Goal: Transaction & Acquisition: Purchase product/service

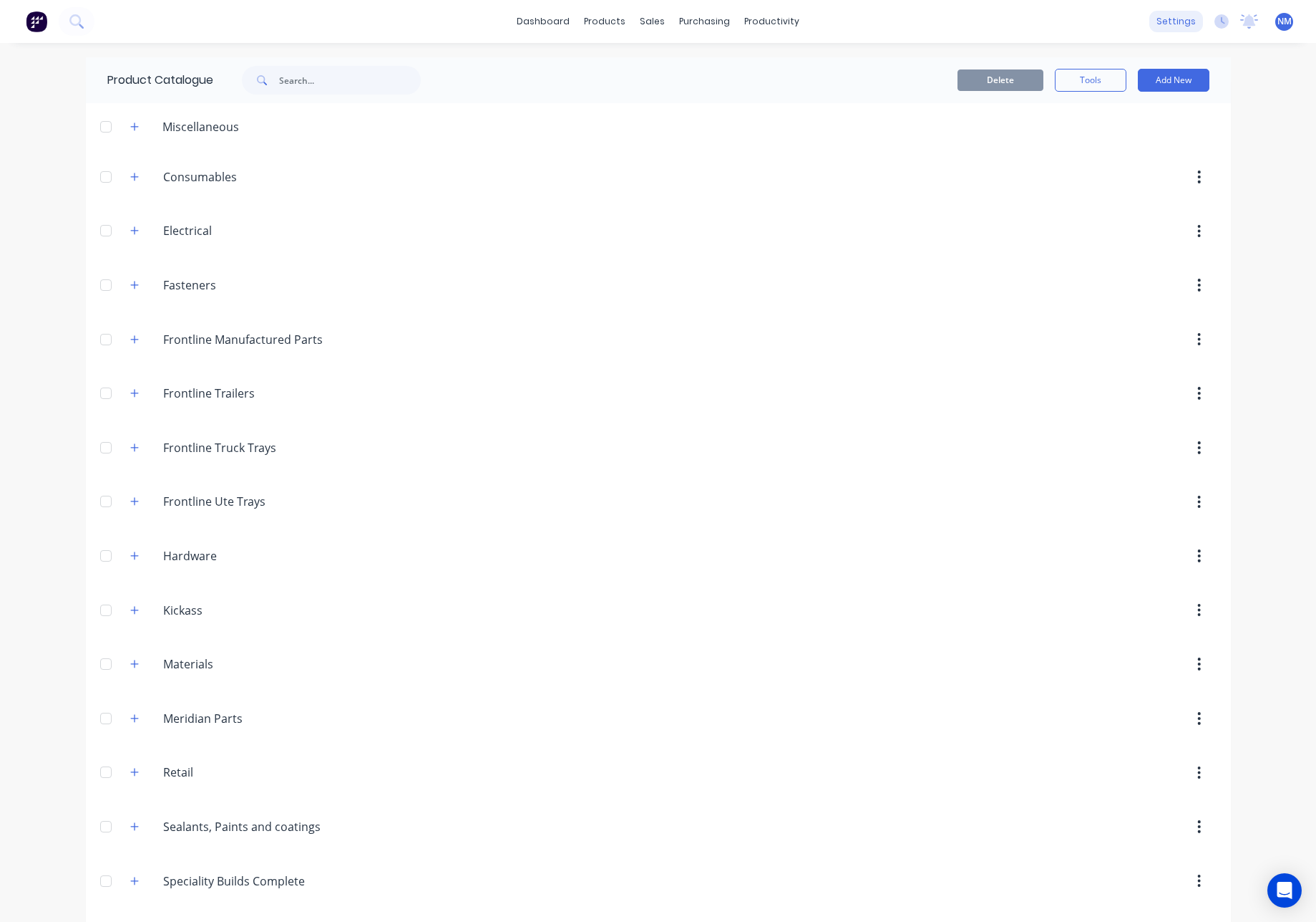
click at [1150, 21] on div "settings" at bounding box center [1176, 21] width 54 height 21
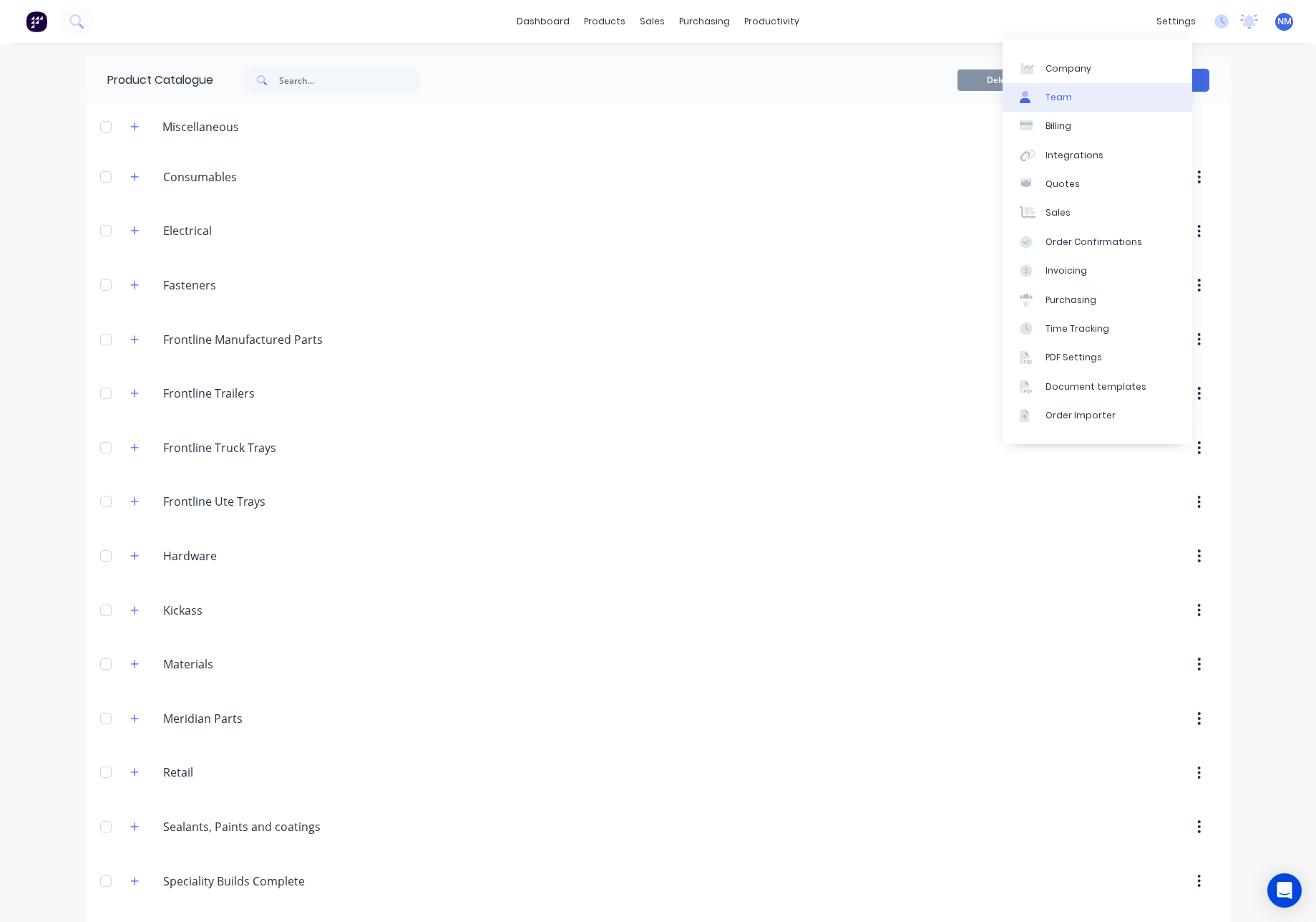
click at [1108, 93] on link "Team" at bounding box center [1097, 97] width 189 height 28
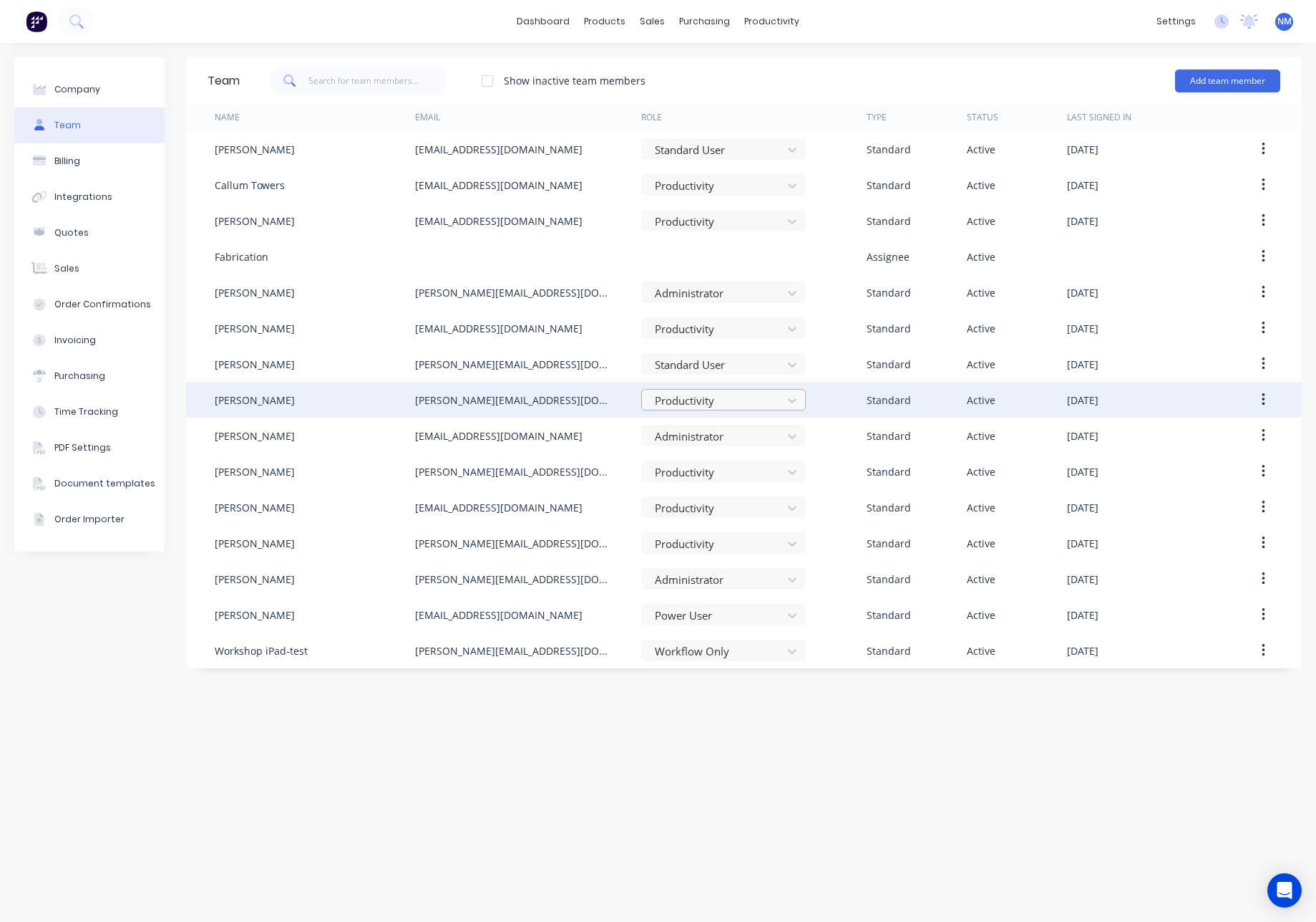
click at [774, 405] on div at bounding box center [714, 400] width 122 height 18
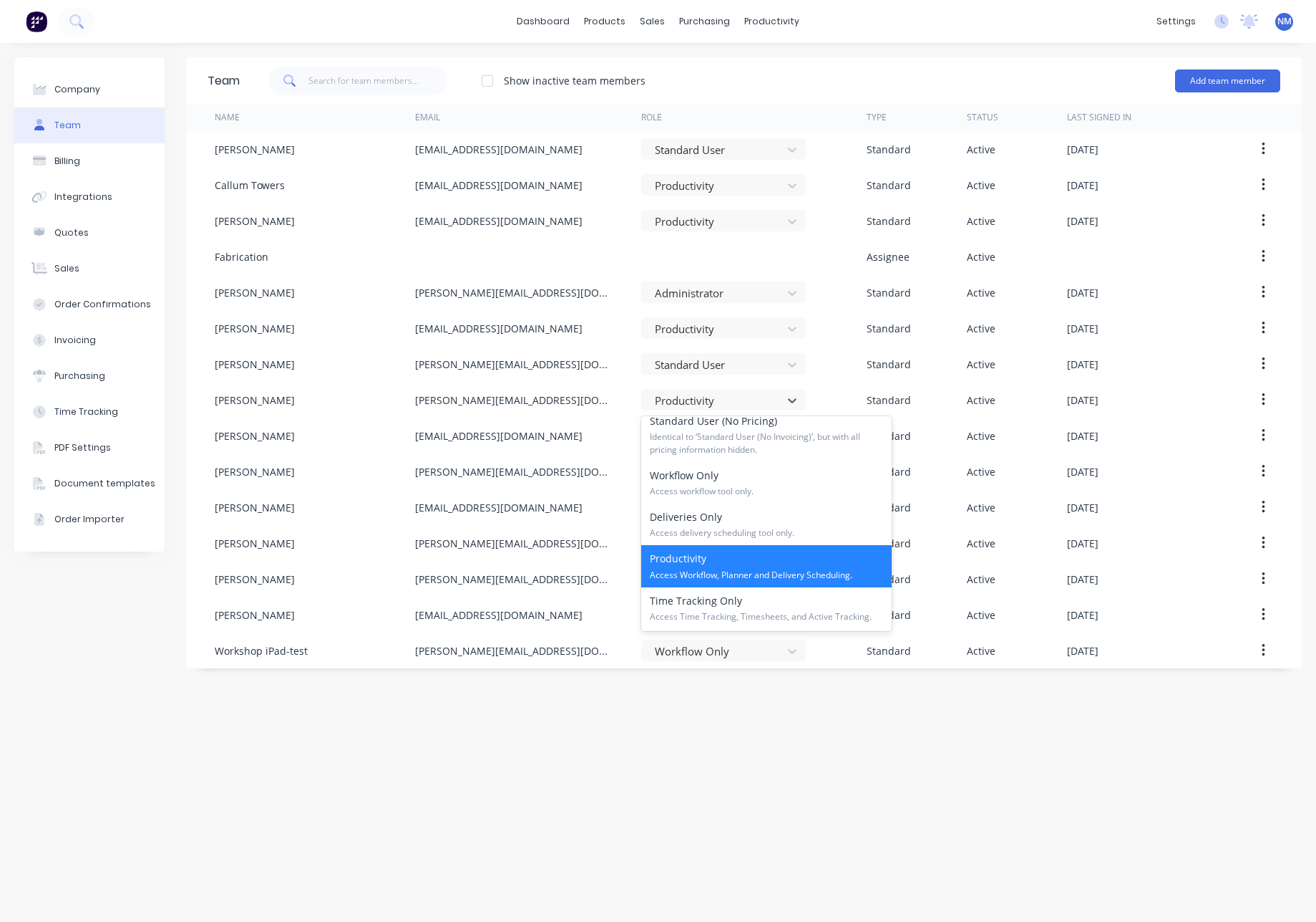
scroll to position [218, 0]
click at [755, 494] on span "Access workflow tool only." at bounding box center [767, 490] width 234 height 13
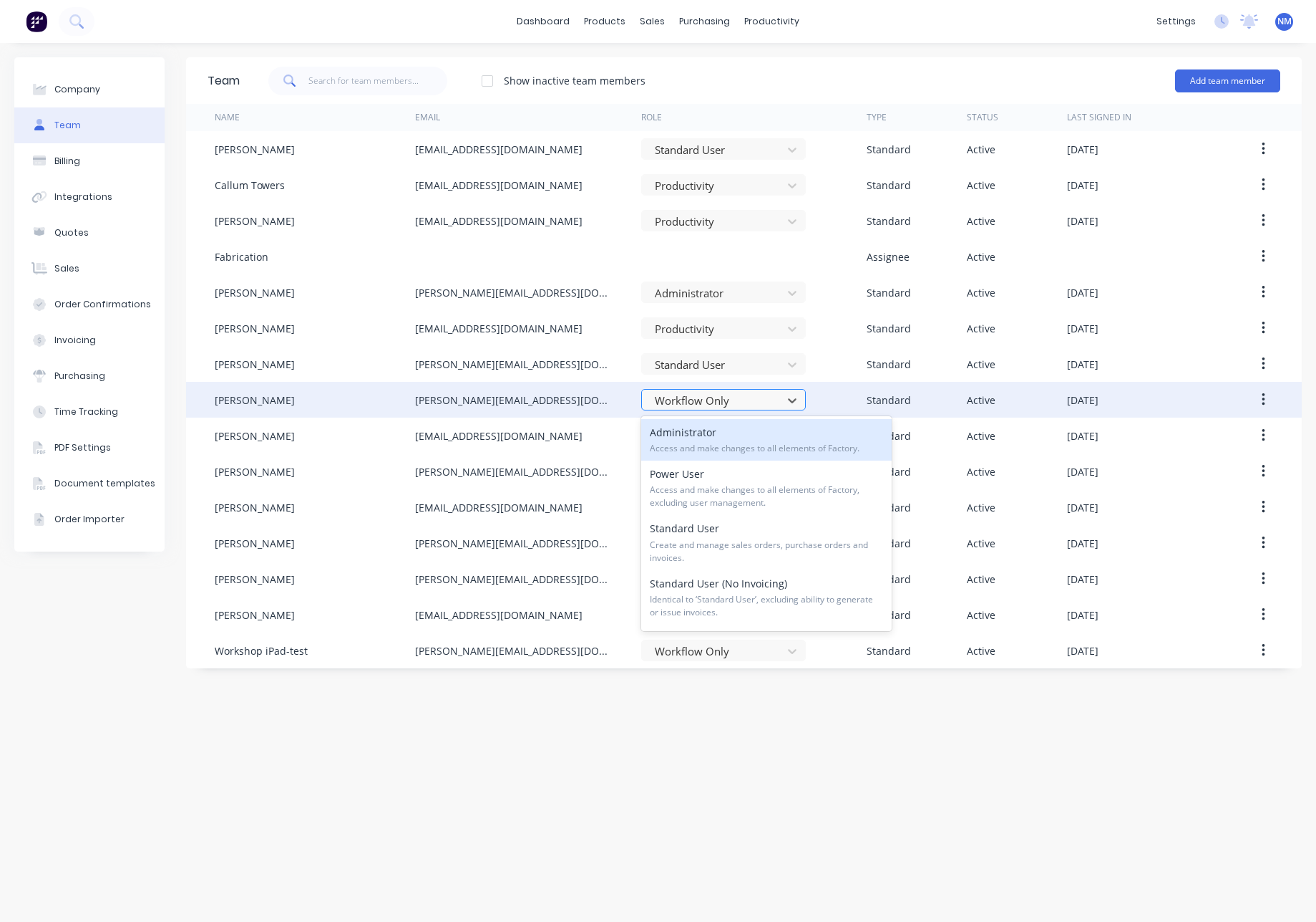
click at [697, 396] on div at bounding box center [714, 400] width 122 height 18
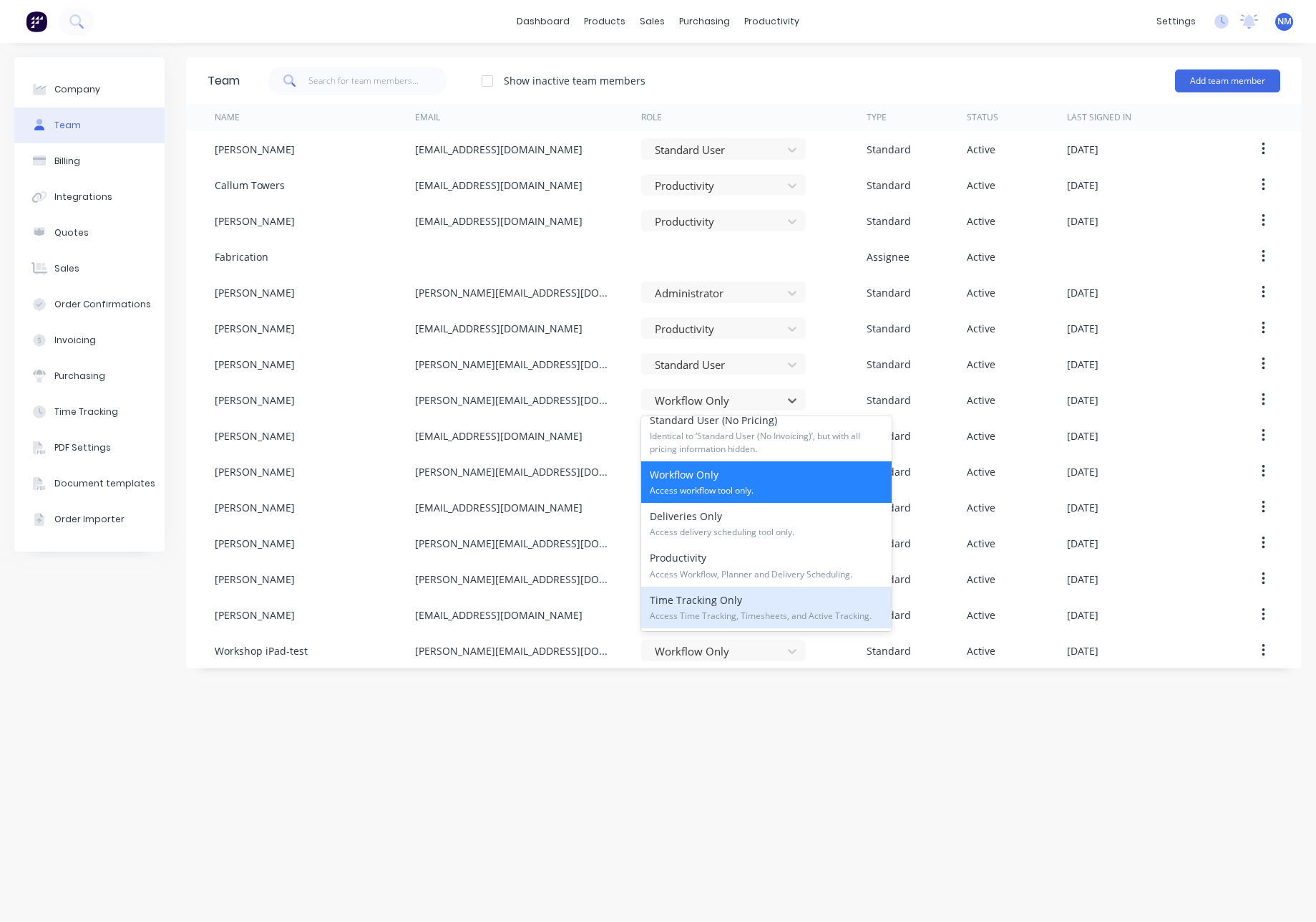
click at [764, 611] on span "Access Time Tracking, Timesheets, and Active Tracking." at bounding box center [767, 616] width 234 height 13
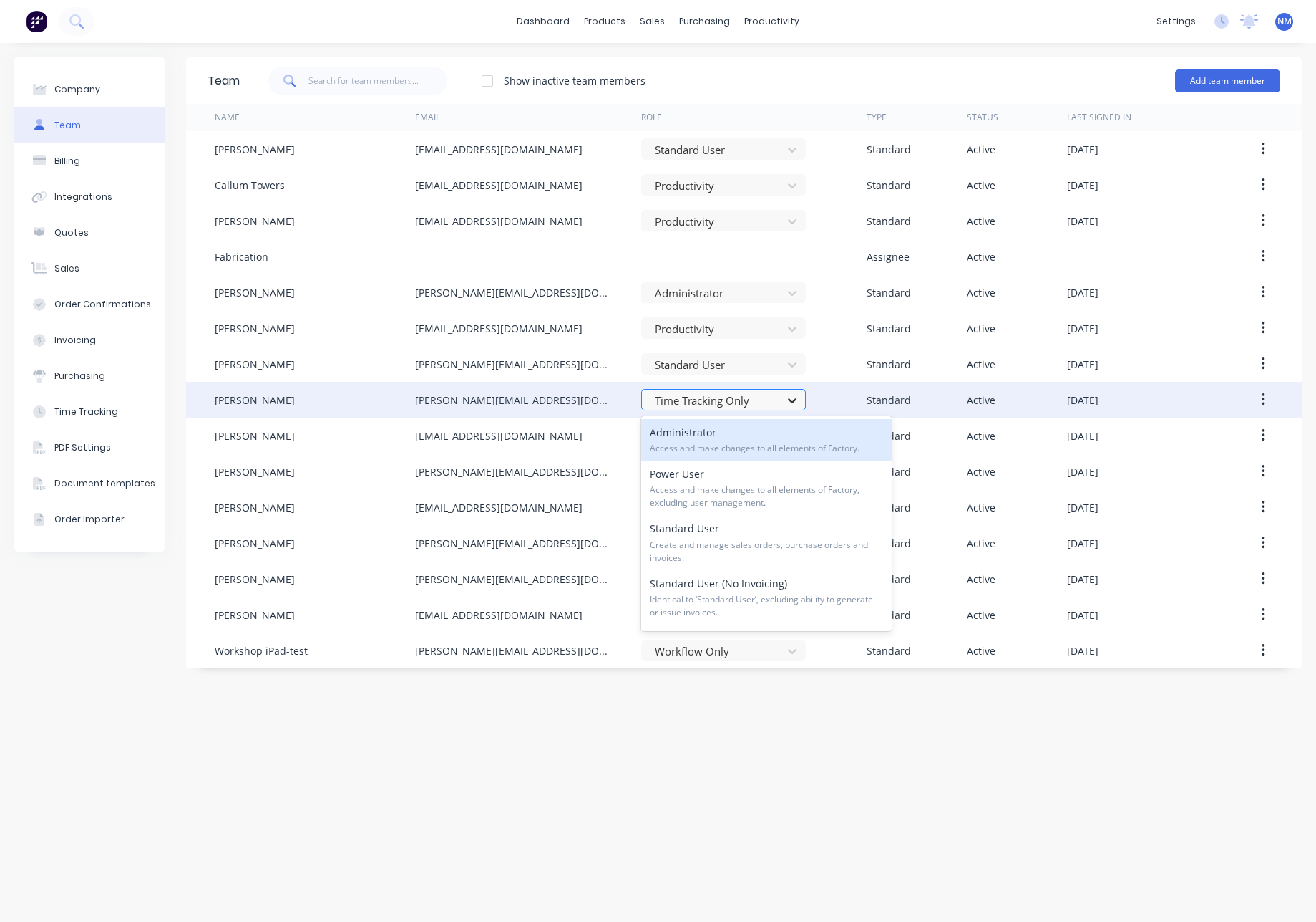
click at [794, 397] on icon at bounding box center [792, 400] width 14 height 14
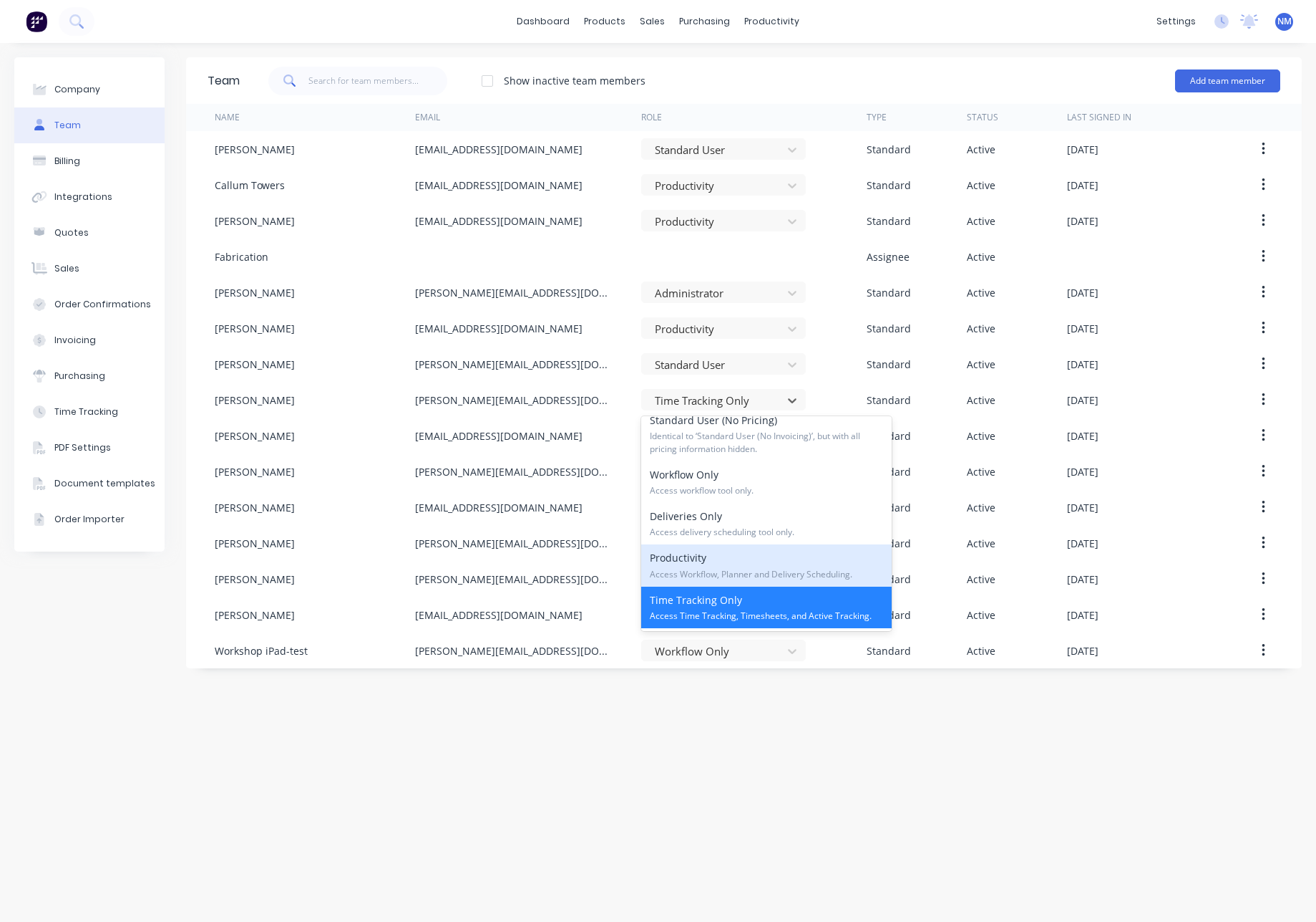
click at [761, 568] on span "Access Workflow, Planner and Delivery Scheduling." at bounding box center [767, 574] width 234 height 13
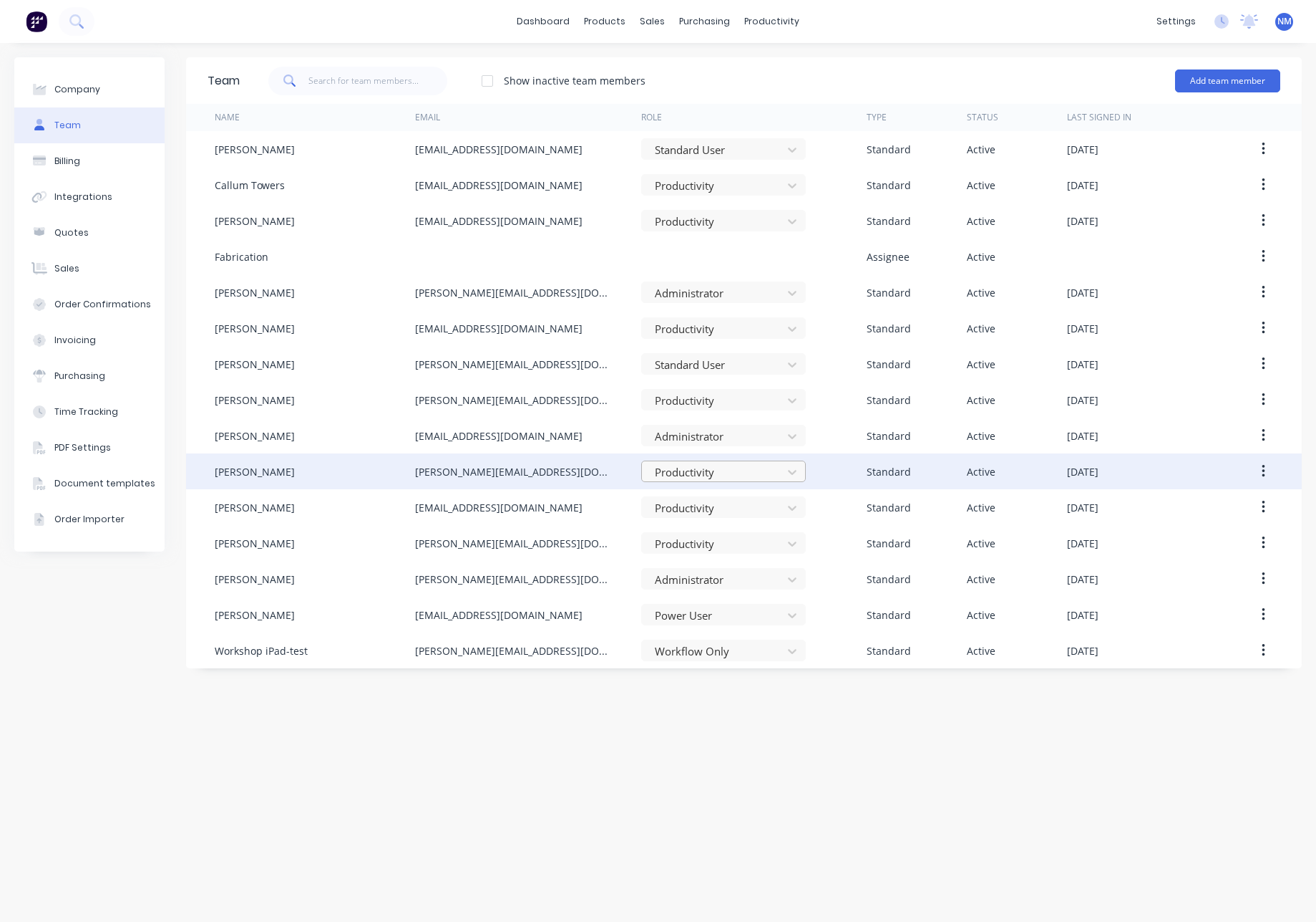
click at [671, 470] on div at bounding box center [714, 472] width 122 height 18
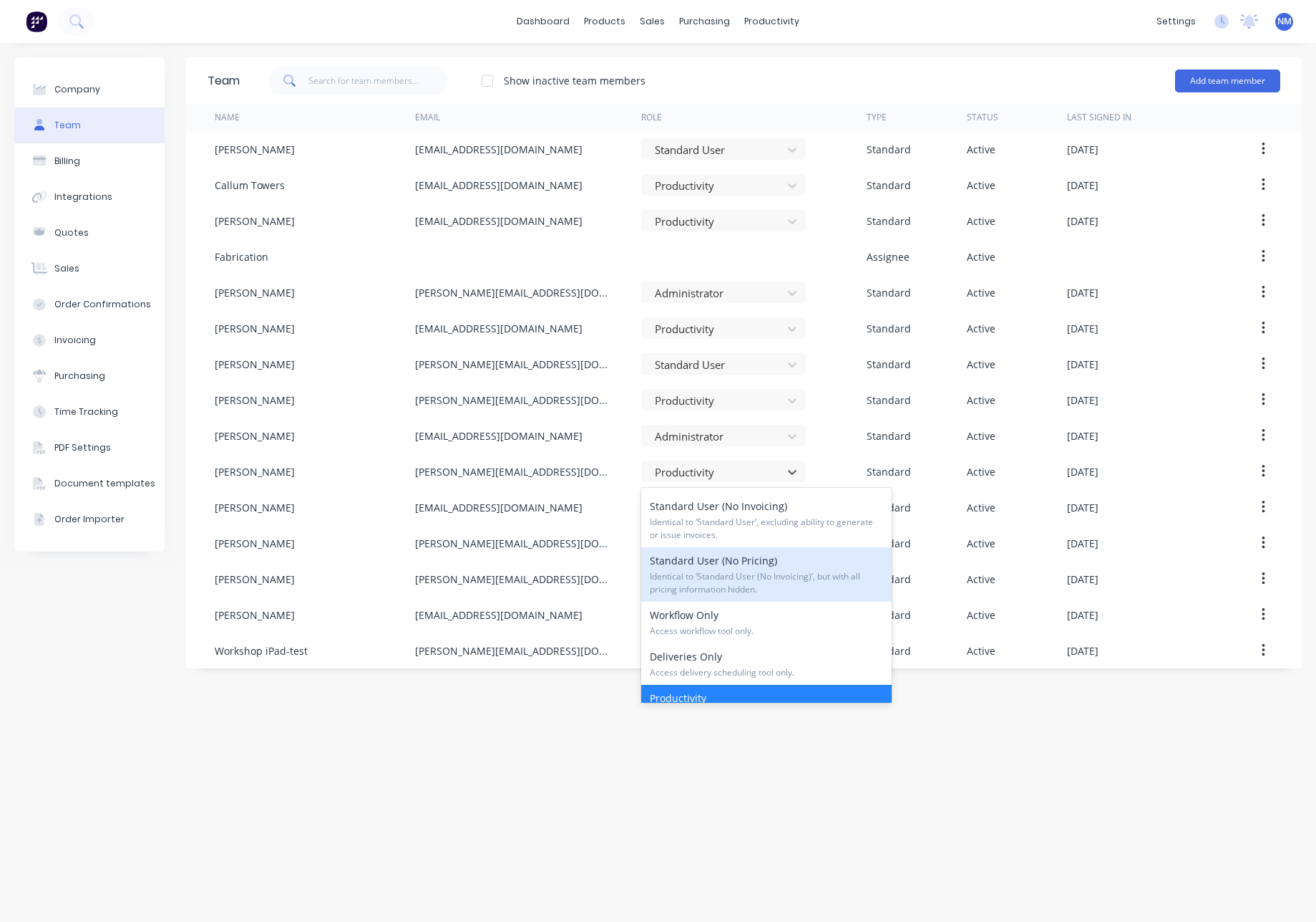
scroll to position [150, 0]
click at [776, 579] on span "Identical to ‘Standard User (No Invoicing)’, but with all pricing information h…" at bounding box center [767, 582] width 234 height 26
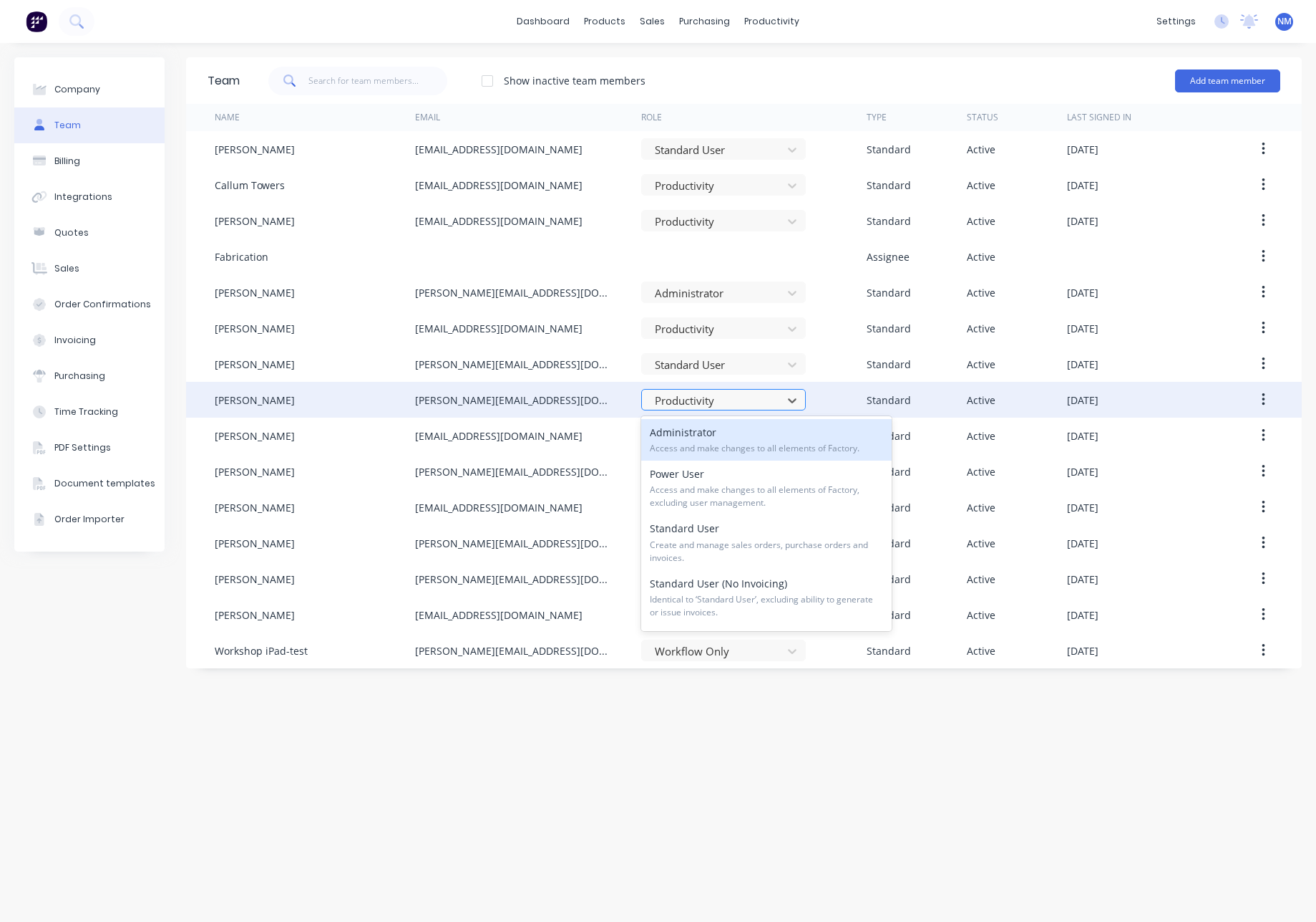
click at [753, 400] on div at bounding box center [714, 400] width 122 height 18
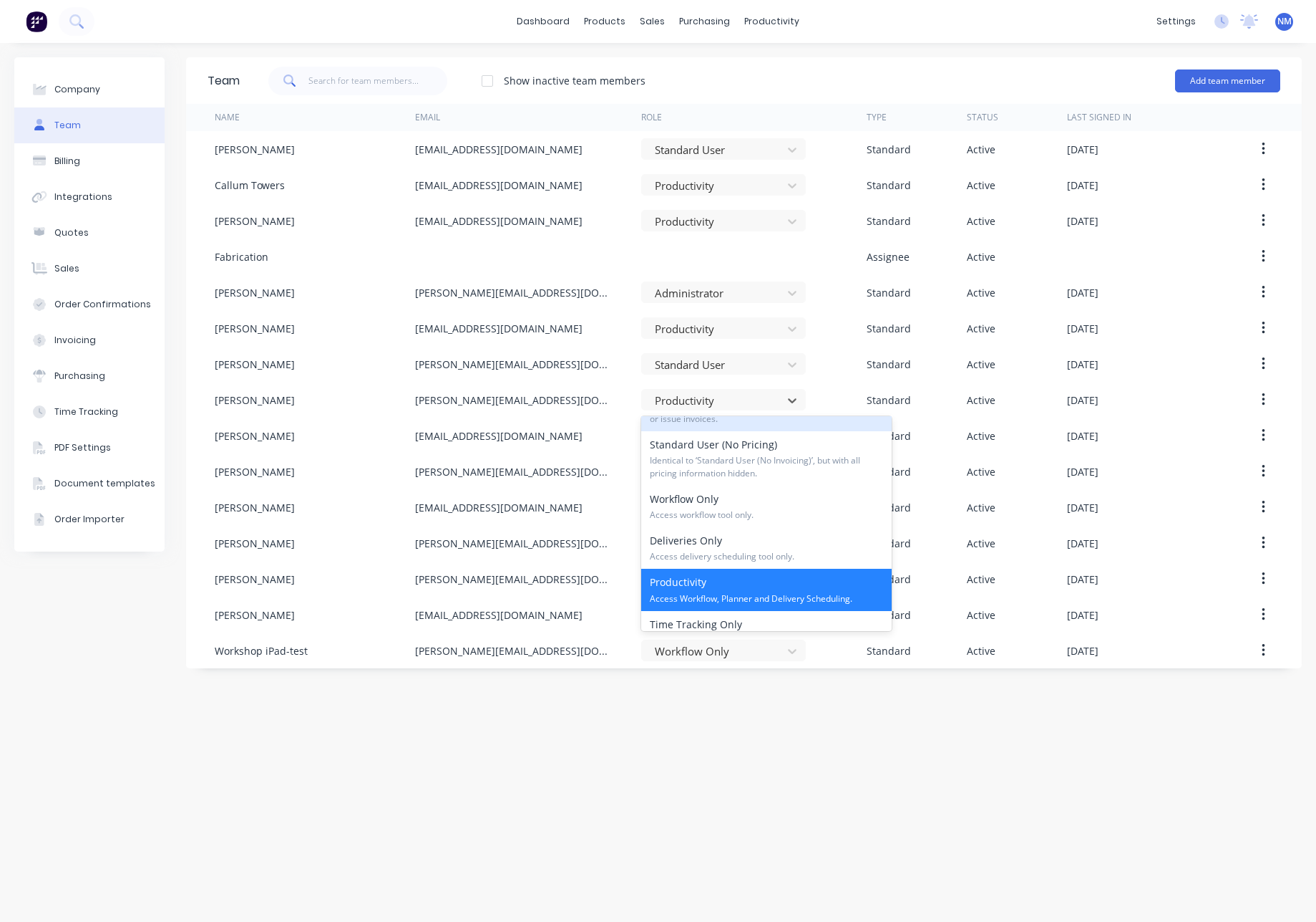
scroll to position [191, 0]
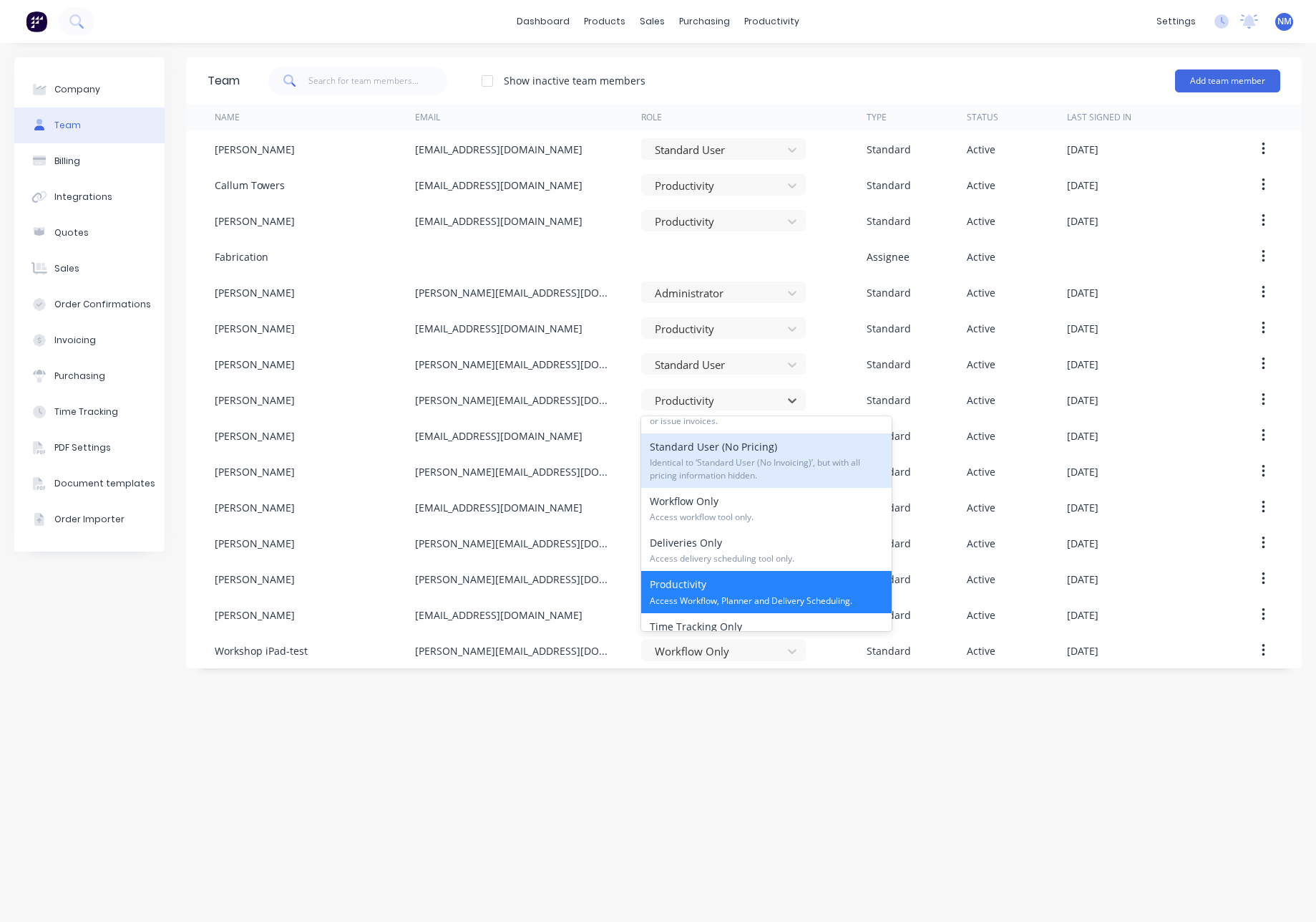
click at [766, 469] on span "Identical to ‘Standard User (No Invoicing)’, but with all pricing information h…" at bounding box center [767, 469] width 234 height 26
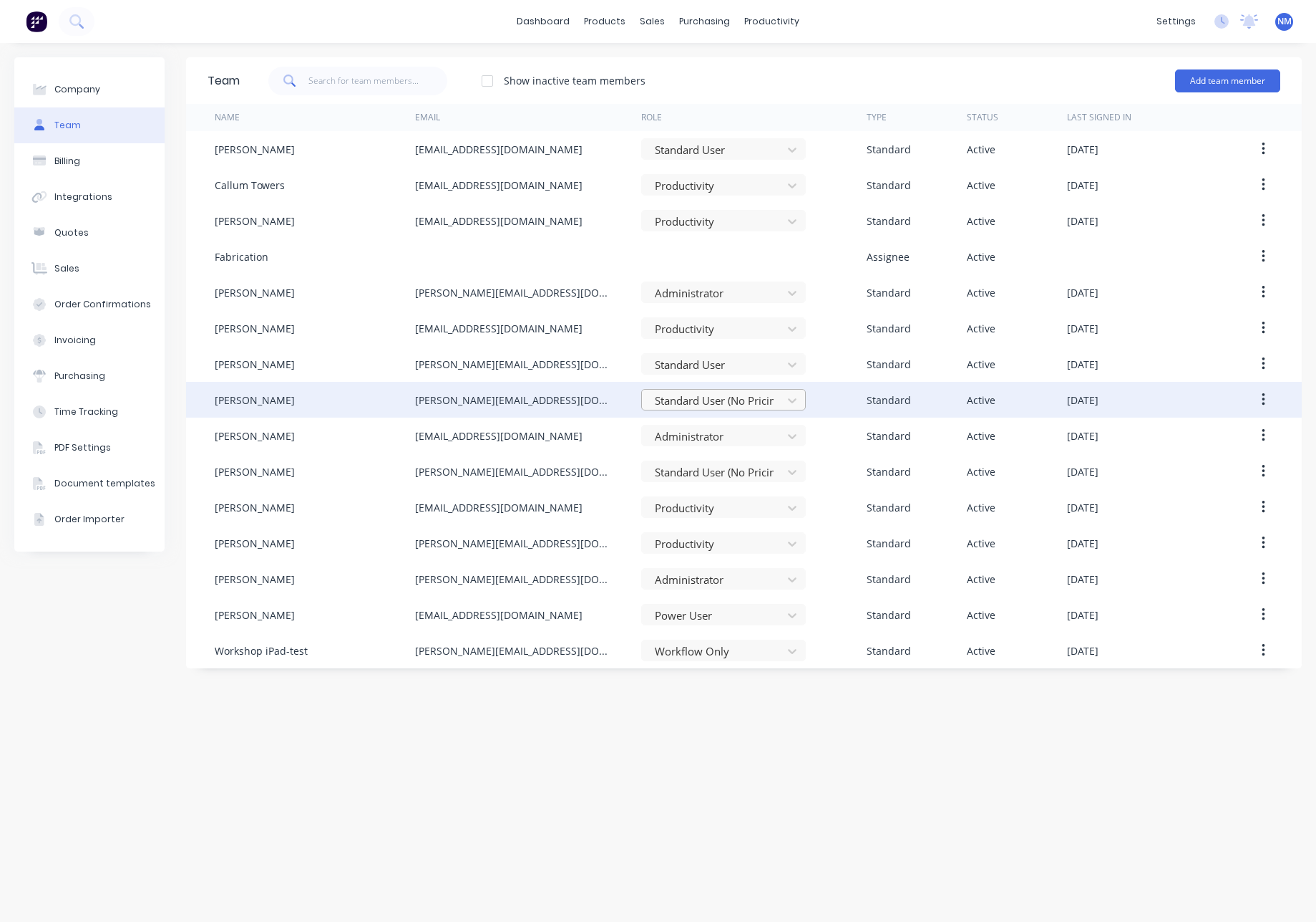
click at [750, 400] on div at bounding box center [714, 400] width 122 height 18
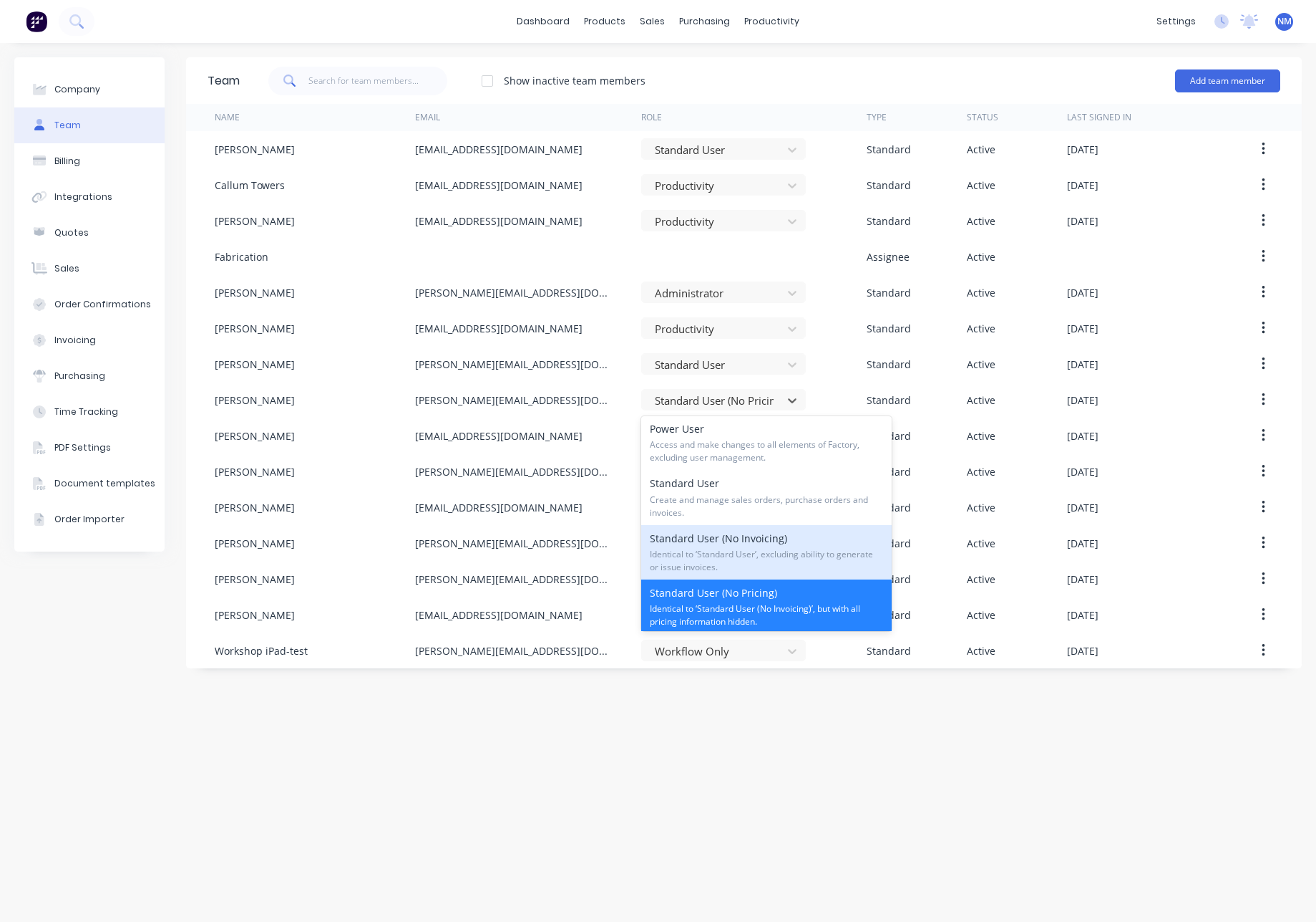
scroll to position [218, 0]
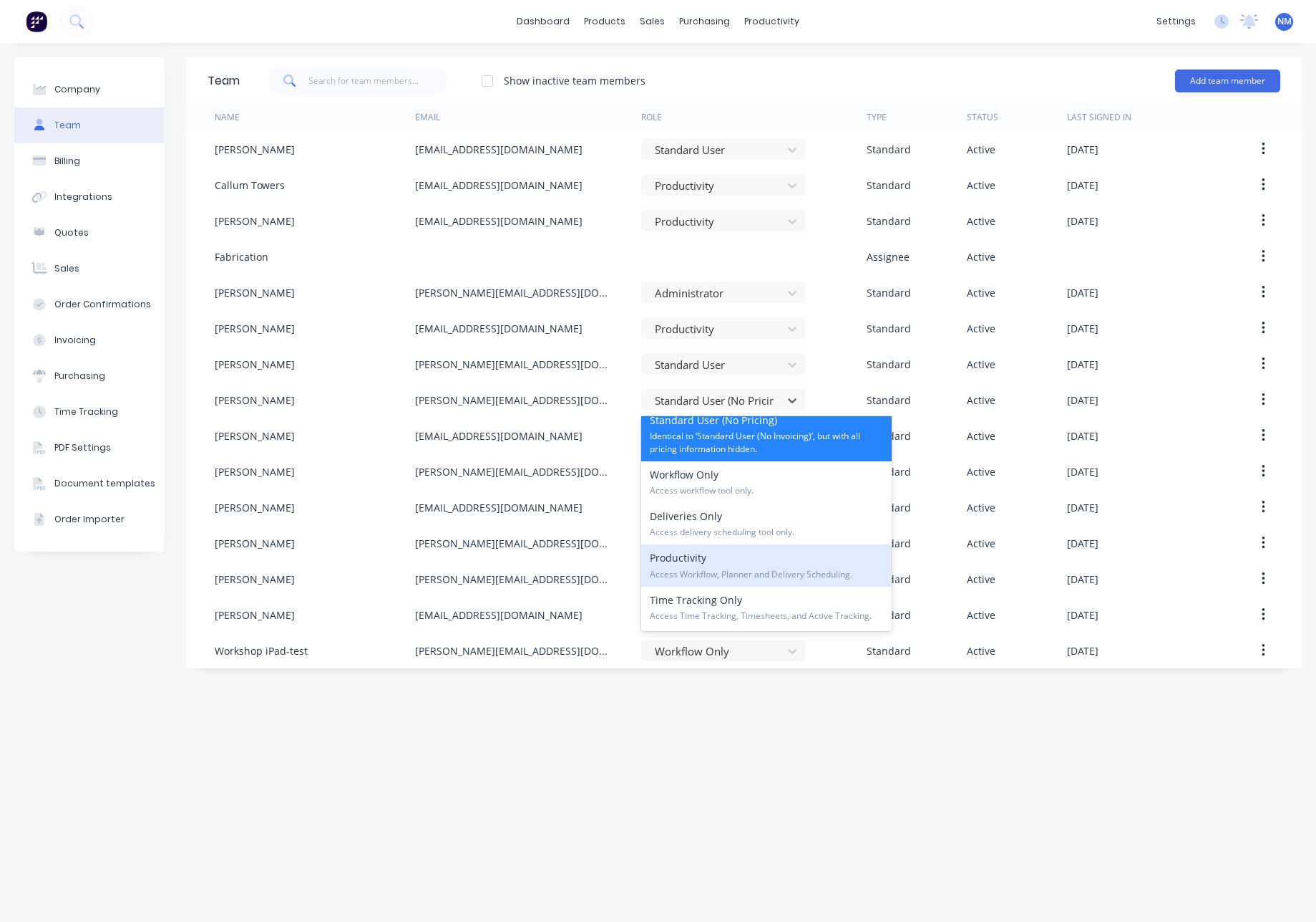
click at [800, 574] on span "Access Workflow, Planner and Delivery Scheduling." at bounding box center [767, 574] width 234 height 13
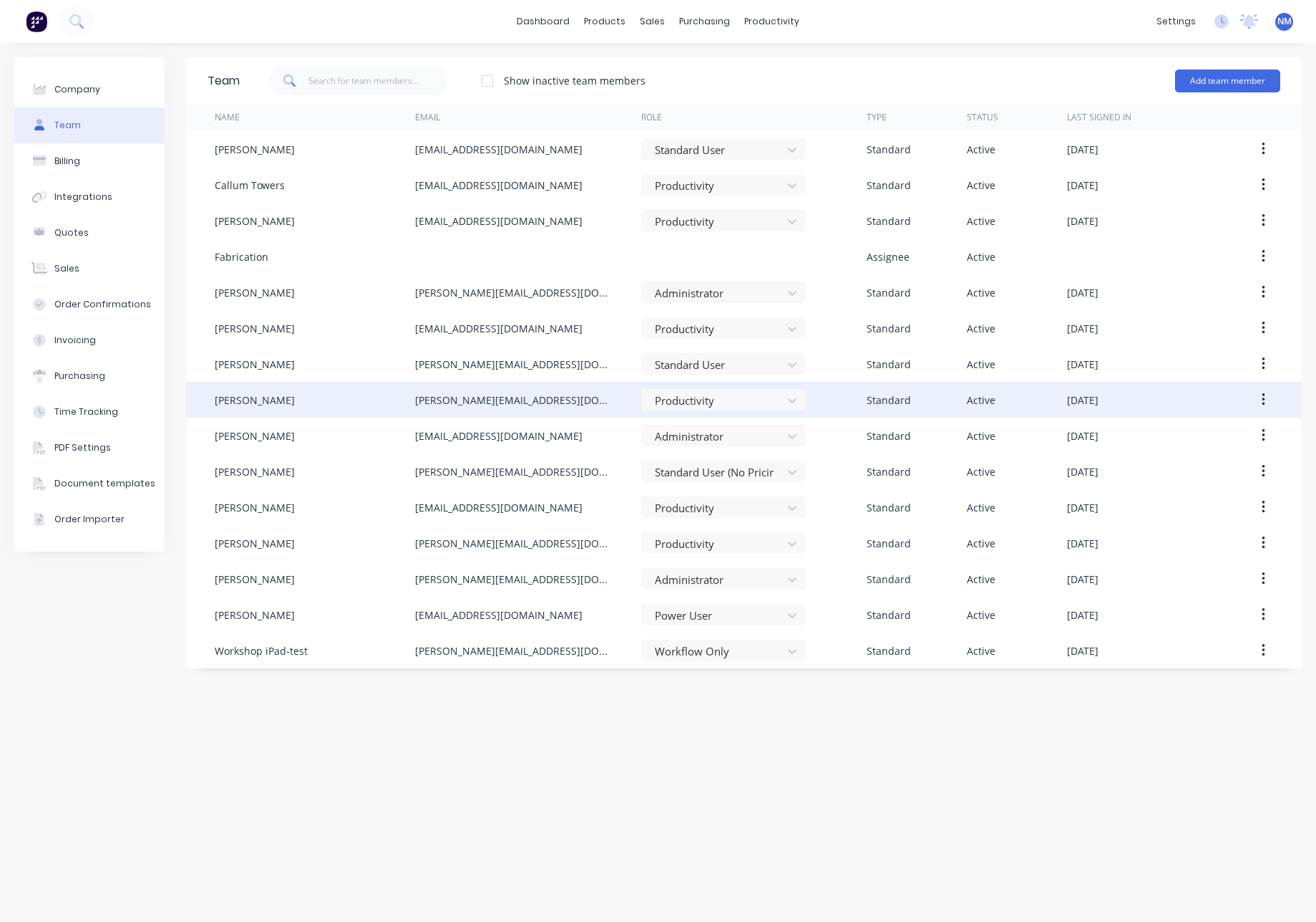
click at [596, 399] on div "john@frontlinetrays.com.au" at bounding box center [528, 399] width 226 height 36
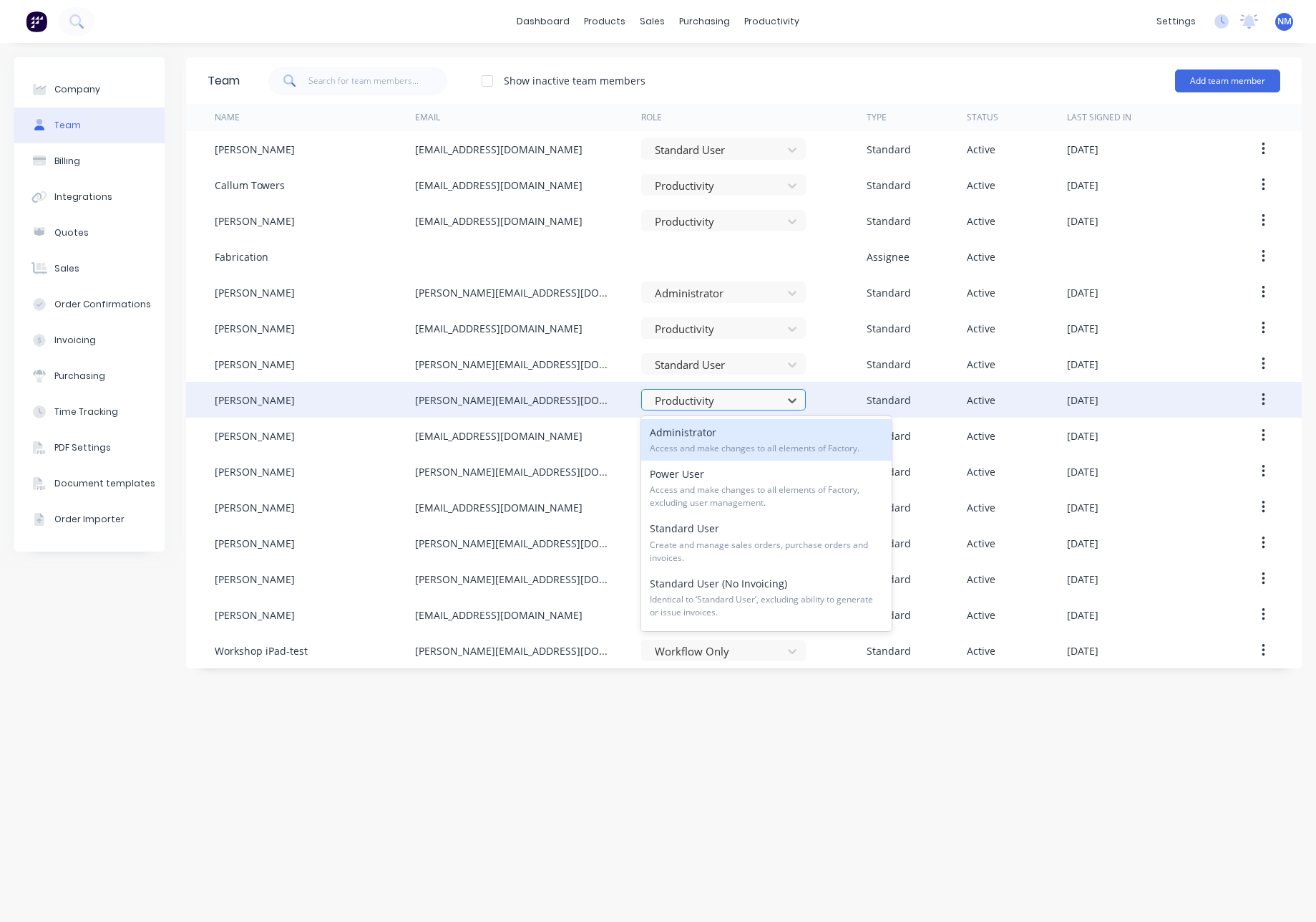
click at [720, 400] on div at bounding box center [714, 400] width 122 height 18
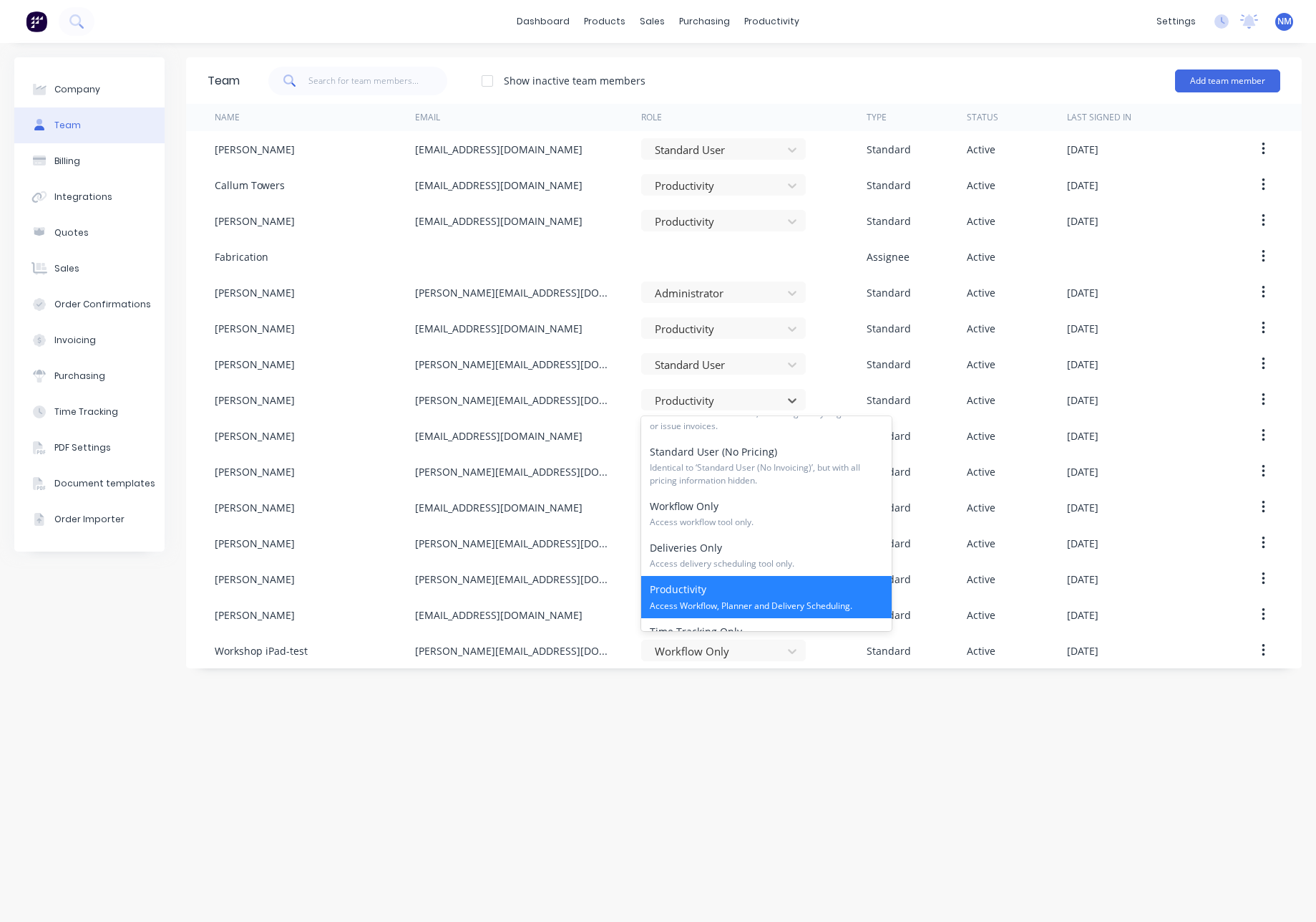
scroll to position [182, 0]
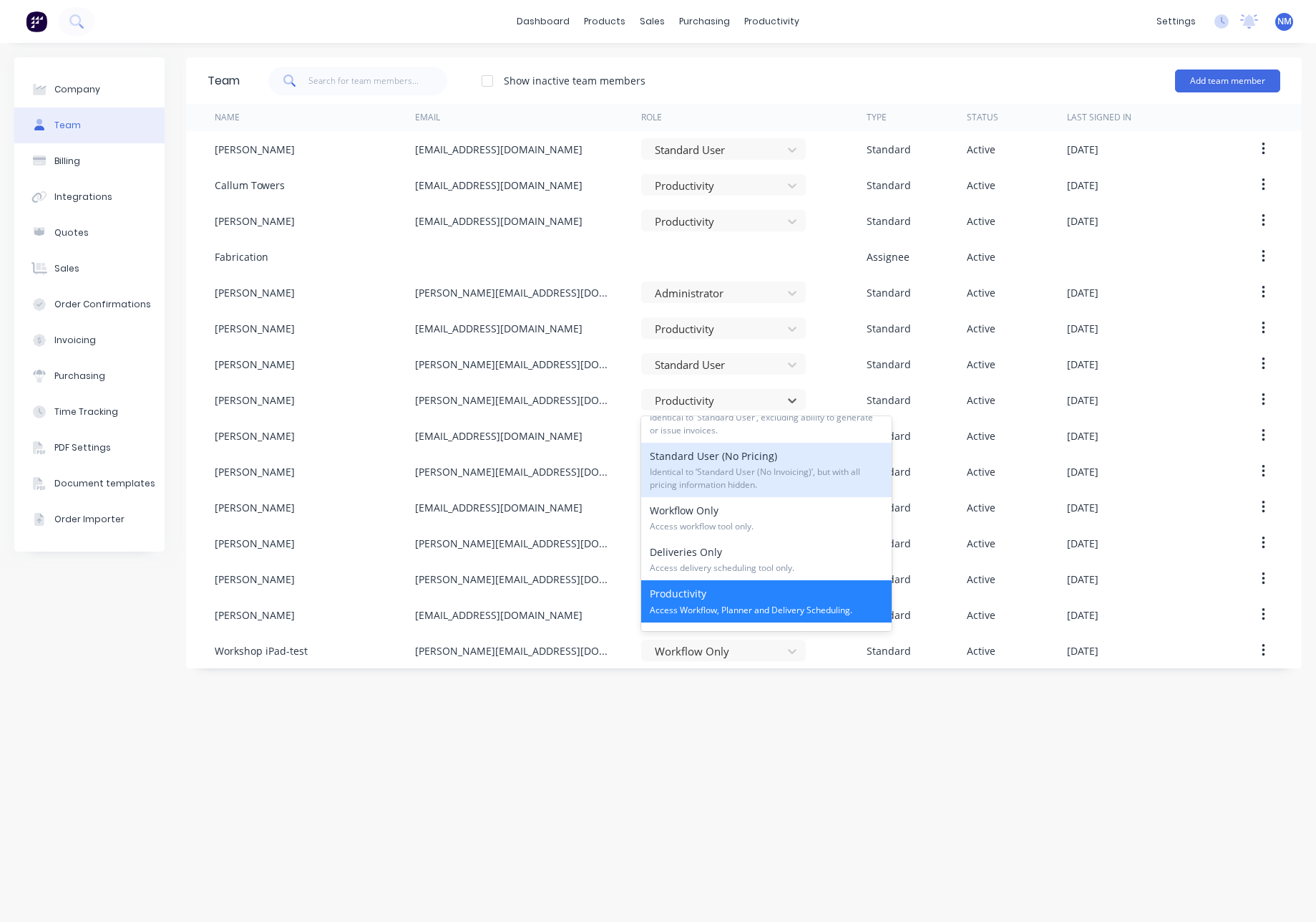
click at [762, 474] on span "Identical to ‘Standard User (No Invoicing)’, but with all pricing information h…" at bounding box center [767, 478] width 234 height 26
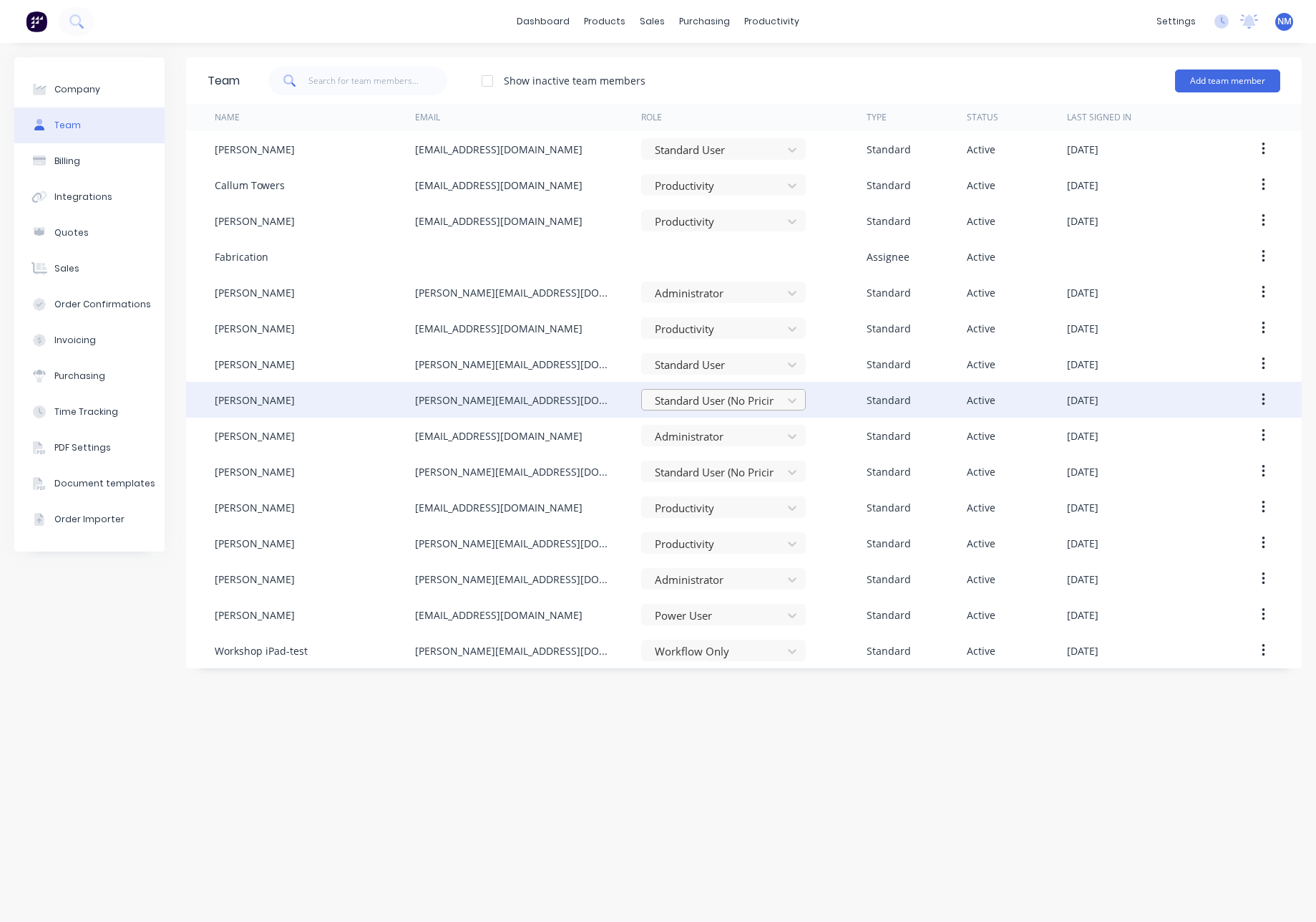
click at [742, 398] on div at bounding box center [714, 400] width 122 height 18
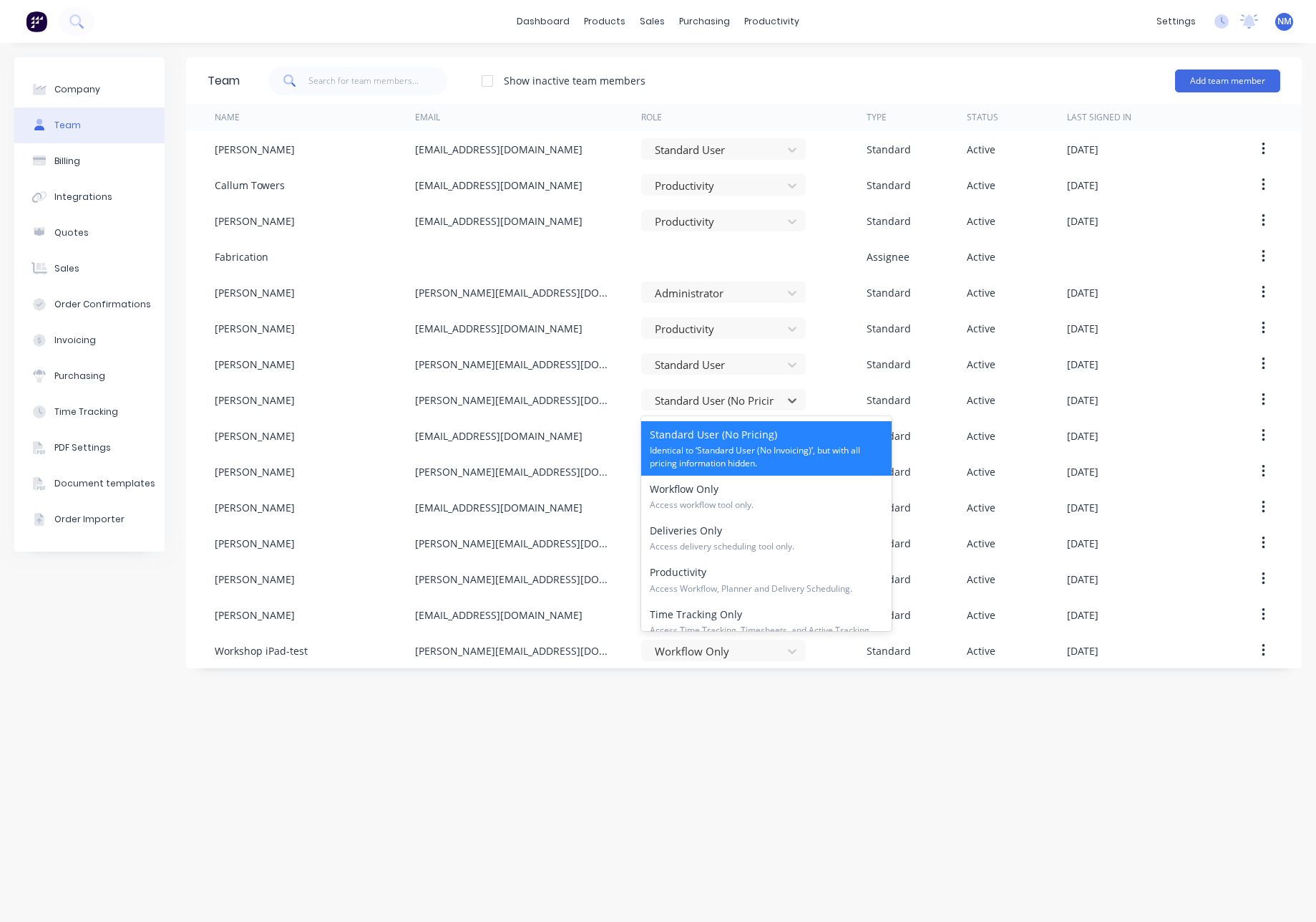
scroll to position [218, 0]
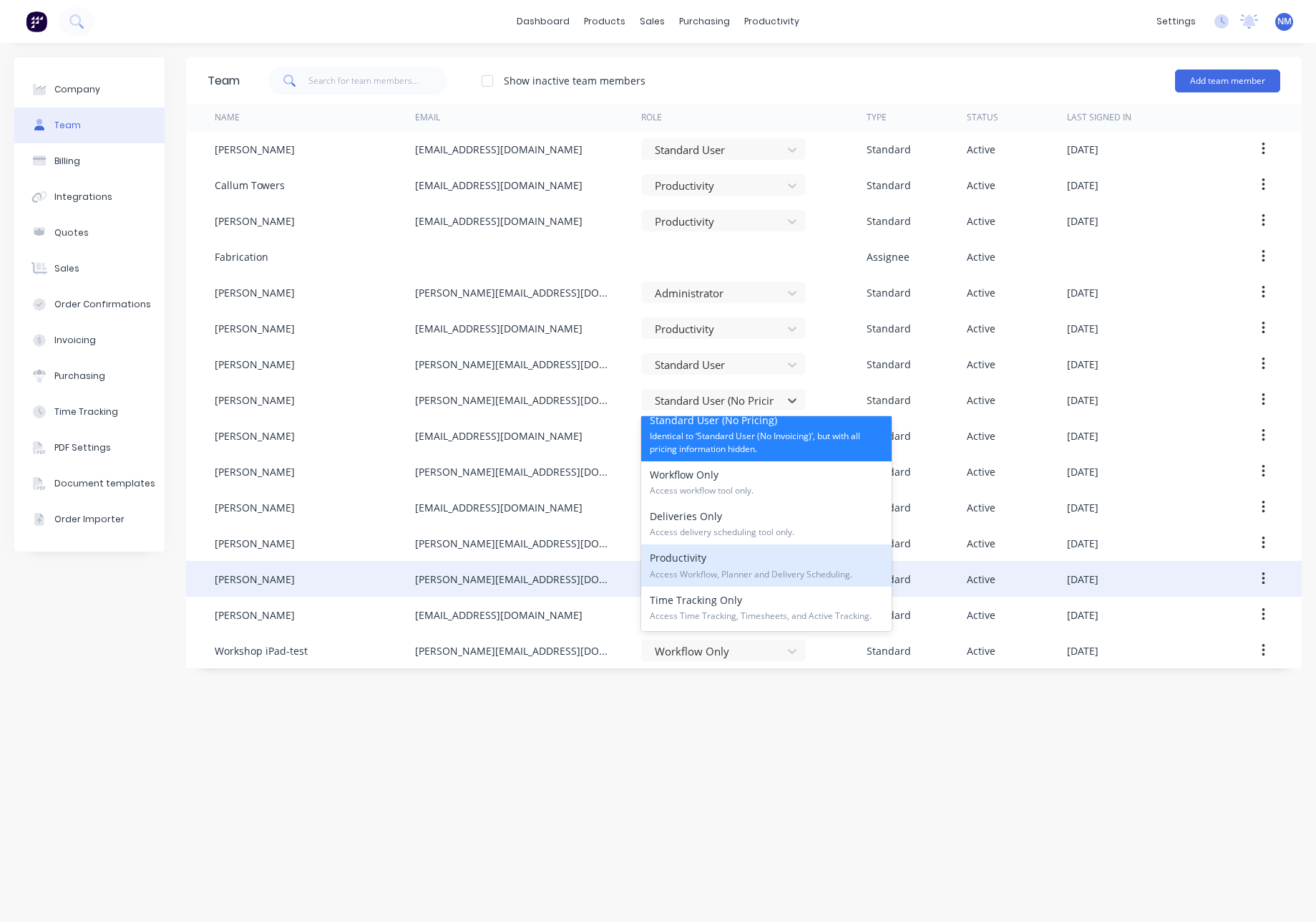
click at [740, 560] on div "Productivity Access Workflow, Planner and Delivery Scheduling." at bounding box center [767, 565] width 251 height 42
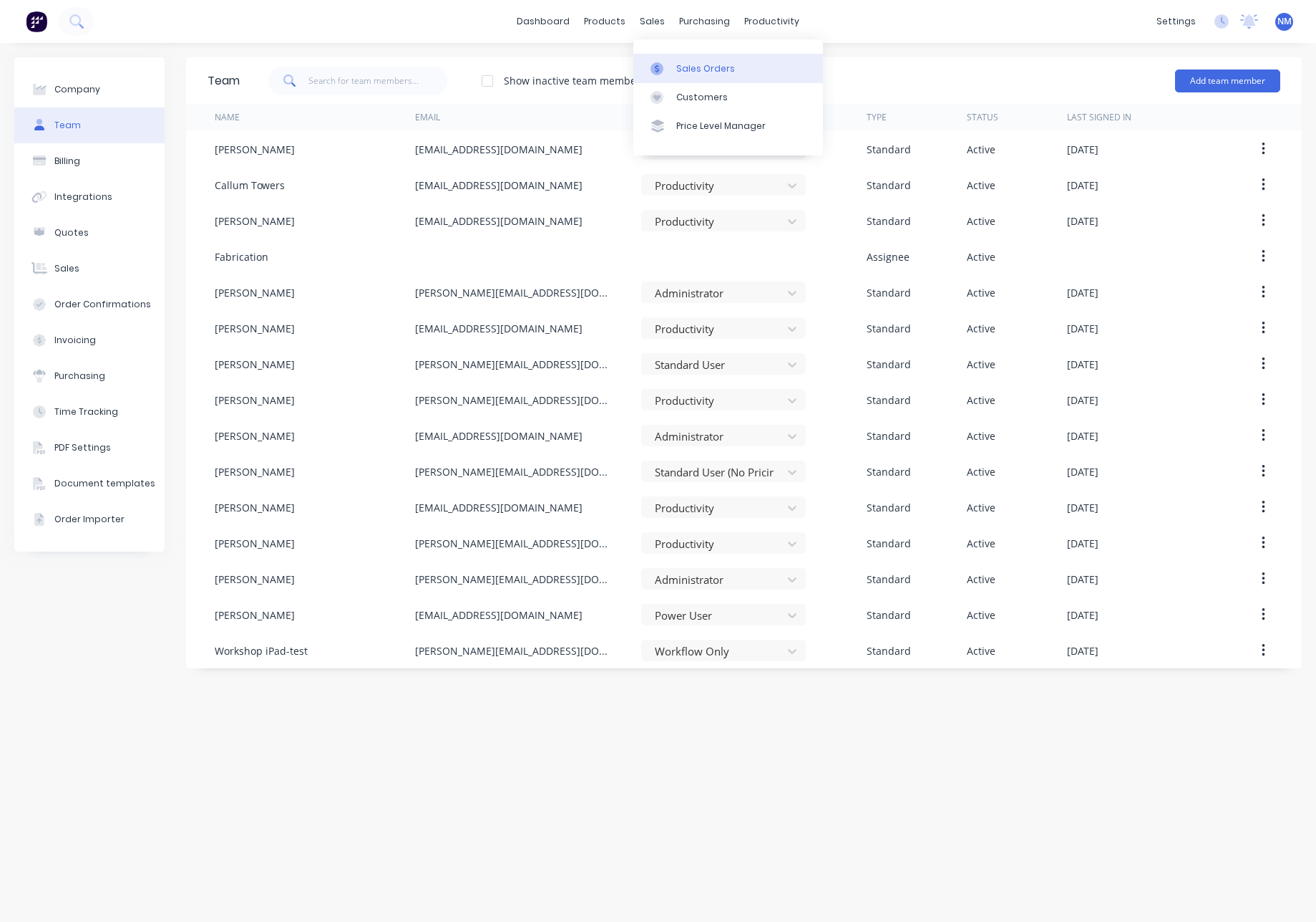
click at [690, 60] on link "Sales Orders" at bounding box center [728, 68] width 189 height 28
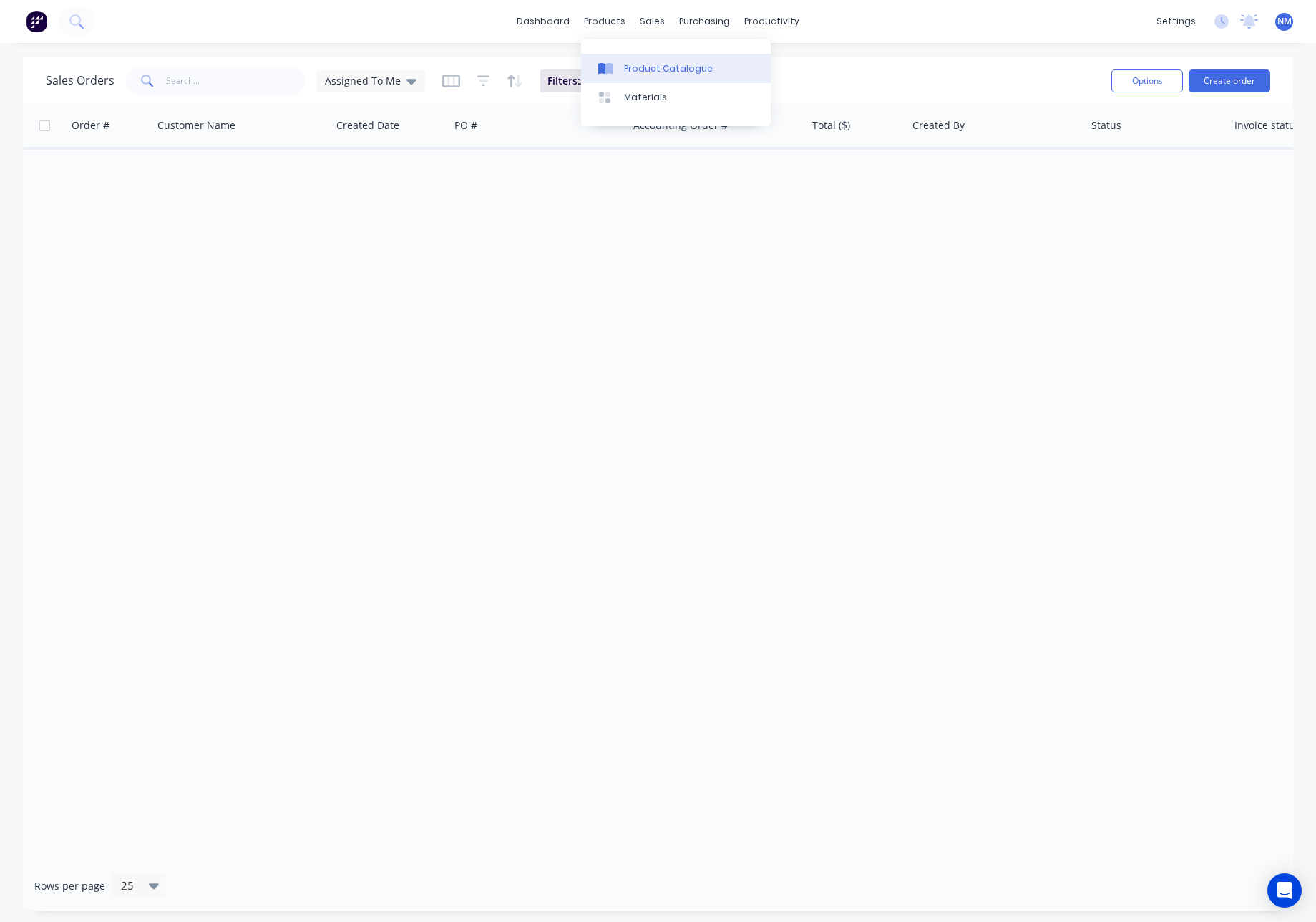
click at [629, 65] on div "Product Catalogue" at bounding box center [668, 69] width 88 height 13
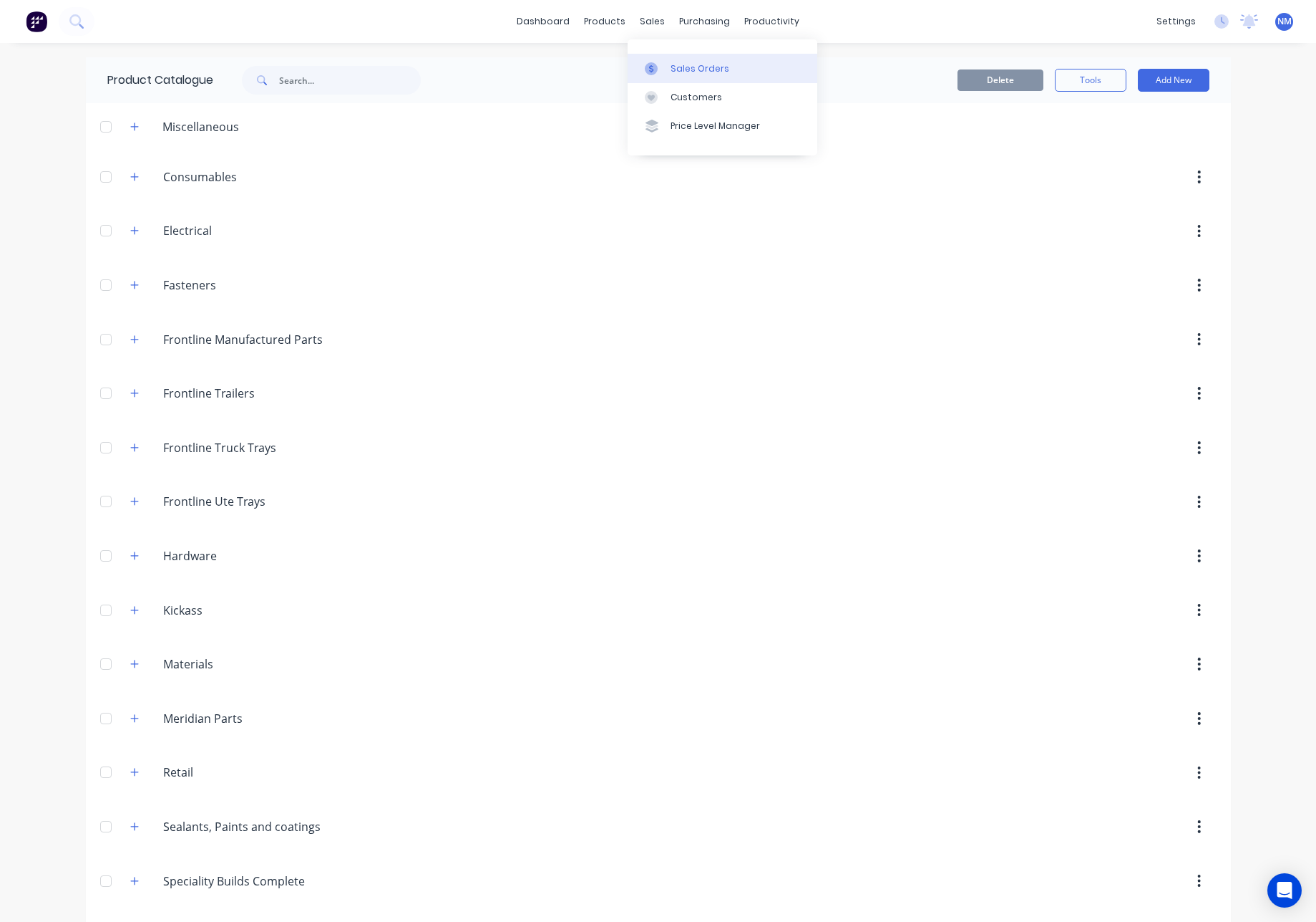
click at [679, 67] on div "Sales Orders" at bounding box center [700, 69] width 58 height 13
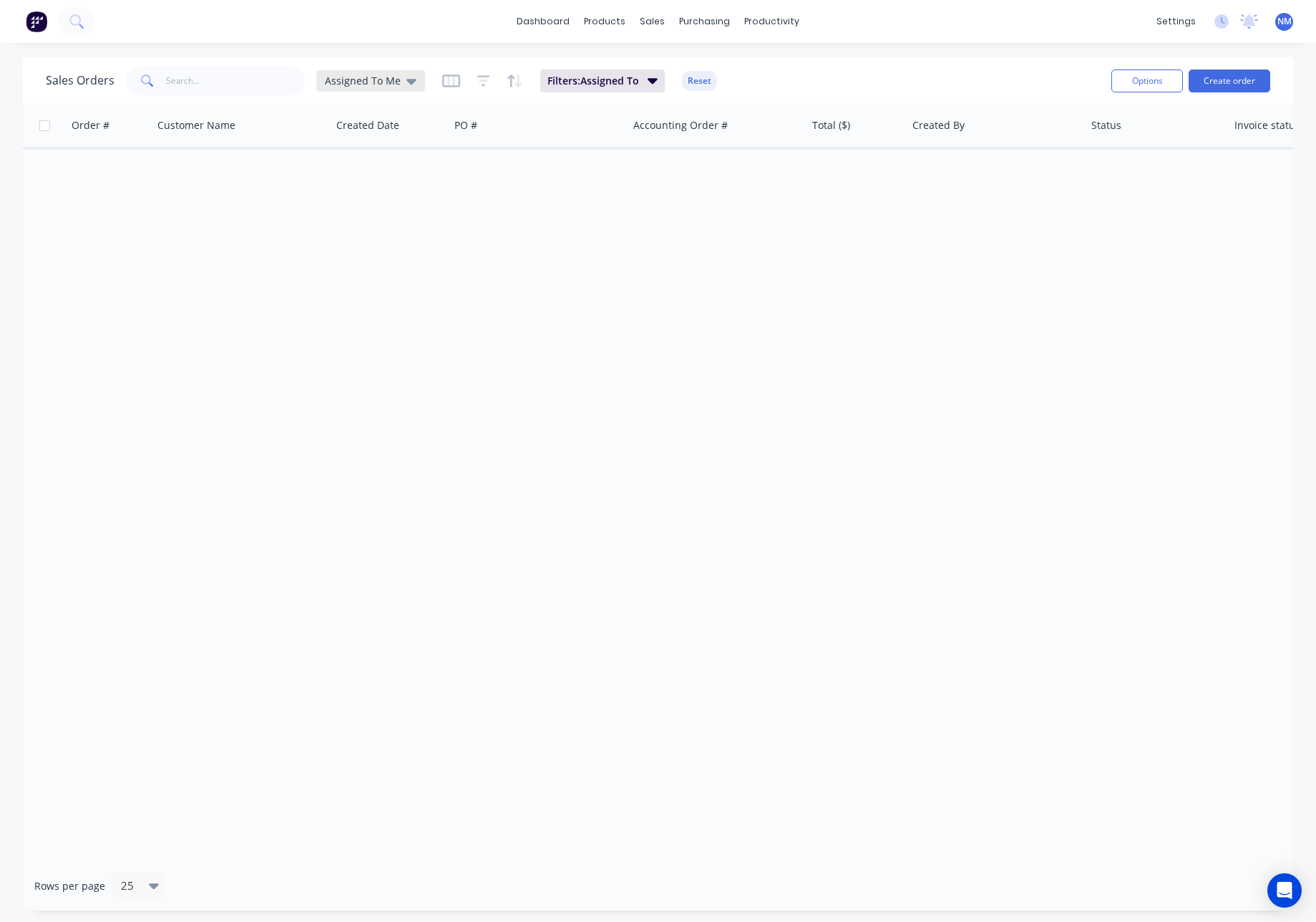
click at [398, 81] on div "Assigned To Me" at bounding box center [371, 81] width 92 height 13
click at [346, 205] on button "None" at bounding box center [402, 203] width 163 height 17
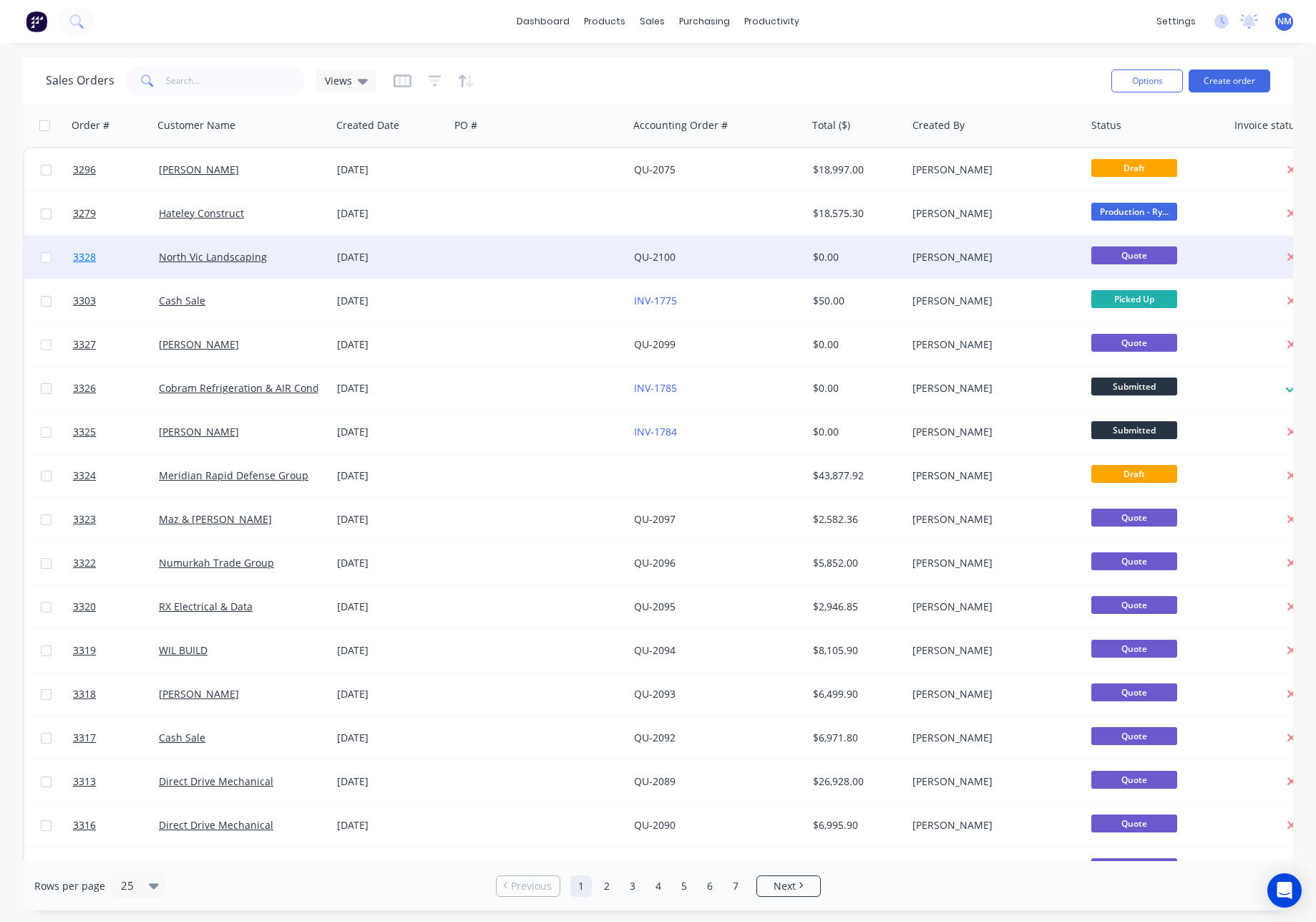
click at [91, 259] on span "3328" at bounding box center [84, 257] width 23 height 14
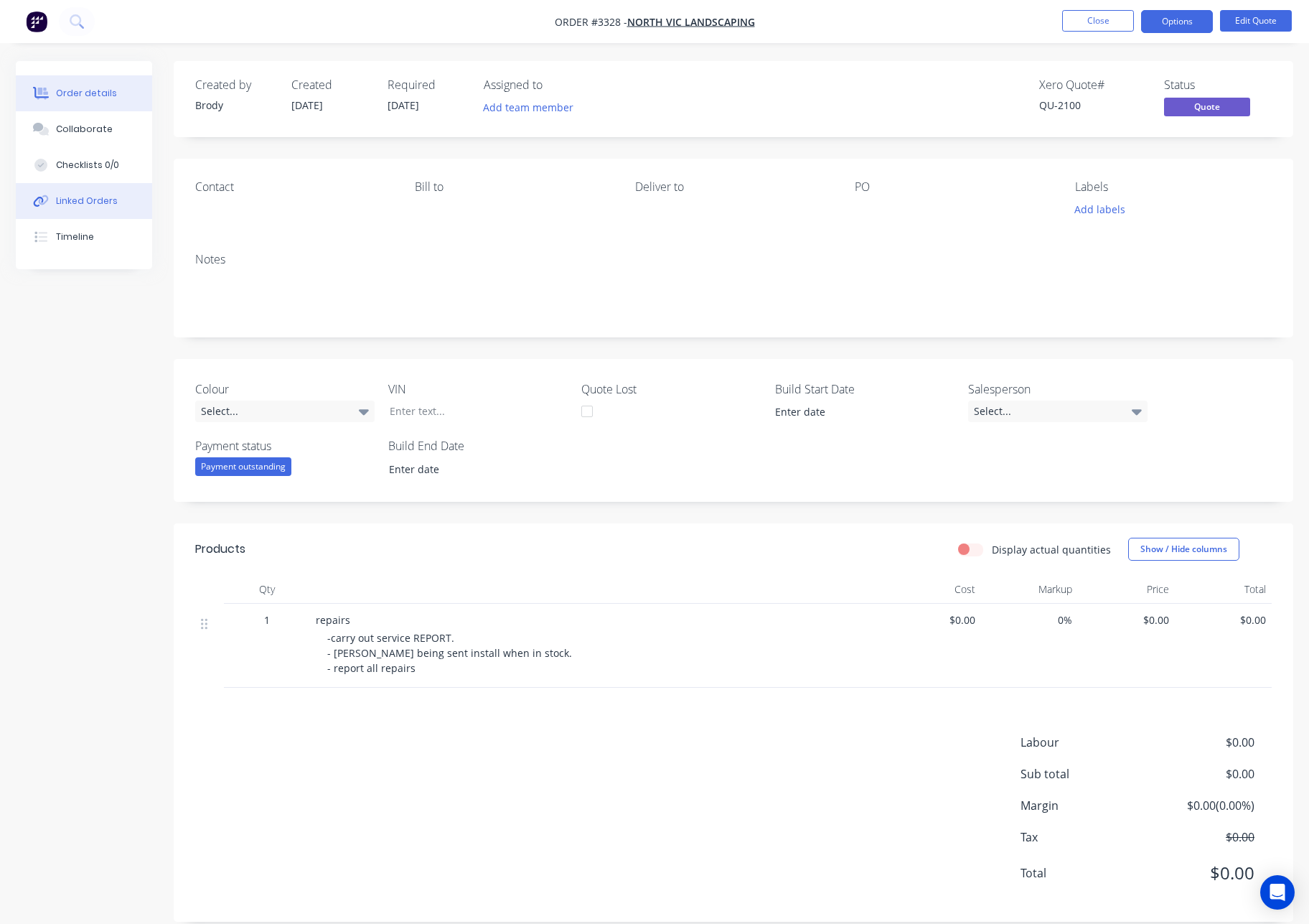
click at [96, 208] on button "Linked Orders" at bounding box center [84, 200] width 136 height 36
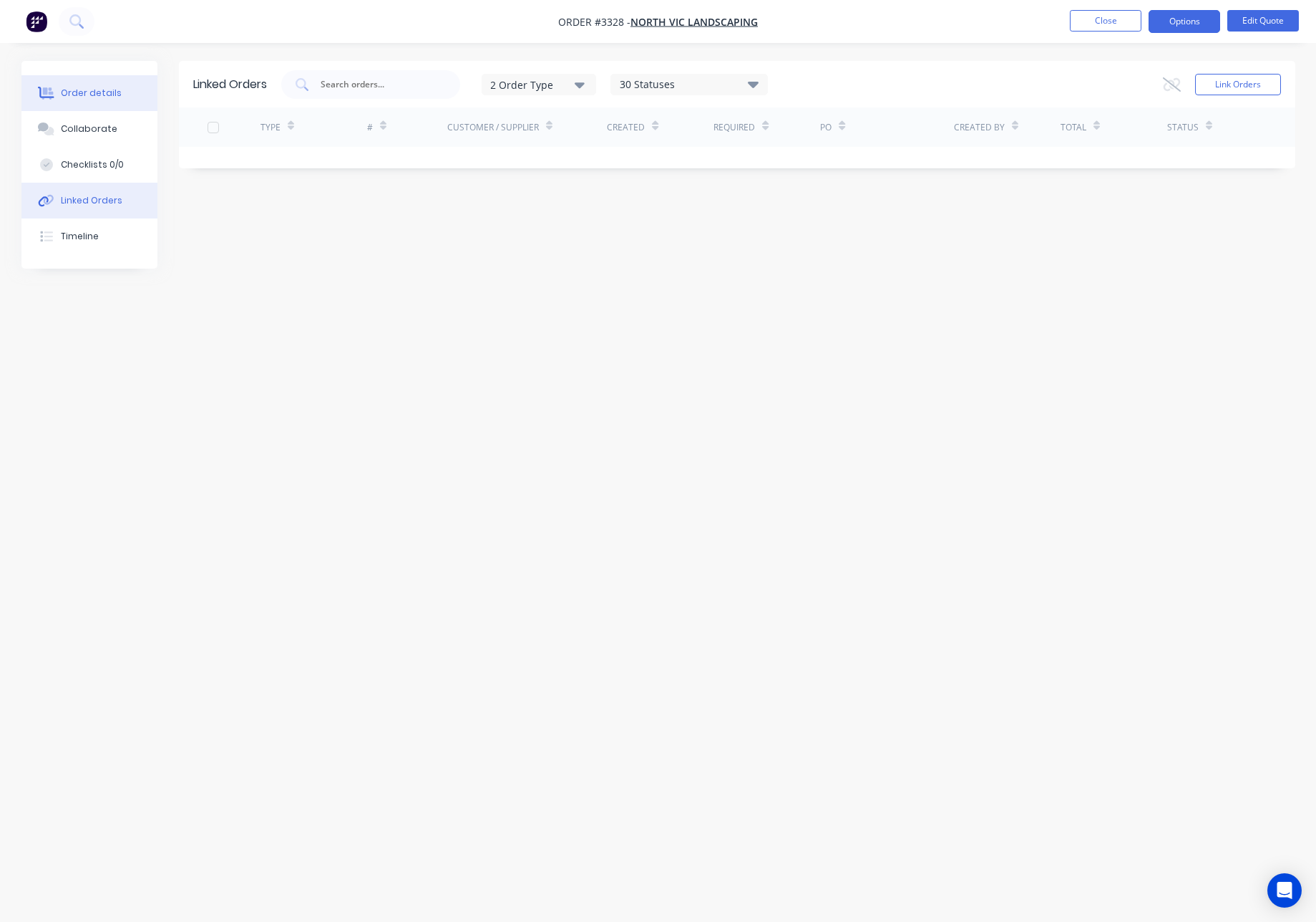
click at [107, 100] on button "Order details" at bounding box center [89, 92] width 136 height 36
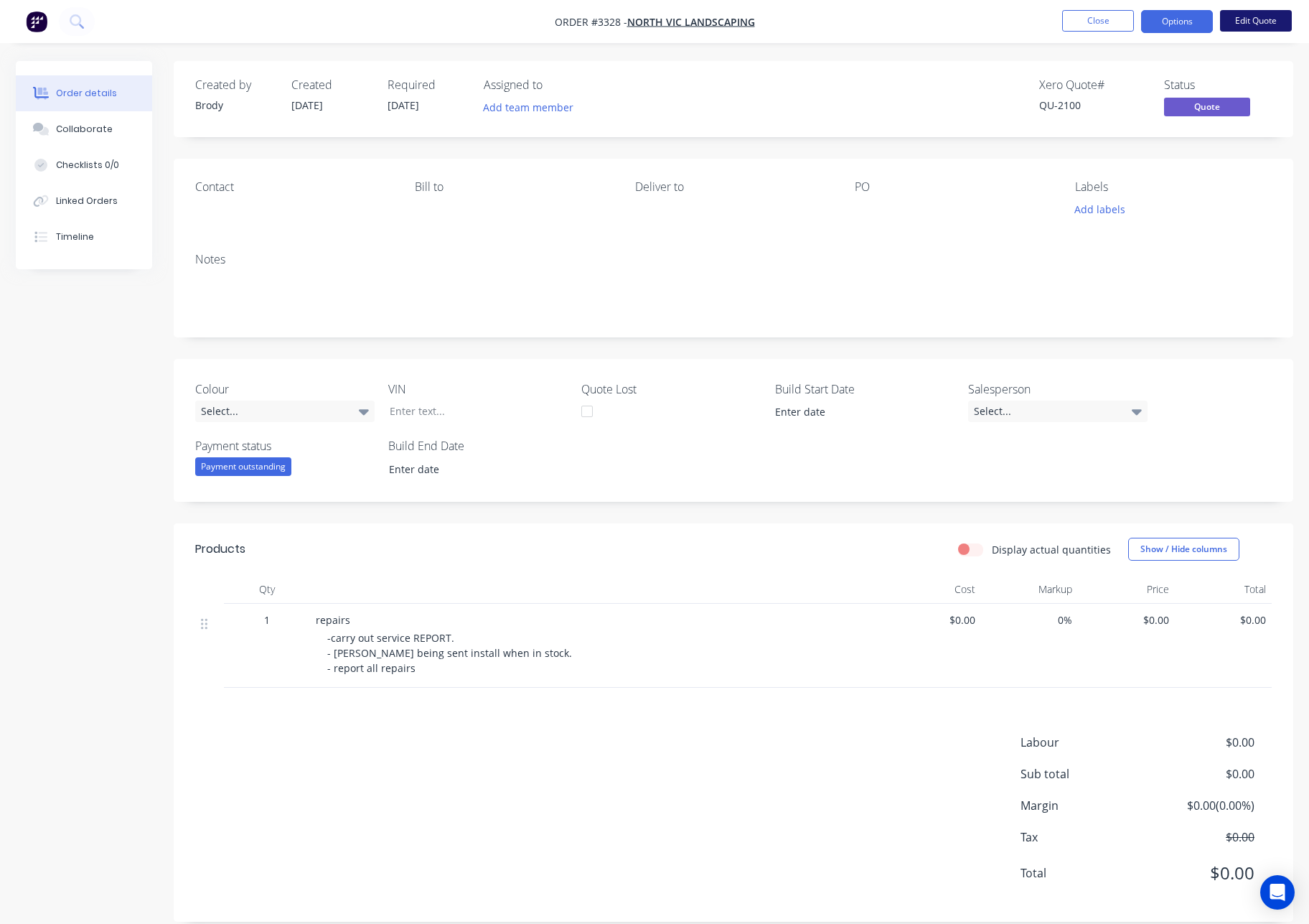
click at [1254, 19] on button "Edit Quote" at bounding box center [1255, 21] width 72 height 21
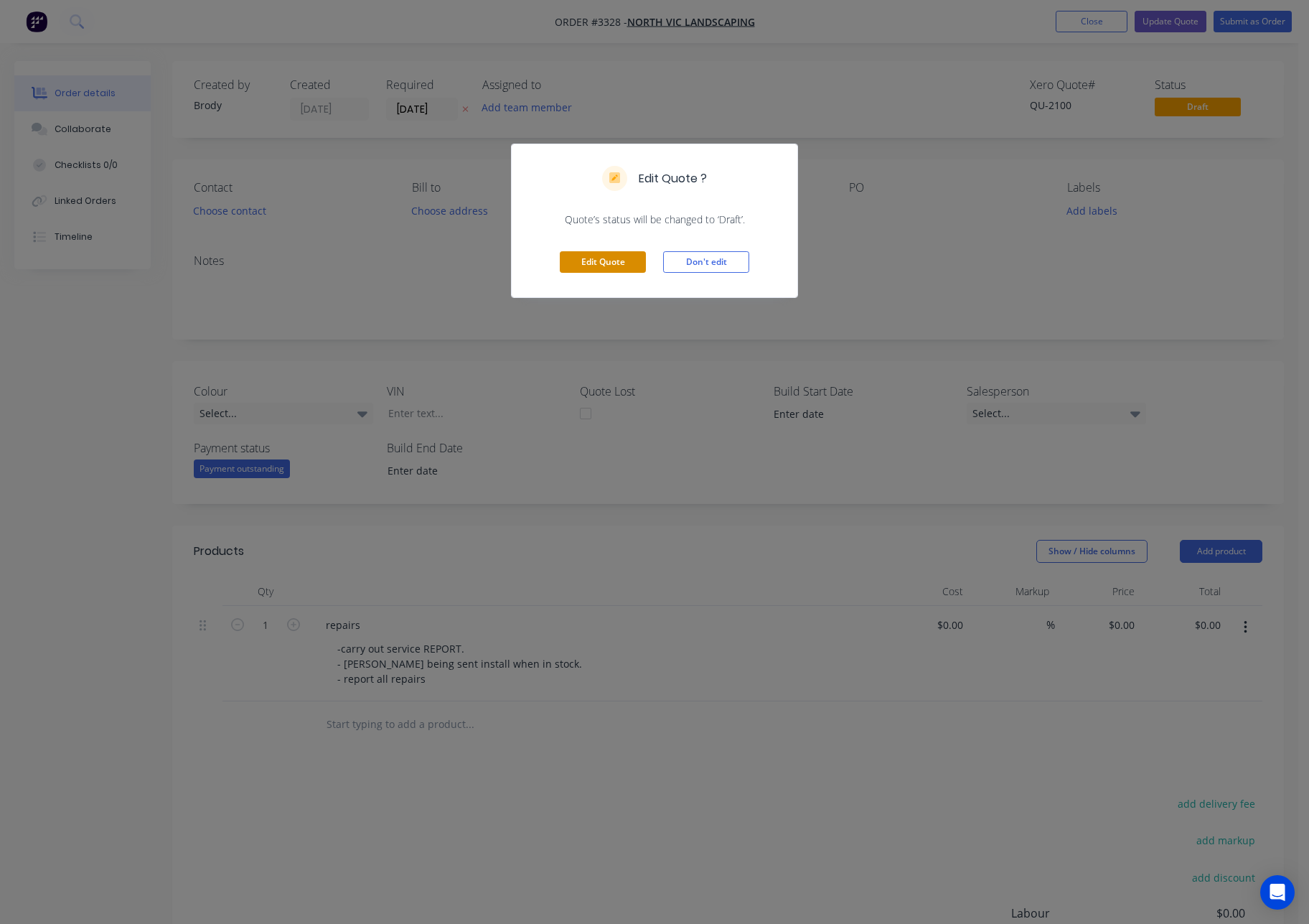
click at [620, 268] on button "Edit Quote" at bounding box center [603, 262] width 86 height 21
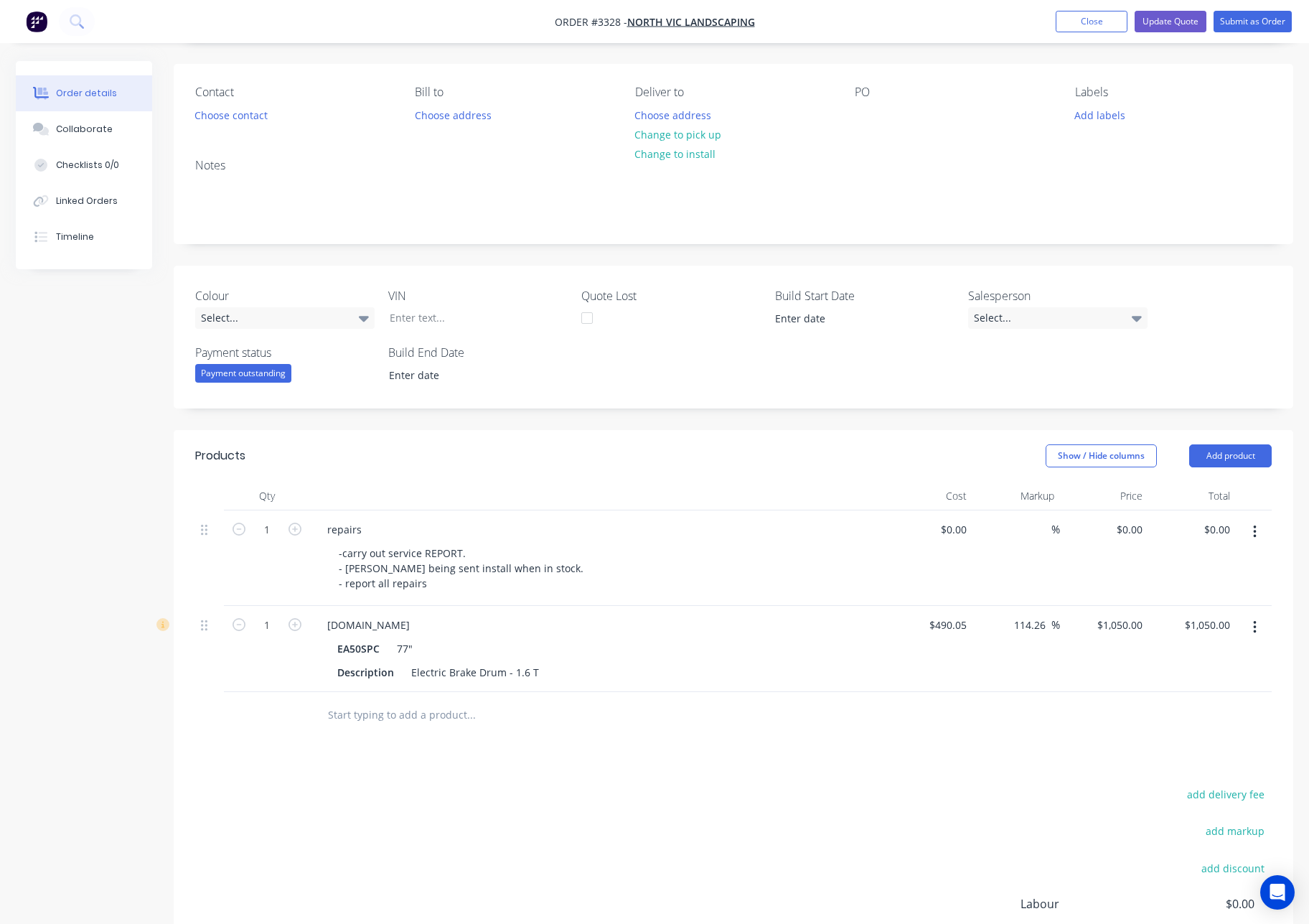
scroll to position [120, 0]
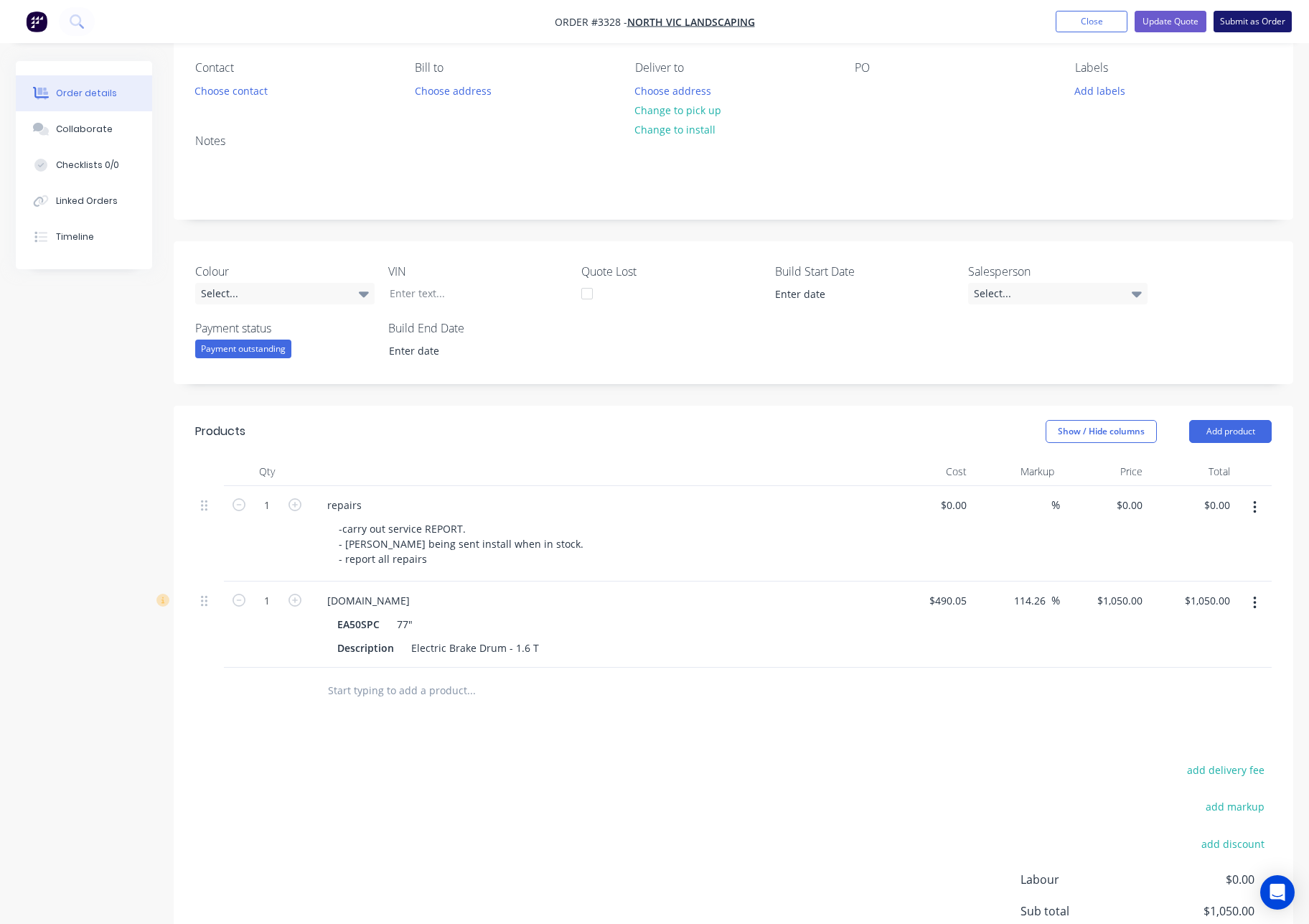
click at [1262, 25] on button "Submit as Order" at bounding box center [1252, 21] width 78 height 21
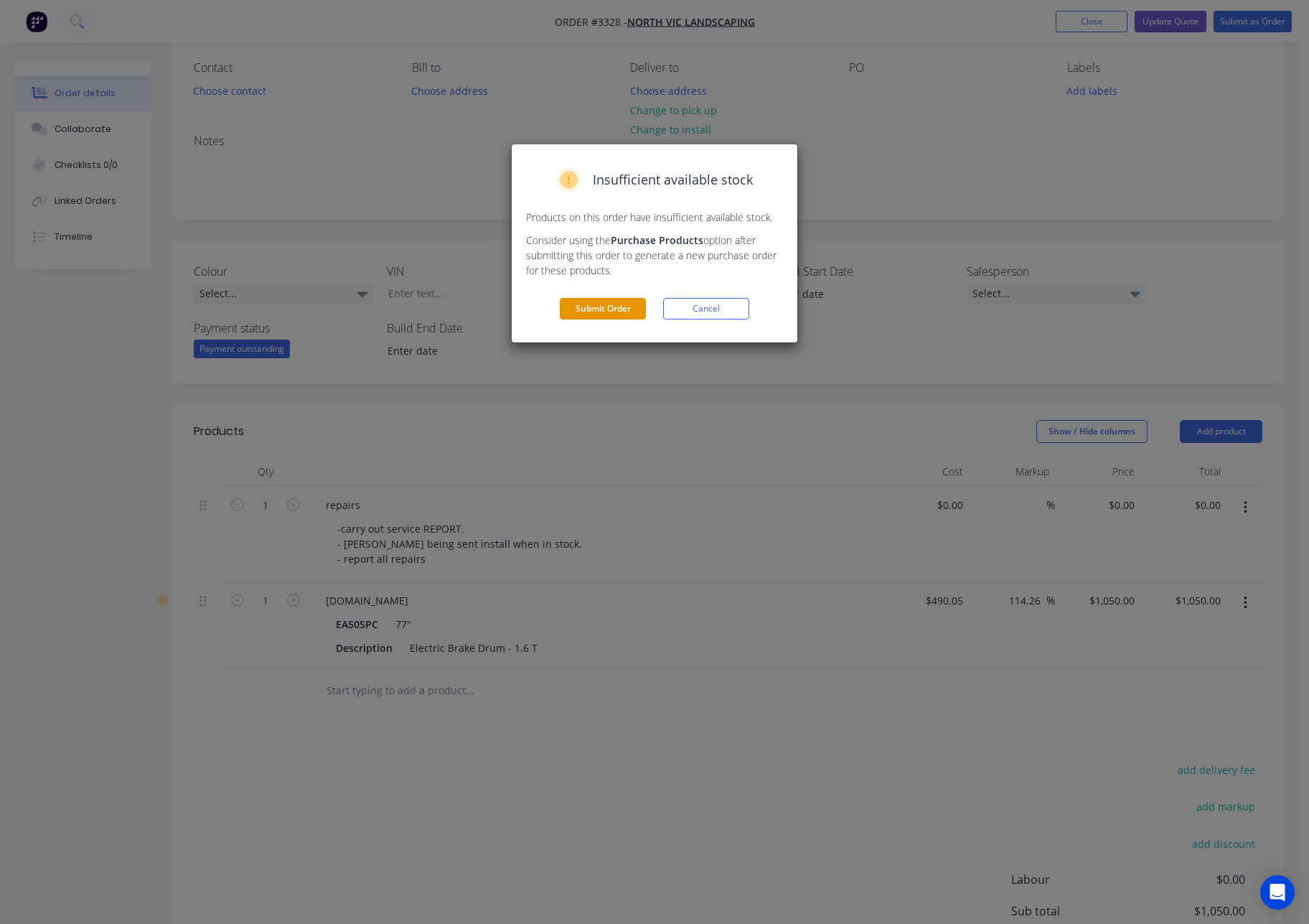
click at [600, 305] on button "Submit Order" at bounding box center [603, 309] width 86 height 21
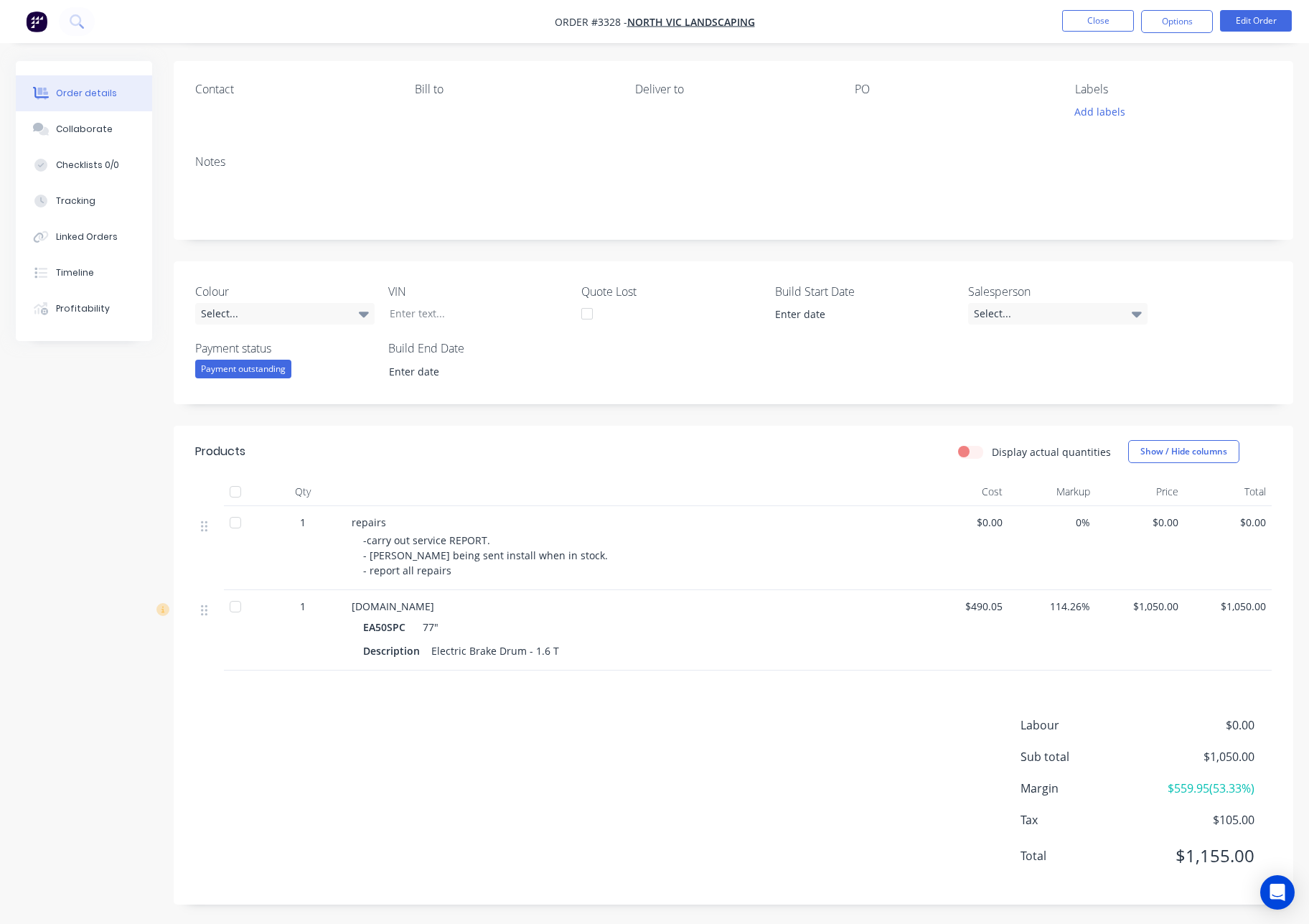
scroll to position [97, 0]
click at [108, 233] on div "Linked Orders" at bounding box center [87, 237] width 62 height 13
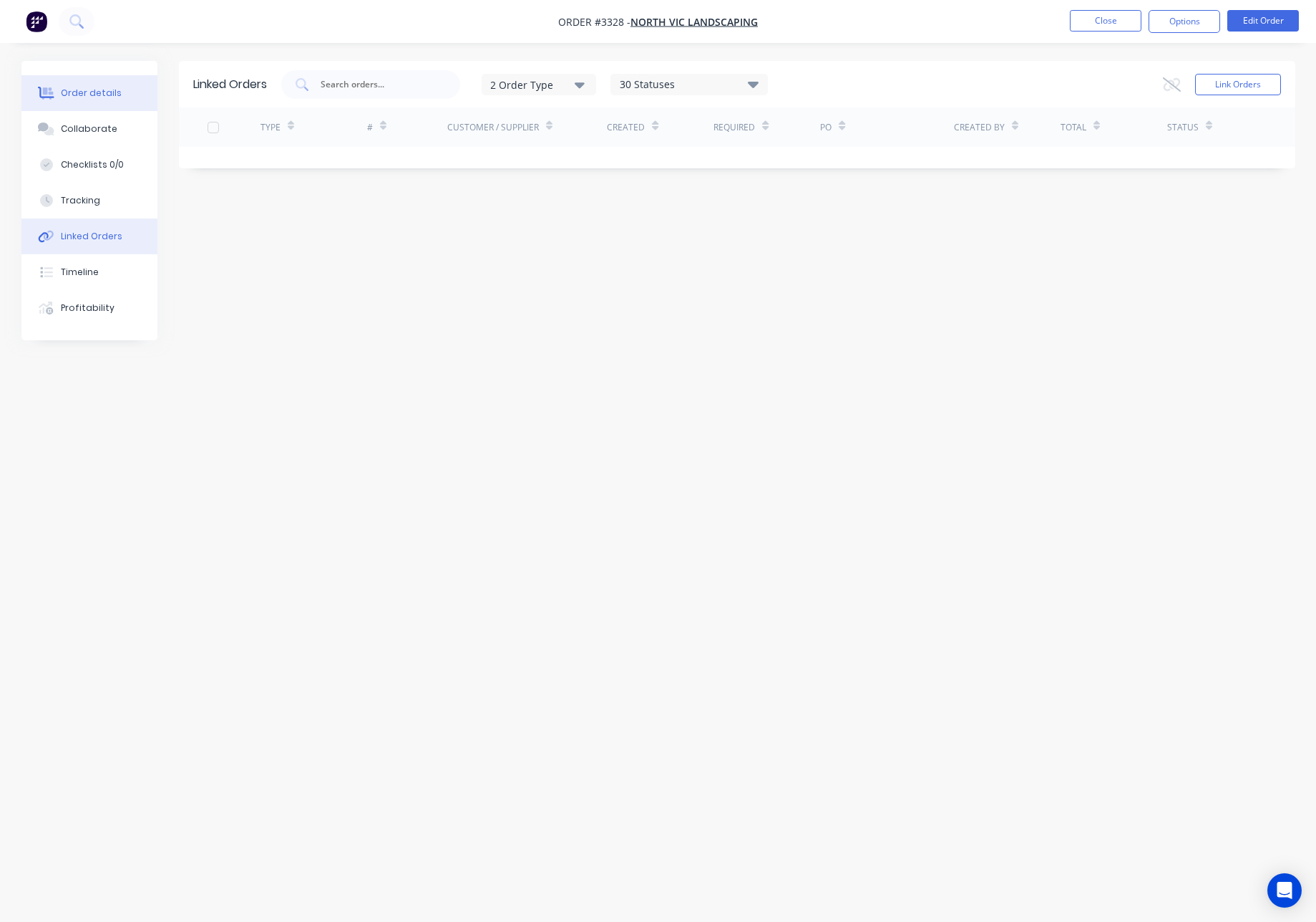
click at [112, 96] on div "Order details" at bounding box center [91, 93] width 61 height 13
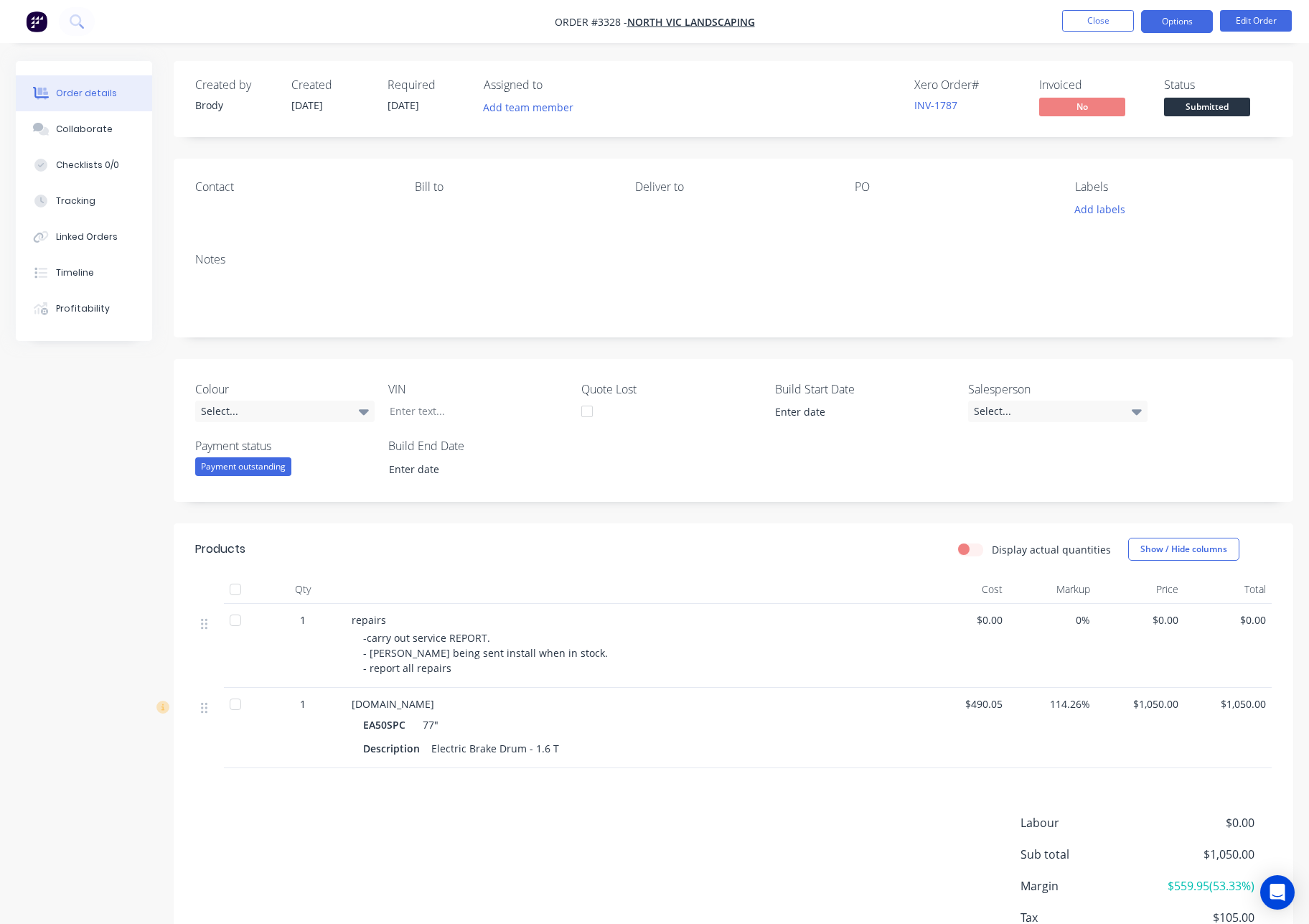
click at [1176, 31] on button "Options" at bounding box center [1177, 21] width 72 height 23
click at [84, 244] on button "Linked Orders" at bounding box center [84, 237] width 136 height 36
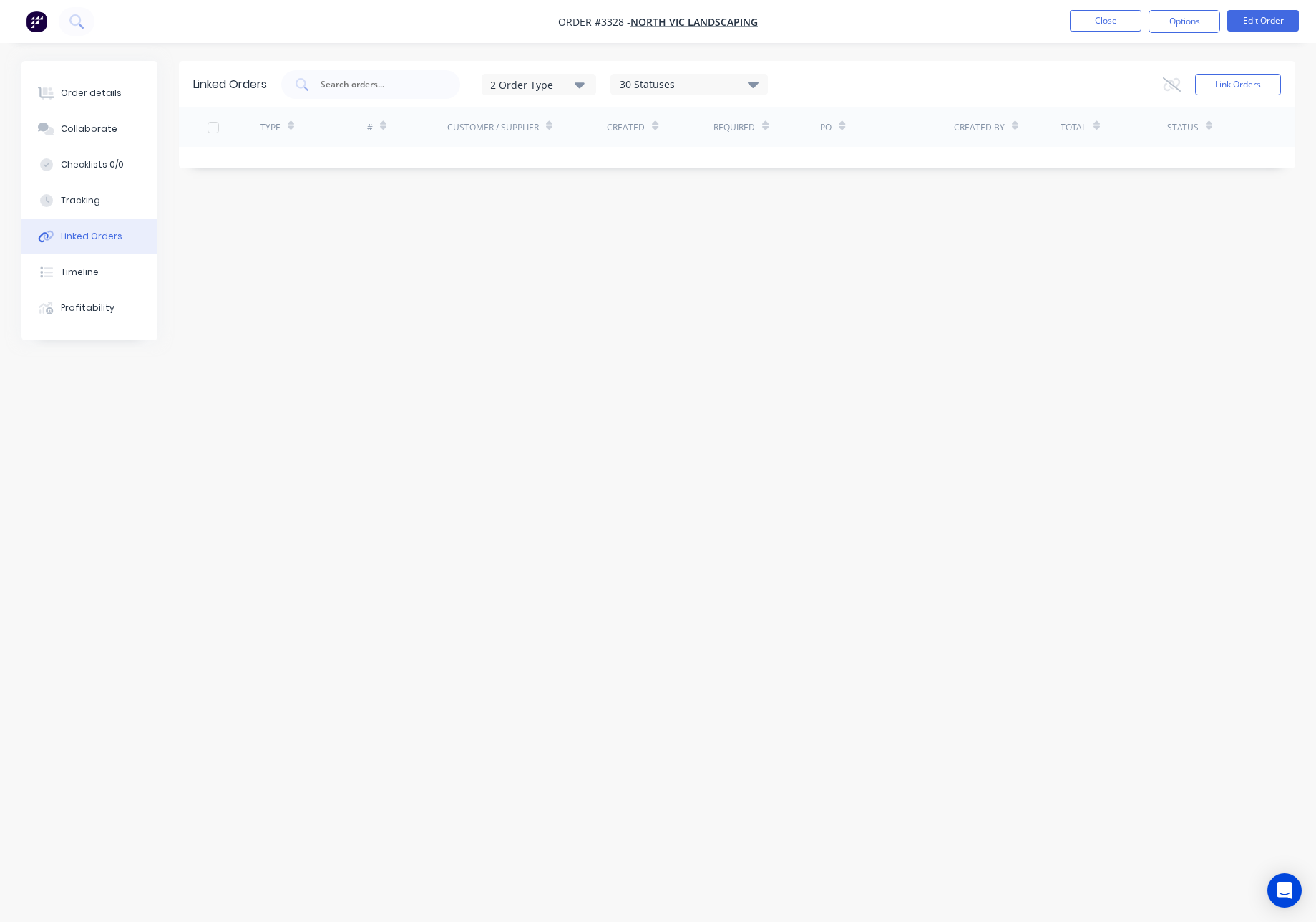
click at [675, 81] on div "30 Statuses" at bounding box center [690, 84] width 156 height 16
click at [585, 84] on icon "button" at bounding box center [580, 84] width 10 height 6
click at [567, 120] on div "Sales" at bounding box center [540, 119] width 82 height 15
click at [862, 84] on div "1 Order Type Purchase Sales 30 Statuses Sales Order Status All Archived Draft Q…" at bounding box center [781, 84] width 1000 height 28
click at [720, 85] on div "30 Statuses" at bounding box center [690, 84] width 156 height 16
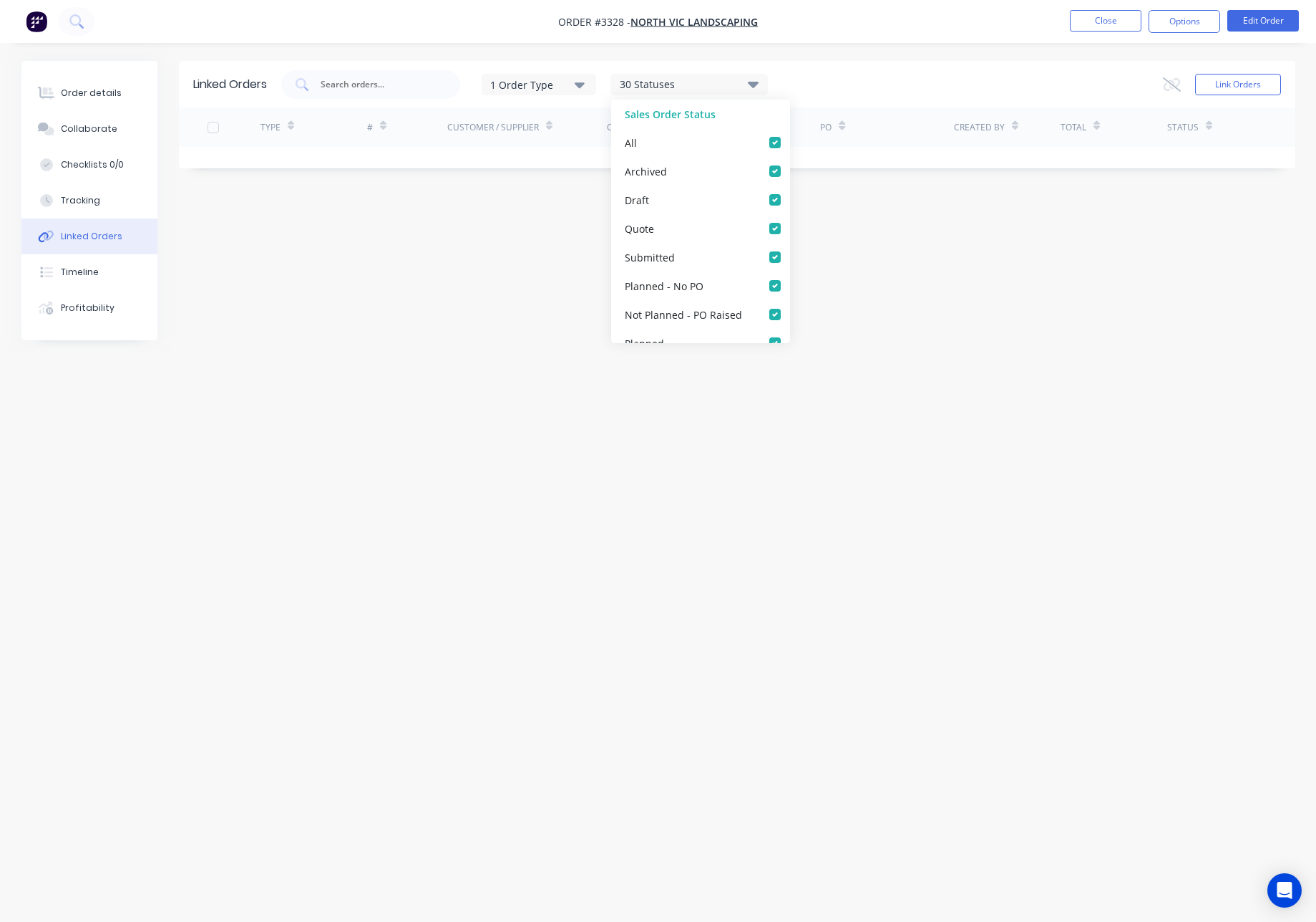
click at [720, 85] on div "30 Statuses" at bounding box center [690, 84] width 156 height 16
click at [1109, 13] on button "Close" at bounding box center [1105, 21] width 72 height 21
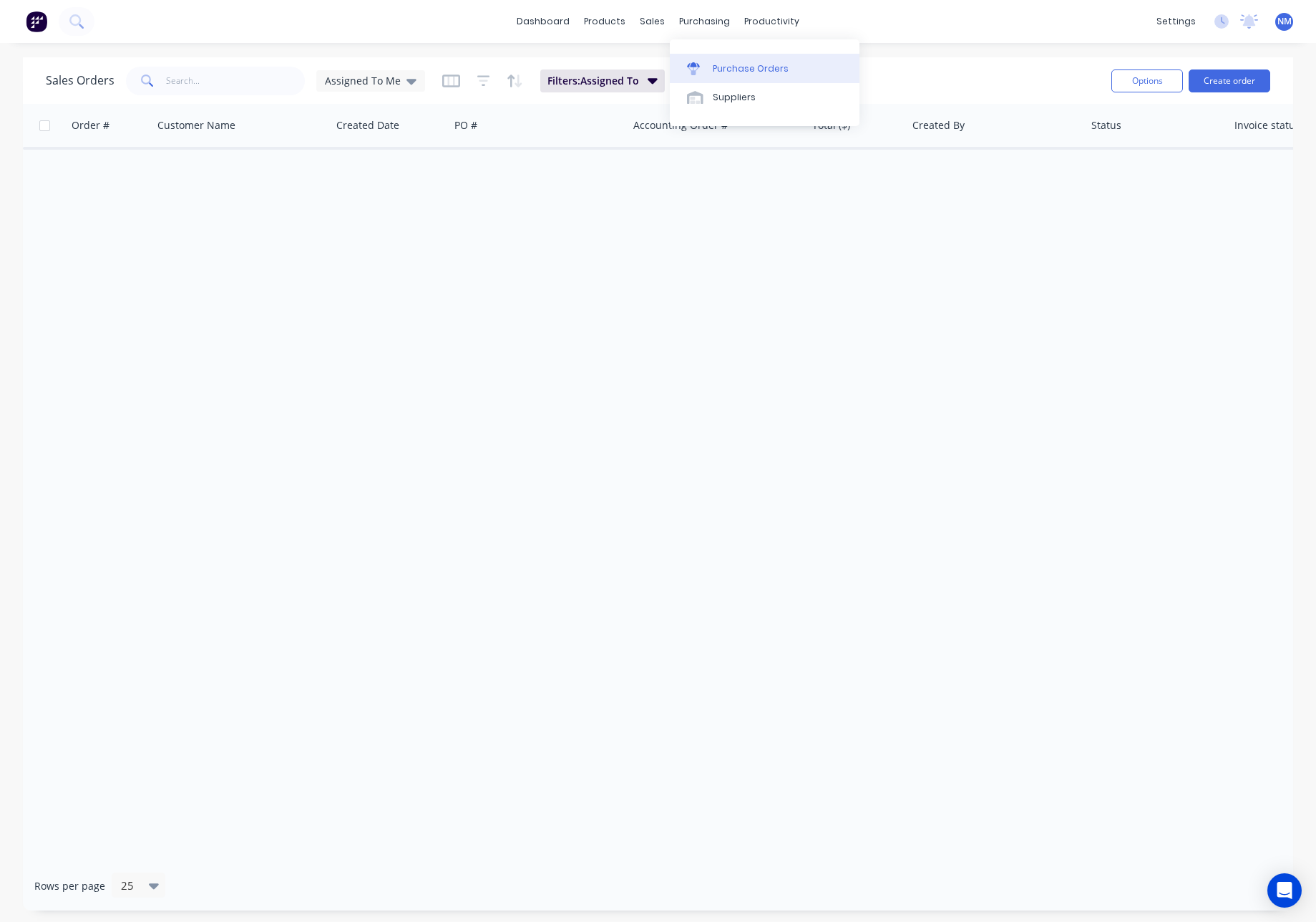
click at [737, 62] on div "Purchase Orders" at bounding box center [751, 69] width 76 height 13
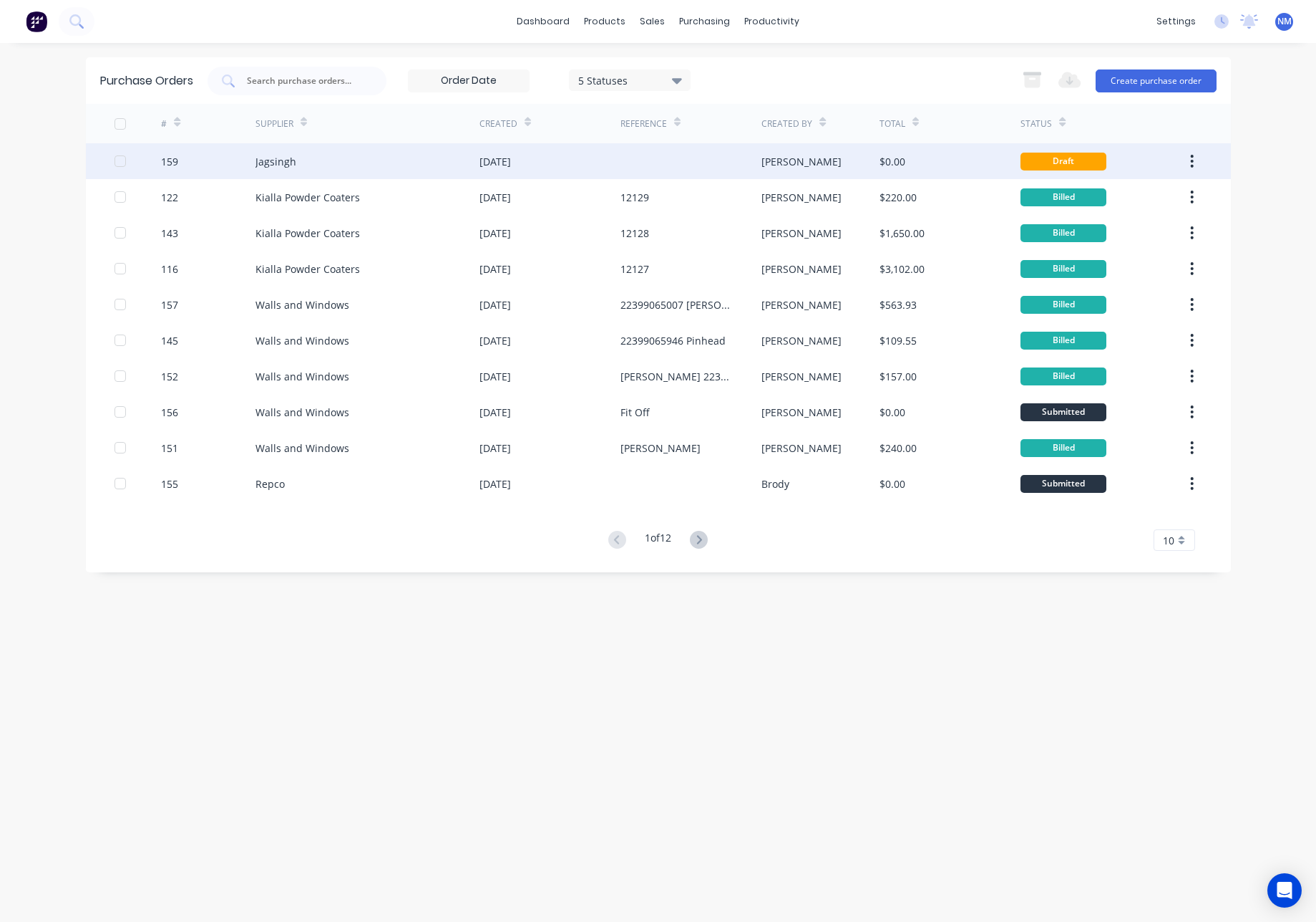
click at [228, 162] on div "159" at bounding box center [208, 160] width 95 height 36
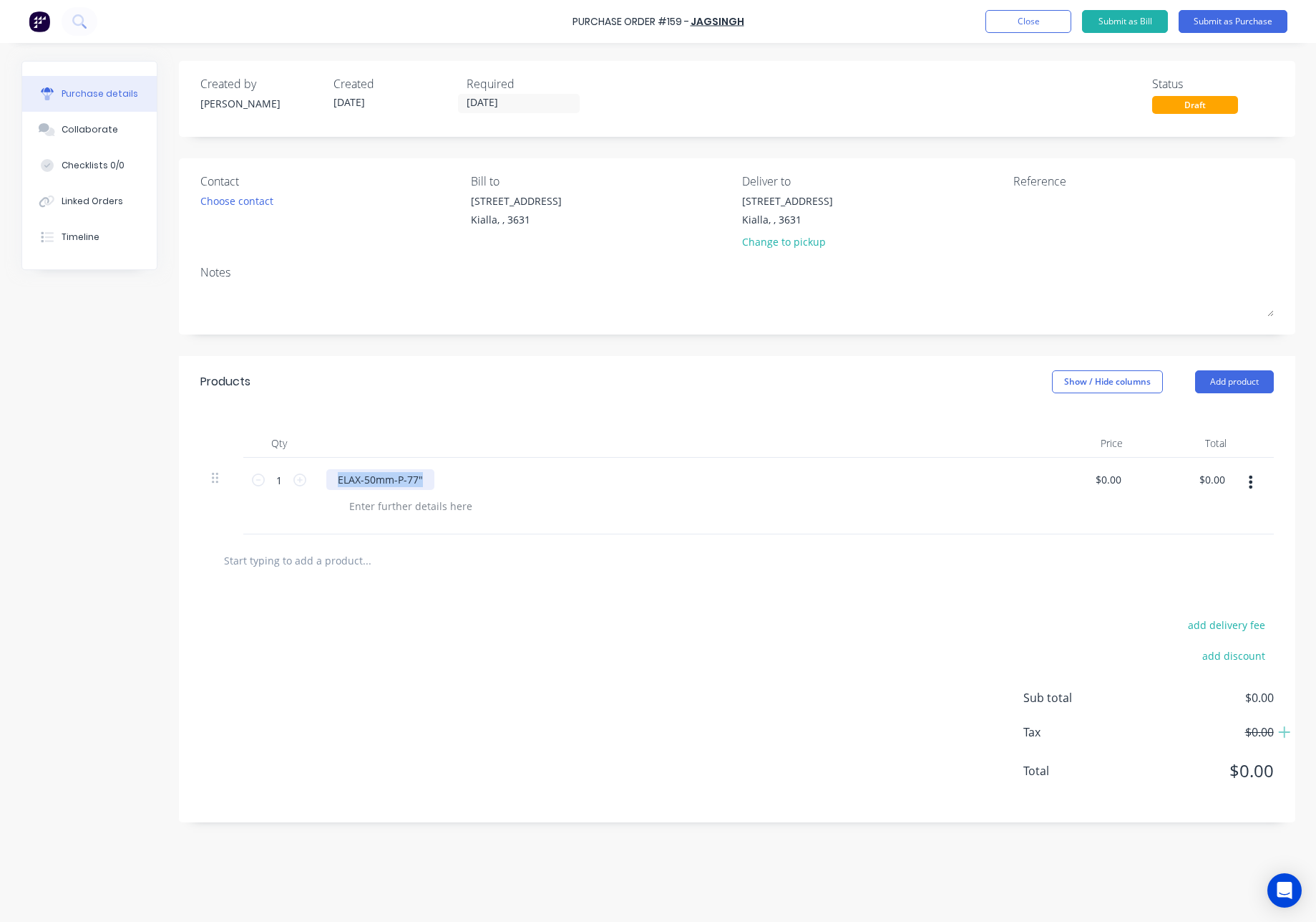
drag, startPoint x: 424, startPoint y: 481, endPoint x: 322, endPoint y: 482, distance: 102.0
click at [323, 482] on div "ELAX-50mm-P-77"" at bounding box center [672, 496] width 716 height 77
click at [512, 488] on div at bounding box center [673, 479] width 693 height 21
click at [1243, 383] on button "Add product" at bounding box center [1235, 381] width 79 height 23
click at [1217, 421] on div "Product catalogue" at bounding box center [1206, 418] width 110 height 21
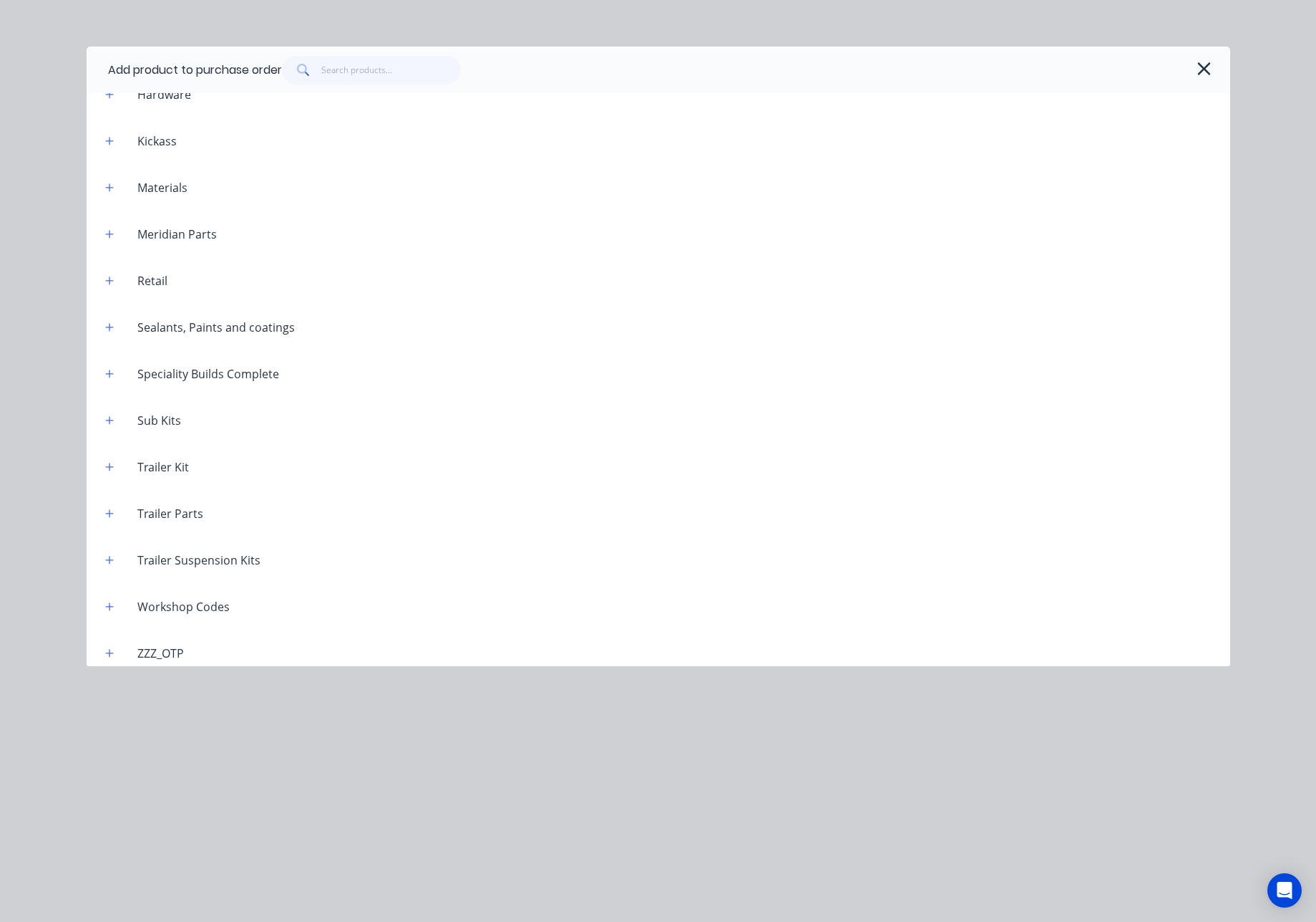
scroll to position [5393, 0]
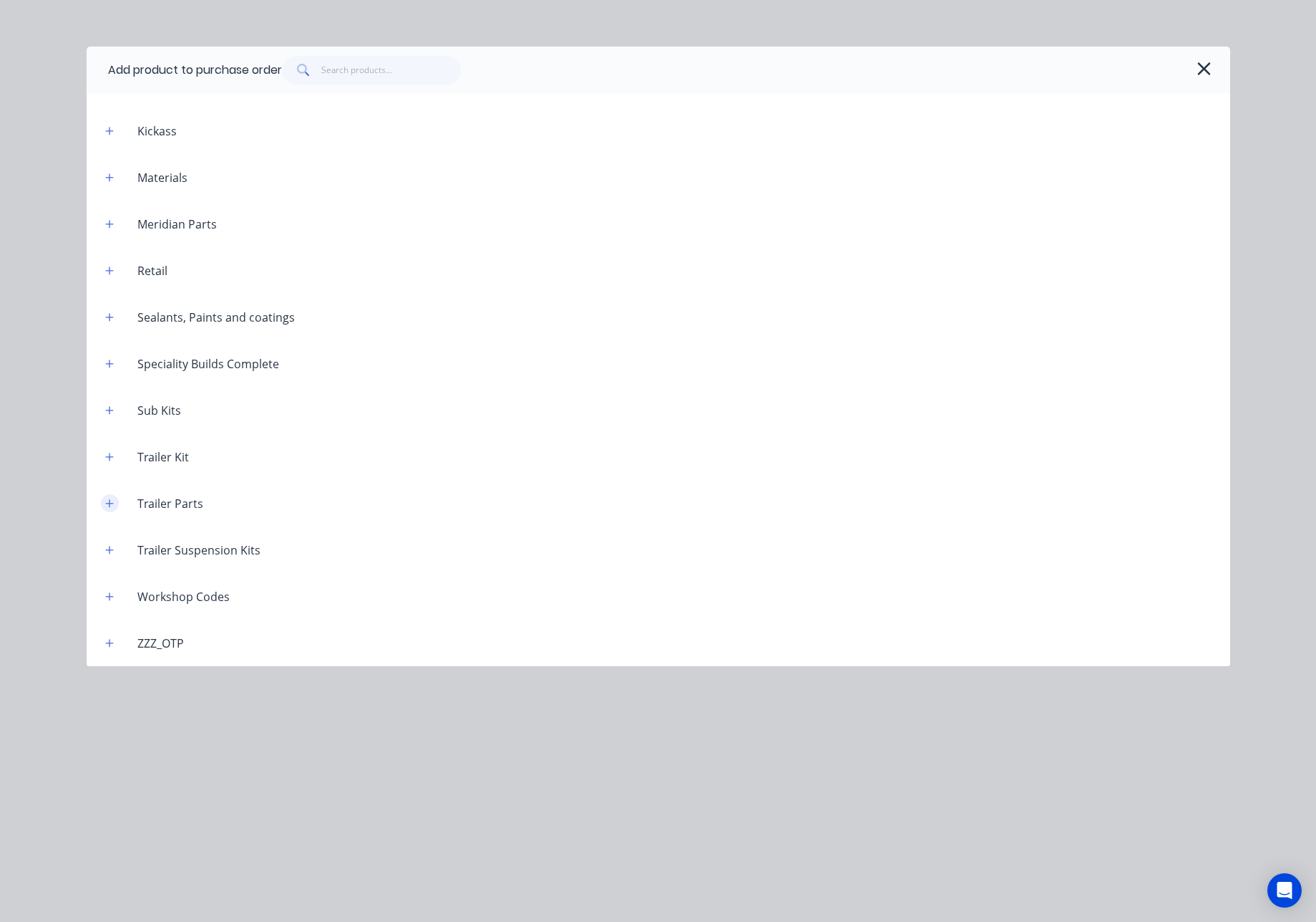
click at [107, 507] on icon "button" at bounding box center [109, 503] width 9 height 10
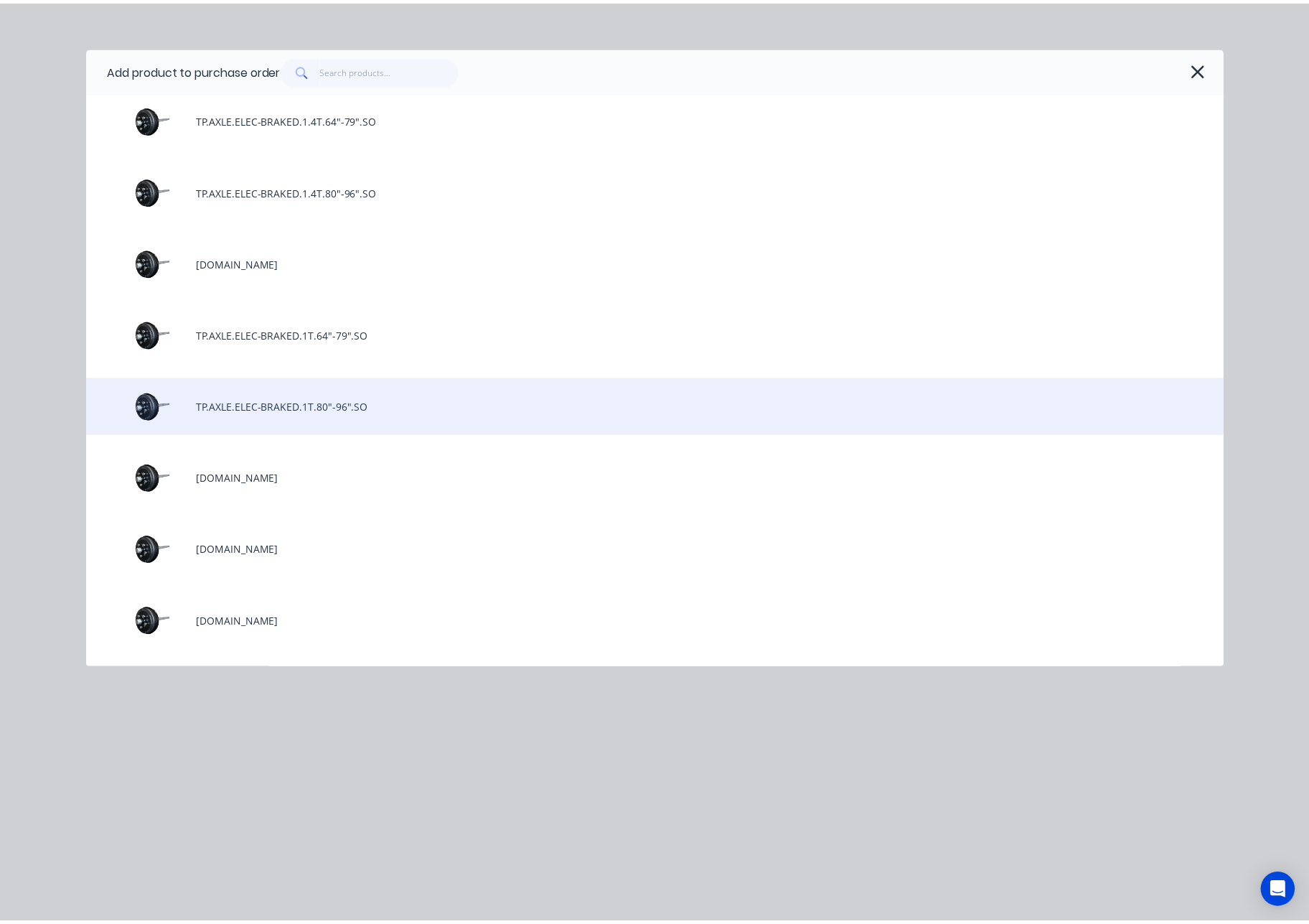
scroll to position [6341, 0]
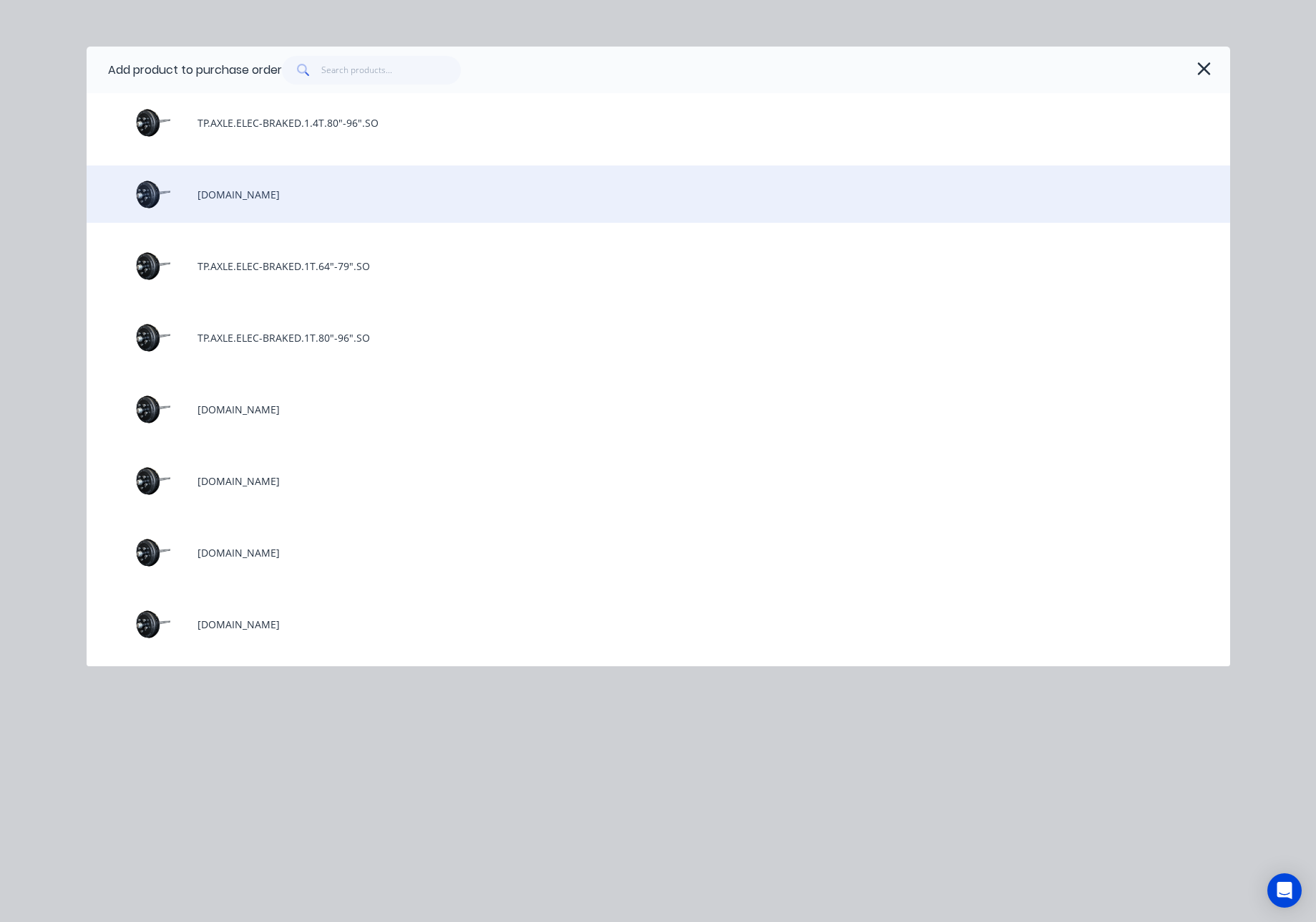
click at [340, 198] on div "[DOMAIN_NAME]" at bounding box center [659, 194] width 1144 height 58
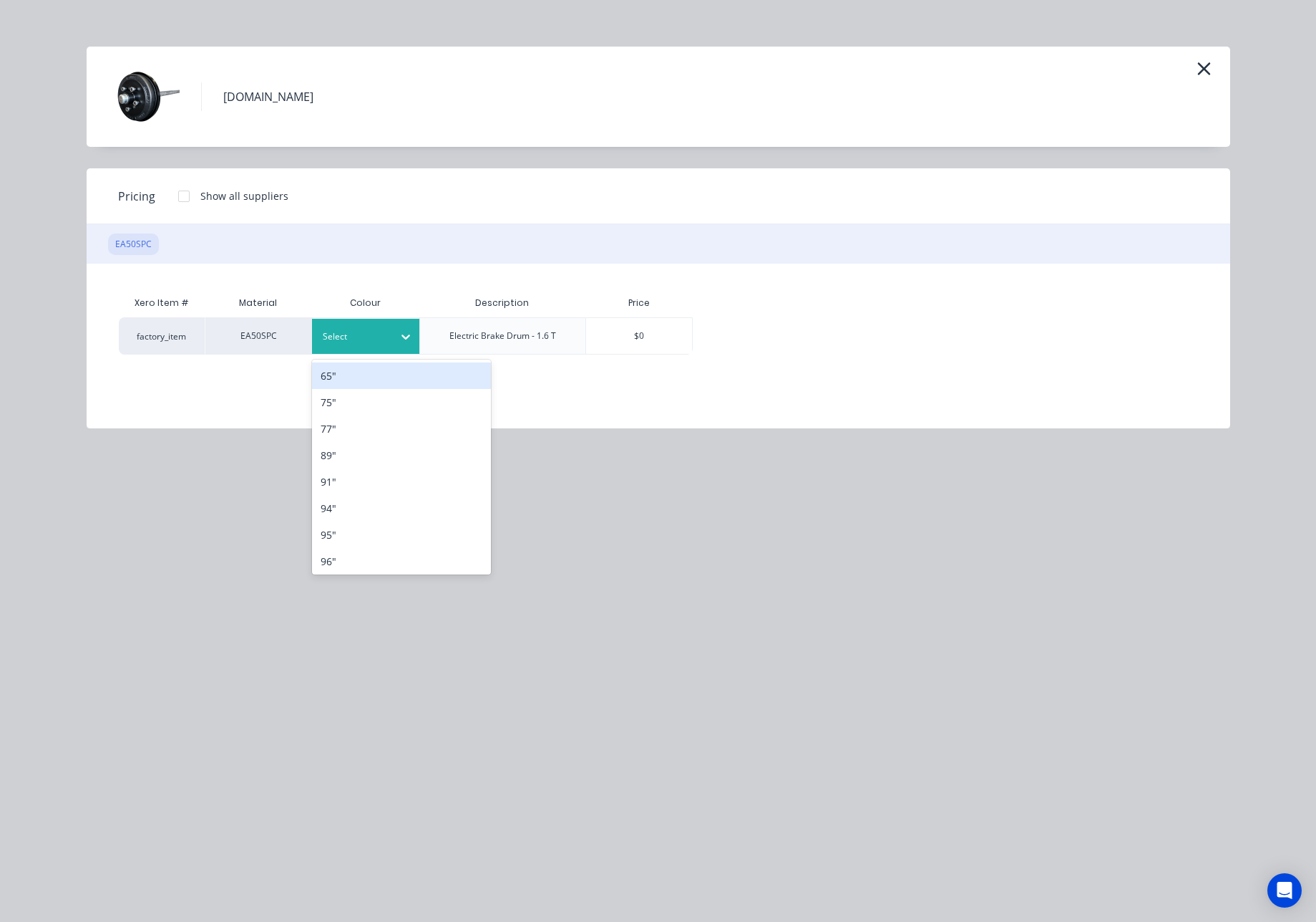
click at [373, 342] on div at bounding box center [355, 336] width 65 height 16
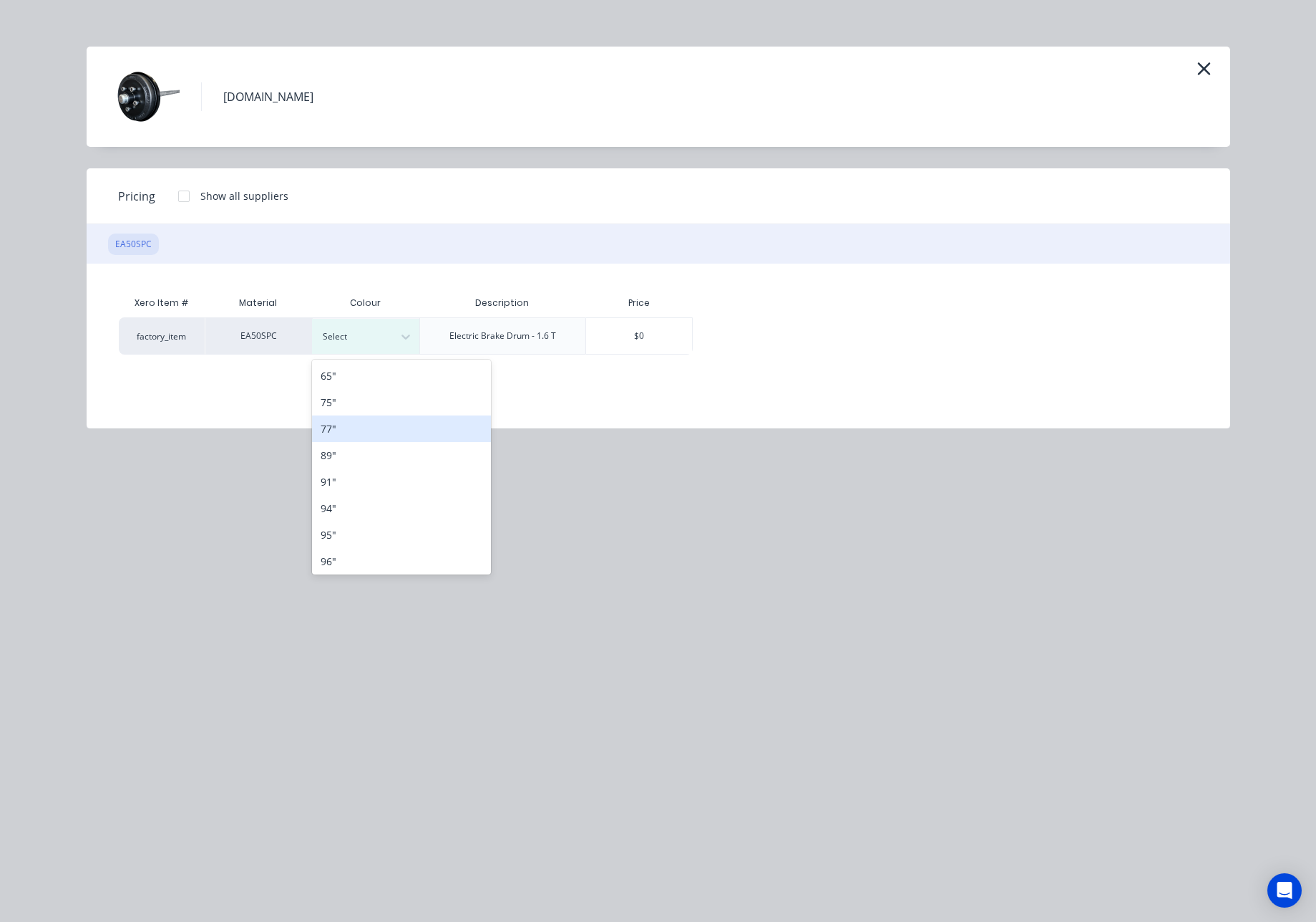
click at [353, 433] on div "77"" at bounding box center [402, 429] width 179 height 27
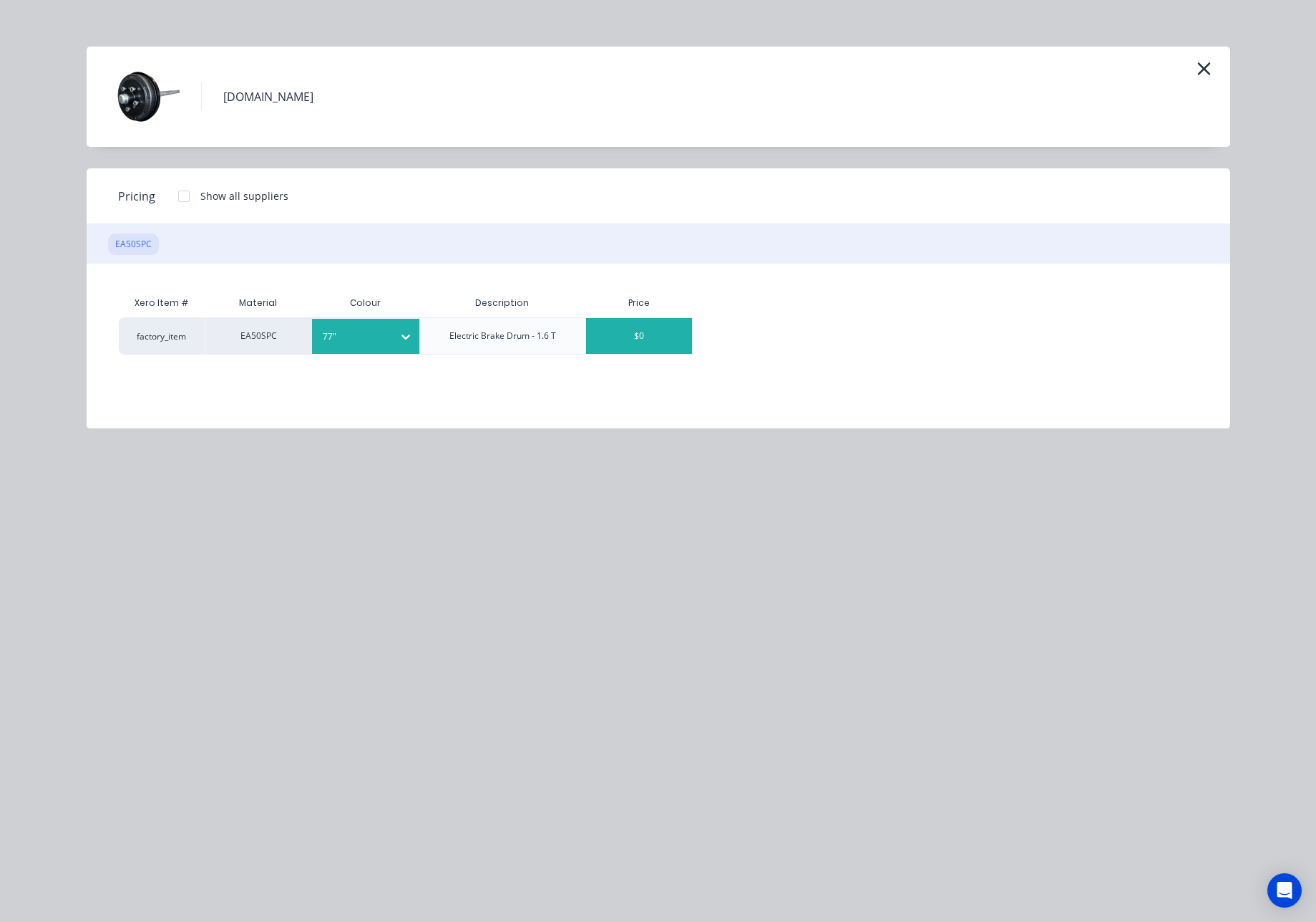
click at [648, 338] on div "$0" at bounding box center [639, 335] width 106 height 36
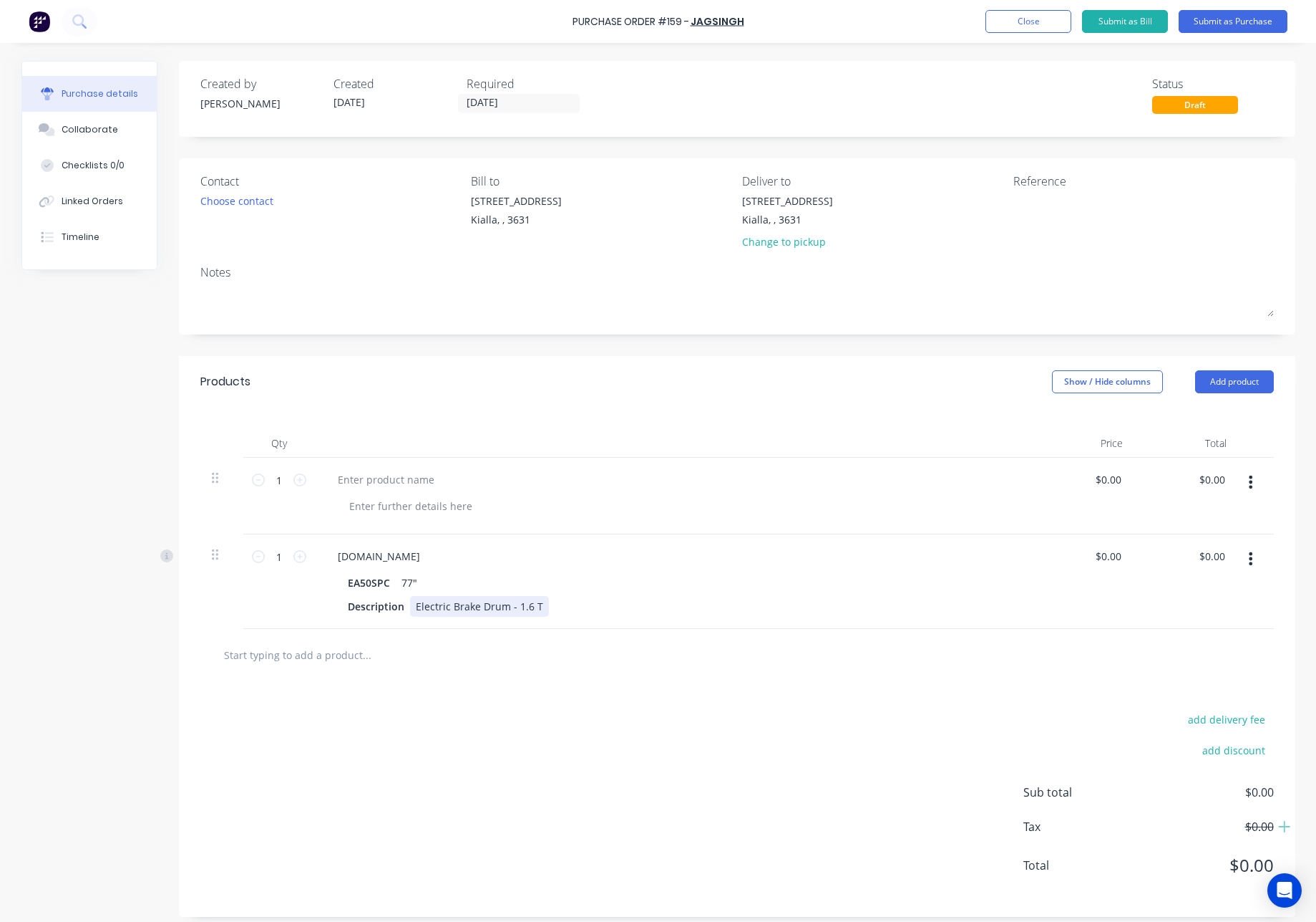
drag, startPoint x: 540, startPoint y: 606, endPoint x: 406, endPoint y: 605, distance: 134.0
click at [410, 605] on div "Electric Brake Drum - 1.6 T" at bounding box center [480, 606] width 139 height 21
click at [536, 606] on div "Electric Brake Drum - 1.6 T" at bounding box center [480, 606] width 139 height 21
click at [1249, 484] on icon "button" at bounding box center [1251, 482] width 4 height 16
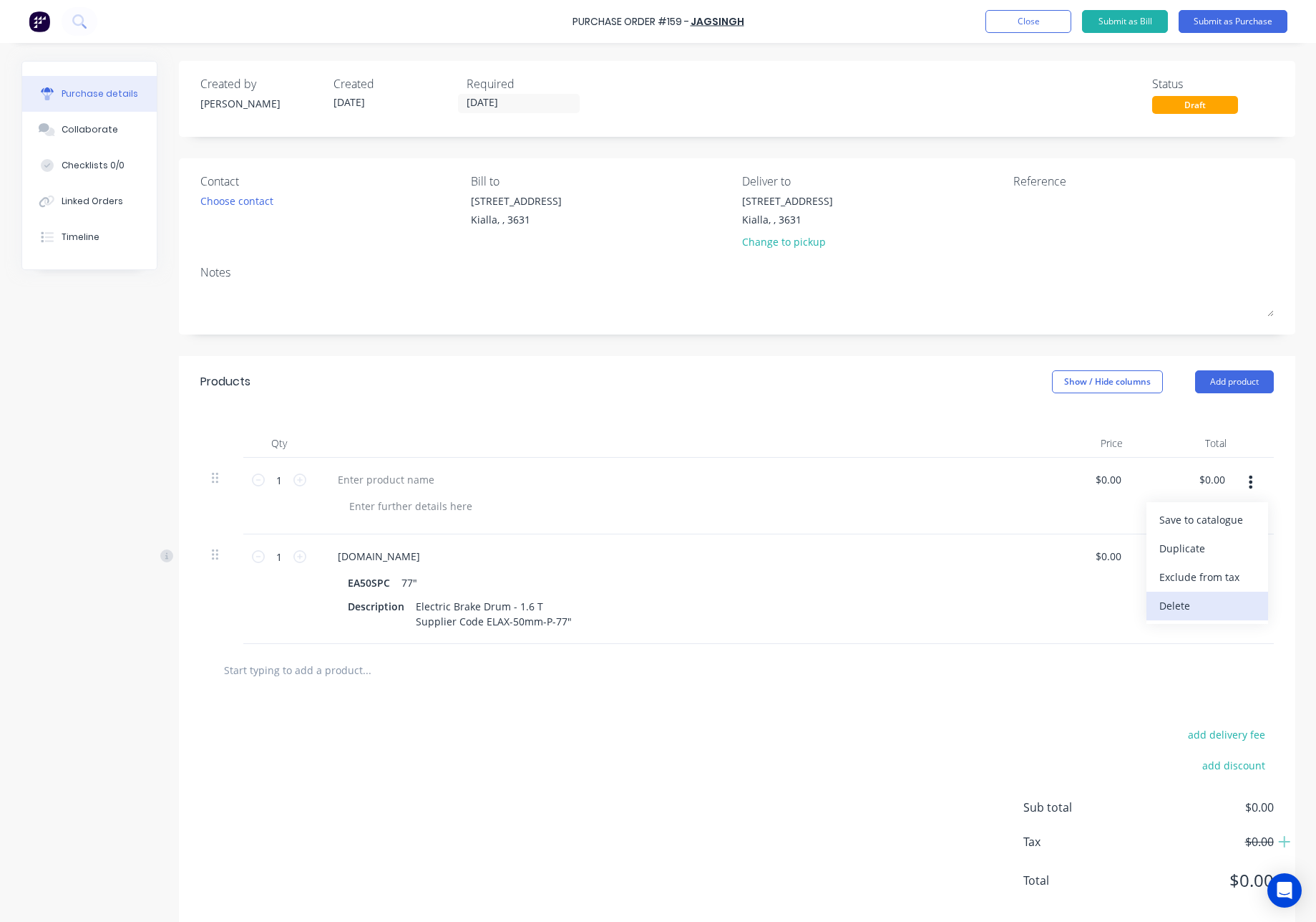
click at [1206, 605] on button "Delete" at bounding box center [1207, 605] width 122 height 28
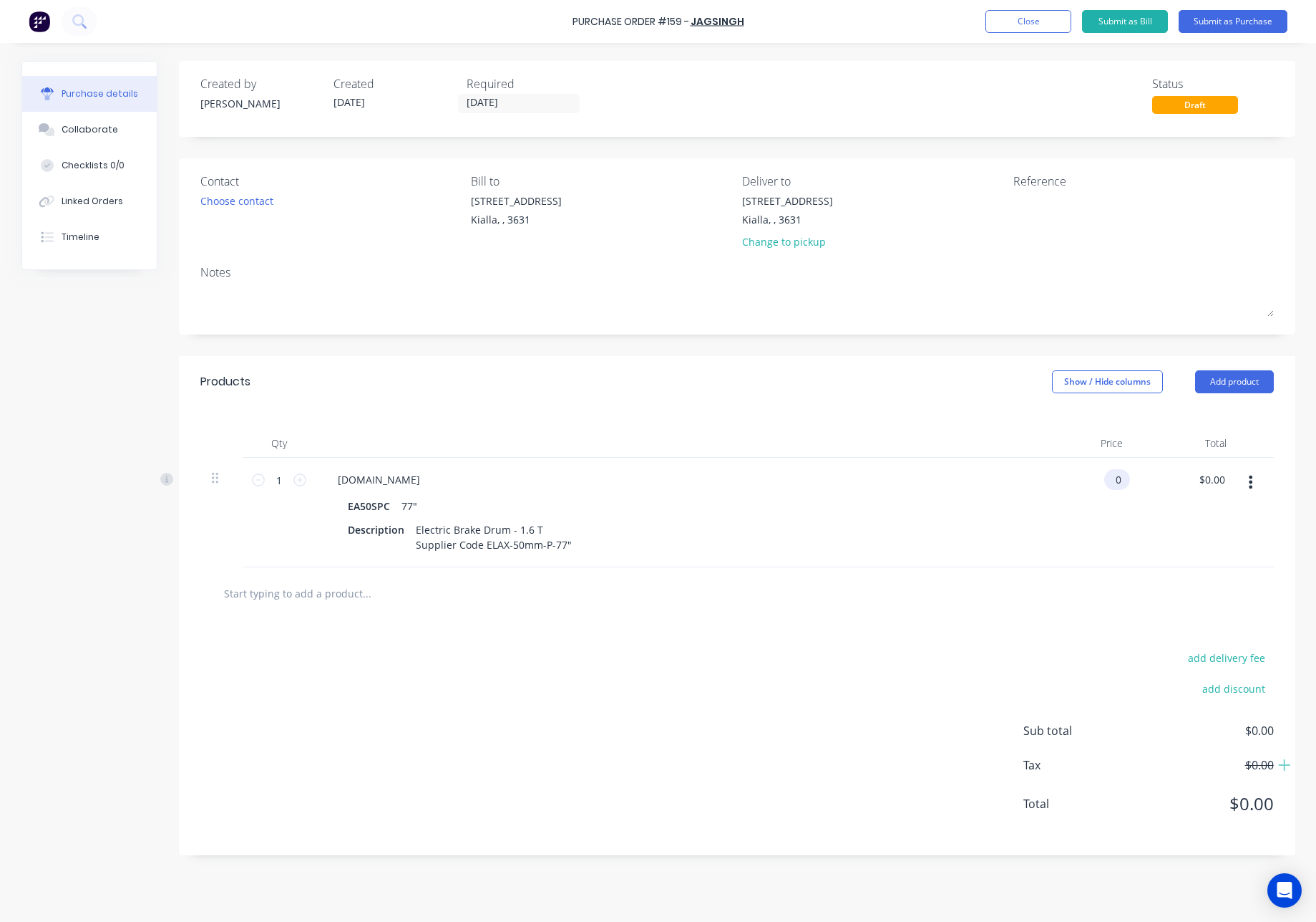
click at [1112, 482] on input "0" at bounding box center [1114, 479] width 20 height 21
drag, startPoint x: 1123, startPoint y: 479, endPoint x: 1090, endPoint y: 475, distance: 33.2
click at [1092, 475] on div "0 0" at bounding box center [1082, 512] width 104 height 110
click at [1124, 482] on div "$0.00 0" at bounding box center [1117, 479] width 26 height 21
drag, startPoint x: 1122, startPoint y: 482, endPoint x: 993, endPoint y: 470, distance: 129.6
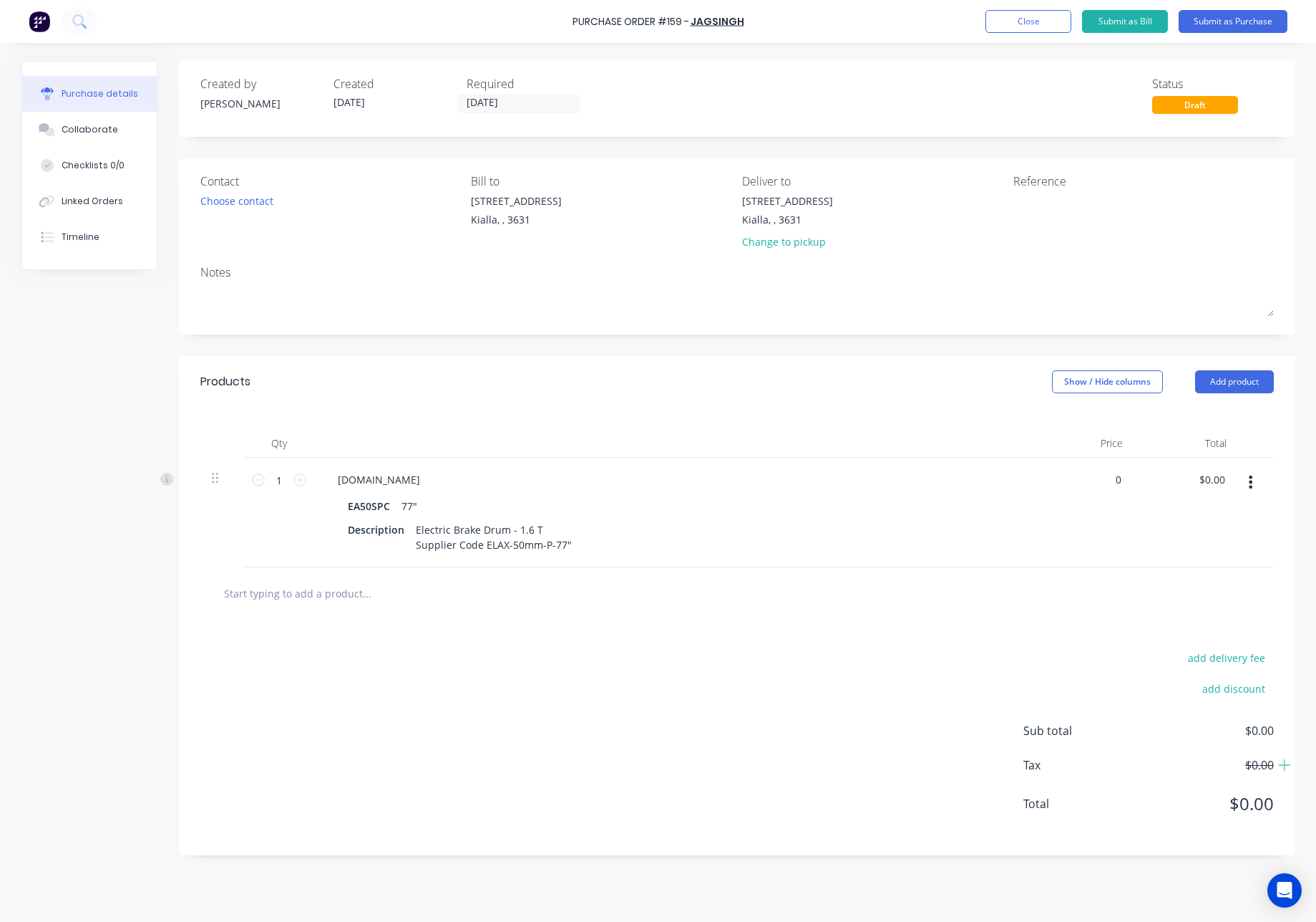
click at [1030, 475] on div "0 0" at bounding box center [1082, 512] width 104 height 110
type input "$485.00"
click at [901, 637] on div "add delivery fee add discount Sub total $485.00 Tax $48.50 Total $533.50" at bounding box center [737, 737] width 1116 height 235
click at [1122, 476] on input "485" at bounding box center [1102, 479] width 44 height 21
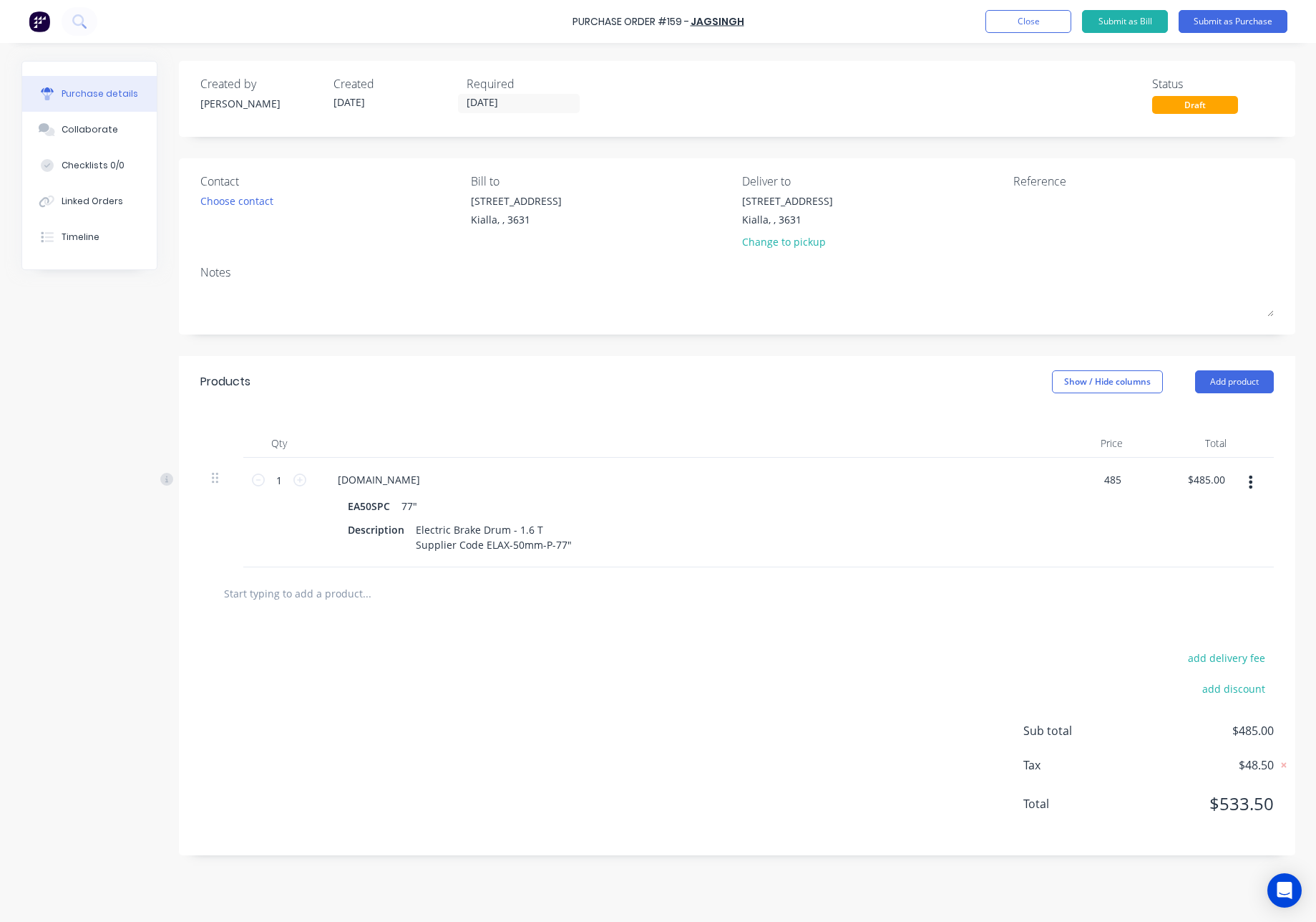
drag, startPoint x: 1123, startPoint y: 482, endPoint x: 1038, endPoint y: 473, distance: 85.5
click at [1039, 473] on div "485 485" at bounding box center [1082, 512] width 104 height 110
type input "$425.00"
click at [991, 626] on div "add delivery fee add discount Sub total $485.00 Tax $48.50 Total $533.50" at bounding box center [737, 737] width 1116 height 235
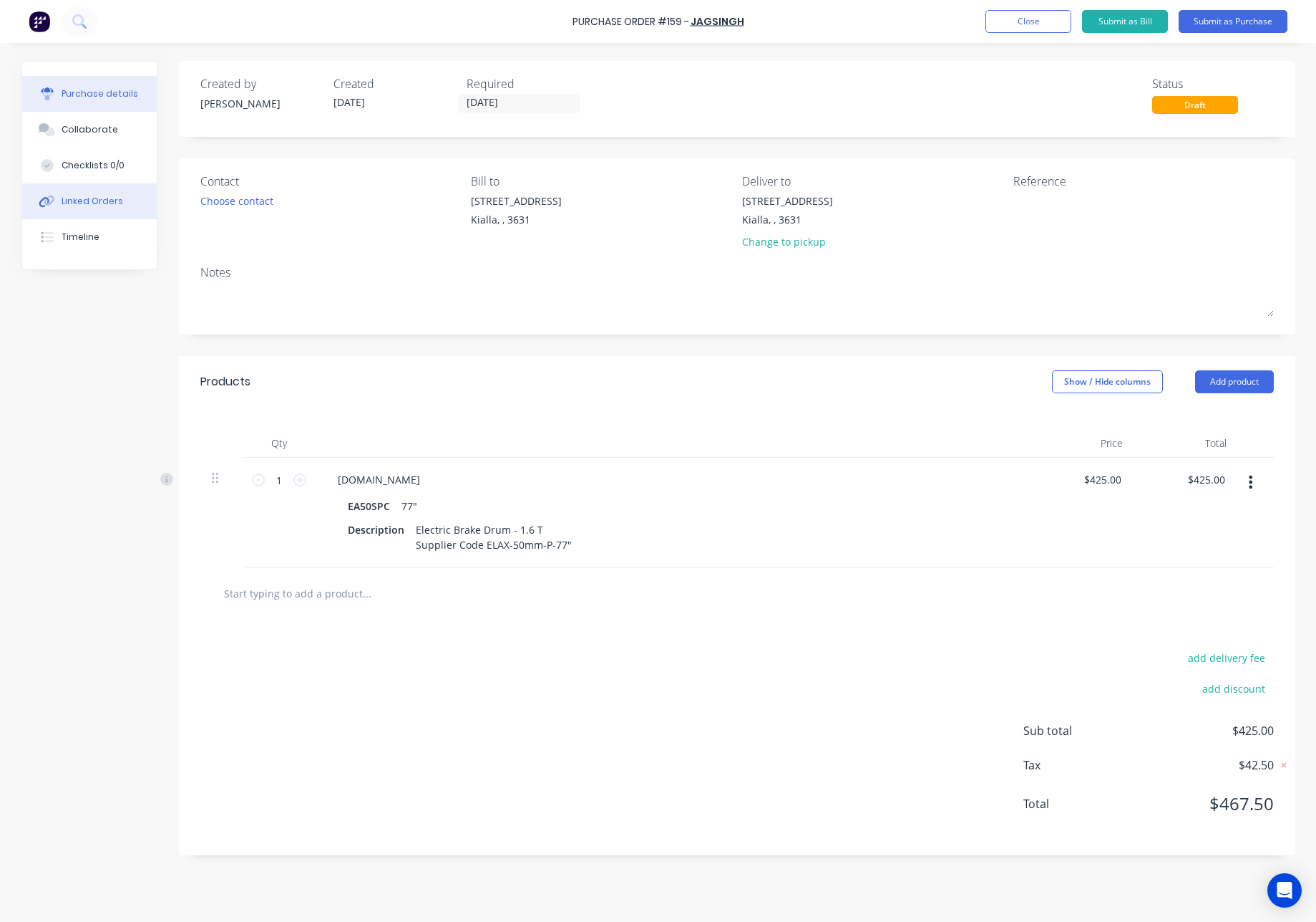
click at [66, 199] on div "Linked Orders" at bounding box center [92, 201] width 62 height 13
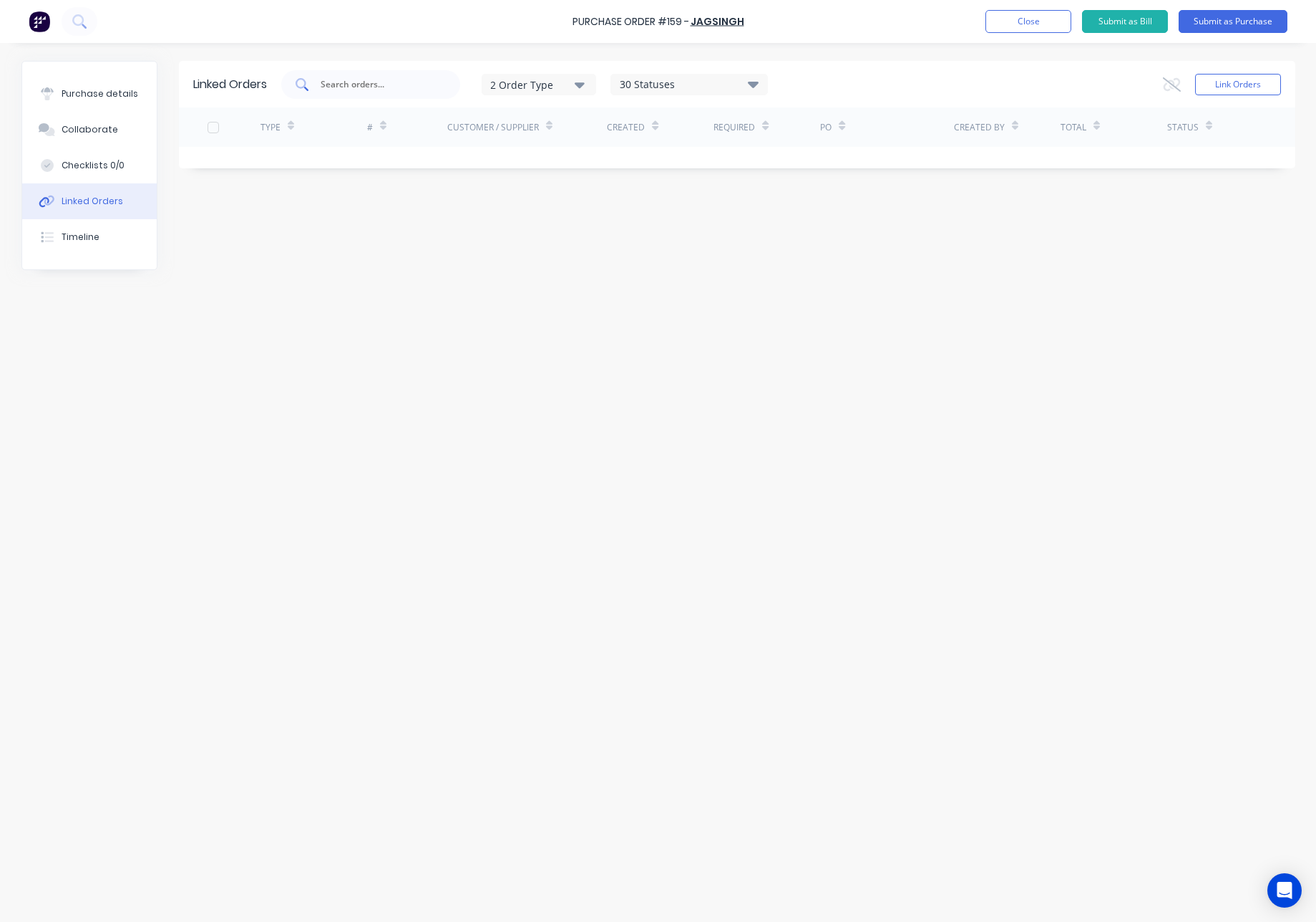
click at [391, 81] on input "text" at bounding box center [379, 84] width 119 height 14
type input "n"
click at [1241, 86] on button "Link Orders" at bounding box center [1238, 84] width 86 height 21
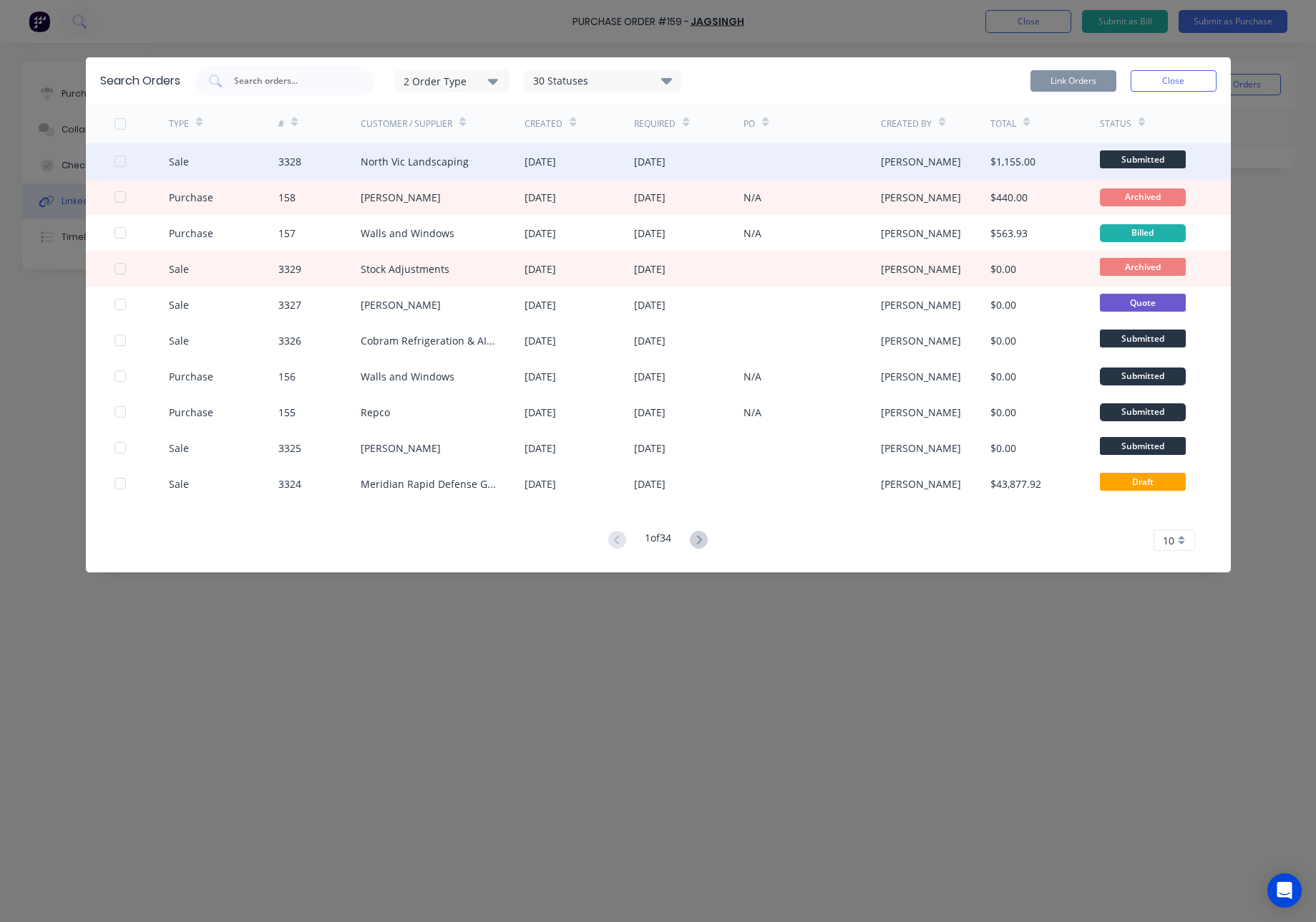
click at [383, 162] on div "North Vic Landscaping" at bounding box center [414, 161] width 108 height 15
click at [120, 163] on div at bounding box center [120, 161] width 28 height 28
click at [1081, 88] on button "Link Orders" at bounding box center [1073, 81] width 86 height 21
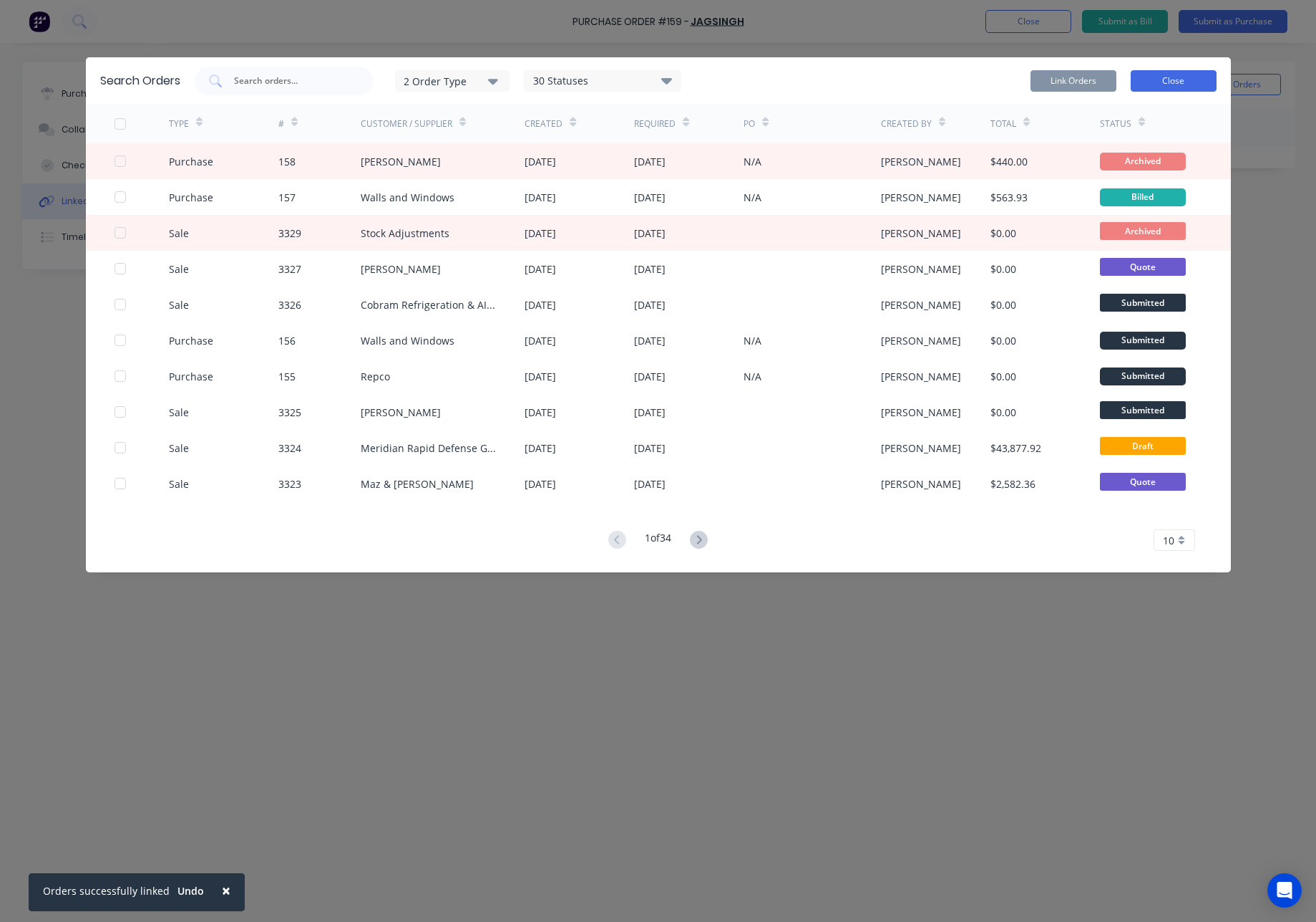
click at [1201, 88] on button "Close" at bounding box center [1173, 81] width 86 height 21
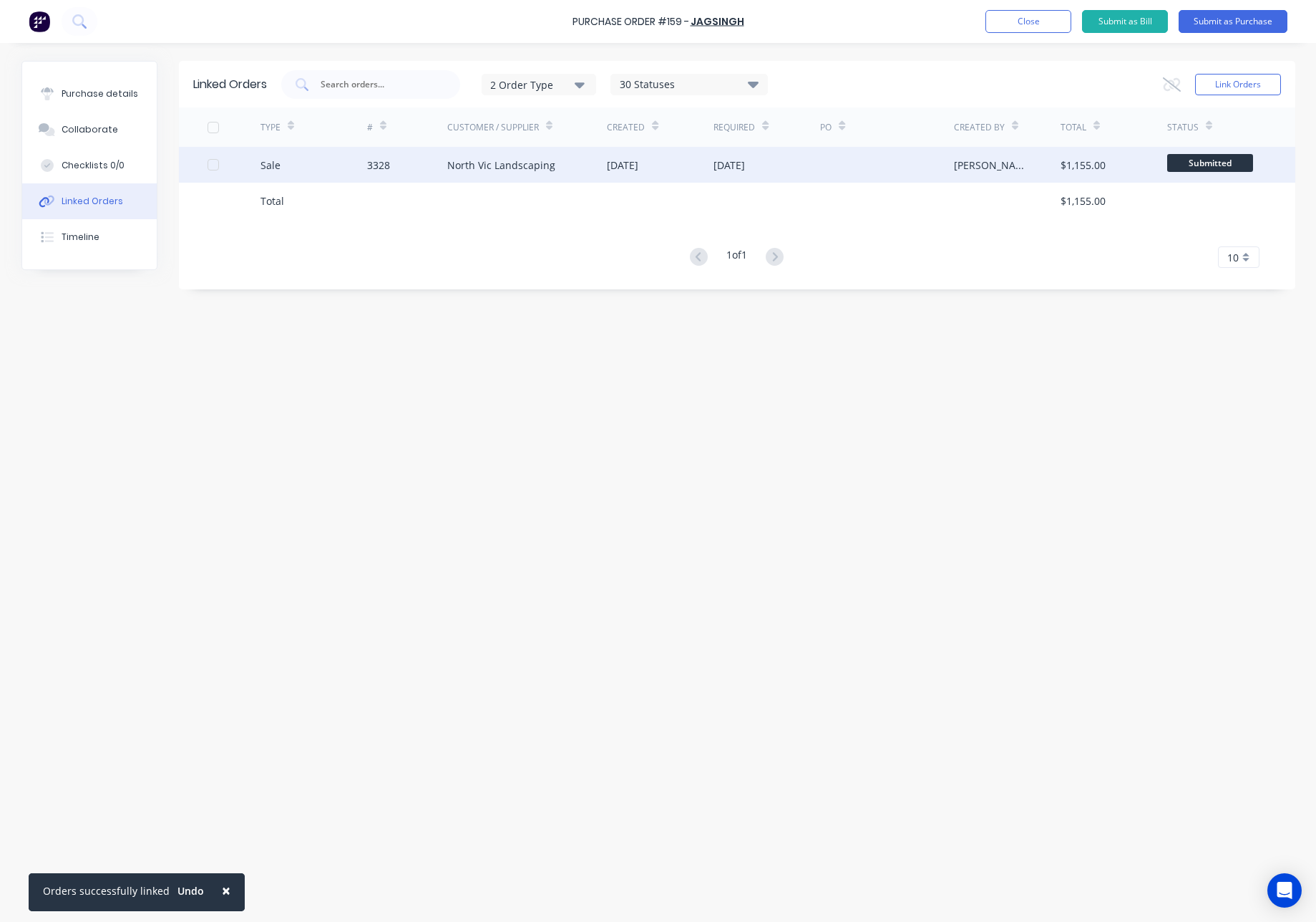
click at [585, 165] on div "North Vic Landscaping" at bounding box center [527, 164] width 160 height 36
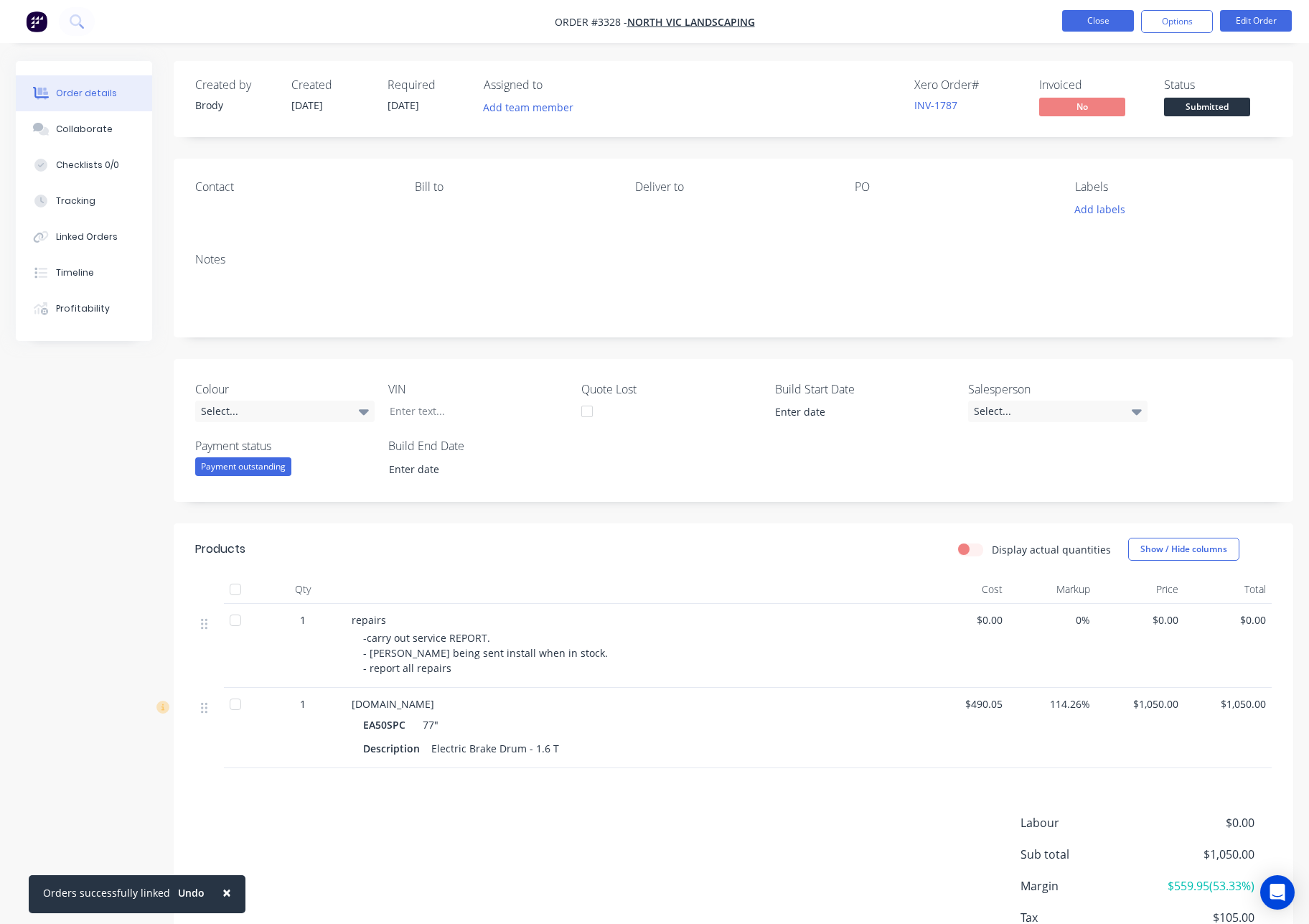
click at [1088, 21] on button "Close" at bounding box center [1098, 21] width 72 height 21
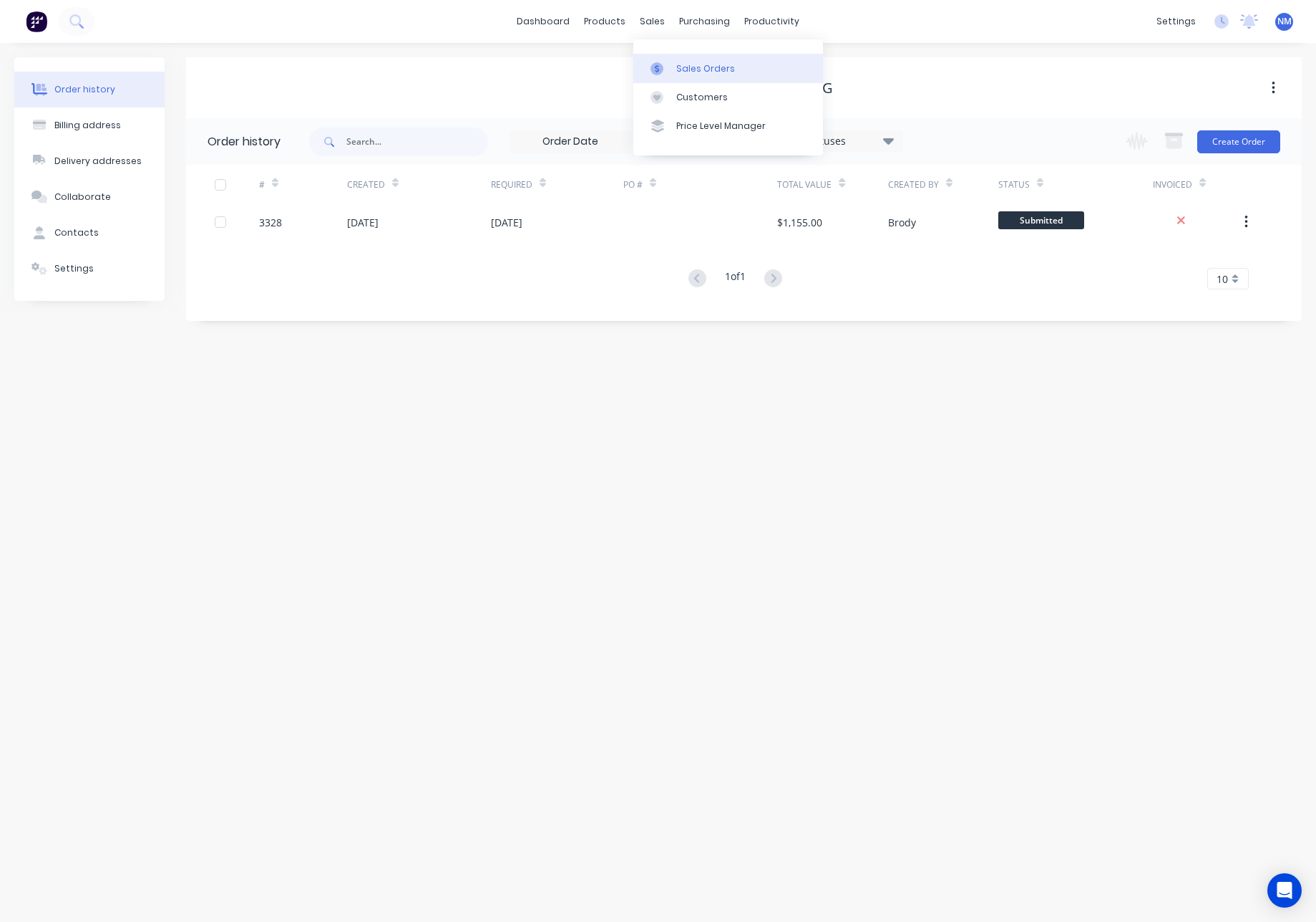
click at [681, 66] on div "Sales Orders" at bounding box center [705, 69] width 58 height 13
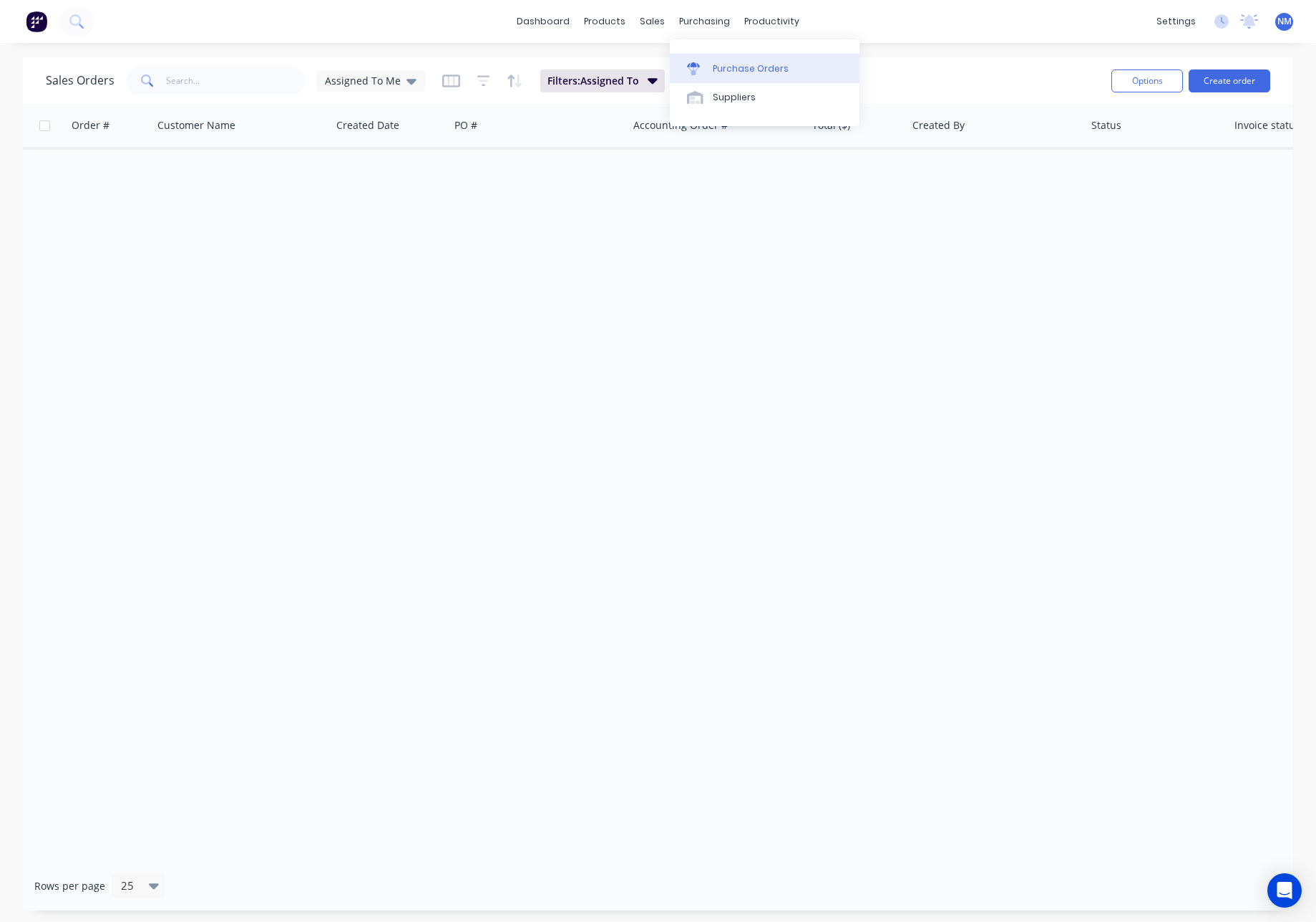
click at [735, 67] on div "Purchase Orders" at bounding box center [751, 69] width 76 height 13
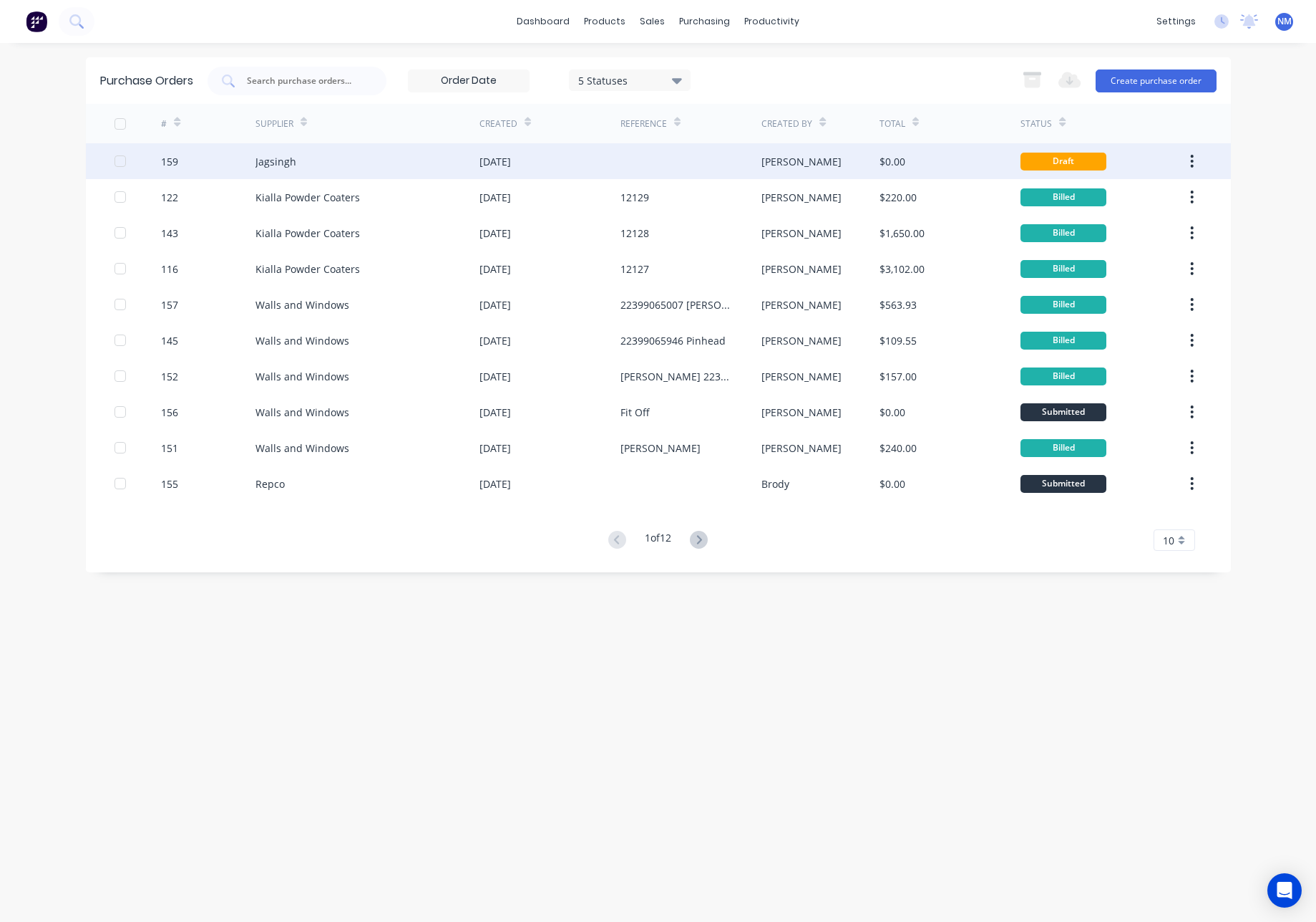
click at [602, 157] on div "[DATE]" at bounding box center [550, 160] width 141 height 36
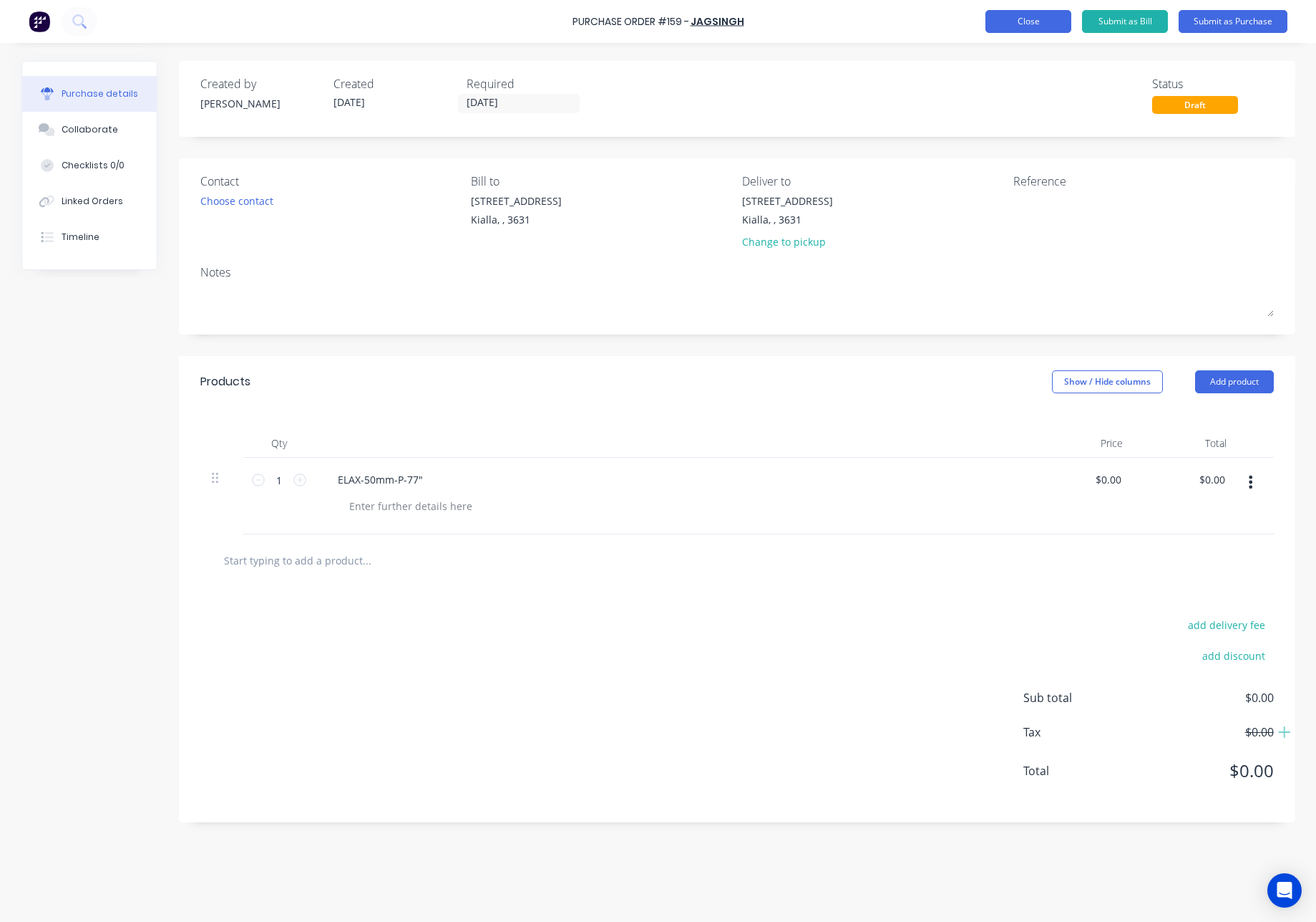
click at [1037, 18] on button "Close" at bounding box center [1028, 21] width 86 height 23
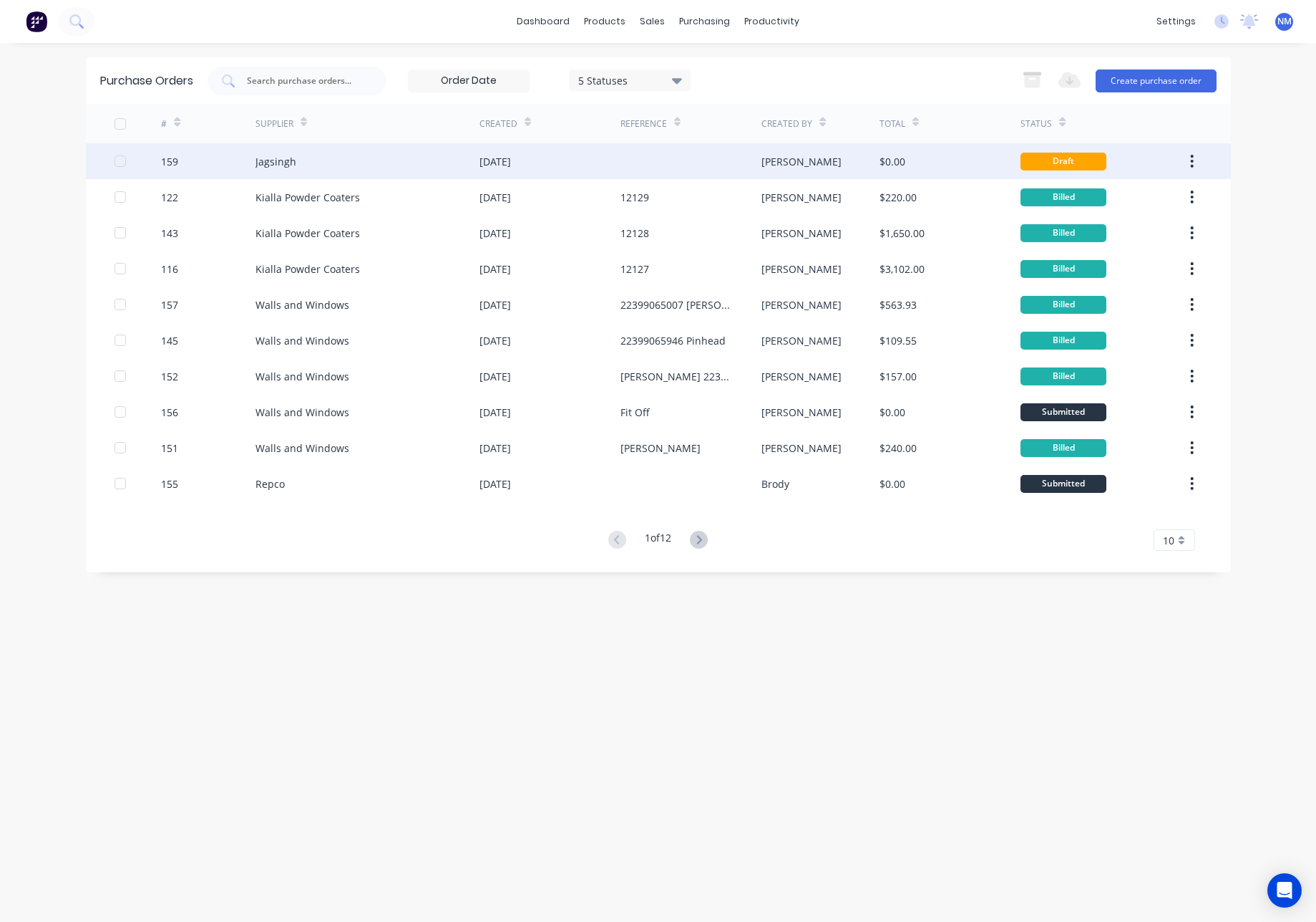
click at [570, 166] on div "[DATE]" at bounding box center [550, 160] width 141 height 36
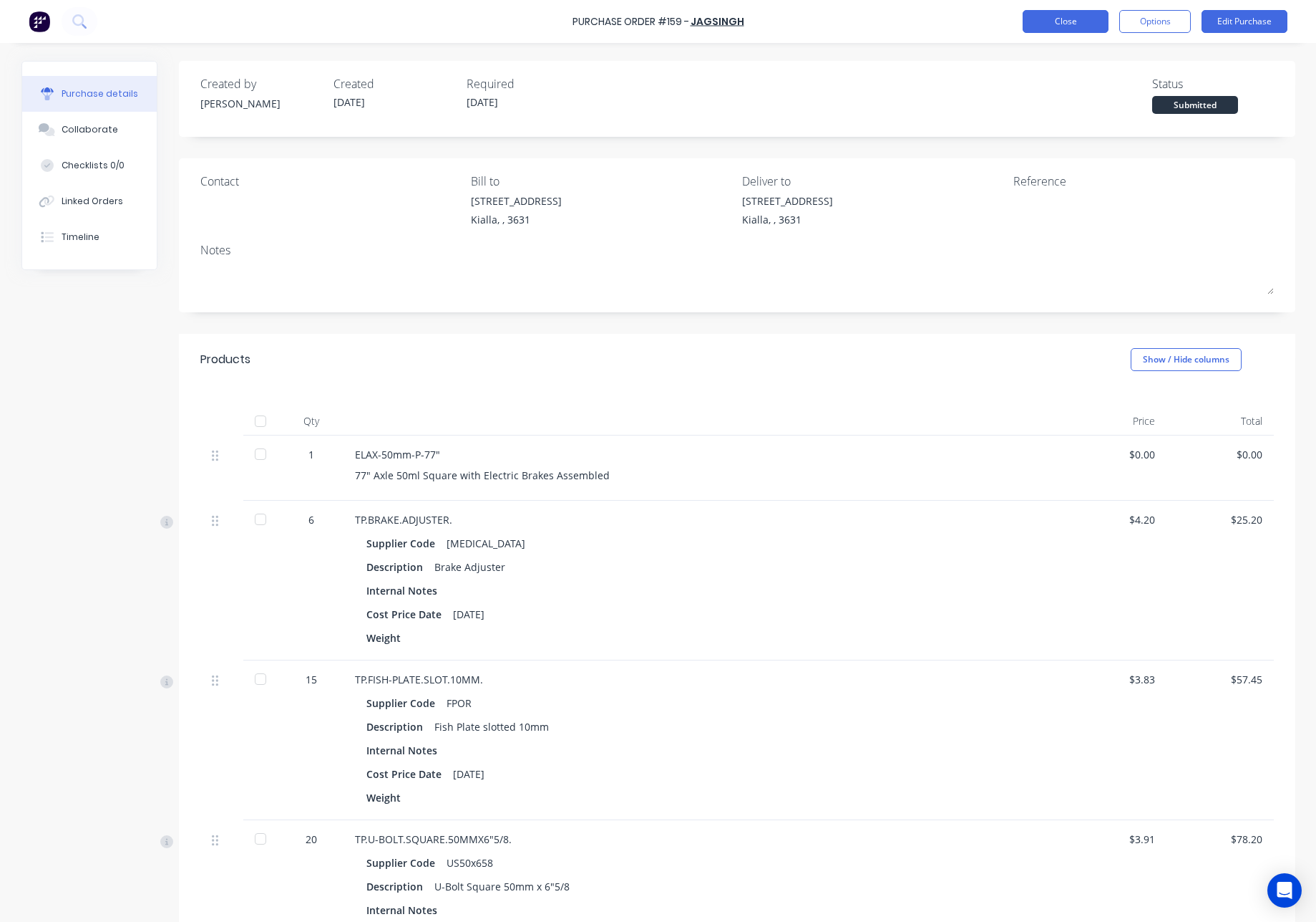
click at [1069, 24] on button "Close" at bounding box center [1065, 21] width 86 height 23
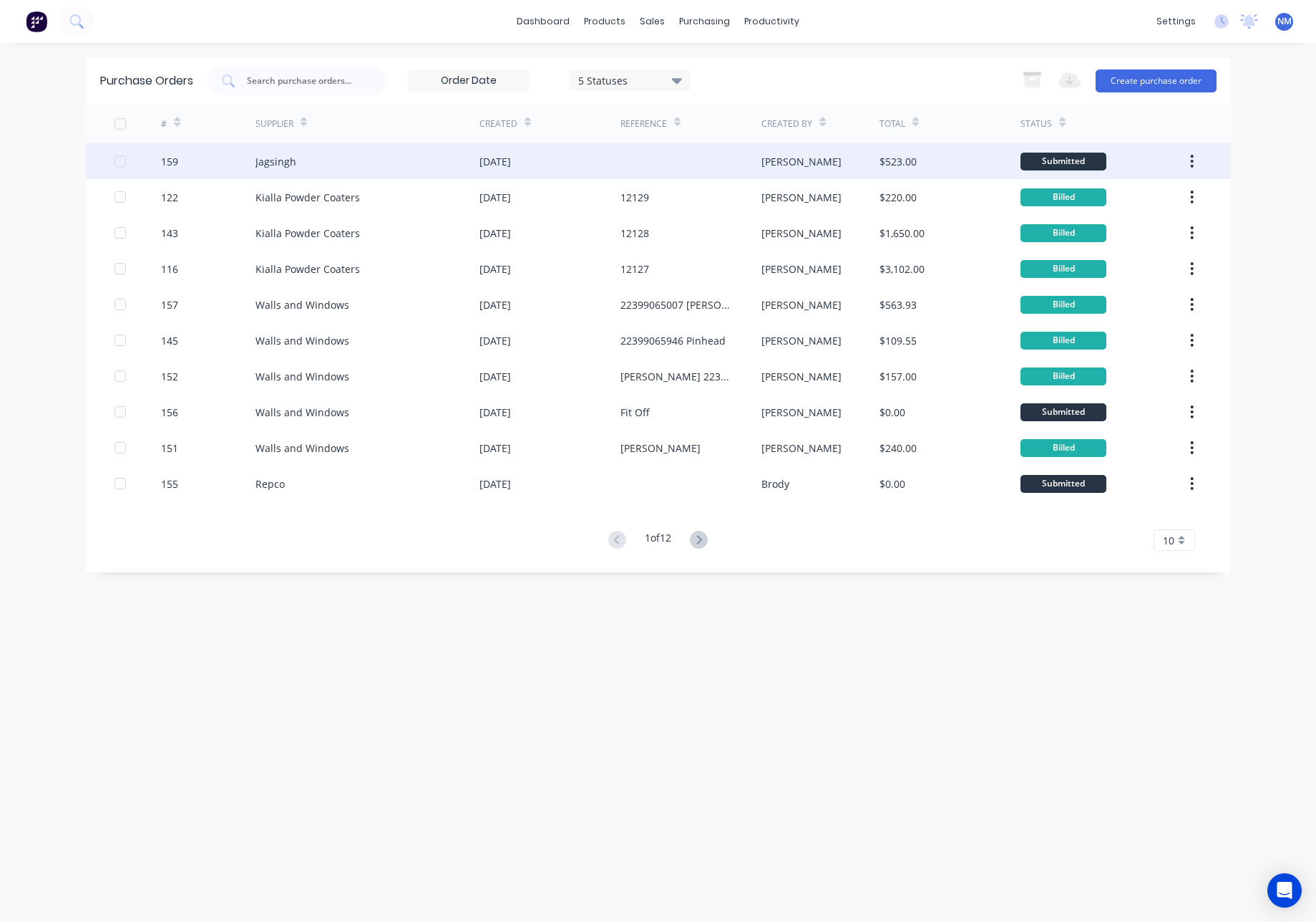
click at [571, 168] on div "[DATE]" at bounding box center [550, 160] width 141 height 36
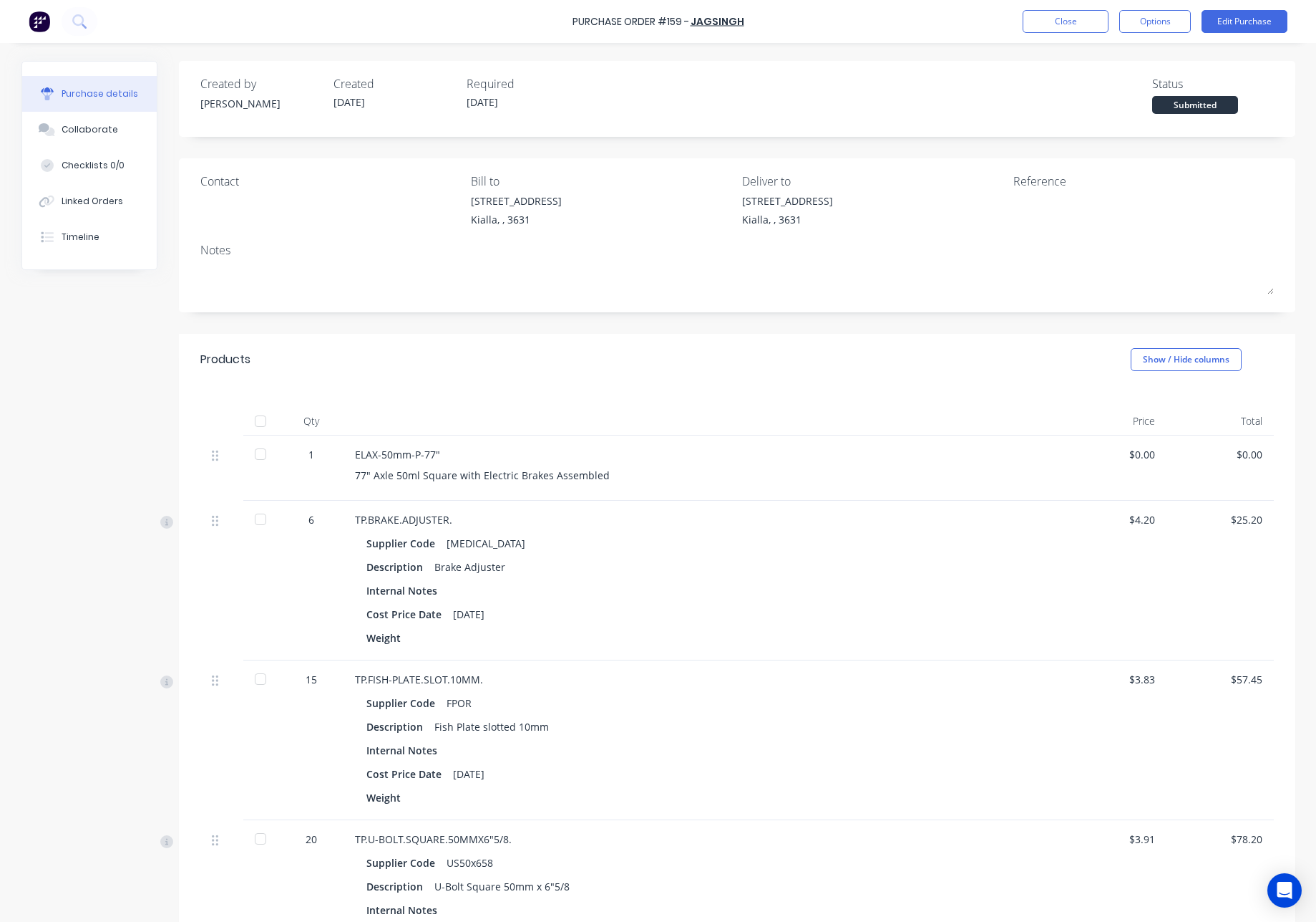
click at [1146, 452] on div "$0.00" at bounding box center [1112, 454] width 84 height 15
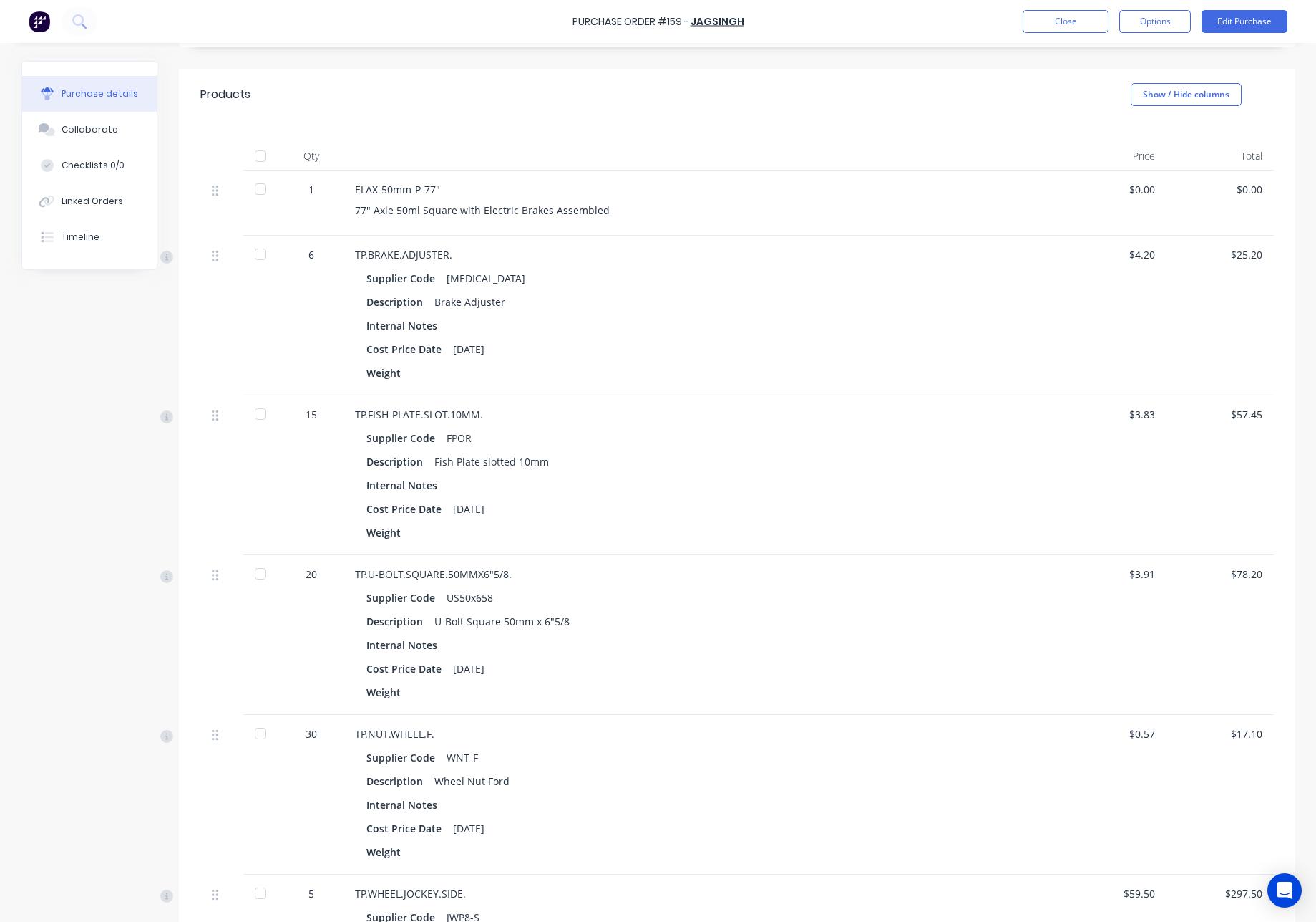
scroll to position [582, 0]
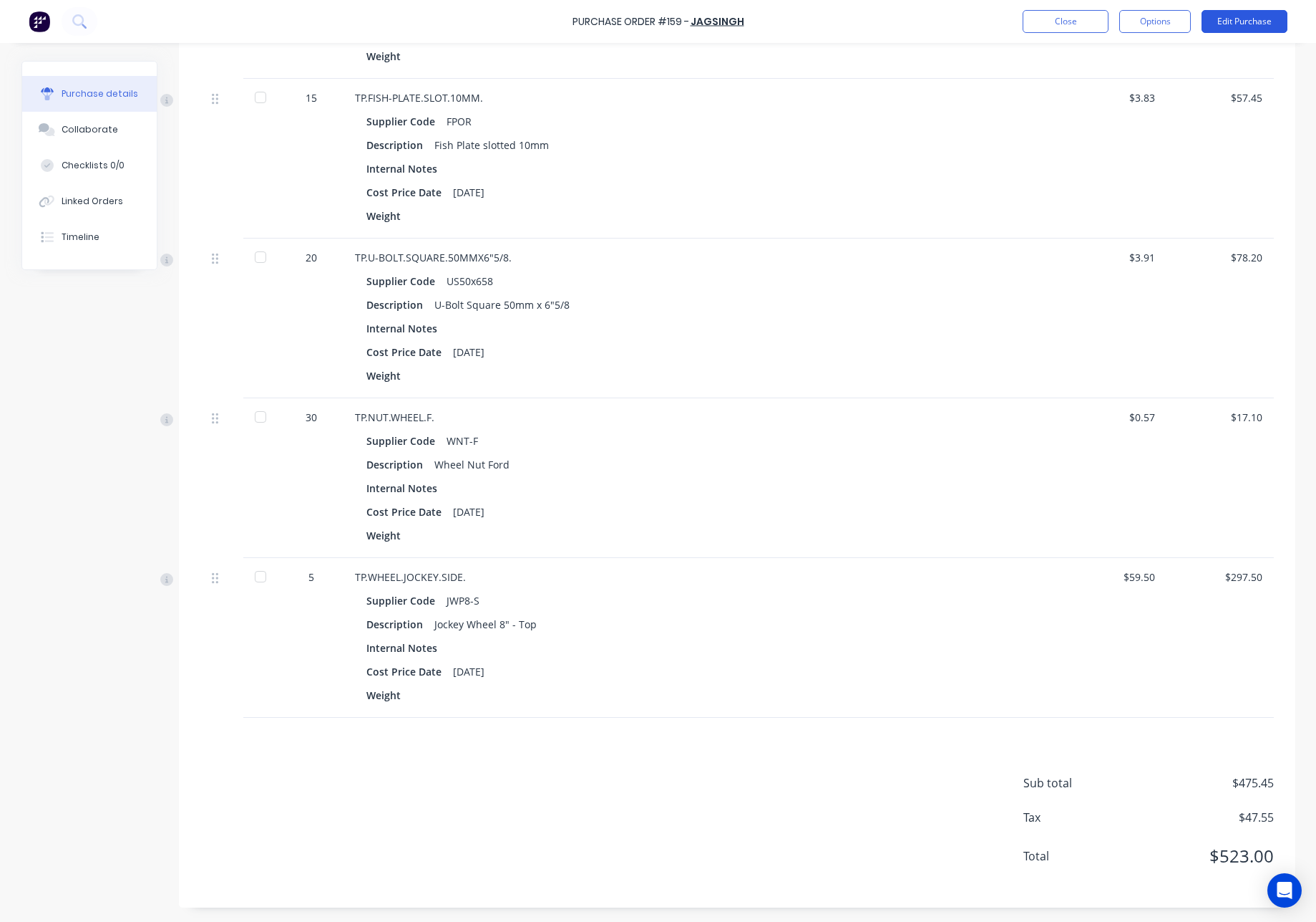
click at [1253, 22] on button "Edit Purchase" at bounding box center [1244, 21] width 86 height 23
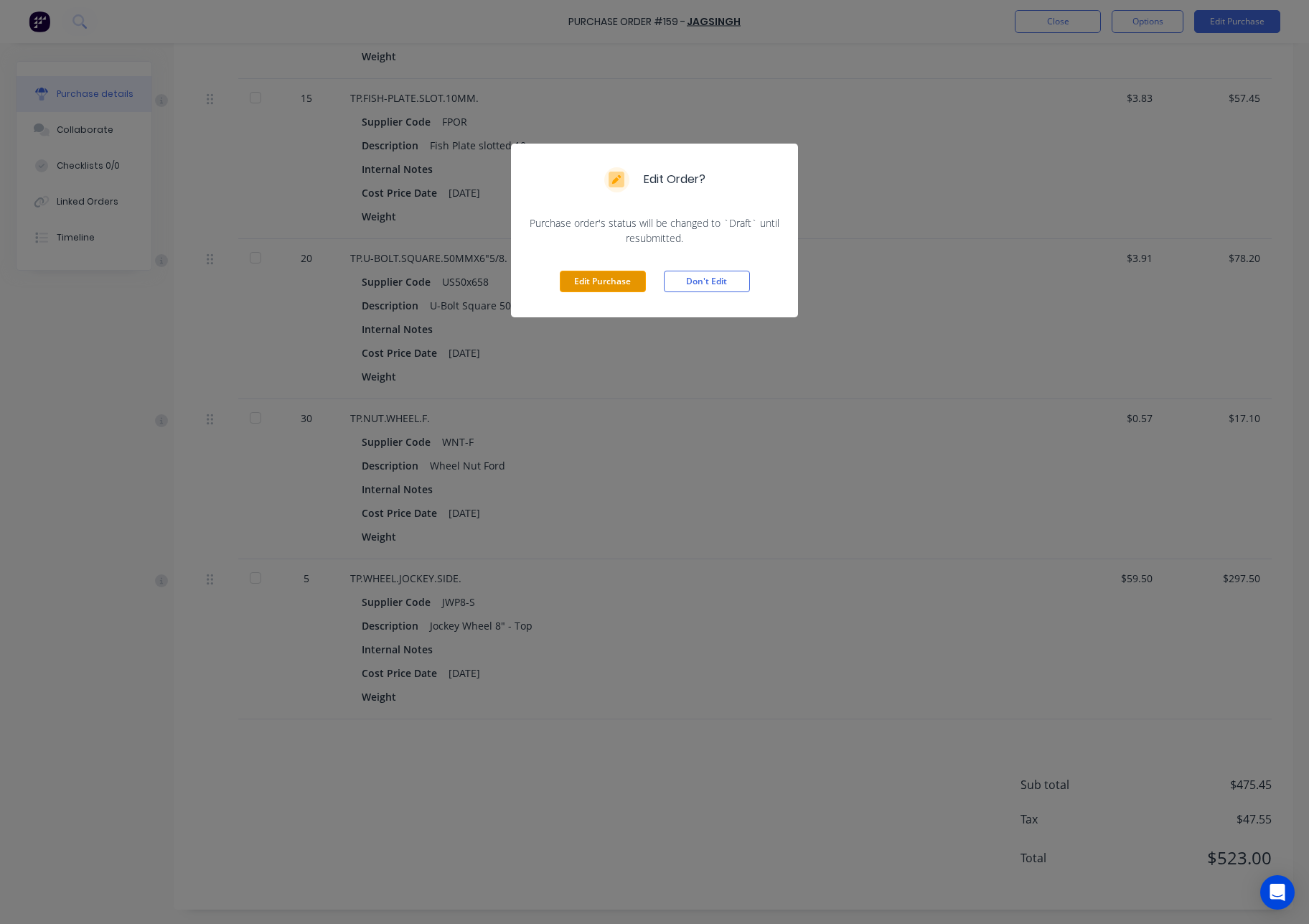
click at [604, 290] on button "Edit Purchase" at bounding box center [603, 281] width 86 height 21
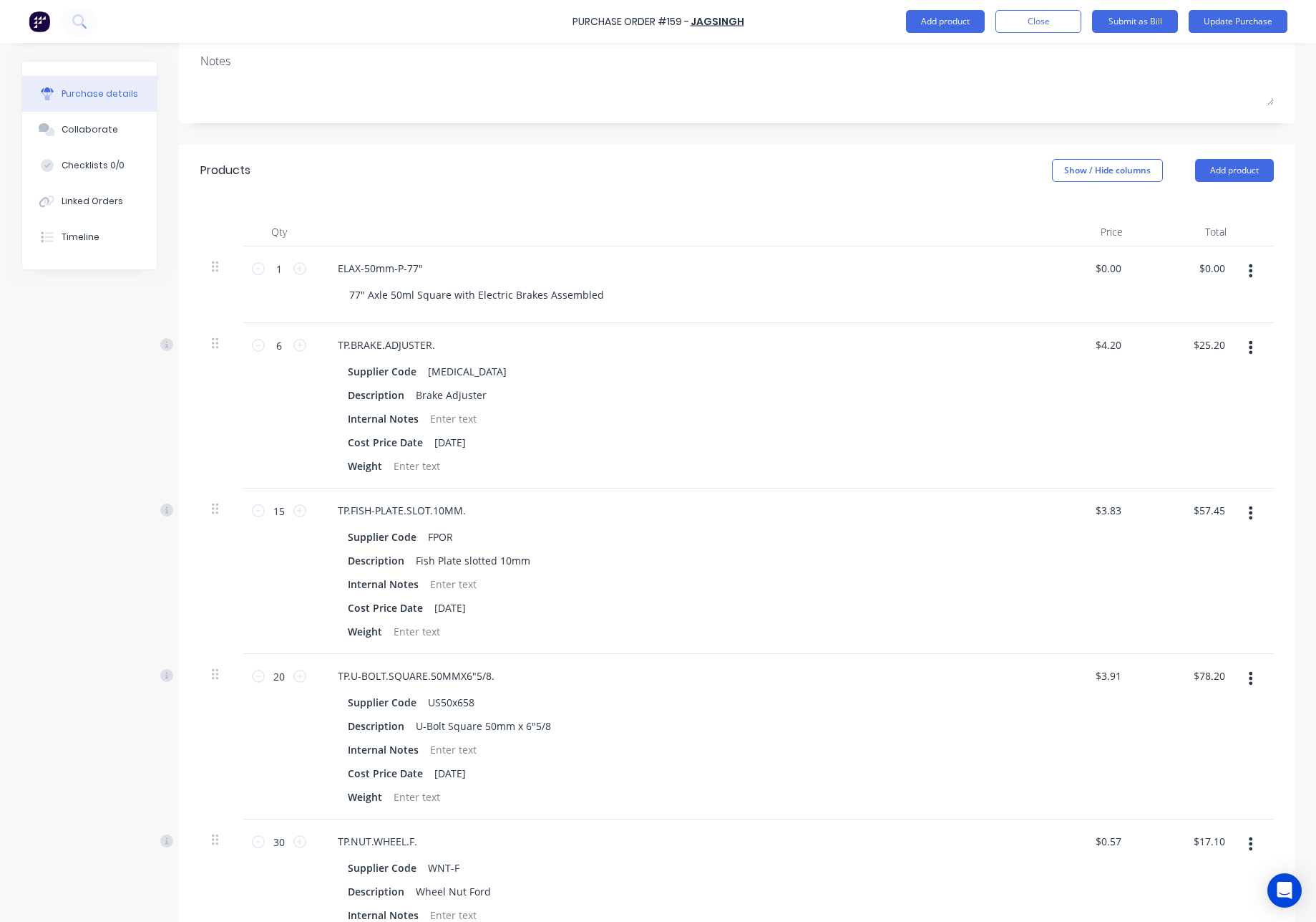
scroll to position [211, 0]
click at [1112, 272] on input "0.0000" at bounding box center [1105, 269] width 39 height 21
drag, startPoint x: 1118, startPoint y: 273, endPoint x: 1055, endPoint y: 272, distance: 63.0
click at [1055, 272] on div "$0.00 $0.00" at bounding box center [1082, 285] width 104 height 77
click at [1165, 260] on div "$0.00 $0.00" at bounding box center [1187, 285] width 104 height 77
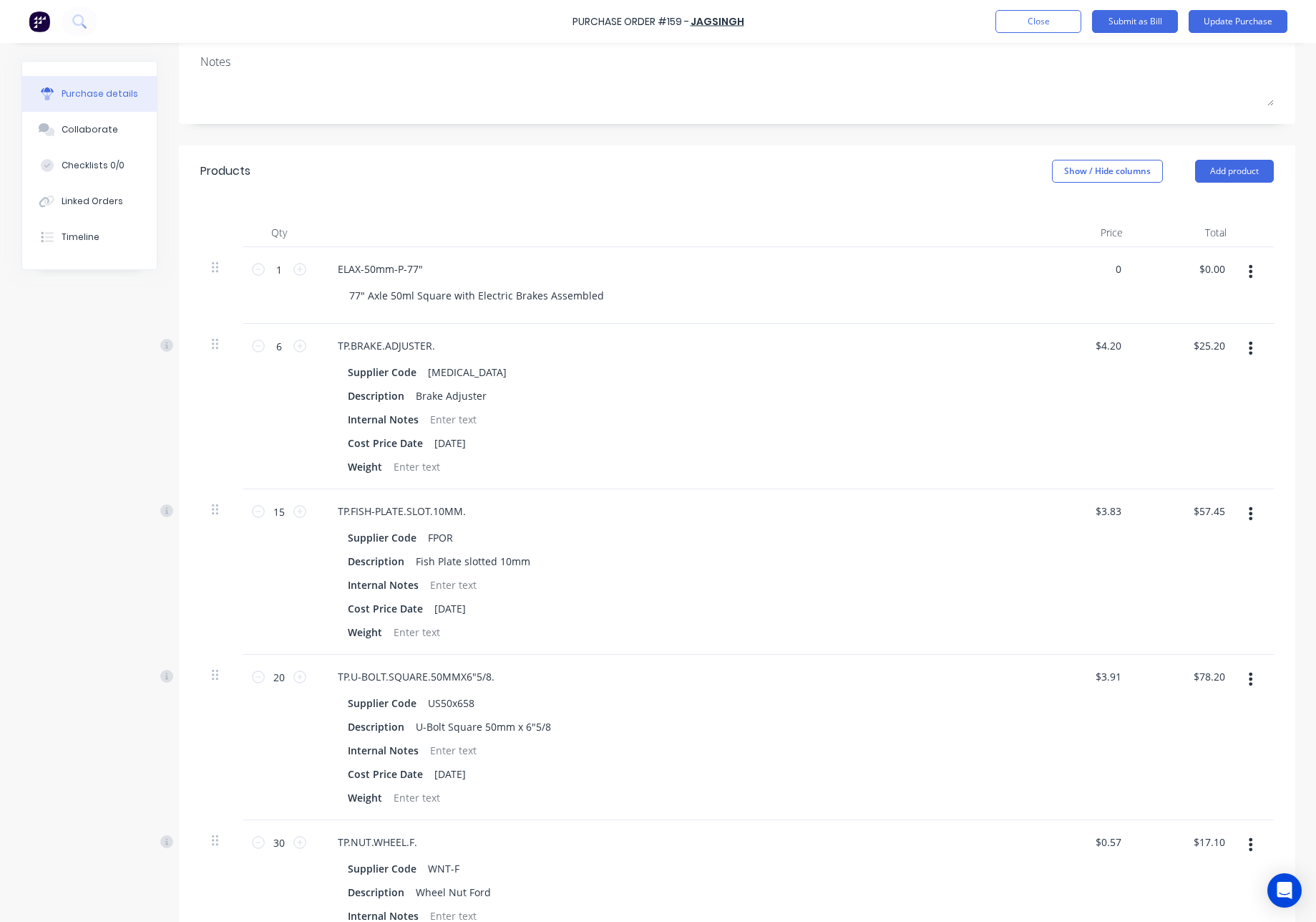
drag, startPoint x: 1112, startPoint y: 271, endPoint x: 1049, endPoint y: 273, distance: 63.0
click at [1052, 273] on div "0 0" at bounding box center [1082, 285] width 104 height 77
click at [1108, 271] on input "0" at bounding box center [1114, 269] width 20 height 21
type input "$0.00"
click at [1262, 18] on button "Update Purchase" at bounding box center [1238, 21] width 99 height 23
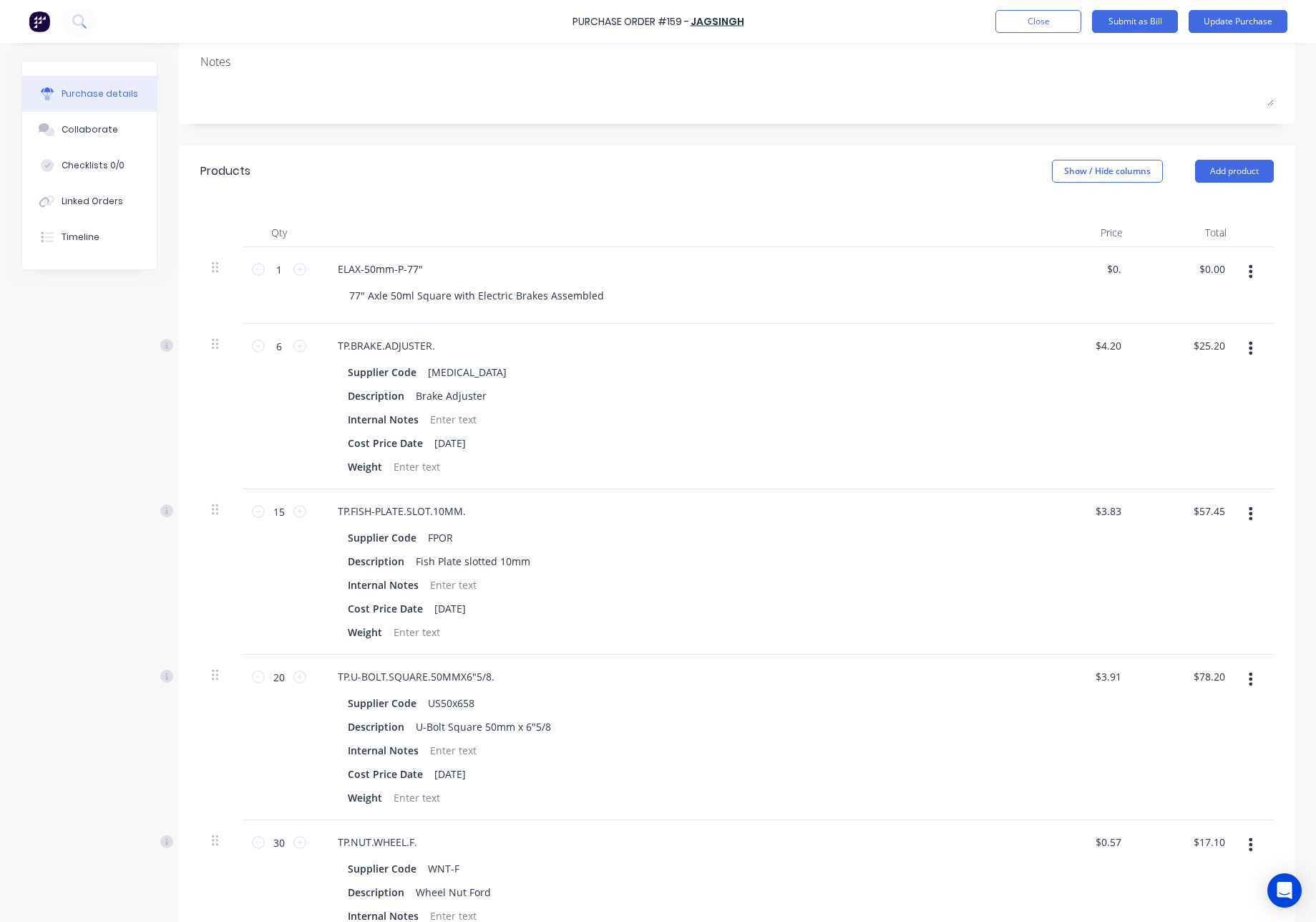
scroll to position [0, 0]
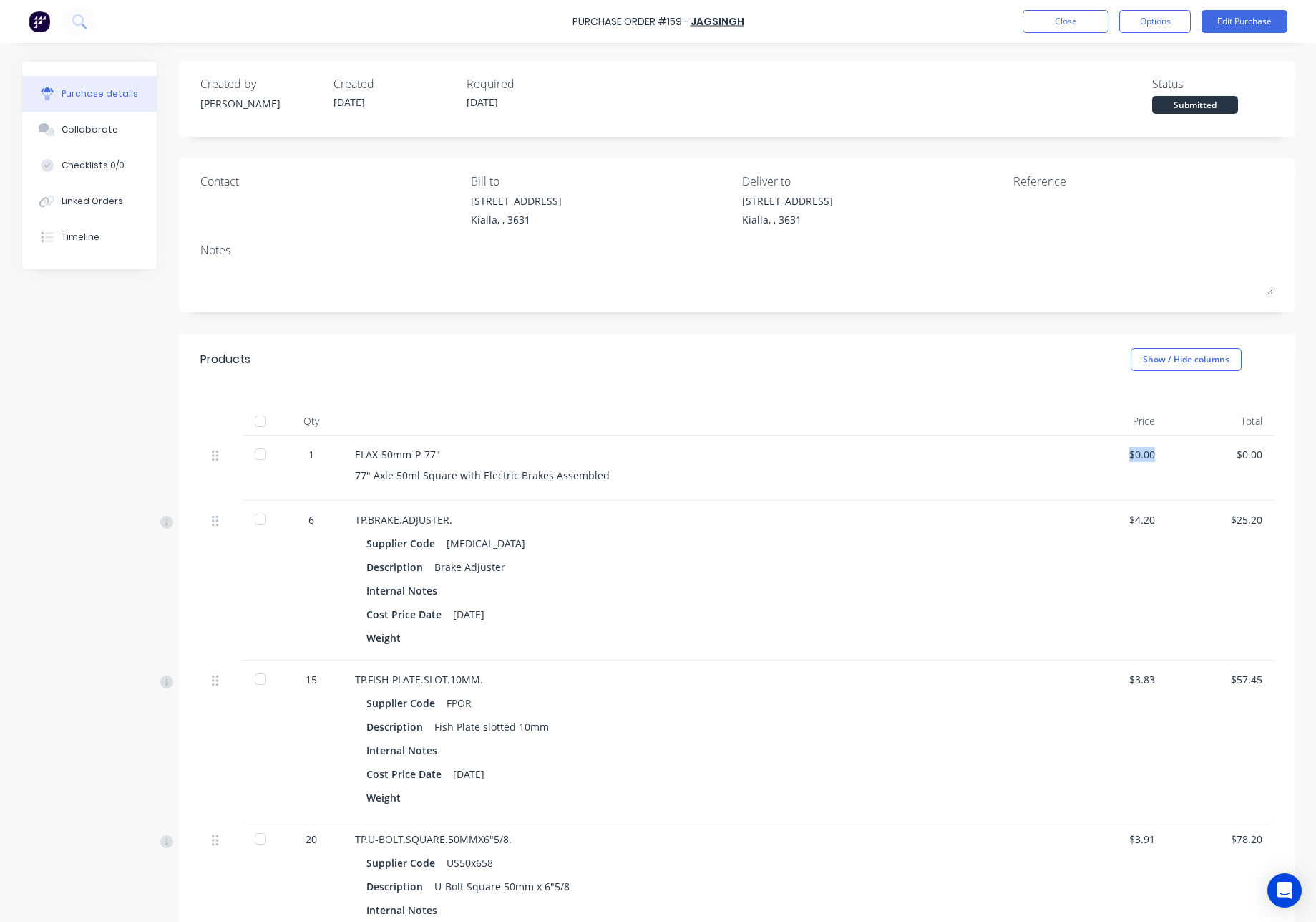
drag, startPoint x: 1149, startPoint y: 455, endPoint x: 1072, endPoint y: 452, distance: 77.1
click at [1073, 452] on div "$0.00" at bounding box center [1112, 454] width 84 height 15
click at [1249, 17] on button "Edit Purchase" at bounding box center [1244, 21] width 86 height 23
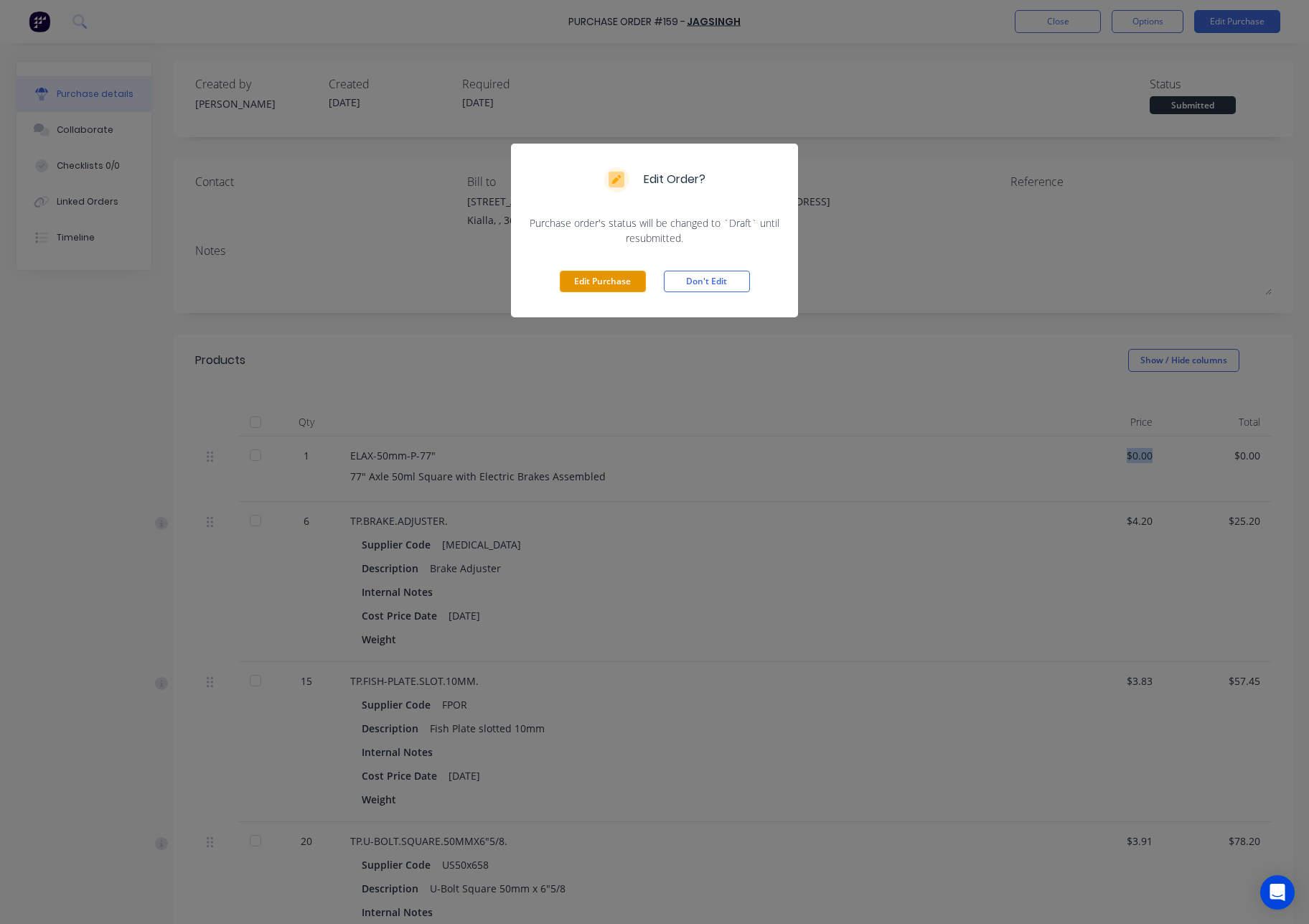
click at [624, 278] on button "Edit Purchase" at bounding box center [603, 281] width 86 height 21
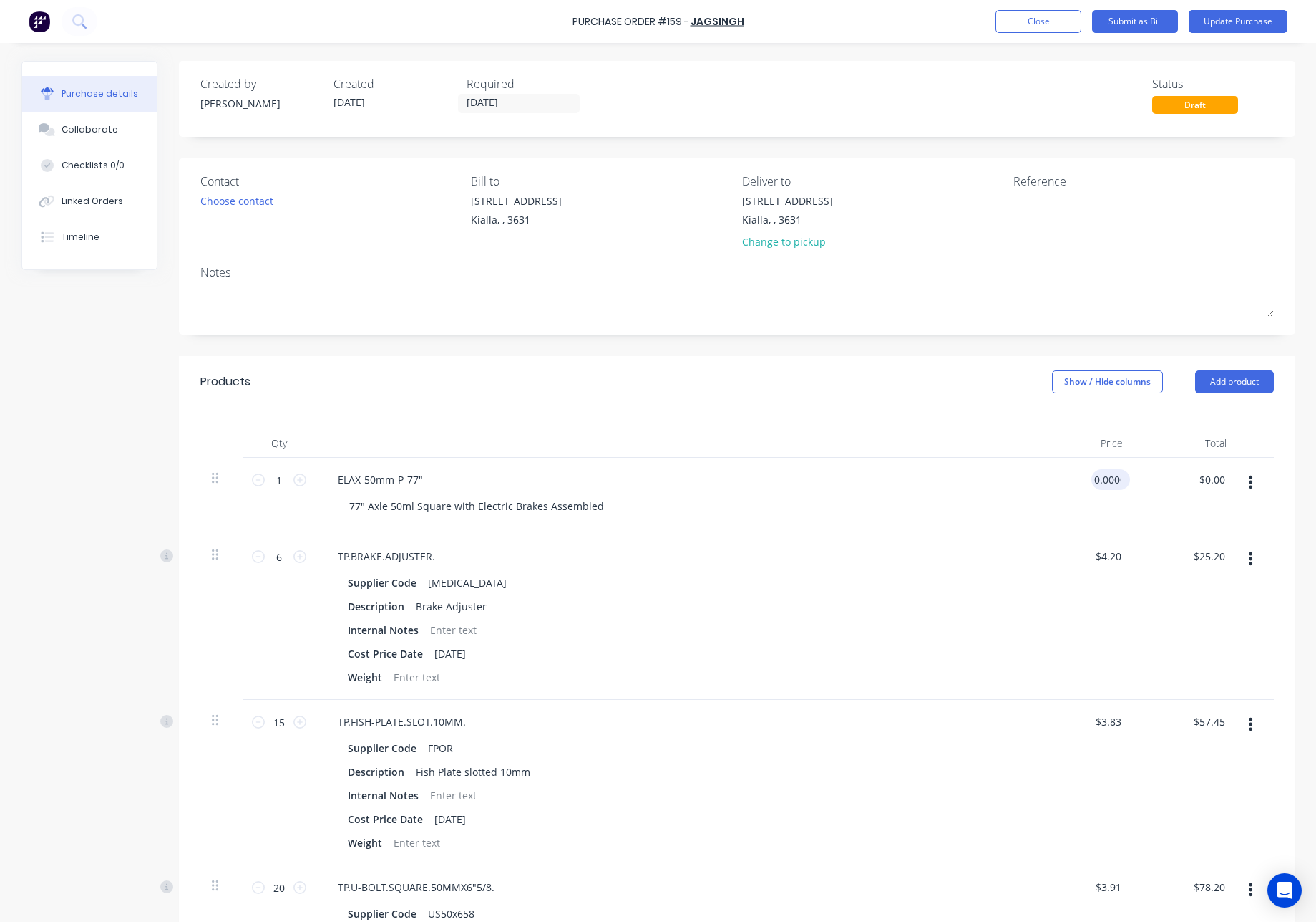
click at [1112, 482] on input "0.0000" at bounding box center [1109, 479] width 33 height 21
drag, startPoint x: 1116, startPoint y: 481, endPoint x: 969, endPoint y: 466, distance: 147.8
click at [972, 467] on div "1 1 ELAX-50mm-P-77" 77" Axle 50ml Square with Electric Brakes Assembled 0.0000 …" at bounding box center [737, 496] width 1074 height 77
type input "$420.00"
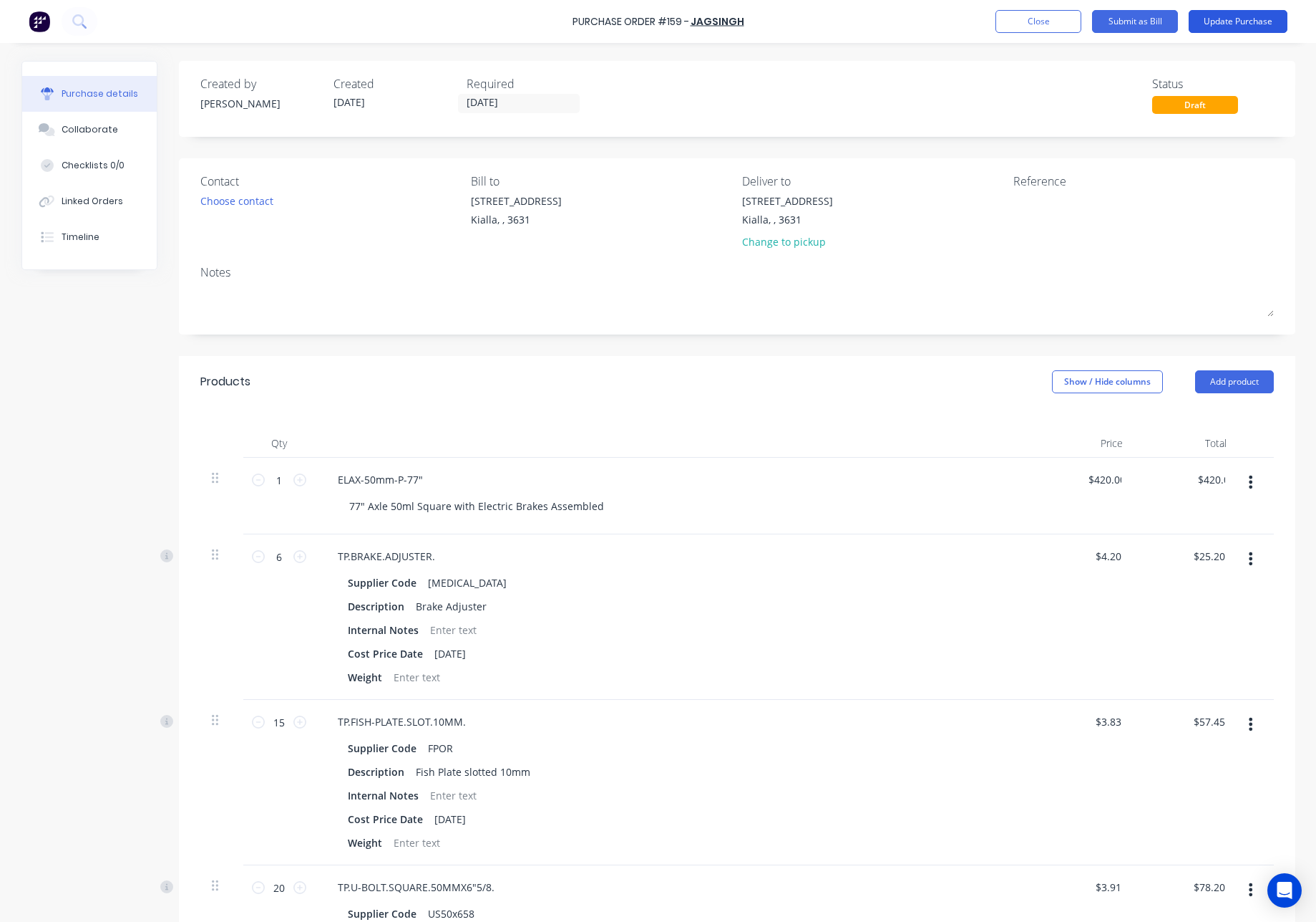
click at [1244, 19] on button "Update Purchase" at bounding box center [1238, 21] width 99 height 23
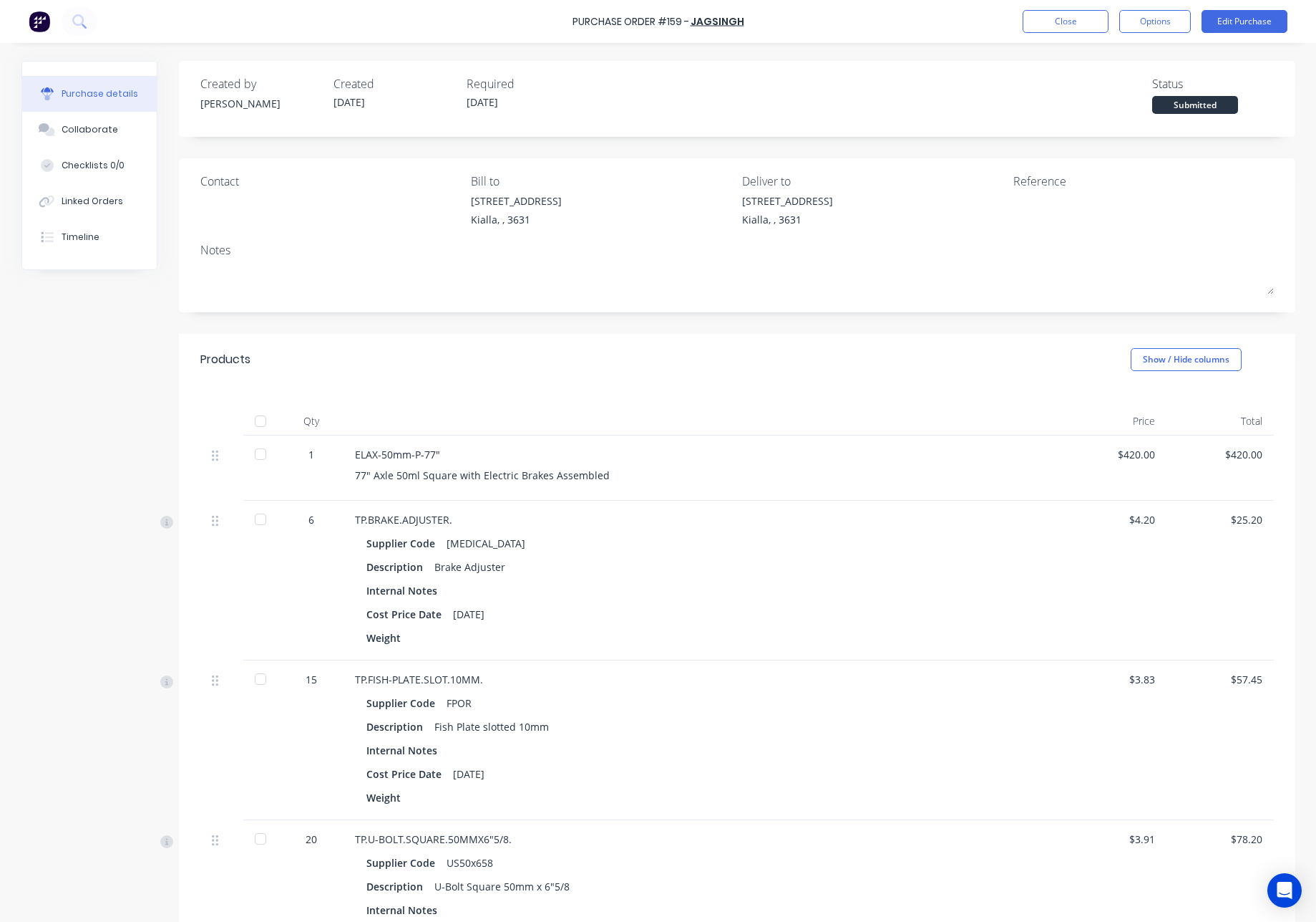
click at [436, 478] on div "77" Axle 50ml Square with Electric Brakes Assembled" at bounding box center [701, 474] width 693 height 15
click at [1265, 24] on button "Edit Purchase" at bounding box center [1244, 21] width 86 height 23
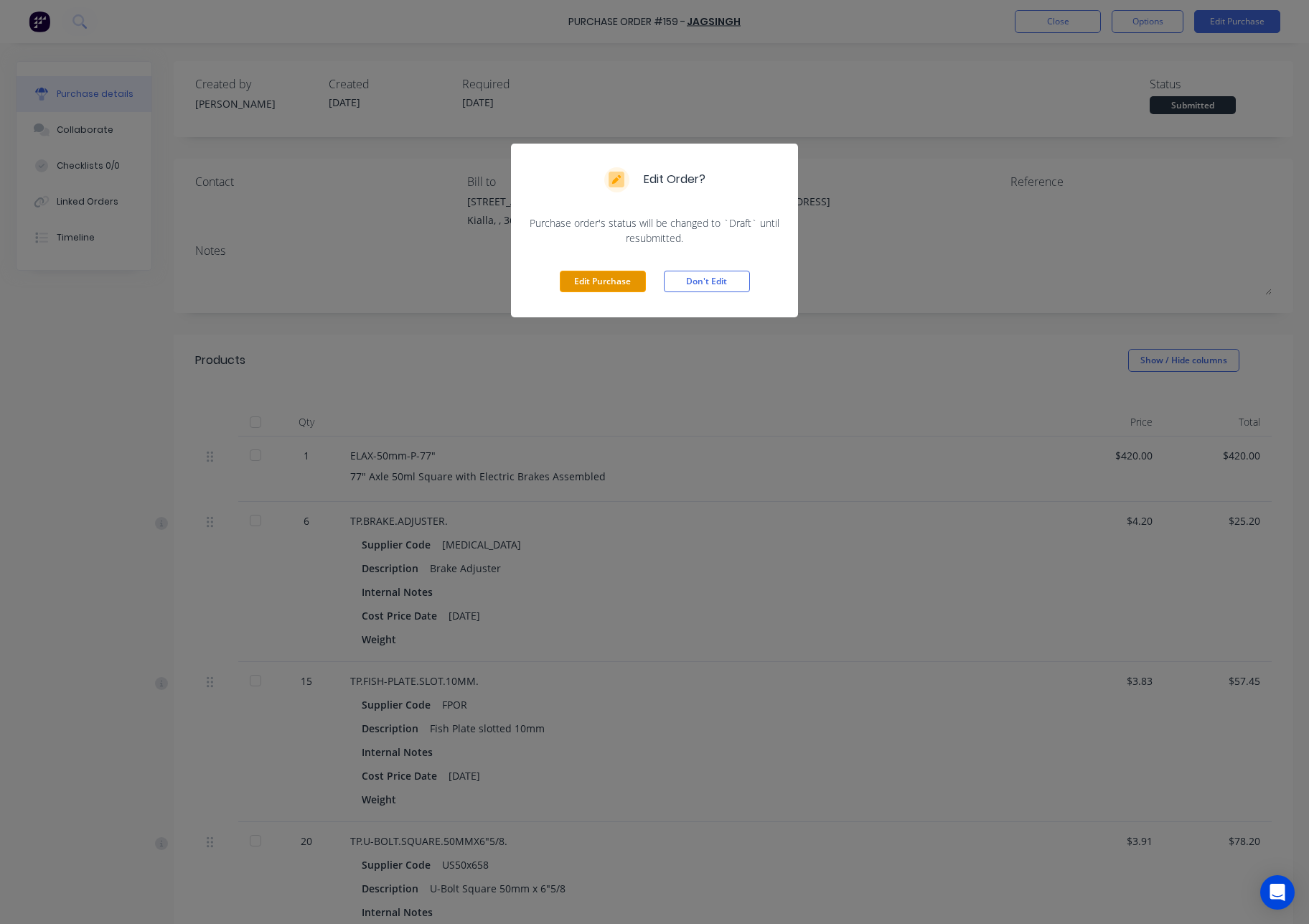
click at [629, 281] on button "Edit Purchase" at bounding box center [603, 281] width 86 height 21
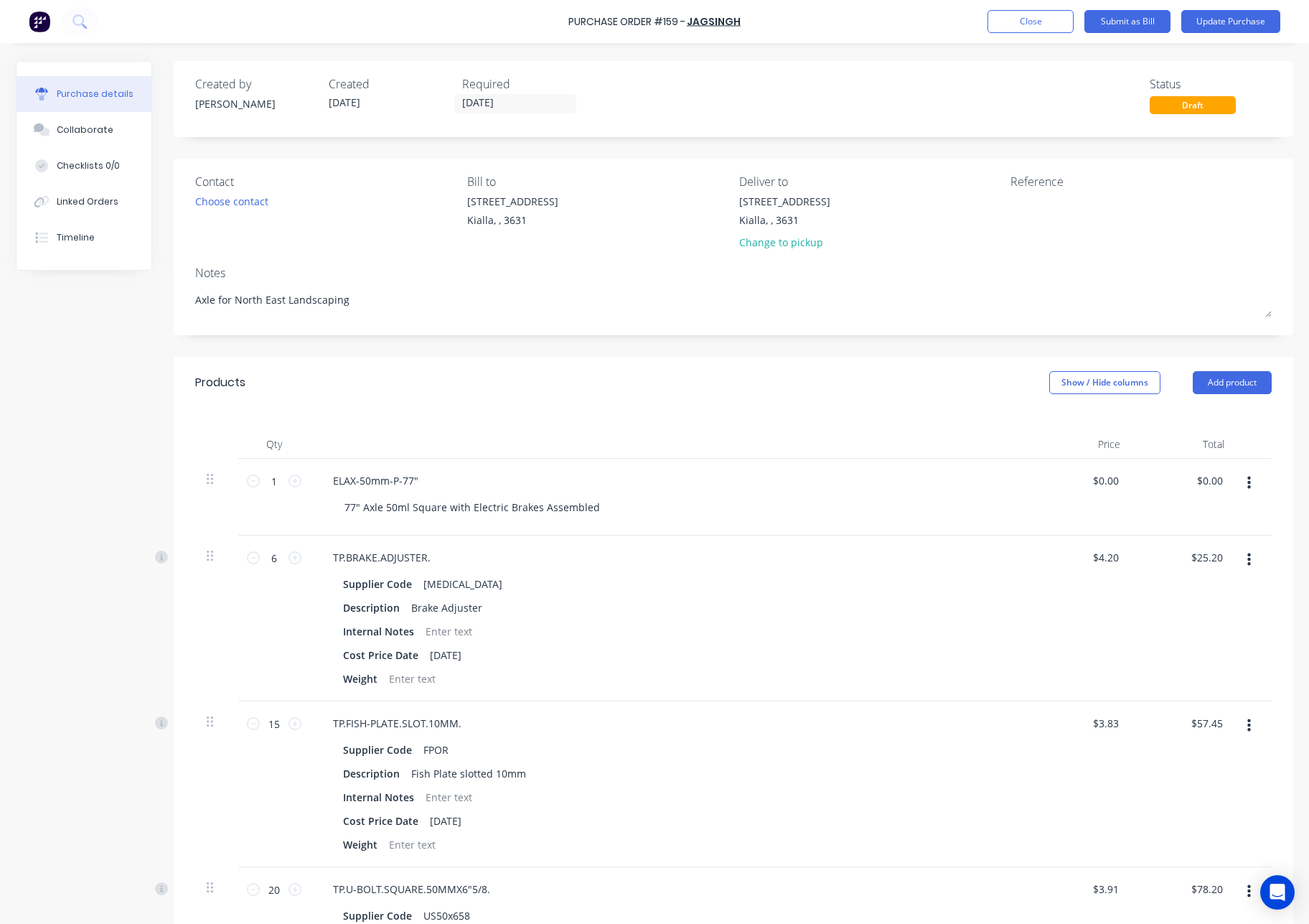
type textarea "x"
type textarea "Axle for North East Landscaping"
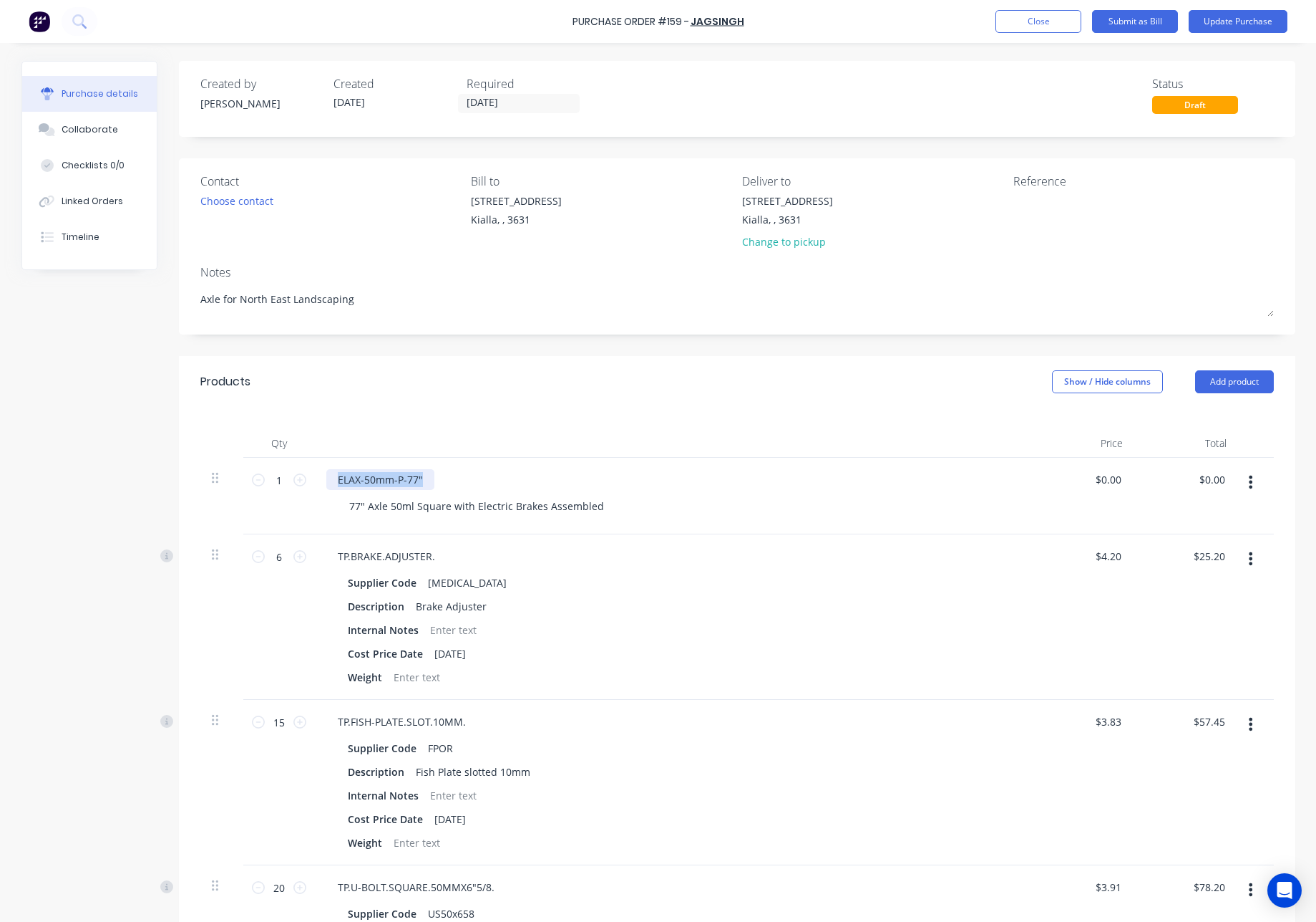
drag, startPoint x: 425, startPoint y: 475, endPoint x: 327, endPoint y: 475, distance: 98.0
click at [327, 475] on div "ELAX-50mm-P-77"" at bounding box center [380, 479] width 108 height 21
type textarea "x"
click at [761, 506] on div "77" Axle 50ml Square with Electric Brakes Assembled" at bounding box center [679, 506] width 682 height 21
click at [1249, 482] on icon "button" at bounding box center [1251, 482] width 4 height 13
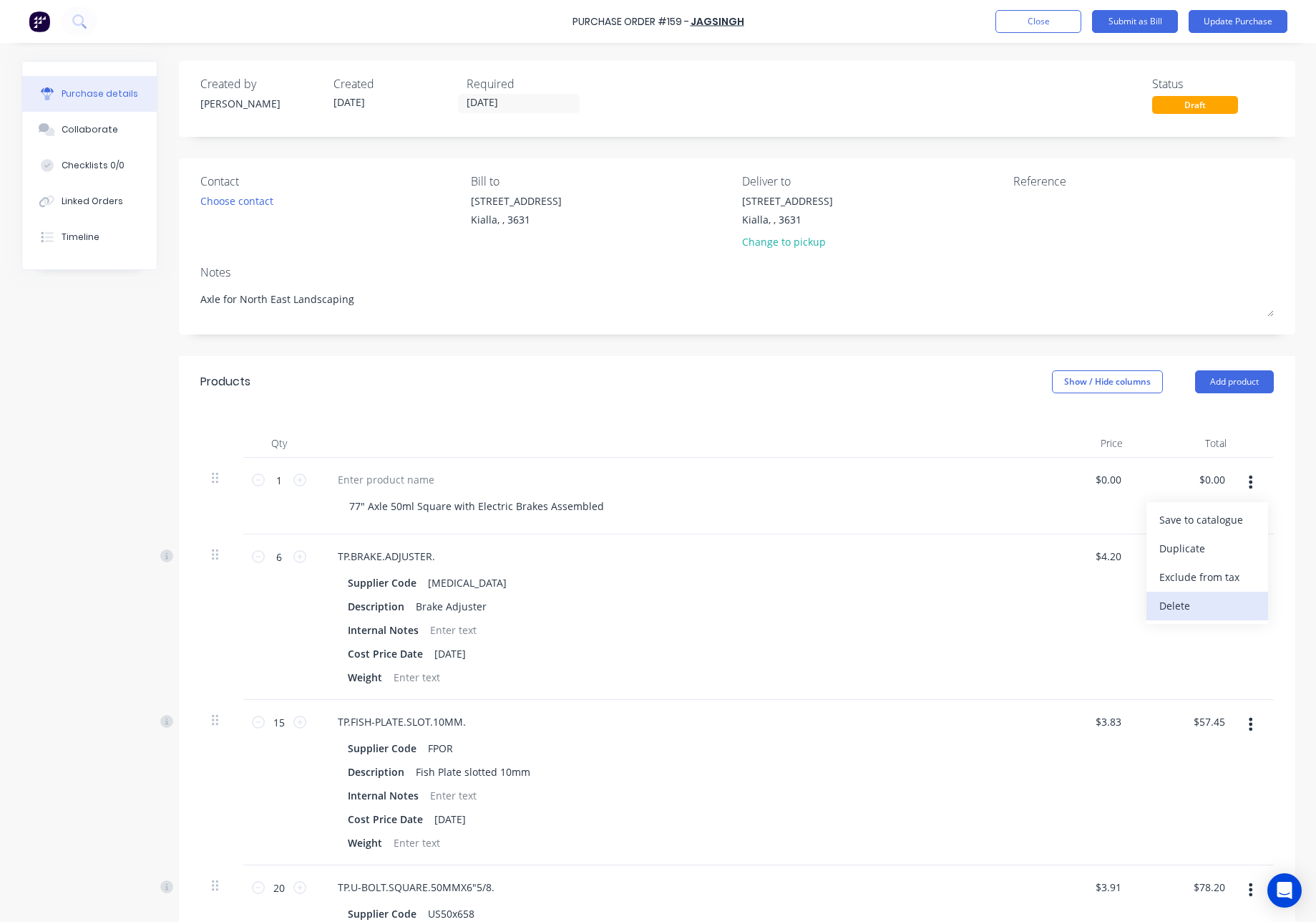
click at [1213, 605] on button "Delete" at bounding box center [1207, 605] width 122 height 28
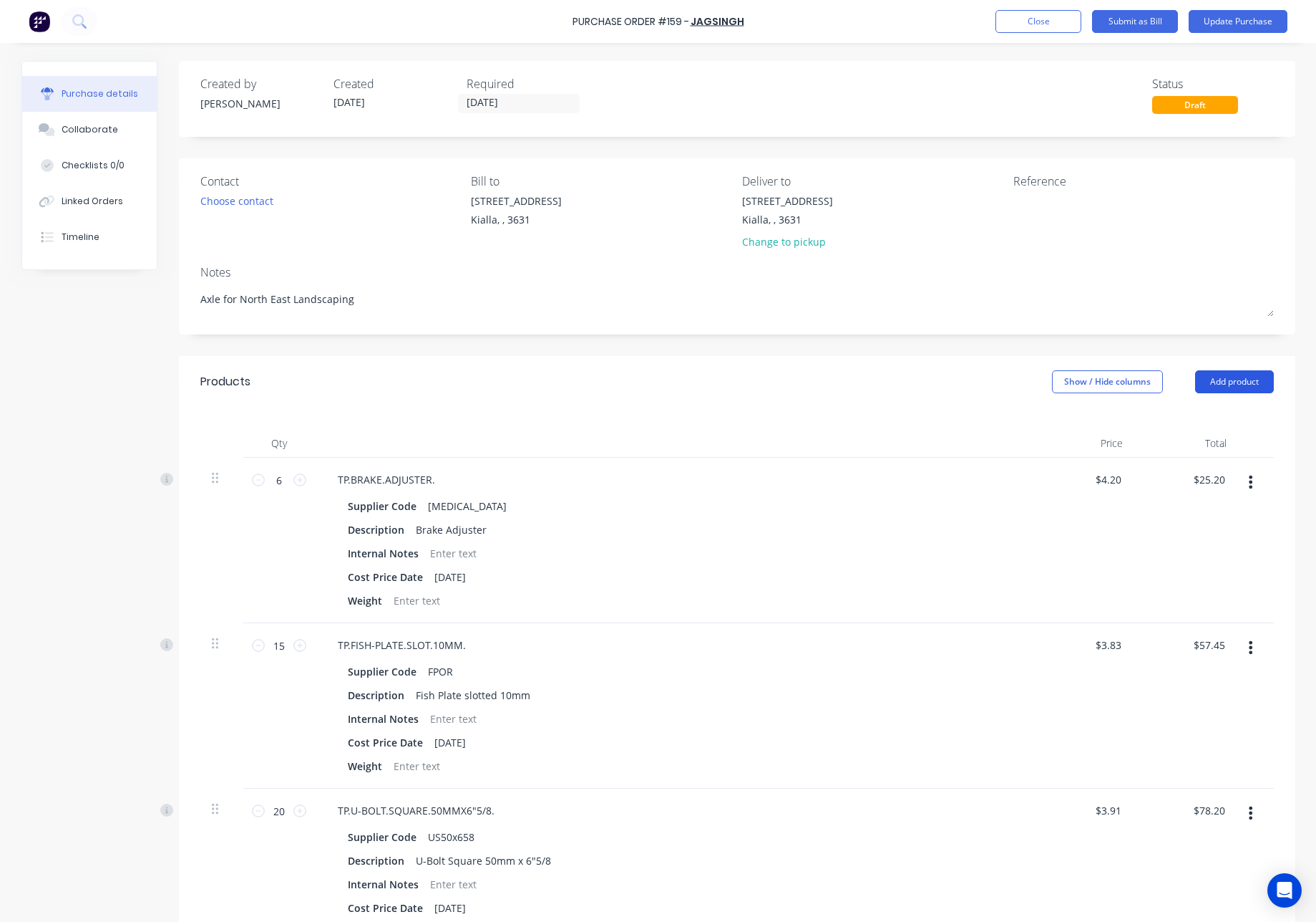
click at [1224, 383] on button "Add product" at bounding box center [1235, 381] width 79 height 23
click at [1204, 423] on div "Product catalogue" at bounding box center [1206, 418] width 110 height 21
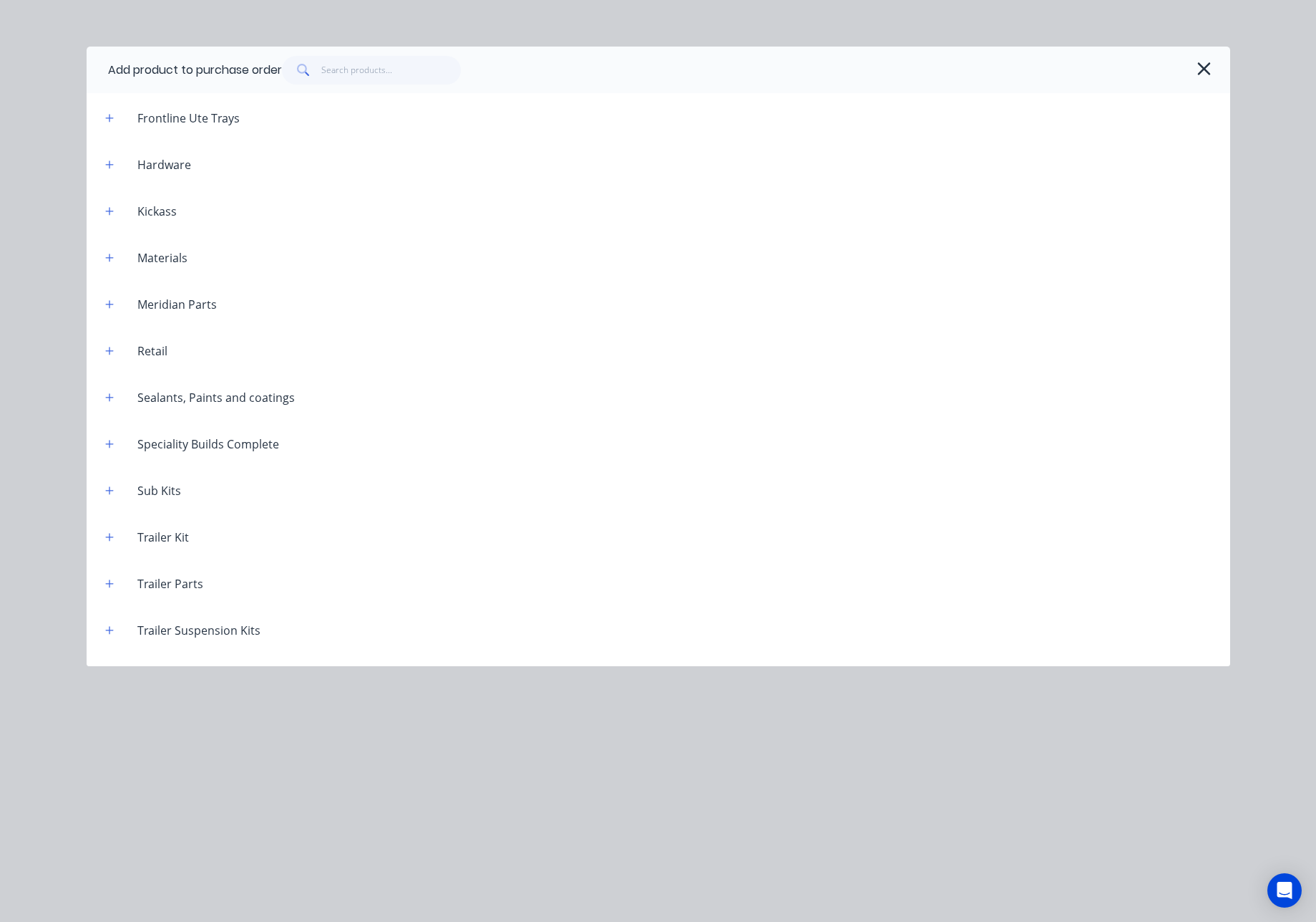
scroll to position [5393, 0]
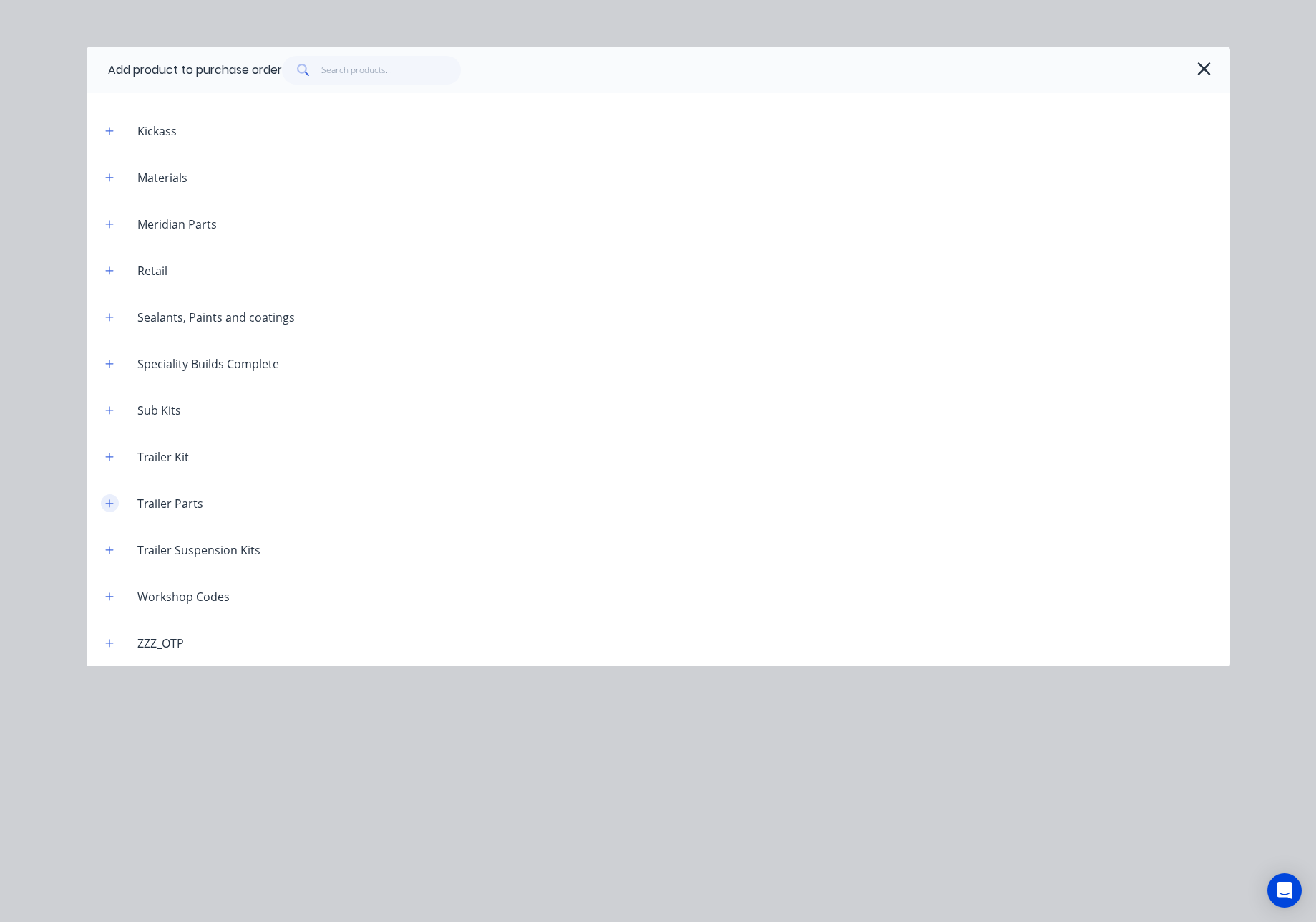
click at [114, 500] on button "button" at bounding box center [110, 503] width 18 height 18
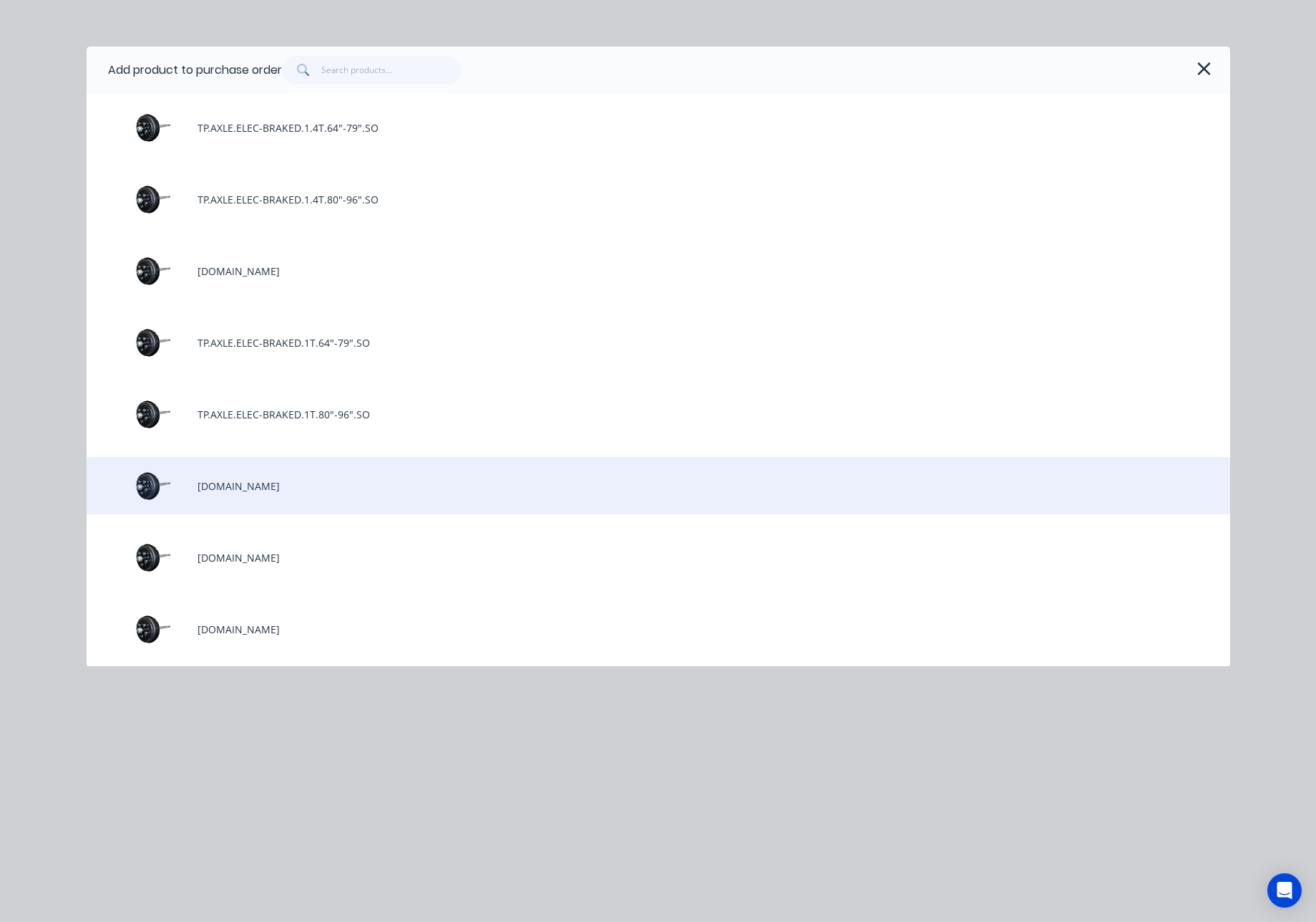
scroll to position [6248, 0]
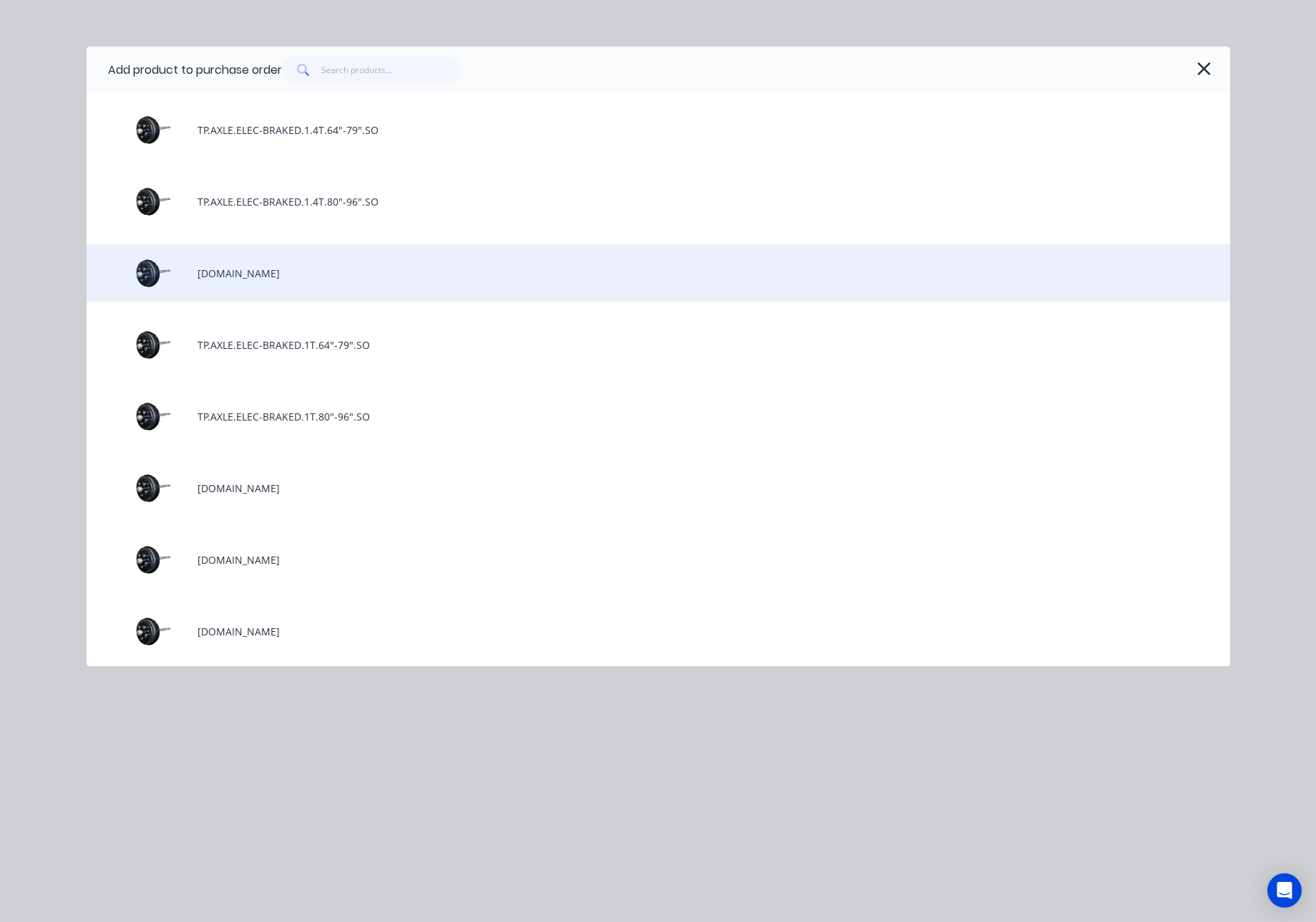
click at [364, 273] on div "TP.AXLE.ELEC-BRAKED.1.6T.SO" at bounding box center [659, 272] width 1144 height 58
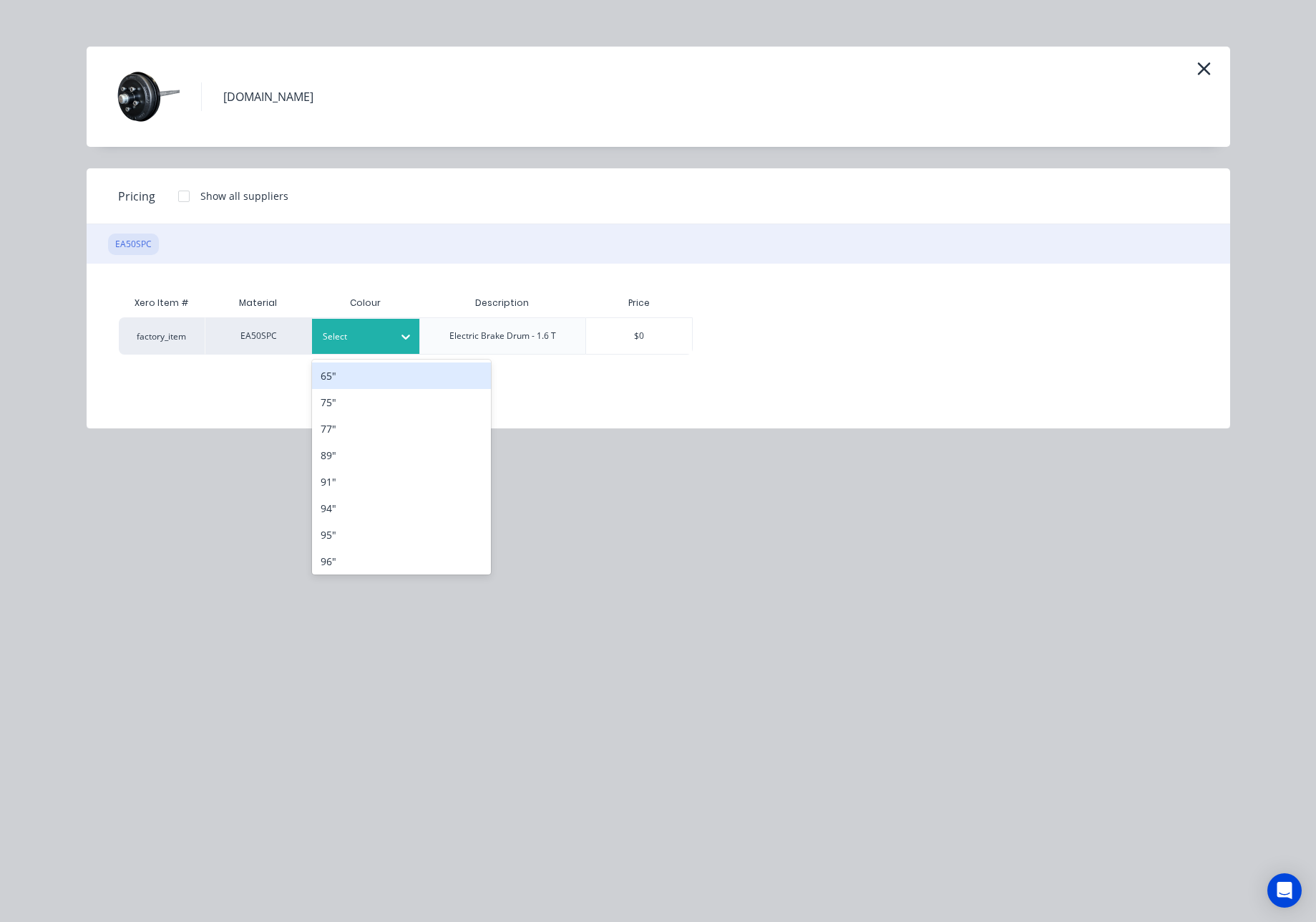
click at [363, 343] on div at bounding box center [355, 336] width 65 height 16
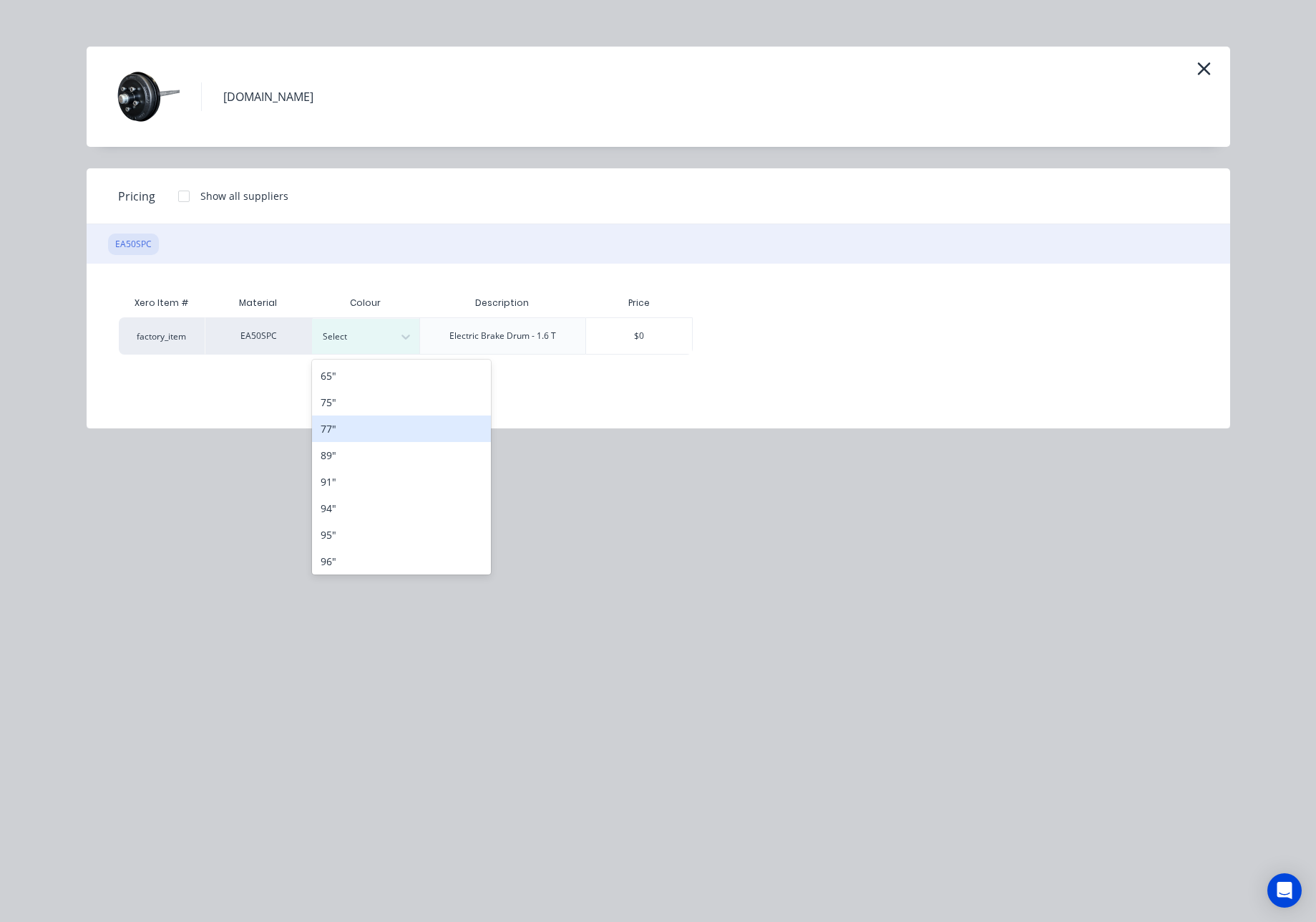
click at [356, 431] on div "77"" at bounding box center [402, 429] width 179 height 27
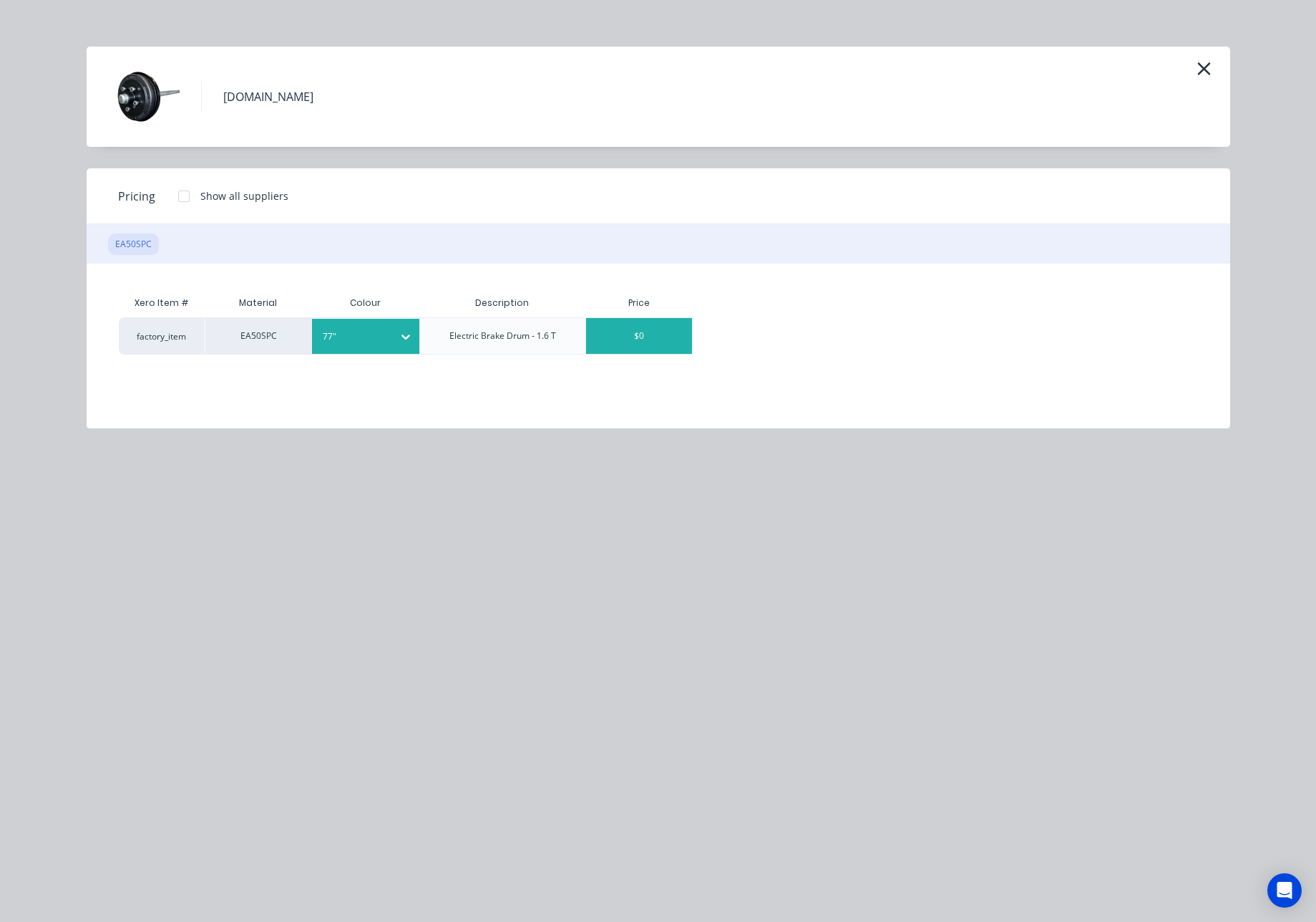
click at [627, 337] on div "$0" at bounding box center [639, 335] width 106 height 36
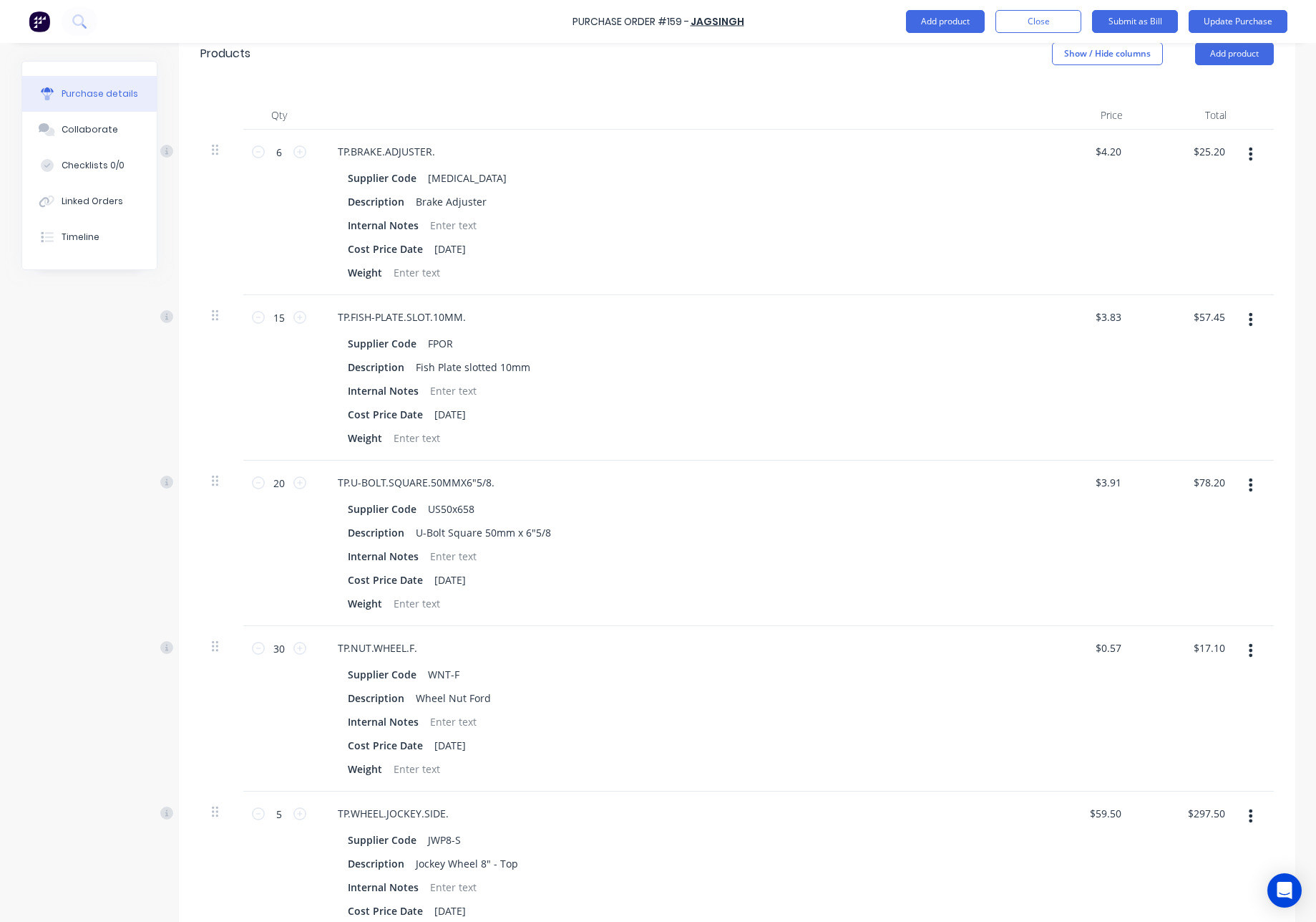
scroll to position [760, 0]
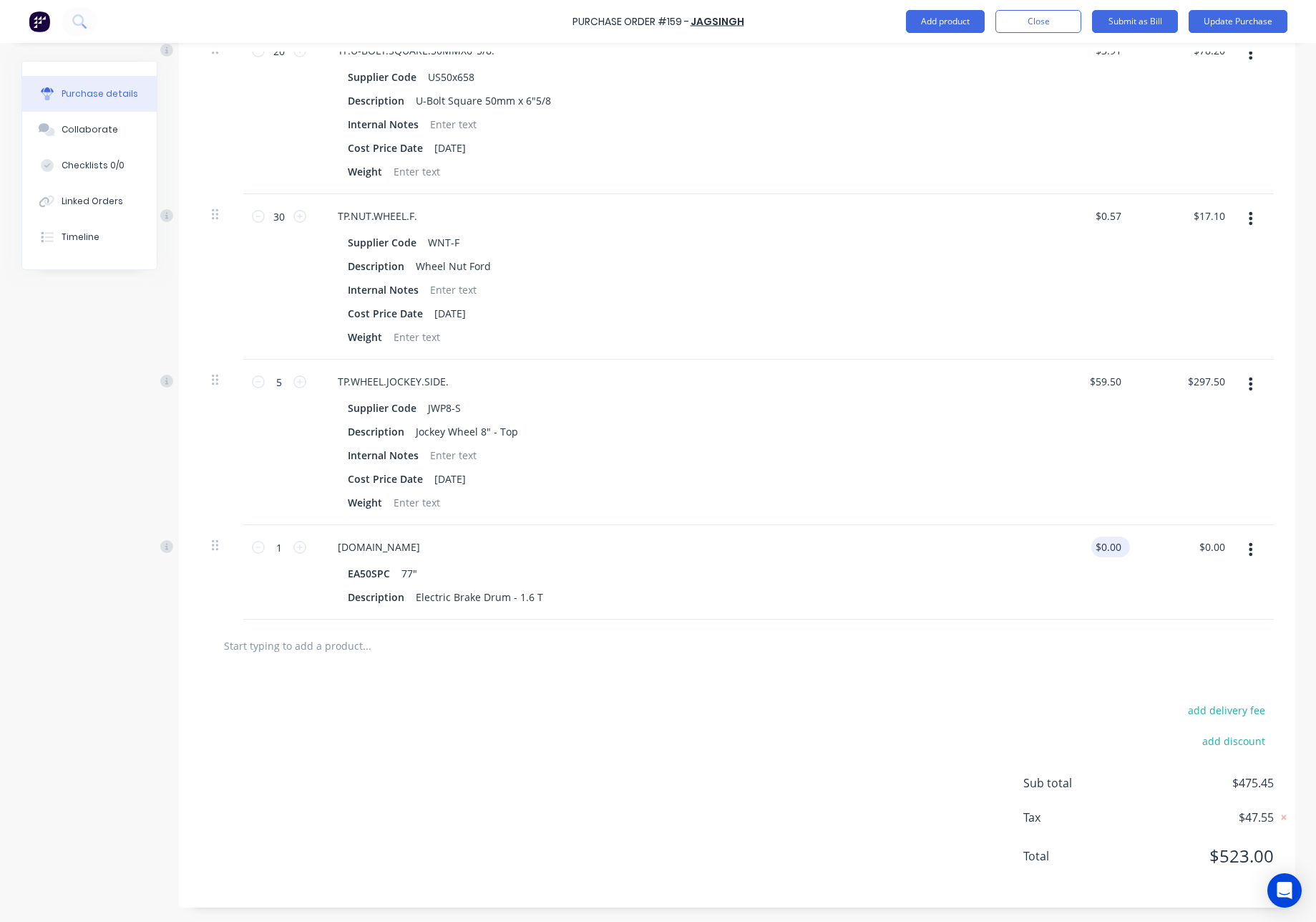
type textarea "x"
type input "0"
click at [1112, 549] on input "0" at bounding box center [1109, 547] width 33 height 21
type textarea "x"
drag, startPoint x: 1111, startPoint y: 550, endPoint x: 1094, endPoint y: 552, distance: 17.1
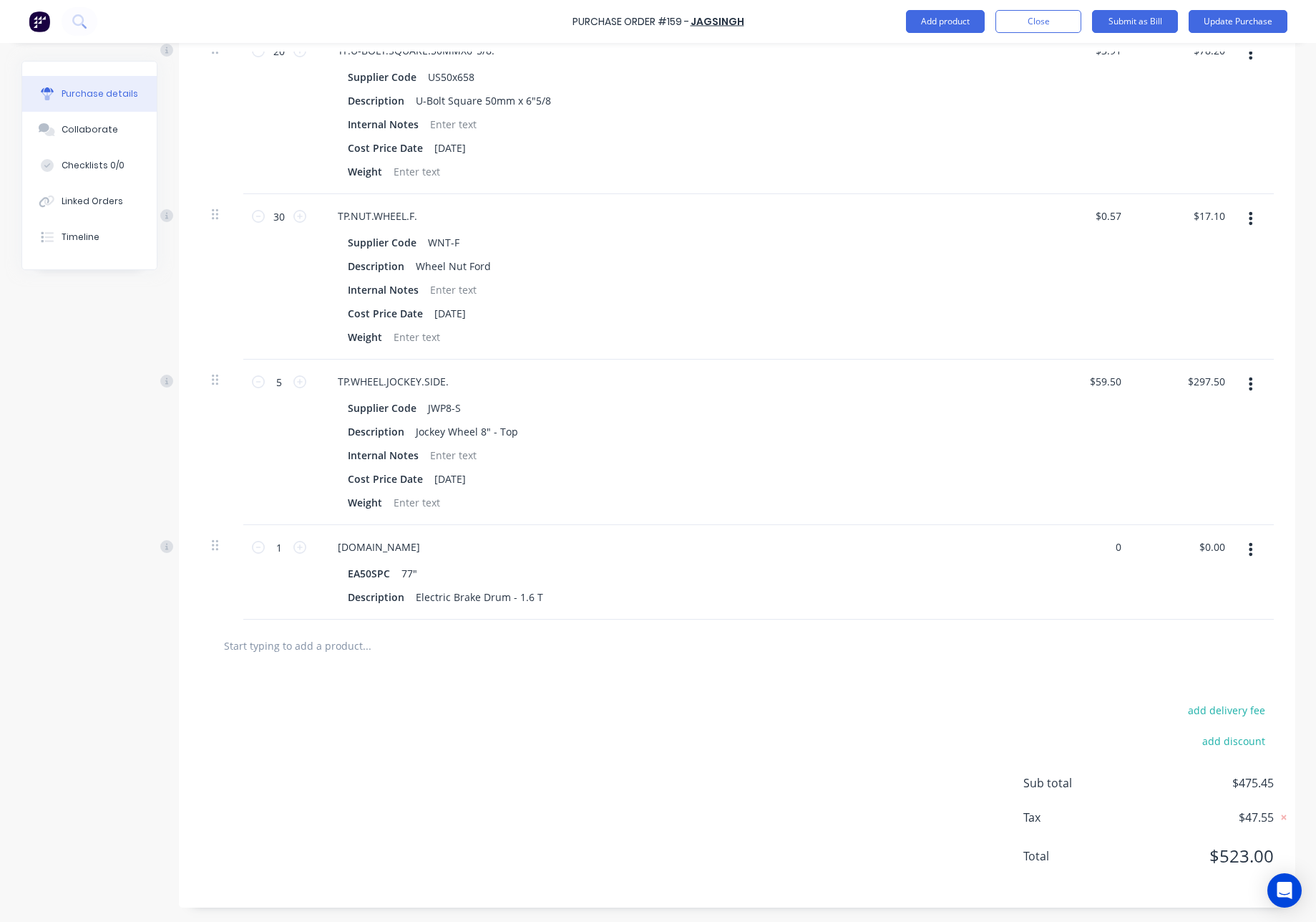
click at [1105, 551] on input "0" at bounding box center [1114, 547] width 20 height 21
type input "420.00"
type textarea "x"
type input "$420.00"
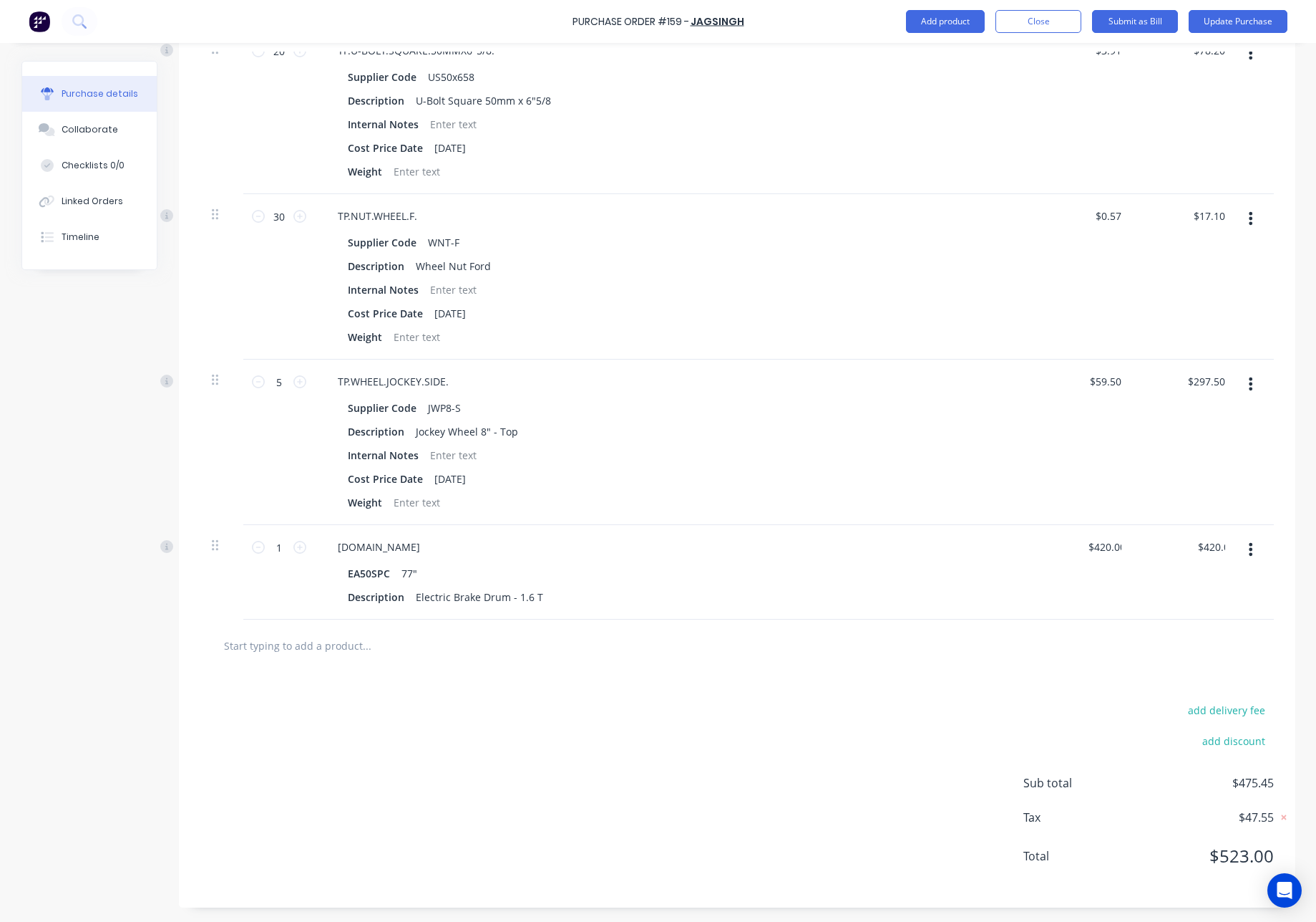
click at [1074, 617] on div "$420.00 420.00" at bounding box center [1082, 572] width 104 height 95
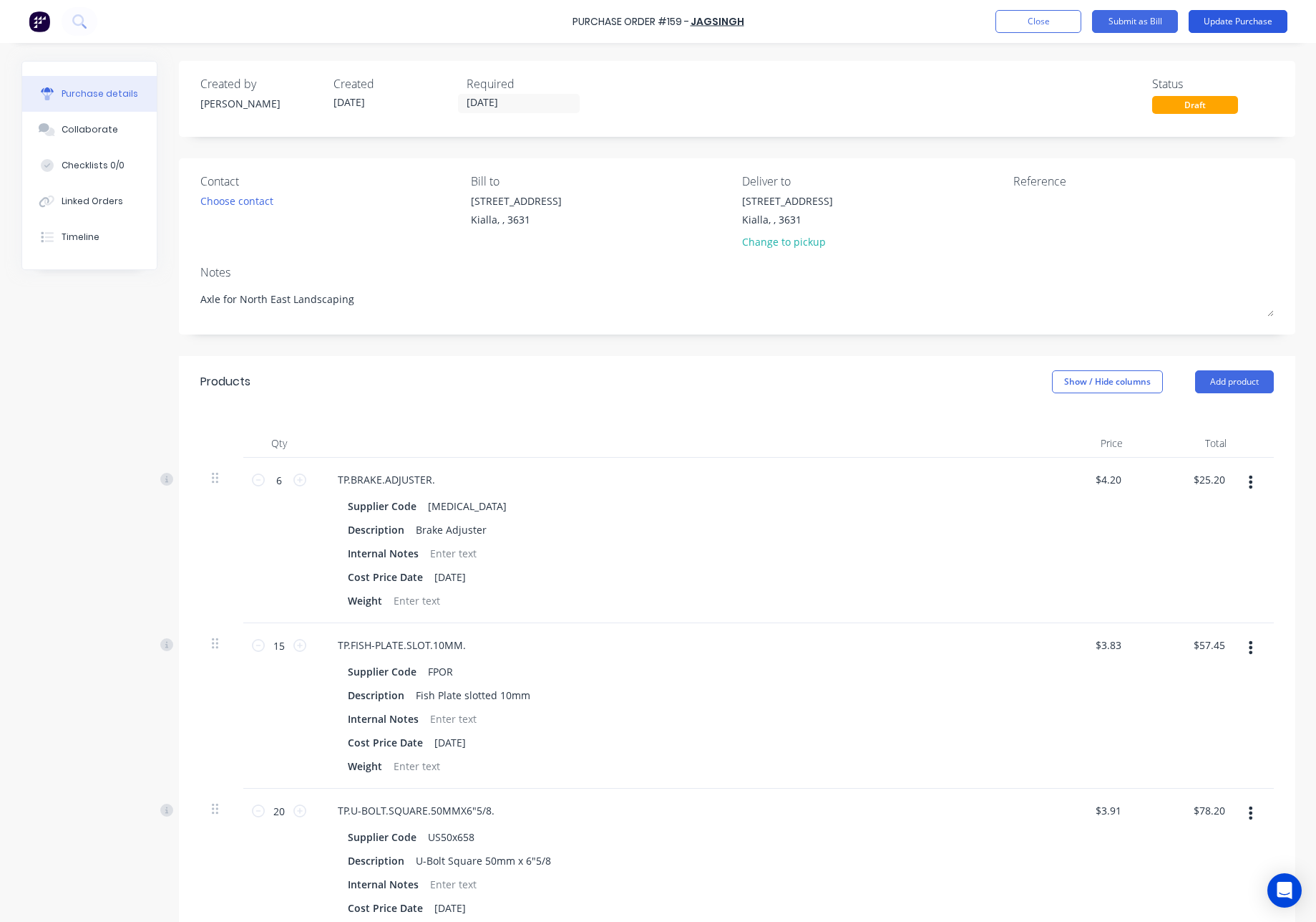
click at [1257, 27] on button "Update Purchase" at bounding box center [1238, 21] width 99 height 23
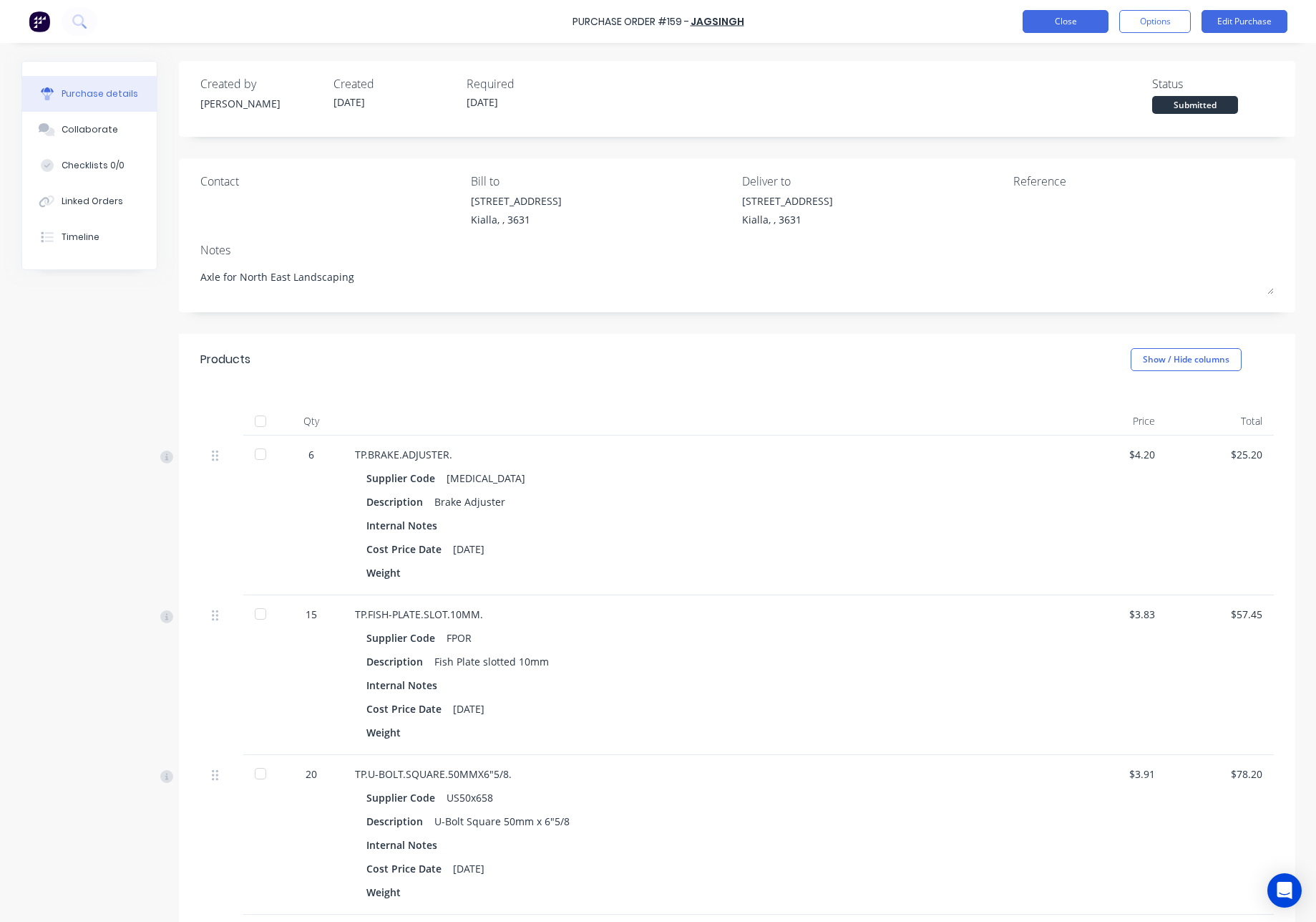
click at [1074, 20] on button "Close" at bounding box center [1065, 21] width 86 height 23
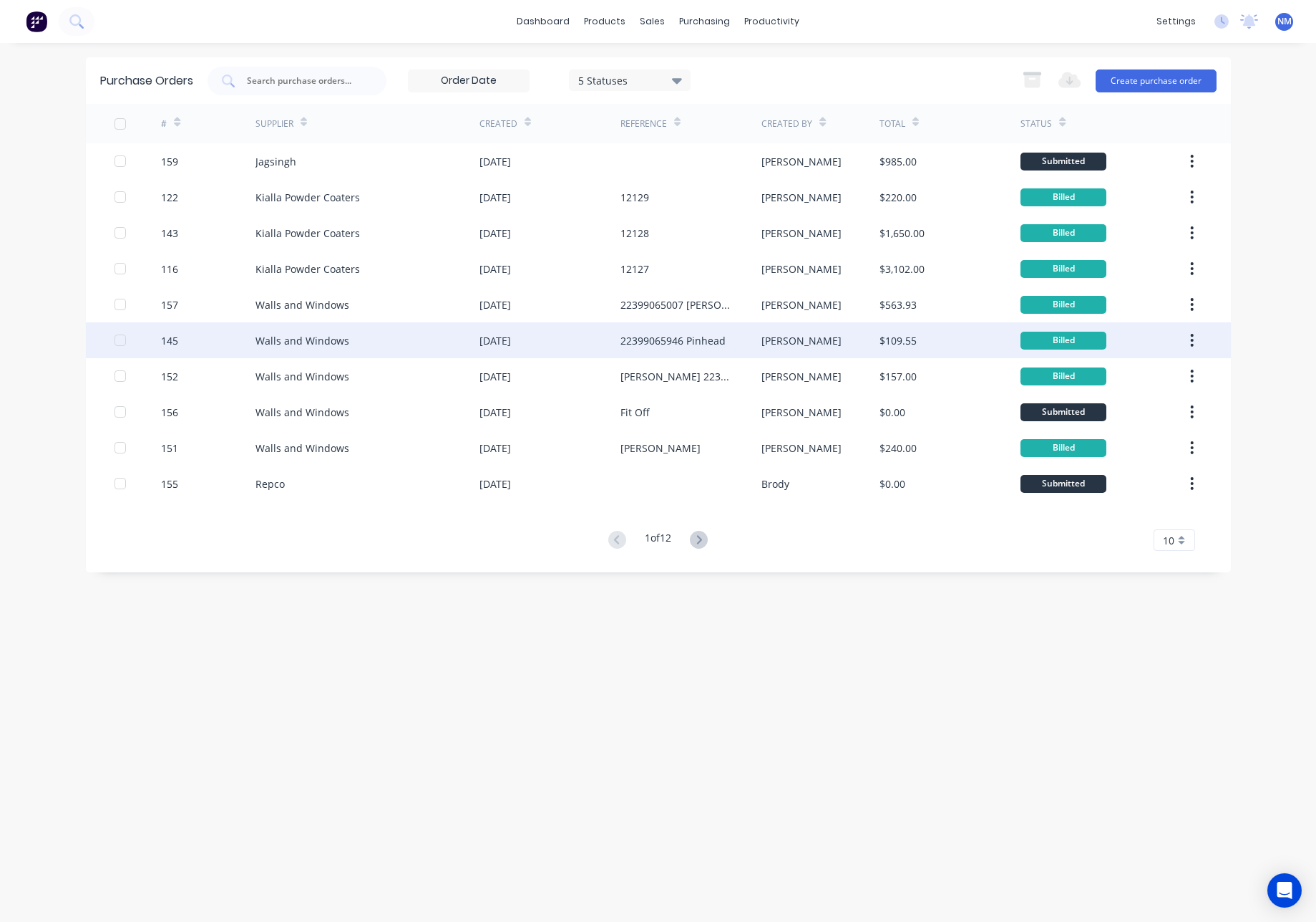
click at [475, 351] on div "Walls and Windows" at bounding box center [368, 339] width 224 height 36
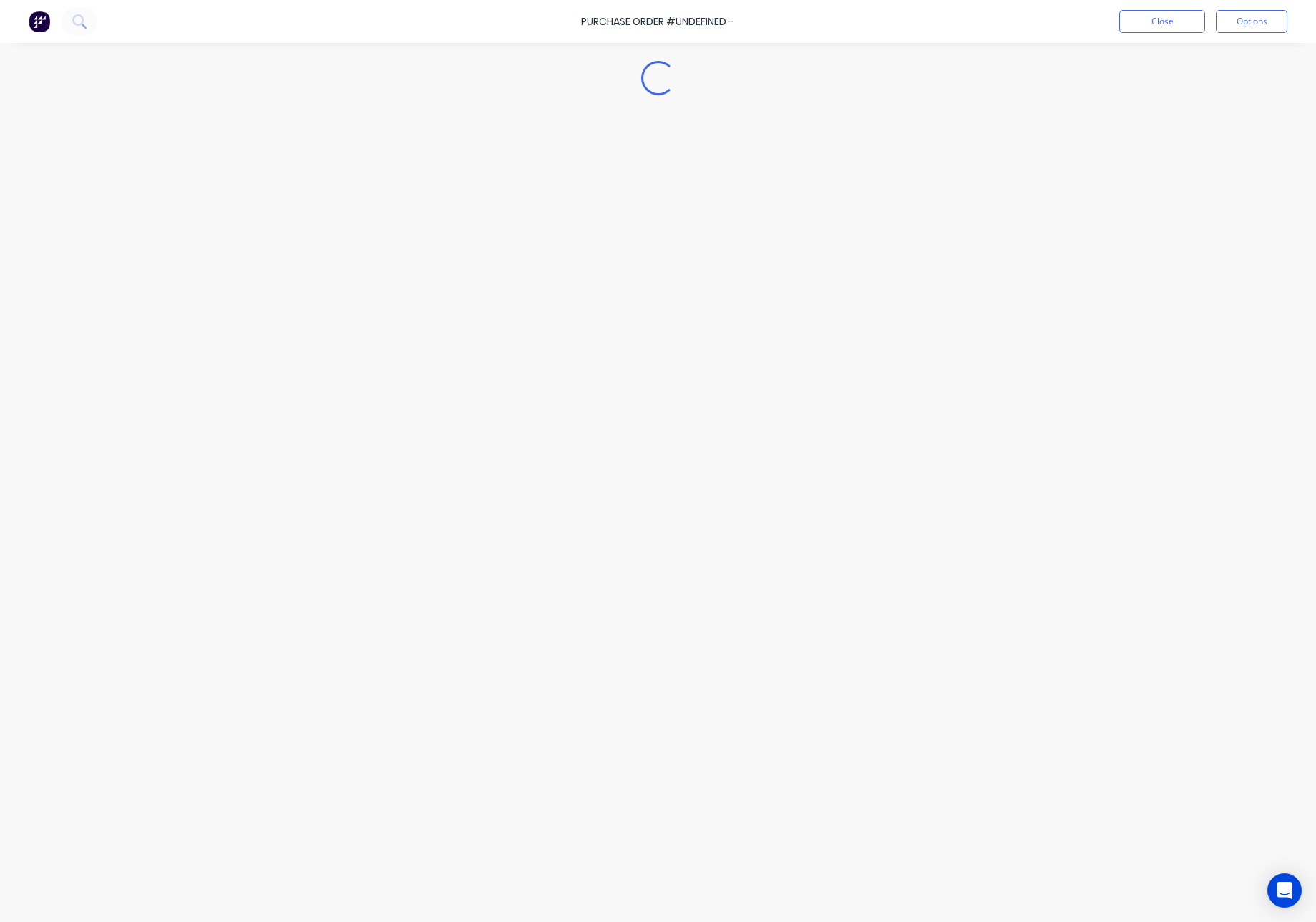
type textarea "x"
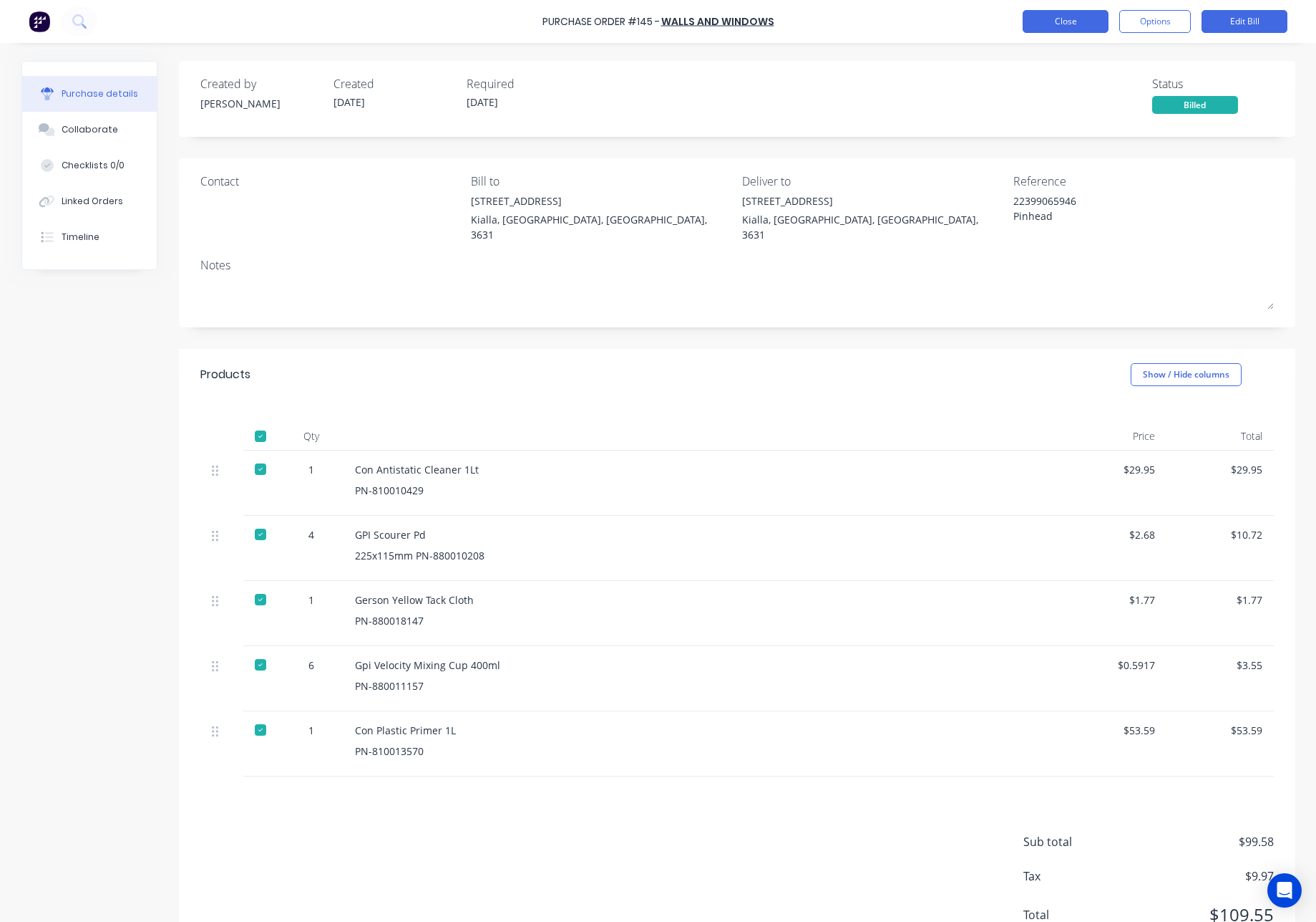
click at [1054, 19] on button "Close" at bounding box center [1065, 21] width 86 height 23
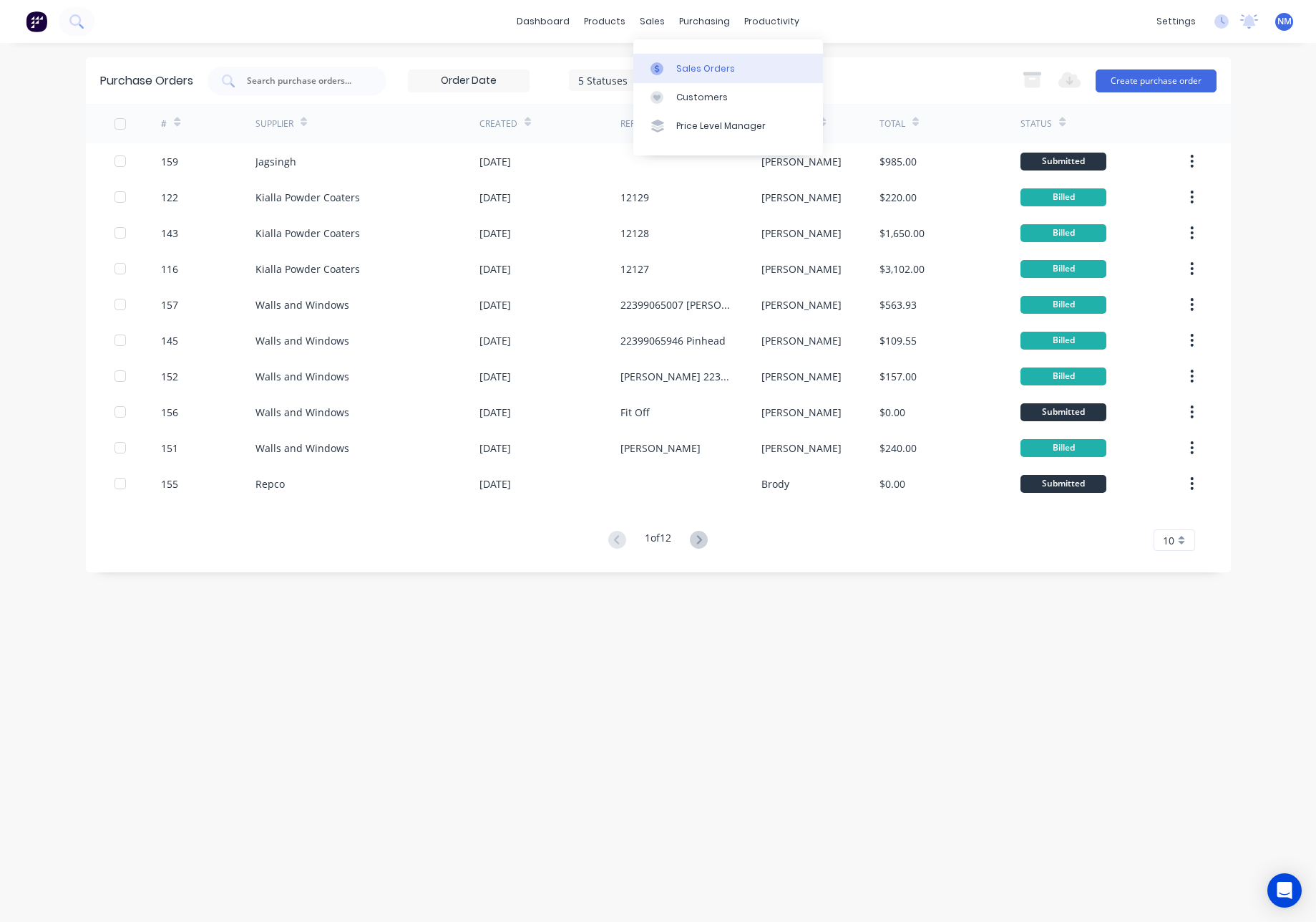
click at [690, 62] on div "Sales Orders" at bounding box center [705, 69] width 58 height 13
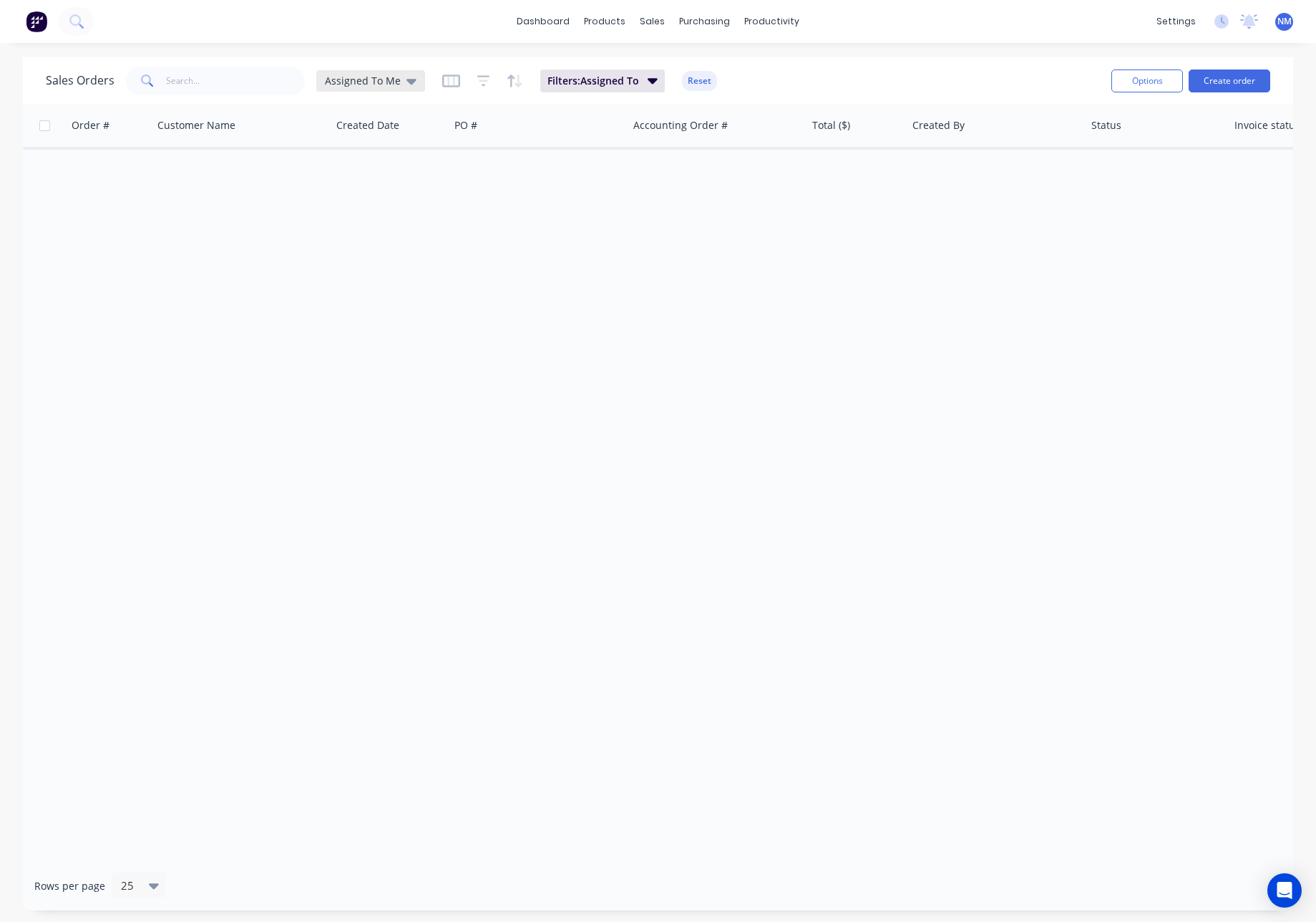
click at [376, 83] on span "Assigned To Me" at bounding box center [363, 81] width 76 height 15
click at [371, 211] on button "None" at bounding box center [402, 203] width 163 height 17
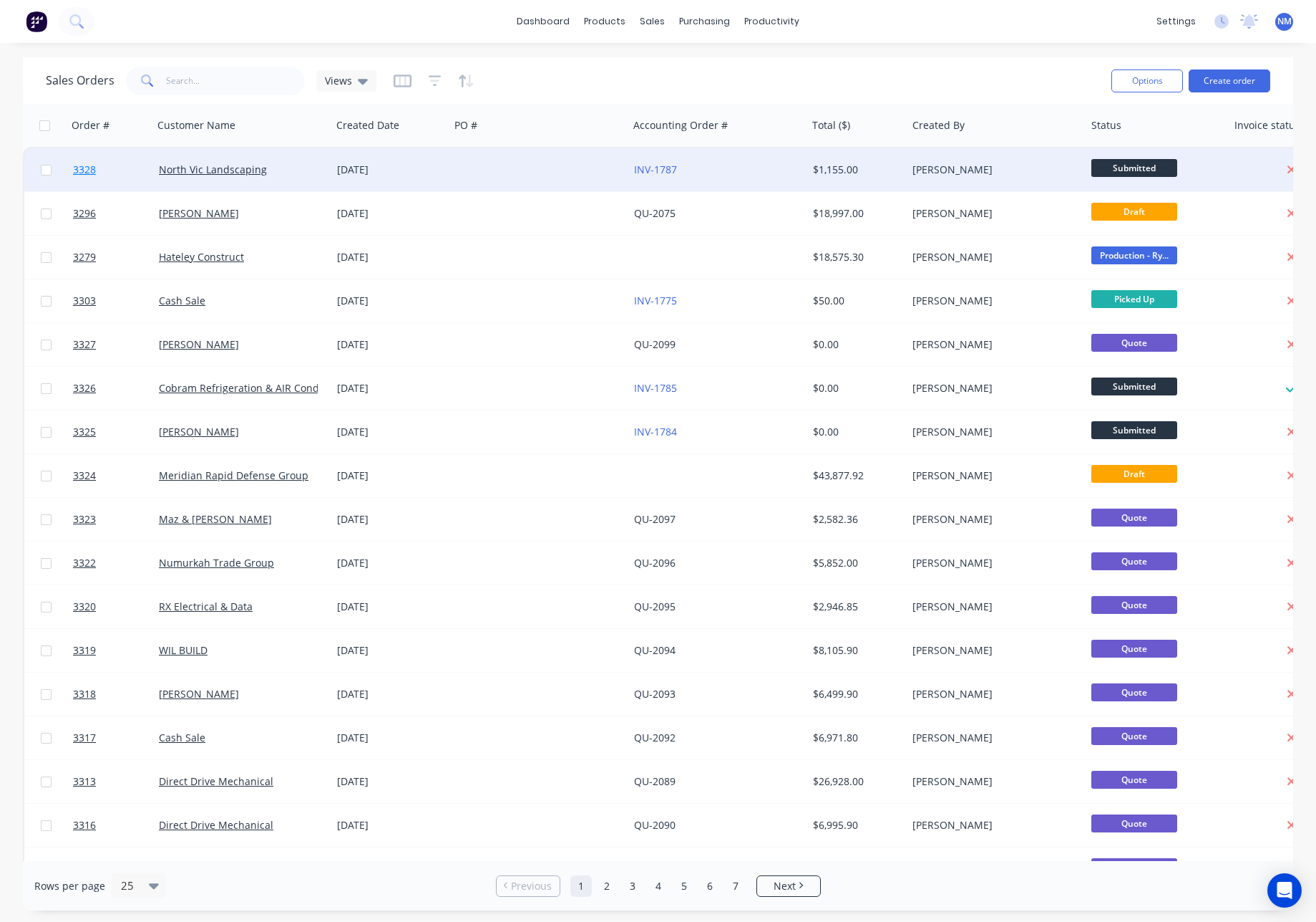
click at [88, 171] on span "3328" at bounding box center [84, 170] width 23 height 14
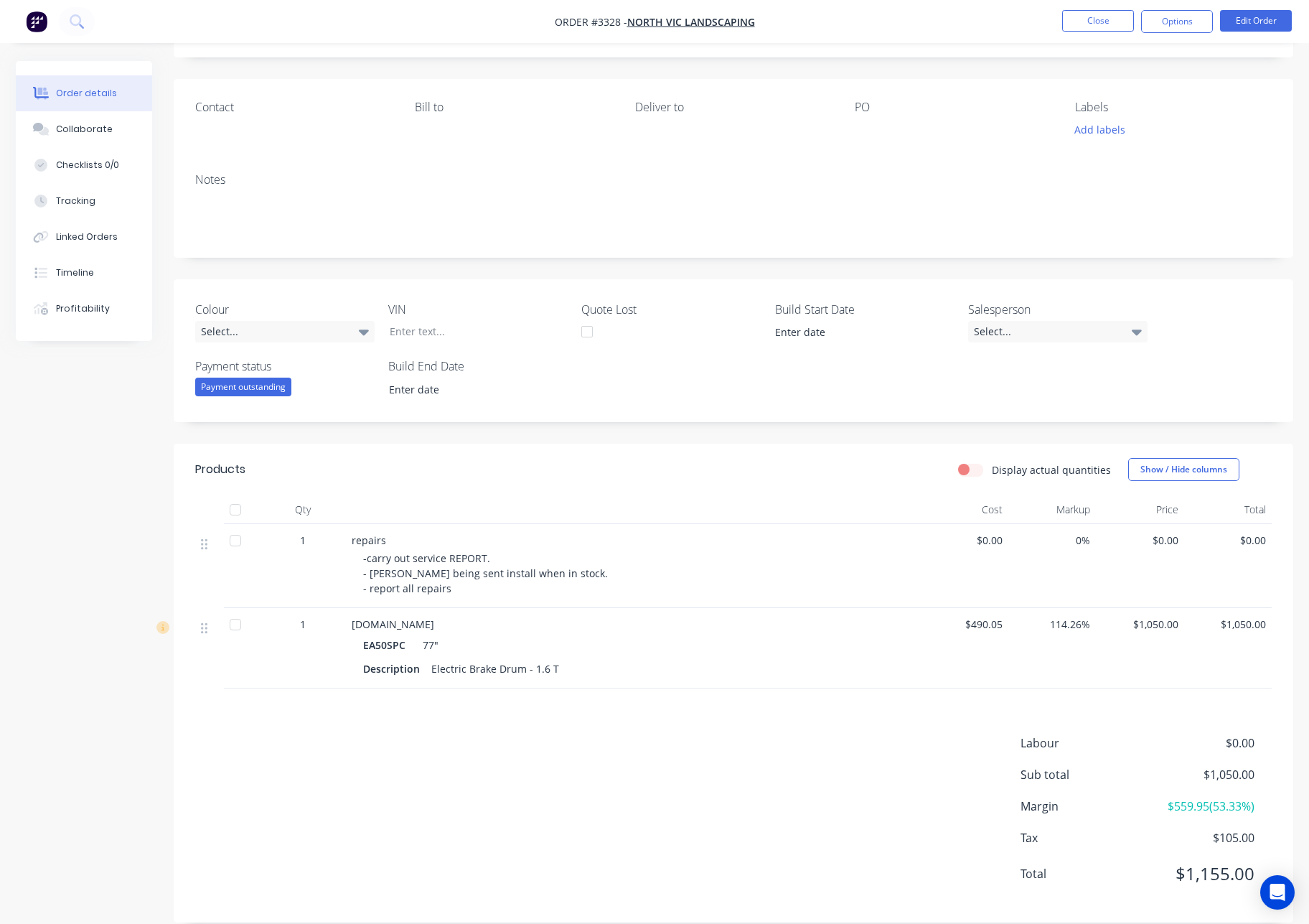
scroll to position [100, 0]
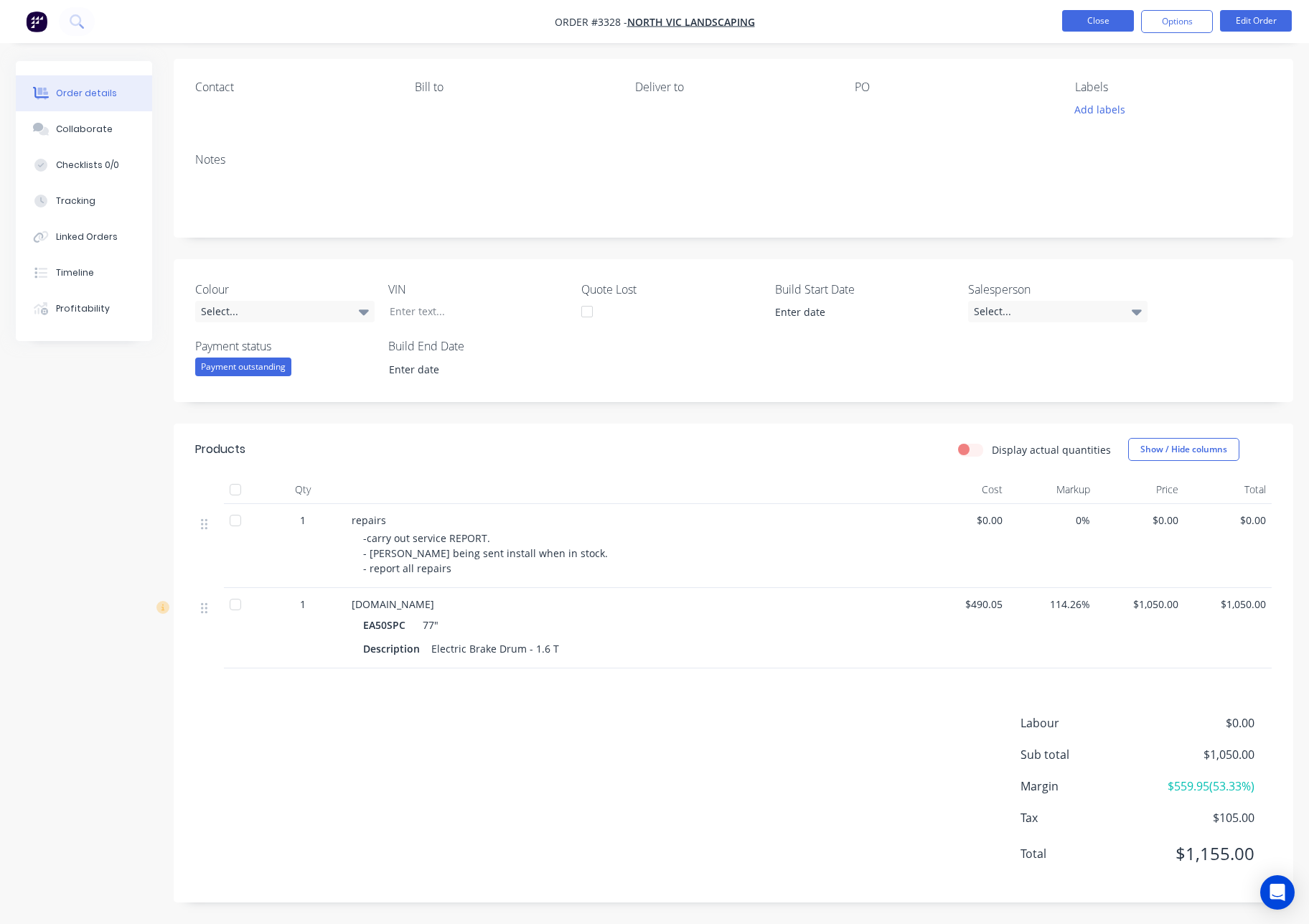
click at [1107, 25] on button "Close" at bounding box center [1098, 21] width 72 height 21
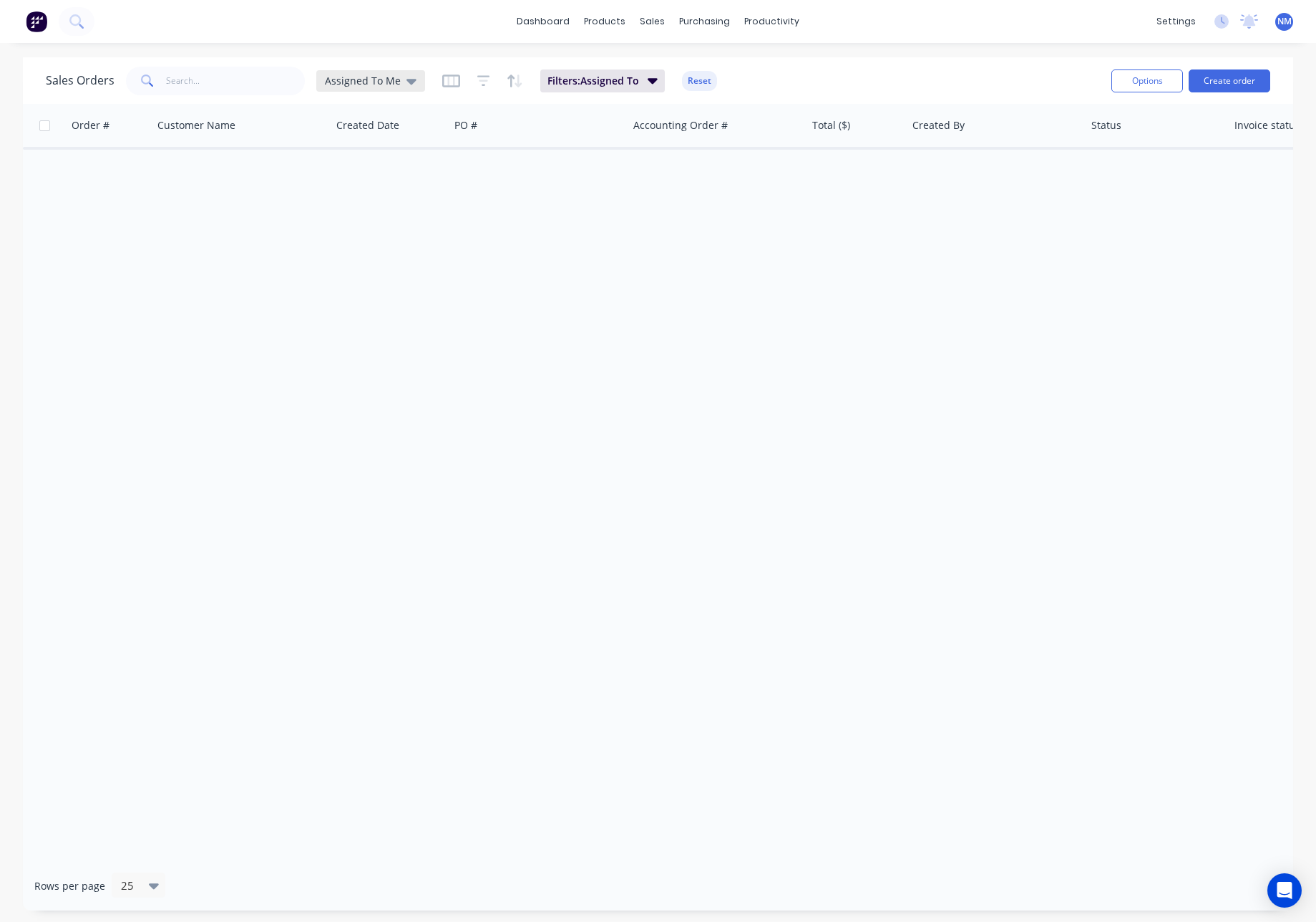
click at [361, 81] on span "Assigned To Me" at bounding box center [363, 81] width 76 height 15
click at [368, 205] on button "None" at bounding box center [402, 203] width 163 height 17
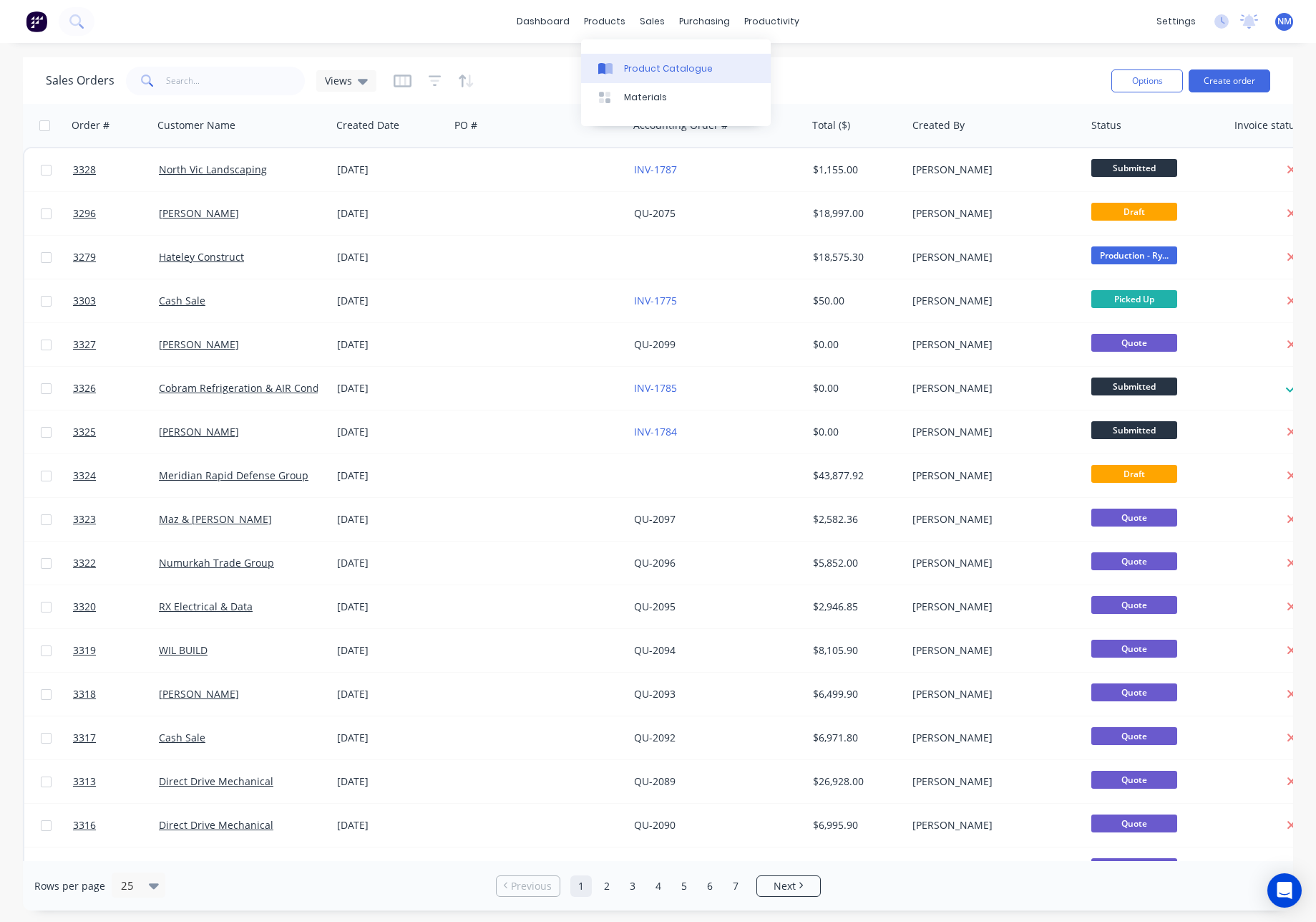
click at [637, 65] on div "Product Catalogue" at bounding box center [668, 69] width 88 height 13
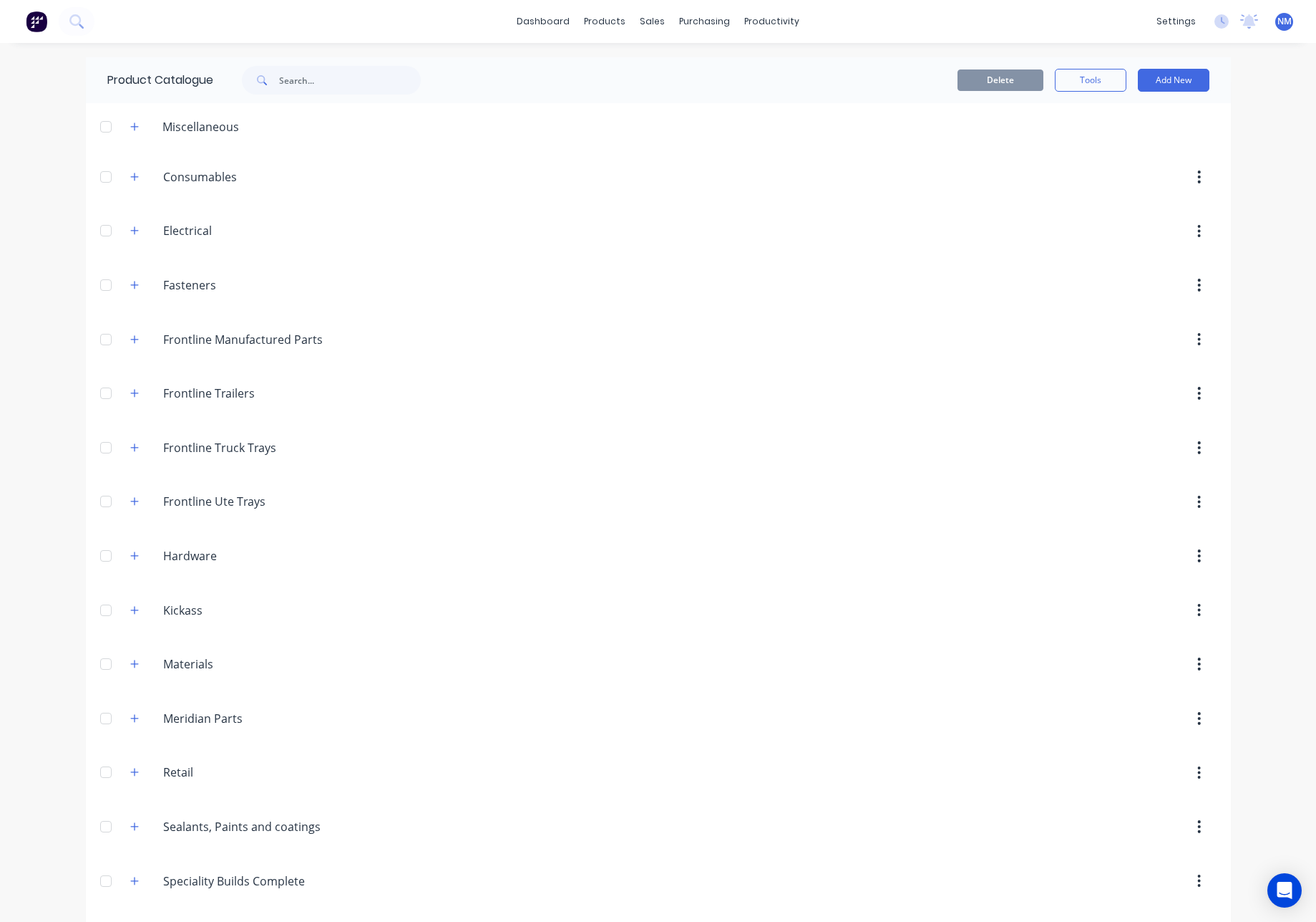
scroll to position [325, 0]
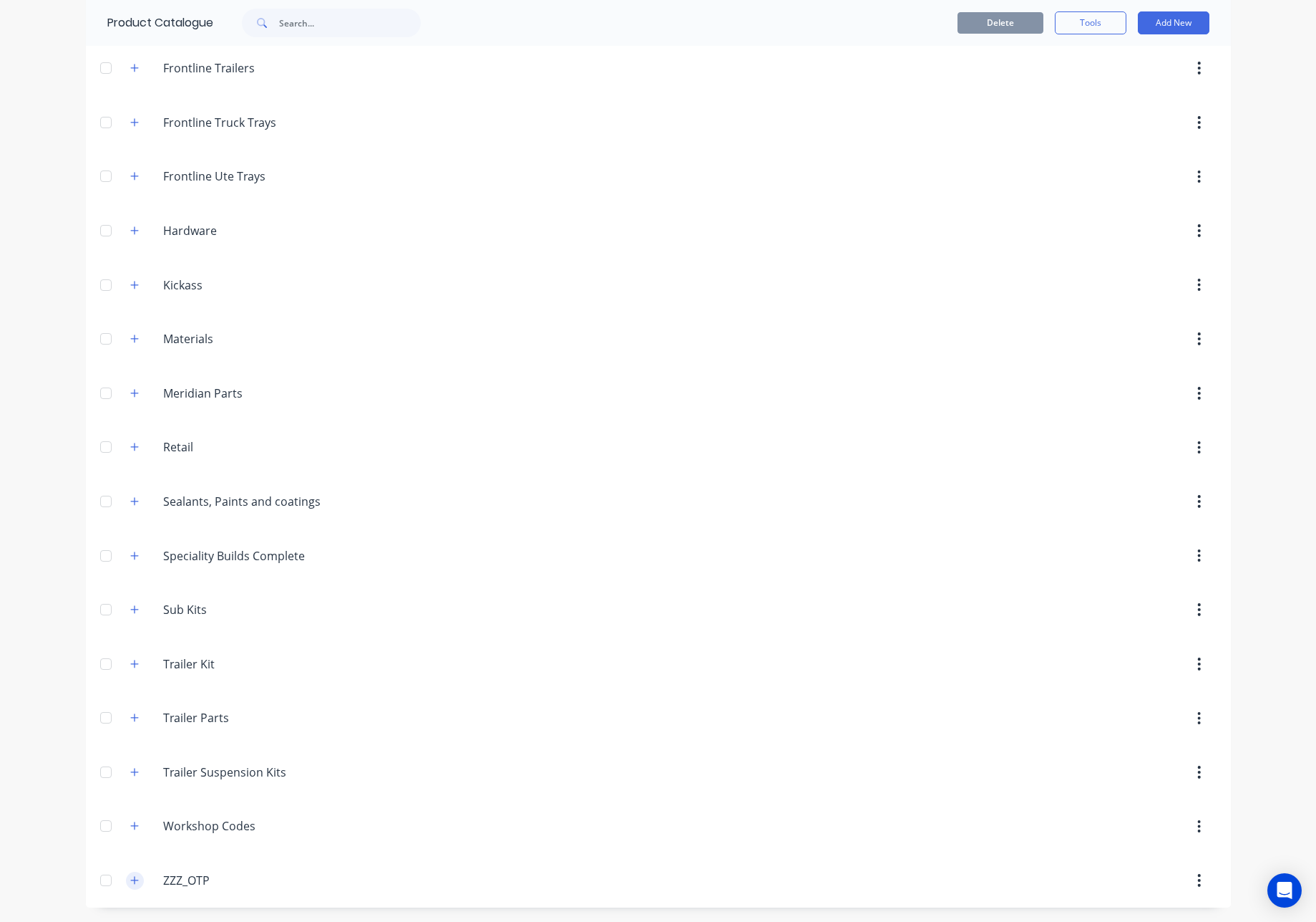
click at [130, 883] on icon "button" at bounding box center [134, 880] width 9 height 10
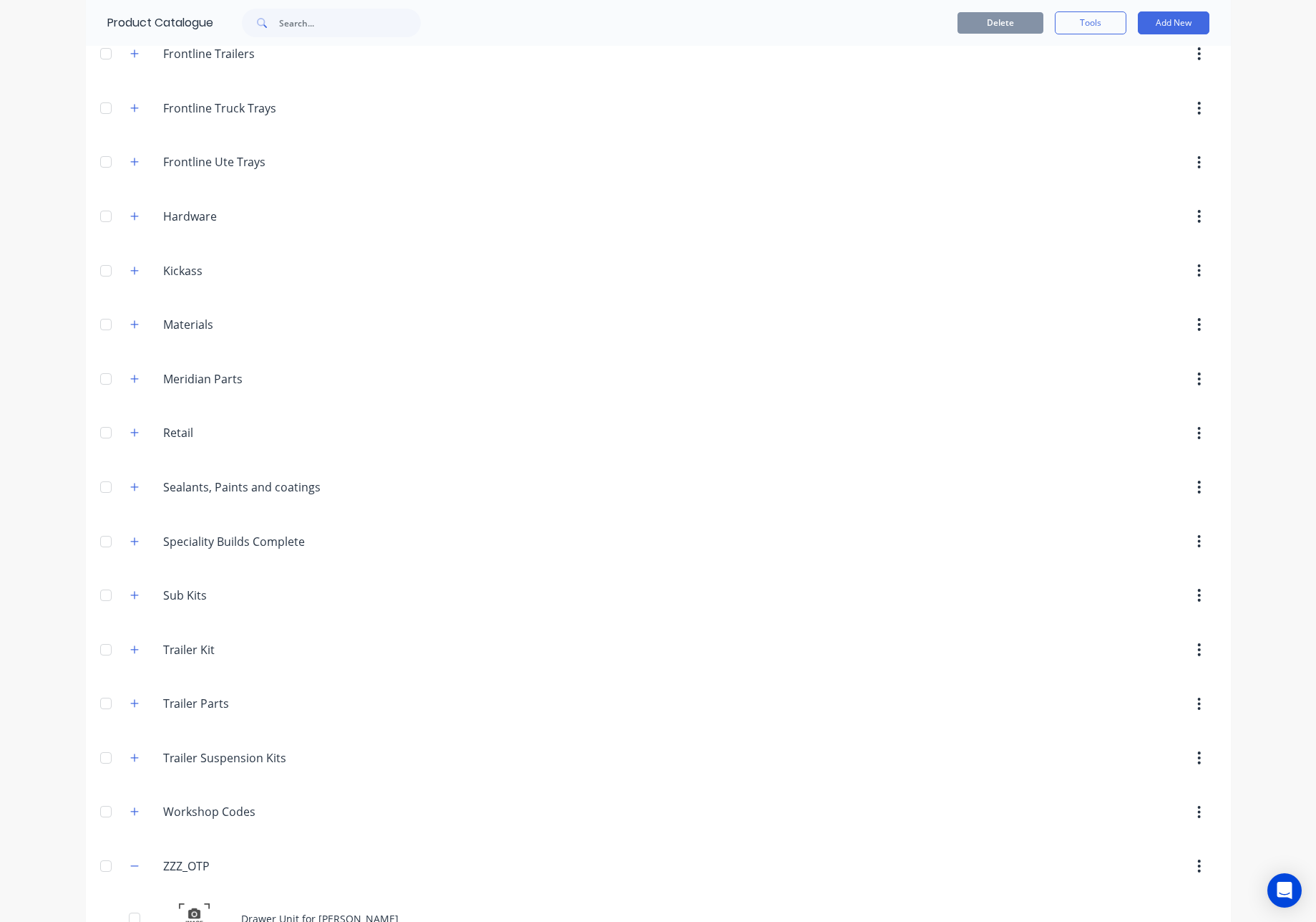
scroll to position [376, 0]
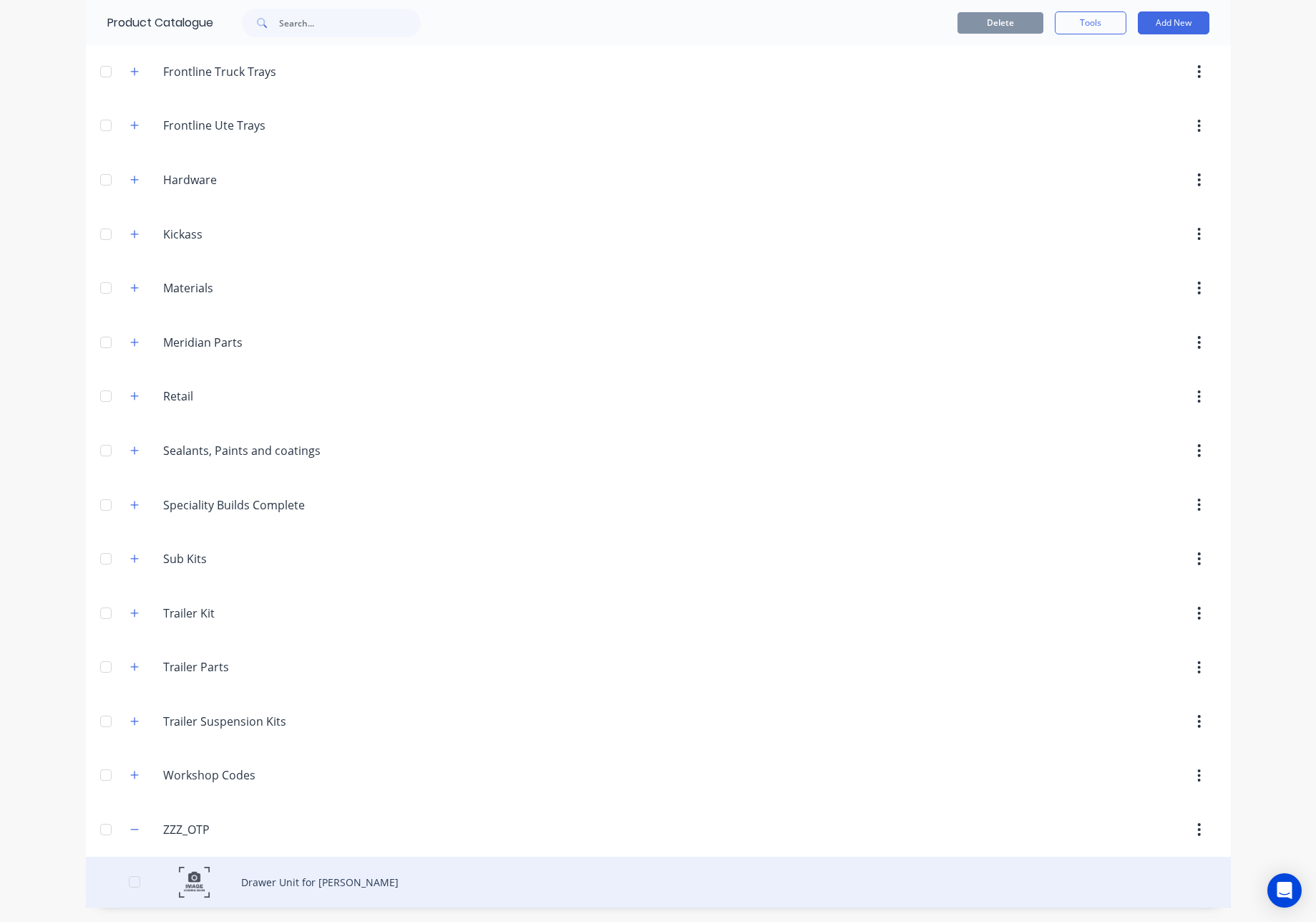
click at [344, 881] on div "Drawer Unit for [PERSON_NAME]" at bounding box center [659, 882] width 1146 height 51
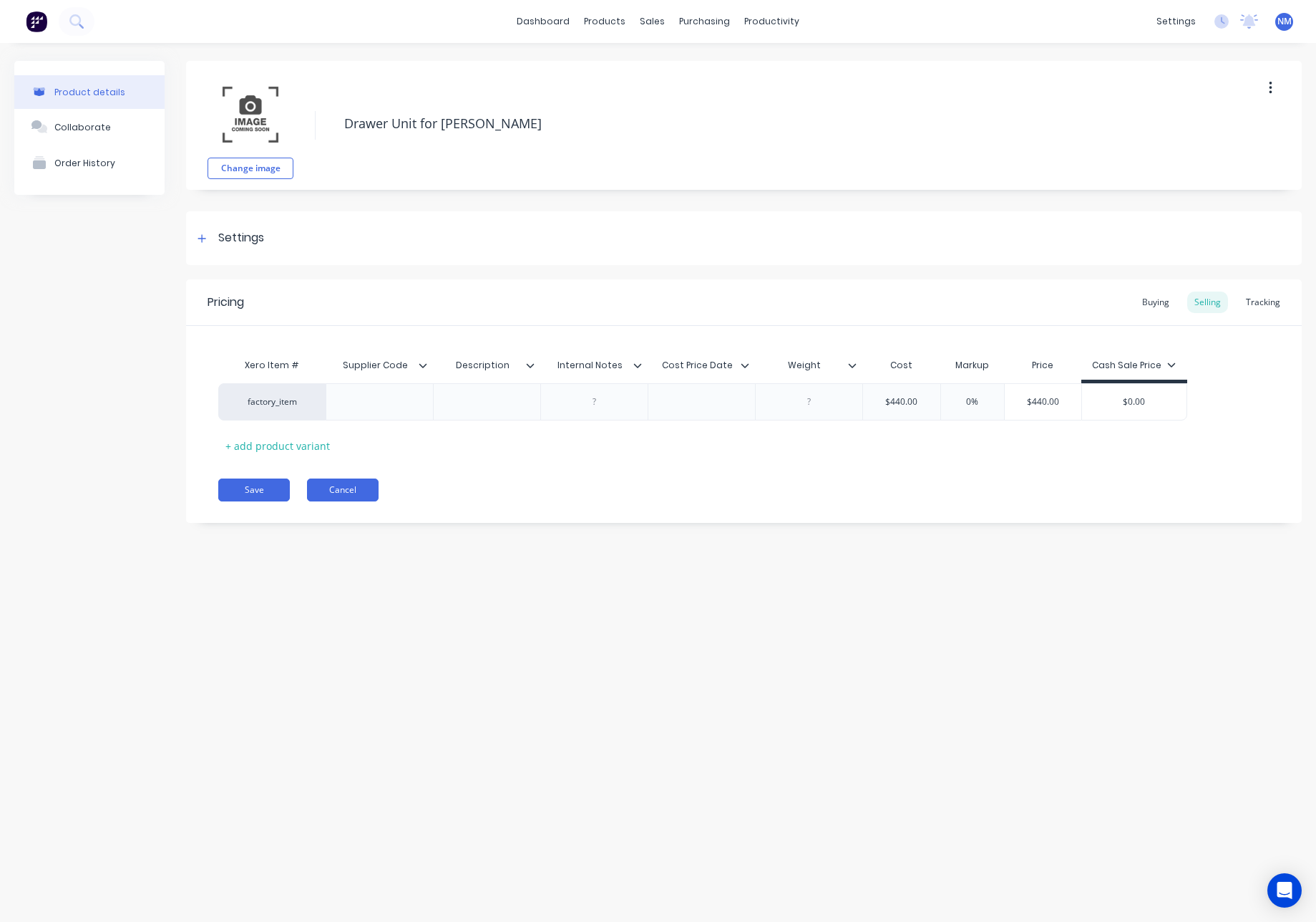
click at [353, 494] on button "Cancel" at bounding box center [342, 489] width 72 height 23
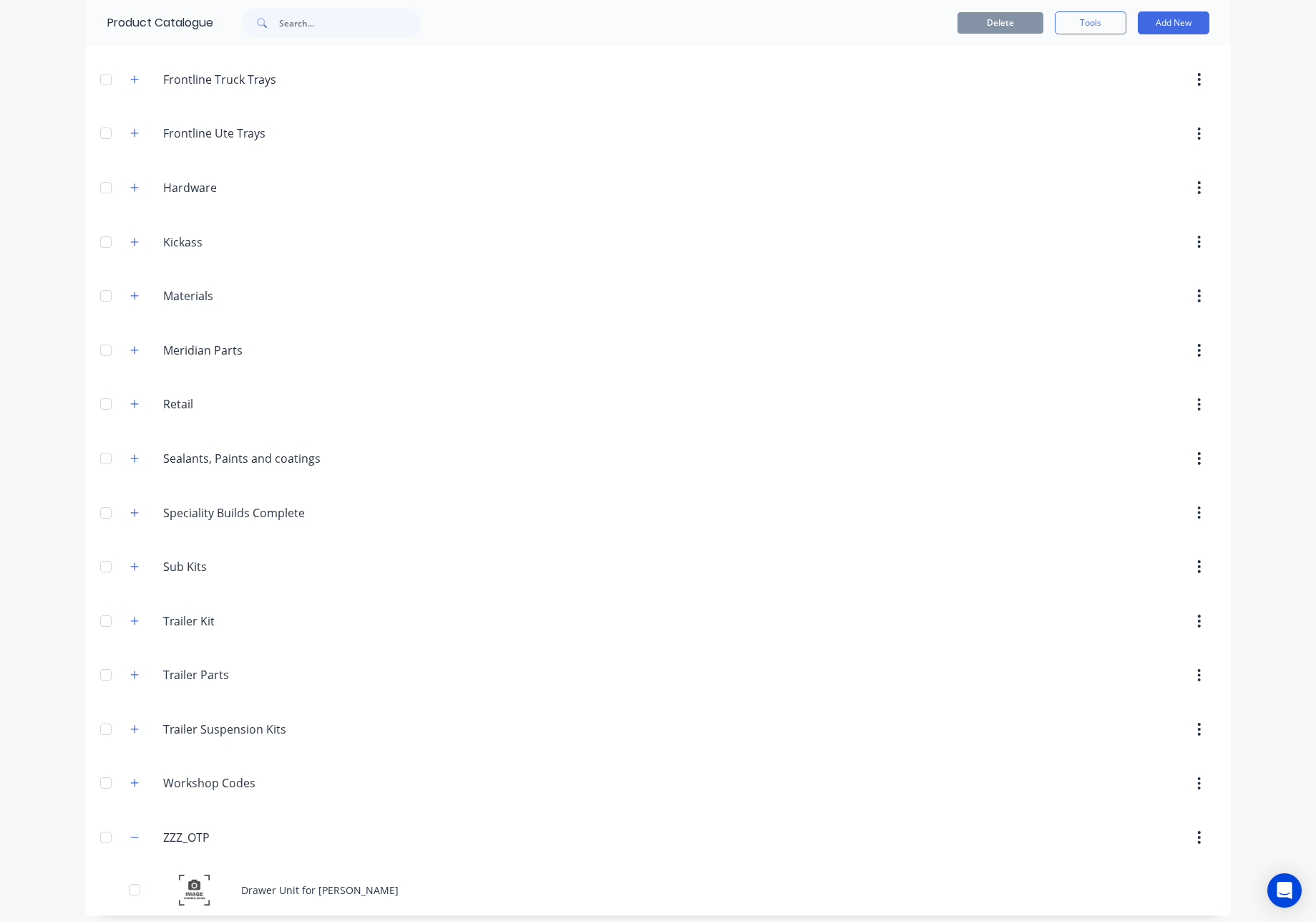
scroll to position [376, 0]
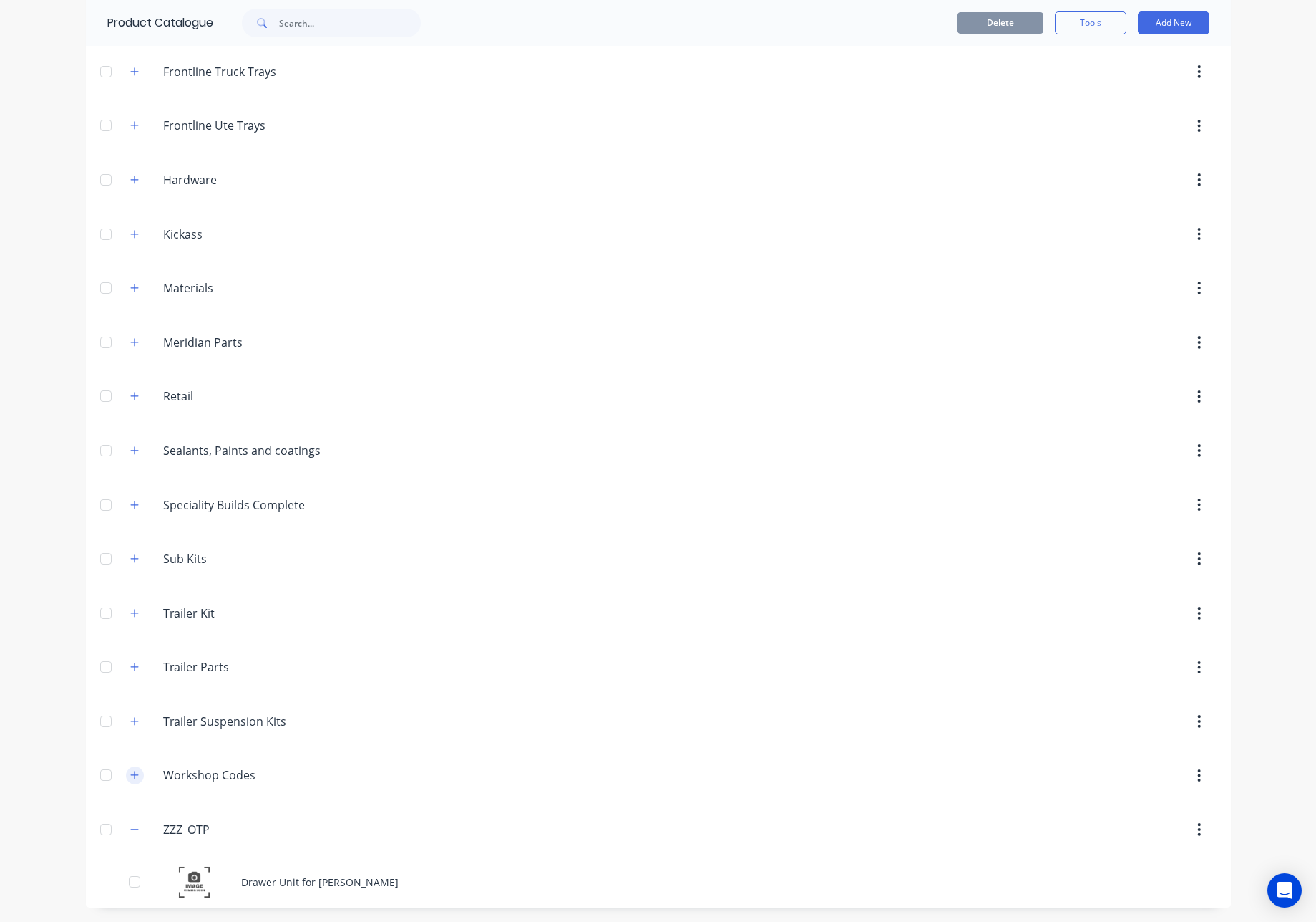
click at [132, 774] on icon "button" at bounding box center [134, 774] width 9 height 10
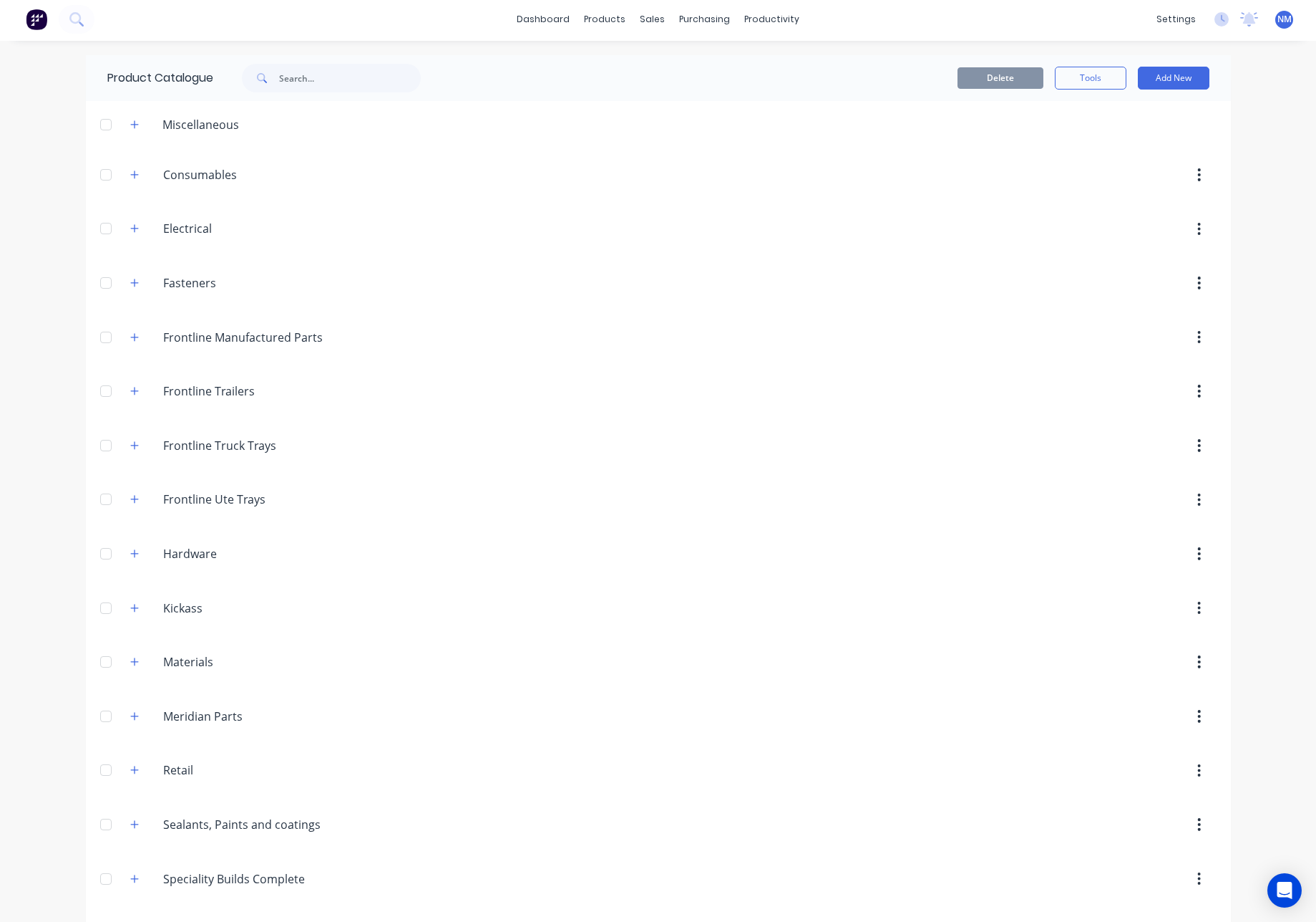
scroll to position [0, 0]
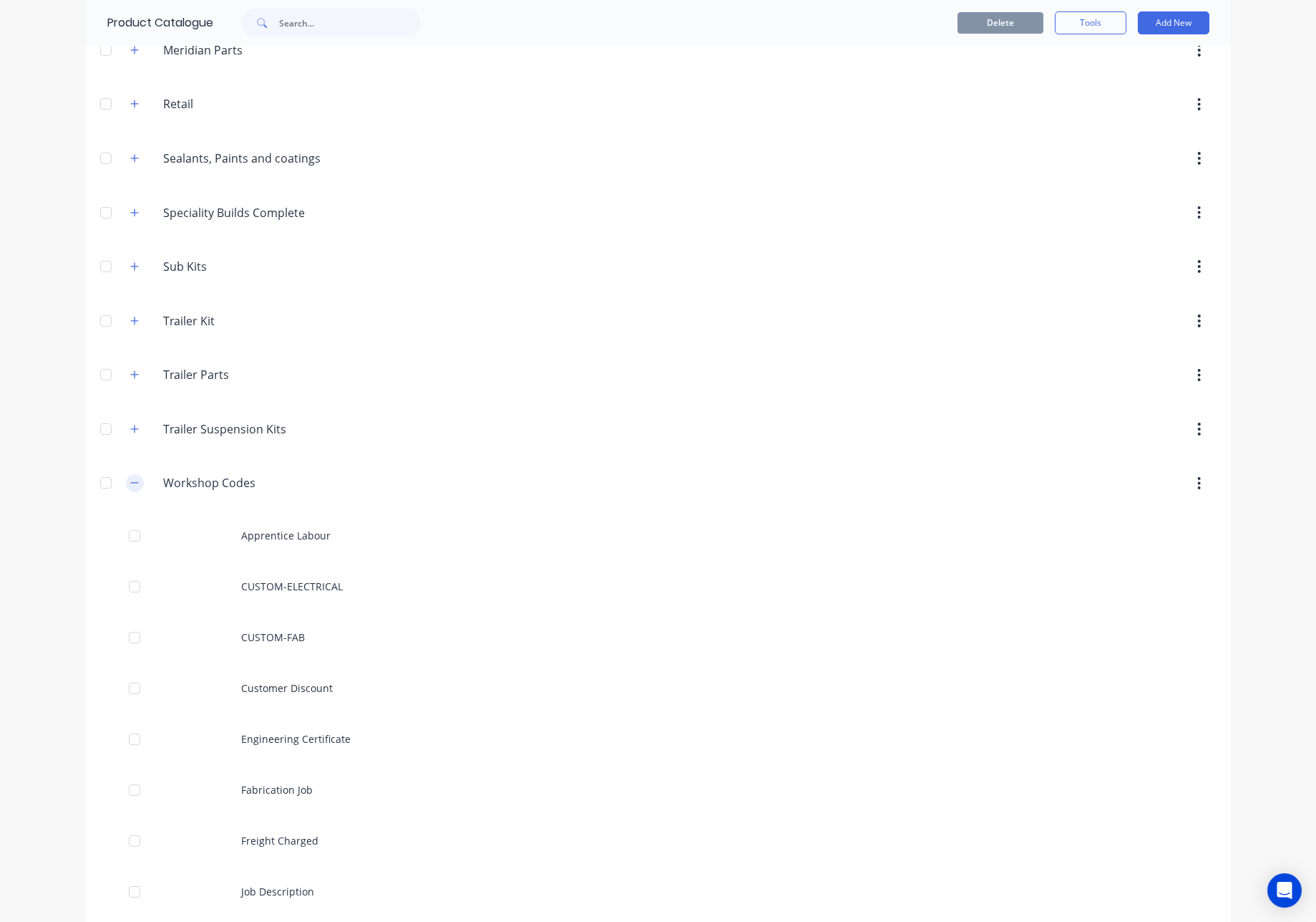
click at [130, 480] on icon "button" at bounding box center [134, 482] width 9 height 10
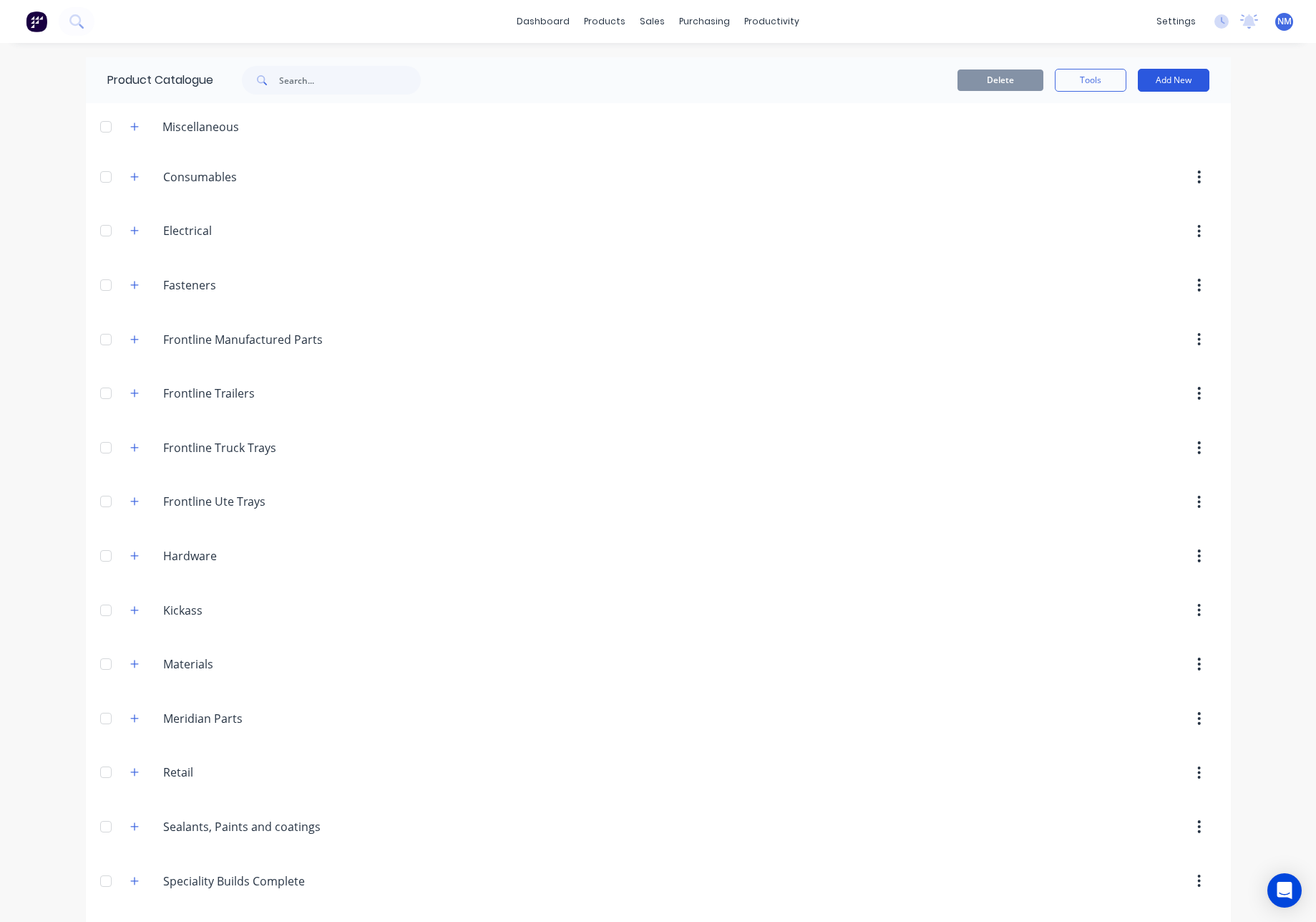
click at [1166, 77] on button "Add New" at bounding box center [1174, 80] width 72 height 23
click at [1138, 149] on div "Product" at bounding box center [1142, 145] width 110 height 21
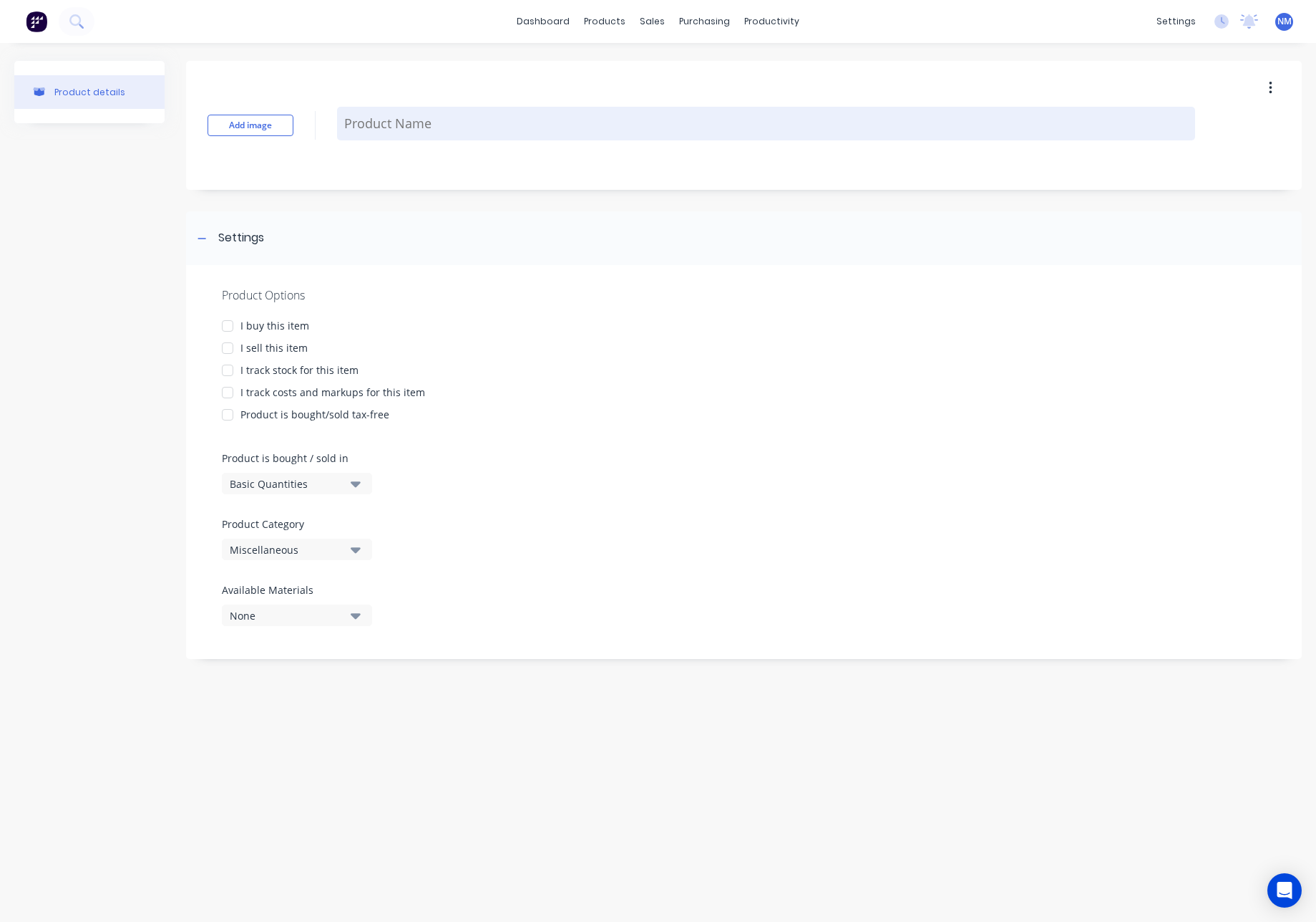
click at [349, 120] on textarea at bounding box center [766, 123] width 858 height 34
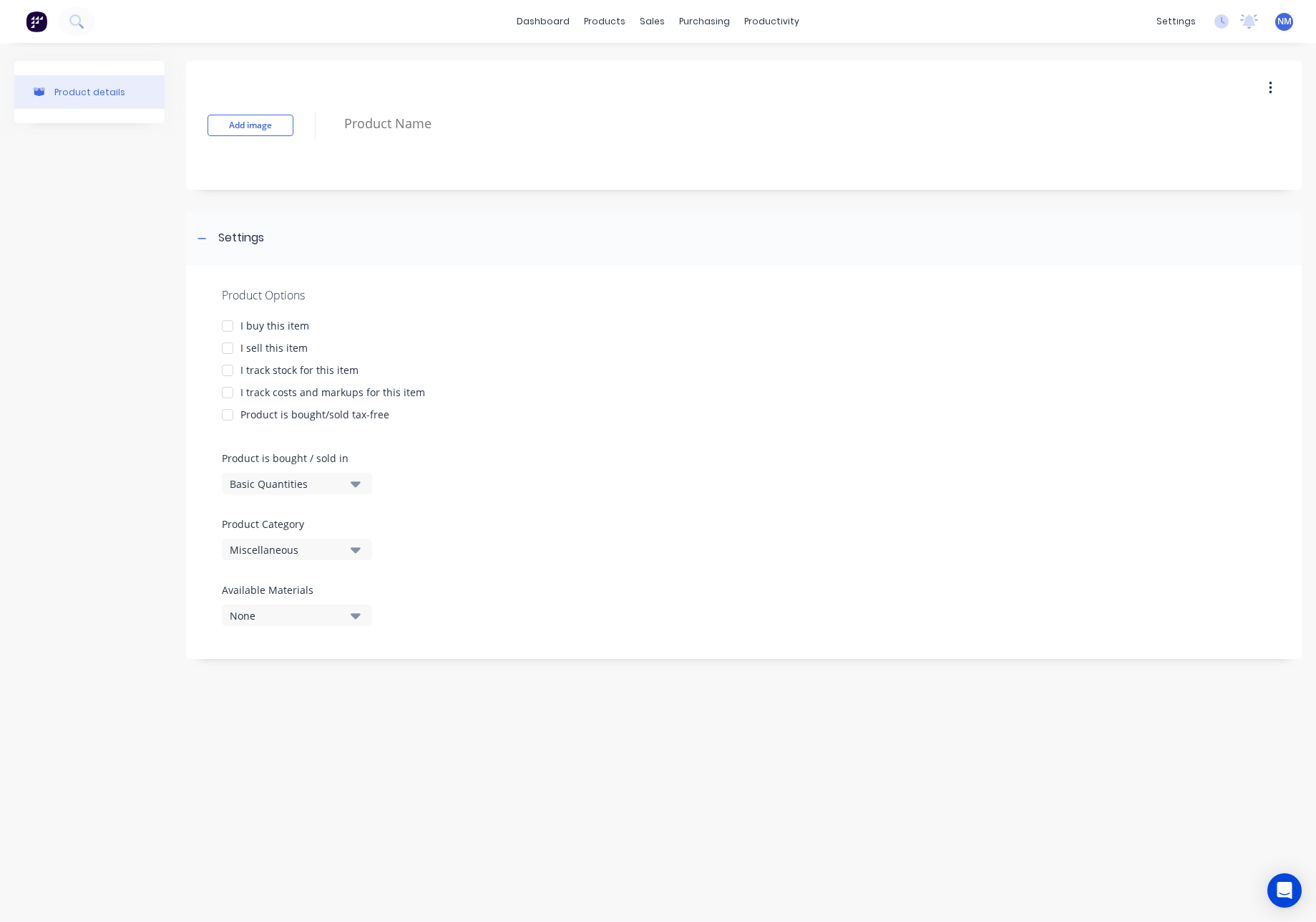
type textarea "x"
type textarea "O"
type textarea "x"
type textarea "ON"
type textarea "x"
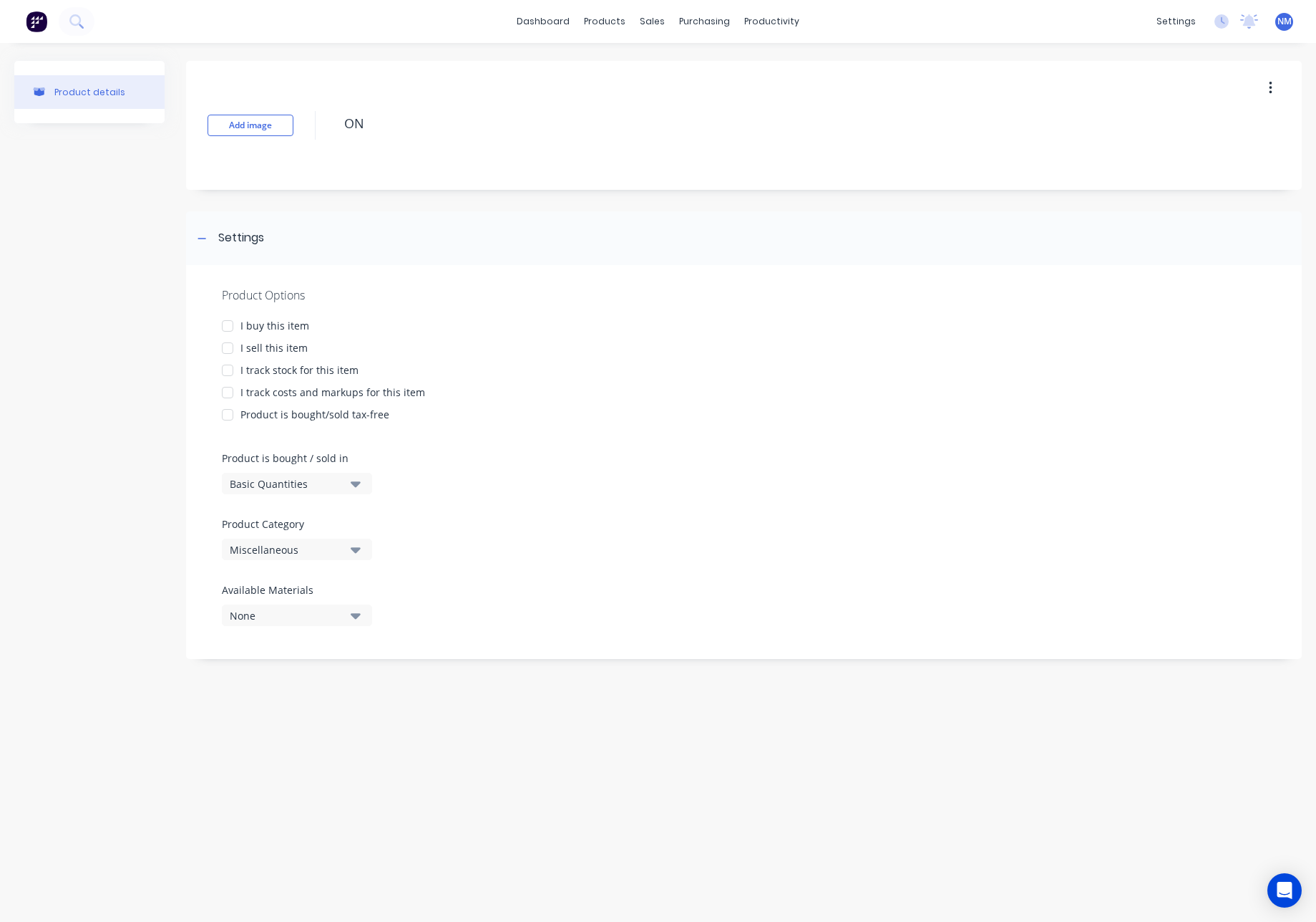
type textarea "ONE"
type textarea "x"
type textarea "ONE."
type textarea "x"
type textarea "ONE.O"
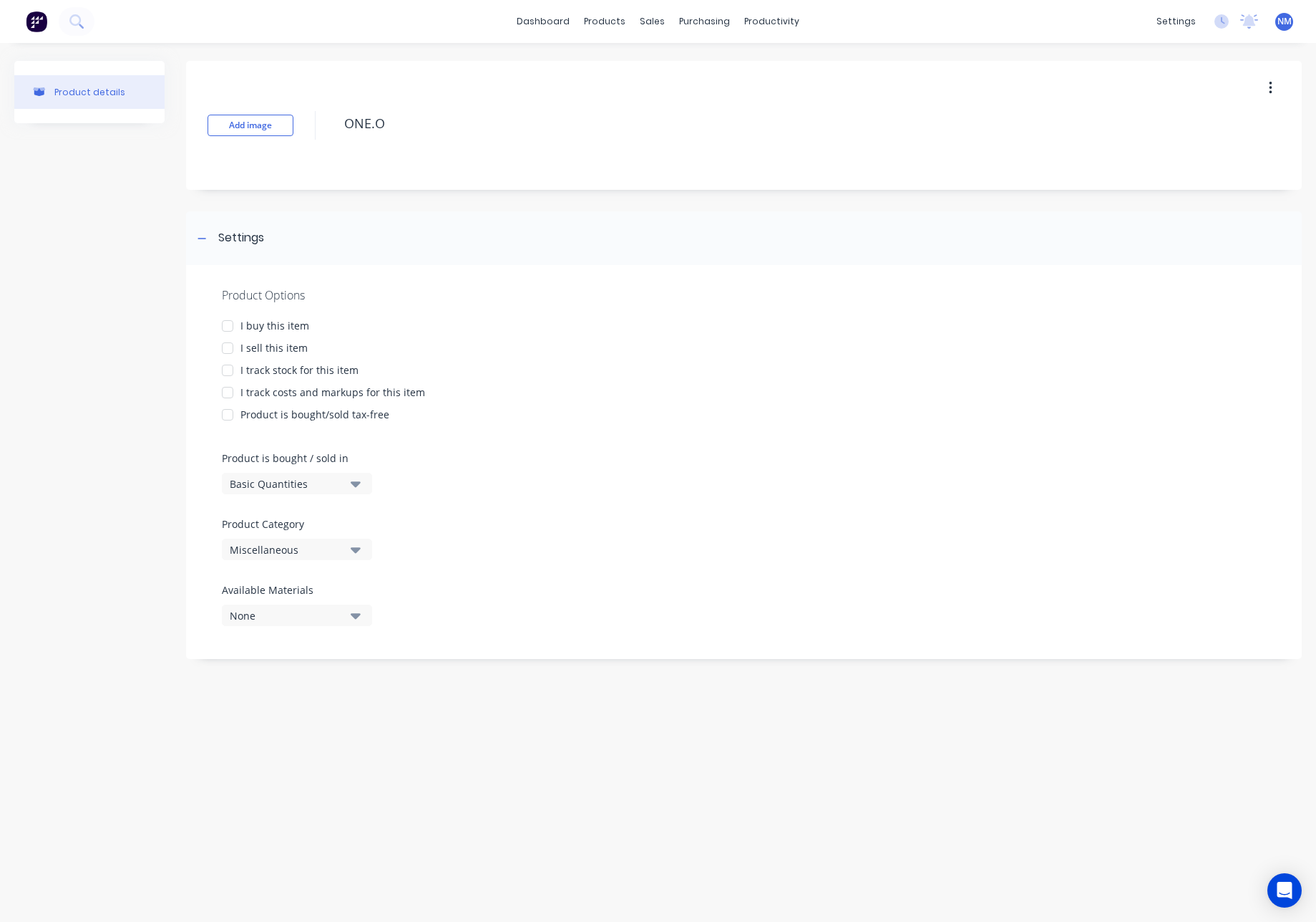
type textarea "x"
type textarea "ONE.OF"
type textarea "x"
type textarea "ONE.OFF"
type textarea "x"
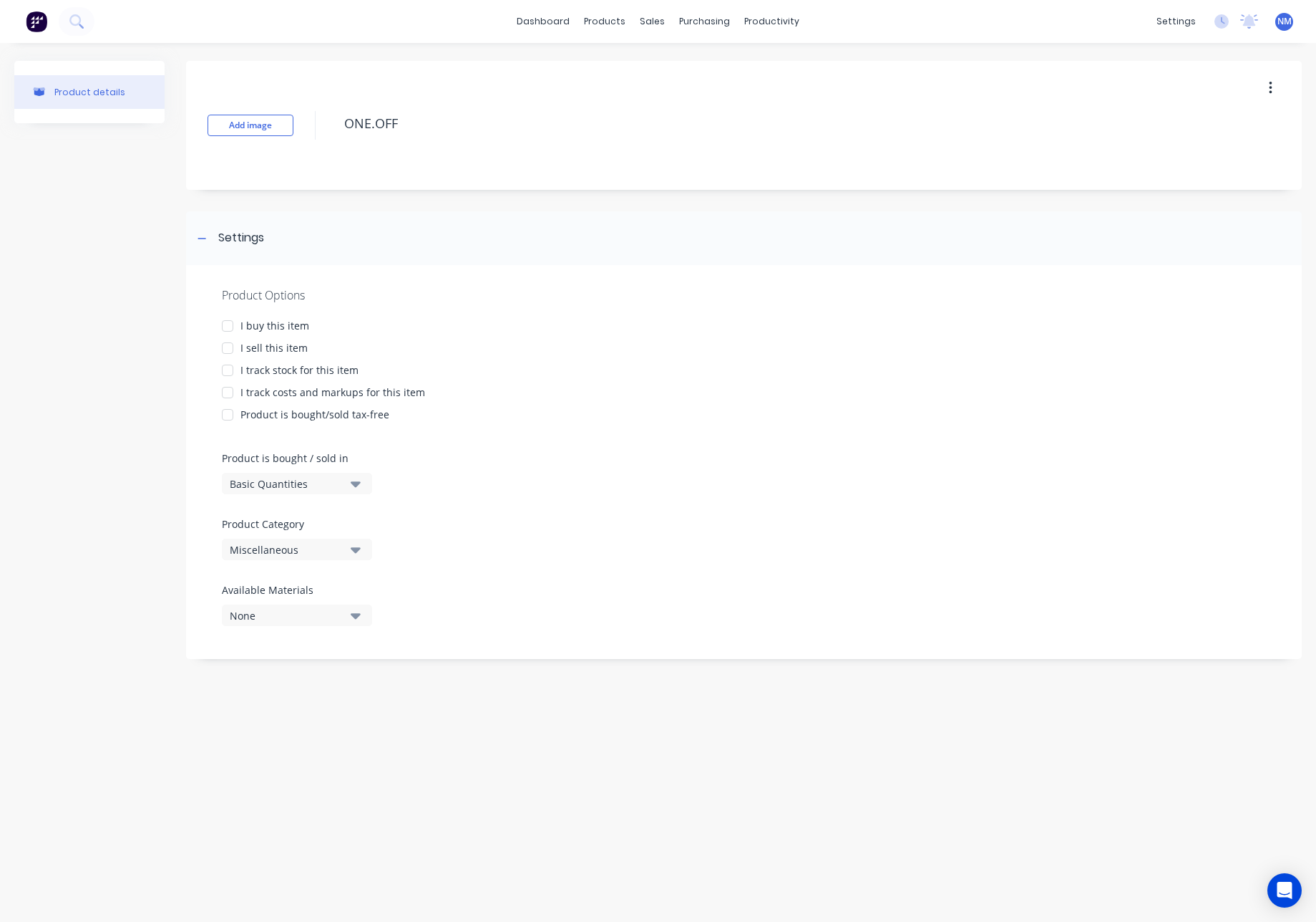
type textarea "ONE.OFF."
type textarea "x"
type textarea "ONE.OFF.T"
type textarea "x"
type textarea "ONE.OFF.TR"
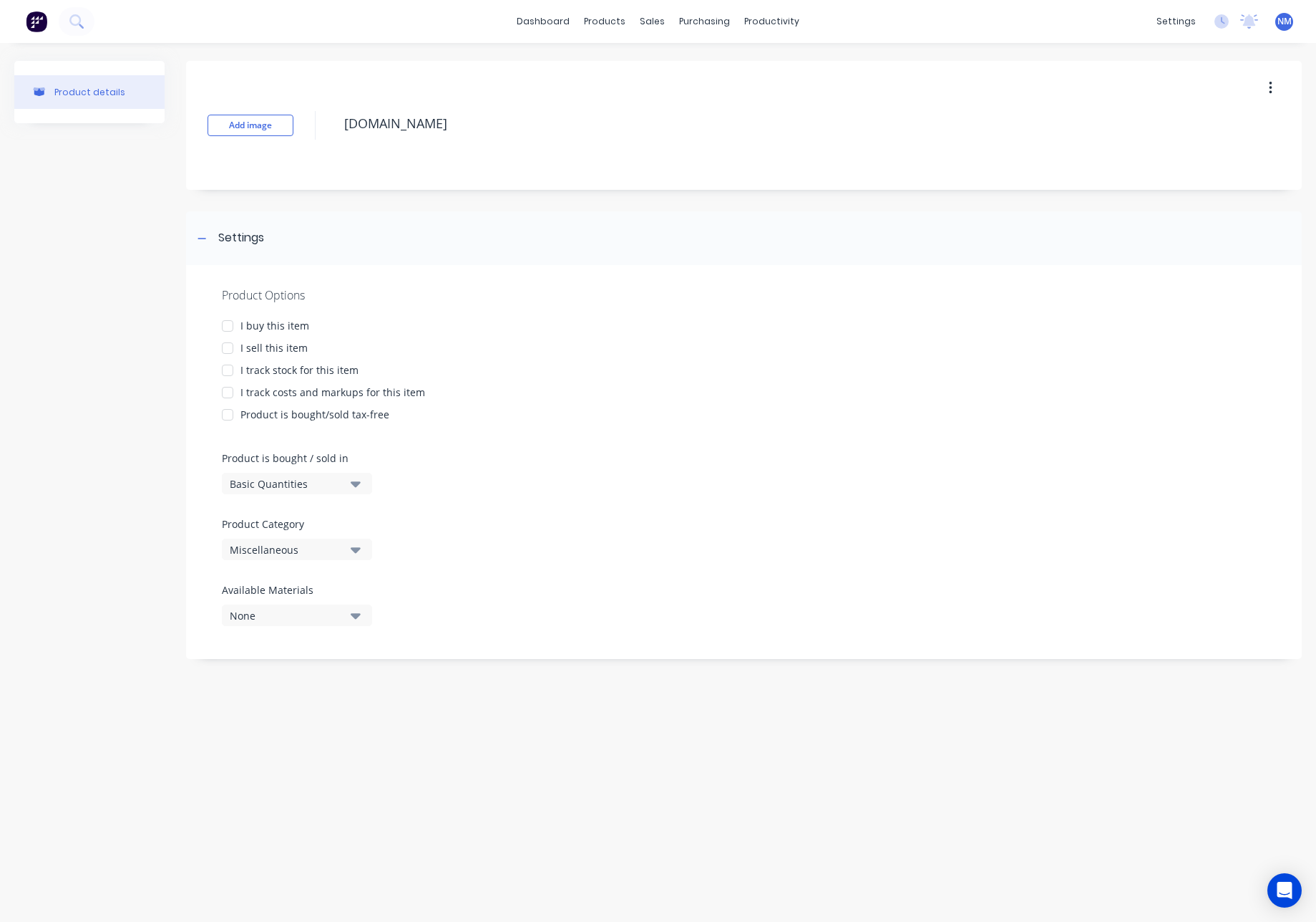
type textarea "x"
type textarea "ONE.OFF.TRA"
type textarea "x"
type textarea "ONE.OFF.TRAS"
type textarea "x"
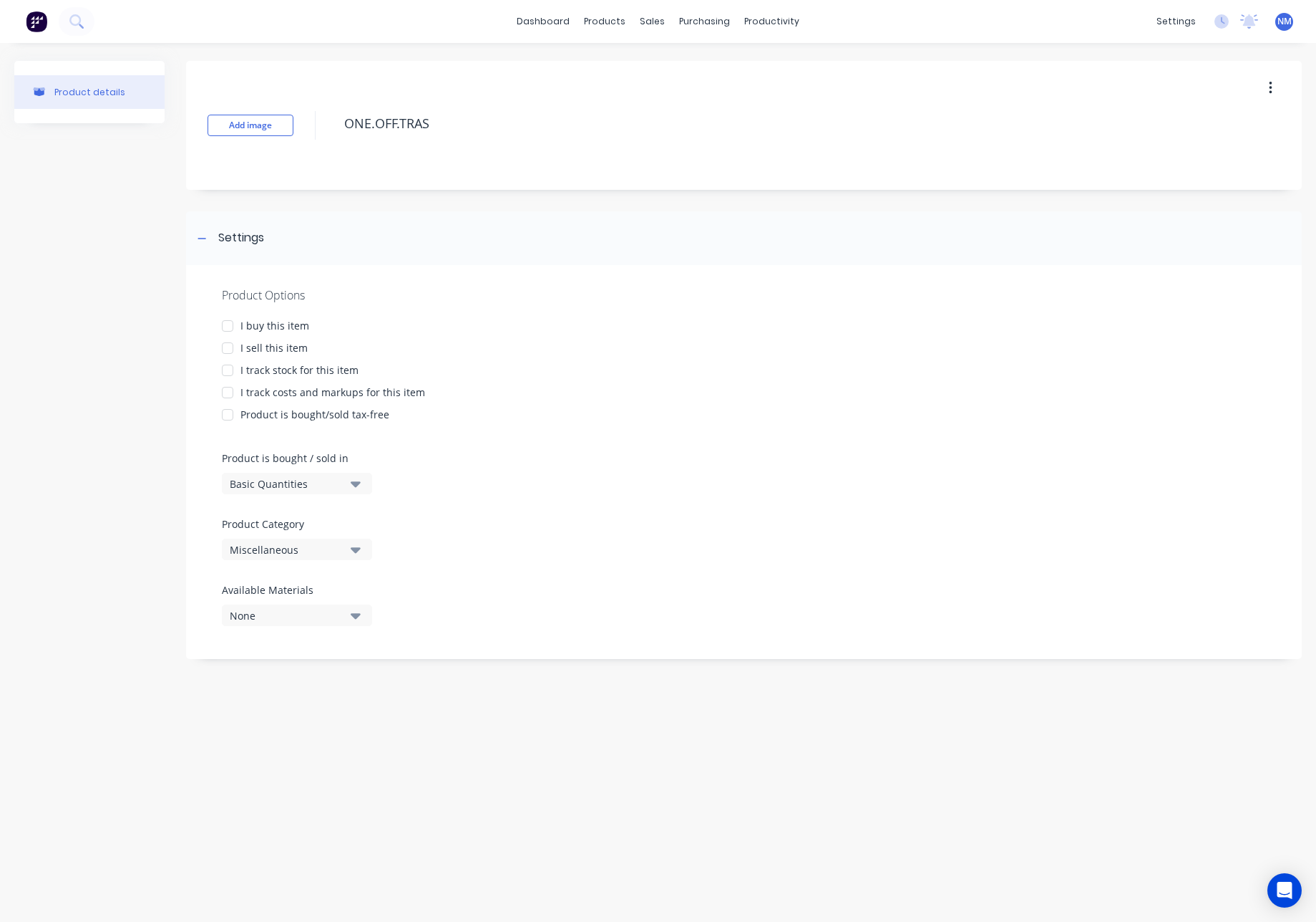
type textarea "ONE.OFF.TRA"
type textarea "x"
type textarea "ONE.OFF.TRAC"
type textarea "x"
type textarea "ONE.OFF.TRACK"
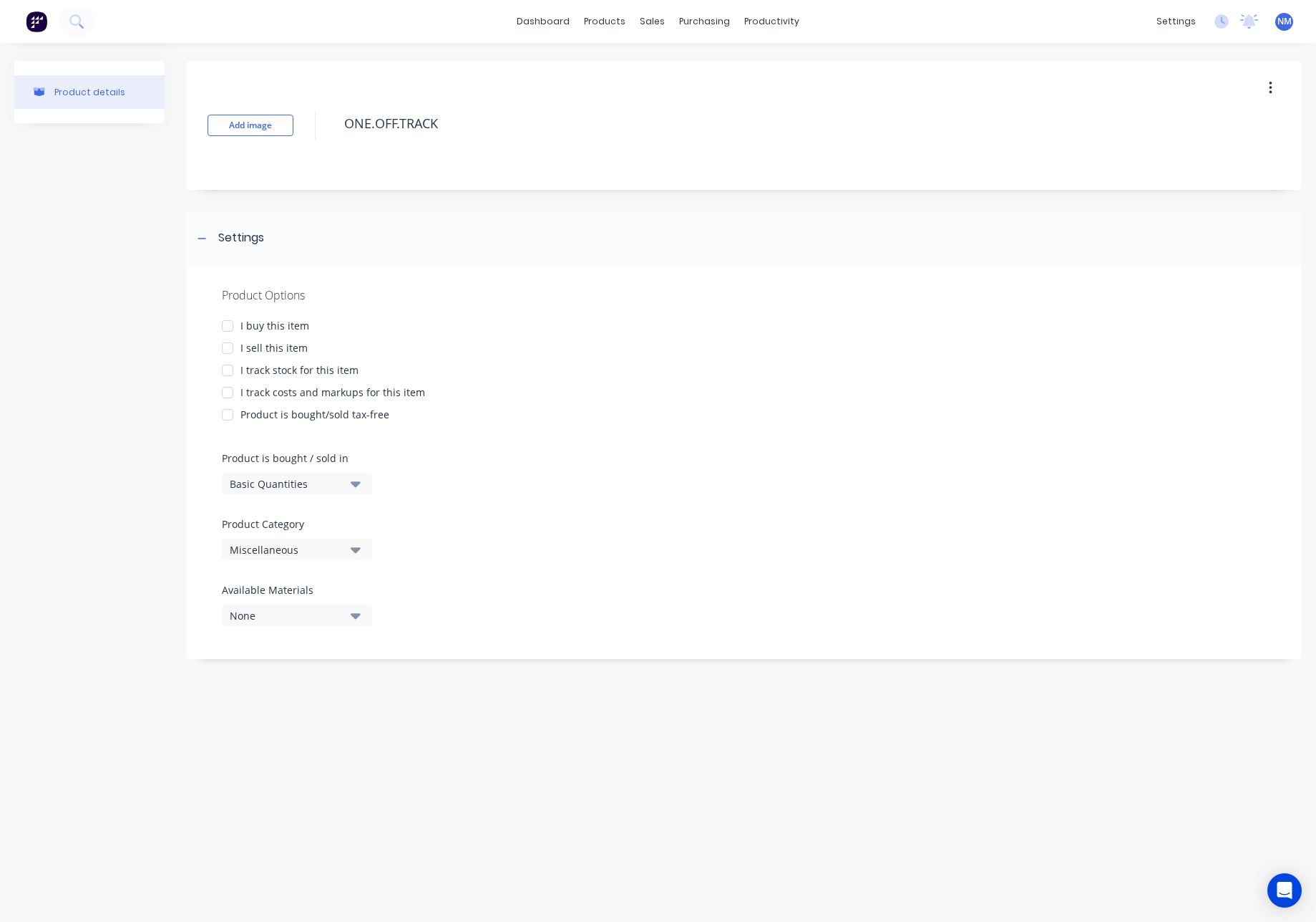
type textarea "x"
type textarea "ONE.OFF.TRACKE"
type textarea "x"
type textarea "ONE.OFF.TRACKED"
drag, startPoint x: 228, startPoint y: 324, endPoint x: 230, endPoint y: 343, distance: 19.1
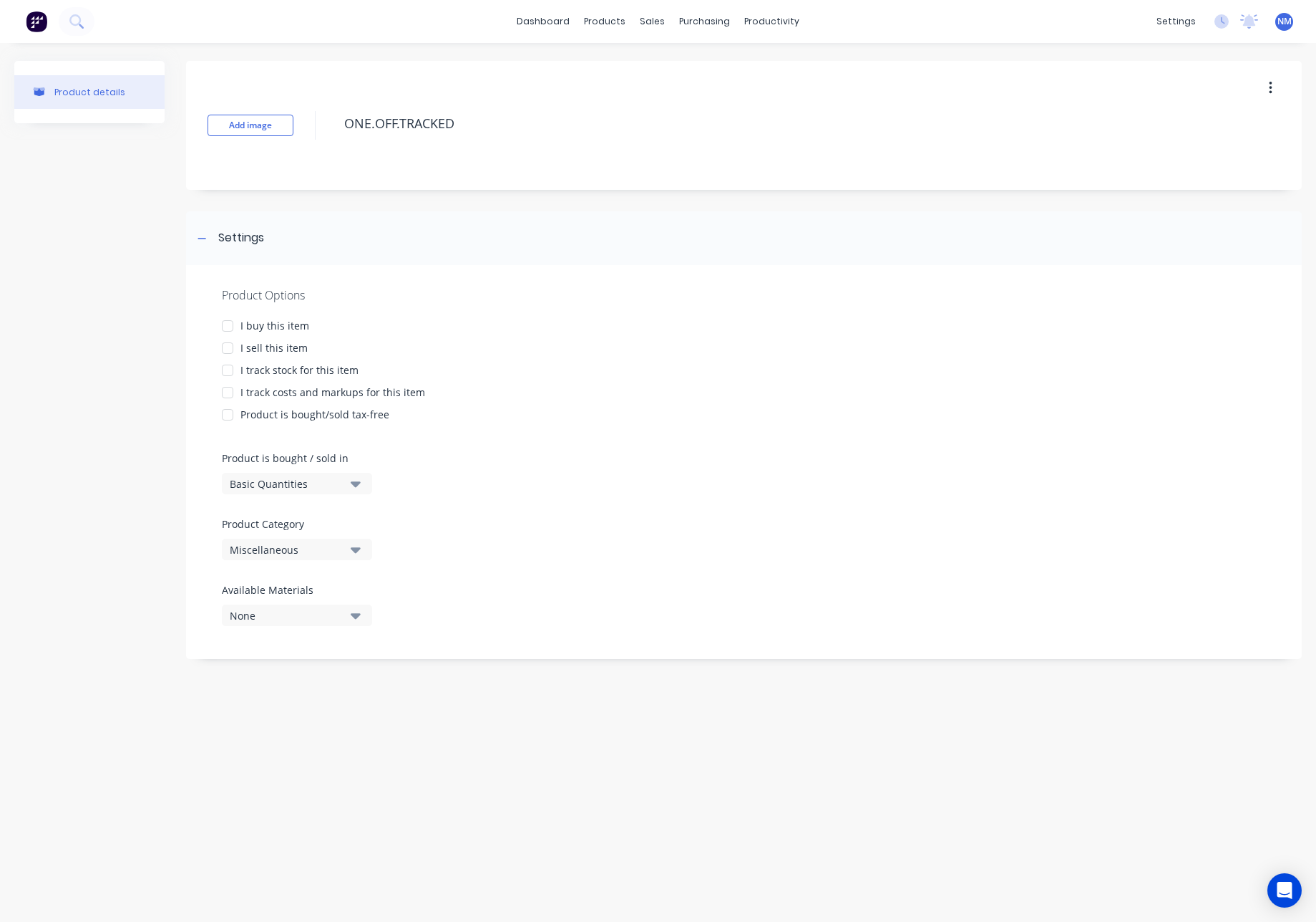
click at [228, 324] on div at bounding box center [227, 326] width 28 height 28
click at [228, 345] on div at bounding box center [227, 348] width 28 height 28
click at [226, 369] on div at bounding box center [227, 370] width 28 height 28
click at [228, 388] on div at bounding box center [227, 392] width 28 height 28
type textarea "x"
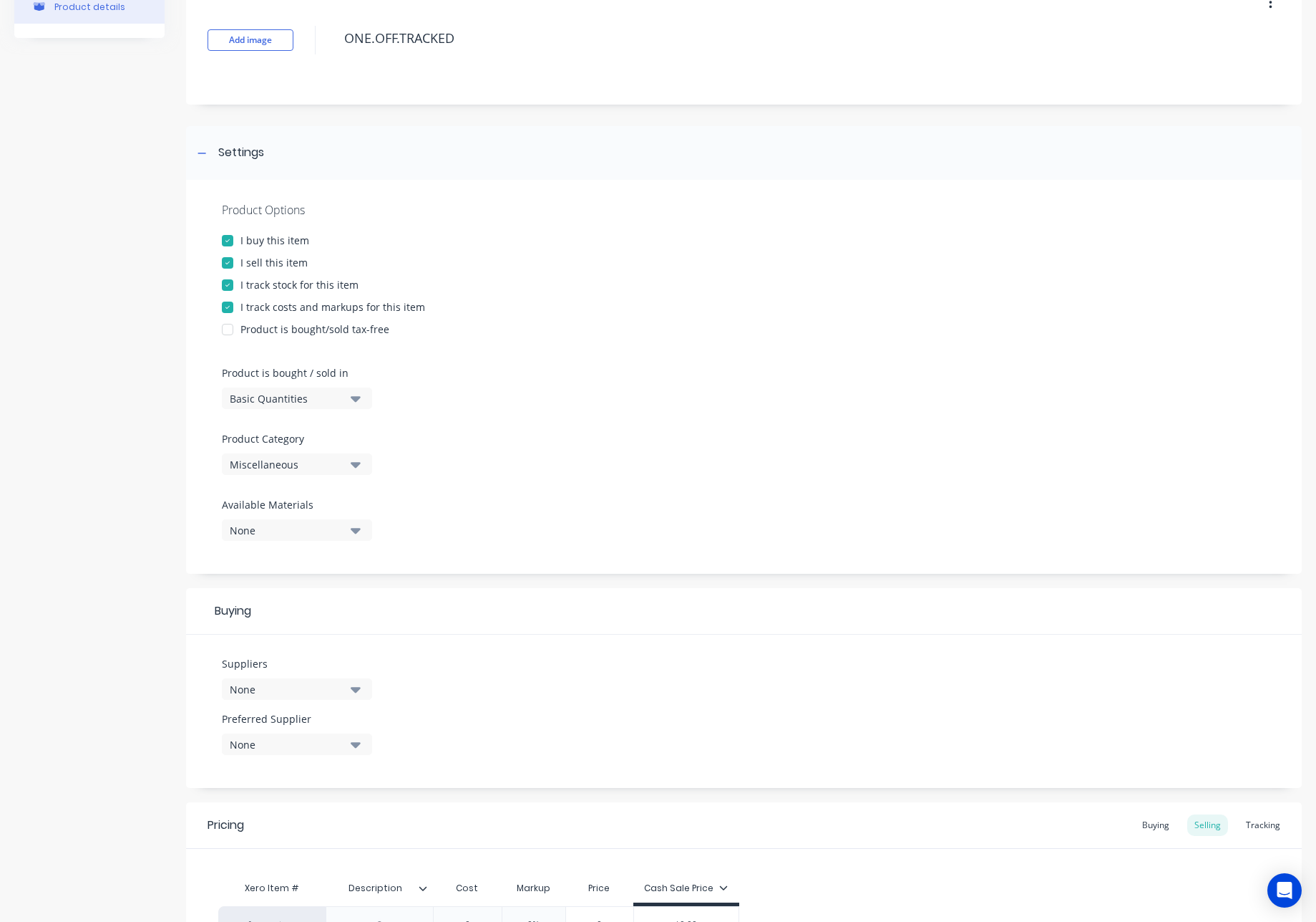
scroll to position [88, 0]
type textarea "ONE.OFF.TRACKED"
type textarea "x"
type textarea "ONE.OFF.TRACKED"
click at [343, 462] on div "Miscellaneous" at bounding box center [286, 461] width 114 height 15
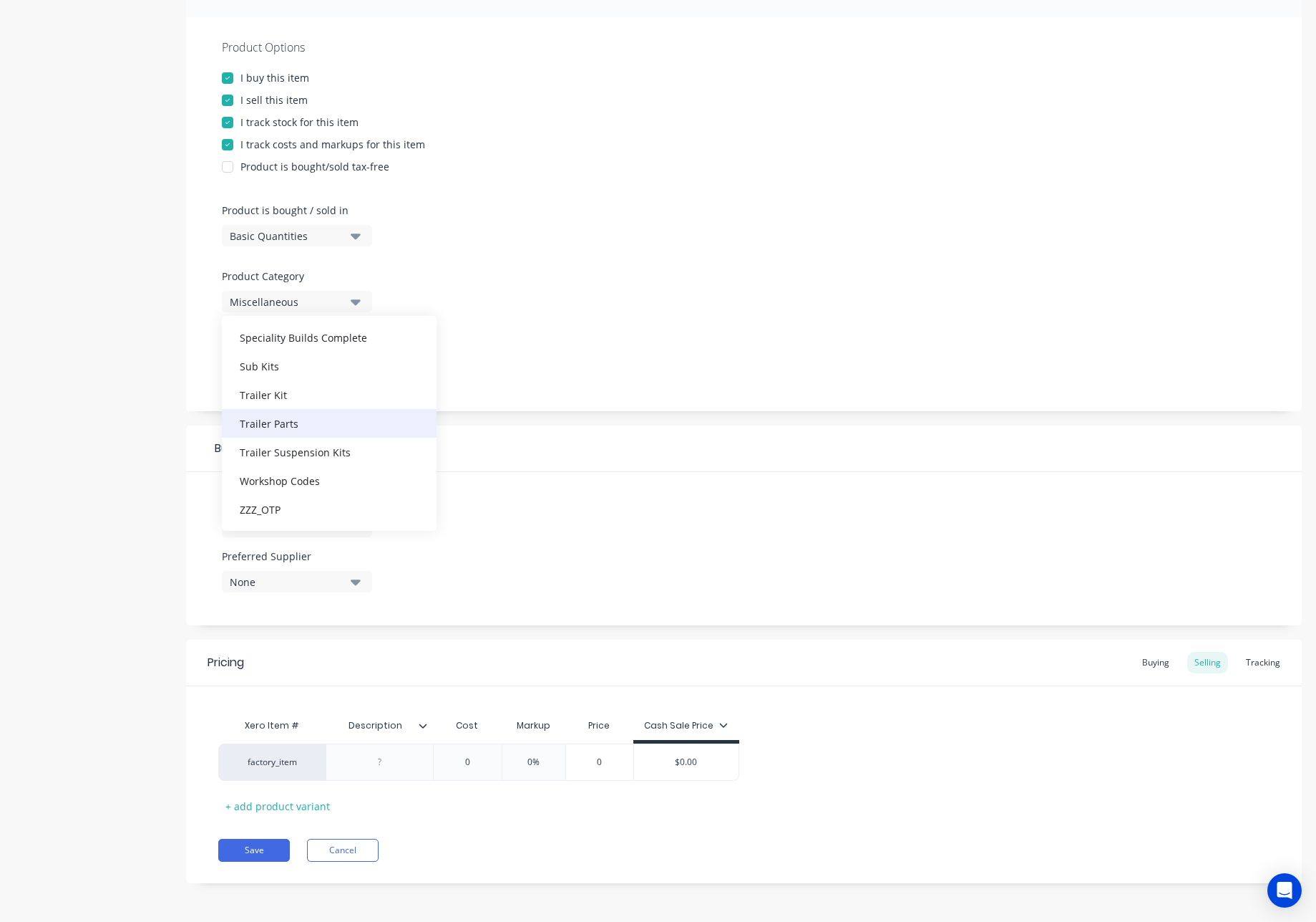
scroll to position [249, 0]
click at [301, 485] on div "Workshop Codes" at bounding box center [329, 480] width 215 height 28
type textarea "x"
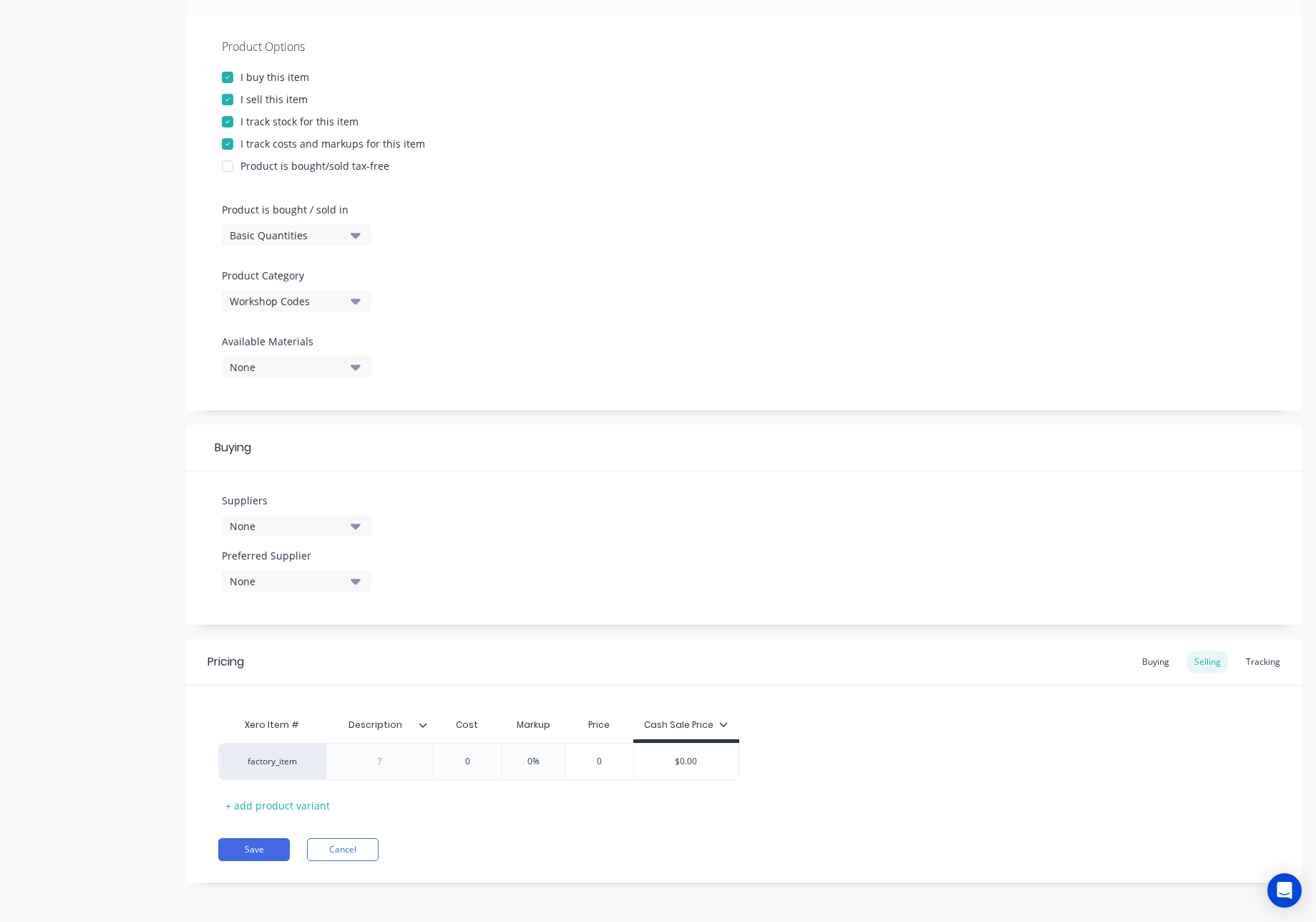
click at [312, 369] on div "None" at bounding box center [286, 366] width 114 height 15
drag, startPoint x: 402, startPoint y: 725, endPoint x: 285, endPoint y: 717, distance: 117.3
click at [285, 717] on div "Xero Item # Description Description Cost Markup Price Cash Sale Price" at bounding box center [479, 726] width 521 height 32
type input "Supplier Code"
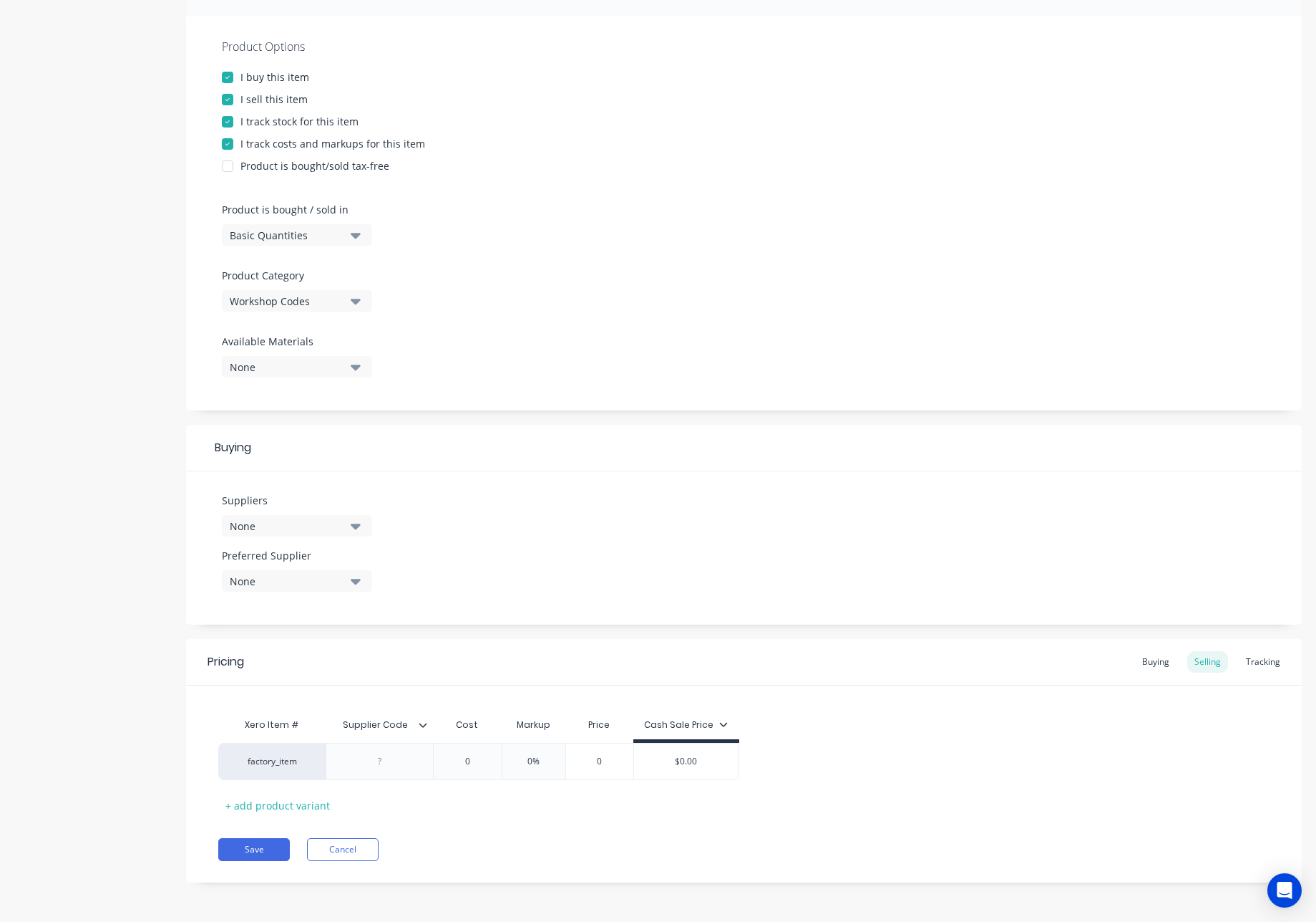
click at [425, 725] on icon at bounding box center [423, 725] width 9 height 9
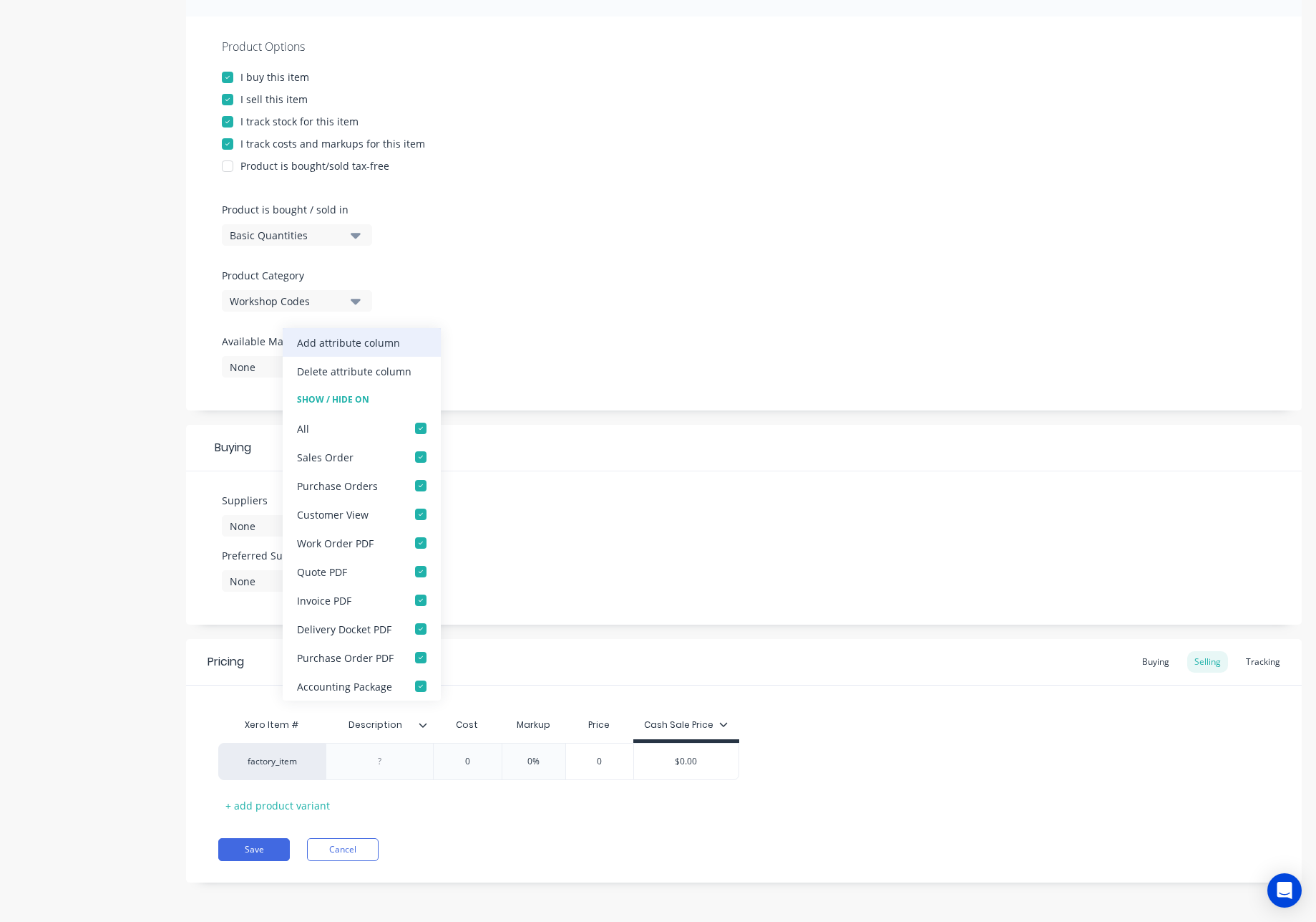
click at [383, 343] on div "Add attribute column" at bounding box center [349, 343] width 103 height 15
type textarea "x"
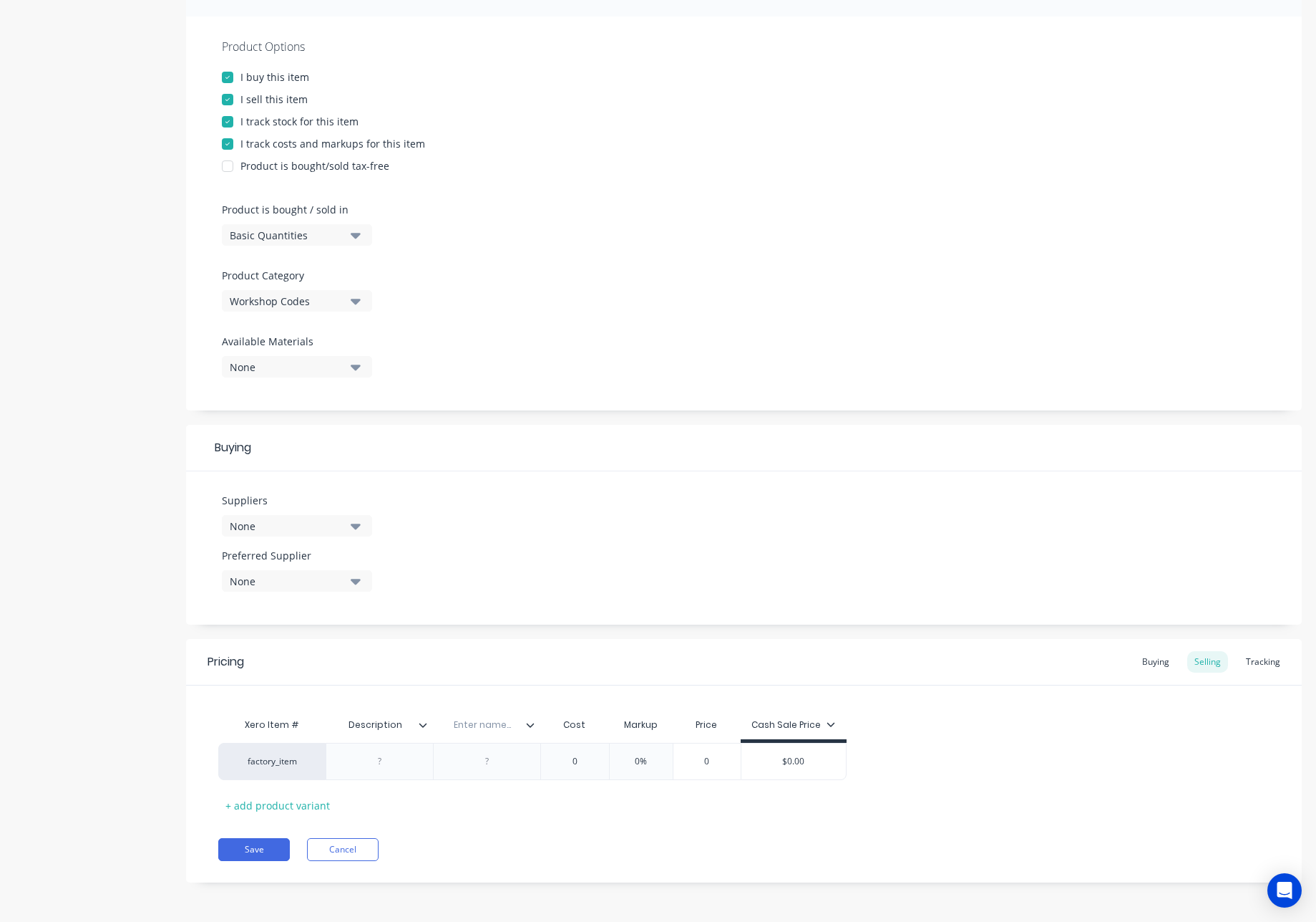
drag, startPoint x: 401, startPoint y: 722, endPoint x: 224, endPoint y: 706, distance: 177.7
click at [334, 714] on div "Description Description" at bounding box center [375, 724] width 99 height 36
type input "Supplier Code"
type textarea "x"
click at [497, 728] on input "text" at bounding box center [482, 725] width 99 height 13
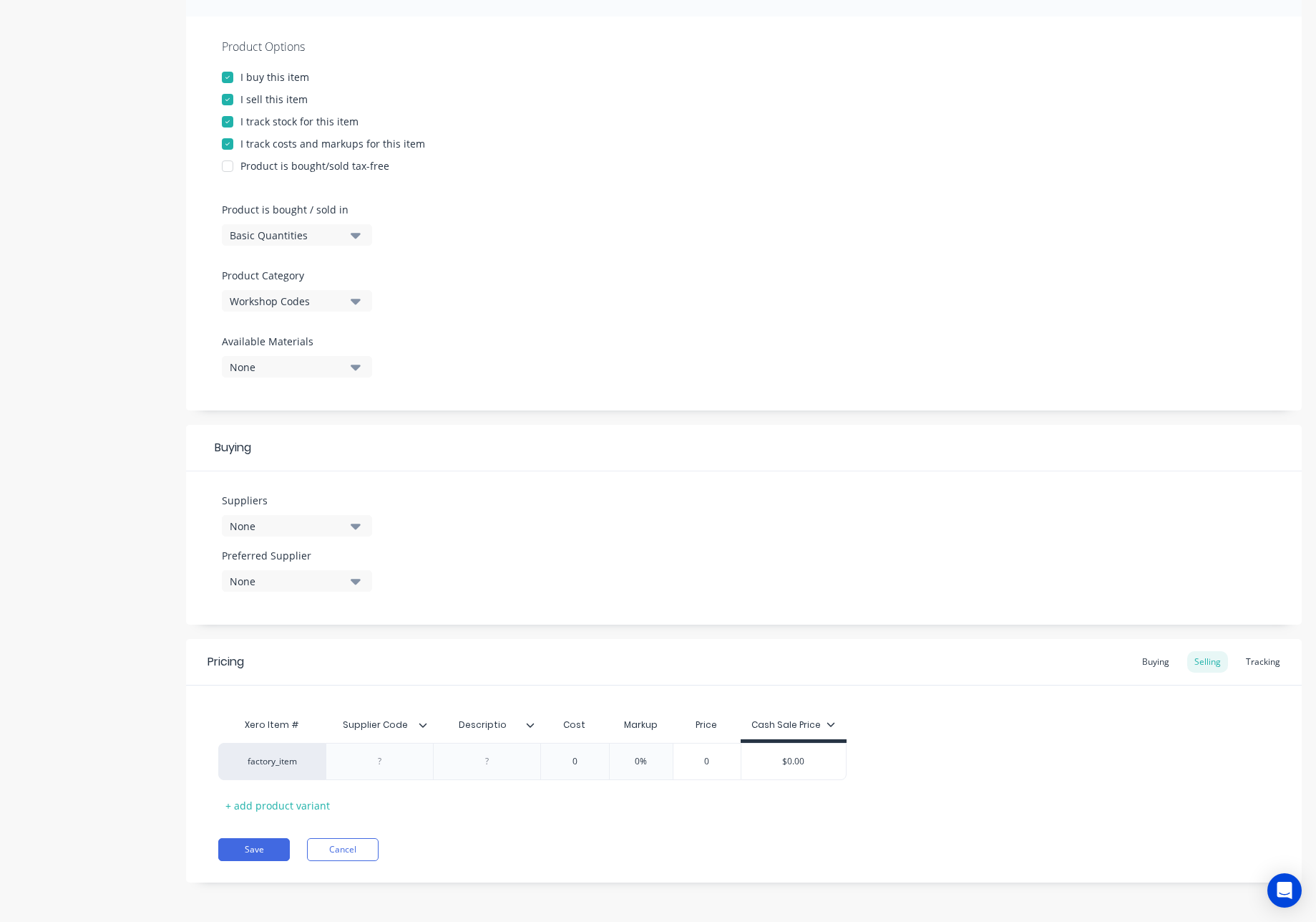
type input "Description"
click at [237, 846] on button "Save" at bounding box center [254, 849] width 72 height 23
type textarea "x"
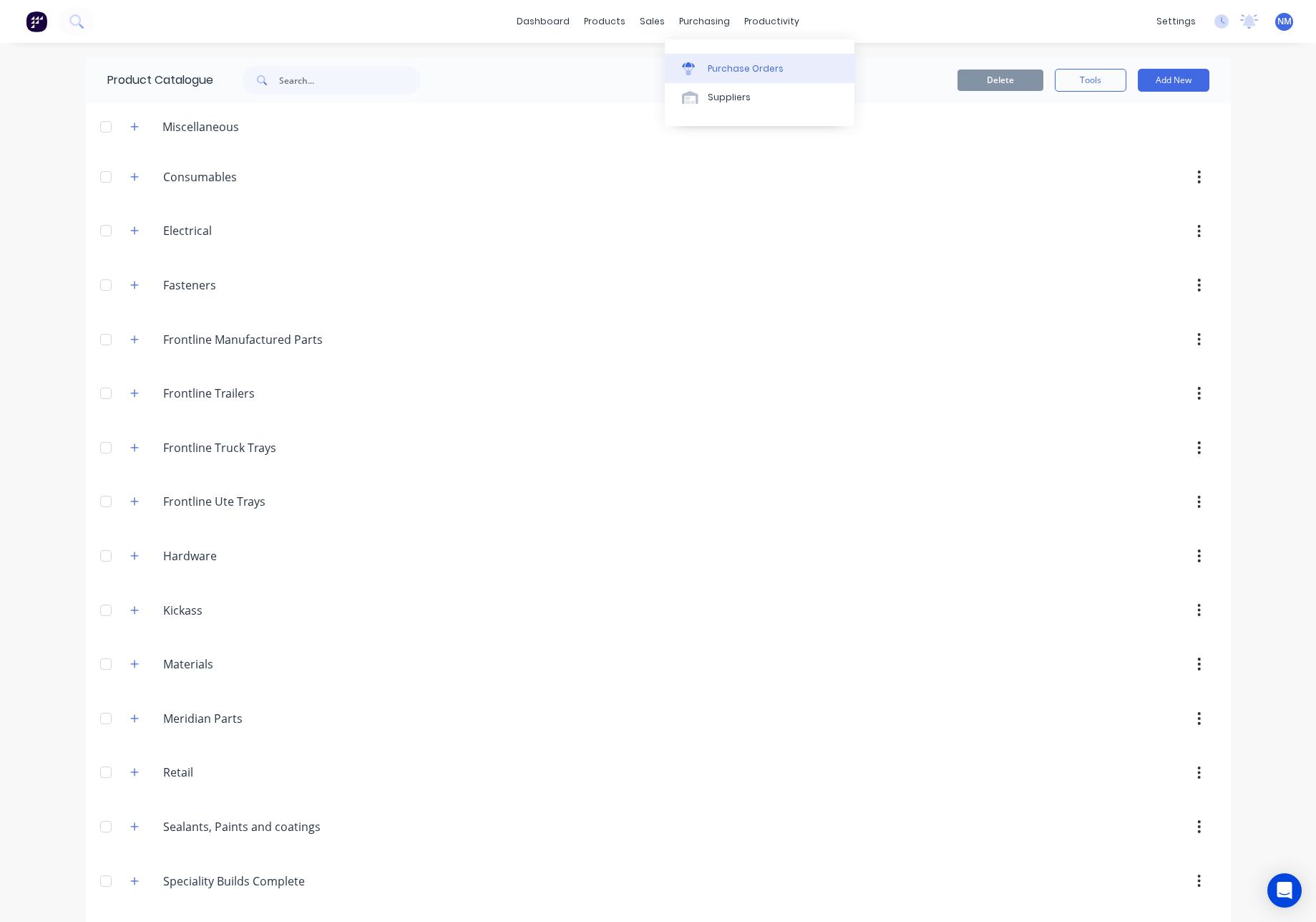
click at [767, 71] on div "Purchase Orders" at bounding box center [746, 69] width 76 height 13
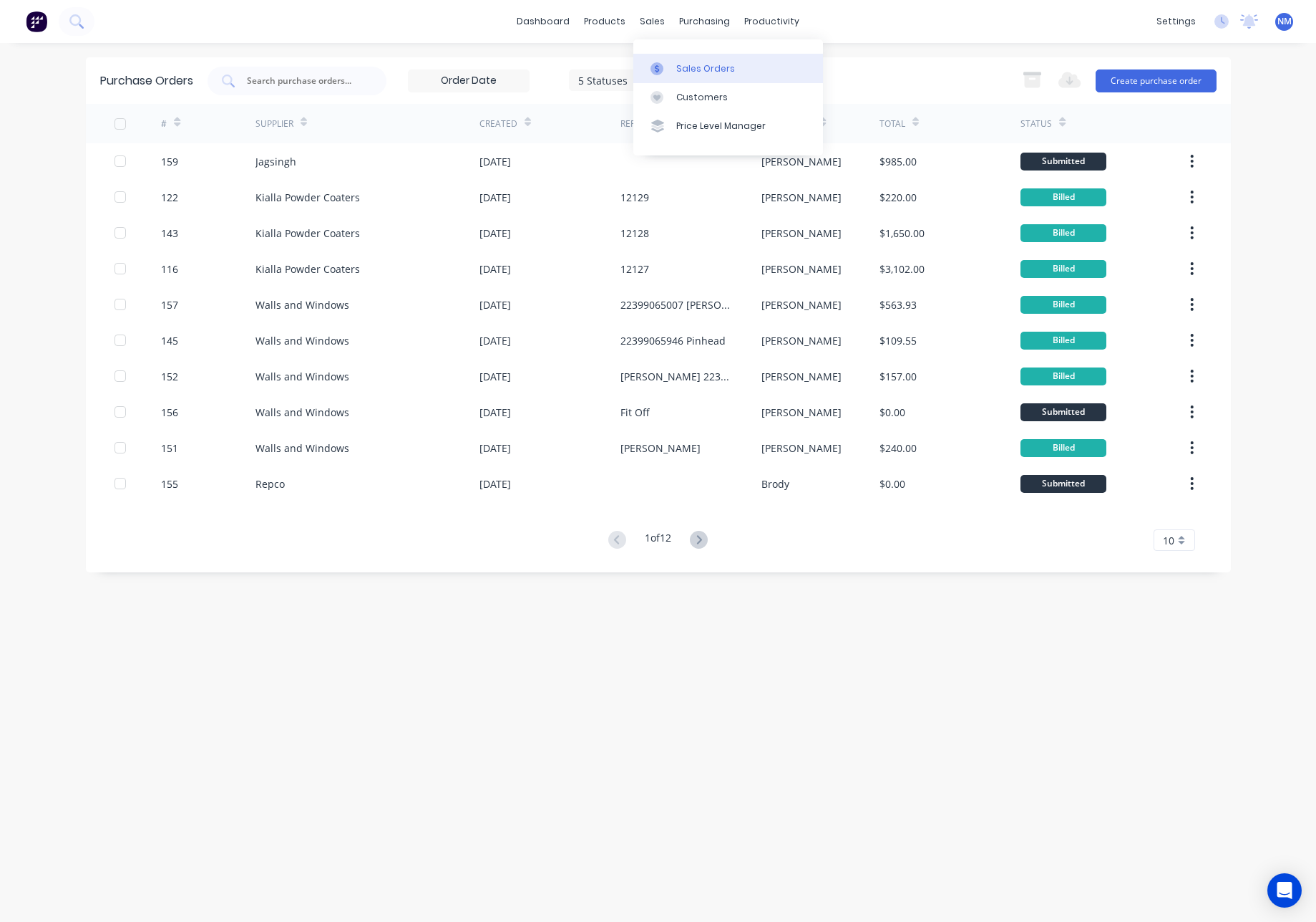
click at [700, 75] on link "Sales Orders" at bounding box center [728, 68] width 189 height 28
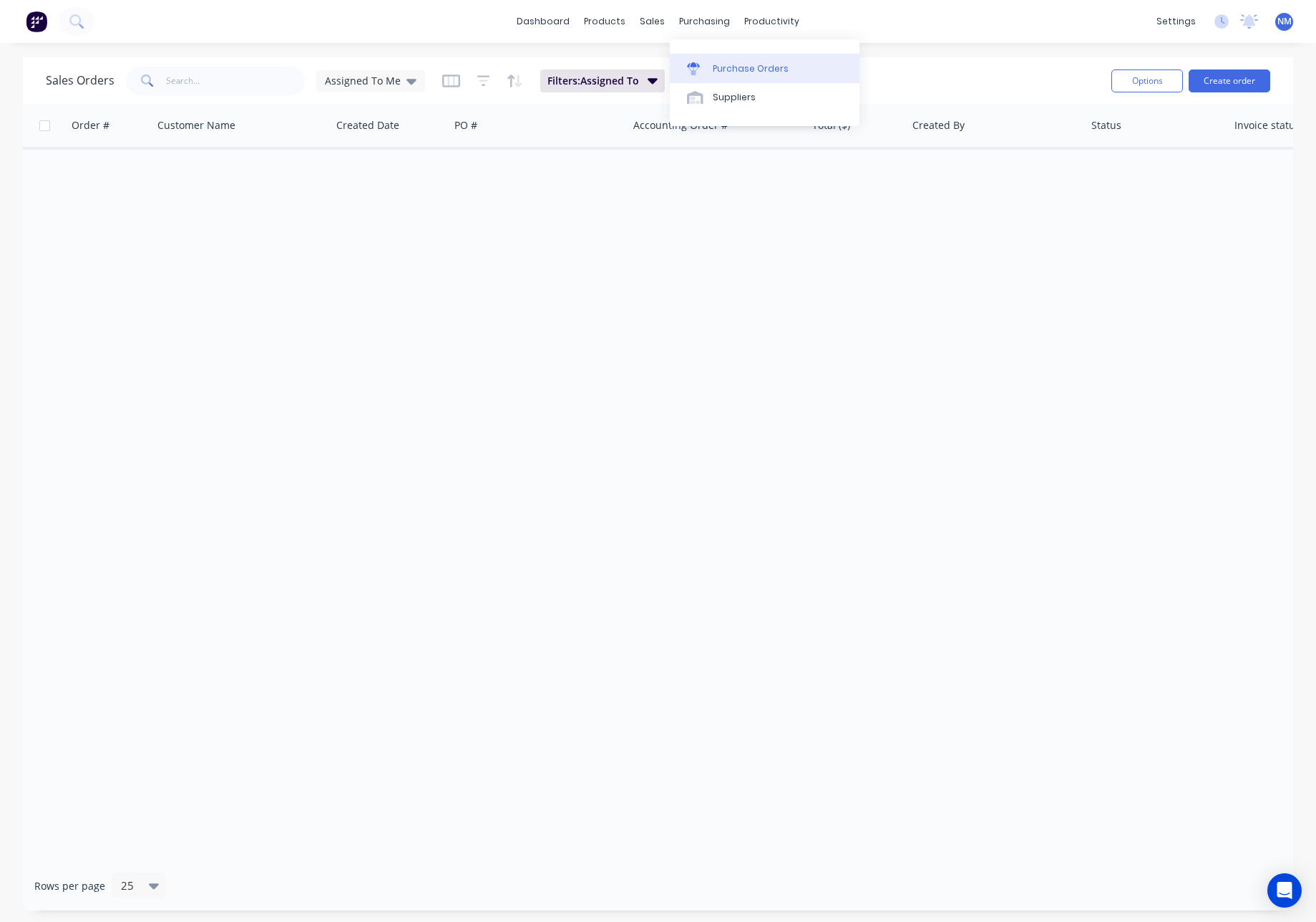
click at [769, 68] on div "Purchase Orders" at bounding box center [751, 69] width 76 height 13
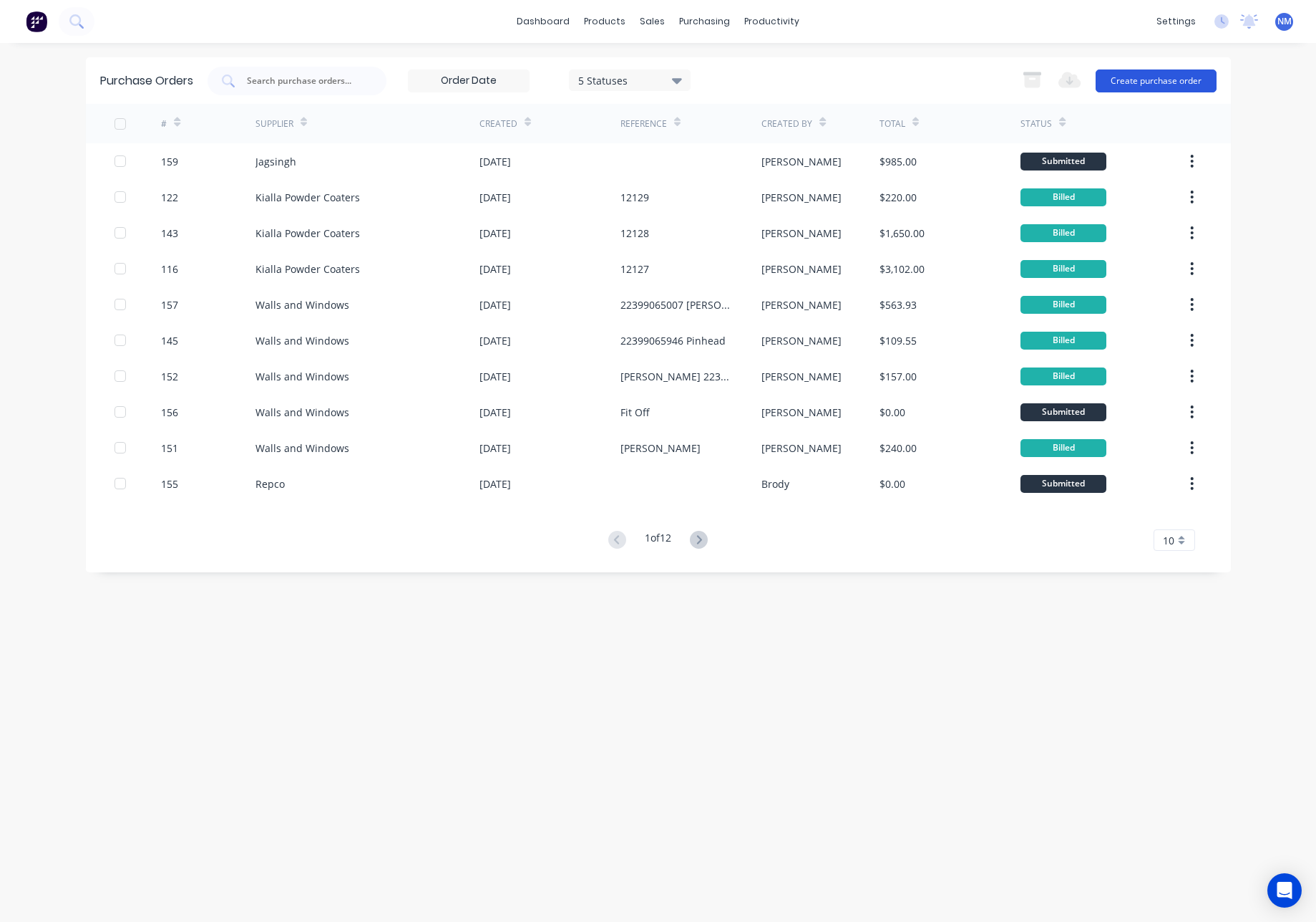
click at [1164, 81] on button "Create purchase order" at bounding box center [1156, 81] width 121 height 23
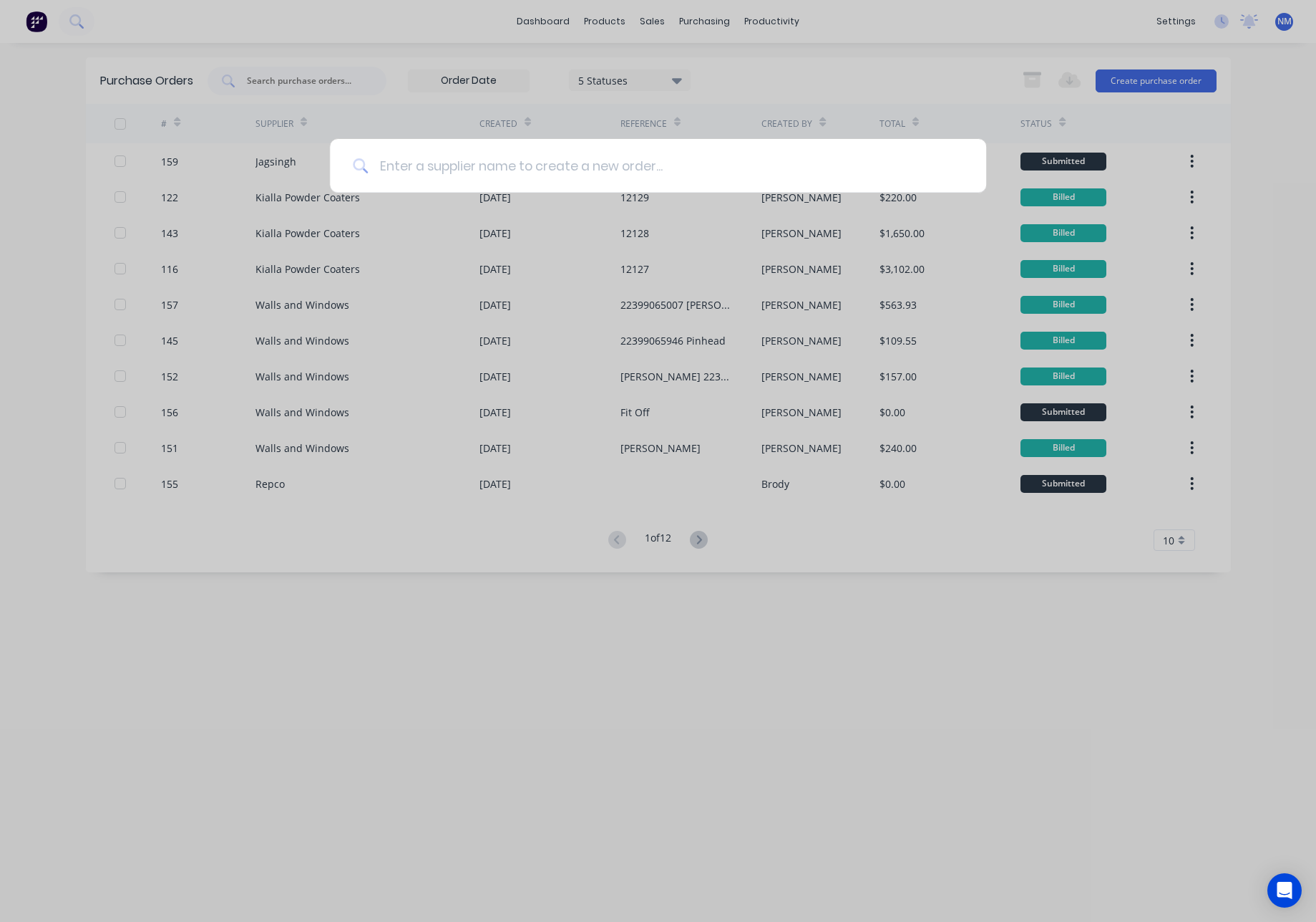
drag, startPoint x: 540, startPoint y: 170, endPoint x: 547, endPoint y: 166, distance: 8.1
click at [542, 169] on input at bounding box center [665, 166] width 596 height 54
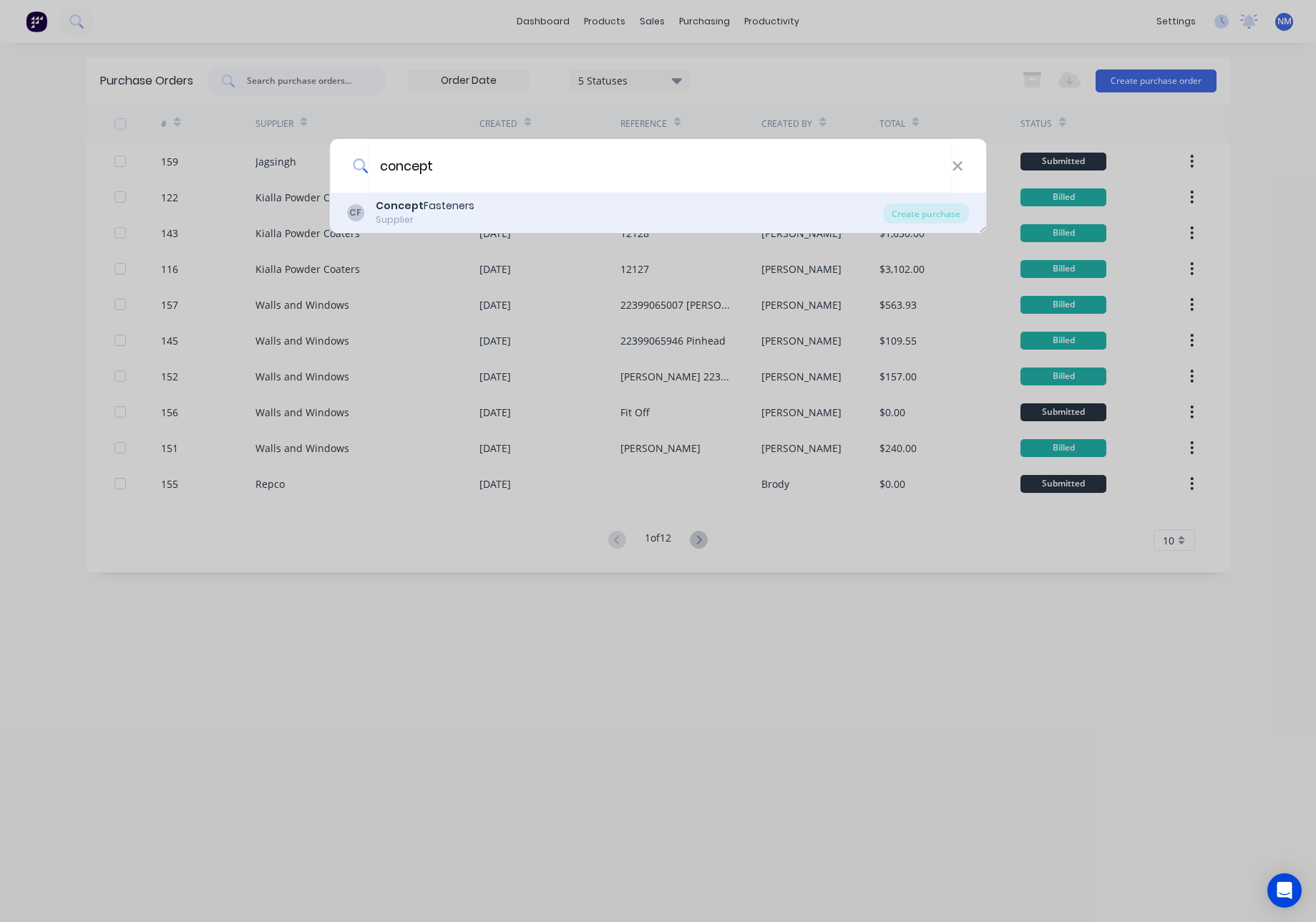
type input "concept"
click at [458, 204] on div "Concept Fasteners" at bounding box center [424, 205] width 99 height 15
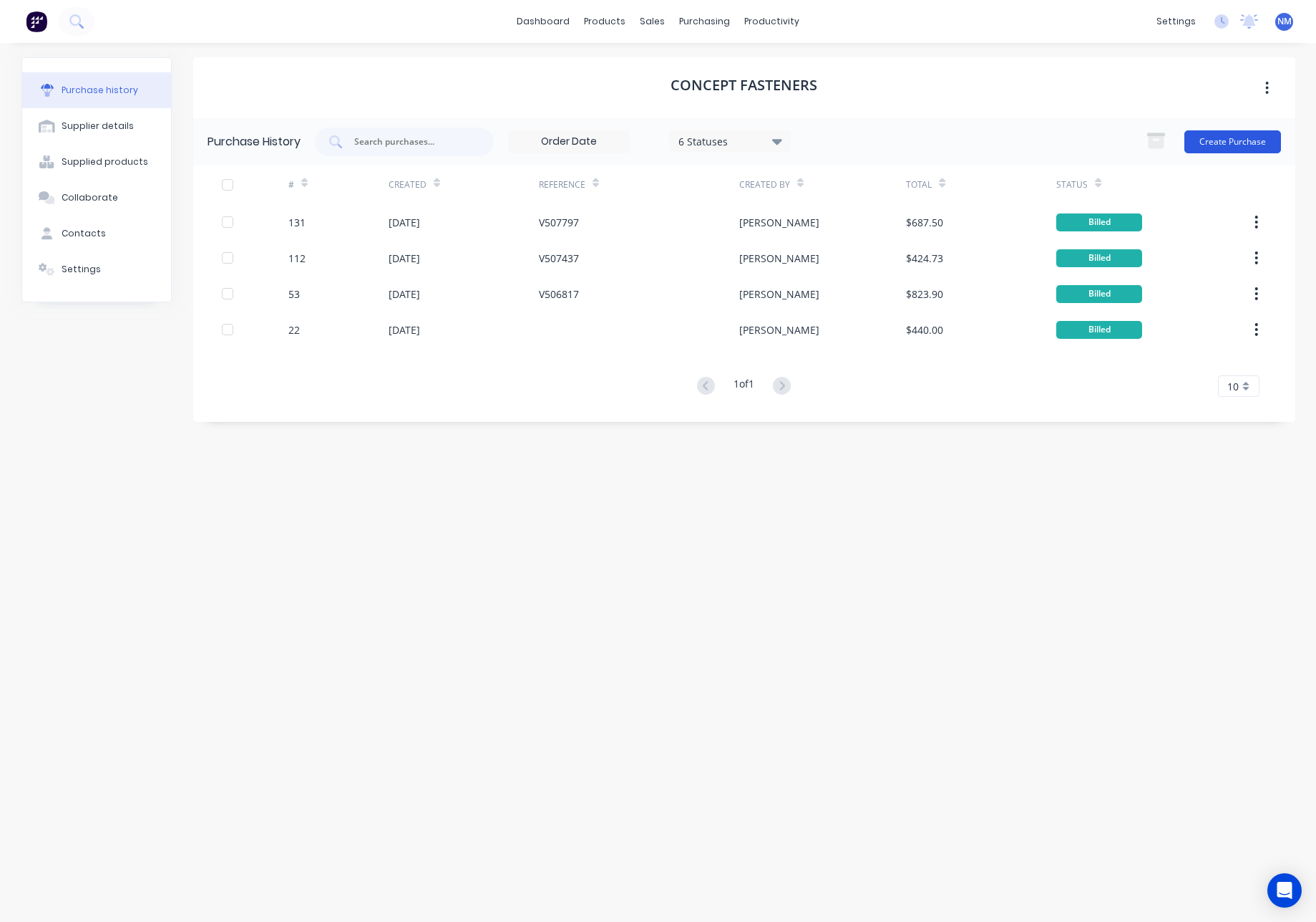
click at [1220, 136] on button "Create Purchase" at bounding box center [1232, 141] width 96 height 23
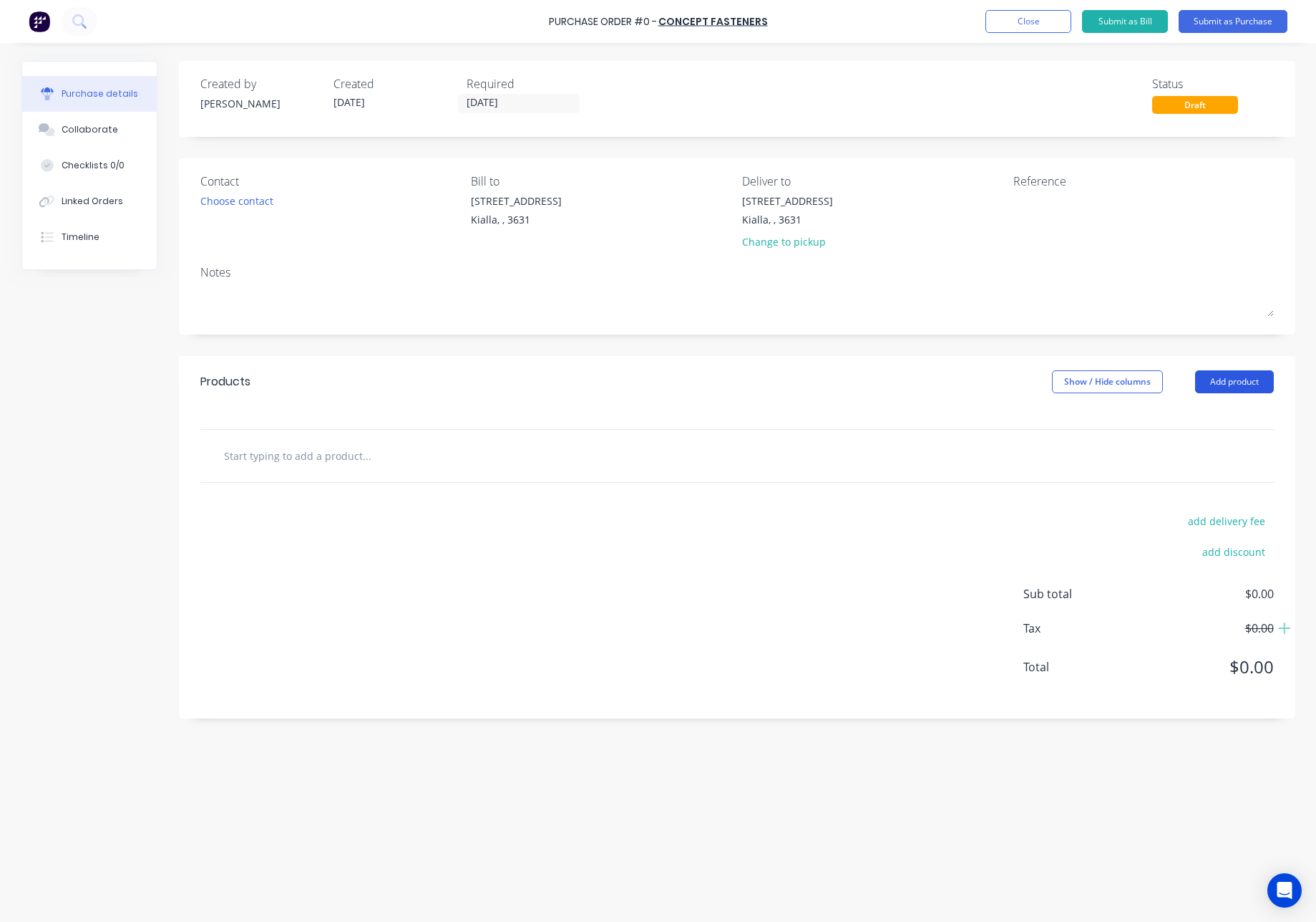
click at [1224, 384] on button "Add product" at bounding box center [1235, 381] width 79 height 23
click at [1194, 415] on div "Product catalogue" at bounding box center [1206, 418] width 110 height 21
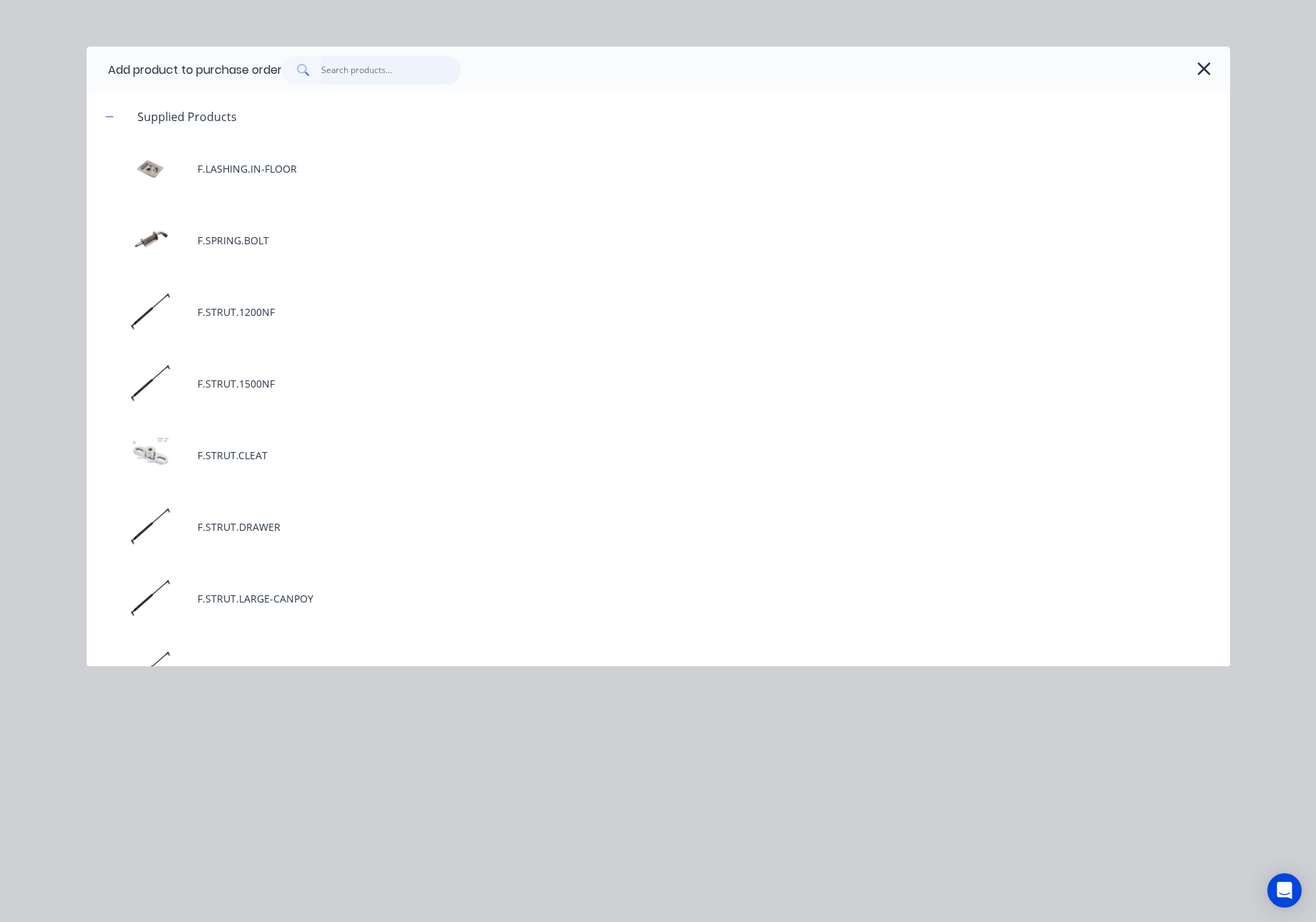
click at [379, 69] on input "text" at bounding box center [391, 70] width 140 height 28
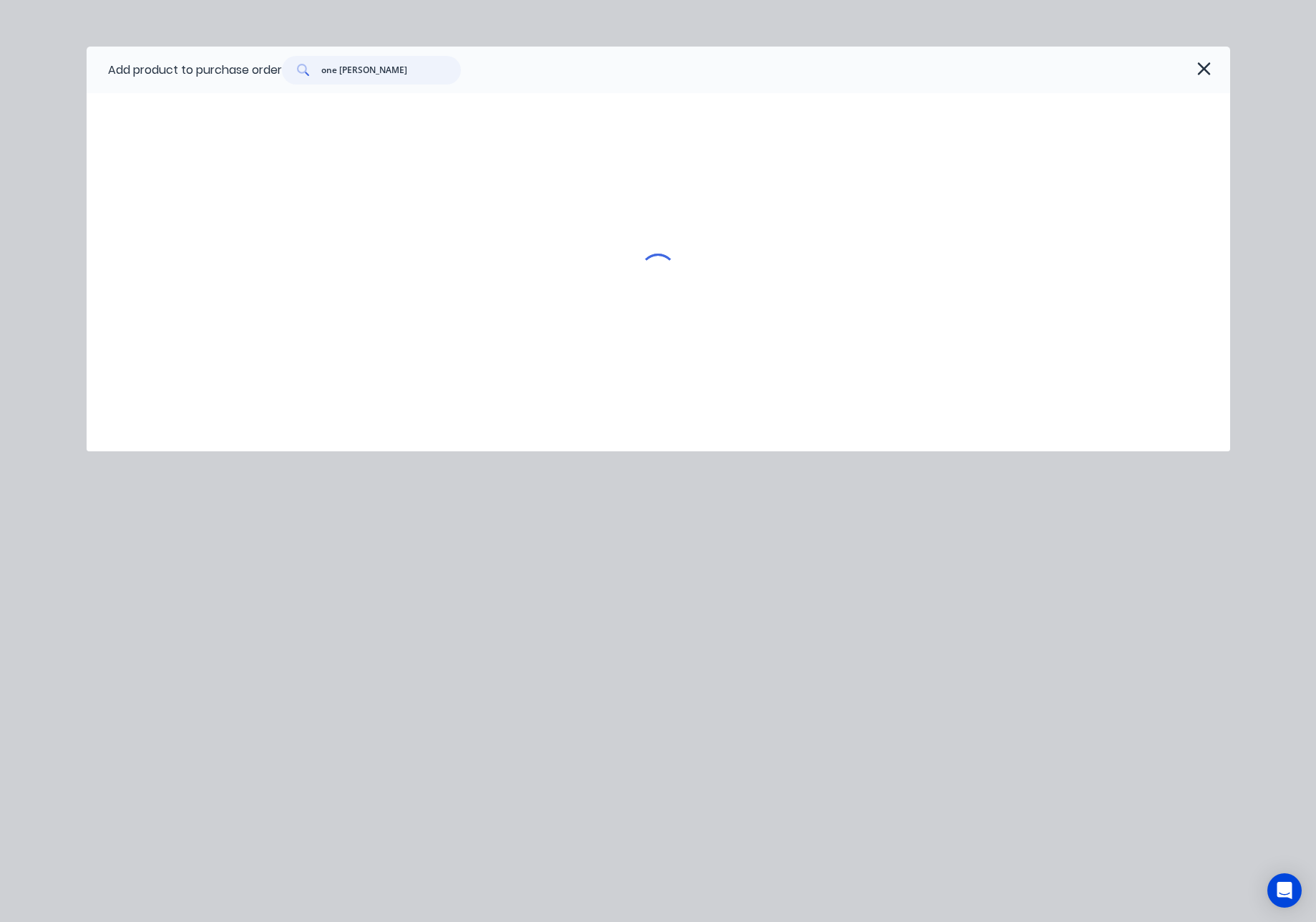
type input "one time"
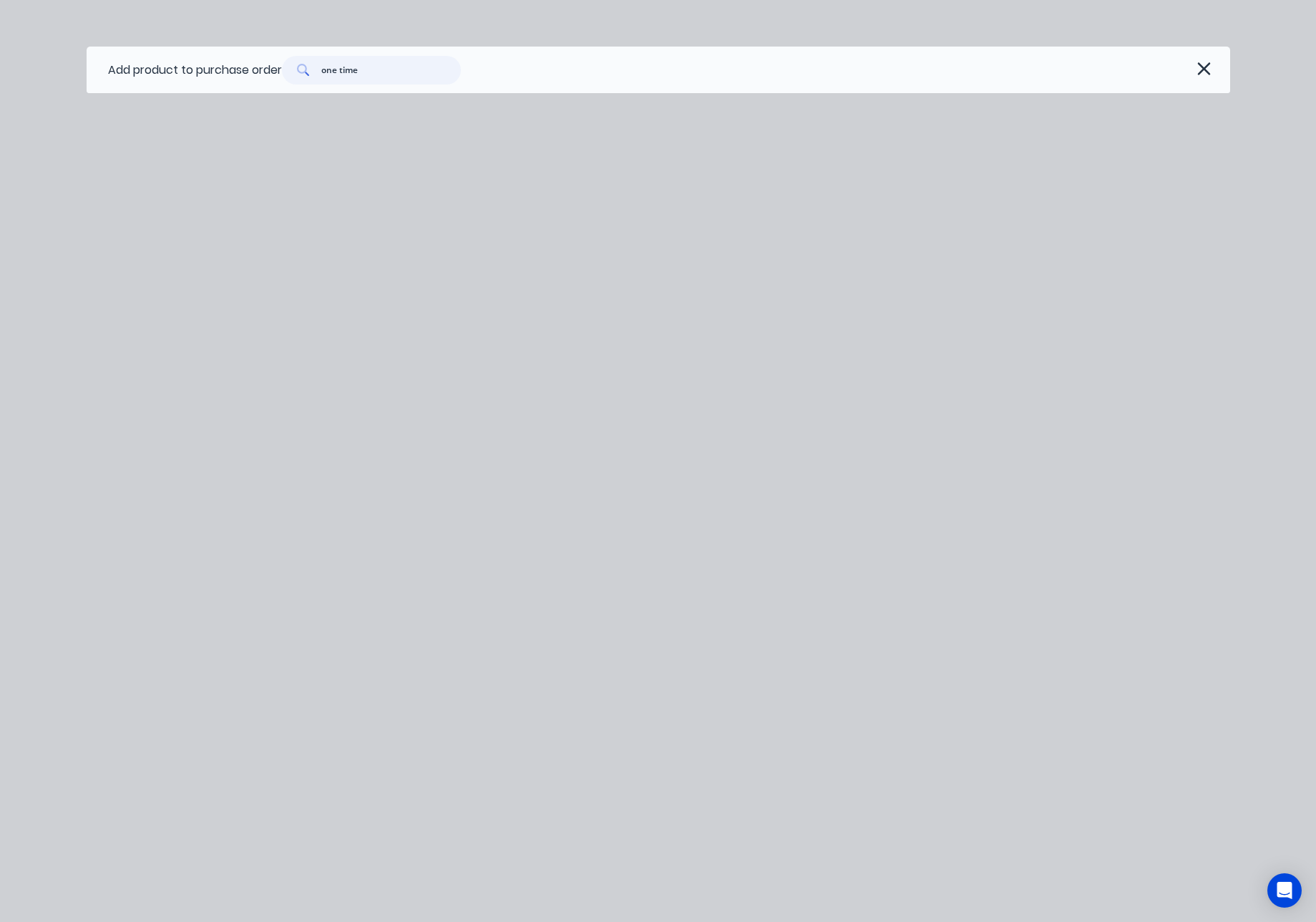
drag, startPoint x: 370, startPoint y: 80, endPoint x: 245, endPoint y: 62, distance: 126.3
click at [247, 63] on div "Add product to purchase order one time" at bounding box center [659, 69] width 1144 height 47
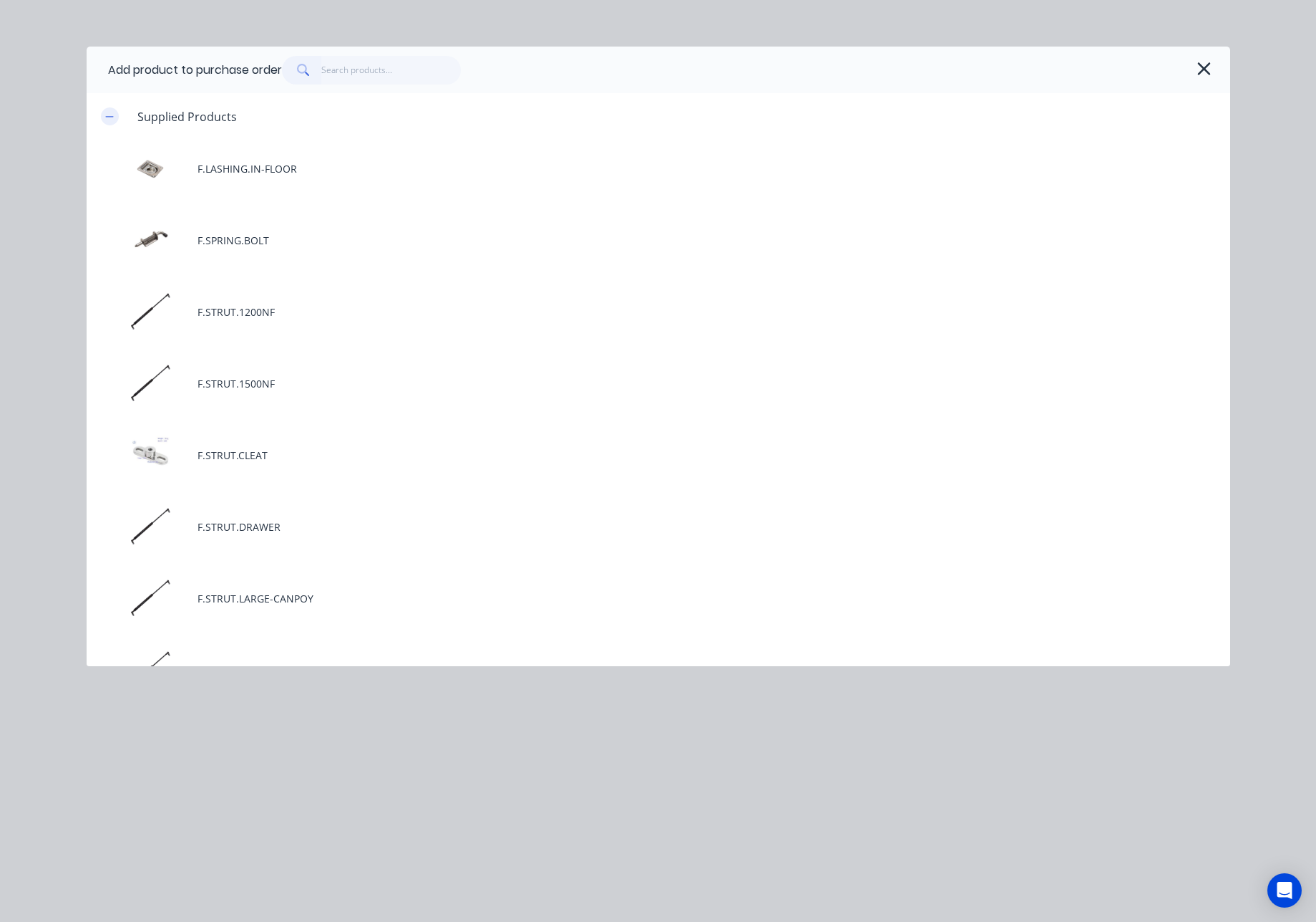
click at [114, 118] on button "button" at bounding box center [110, 116] width 18 height 18
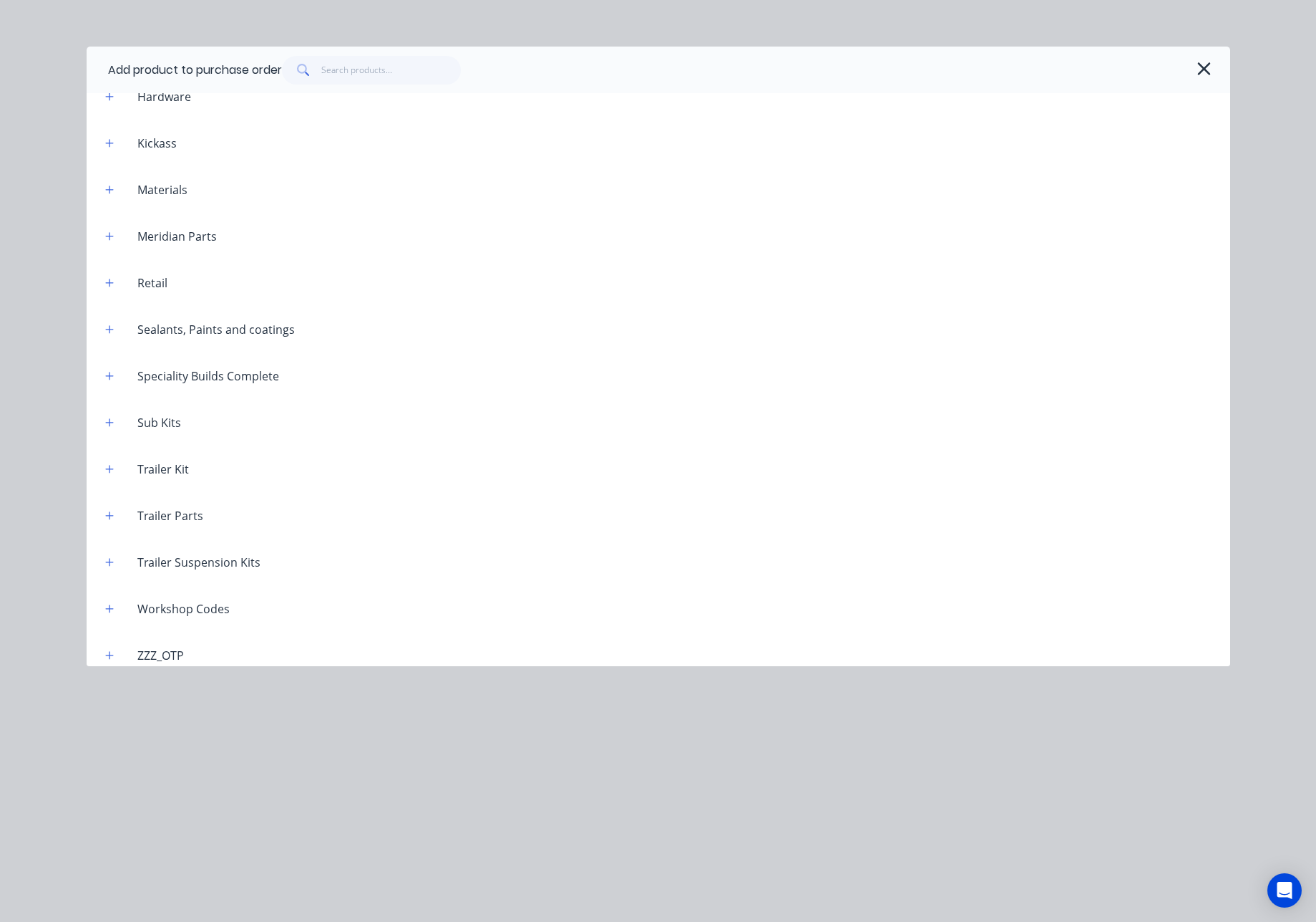
scroll to position [452, 0]
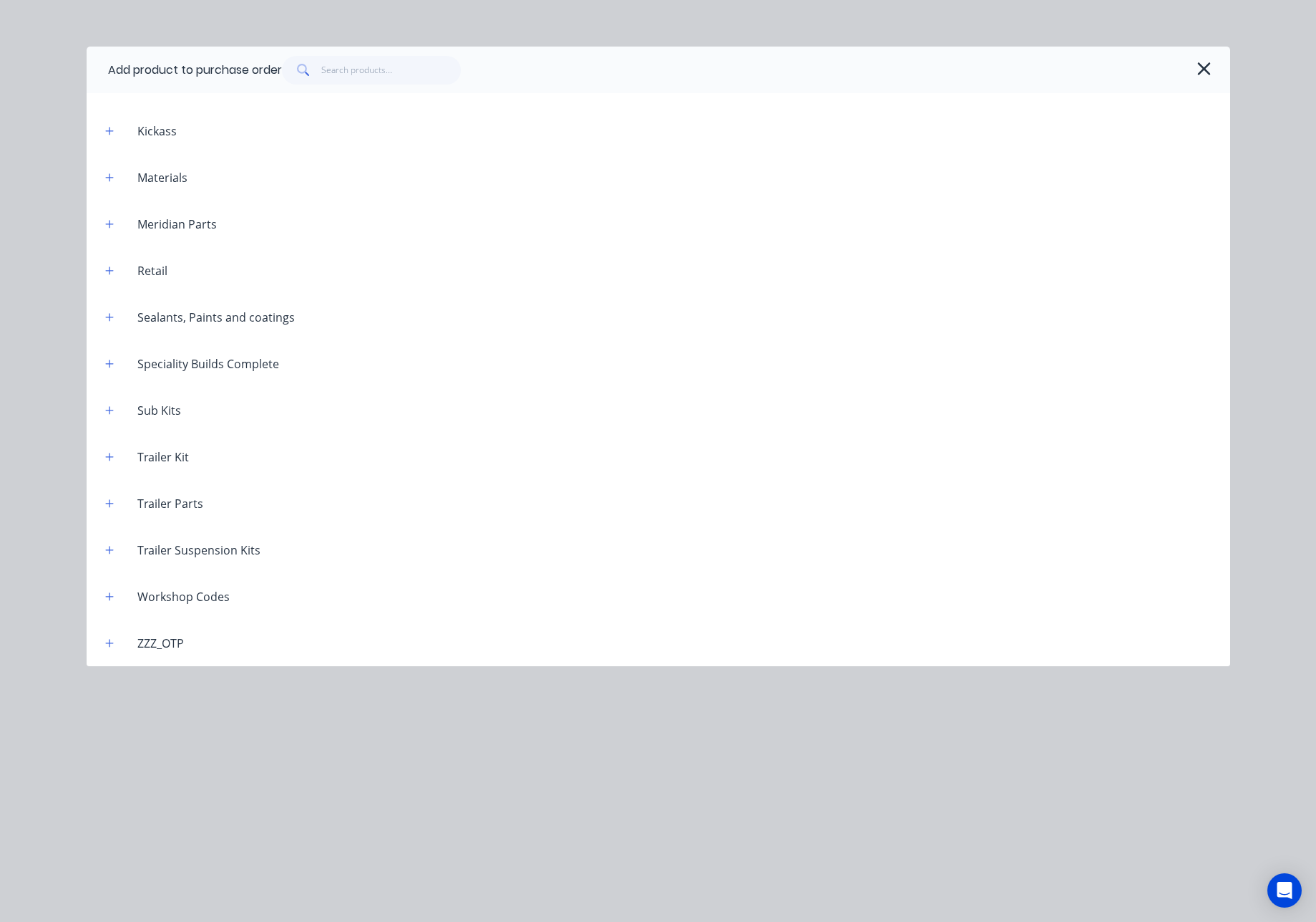
drag, startPoint x: 110, startPoint y: 590, endPoint x: 156, endPoint y: 613, distance: 51.4
click at [112, 590] on button "button" at bounding box center [110, 596] width 18 height 18
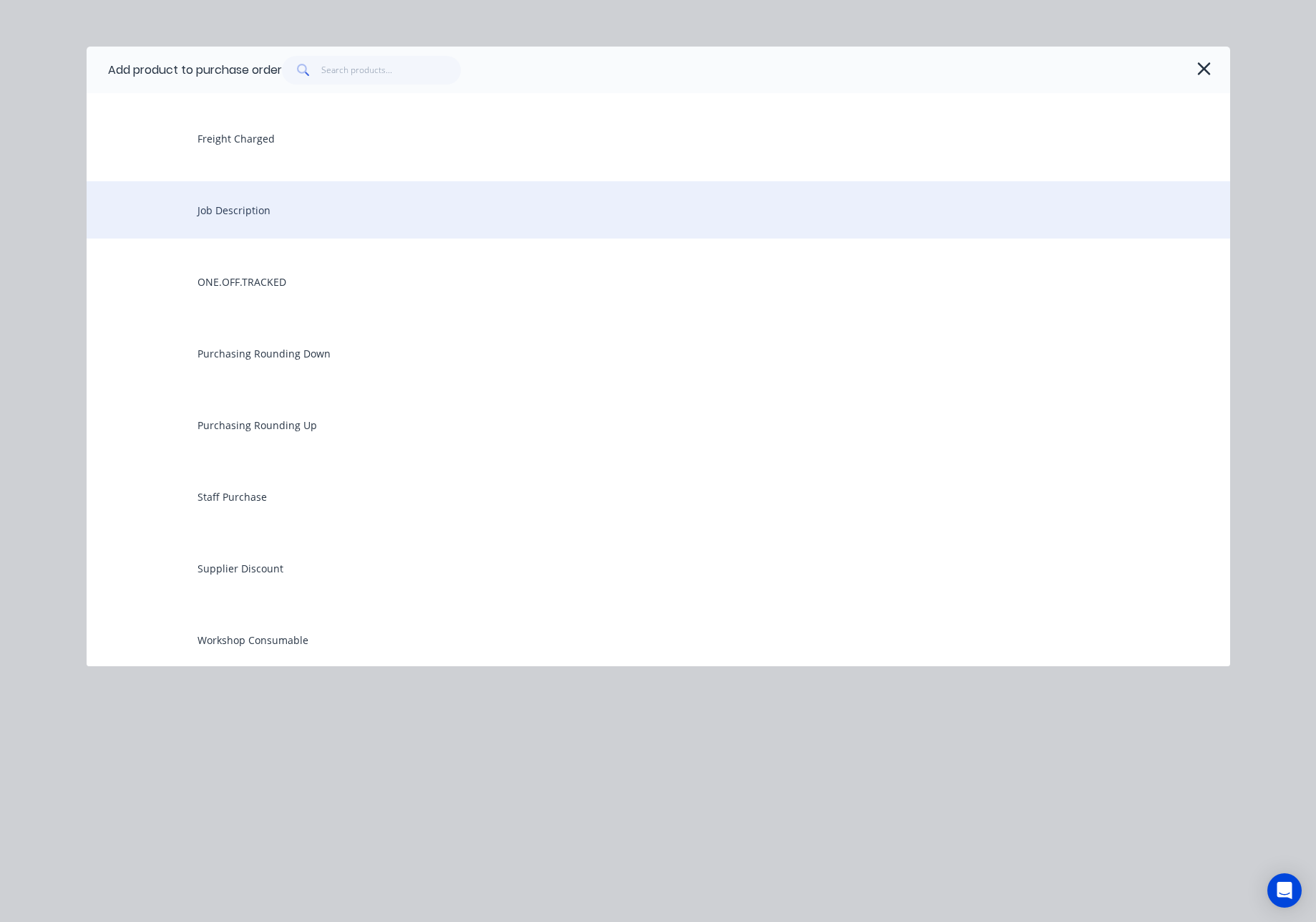
scroll to position [1177, 0]
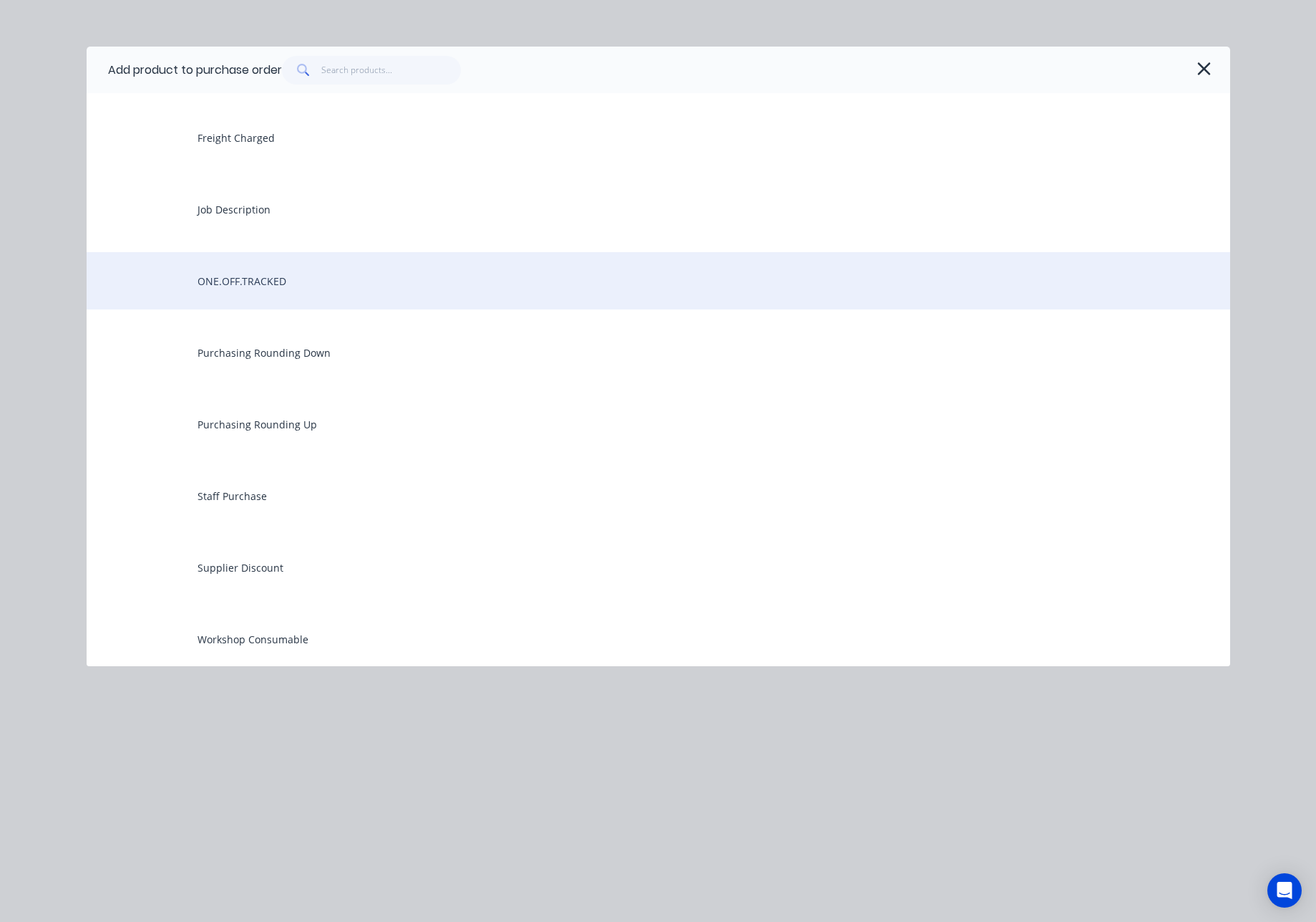
click at [279, 287] on div "ONE.OFF.TRACKED" at bounding box center [659, 280] width 1144 height 58
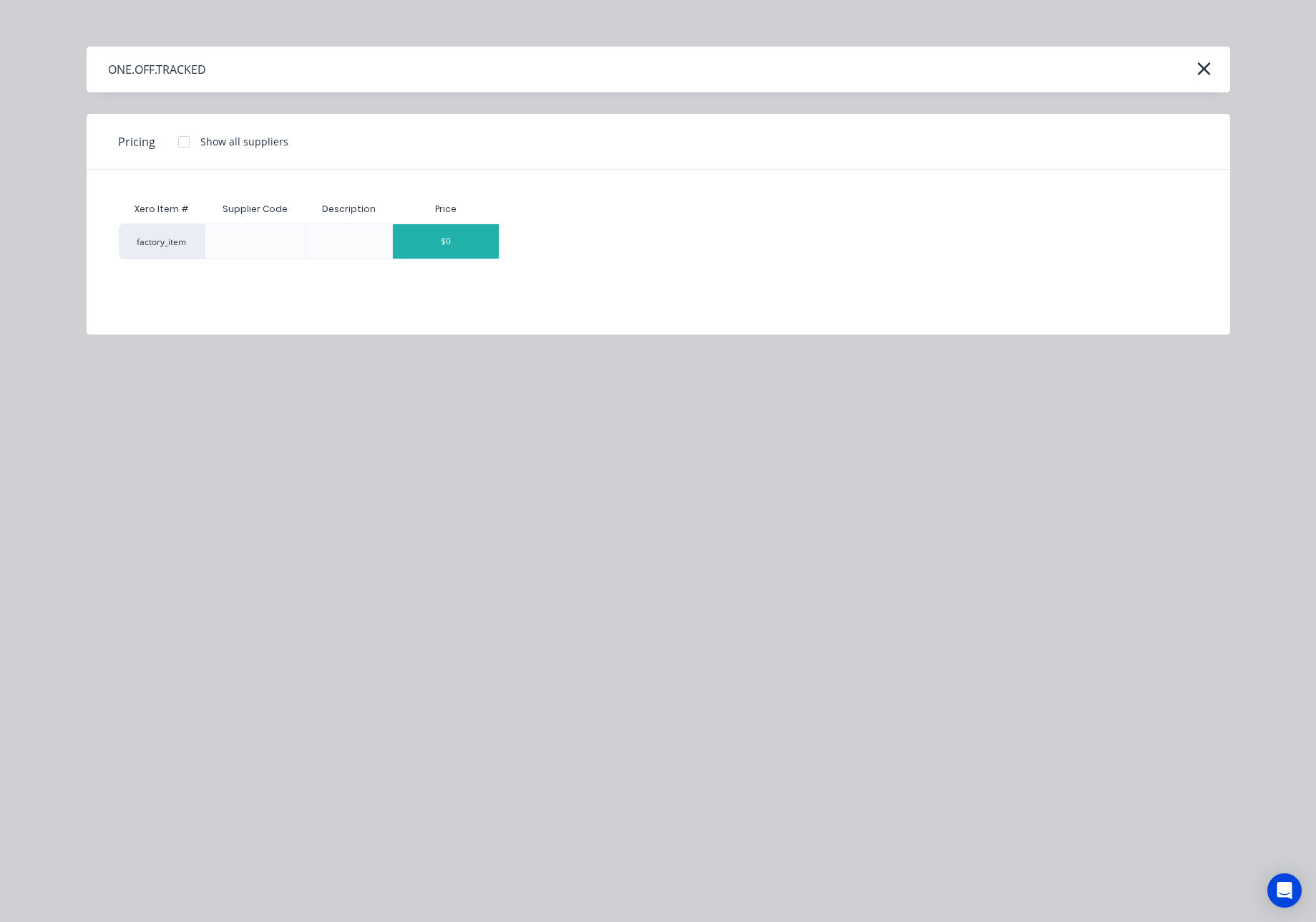
click at [454, 238] on div "$0" at bounding box center [446, 242] width 106 height 35
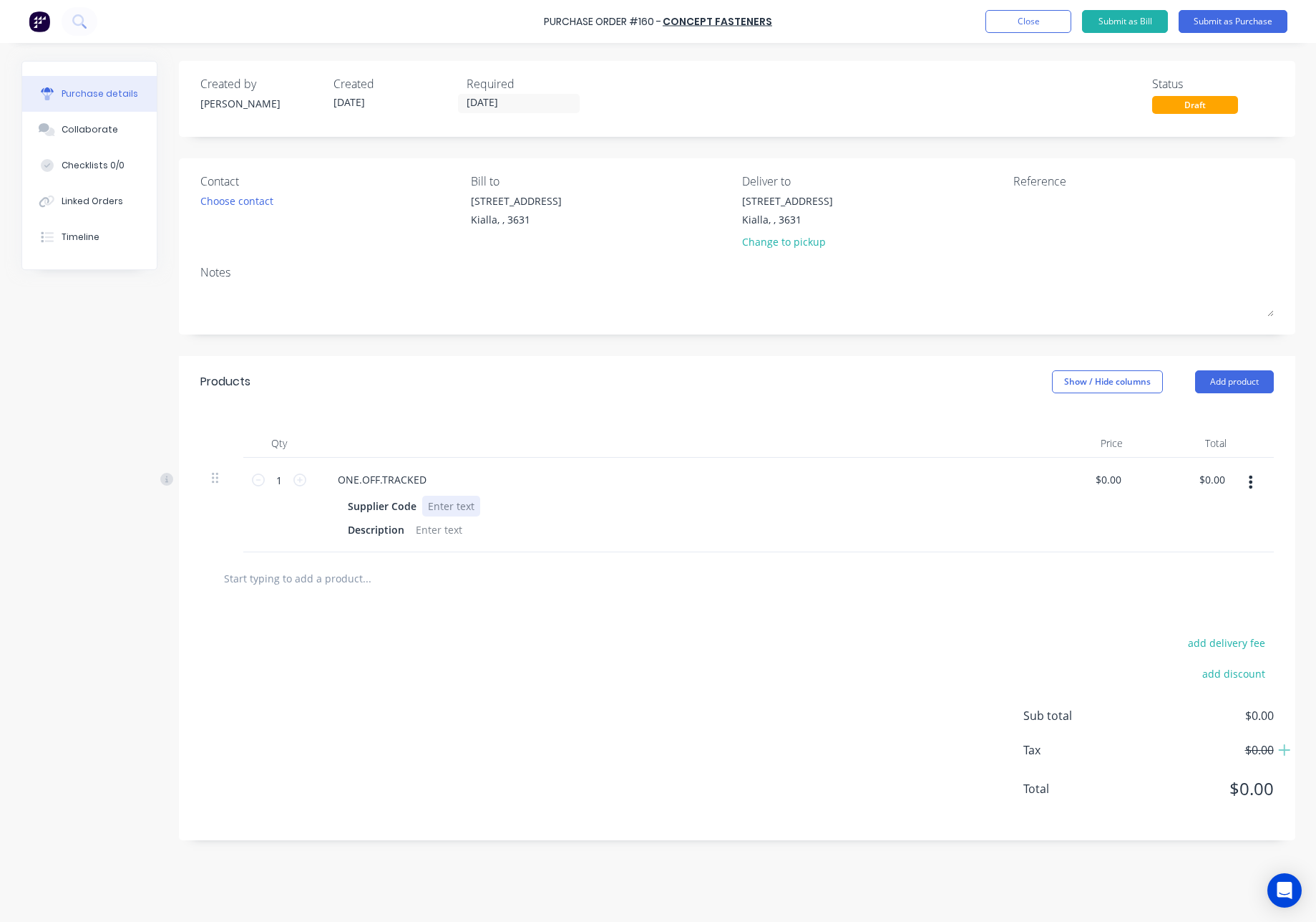
drag, startPoint x: 441, startPoint y: 504, endPoint x: 461, endPoint y: 512, distance: 21.5
click at [441, 503] on div at bounding box center [451, 506] width 58 height 21
click at [304, 482] on icon at bounding box center [300, 480] width 13 height 13
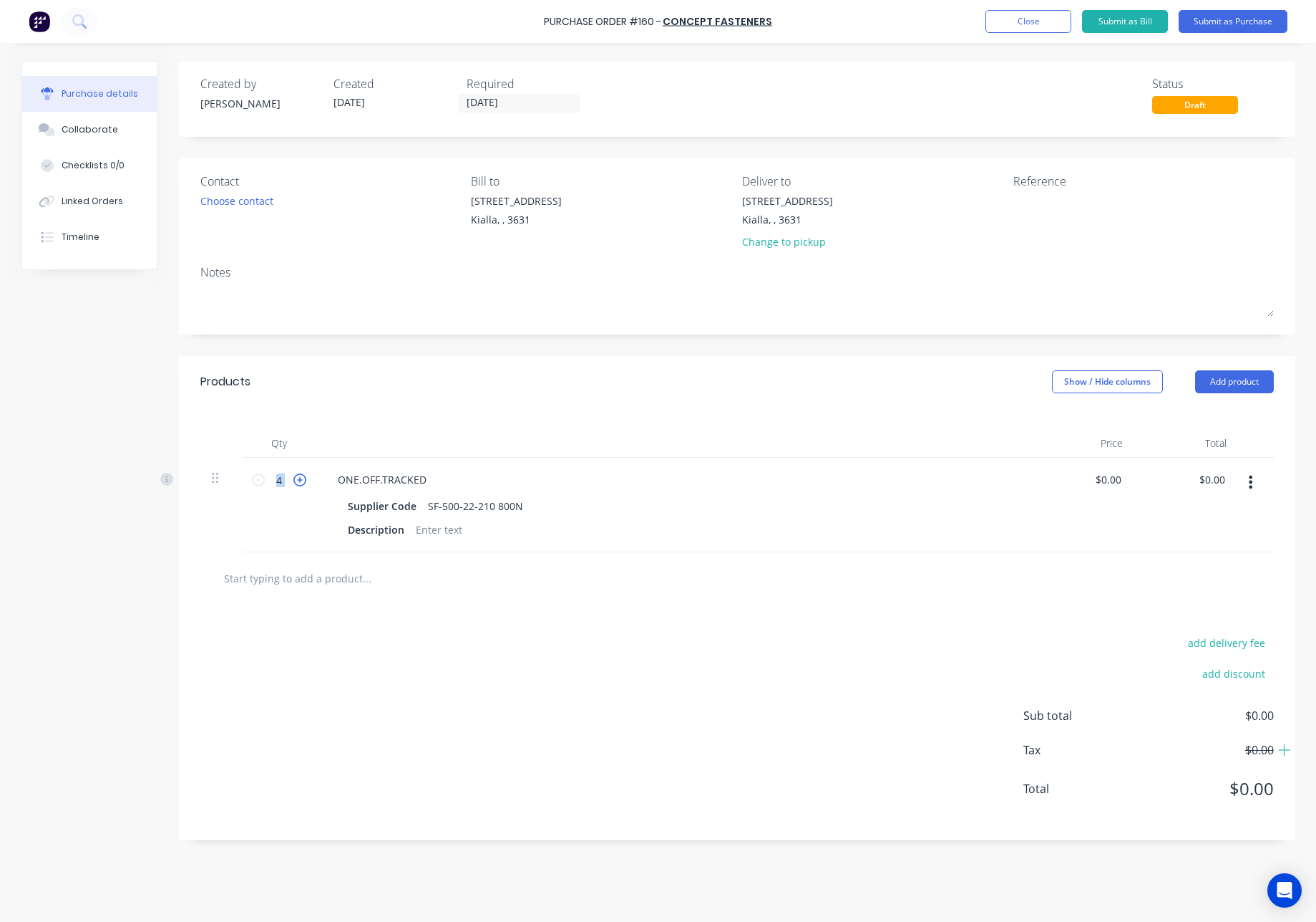
click at [304, 482] on icon at bounding box center [300, 480] width 13 height 13
type input "6"
click at [1109, 478] on input "0.0000" at bounding box center [1105, 479] width 39 height 21
drag, startPoint x: 1123, startPoint y: 480, endPoint x: 1069, endPoint y: 478, distance: 54.0
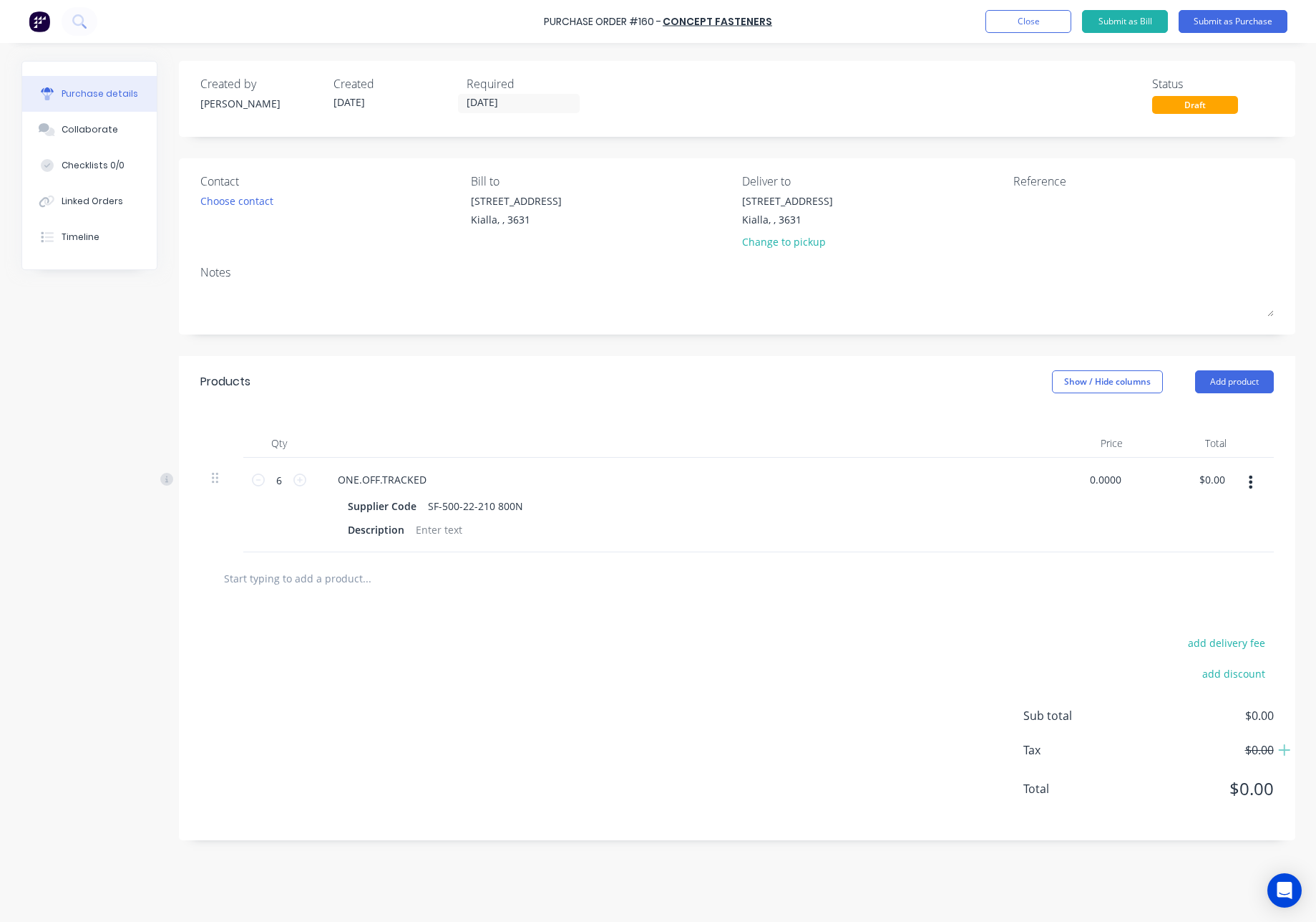
click at [1070, 478] on div "0.0000 0.0000" at bounding box center [1082, 505] width 104 height 95
type input "$11.00"
type input "$66.00"
click at [851, 641] on div "add delivery fee add discount Sub total $0.00 Tax $0.00 Total $0.00" at bounding box center [737, 722] width 1116 height 235
click at [1218, 382] on button "Add product" at bounding box center [1235, 381] width 79 height 23
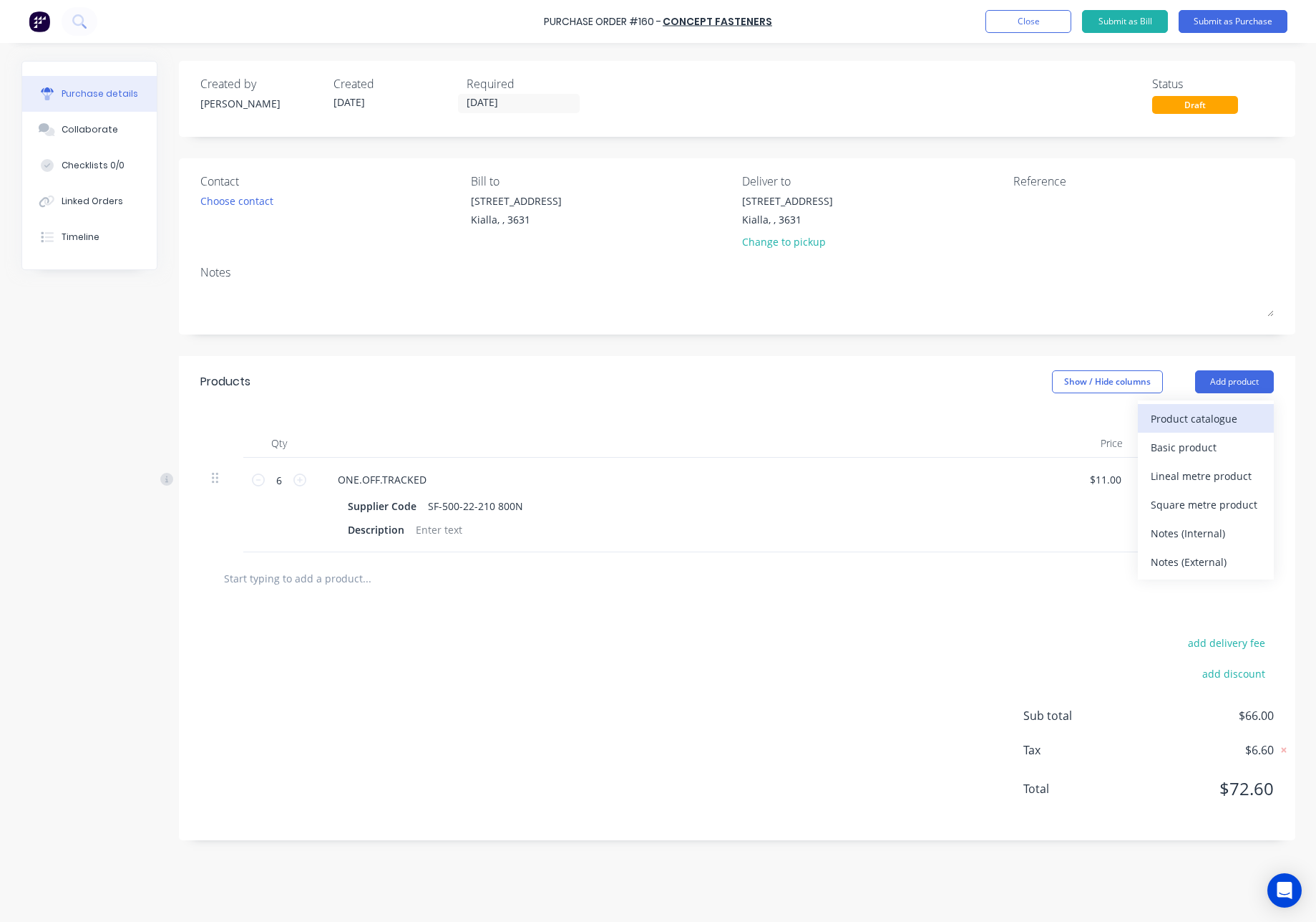
click at [1176, 422] on div "Product catalogue" at bounding box center [1206, 418] width 110 height 21
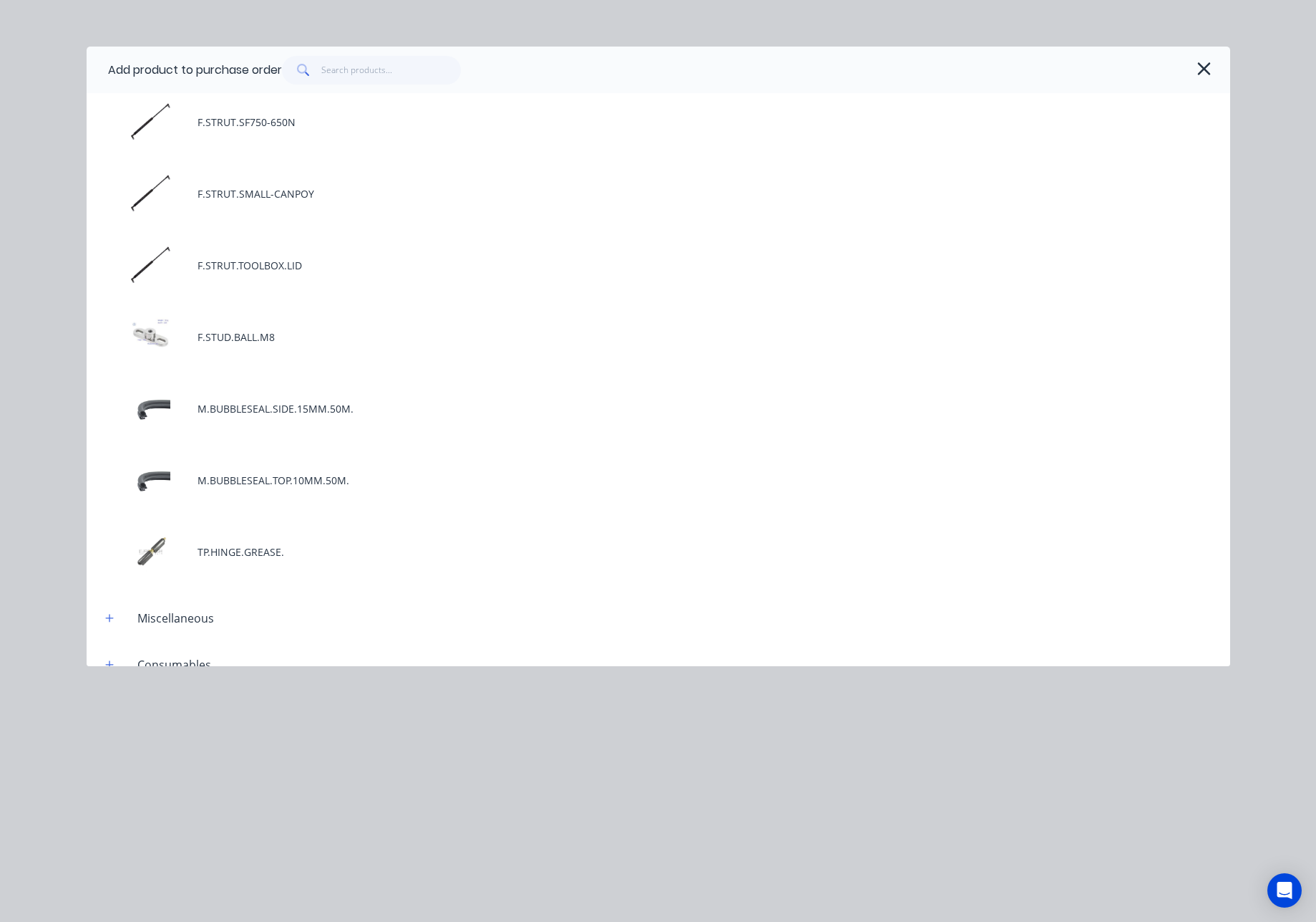
scroll to position [901, 0]
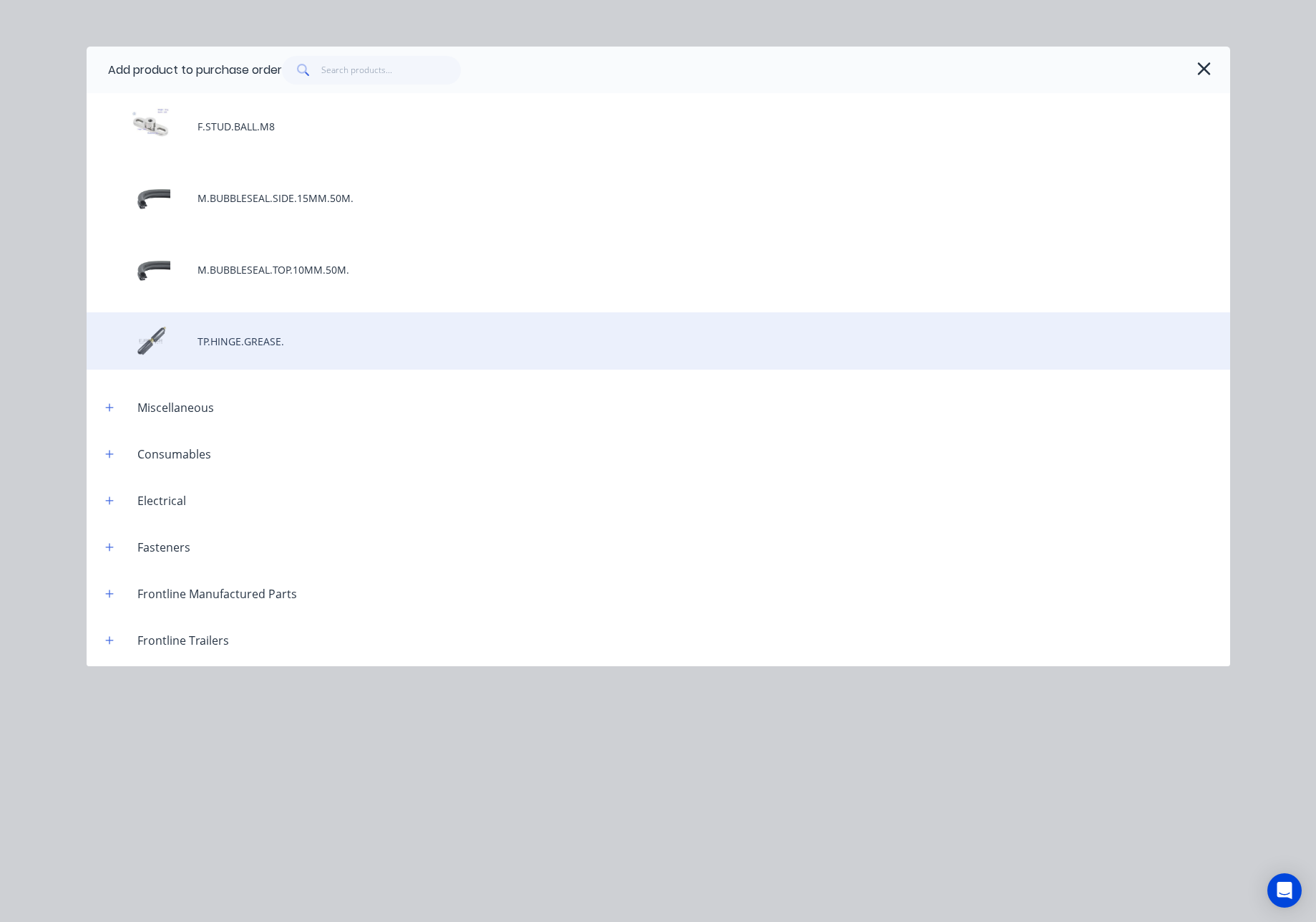
click at [310, 338] on div "TP.HINGE.GREASE." at bounding box center [659, 341] width 1144 height 58
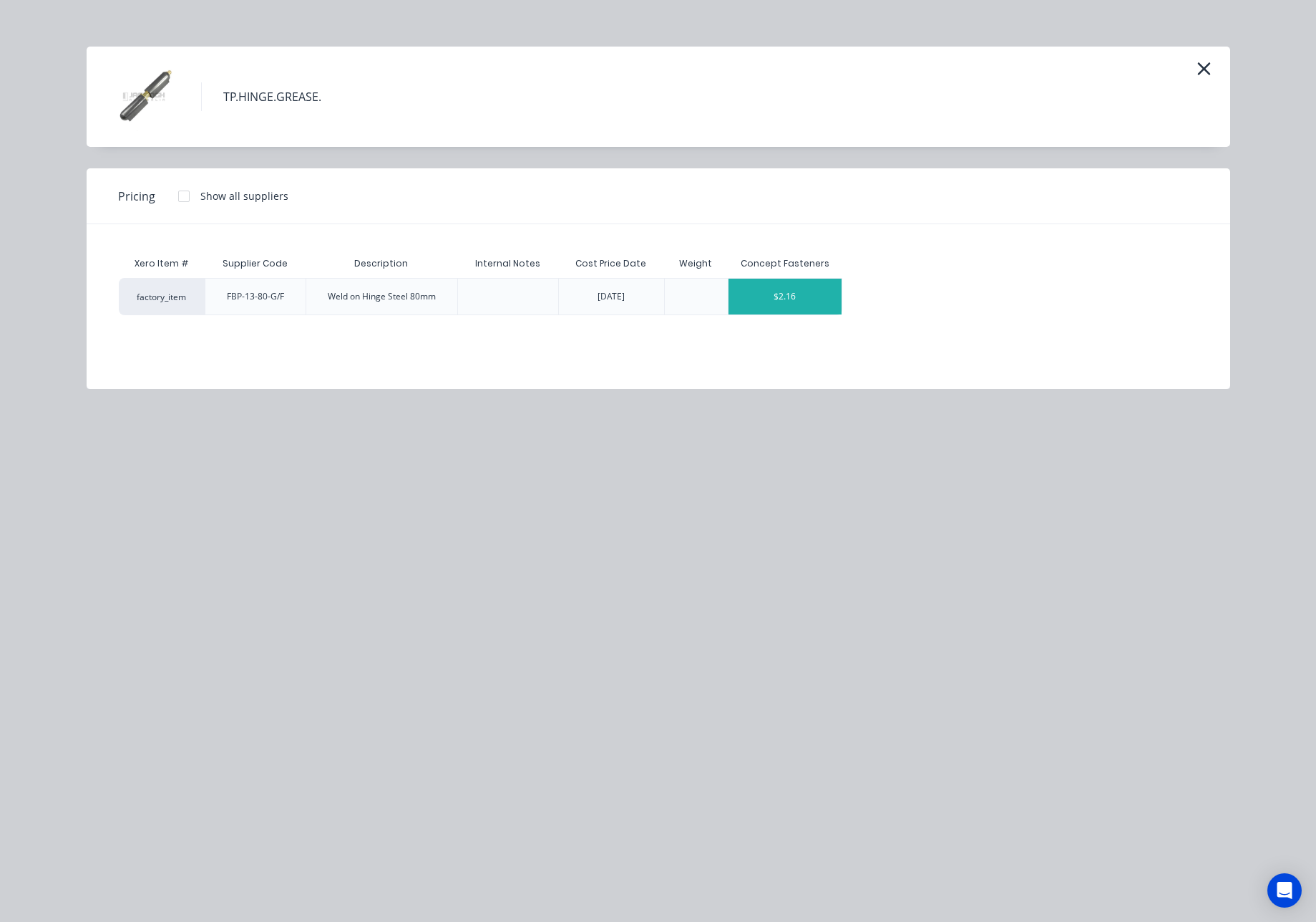
click at [789, 298] on div "$2.16" at bounding box center [786, 296] width 114 height 36
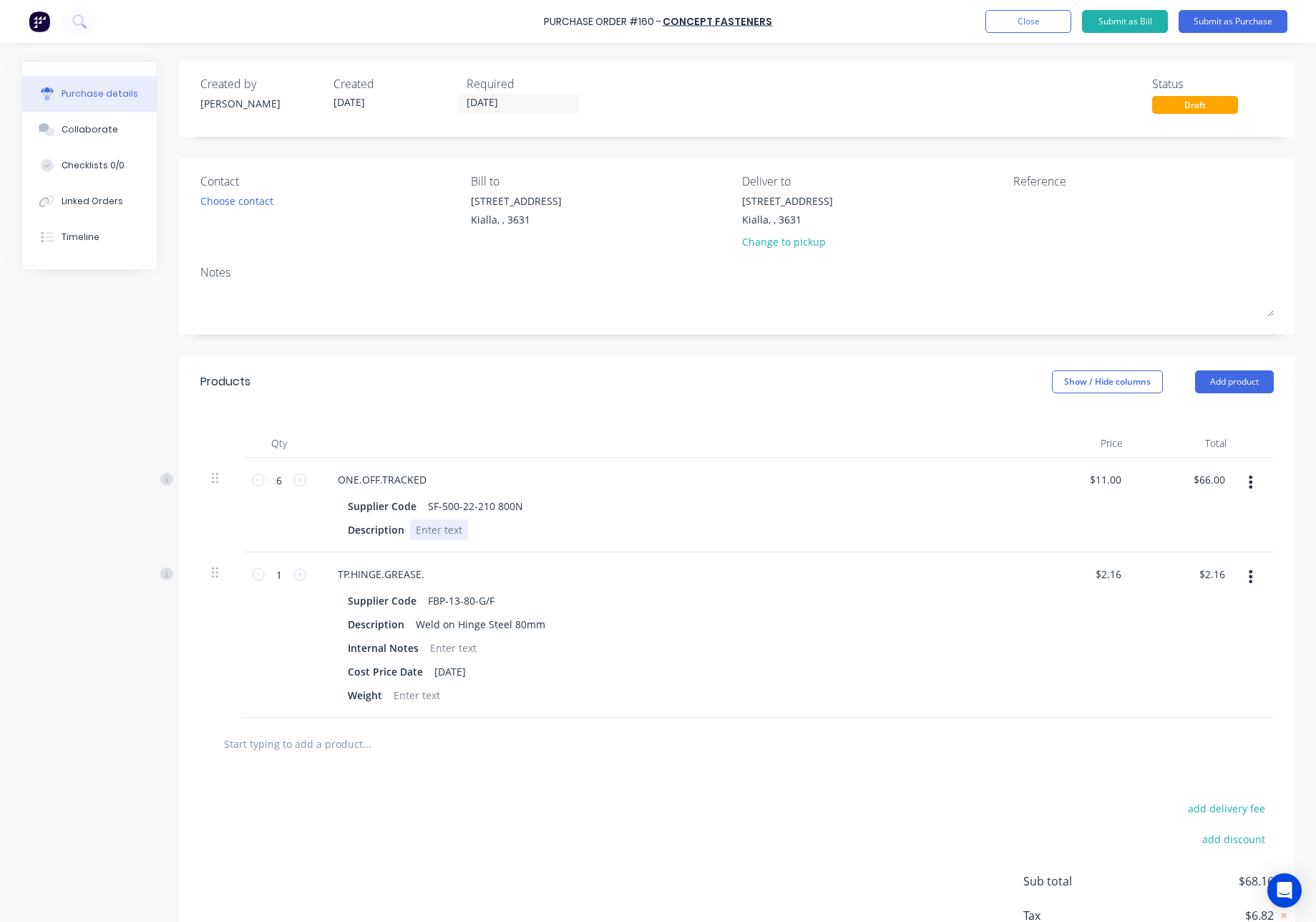
click at [448, 530] on div at bounding box center [439, 530] width 58 height 21
drag, startPoint x: 278, startPoint y: 576, endPoint x: 266, endPoint y: 575, distance: 12.0
click at [266, 575] on input "1" at bounding box center [279, 574] width 28 height 21
type input "10"
type input "$21.60"
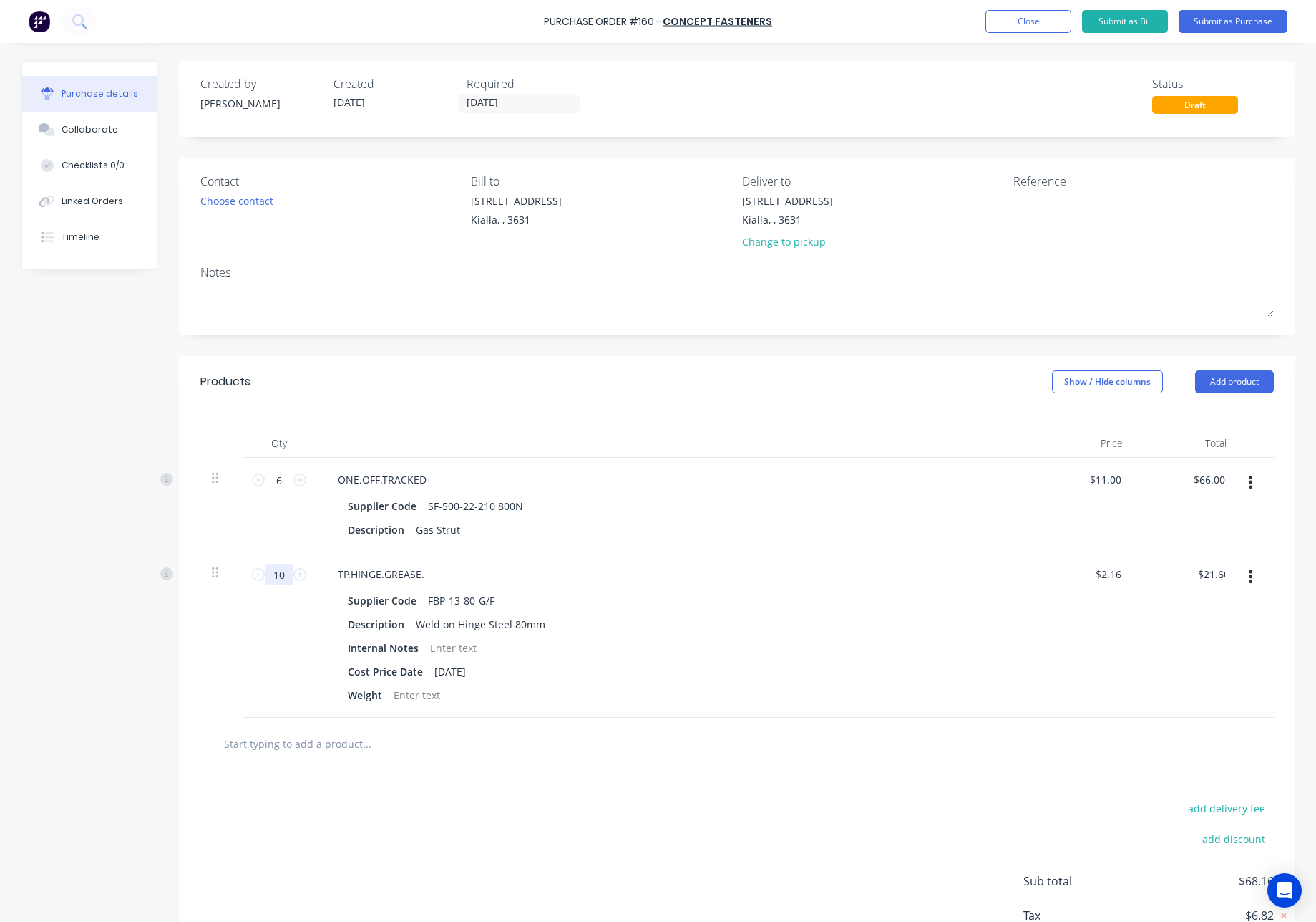
type input "100"
type input "$216.00"
type input "100"
click at [307, 674] on div "100 100" at bounding box center [279, 635] width 72 height 166
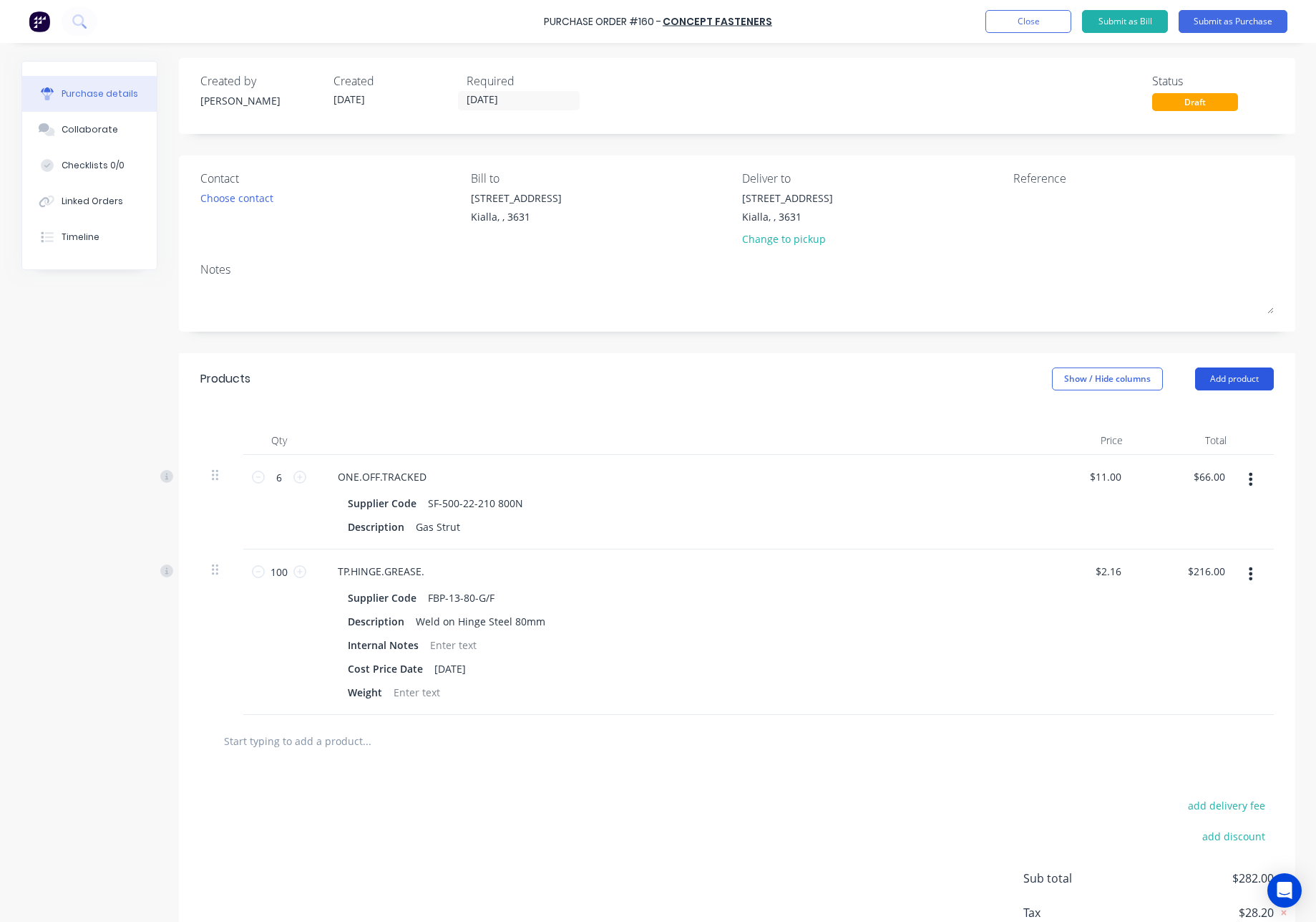
click at [1228, 373] on button "Add product" at bounding box center [1235, 378] width 79 height 23
click at [1191, 413] on div "Product catalogue" at bounding box center [1206, 416] width 110 height 21
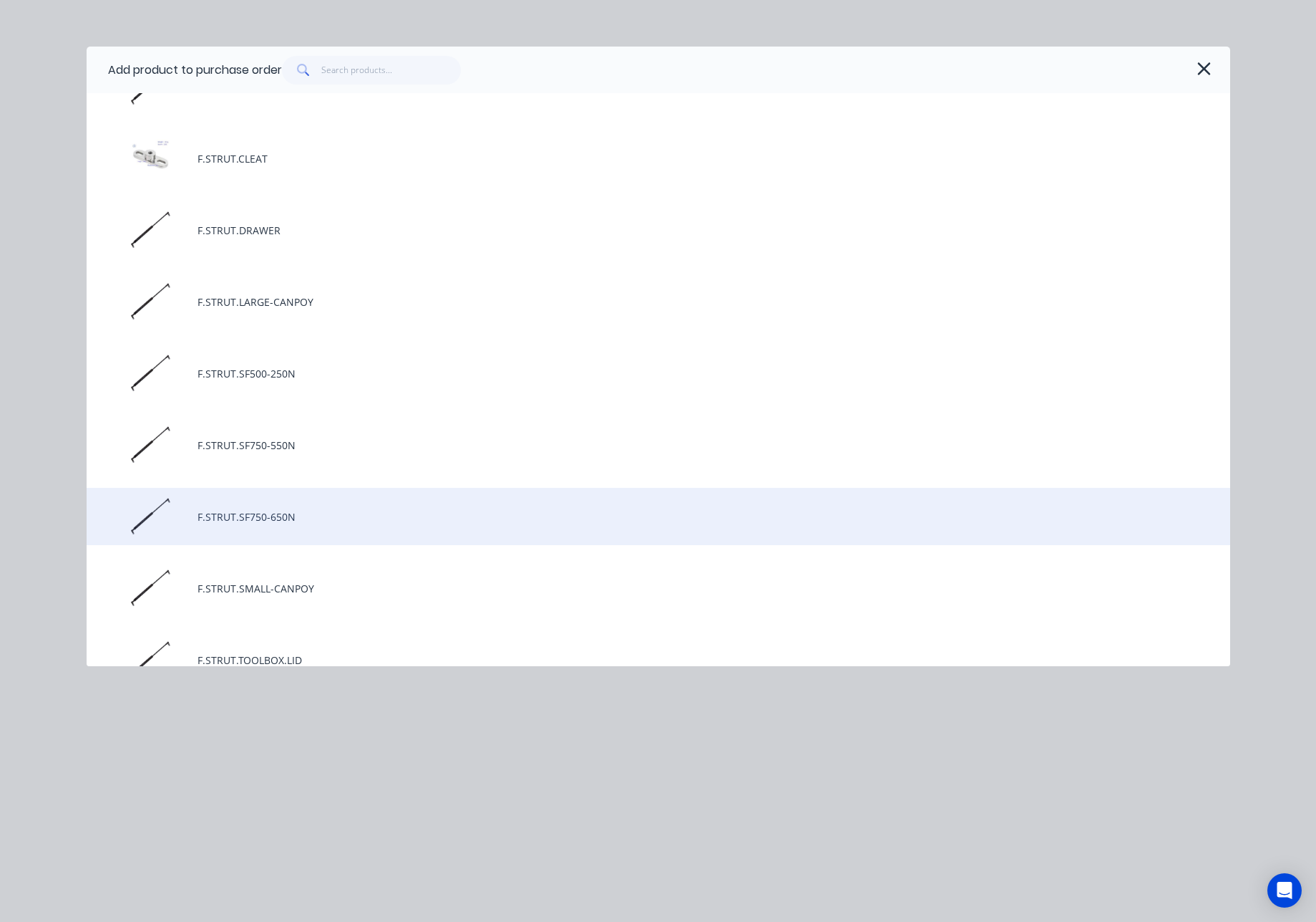
scroll to position [0, 0]
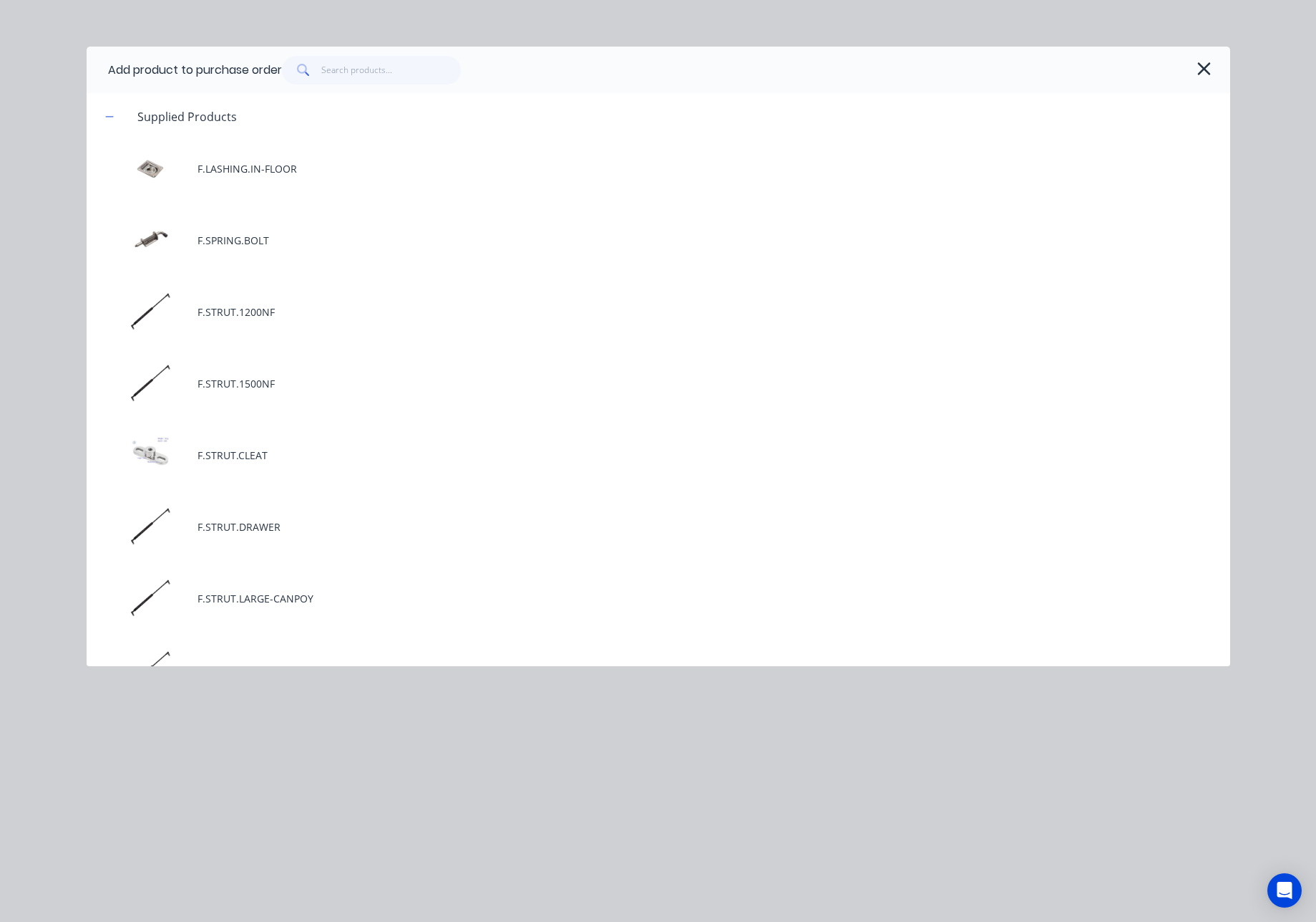
drag, startPoint x: 1205, startPoint y: 68, endPoint x: 1197, endPoint y: 65, distance: 8.5
click at [1203, 68] on icon "button" at bounding box center [1205, 69] width 13 height 13
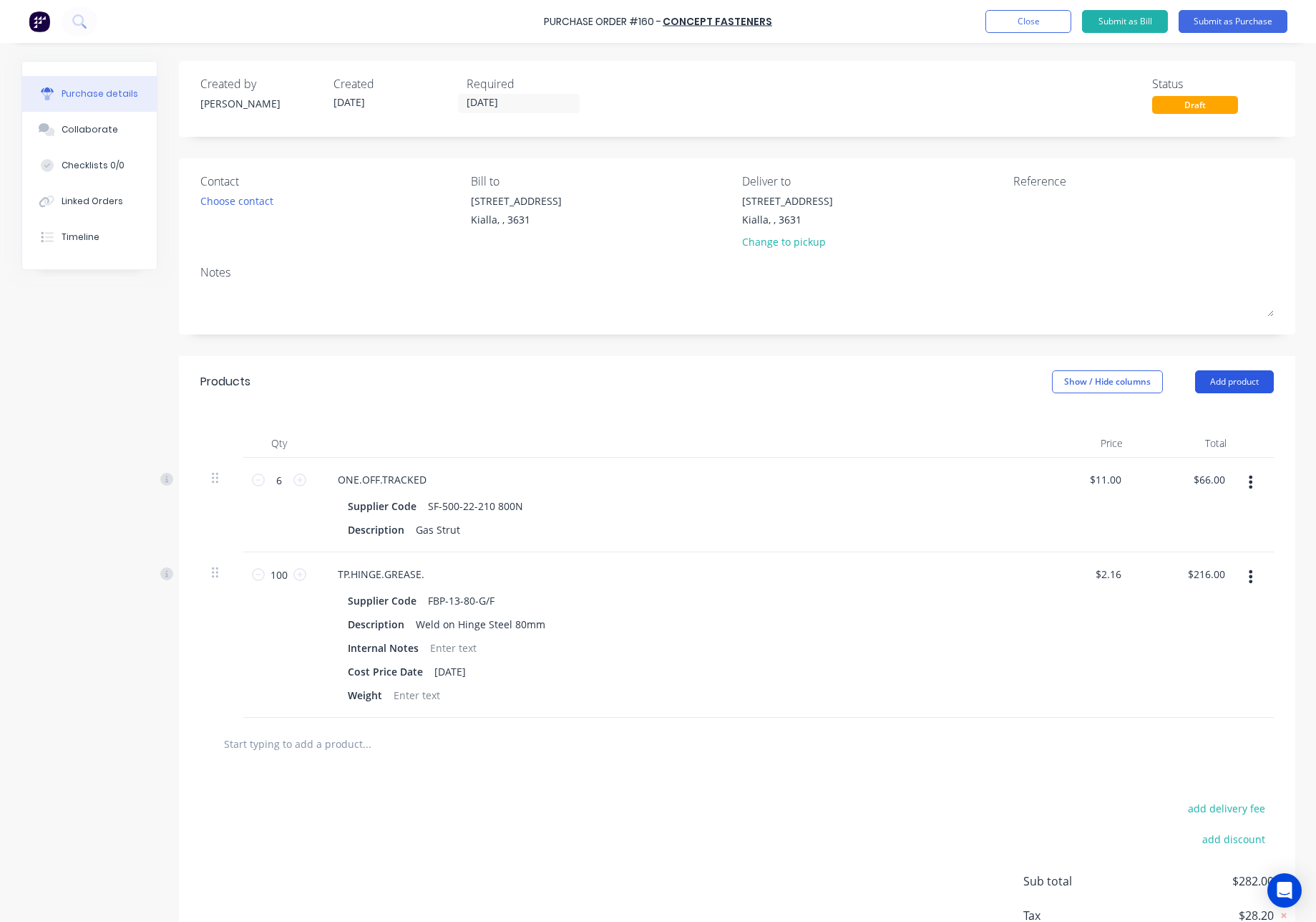
click at [1243, 382] on button "Add product" at bounding box center [1235, 381] width 79 height 23
click at [908, 396] on div "Products Show / Hide columns Add product Product catalogue Basic product Lineal…" at bounding box center [737, 381] width 1116 height 51
click at [1224, 422] on div "Product catalogue" at bounding box center [1206, 418] width 110 height 21
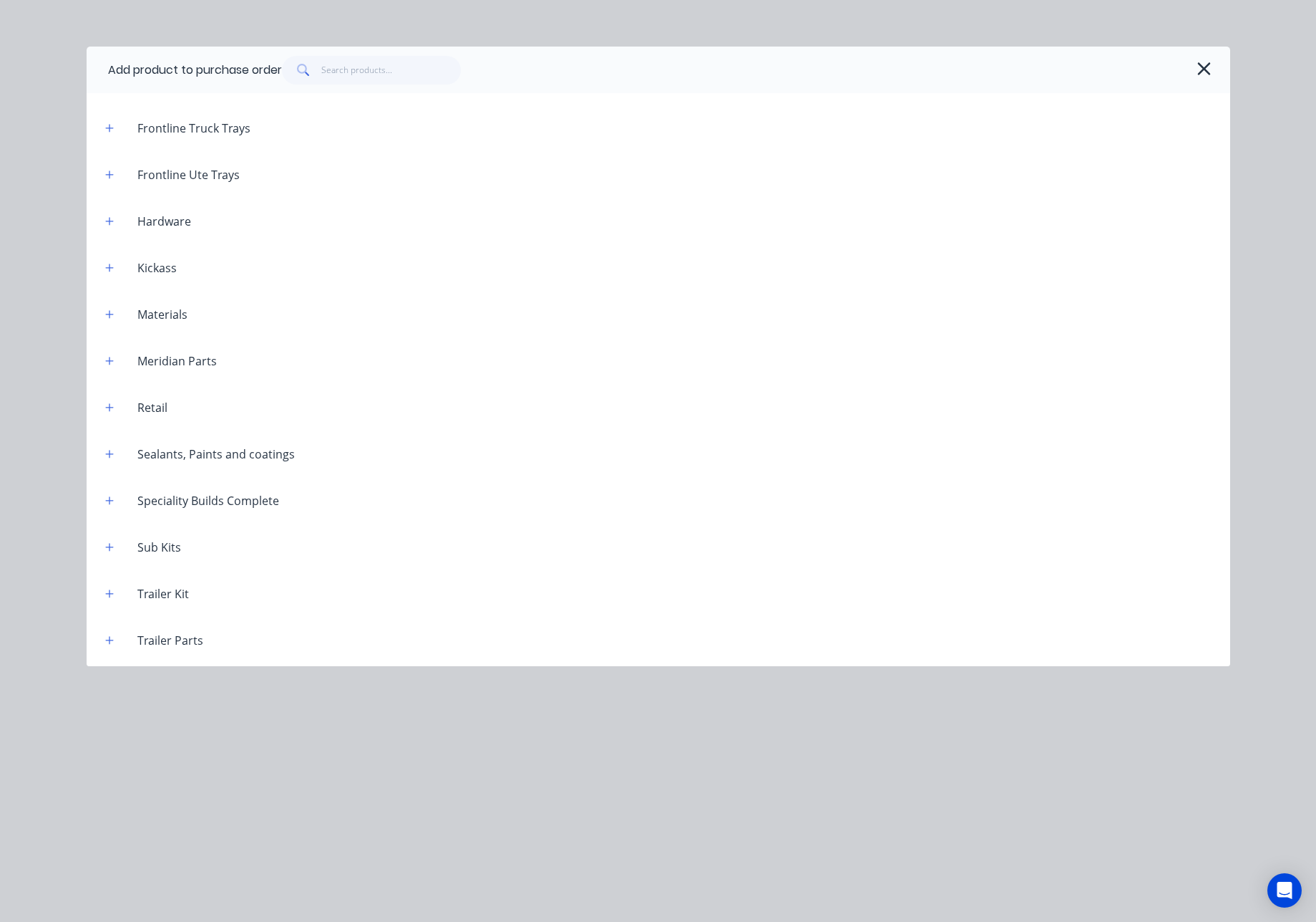
scroll to position [1597, 0]
click at [104, 598] on button "button" at bounding box center [110, 596] width 18 height 18
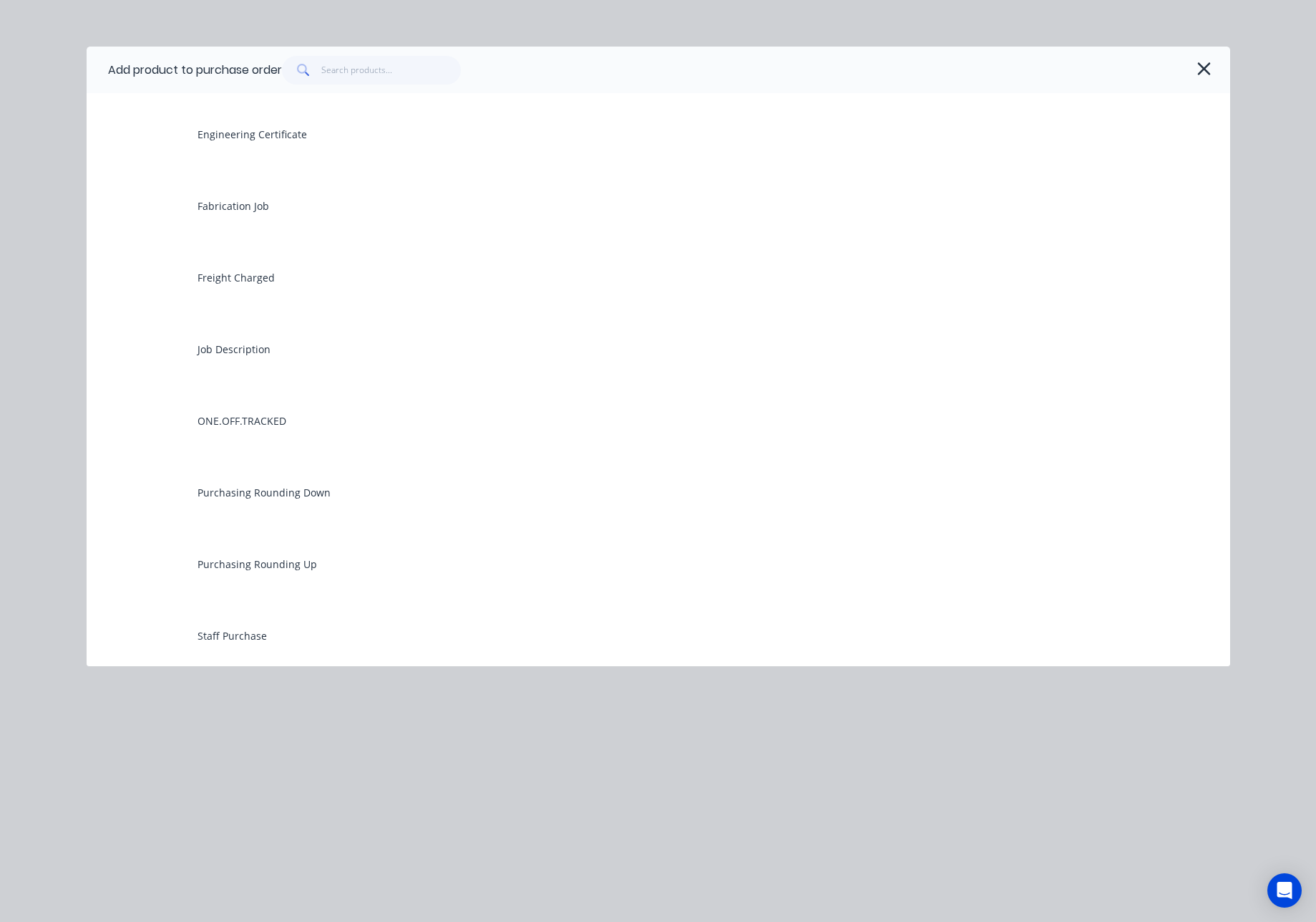
scroll to position [2186, 0]
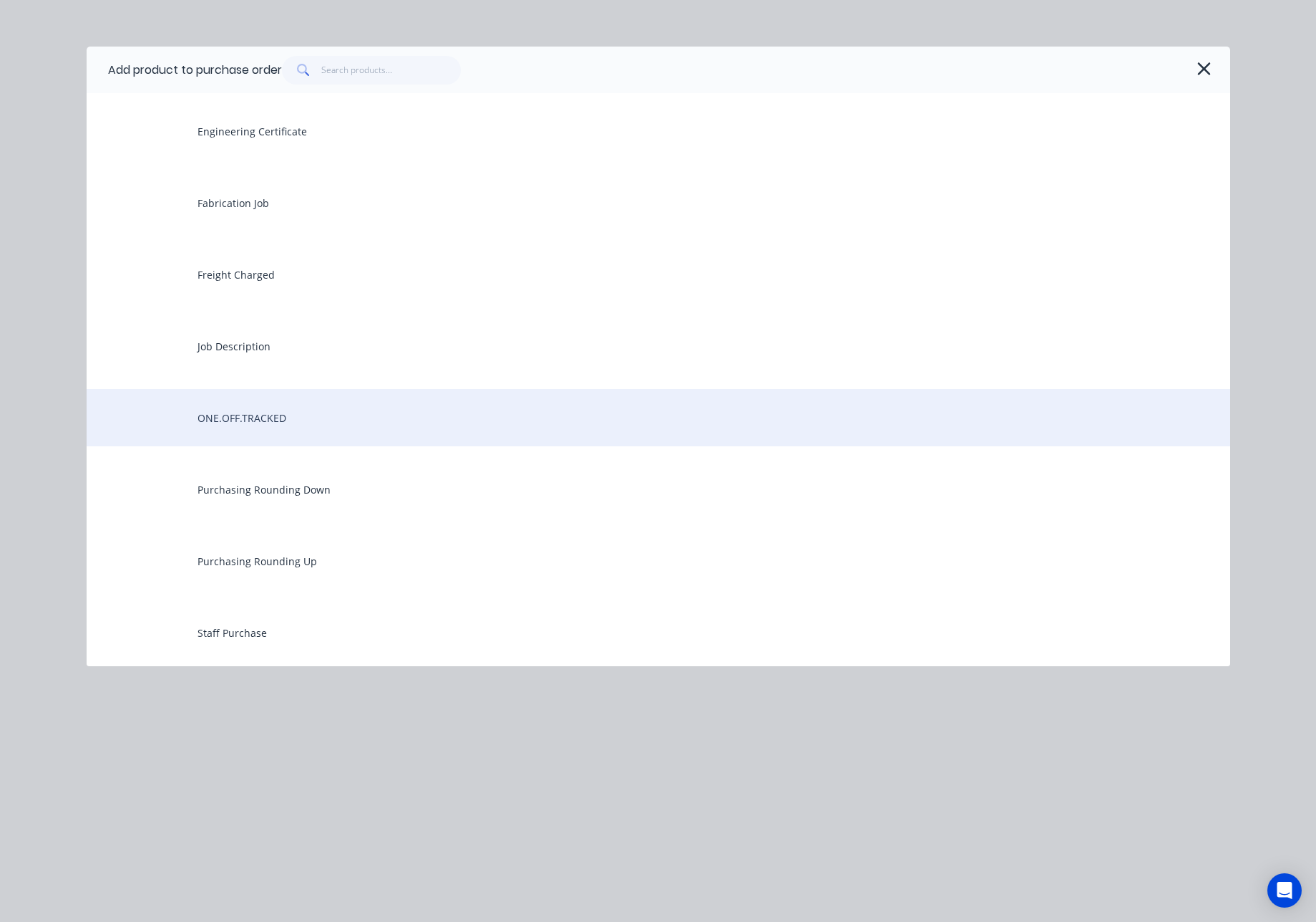
click at [243, 410] on div "ONE.OFF.TRACKED" at bounding box center [659, 418] width 1144 height 58
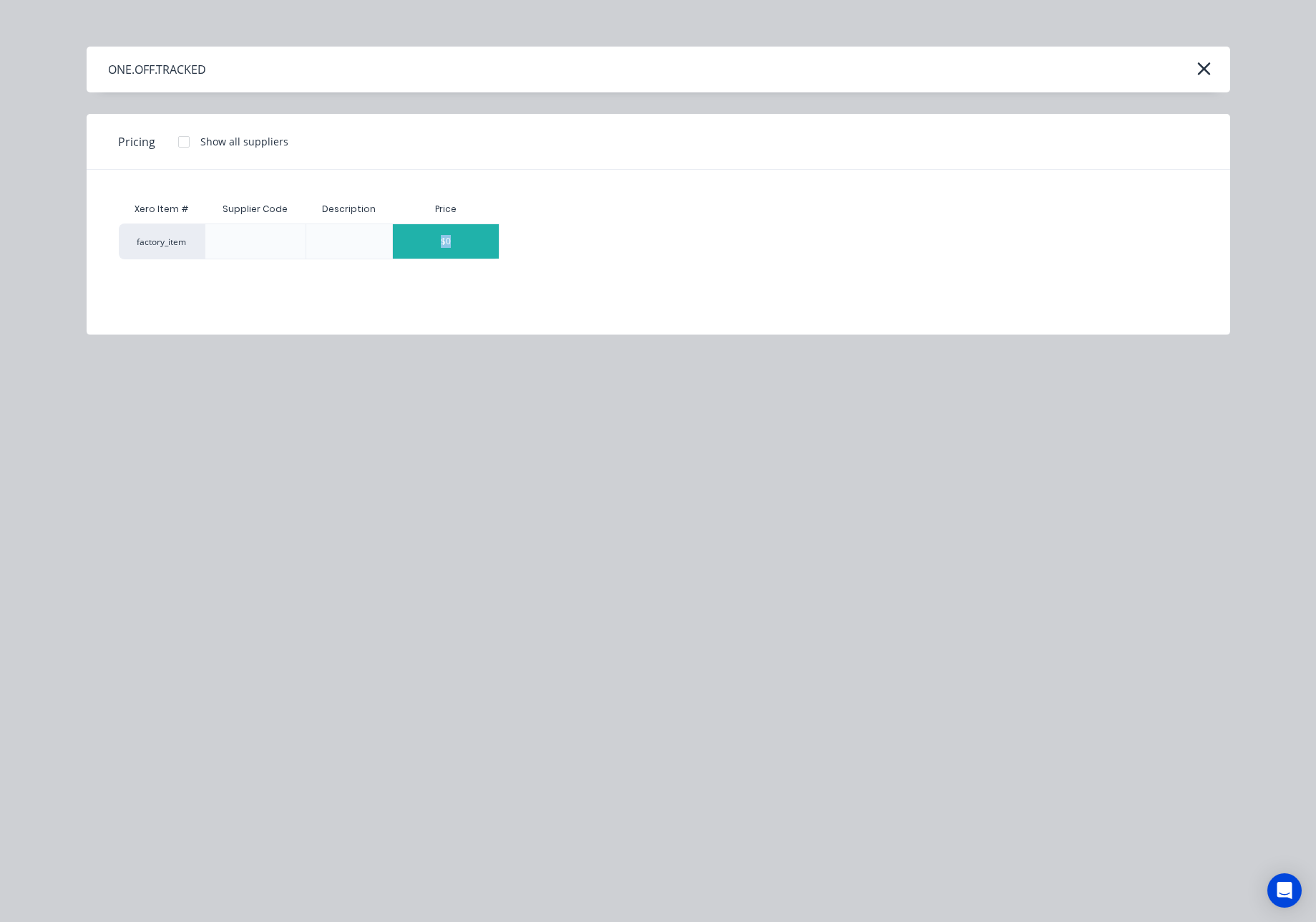
click at [433, 247] on div "$0" at bounding box center [446, 242] width 106 height 35
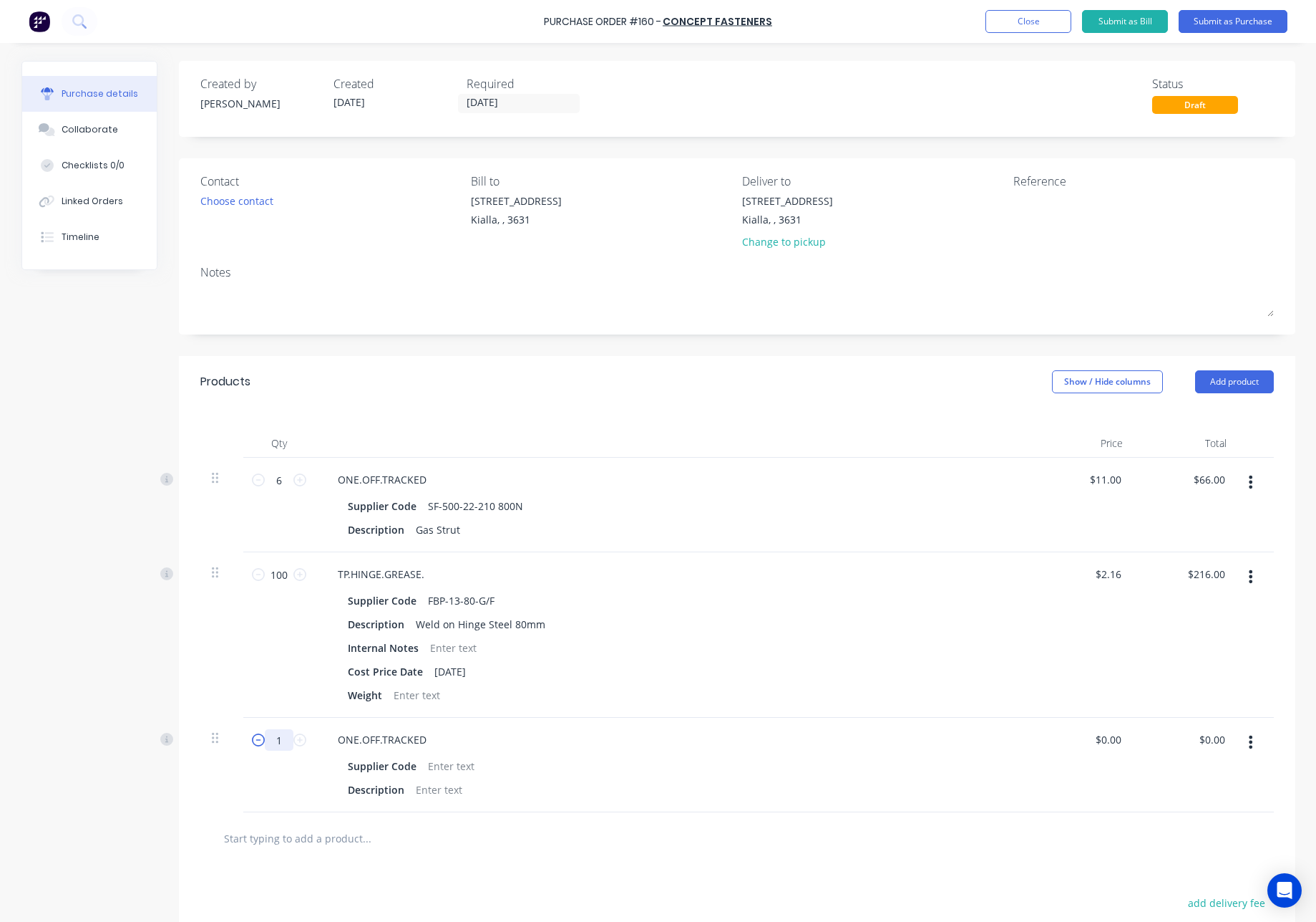
drag, startPoint x: 279, startPoint y: 744, endPoint x: 248, endPoint y: 740, distance: 31.3
click at [255, 740] on div "1 1" at bounding box center [279, 740] width 49 height 21
type input "10"
click at [461, 765] on div at bounding box center [451, 766] width 58 height 21
click at [448, 766] on div at bounding box center [451, 766] width 58 height 21
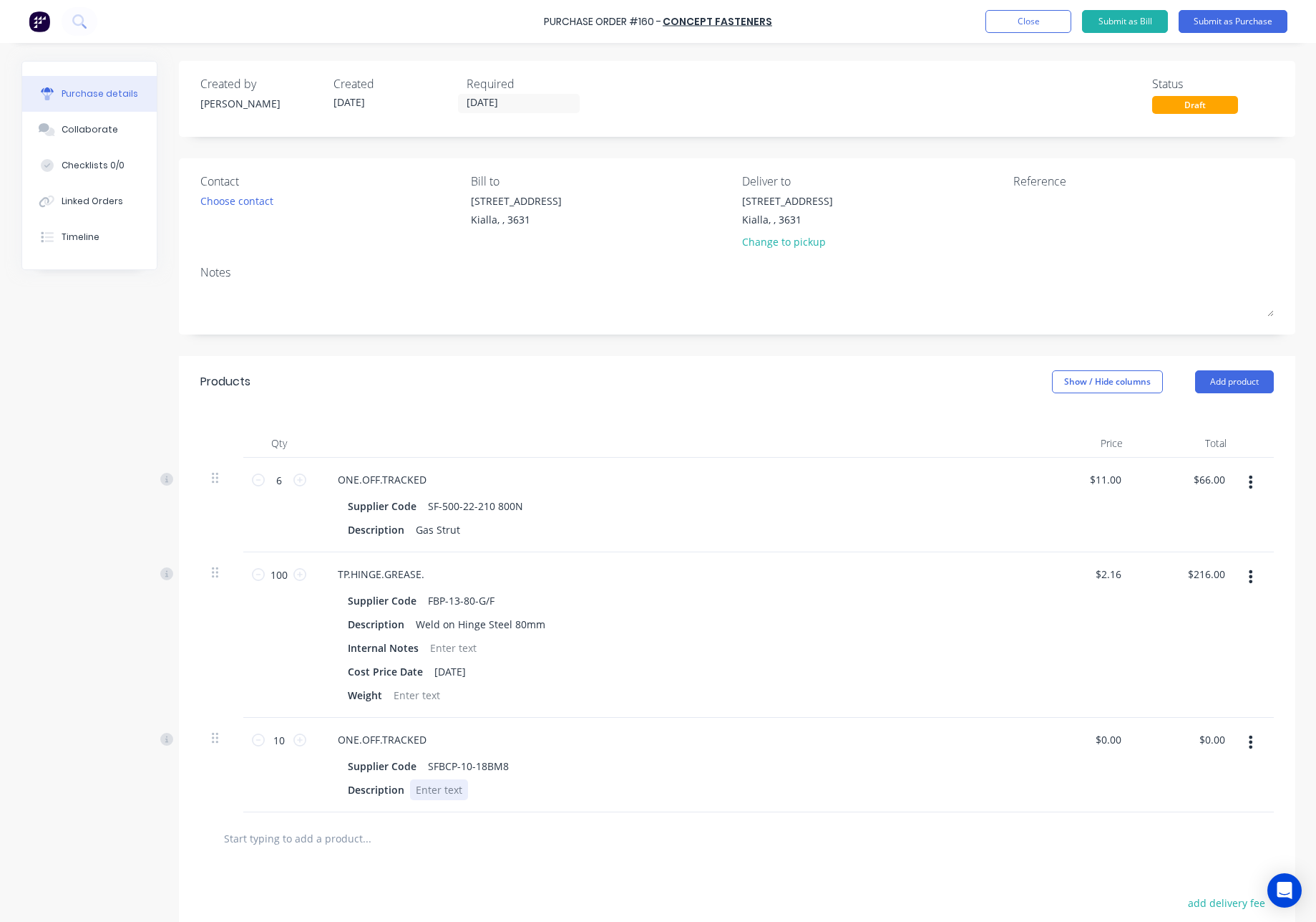
click at [443, 791] on div at bounding box center [439, 789] width 58 height 21
click at [1108, 744] on input "0" at bounding box center [1109, 740] width 33 height 21
drag, startPoint x: 1121, startPoint y: 739, endPoint x: 1098, endPoint y: 741, distance: 23.1
click at [1098, 741] on div "$0.00 $0.00" at bounding box center [1111, 740] width 39 height 21
drag, startPoint x: 1116, startPoint y: 741, endPoint x: 1045, endPoint y: 739, distance: 71.0
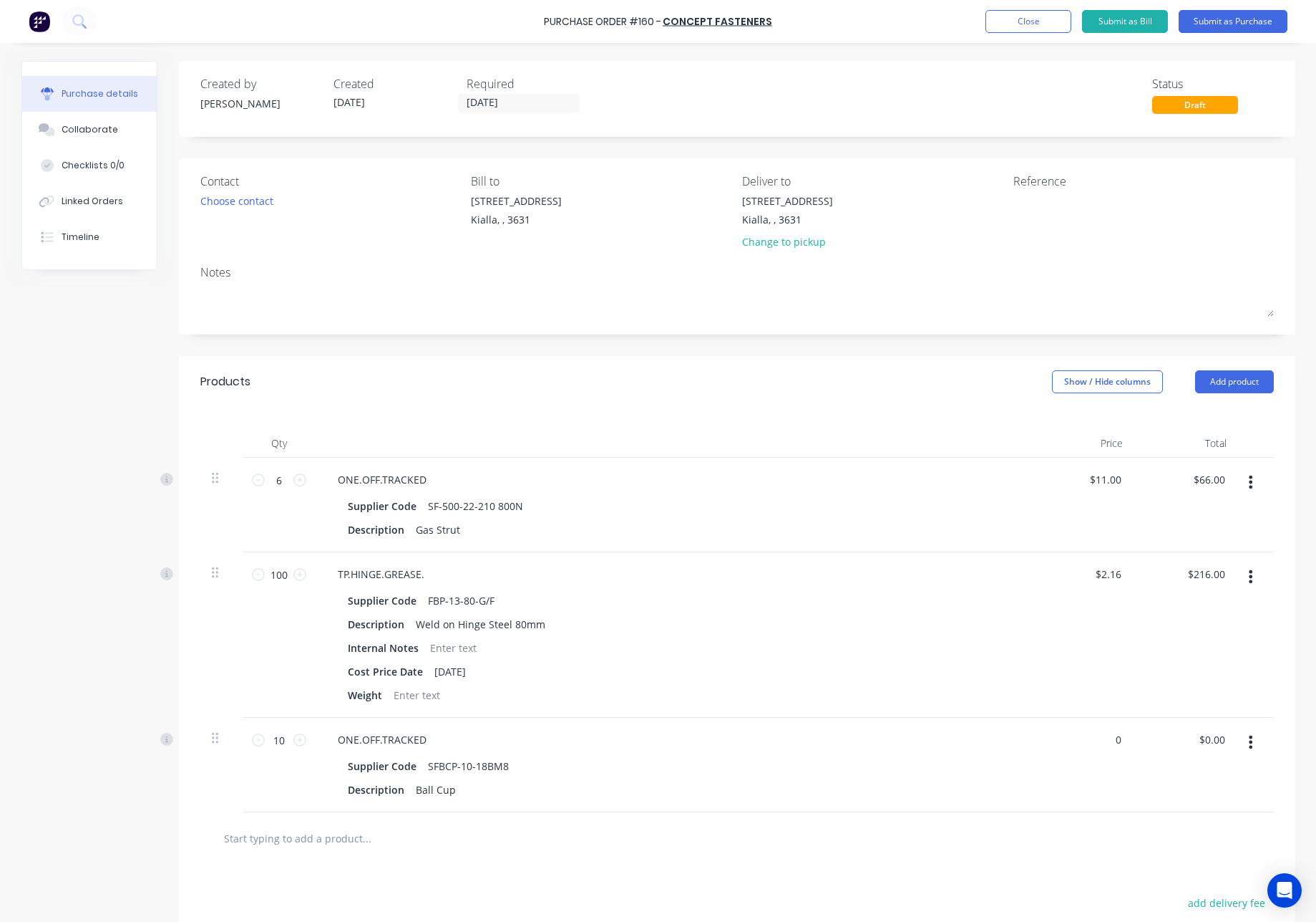
click at [1042, 739] on div "0 0" at bounding box center [1082, 765] width 104 height 95
type input "1"
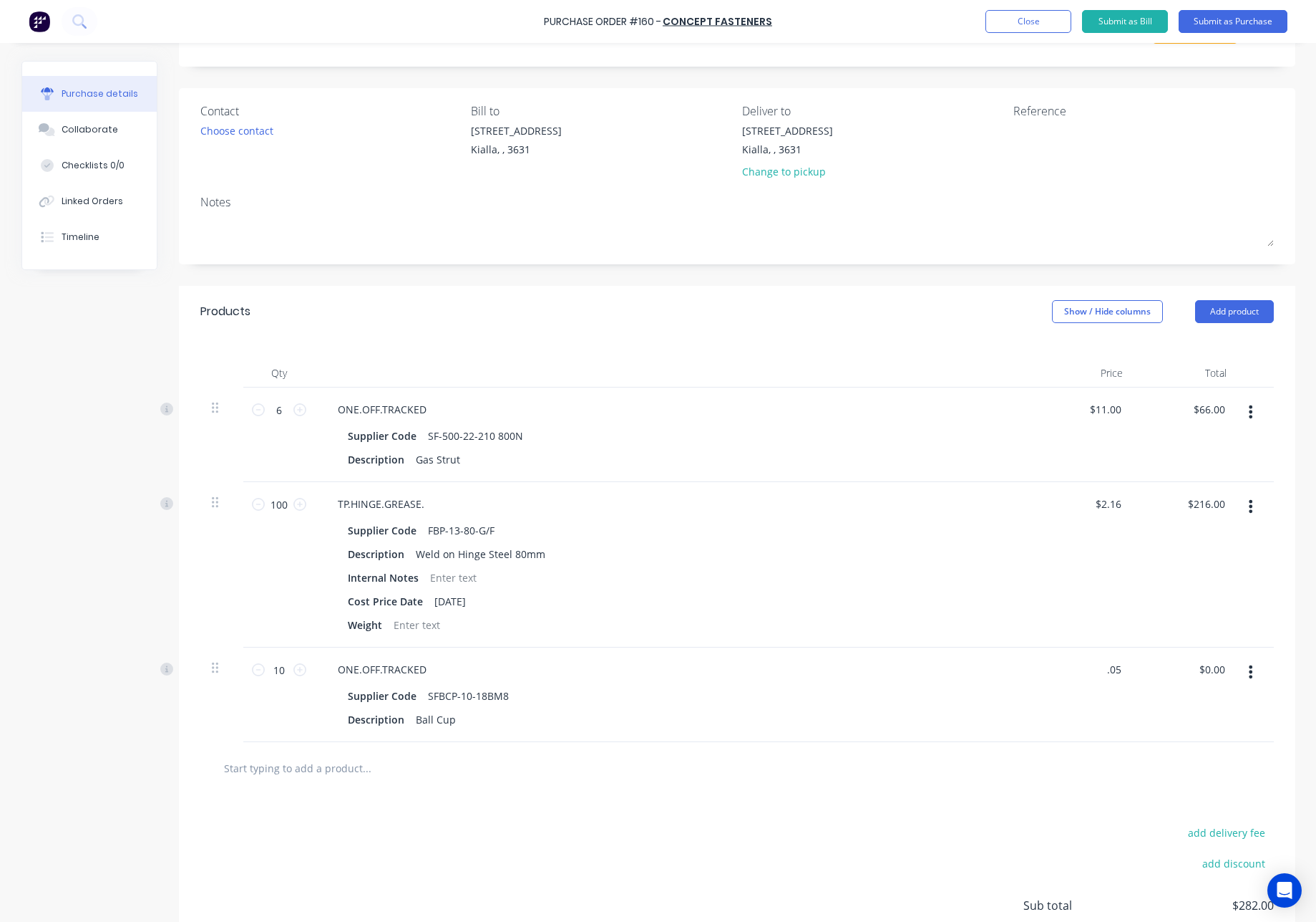
scroll to position [71, 0]
type input "$0.50"
type input "$5.00"
click at [1056, 779] on div at bounding box center [738, 767] width 1051 height 28
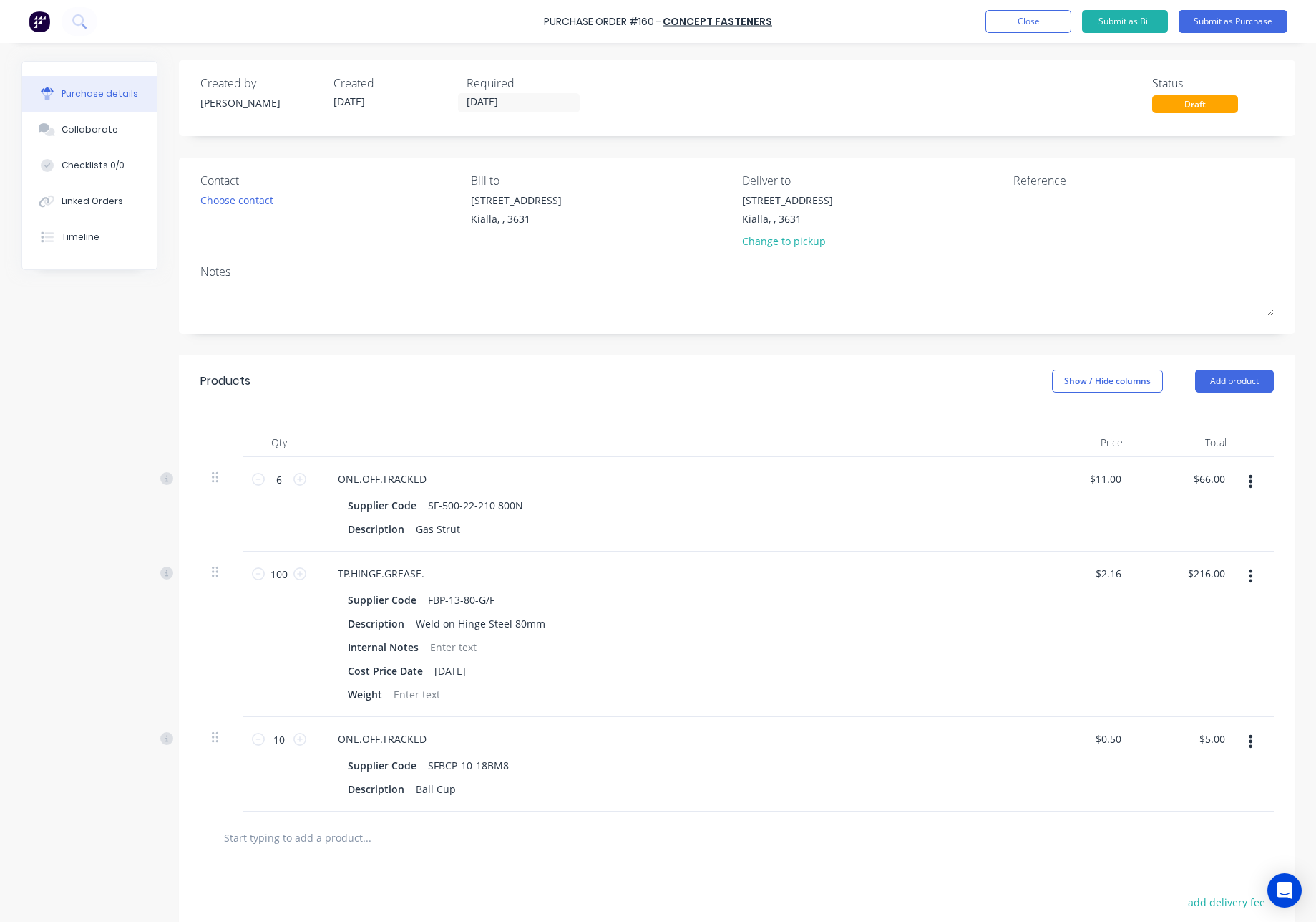
scroll to position [0, 0]
click at [1231, 19] on button "Submit as Purchase" at bounding box center [1233, 21] width 109 height 23
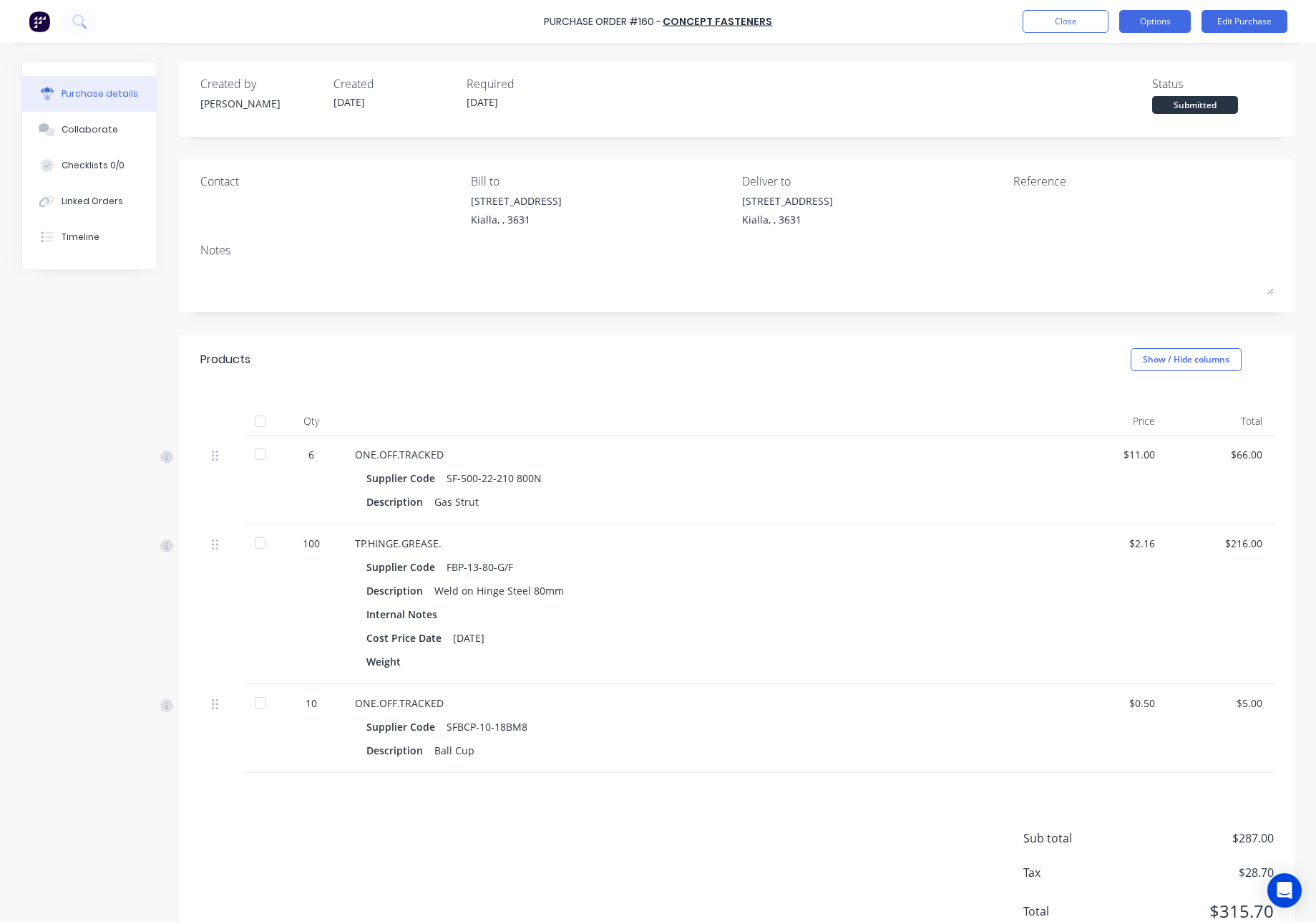
click at [1153, 24] on button "Options" at bounding box center [1155, 21] width 72 height 23
click at [1131, 66] on div "Print / Email" at bounding box center [1123, 58] width 110 height 21
click at [1122, 94] on div "With pricing" at bounding box center [1123, 87] width 110 height 21
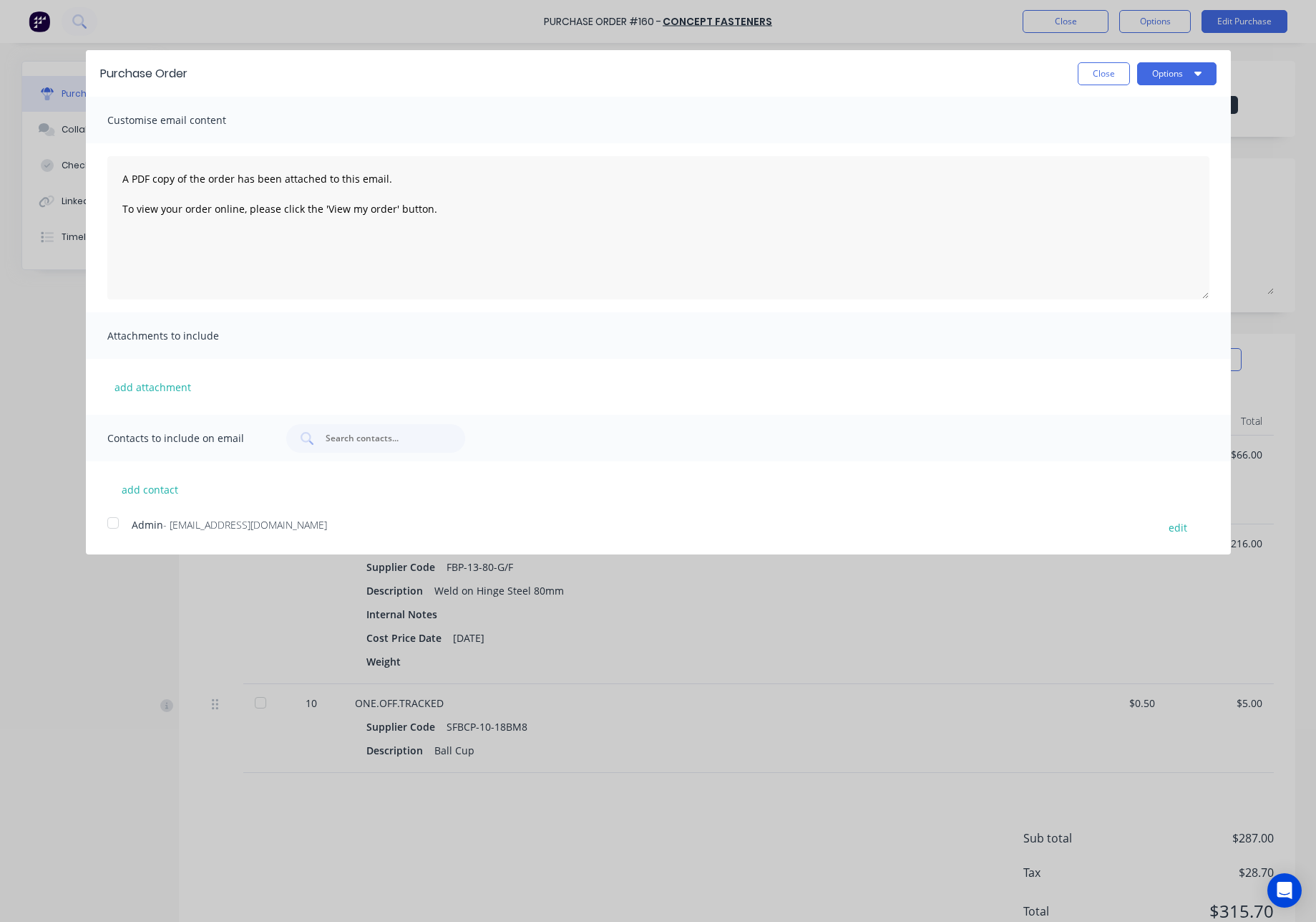
click at [110, 523] on div at bounding box center [113, 523] width 28 height 28
click at [1175, 75] on button "Options" at bounding box center [1177, 73] width 80 height 23
click at [1130, 141] on div "Email" at bounding box center [1149, 138] width 110 height 21
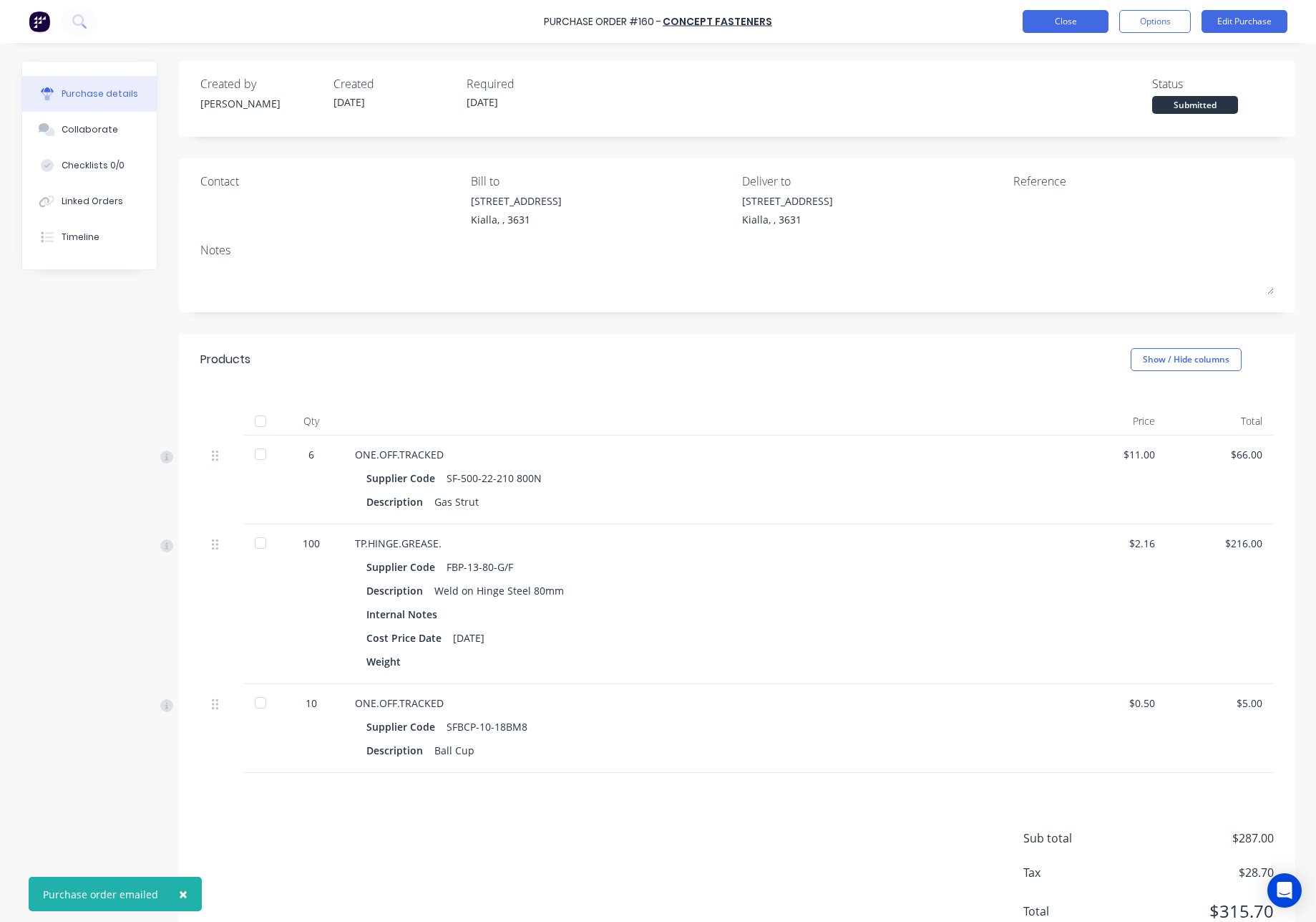
click at [1064, 28] on button "Close" at bounding box center [1065, 21] width 86 height 23
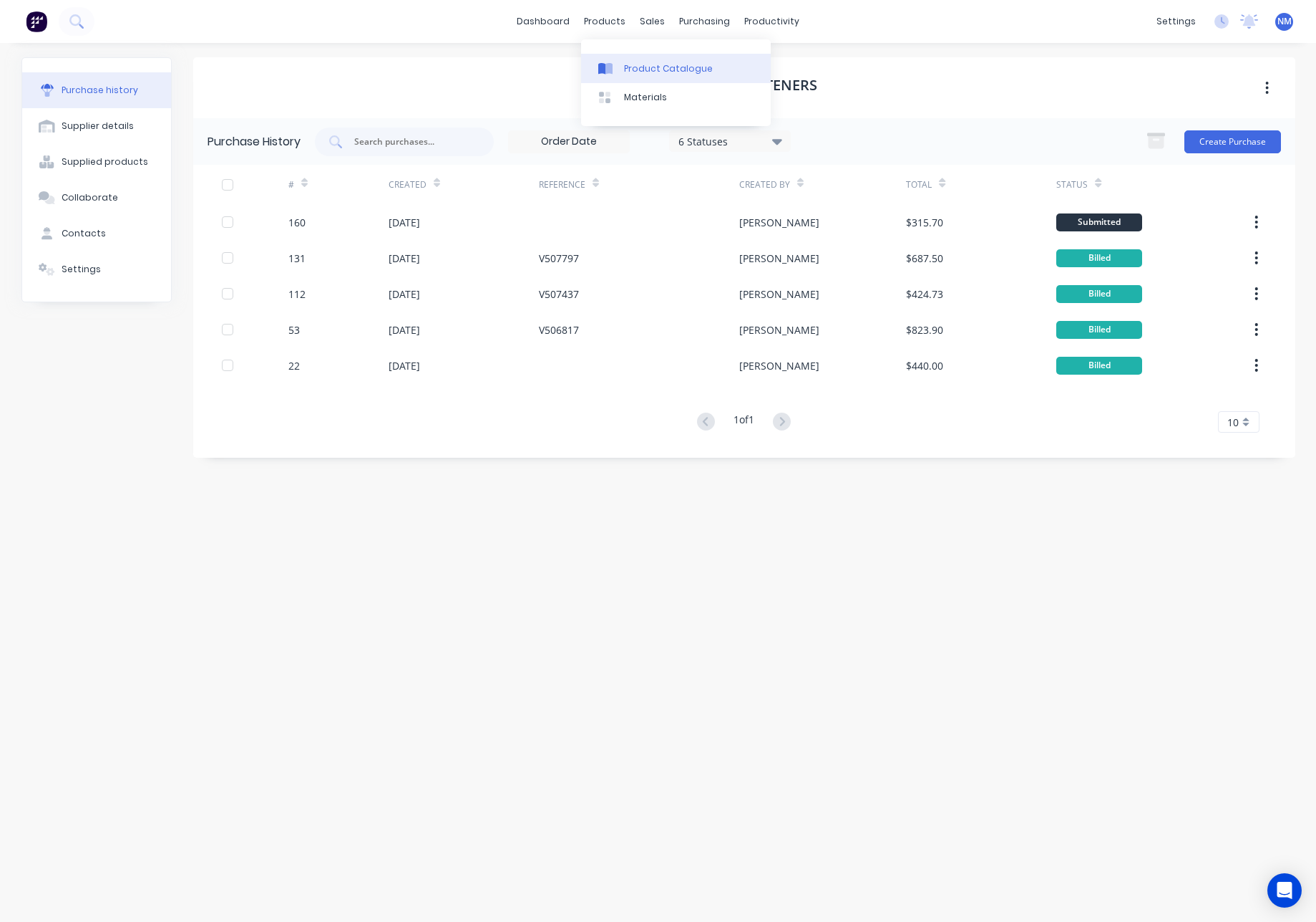
click at [636, 66] on div "Product Catalogue" at bounding box center [668, 69] width 88 height 13
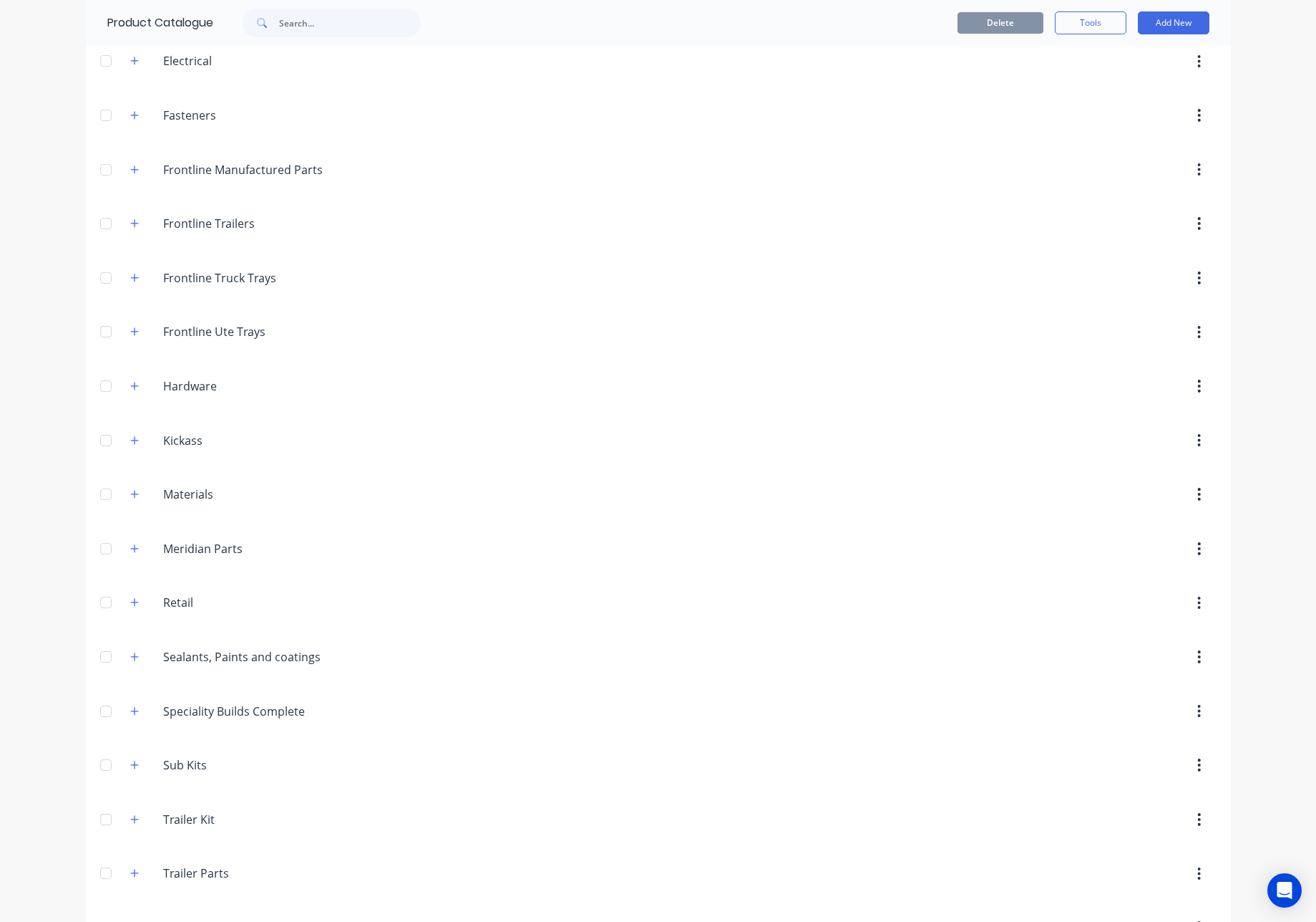
scroll to position [325, 0]
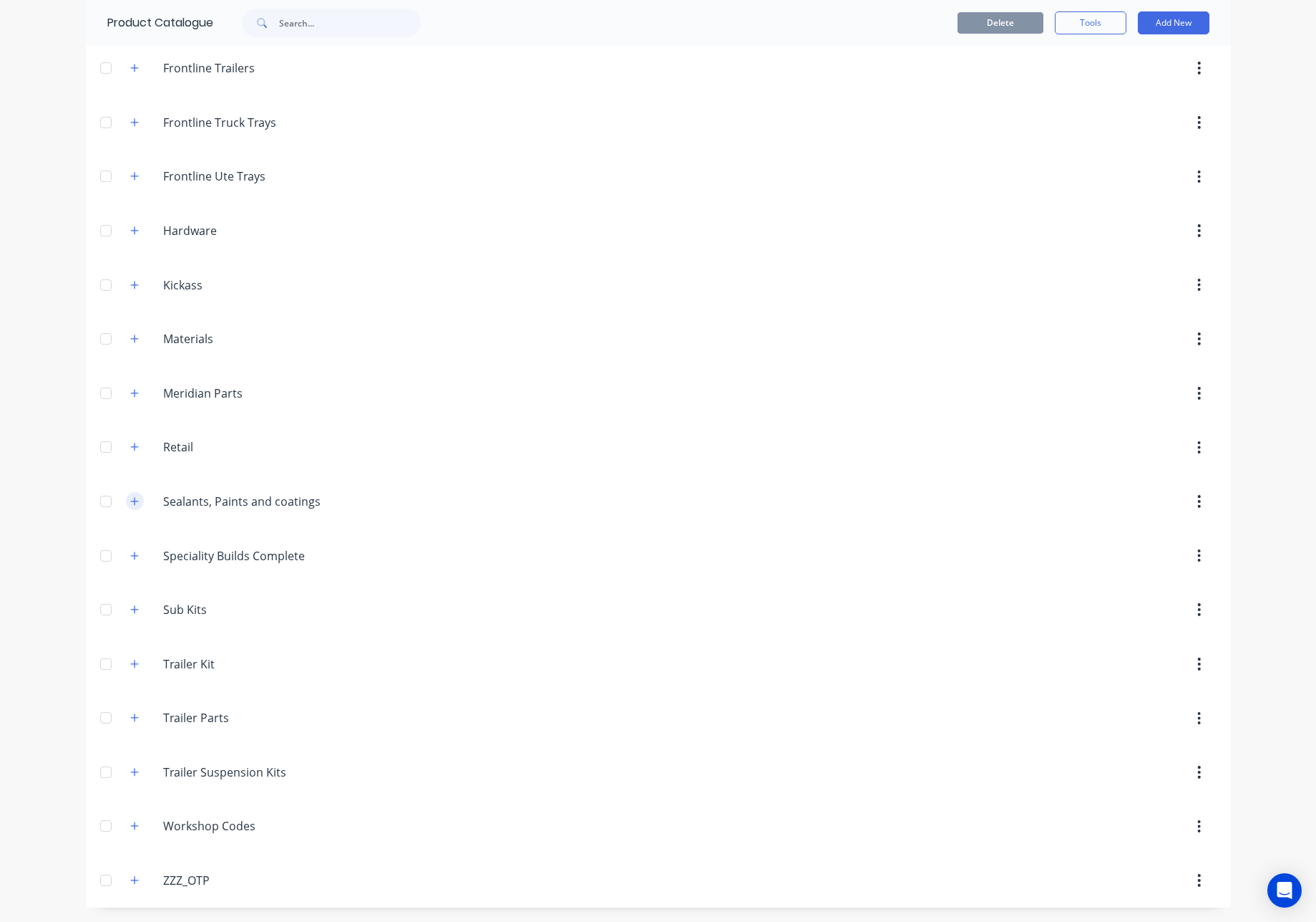
click at [130, 501] on icon "button" at bounding box center [134, 501] width 9 height 10
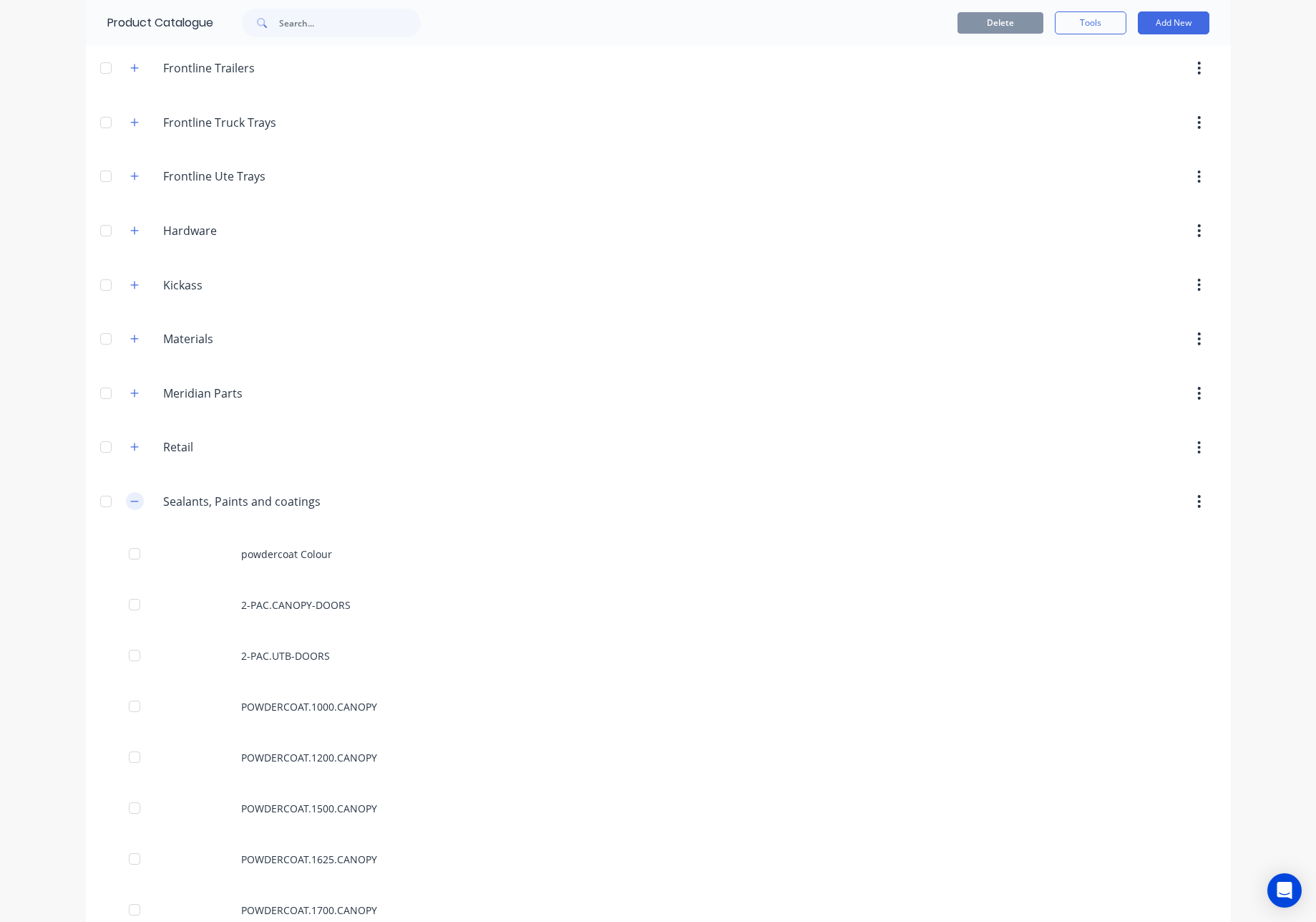
click at [130, 501] on icon "button" at bounding box center [134, 501] width 9 height 10
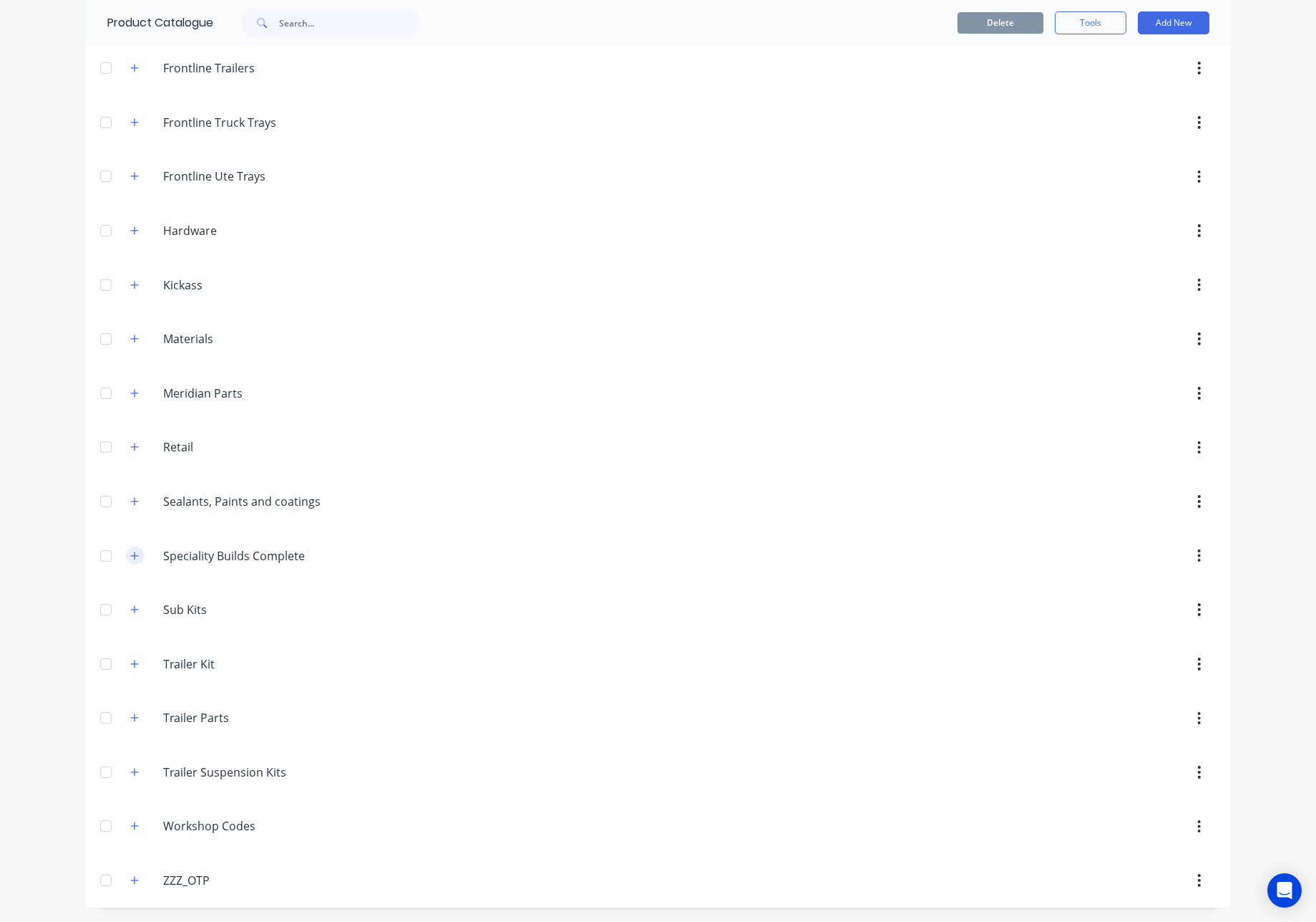
click at [134, 558] on button "button" at bounding box center [135, 555] width 18 height 18
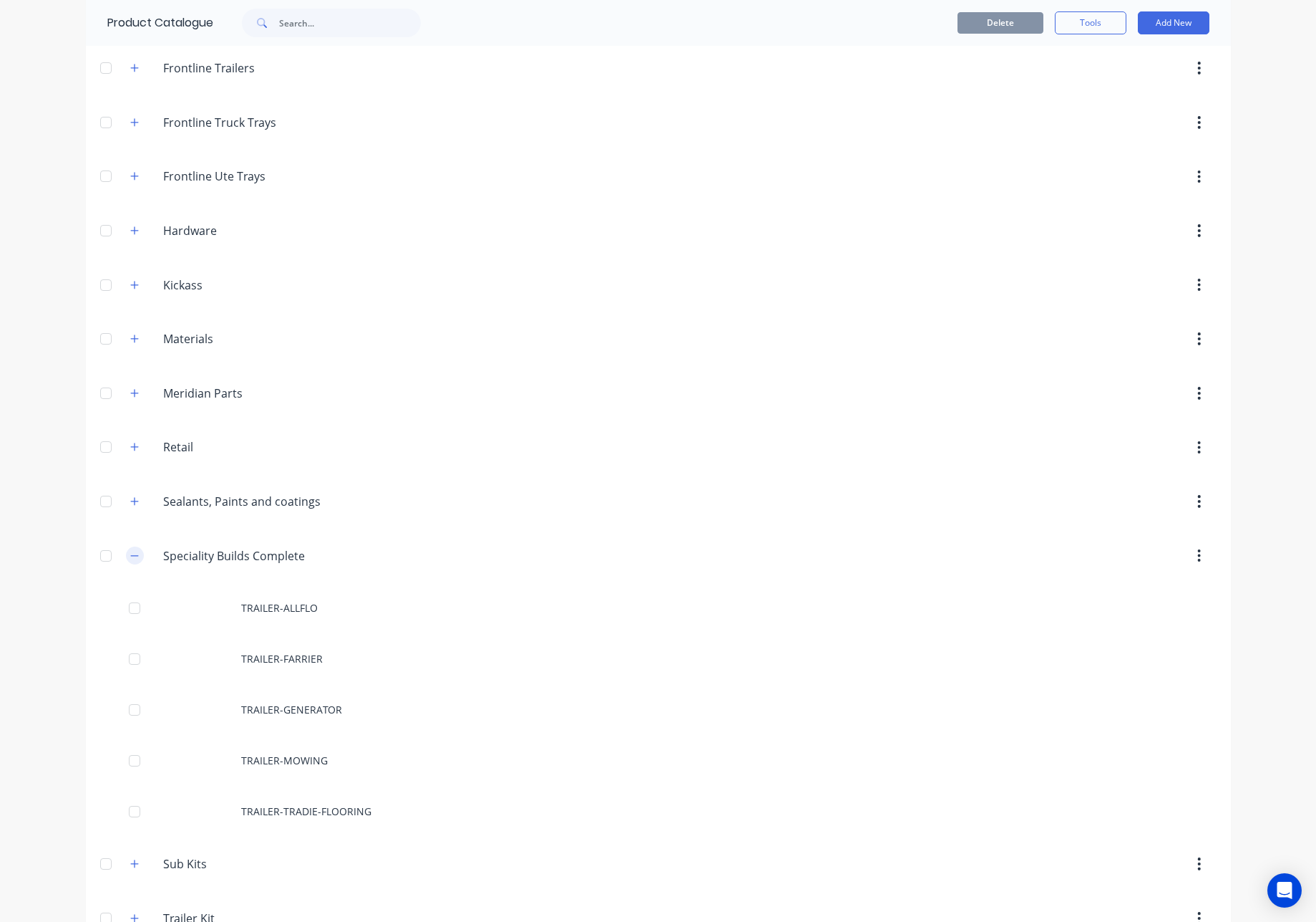
click at [134, 558] on button "button" at bounding box center [135, 555] width 18 height 18
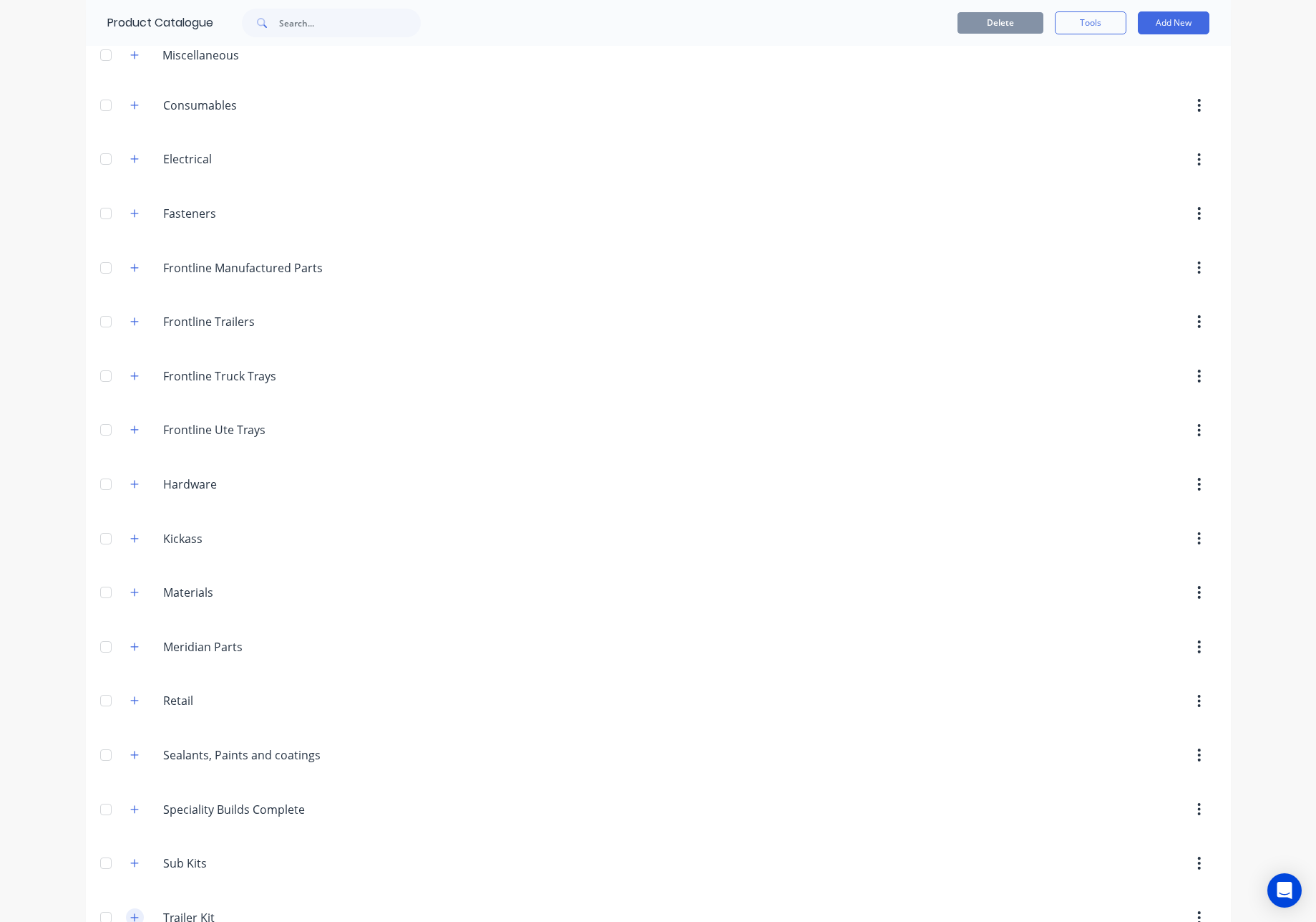
scroll to position [0, 0]
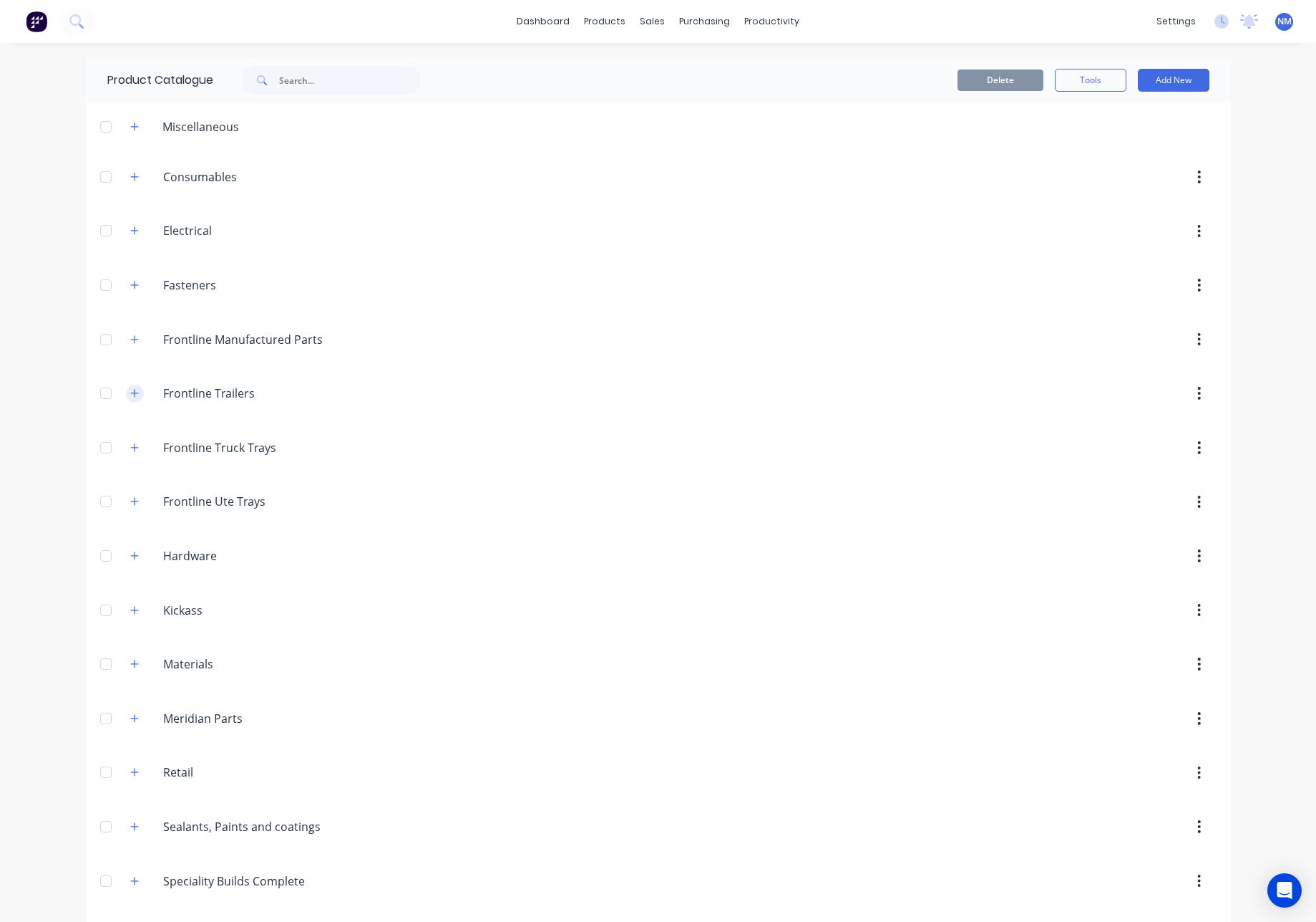
click at [134, 392] on button "button" at bounding box center [135, 393] width 18 height 18
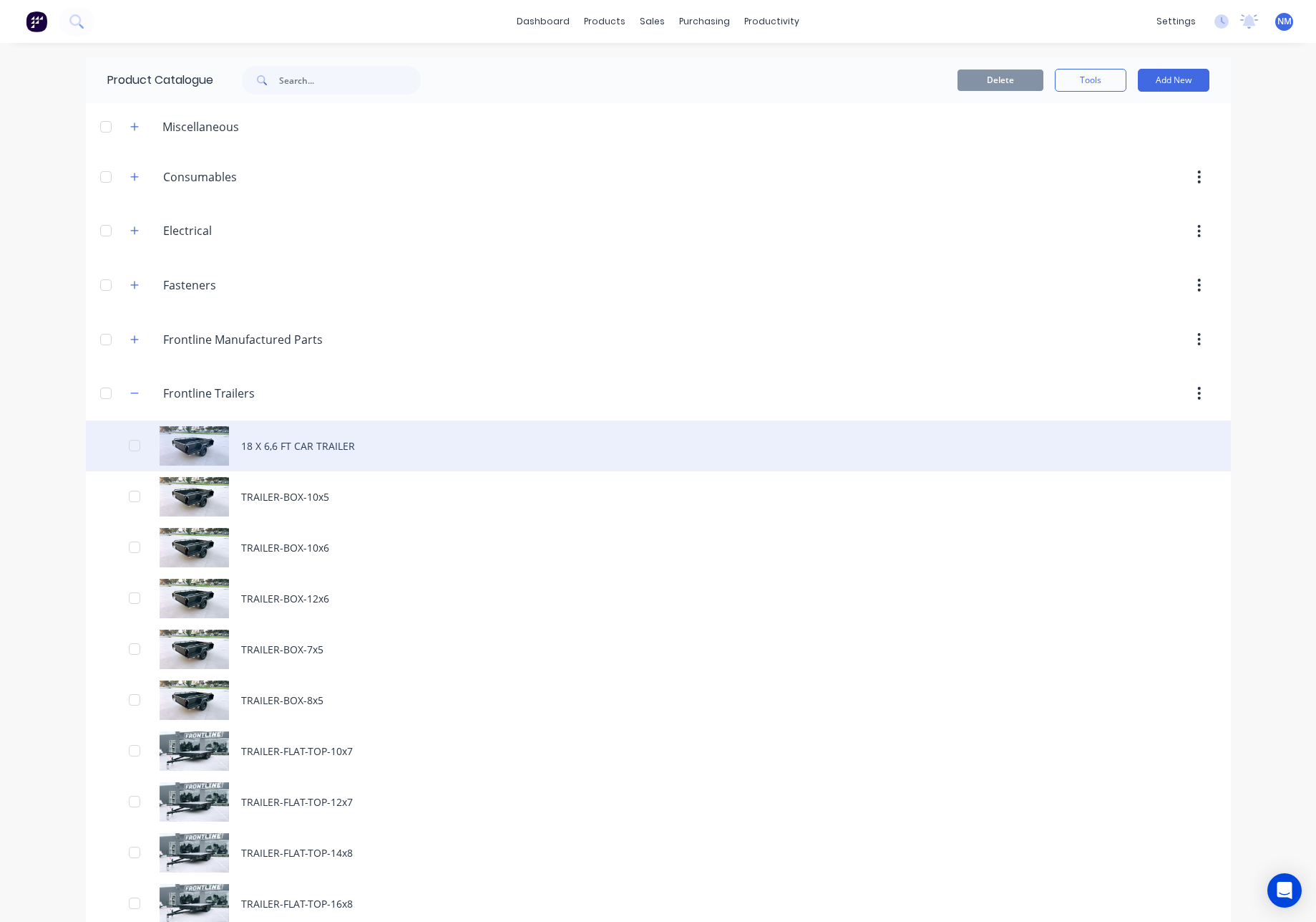
scroll to position [3, 0]
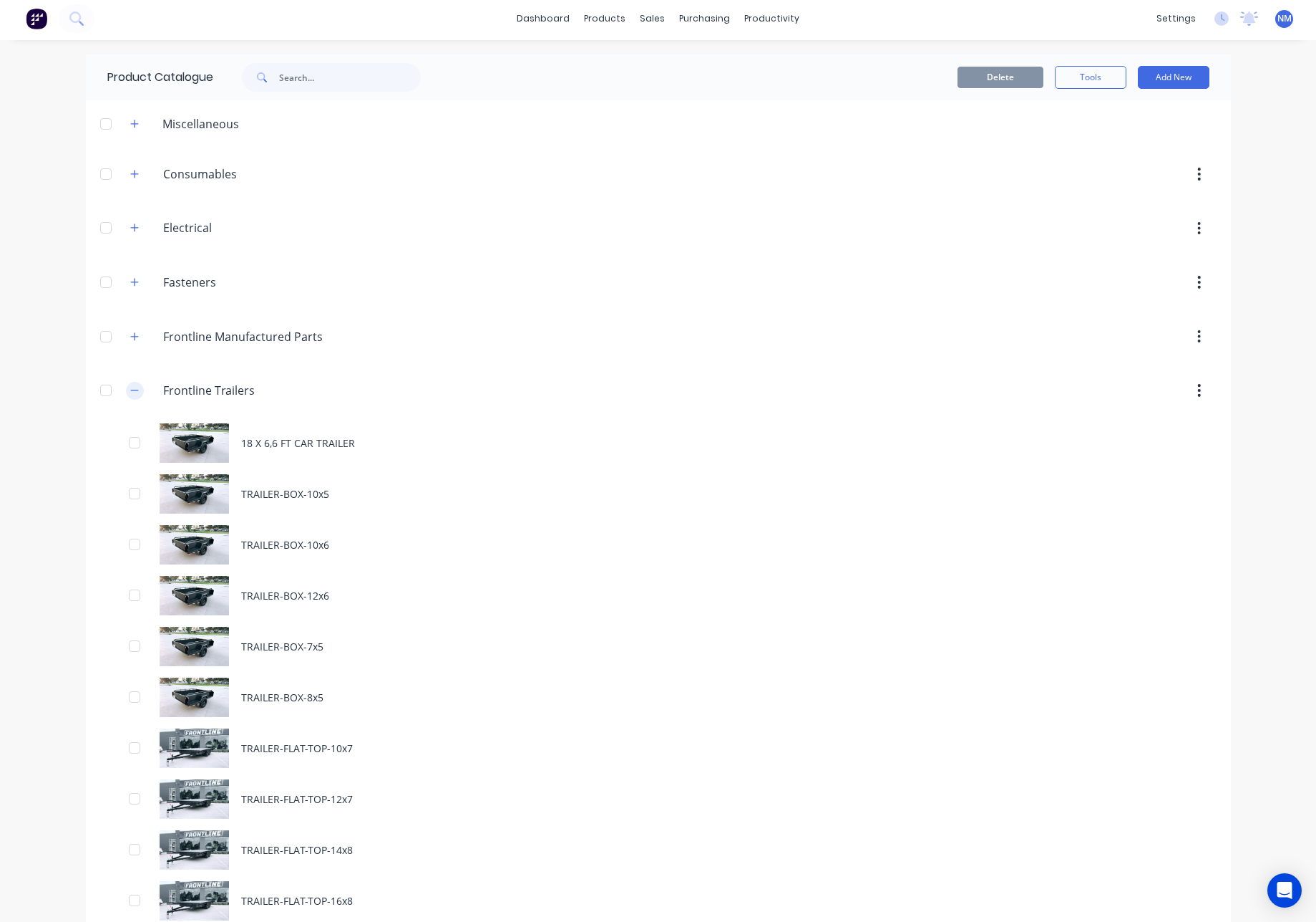
click at [130, 395] on icon "button" at bounding box center [134, 390] width 9 height 10
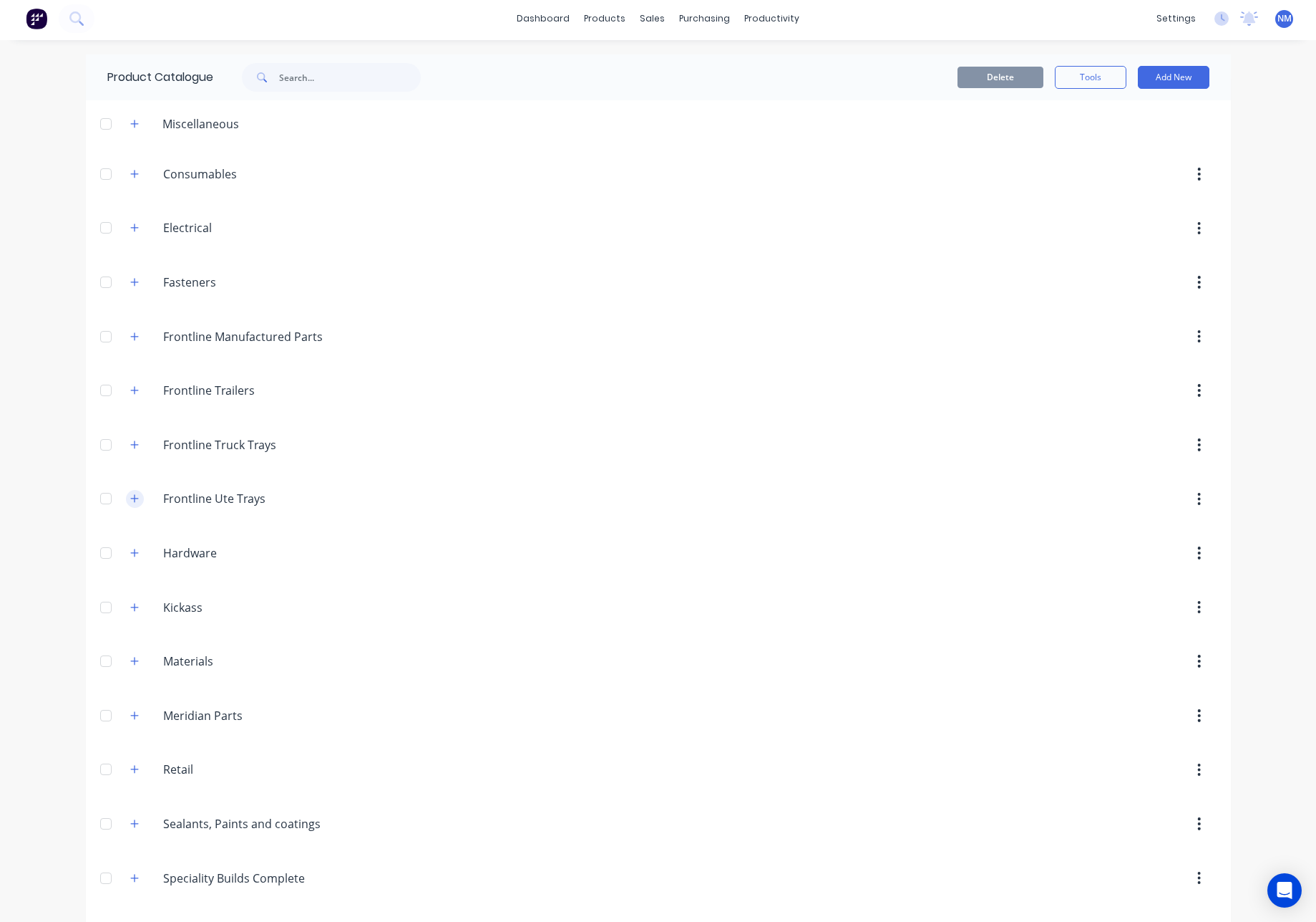
click at [134, 499] on button "button" at bounding box center [135, 499] width 18 height 18
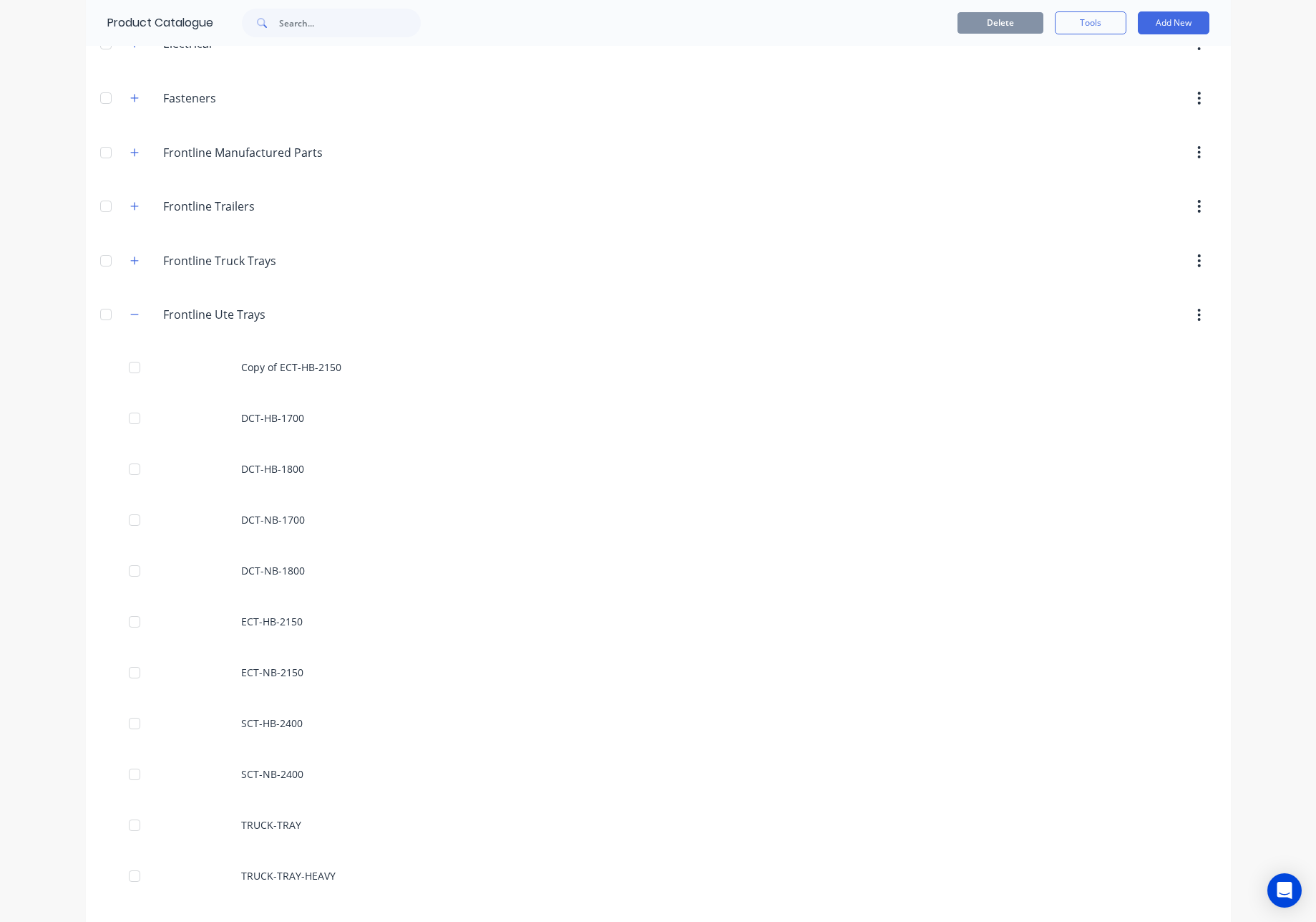
scroll to position [264, 0]
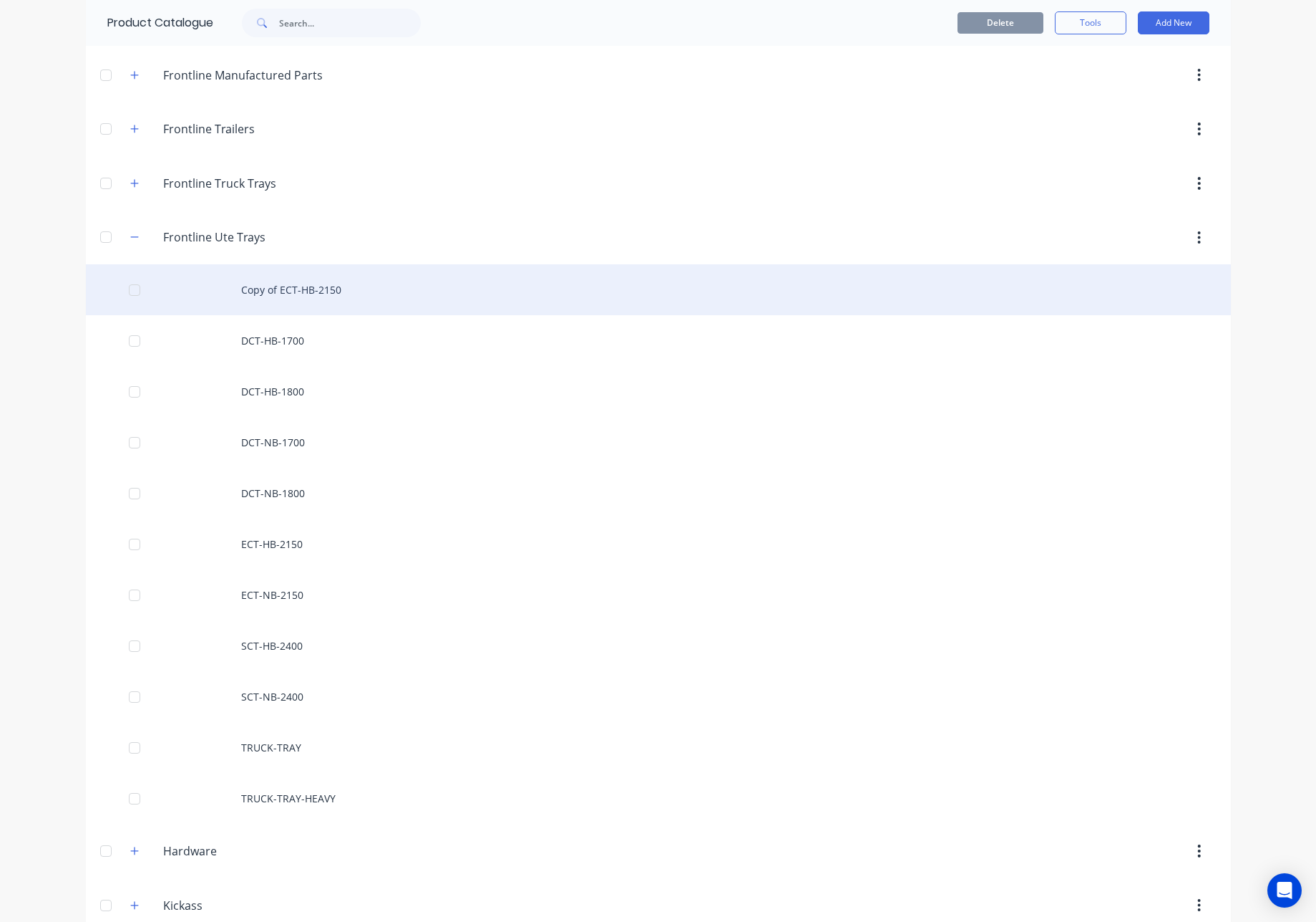
click at [346, 282] on div "Copy of ECT-HB-2150" at bounding box center [659, 290] width 1146 height 51
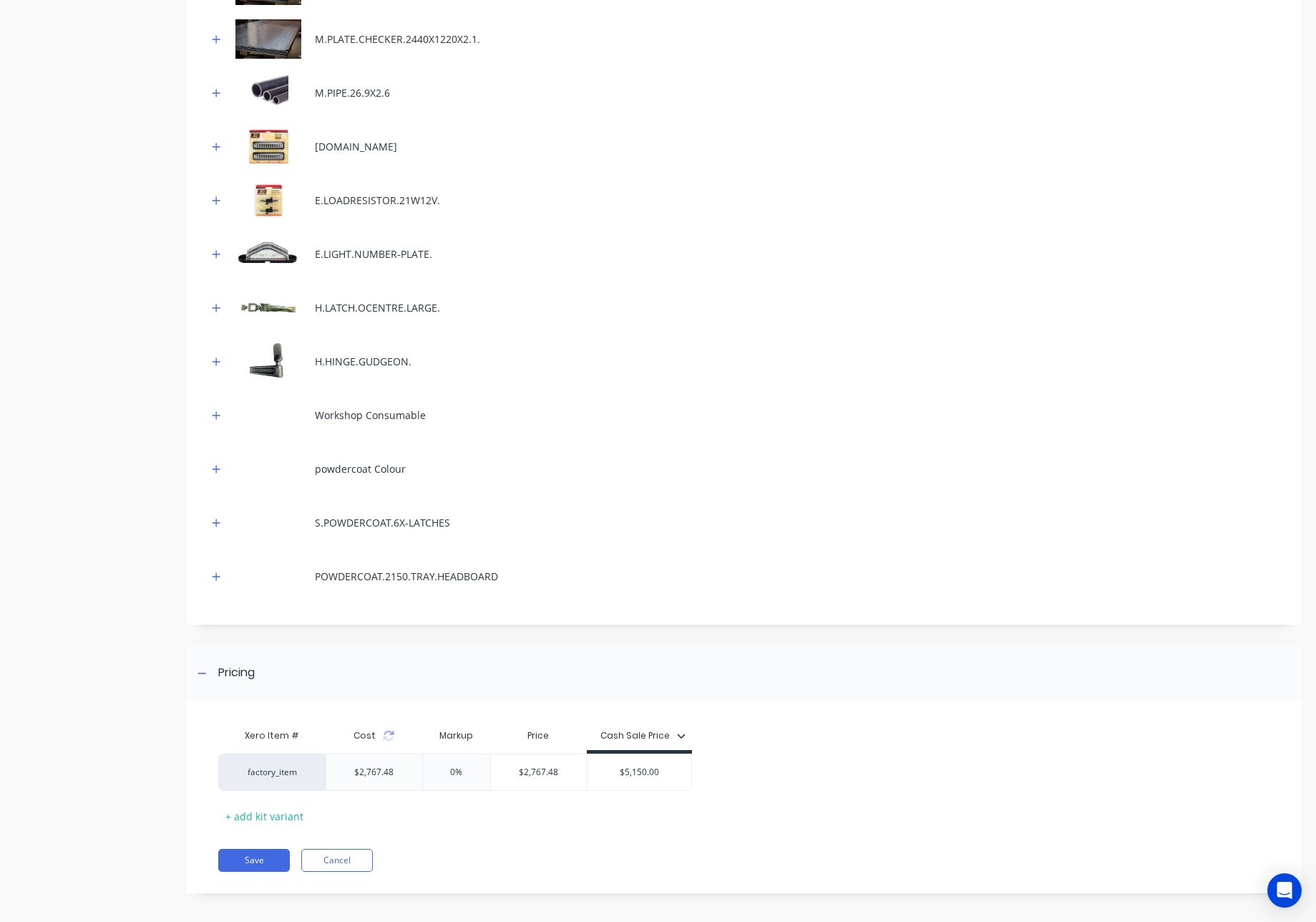
scroll to position [699, 0]
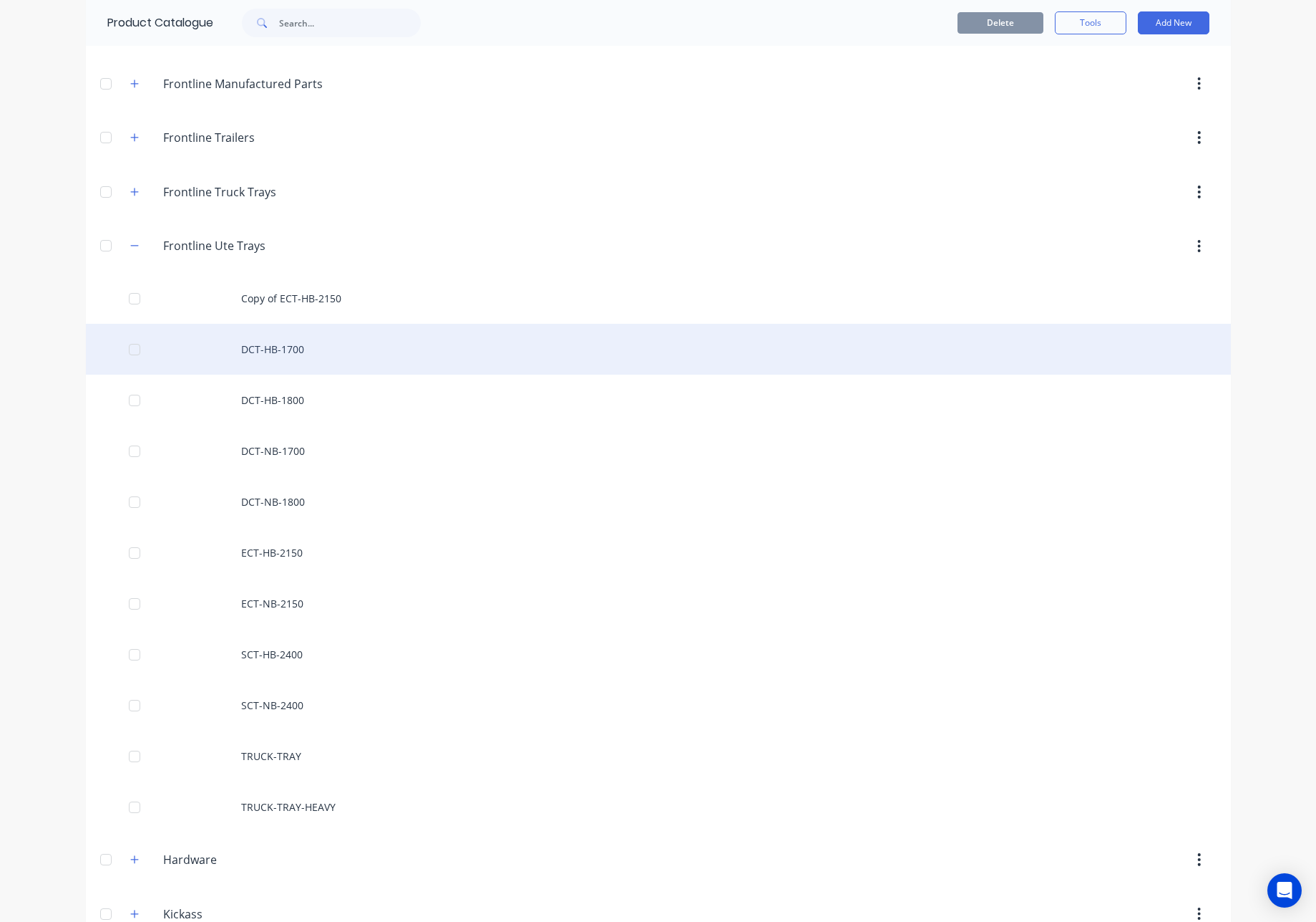
scroll to position [278, 0]
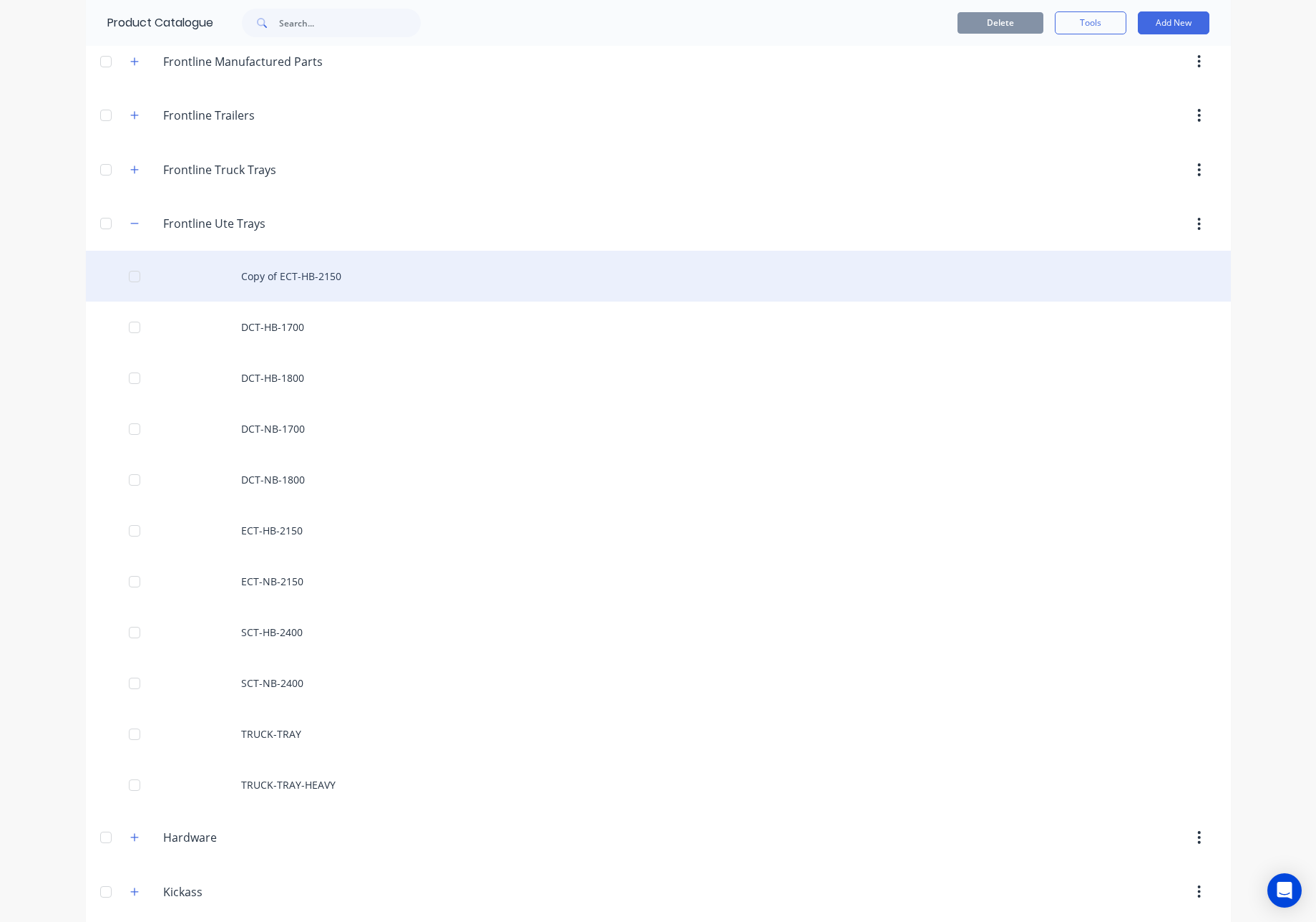
click at [322, 276] on div "Copy of ECT-HB-2150" at bounding box center [659, 276] width 1146 height 51
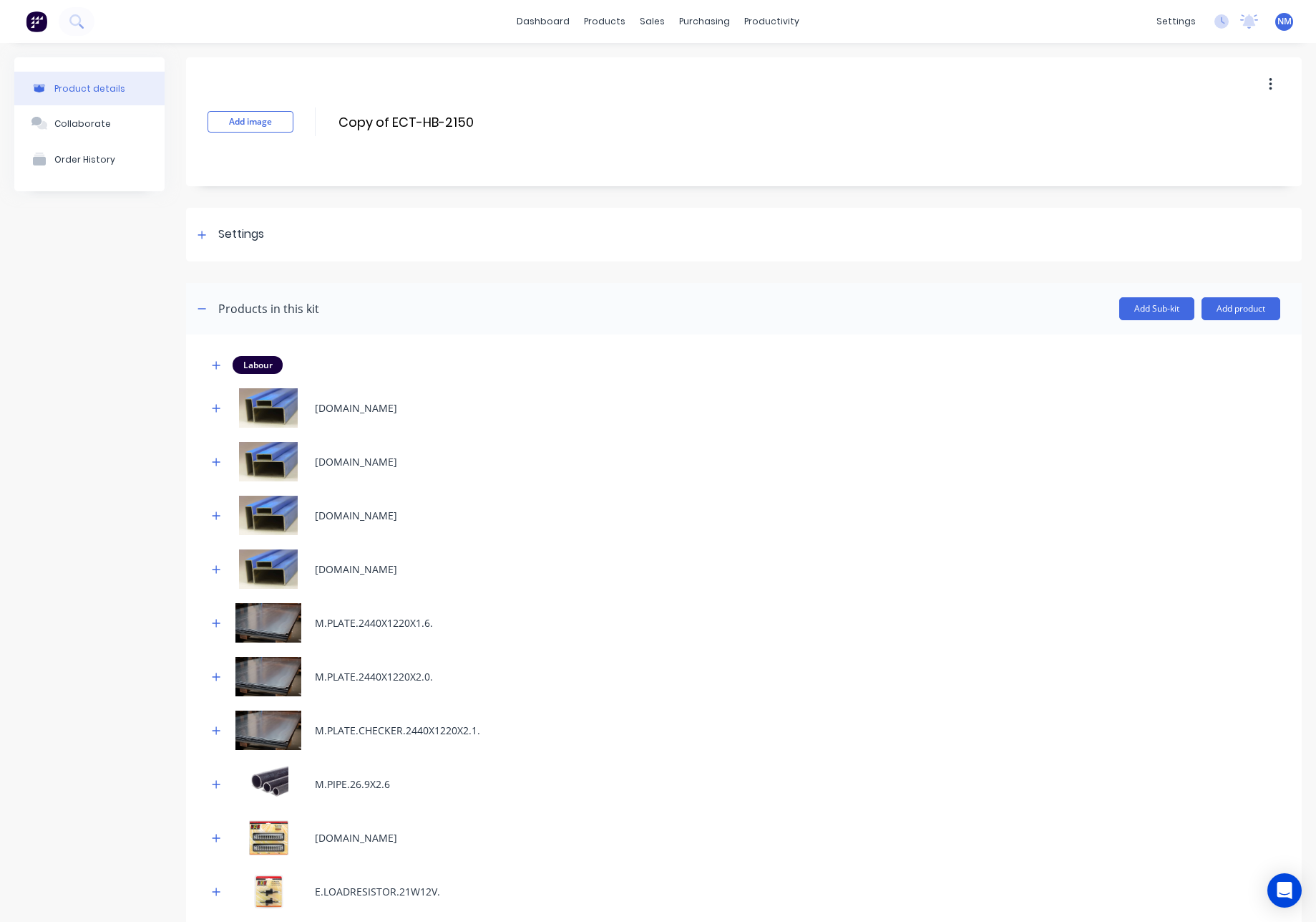
click at [1264, 88] on button "button" at bounding box center [1270, 84] width 34 height 26
click at [1202, 151] on div "Delete" at bounding box center [1220, 151] width 110 height 21
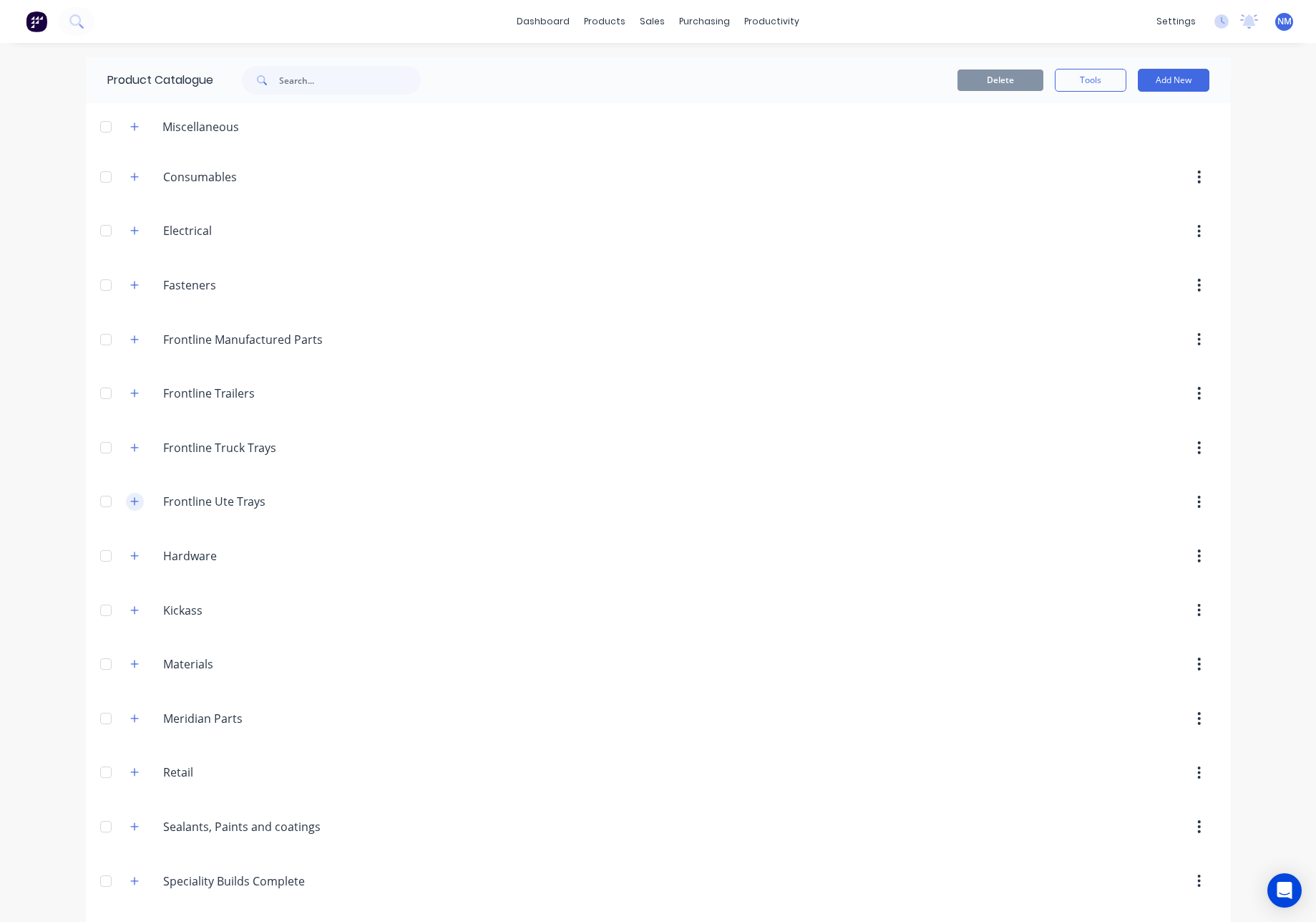
click at [130, 500] on icon "button" at bounding box center [134, 501] width 9 height 10
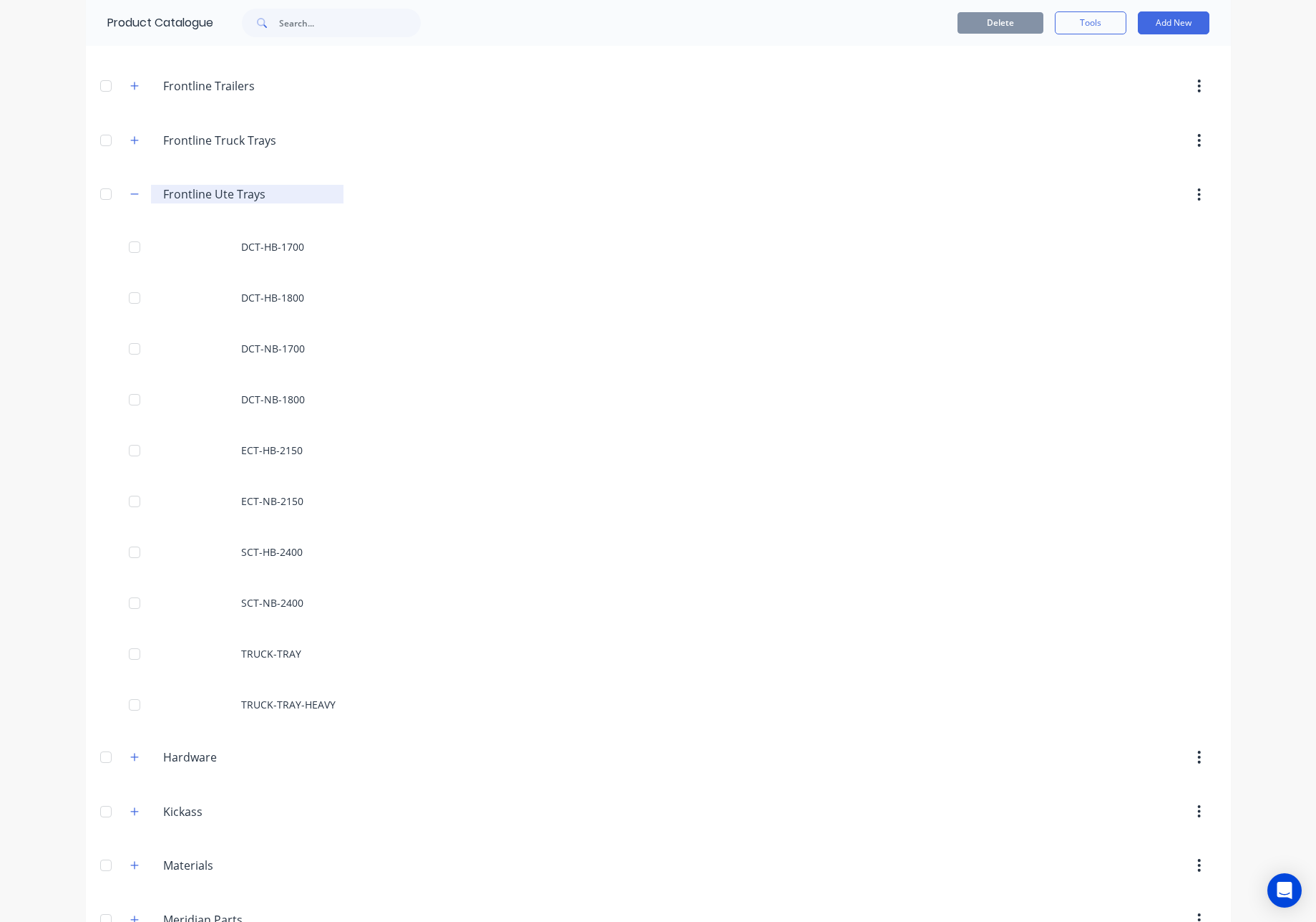
scroll to position [316, 0]
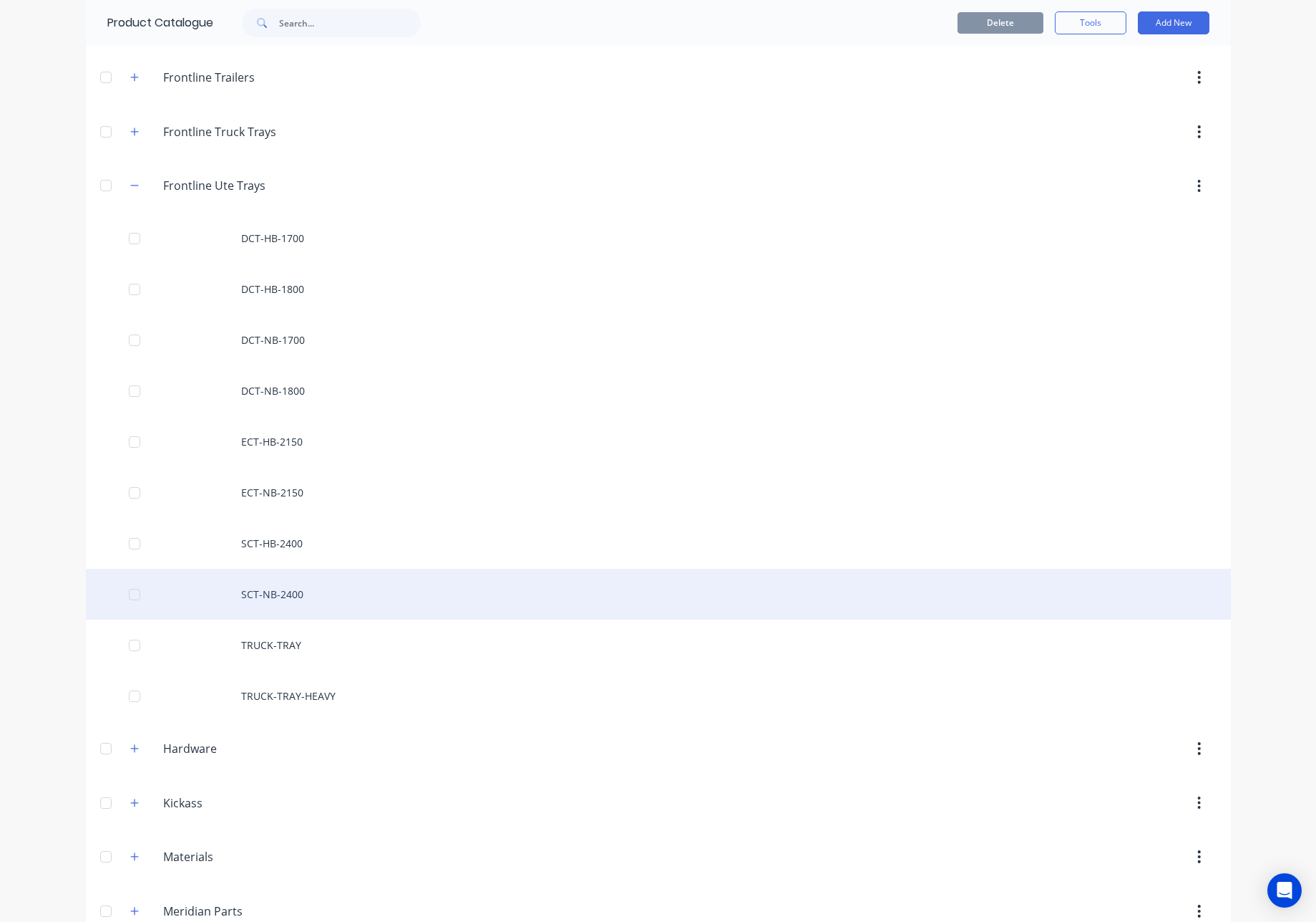
click at [312, 605] on div "SCT-NB-2400" at bounding box center [659, 594] width 1146 height 51
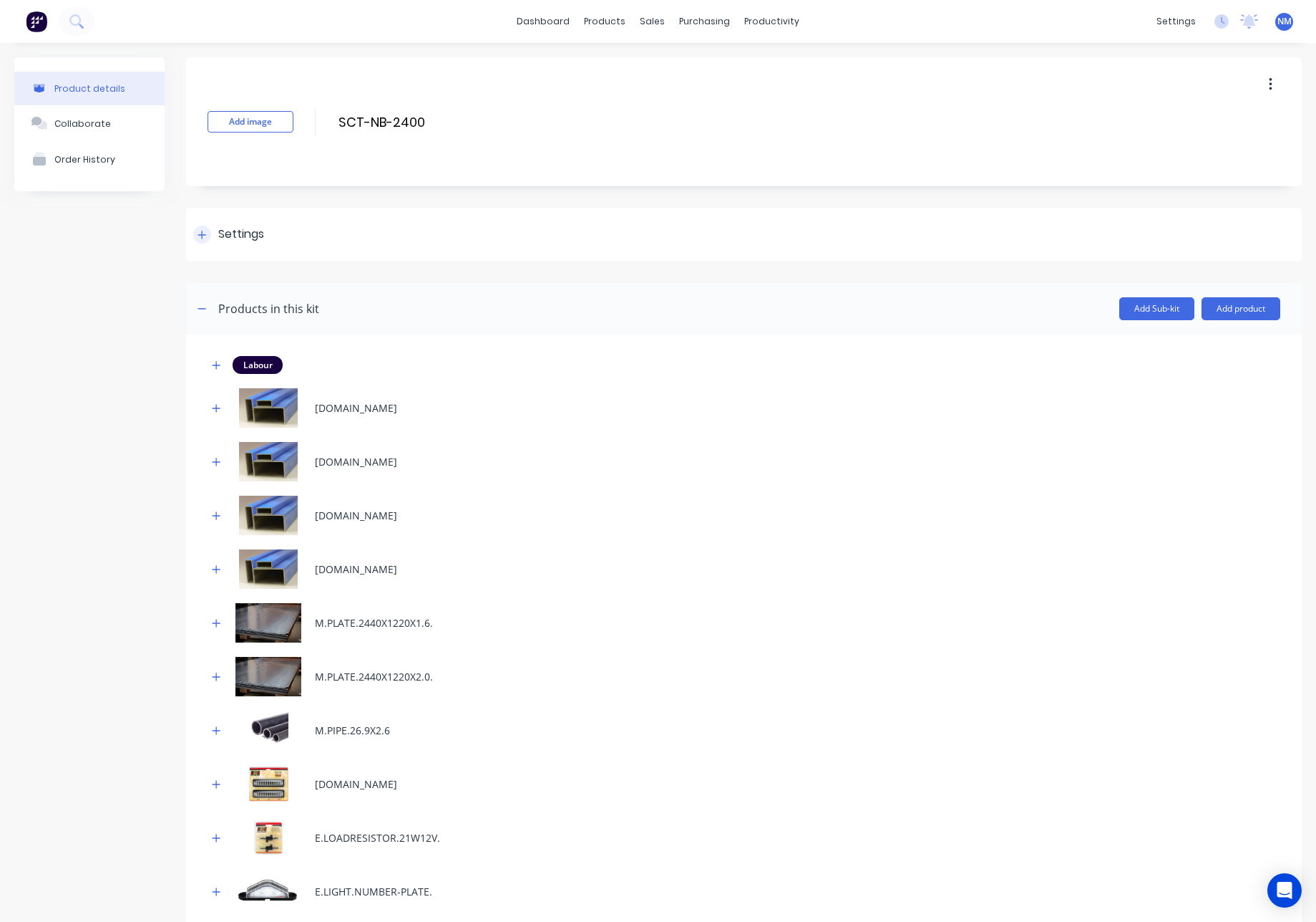
click at [196, 241] on div at bounding box center [202, 234] width 18 height 18
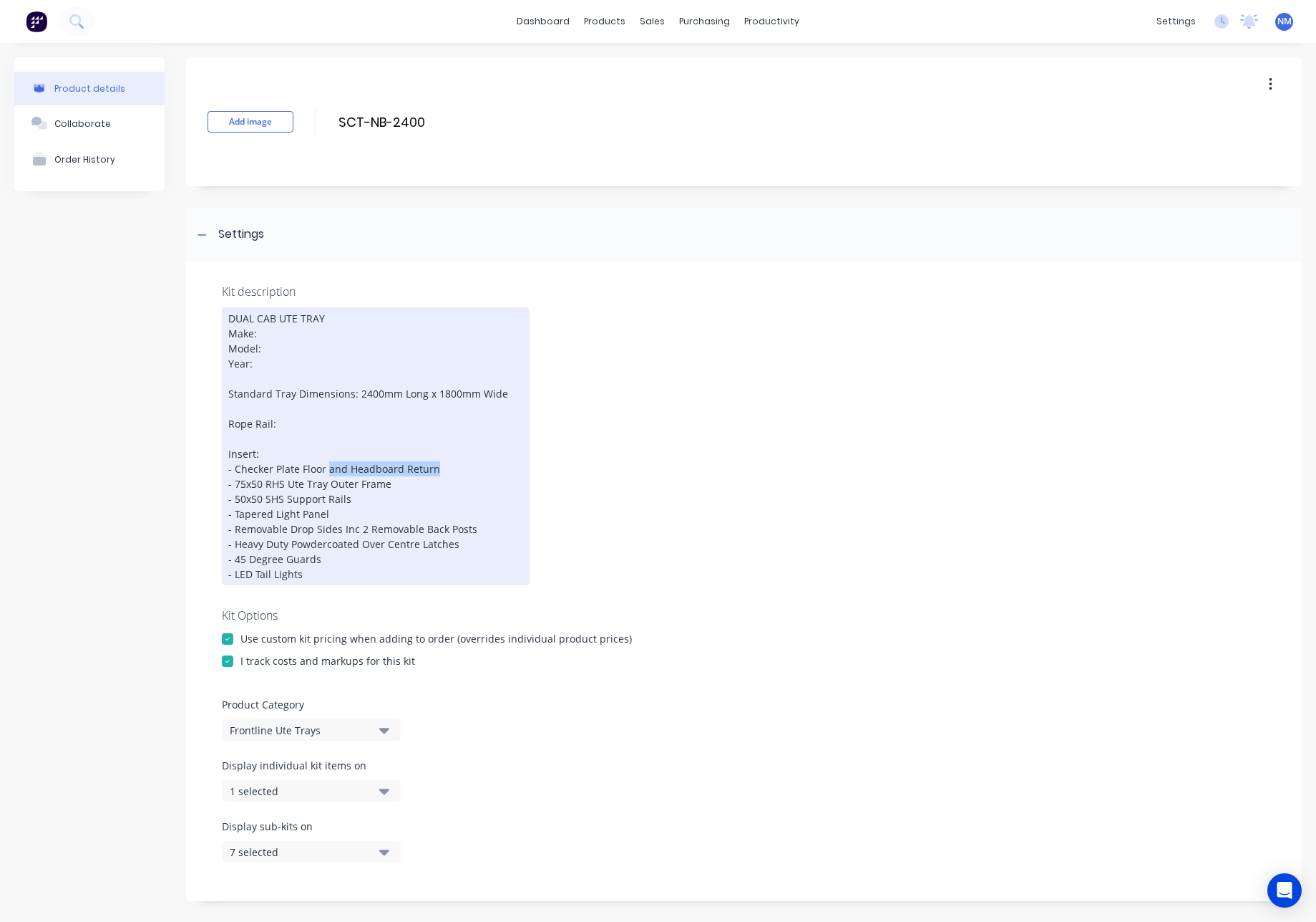
drag, startPoint x: 436, startPoint y: 469, endPoint x: 327, endPoint y: 470, distance: 109.0
click at [327, 470] on div "DUAL CAB UTE TRAY Make: Model: Year: Standard Tray Dimensions: 2400mm Long x 18…" at bounding box center [376, 446] width 308 height 278
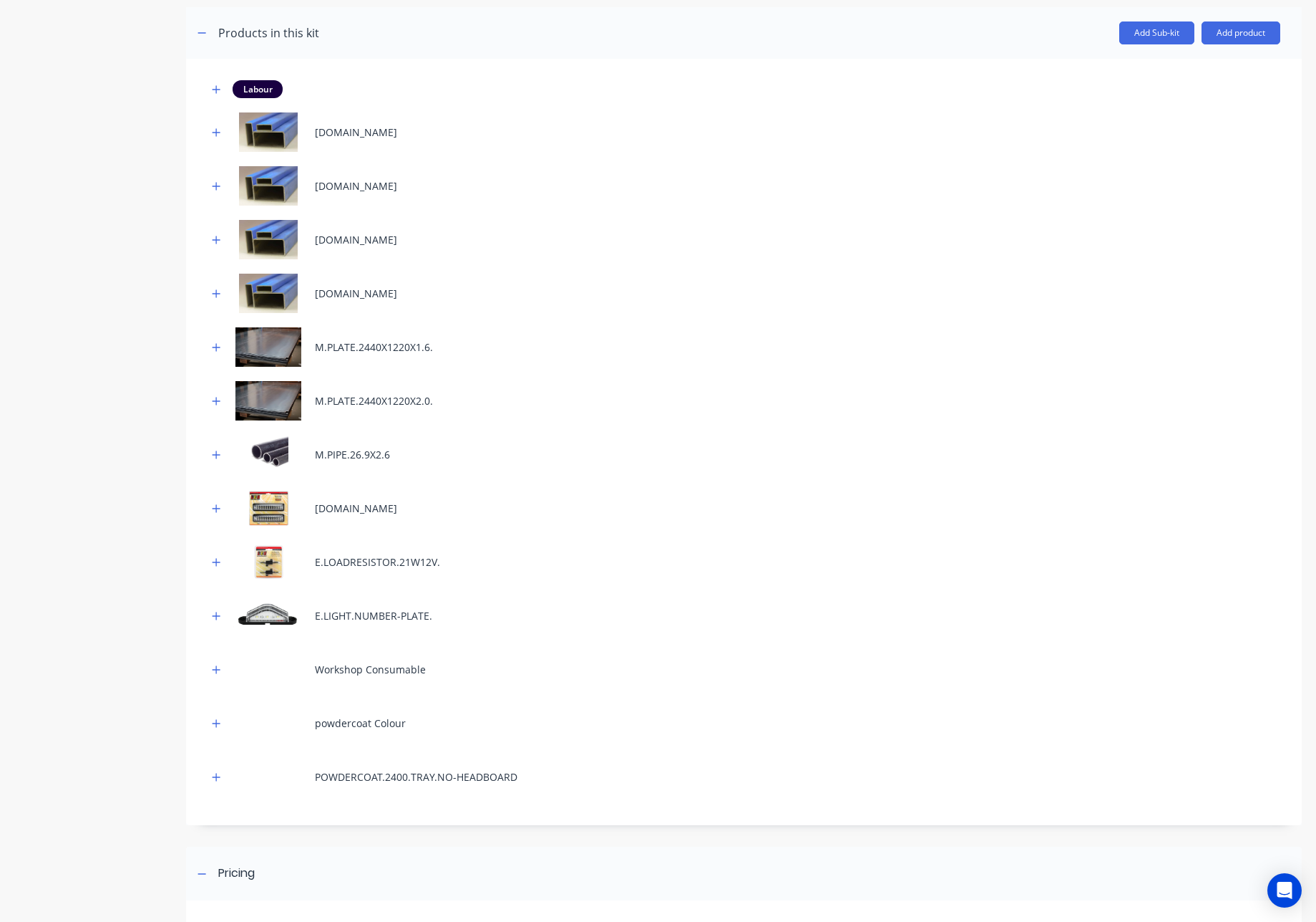
scroll to position [1138, 0]
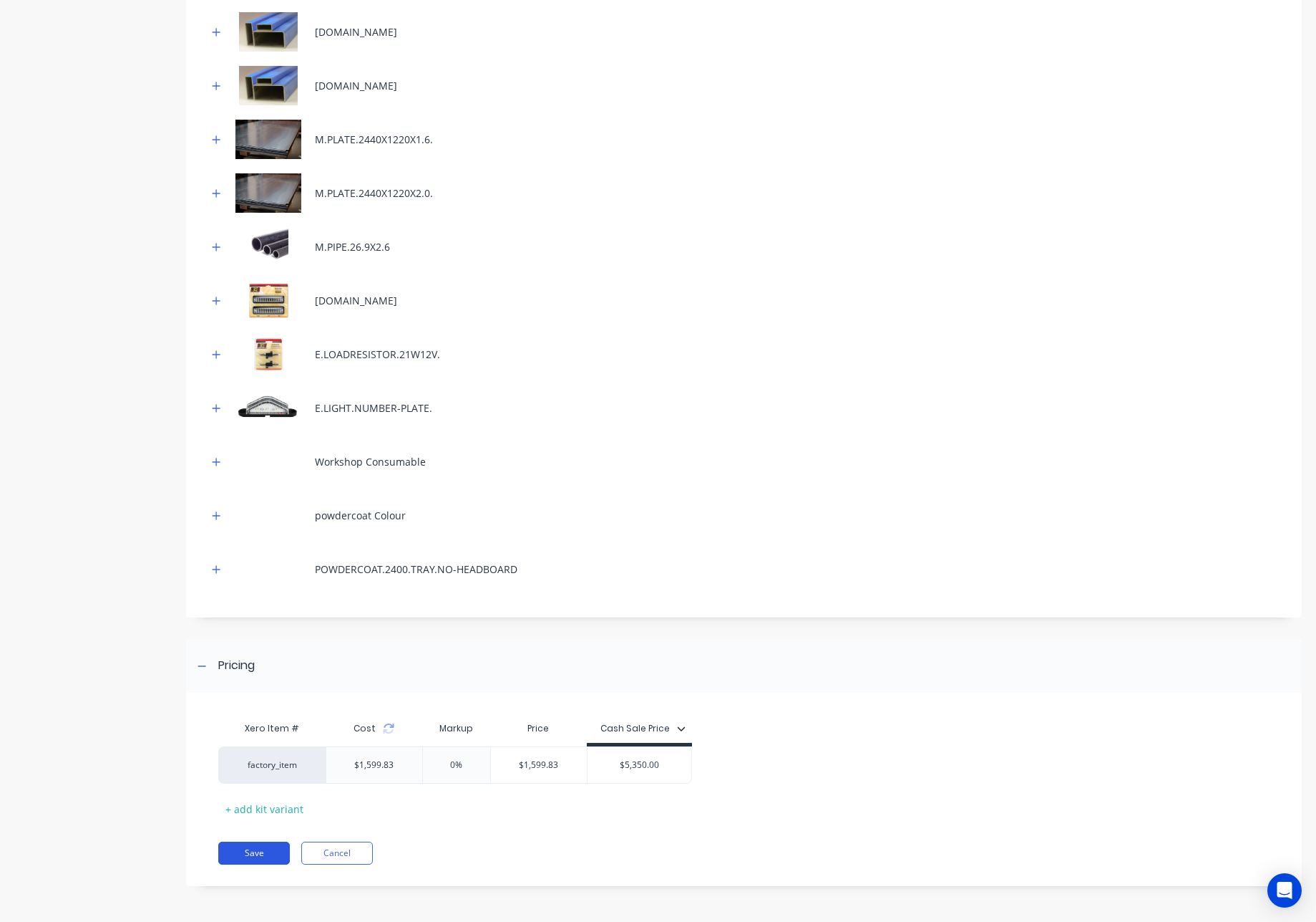
click at [254, 853] on button "Save" at bounding box center [254, 853] width 72 height 23
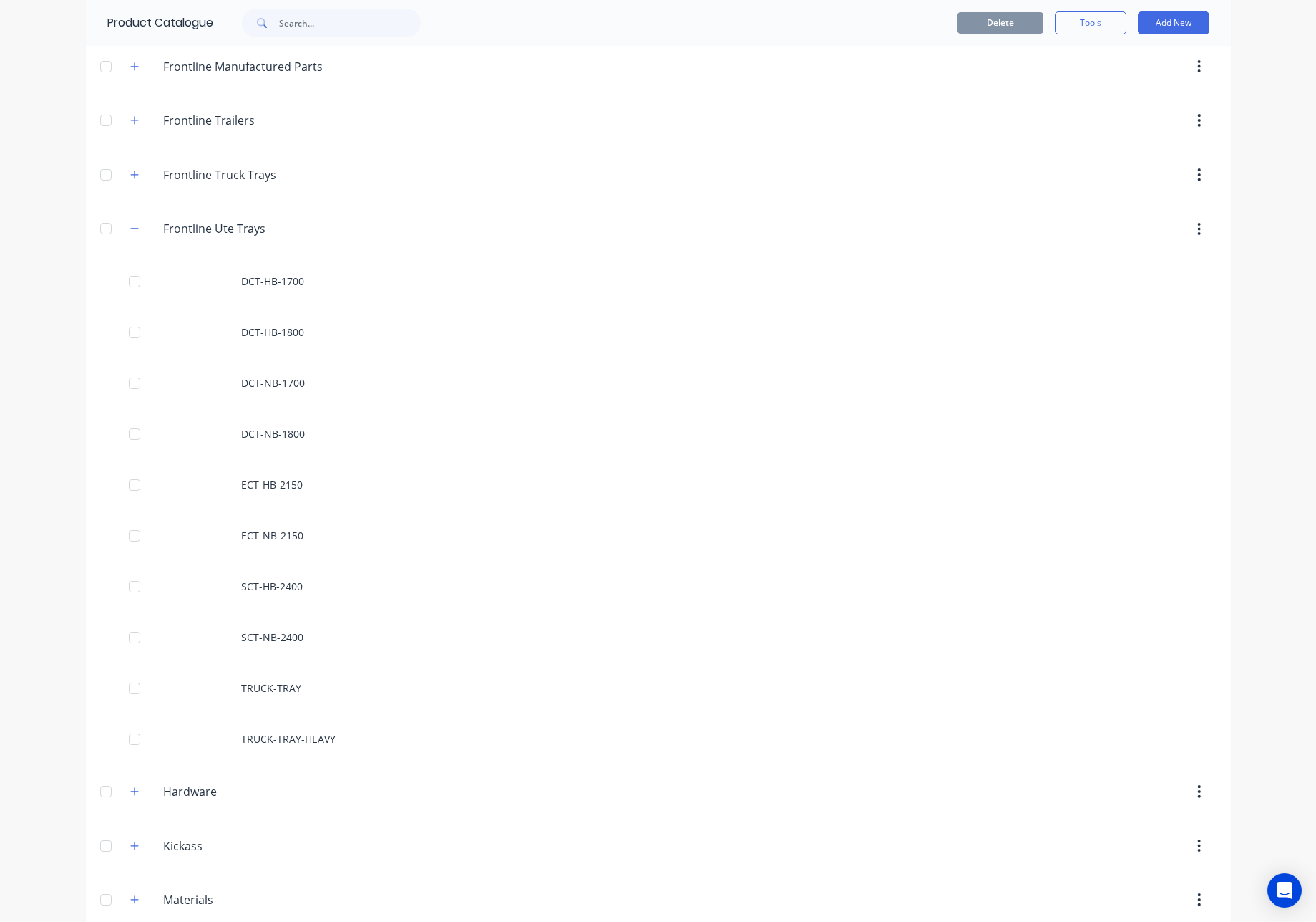
scroll to position [274, 0]
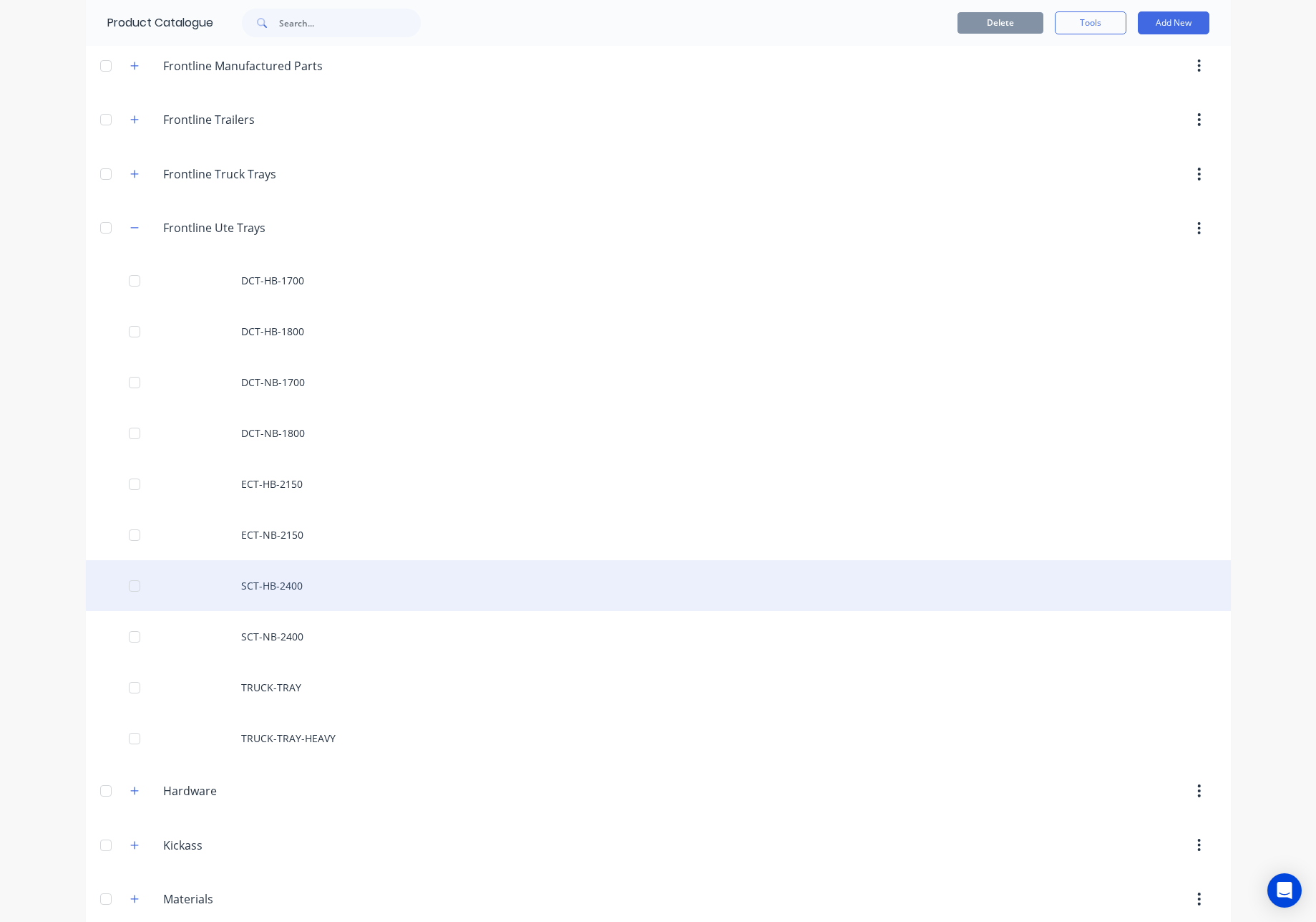
click at [292, 587] on div "SCT-HB-2400" at bounding box center [659, 585] width 1146 height 51
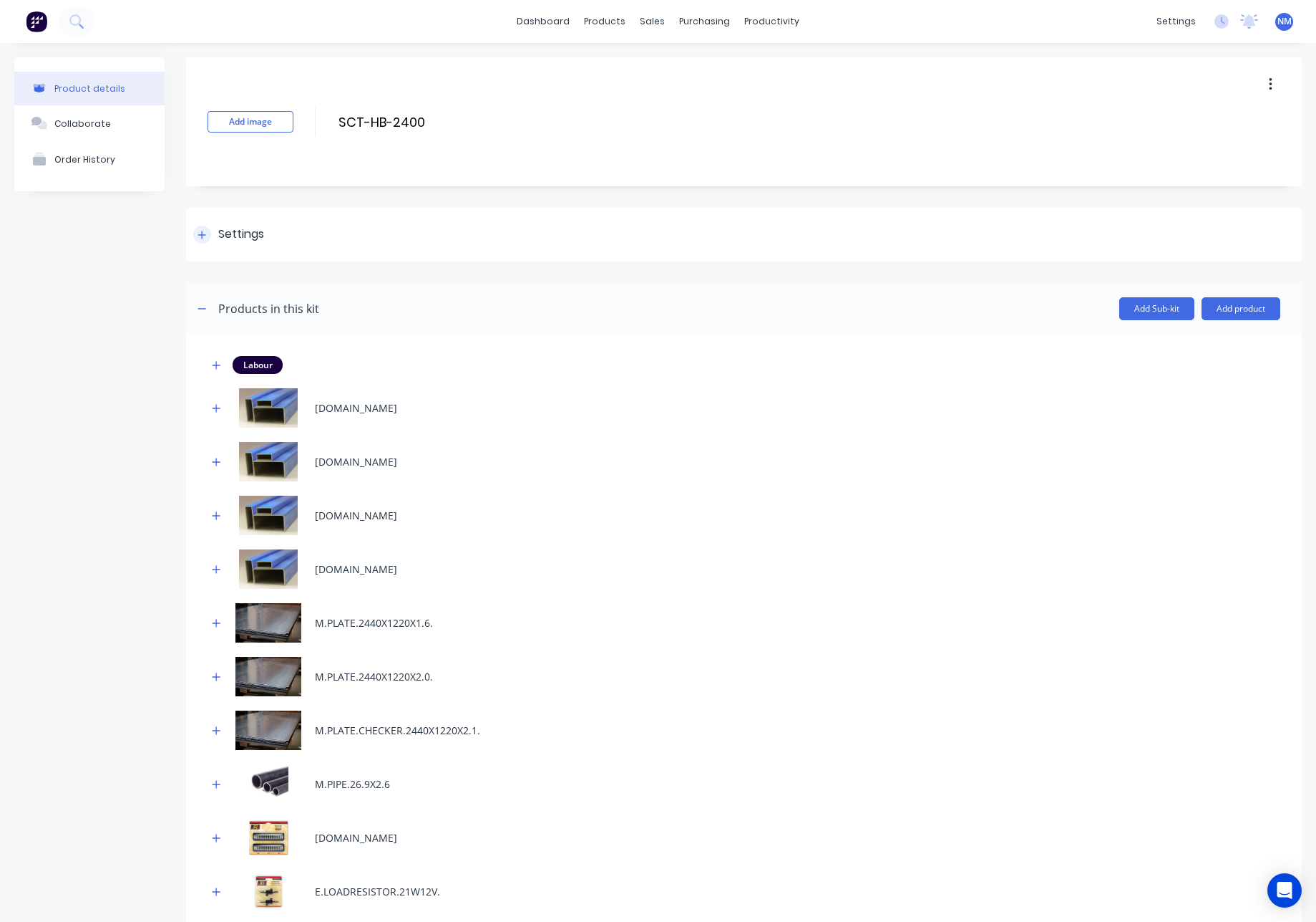
click at [196, 233] on div at bounding box center [202, 234] width 18 height 18
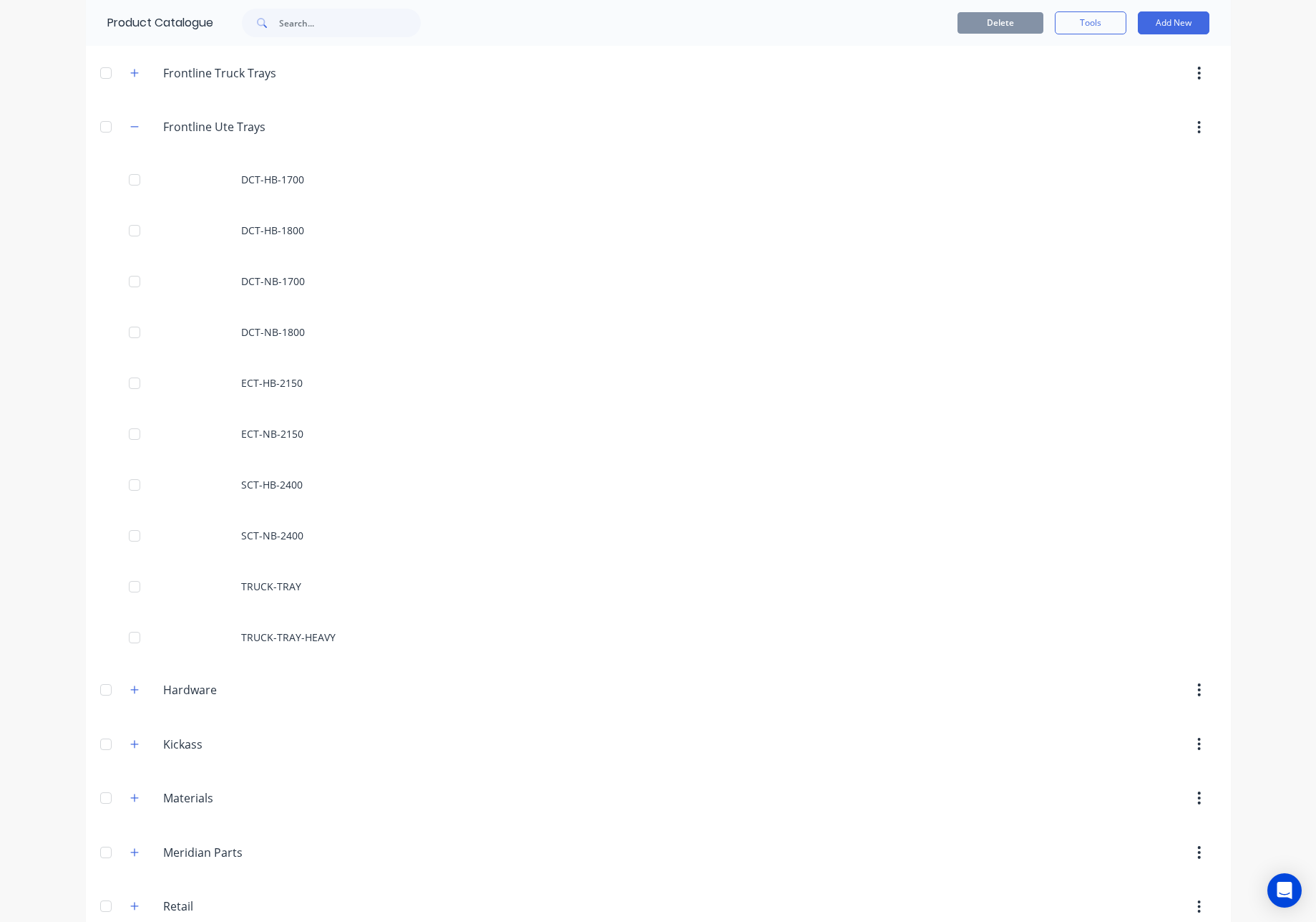
scroll to position [375, 0]
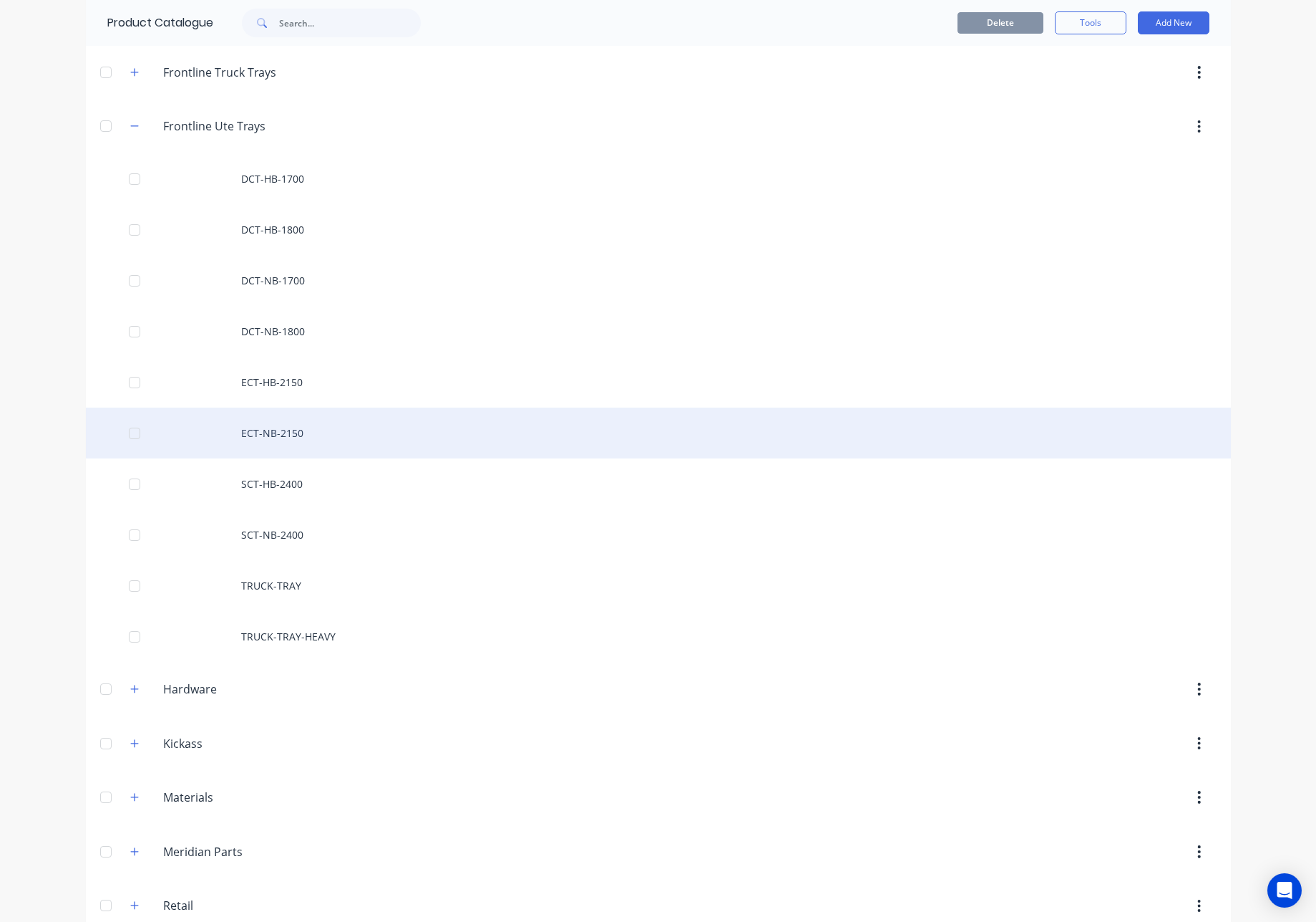
click at [294, 441] on div "ECT-NB-2150" at bounding box center [659, 433] width 1146 height 51
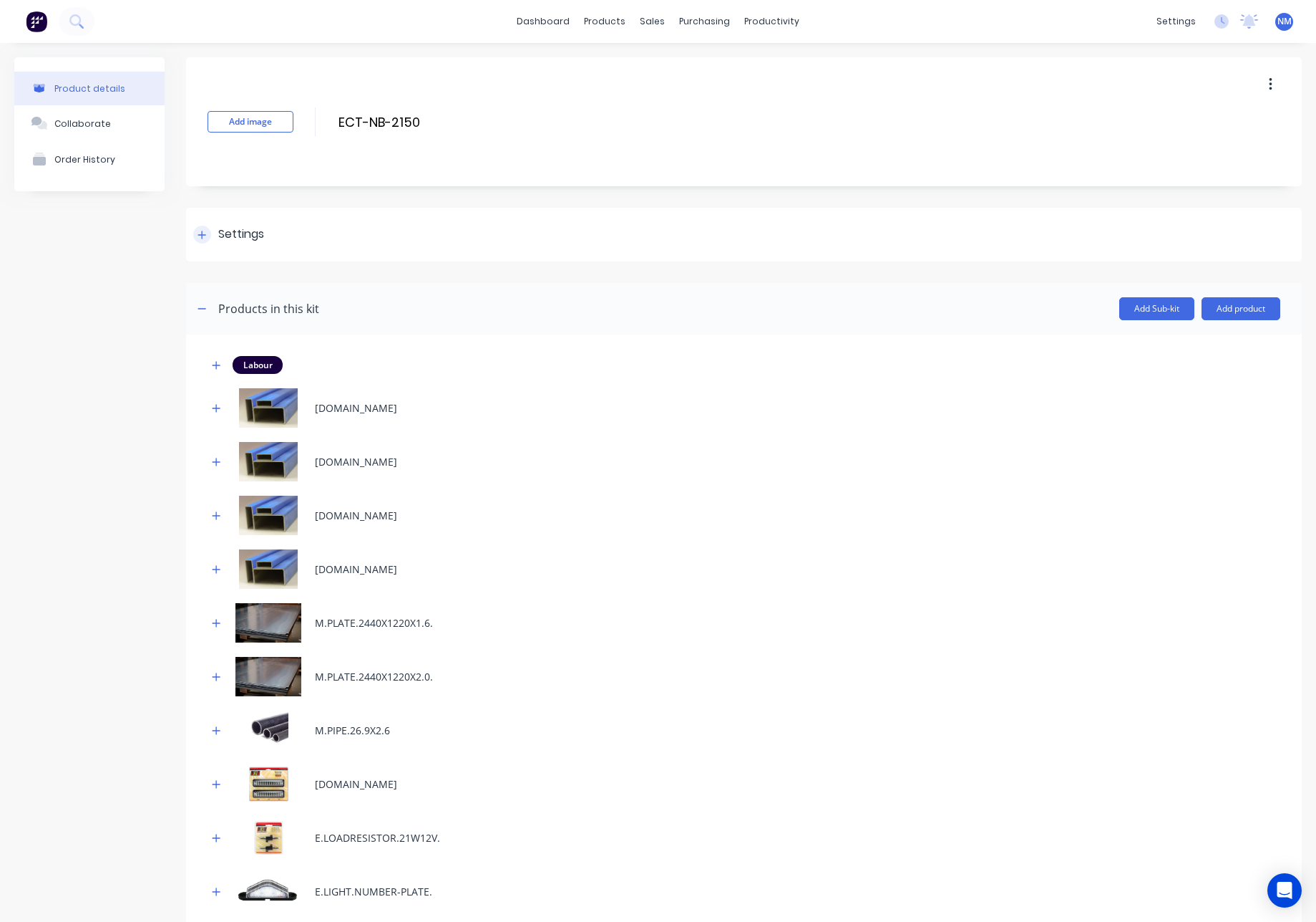
click at [204, 243] on div at bounding box center [202, 234] width 18 height 18
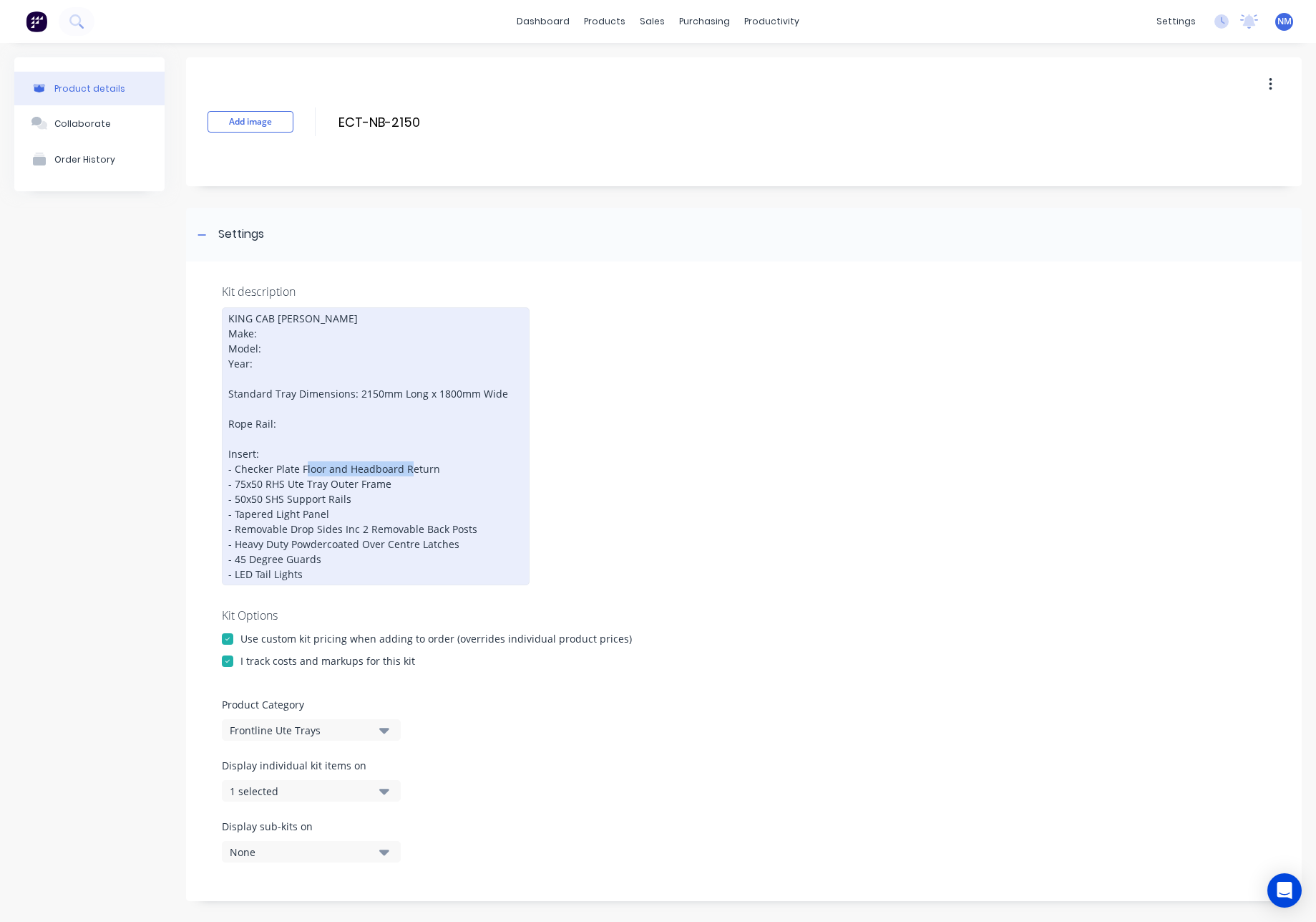
drag, startPoint x: 439, startPoint y: 471, endPoint x: 328, endPoint y: 466, distance: 111.1
click at [328, 466] on div "KING CAB UTE TRAY Make: Model: Year: Standard Tray Dimensions: 2150mm Long x 18…" at bounding box center [376, 446] width 308 height 278
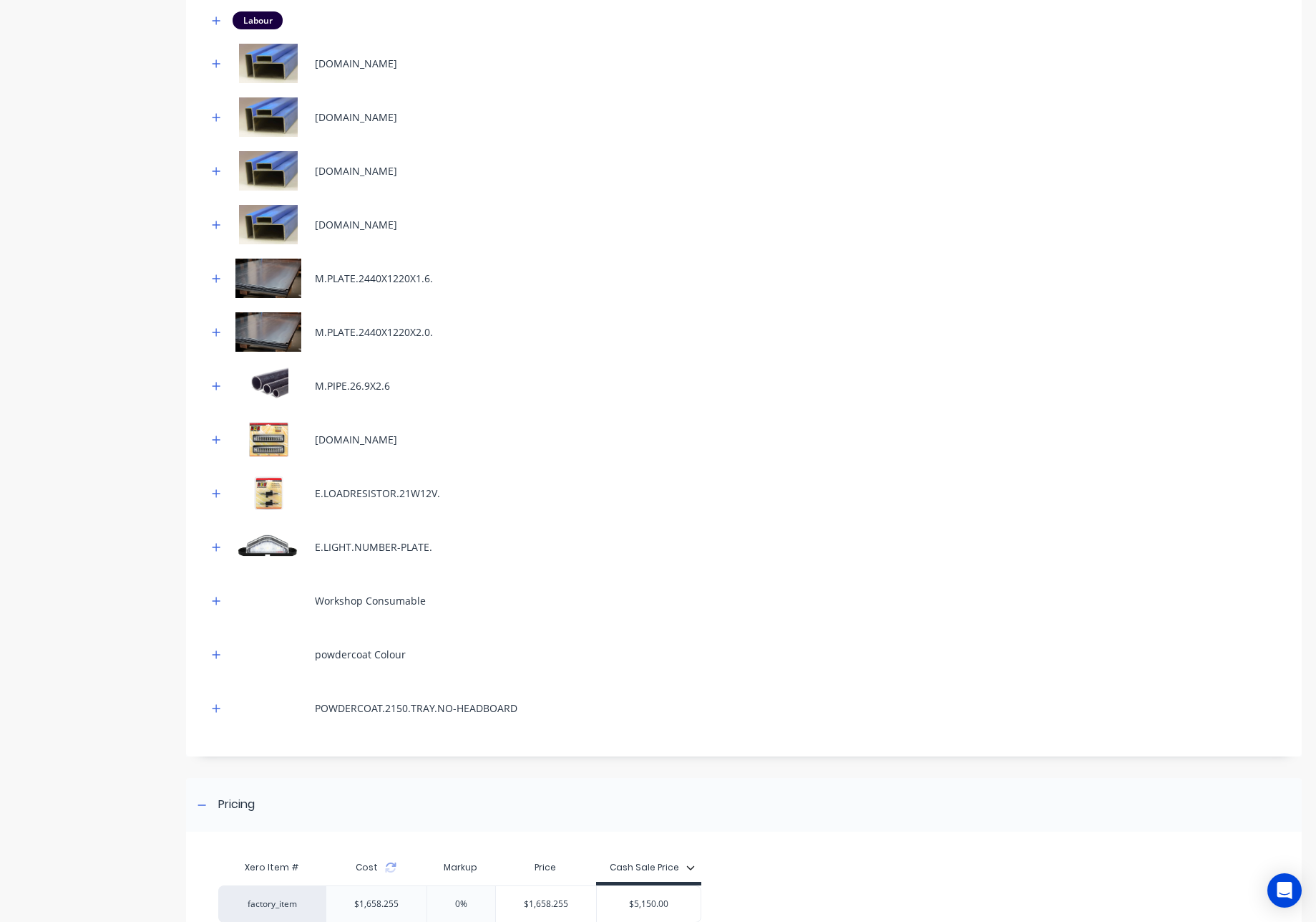
scroll to position [1138, 0]
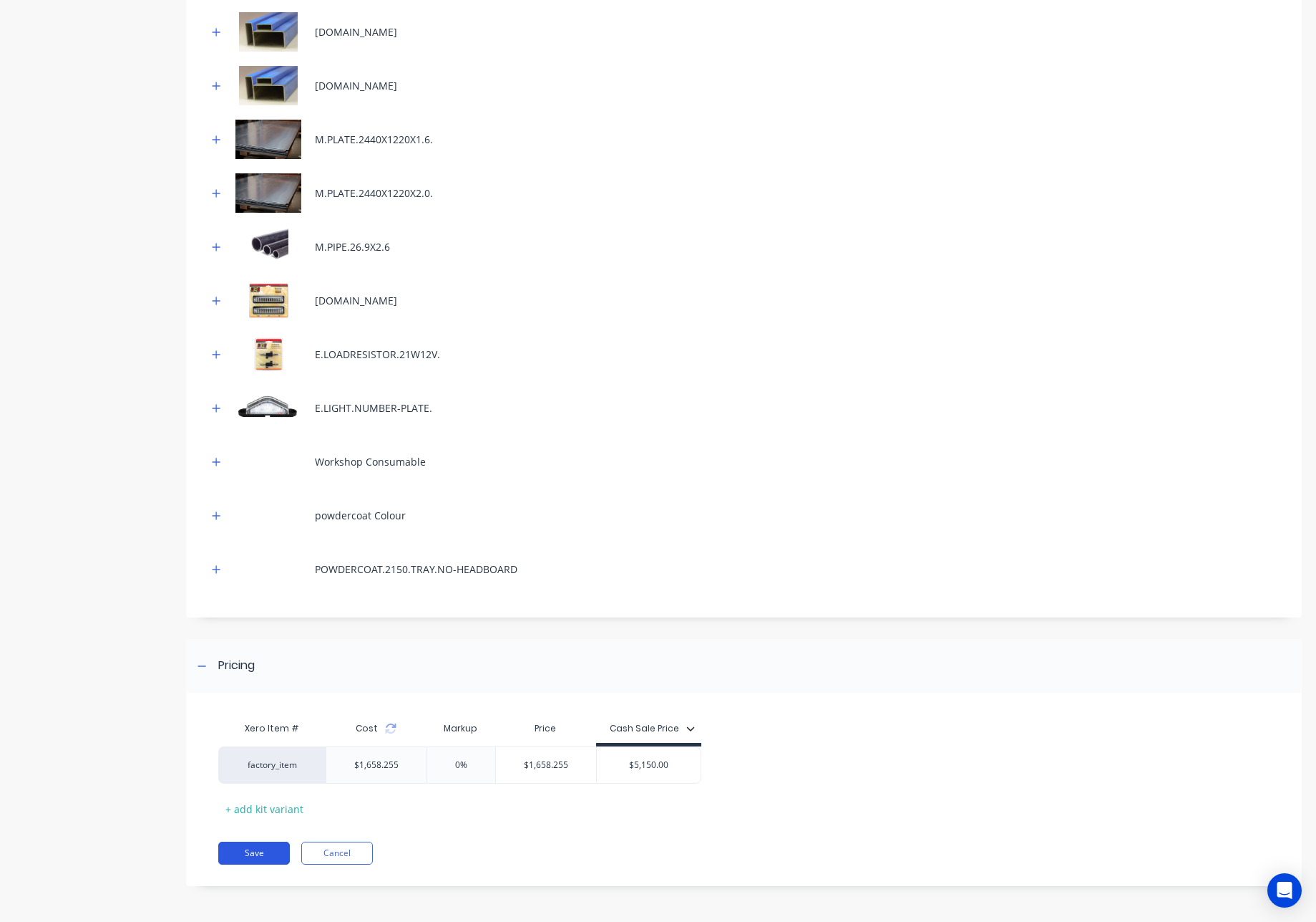
click at [261, 859] on button "Save" at bounding box center [254, 853] width 72 height 23
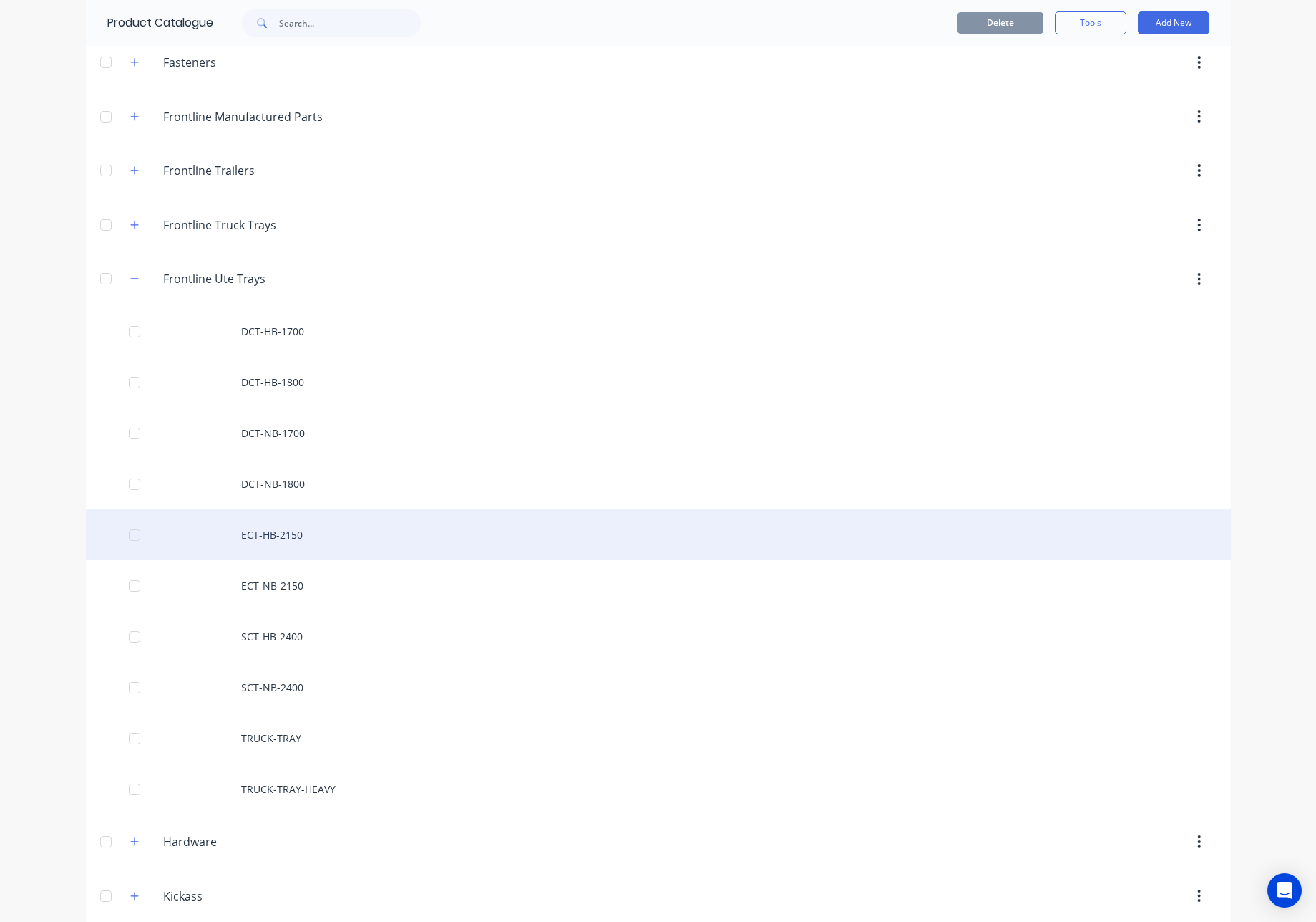
scroll to position [234, 0]
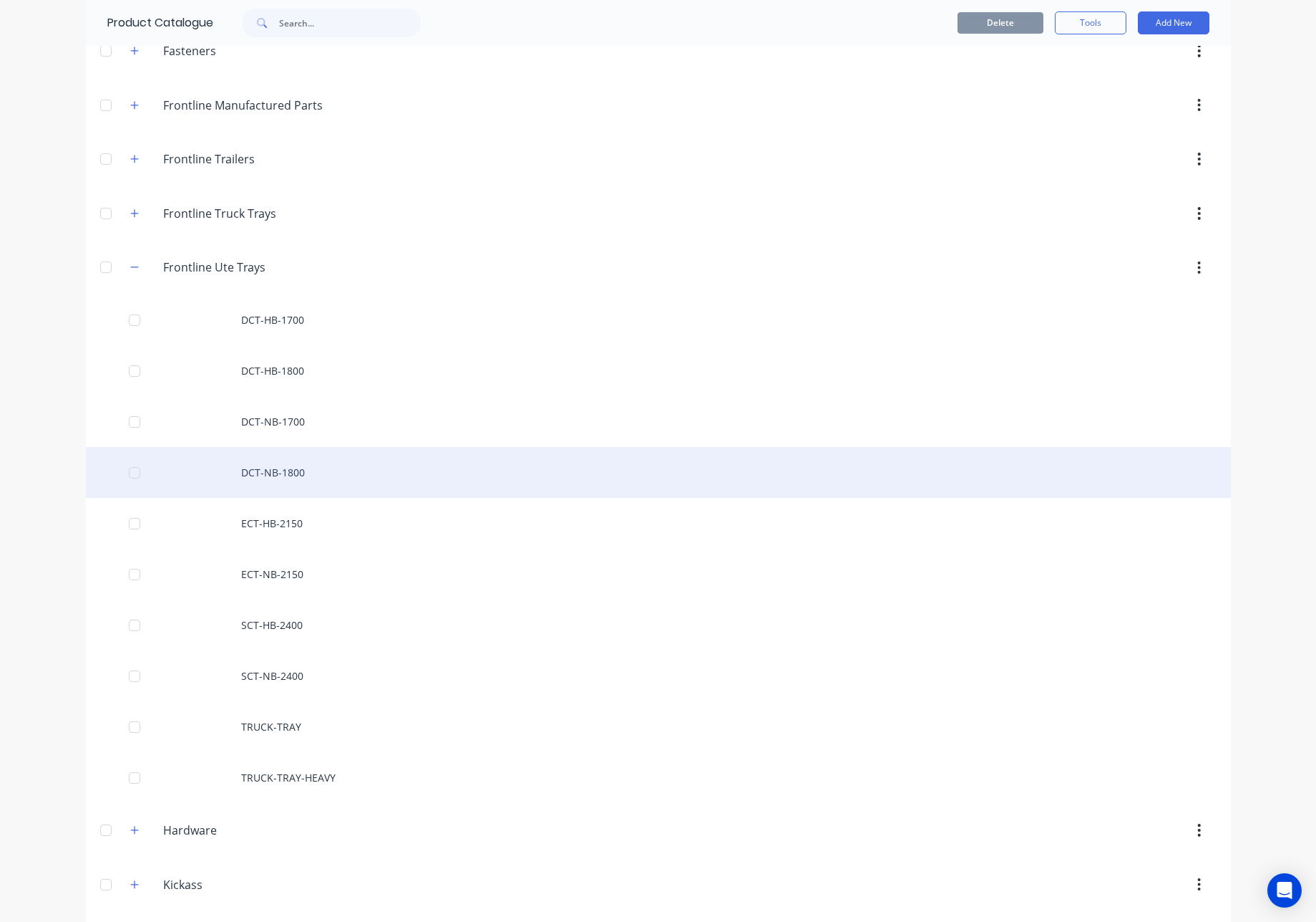
click at [312, 478] on div "DCT-NB-1800" at bounding box center [659, 472] width 1146 height 51
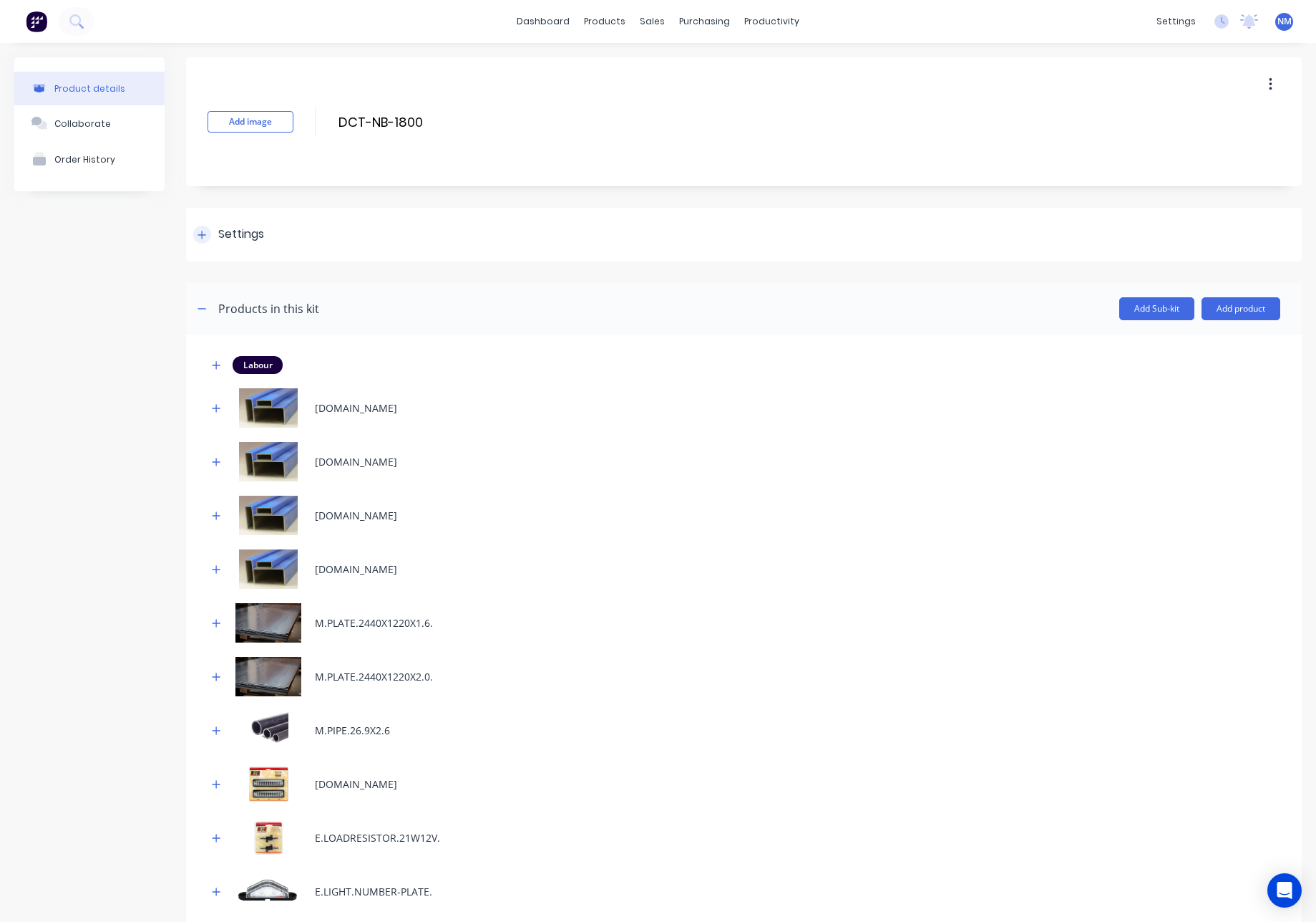
click at [207, 242] on div at bounding box center [202, 234] width 18 height 18
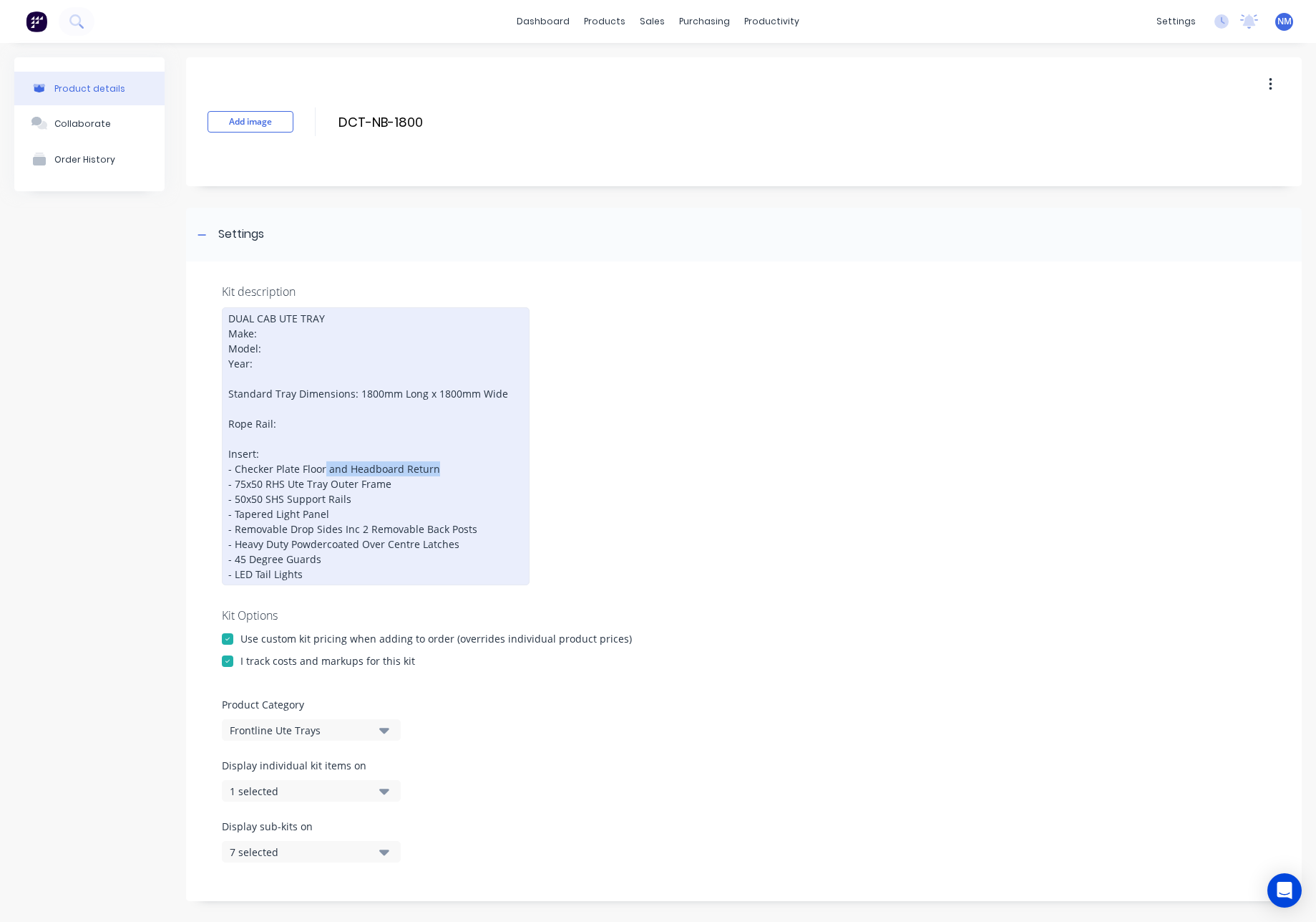
drag, startPoint x: 437, startPoint y: 469, endPoint x: 436, endPoint y: 462, distance: 7.1
click at [323, 463] on div "DUAL CAB UTE TRAY Make: Model: Year: Standard Tray Dimensions: 1800mm Long x 18…" at bounding box center [376, 446] width 308 height 278
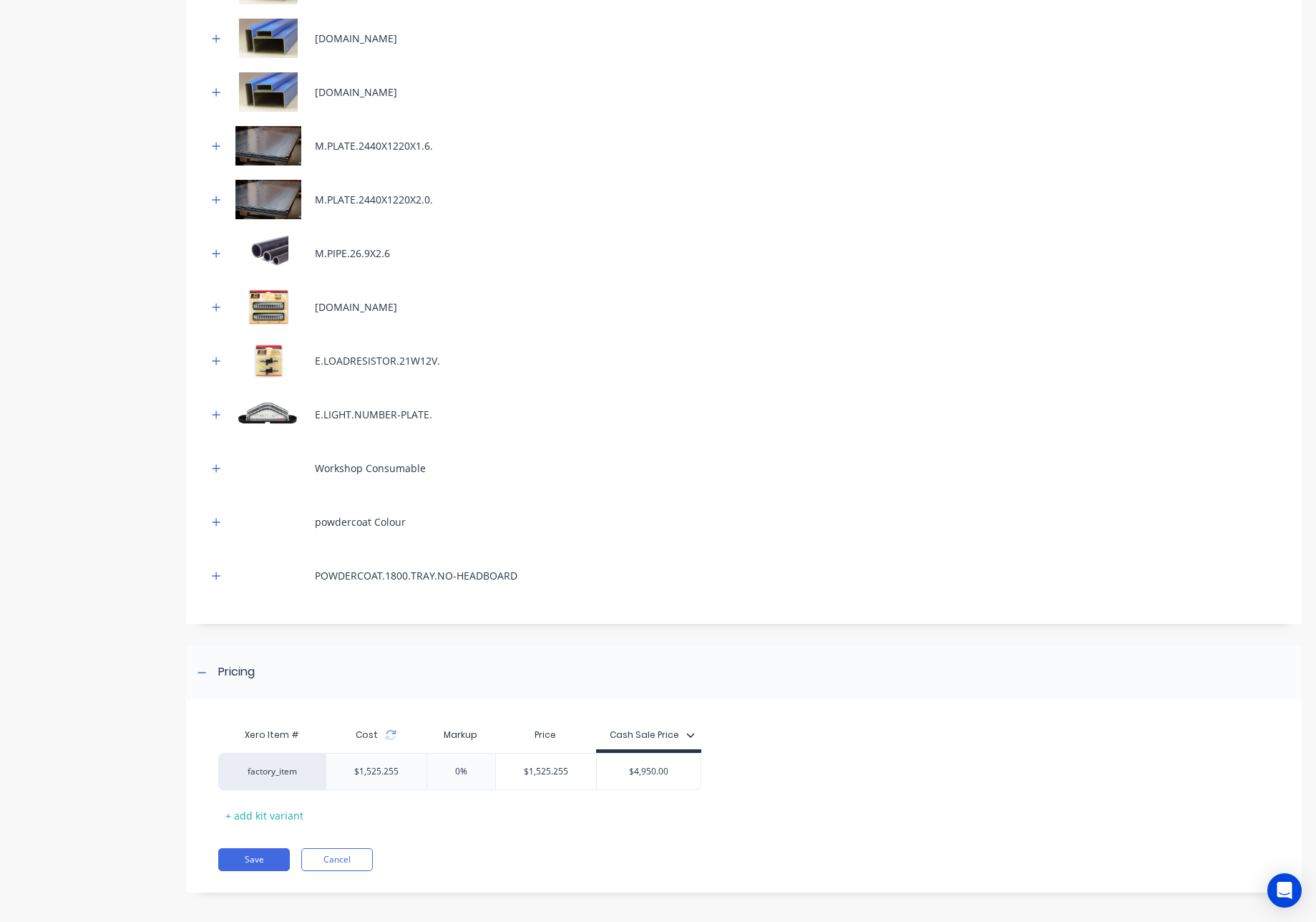
scroll to position [1138, 0]
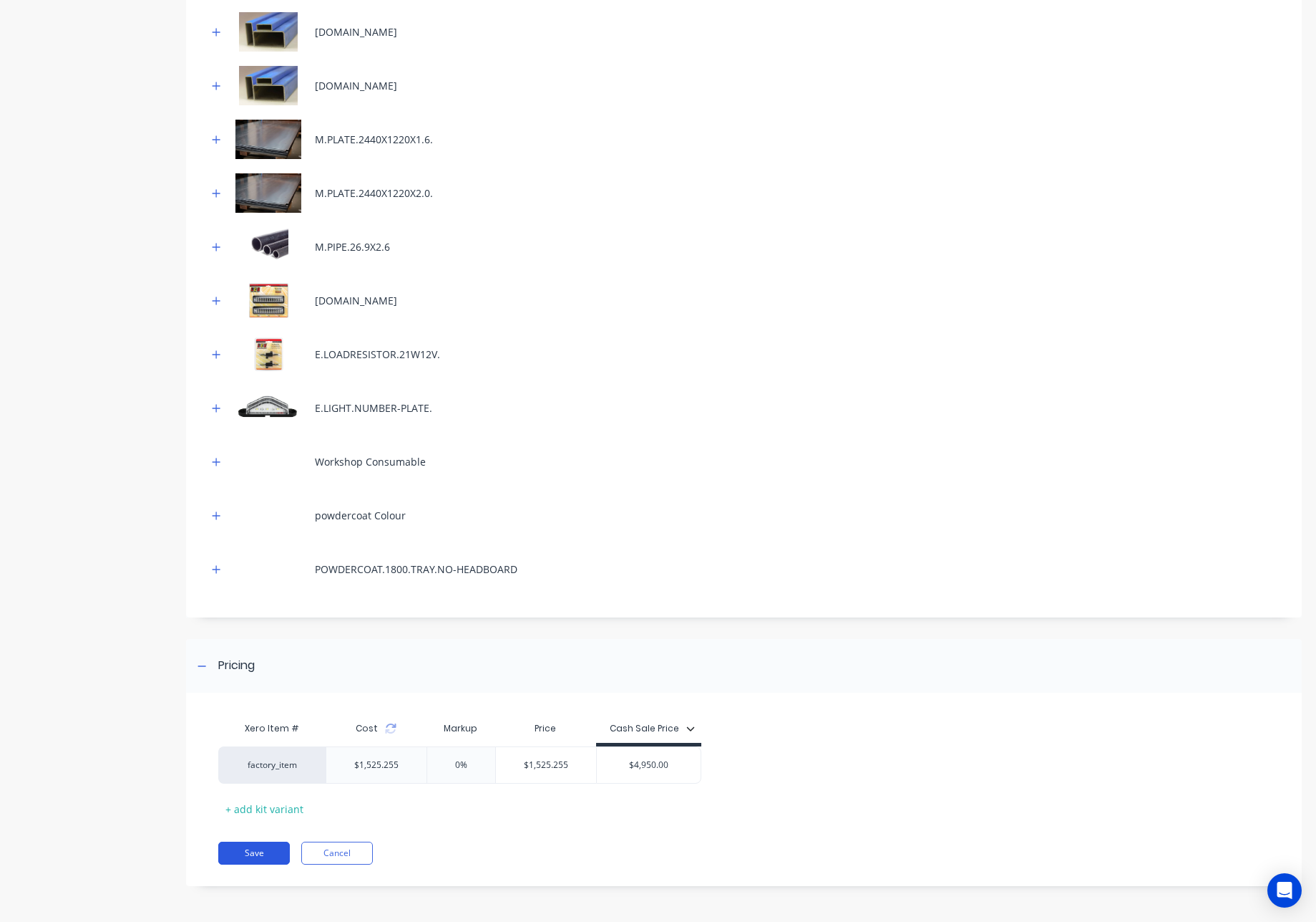
click at [264, 860] on button "Save" at bounding box center [254, 853] width 72 height 23
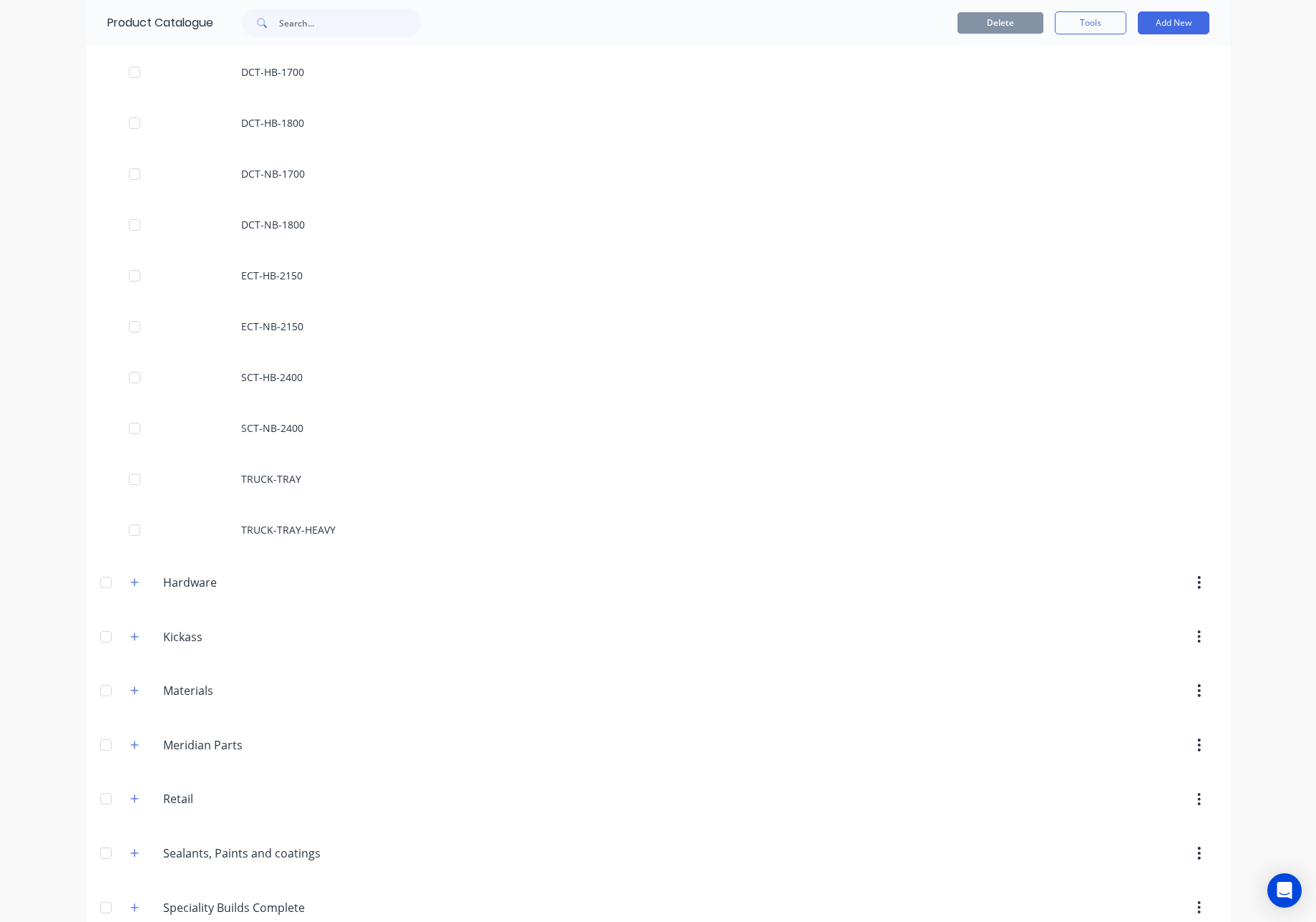
scroll to position [228, 0]
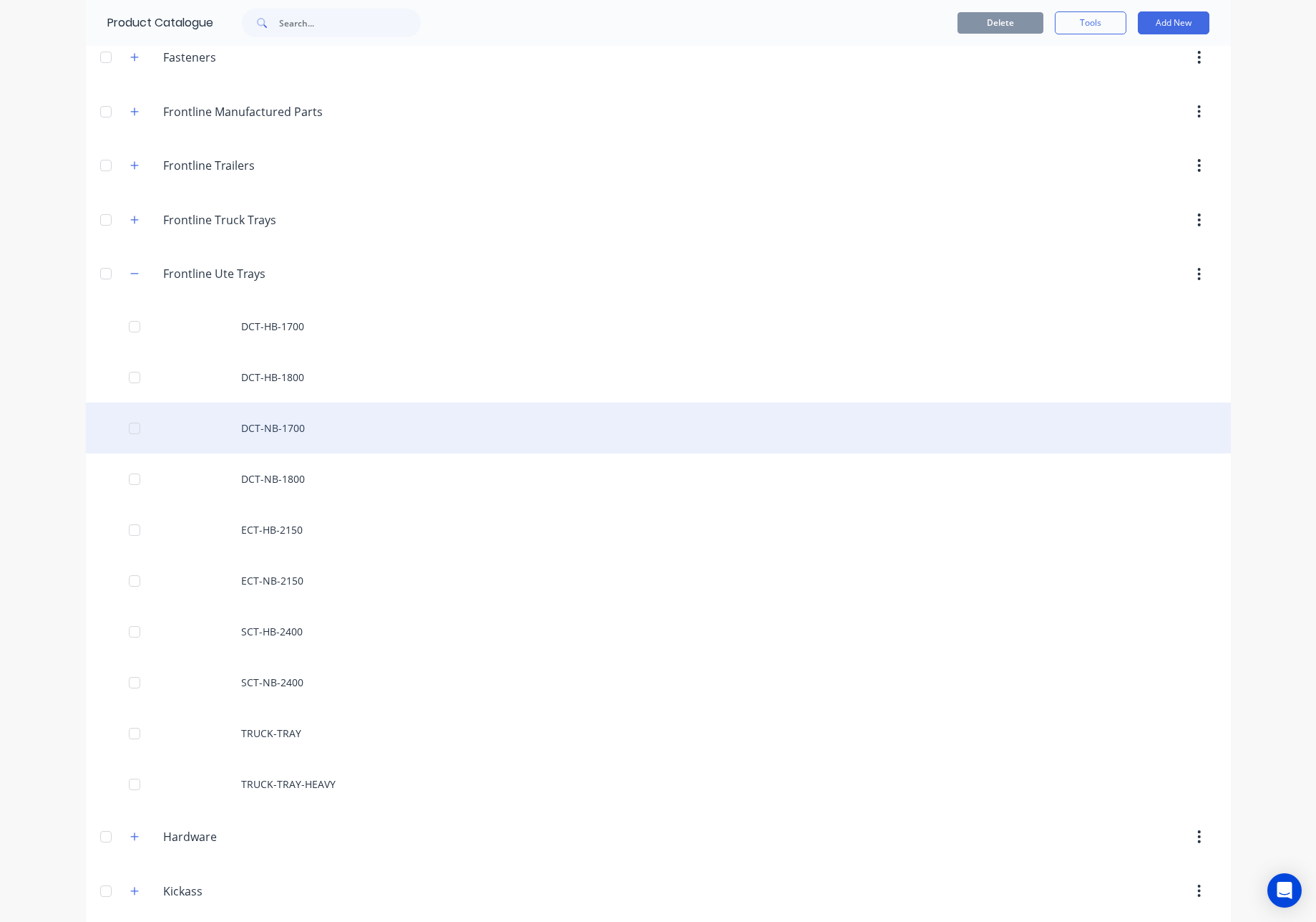
click at [312, 433] on div "DCT-NB-1700" at bounding box center [659, 428] width 1146 height 51
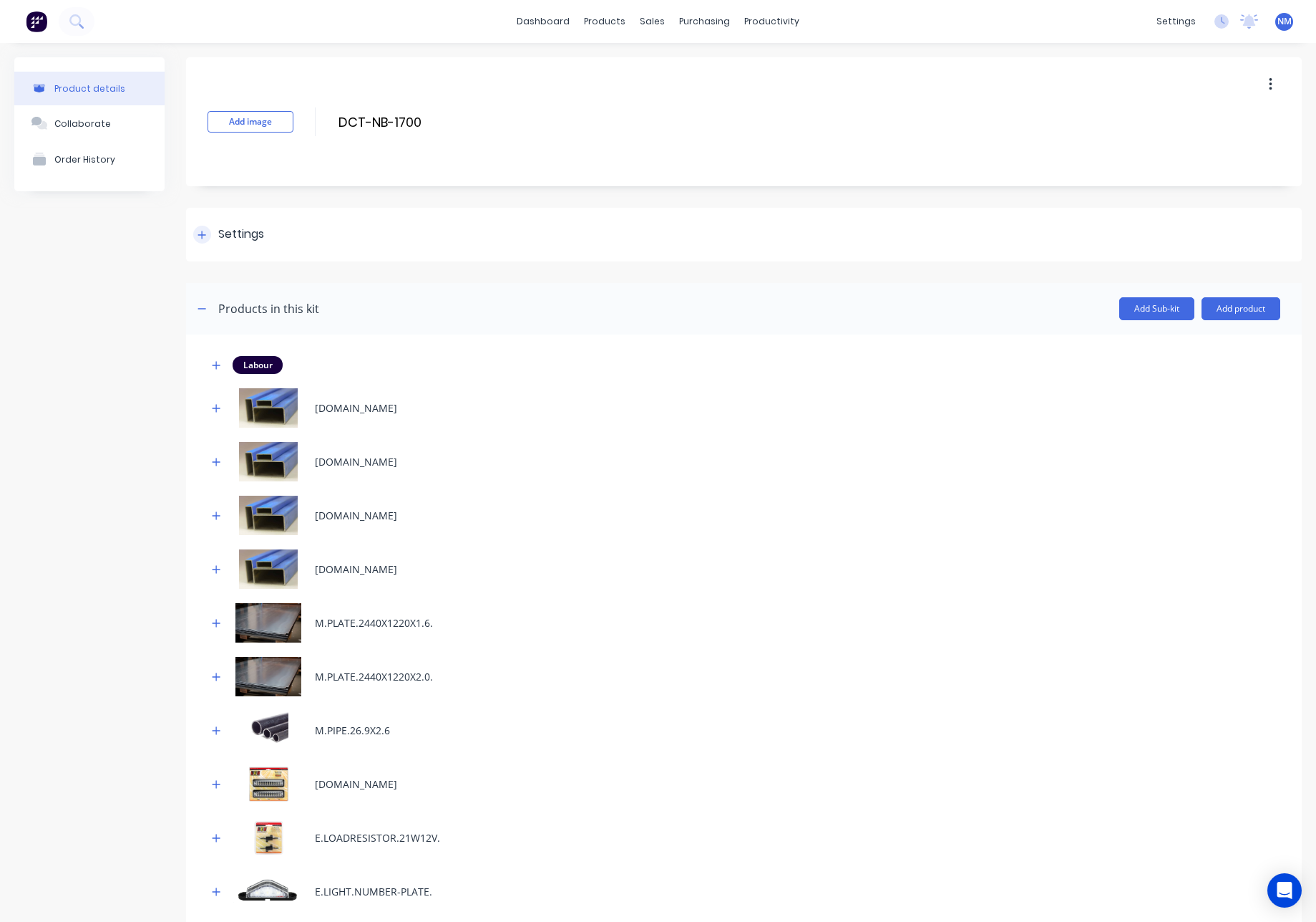
click at [209, 237] on div at bounding box center [202, 234] width 18 height 18
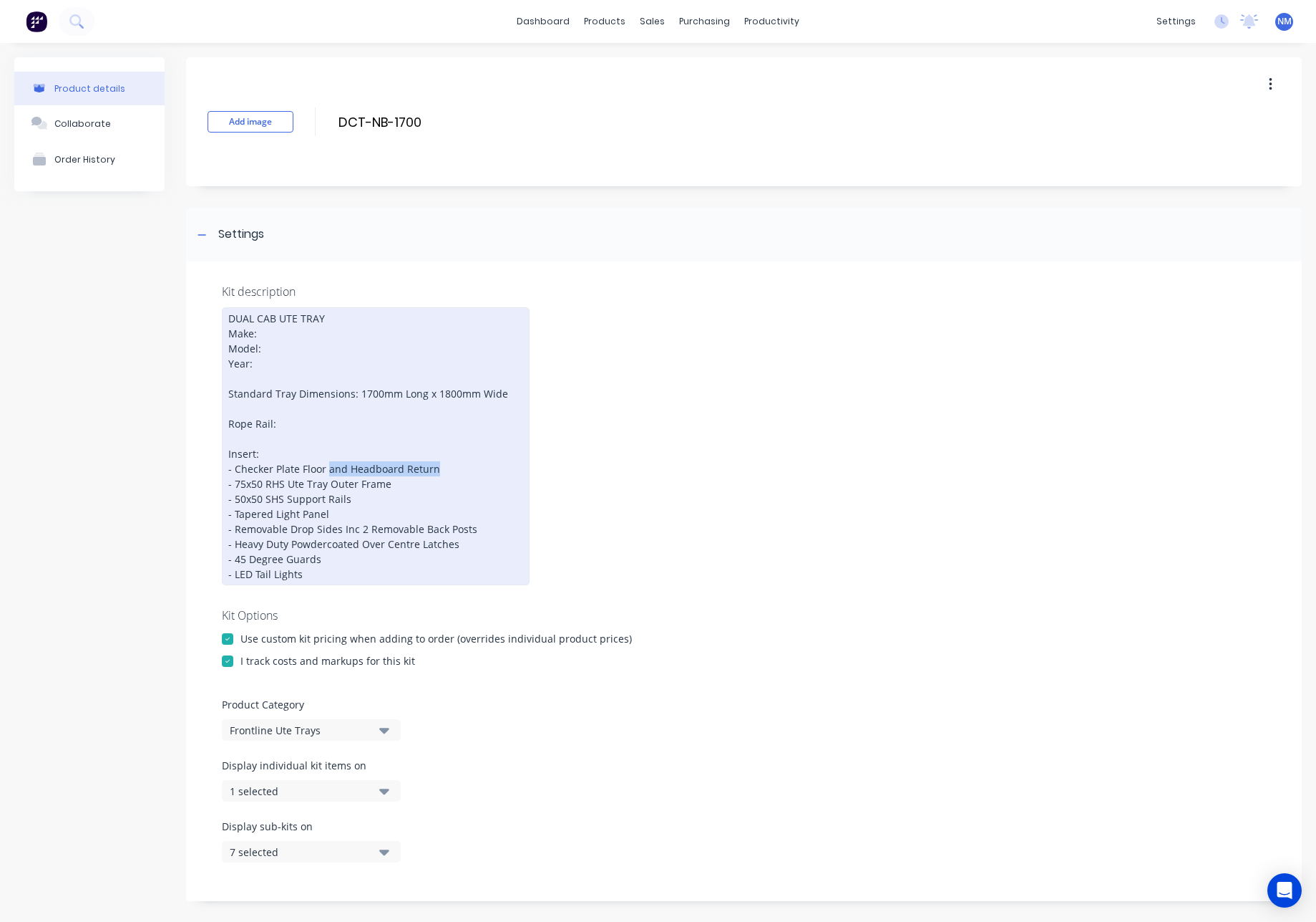
drag, startPoint x: 437, startPoint y: 468, endPoint x: 329, endPoint y: 465, distance: 108.0
click at [329, 465] on div "DUAL CAB UTE TRAY Make: Model: Year: Standard Tray Dimensions: 1700mm Long x 18…" at bounding box center [376, 446] width 308 height 278
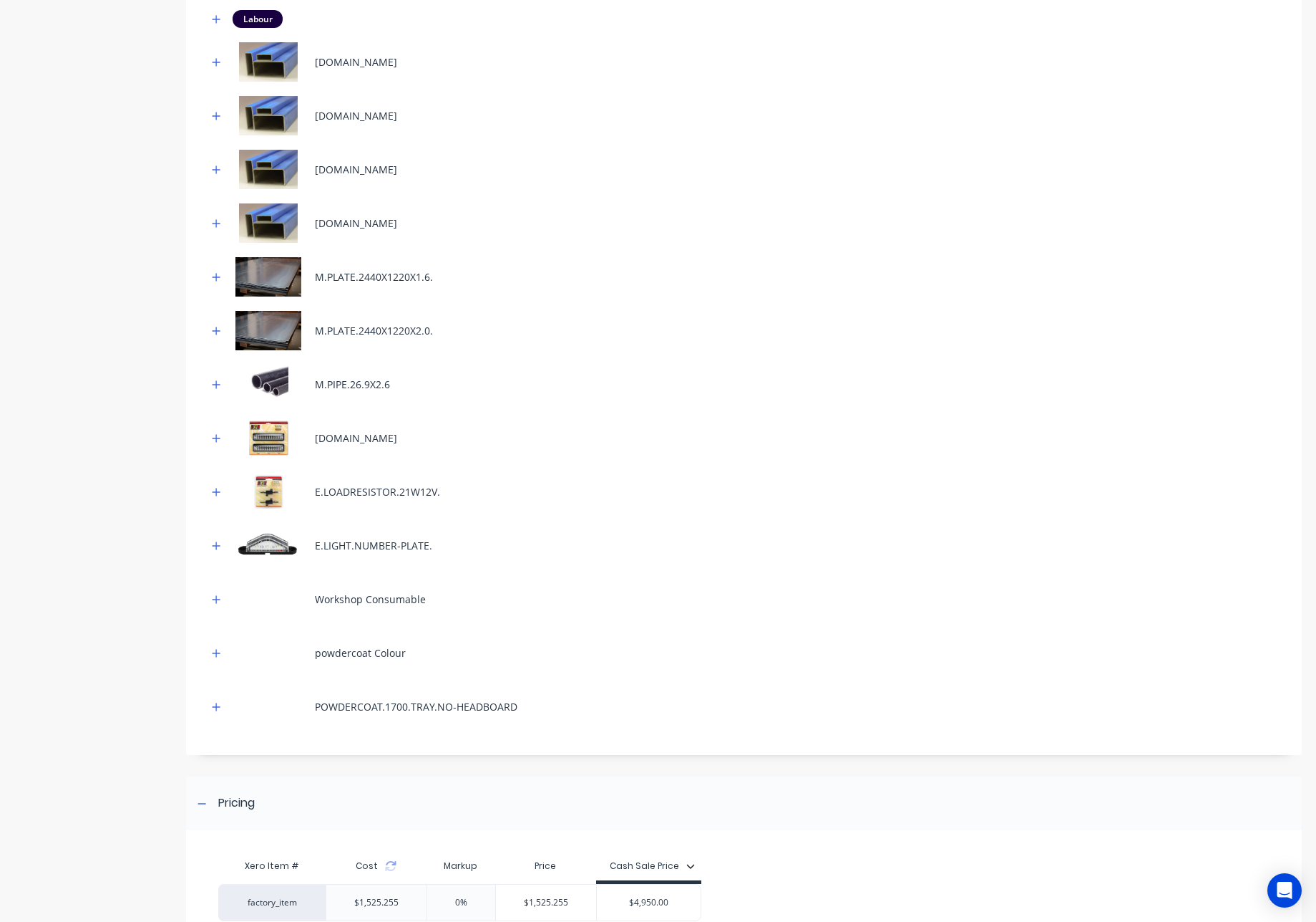
scroll to position [1138, 0]
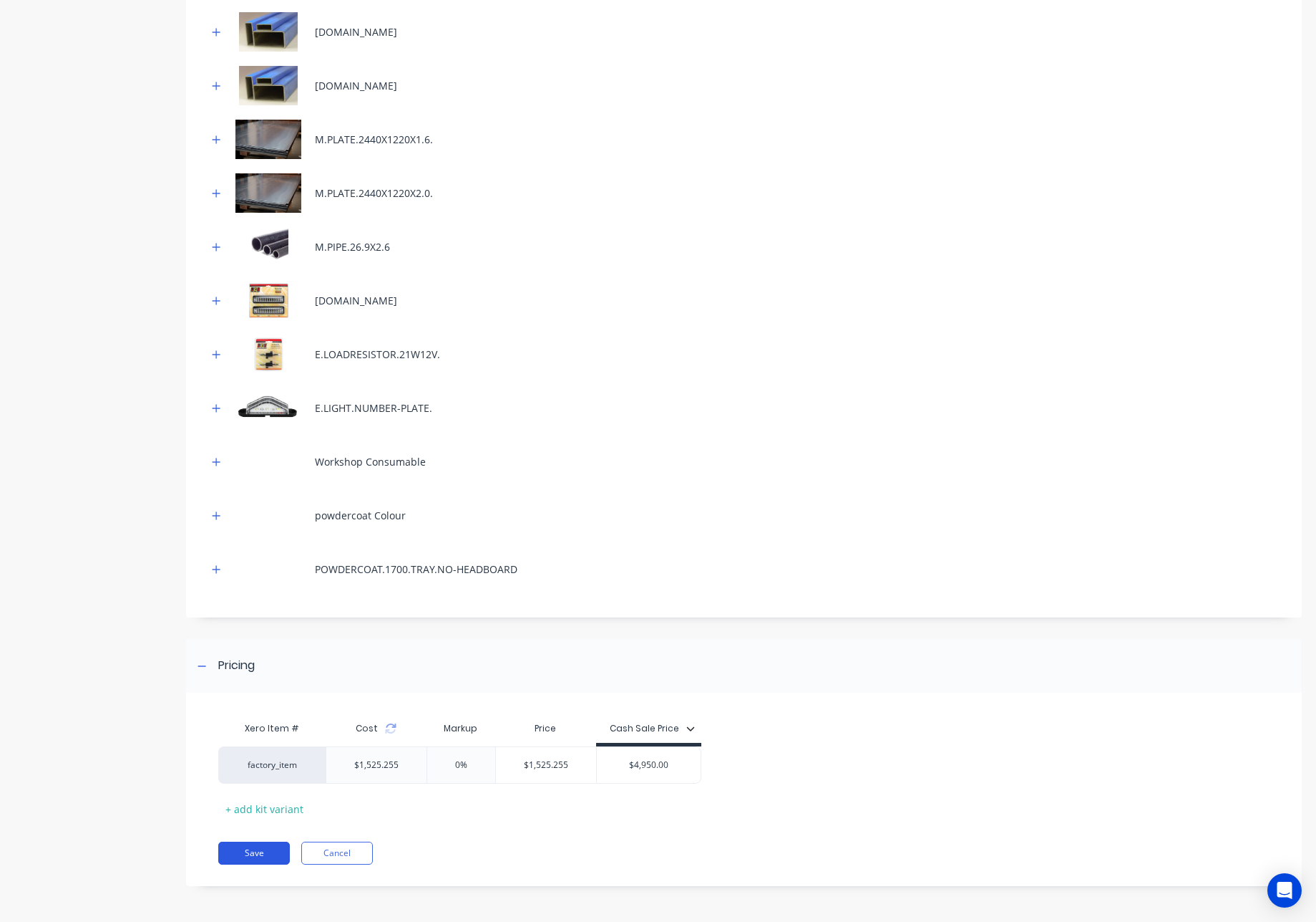
click at [230, 852] on button "Save" at bounding box center [254, 853] width 72 height 23
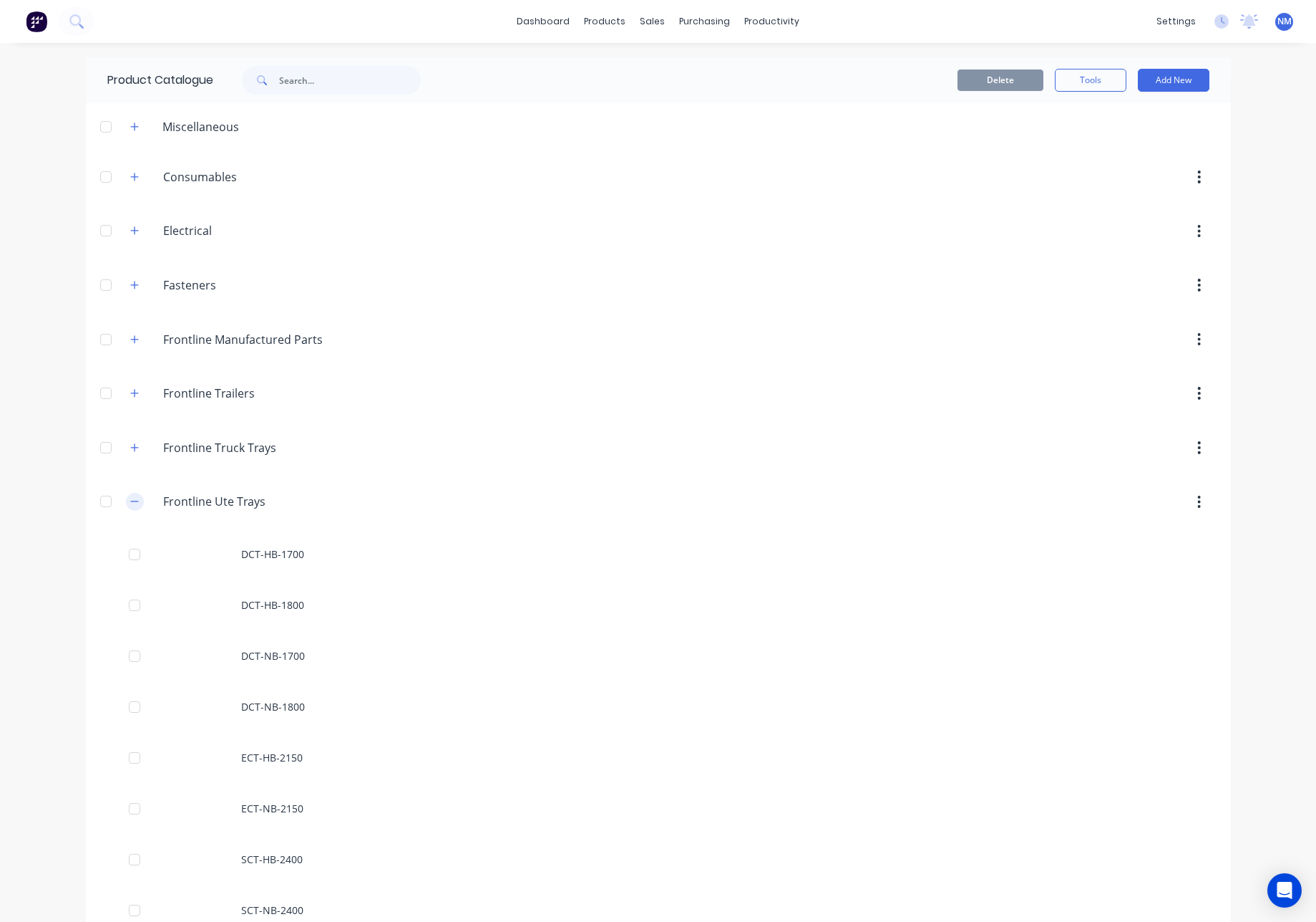
click at [132, 498] on icon "button" at bounding box center [134, 501] width 9 height 10
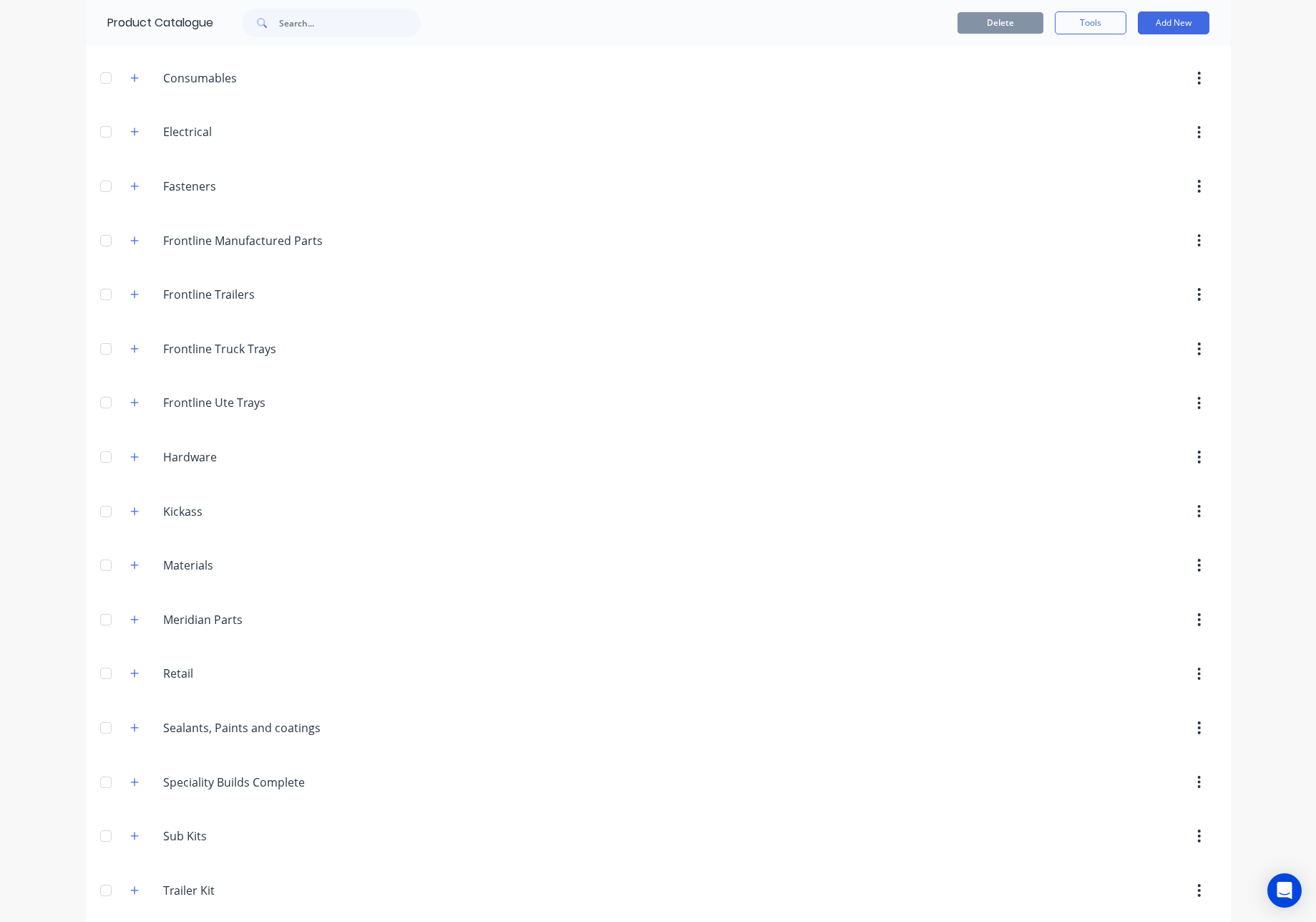
scroll to position [325, 0]
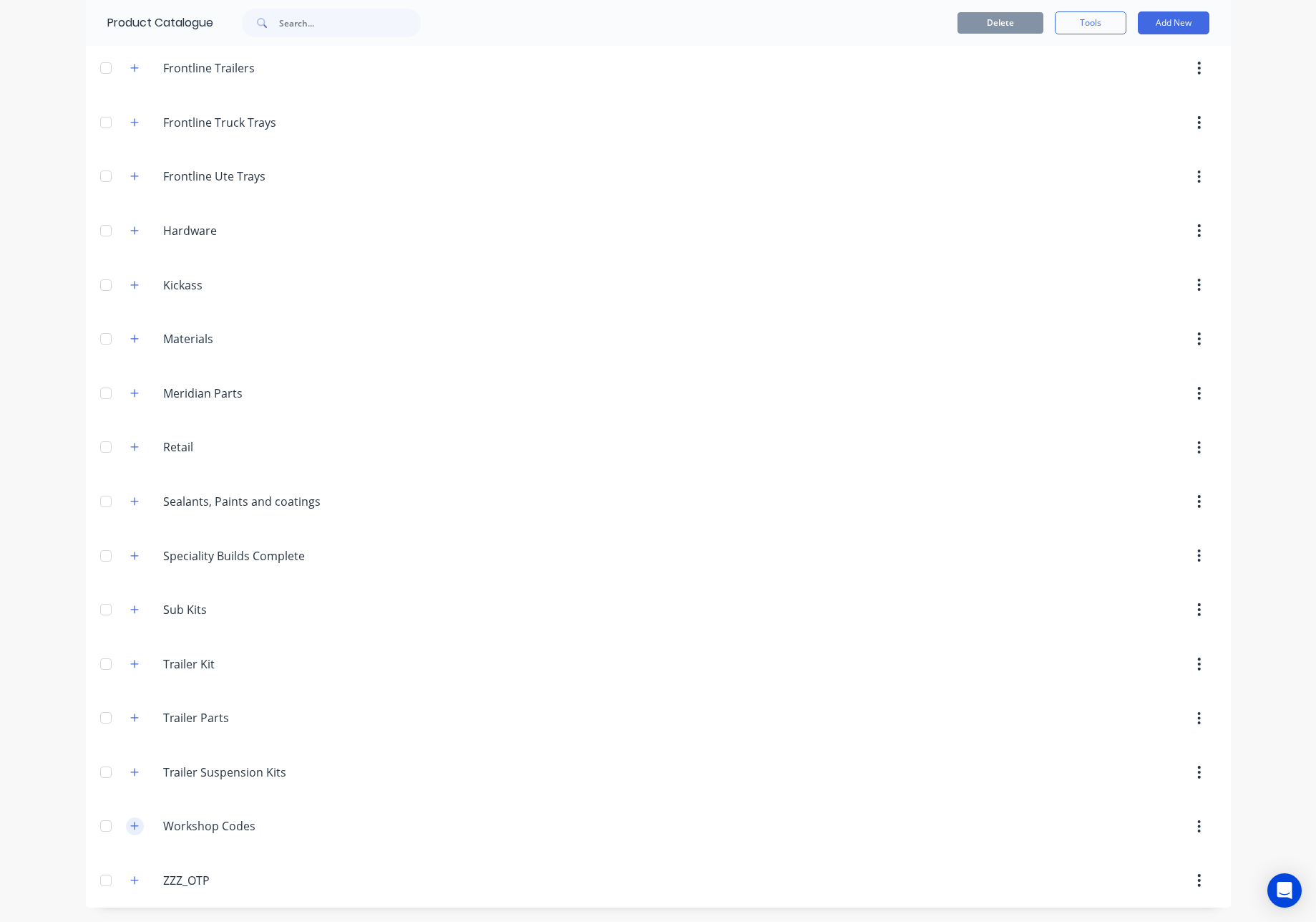
click at [132, 828] on icon "button" at bounding box center [134, 826] width 9 height 10
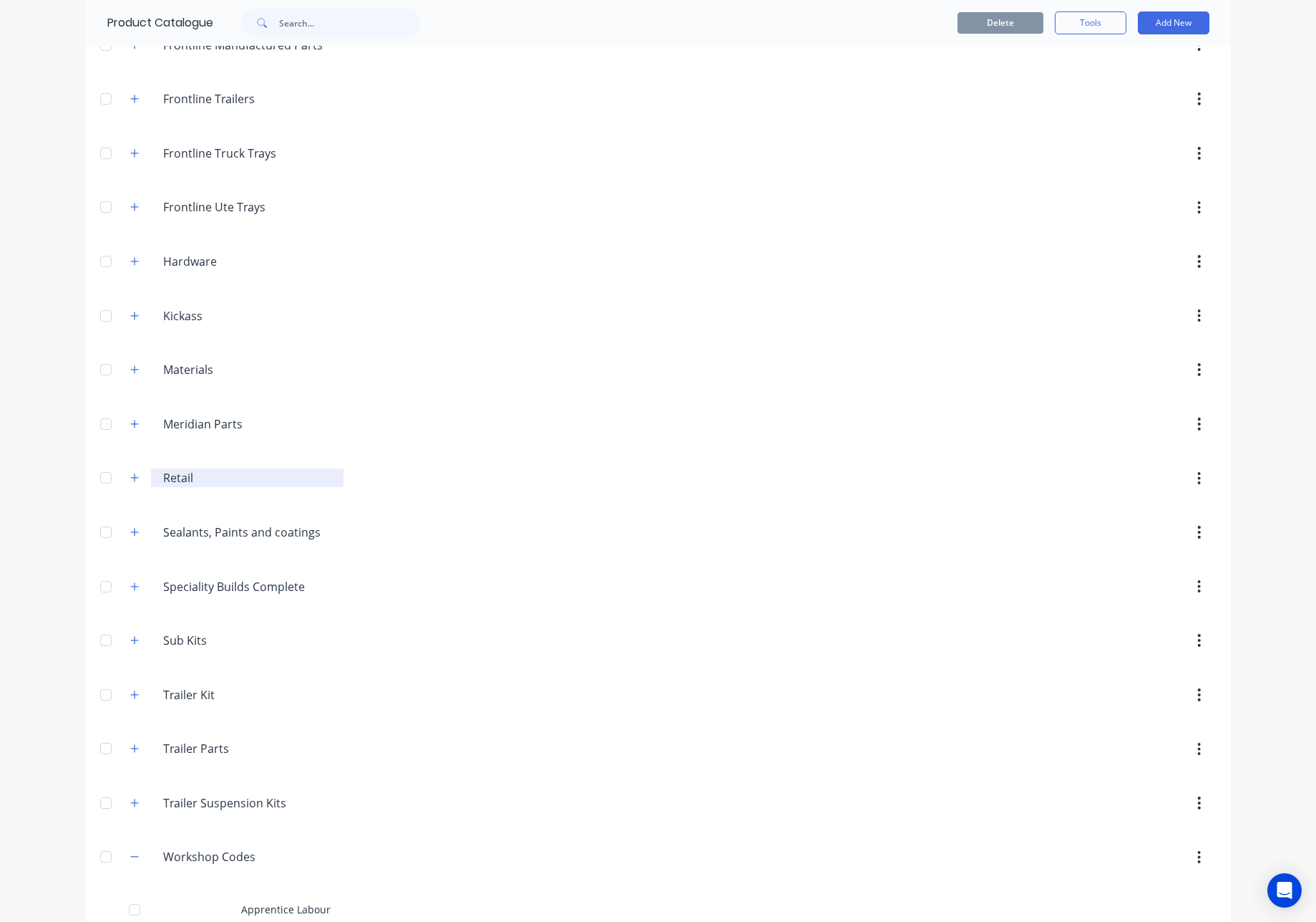
scroll to position [420, 0]
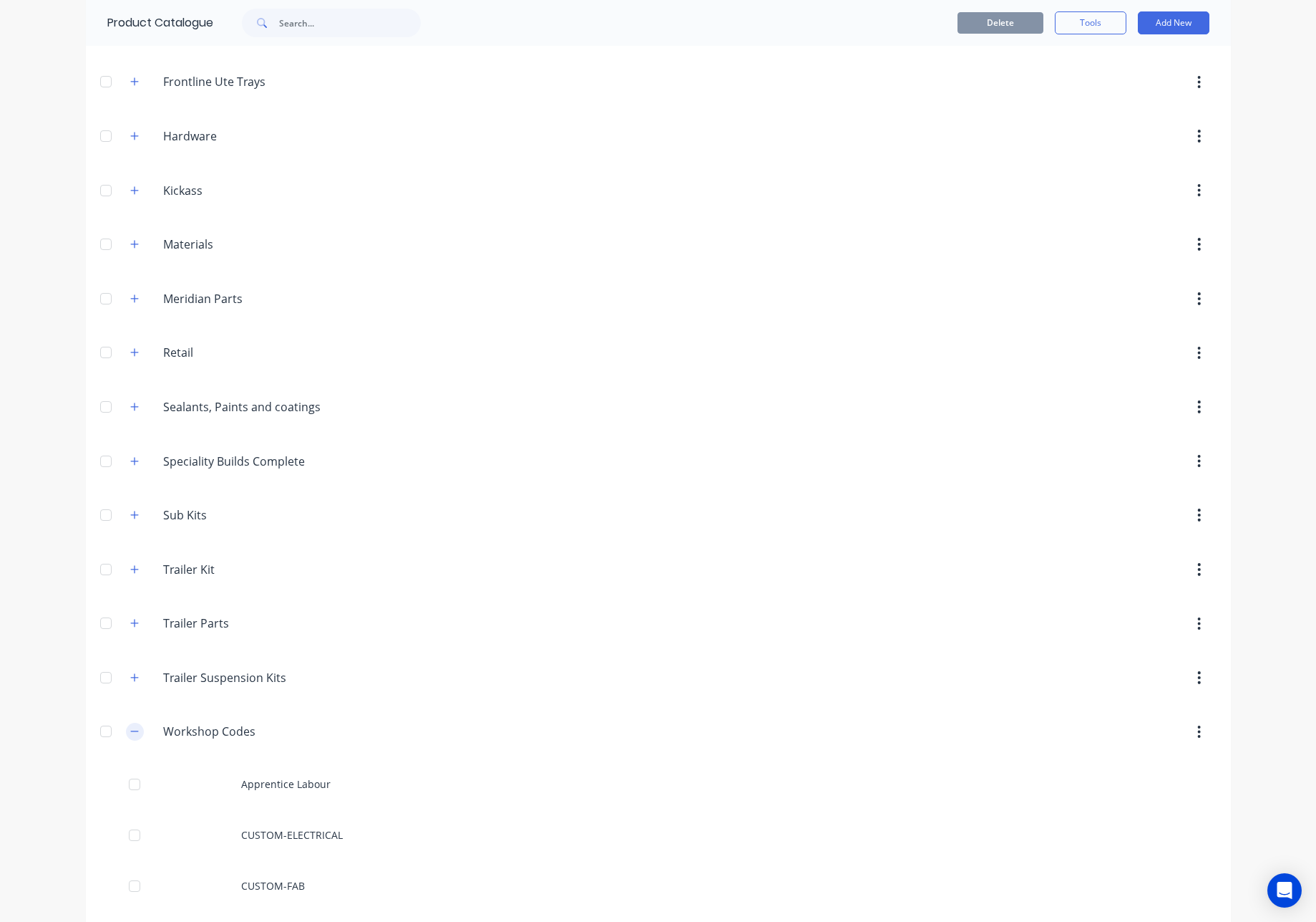
click at [130, 735] on icon "button" at bounding box center [134, 731] width 9 height 10
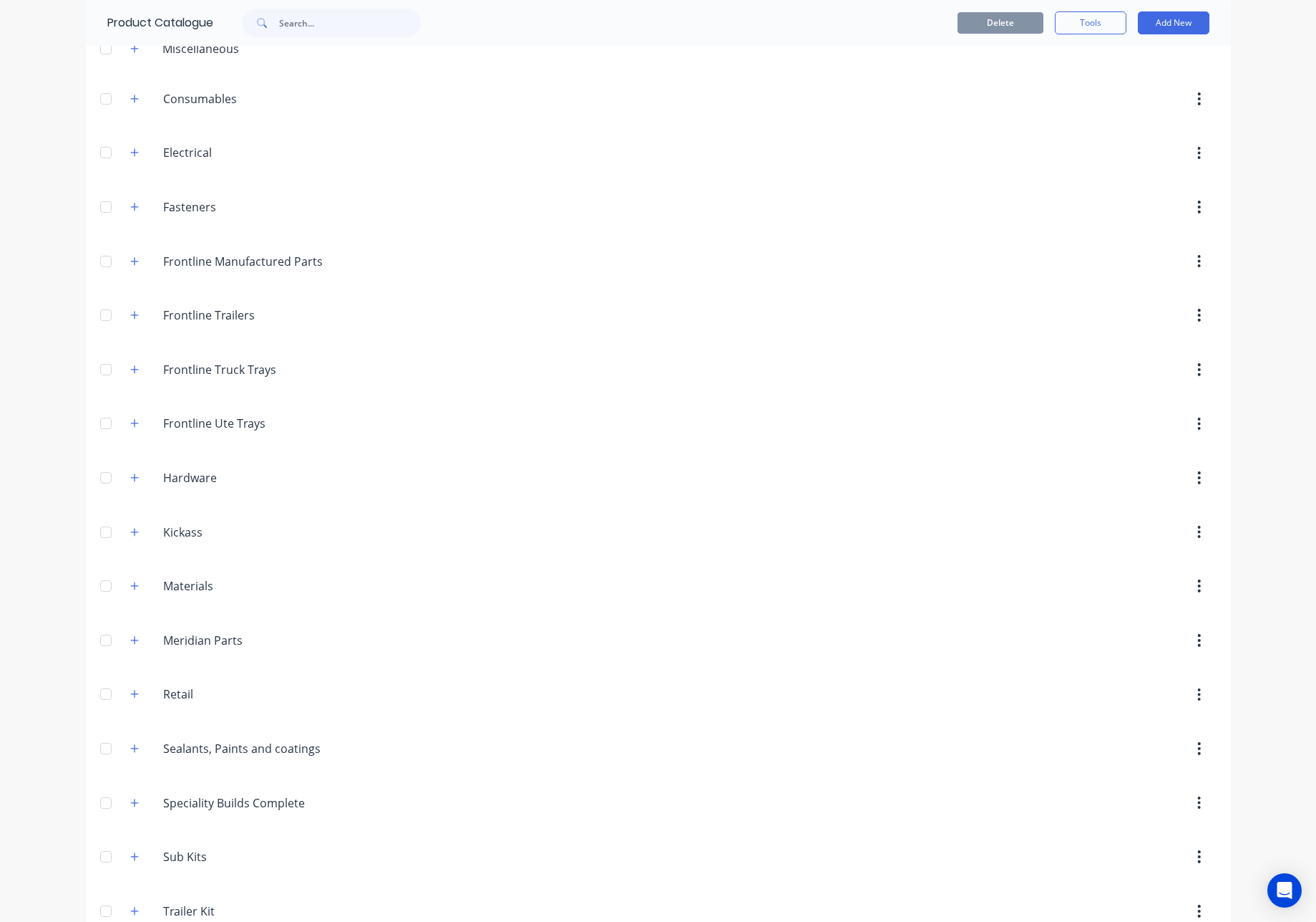
scroll to position [0, 0]
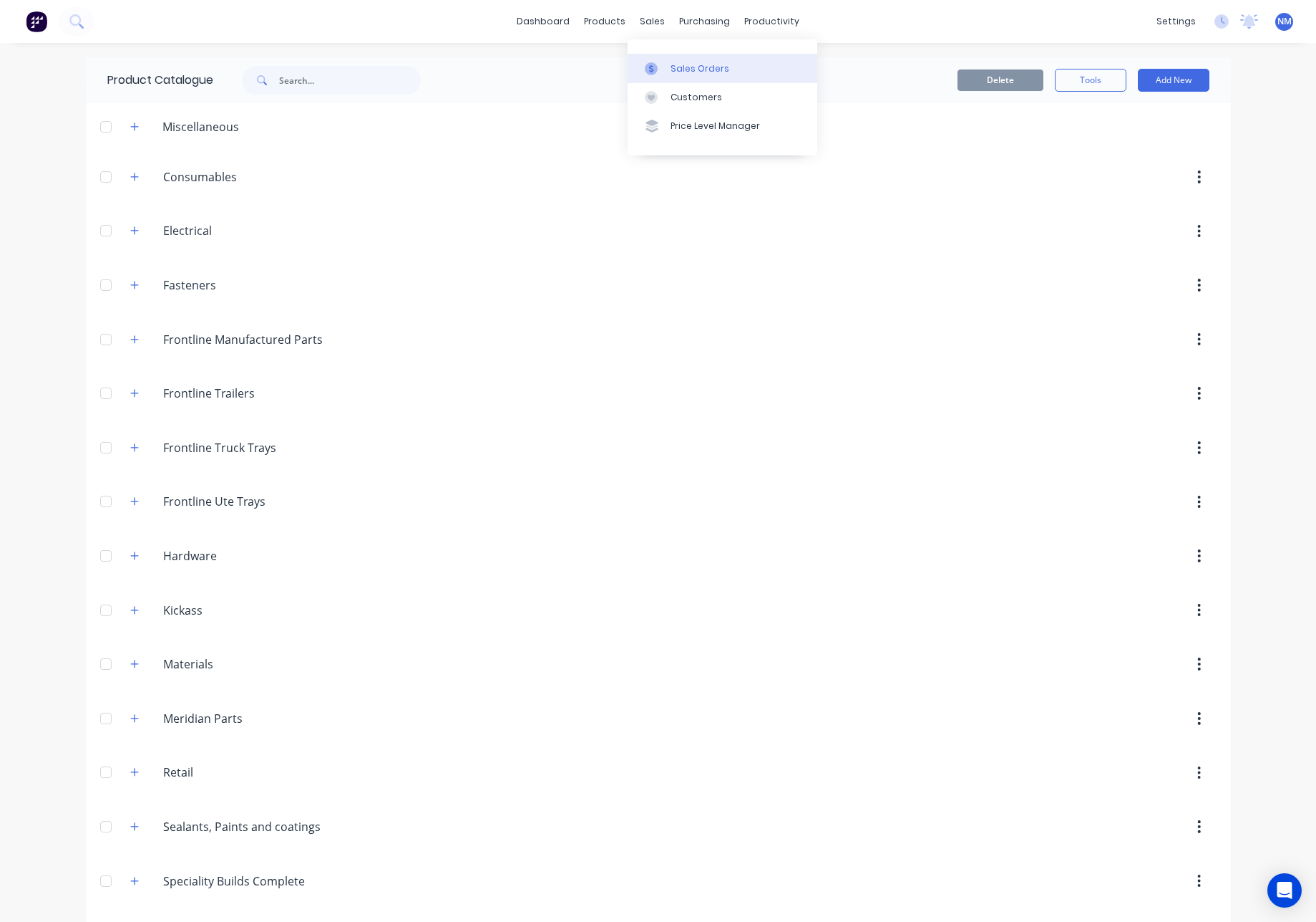
click at [666, 65] on div at bounding box center [655, 69] width 21 height 13
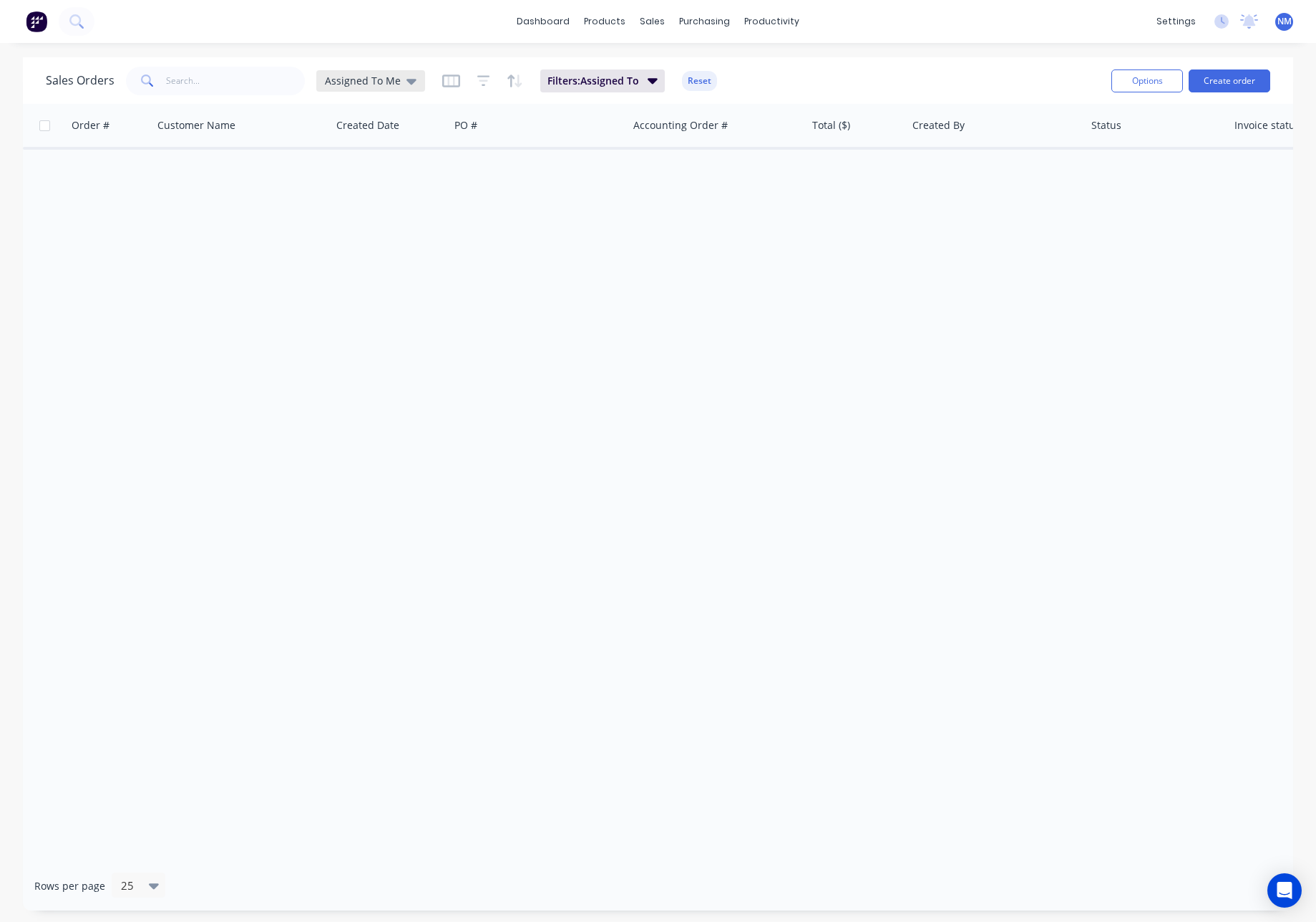
click at [383, 85] on span "Assigned To Me" at bounding box center [363, 81] width 76 height 15
click at [344, 202] on button "None" at bounding box center [402, 203] width 163 height 17
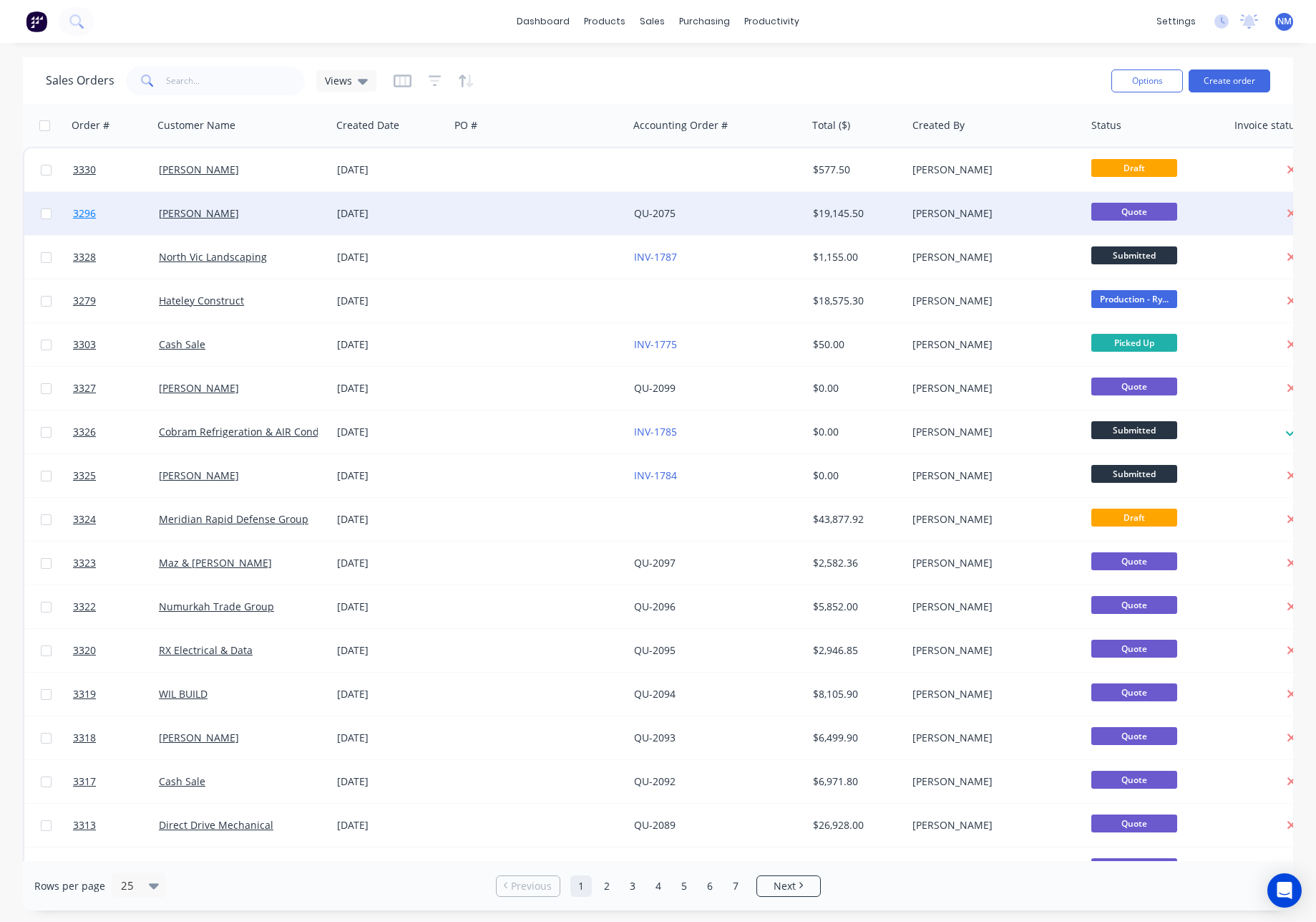
click at [84, 212] on span "3296" at bounding box center [84, 213] width 23 height 14
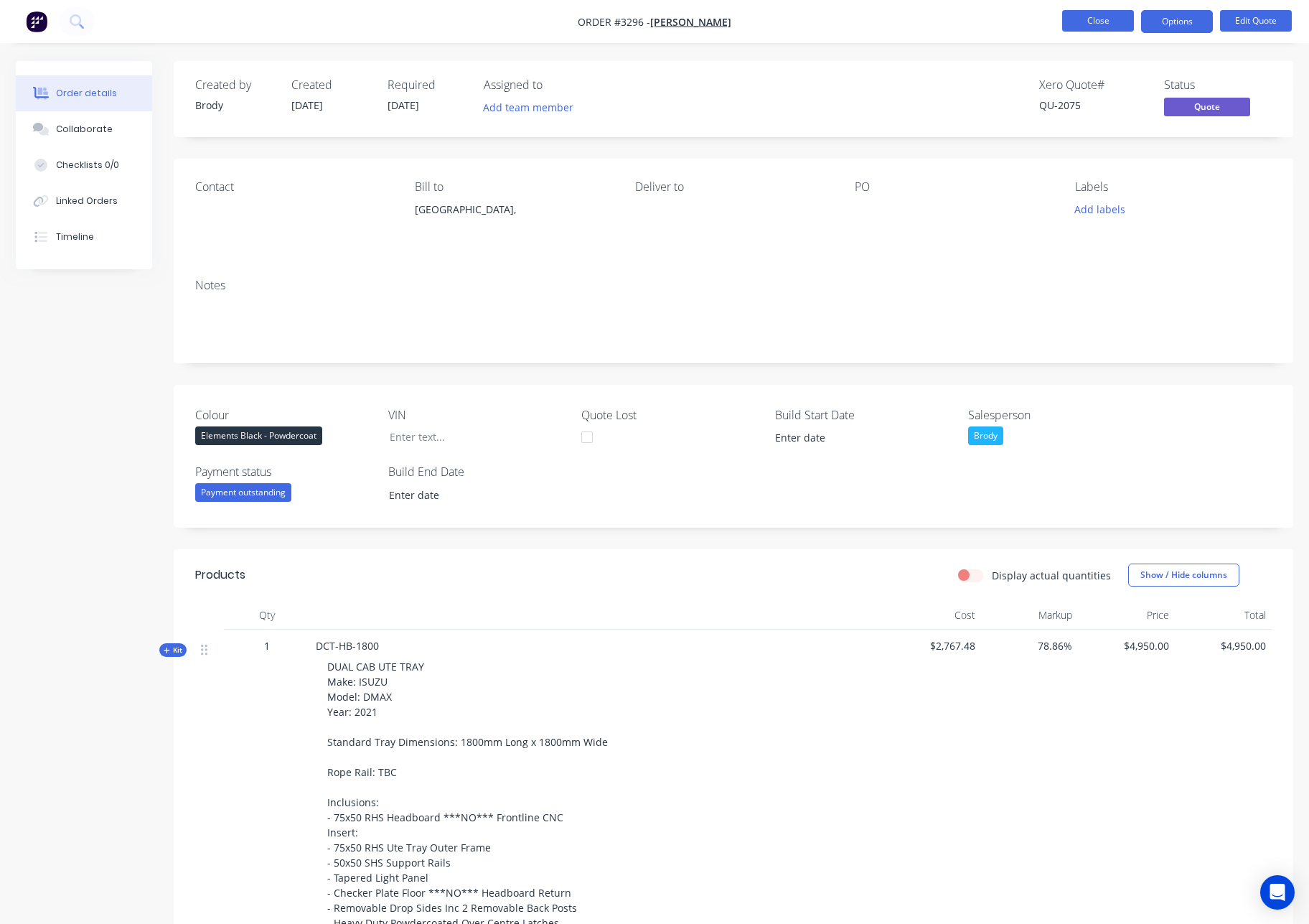
click at [1083, 19] on button "Close" at bounding box center [1098, 21] width 72 height 21
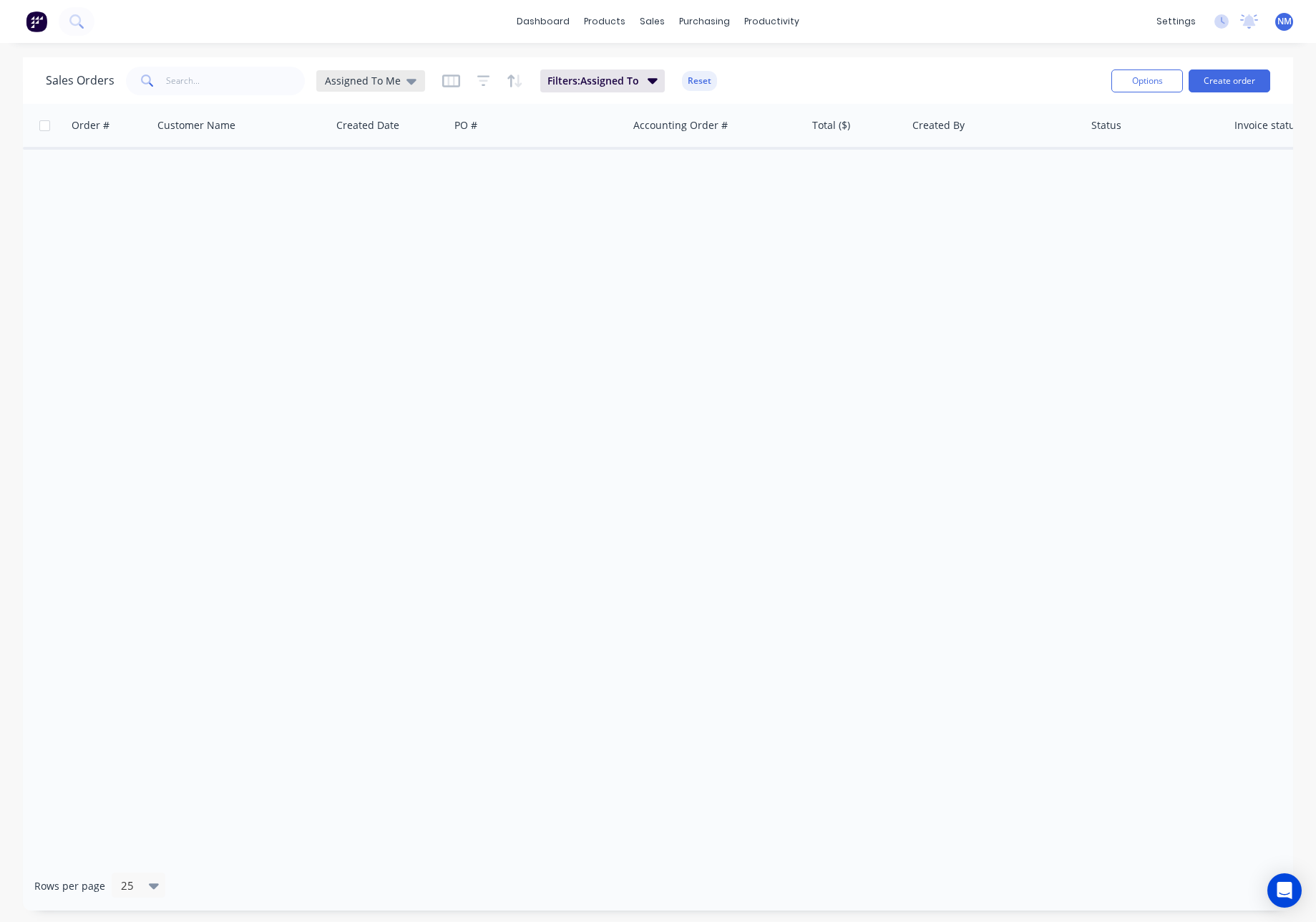
click at [406, 78] on icon at bounding box center [411, 81] width 10 height 16
click at [359, 204] on button "None" at bounding box center [402, 203] width 163 height 17
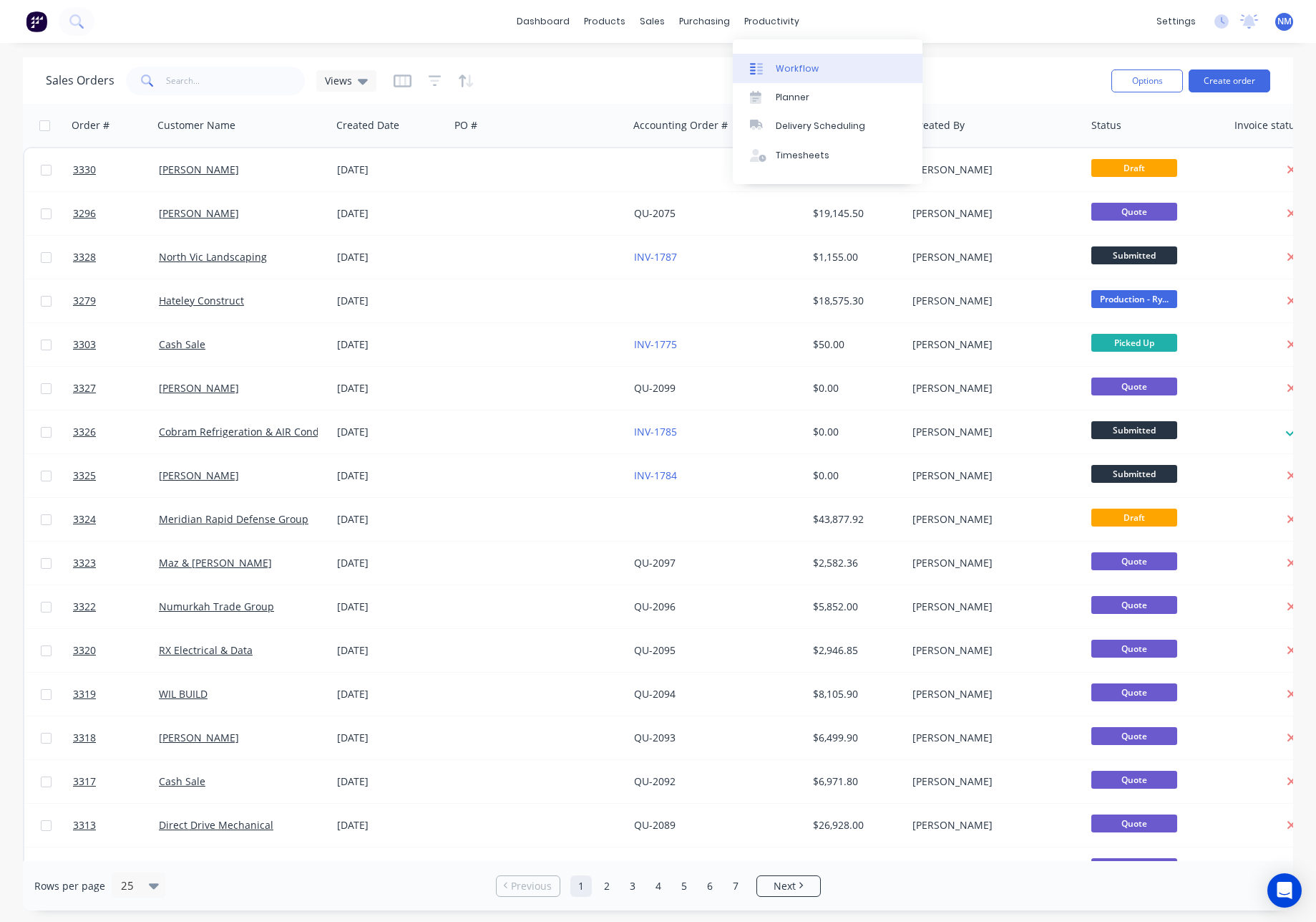
click at [803, 73] on div "Workflow" at bounding box center [797, 69] width 43 height 13
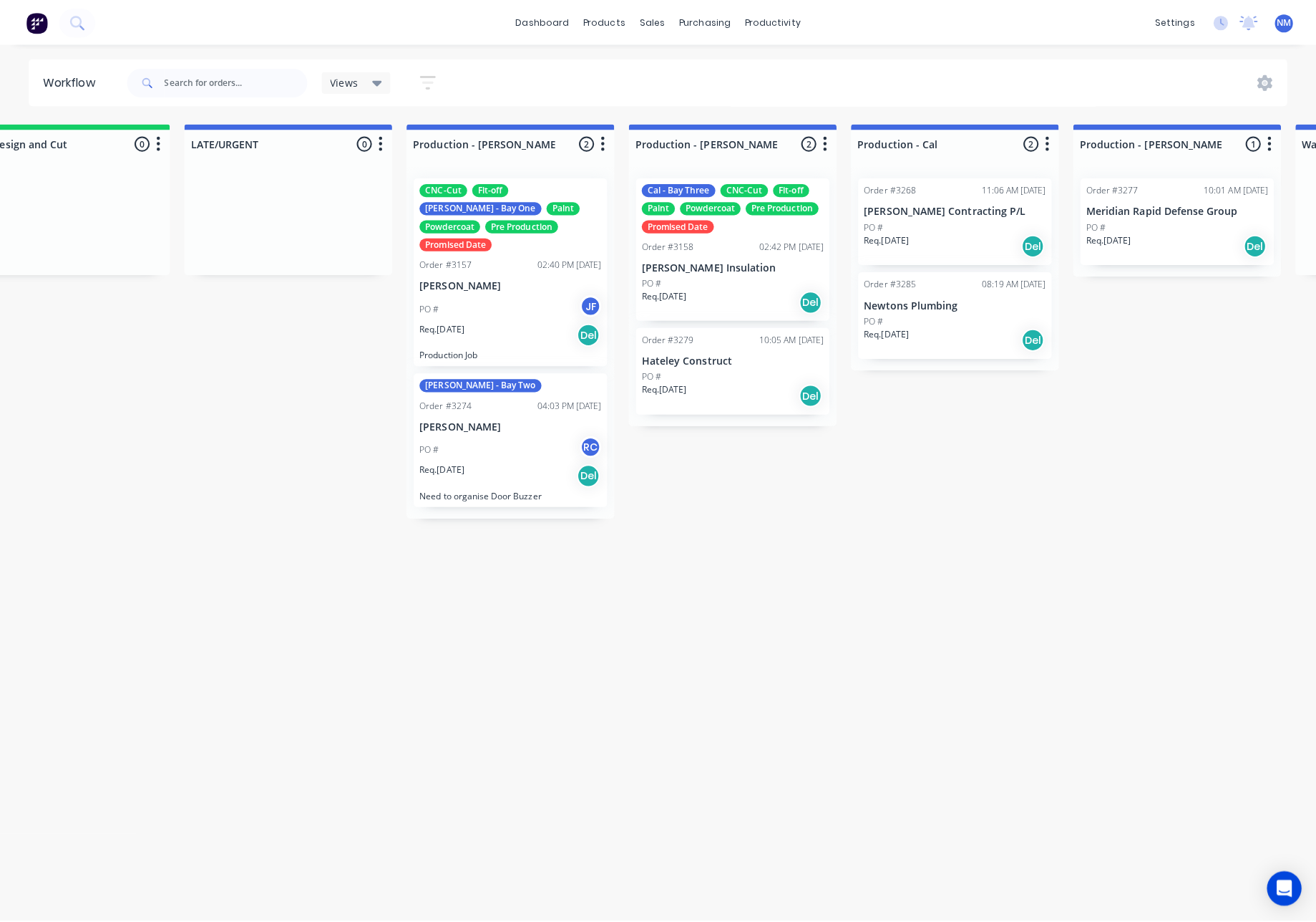
scroll to position [0, 1178]
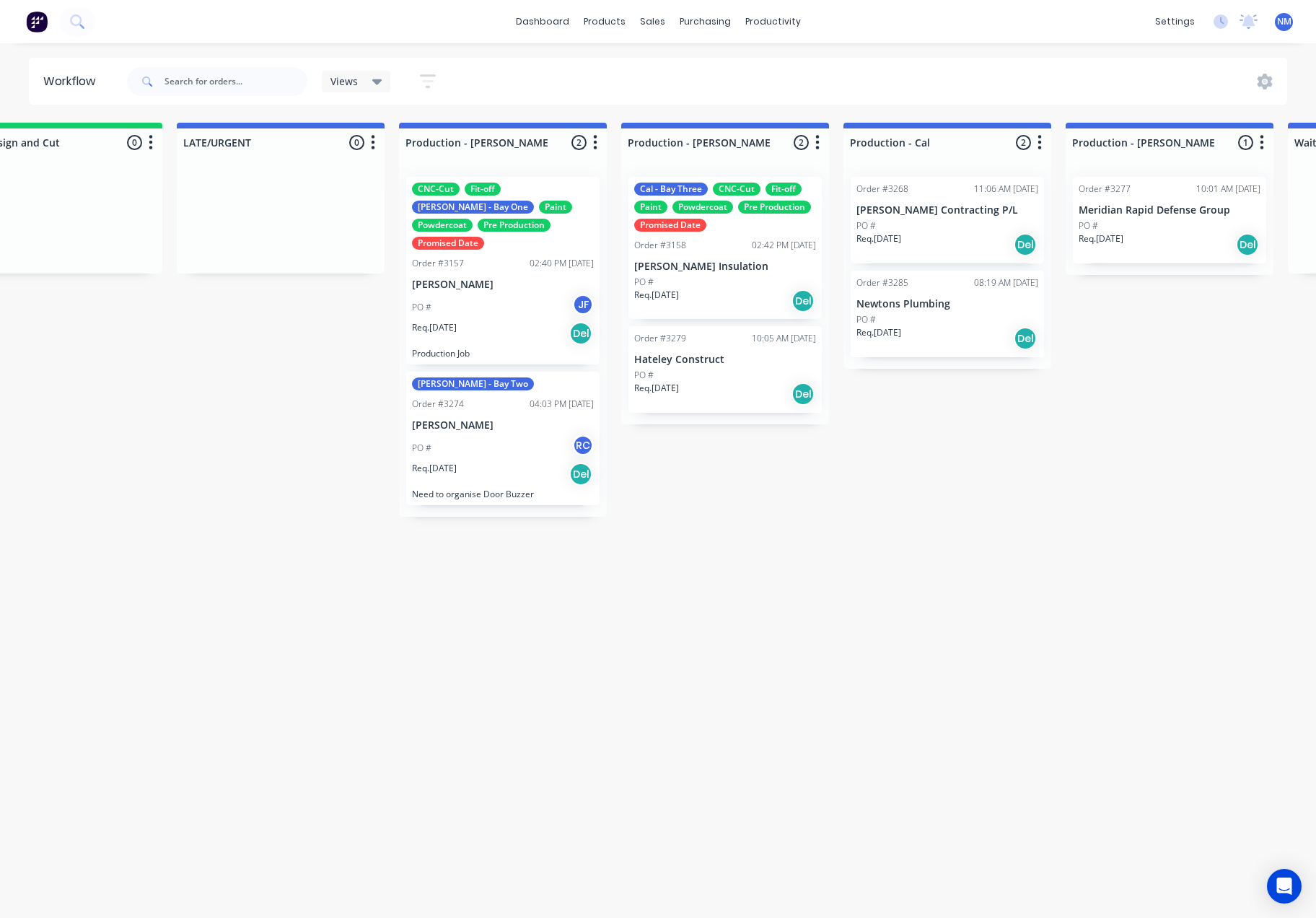
click at [522, 294] on div "PO # JF" at bounding box center [503, 307] width 182 height 27
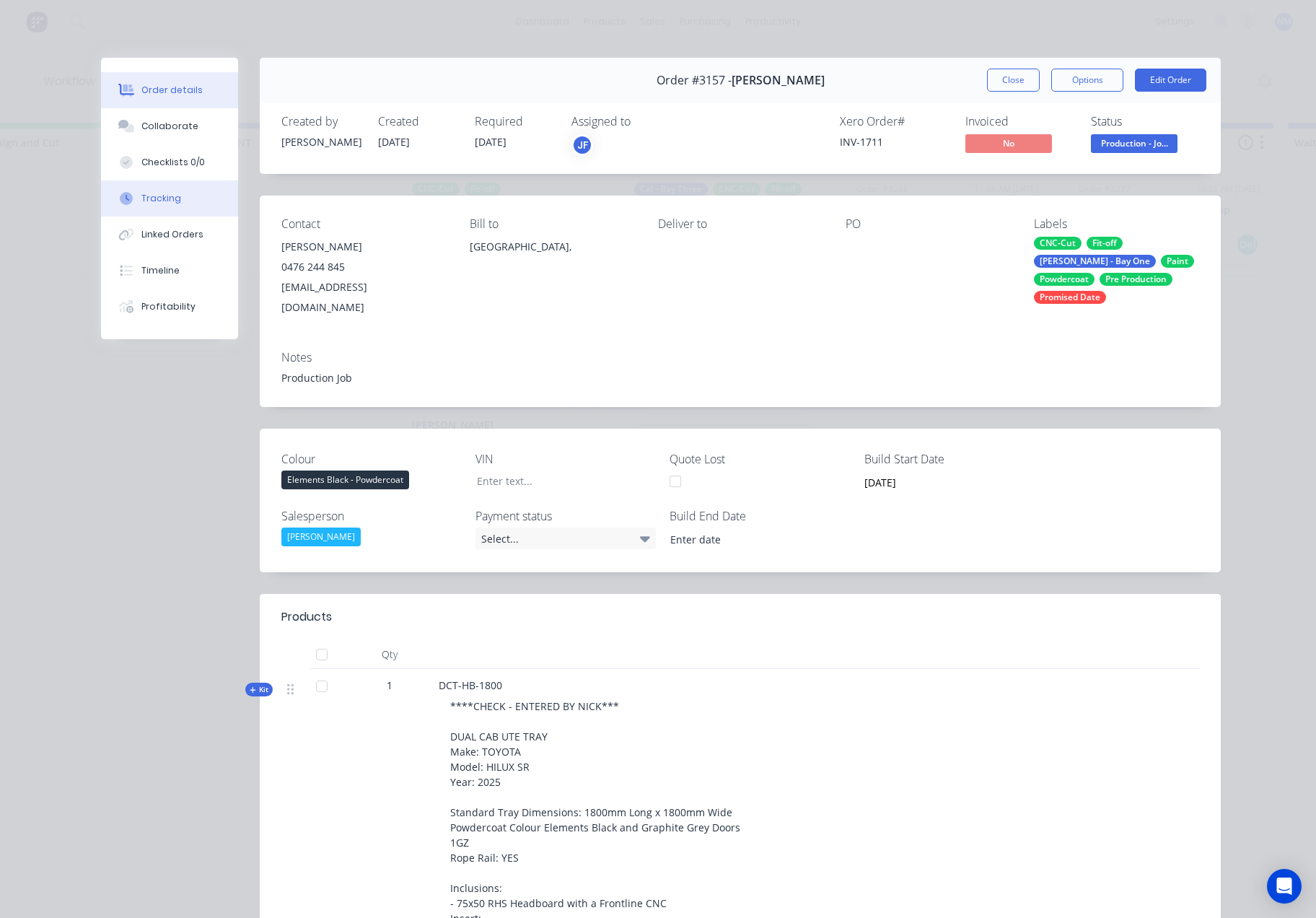
click at [149, 202] on div "Tracking" at bounding box center [161, 198] width 40 height 13
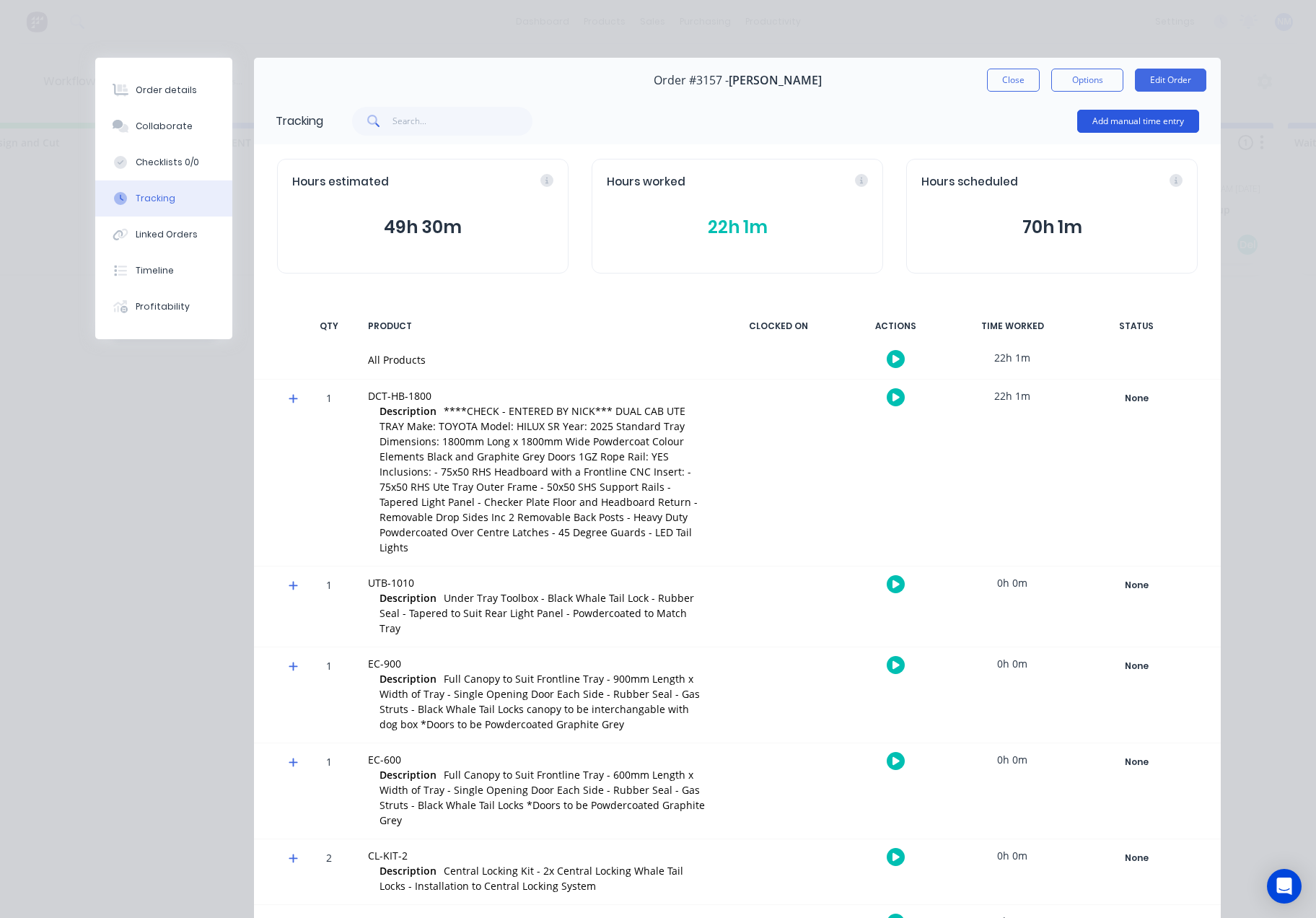
click at [1151, 120] on button "Add manual time entry" at bounding box center [1138, 121] width 122 height 23
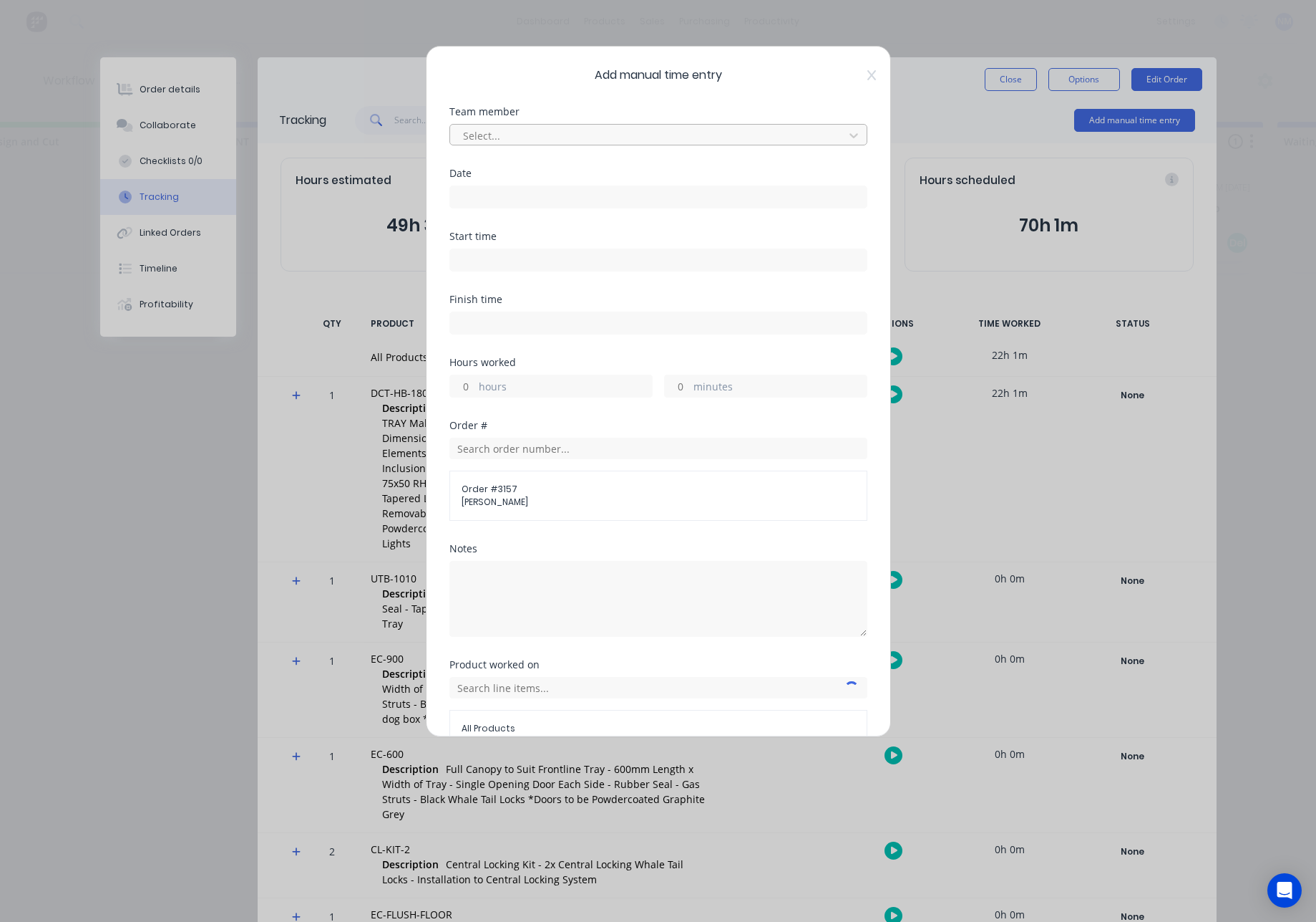
click at [683, 139] on div at bounding box center [649, 136] width 375 height 18
click at [787, 141] on div at bounding box center [649, 136] width 375 height 18
type input "[PERSON_NAME]"
click at [634, 200] on input at bounding box center [659, 197] width 417 height 21
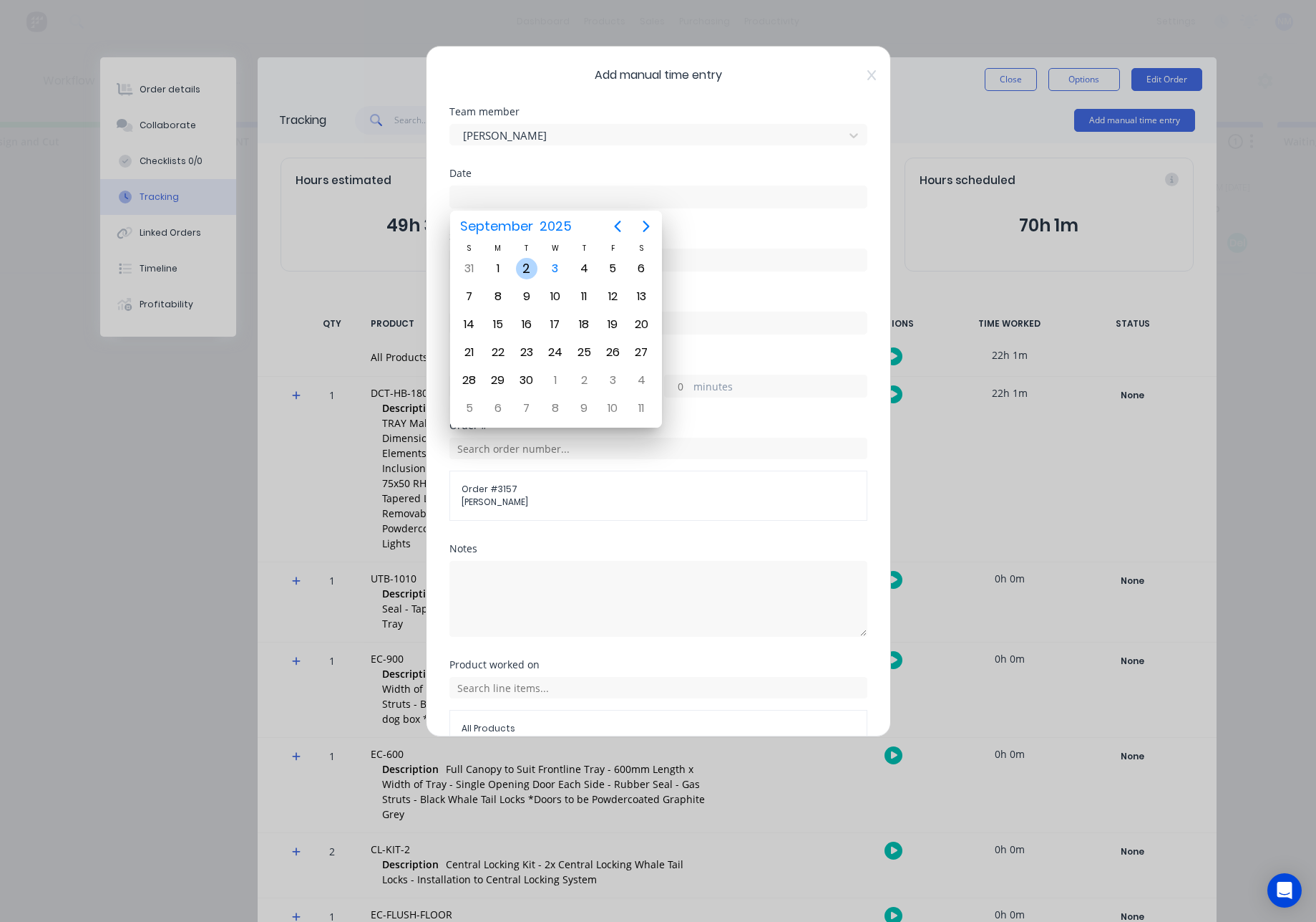
click at [532, 266] on div "2" at bounding box center [526, 268] width 21 height 21
type input "[DATE]"
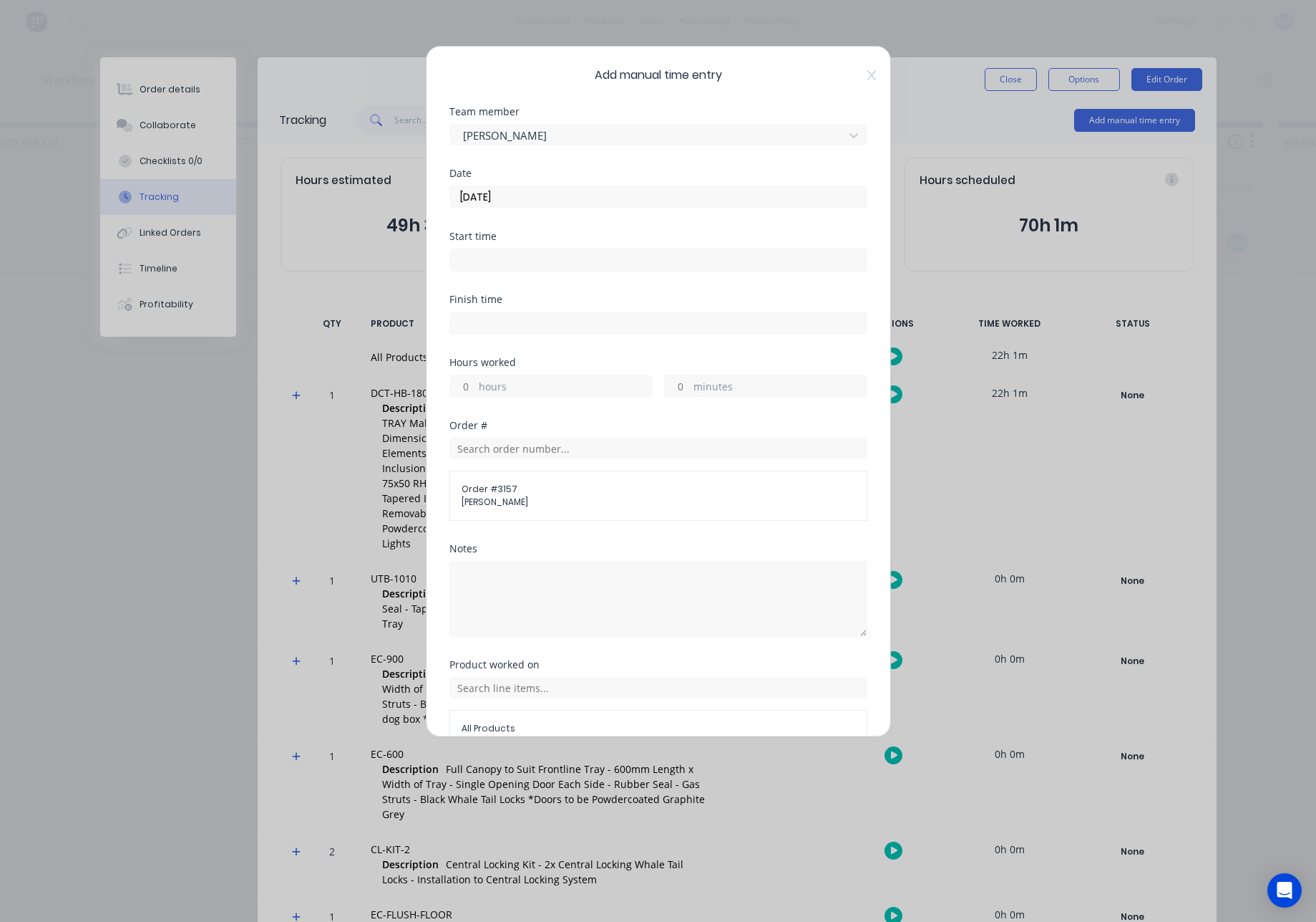
click at [581, 262] on input at bounding box center [659, 260] width 417 height 21
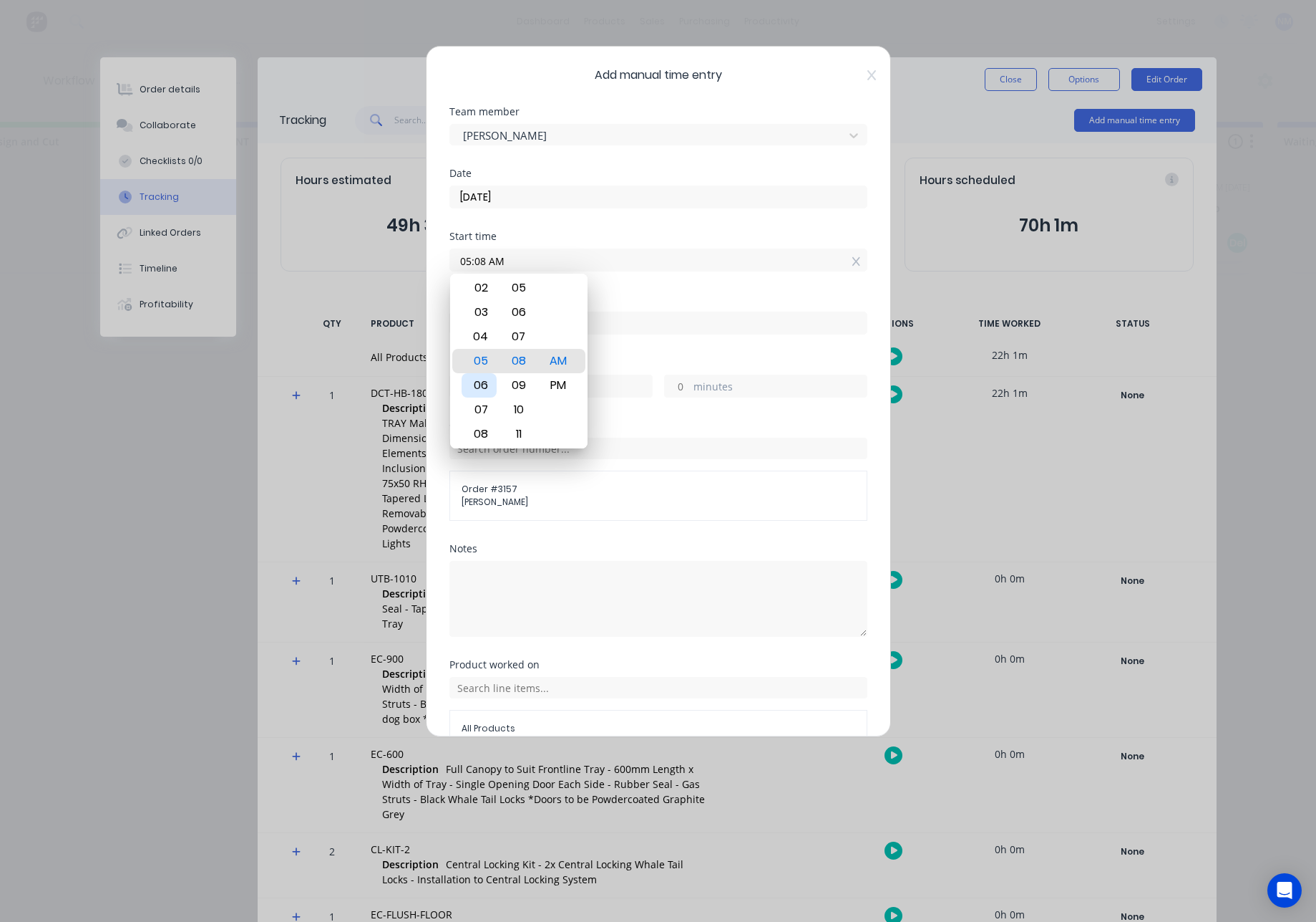
click at [487, 388] on div "06" at bounding box center [479, 385] width 35 height 24
type input "06:00 AM"
click at [558, 363] on div "AM" at bounding box center [558, 361] width 35 height 24
click at [616, 324] on input at bounding box center [659, 323] width 417 height 21
type input "11:04 AM"
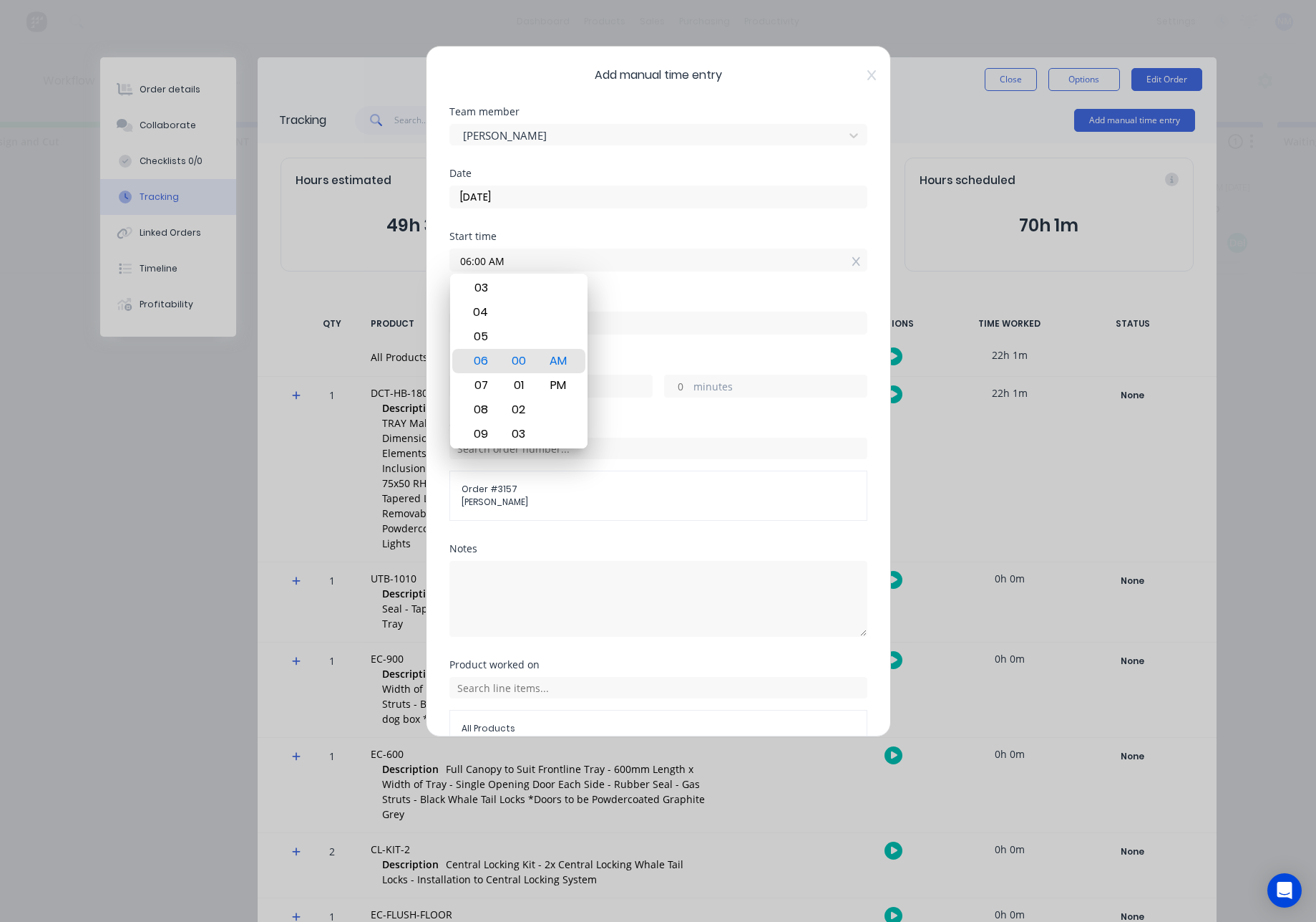
type input "5"
type input "4"
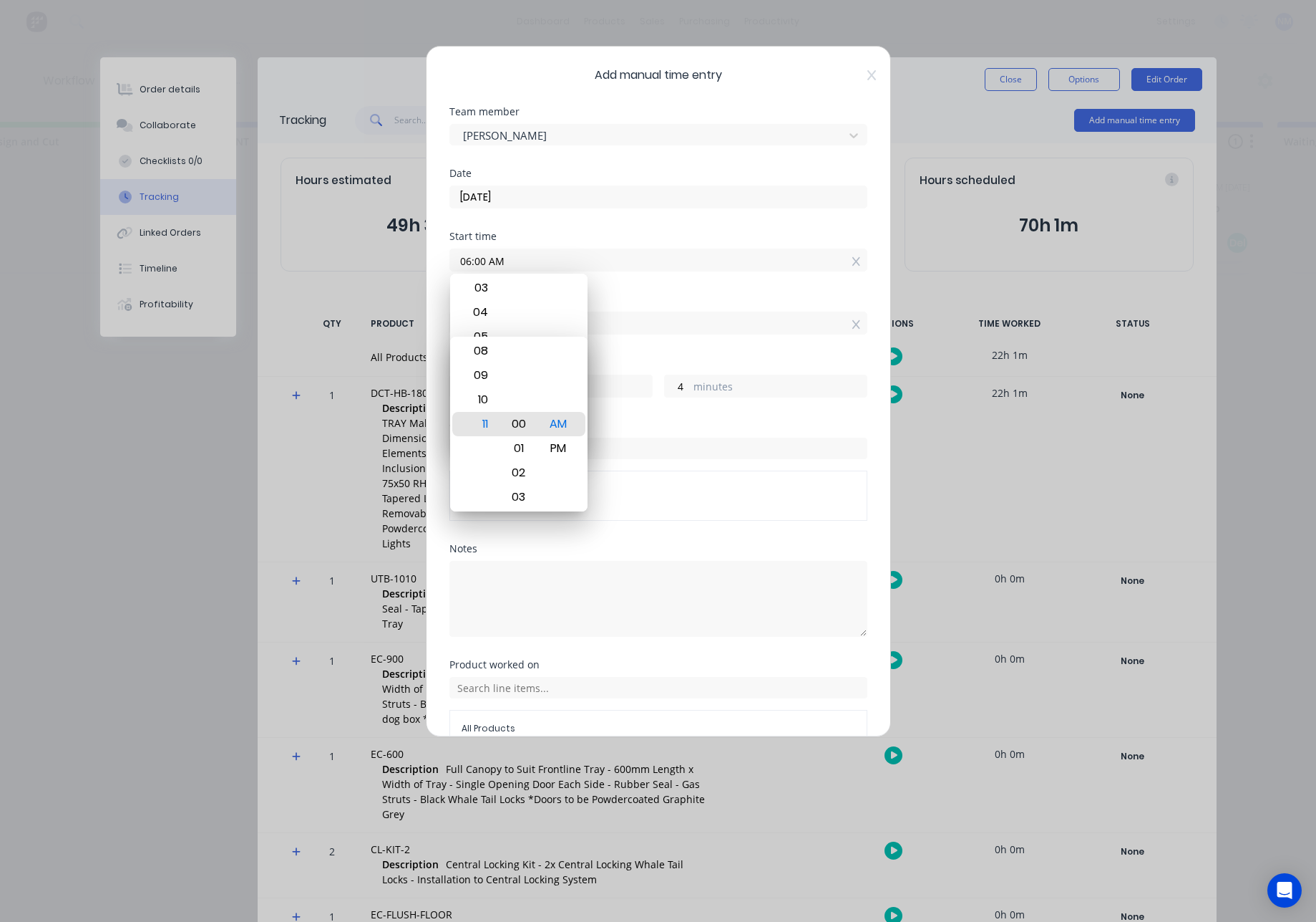
type input "11:00 AM"
type input "0"
click at [680, 350] on div "Finish time 11:00 AM" at bounding box center [659, 326] width 418 height 63
click at [532, 259] on input "06:00 AM" at bounding box center [659, 260] width 417 height 21
click at [611, 386] on label "hours" at bounding box center [566, 388] width 174 height 18
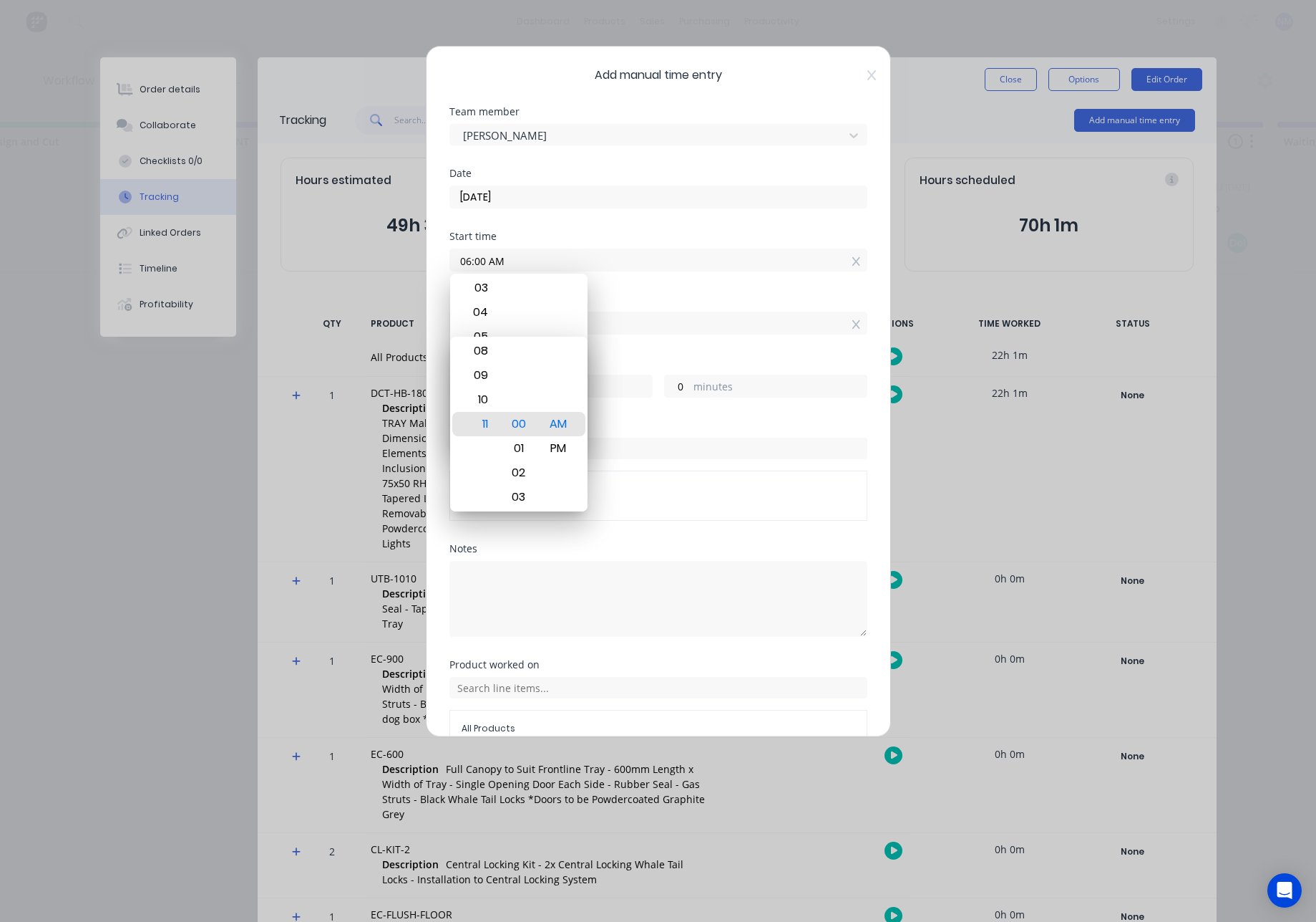
click at [475, 386] on input "5" at bounding box center [463, 385] width 25 height 21
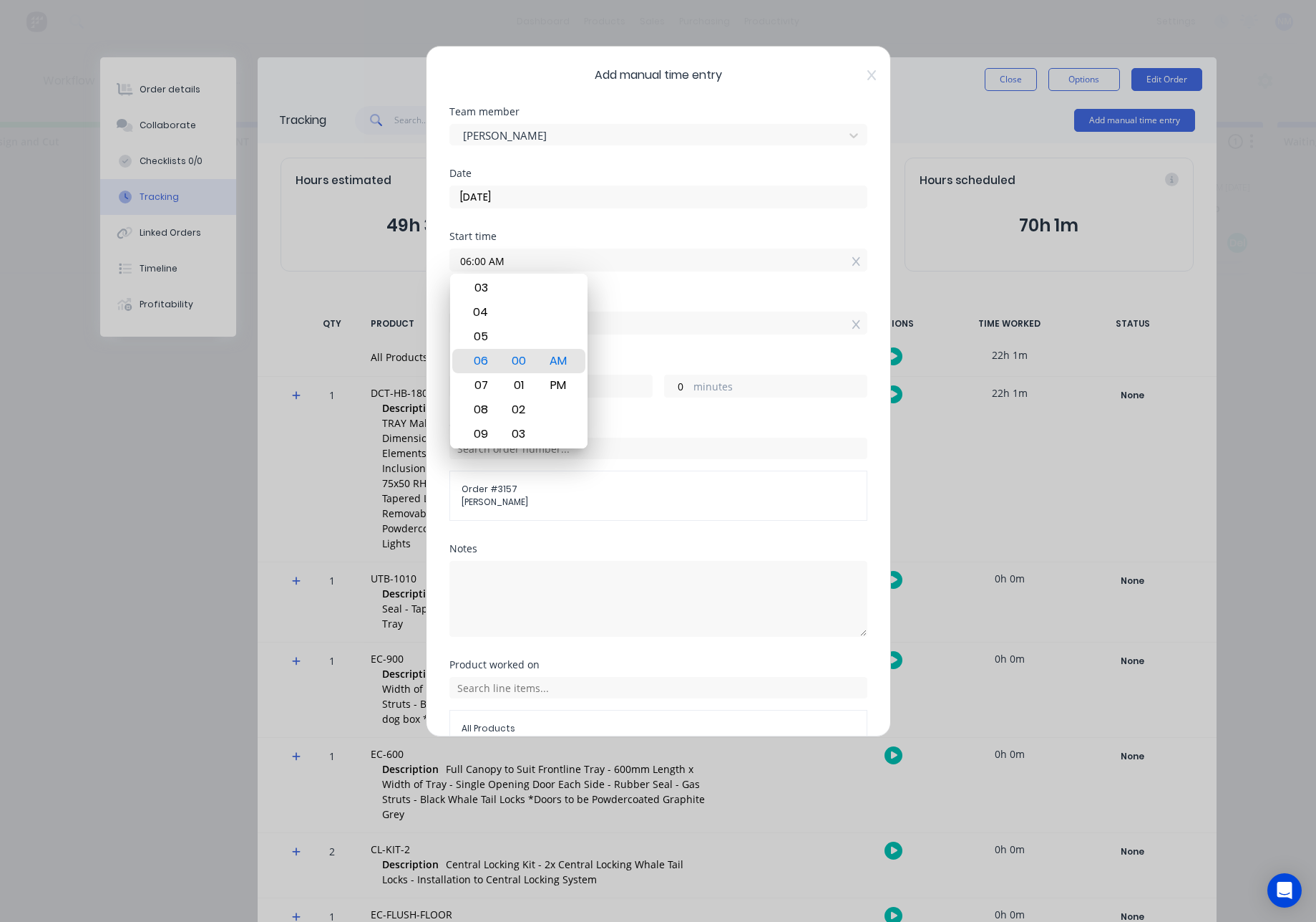
click at [608, 393] on label "hours" at bounding box center [566, 388] width 174 height 18
click at [475, 393] on input "5" at bounding box center [463, 385] width 25 height 21
click at [563, 362] on div "AM" at bounding box center [558, 361] width 35 height 24
click at [604, 384] on label "hours" at bounding box center [566, 388] width 174 height 18
click at [475, 384] on input "5" at bounding box center [463, 385] width 25 height 21
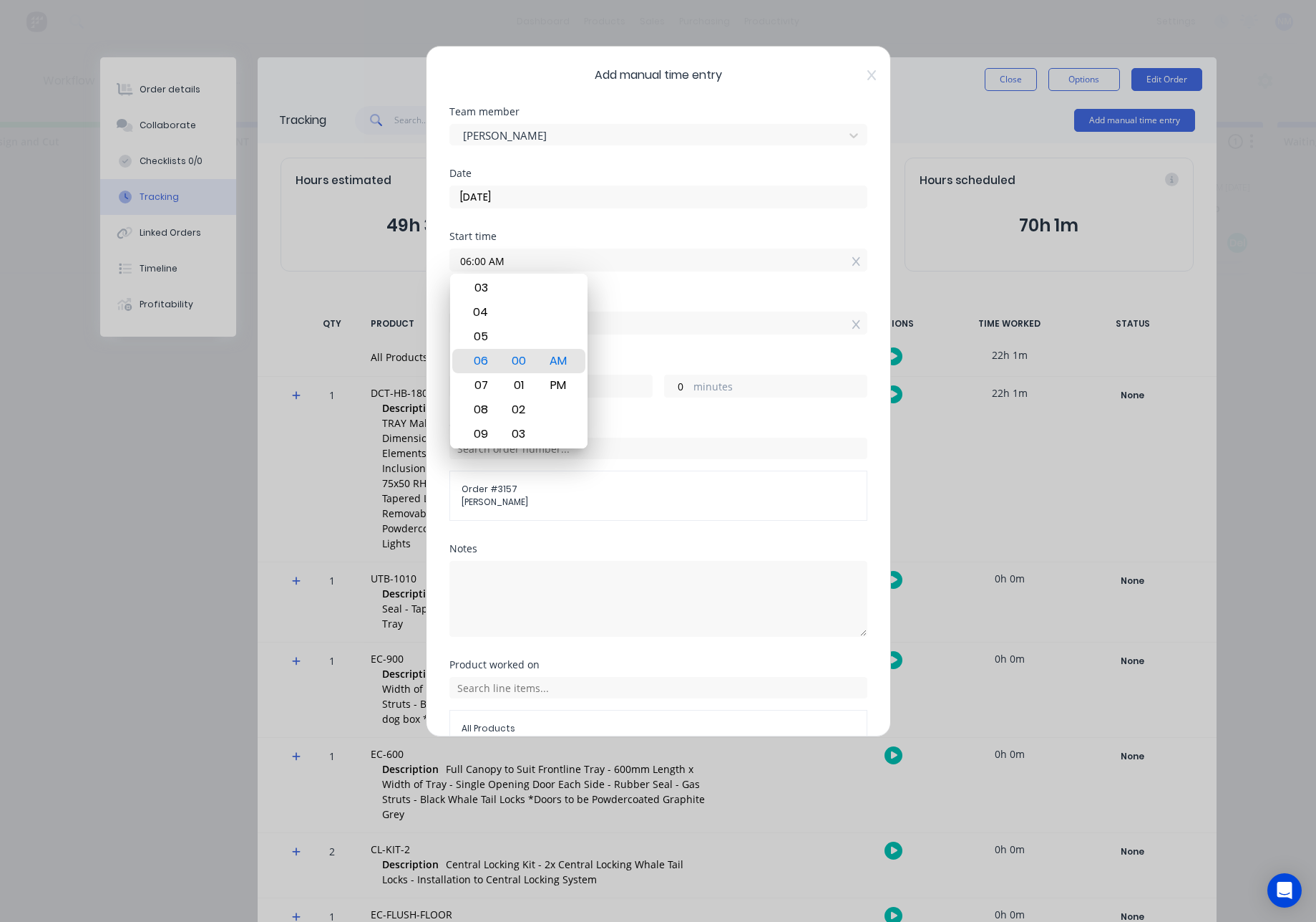
click at [866, 73] on div "Add manual time entry Team member John Fiore Date 02/09/2025 Start time 06:00 A…" at bounding box center [659, 391] width 465 height 691
click at [585, 568] on textarea at bounding box center [659, 598] width 418 height 76
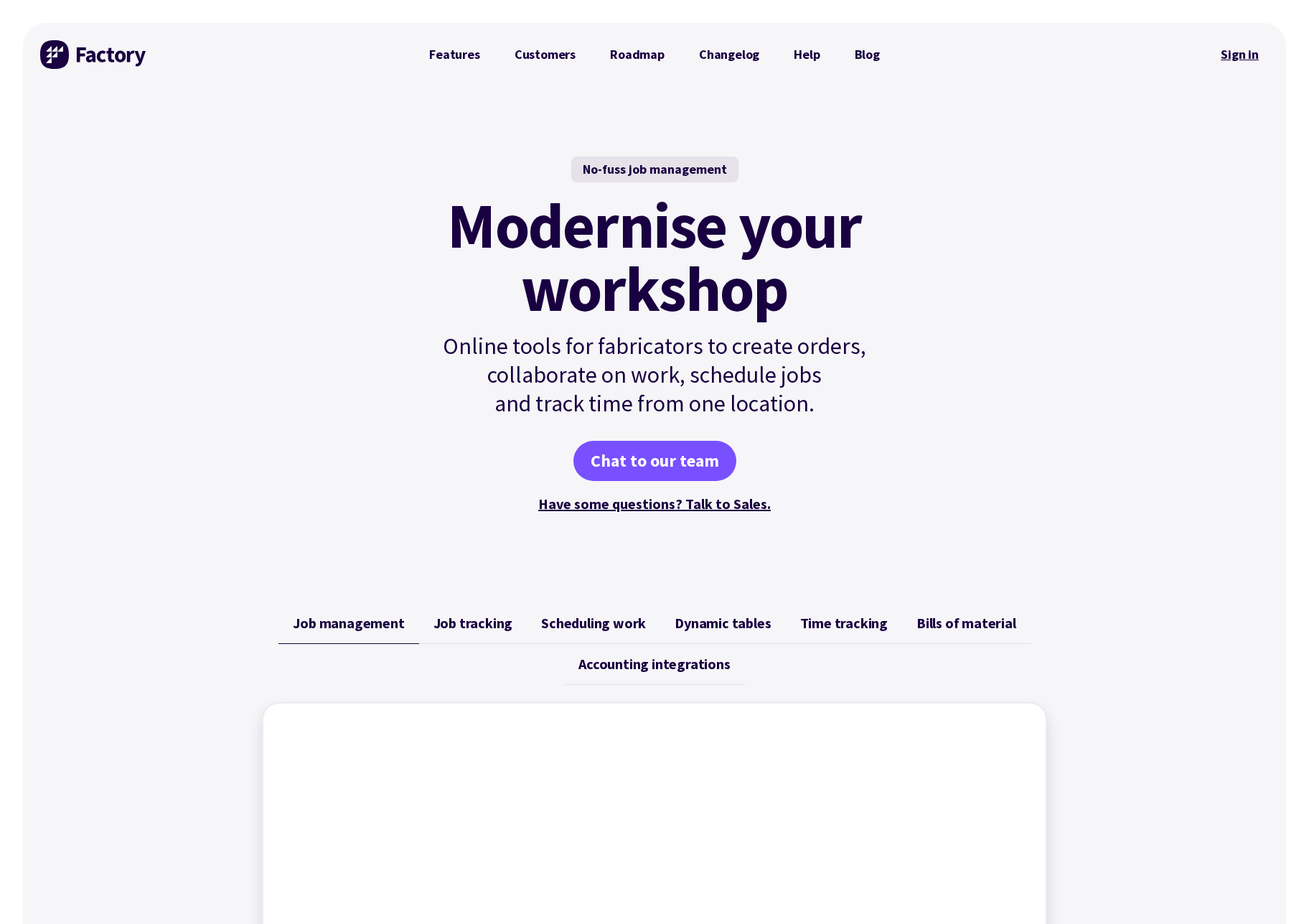
click at [1244, 60] on link "Sign in" at bounding box center [1239, 55] width 58 height 33
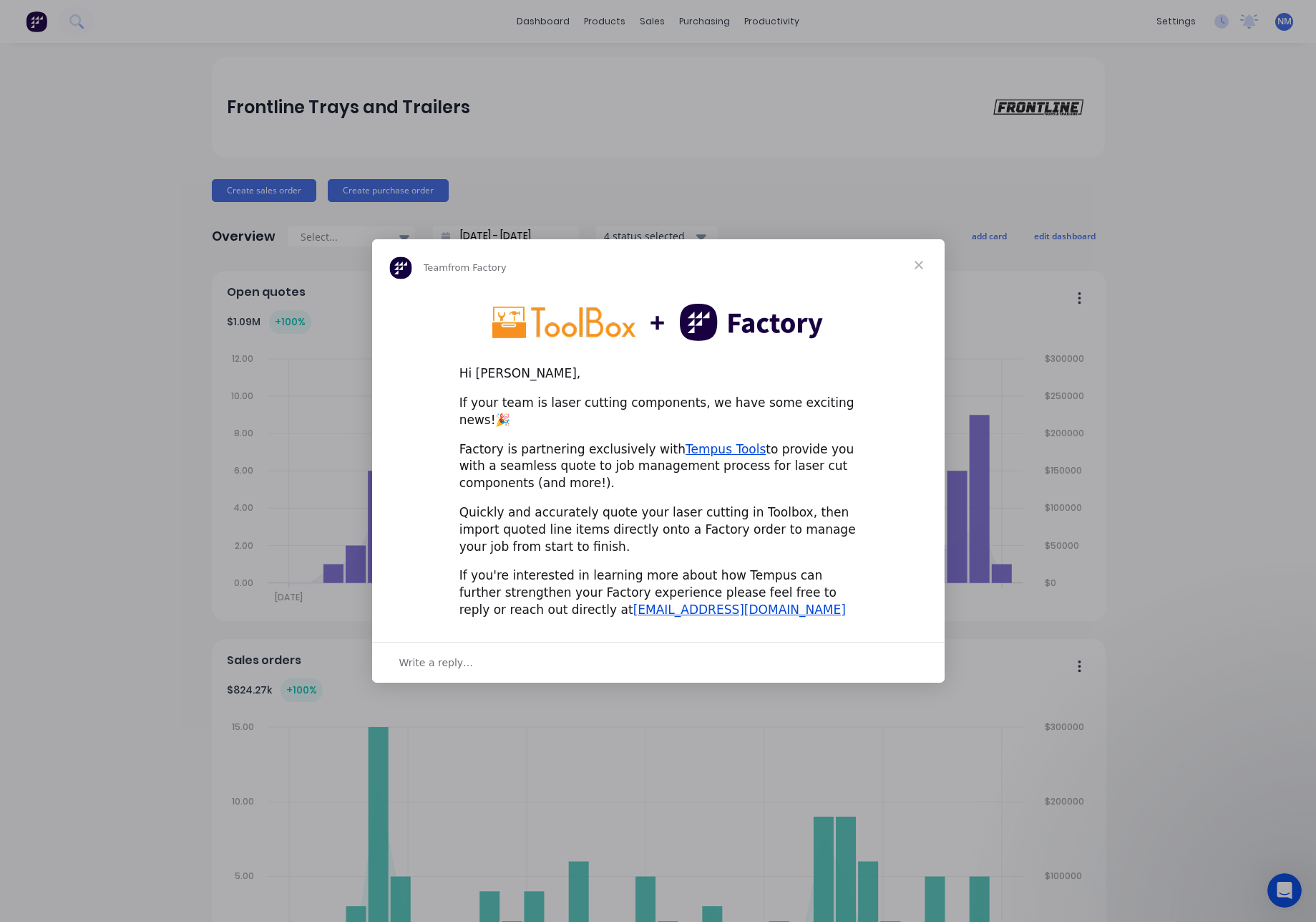
click at [922, 272] on span "Close" at bounding box center [918, 264] width 51 height 51
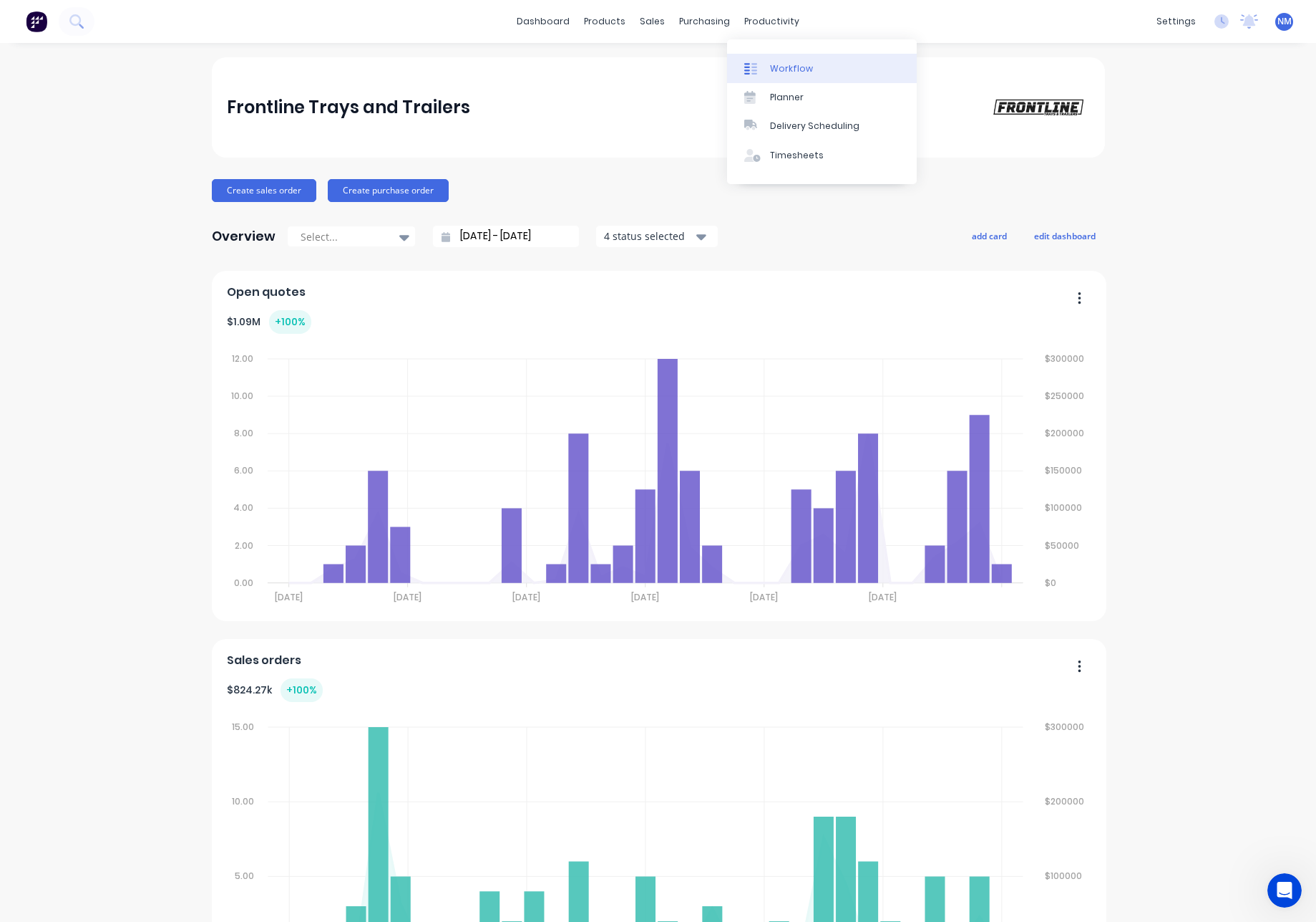
click at [791, 62] on div "Workflow" at bounding box center [791, 69] width 43 height 13
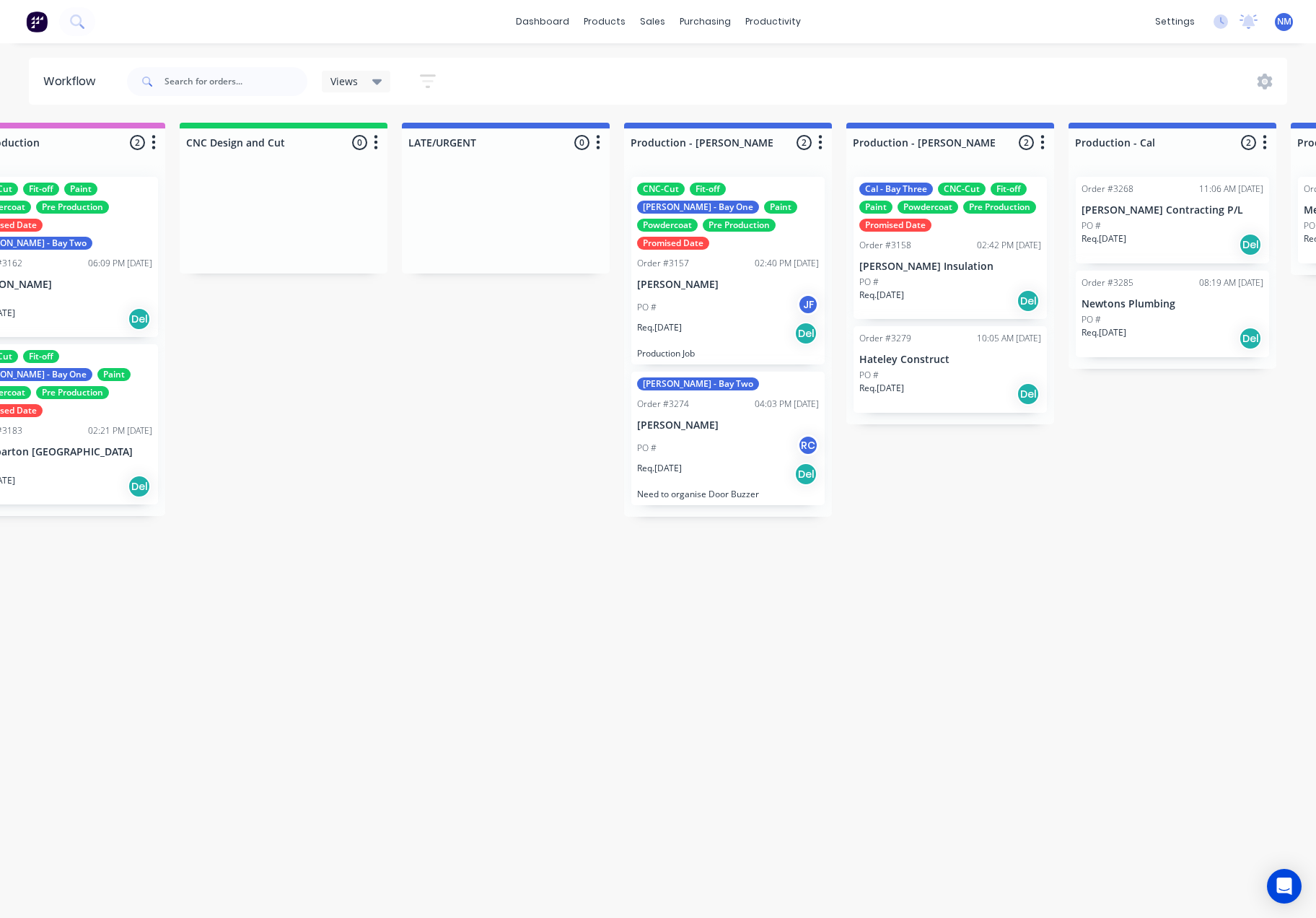
scroll to position [0, 995]
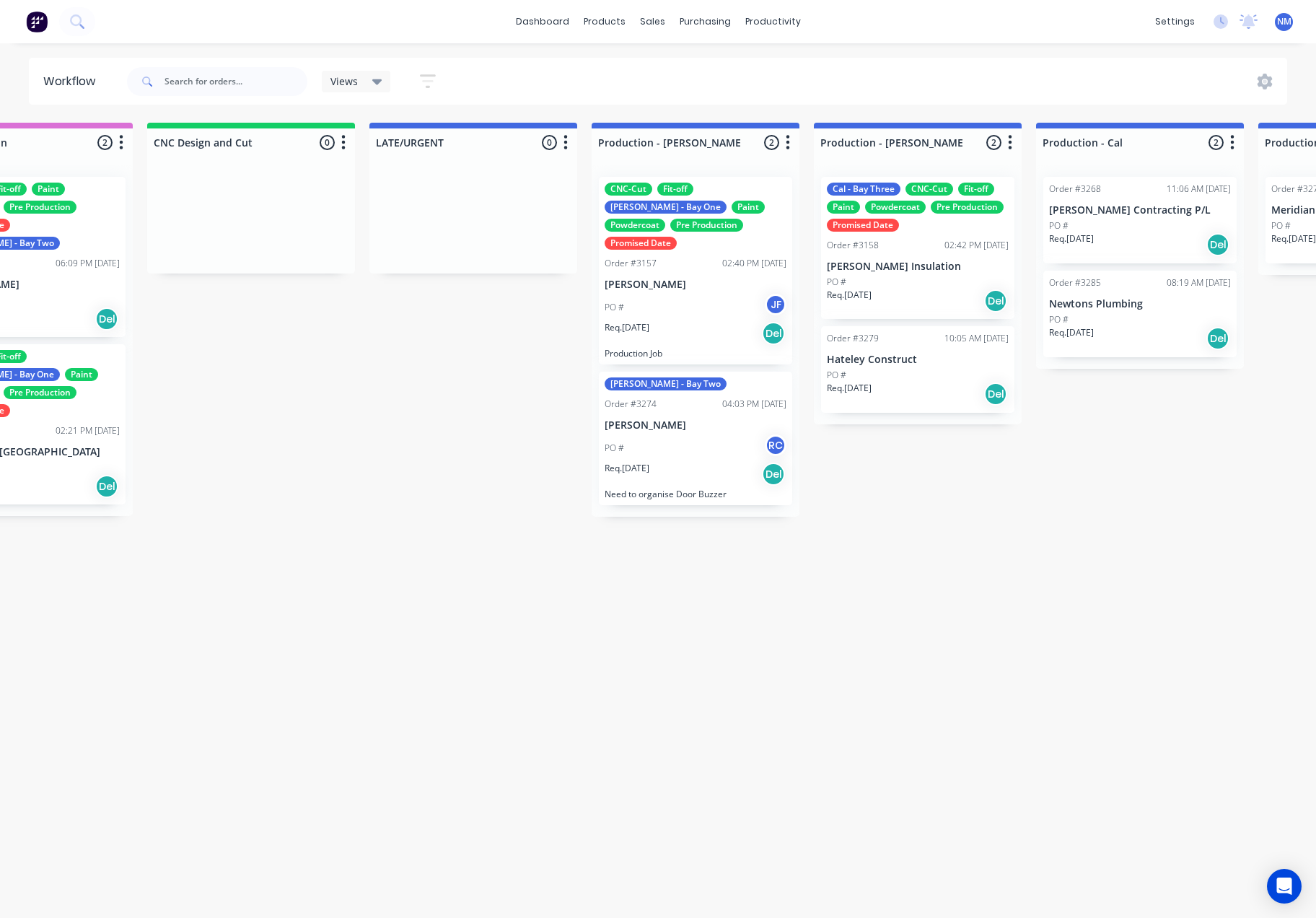
click at [663, 278] on p "[PERSON_NAME]" at bounding box center [695, 284] width 182 height 12
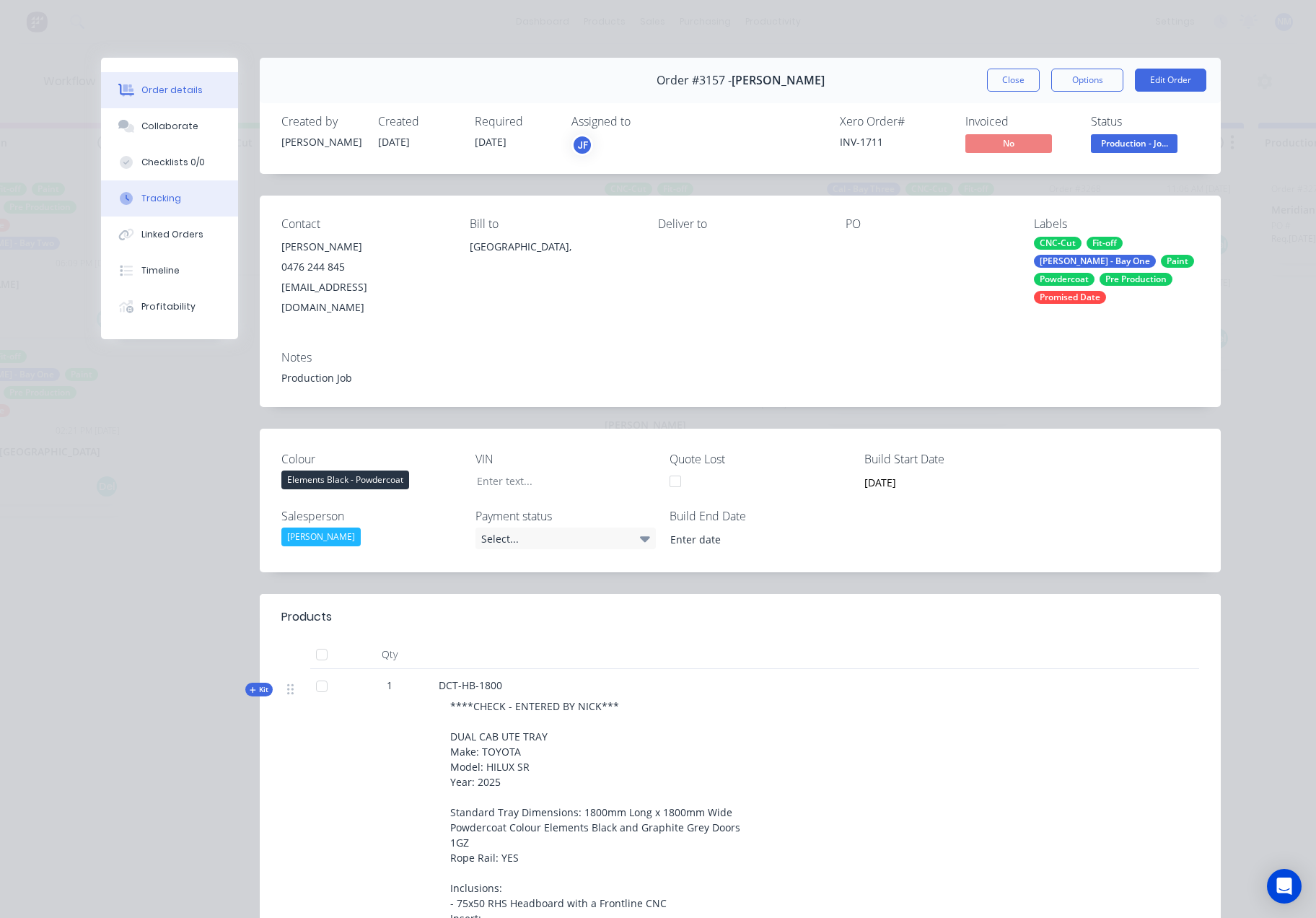
click at [174, 203] on button "Tracking" at bounding box center [169, 198] width 137 height 36
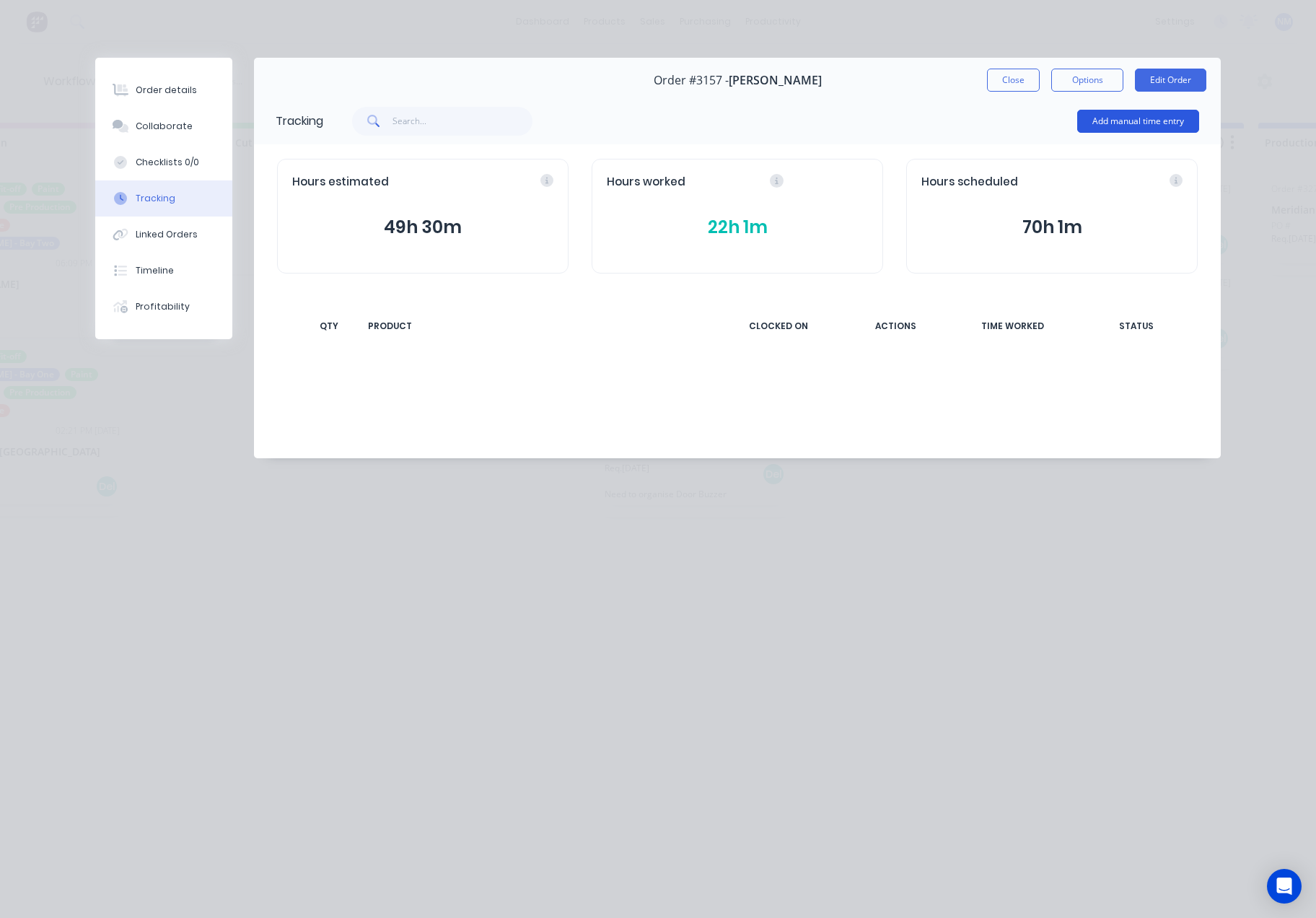
click at [1177, 122] on button "Add manual time entry" at bounding box center [1138, 121] width 122 height 23
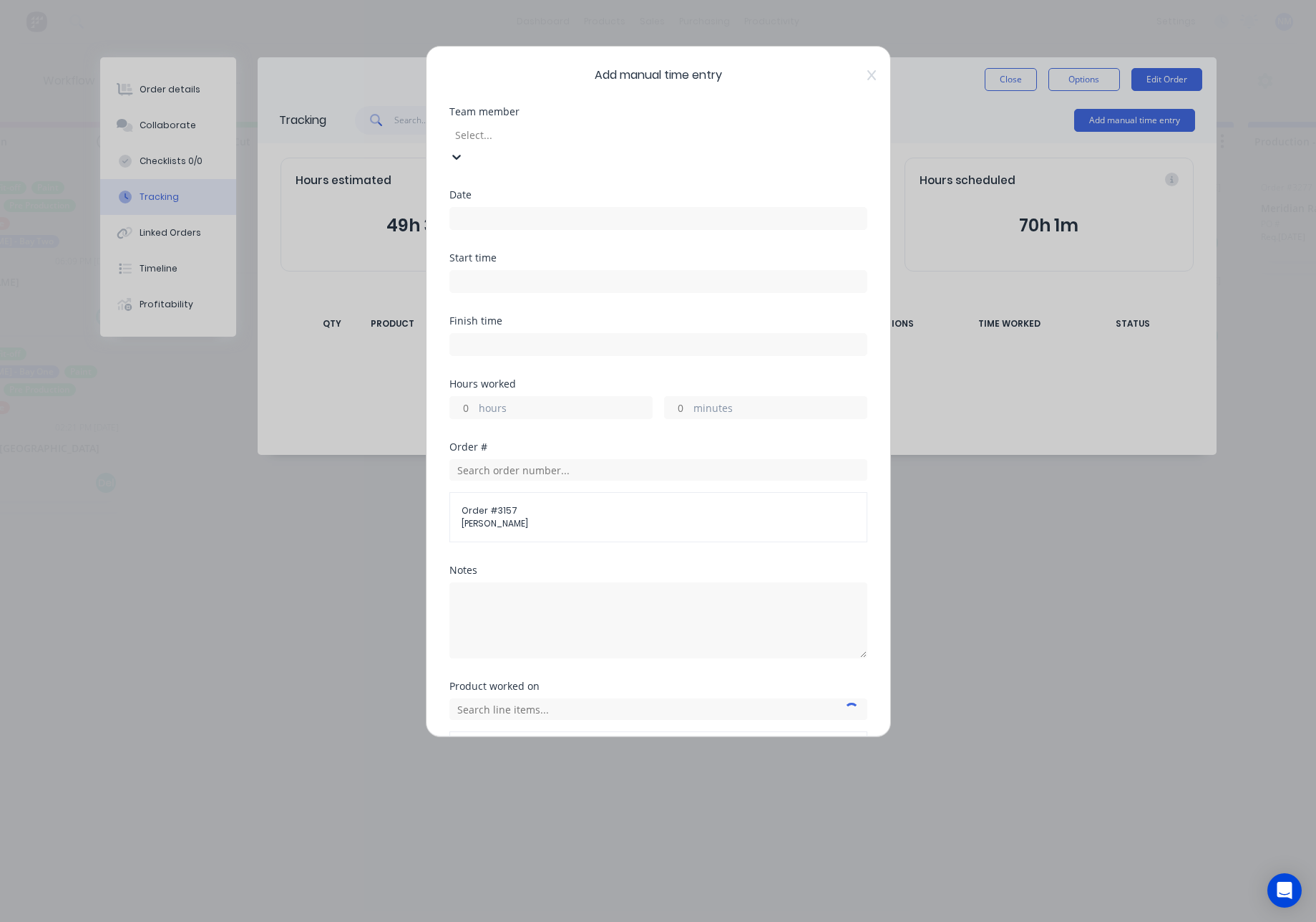
click at [624, 130] on div at bounding box center [556, 135] width 206 height 18
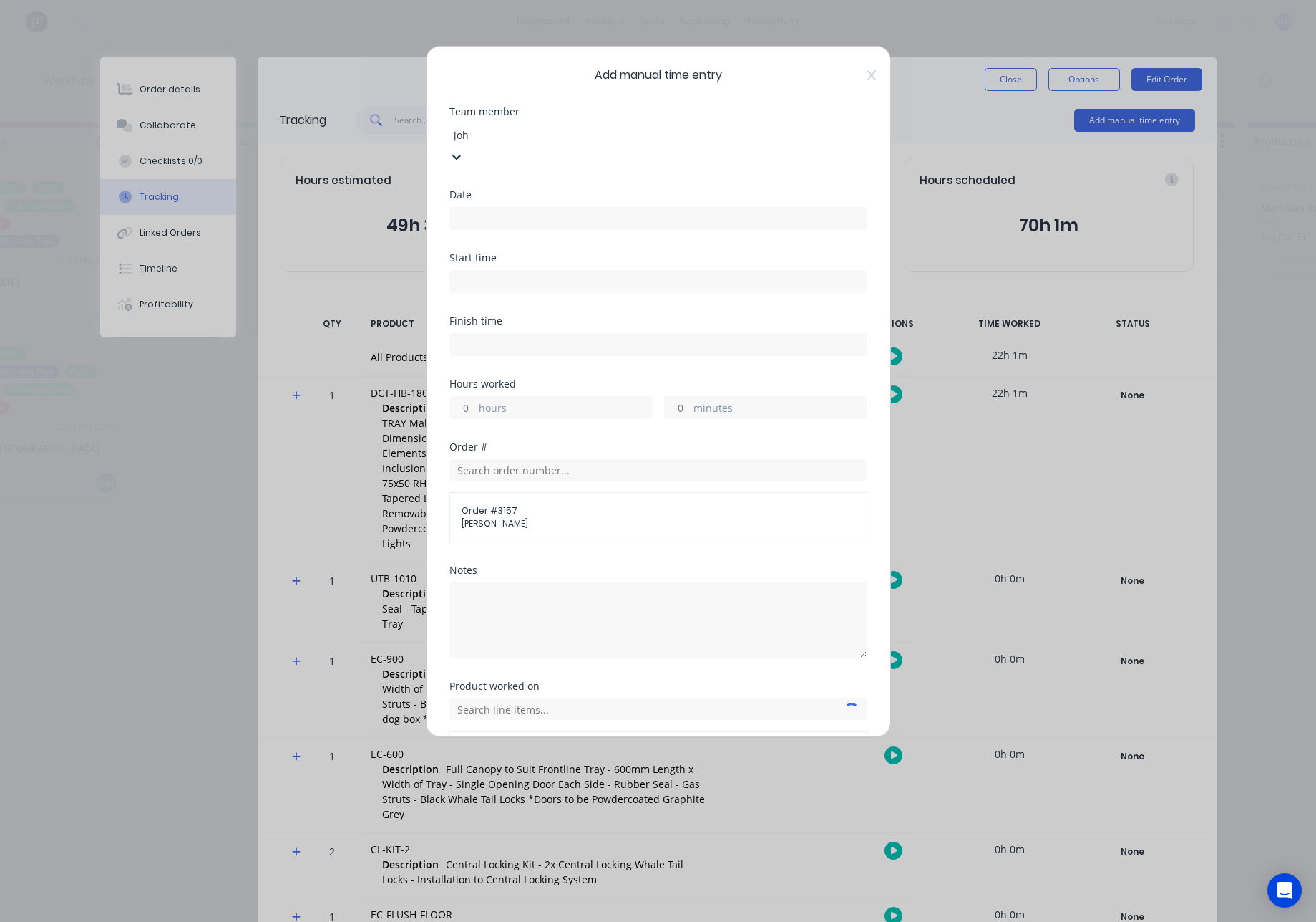
type input "[PERSON_NAME]"
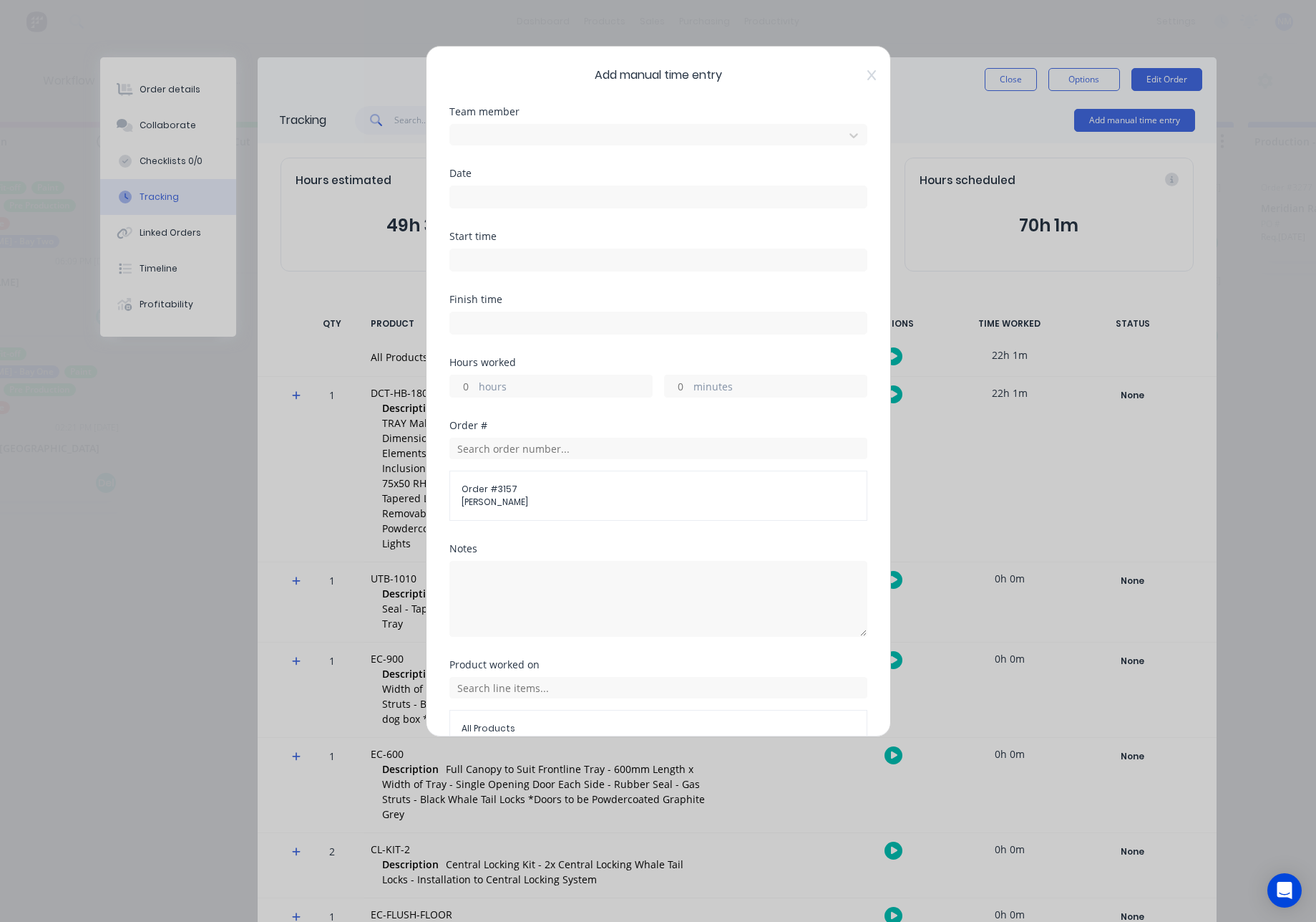
click at [469, 196] on input at bounding box center [659, 197] width 417 height 21
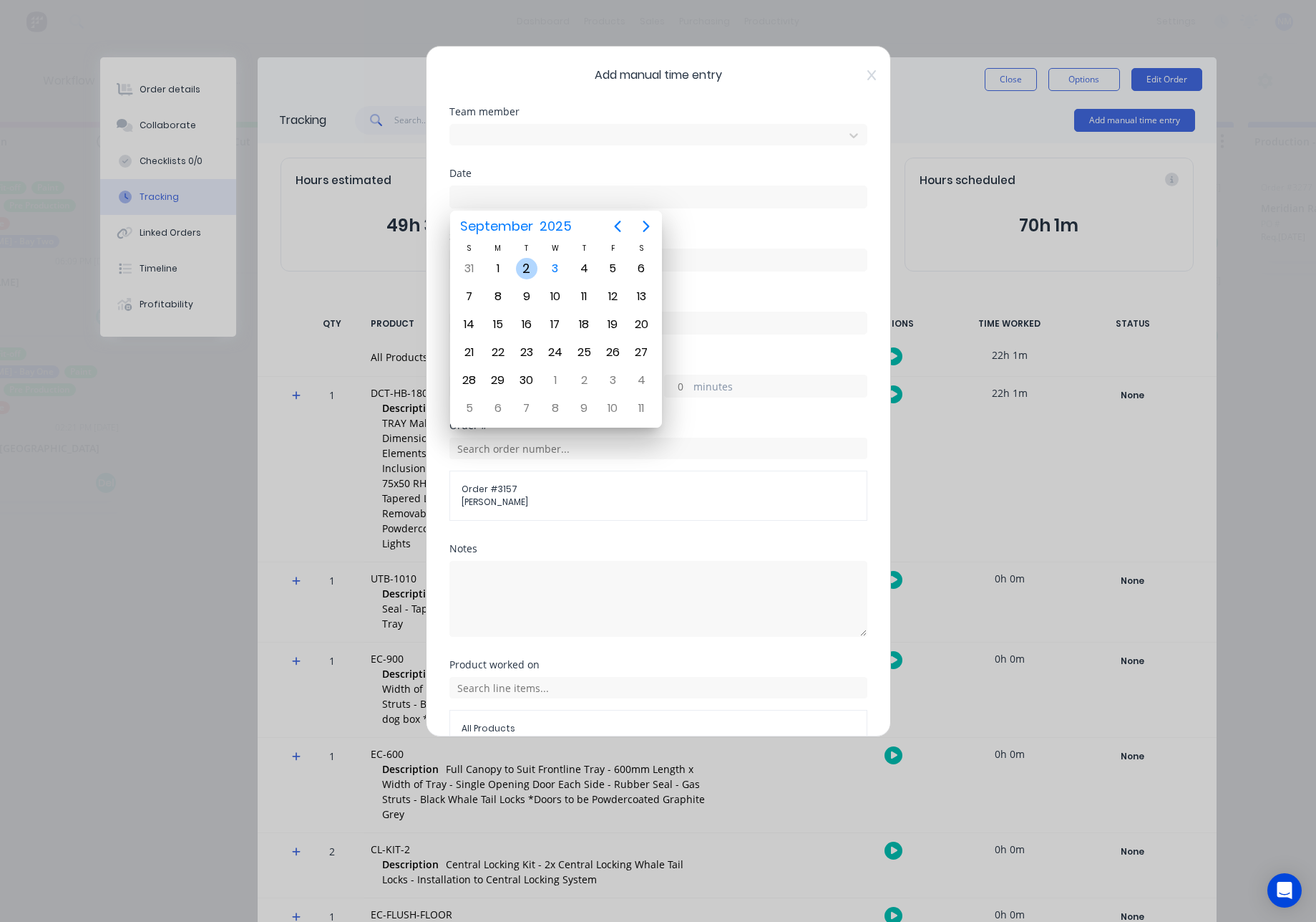
click at [524, 271] on div "2" at bounding box center [526, 268] width 21 height 21
type input "02/09/2025"
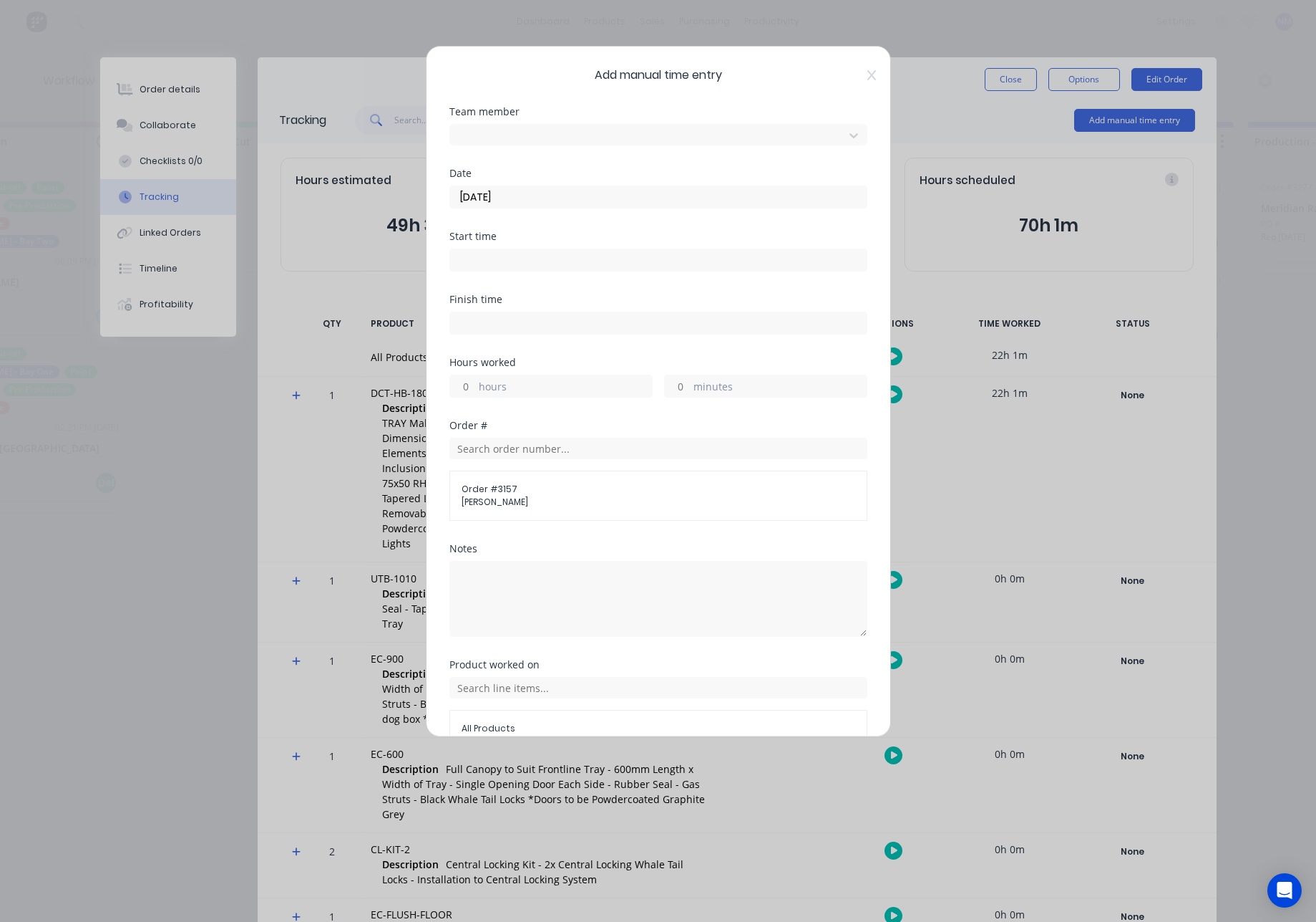
click at [629, 257] on input at bounding box center [659, 260] width 417 height 21
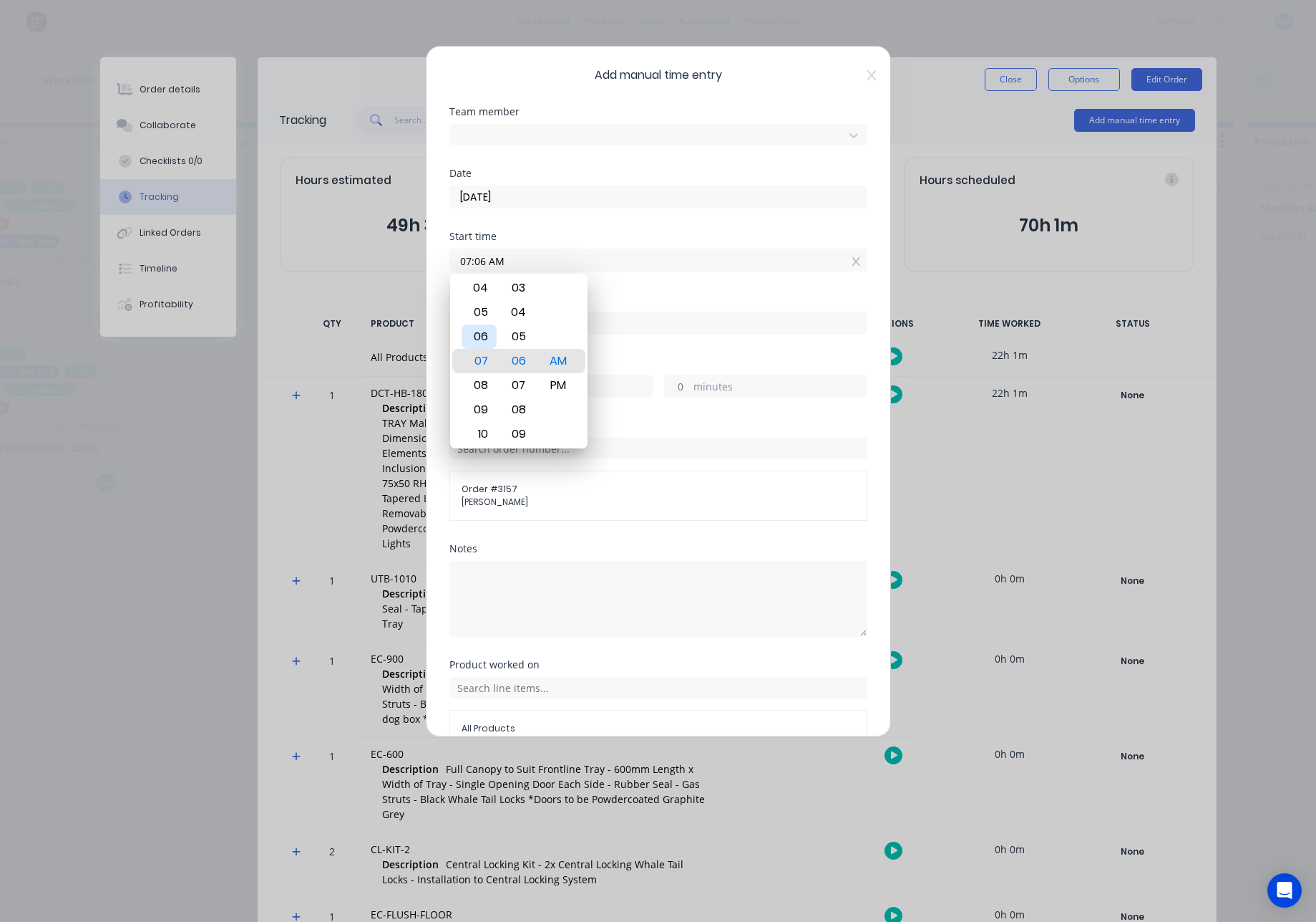
click at [483, 339] on div "06" at bounding box center [479, 336] width 35 height 24
type input "06:00 AM"
click at [521, 365] on div "00" at bounding box center [518, 361] width 35 height 24
click at [667, 325] on input at bounding box center [659, 323] width 417 height 21
type input "11:06 AM"
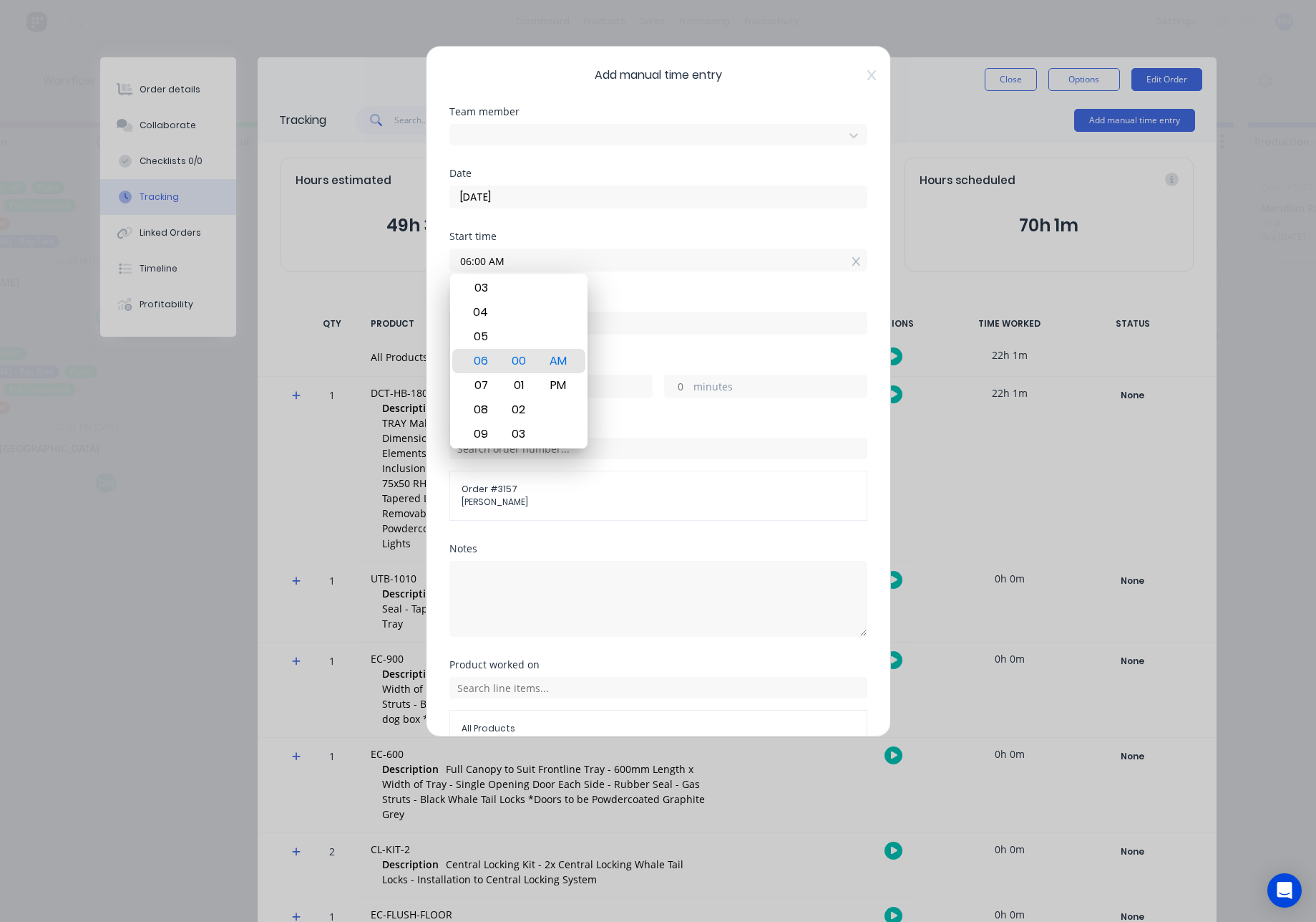
type input "5"
type input "6"
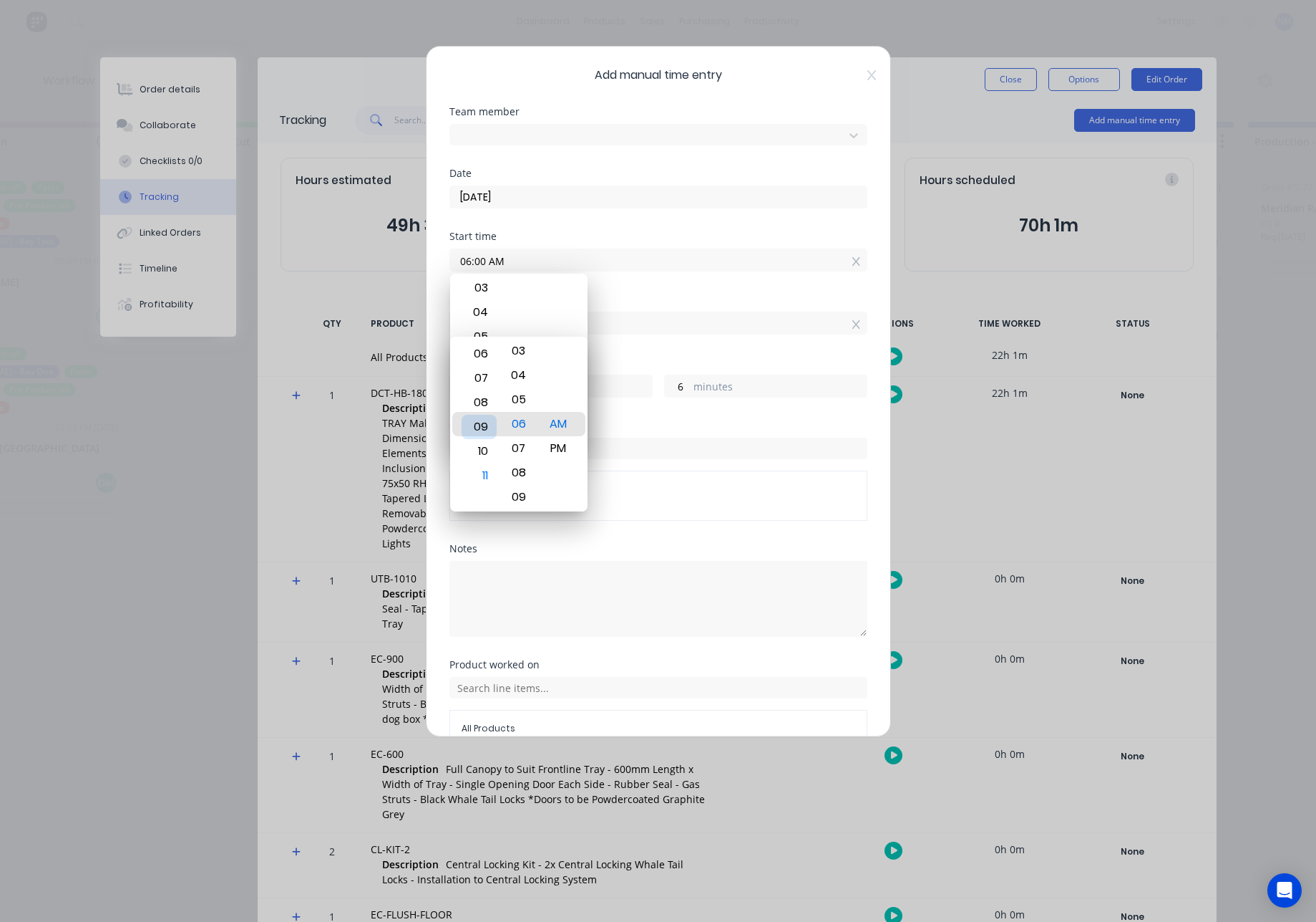
type input "08:06 AM"
type input "2"
type input "06:06 AM"
type input "0"
type input "04:06 AM"
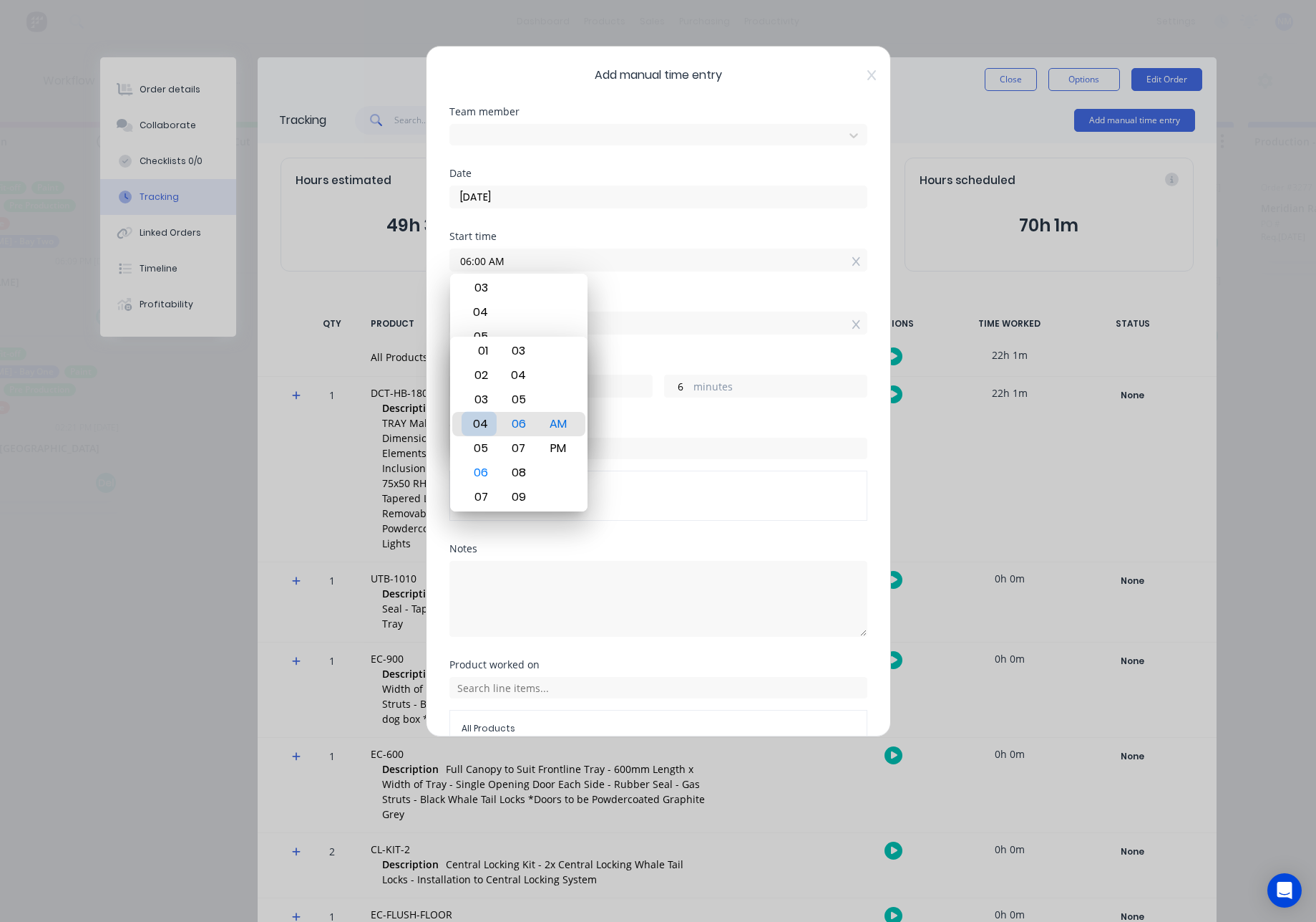
type input "22"
click at [484, 399] on div "03" at bounding box center [479, 399] width 35 height 24
type input "03:06 AM"
type input "21"
type input "03:00 AM"
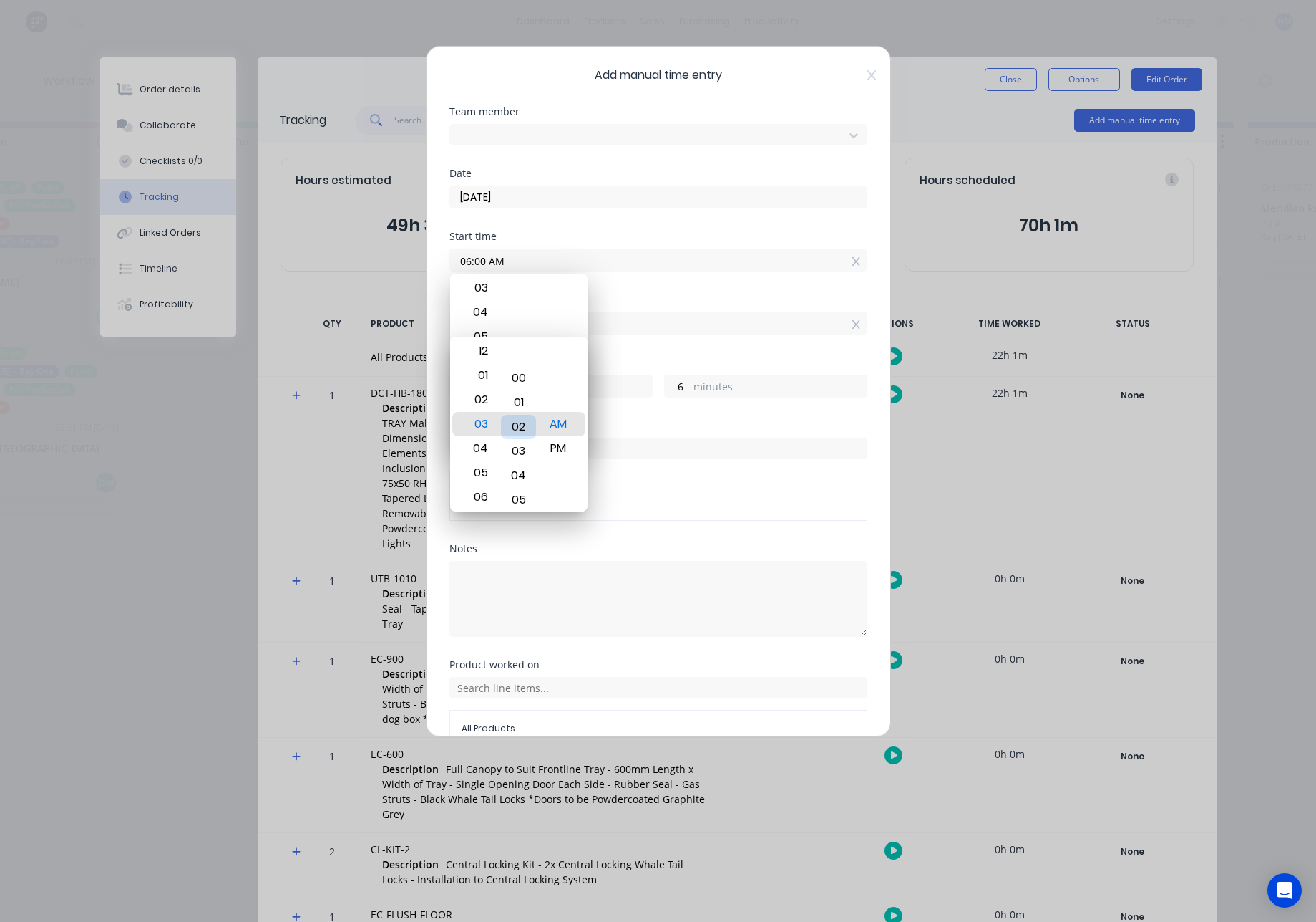
type input "0"
click at [563, 452] on div "PM" at bounding box center [558, 448] width 35 height 24
click at [566, 448] on div "PM" at bounding box center [558, 448] width 35 height 24
type input "03:00 PM"
type input "9"
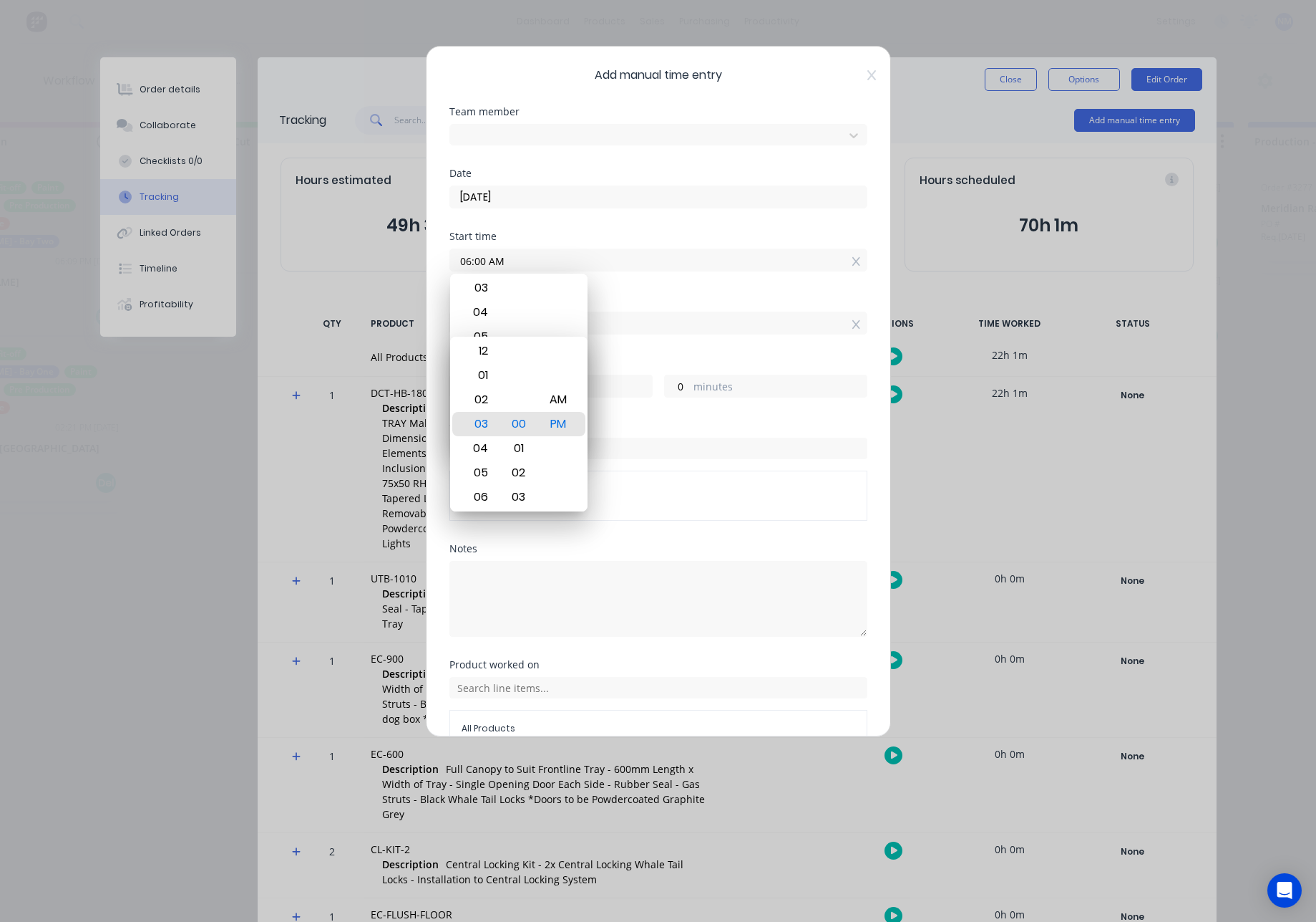
click at [627, 391] on label "hours" at bounding box center [566, 388] width 174 height 18
click at [475, 391] on input "9" at bounding box center [463, 385] width 25 height 21
click at [616, 568] on textarea at bounding box center [659, 598] width 418 height 76
click at [868, 72] on icon at bounding box center [872, 75] width 9 height 12
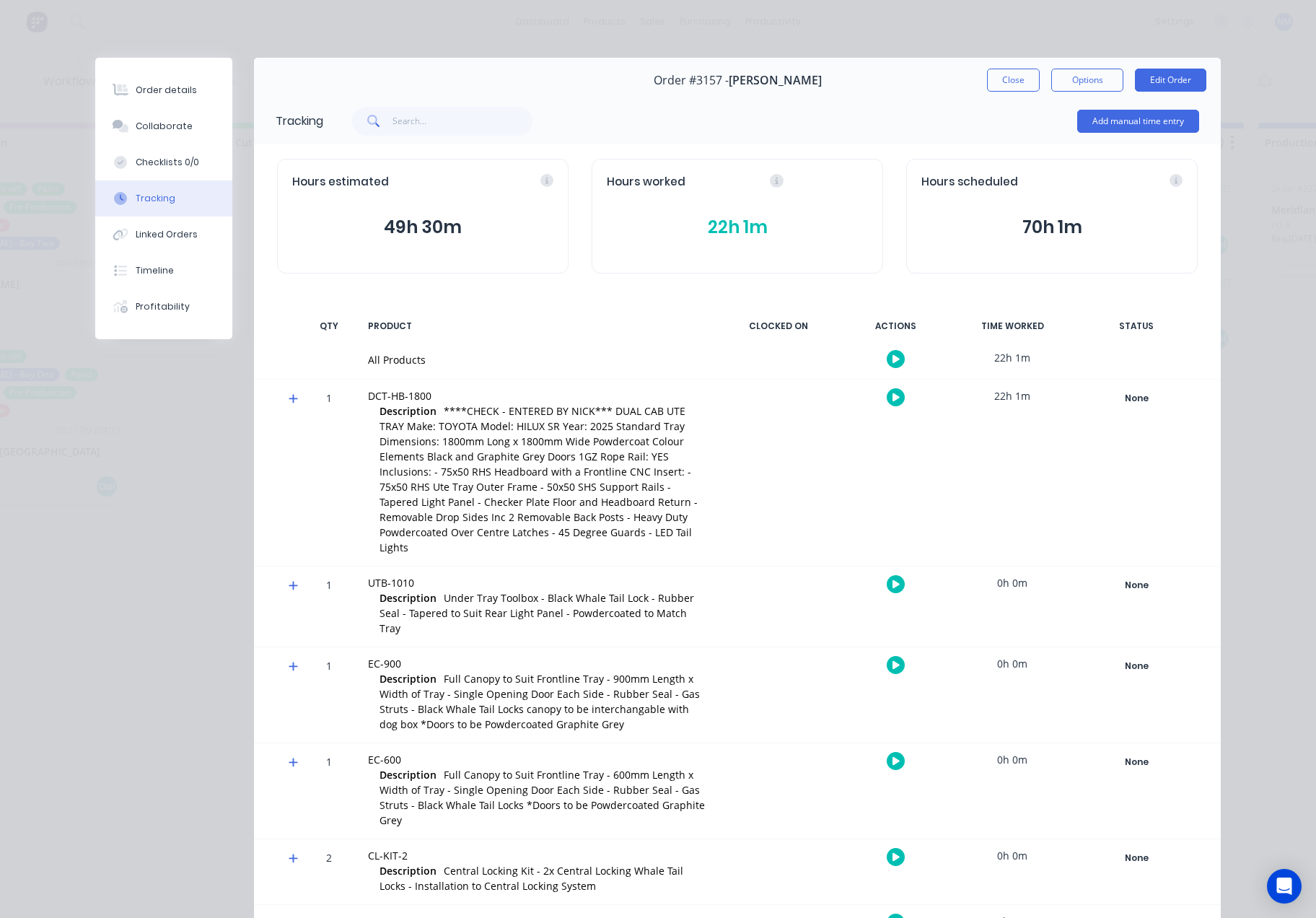
click at [892, 396] on icon "button" at bounding box center [895, 397] width 7 height 8
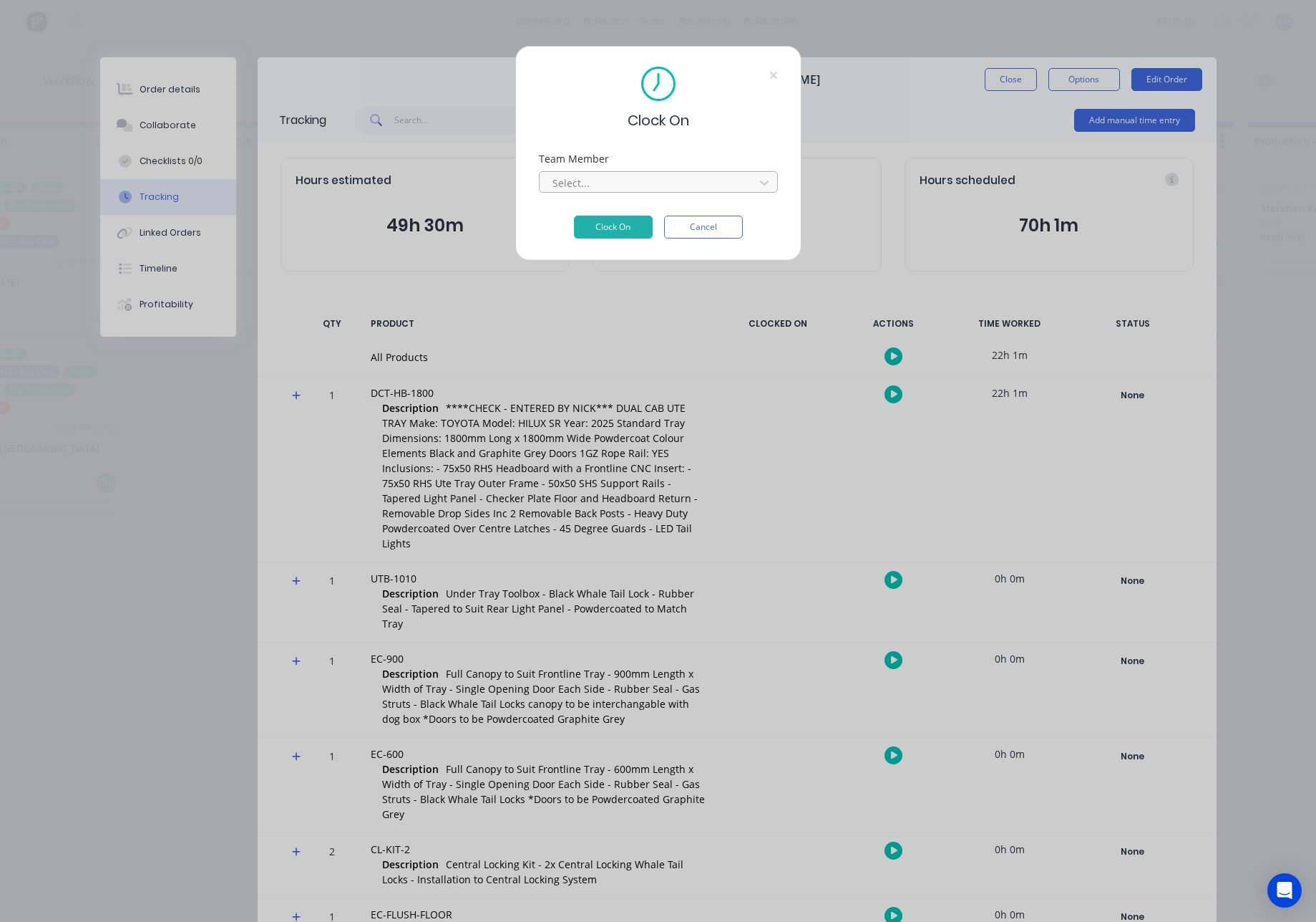
click at [708, 182] on div at bounding box center [649, 182] width 196 height 18
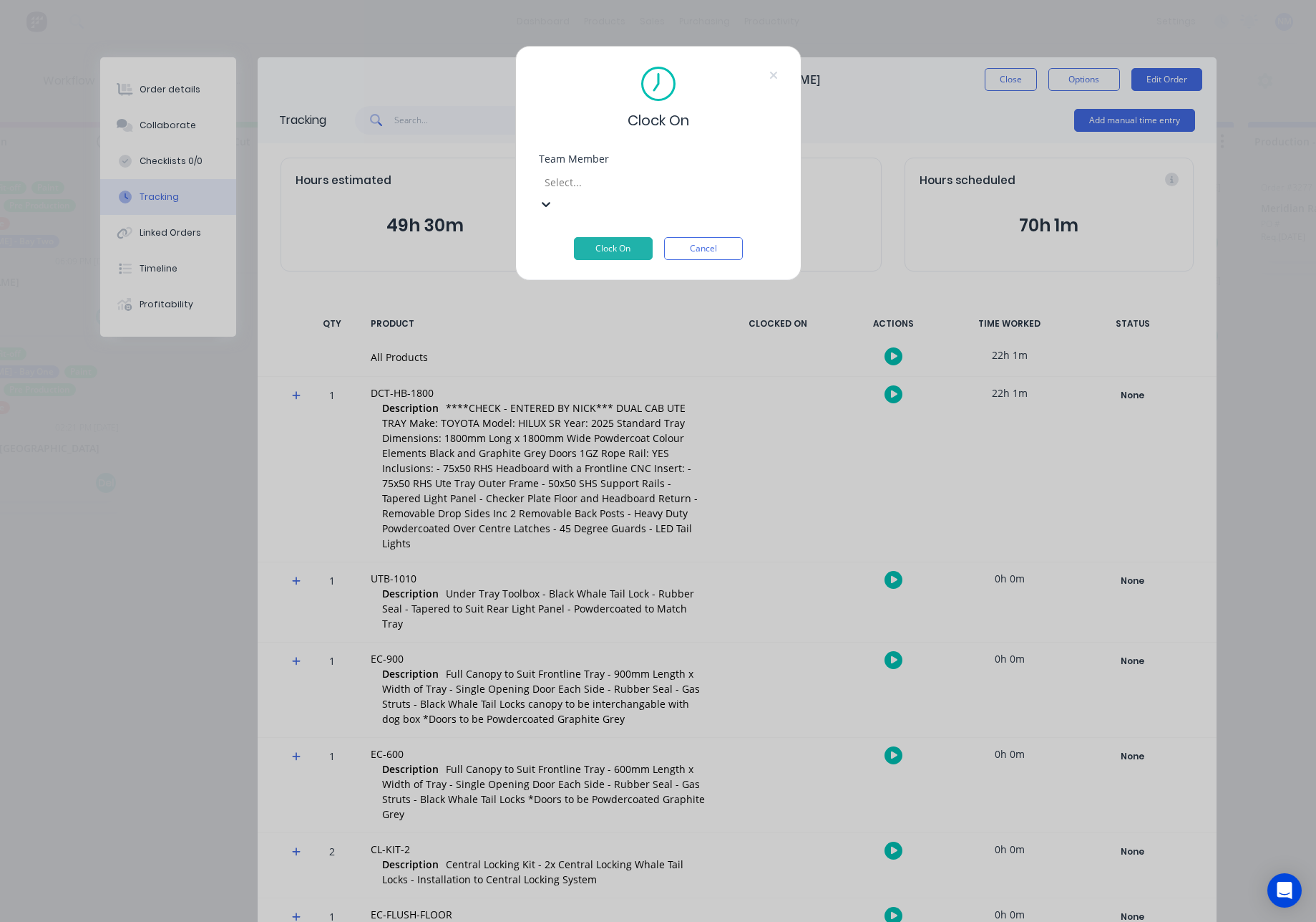
click at [749, 186] on div "Select..." at bounding box center [646, 182] width 215 height 21
click at [551, 202] on icon at bounding box center [546, 204] width 9 height 5
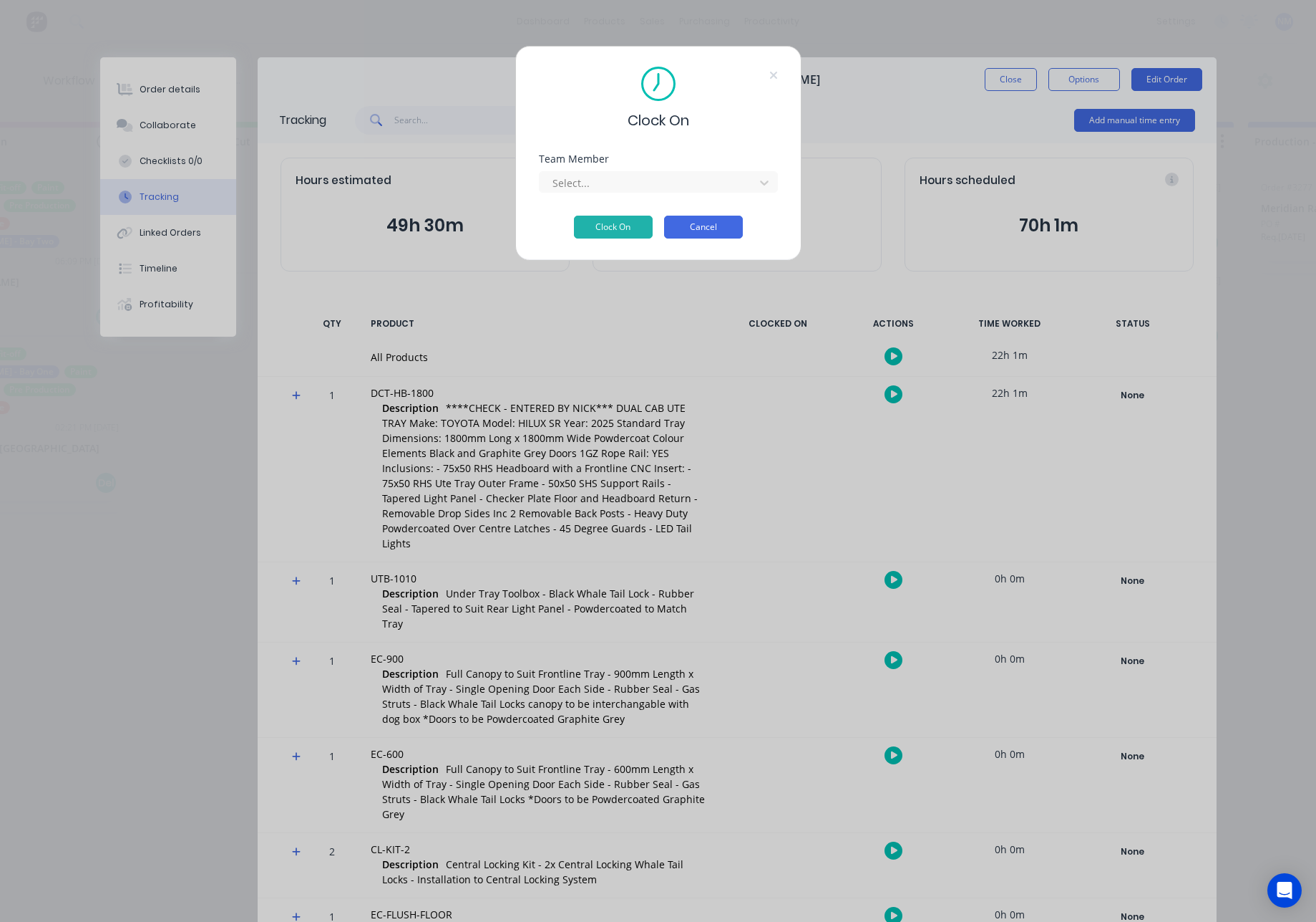
click at [714, 227] on button "Cancel" at bounding box center [704, 227] width 79 height 23
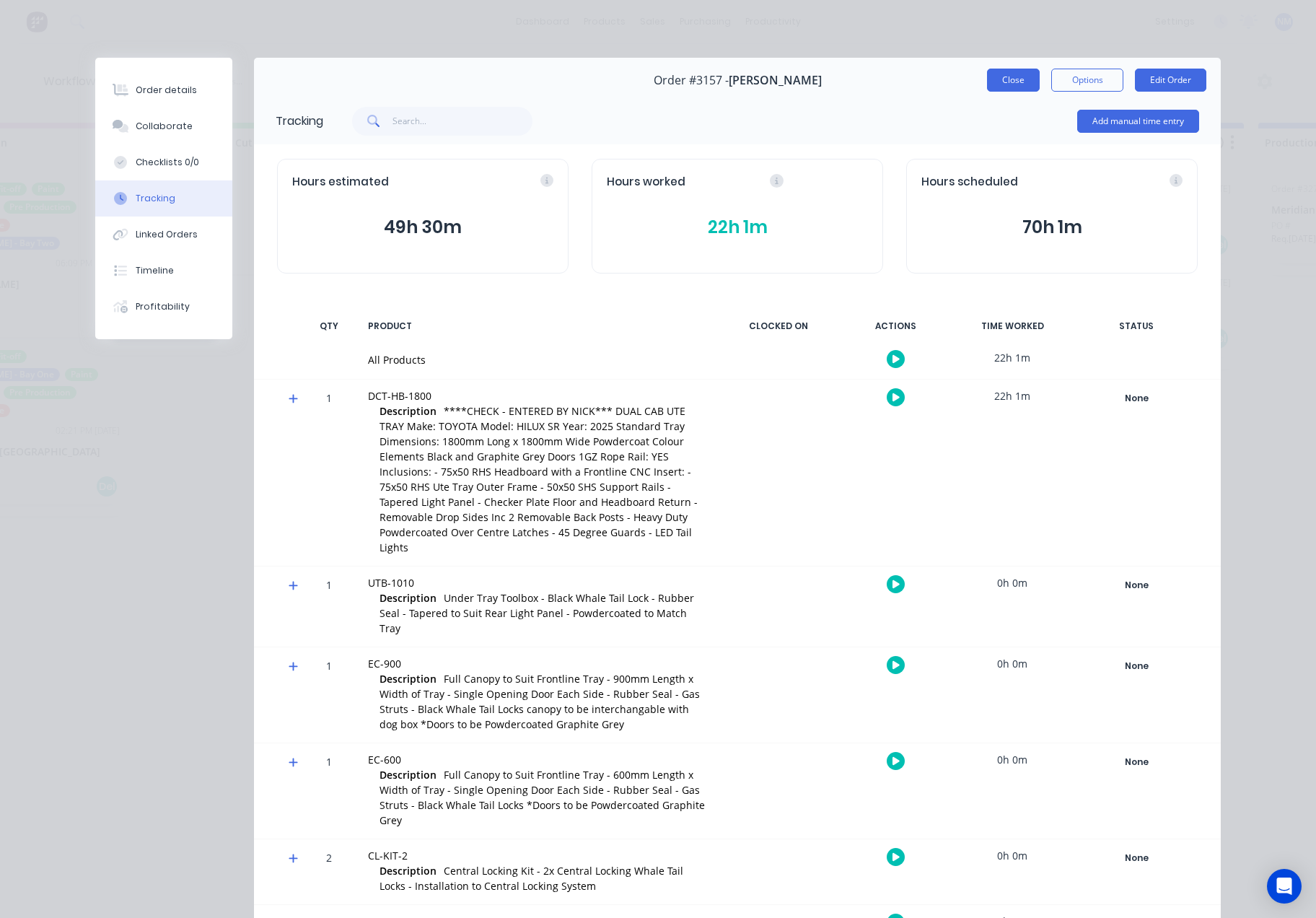
click at [1007, 75] on button "Close" at bounding box center [1013, 80] width 52 height 23
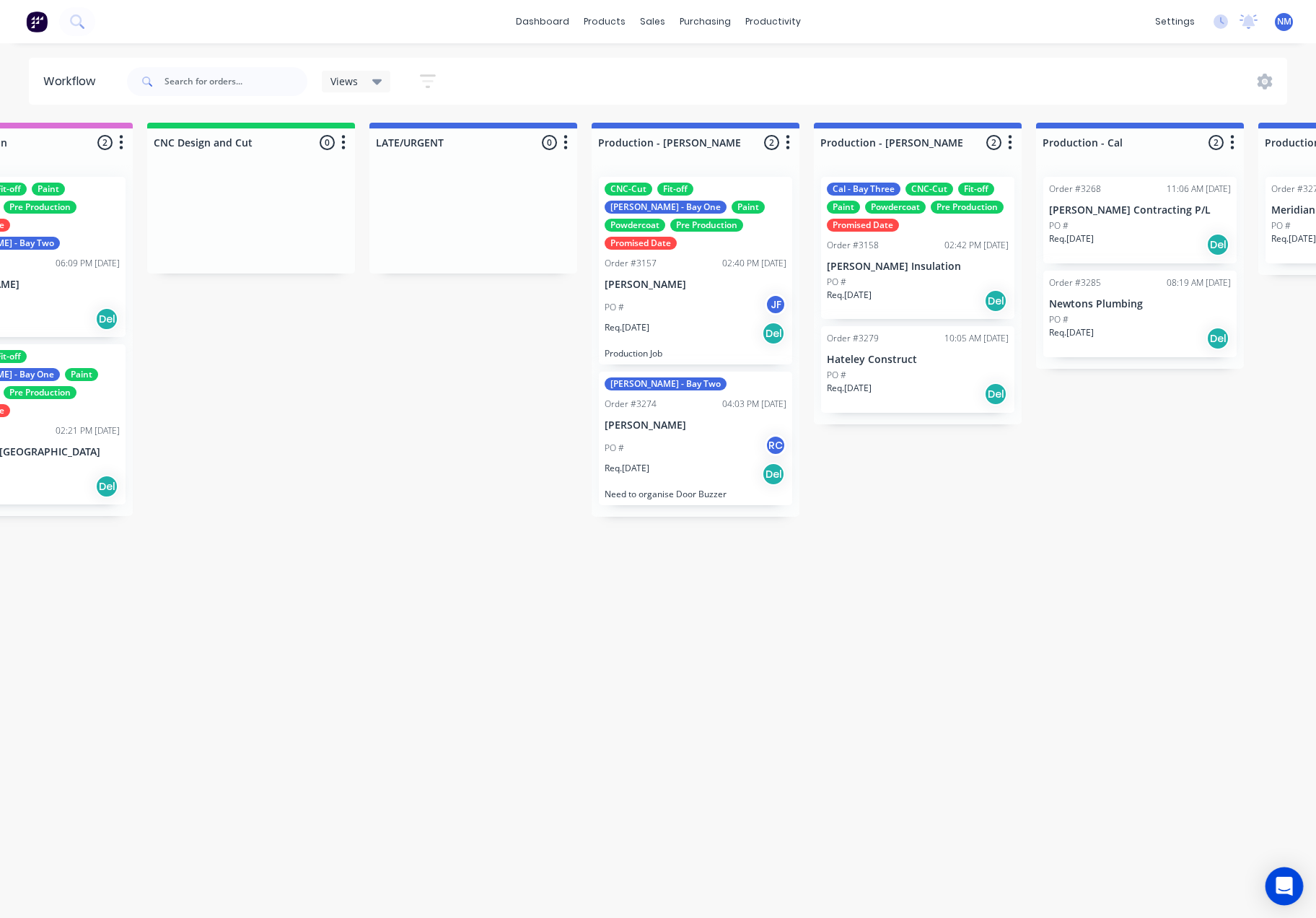
click at [1281, 891] on icon "Open Intercom Messenger" at bounding box center [1284, 886] width 19 height 19
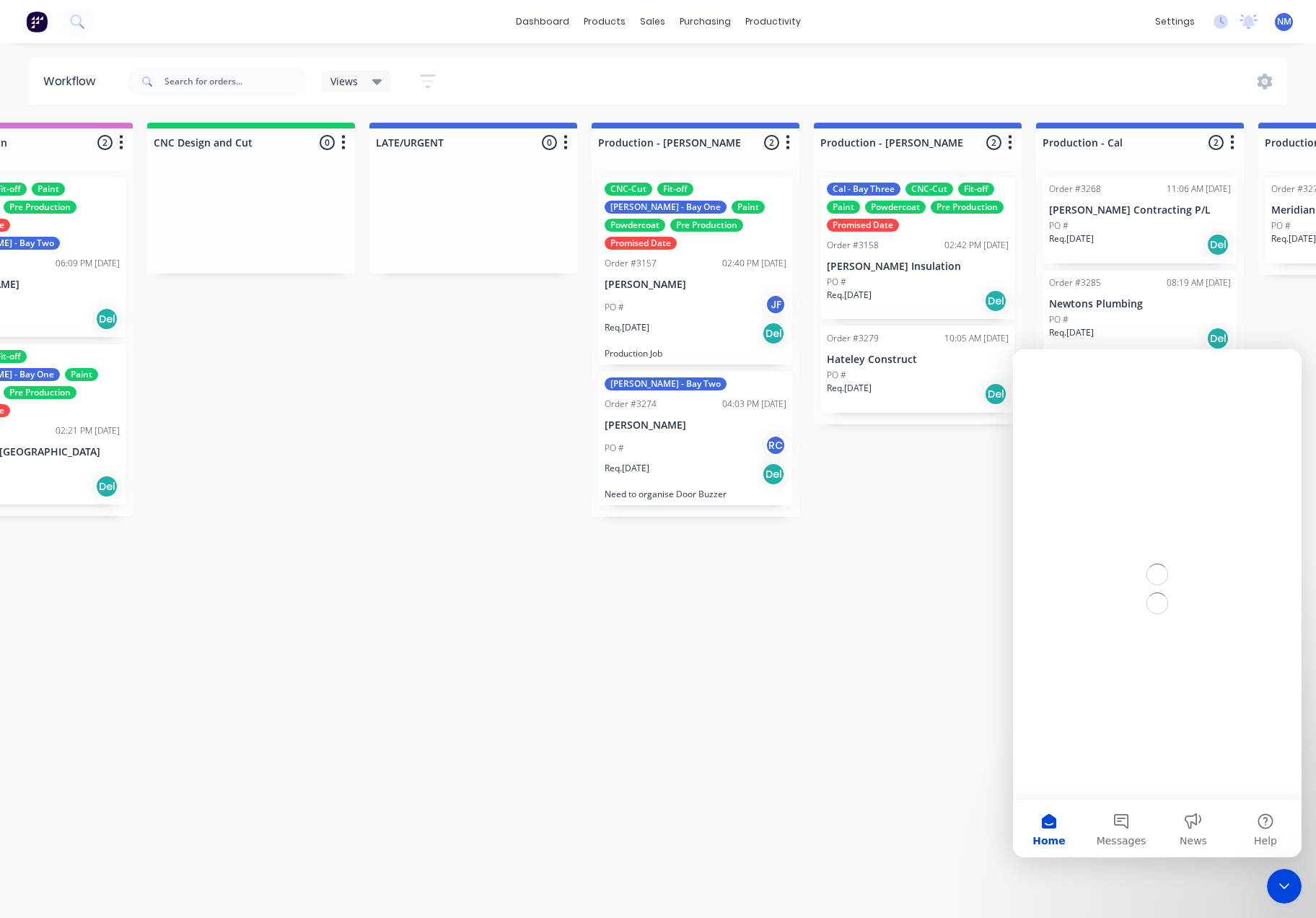
scroll to position [0, 0]
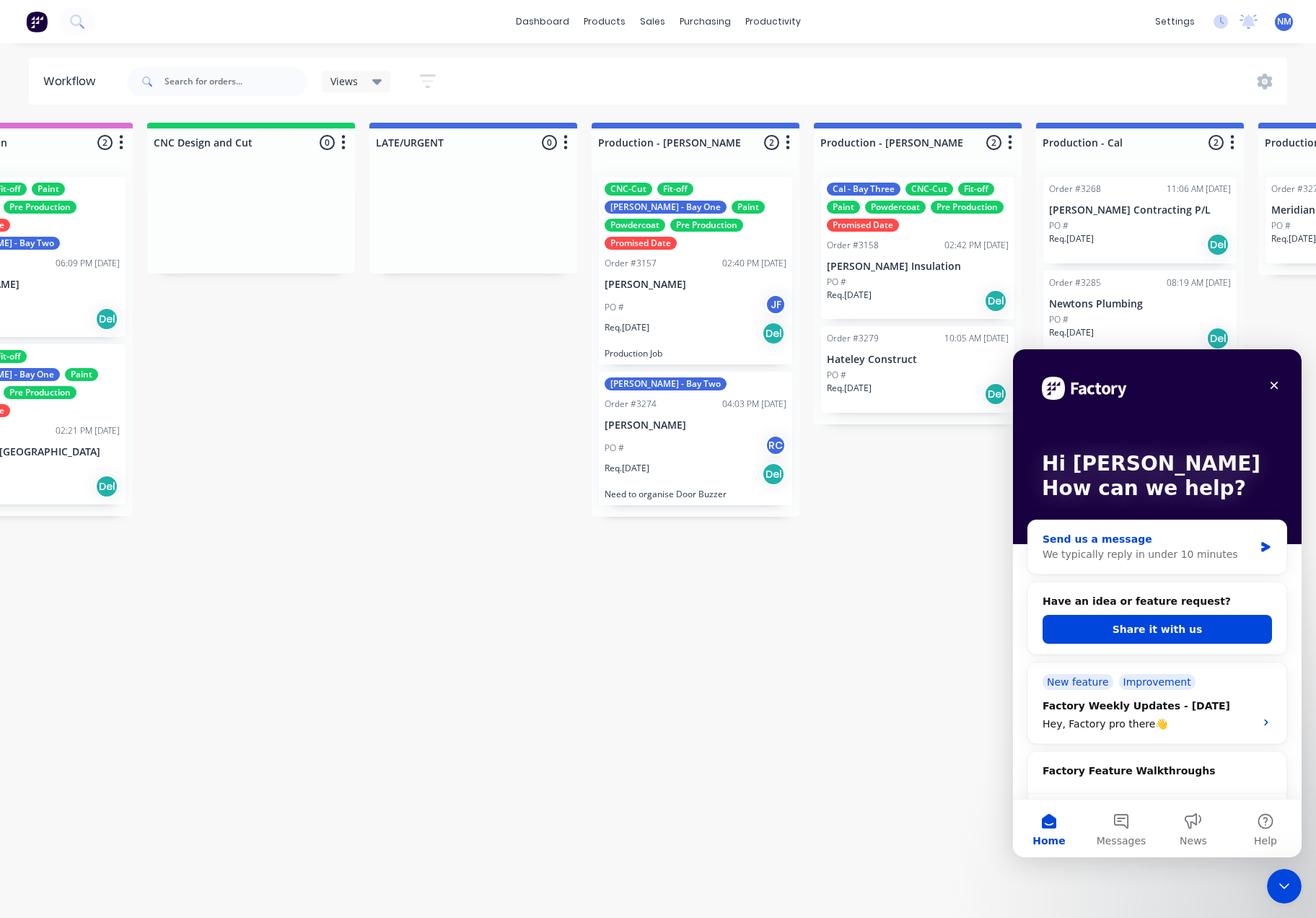
click at [1260, 543] on icon "Intercom messenger" at bounding box center [1265, 547] width 12 height 12
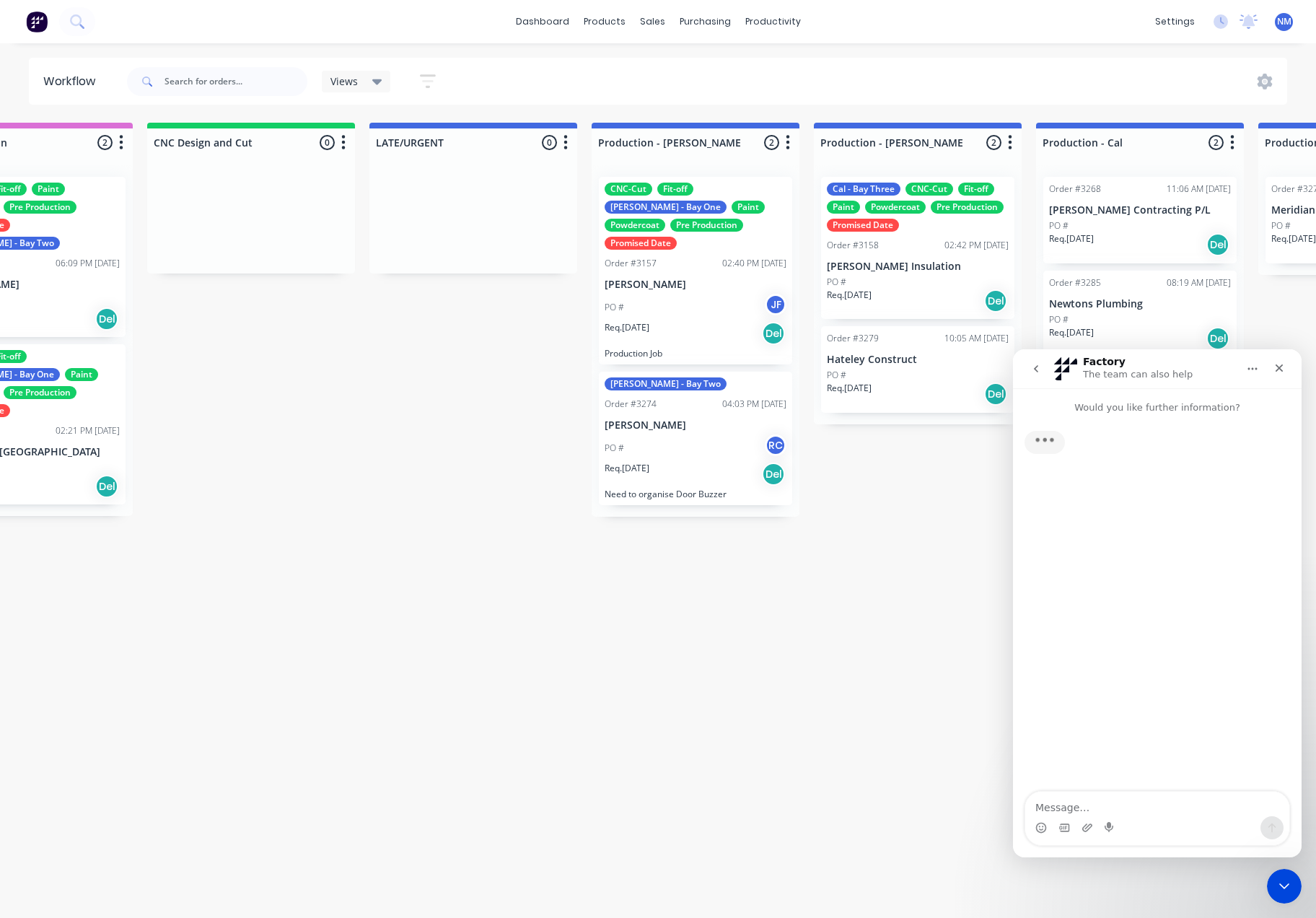
click at [1070, 804] on textarea "Message…" at bounding box center [1157, 803] width 264 height 25
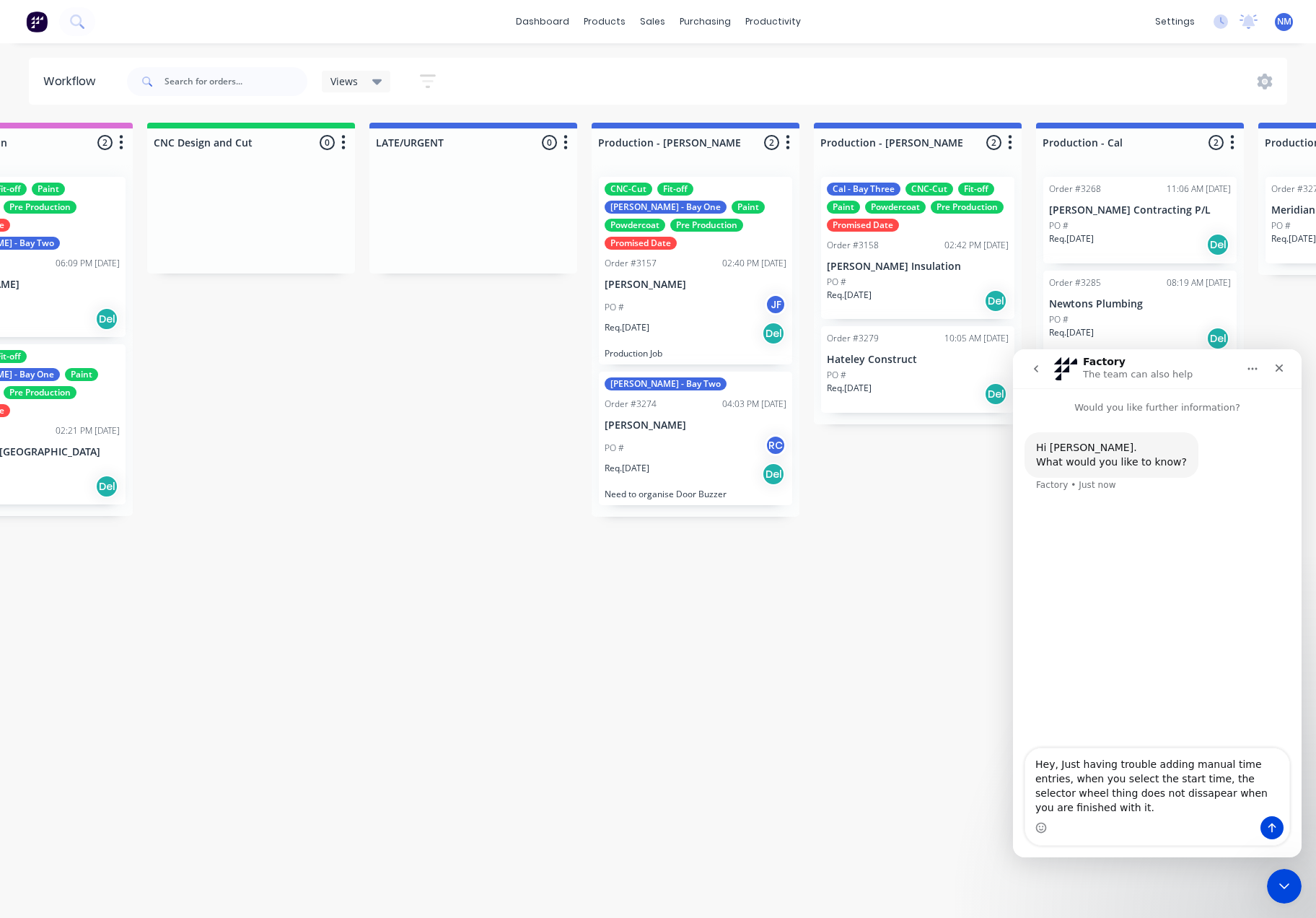
type textarea "Hey, Just having trouble adding manual time entries, when you select the start …"
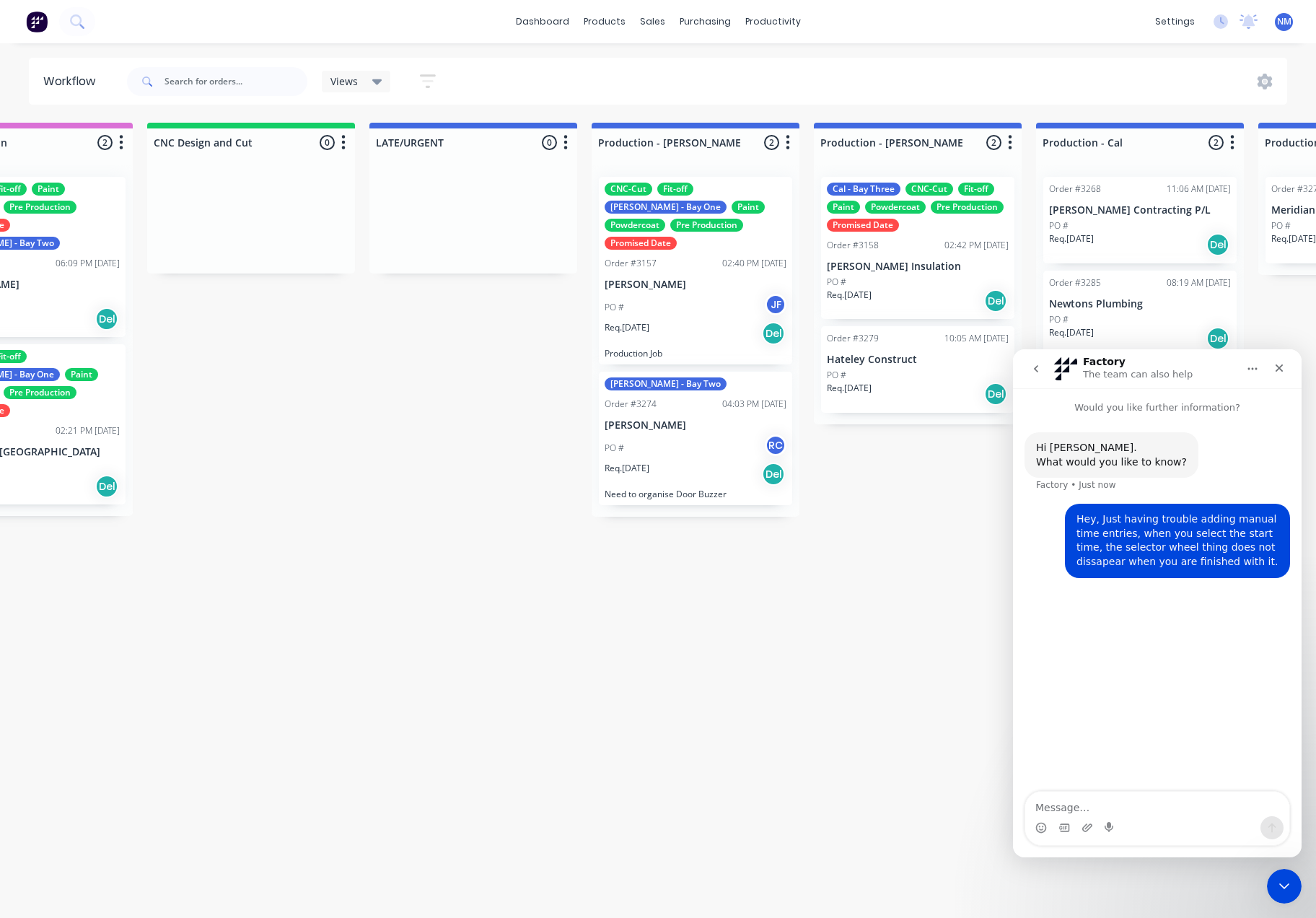
click at [852, 666] on div "Submitted 13 Status colour #273444 hex #273444 Save Cancel Summaries Total orde…" at bounding box center [1243, 516] width 4498 height 788
click at [1282, 367] on icon "Close" at bounding box center [1279, 368] width 12 height 12
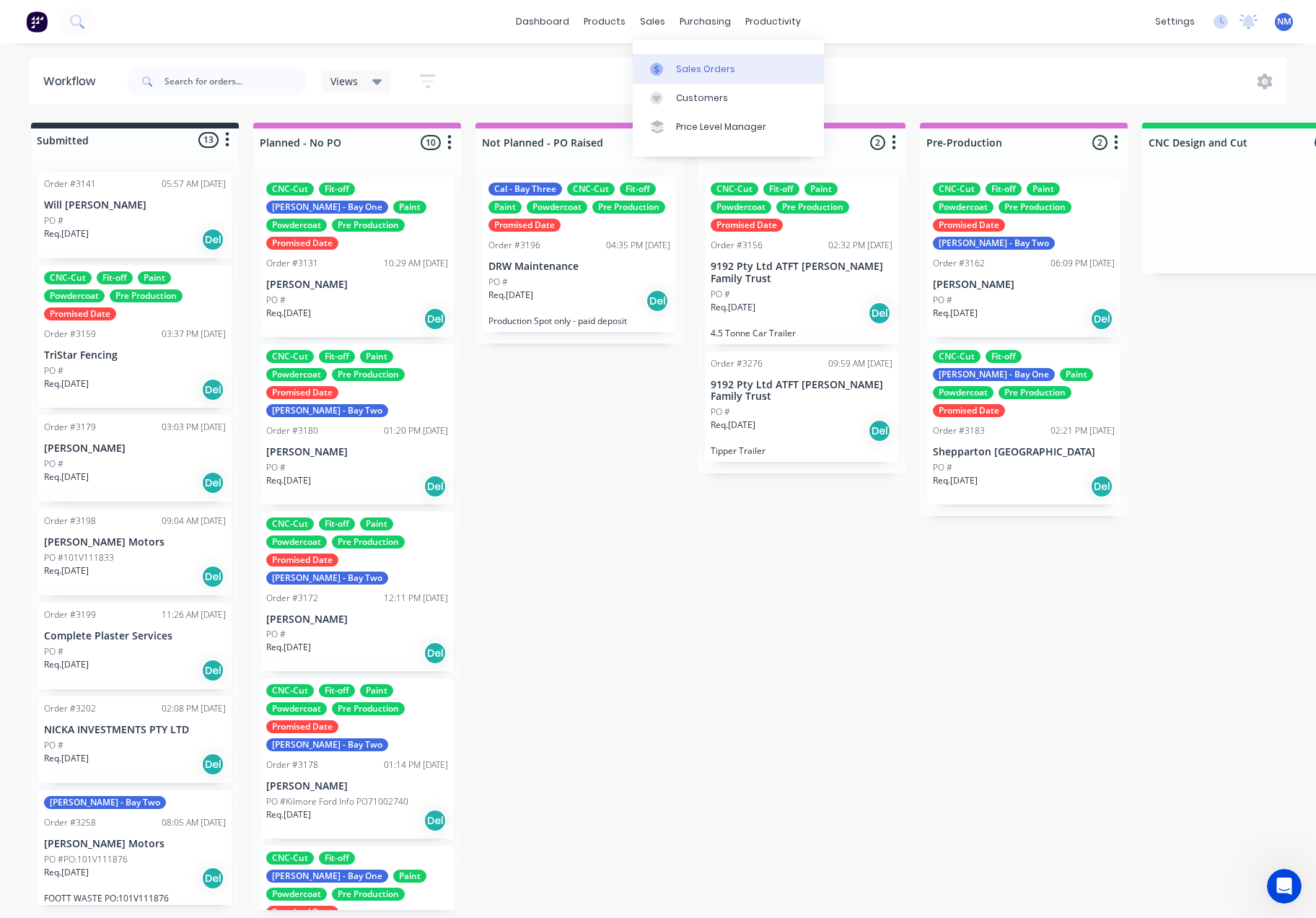
click at [707, 68] on div "Sales Orders" at bounding box center [705, 69] width 59 height 13
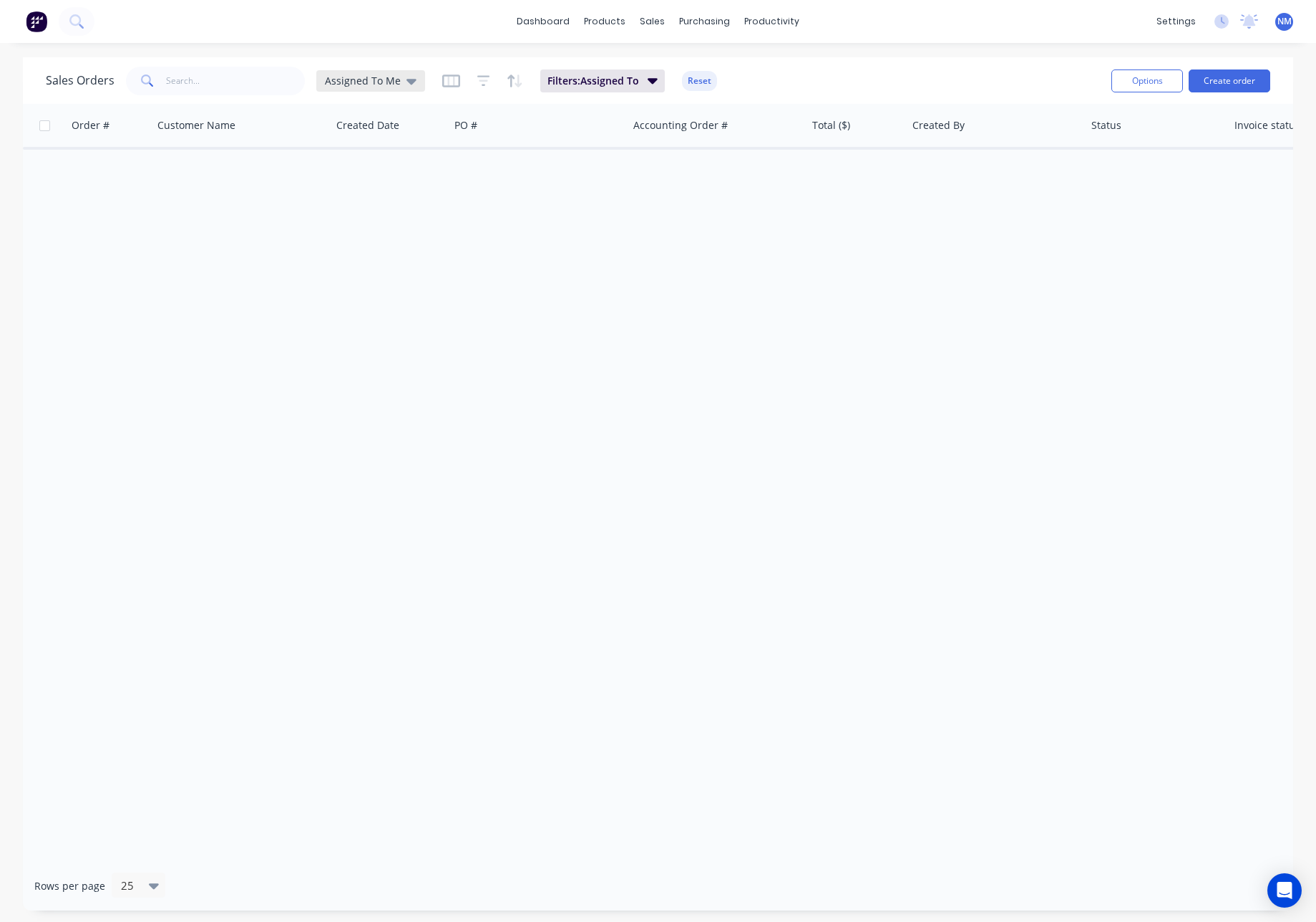
click at [406, 84] on icon at bounding box center [411, 81] width 10 height 16
click at [365, 348] on button "Open Quotes" at bounding box center [402, 346] width 163 height 17
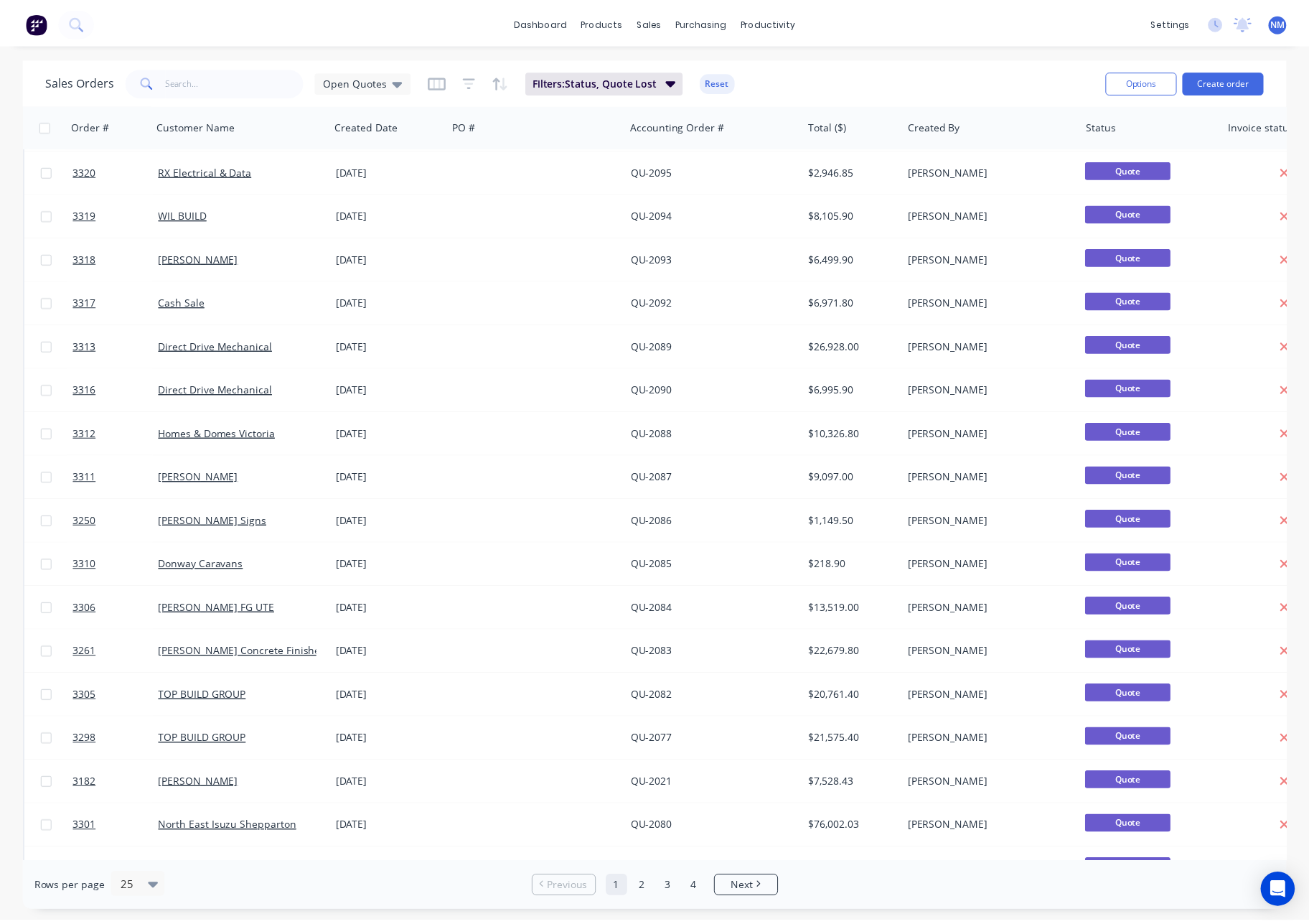
scroll to position [219, 0]
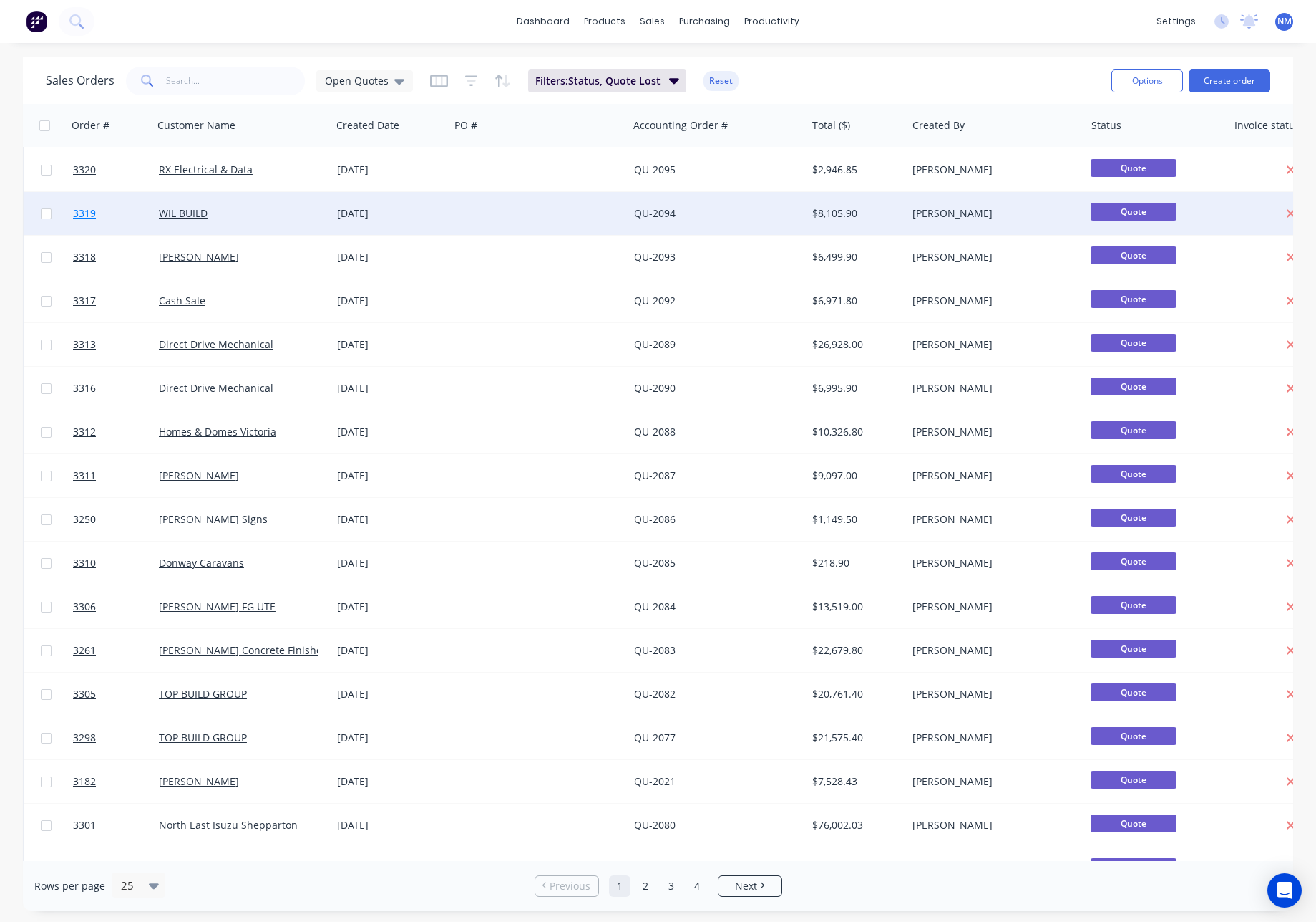
click at [81, 212] on span "3319" at bounding box center [84, 213] width 23 height 14
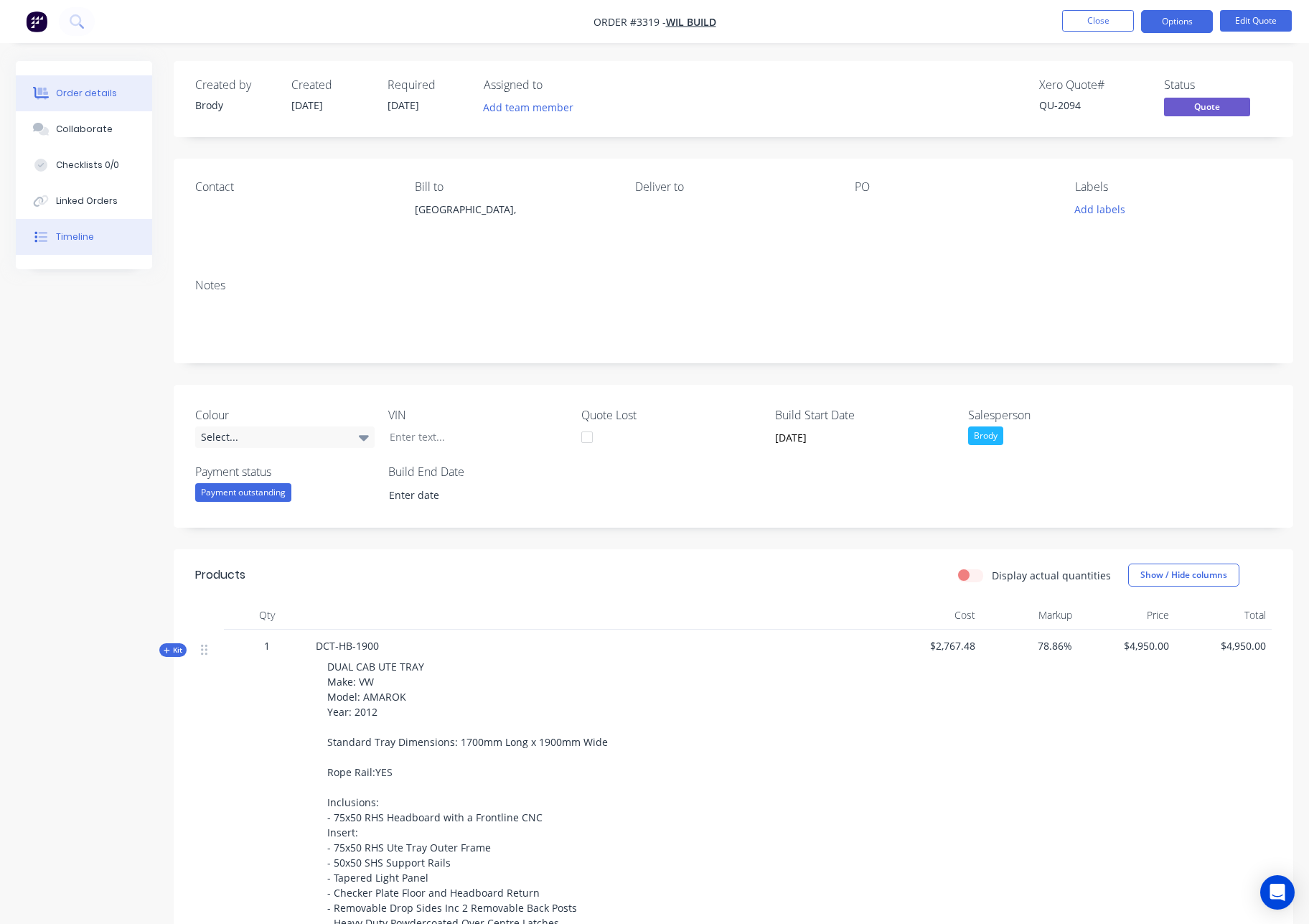
click at [100, 238] on button "Timeline" at bounding box center [84, 237] width 136 height 36
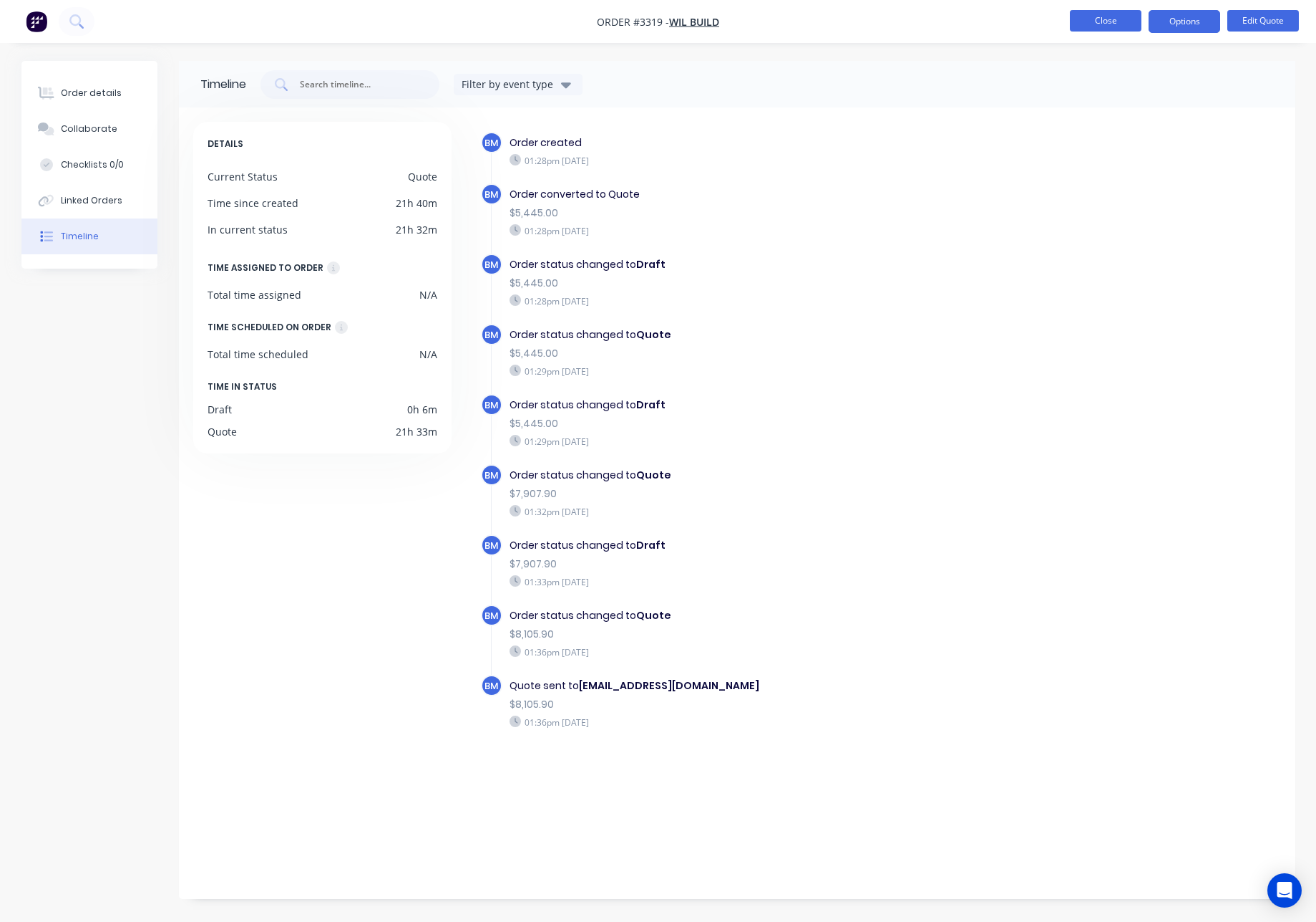
click at [1109, 22] on button "Close" at bounding box center [1105, 21] width 72 height 21
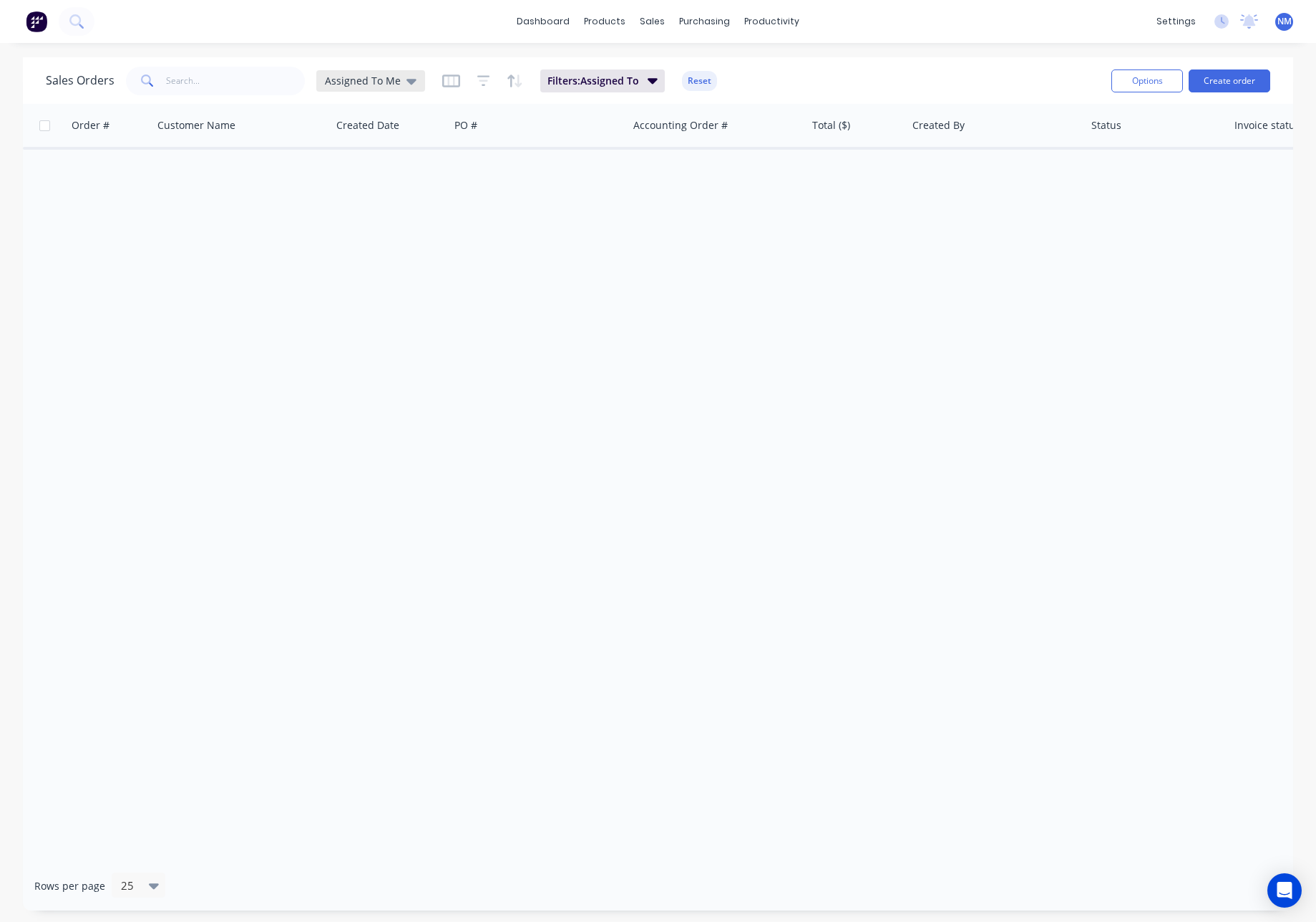
click at [364, 89] on div "Assigned To Me" at bounding box center [371, 81] width 109 height 21
click at [353, 202] on button "None" at bounding box center [402, 203] width 163 height 17
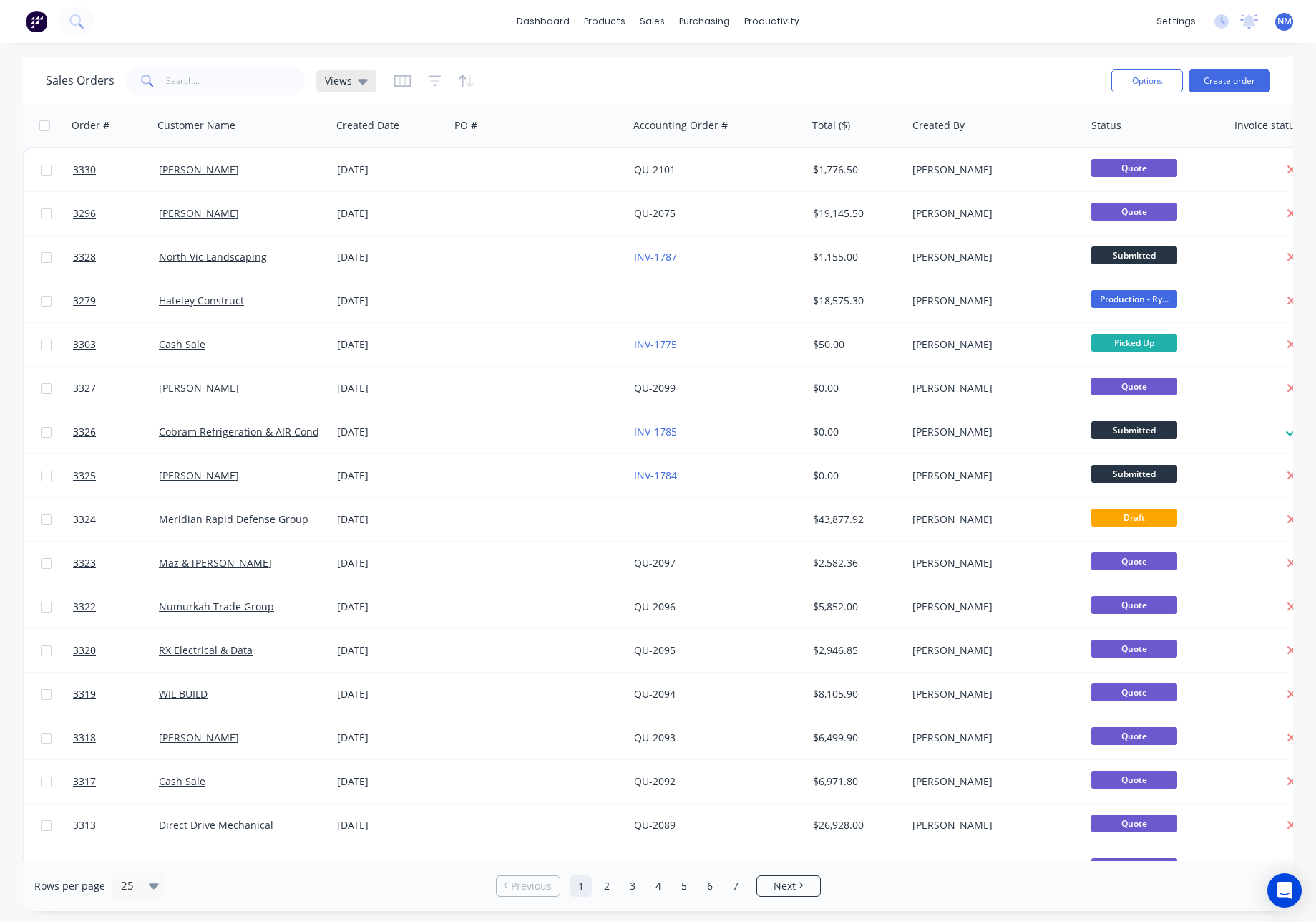
click at [346, 85] on span "Views" at bounding box center [338, 81] width 27 height 15
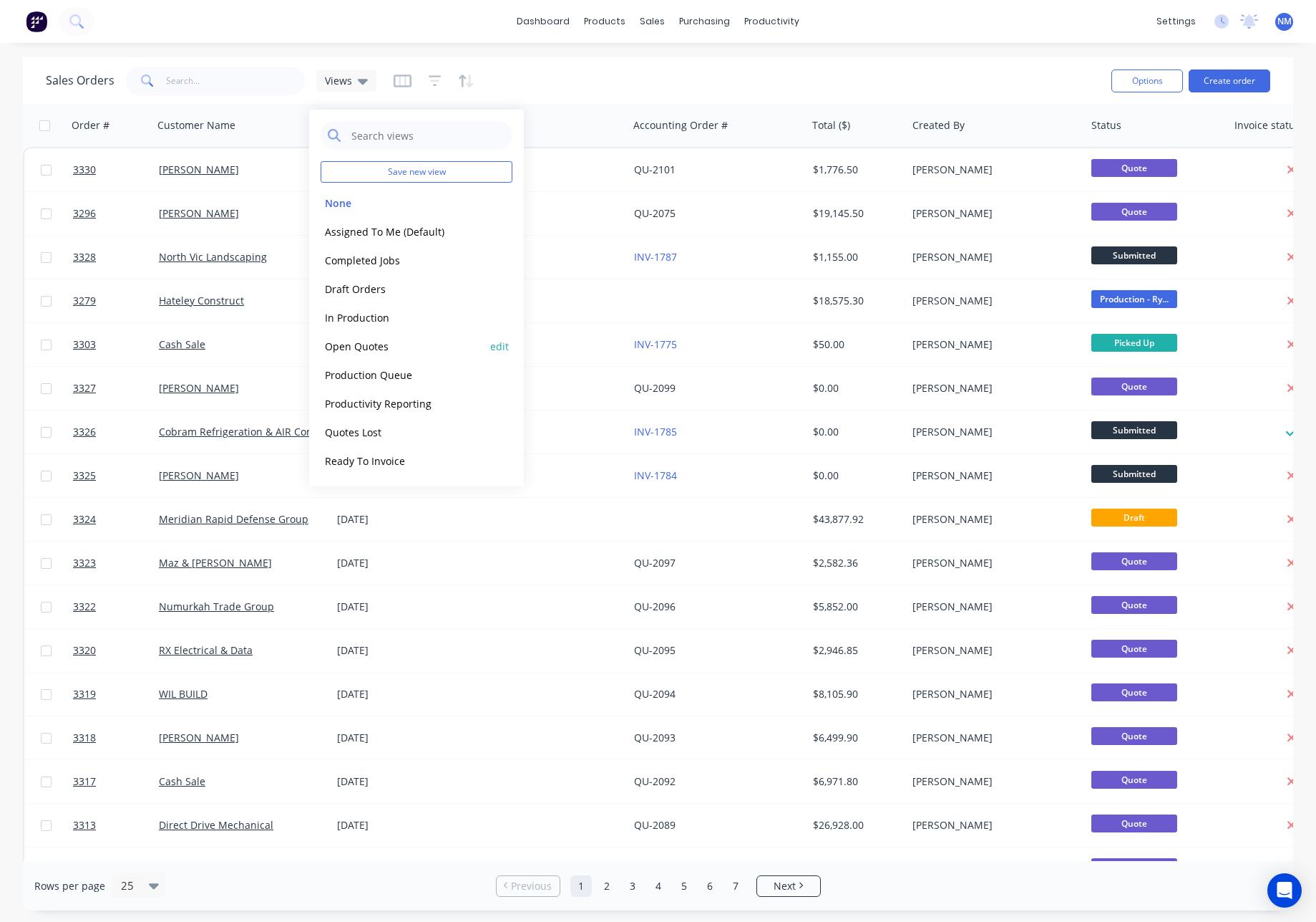
click at [353, 351] on button "Open Quotes" at bounding box center [402, 346] width 163 height 17
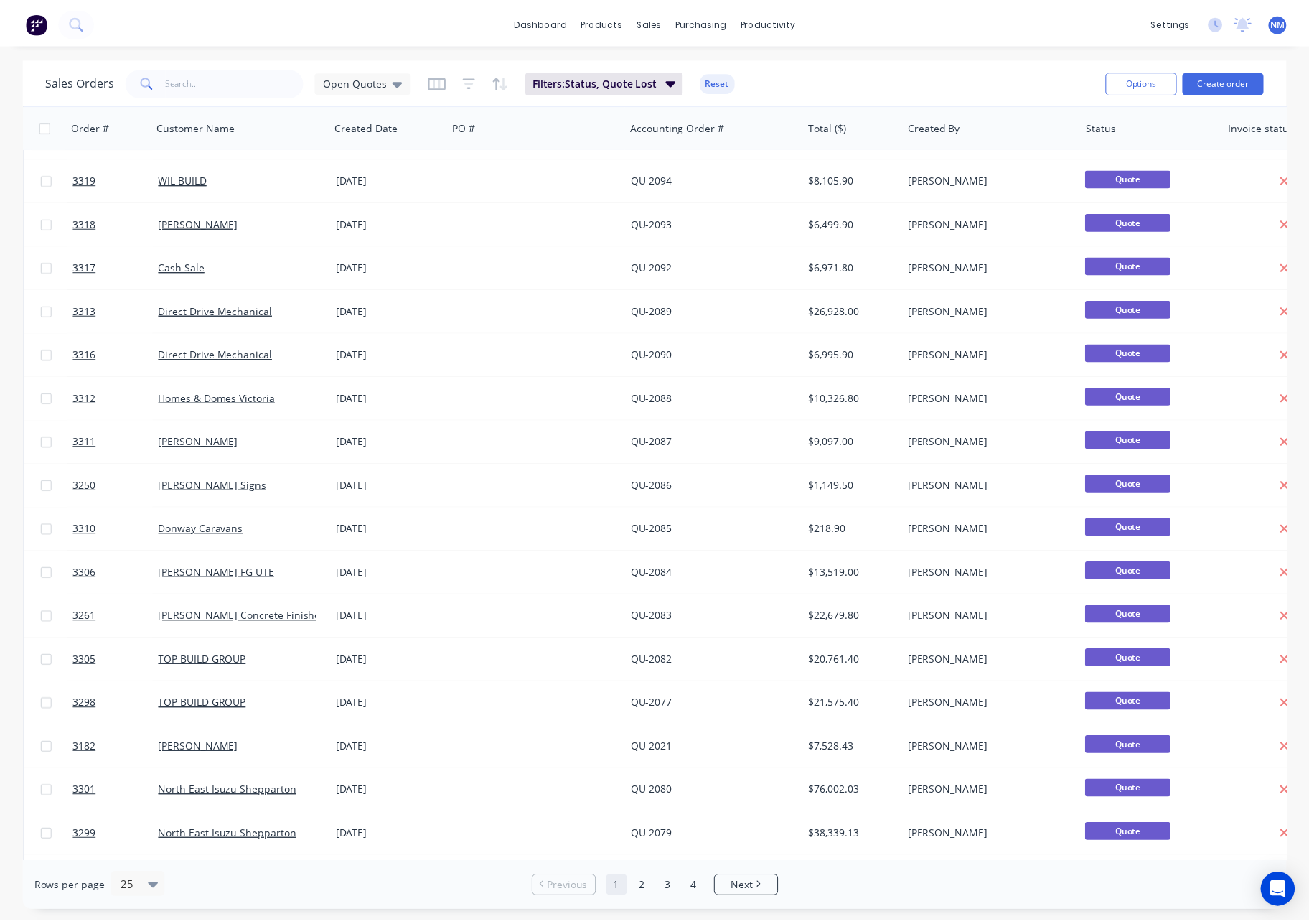
scroll to position [255, 0]
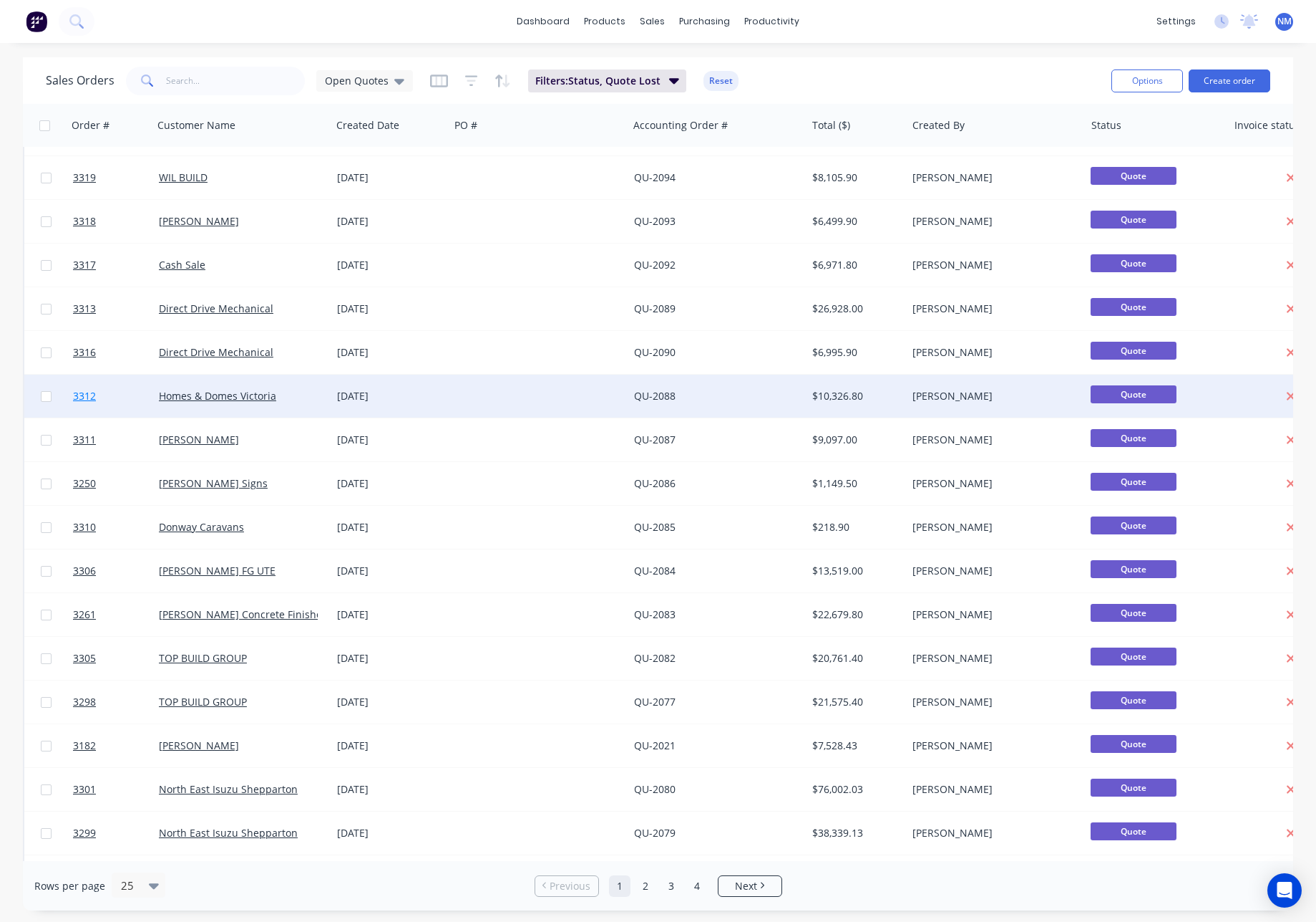
click at [90, 398] on span "3312" at bounding box center [84, 396] width 23 height 14
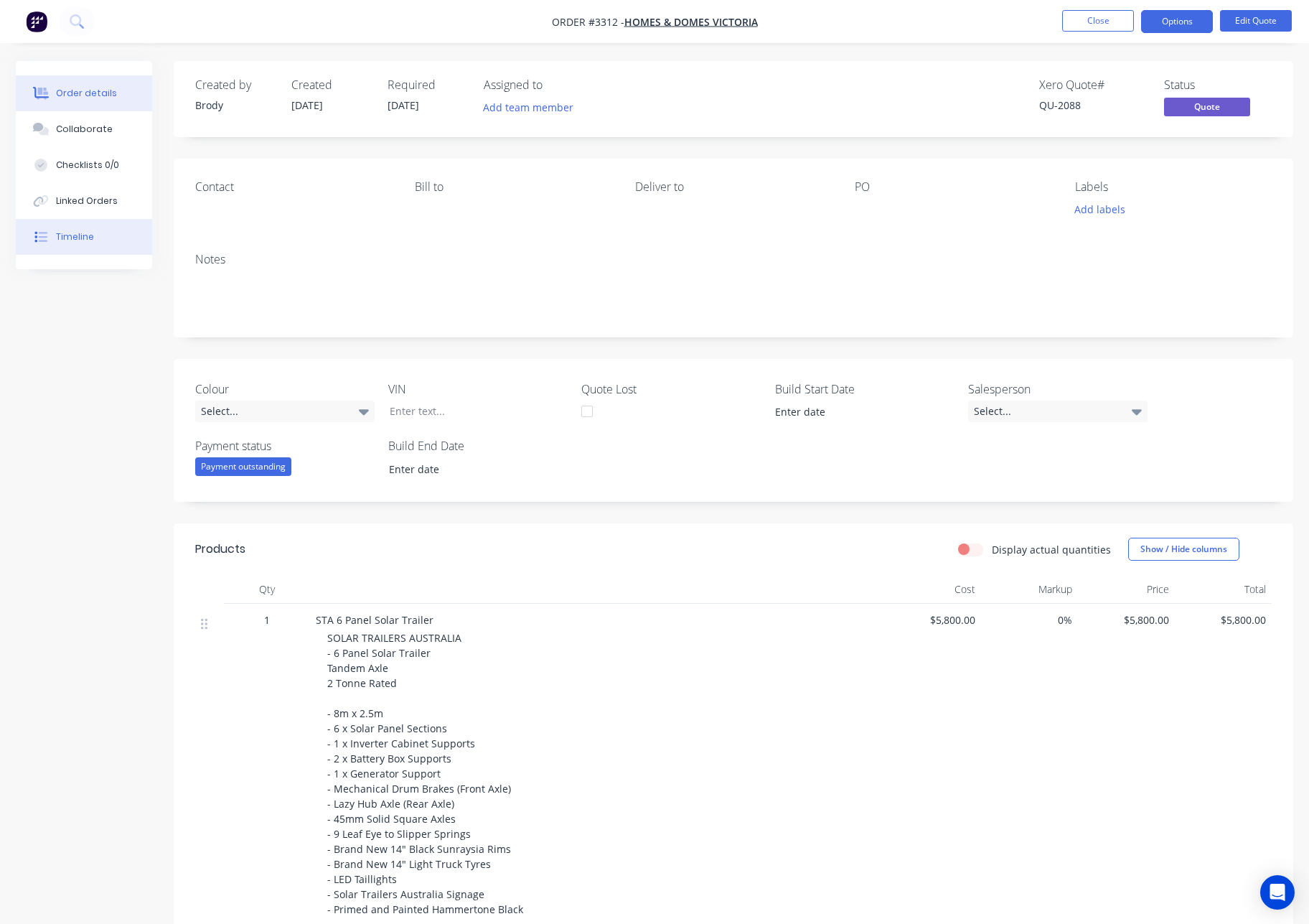
click at [81, 235] on div "Timeline" at bounding box center [75, 237] width 38 height 13
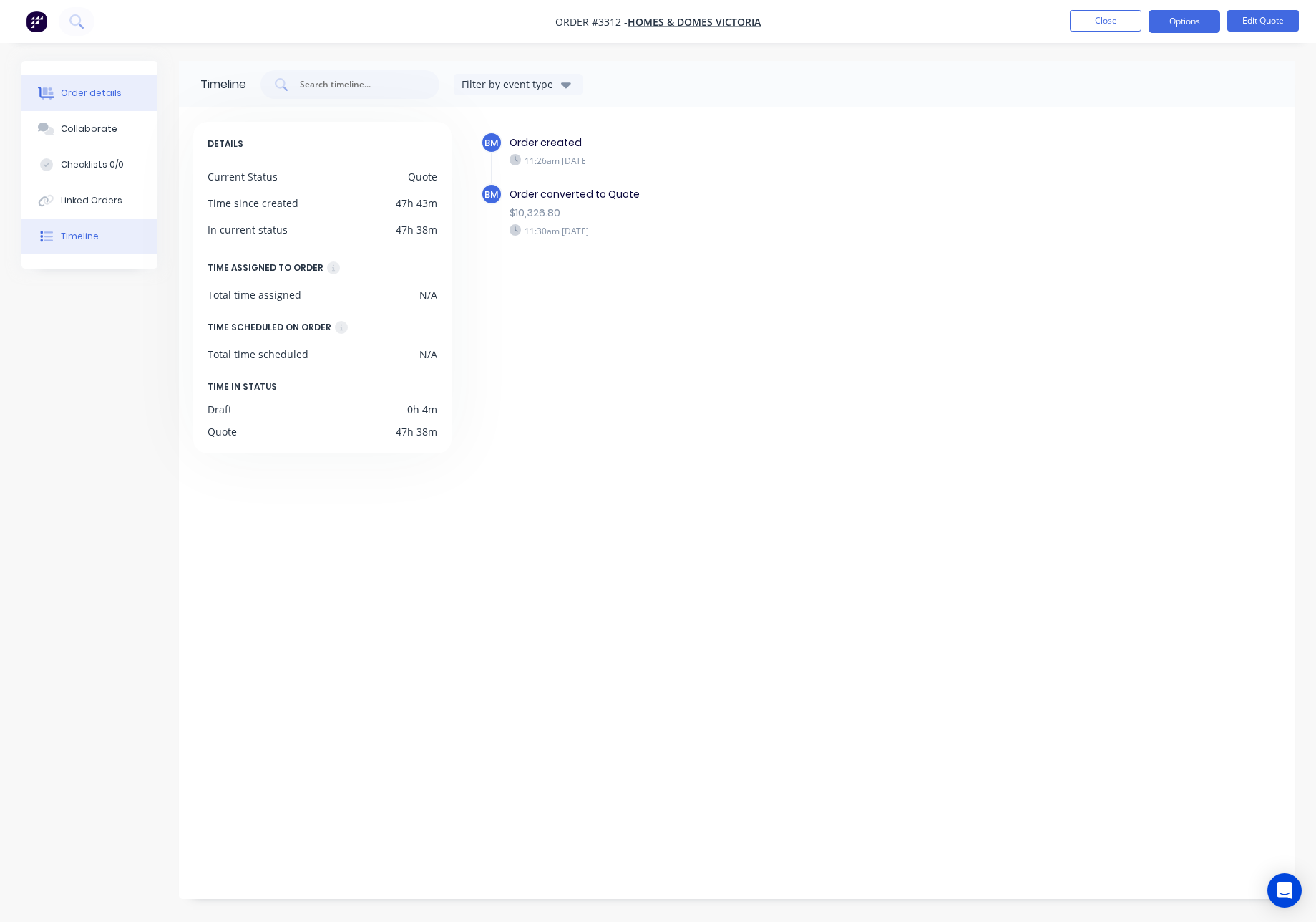
click at [115, 98] on div "Order details" at bounding box center [91, 93] width 61 height 13
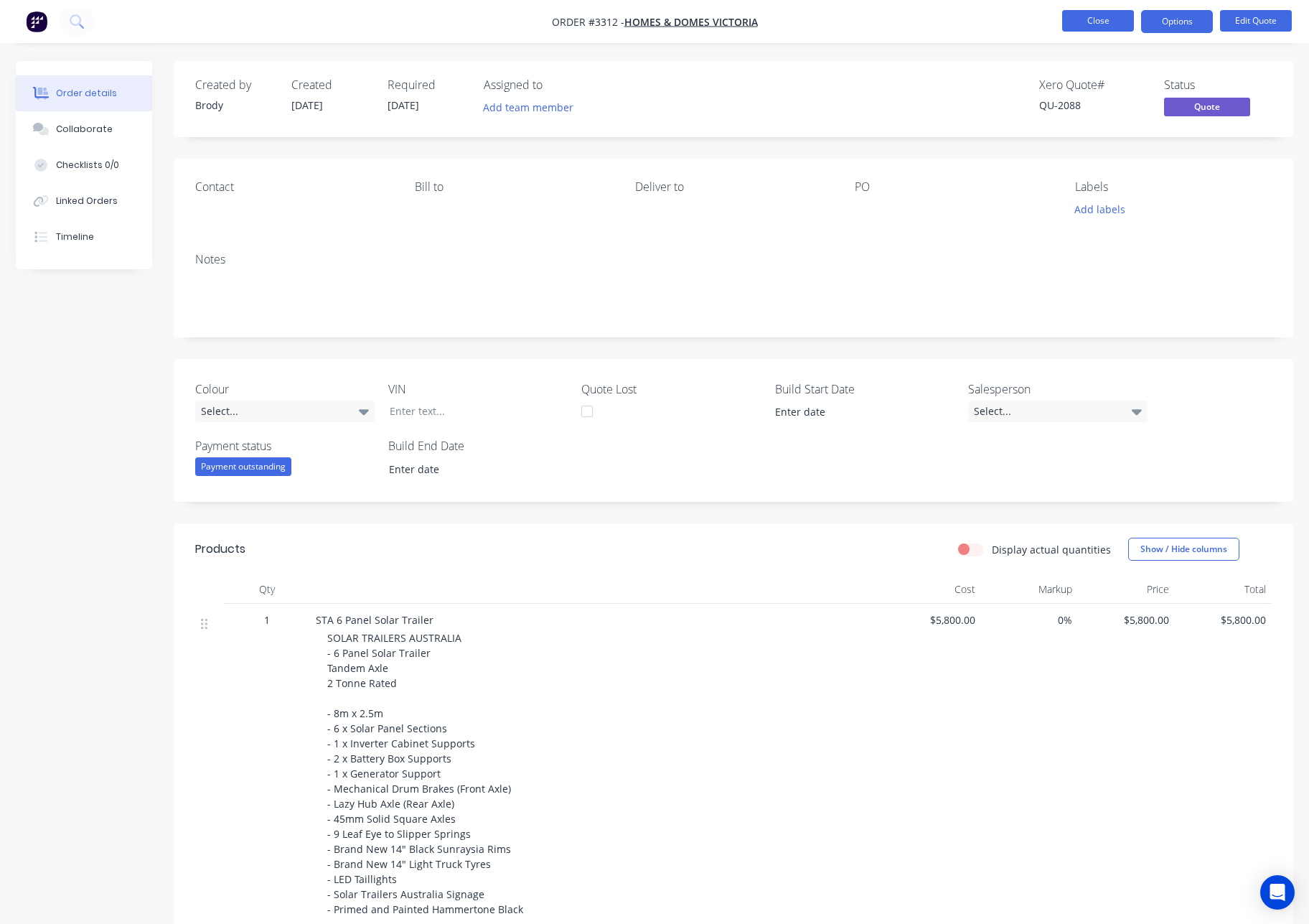
click at [1088, 12] on button "Close" at bounding box center [1098, 21] width 72 height 21
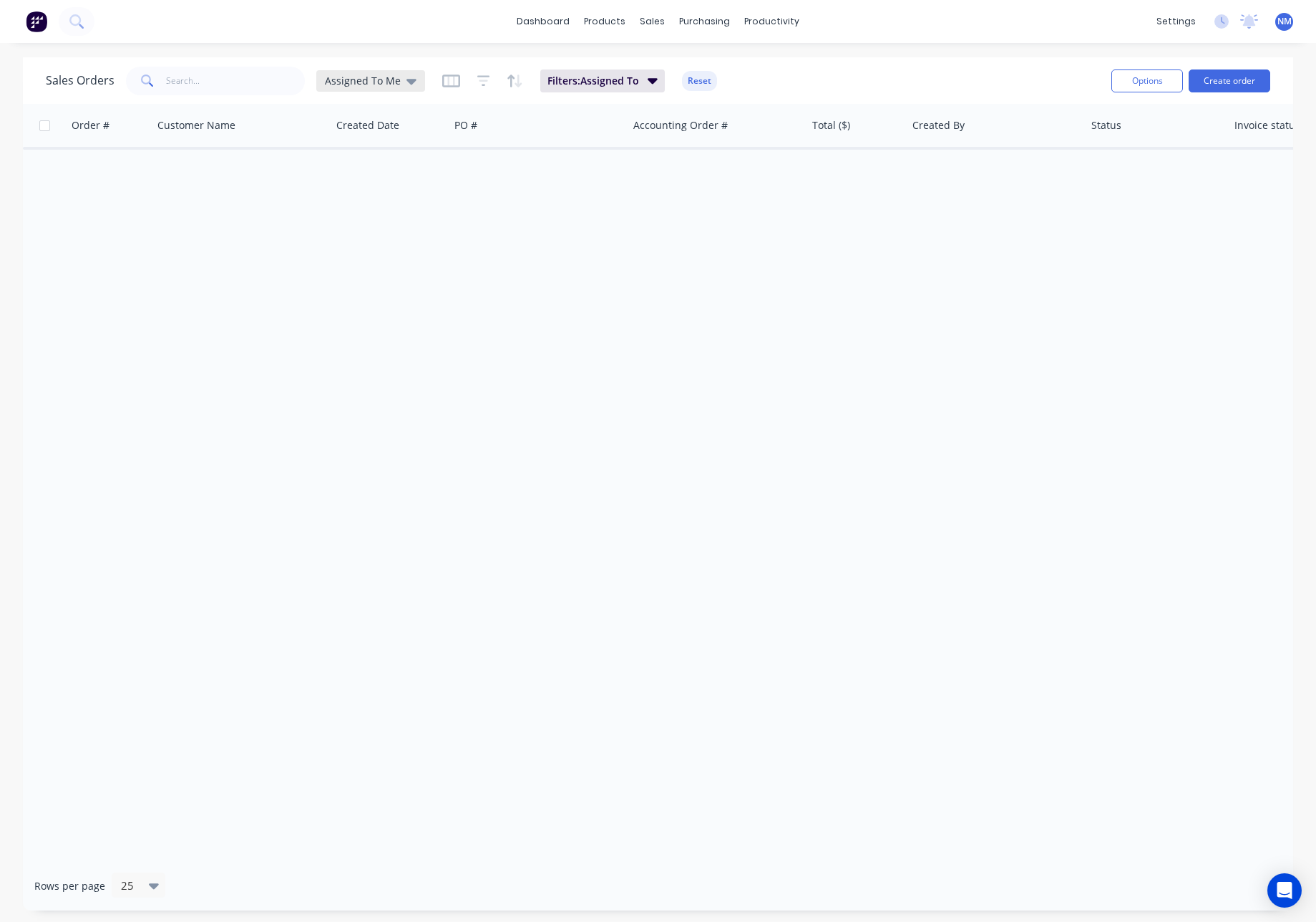
click at [387, 86] on span "Assigned To Me" at bounding box center [363, 81] width 76 height 15
click at [355, 201] on button "None" at bounding box center [402, 203] width 163 height 17
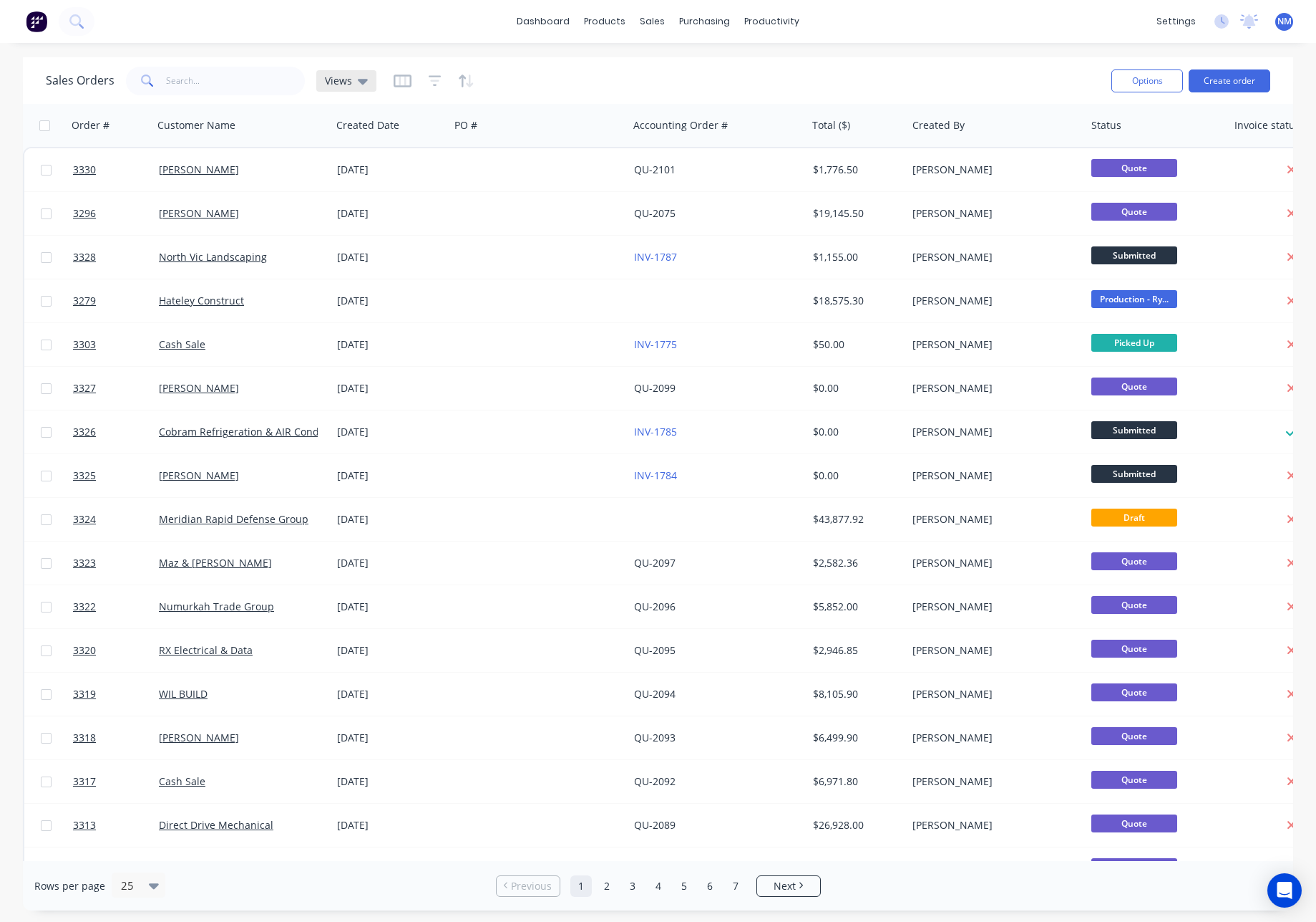
click at [366, 84] on div "Views" at bounding box center [346, 81] width 60 height 21
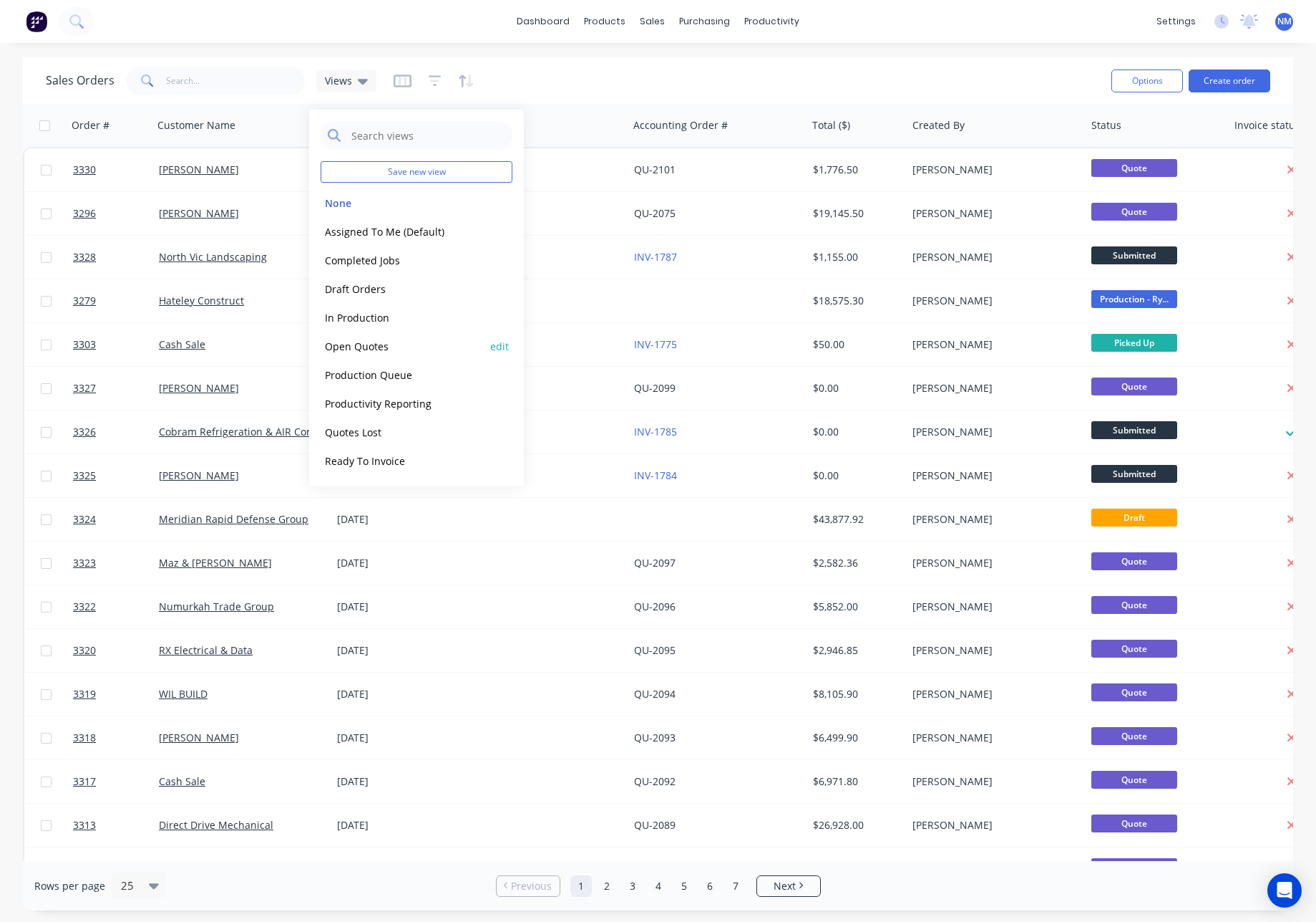
click at [374, 346] on button "Open Quotes" at bounding box center [402, 346] width 163 height 17
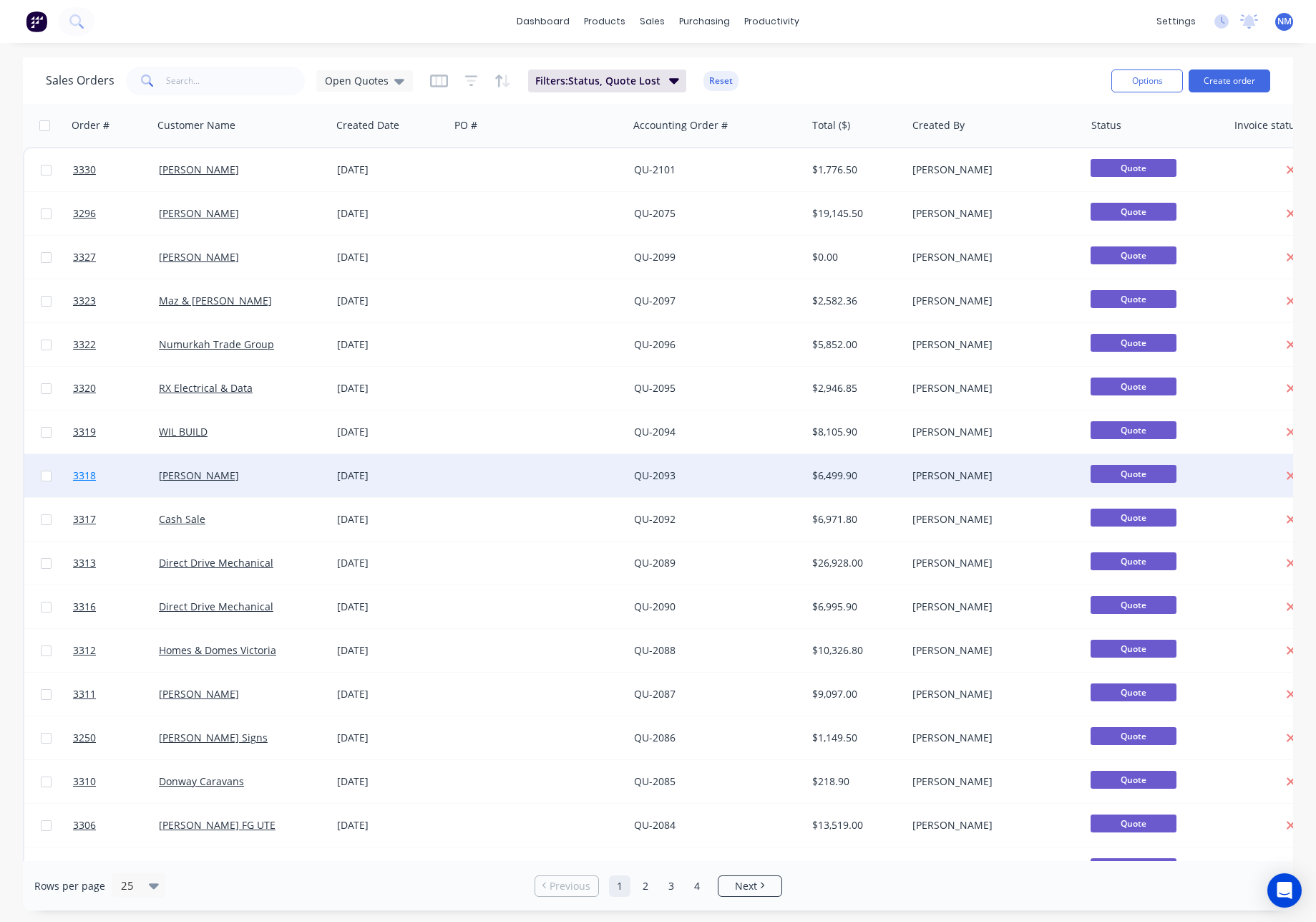
click at [88, 472] on span "3318" at bounding box center [84, 475] width 23 height 14
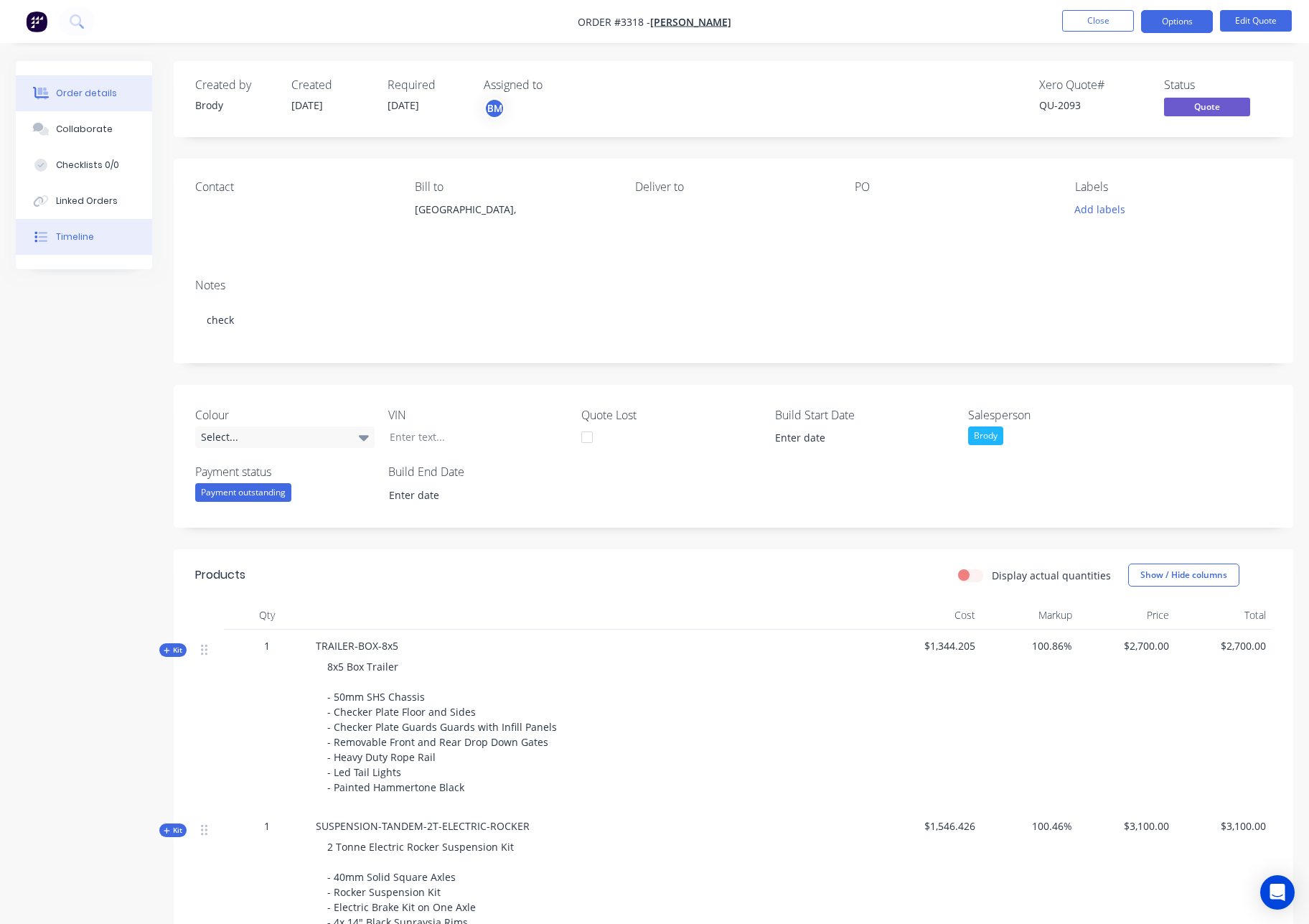
click at [99, 231] on button "Timeline" at bounding box center [84, 237] width 136 height 36
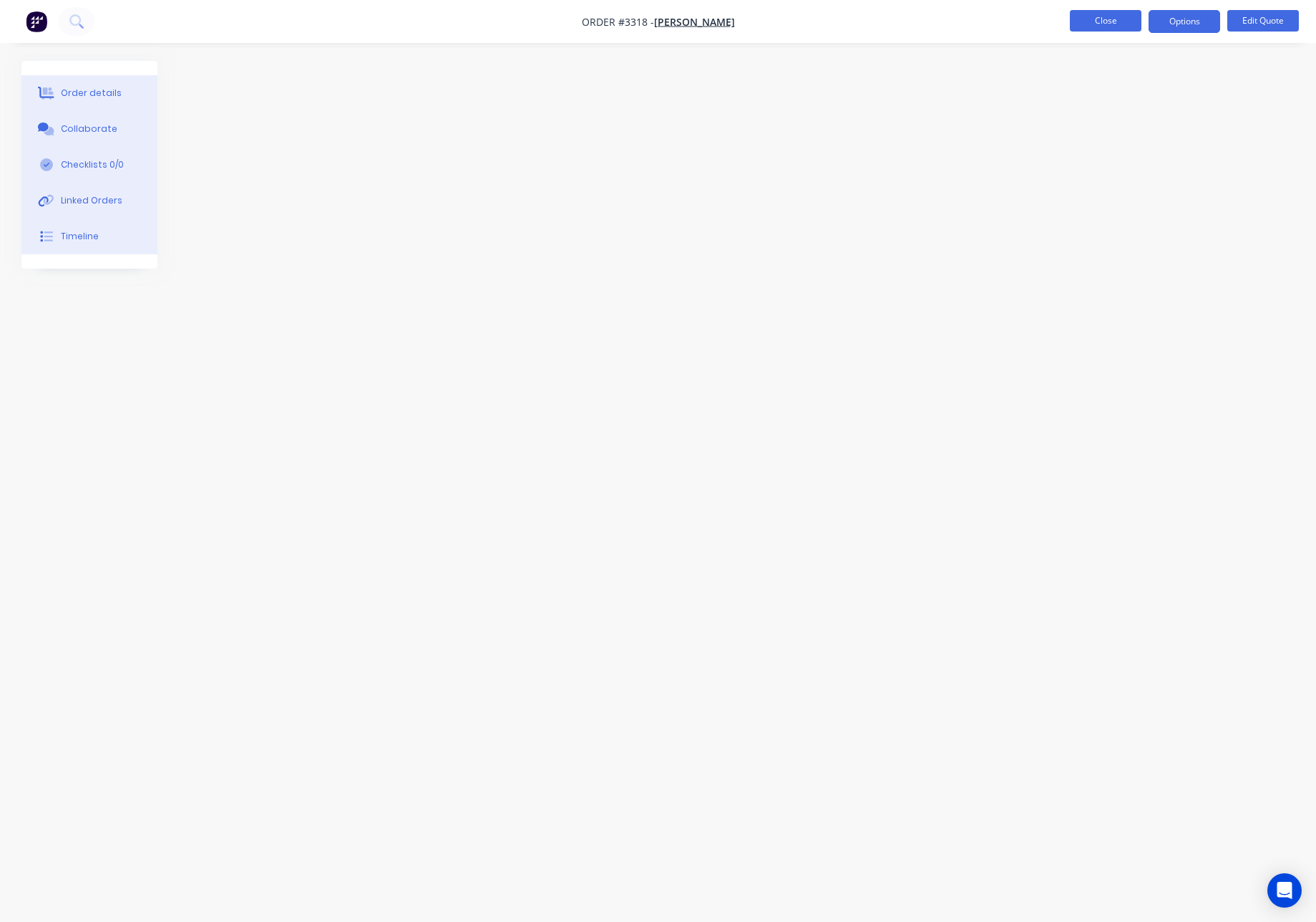
click at [1099, 23] on button "Close" at bounding box center [1105, 21] width 72 height 21
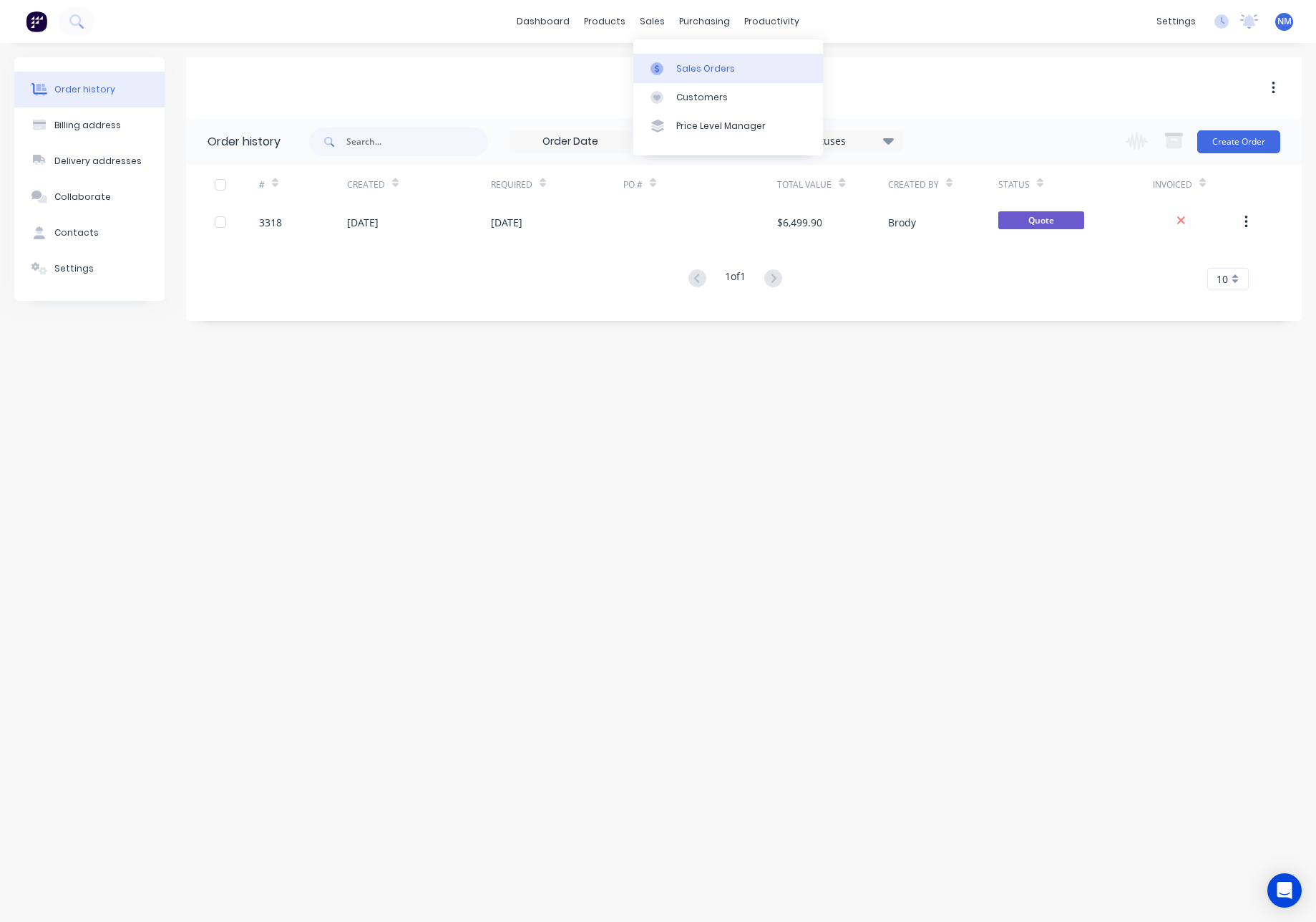
click at [690, 67] on div "Sales Orders" at bounding box center [705, 69] width 58 height 13
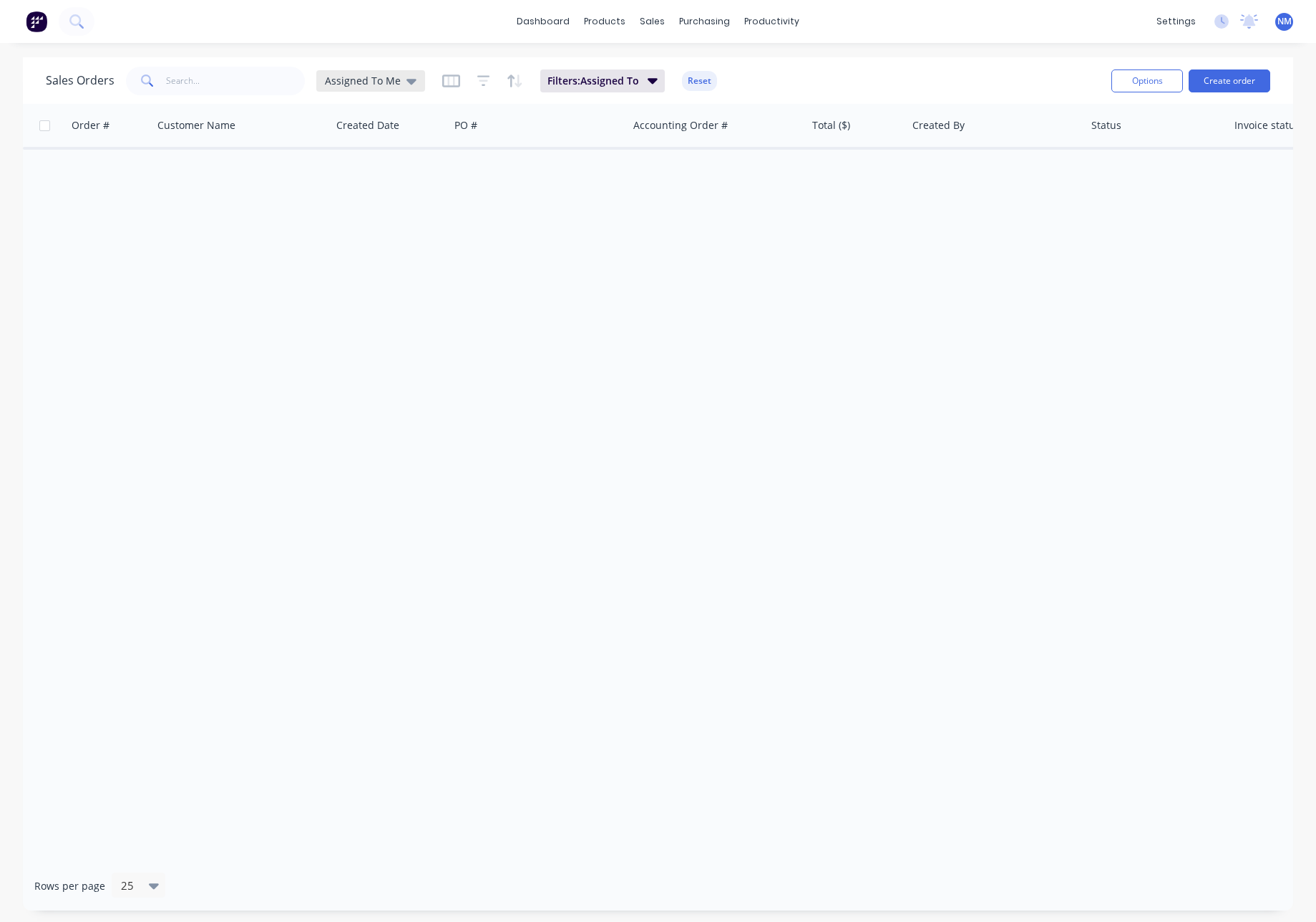
click at [393, 90] on div "Assigned To Me" at bounding box center [371, 81] width 109 height 21
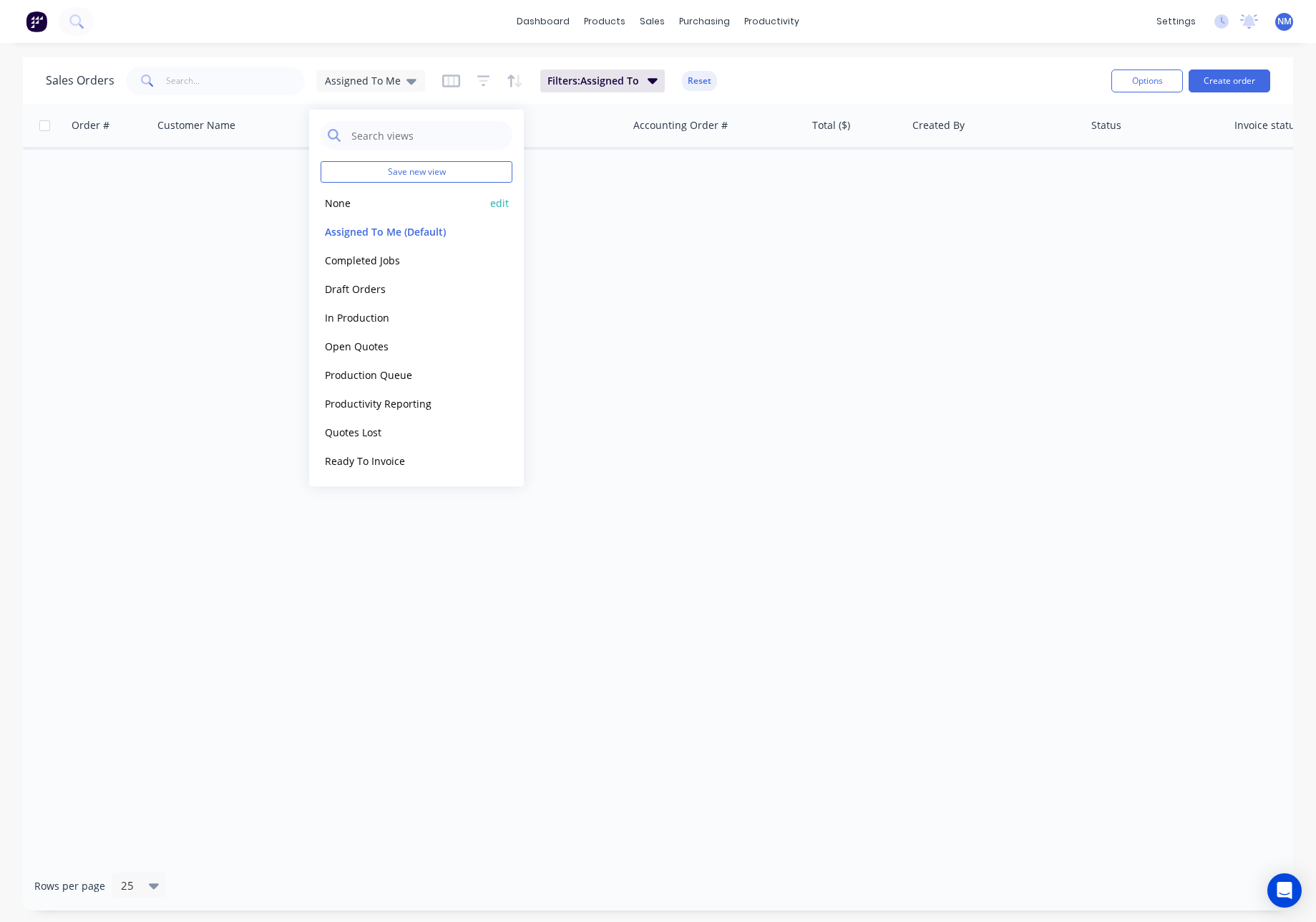
click at [355, 204] on button "None" at bounding box center [402, 203] width 163 height 17
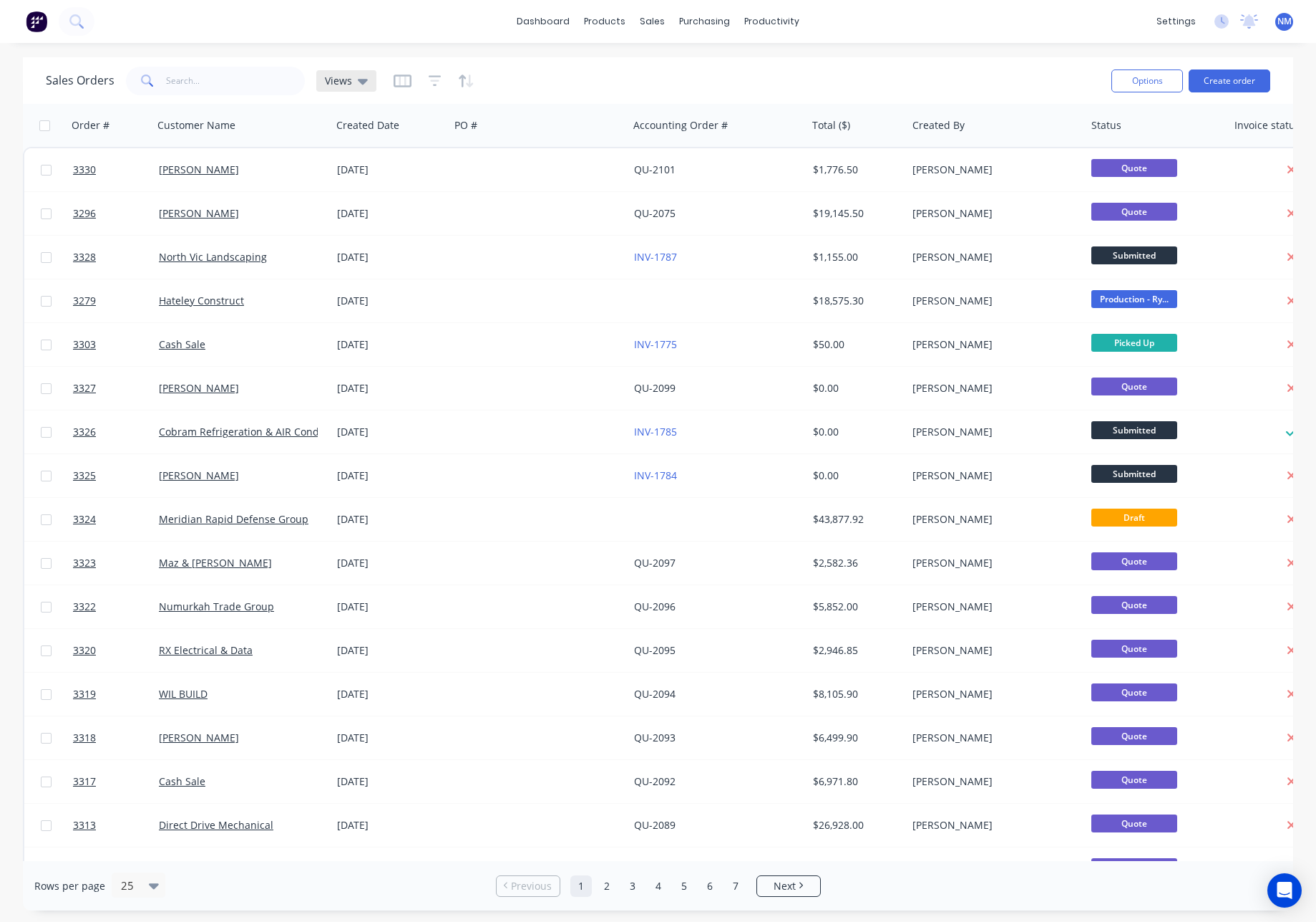
click at [350, 84] on div "Views" at bounding box center [346, 81] width 43 height 13
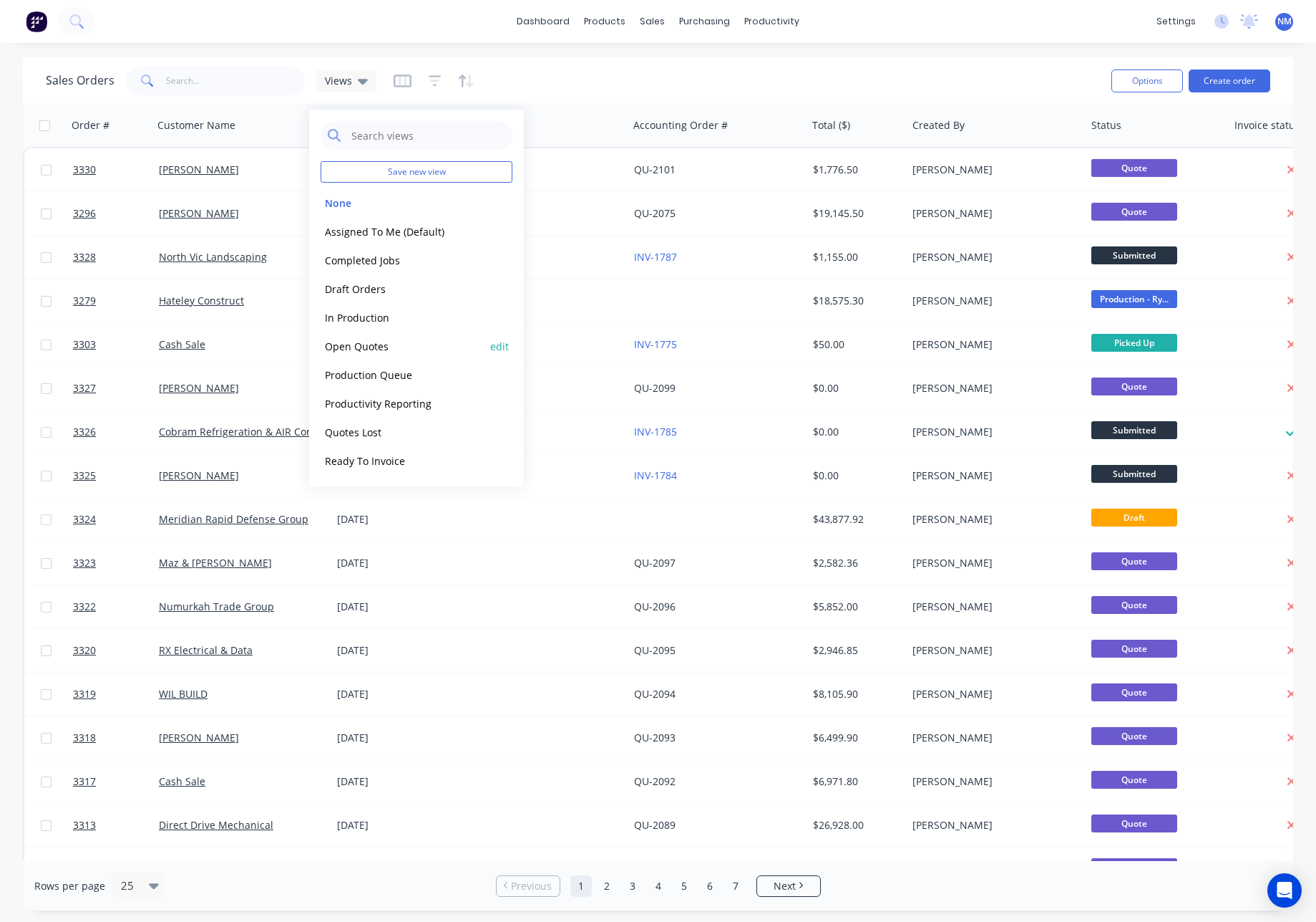
click at [383, 347] on button "Open Quotes" at bounding box center [402, 346] width 163 height 17
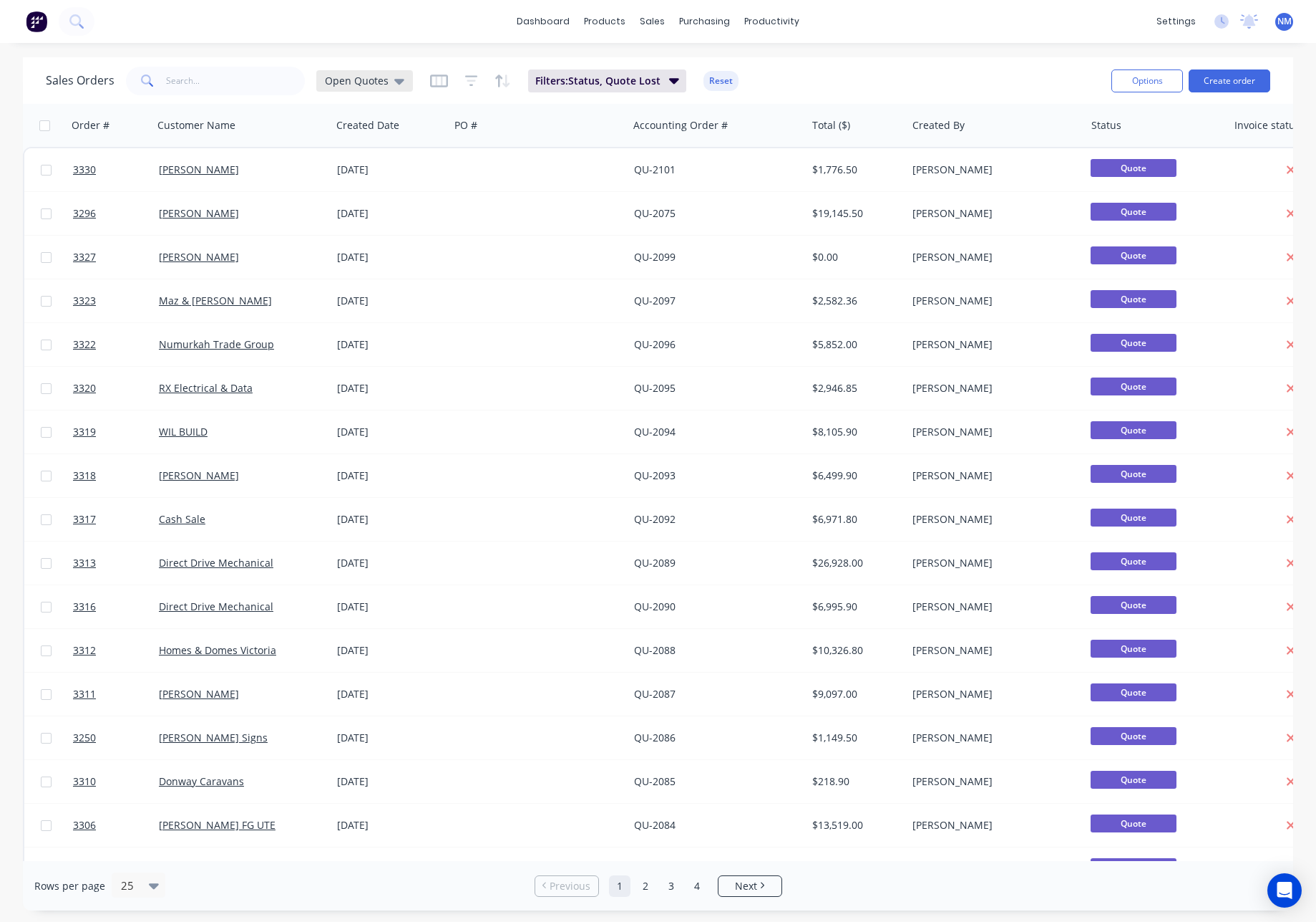
click at [389, 84] on div "Open Quotes" at bounding box center [365, 81] width 80 height 13
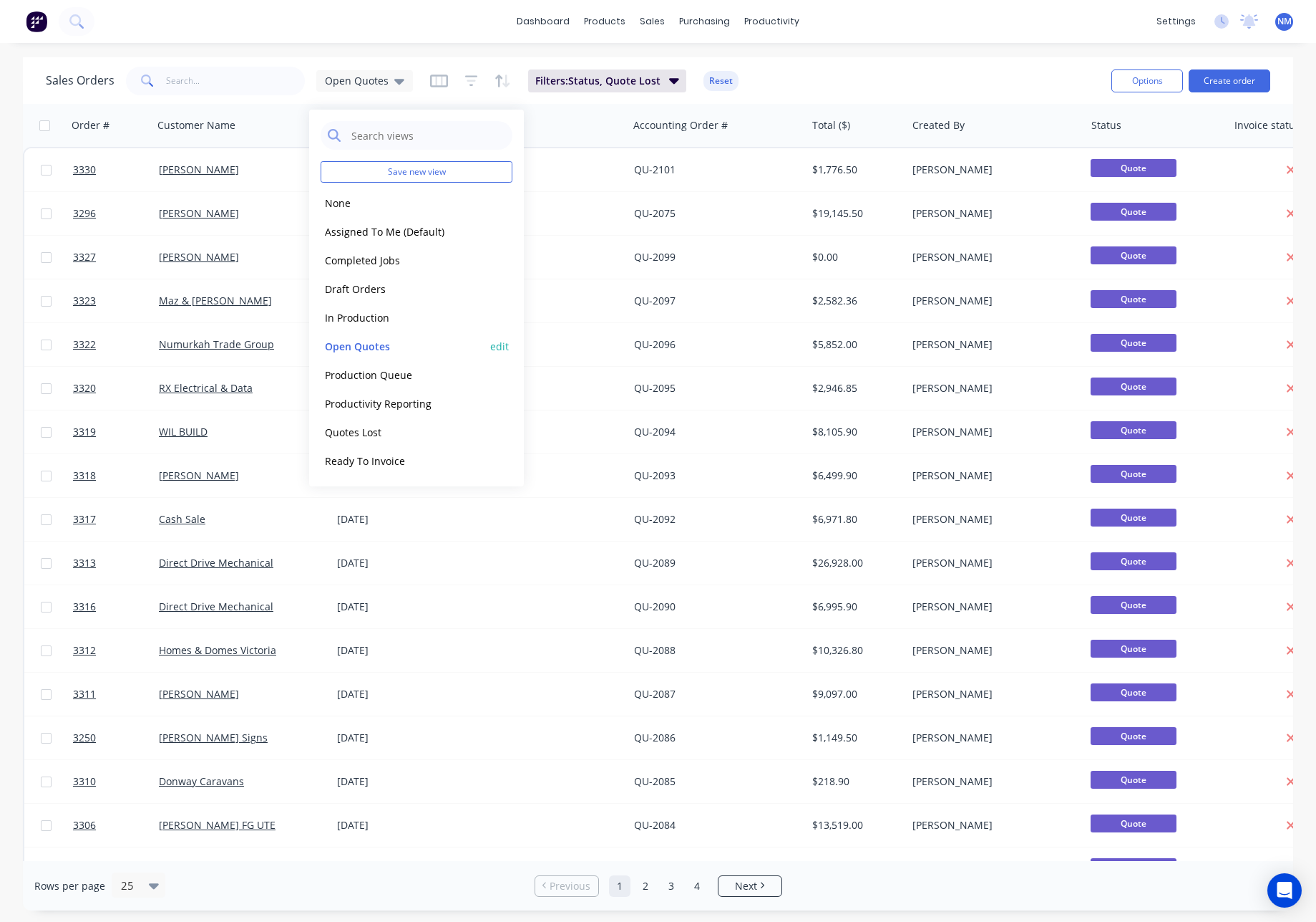
click at [501, 350] on button "edit" at bounding box center [499, 346] width 19 height 15
click at [573, 169] on label "Set as your default view" at bounding box center [630, 169] width 114 height 15
click at [559, 169] on input "Set as your default view" at bounding box center [558, 168] width 12 height 13
checkbox input "true"
click at [590, 201] on button "Update" at bounding box center [600, 199] width 96 height 23
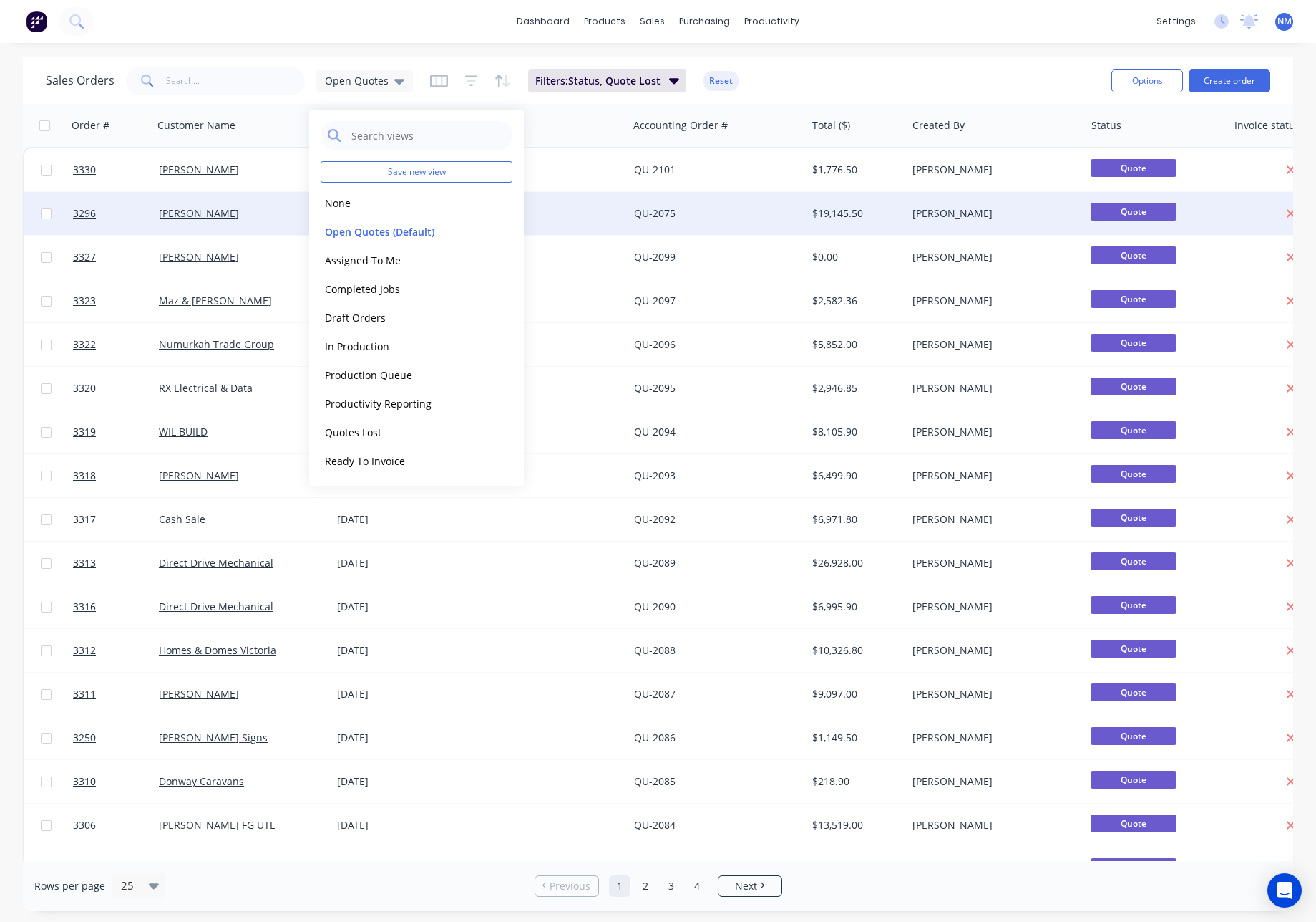
click at [1242, 196] on div at bounding box center [1295, 213] width 133 height 43
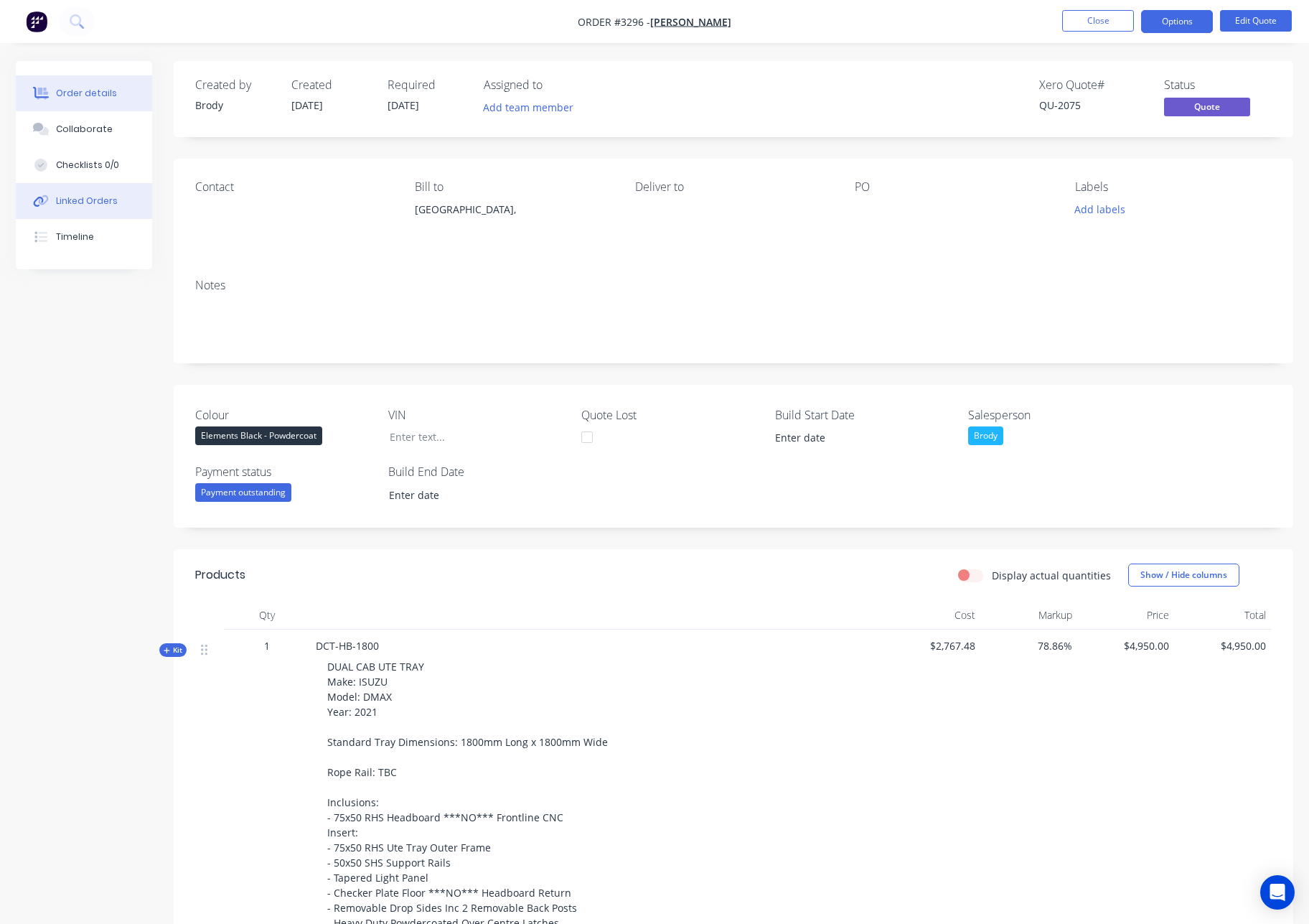
click at [98, 209] on button "Linked Orders" at bounding box center [84, 200] width 136 height 36
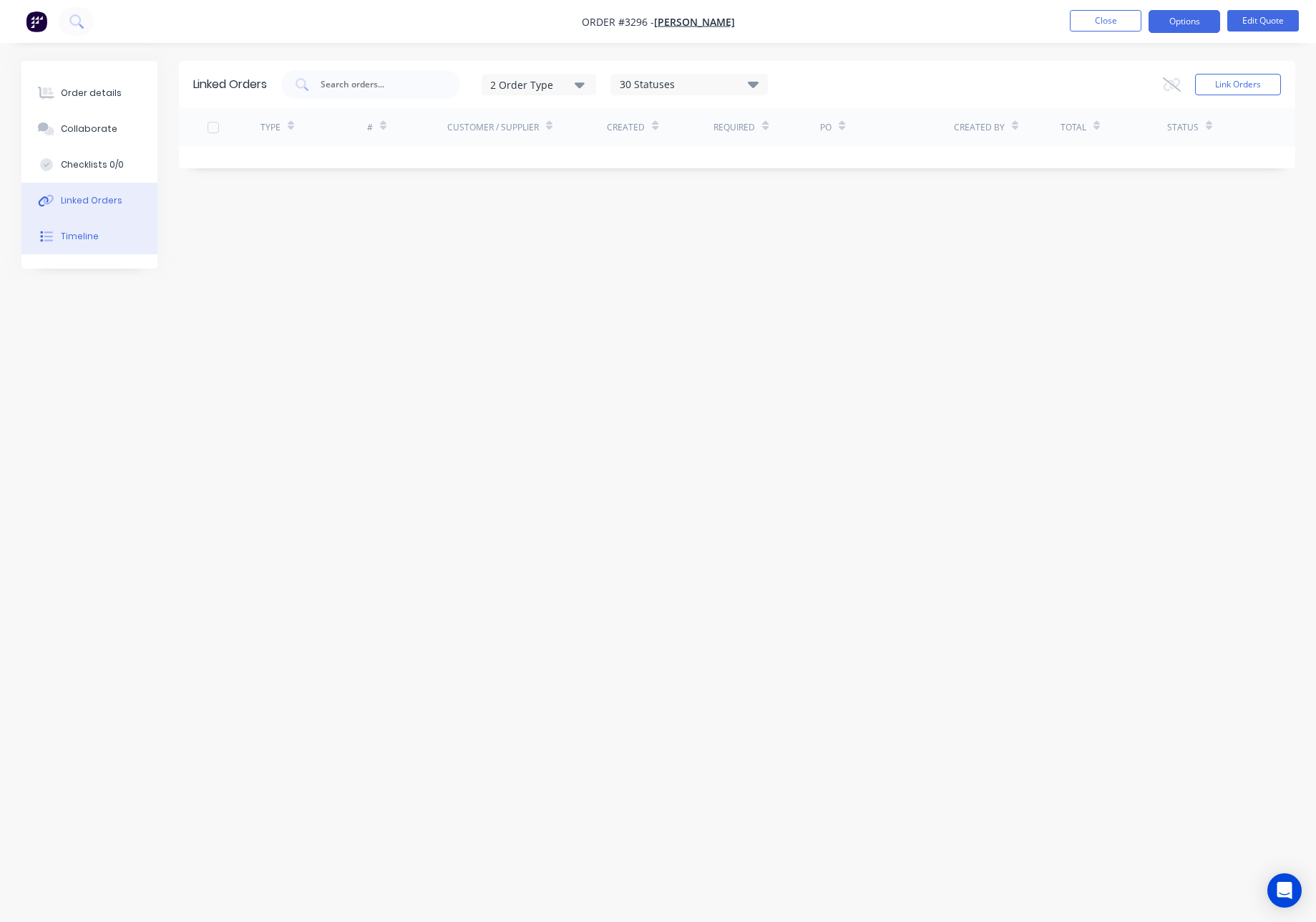
click at [101, 243] on button "Timeline" at bounding box center [89, 236] width 136 height 36
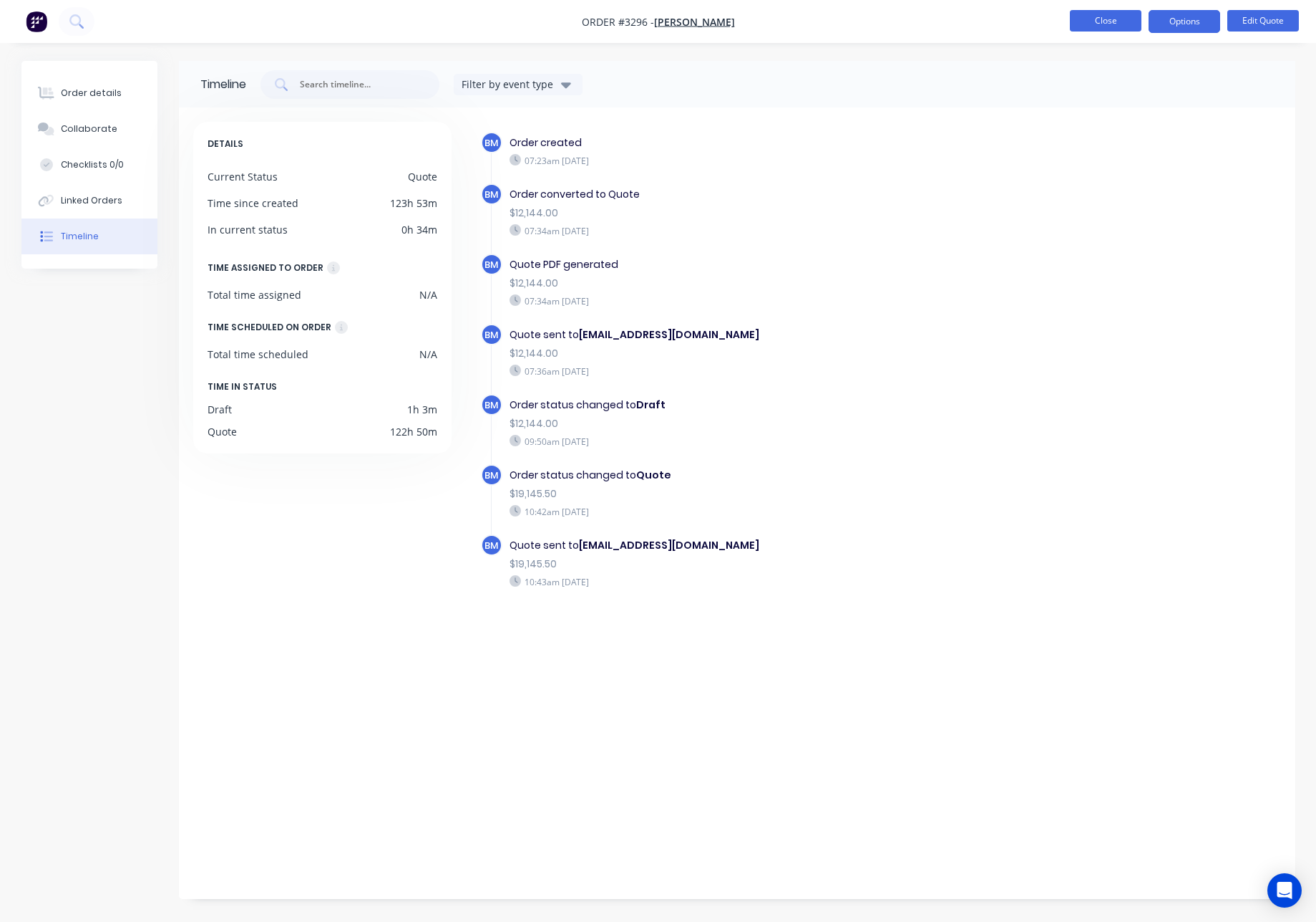
click at [1100, 19] on button "Close" at bounding box center [1105, 21] width 72 height 21
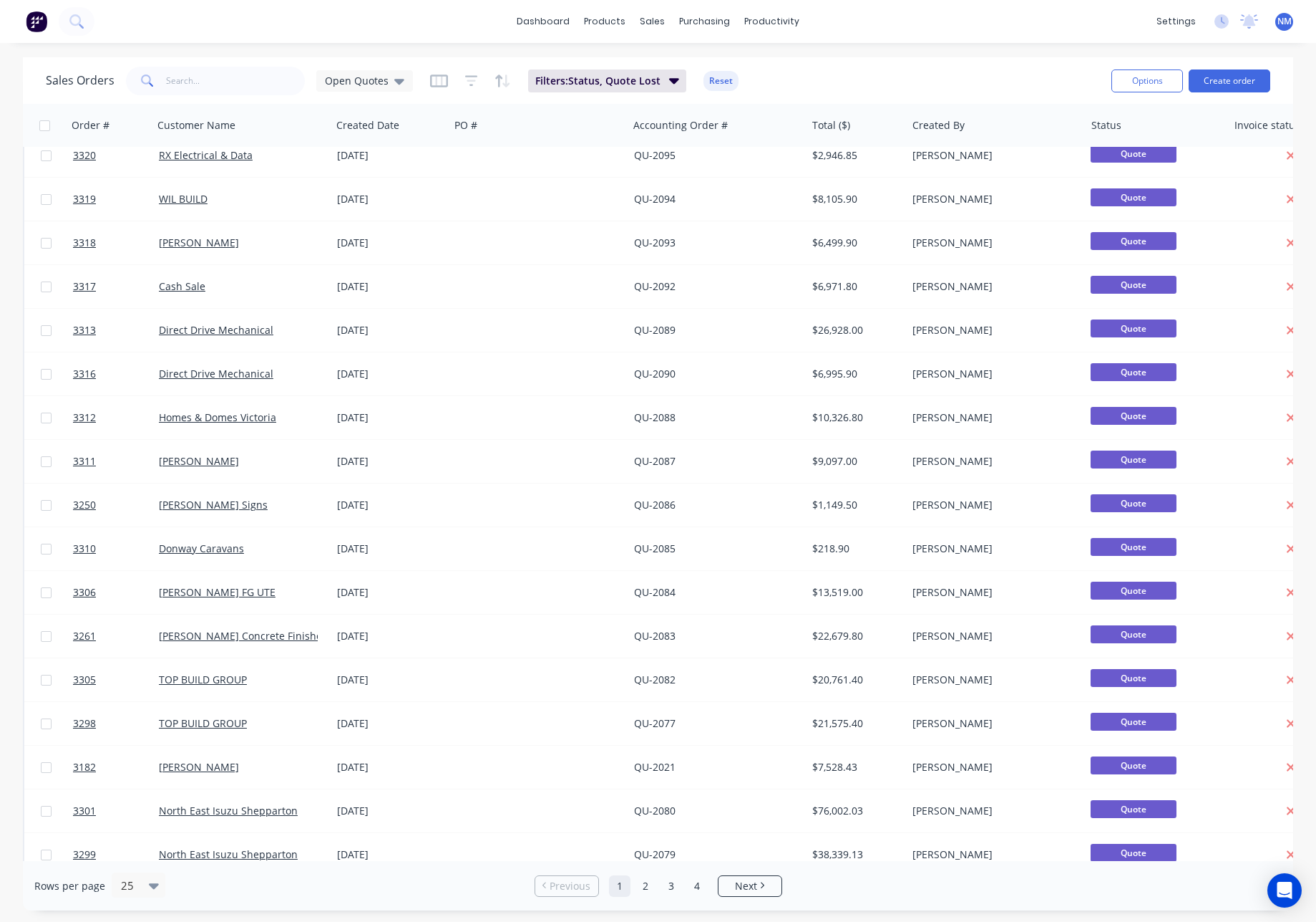
scroll to position [385, 0]
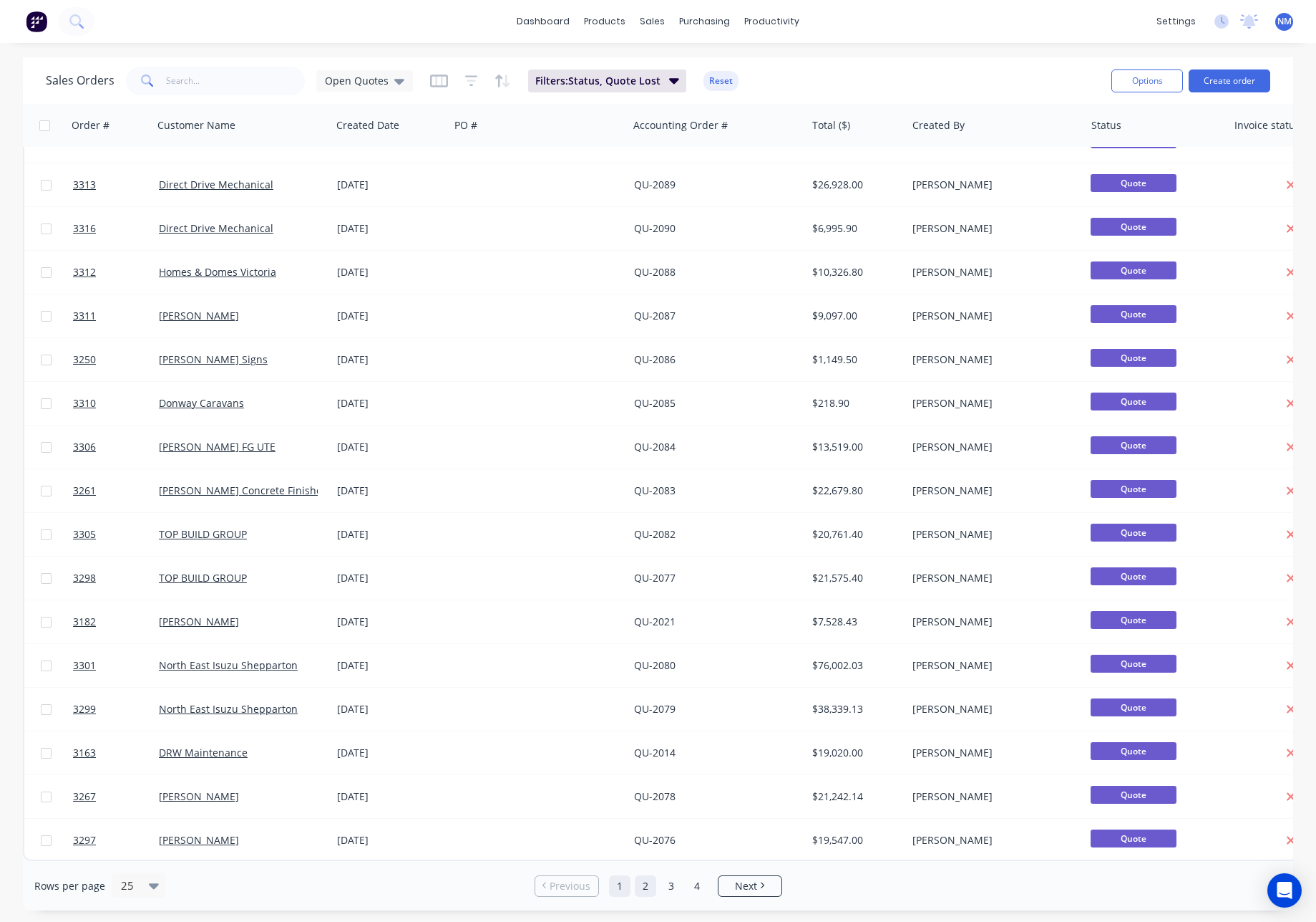
click at [651, 885] on link "2" at bounding box center [645, 886] width 21 height 21
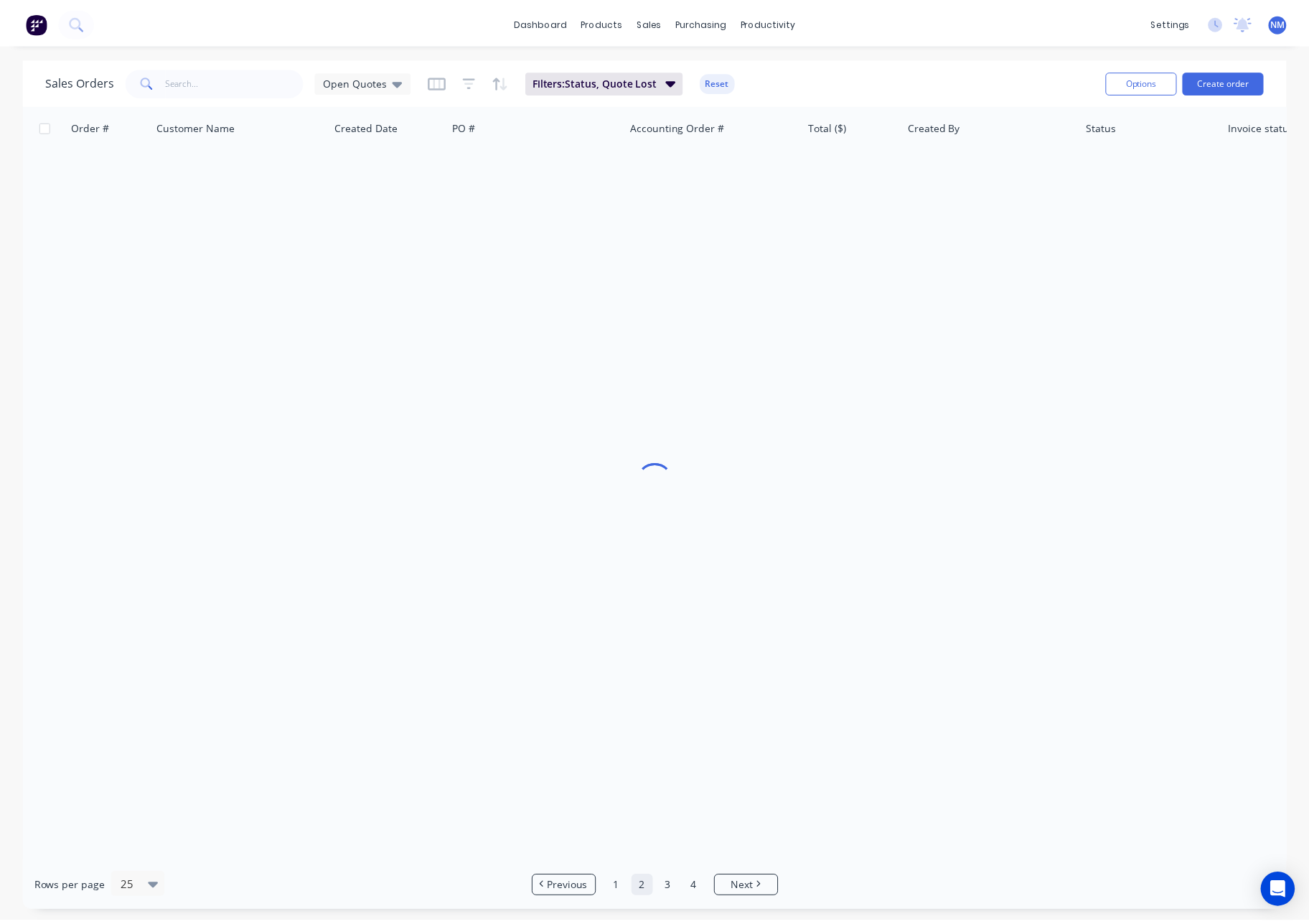
scroll to position [0, 0]
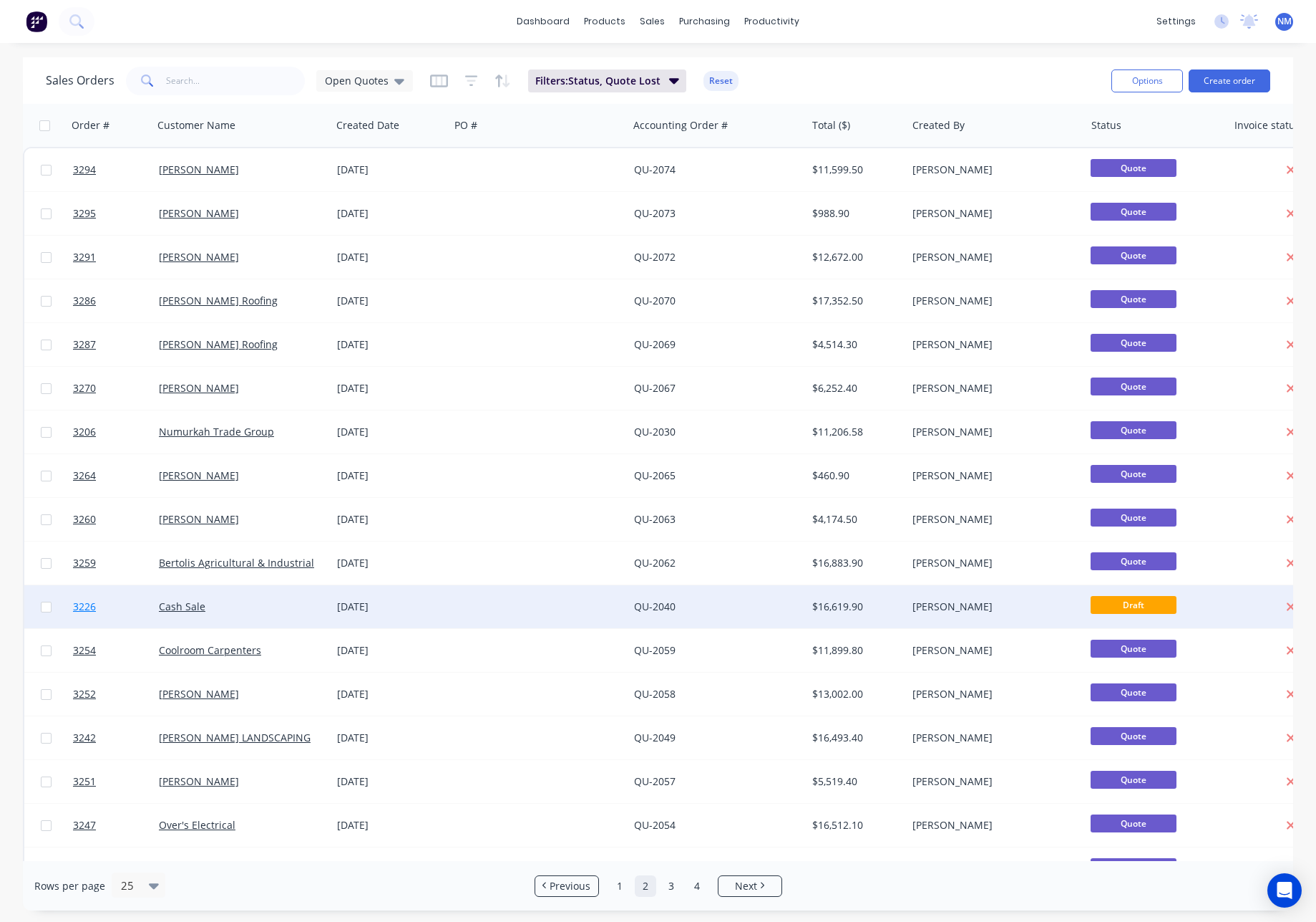
click at [91, 608] on span "3226" at bounding box center [84, 606] width 23 height 14
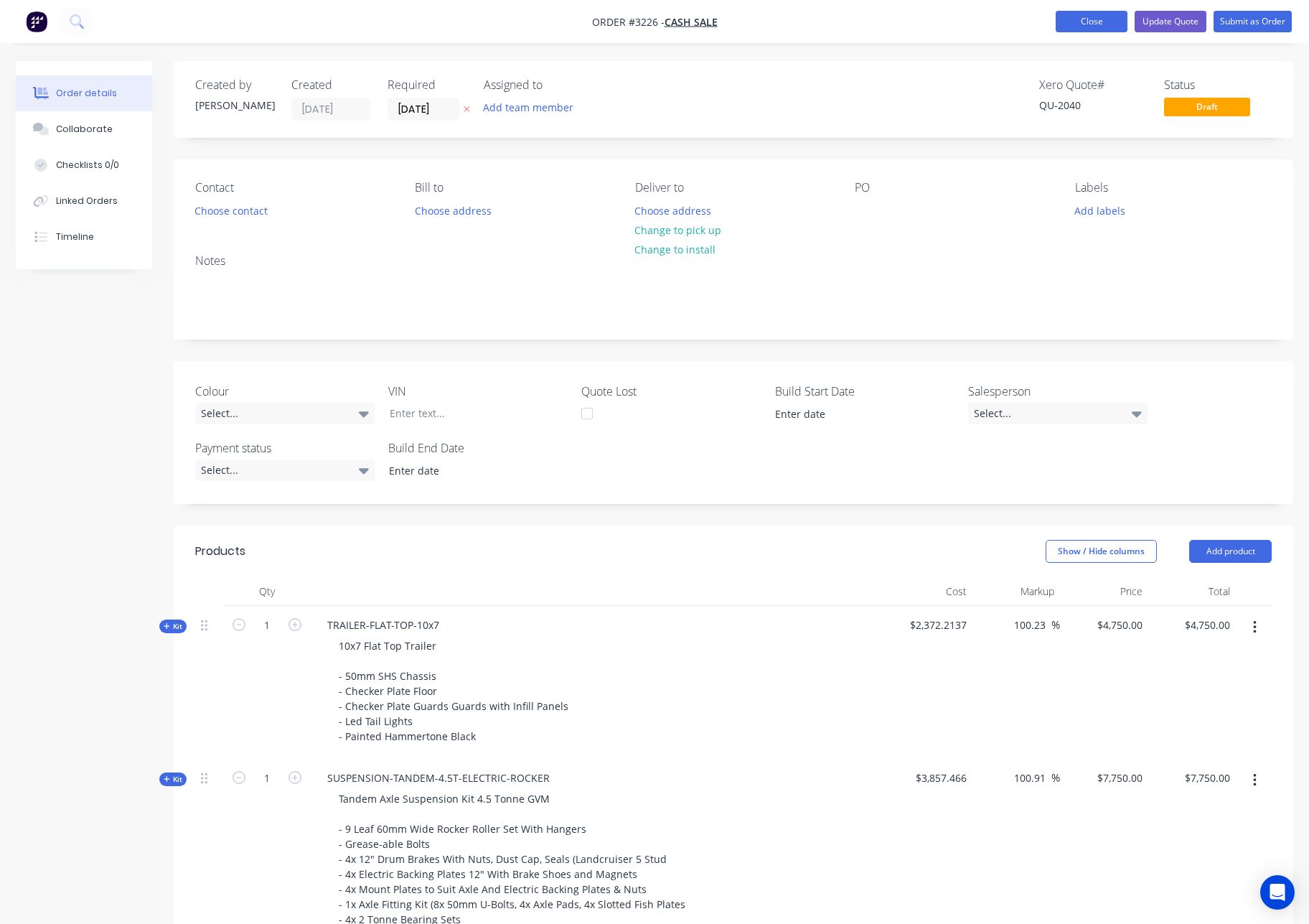
click at [1102, 17] on button "Close" at bounding box center [1091, 21] width 72 height 21
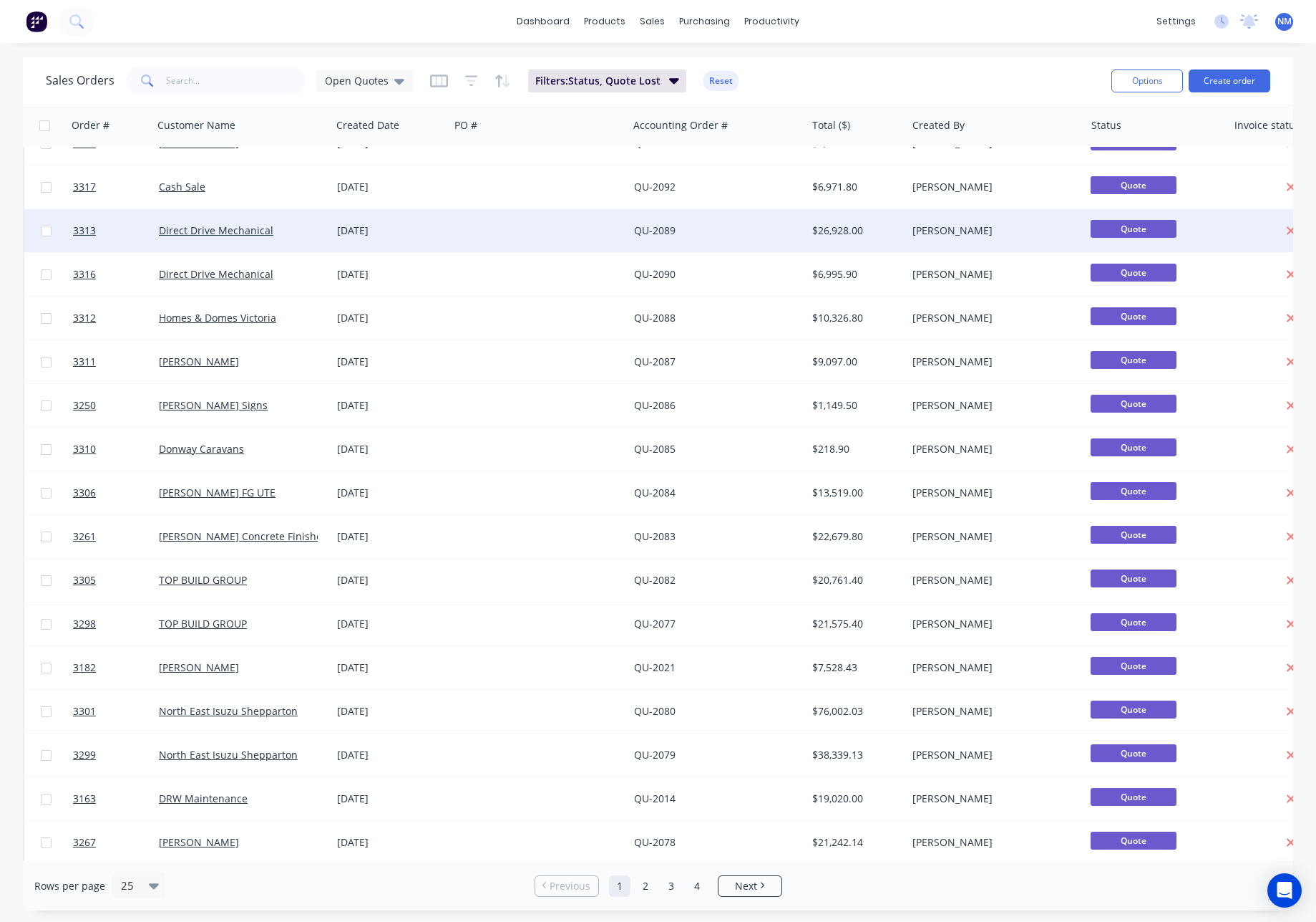
scroll to position [385, 0]
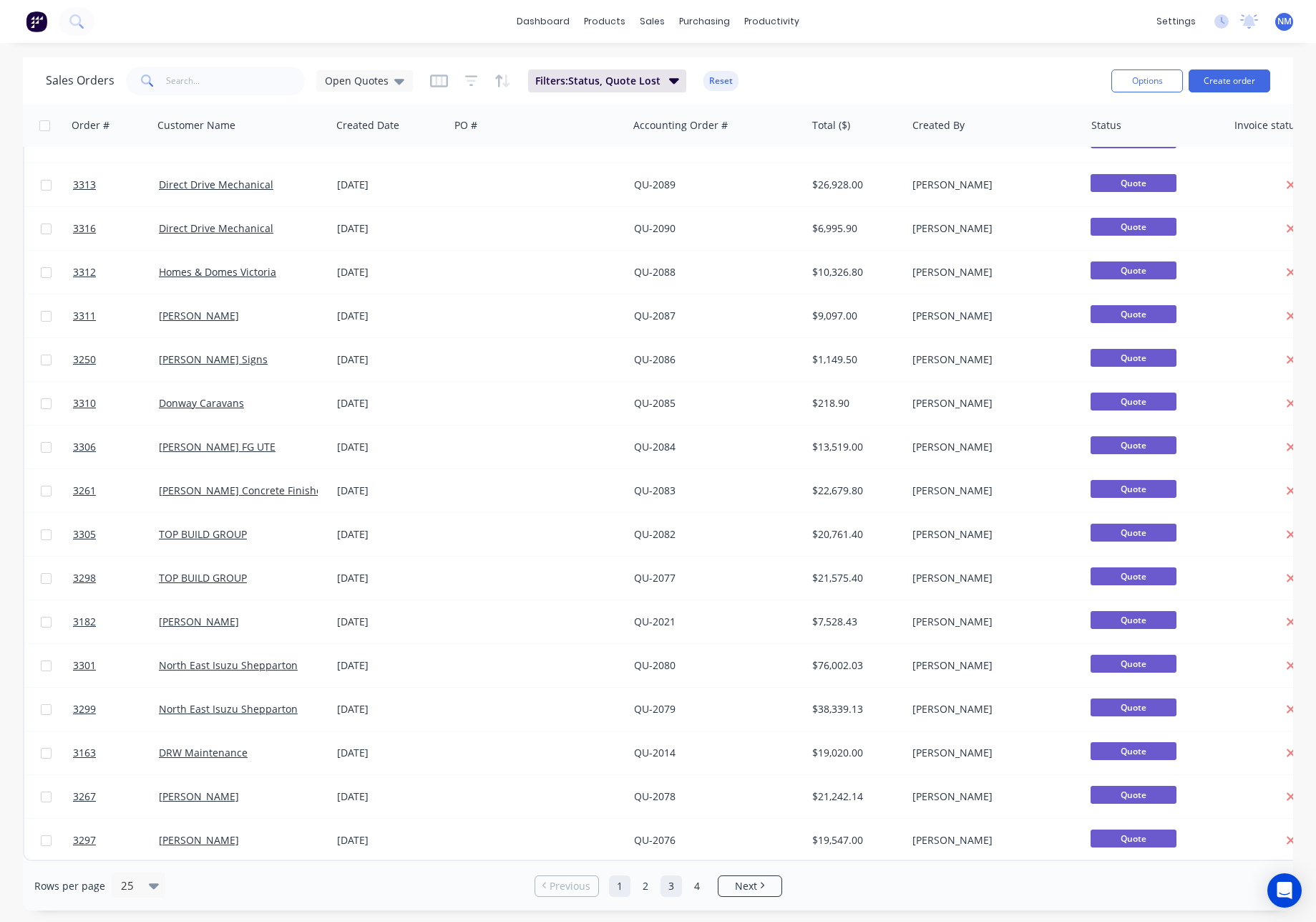
click at [675, 880] on link "3" at bounding box center [671, 886] width 21 height 21
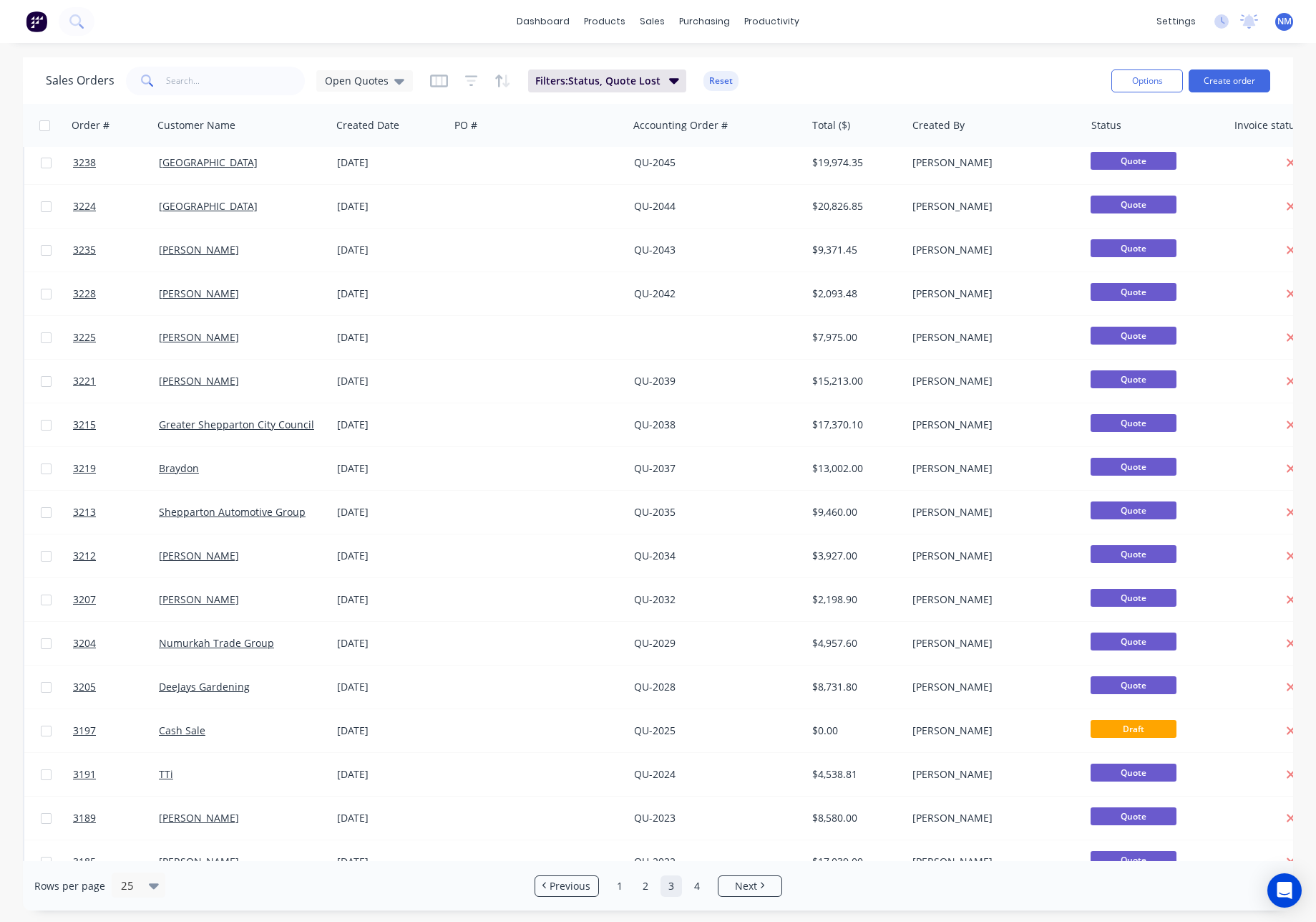
scroll to position [0, 0]
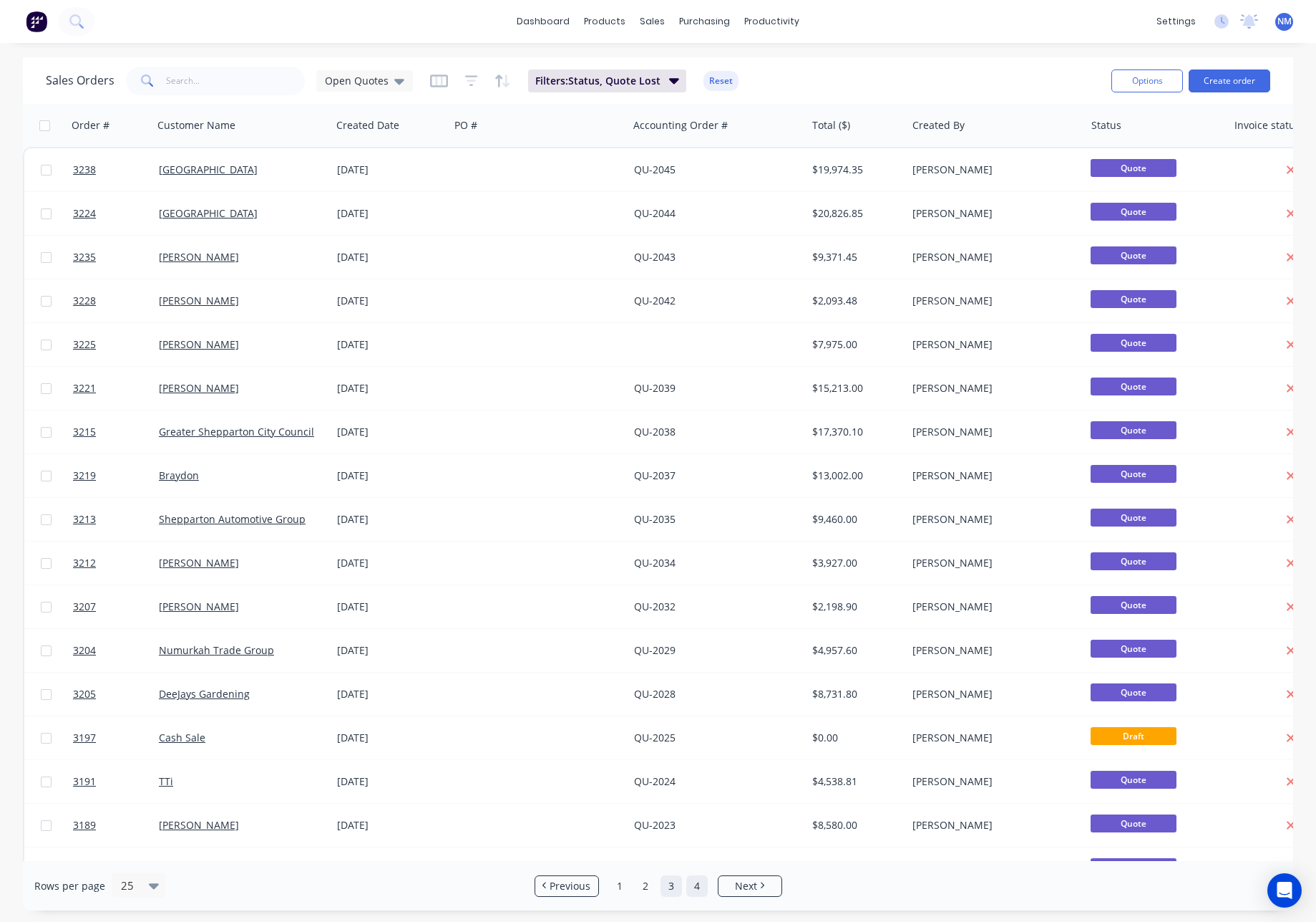
click at [698, 885] on link "4" at bounding box center [697, 886] width 21 height 21
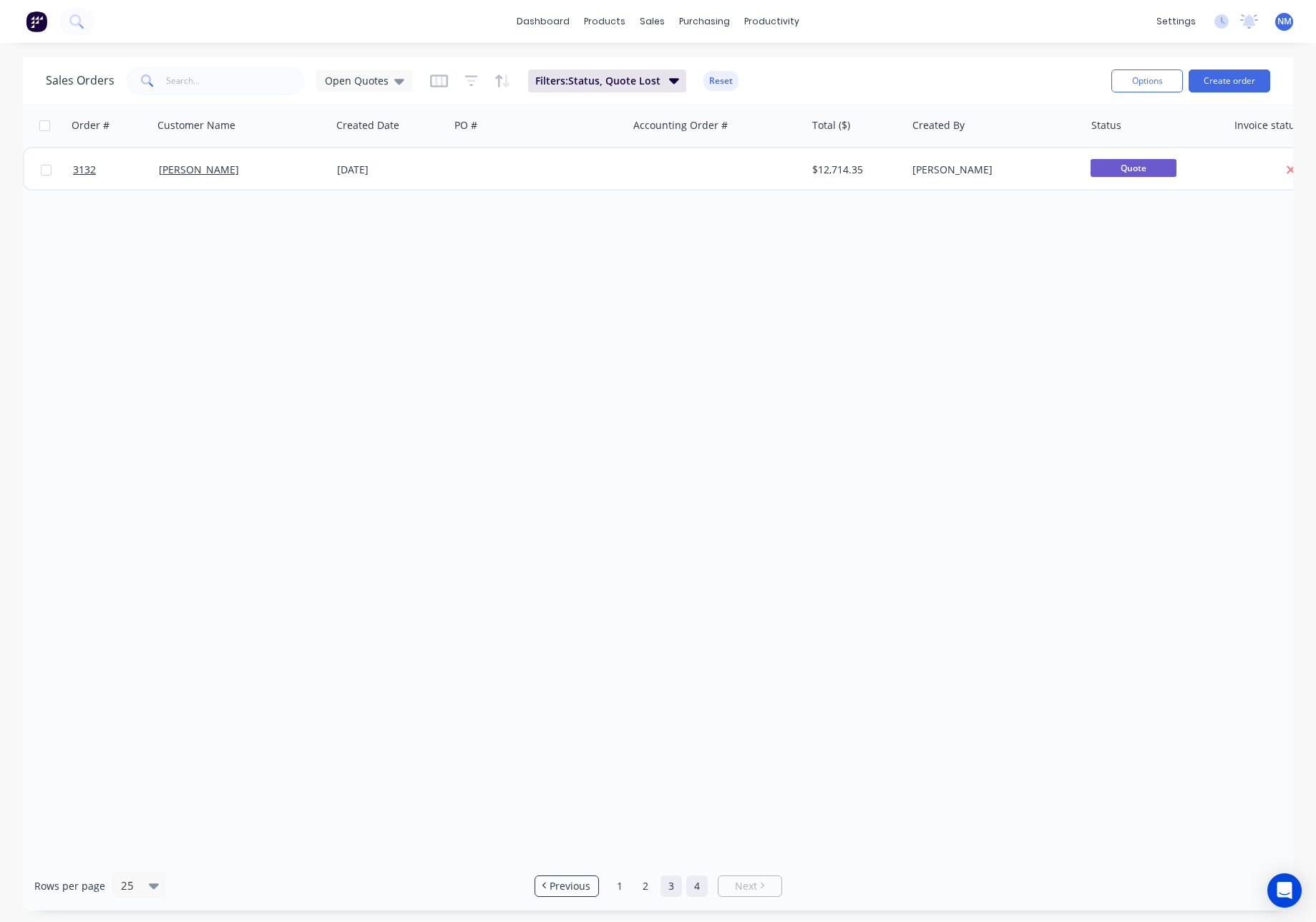
click at [672, 886] on link "3" at bounding box center [671, 886] width 21 height 21
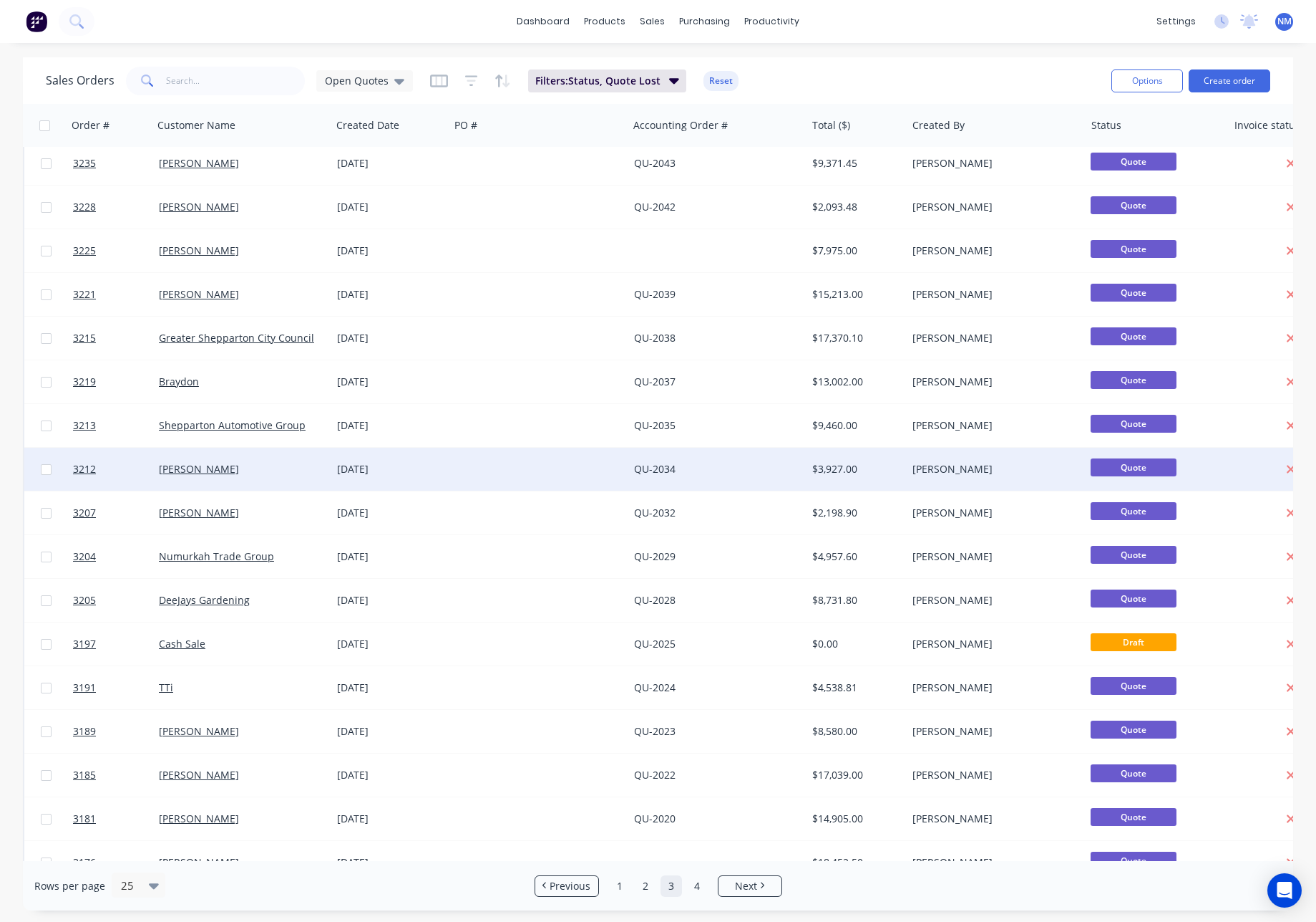
scroll to position [385, 0]
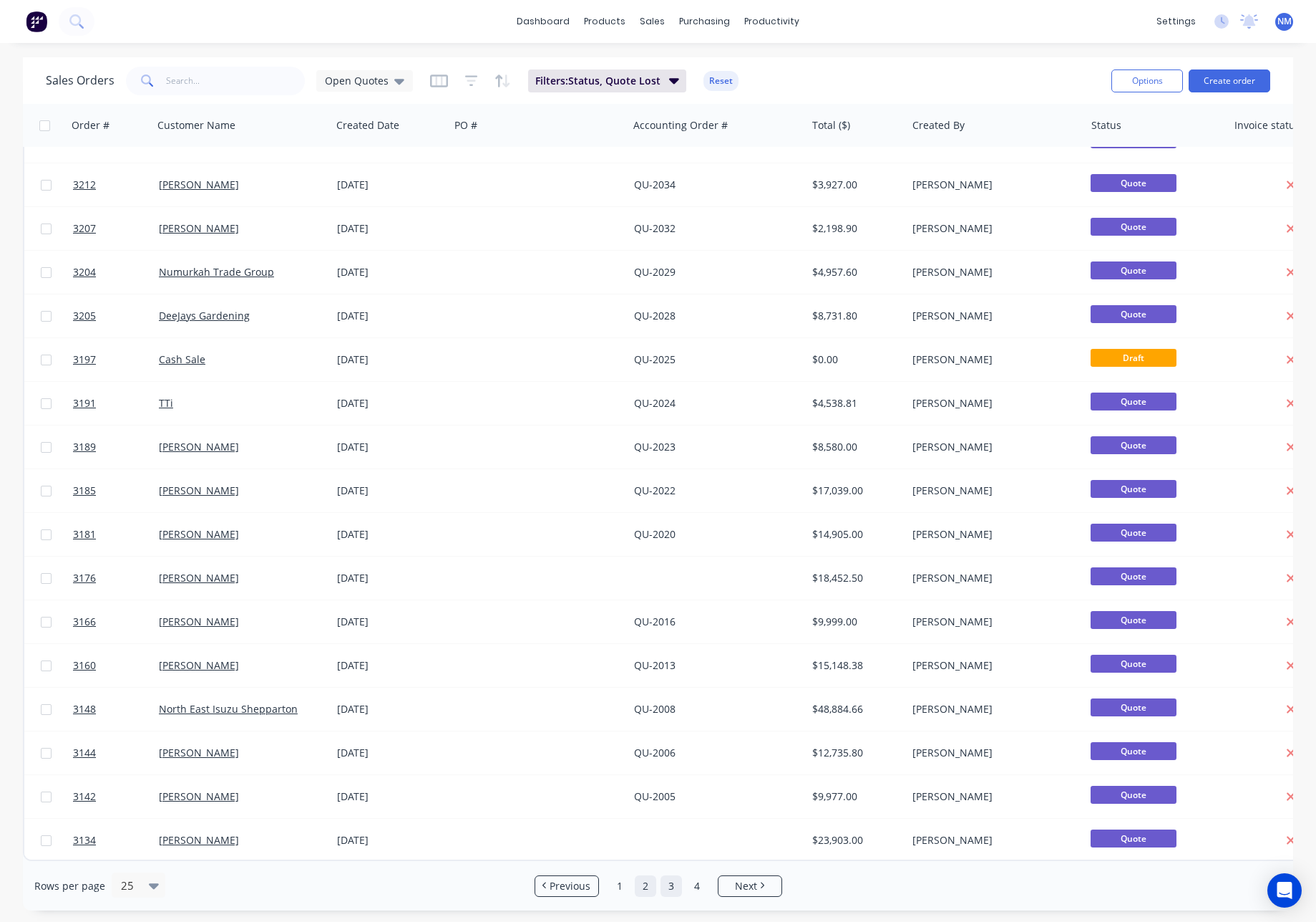
click at [647, 890] on link "2" at bounding box center [645, 886] width 21 height 21
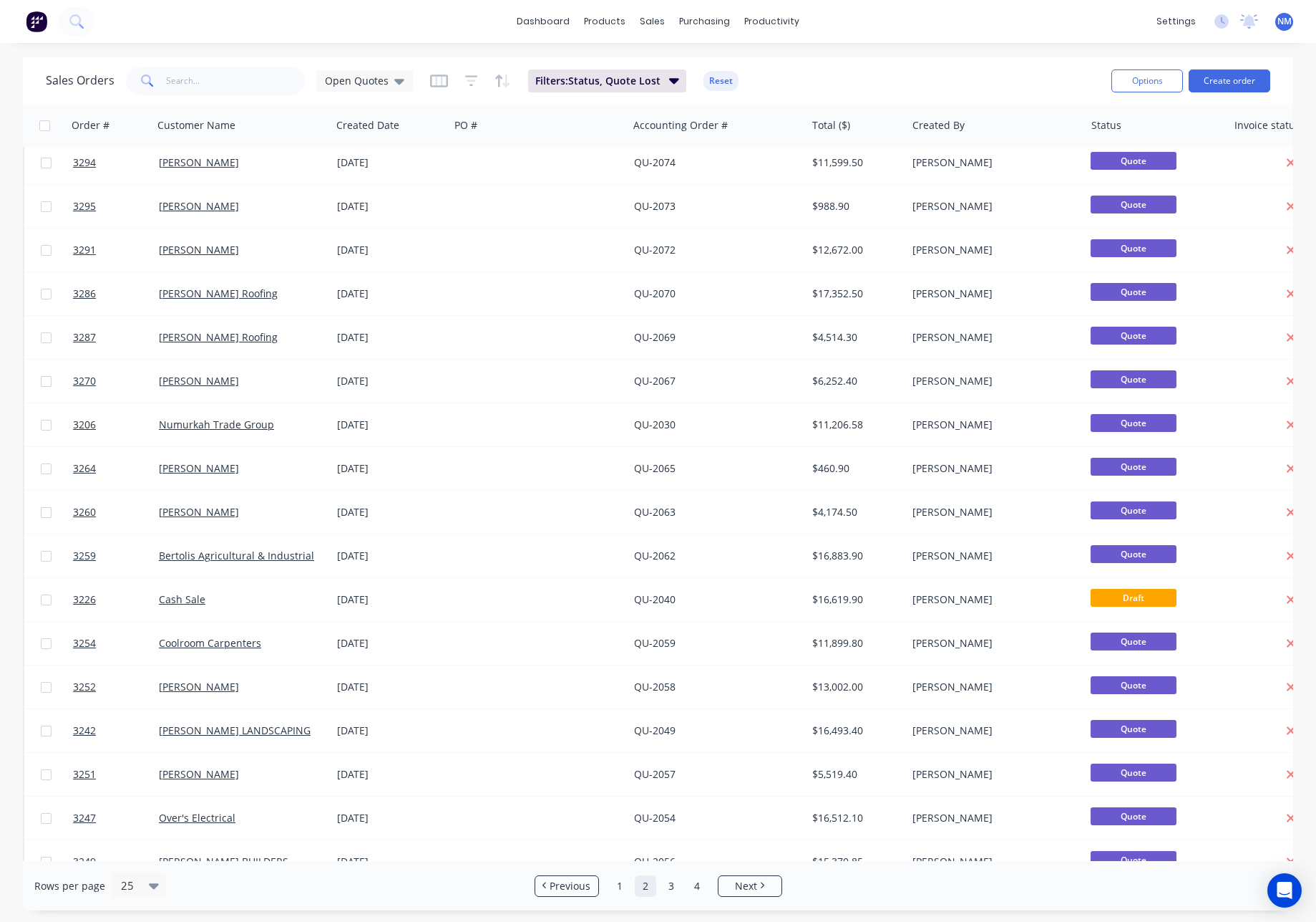
scroll to position [0, 0]
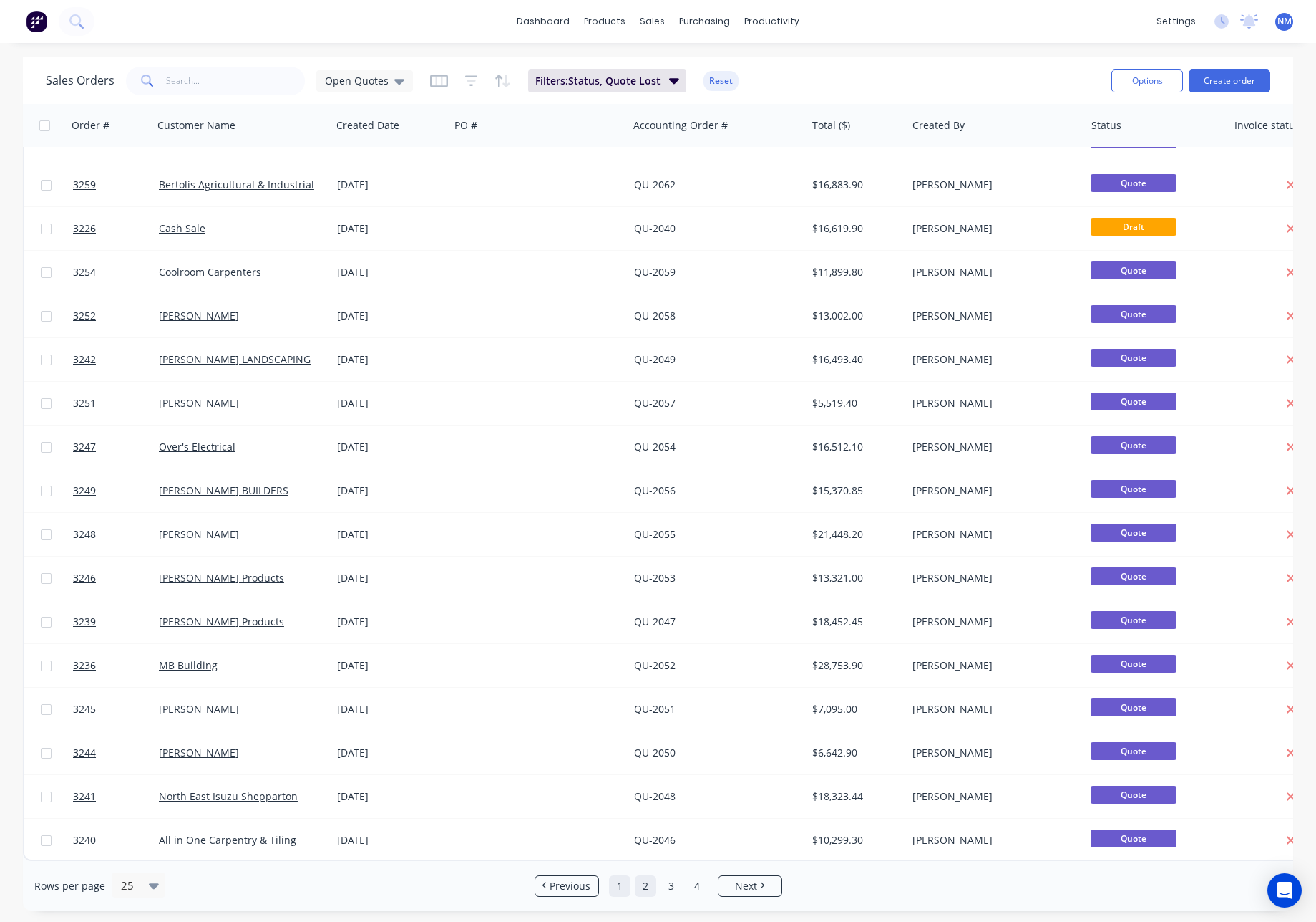
click at [620, 888] on link "1" at bounding box center [619, 886] width 21 height 21
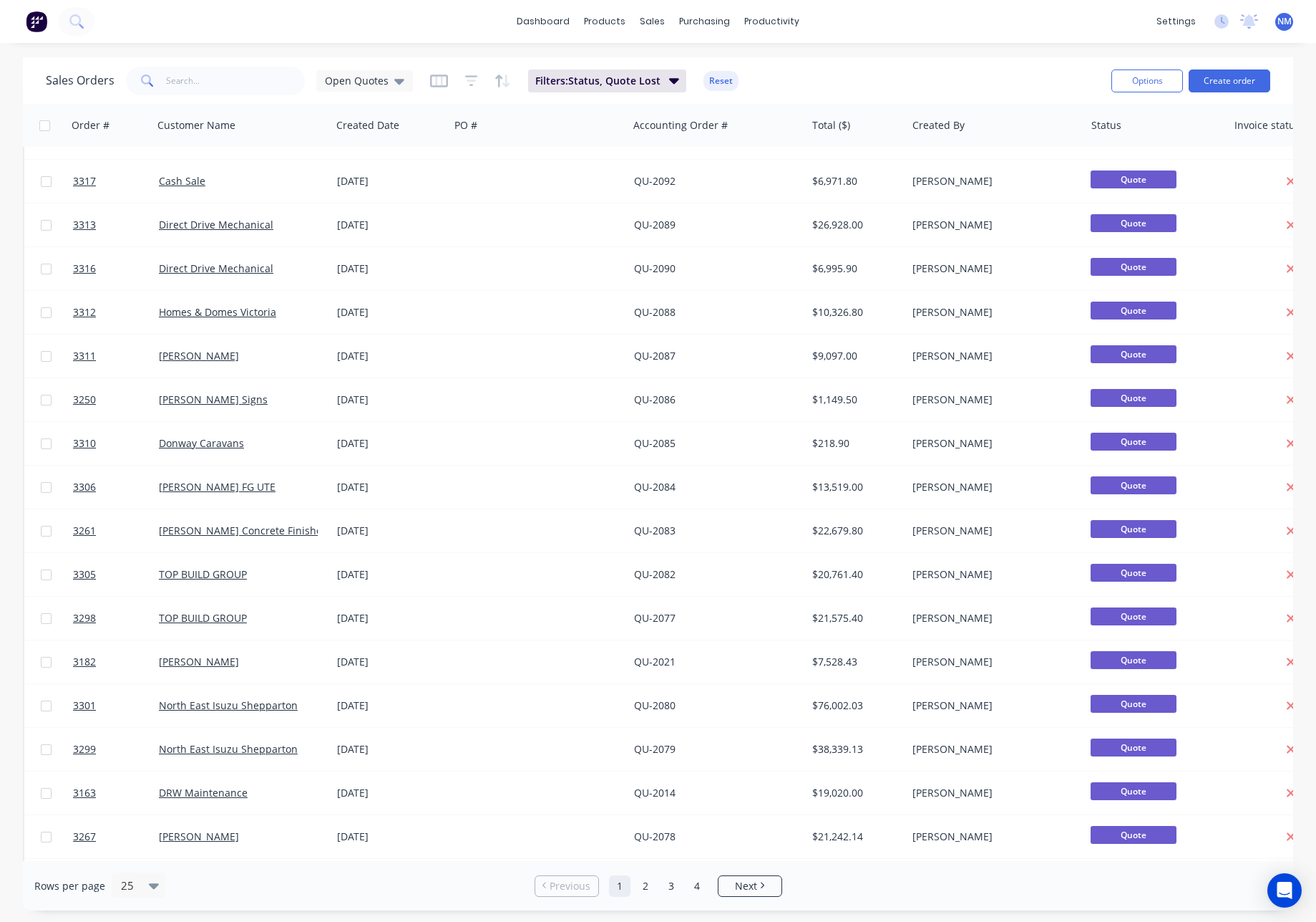
scroll to position [385, 0]
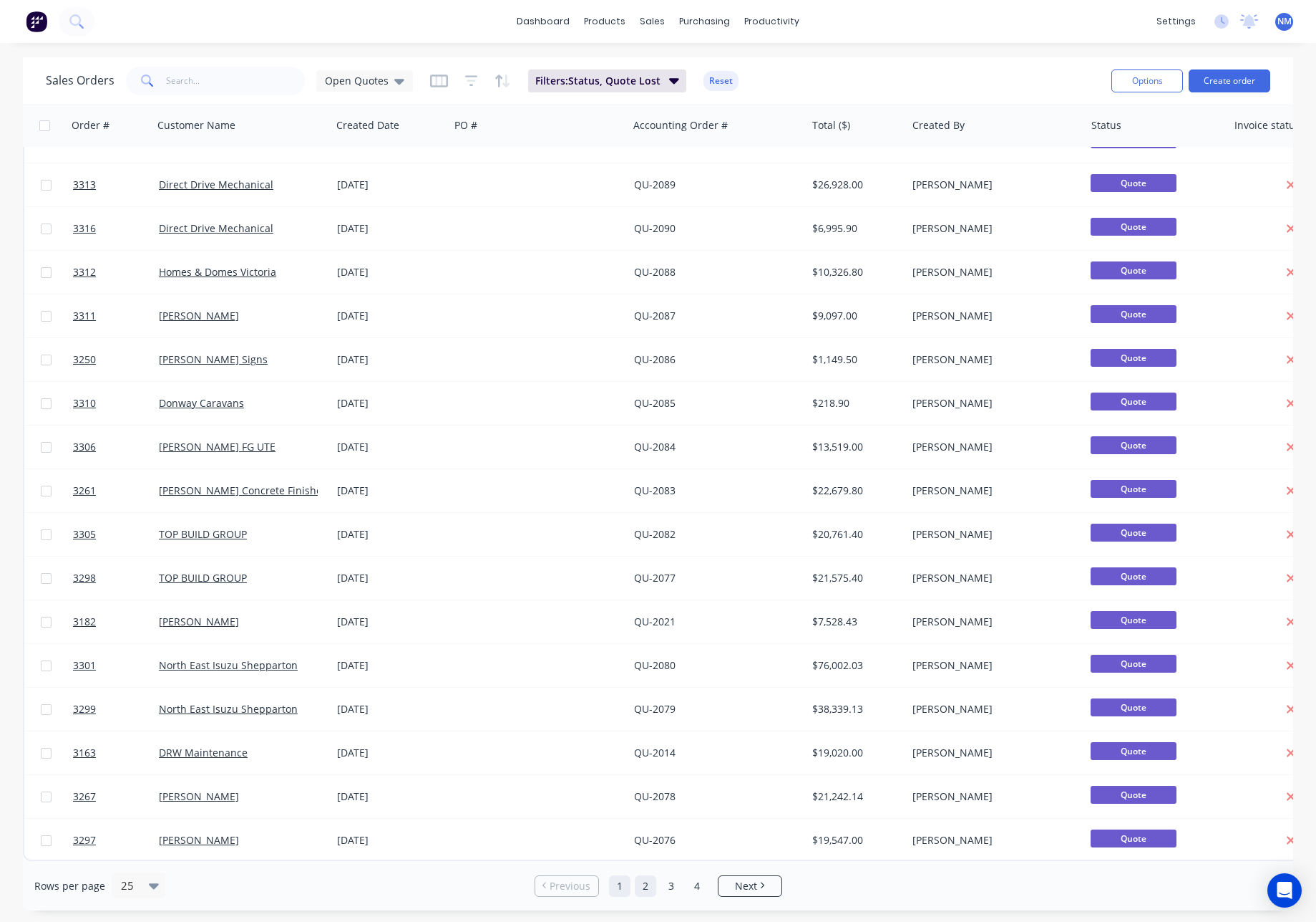
click at [646, 889] on link "2" at bounding box center [645, 886] width 21 height 21
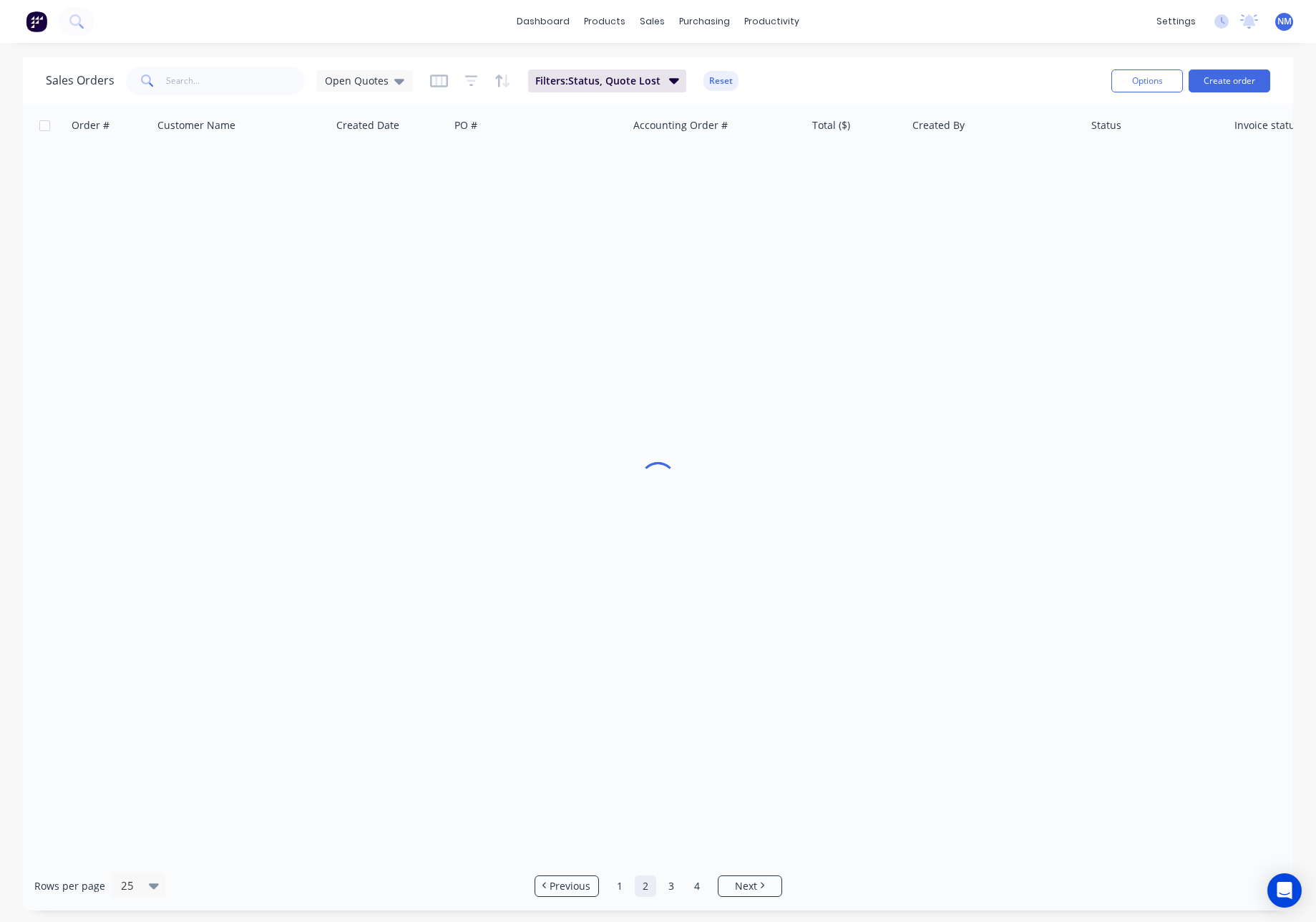
scroll to position [0, 0]
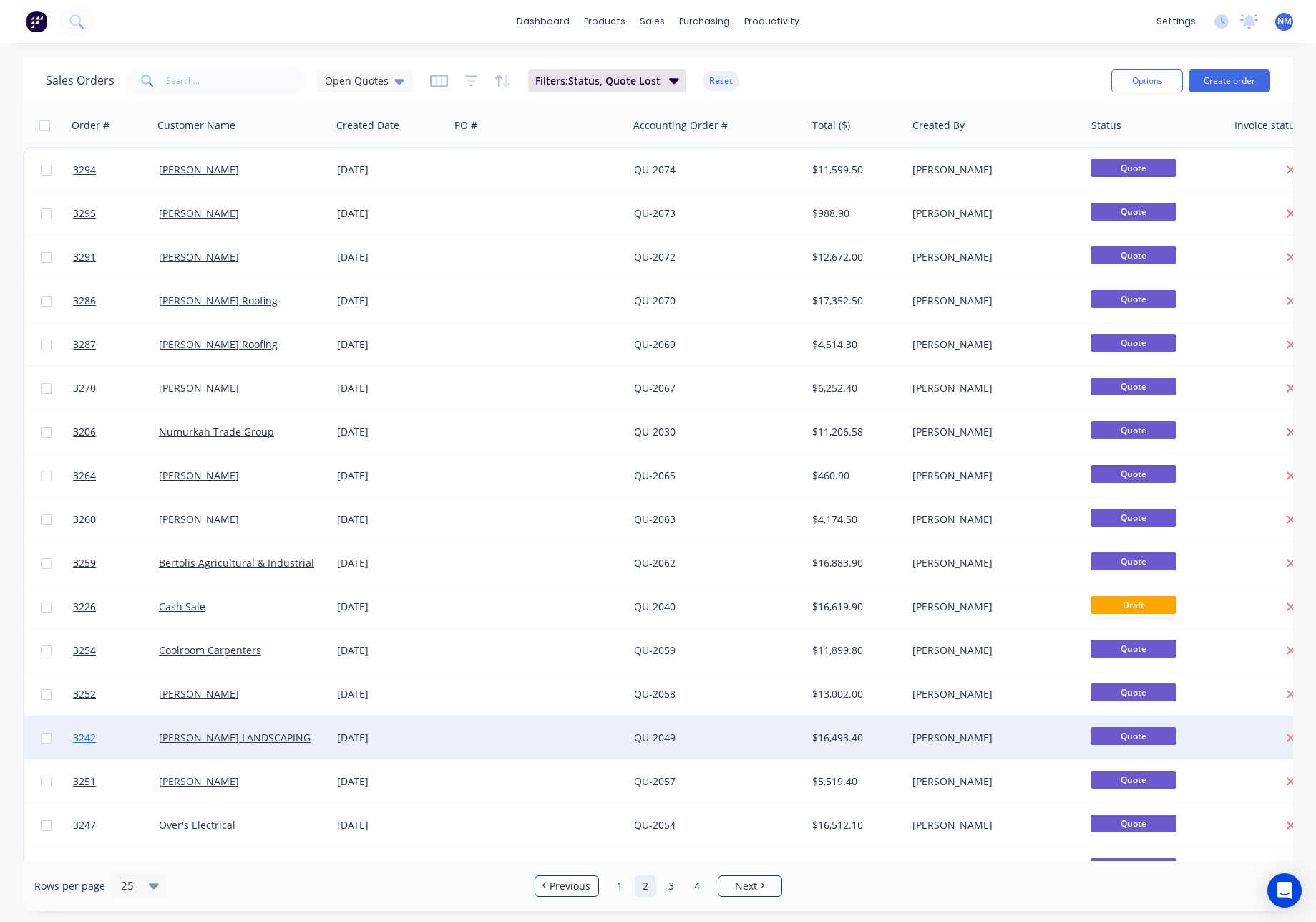
click at [86, 736] on span "3242" at bounding box center [84, 737] width 23 height 14
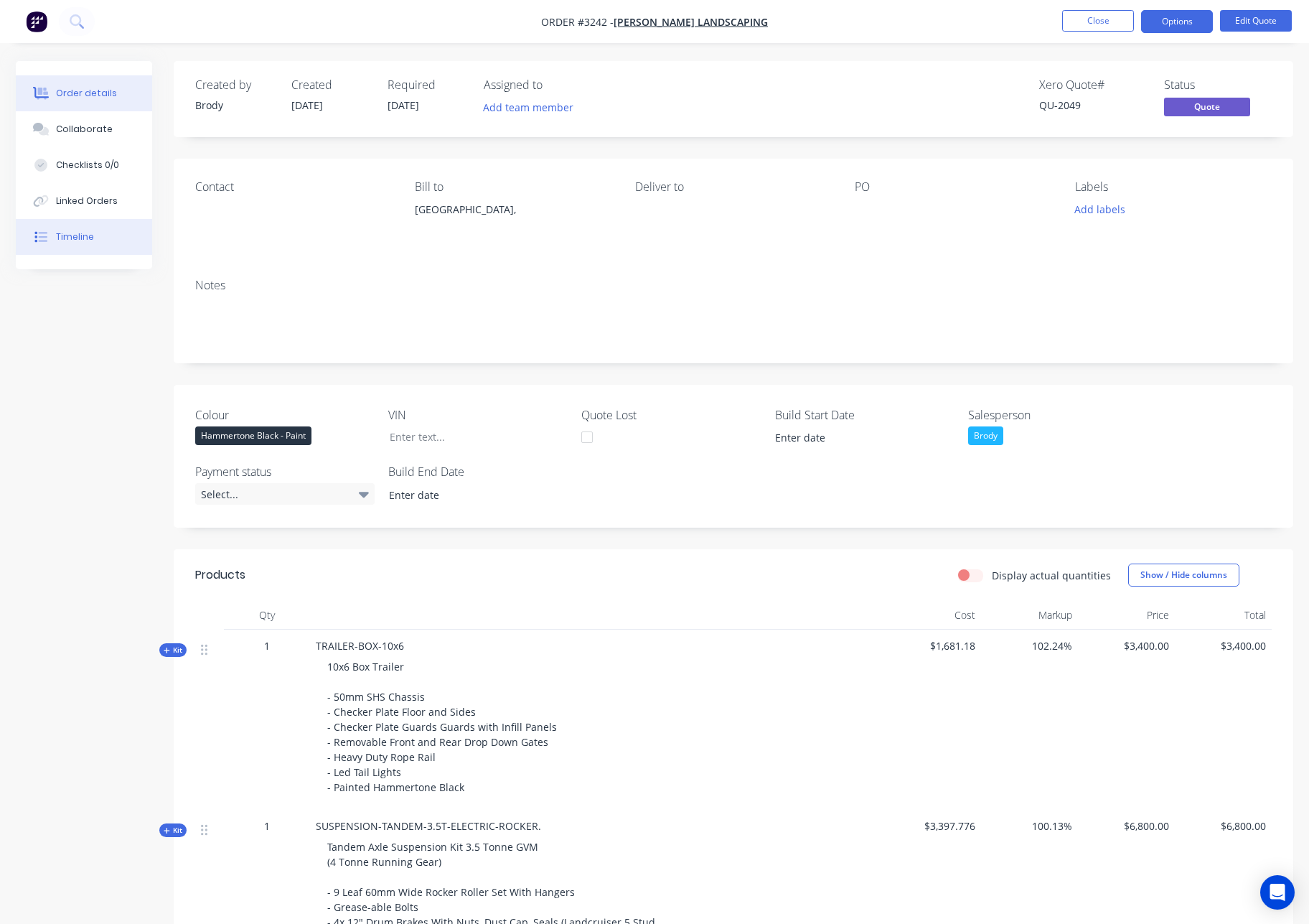
click at [87, 237] on div "Timeline" at bounding box center [75, 237] width 38 height 13
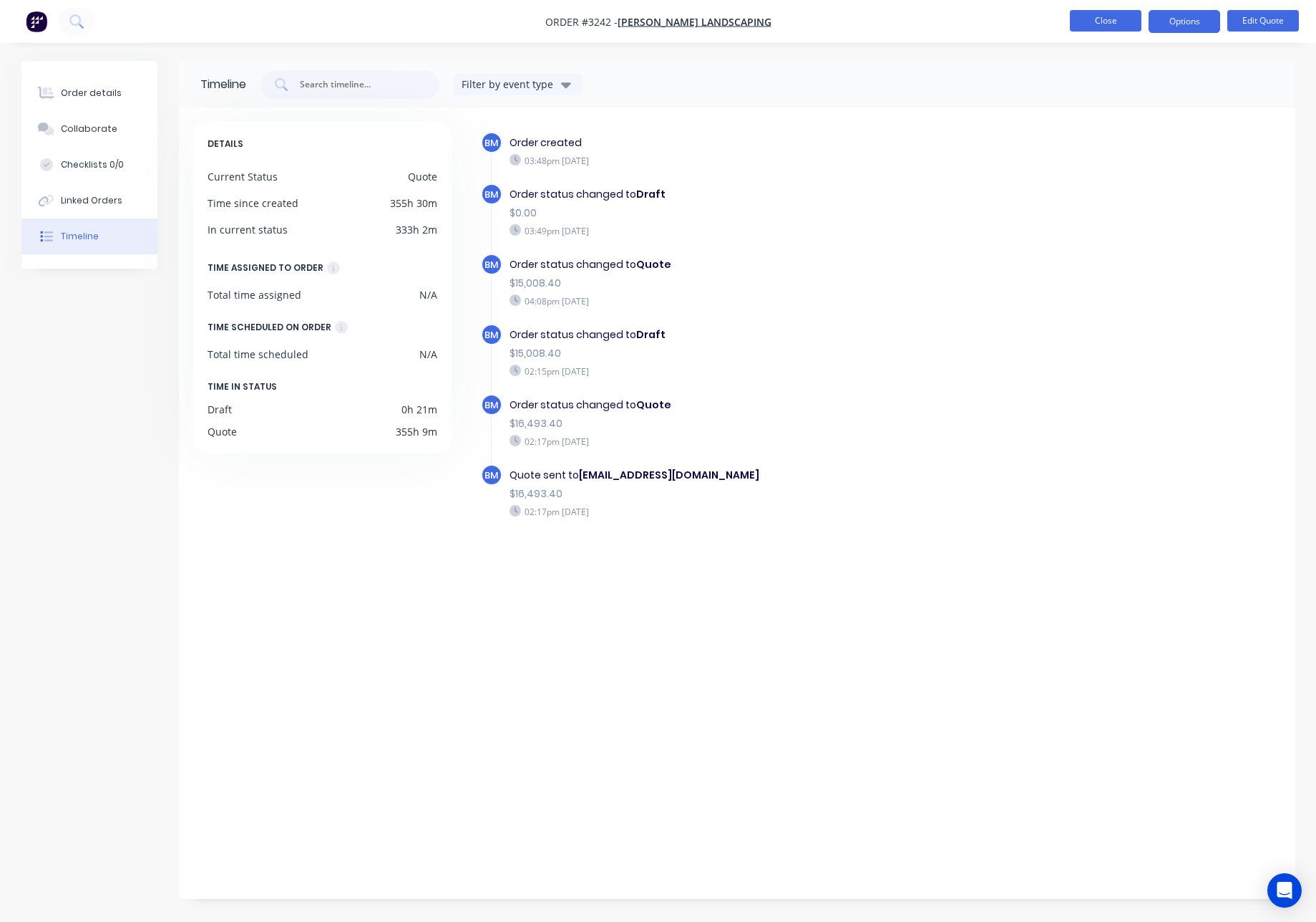
click at [1106, 26] on button "Close" at bounding box center [1105, 21] width 72 height 21
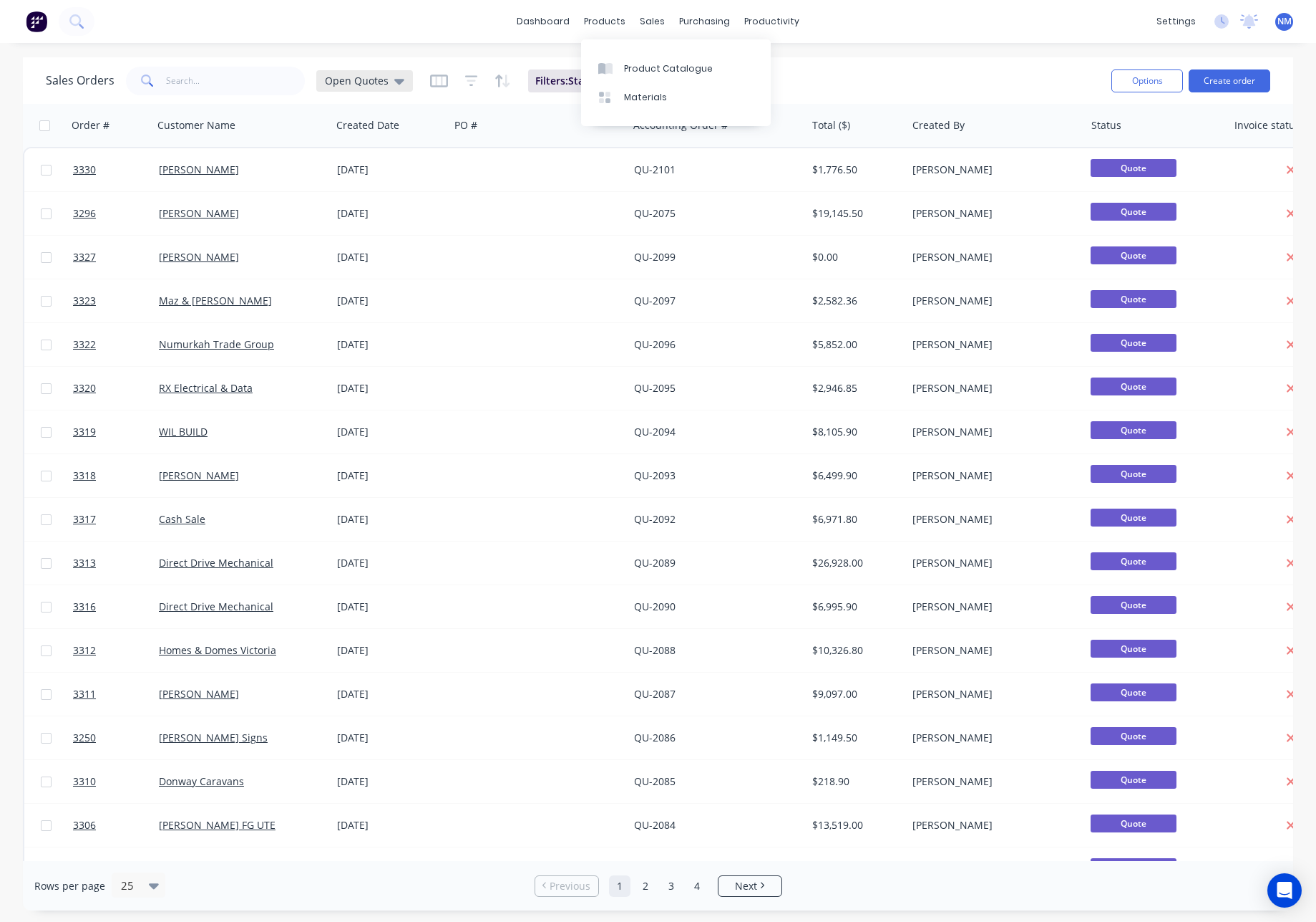
click at [376, 77] on span "Open Quotes" at bounding box center [357, 81] width 64 height 15
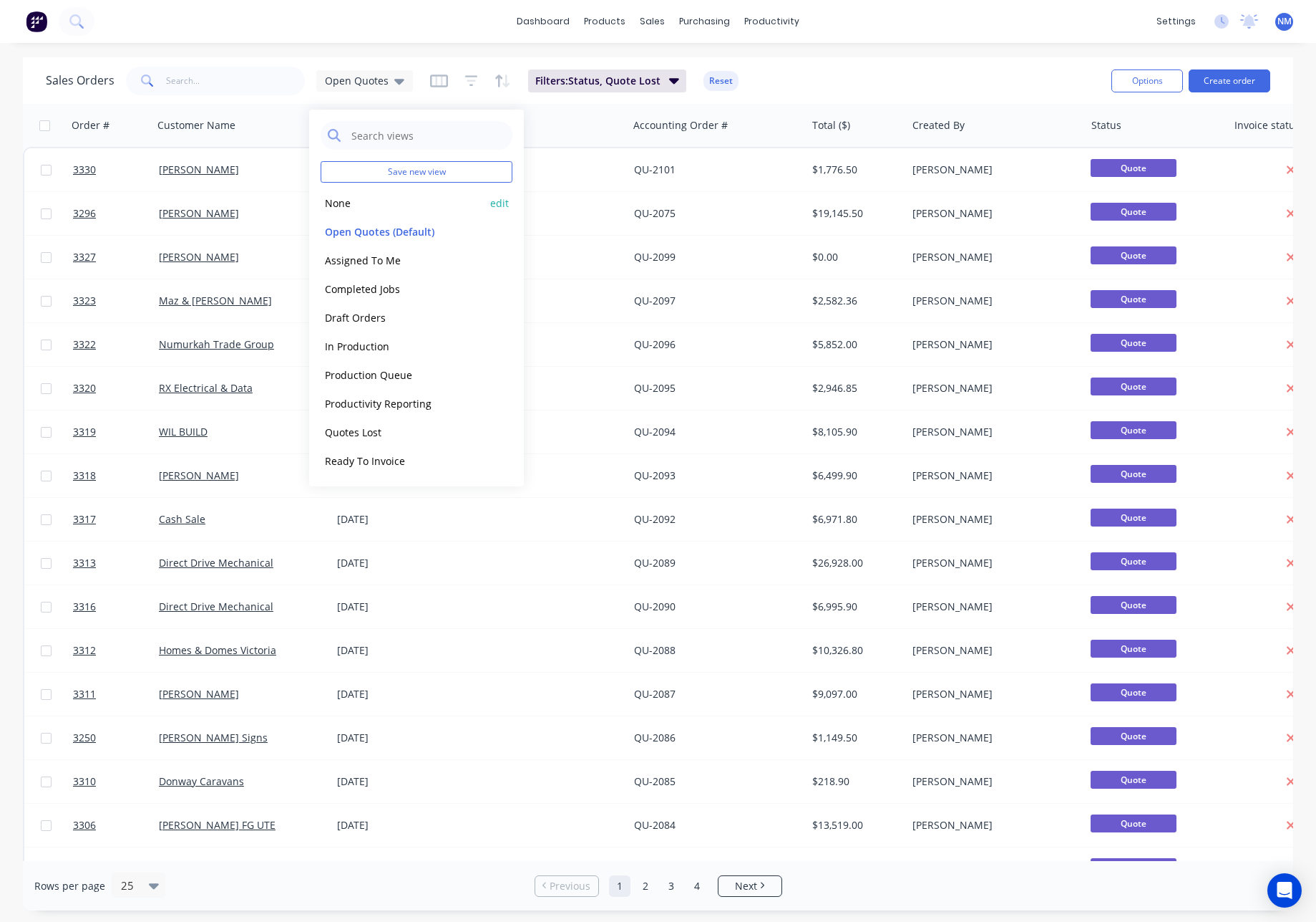
click at [342, 203] on button "None" at bounding box center [402, 203] width 163 height 17
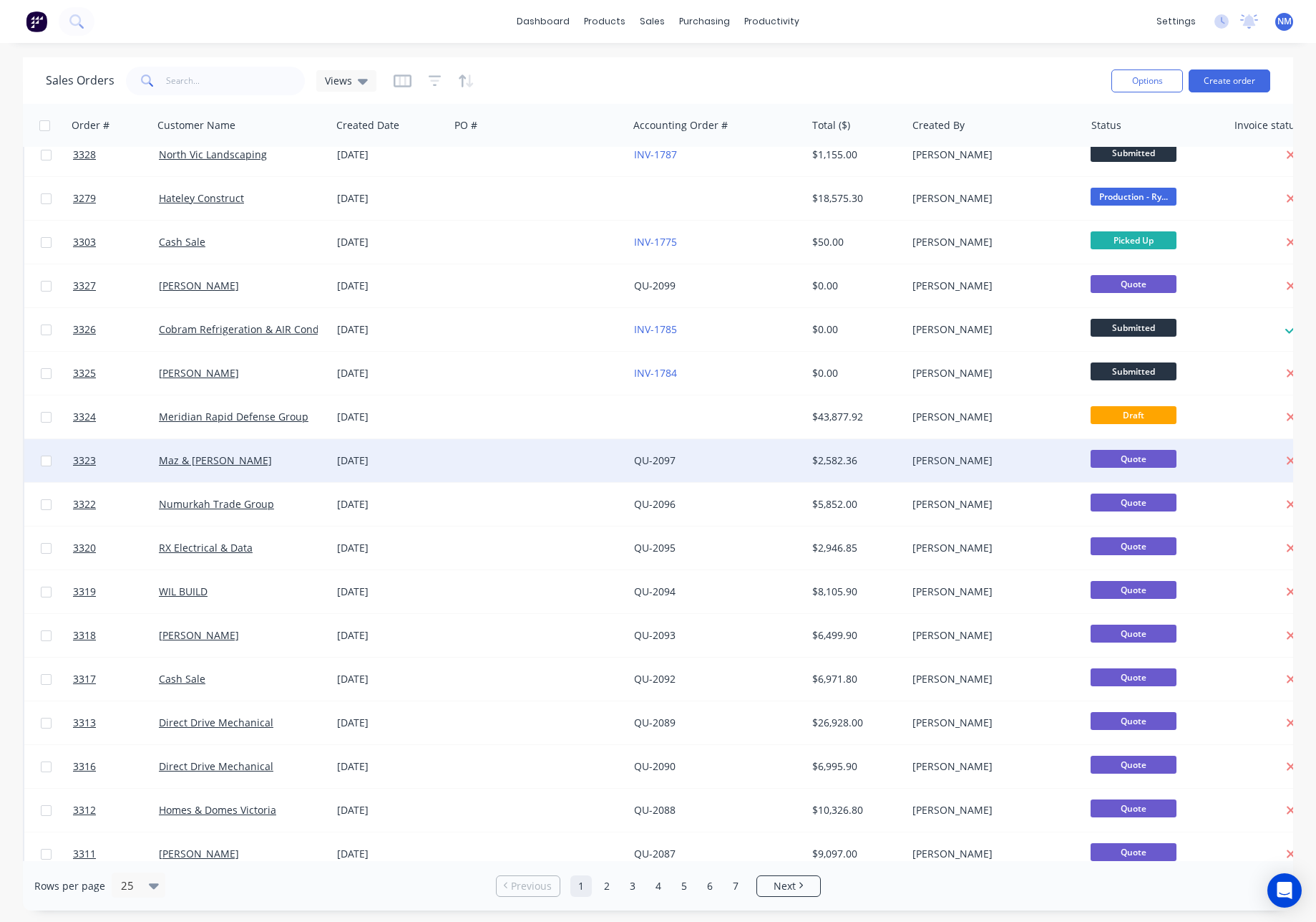
scroll to position [385, 0]
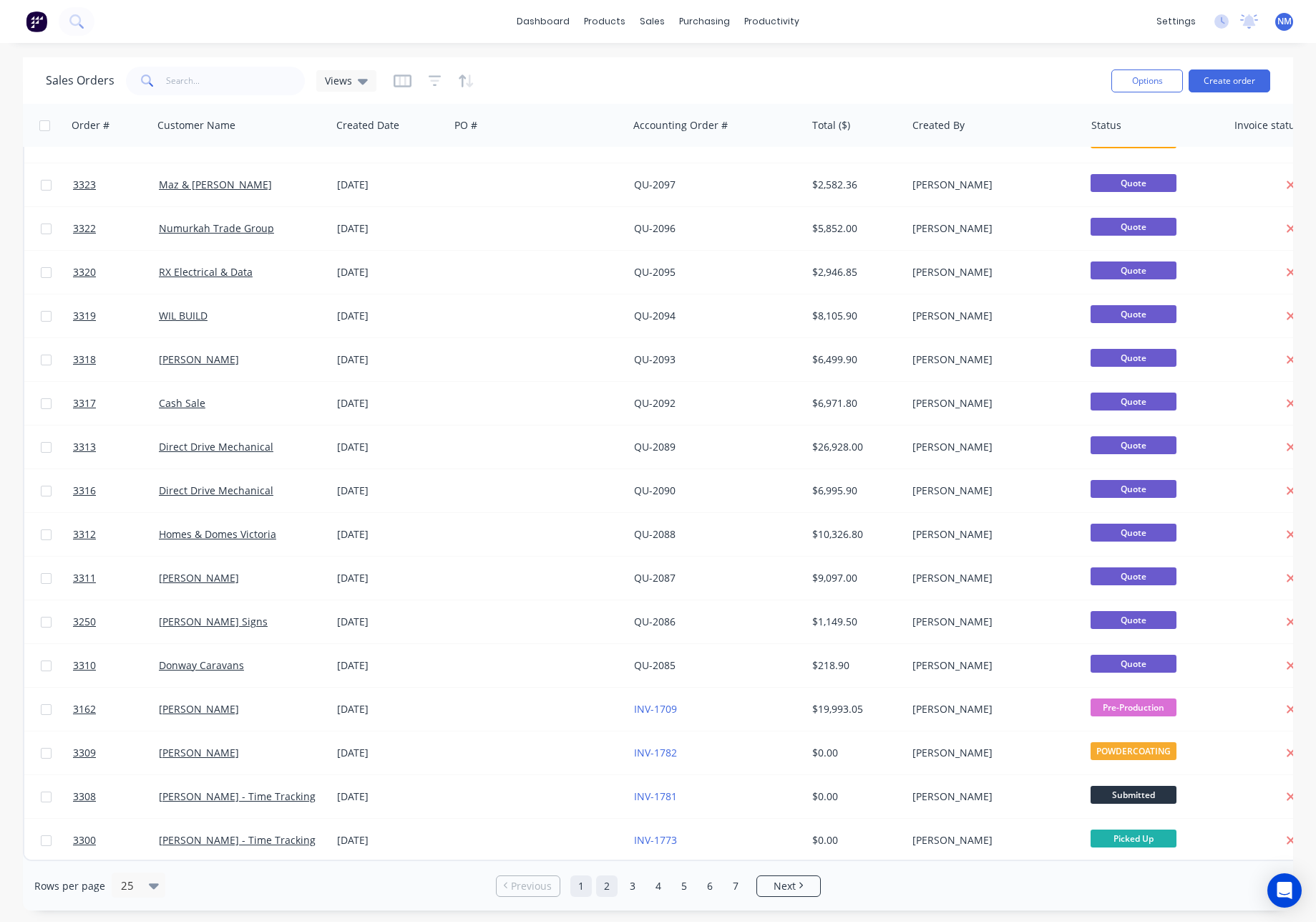
click at [606, 886] on link "2" at bounding box center [607, 886] width 21 height 21
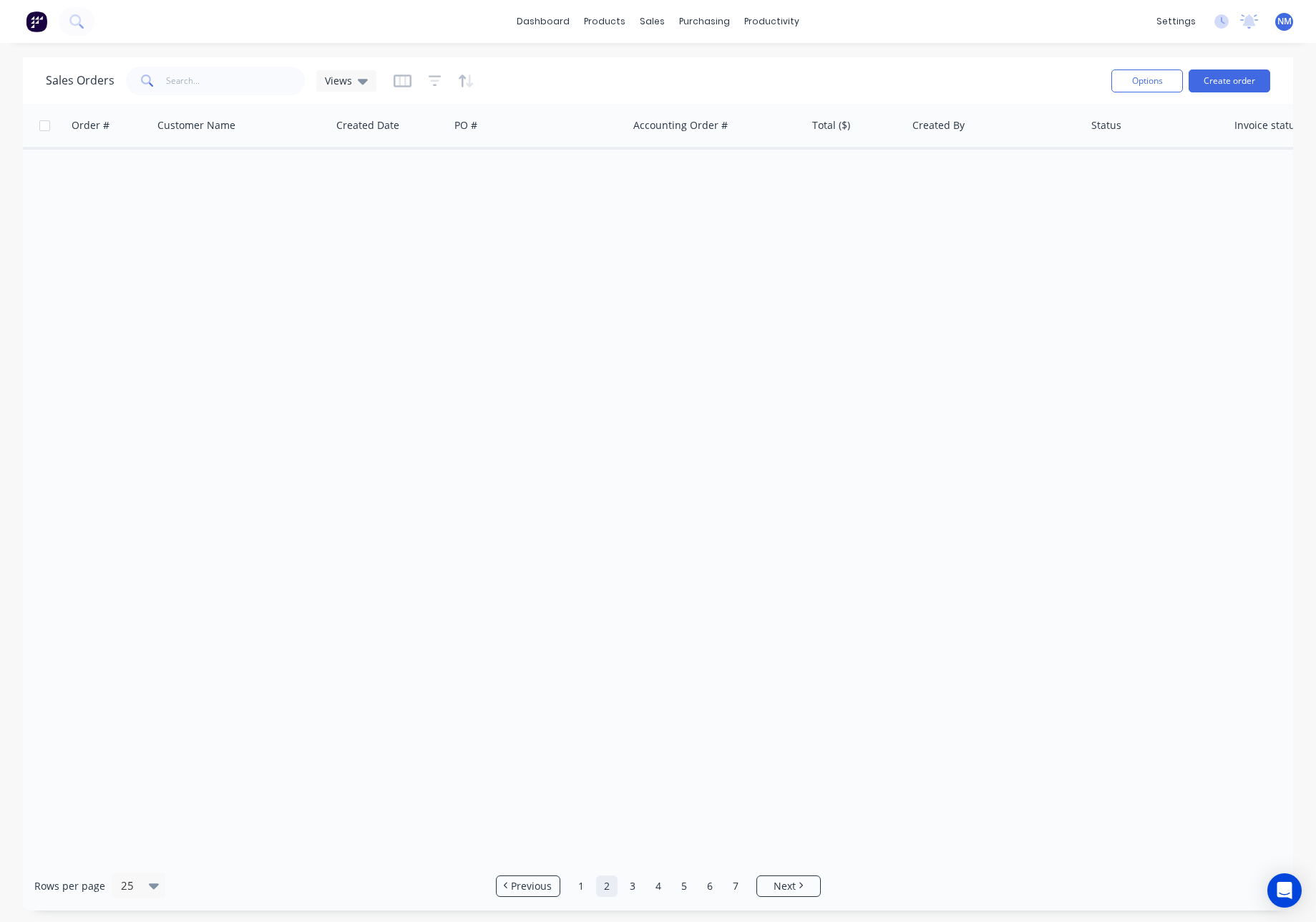
scroll to position [0, 0]
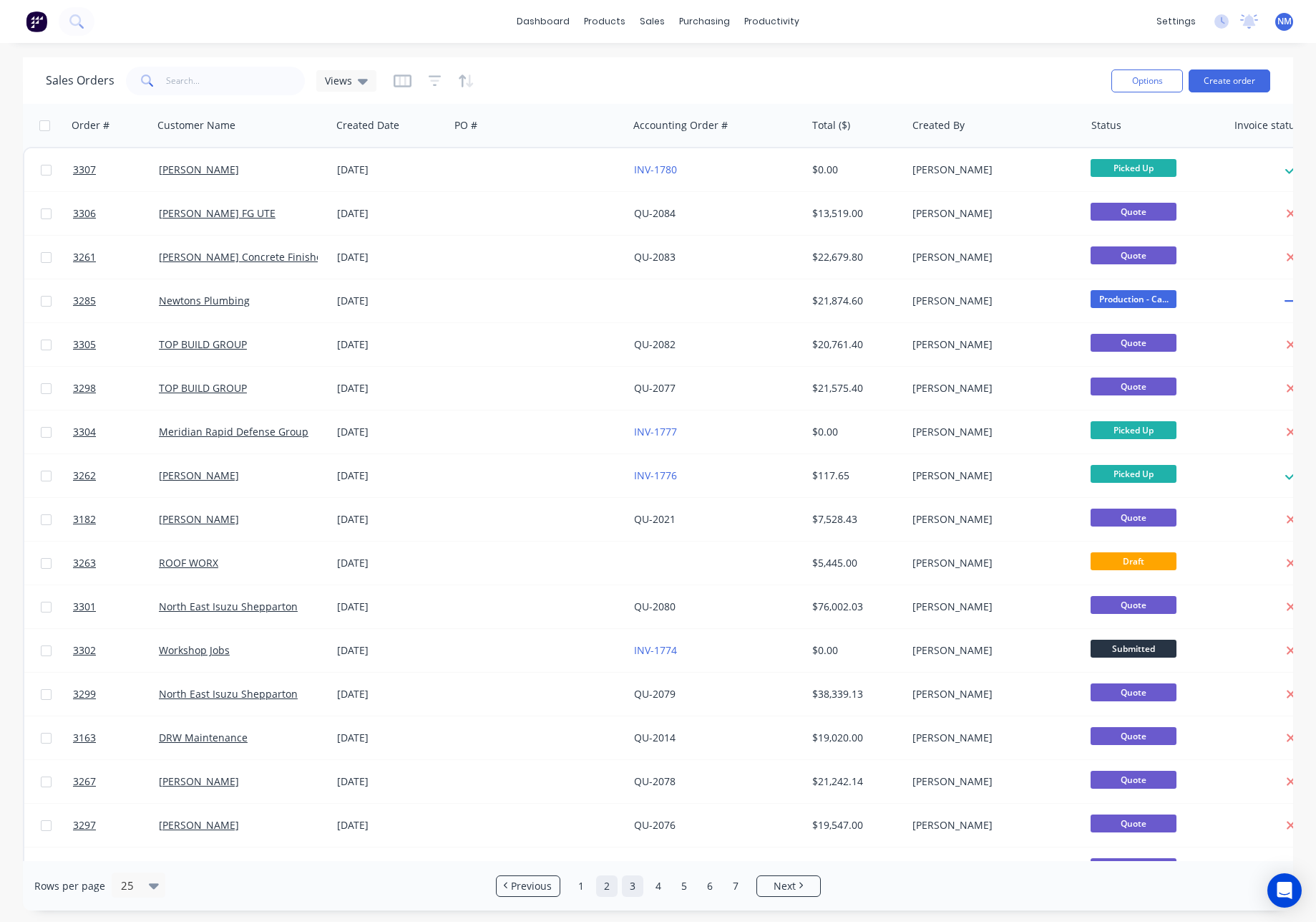
click at [630, 886] on link "3" at bounding box center [632, 886] width 21 height 21
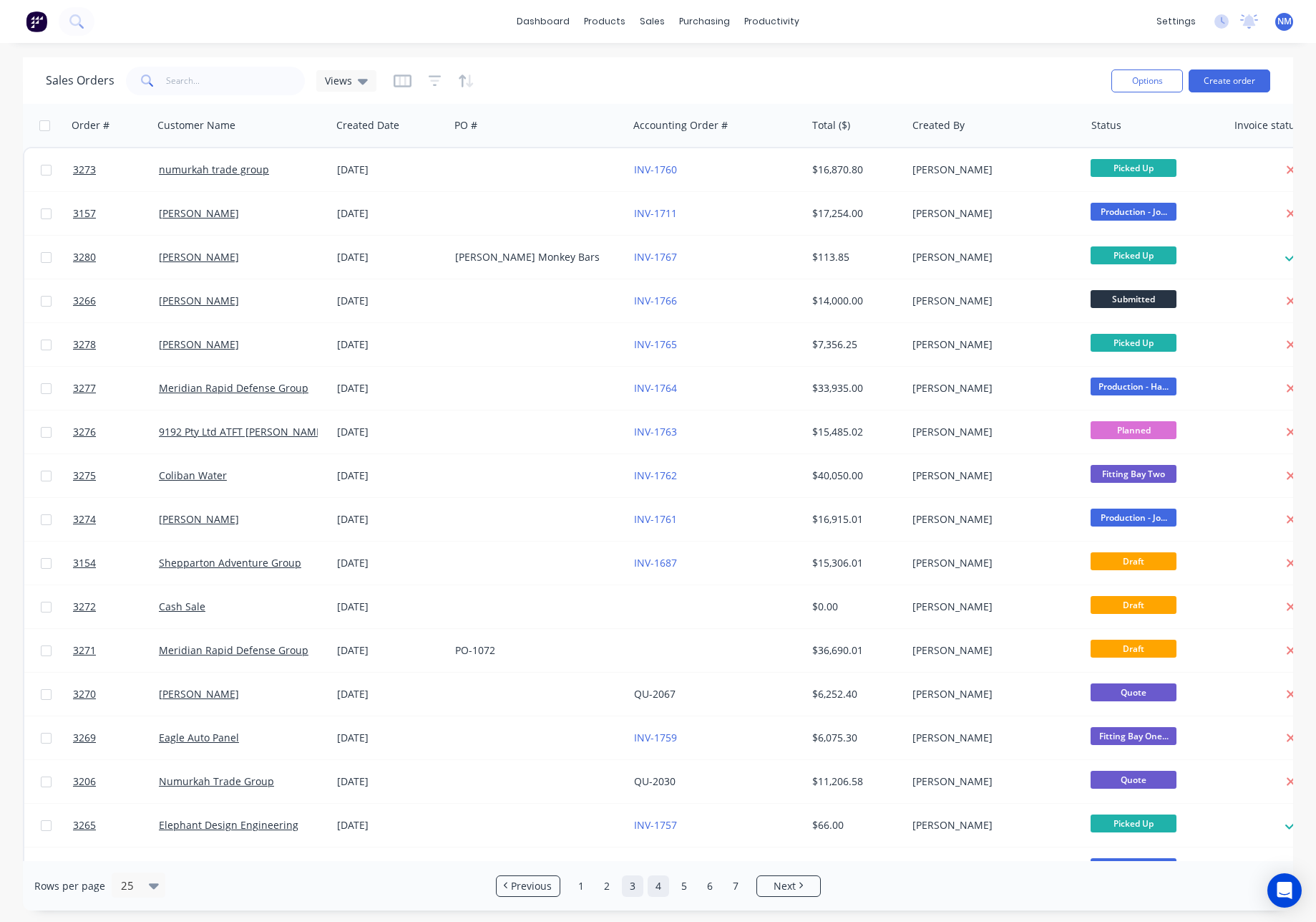
click at [659, 887] on link "4" at bounding box center [658, 886] width 21 height 21
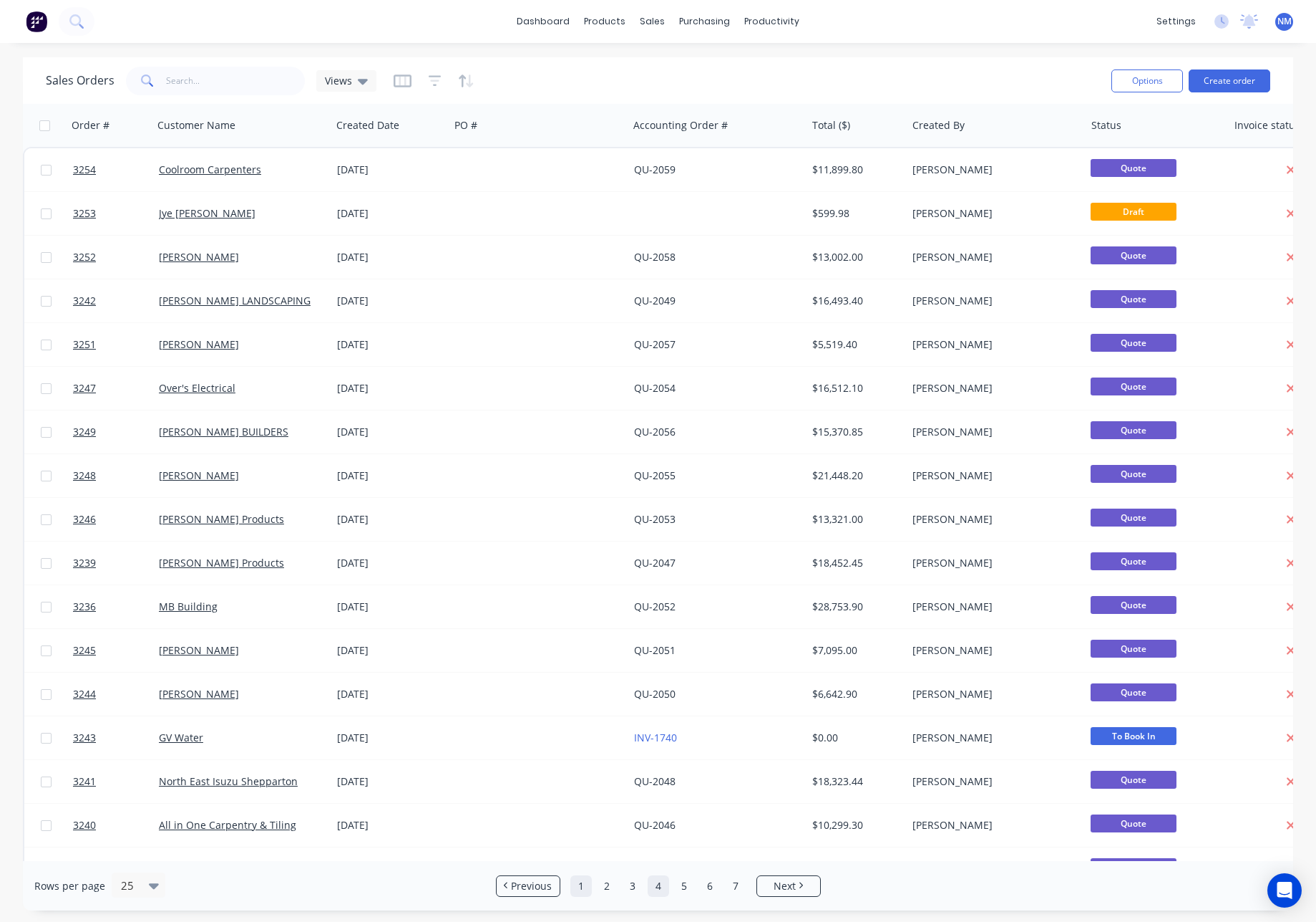
click at [586, 887] on link "1" at bounding box center [581, 886] width 21 height 21
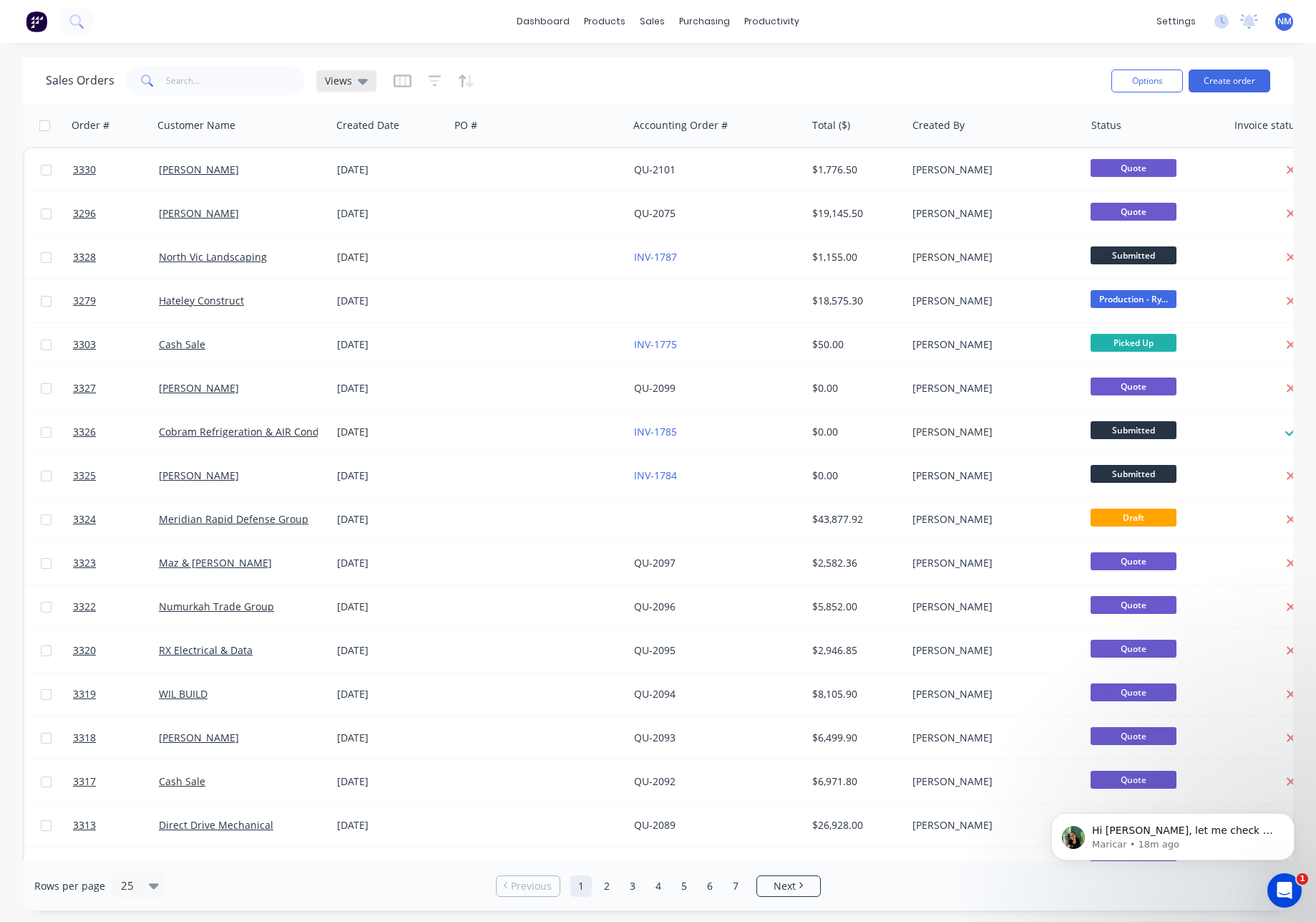
click at [341, 76] on span "Views" at bounding box center [338, 81] width 27 height 15
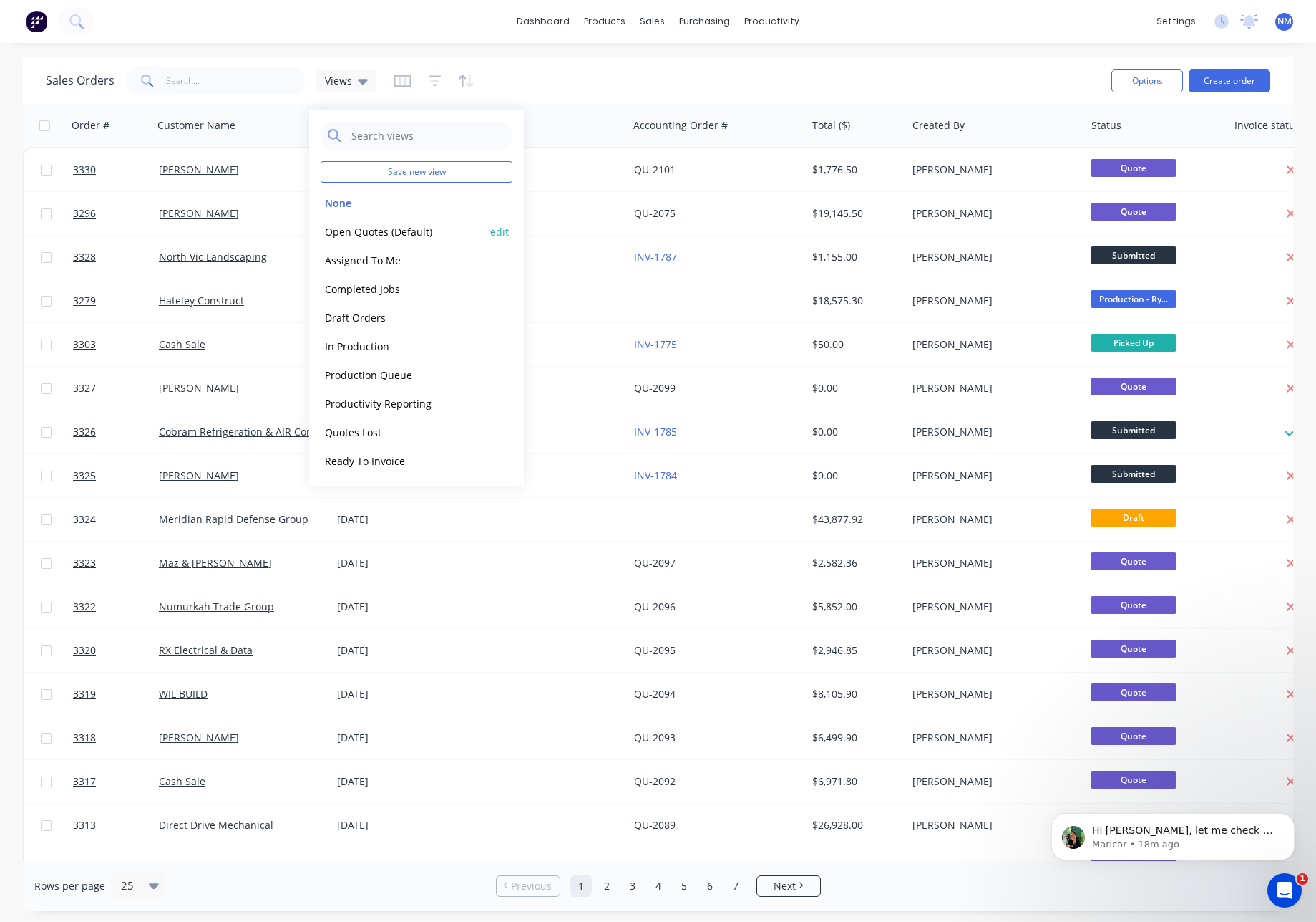
click at [411, 232] on button "Open Quotes (Default)" at bounding box center [402, 231] width 163 height 17
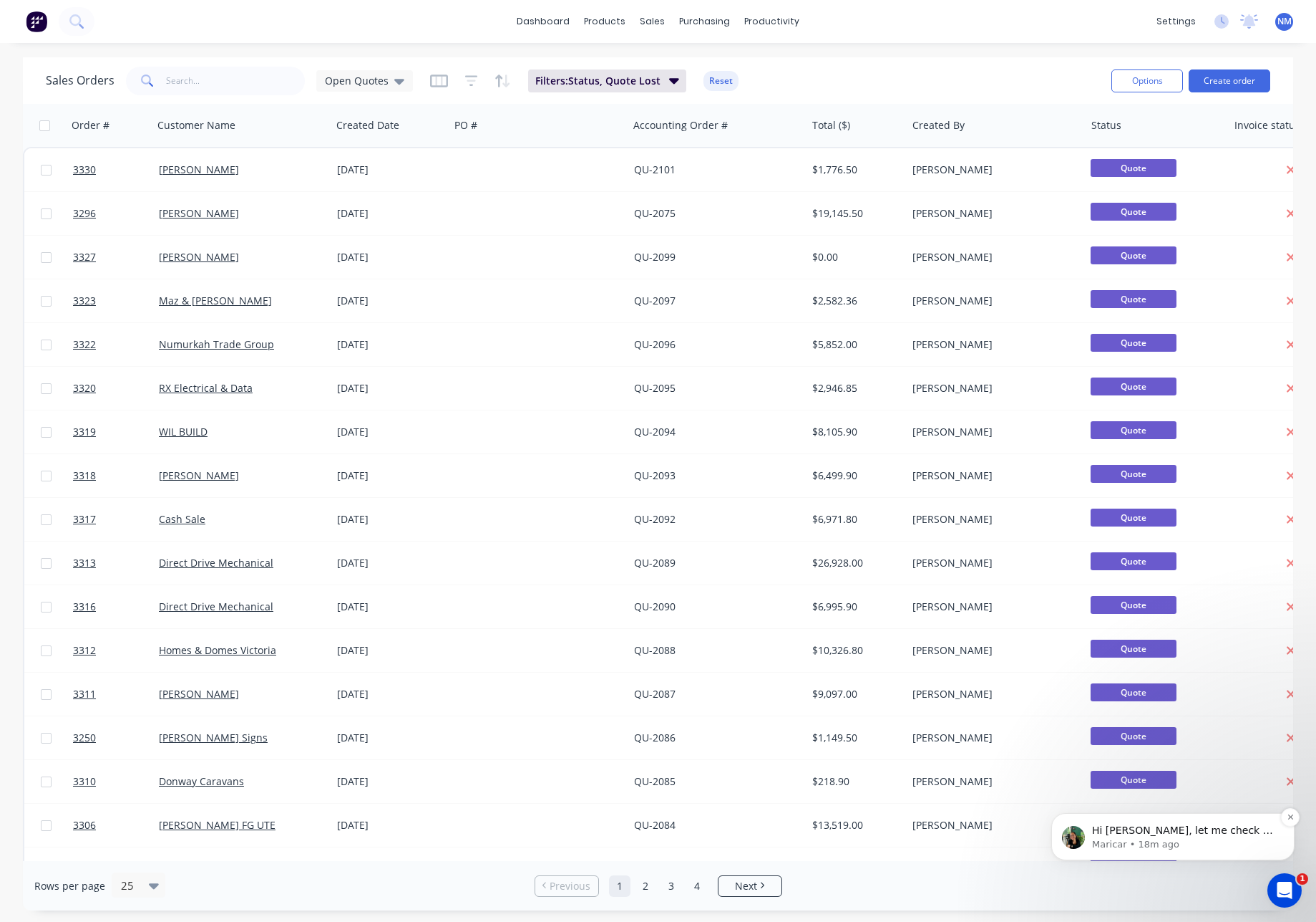
click at [1180, 835] on p "Hi Nick, let me check on this and get back to you shorty." at bounding box center [1184, 830] width 185 height 14
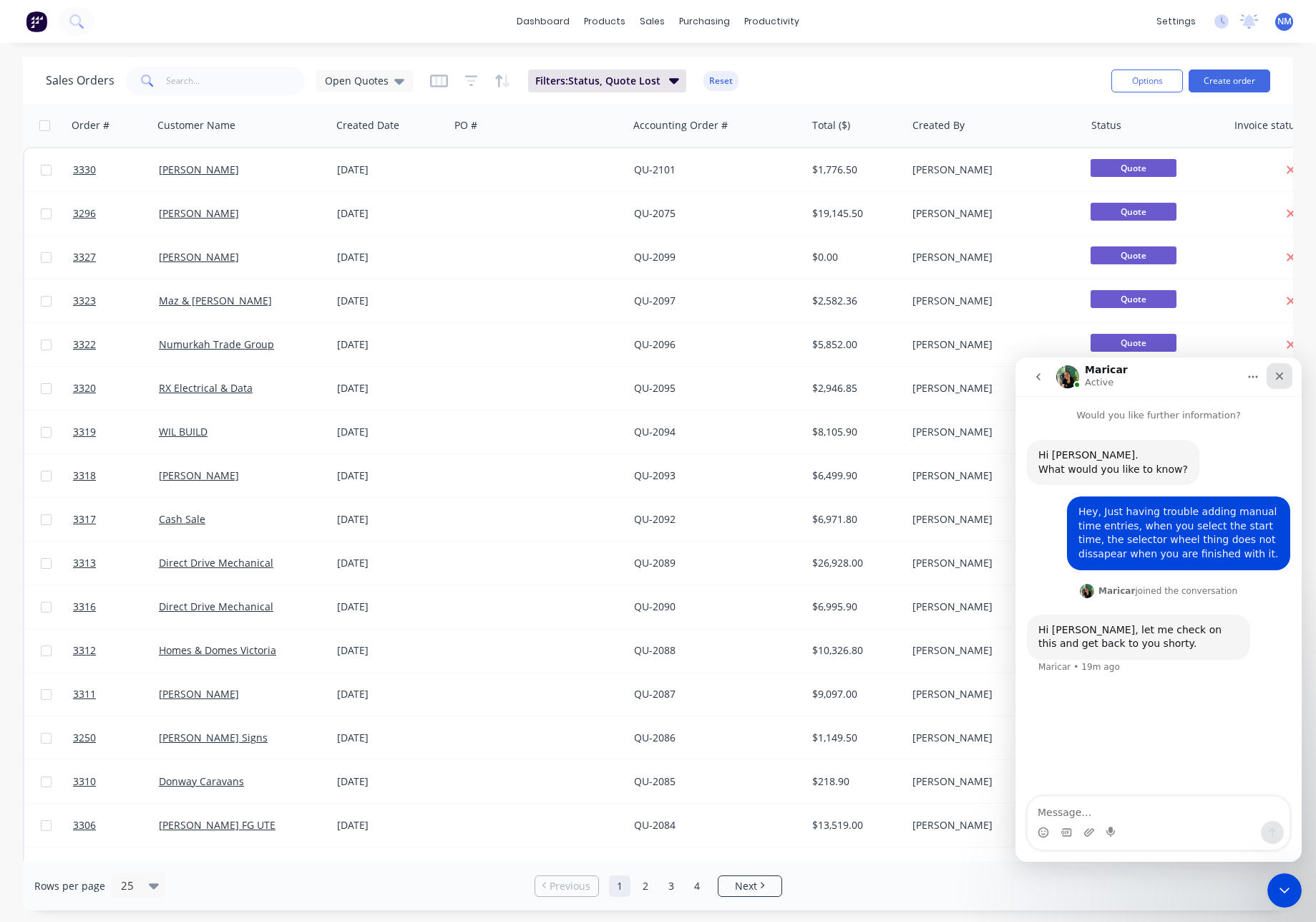
click at [1283, 376] on icon "Close" at bounding box center [1280, 376] width 12 height 12
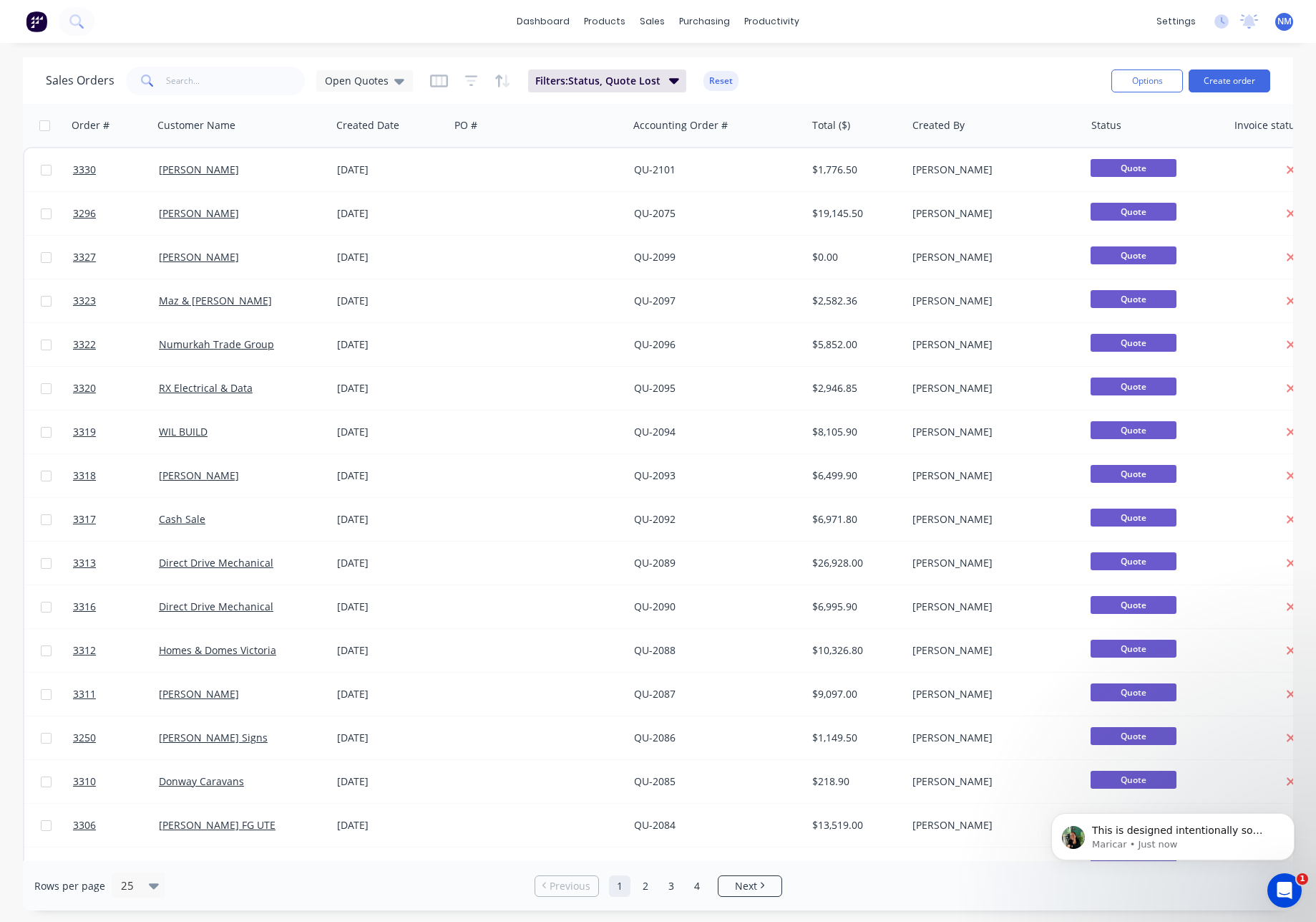
scroll to position [43, 0]
click at [1208, 836] on p "This is designed intentionally so users can double-check and confirm the time b…" at bounding box center [1184, 830] width 185 height 14
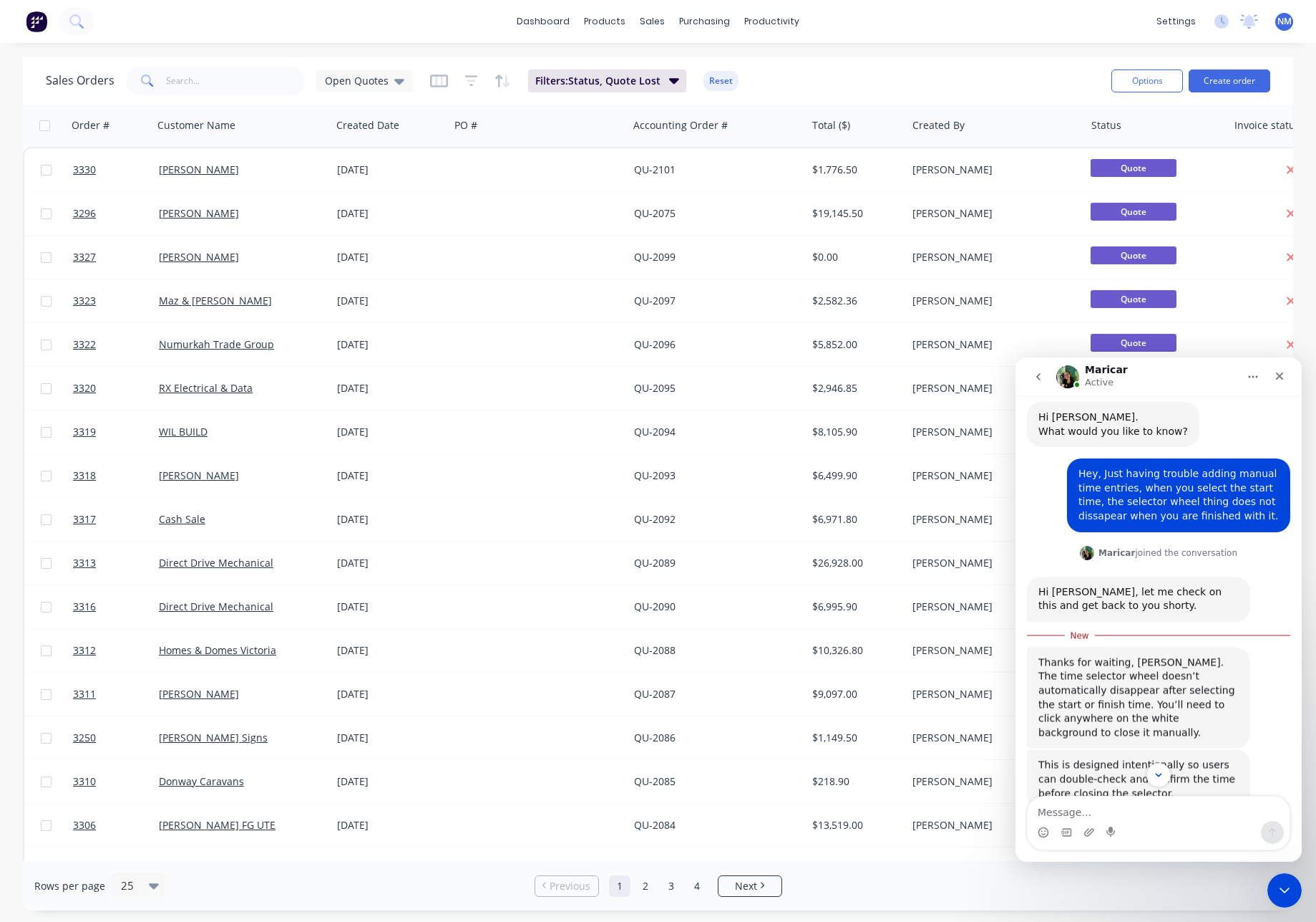
scroll to position [66, 0]
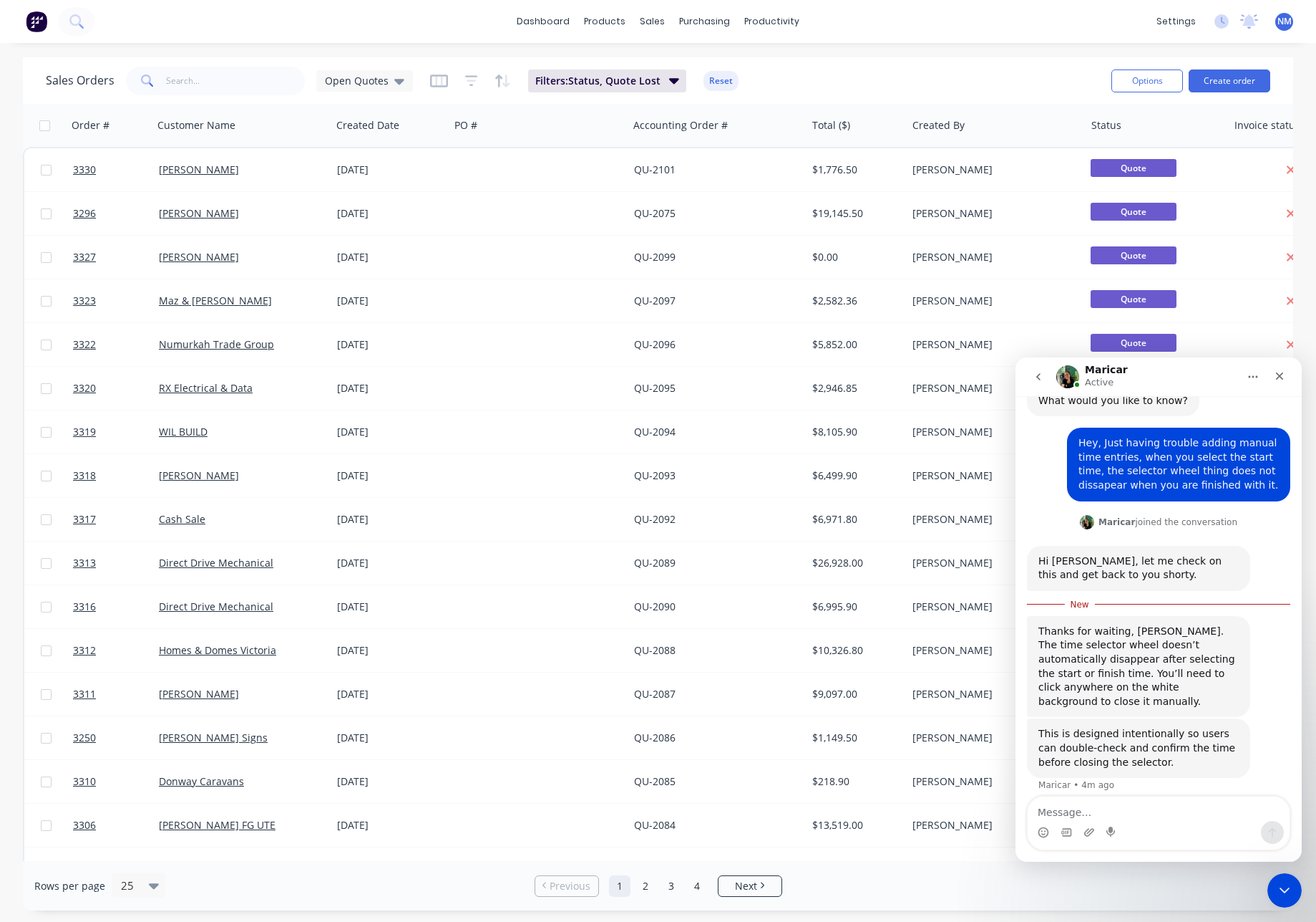
click at [1086, 810] on textarea "Message…" at bounding box center [1159, 808] width 262 height 24
type textarea "yeah when you click away it wont go away though"
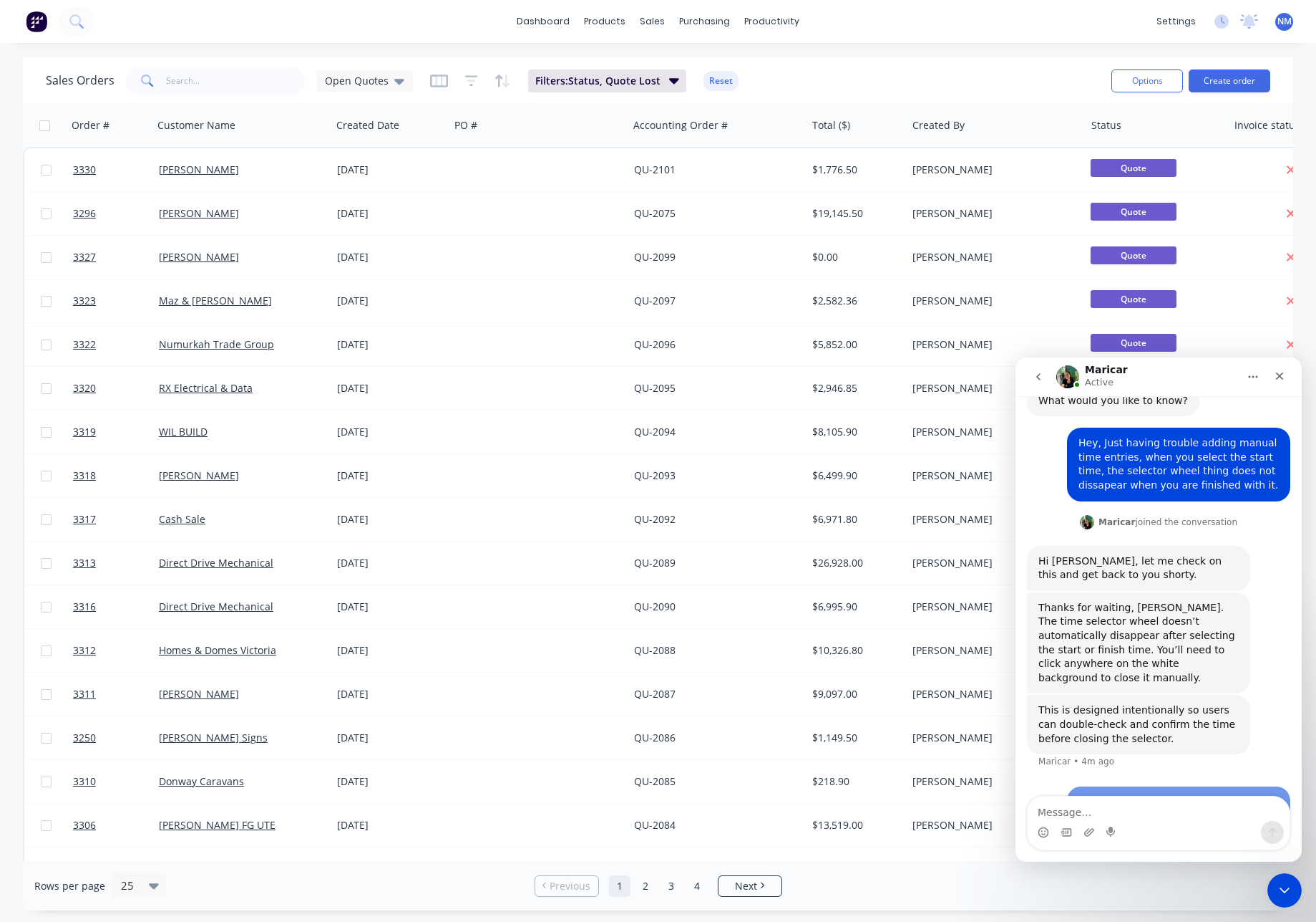
scroll to position [99, 0]
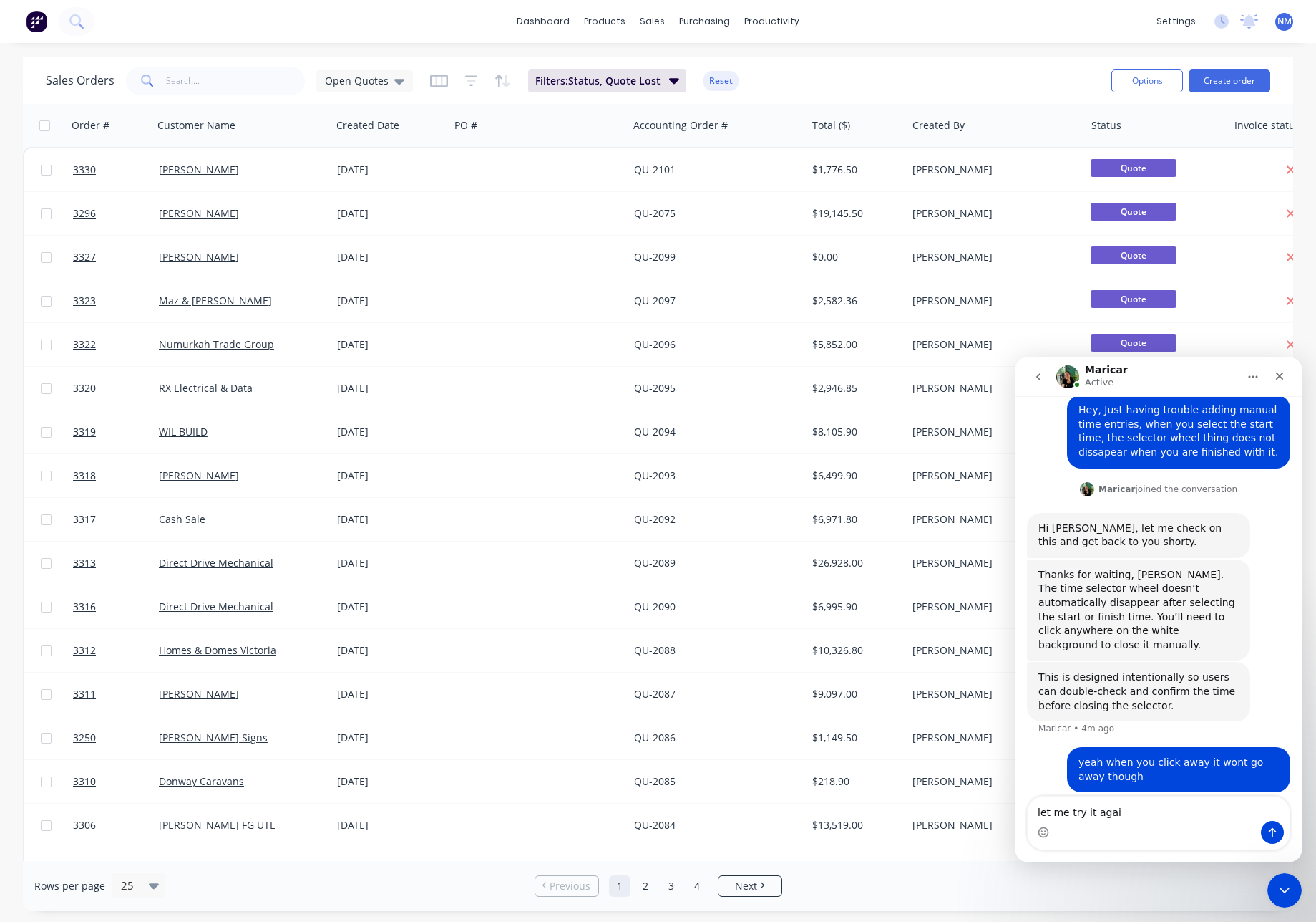
type textarea "let me try it again"
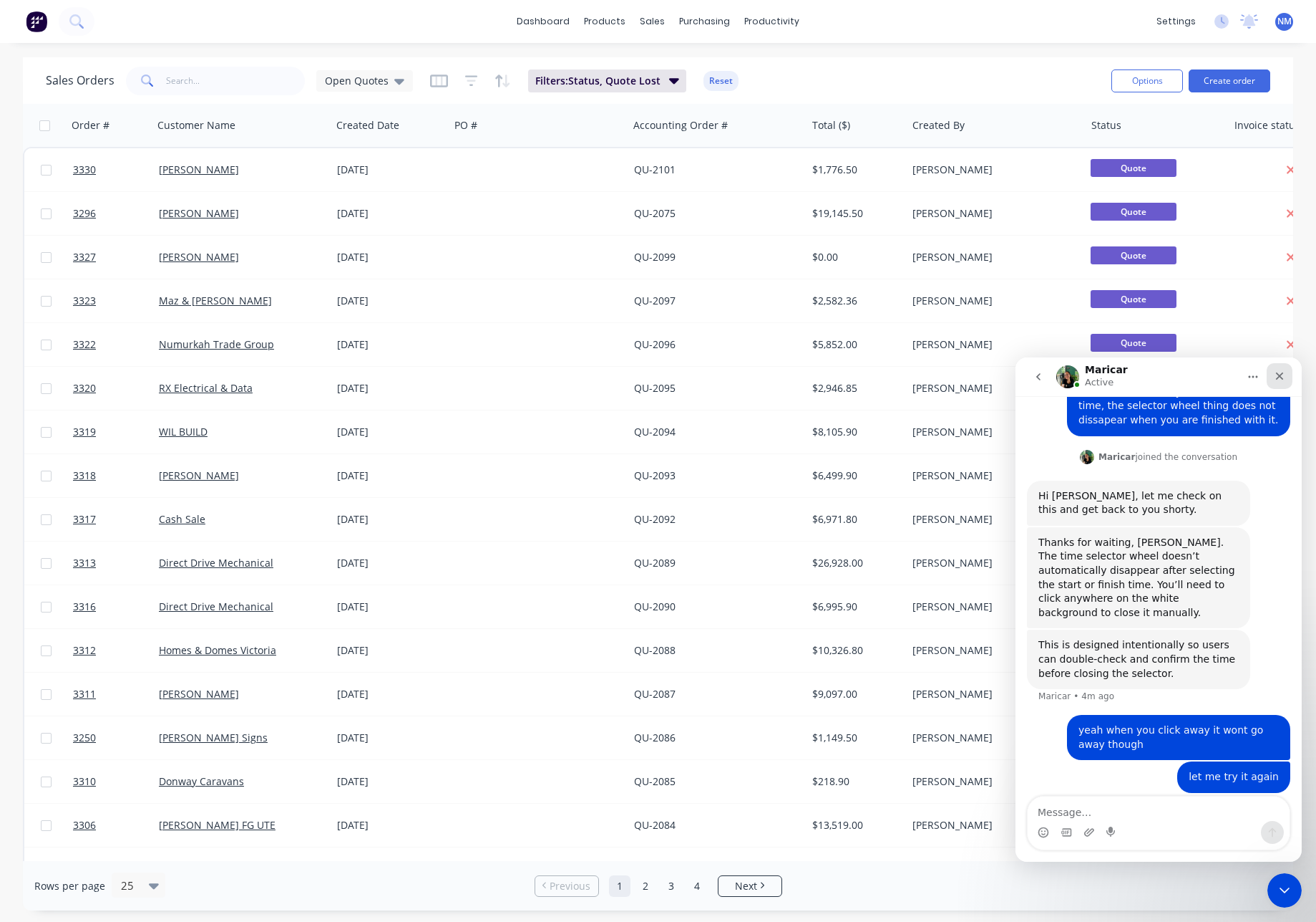
click at [1275, 380] on icon "Close" at bounding box center [1280, 376] width 12 height 12
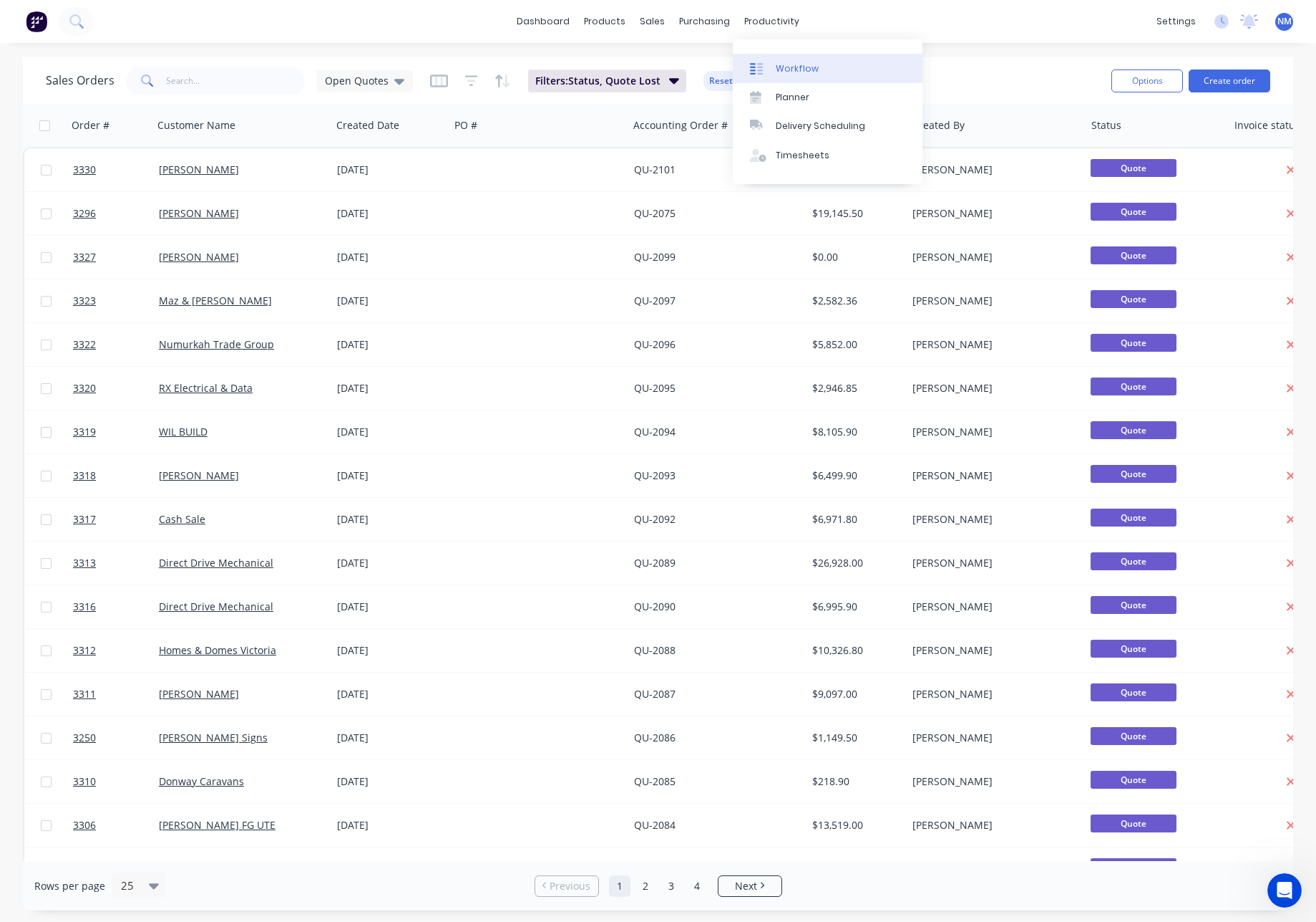
click at [798, 69] on div "Workflow" at bounding box center [797, 69] width 43 height 13
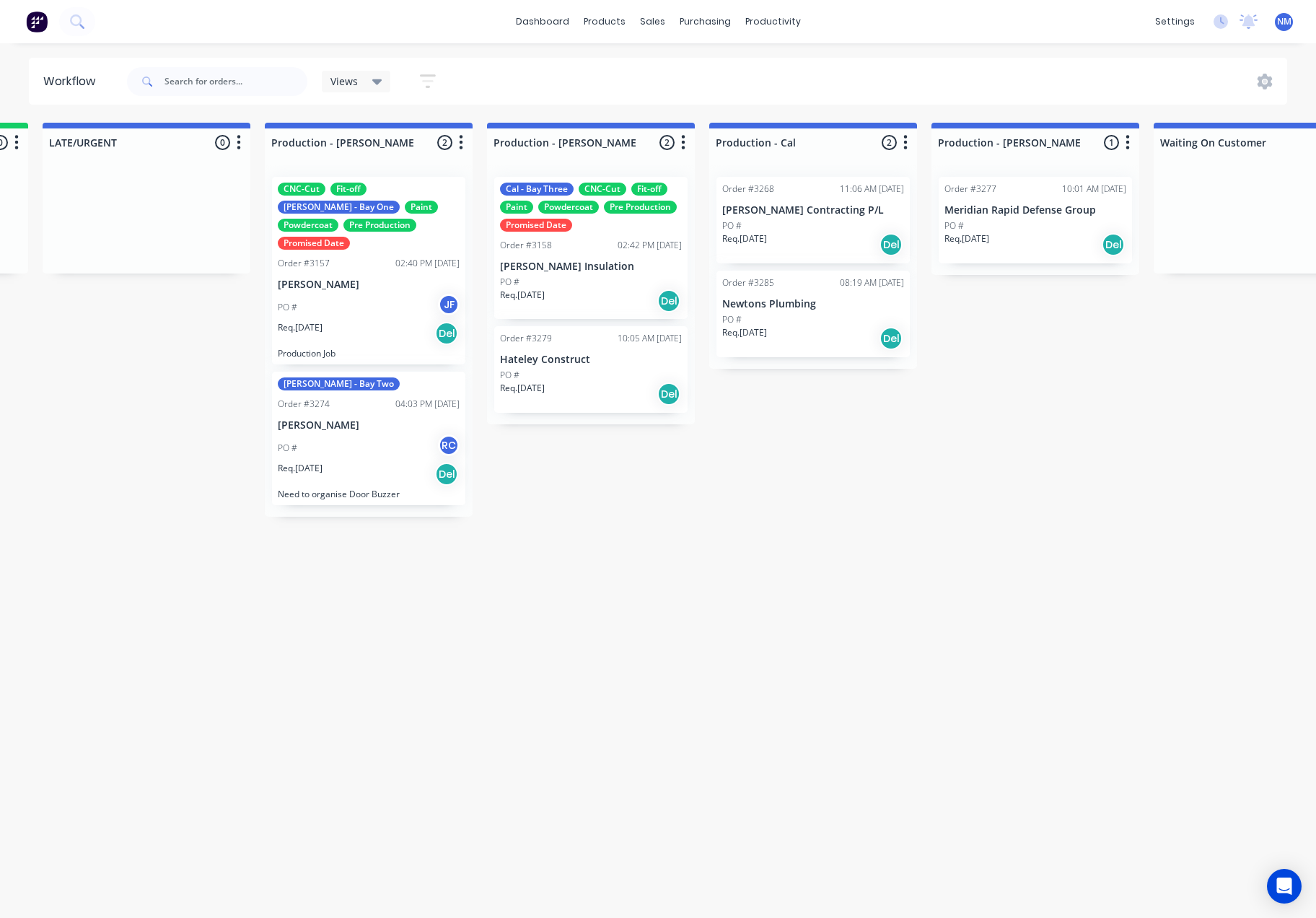
scroll to position [0, 1411]
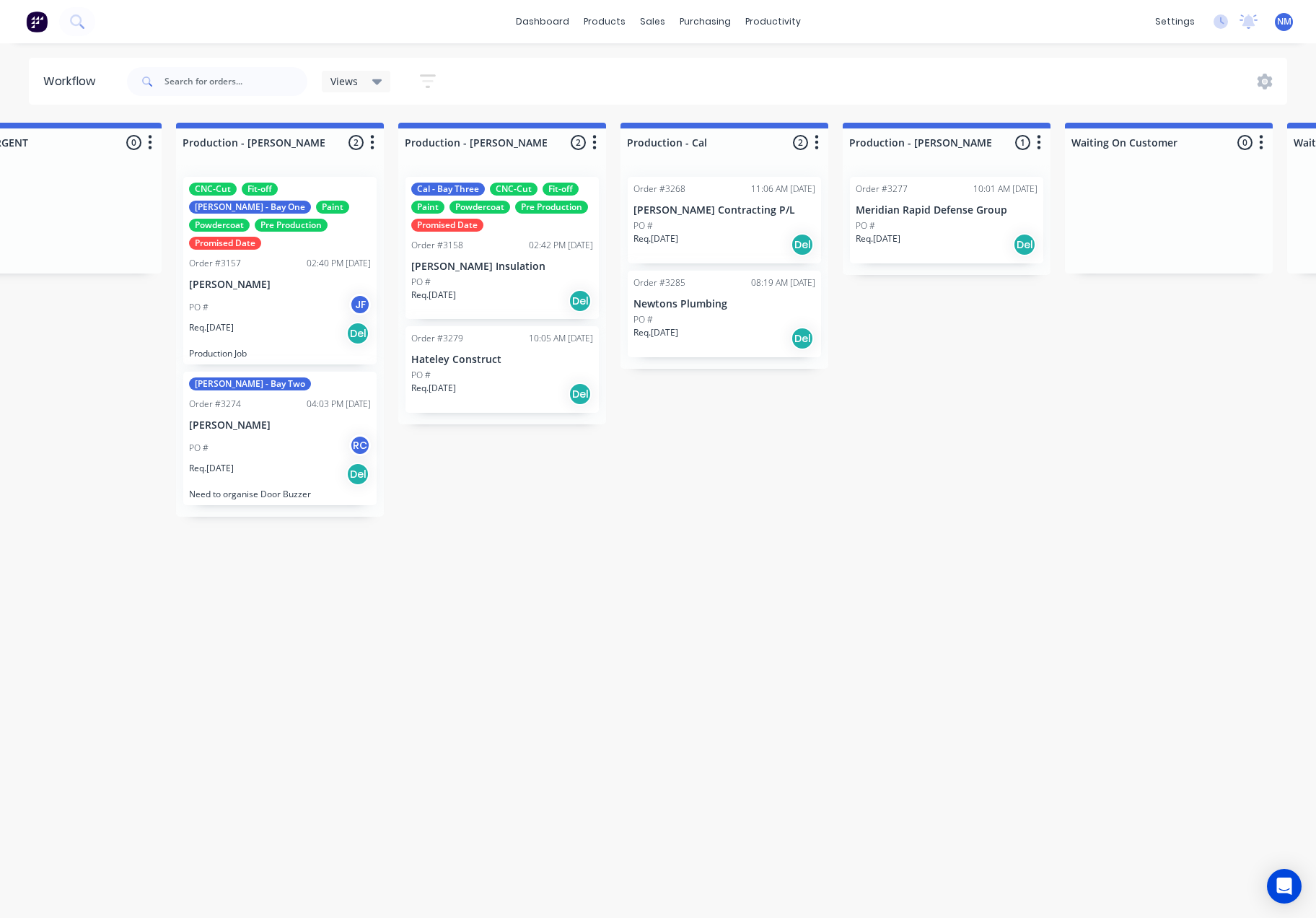
click at [272, 278] on p "[PERSON_NAME]" at bounding box center [280, 284] width 182 height 12
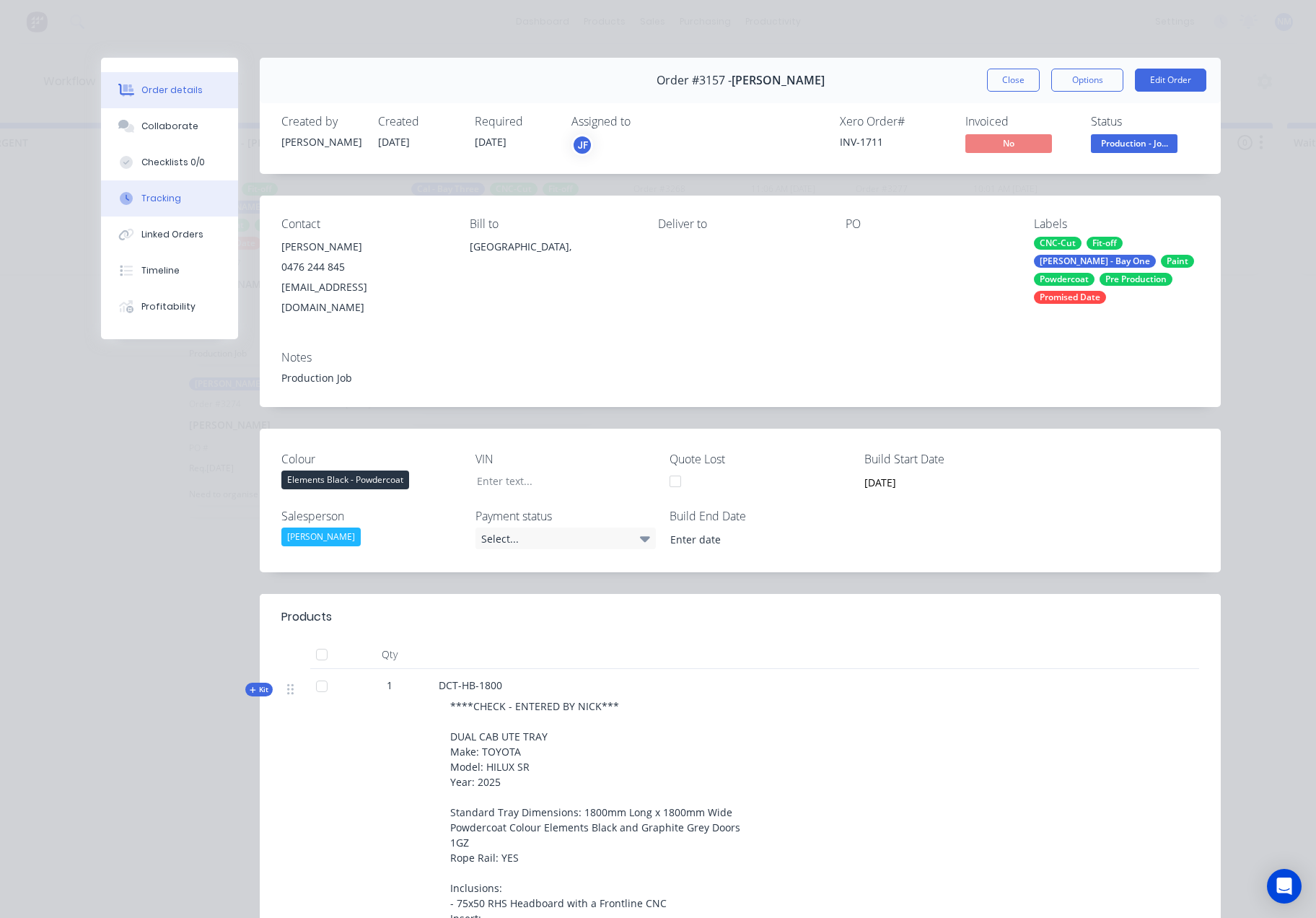
click at [183, 202] on button "Tracking" at bounding box center [169, 198] width 137 height 36
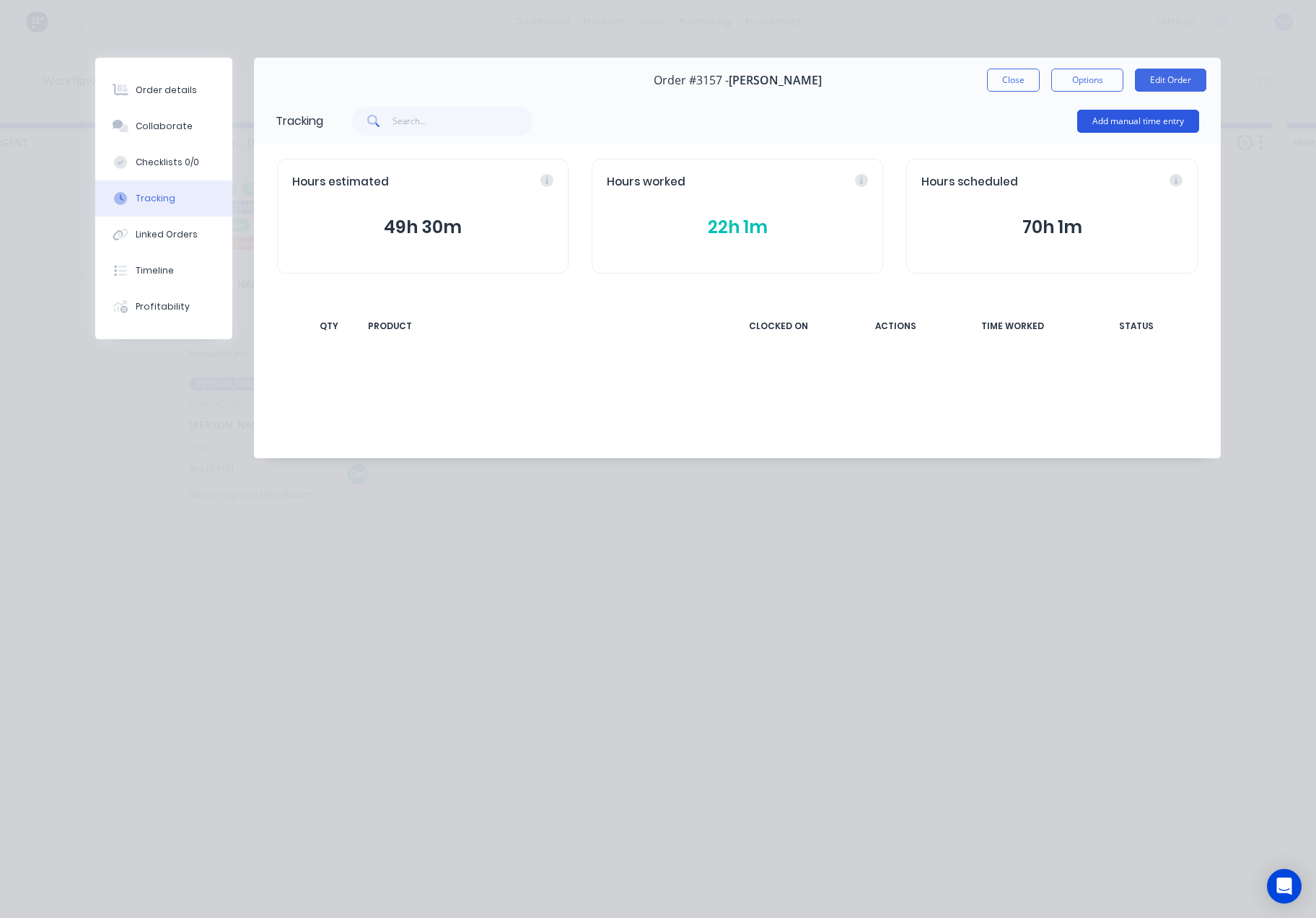
click at [1176, 119] on button "Add manual time entry" at bounding box center [1138, 121] width 122 height 23
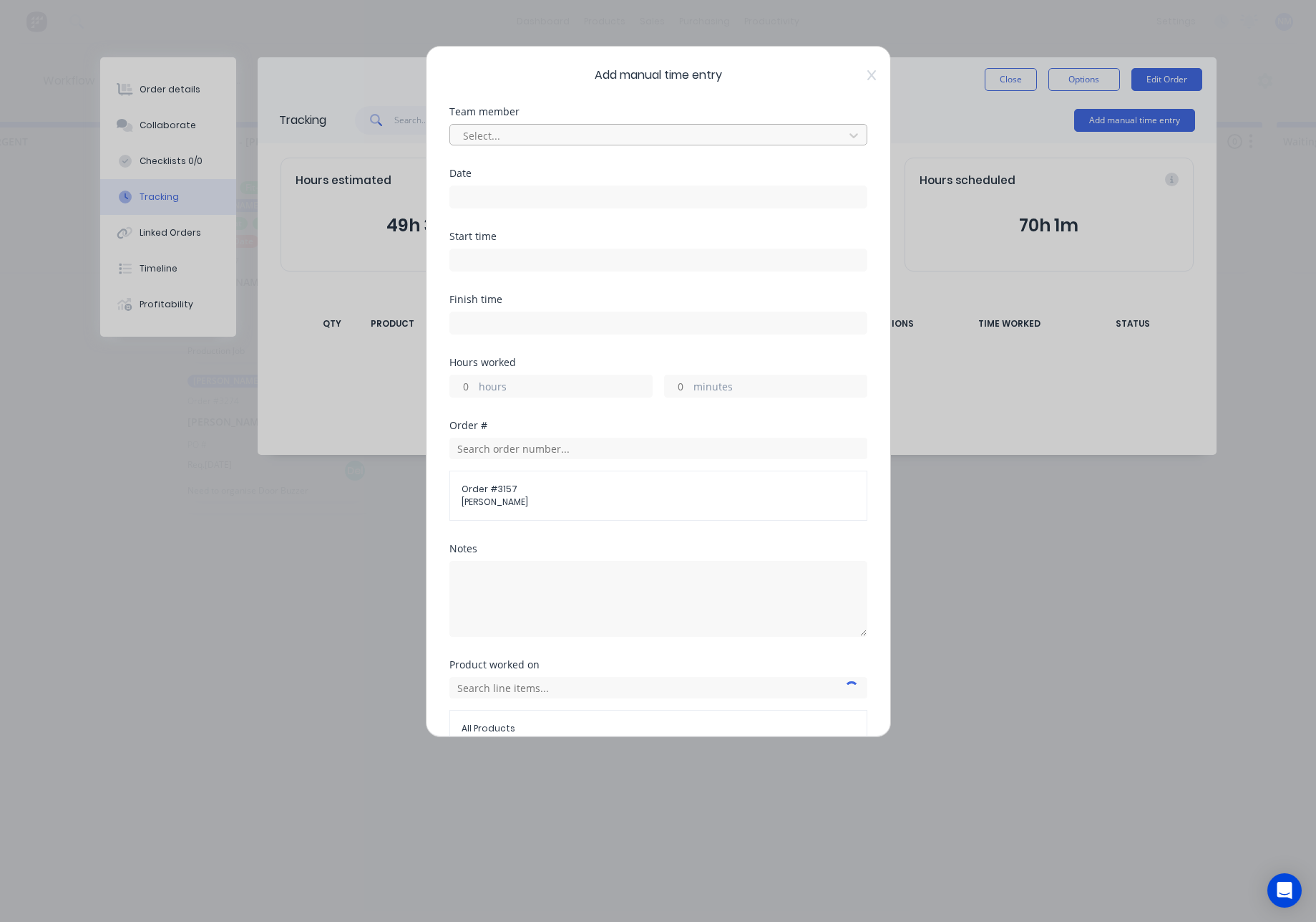
click at [566, 133] on div at bounding box center [649, 136] width 375 height 18
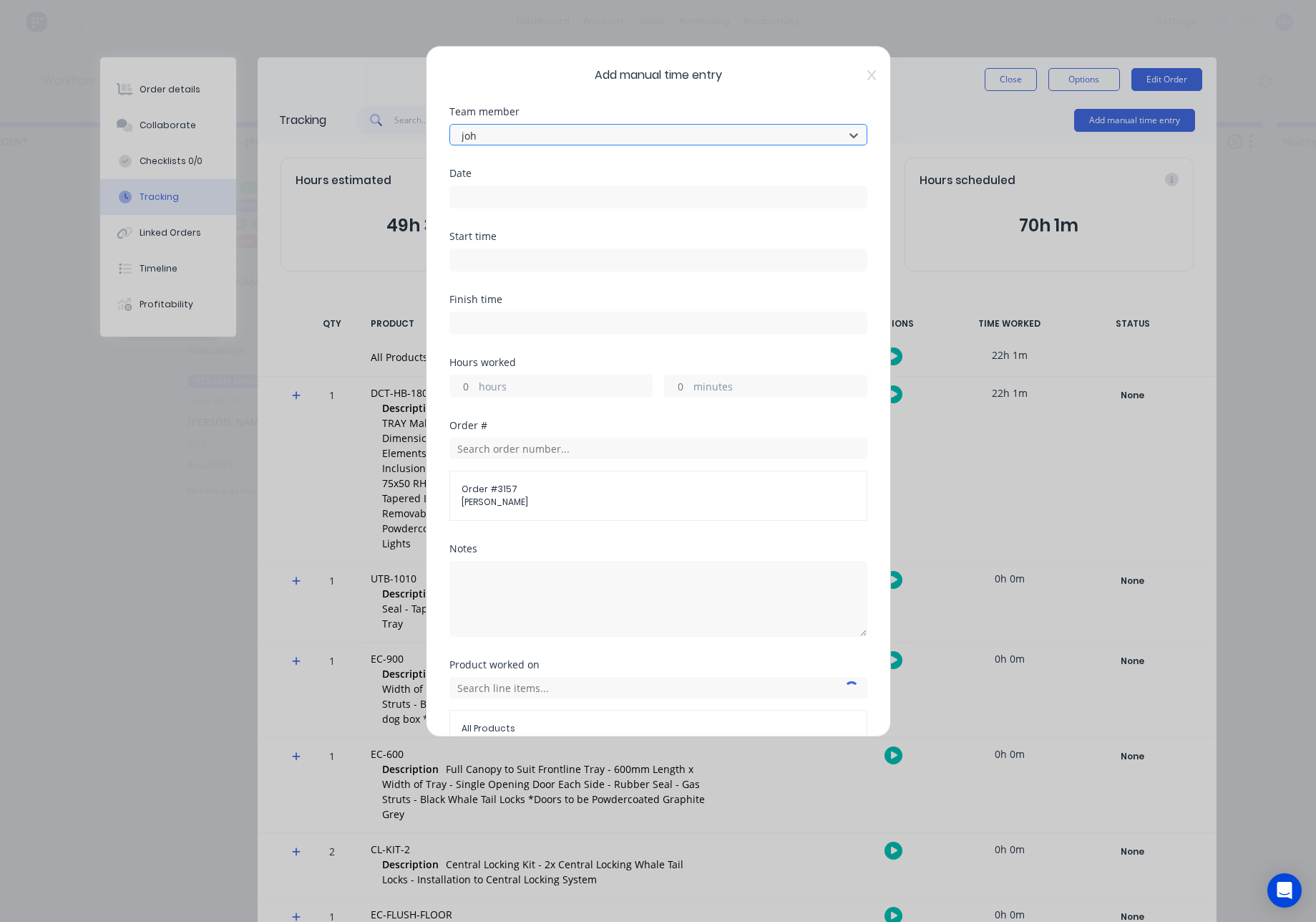
type input "[PERSON_NAME]"
click at [514, 203] on input at bounding box center [659, 197] width 417 height 21
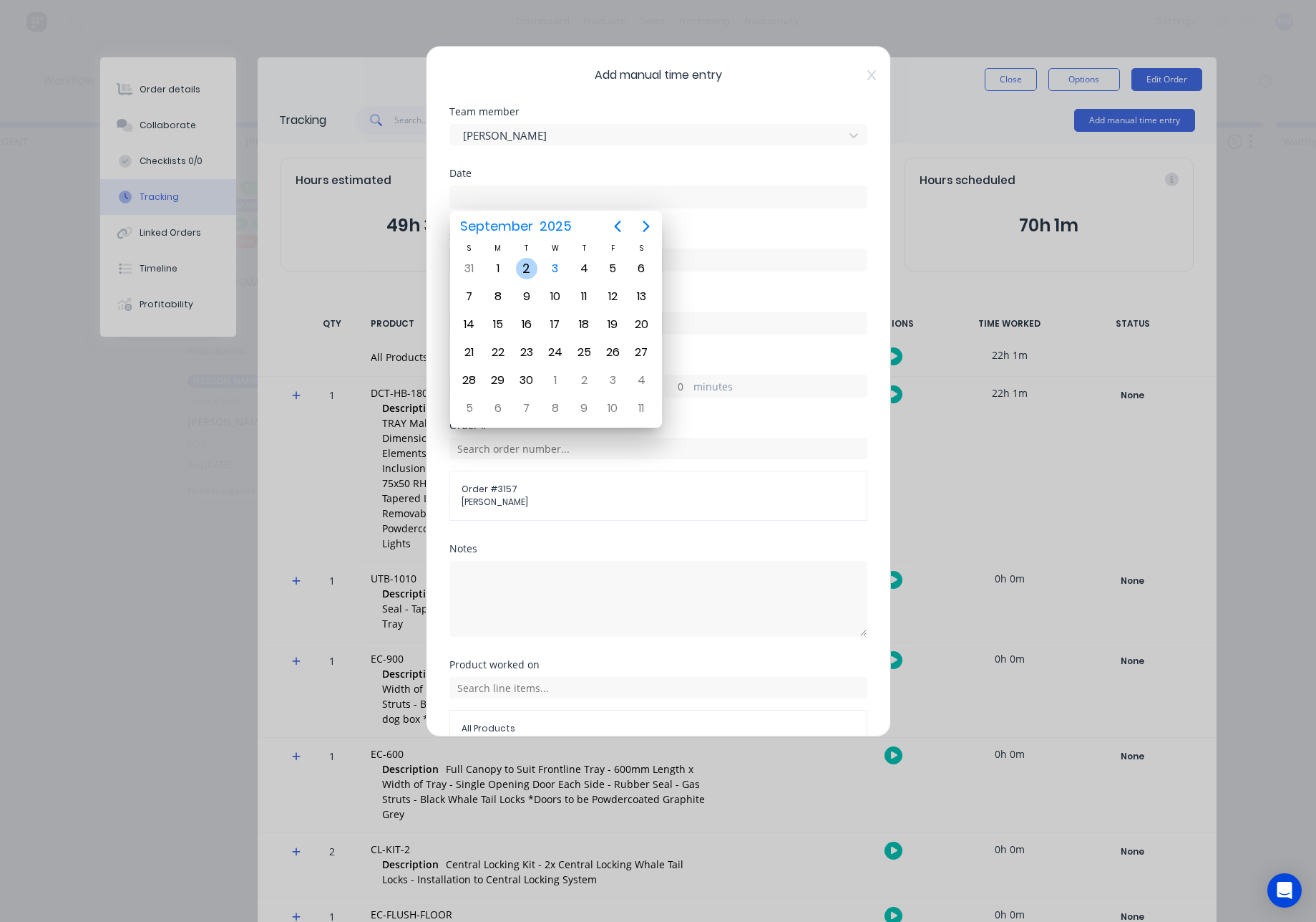
click at [521, 269] on div "2" at bounding box center [526, 268] width 21 height 21
type input "[DATE]"
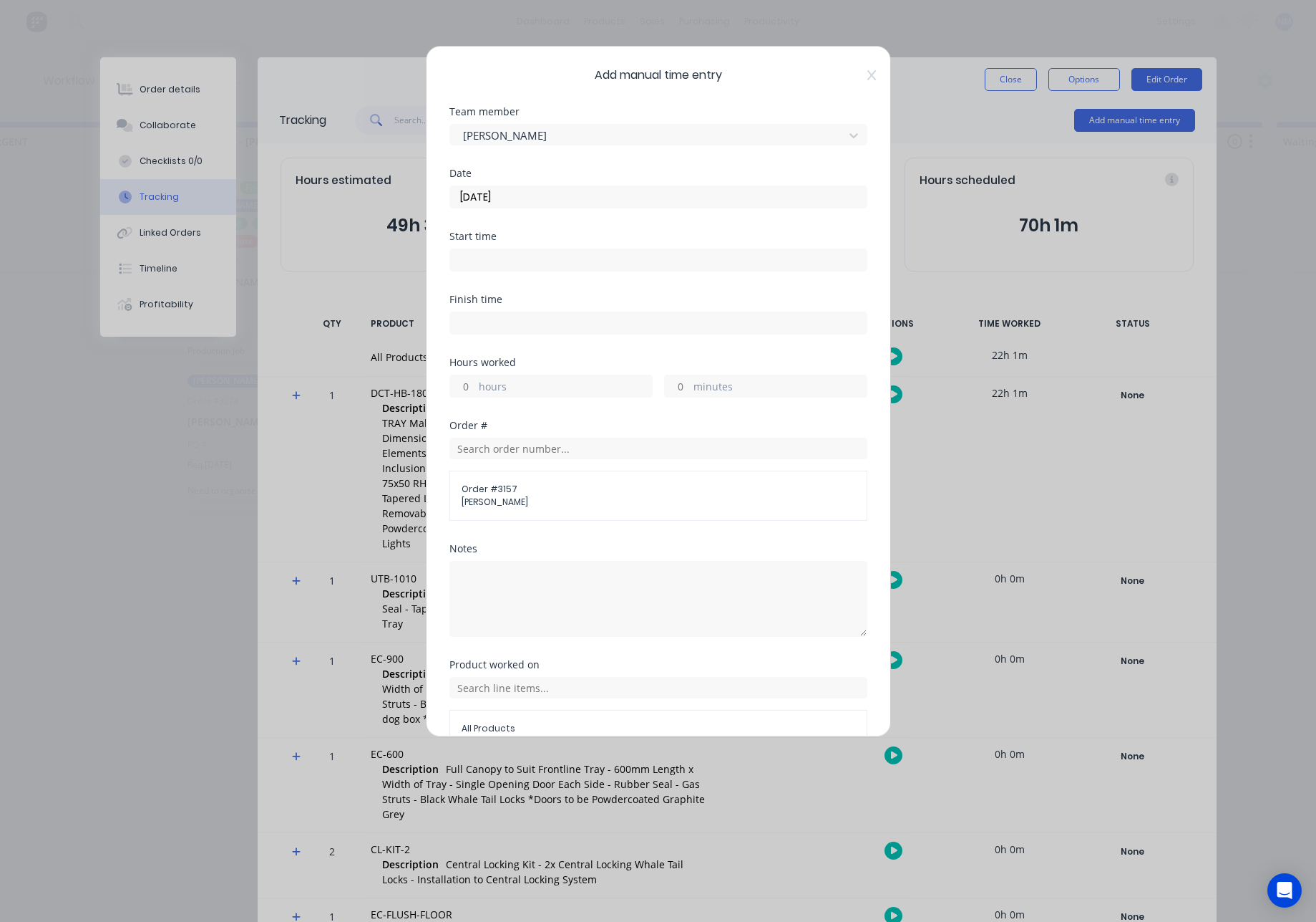
click at [491, 264] on input at bounding box center [659, 260] width 417 height 21
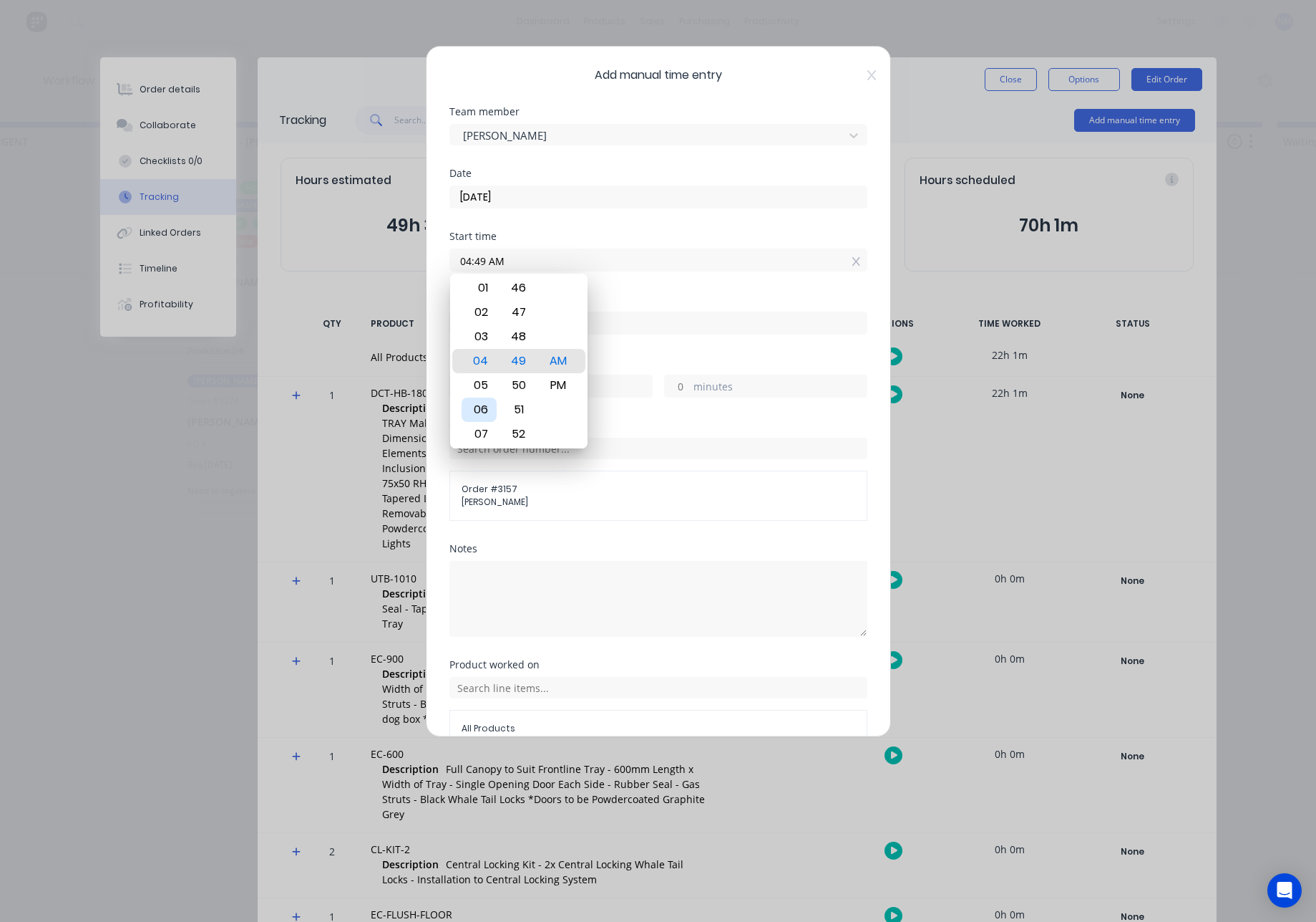
click at [481, 413] on div "06" at bounding box center [479, 410] width 35 height 24
type input "06:00 AM"
click at [563, 364] on div "AM" at bounding box center [558, 361] width 35 height 24
click at [629, 326] on input at bounding box center [659, 323] width 417 height 21
type input "11:49 AM"
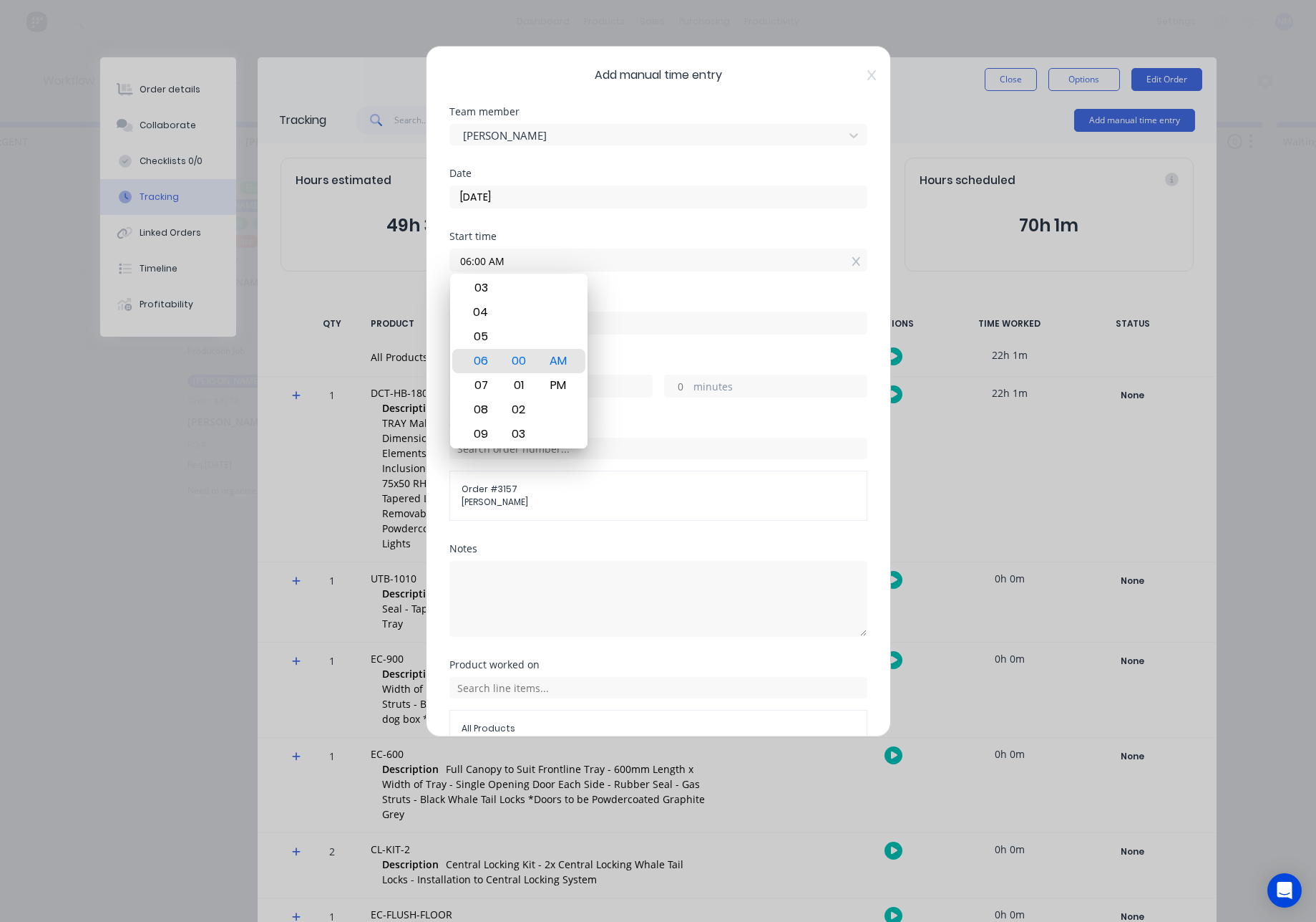
type input "5"
type input "49"
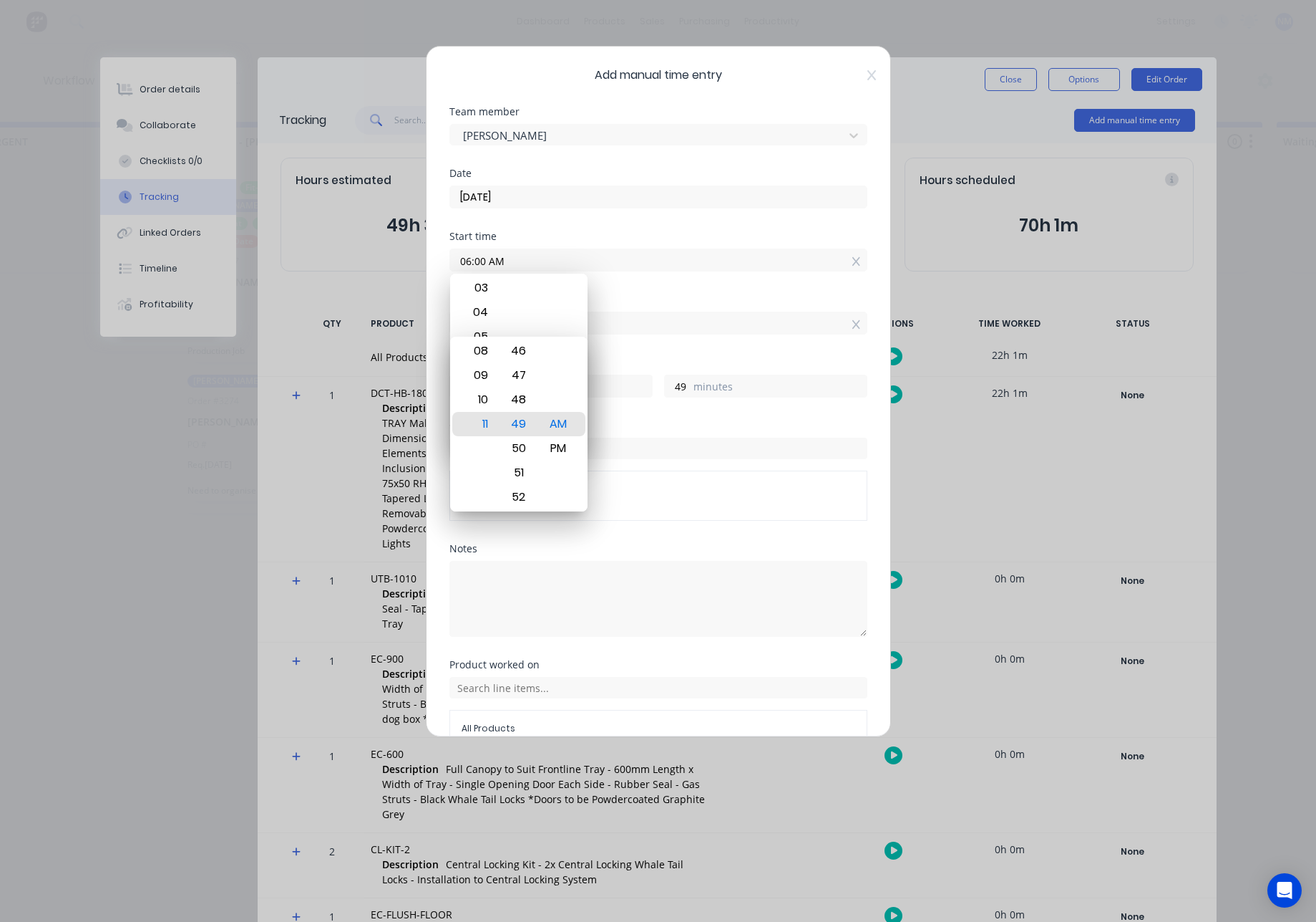
click at [685, 421] on div "Order #" at bounding box center [659, 425] width 418 height 10
click at [868, 73] on icon at bounding box center [872, 75] width 9 height 12
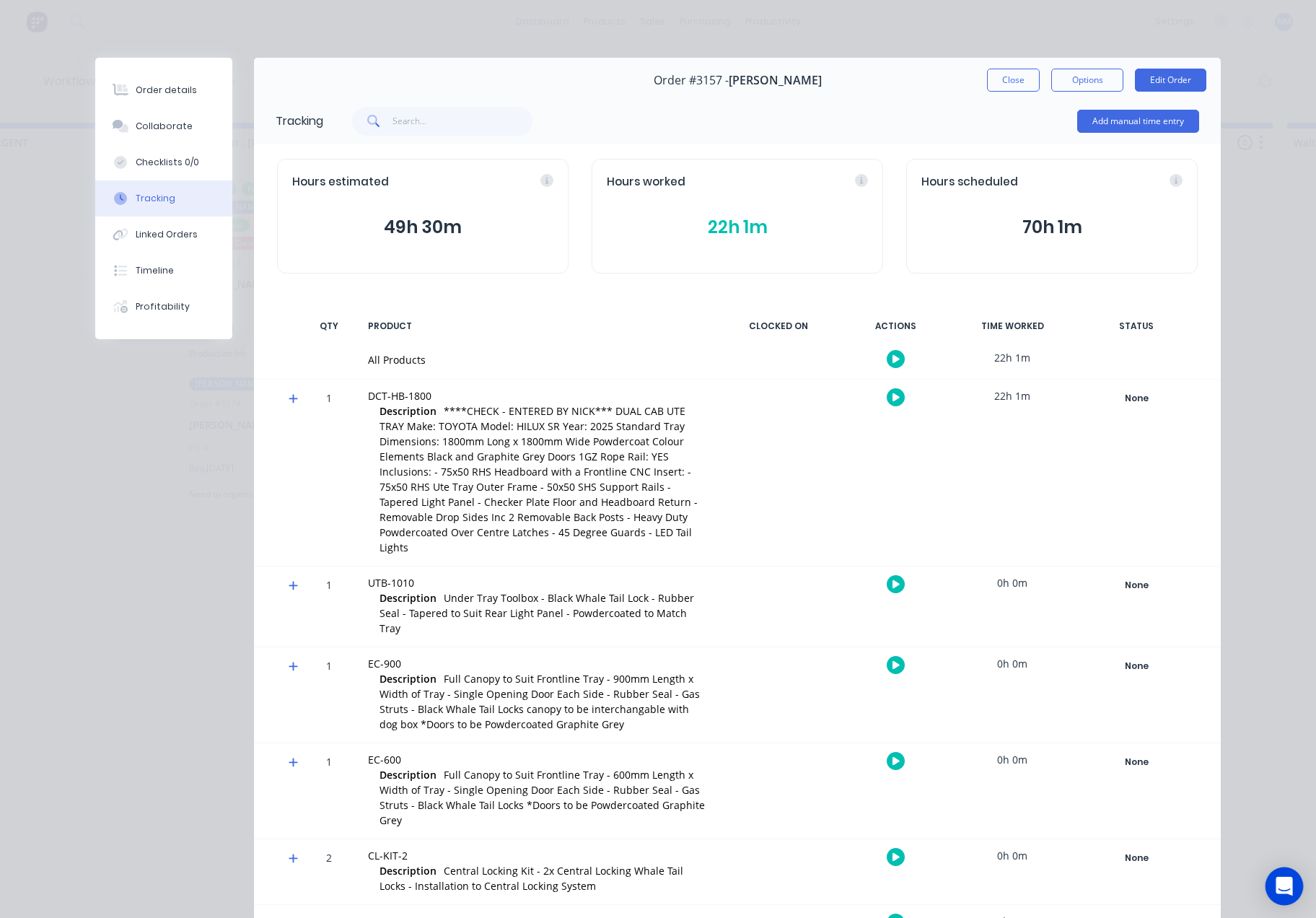
click at [1285, 879] on icon "Open Intercom Messenger" at bounding box center [1283, 886] width 17 height 19
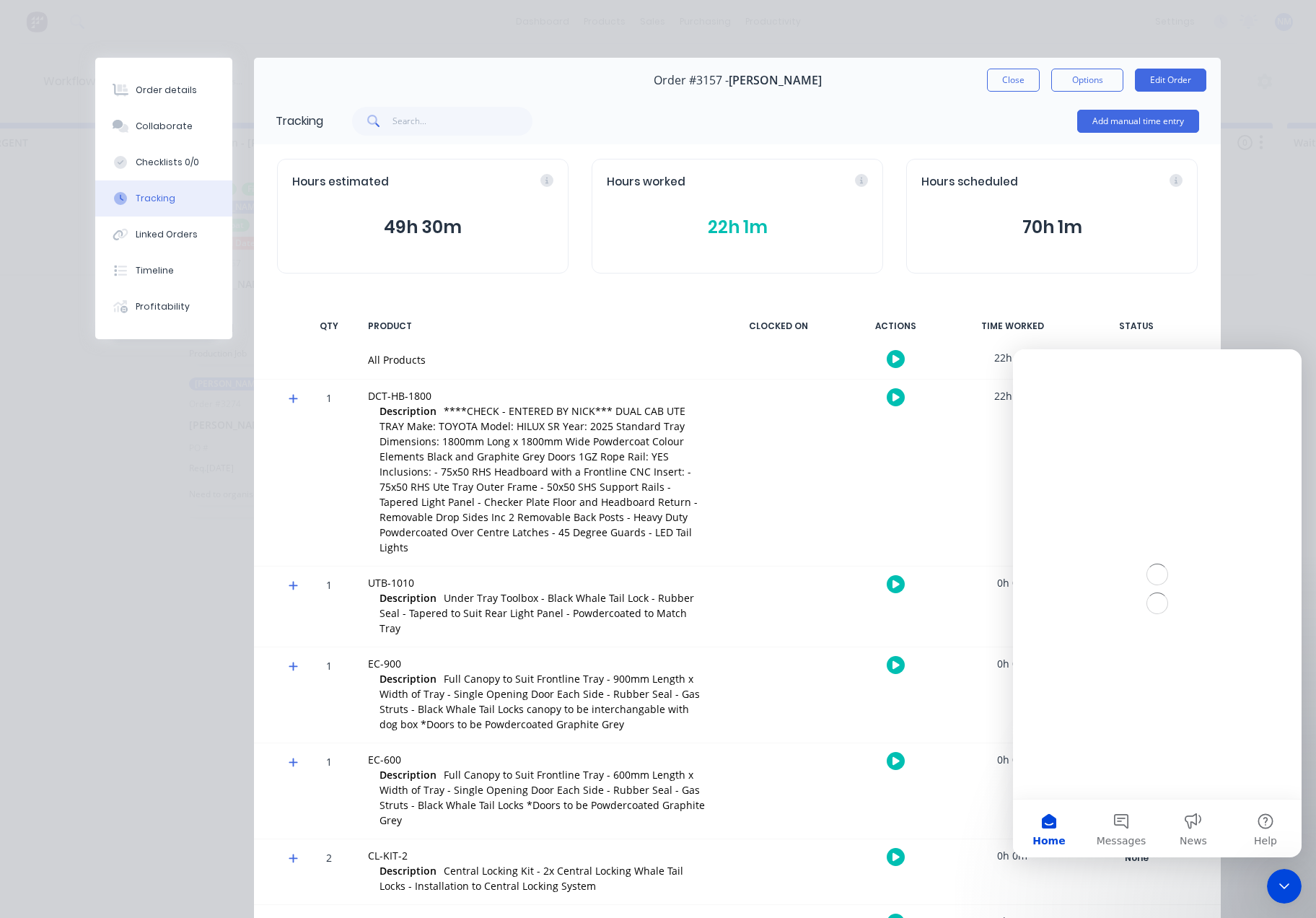
scroll to position [0, 0]
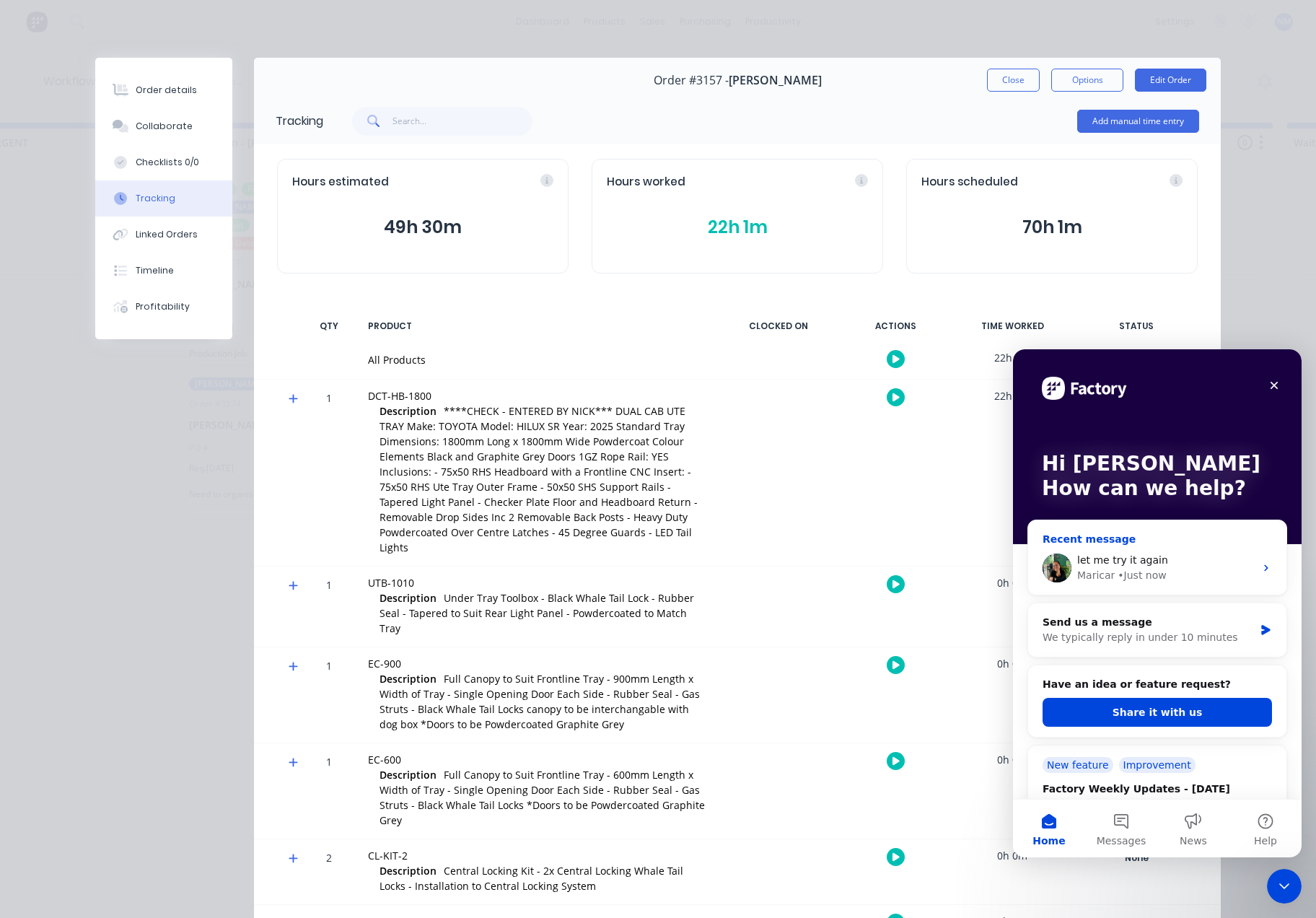
click at [1134, 548] on div "let me try it again Maricar • Just now" at bounding box center [1157, 567] width 258 height 53
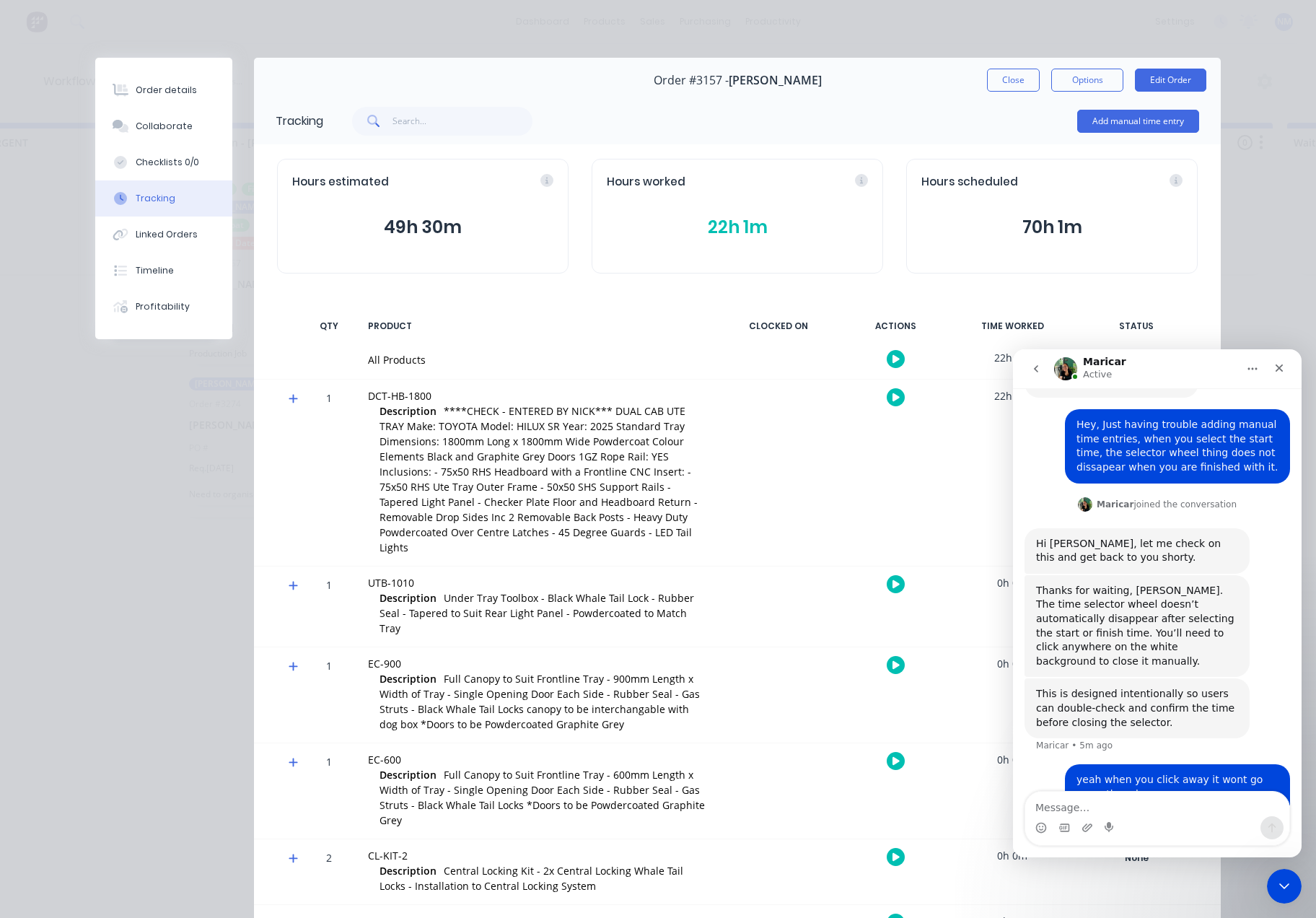
scroll to position [133, 0]
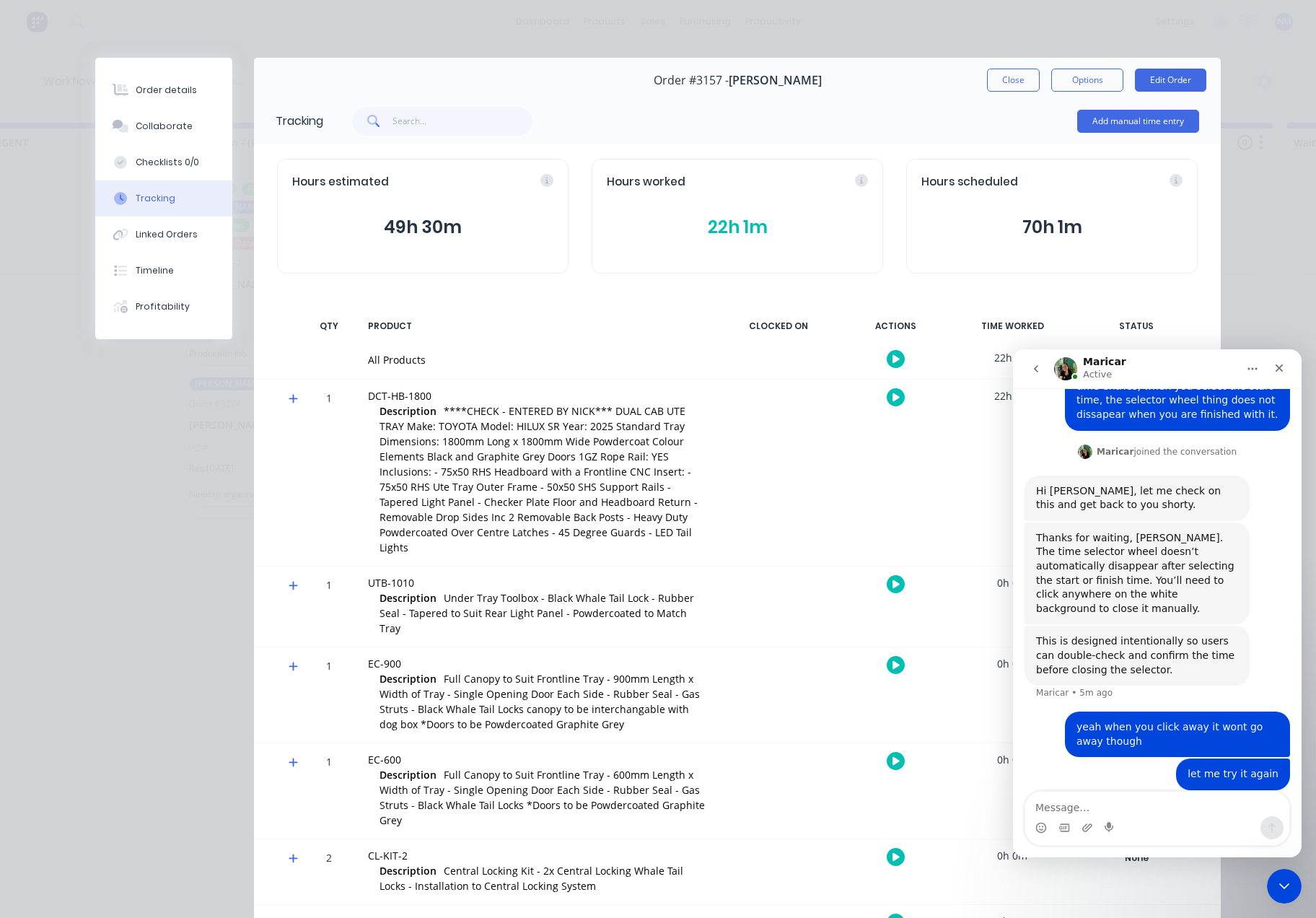
click at [1093, 807] on textarea "Message…" at bounding box center [1157, 803] width 264 height 25
type textarea "still doing it"
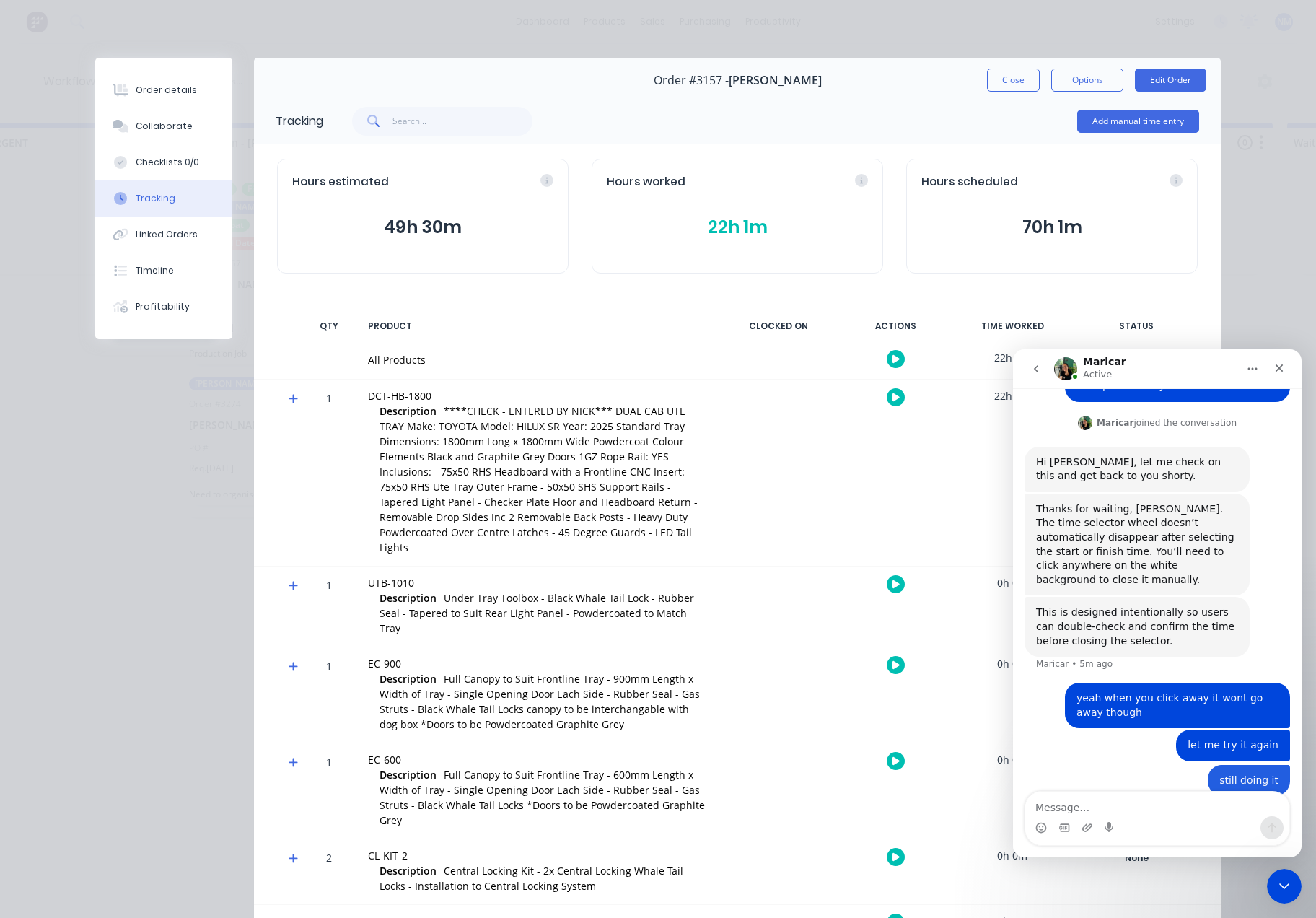
scroll to position [166, 0]
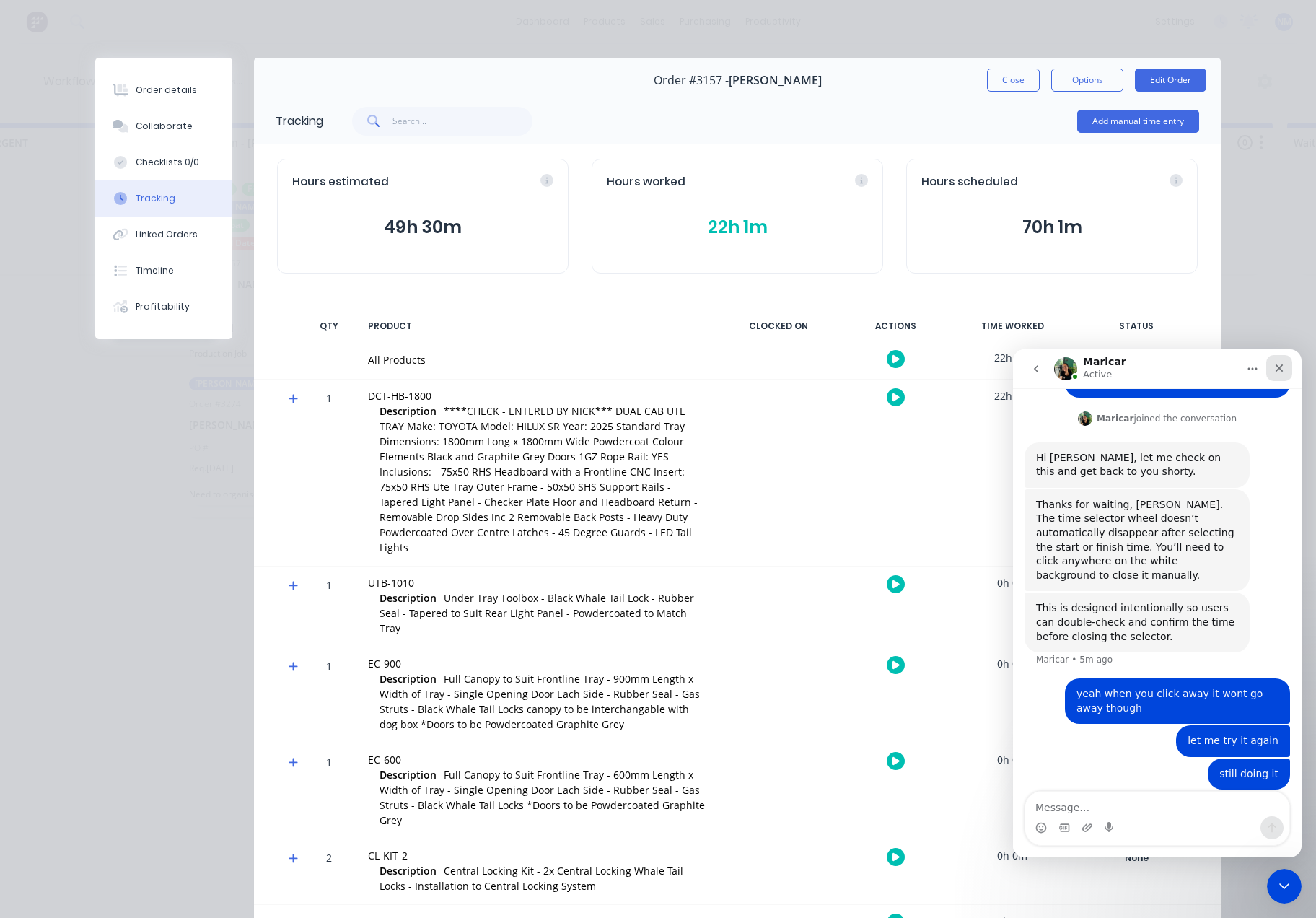
click at [1279, 362] on icon "Close" at bounding box center [1279, 368] width 12 height 12
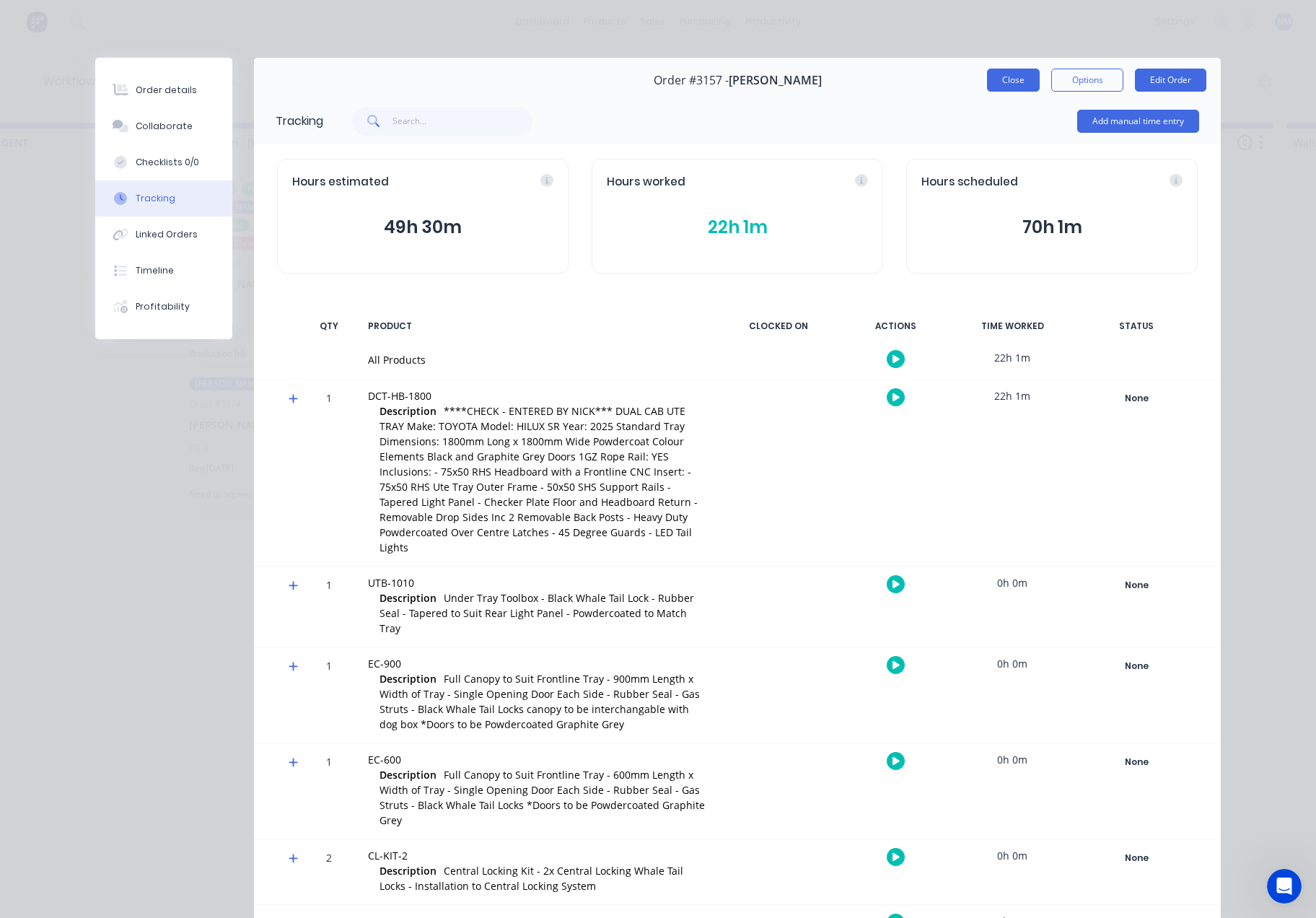
click at [1011, 79] on button "Close" at bounding box center [1013, 80] width 52 height 23
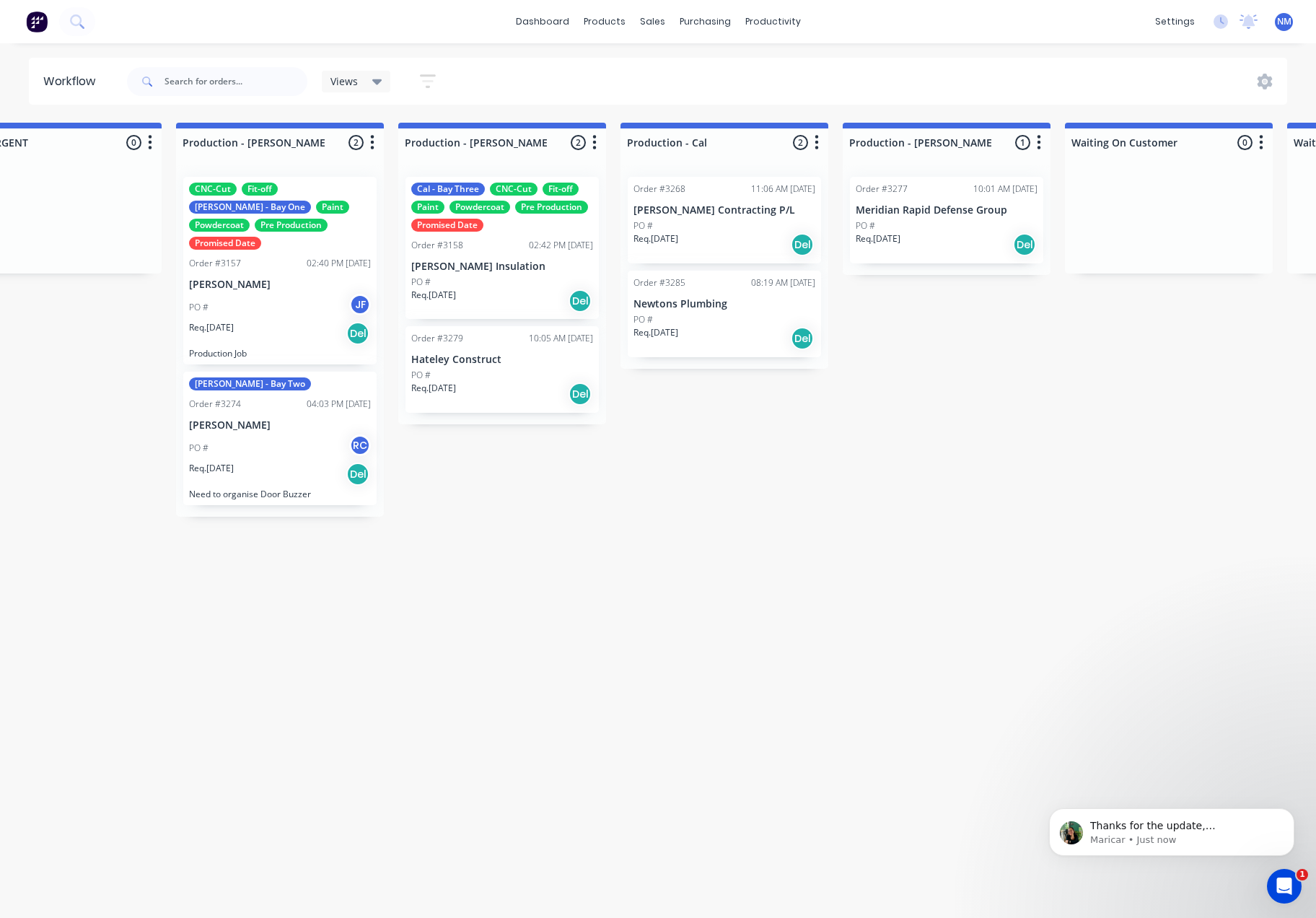
scroll to position [237, 0]
click at [676, 68] on div "Sales Orders" at bounding box center [705, 69] width 59 height 13
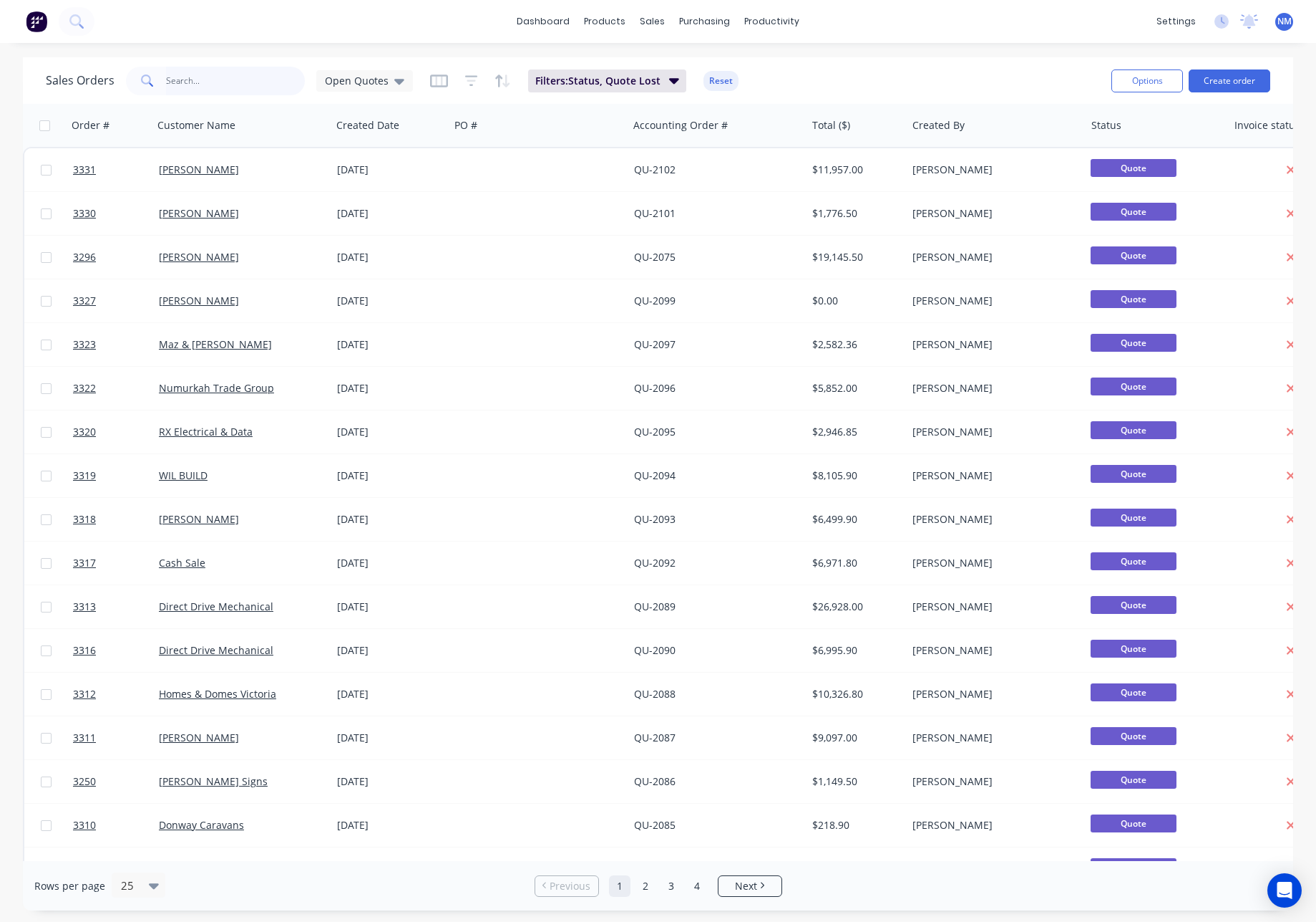
click at [178, 84] on input "text" at bounding box center [235, 81] width 140 height 28
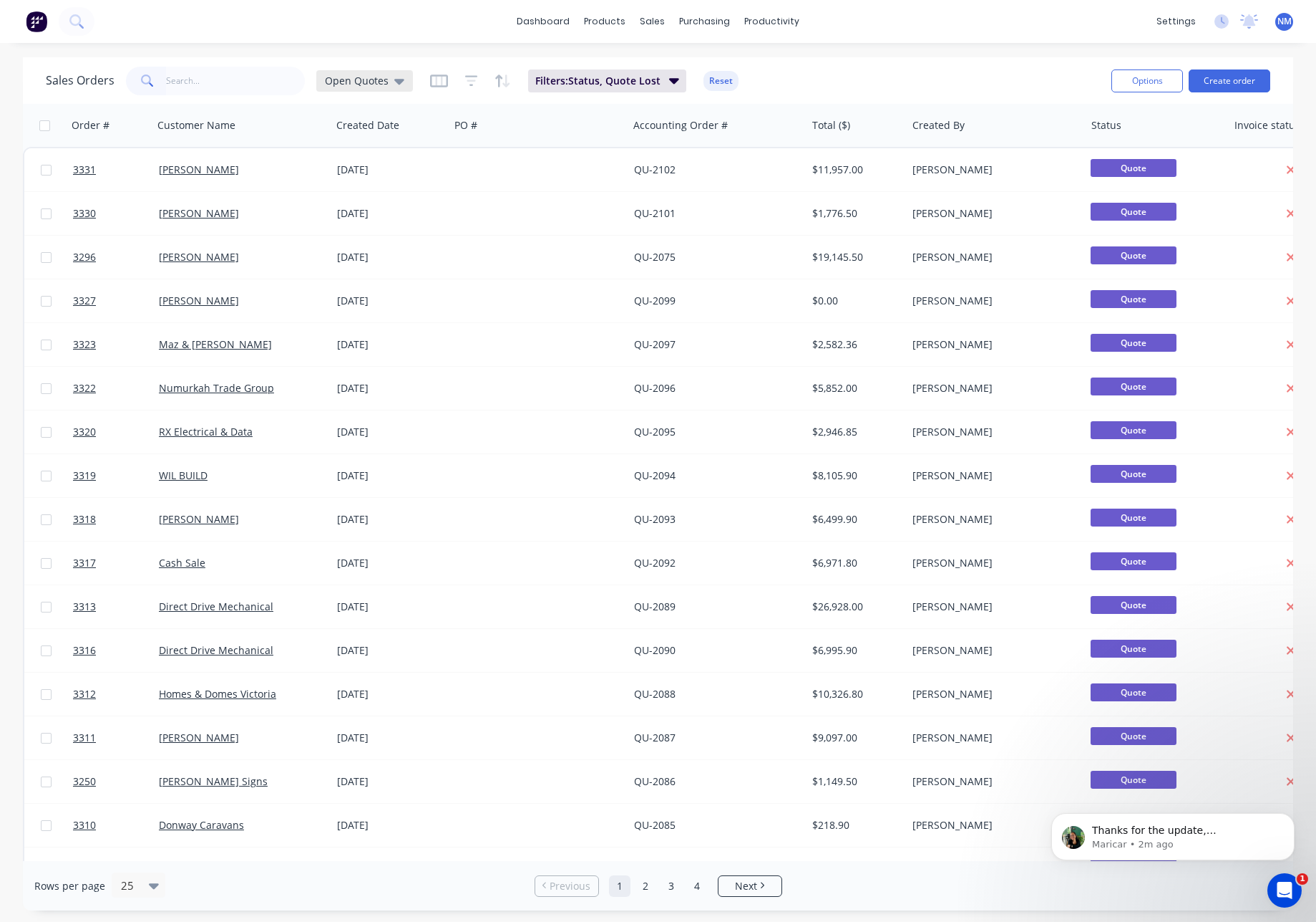
click at [351, 82] on span "Open Quotes" at bounding box center [357, 81] width 64 height 15
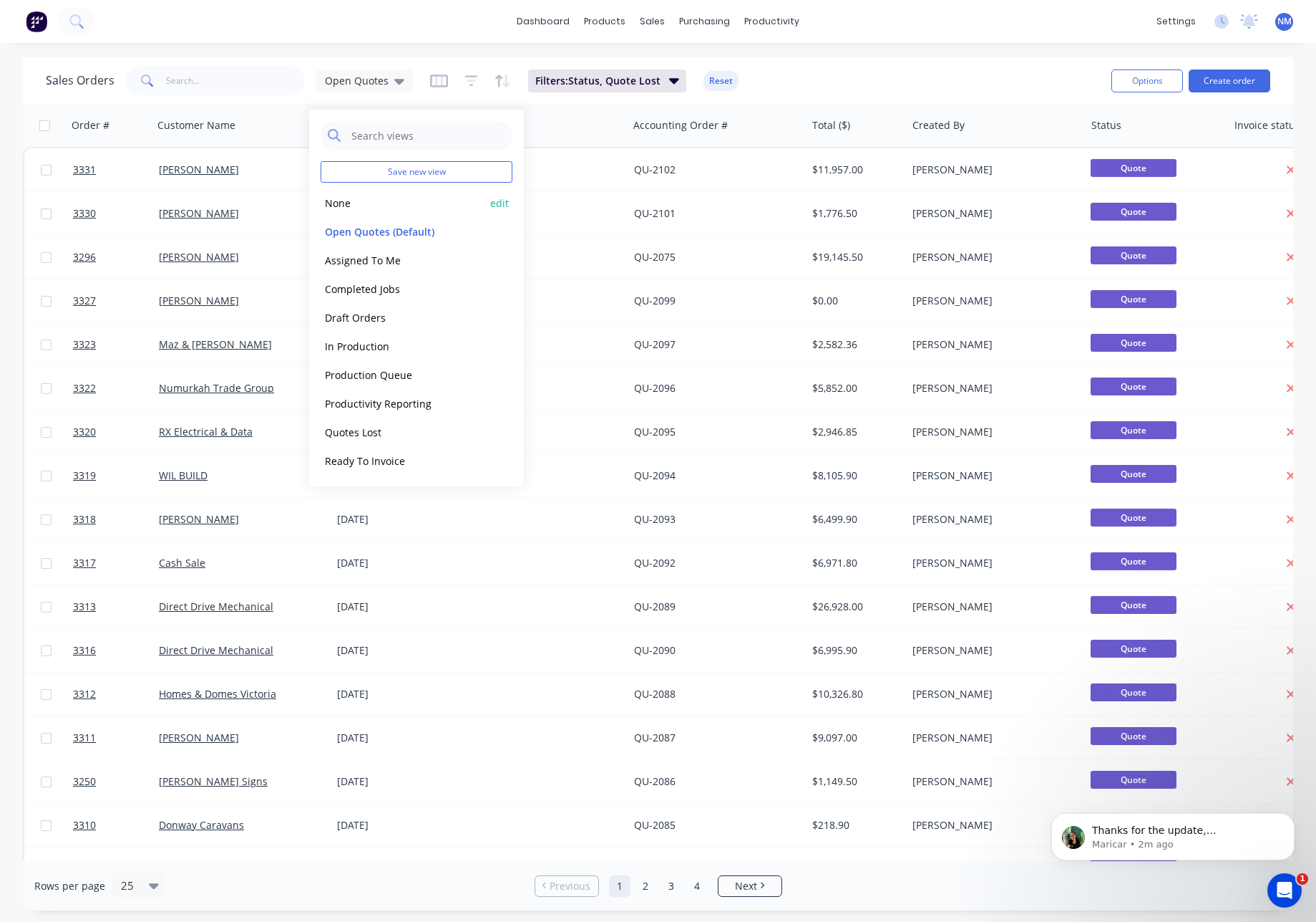
click at [342, 209] on button "None" at bounding box center [402, 203] width 163 height 17
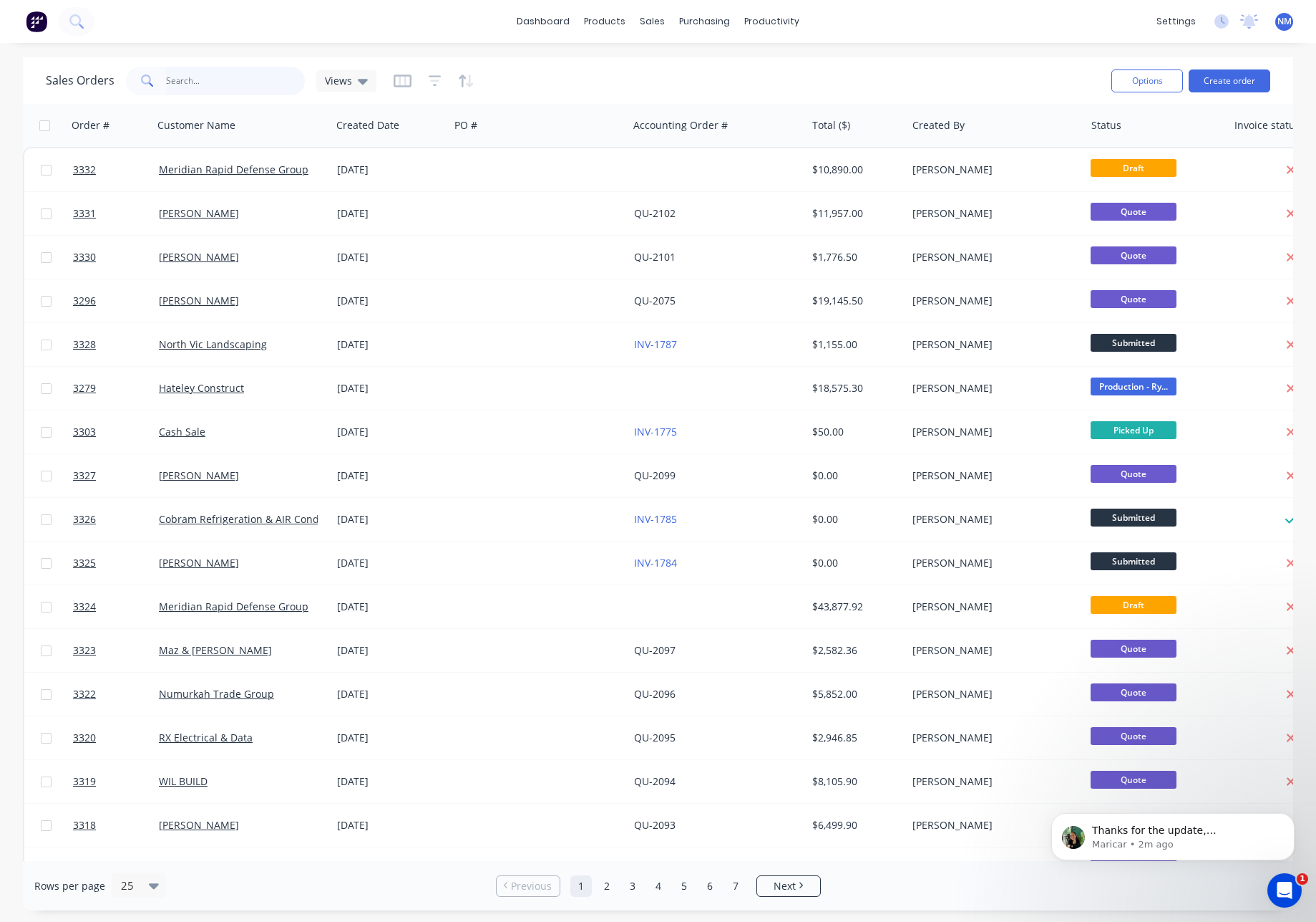
click at [207, 85] on input "text" at bounding box center [235, 81] width 140 height 28
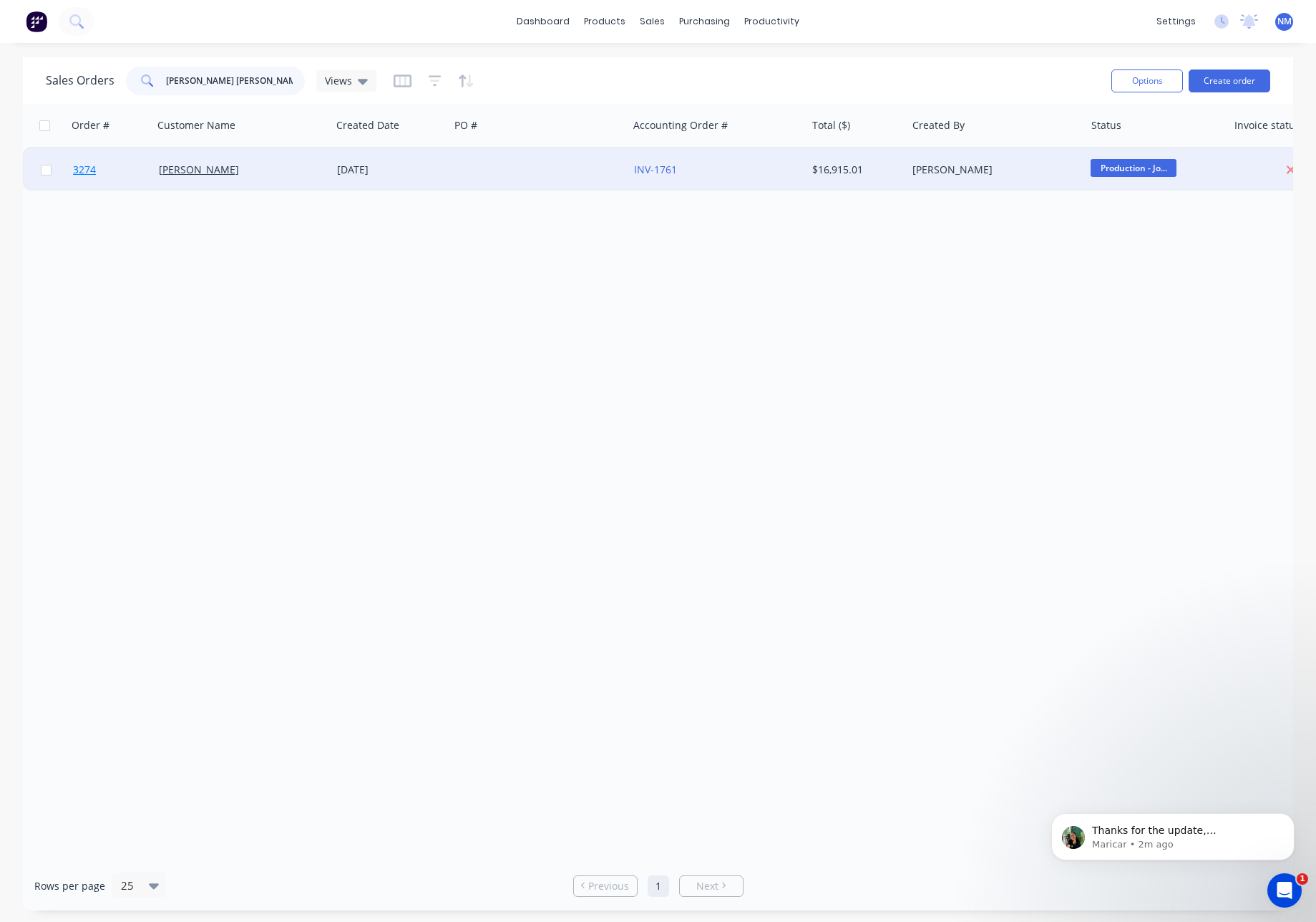
type input "[PERSON_NAME] [PERSON_NAME]"
click at [84, 173] on span "3274" at bounding box center [84, 170] width 23 height 14
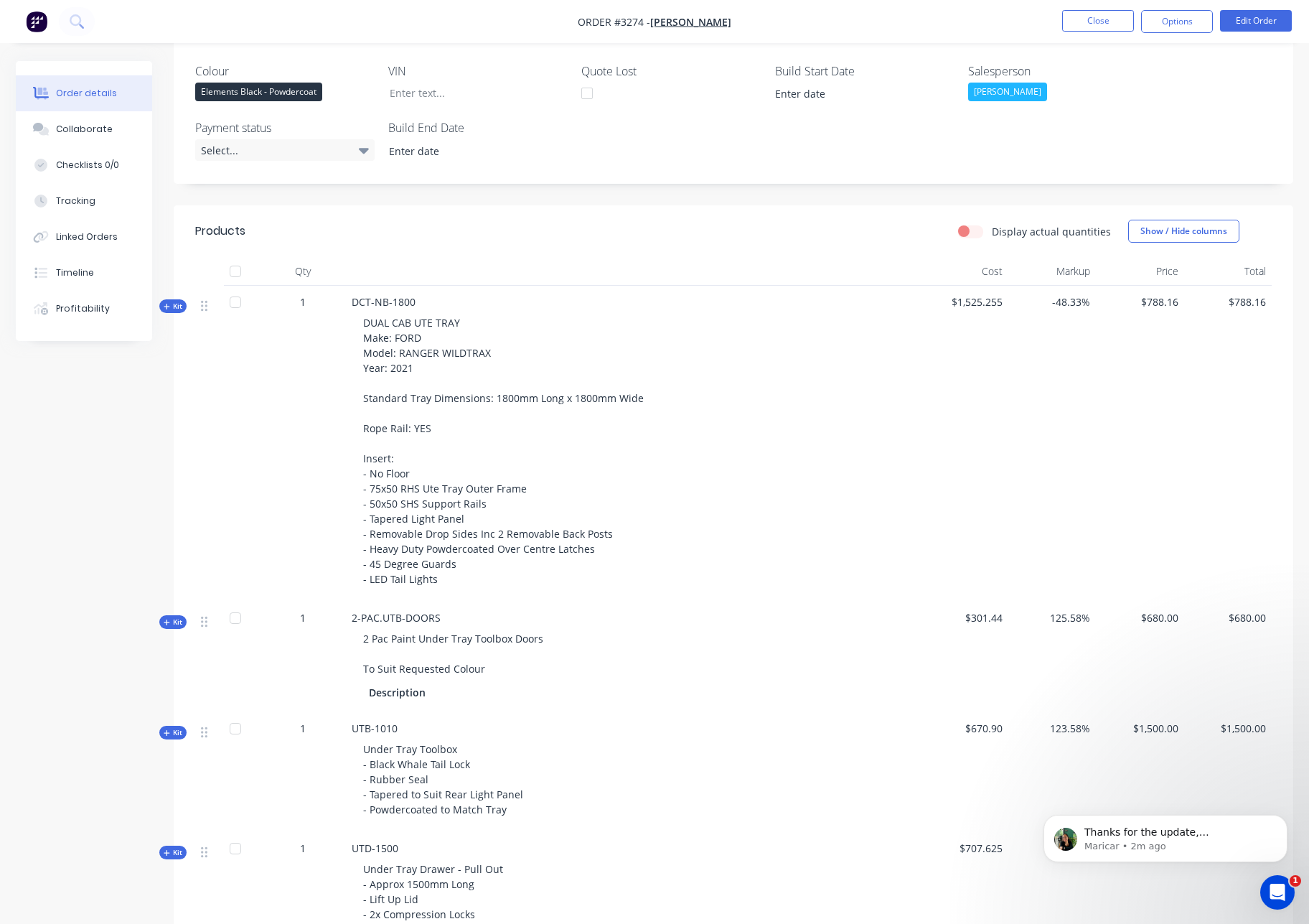
scroll to position [360, 0]
drag, startPoint x: 606, startPoint y: 531, endPoint x: 359, endPoint y: 536, distance: 247.1
click at [359, 536] on div "DUAL CAB UTE TRAY Make: FORD Model: RANGER WILDTRAX Year: 2021 Standard Tray Di…" at bounding box center [633, 449] width 562 height 282
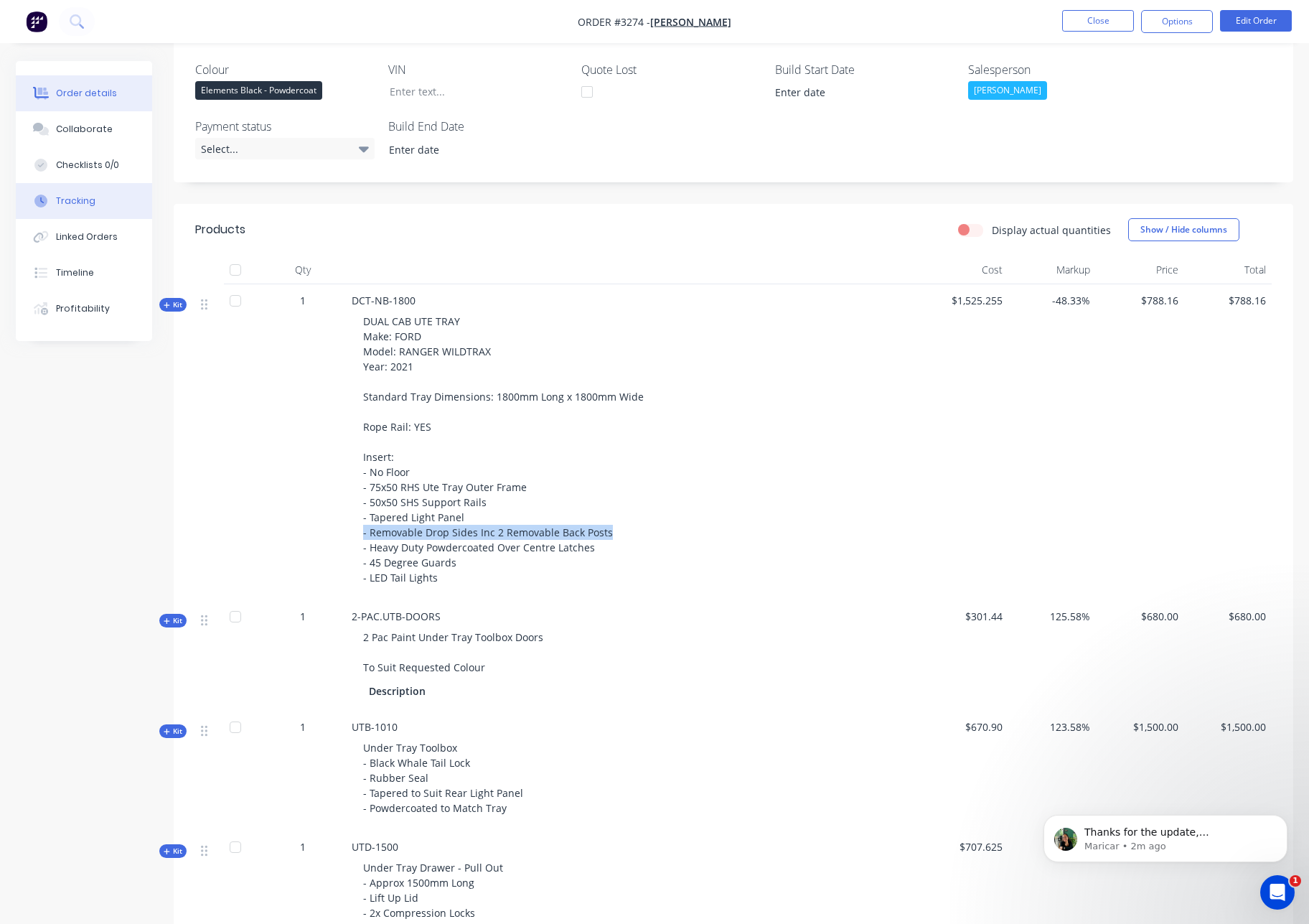
click at [74, 192] on button "Tracking" at bounding box center [84, 200] width 136 height 36
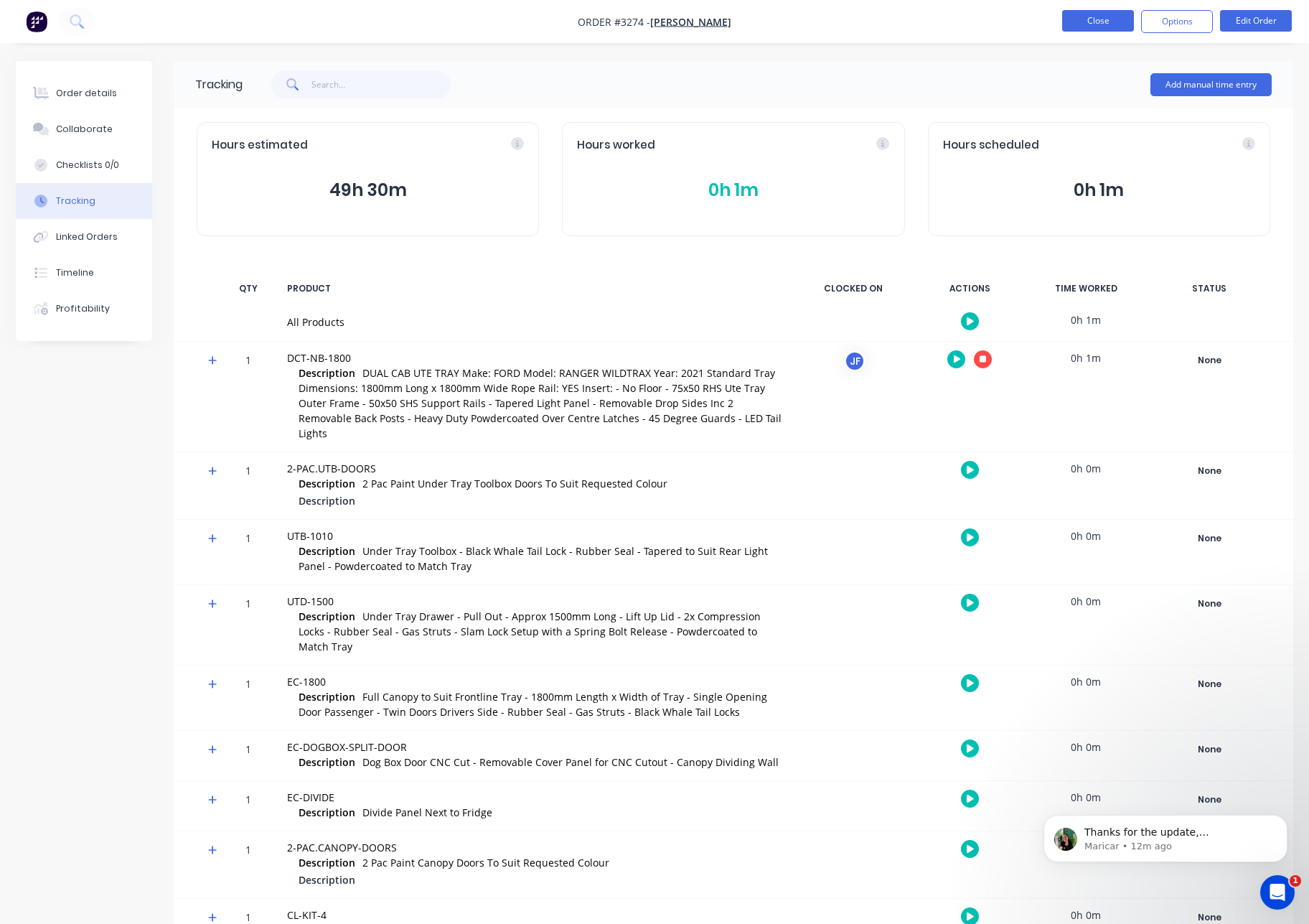
click at [1093, 17] on button "Close" at bounding box center [1098, 21] width 72 height 21
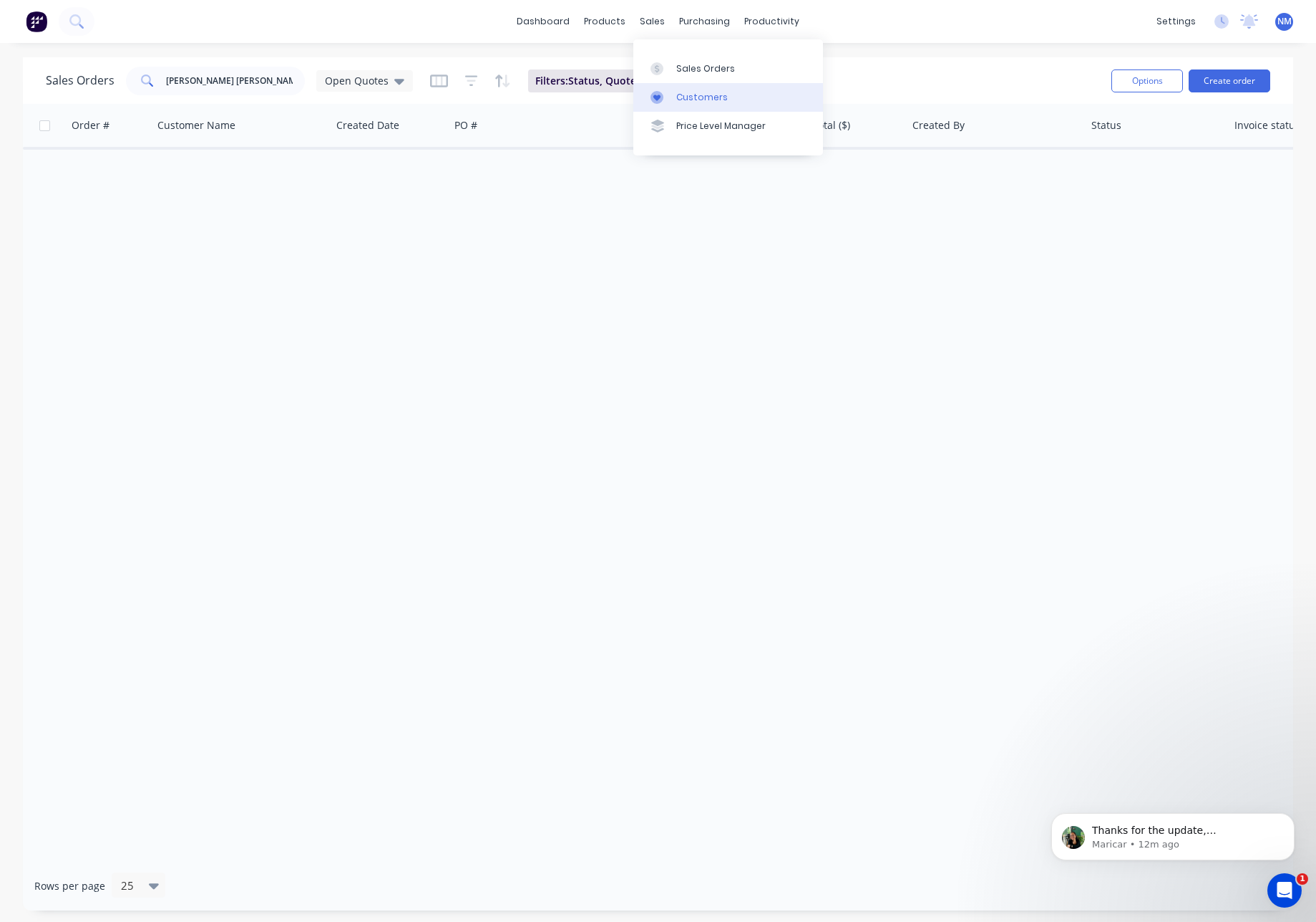
click at [710, 95] on div "Customers" at bounding box center [701, 97] width 51 height 13
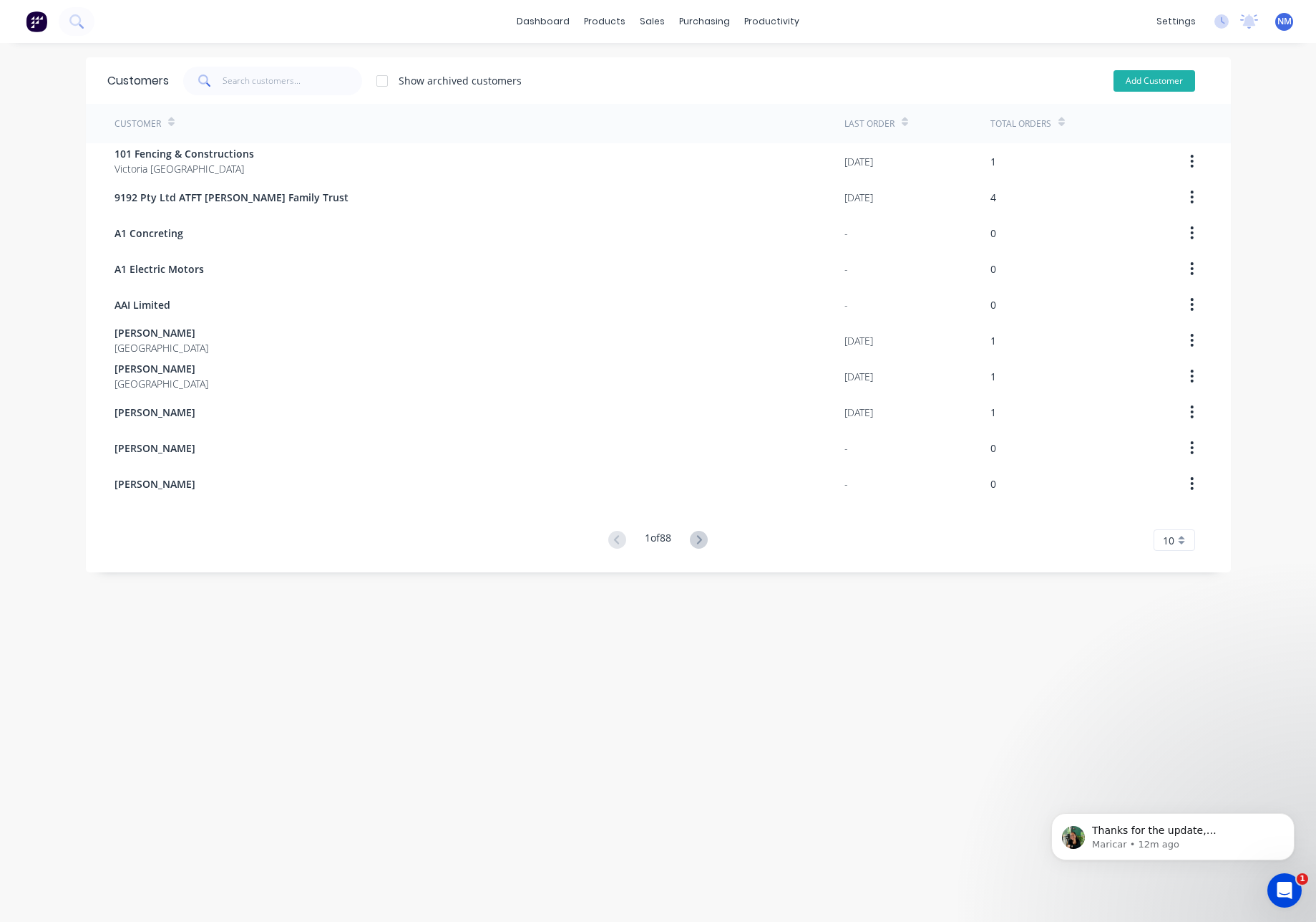
click at [1150, 81] on button "Add Customer" at bounding box center [1154, 81] width 81 height 21
select select "AU"
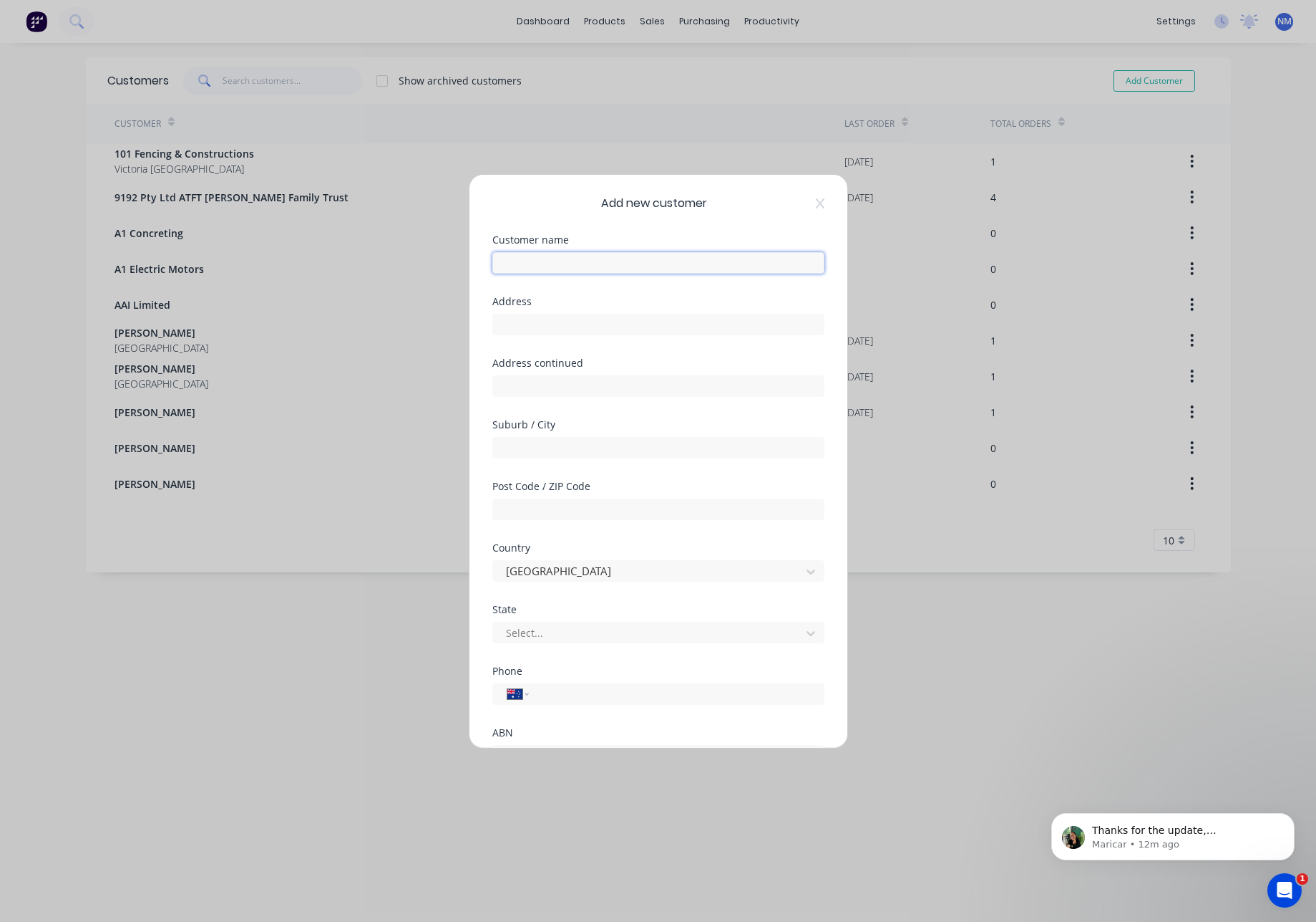
click at [623, 264] on input "text" at bounding box center [658, 262] width 332 height 21
click at [641, 259] on input "text" at bounding box center [658, 262] width 332 height 21
click at [638, 267] on input "text" at bounding box center [658, 262] width 332 height 21
click at [637, 262] on input "text" at bounding box center [658, 262] width 332 height 21
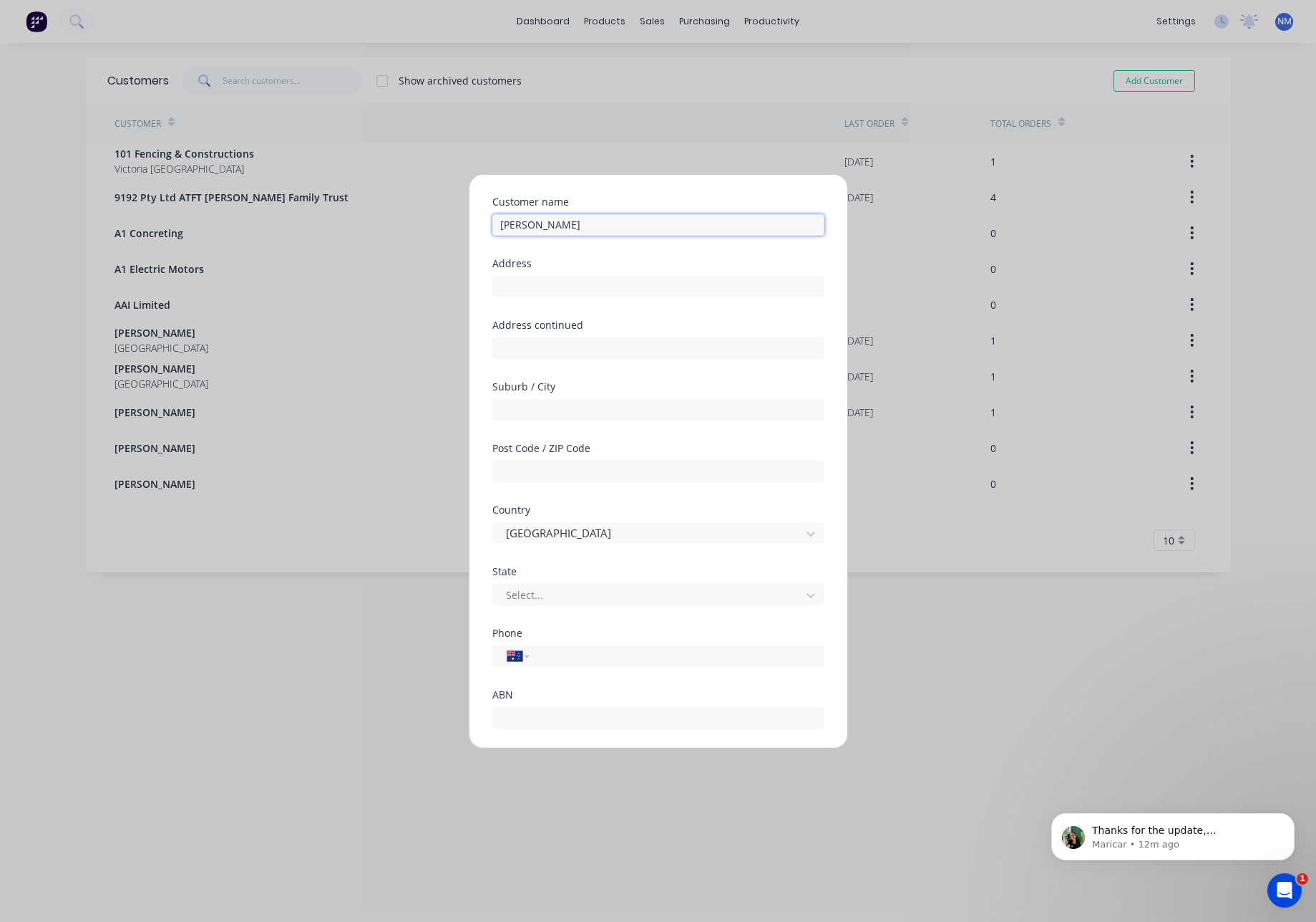
scroll to position [126, 0]
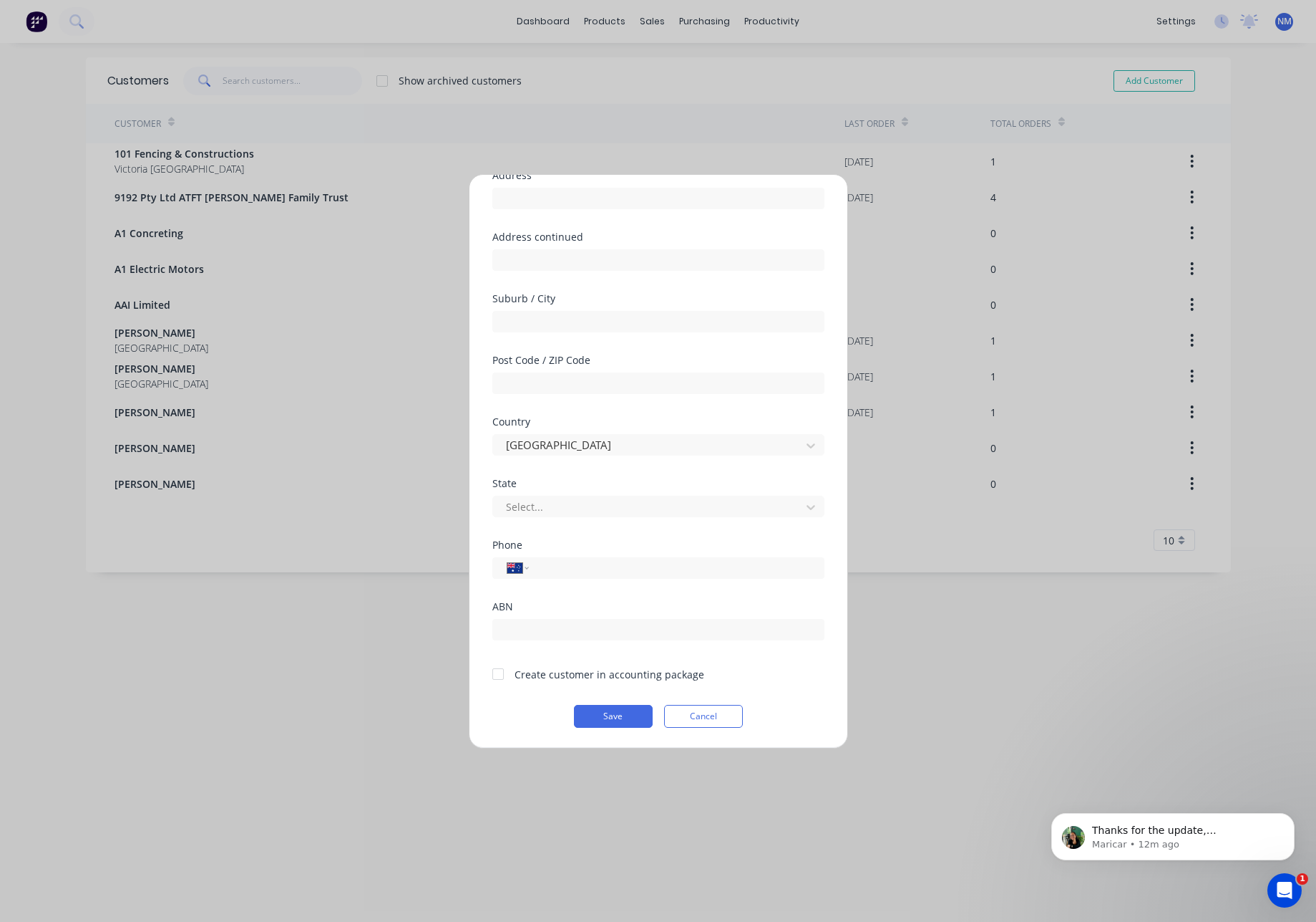
type input "[PERSON_NAME]"
drag, startPoint x: 499, startPoint y: 680, endPoint x: 510, endPoint y: 683, distance: 11.4
click at [499, 680] on div at bounding box center [498, 674] width 28 height 28
click at [618, 719] on button "Save" at bounding box center [614, 716] width 79 height 23
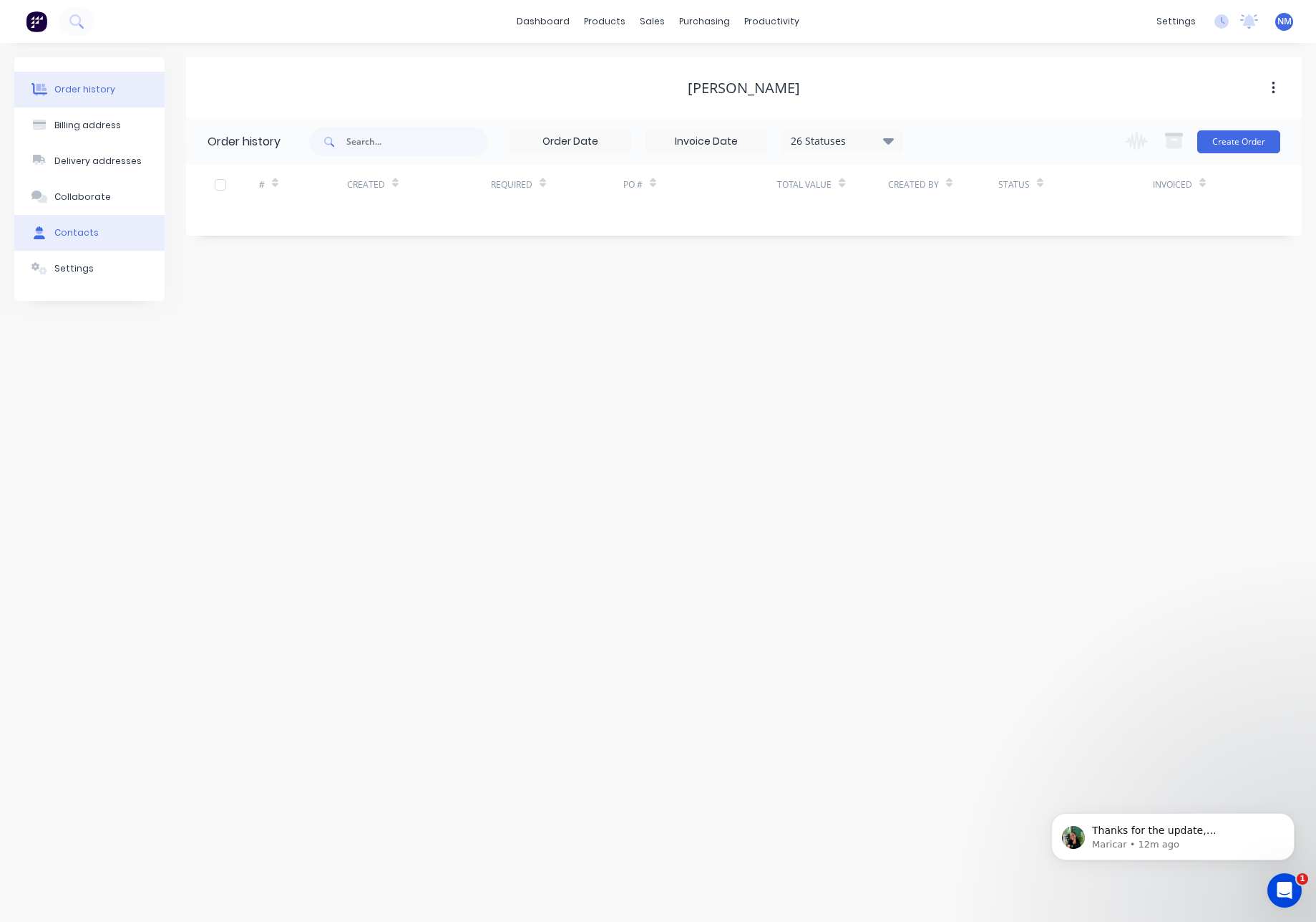
click at [92, 238] on div "Contacts" at bounding box center [77, 233] width 44 height 13
click at [1251, 147] on button "Add contact" at bounding box center [1257, 141] width 65 height 21
select select "AU"
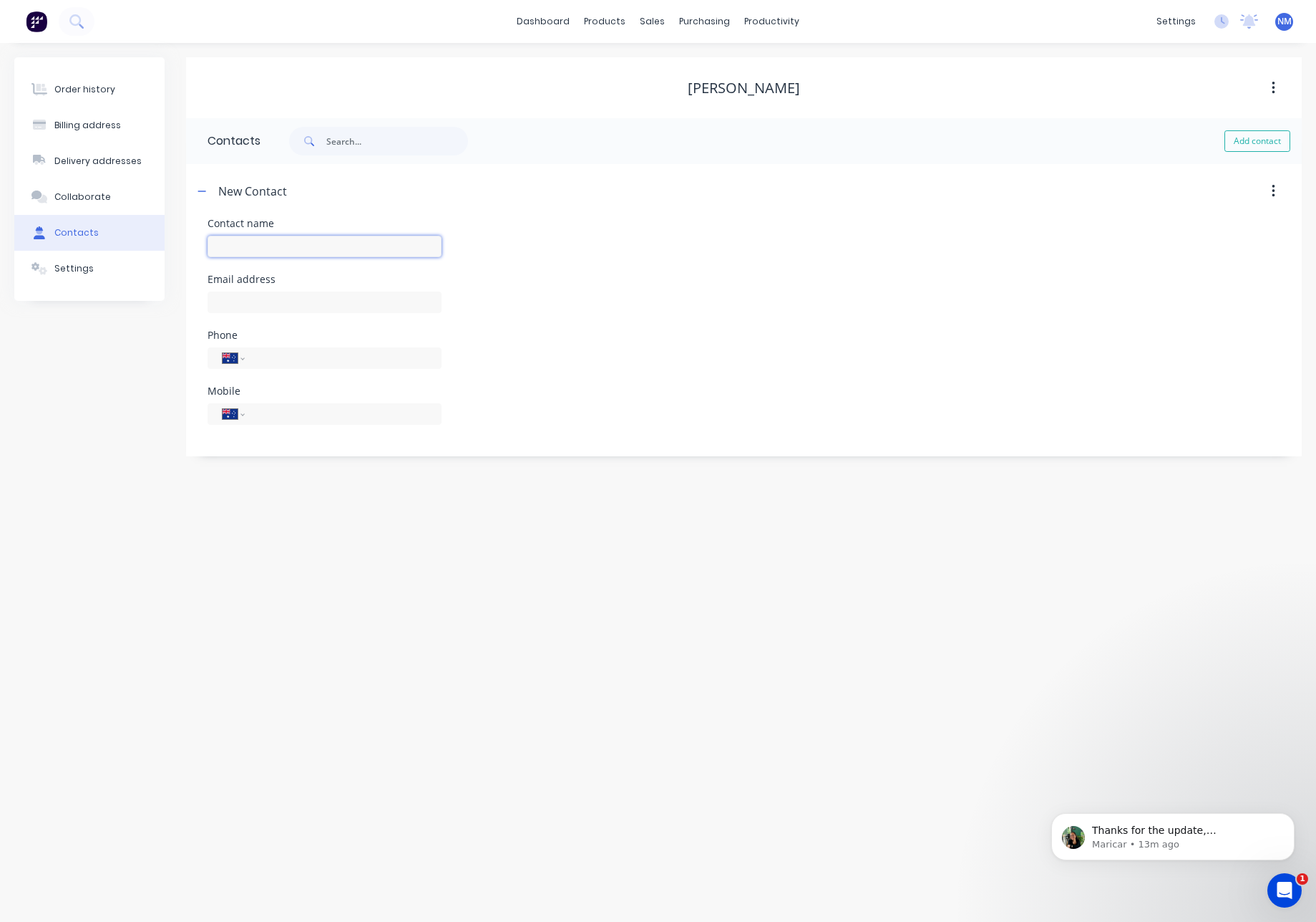
click at [275, 251] on input "text" at bounding box center [324, 245] width 234 height 21
type input "[PERSON_NAME]"
click at [302, 359] on input "tel" at bounding box center [341, 358] width 172 height 17
select select "AU"
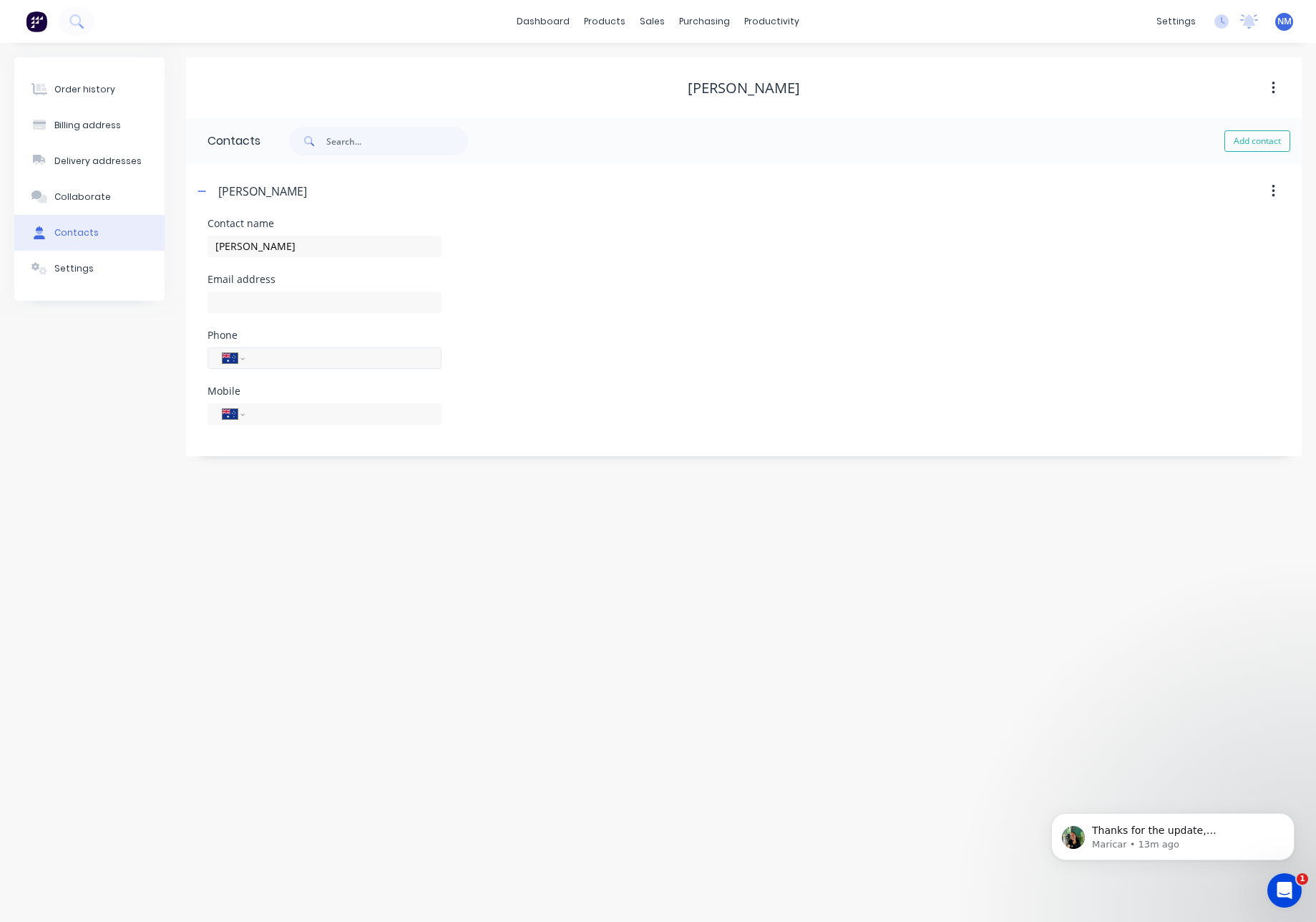
click at [325, 362] on input "tel" at bounding box center [341, 358] width 172 height 17
type input "0493 735 904"
click at [264, 301] on input "text" at bounding box center [324, 302] width 234 height 21
type input "ben.cunningham1@gmail.com"
click at [636, 379] on div "Phone International Afghanistan Åland Islands Albania Algeria American Samoa An…" at bounding box center [744, 358] width 1073 height 56
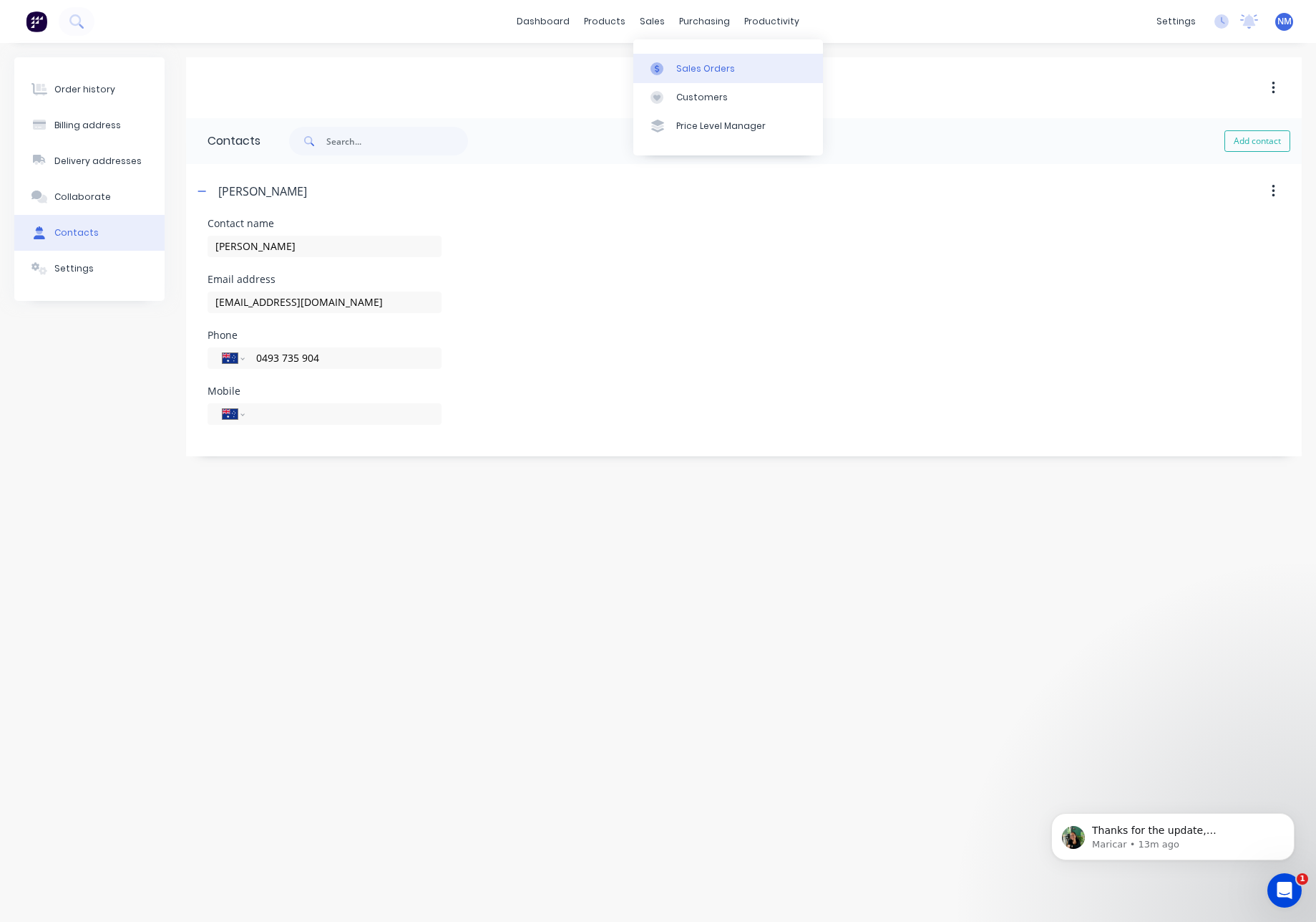
click at [698, 72] on div "Sales Orders" at bounding box center [705, 69] width 58 height 13
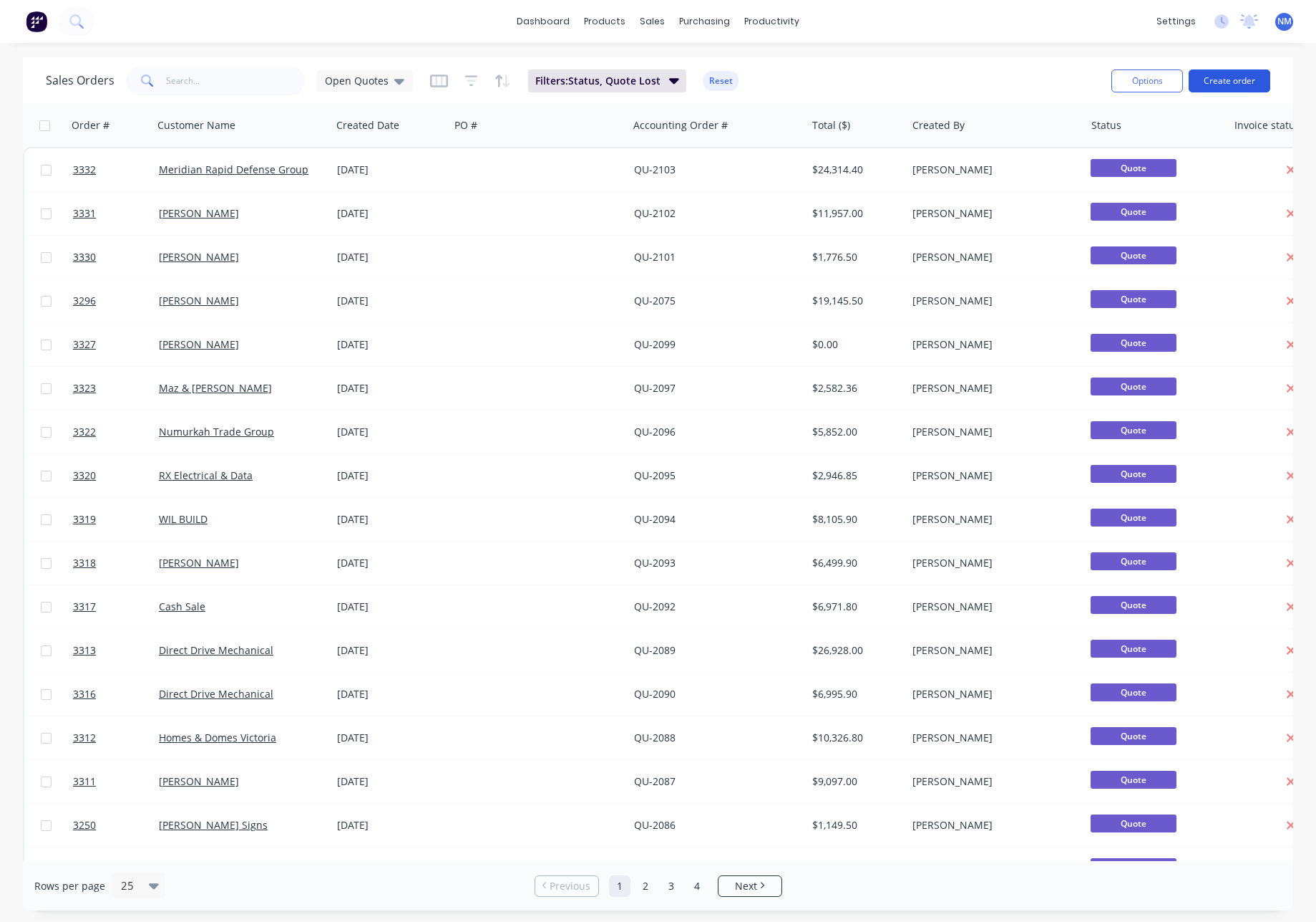
click at [1245, 84] on button "Create order" at bounding box center [1229, 81] width 81 height 23
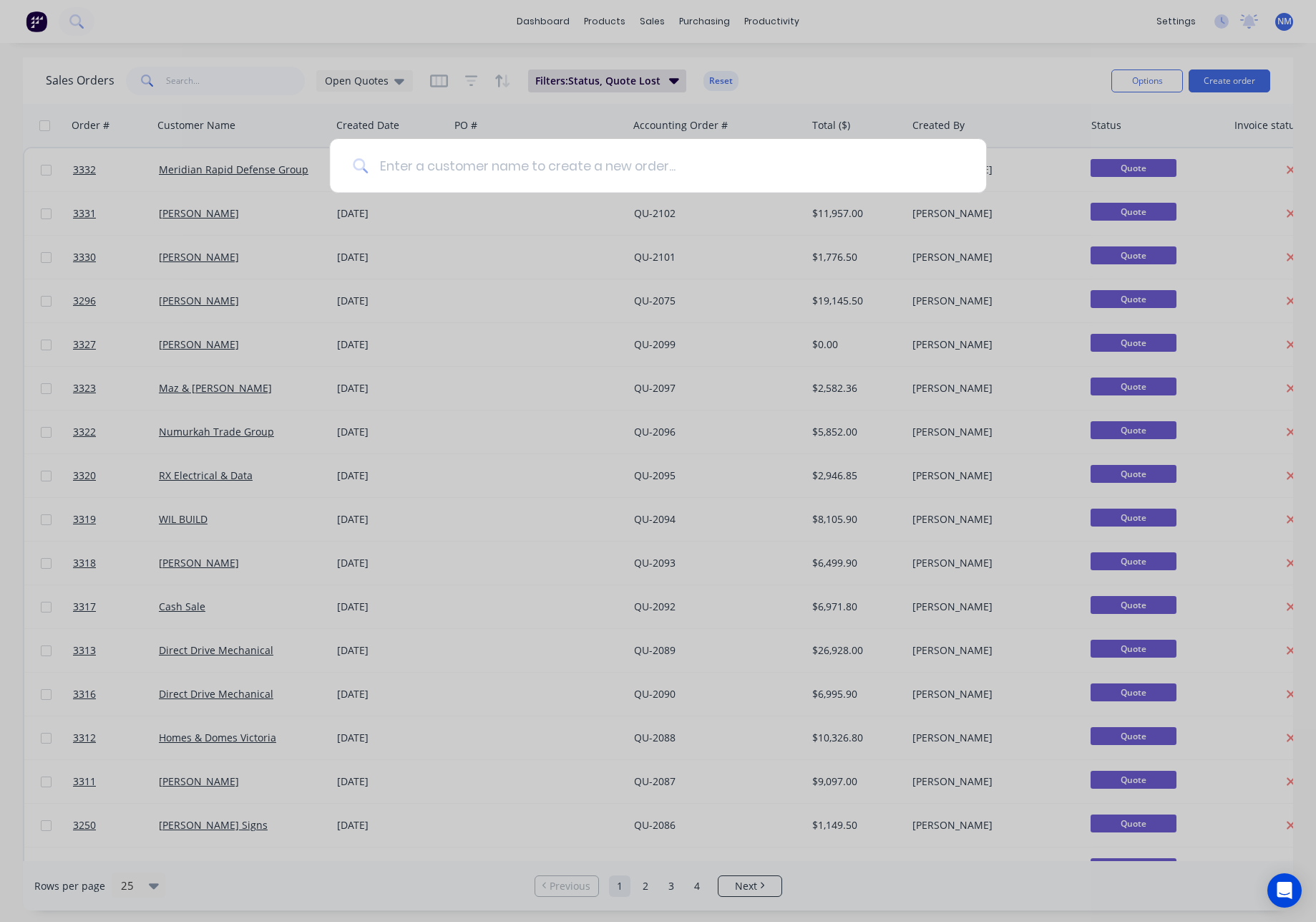
click at [714, 178] on input at bounding box center [665, 166] width 596 height 54
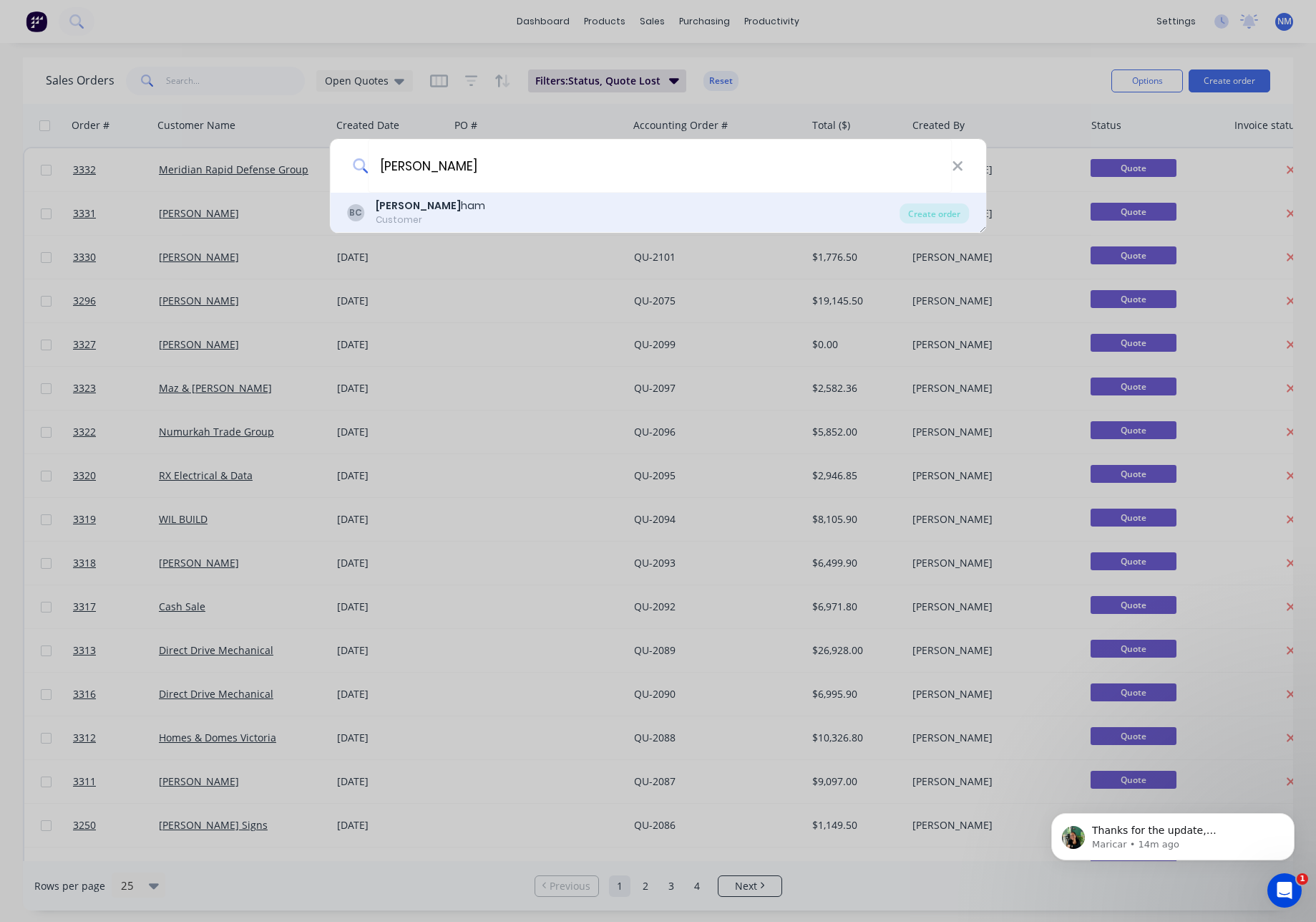
type input "[PERSON_NAME]"
click at [488, 208] on div "BC [PERSON_NAME] ham Customer" at bounding box center [623, 212] width 553 height 28
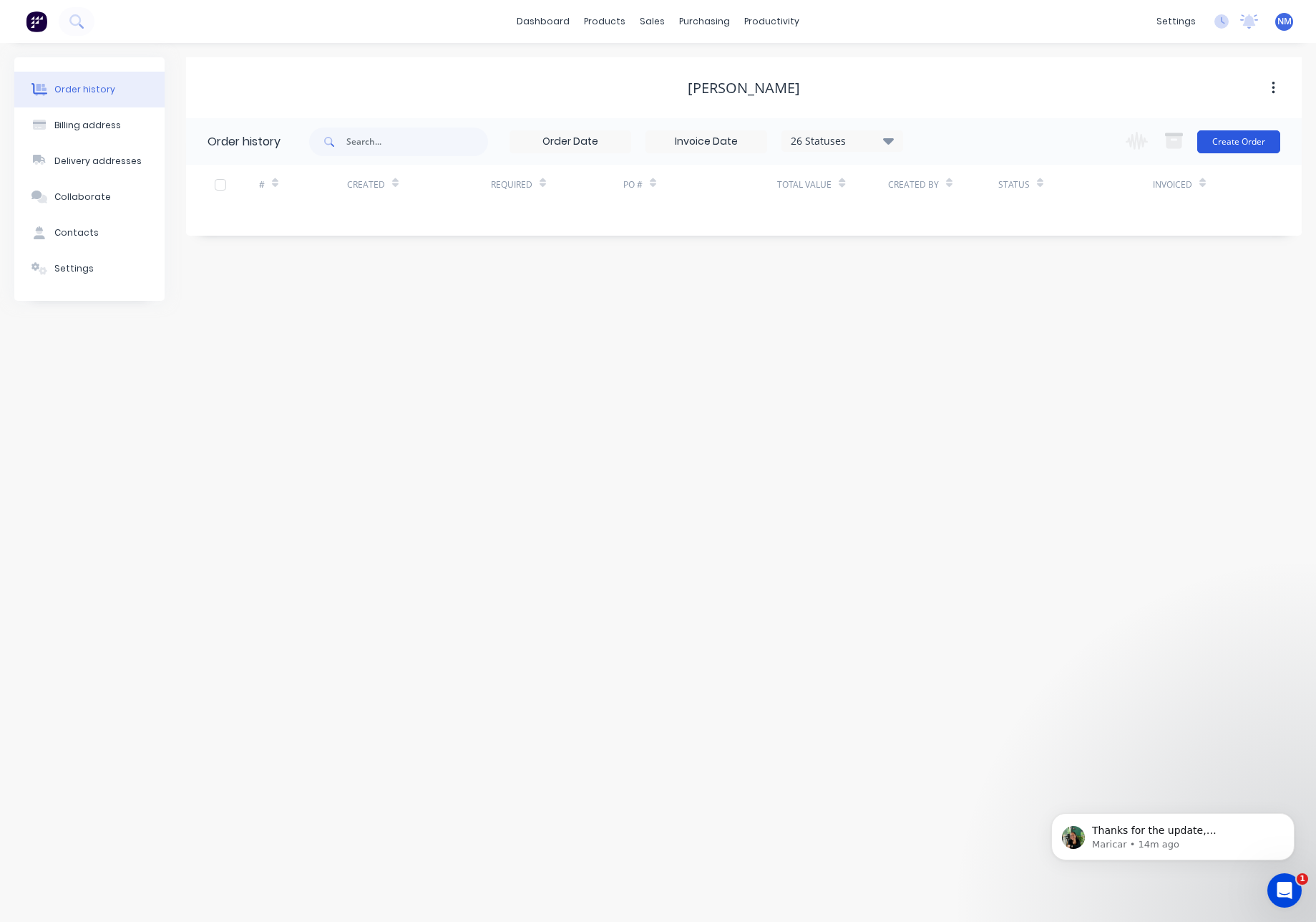
click at [1228, 152] on button "Create Order" at bounding box center [1239, 141] width 83 height 23
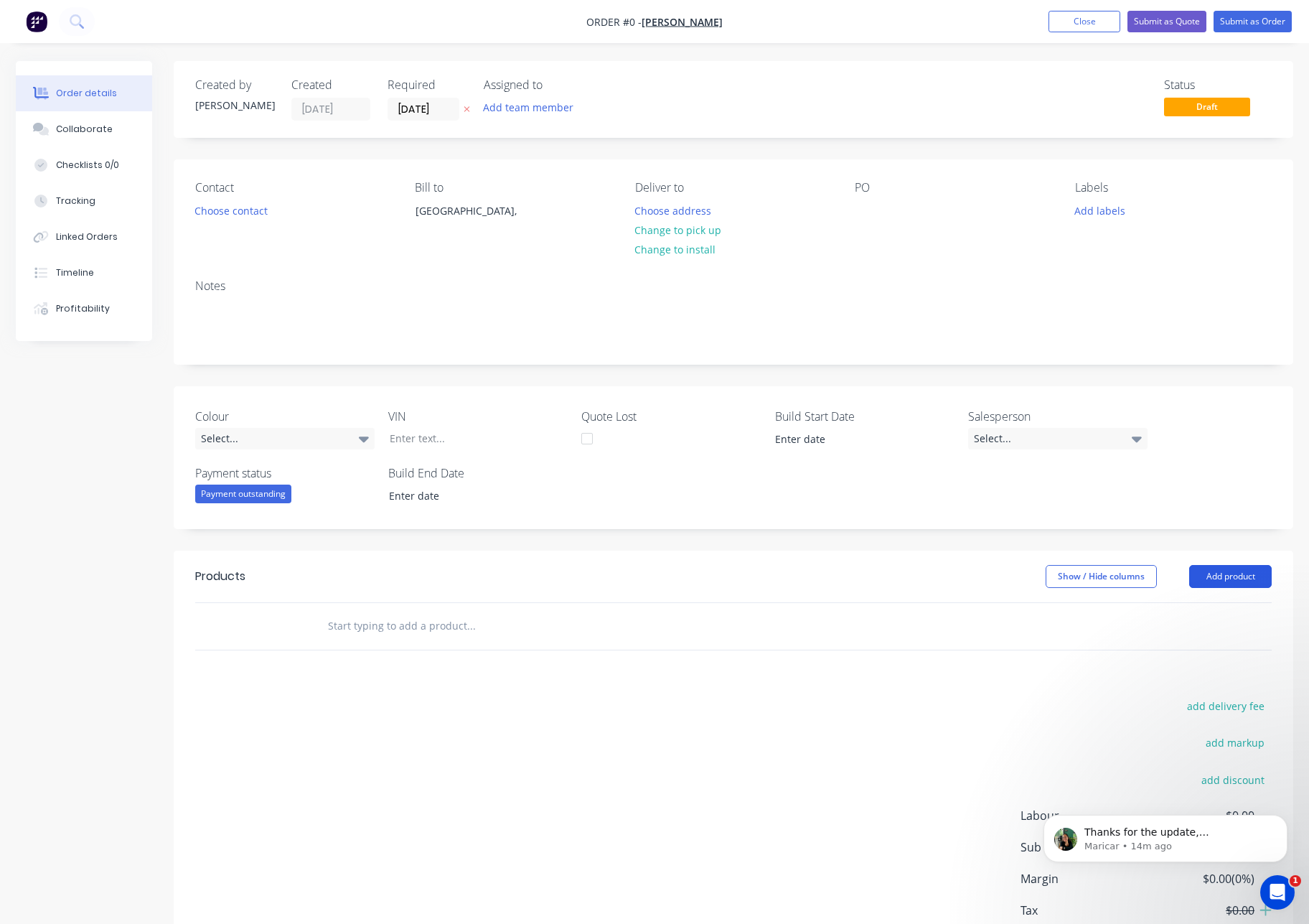
click at [1234, 574] on button "Add product" at bounding box center [1230, 576] width 82 height 23
click at [1212, 614] on div "Product catalogue" at bounding box center [1204, 612] width 111 height 21
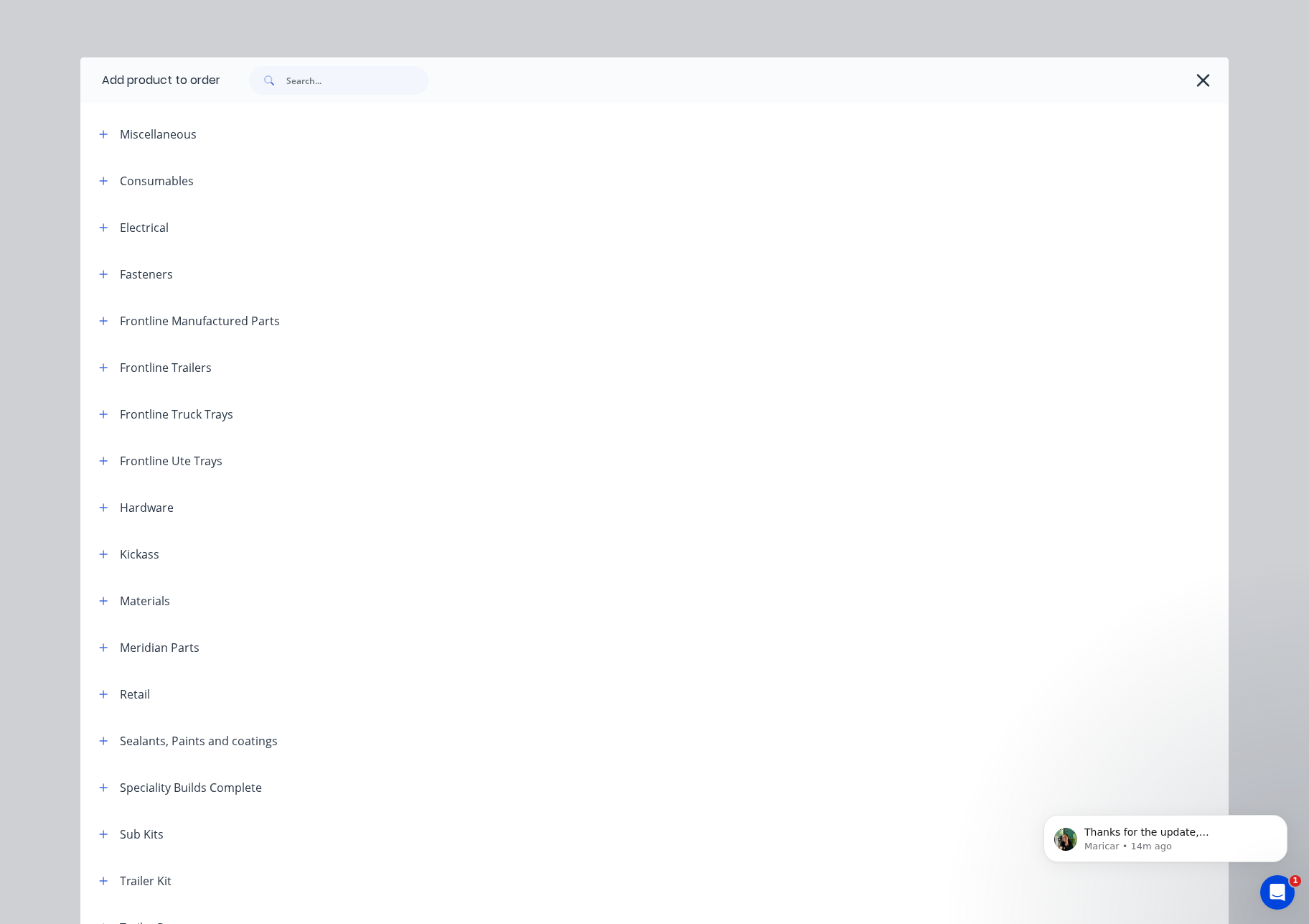
drag, startPoint x: 94, startPoint y: 373, endPoint x: 117, endPoint y: 383, distance: 25.1
click at [95, 373] on button "button" at bounding box center [104, 367] width 18 height 18
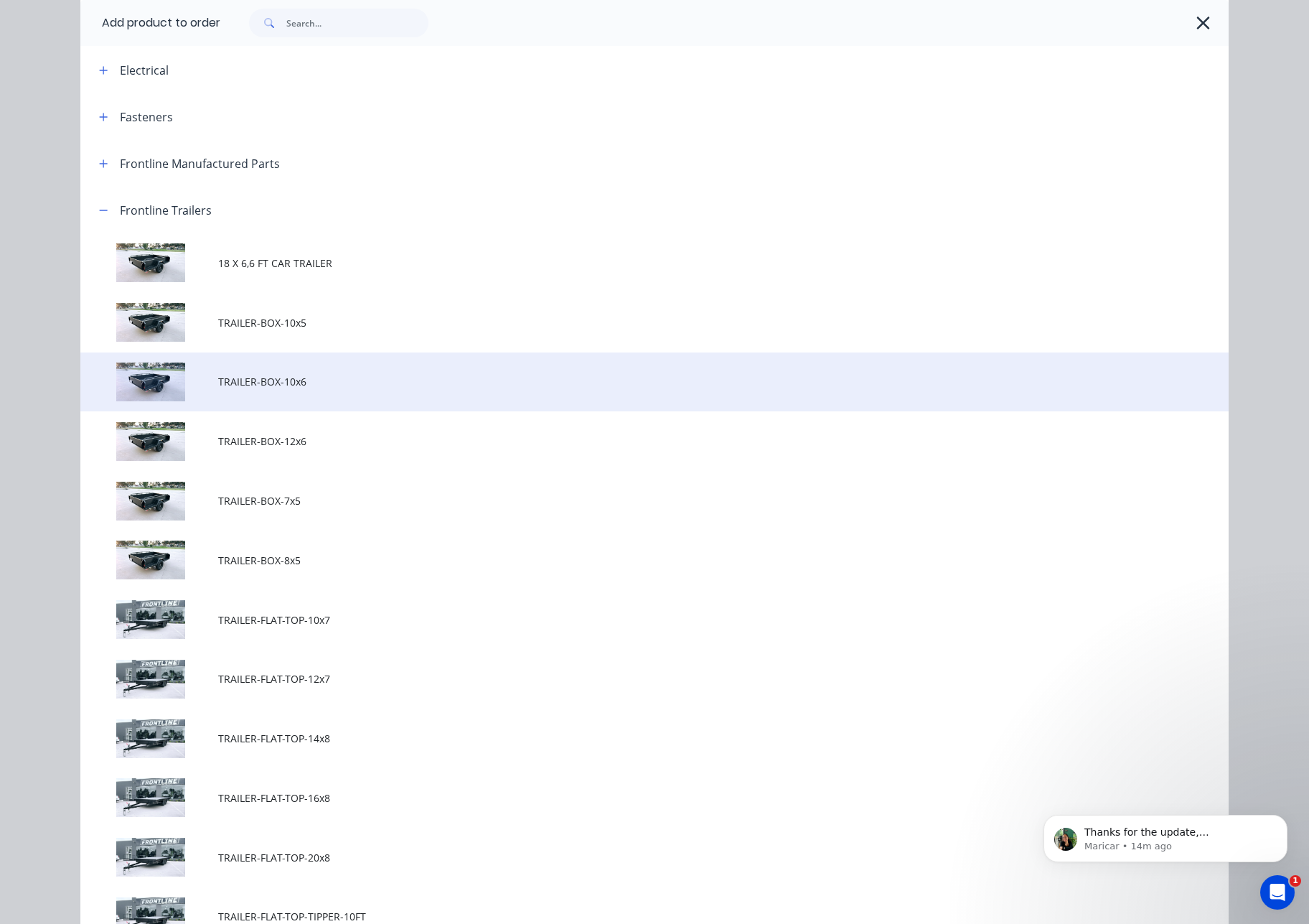
scroll to position [160, 0]
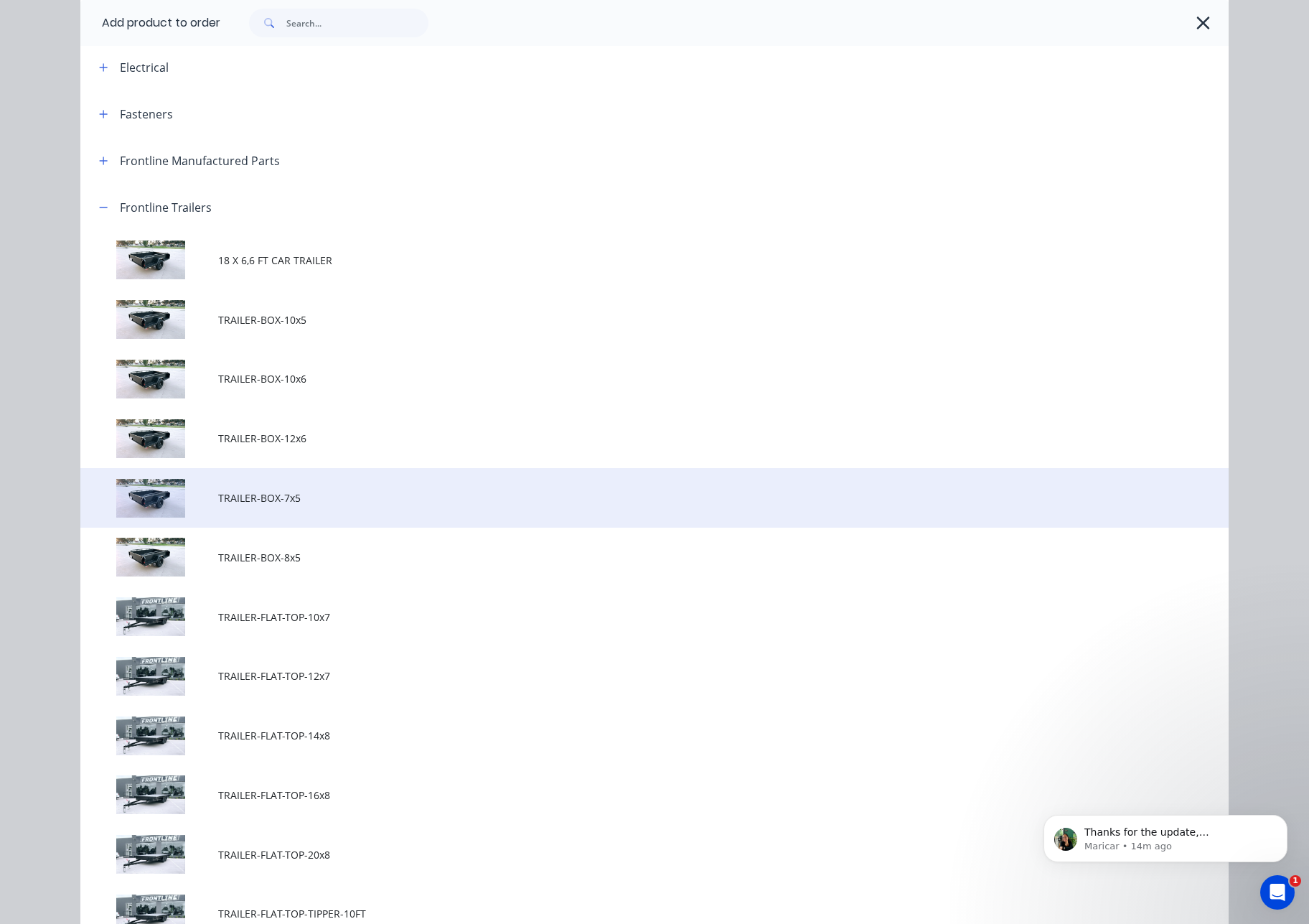
click at [309, 501] on span "TRAILER-BOX-7x5" at bounding box center [622, 498] width 808 height 15
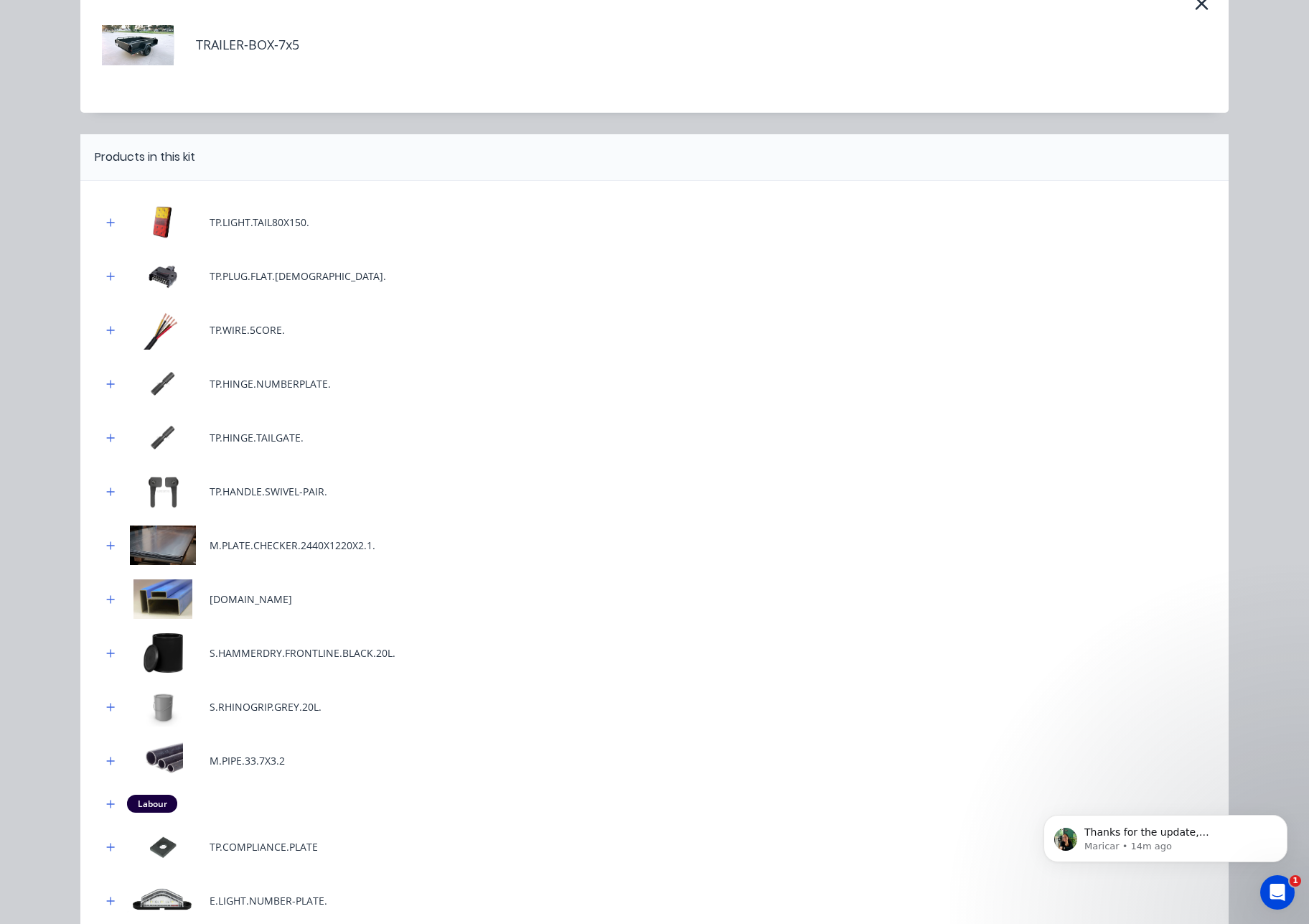
scroll to position [335, 0]
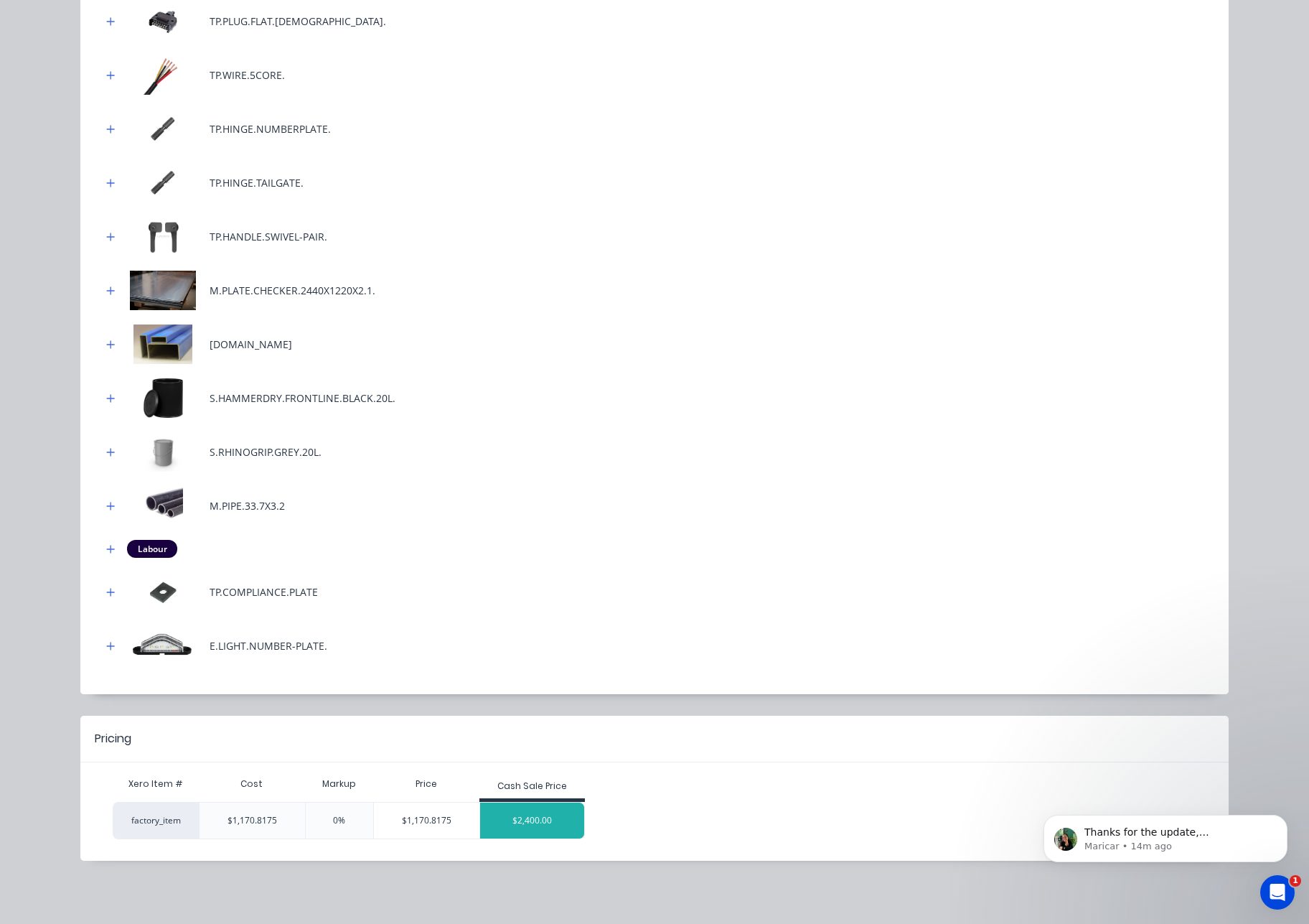
click at [532, 812] on div "$2,400.00" at bounding box center [532, 820] width 104 height 36
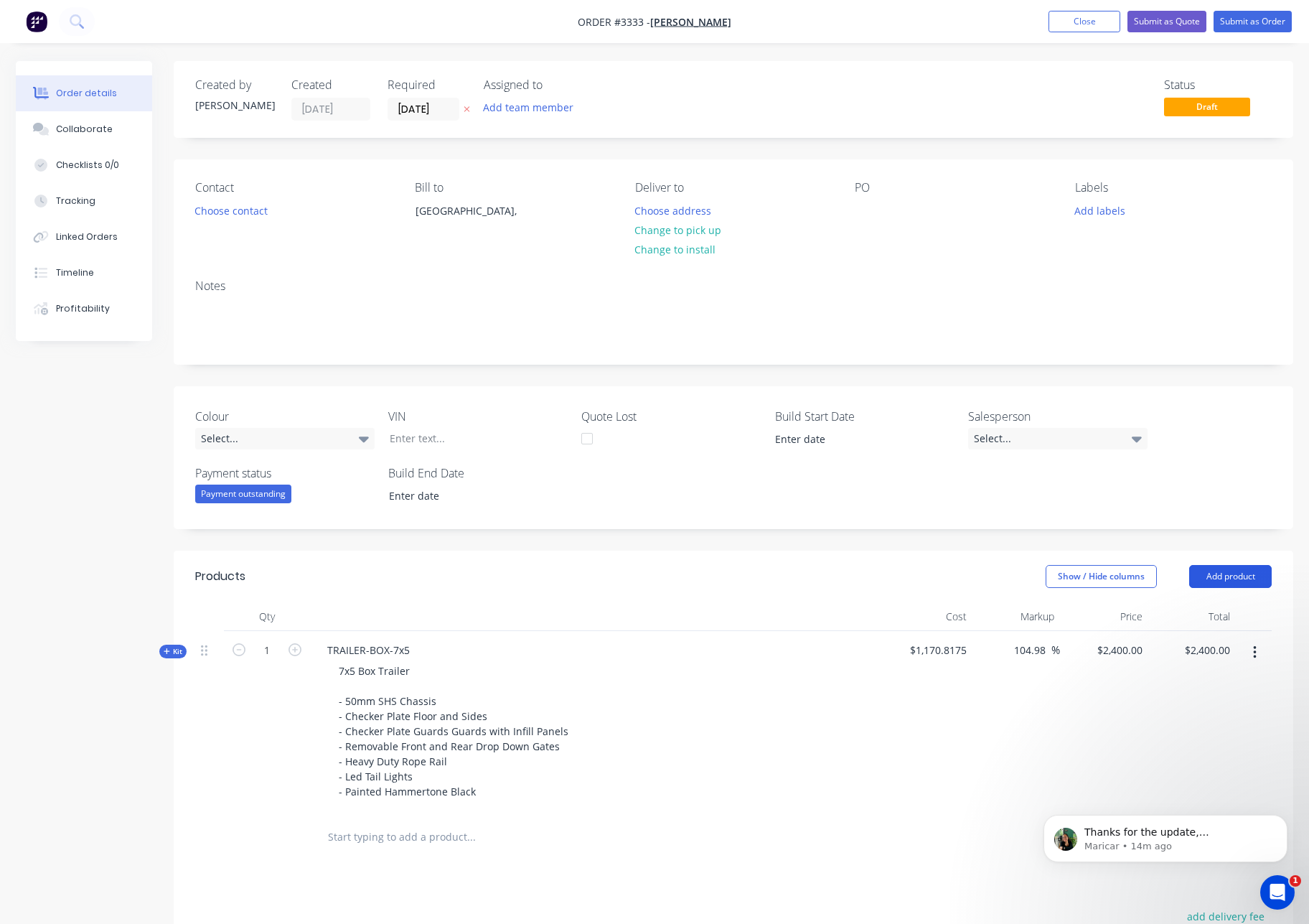
click at [1233, 570] on button "Add product" at bounding box center [1230, 576] width 82 height 23
click at [1206, 609] on div "Product catalogue" at bounding box center [1204, 612] width 111 height 21
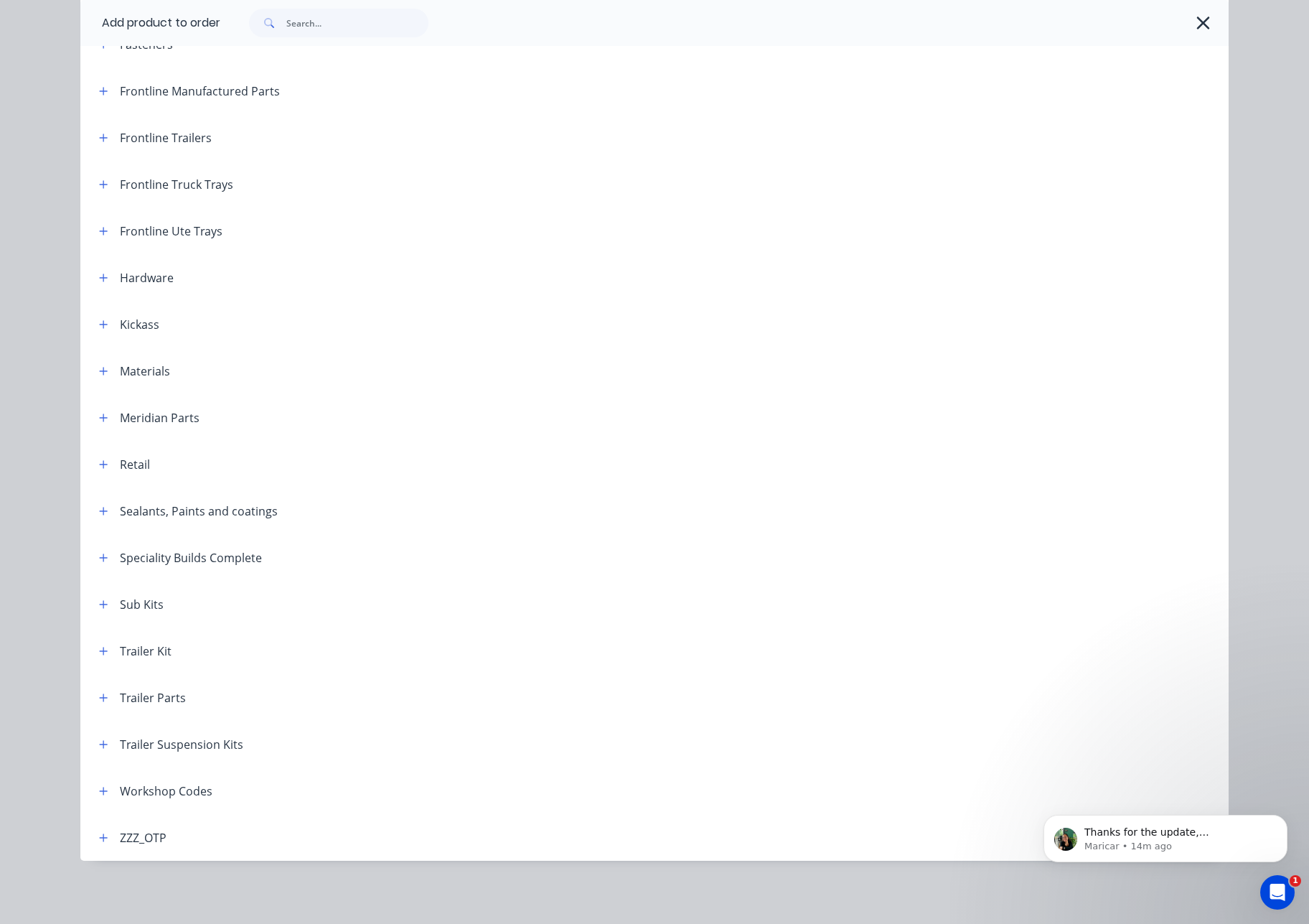
scroll to position [324, 0]
click at [100, 748] on icon "button" at bounding box center [103, 744] width 9 height 10
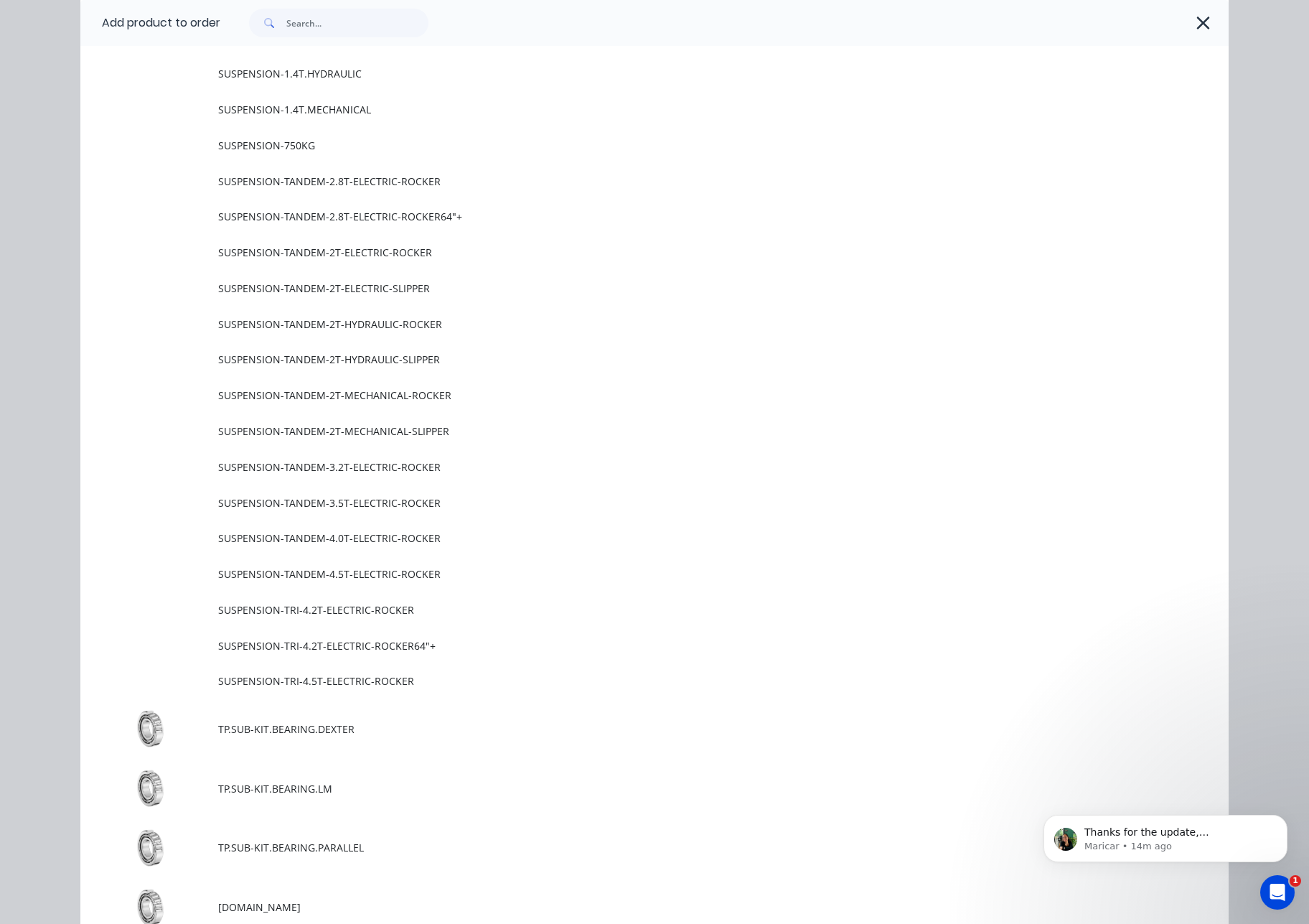
scroll to position [808, 0]
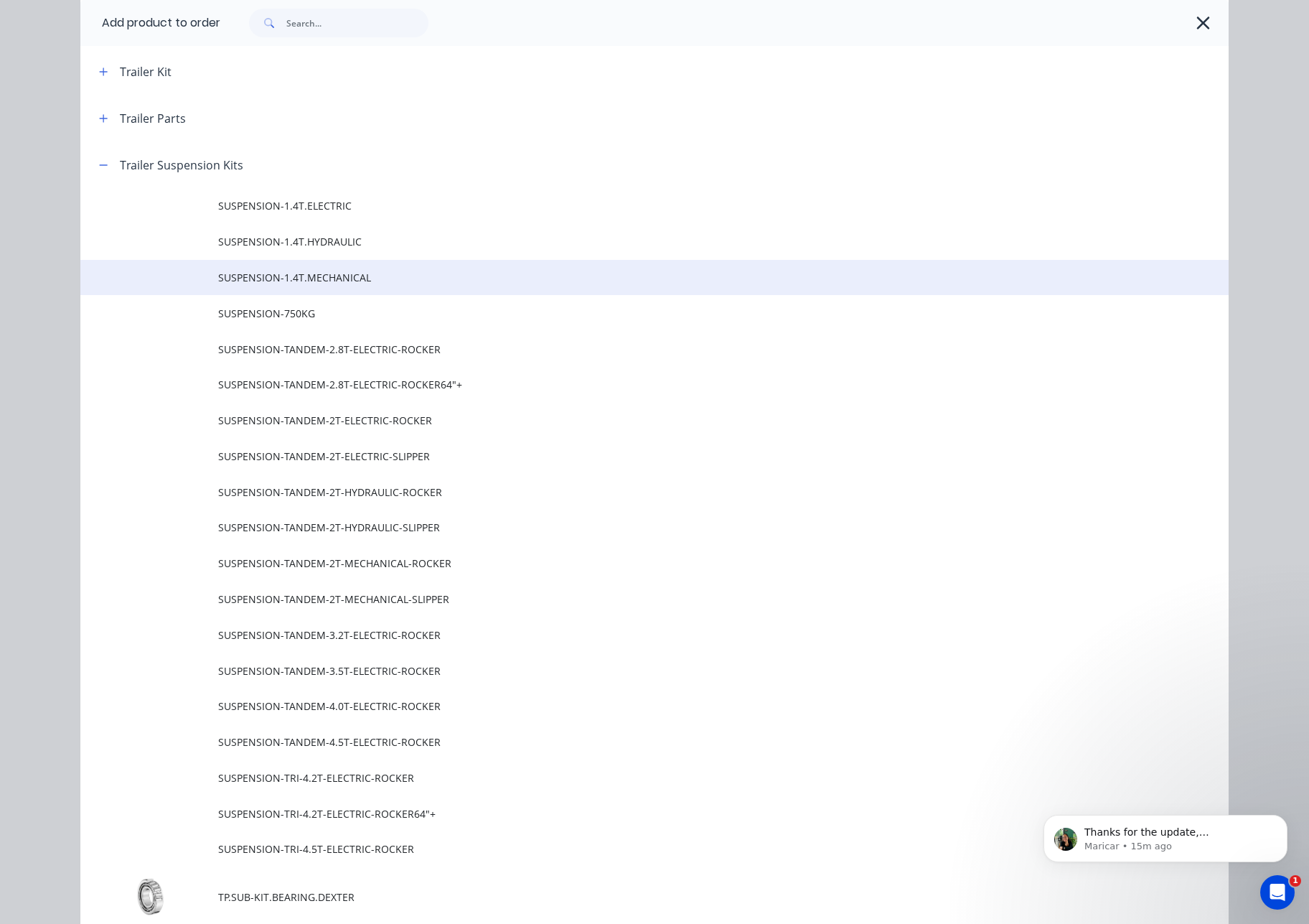
click at [367, 280] on span "SUSPENSION-1.4T.MECHANICAL" at bounding box center [622, 277] width 808 height 15
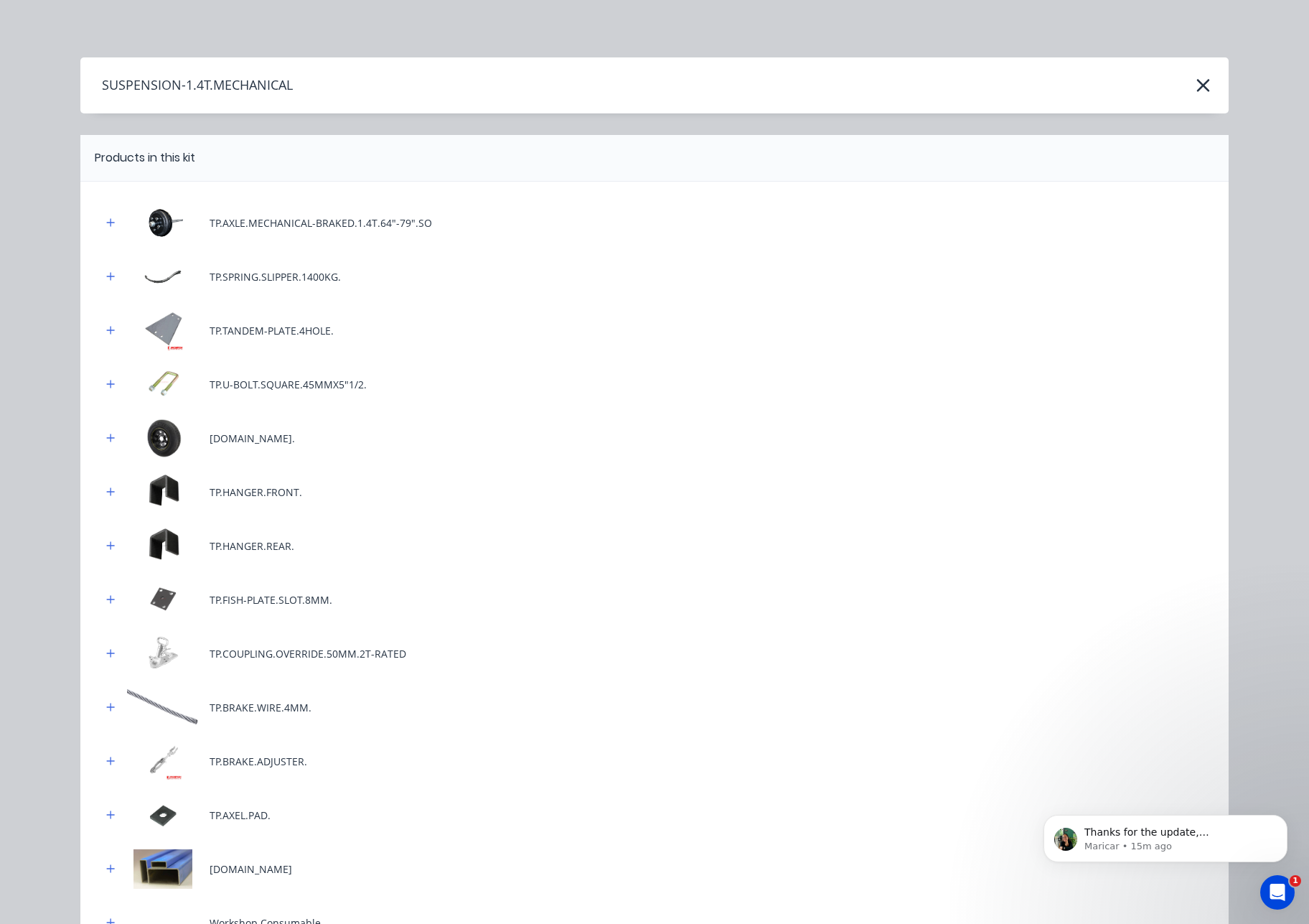
scroll to position [0, 0]
click at [1195, 77] on icon "button" at bounding box center [1202, 85] width 15 height 20
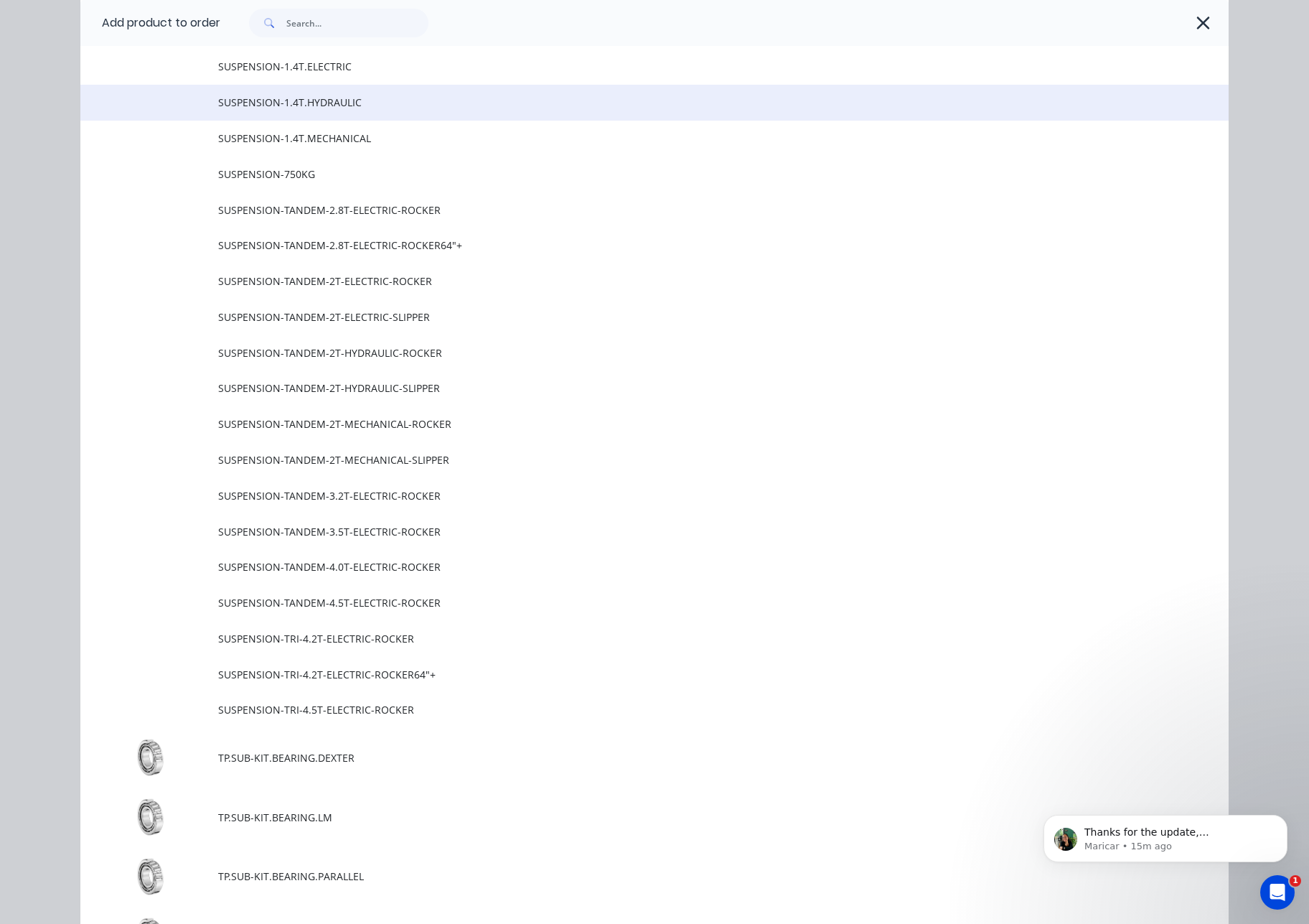
scroll to position [950, 0]
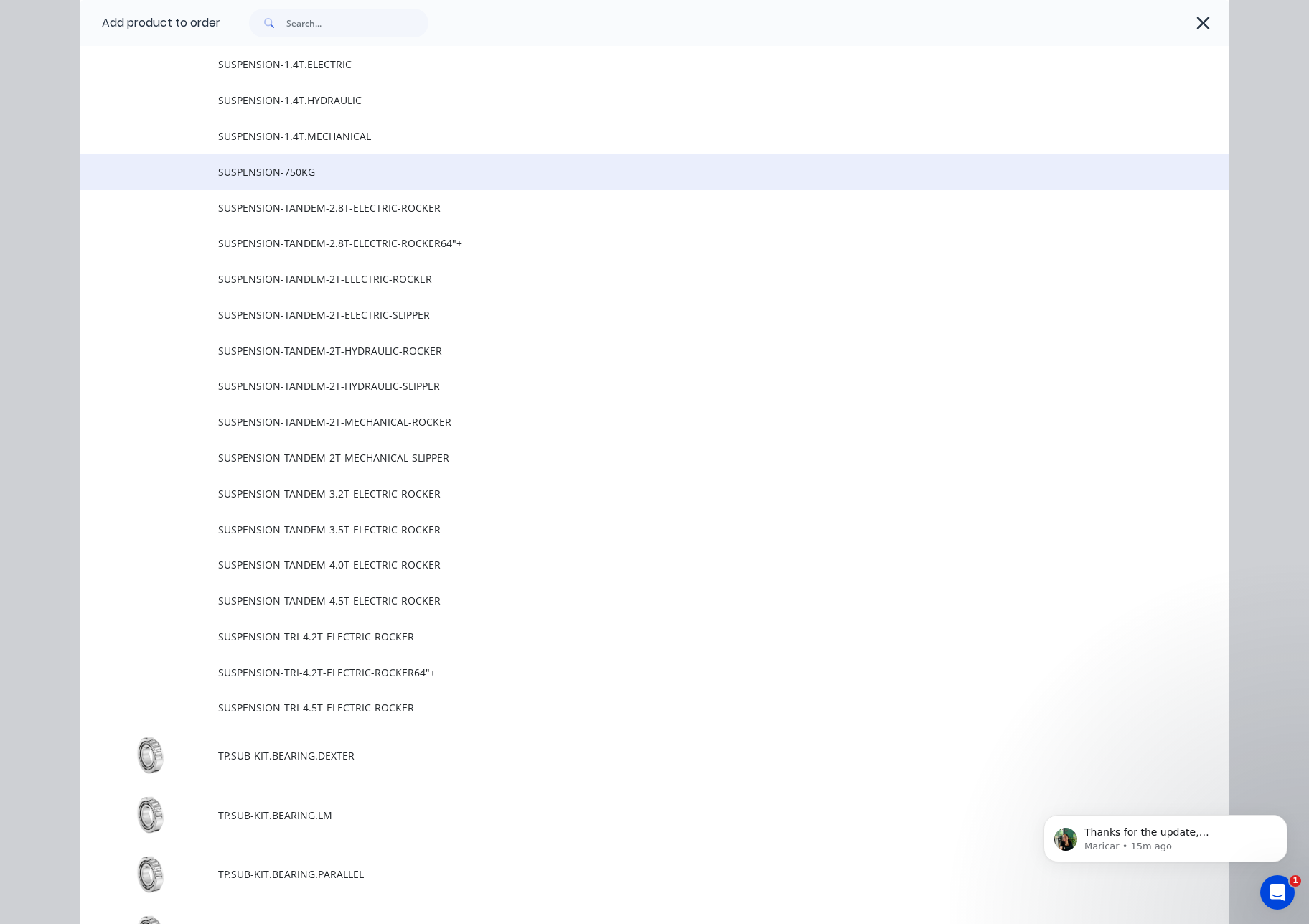
click at [367, 174] on span "SUSPENSION-750KG" at bounding box center [622, 172] width 808 height 15
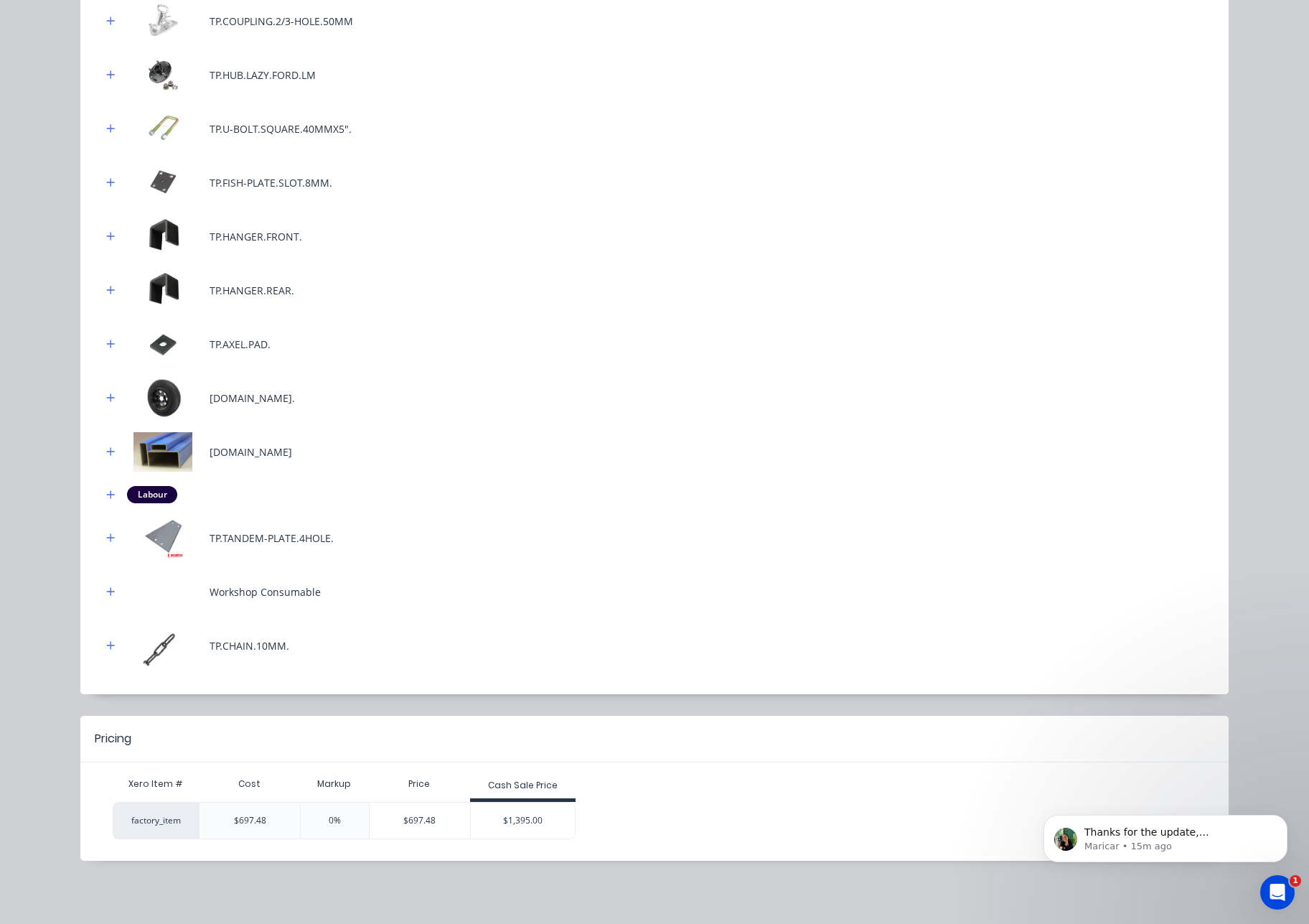
scroll to position [324, 0]
click at [532, 824] on div "$1,395.00" at bounding box center [523, 820] width 104 height 36
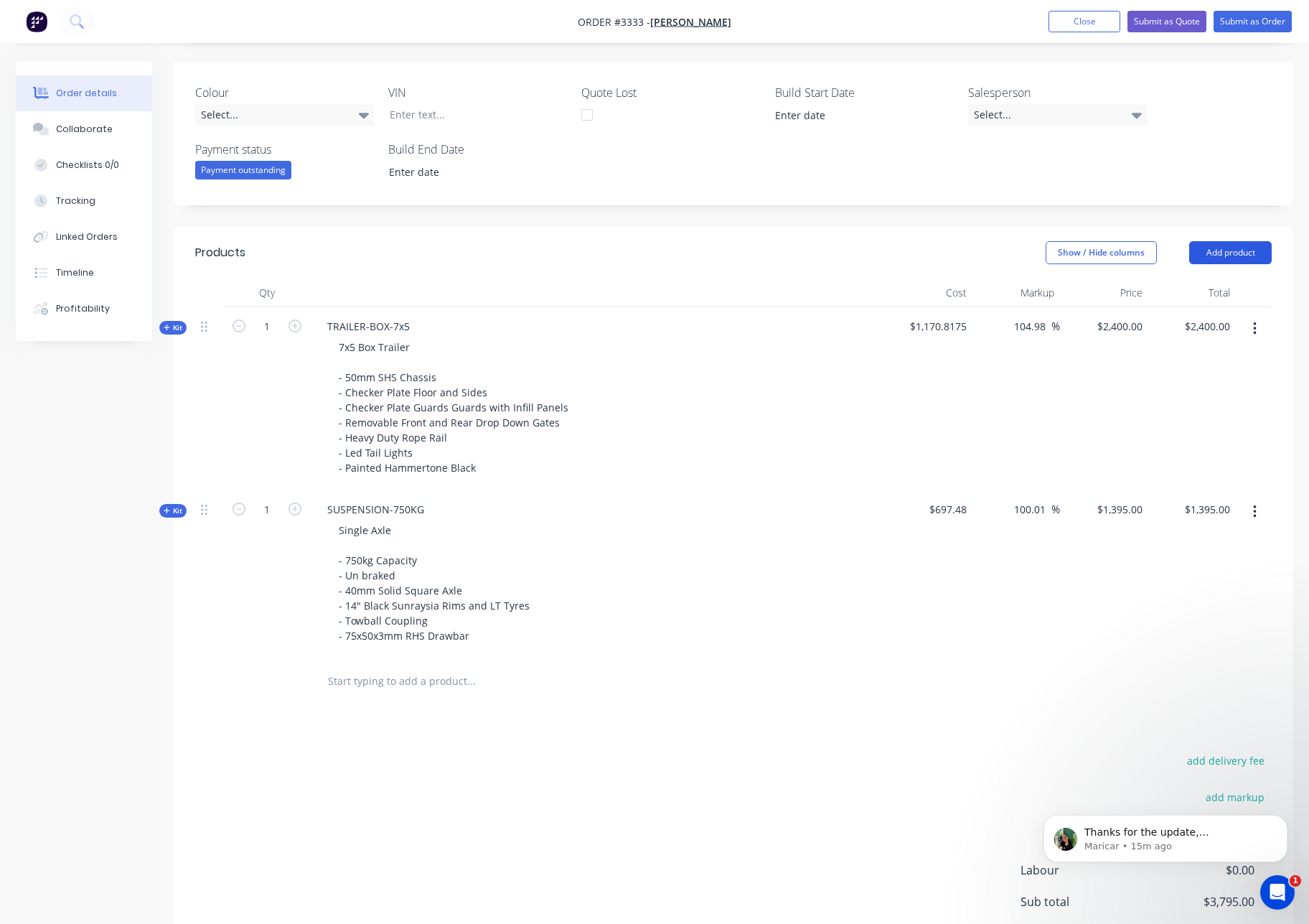
click at [1244, 252] on button "Add product" at bounding box center [1230, 252] width 82 height 23
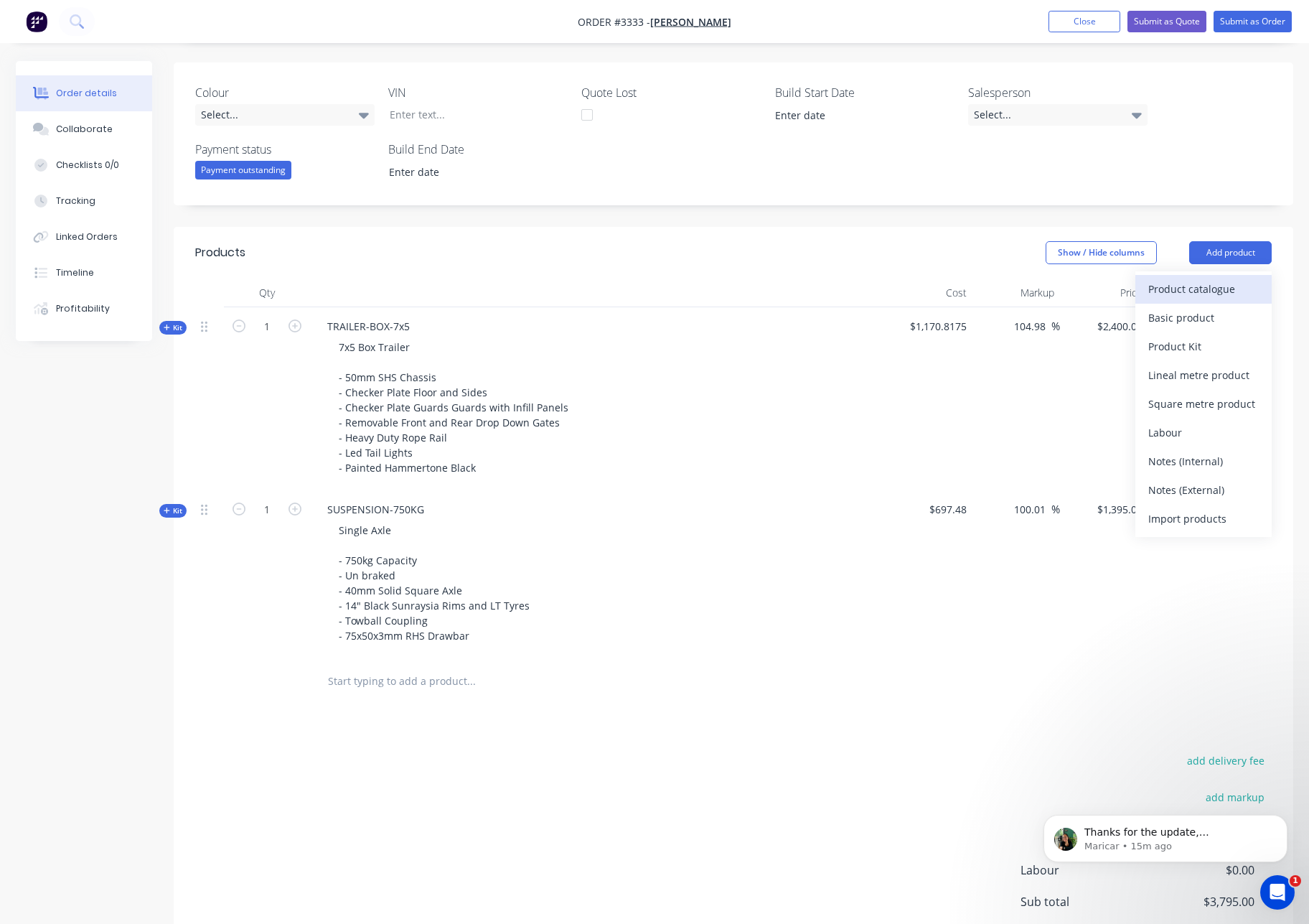
click at [1192, 297] on div "Product catalogue" at bounding box center [1204, 289] width 111 height 21
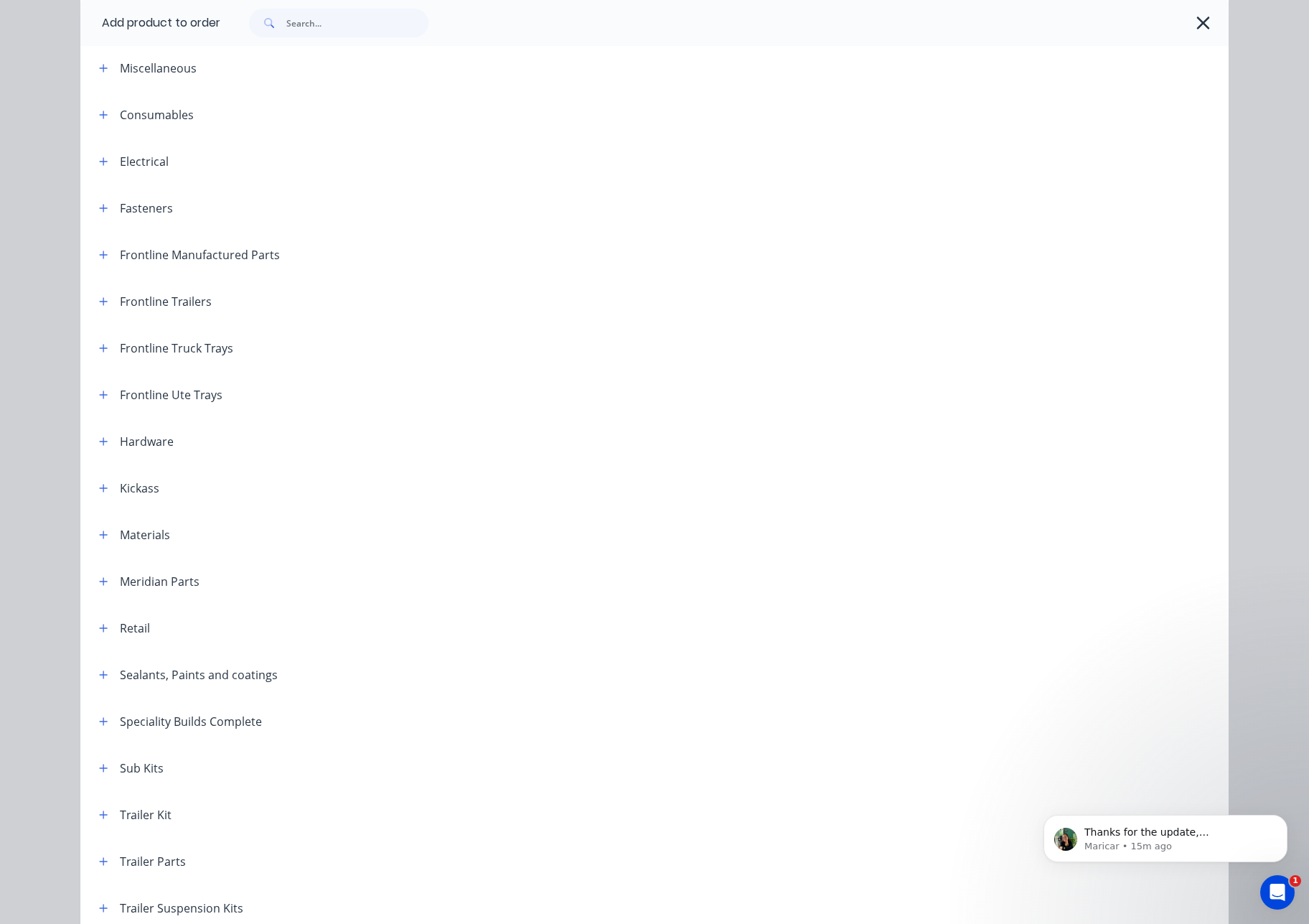
scroll to position [229, 0]
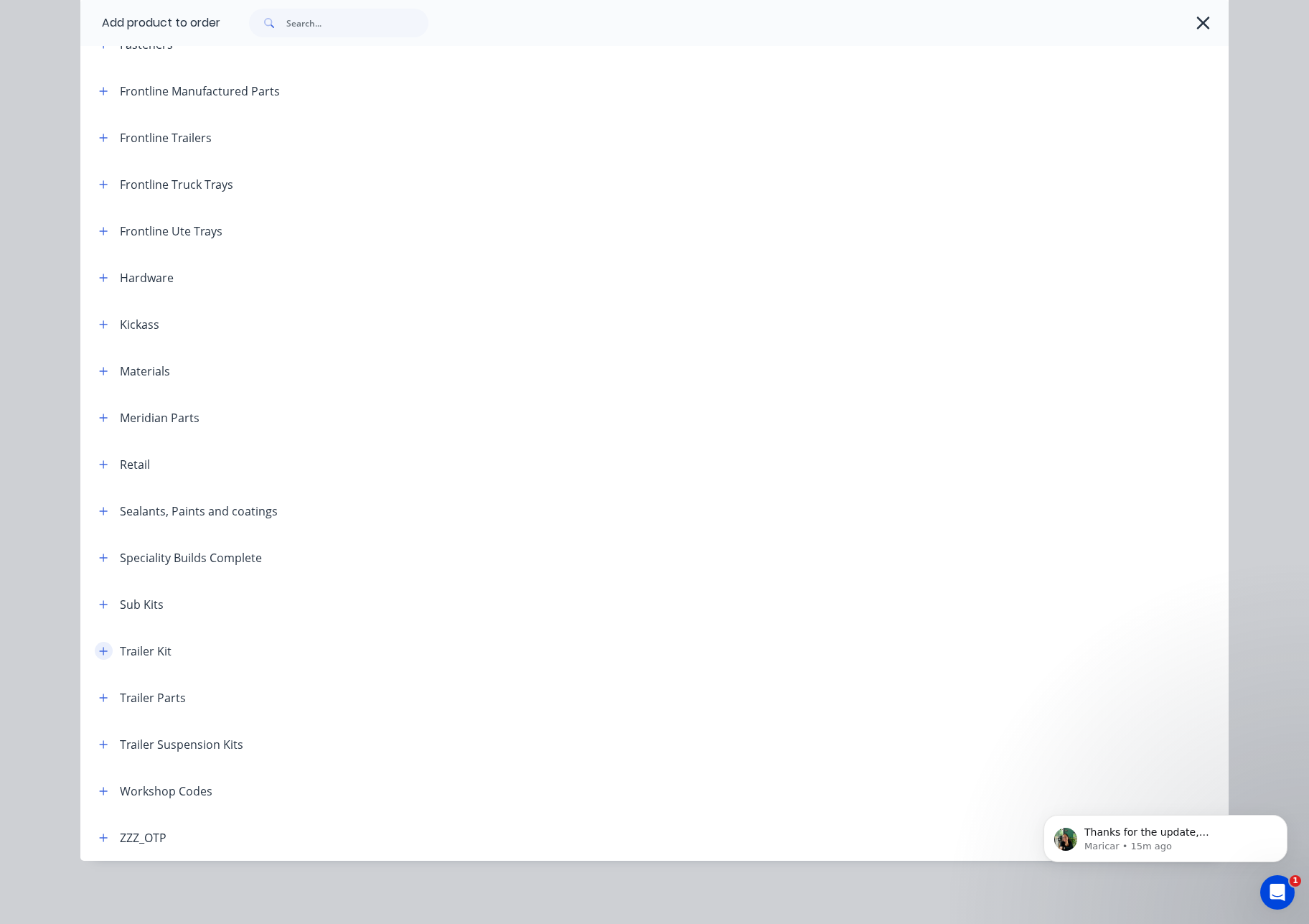
click at [100, 650] on icon "button" at bounding box center [104, 650] width 8 height 8
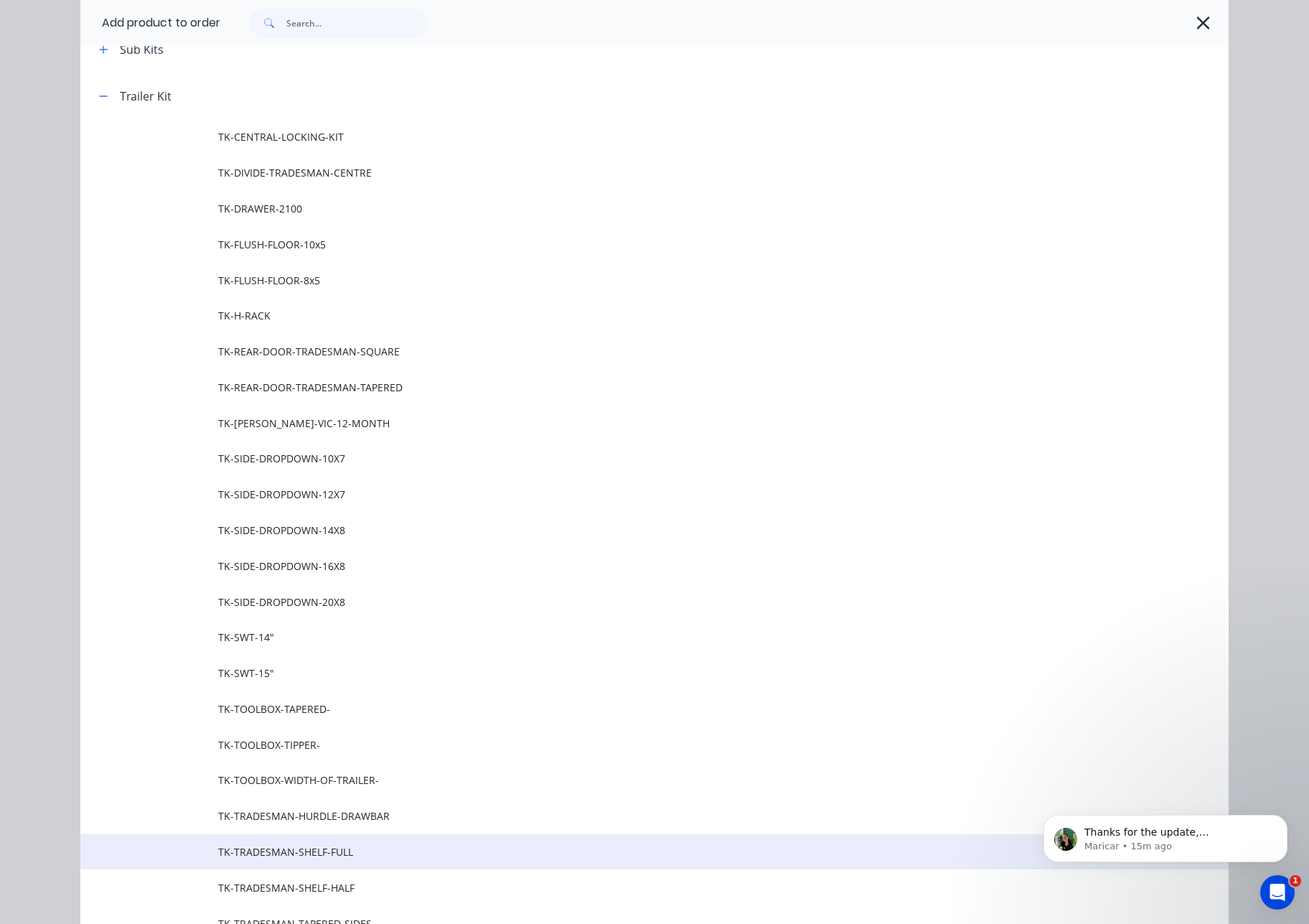
scroll to position [586, 0]
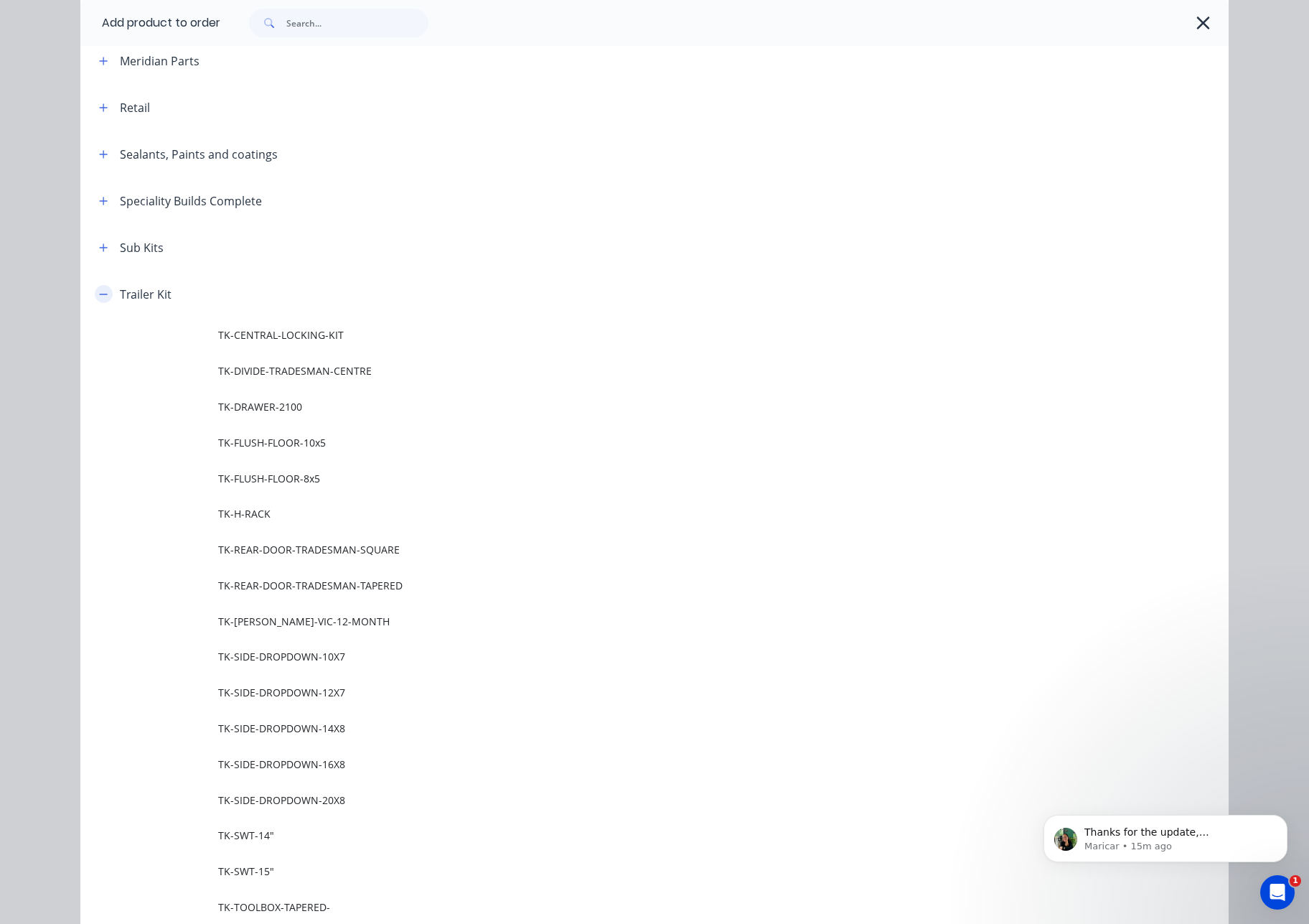
click at [100, 295] on icon "button" at bounding box center [103, 294] width 9 height 10
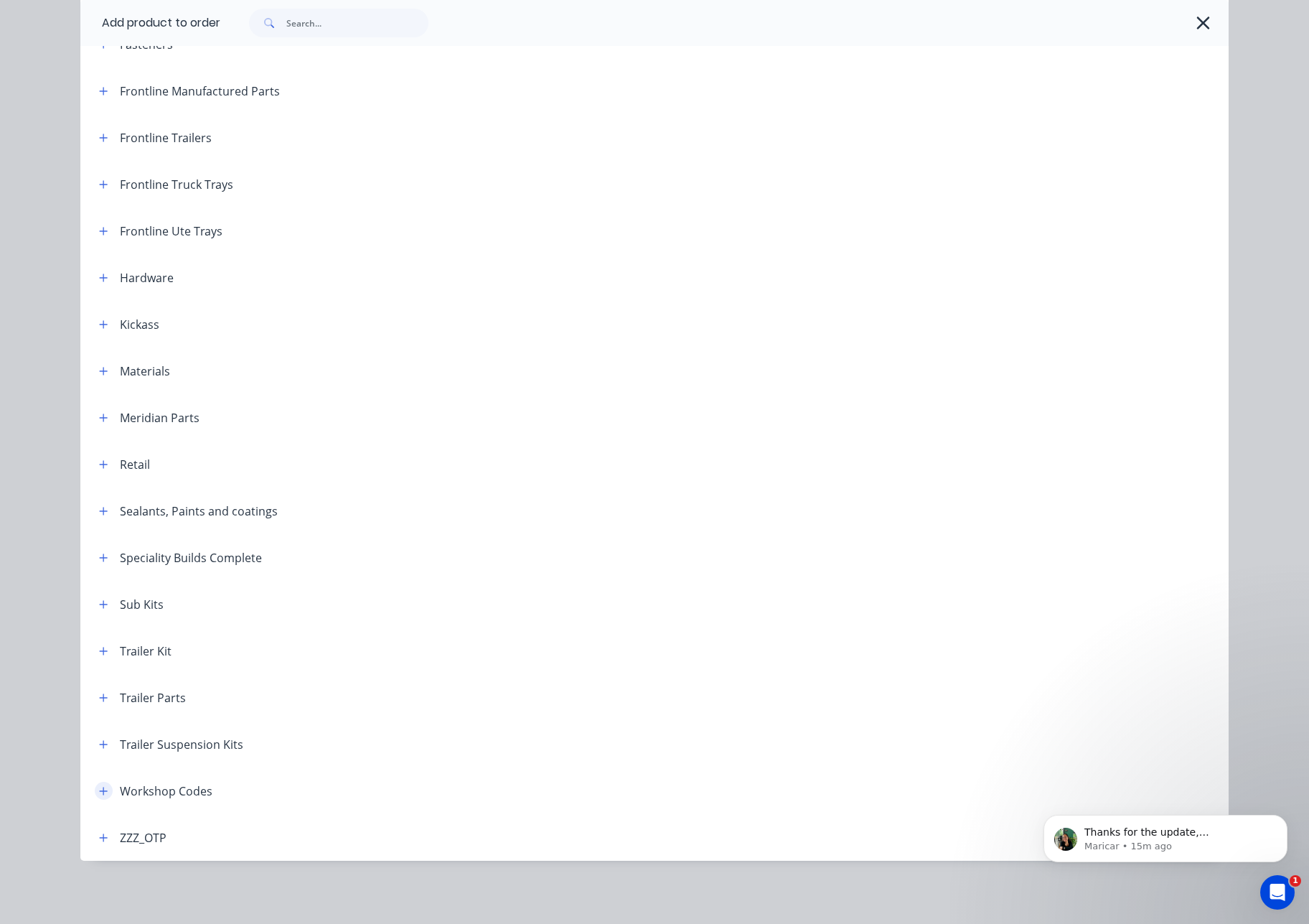
click at [104, 792] on button "button" at bounding box center [104, 790] width 18 height 18
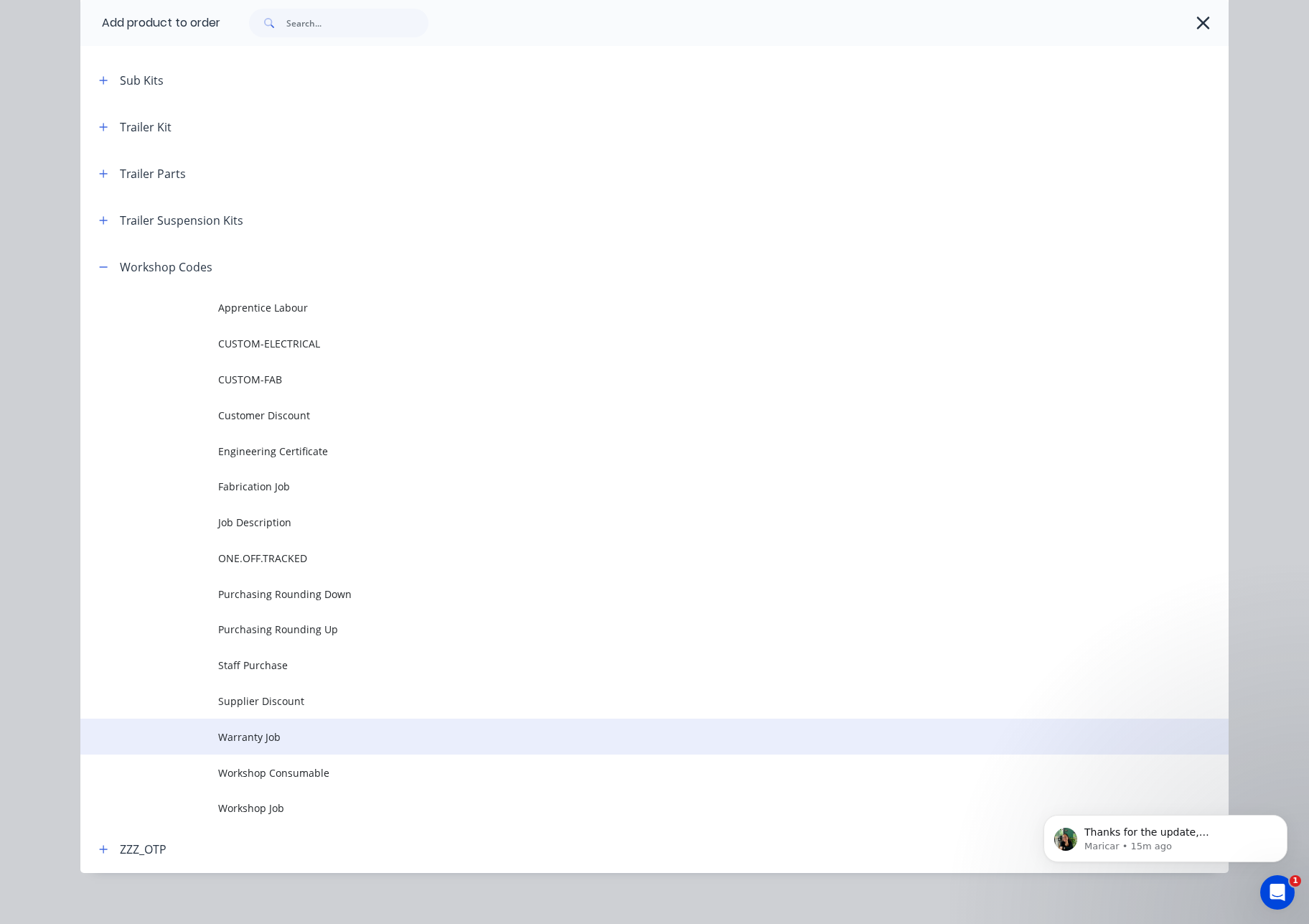
scroll to position [766, 0]
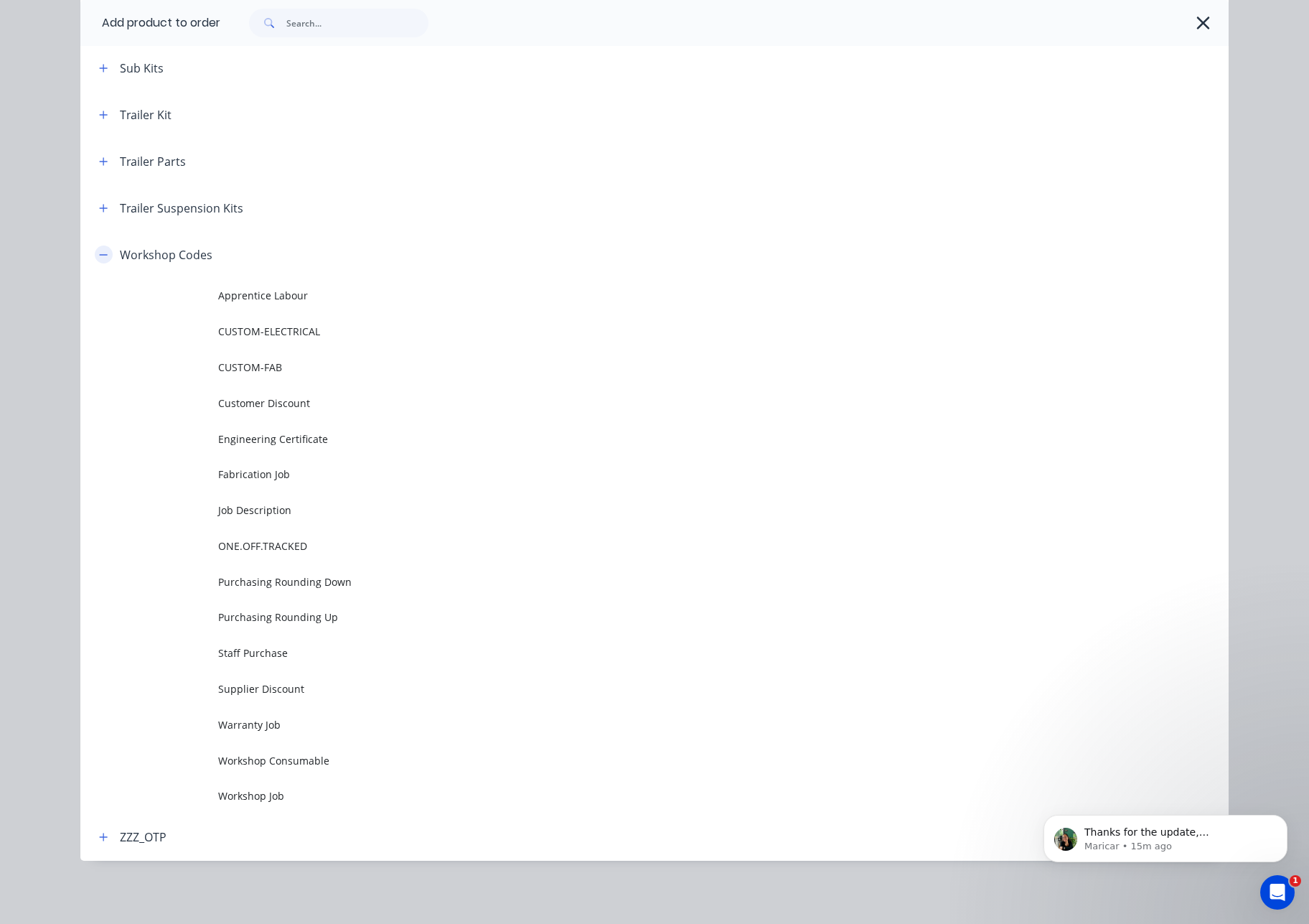
click at [101, 250] on icon "button" at bounding box center [103, 255] width 9 height 10
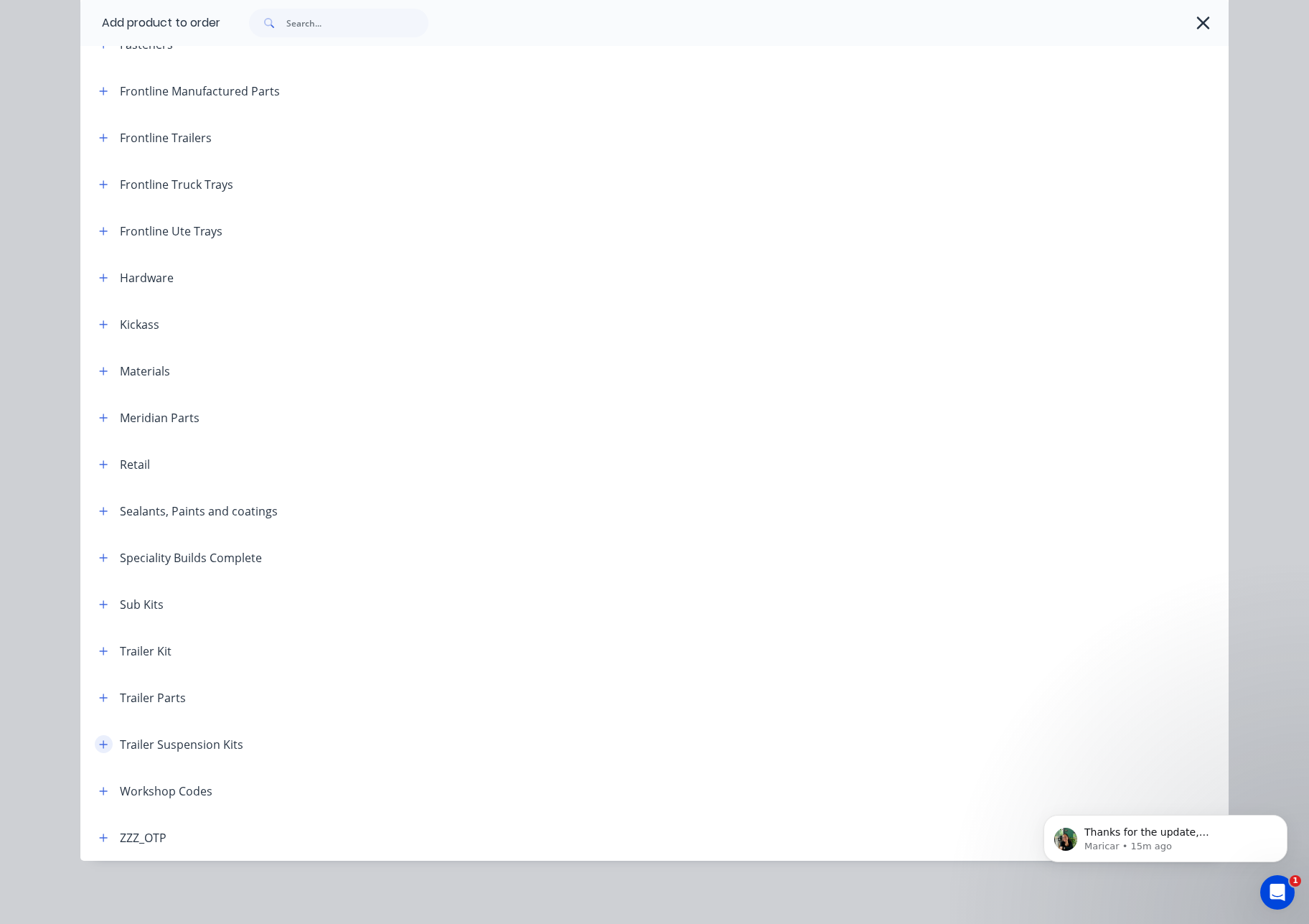
click at [102, 742] on icon "button" at bounding box center [103, 744] width 9 height 10
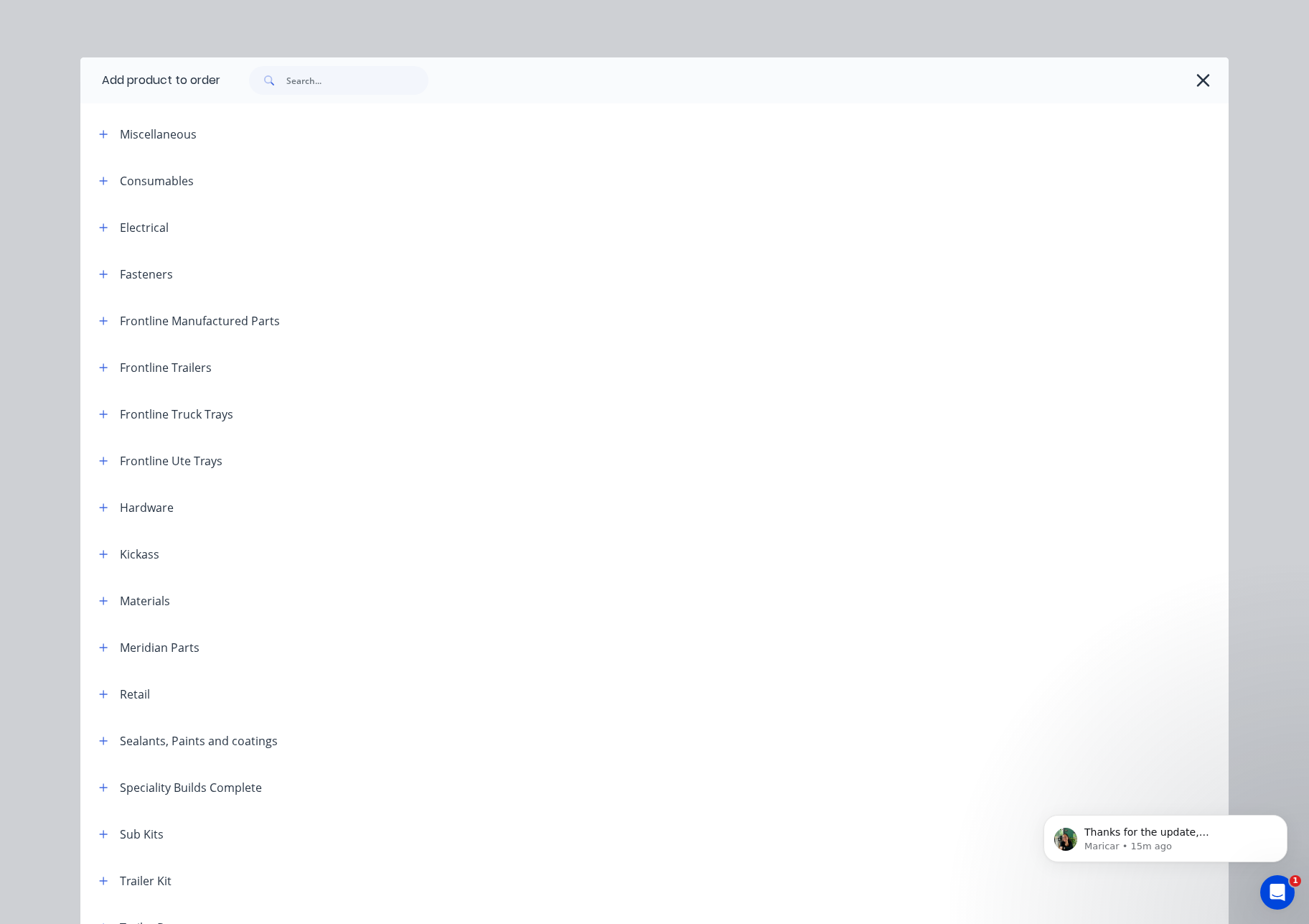
scroll to position [0, 0]
click at [1197, 81] on icon "button" at bounding box center [1202, 80] width 13 height 13
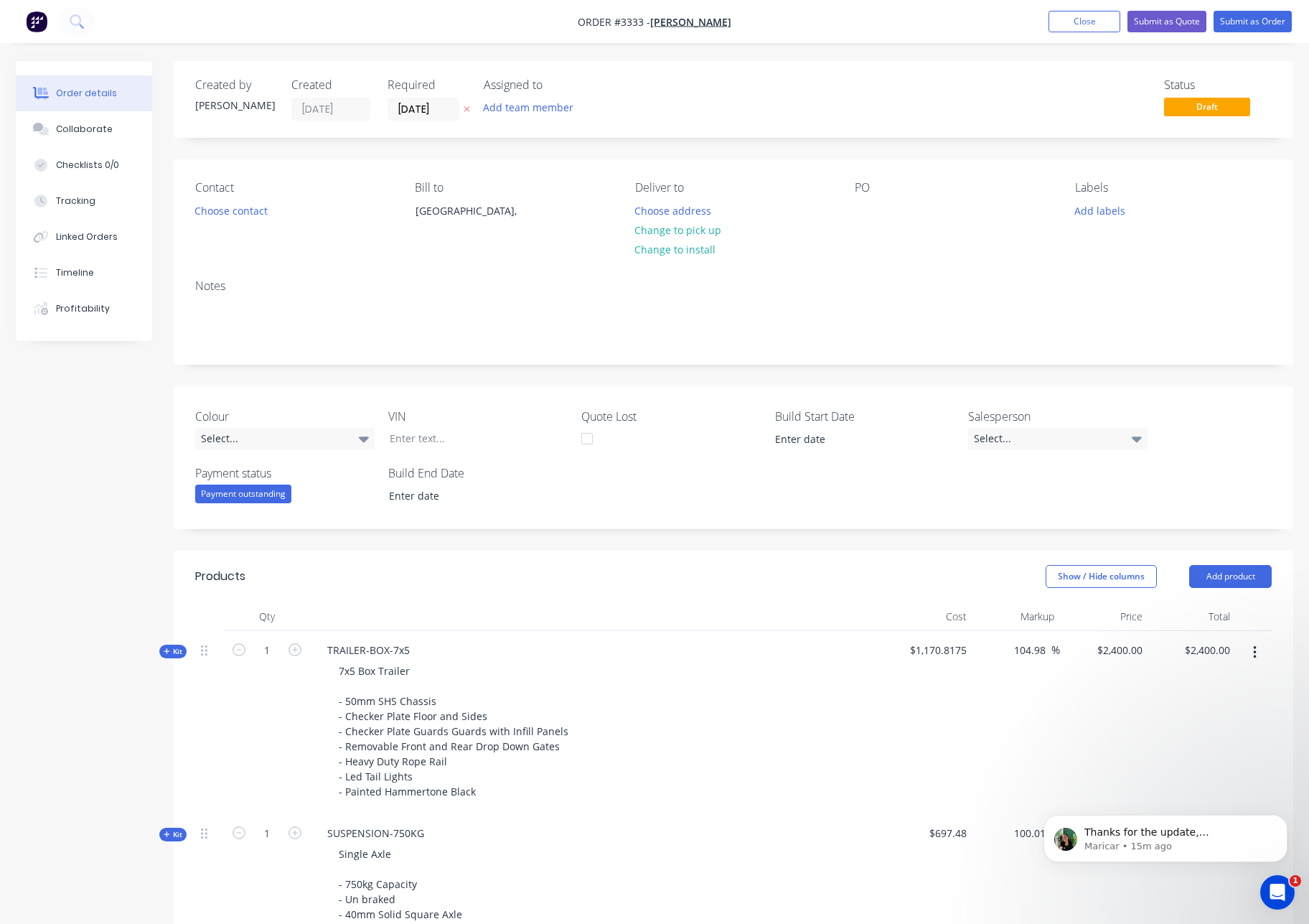
scroll to position [471, 0]
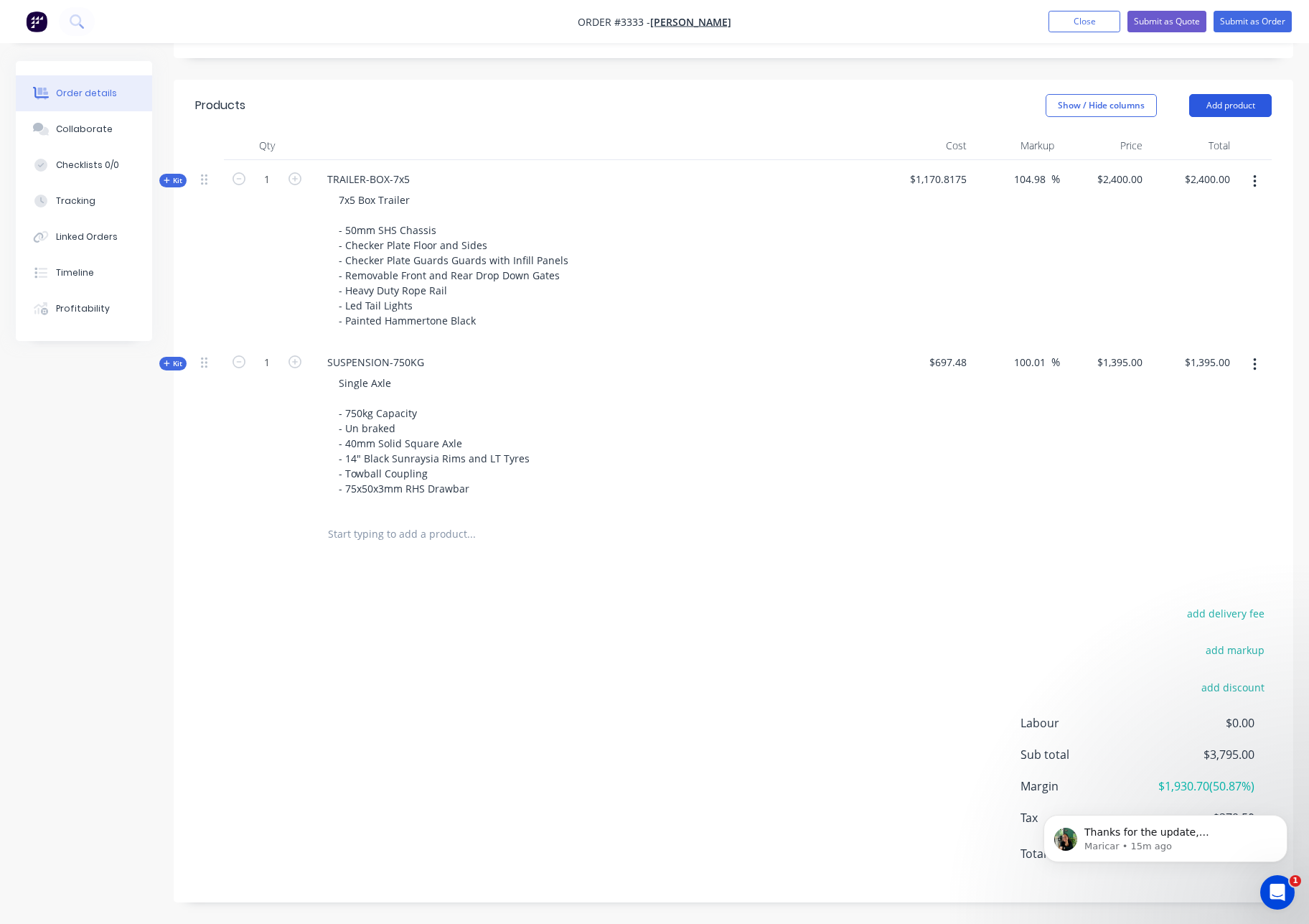
click at [1243, 103] on button "Add product" at bounding box center [1230, 105] width 82 height 23
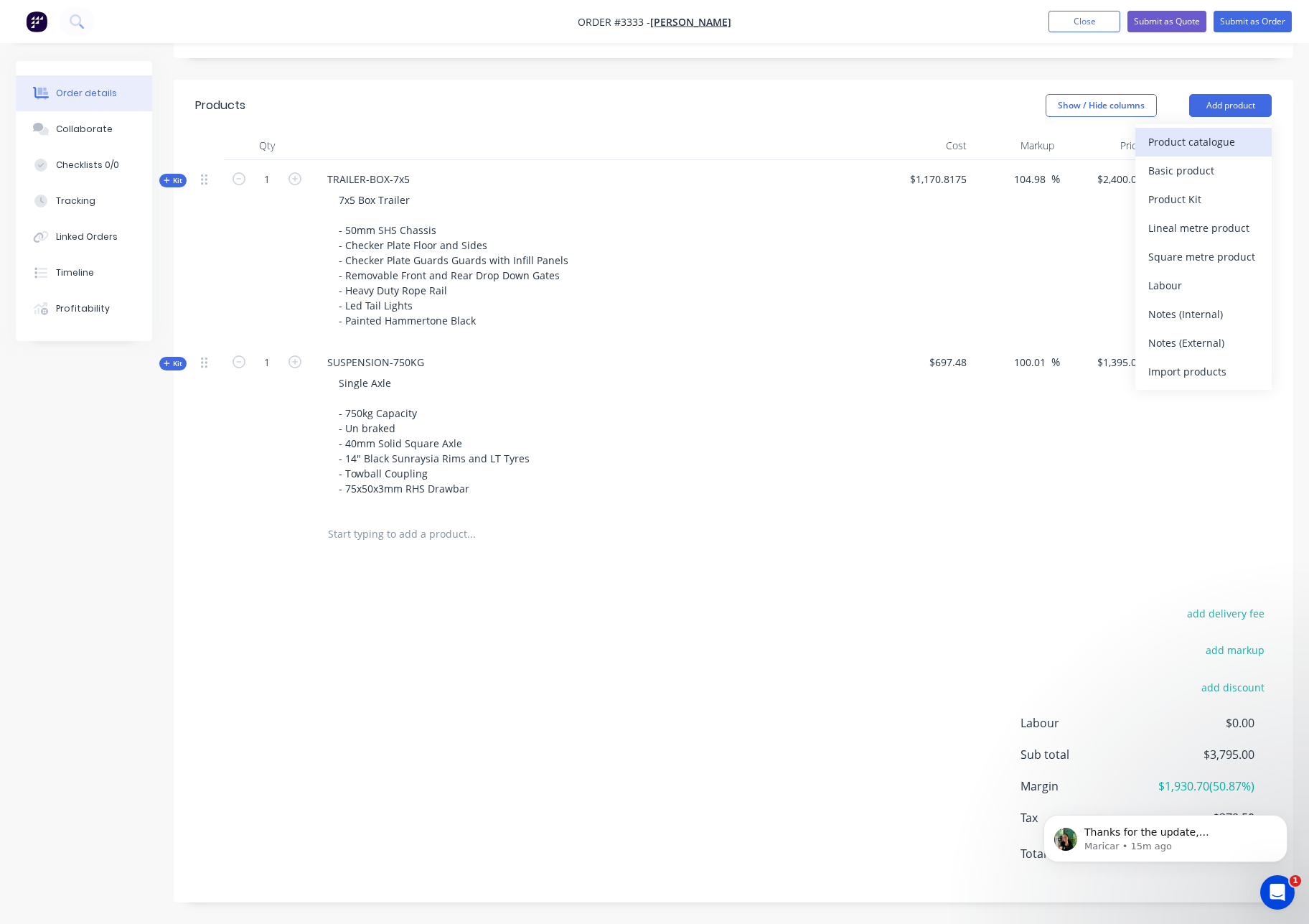
click at [1187, 142] on div "Product catalogue" at bounding box center [1204, 142] width 111 height 21
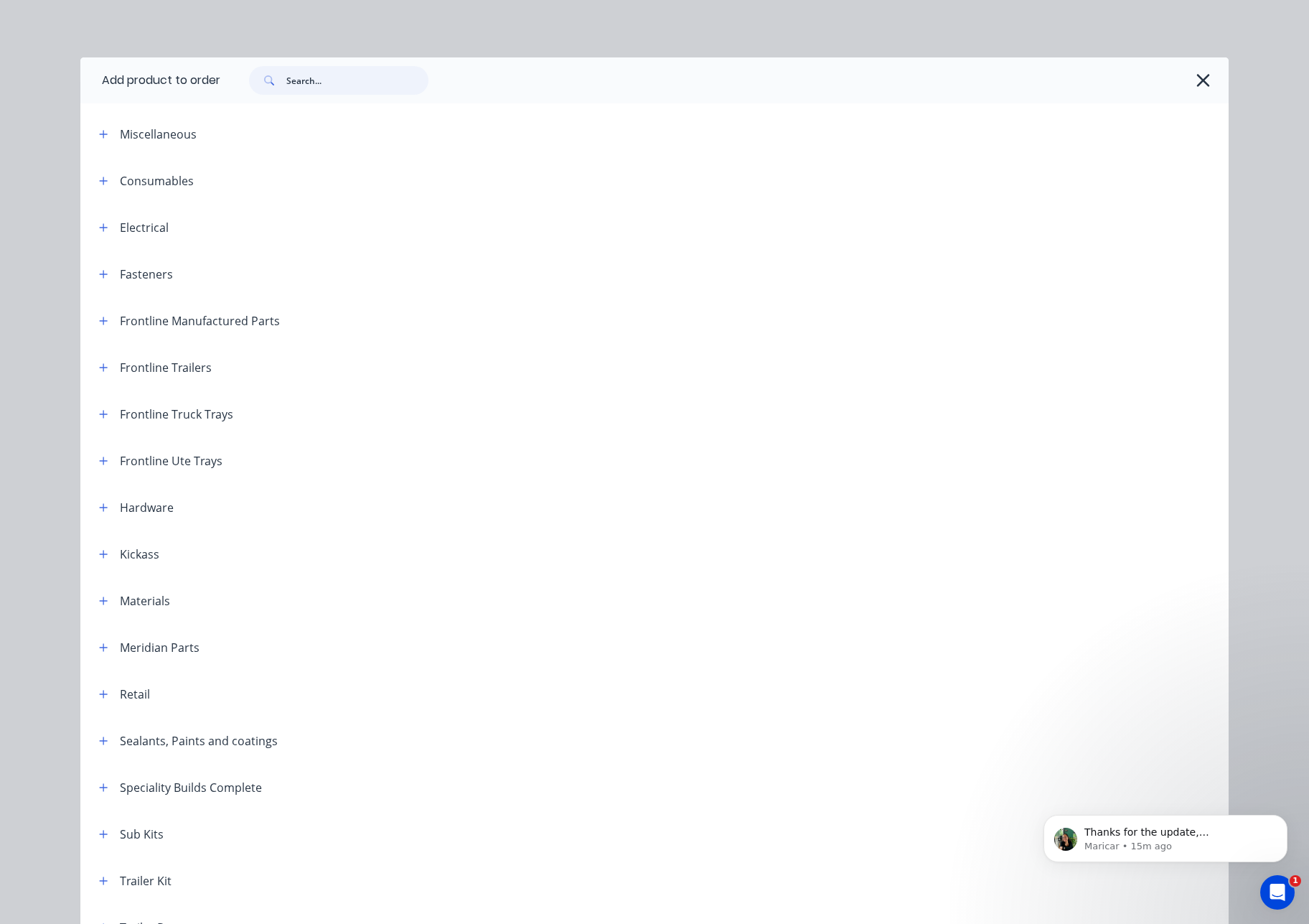
click at [302, 81] on input "text" at bounding box center [358, 80] width 142 height 28
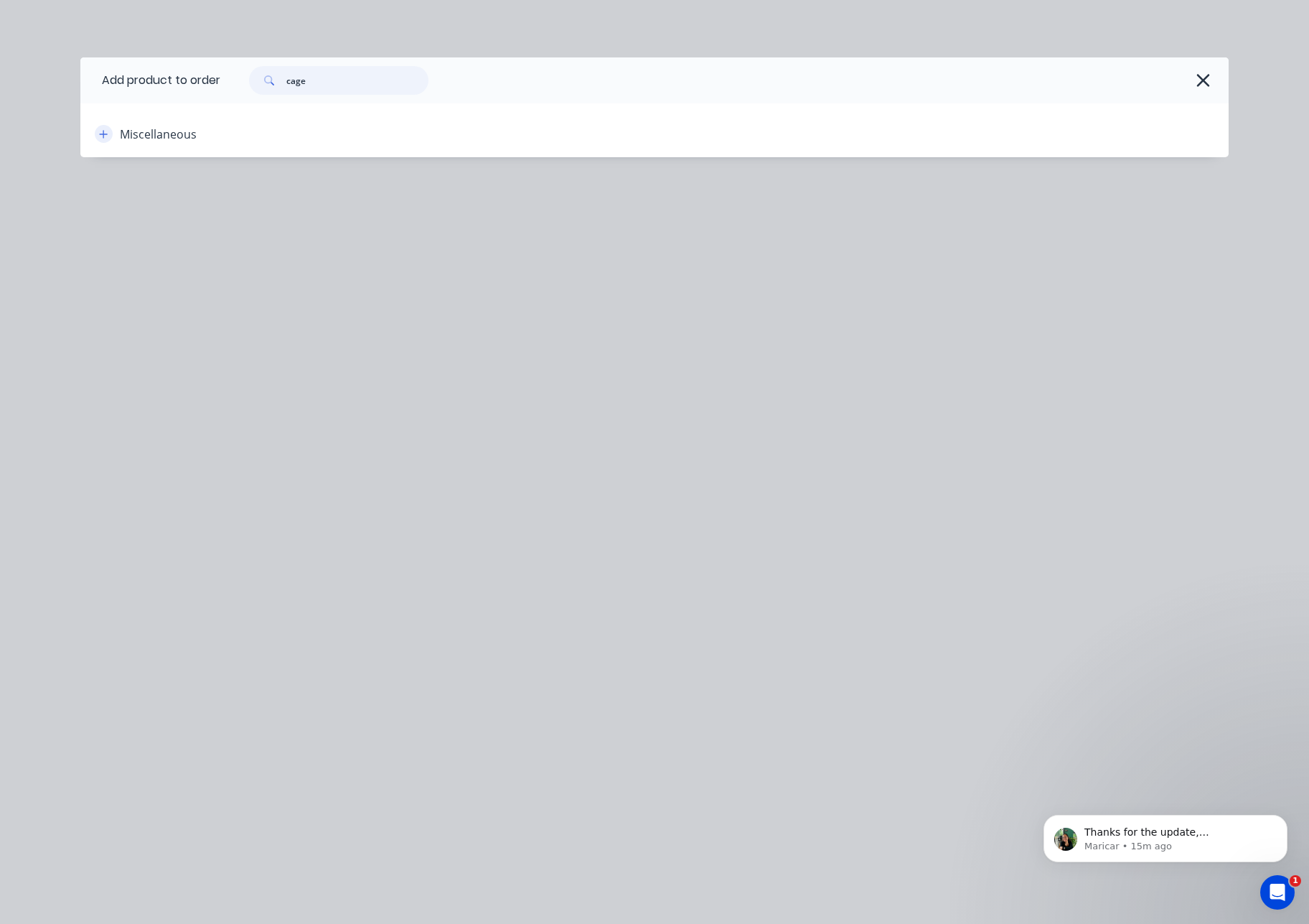
type input "cage"
click at [105, 131] on icon "button" at bounding box center [103, 134] width 9 height 10
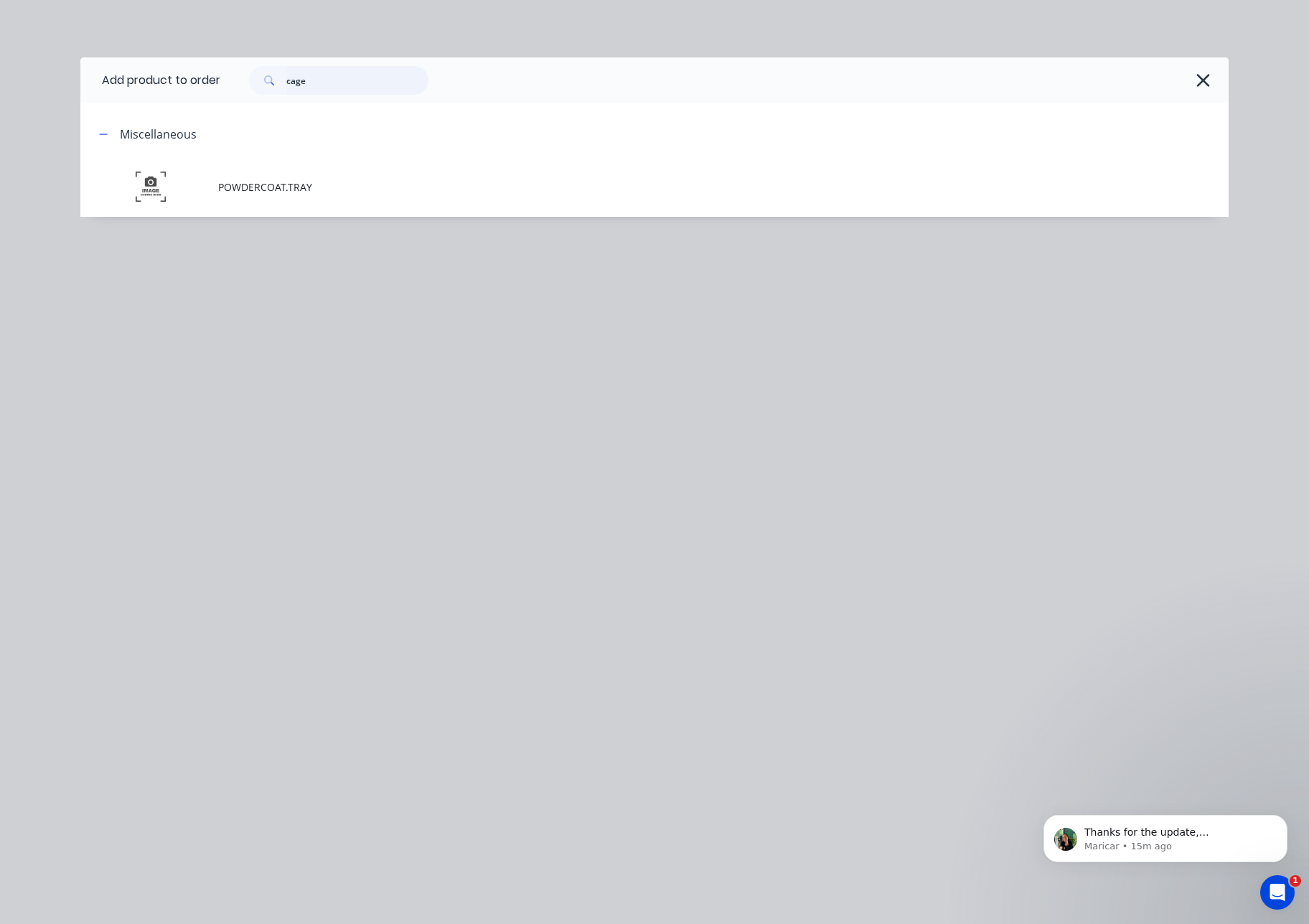
drag, startPoint x: 328, startPoint y: 83, endPoint x: 230, endPoint y: 81, distance: 98.0
click at [231, 81] on div "cage" at bounding box center [717, 80] width 994 height 28
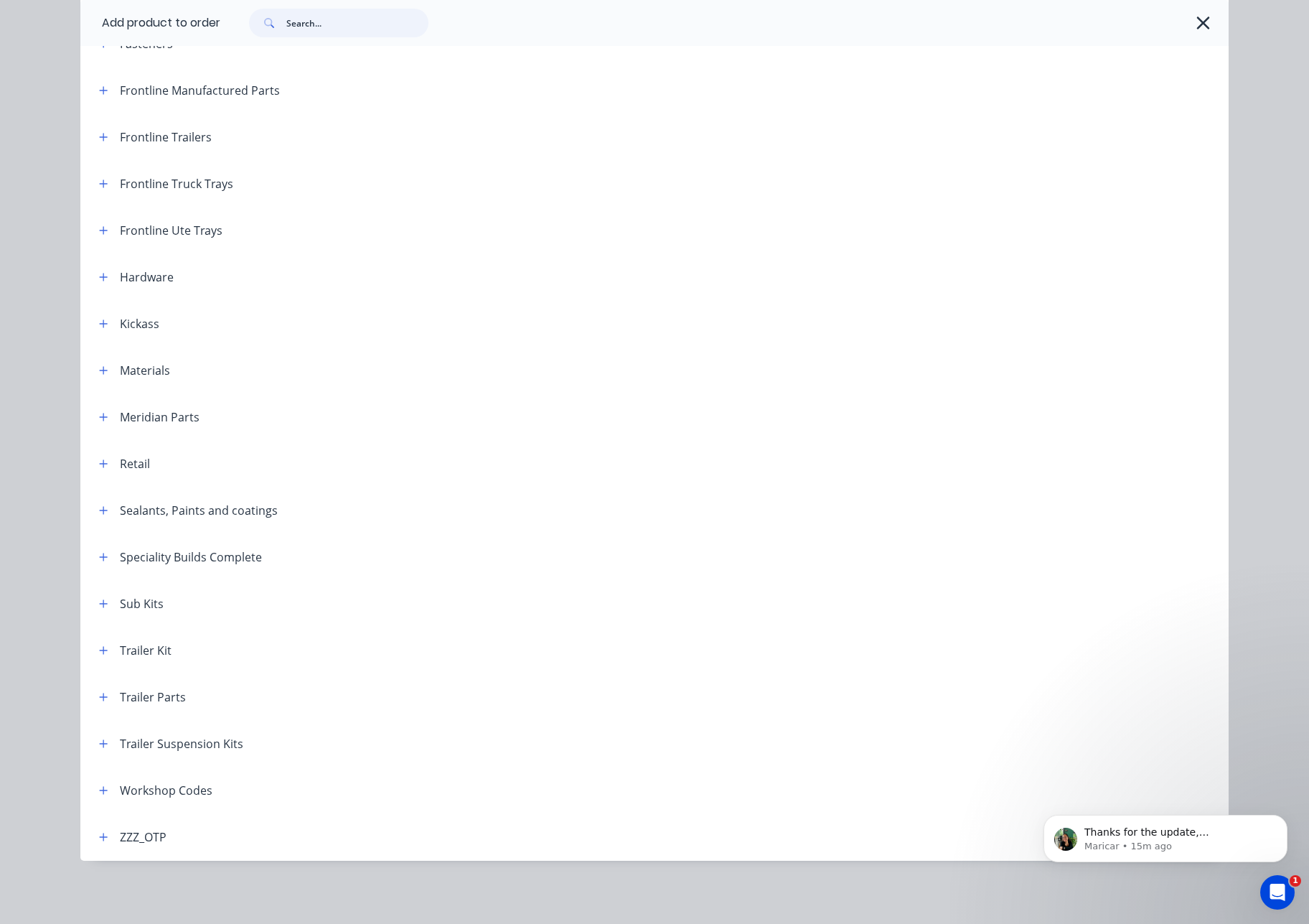
scroll to position [491, 0]
click at [99, 791] on icon "button" at bounding box center [103, 790] width 9 height 10
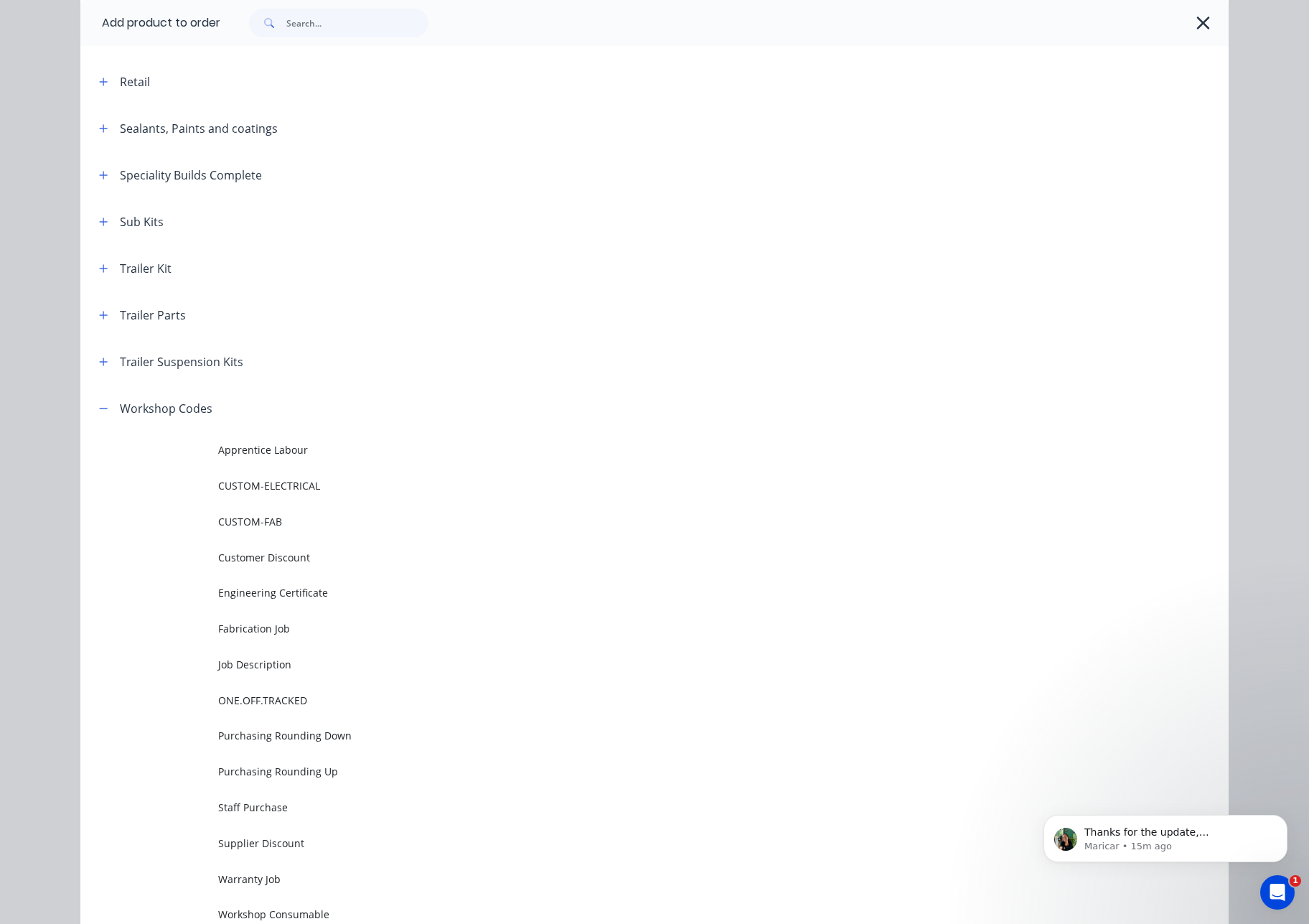
scroll to position [741, 0]
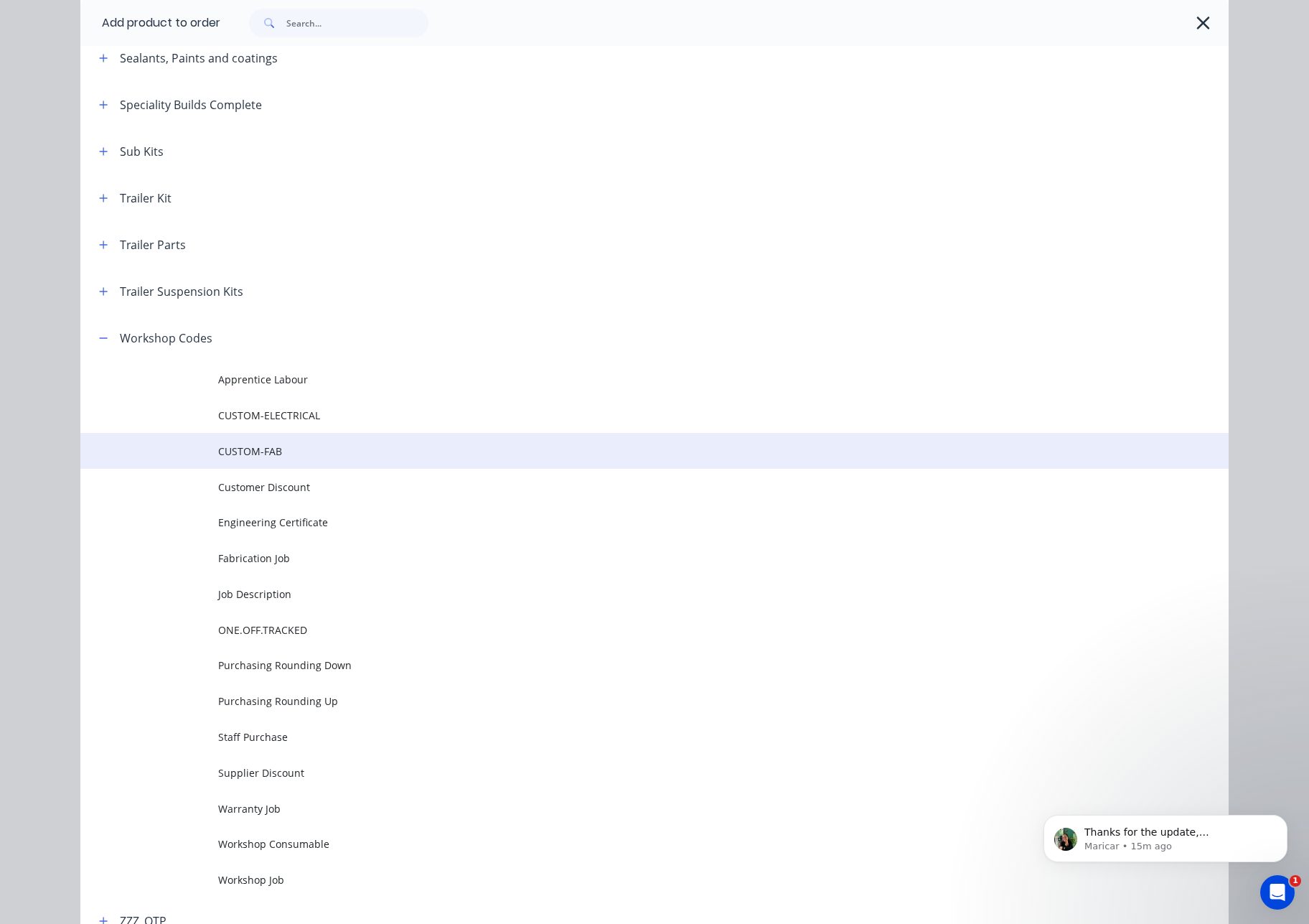
click at [291, 444] on span "CUSTOM-FAB" at bounding box center [622, 451] width 808 height 15
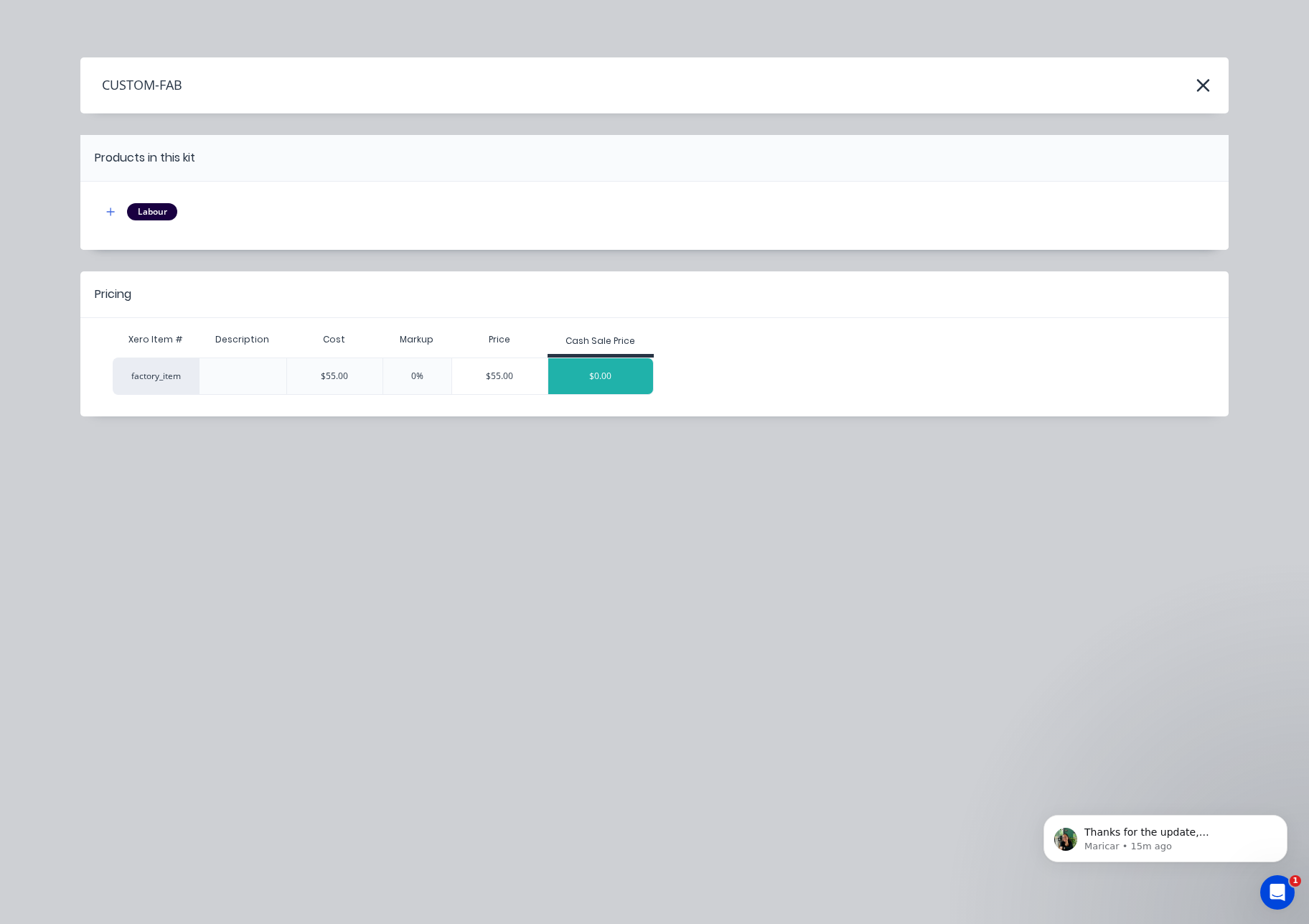
click at [606, 379] on div "$0.00" at bounding box center [600, 376] width 104 height 36
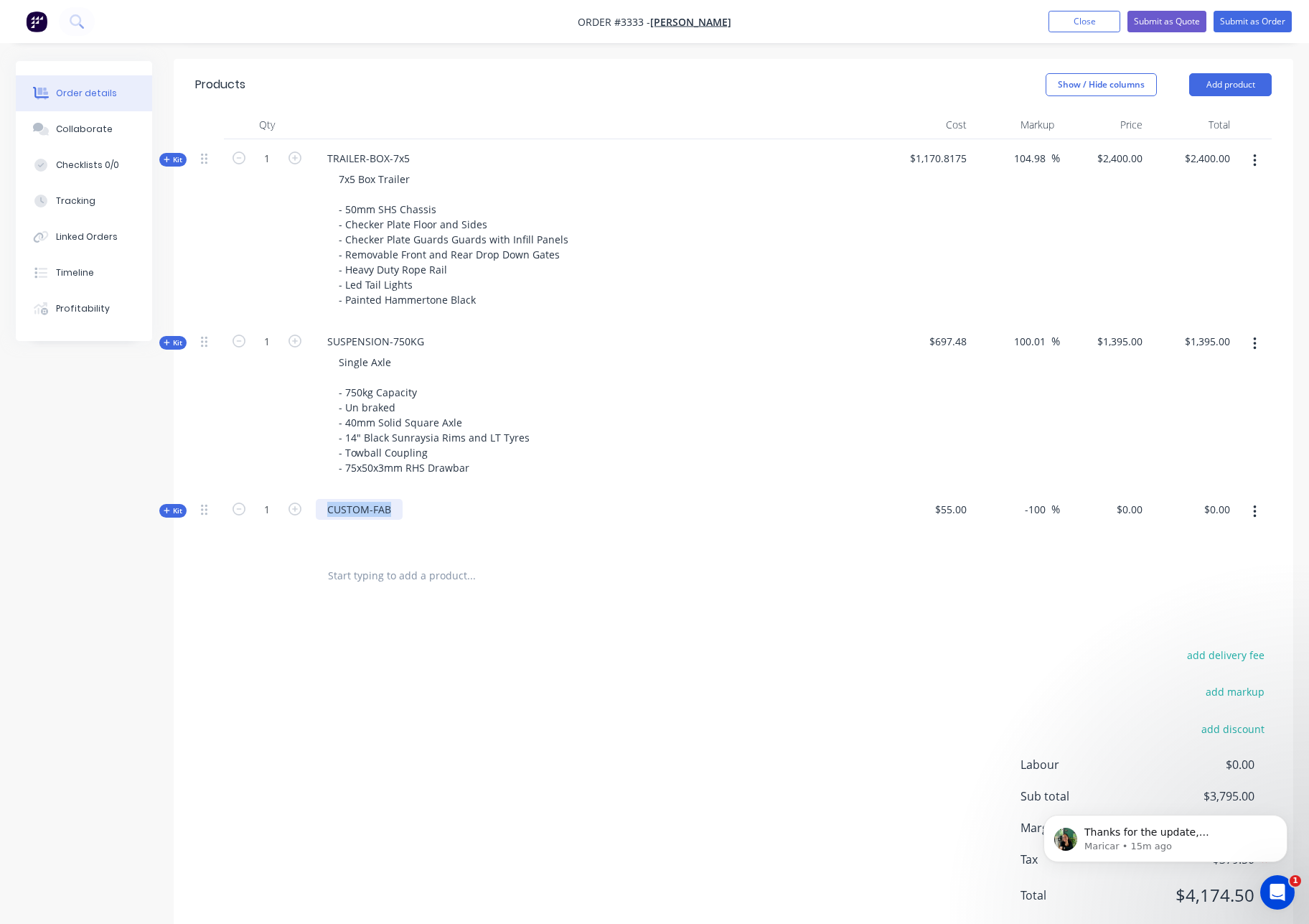
drag, startPoint x: 388, startPoint y: 511, endPoint x: 321, endPoint y: 517, distance: 67.3
click at [318, 513] on div "CUSTOM-FAB" at bounding box center [359, 509] width 87 height 21
click at [329, 512] on div at bounding box center [327, 509] width 23 height 21
click at [965, 509] on span "$55.00" at bounding box center [928, 509] width 77 height 15
drag, startPoint x: 965, startPoint y: 510, endPoint x: 907, endPoint y: 502, distance: 58.5
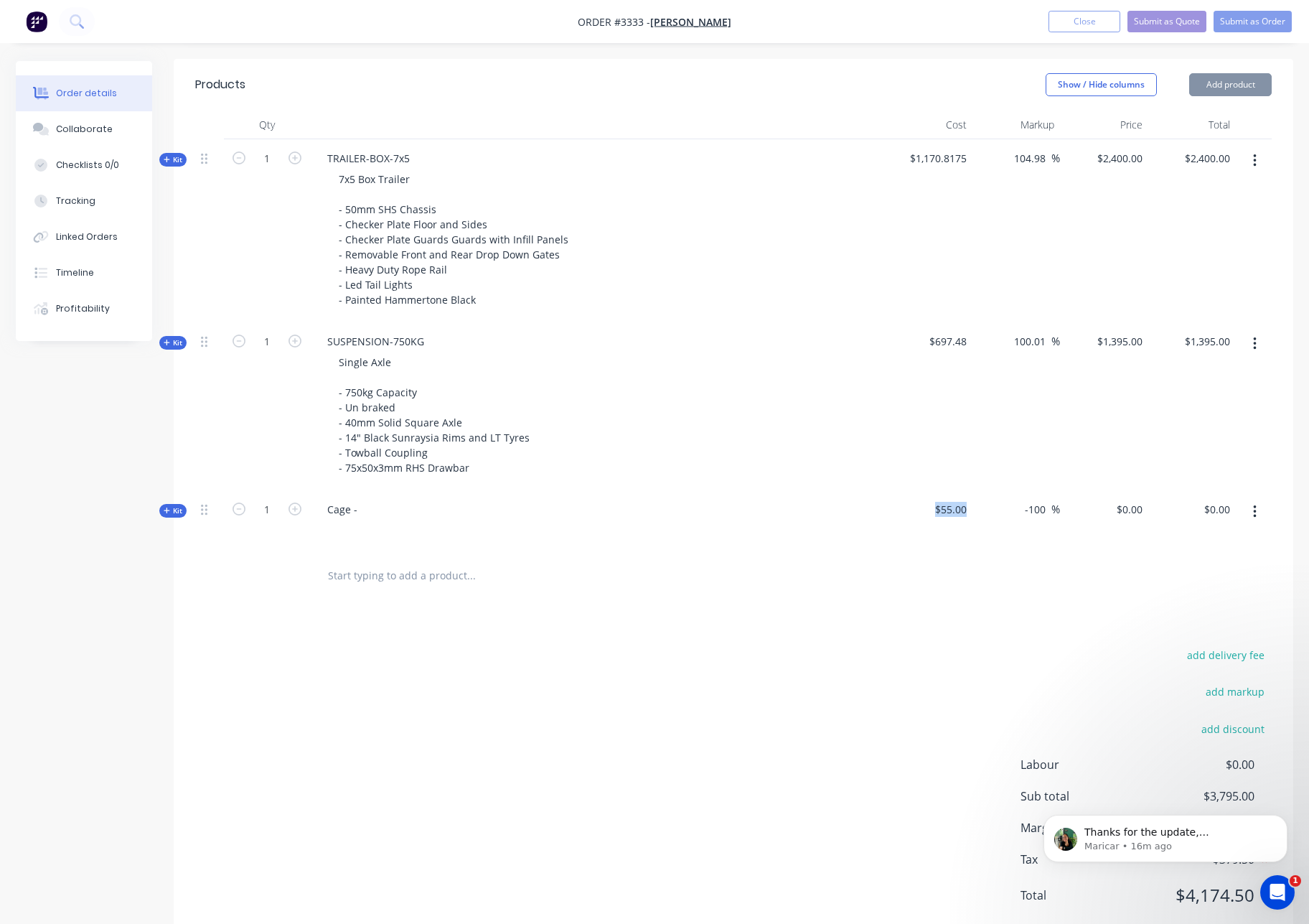
click at [907, 502] on span "$55.00" at bounding box center [928, 509] width 77 height 15
click at [1138, 509] on input "0" at bounding box center [1132, 509] width 33 height 21
click at [175, 507] on span "Kit" at bounding box center [173, 511] width 19 height 11
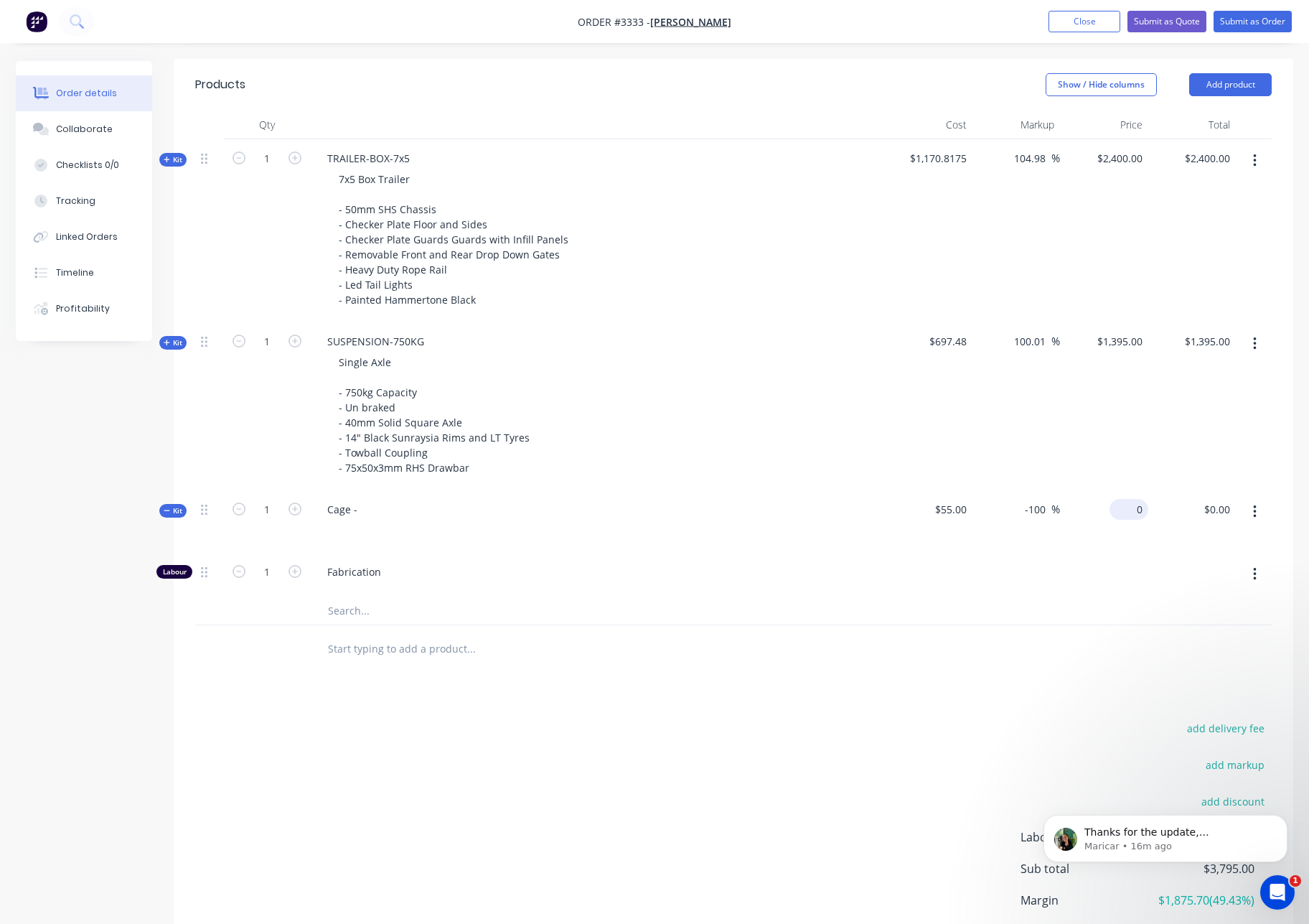
click at [1136, 507] on input "0" at bounding box center [1132, 509] width 33 height 21
type input "1700"
type input "2990.91"
type input "$1,700.00"
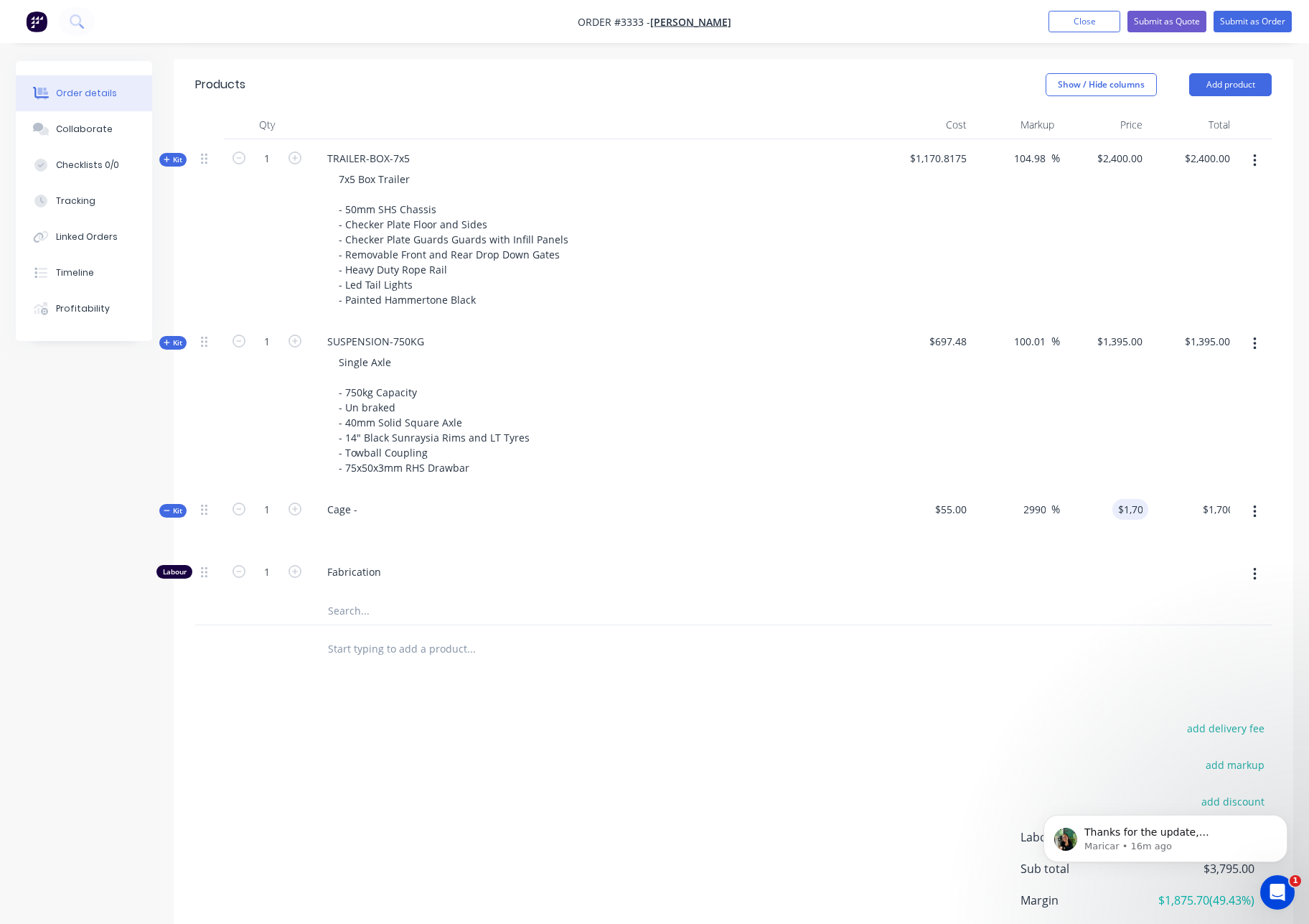
click at [951, 590] on div at bounding box center [929, 574] width 89 height 44
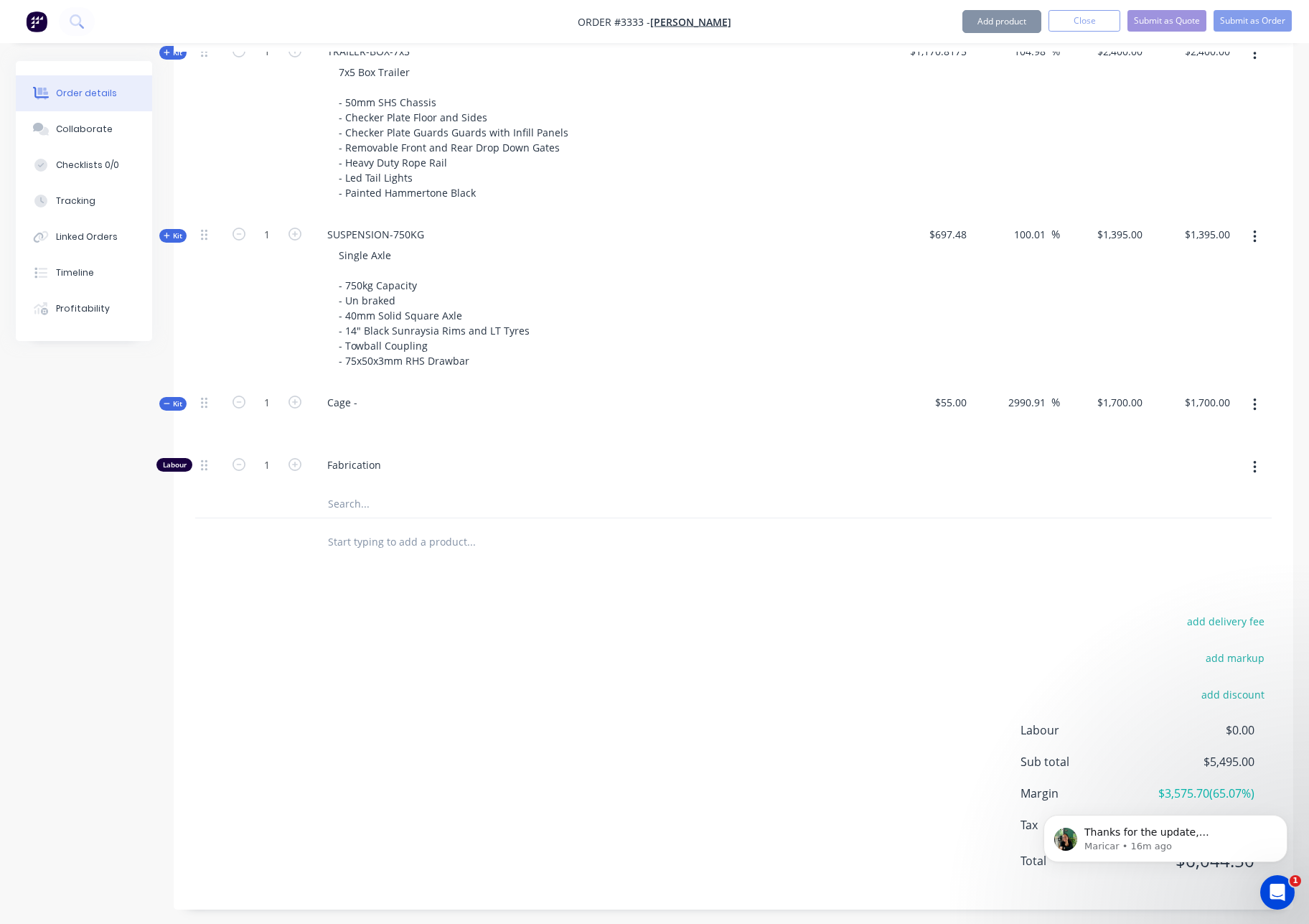
scroll to position [606, 0]
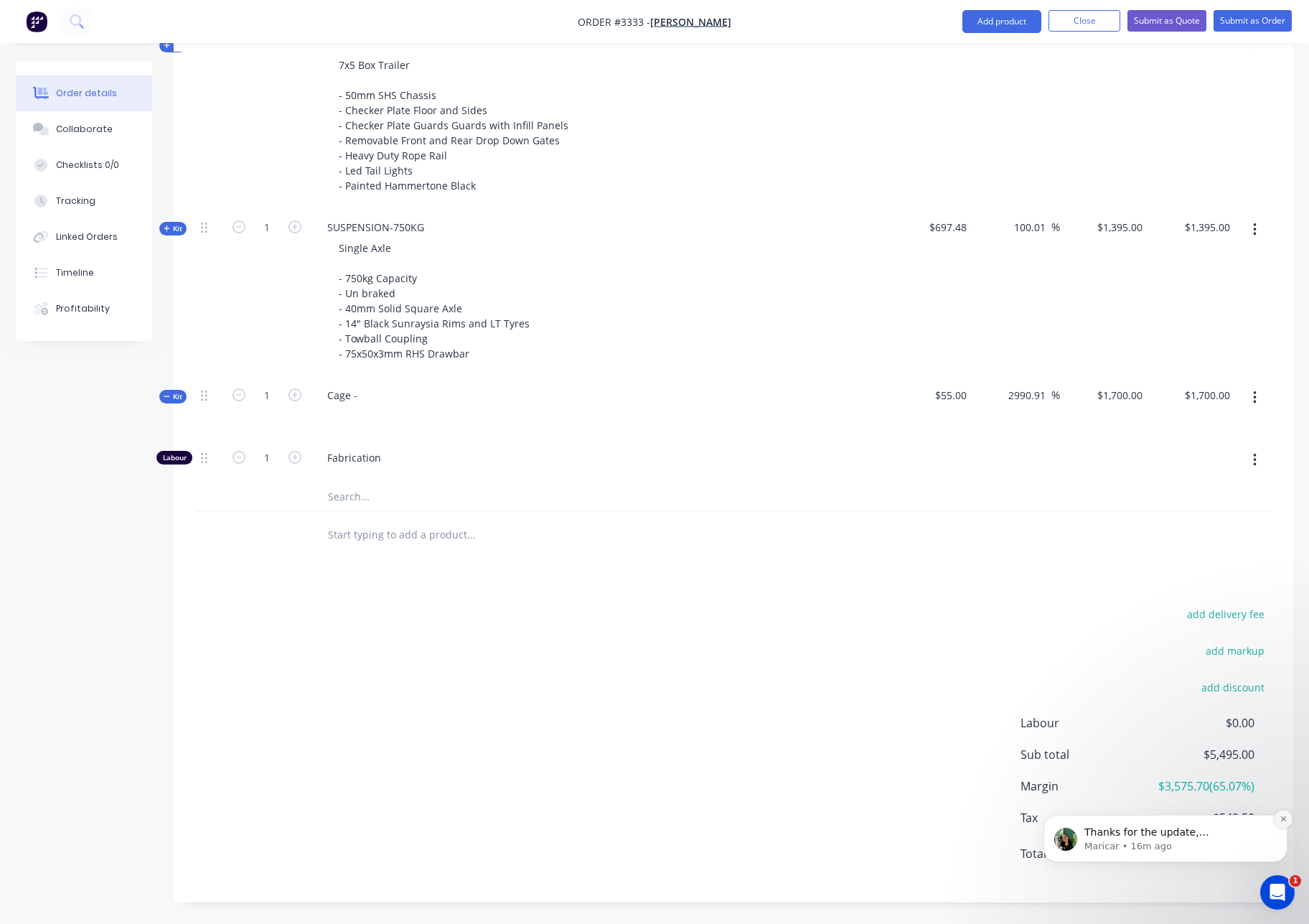
click at [1281, 820] on icon "Dismiss notification" at bounding box center [1283, 819] width 5 height 5
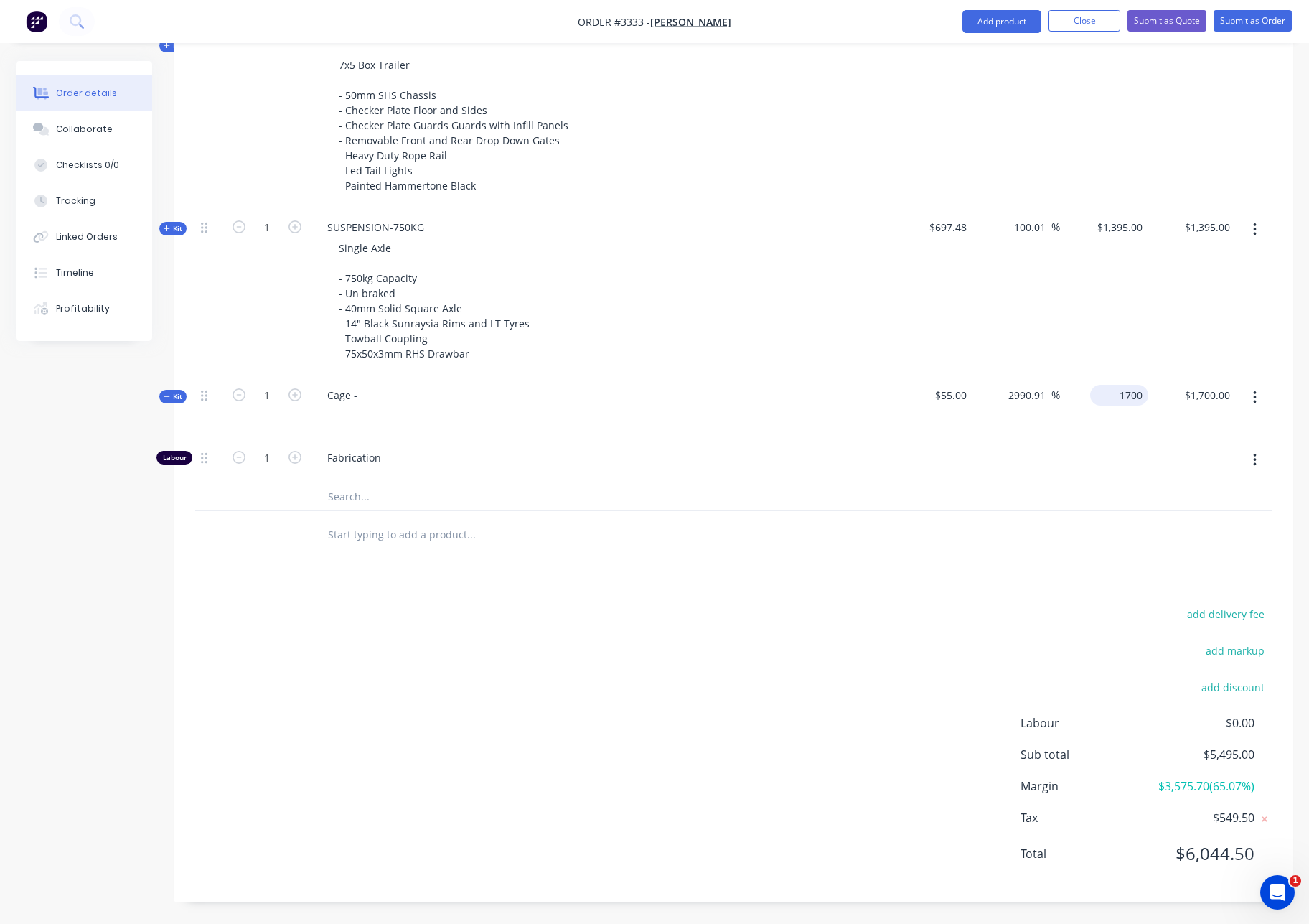
click at [1132, 402] on input "1700" at bounding box center [1122, 395] width 52 height 21
type input "1600"
click at [800, 625] on div "add delivery fee add markup add discount Labour $0.00 Sub total $5,495.00 Margi…" at bounding box center [733, 742] width 1076 height 277
type input "2809.09"
type input "$1,600.00"
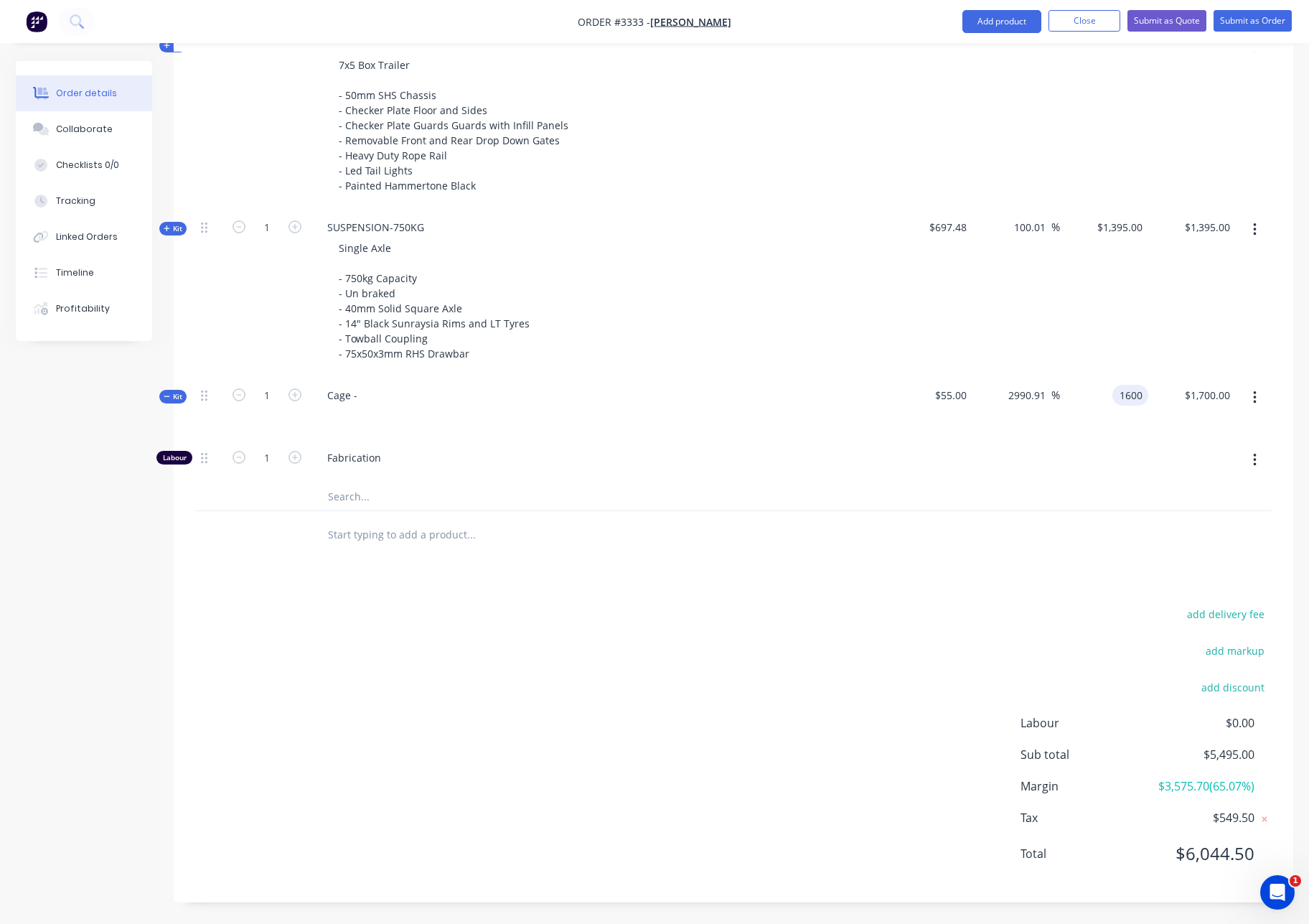
type input "$1,600.00"
click at [1114, 399] on div "1600 $1,600.00" at bounding box center [1118, 395] width 58 height 21
type input "1650"
click at [1007, 589] on div "Products Show / Hide columns Add product Qty Cost Markup Price Total Kit 1 TRAI…" at bounding box center [733, 423] width 1119 height 958
type input "2900"
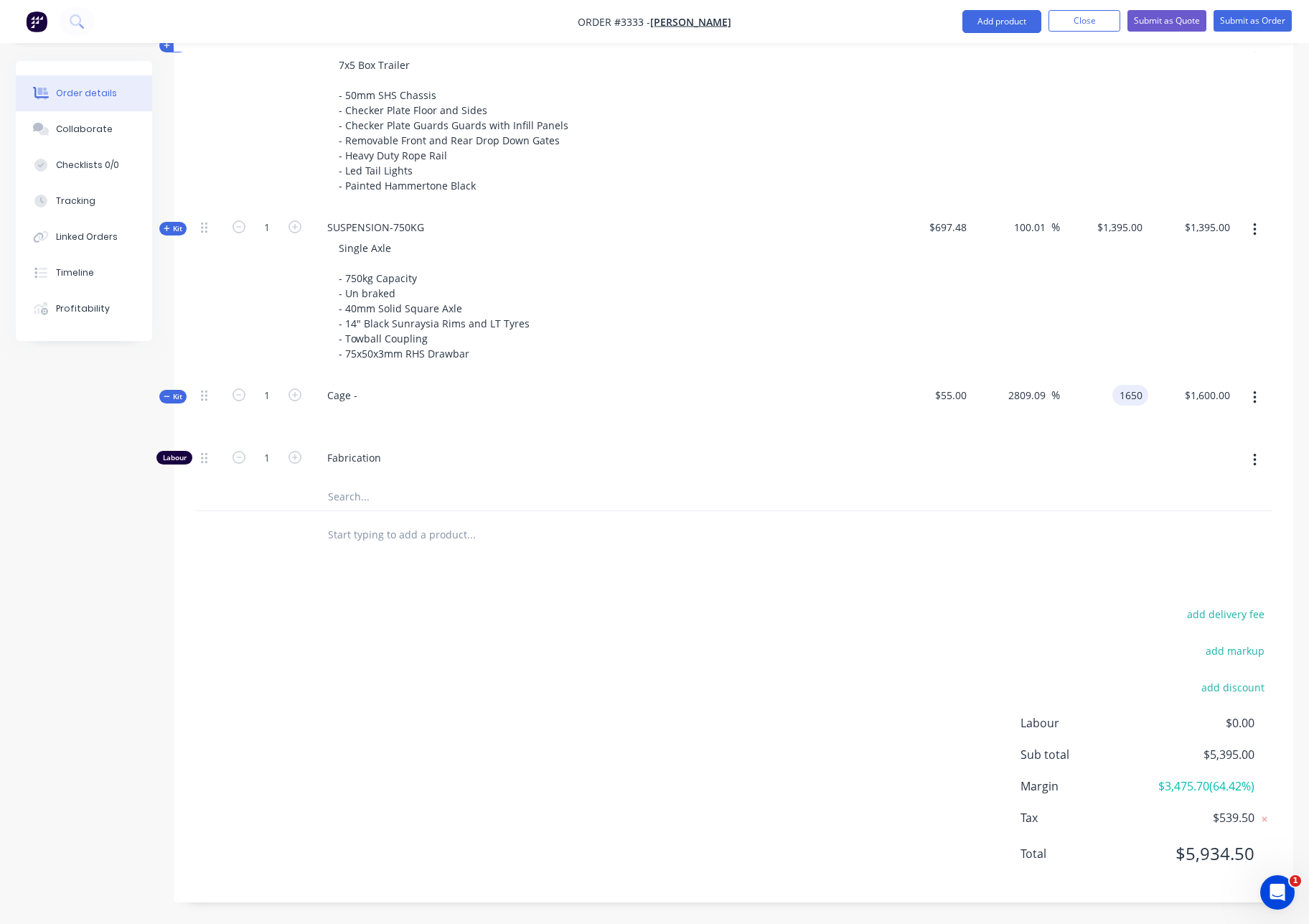
type input "$1,650.00"
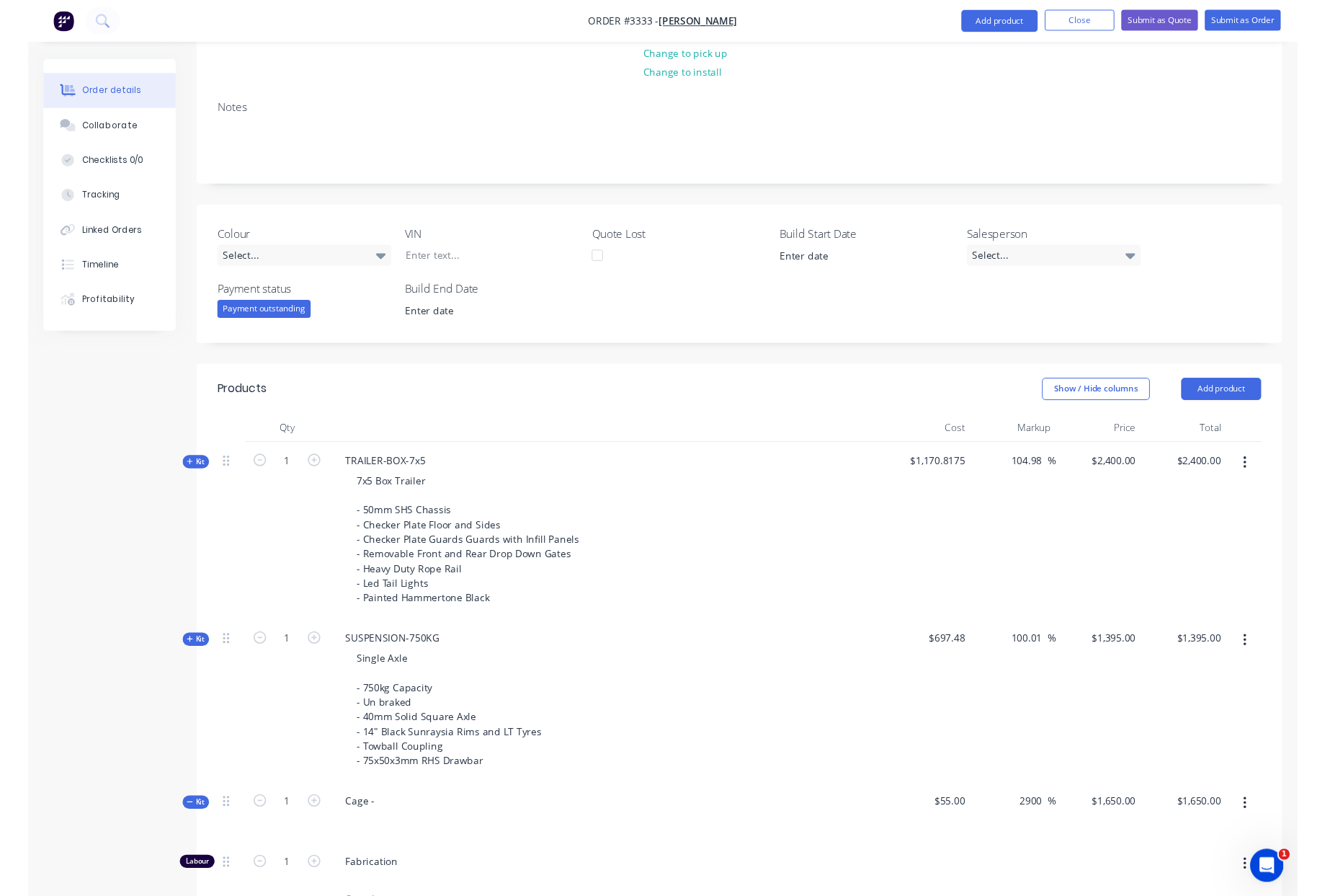
scroll to position [0, 0]
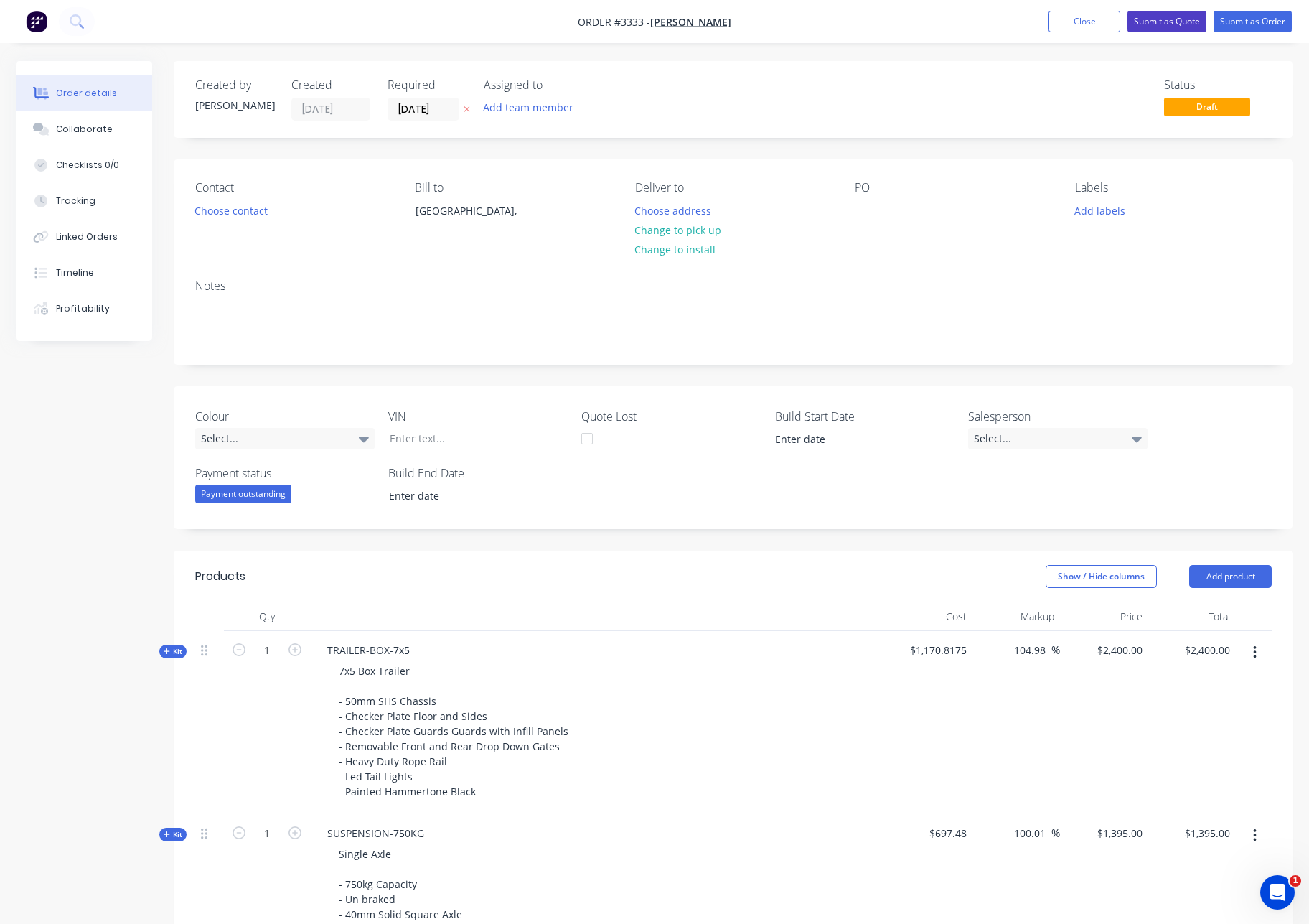
click at [1163, 20] on button "Submit as Quote" at bounding box center [1167, 21] width 79 height 21
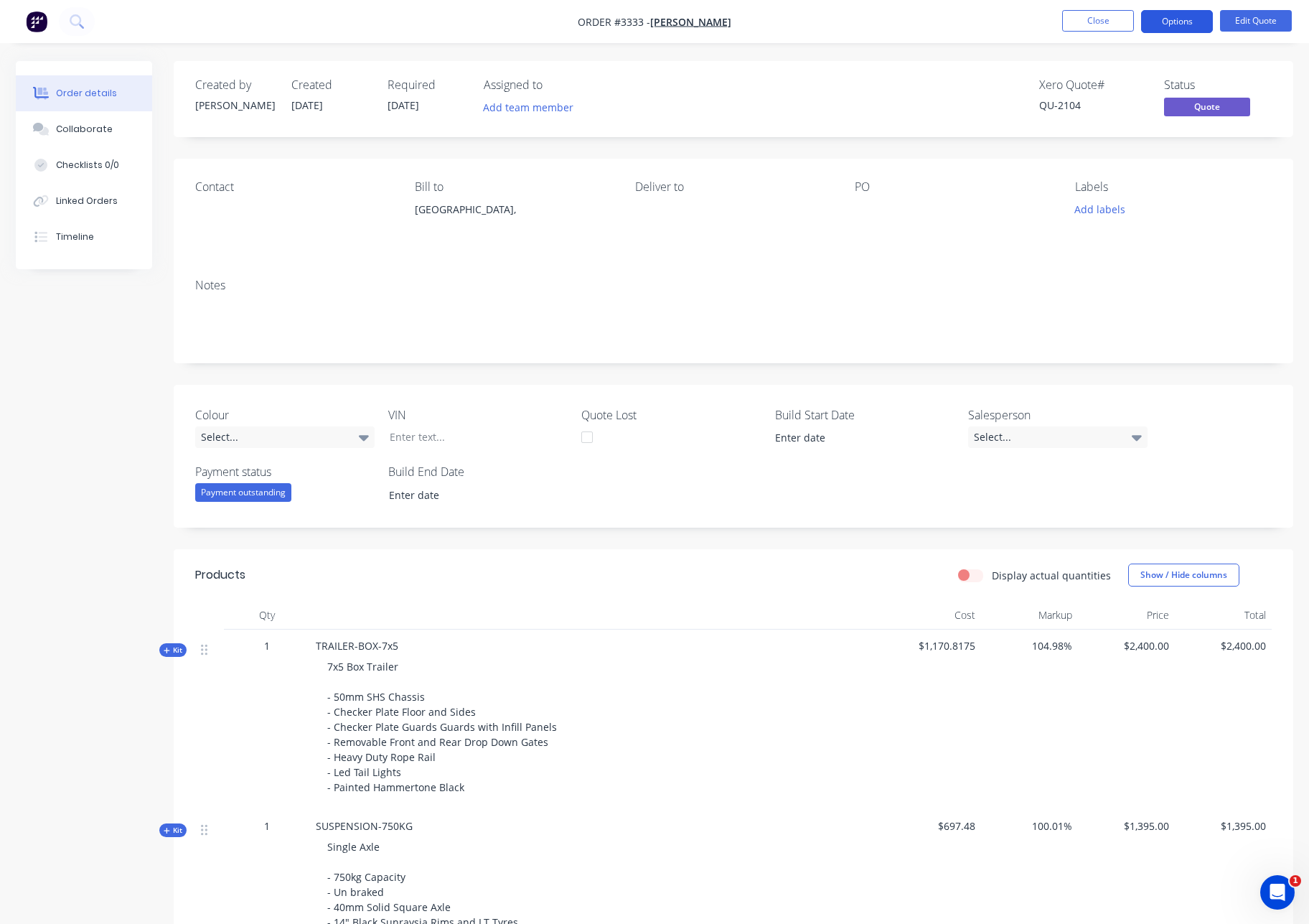
click at [1173, 27] on button "Options" at bounding box center [1177, 21] width 72 height 23
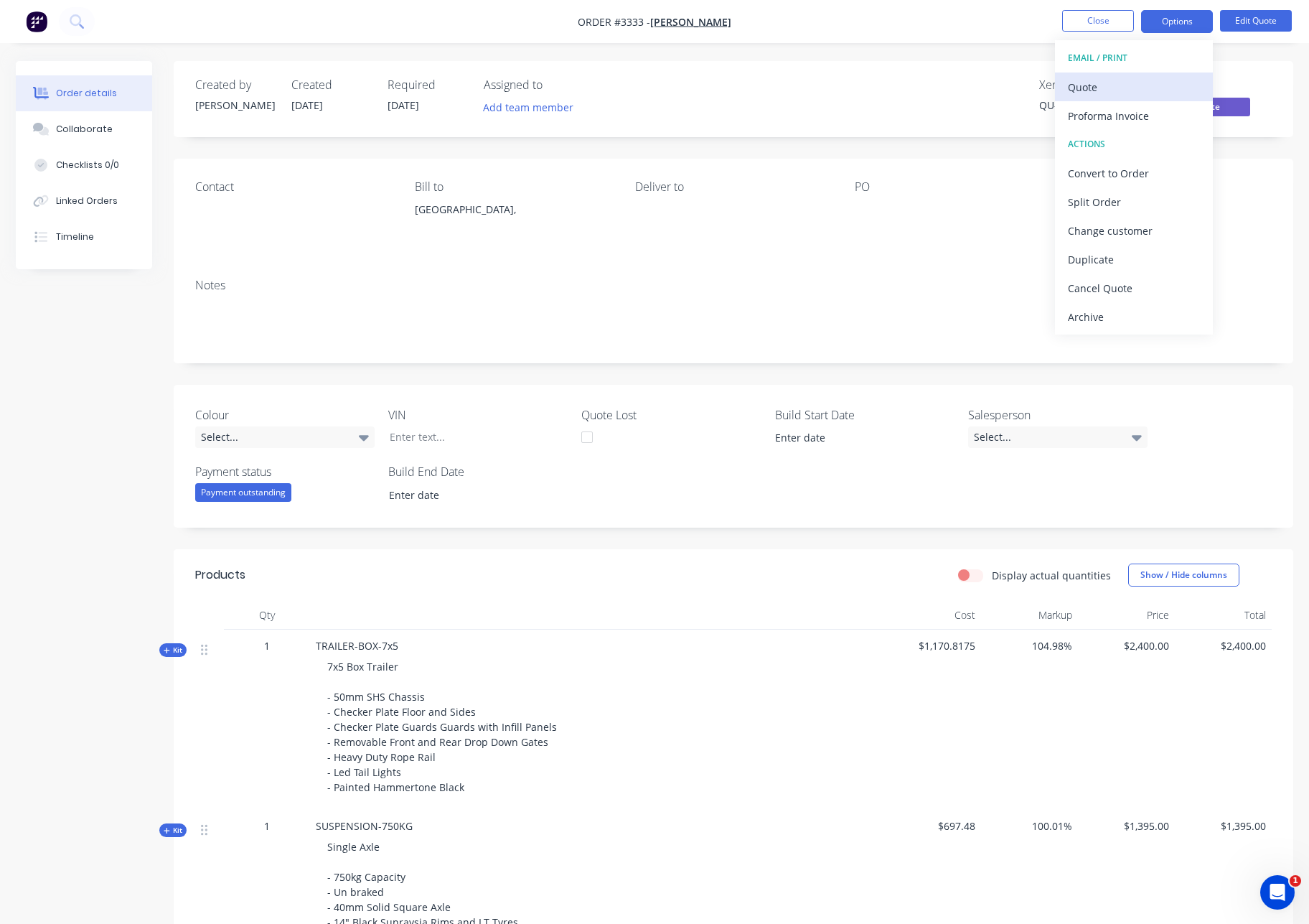
click at [1124, 88] on div "Quote" at bounding box center [1133, 87] width 132 height 21
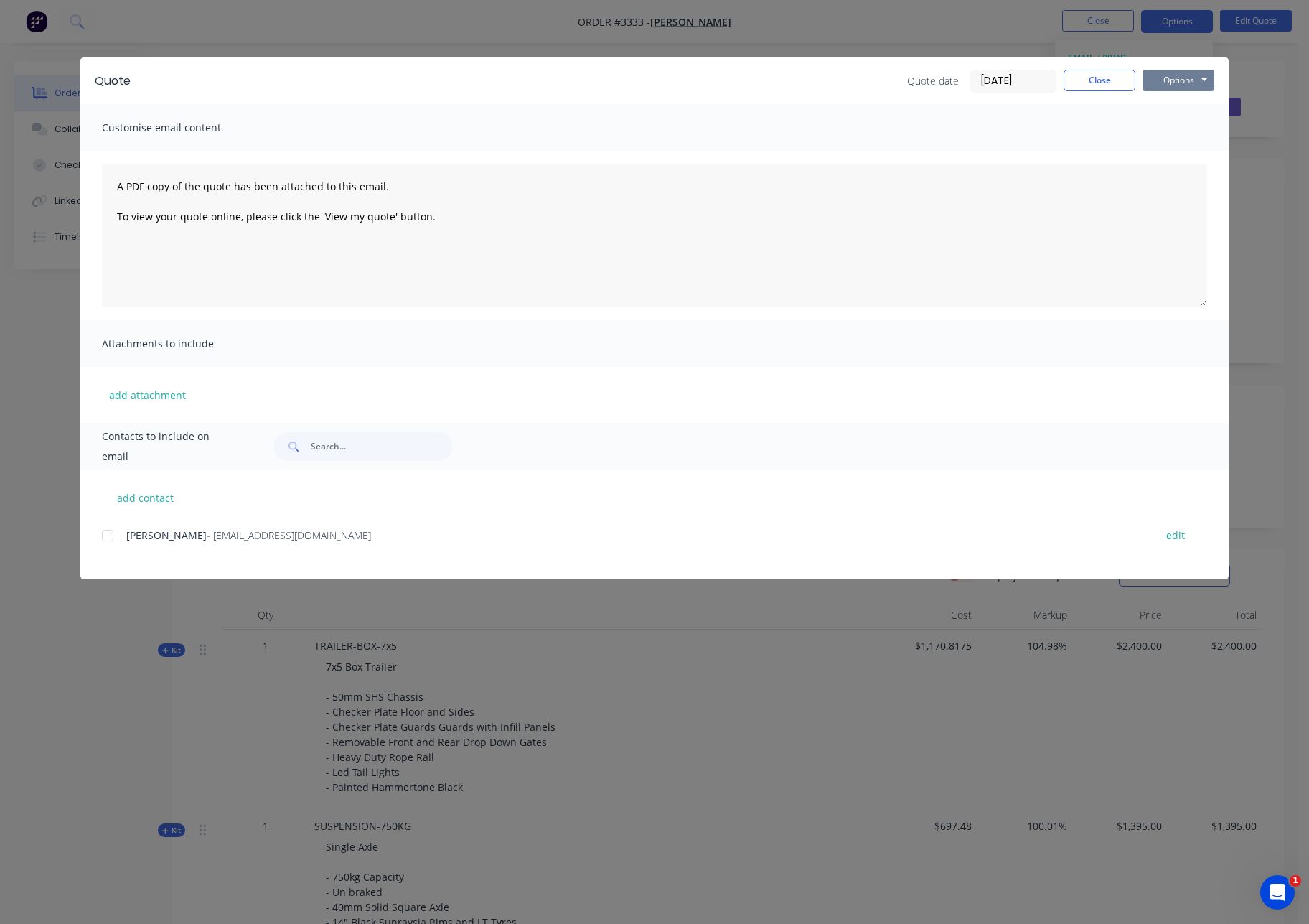
click at [1181, 78] on button "Options" at bounding box center [1178, 80] width 72 height 21
click at [1214, 129] on button "Print" at bounding box center [1188, 130] width 92 height 24
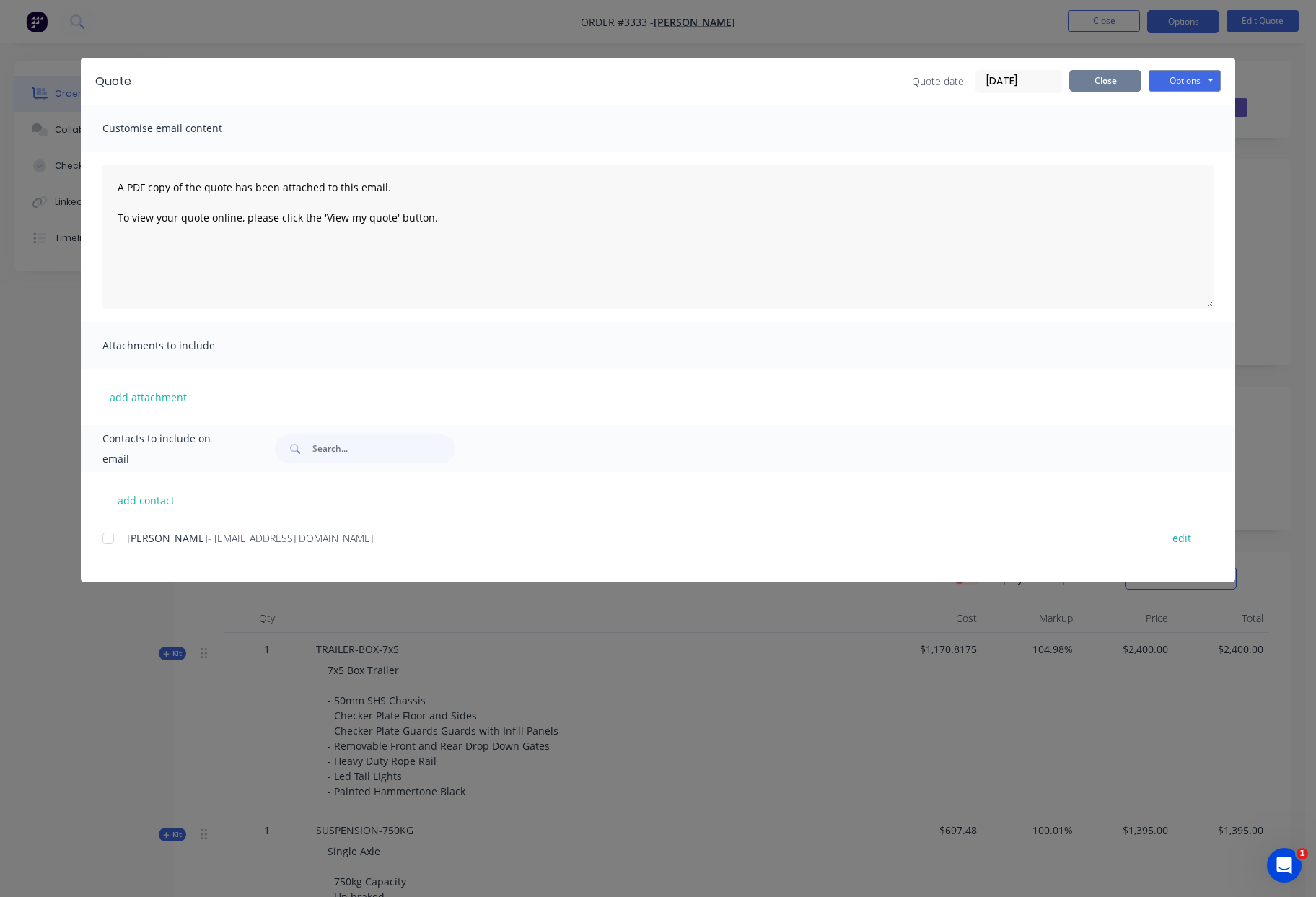
click at [1124, 82] on button "Close" at bounding box center [1105, 80] width 72 height 21
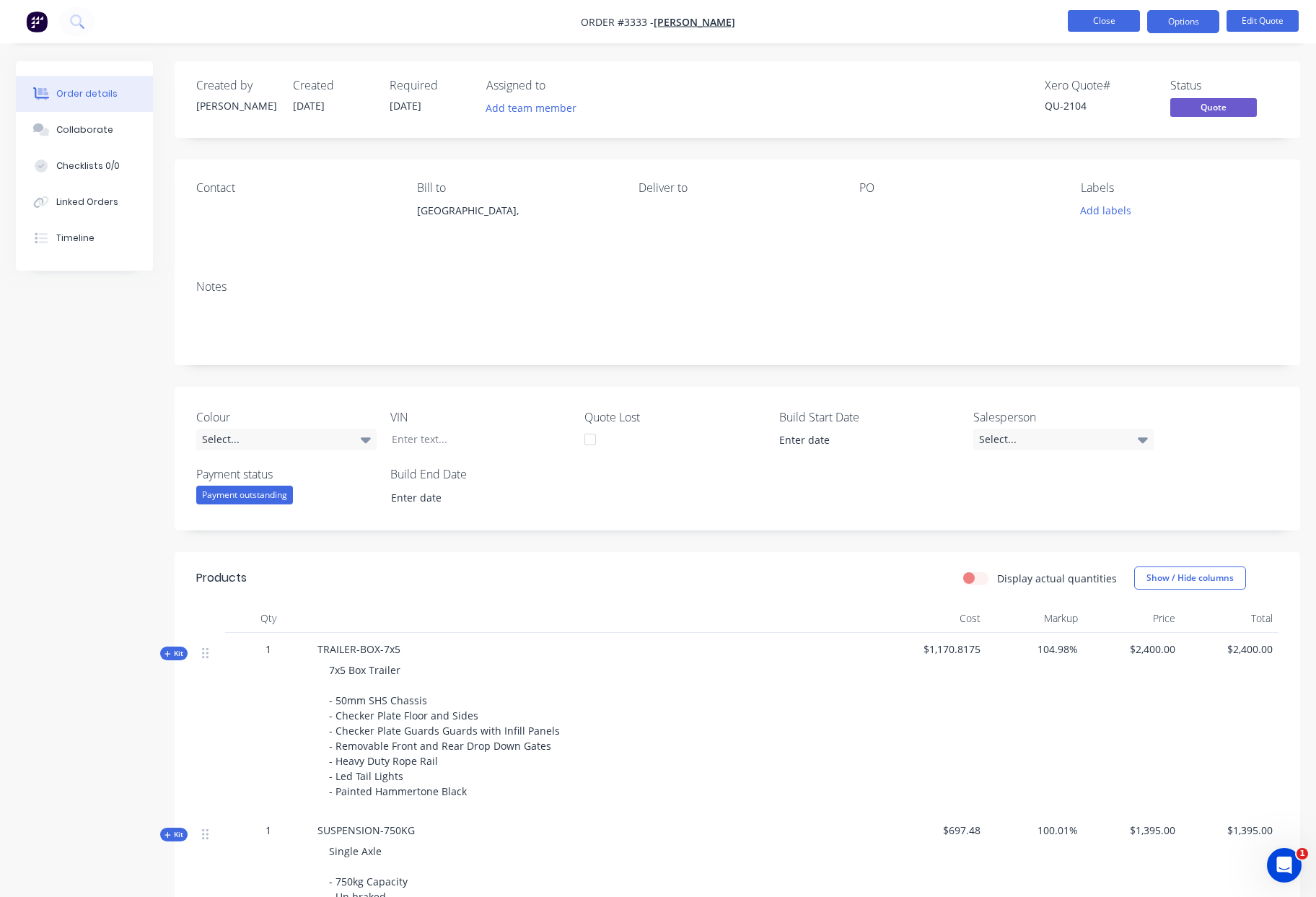
click at [1093, 19] on button "Close" at bounding box center [1104, 21] width 72 height 21
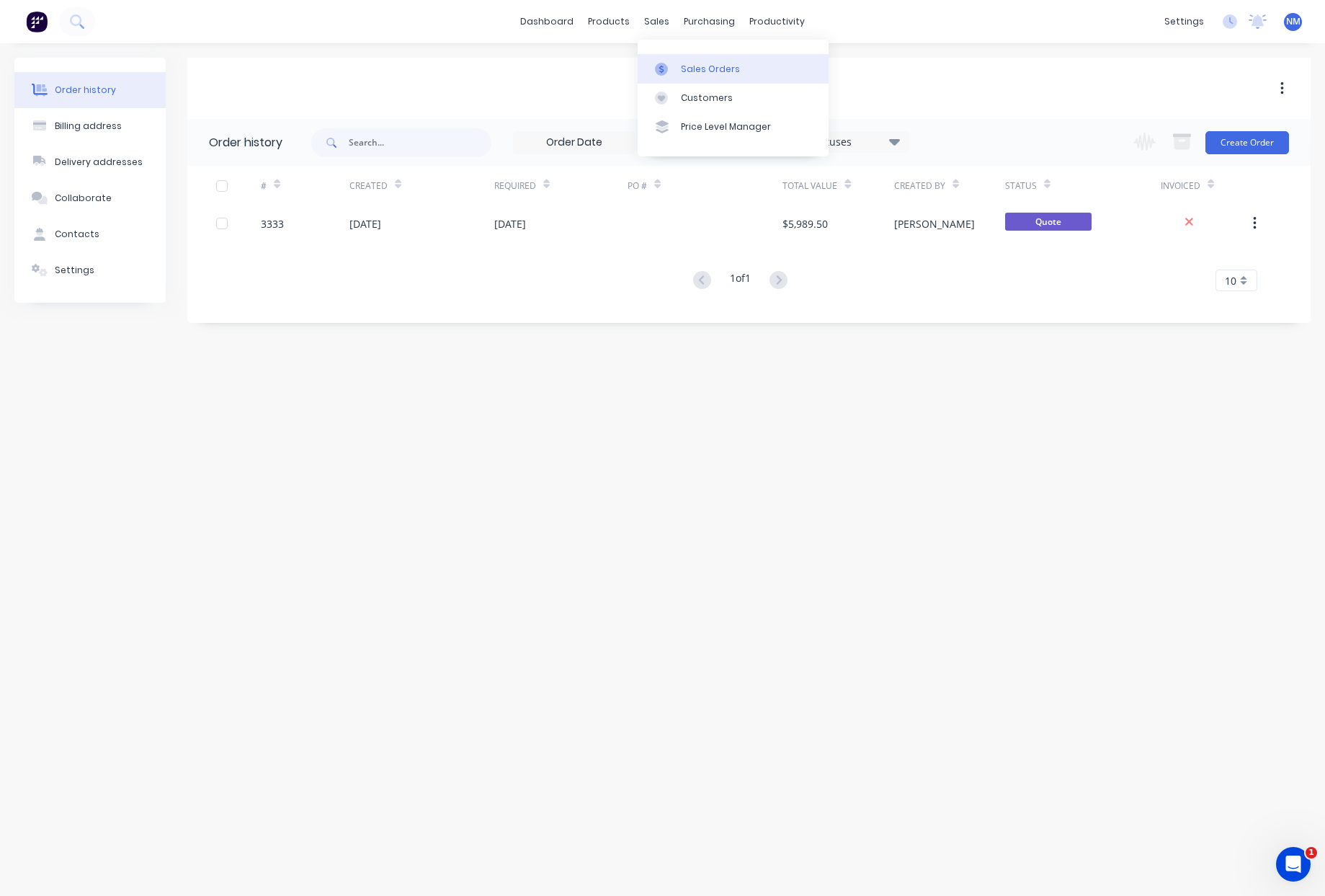
click at [696, 73] on div "Sales Orders" at bounding box center [710, 69] width 59 height 13
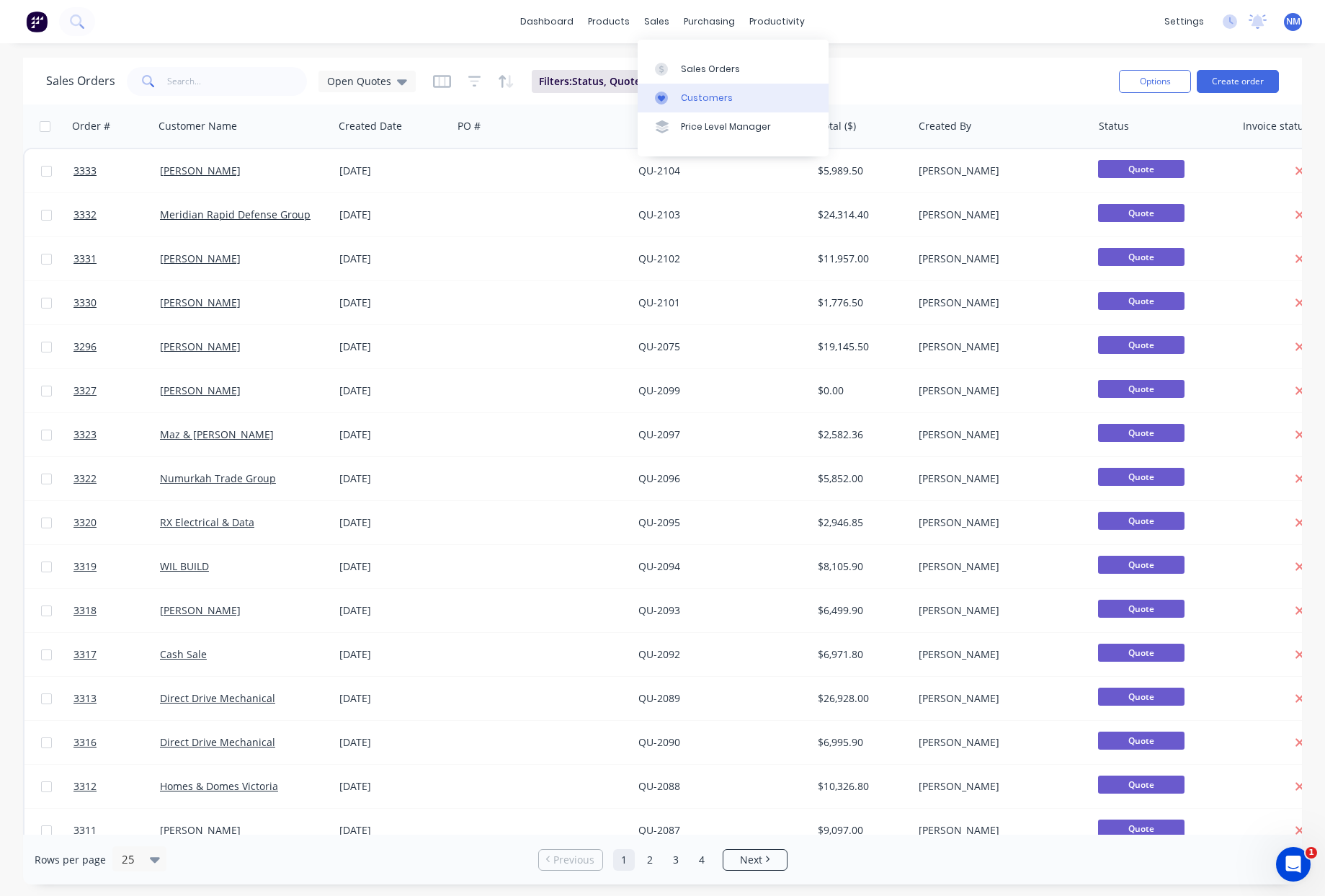
click at [717, 98] on div "Customers" at bounding box center [706, 98] width 52 height 13
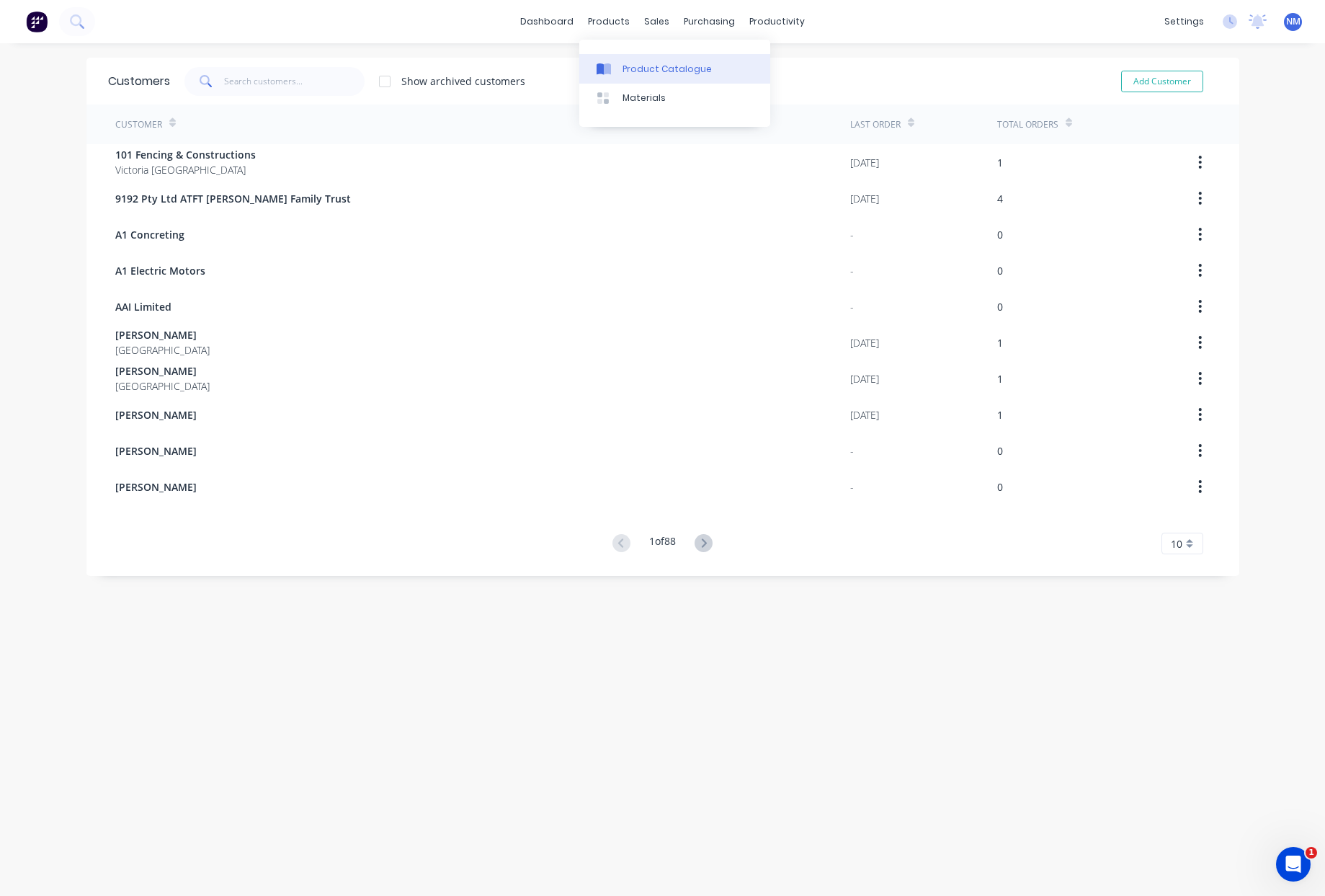
click at [624, 63] on div "Product Catalogue" at bounding box center [667, 69] width 89 height 13
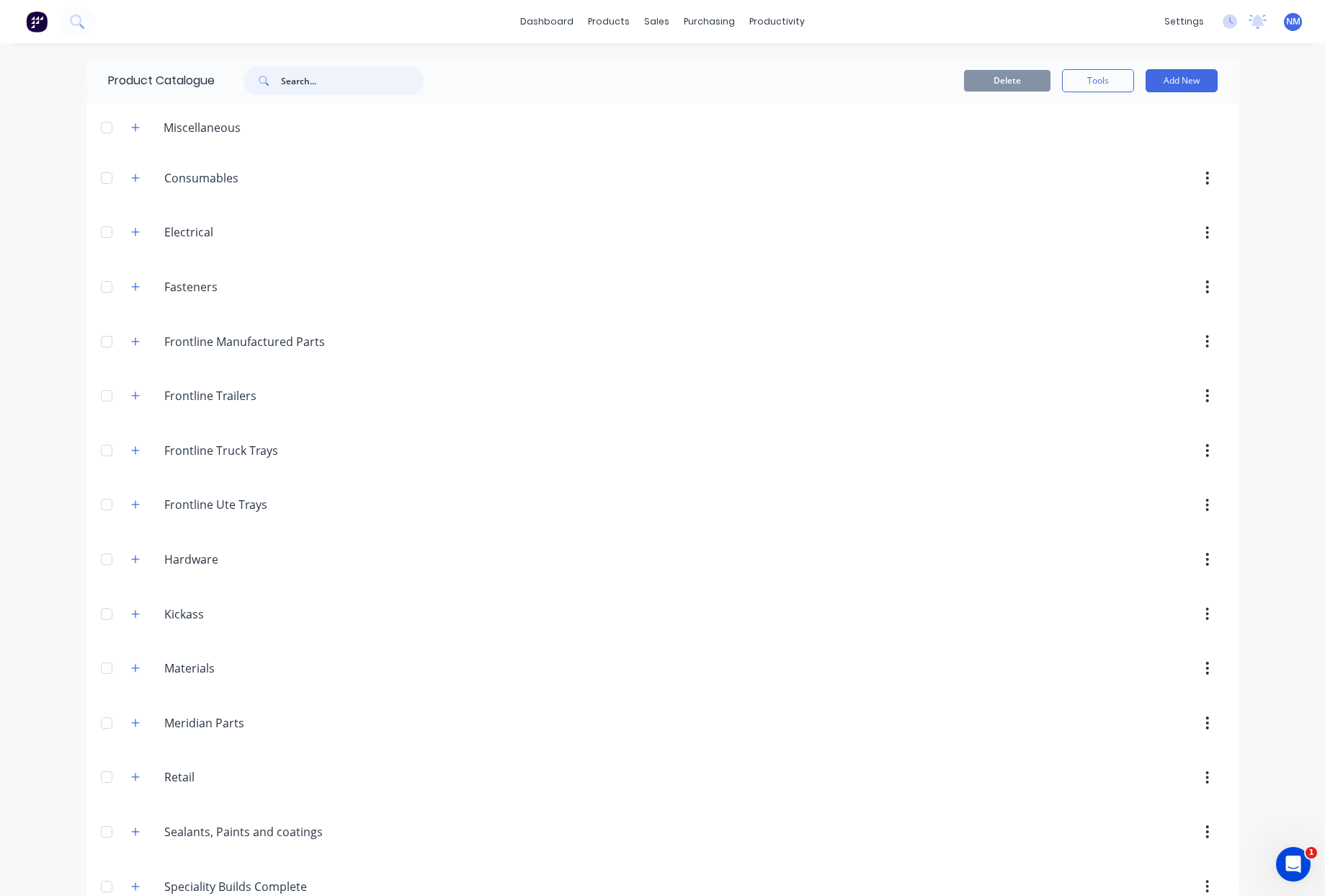
click at [301, 79] on input "text" at bounding box center [353, 80] width 143 height 29
type input "led"
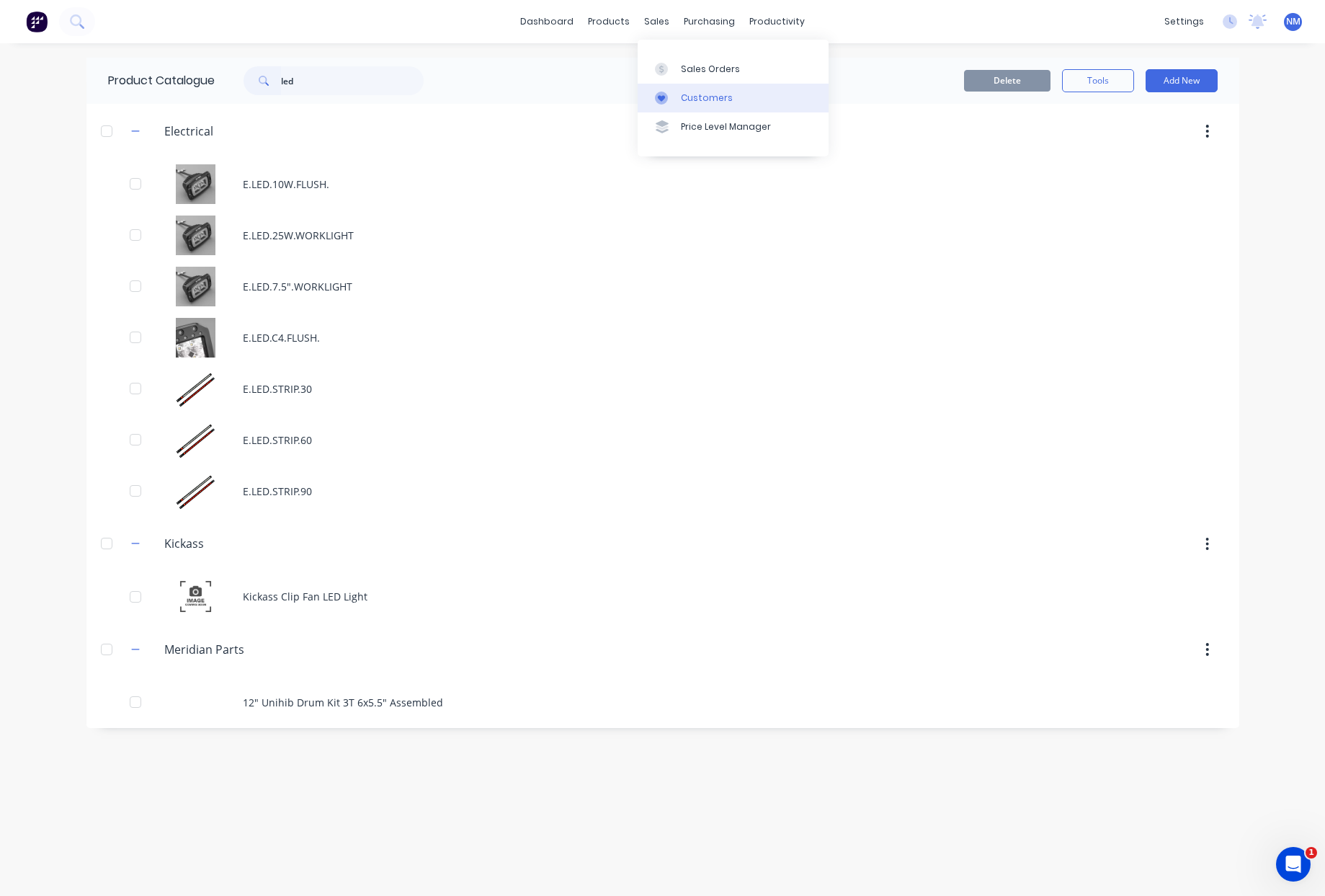
click at [718, 105] on link "Customers" at bounding box center [733, 98] width 191 height 29
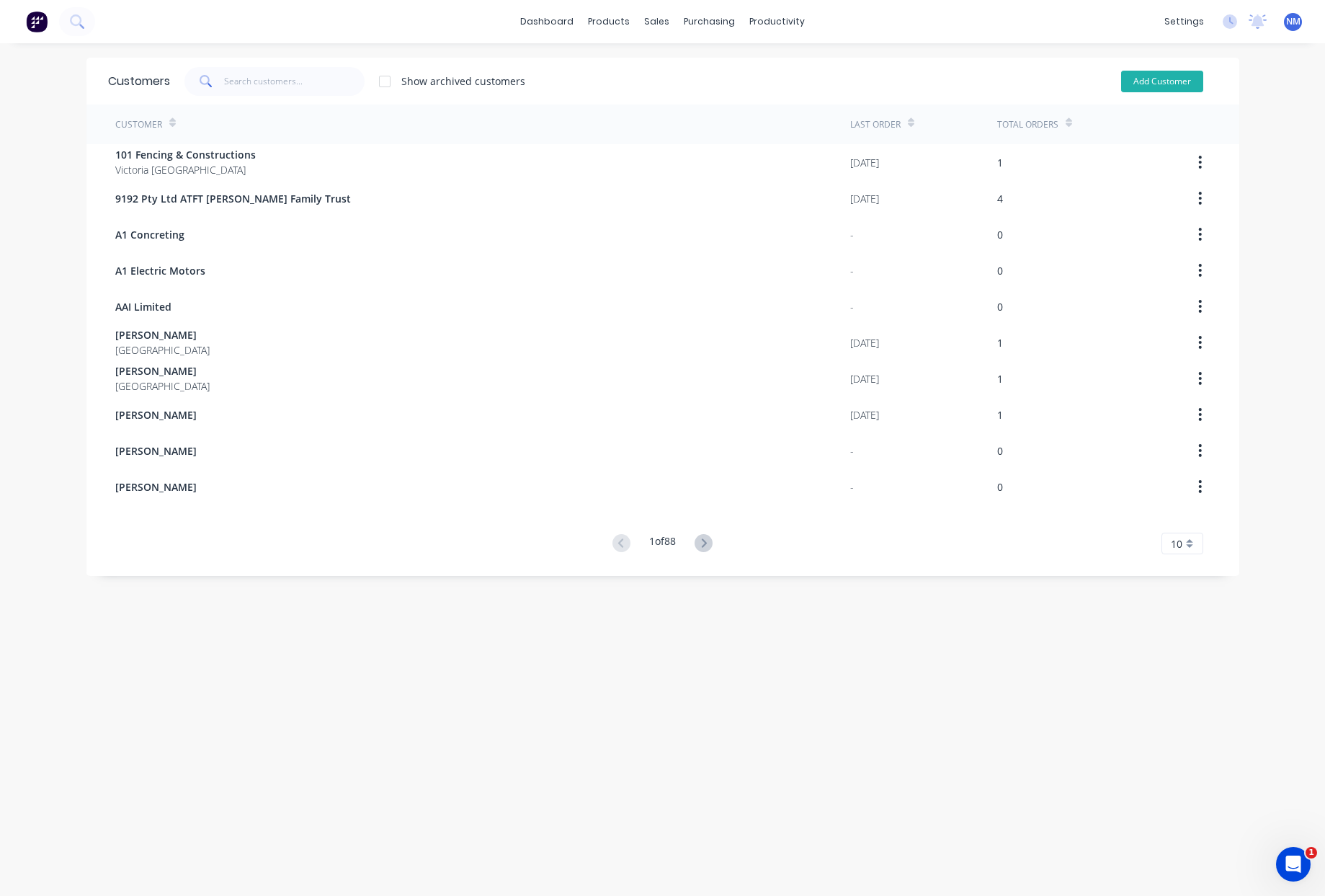
click at [1159, 78] on button "Add Customer" at bounding box center [1162, 81] width 82 height 21
select select "AU"
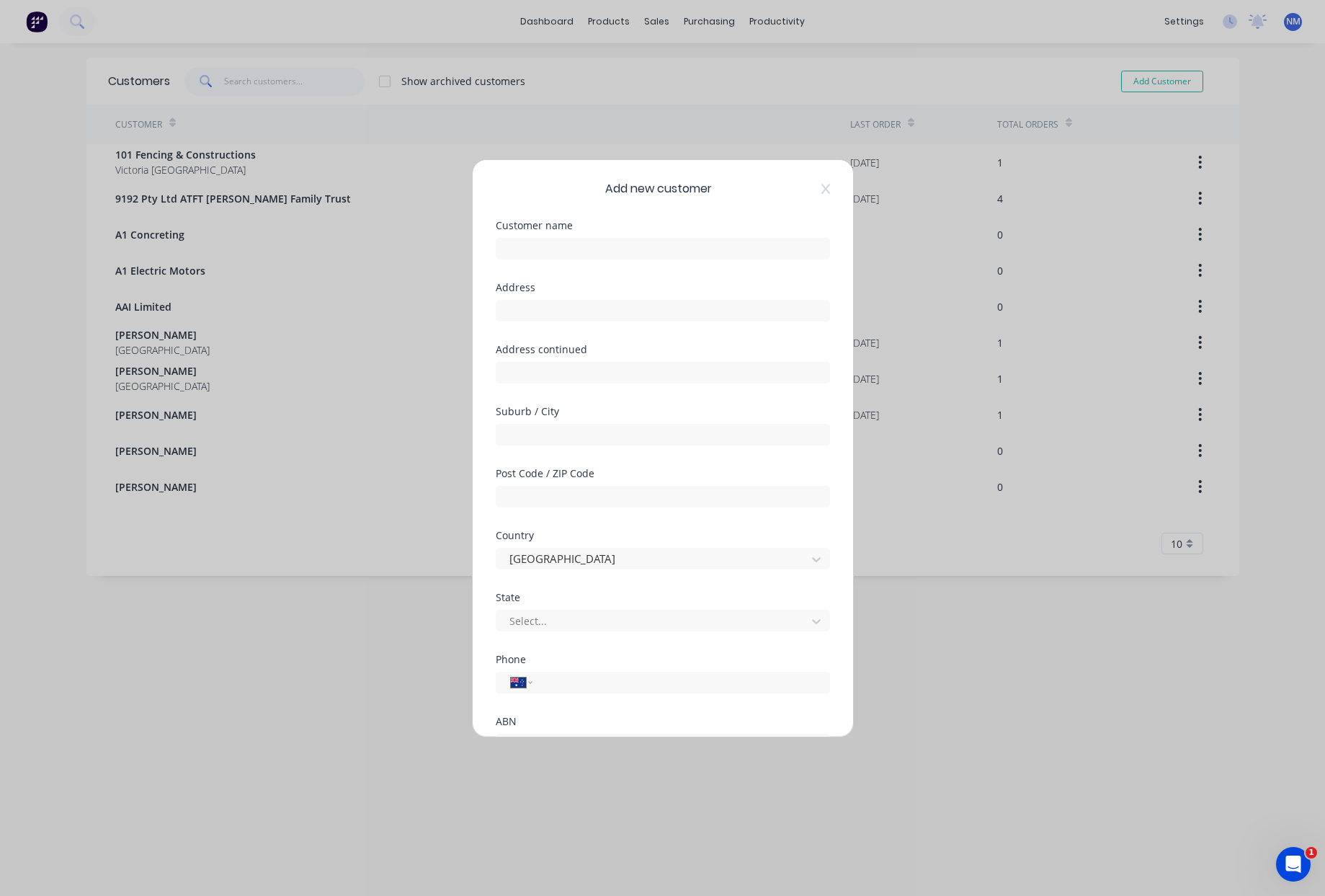
click at [620, 230] on div "Customer name" at bounding box center [662, 226] width 334 height 10
click at [622, 249] on input "text" at bounding box center [662, 248] width 334 height 21
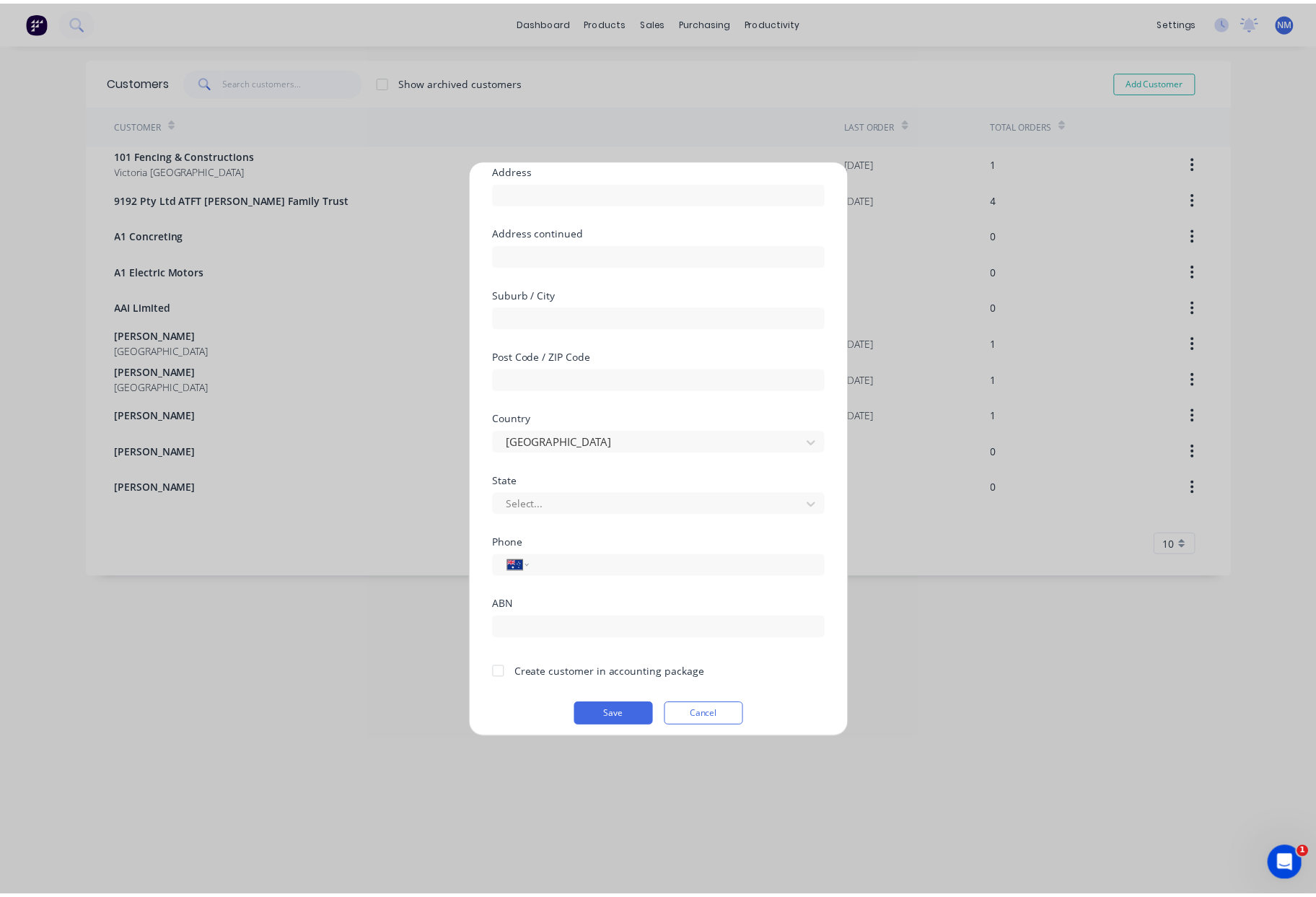
scroll to position [127, 0]
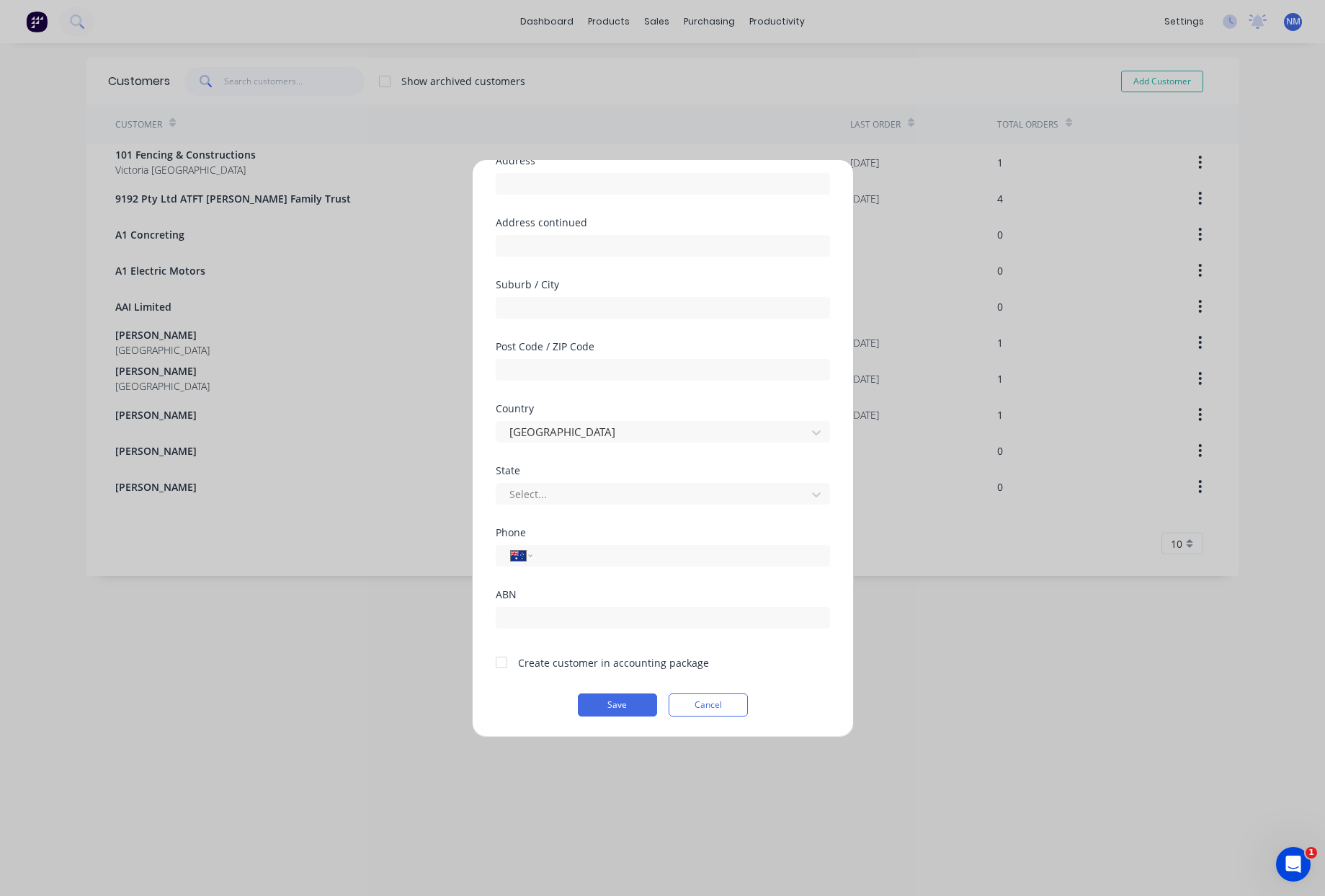
type input "Brayden"
click at [500, 662] on div at bounding box center [501, 662] width 29 height 29
click at [624, 709] on button "Save" at bounding box center [618, 705] width 79 height 23
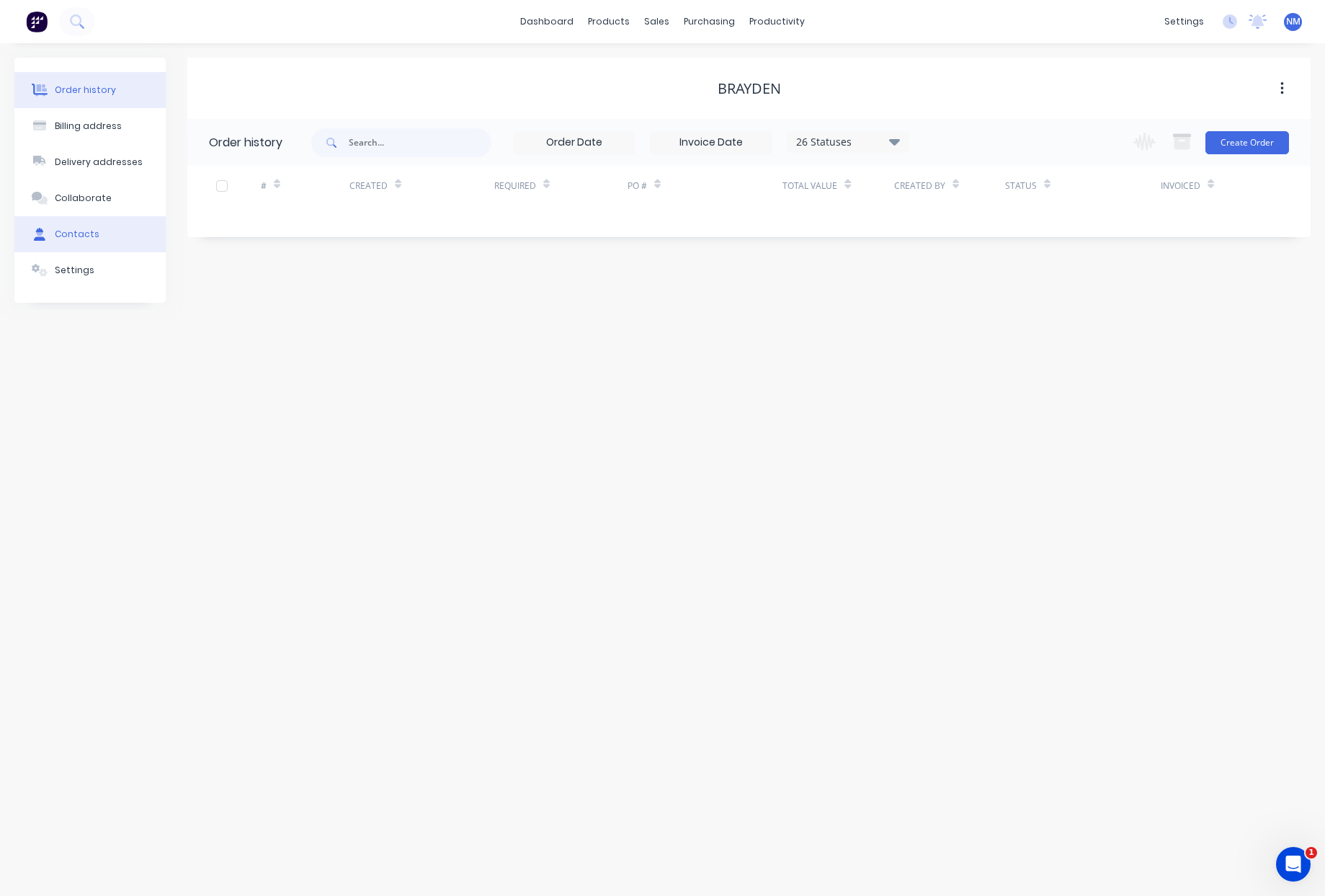
click at [116, 227] on button "Contacts" at bounding box center [90, 234] width 152 height 36
click at [1266, 144] on button "Add contact" at bounding box center [1265, 141] width 66 height 21
select select "AU"
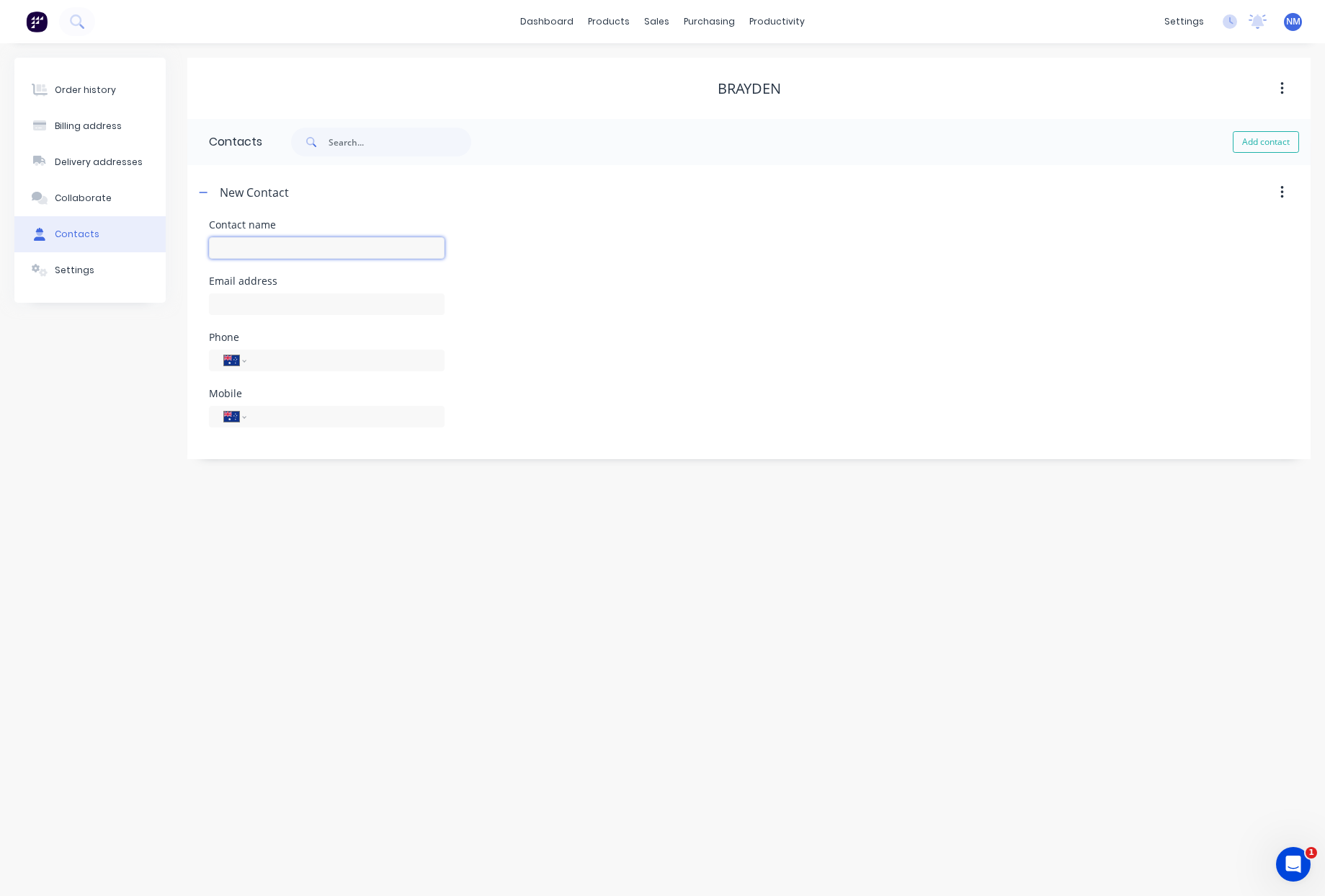
click at [249, 252] on input "text" at bounding box center [326, 247] width 236 height 21
type input "Brayden"
click at [327, 361] on input "tel" at bounding box center [343, 360] width 173 height 17
select select "AU"
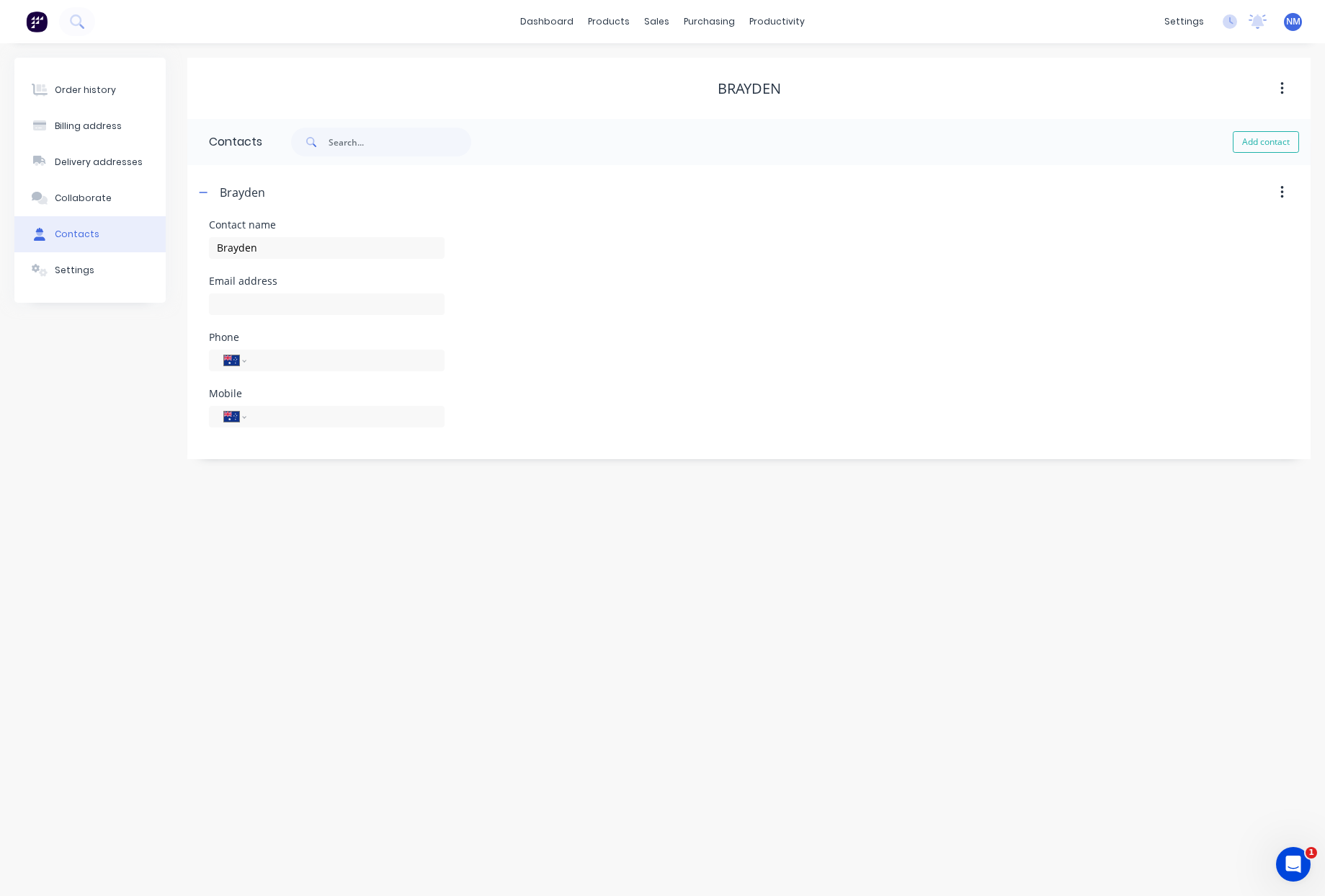
click at [327, 361] on input "tel" at bounding box center [343, 360] width 173 height 17
type input "0457 084 658"
click at [323, 308] on input "text" at bounding box center [326, 303] width 236 height 21
type input "braydend002@gmail.com"
click at [88, 209] on button "Collaborate" at bounding box center [90, 198] width 152 height 36
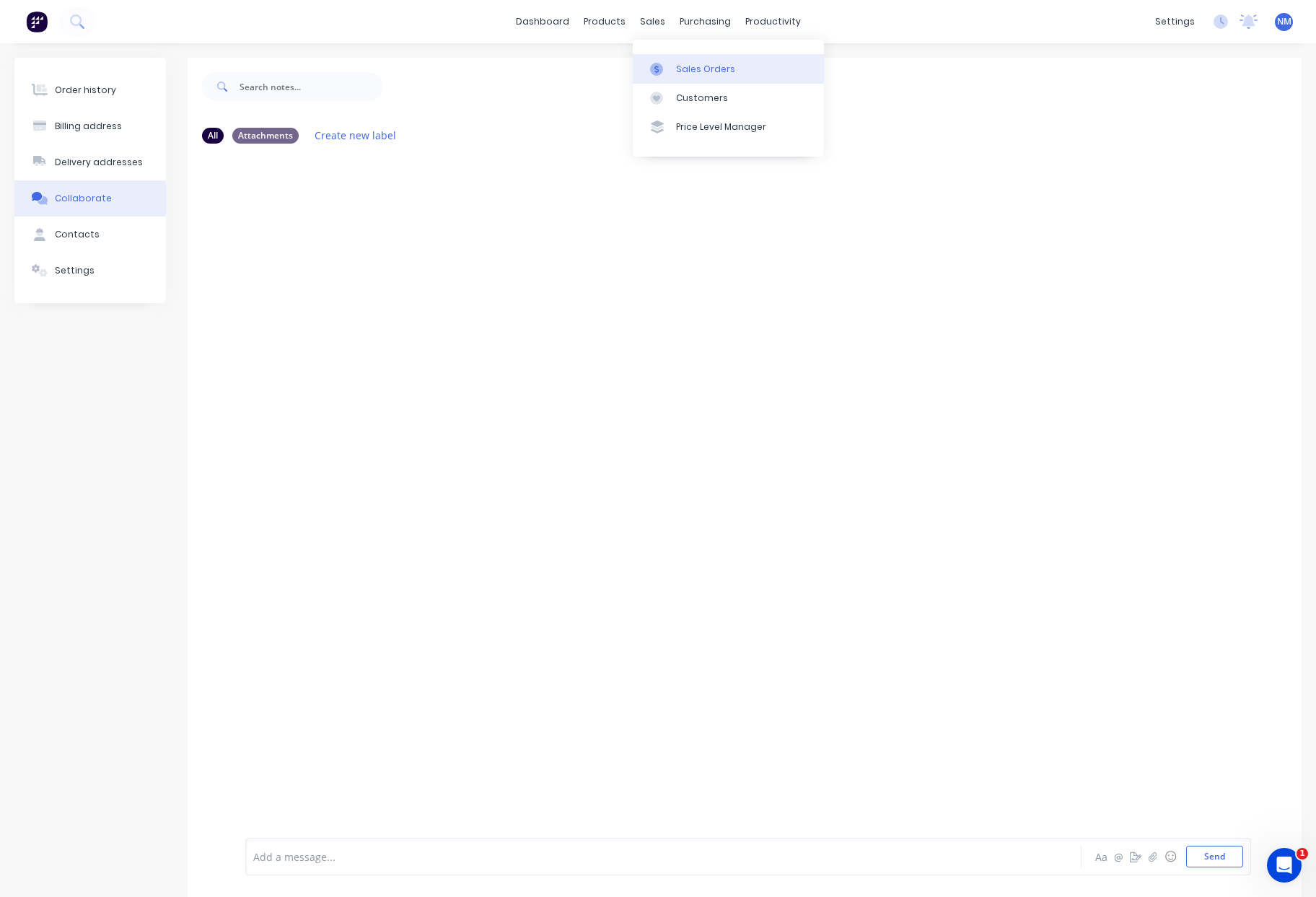
click at [677, 69] on div "Sales Orders" at bounding box center [705, 69] width 59 height 13
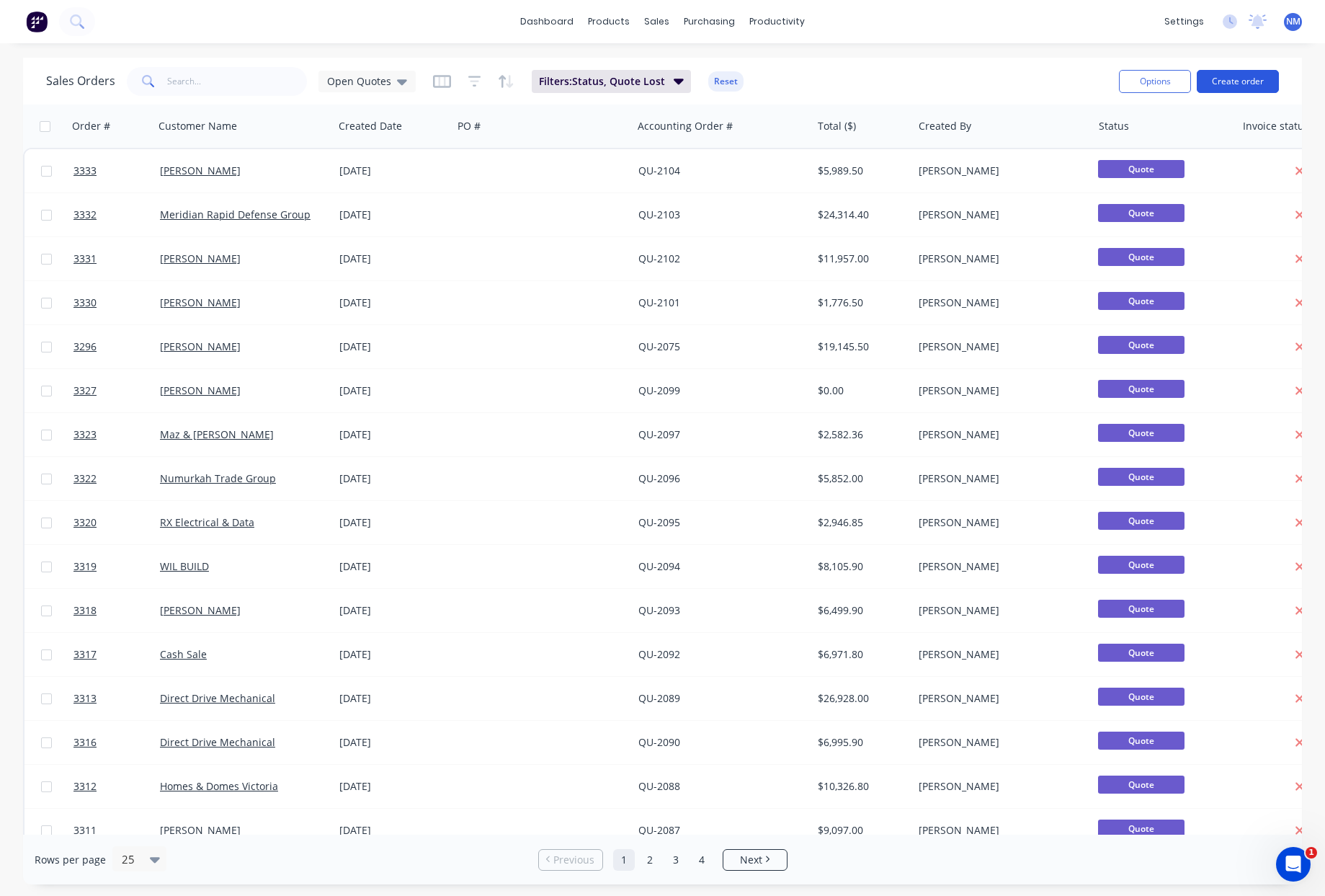
click at [1242, 82] on button "Create order" at bounding box center [1238, 81] width 82 height 23
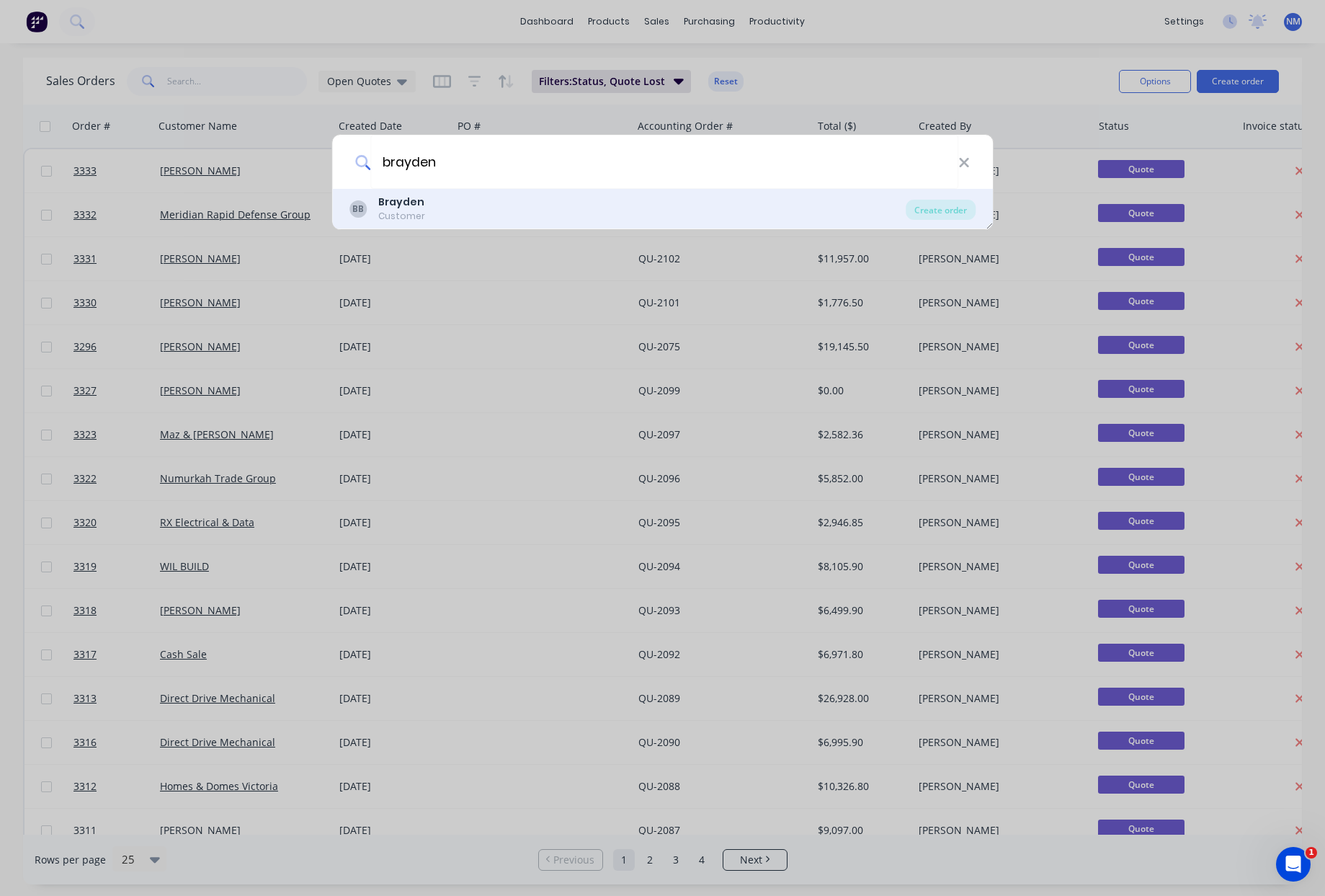
type input "brayden"
click at [473, 209] on div "BB Brayden Customer" at bounding box center [628, 208] width 557 height 28
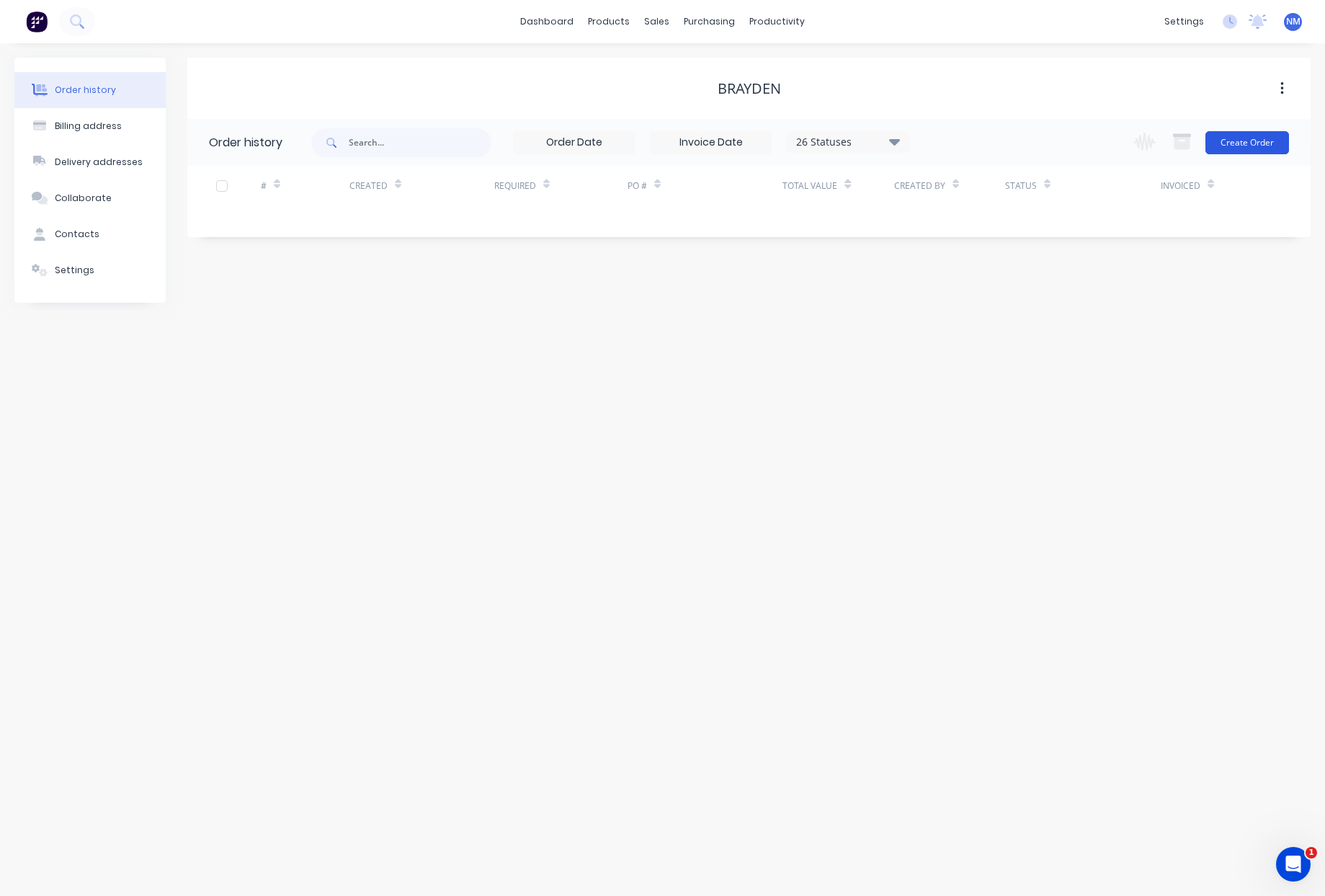
click at [1238, 146] on button "Create Order" at bounding box center [1247, 142] width 83 height 23
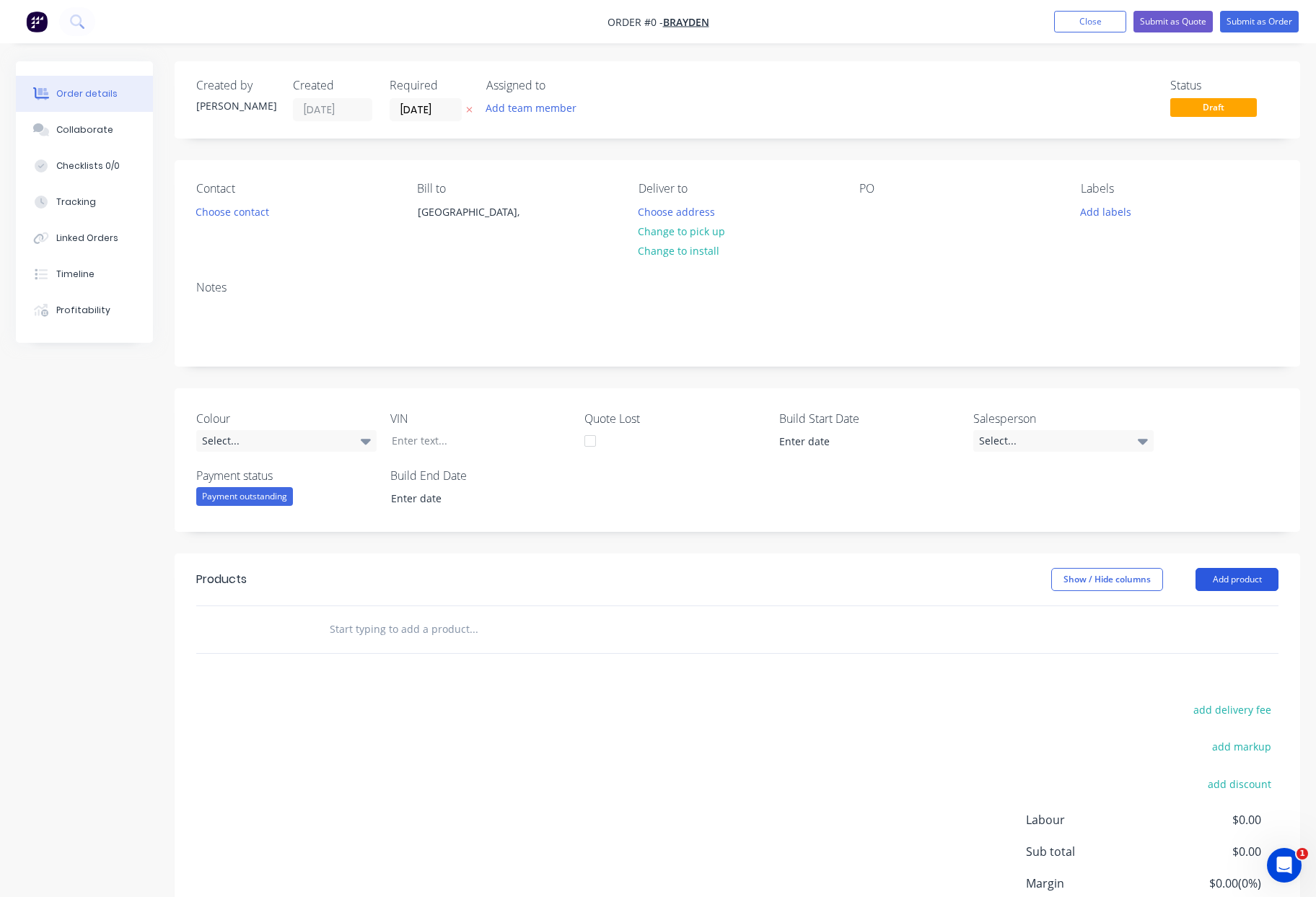
click at [1225, 581] on button "Add product" at bounding box center [1236, 579] width 83 height 23
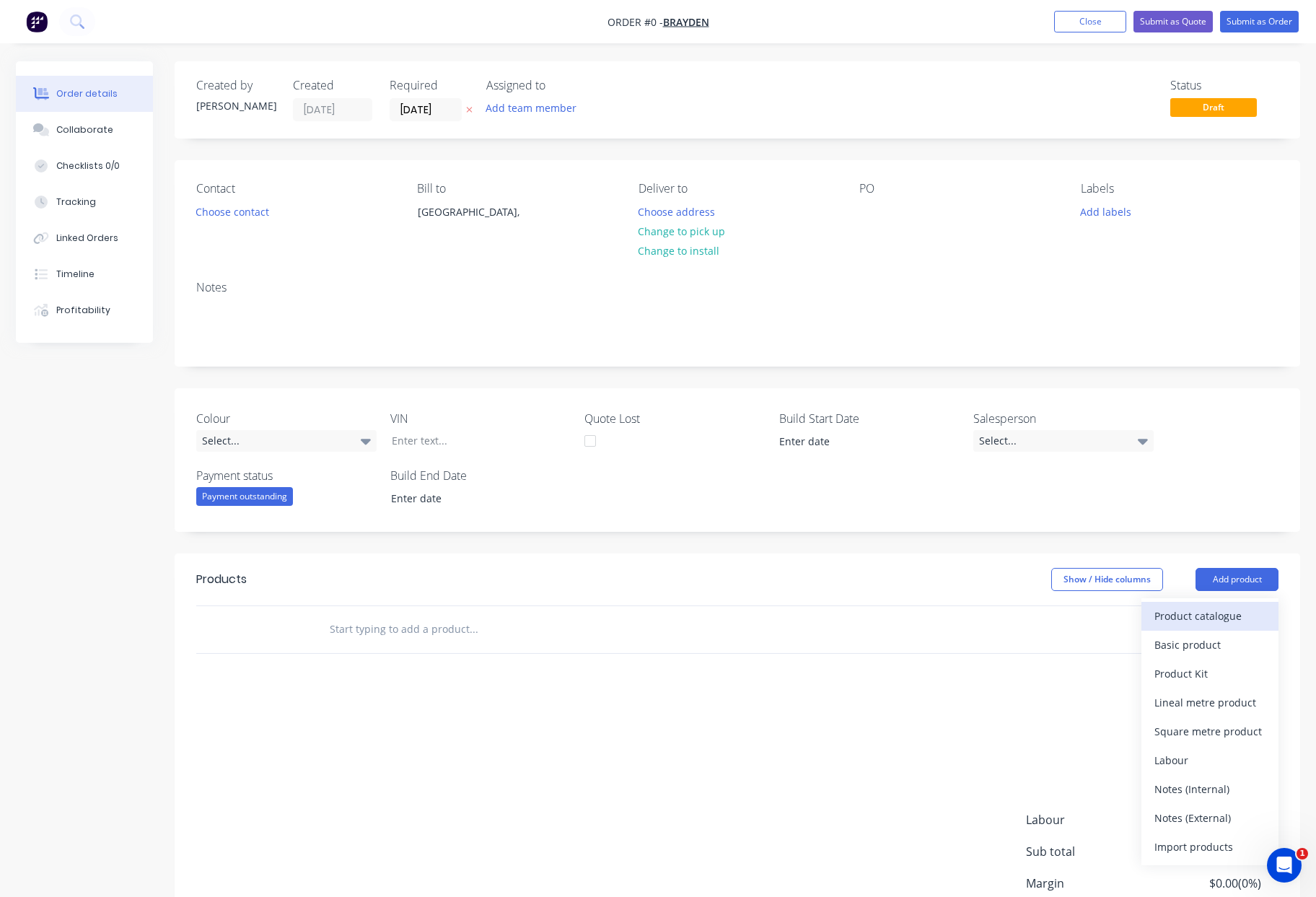
click at [1202, 618] on div "Product catalogue" at bounding box center [1210, 615] width 111 height 21
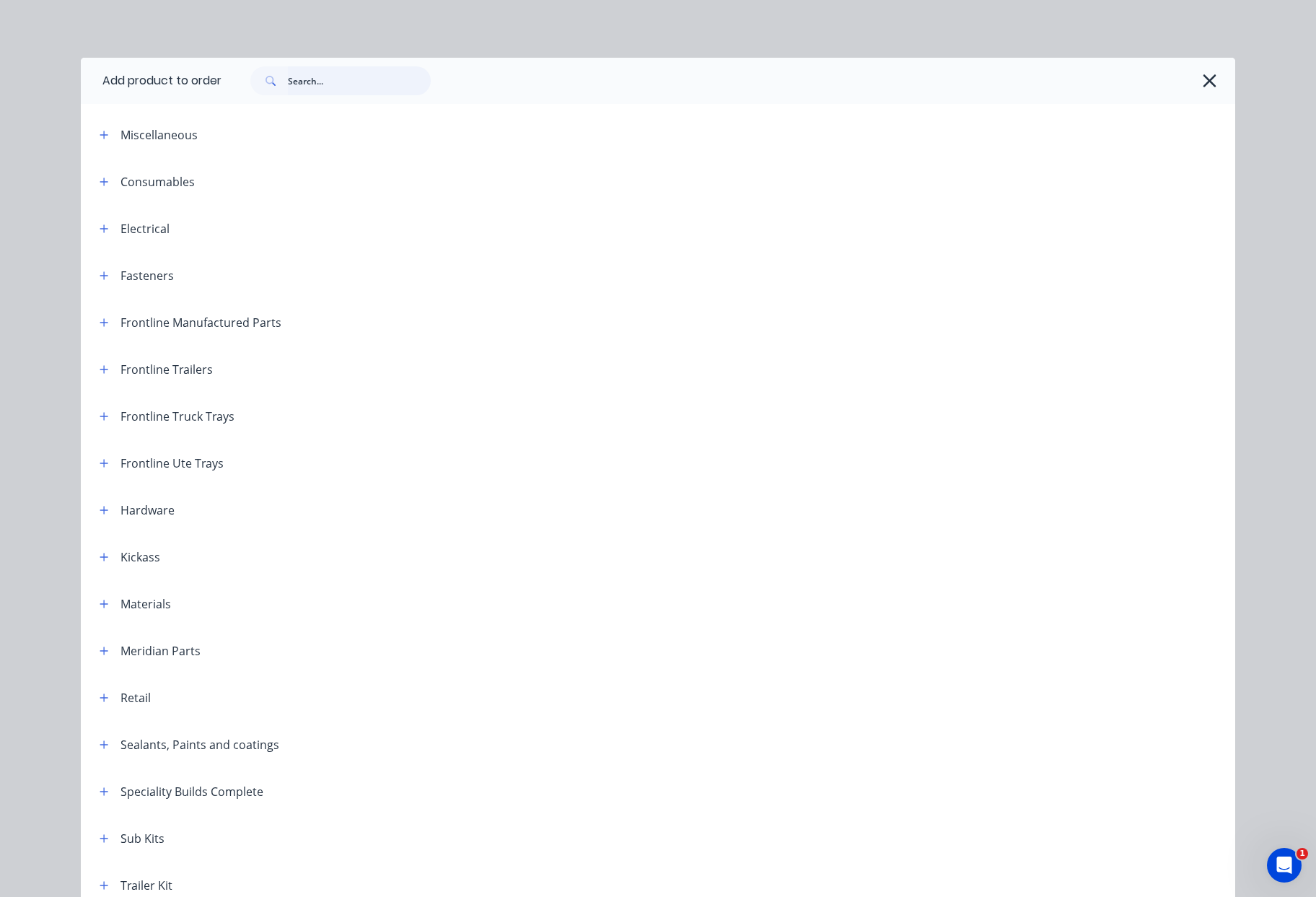
click at [328, 74] on input "text" at bounding box center [359, 80] width 143 height 29
click at [328, 82] on input "text" at bounding box center [359, 80] width 143 height 29
click at [98, 468] on button "button" at bounding box center [104, 463] width 18 height 18
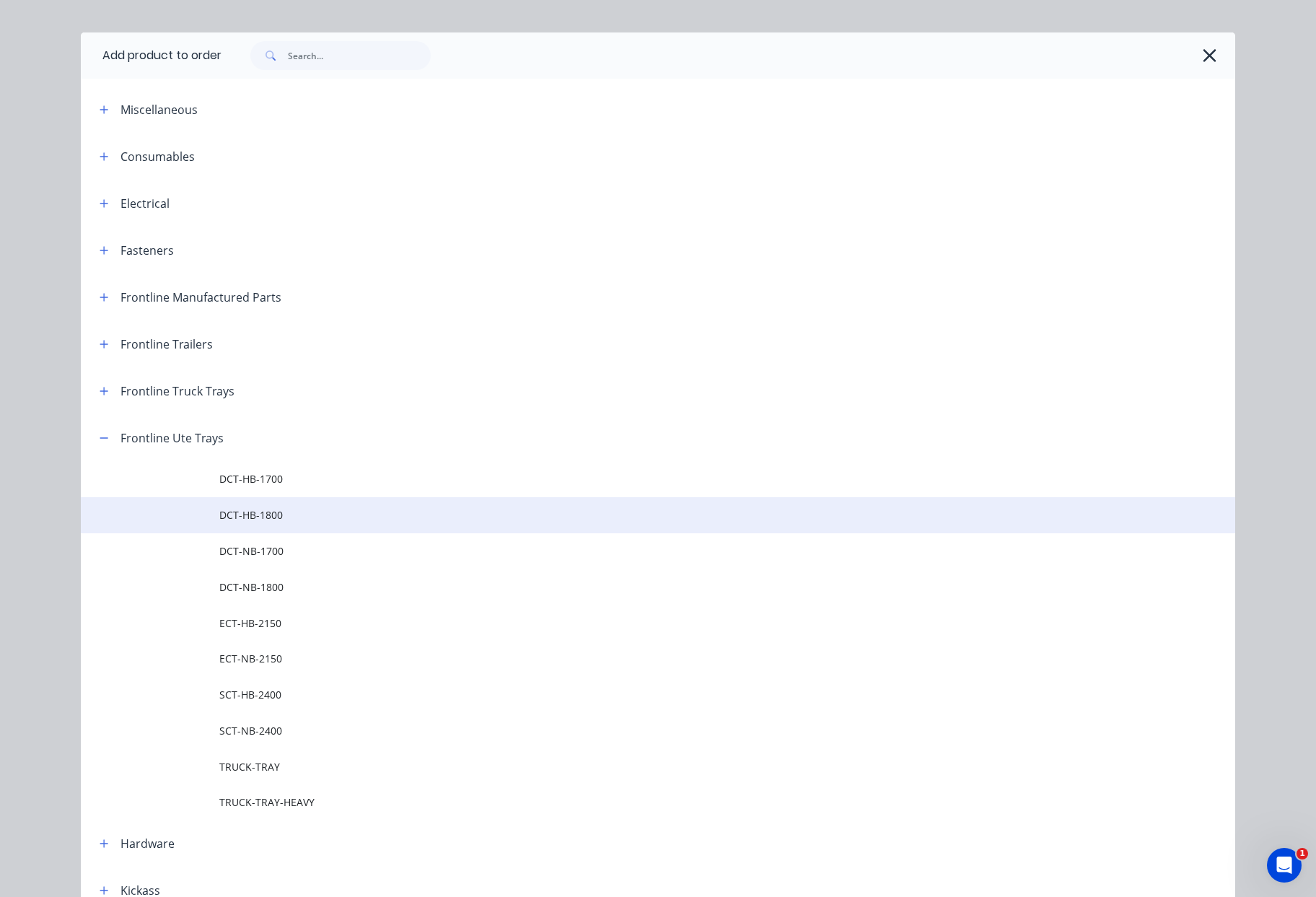
scroll to position [27, 0]
click at [292, 506] on span "DCT-HB-1800" at bounding box center [626, 513] width 813 height 15
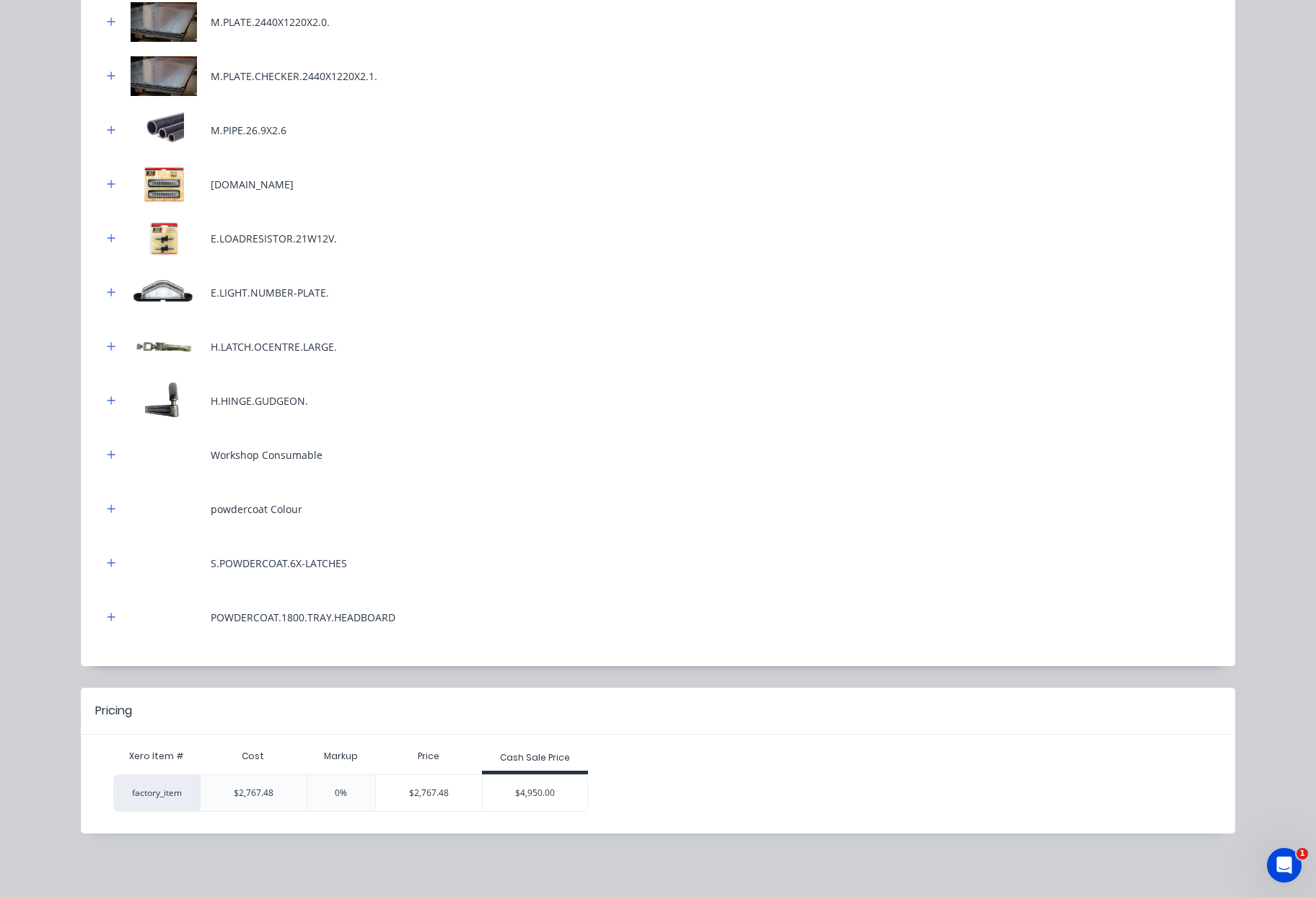
scroll to position [146, 0]
click at [556, 798] on div "$4,950.00" at bounding box center [535, 792] width 105 height 36
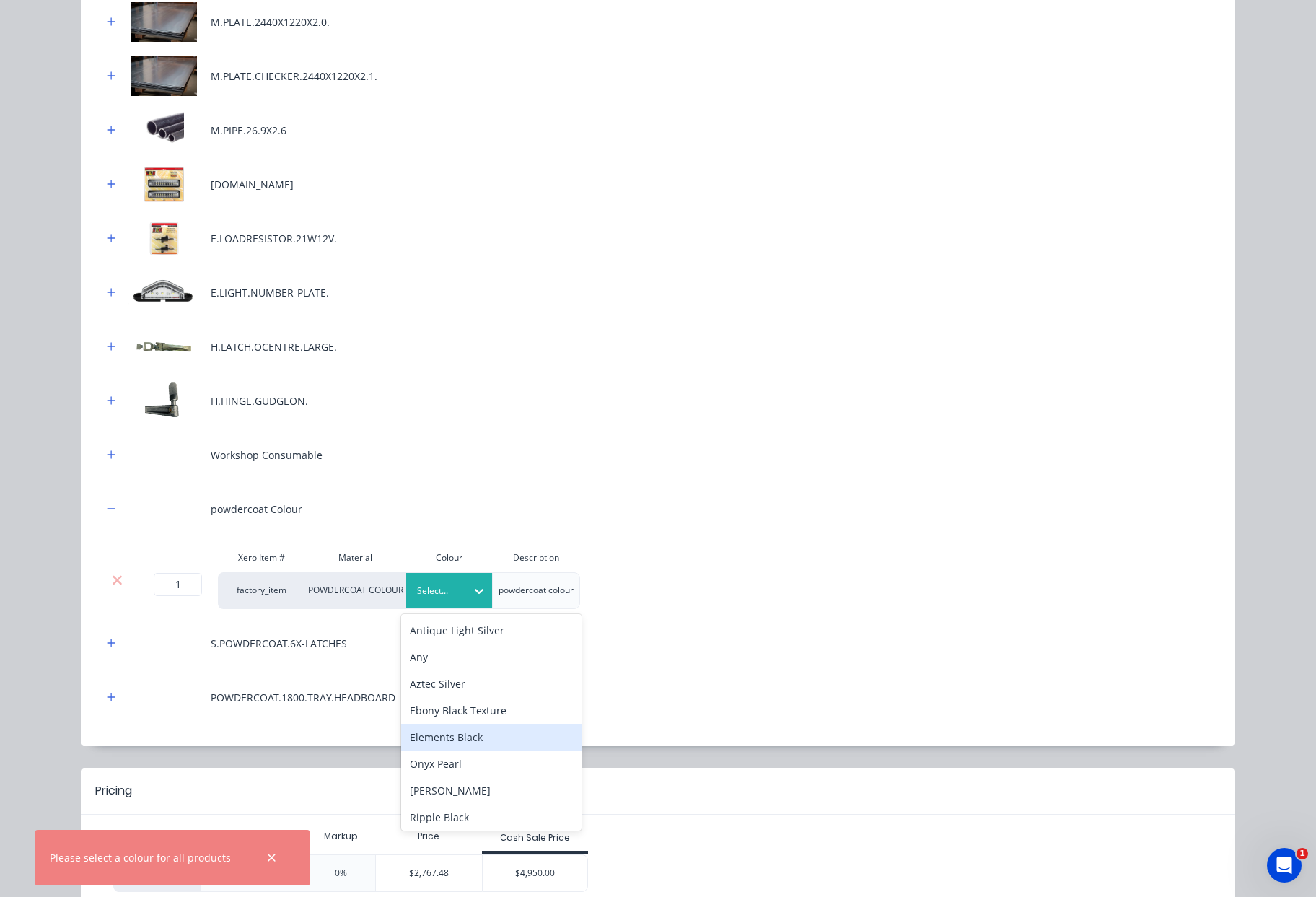
click at [494, 732] on div "Elements Black" at bounding box center [491, 737] width 181 height 27
click at [691, 665] on div "Labour M.RHS.100X50X2.BLUE M.RHS.75X50X2.BLUE M.RHS.50X50X2.BLUE M.RHS.50X20X2.…" at bounding box center [658, 208] width 1111 height 1018
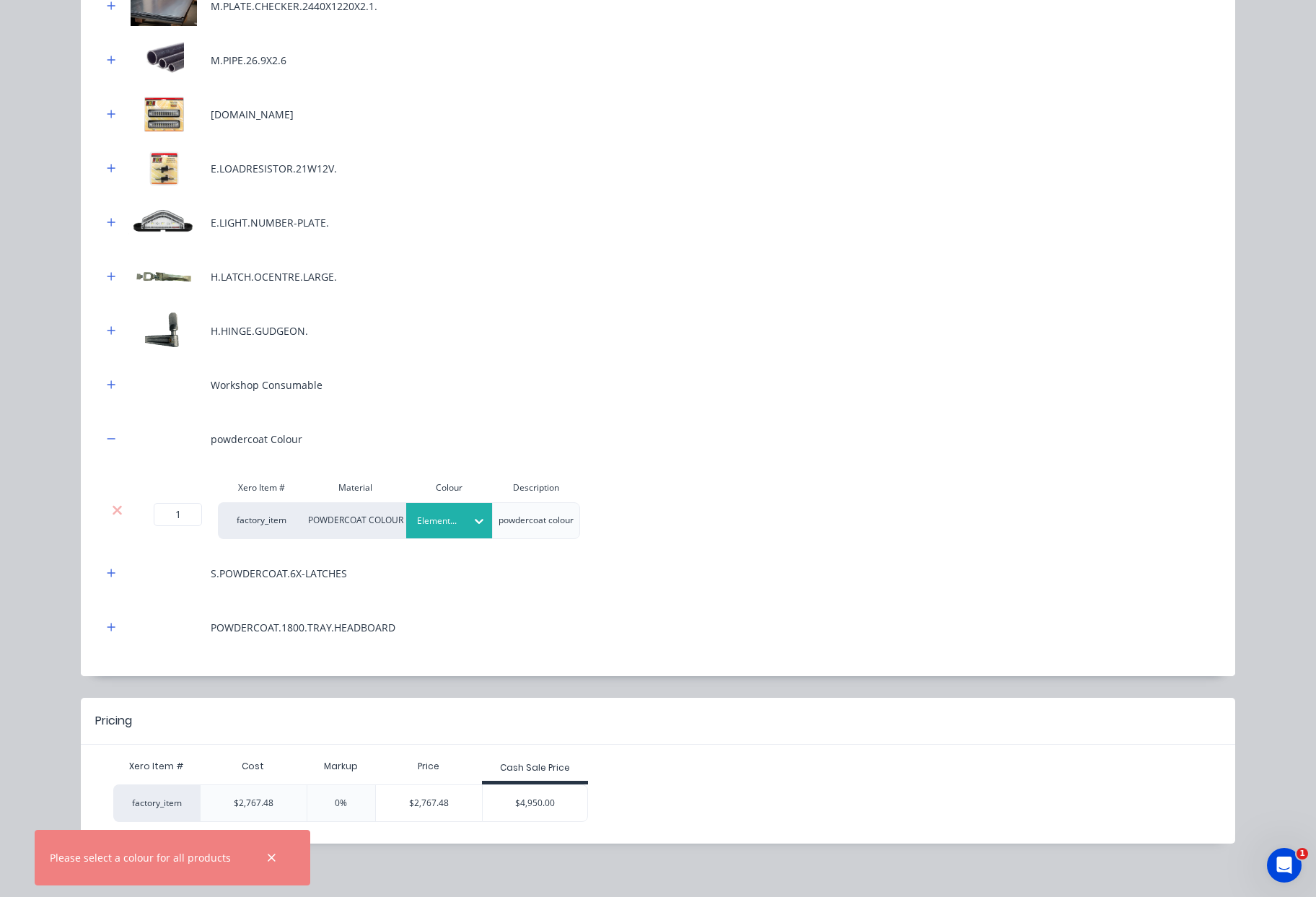
scroll to position [585, 0]
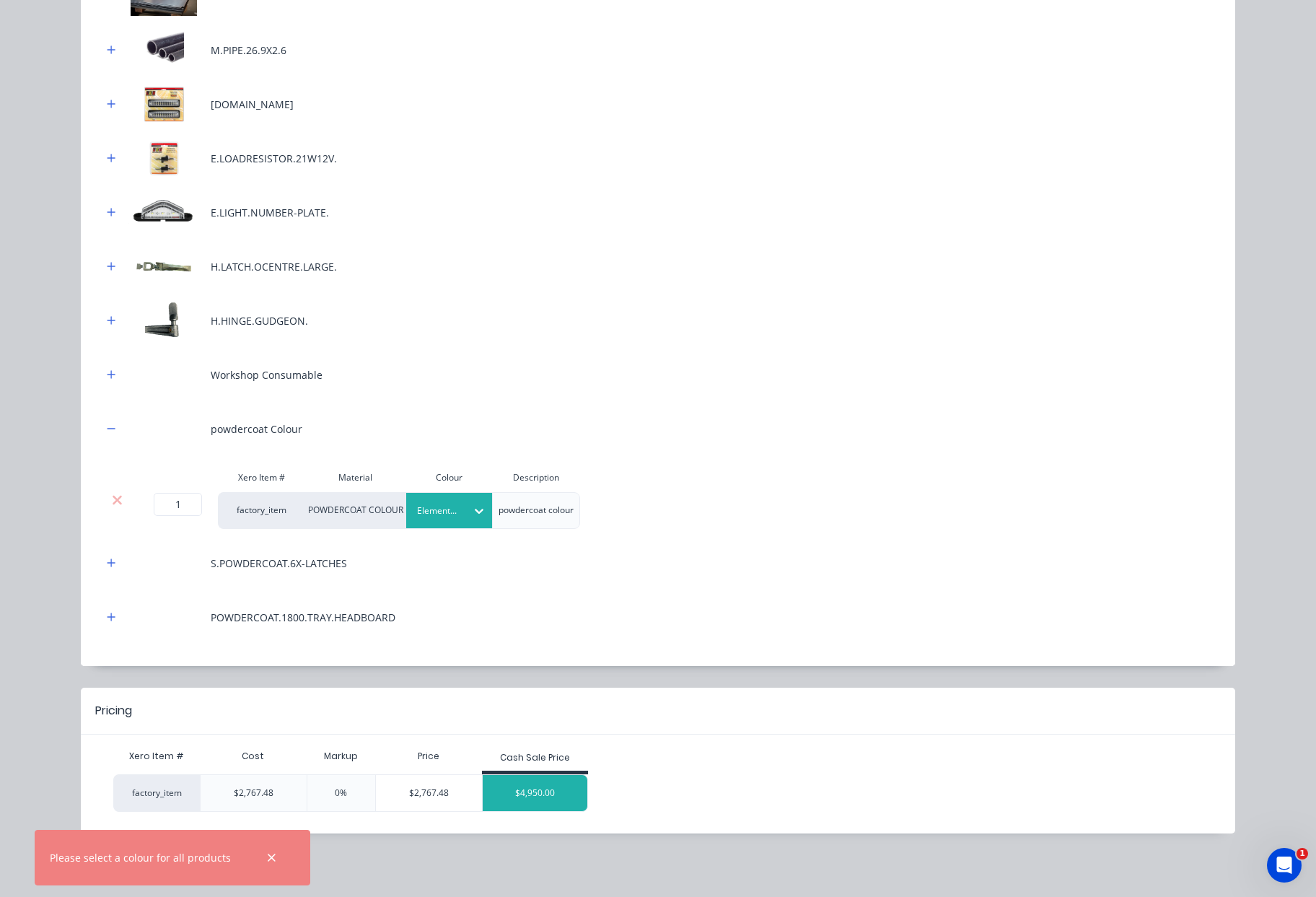
click at [573, 781] on div "$4,950.00" at bounding box center [535, 792] width 105 height 36
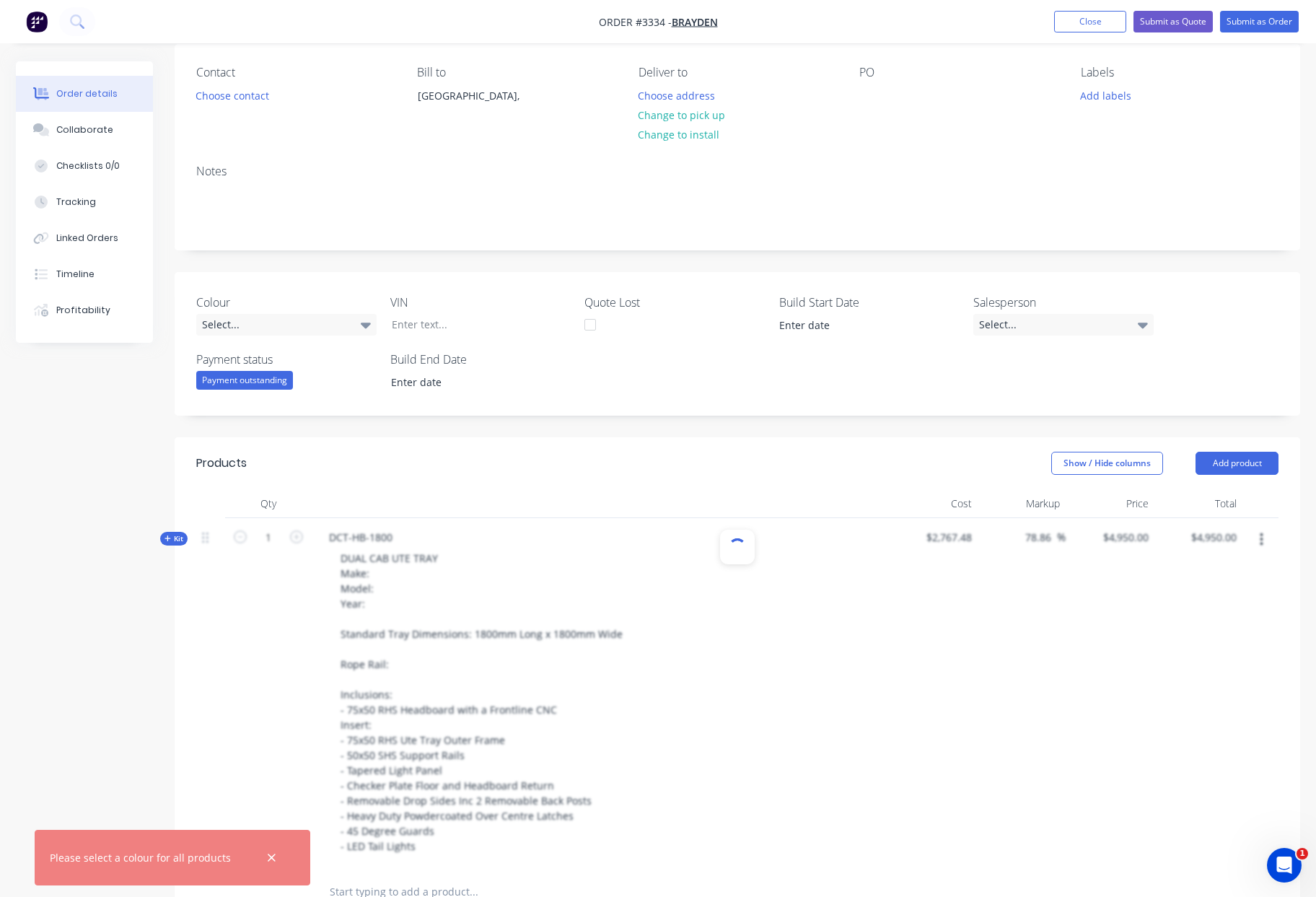
scroll to position [105, 0]
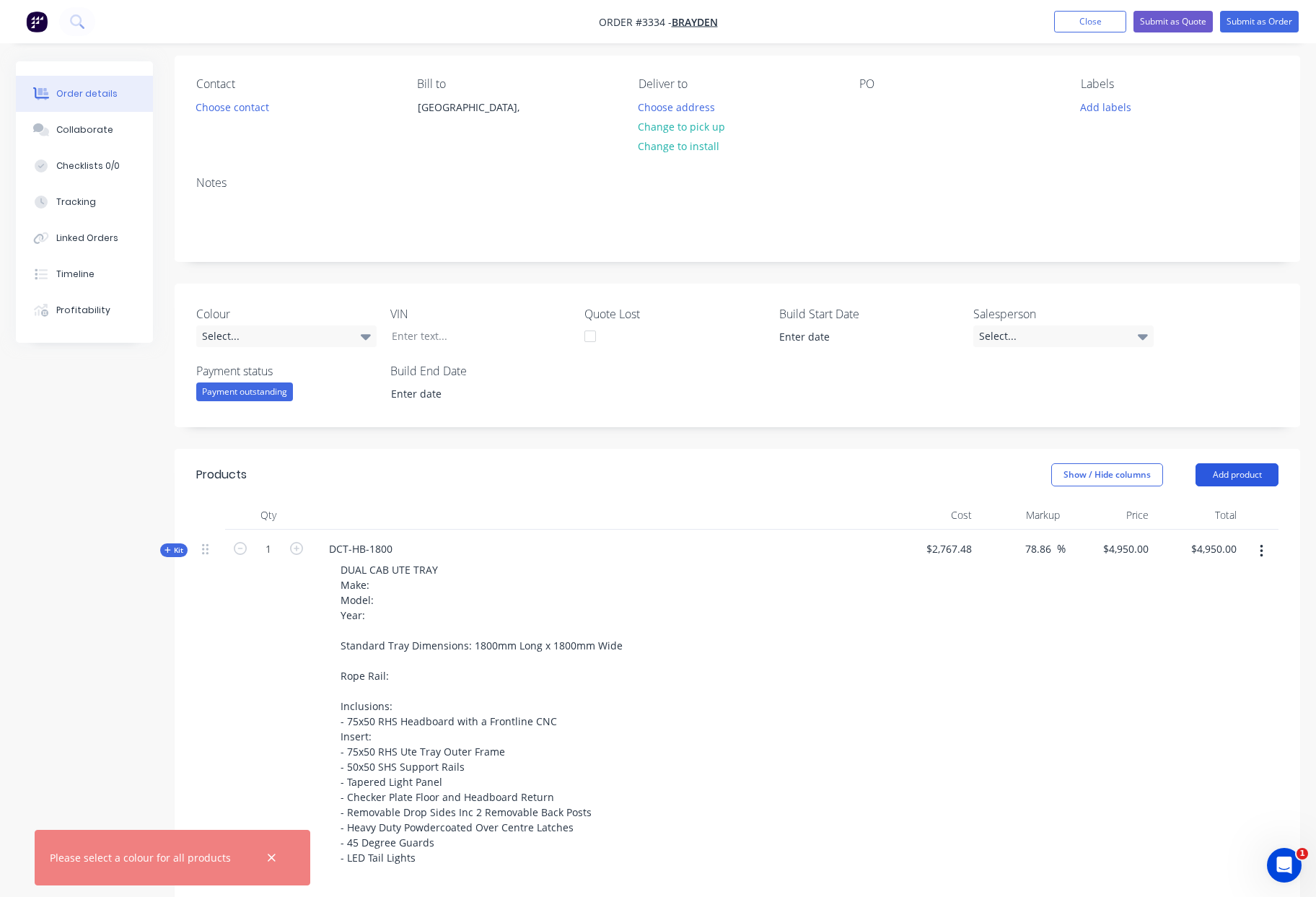
click at [1254, 471] on button "Add product" at bounding box center [1236, 474] width 83 height 23
click at [1226, 512] on div "Product catalogue" at bounding box center [1210, 511] width 111 height 21
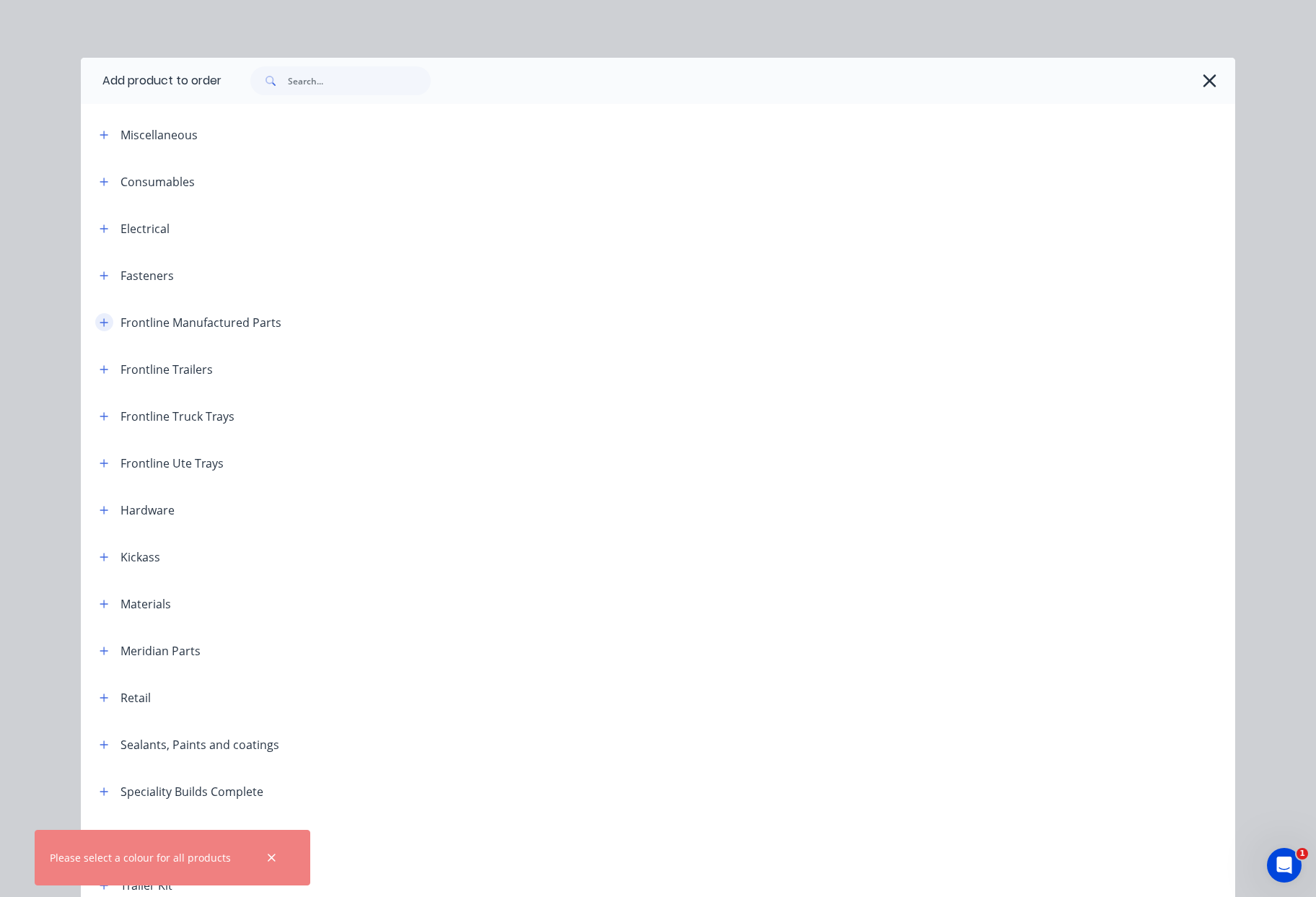
click at [99, 327] on button "button" at bounding box center [104, 322] width 18 height 18
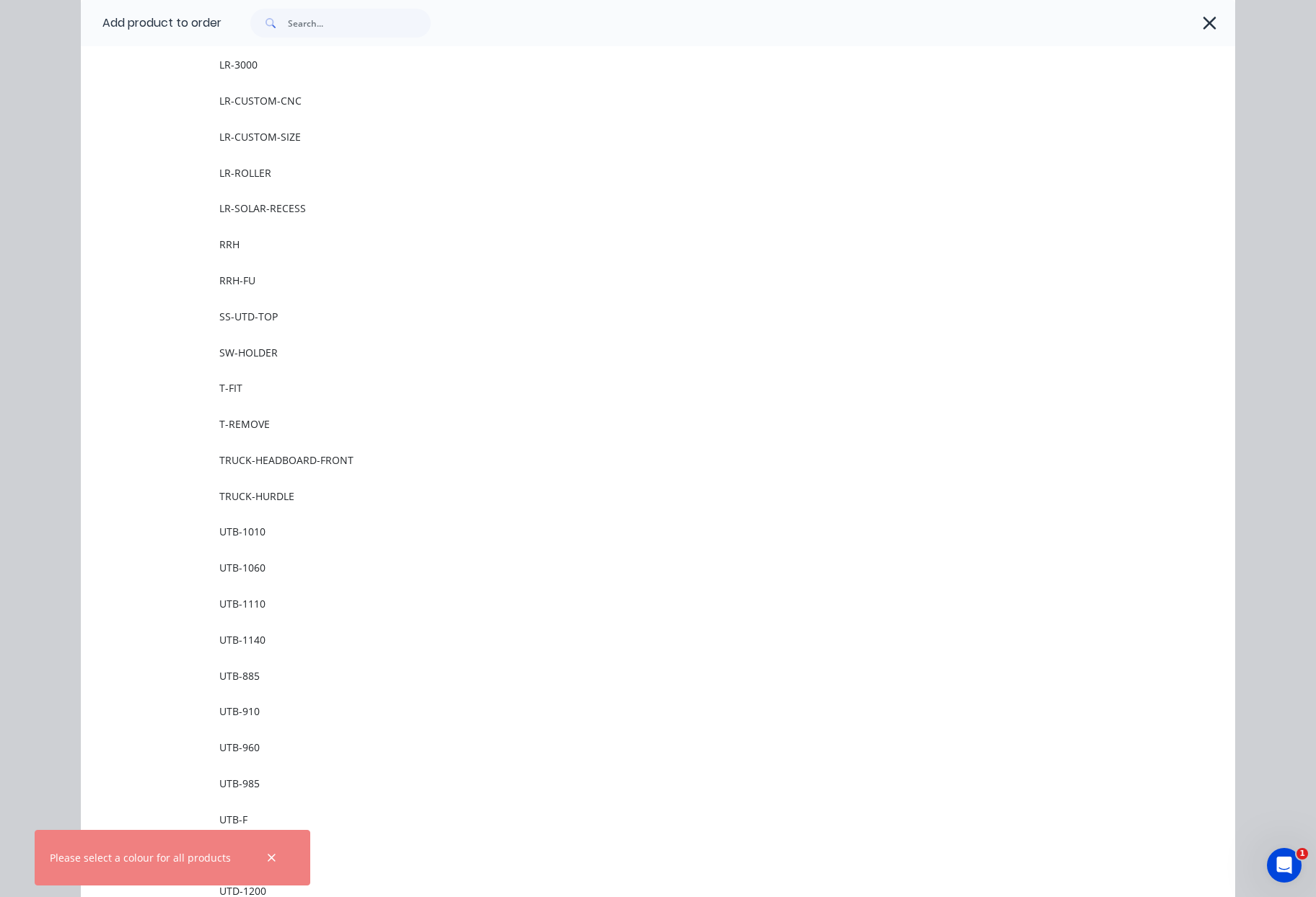
scroll to position [1629, 0]
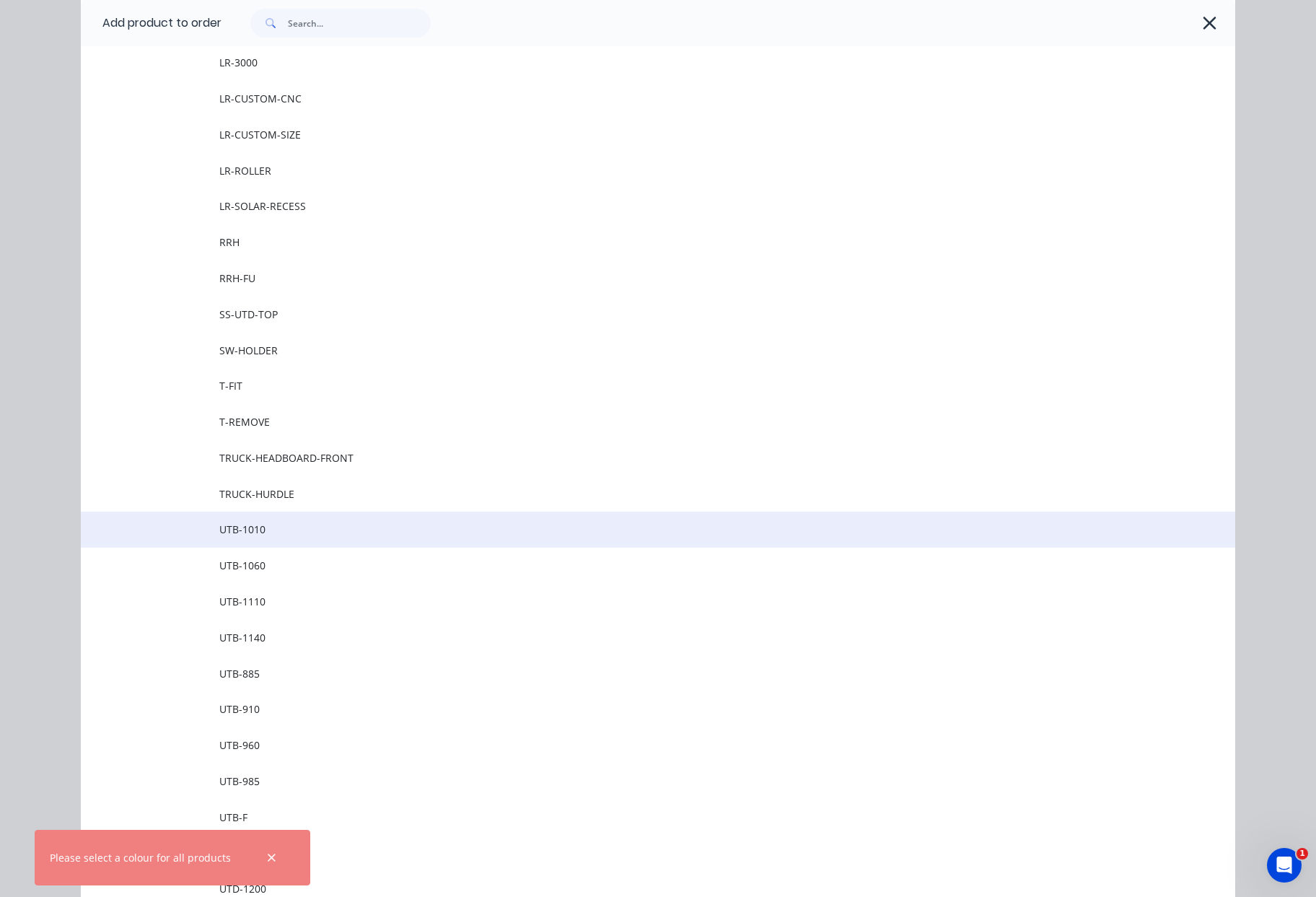
click at [277, 526] on span "UTB-1010" at bounding box center [626, 529] width 813 height 15
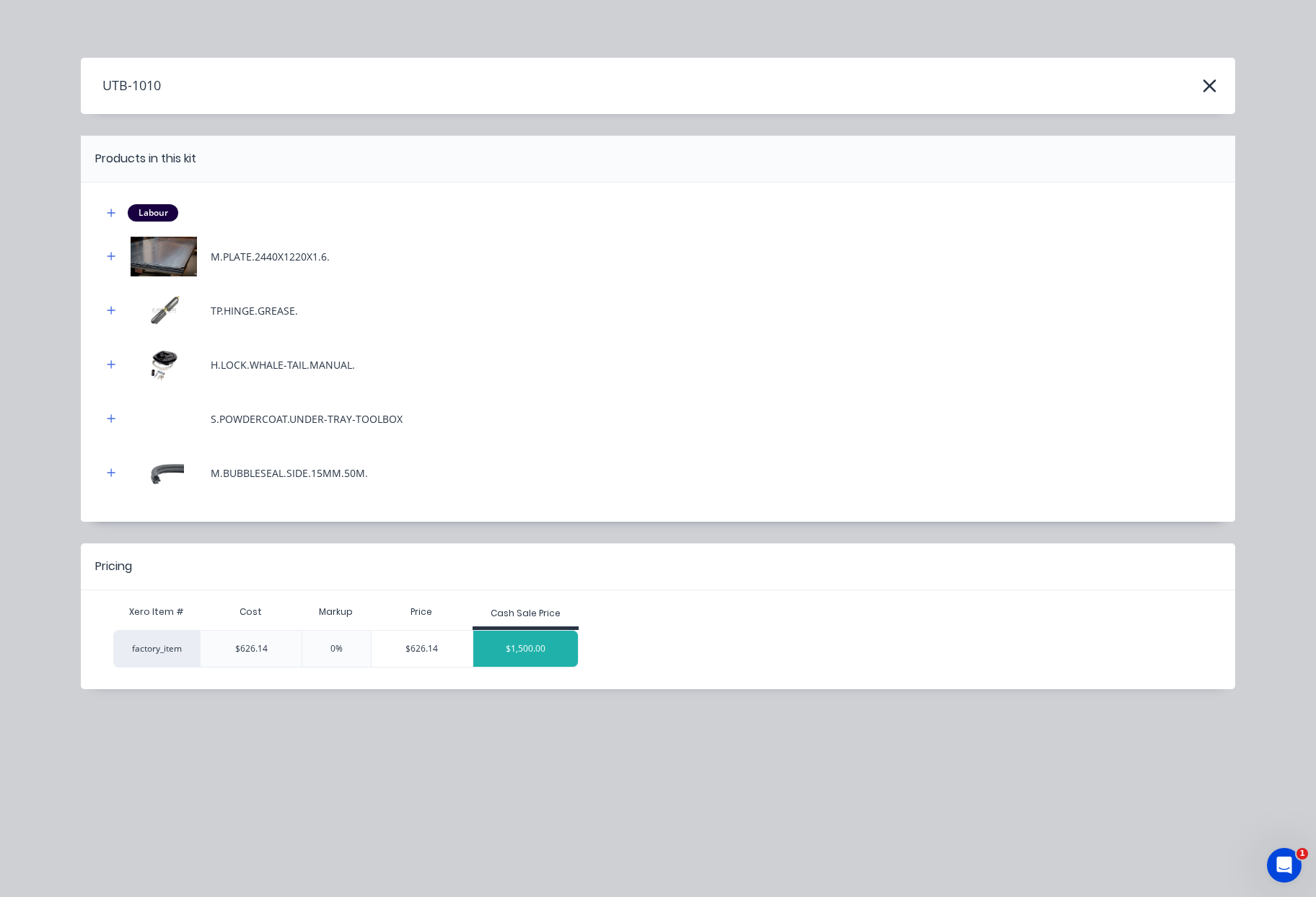
click at [519, 636] on div "$1,500.00" at bounding box center [526, 648] width 105 height 36
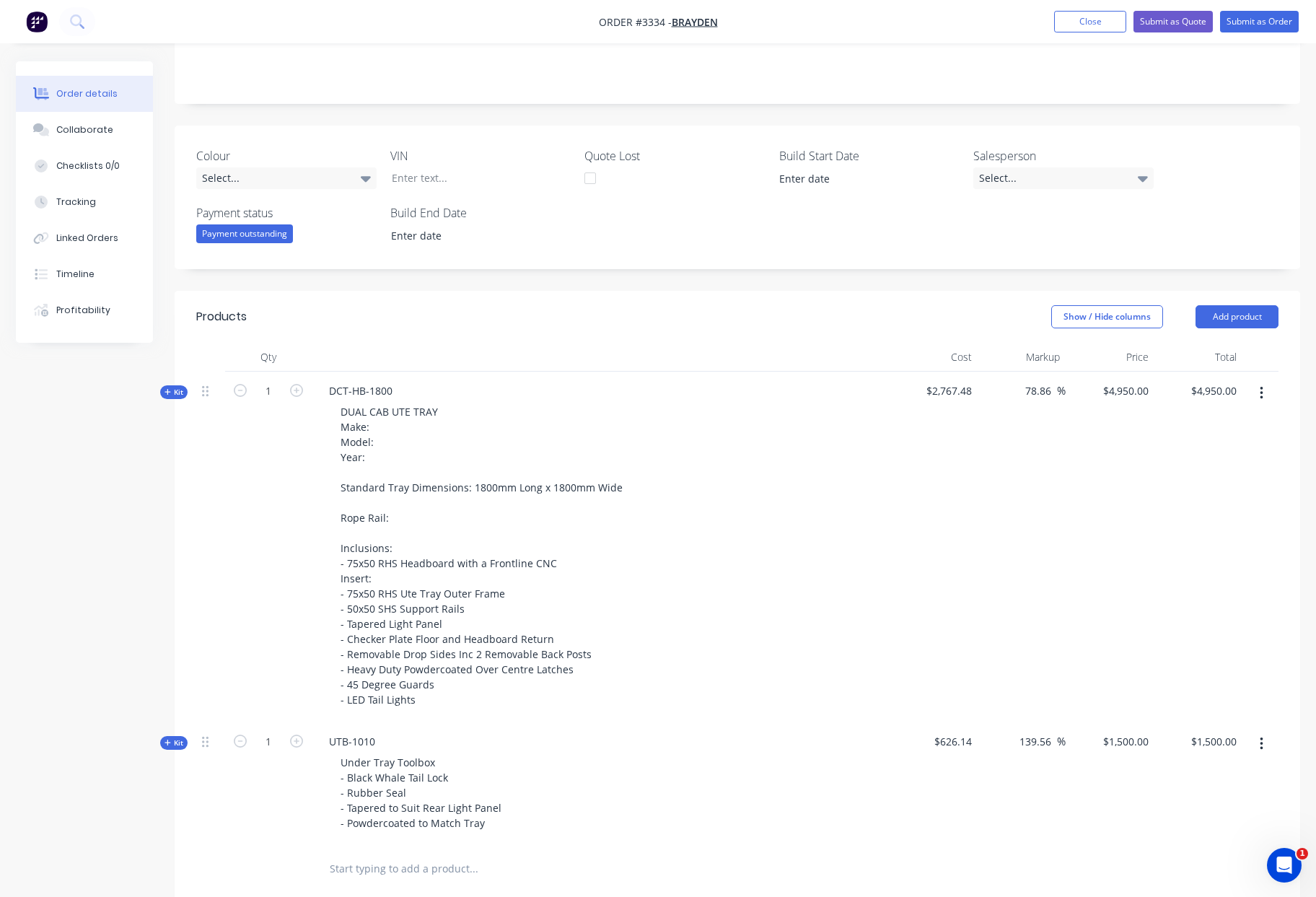
scroll to position [186, 0]
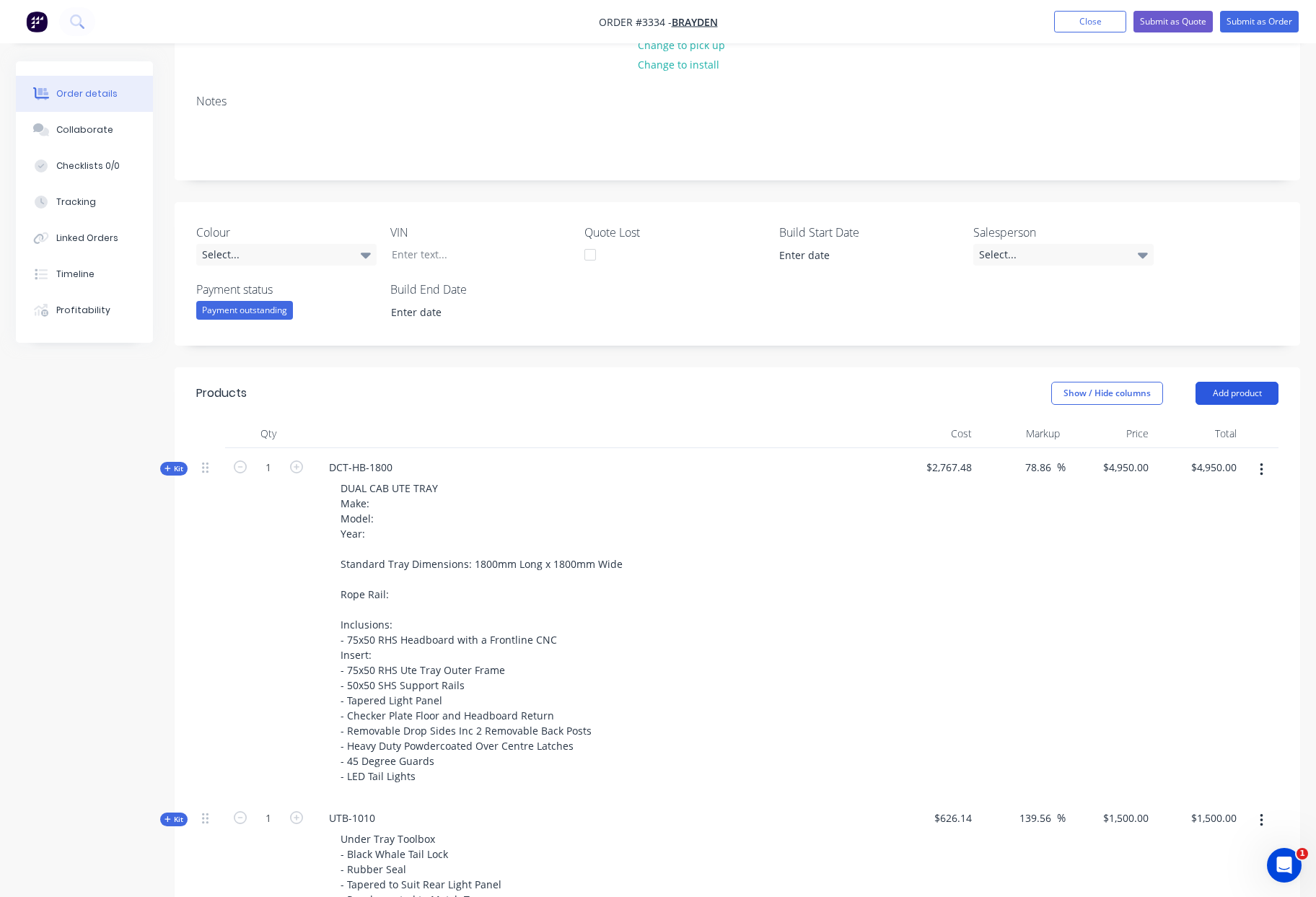
click at [1238, 391] on button "Add product" at bounding box center [1236, 393] width 83 height 23
click at [1199, 428] on div "Product catalogue" at bounding box center [1210, 429] width 111 height 21
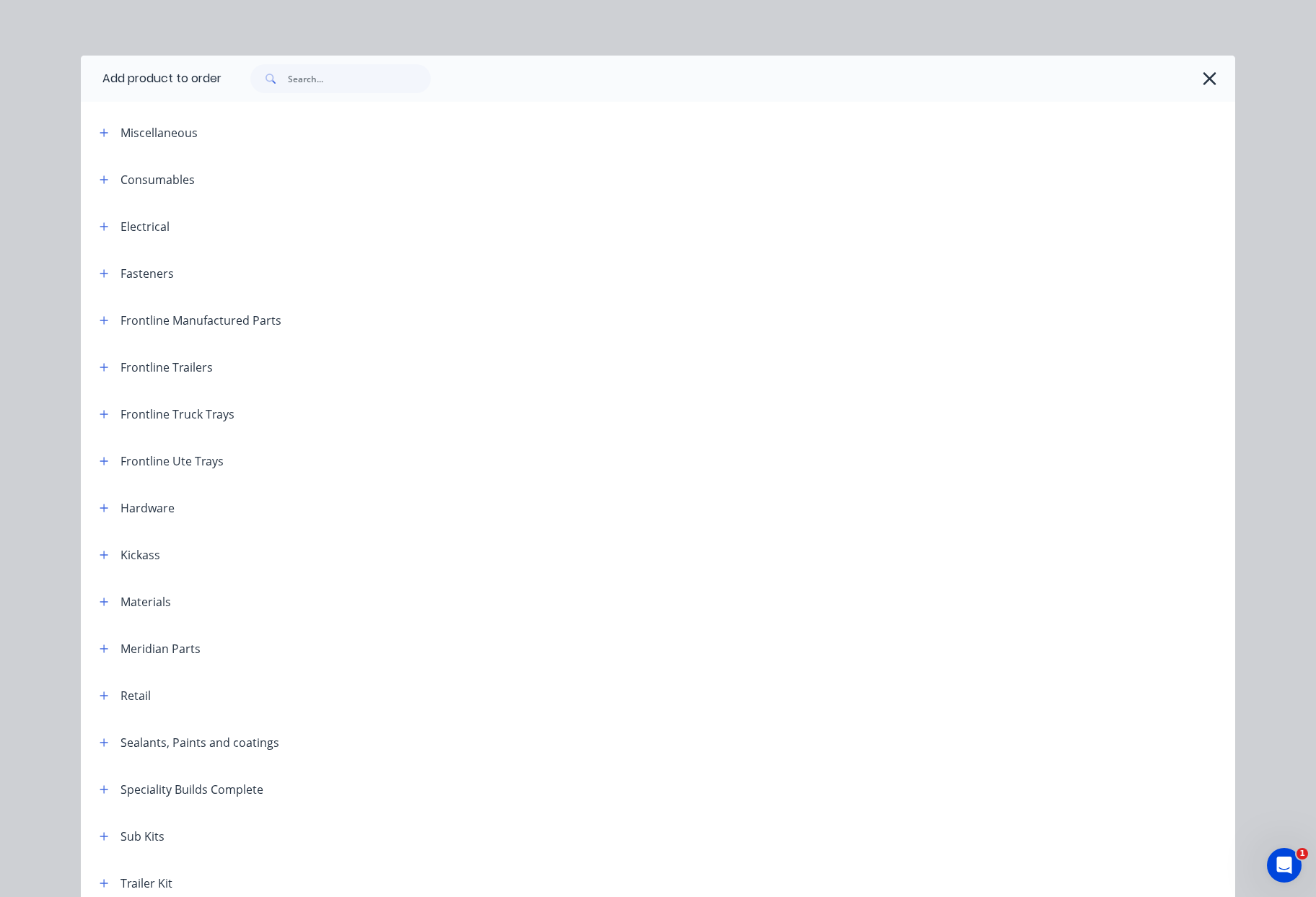
scroll to position [3, 0]
click at [324, 82] on input "text" at bounding box center [359, 78] width 143 height 29
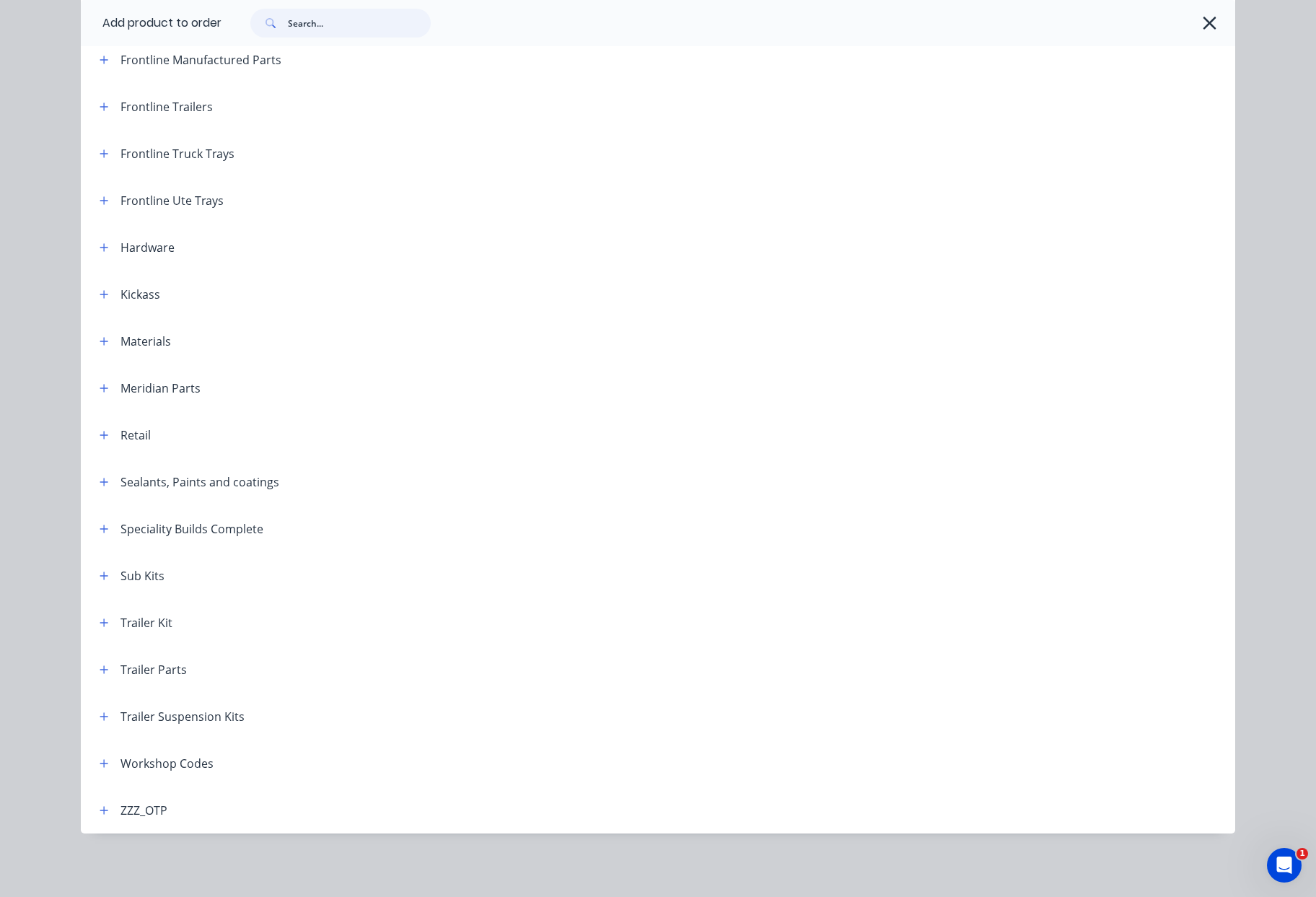
scroll to position [647, 0]
click at [99, 573] on icon "button" at bounding box center [103, 576] width 9 height 10
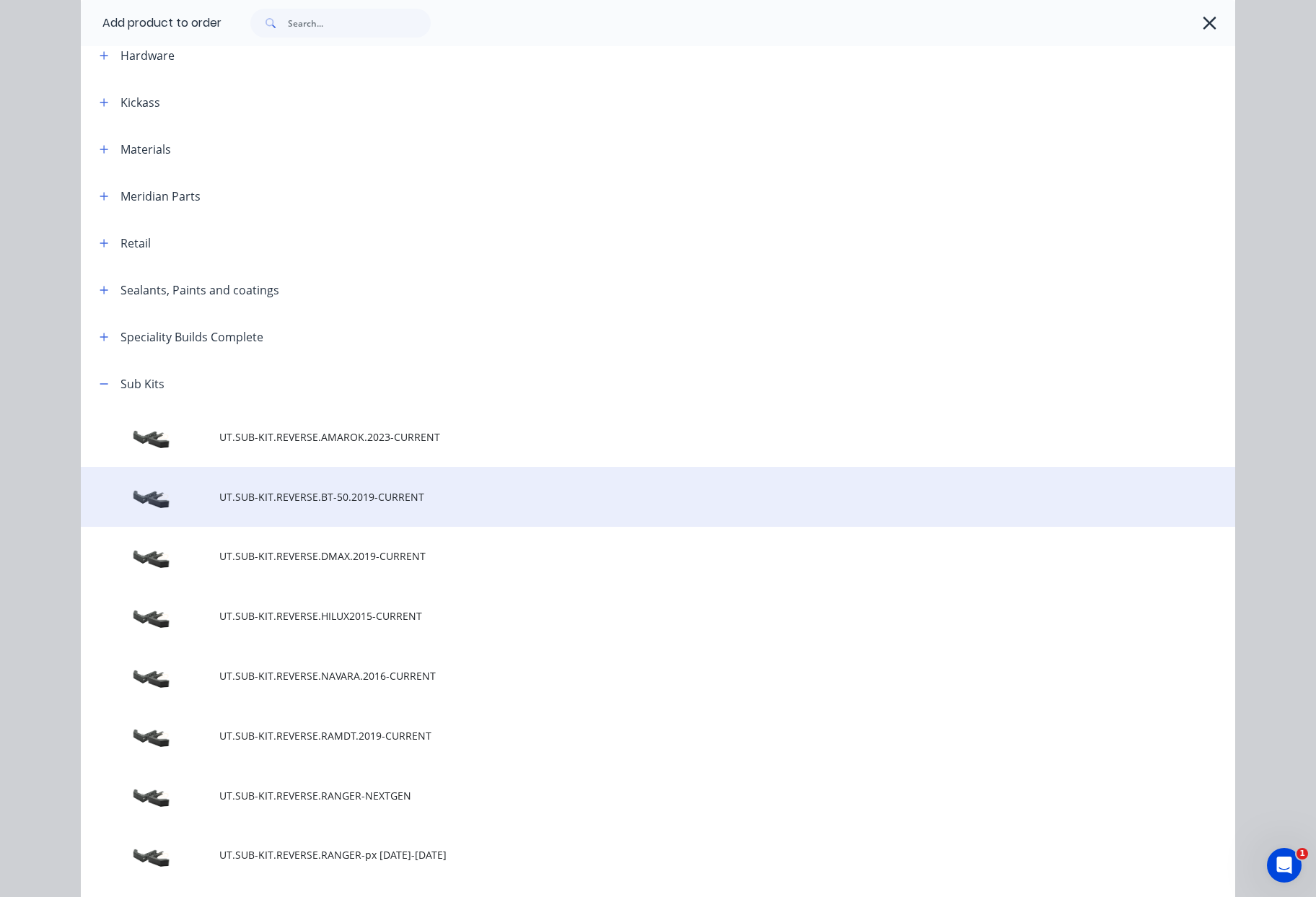
scroll to position [519, 0]
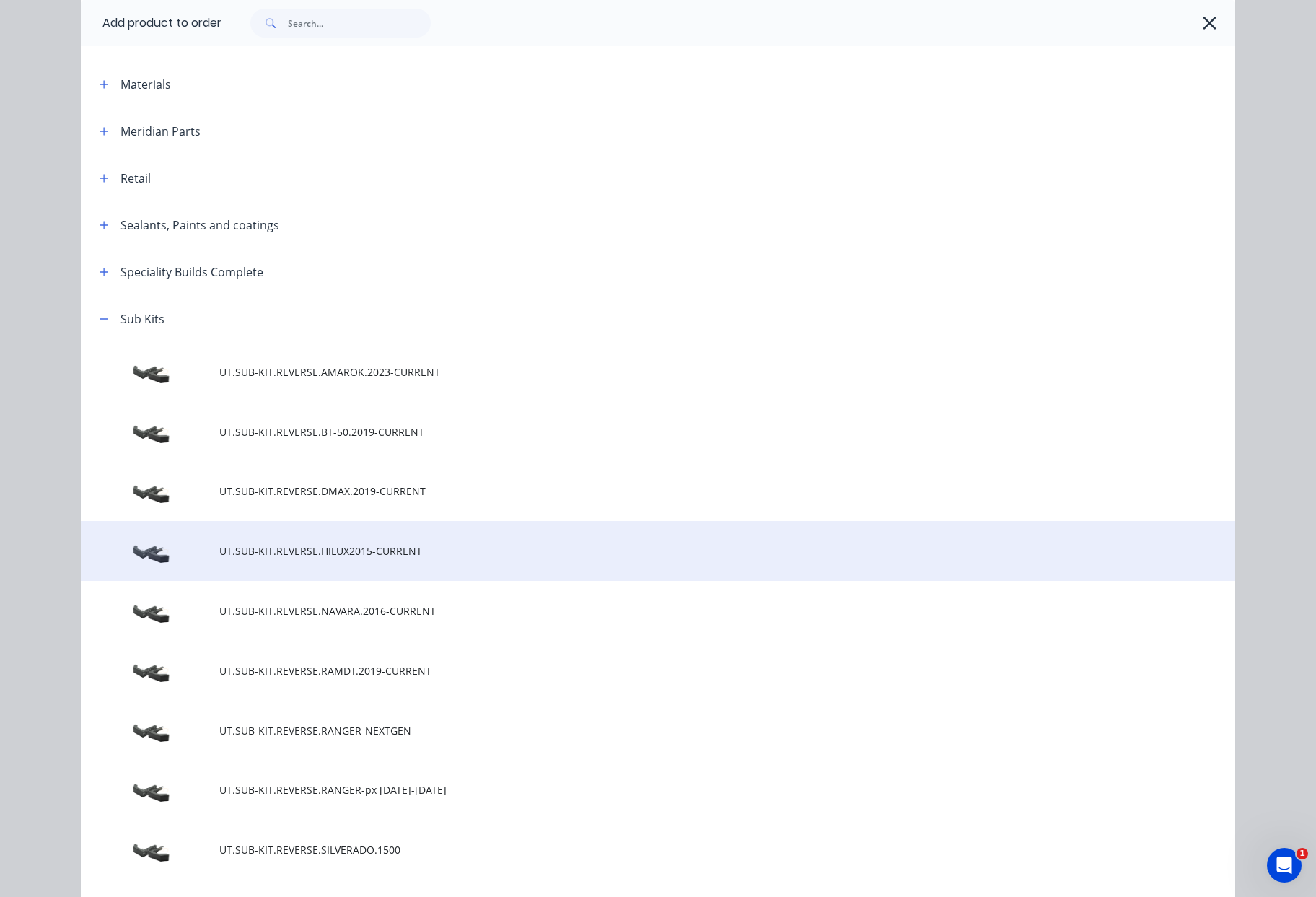
click at [342, 543] on span "UT.SUB-KIT.REVERSE.HILUX2015-CURRENT" at bounding box center [626, 550] width 813 height 15
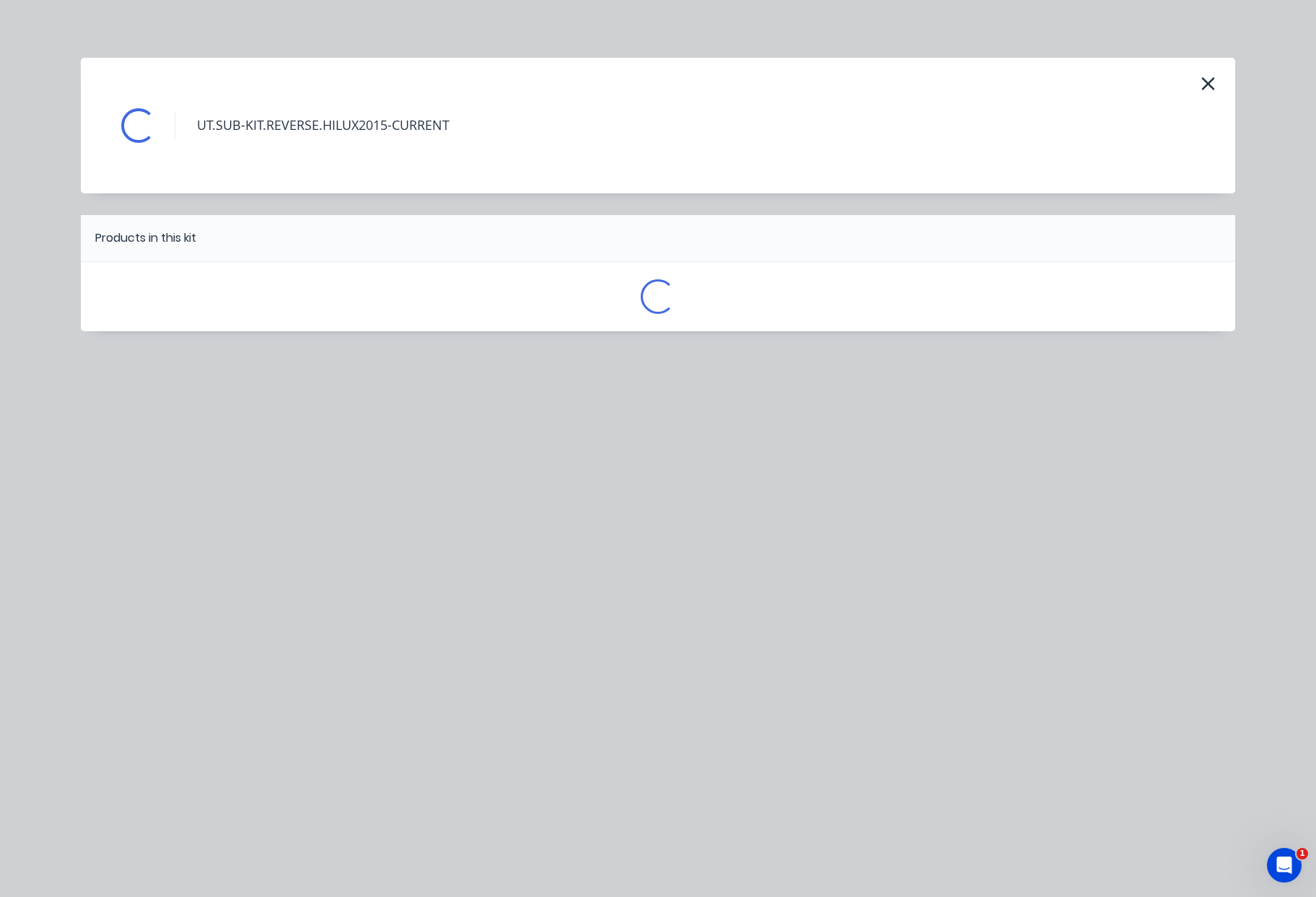
scroll to position [0, 0]
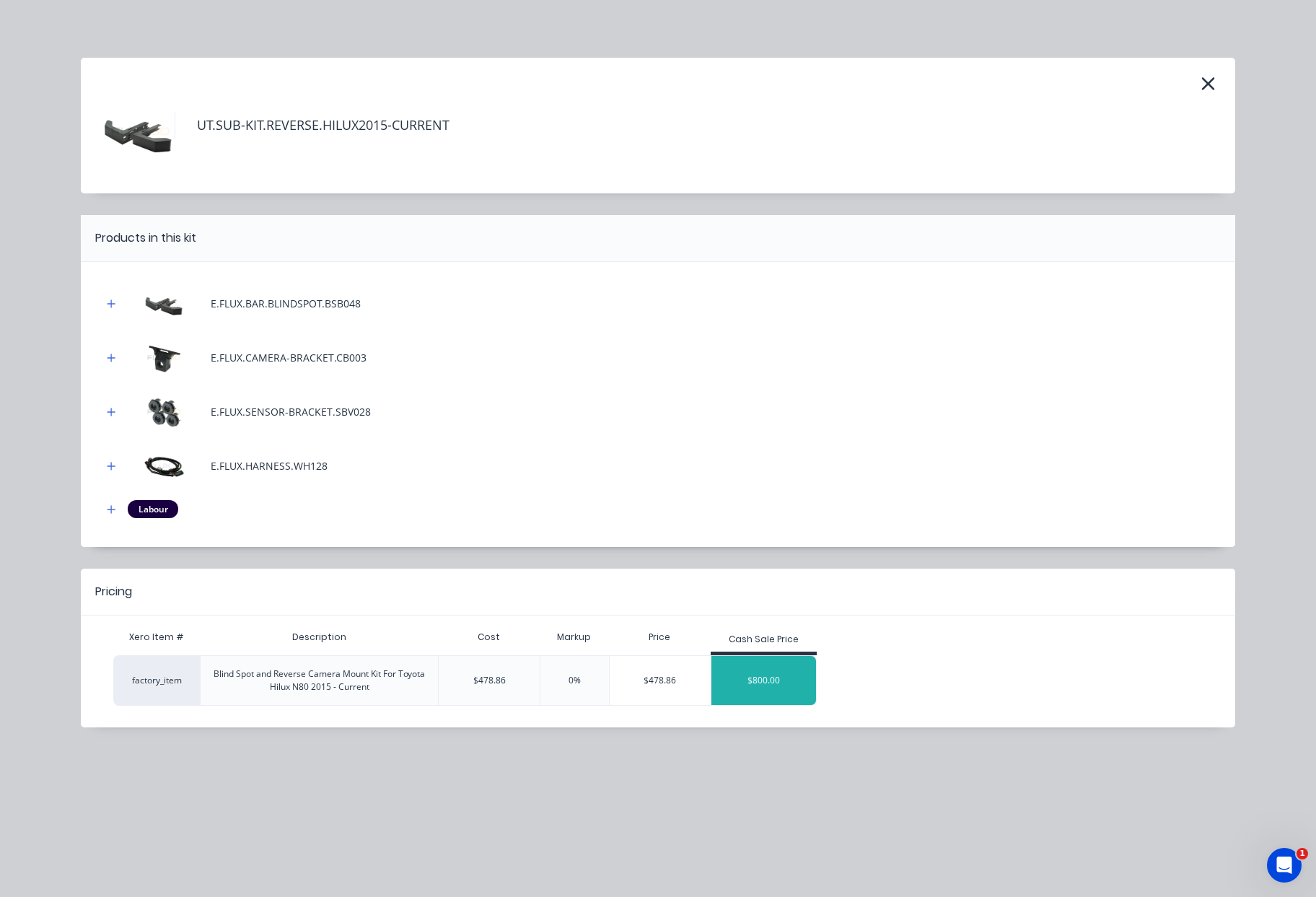
click at [764, 688] on div "$800.00" at bounding box center [764, 680] width 105 height 36
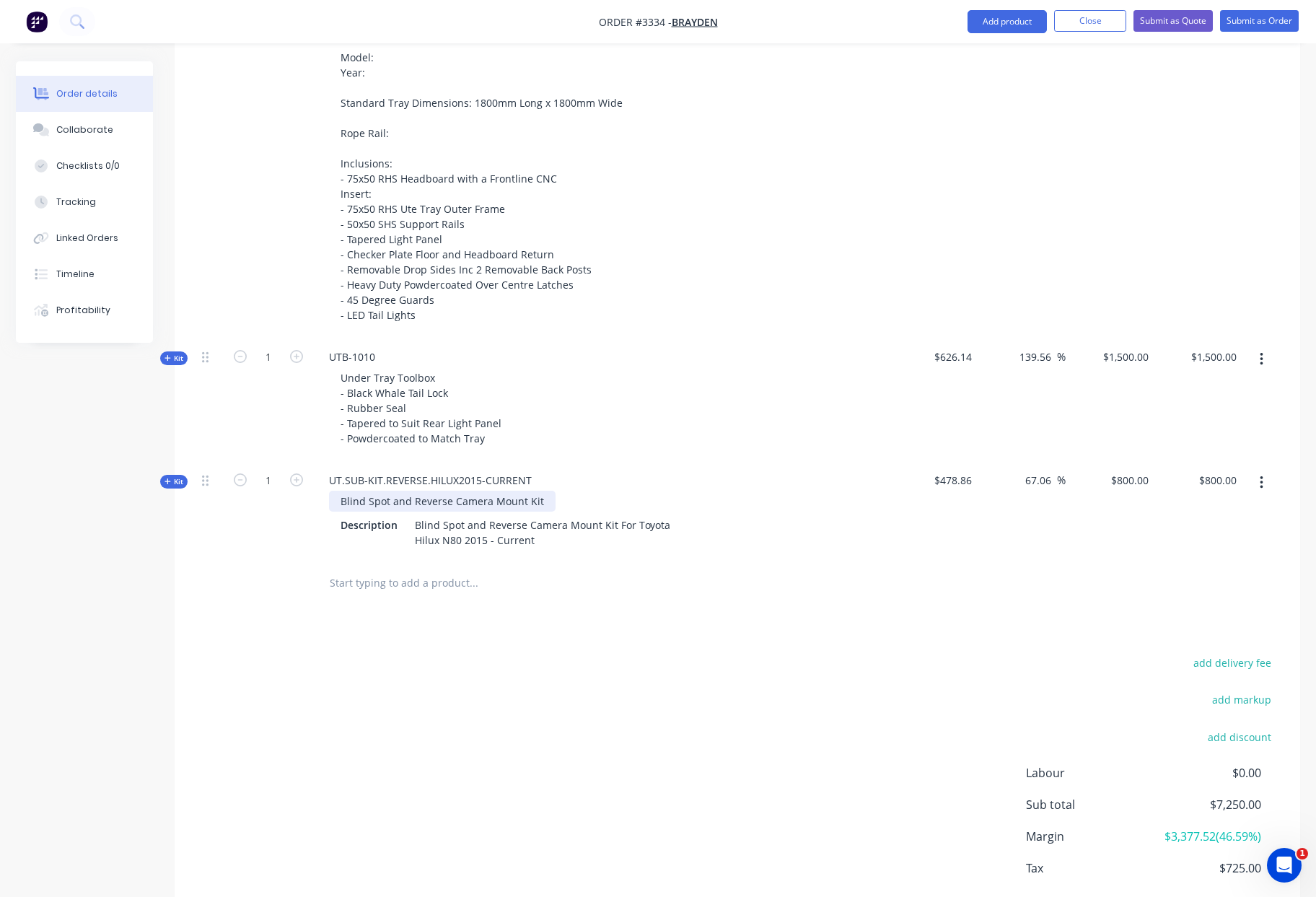
click at [340, 501] on div "Blind Spot and Reverse Camera Mount Kit" at bounding box center [442, 501] width 227 height 21
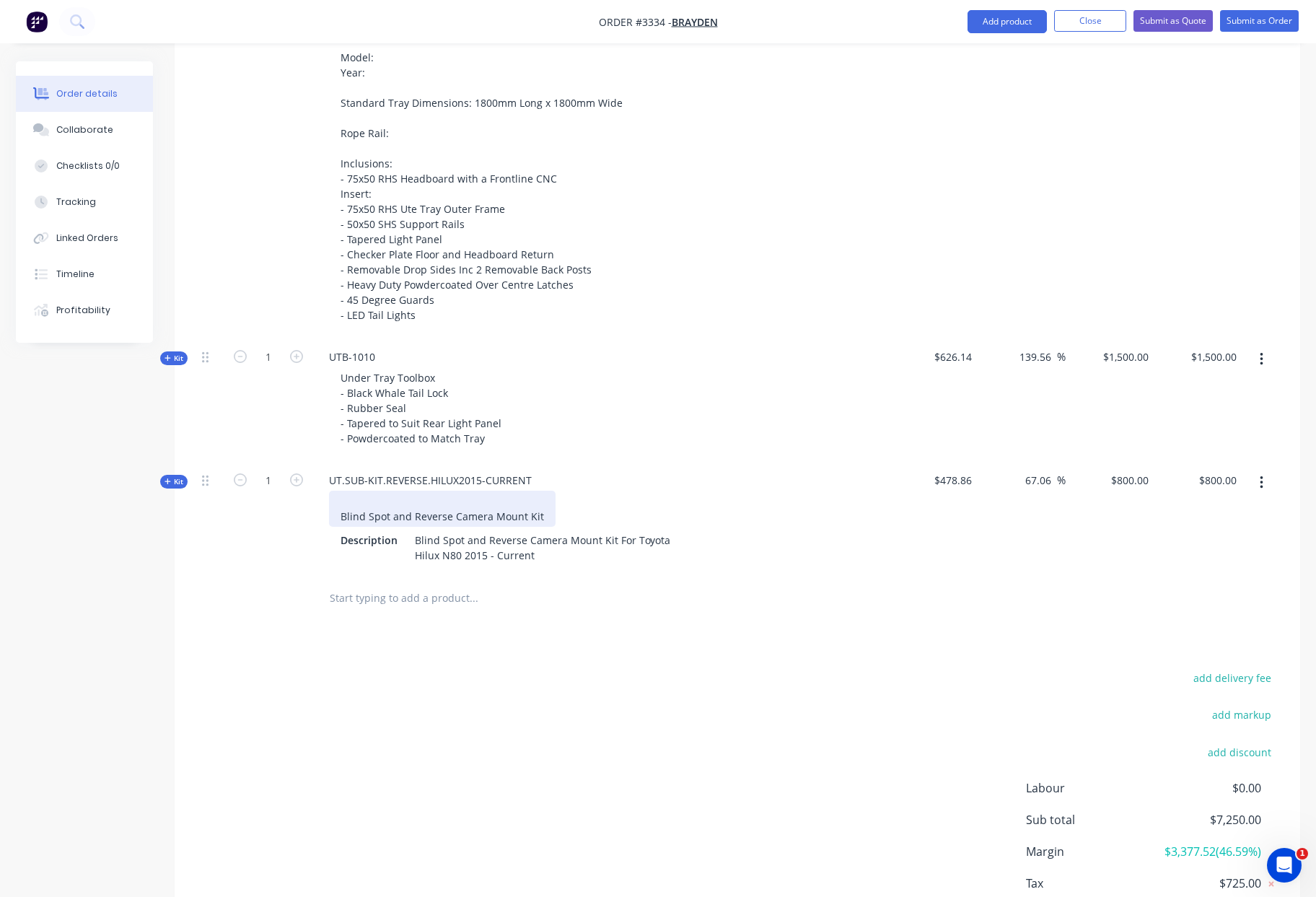
click at [340, 503] on div "Blind Spot and Reverse Camera Mount Kit" at bounding box center [442, 508] width 227 height 36
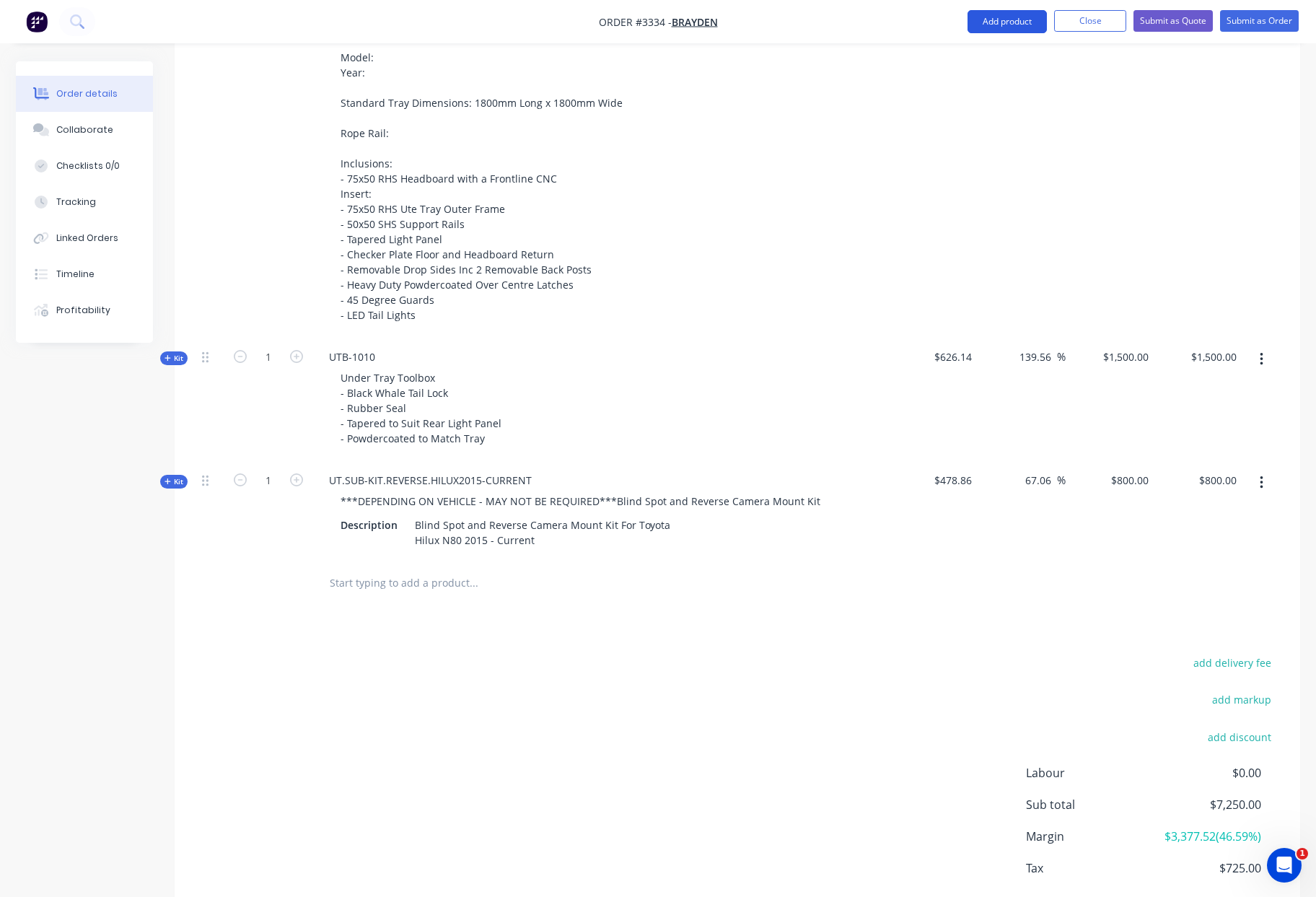
click at [1016, 22] on button "Add product" at bounding box center [1007, 21] width 80 height 23
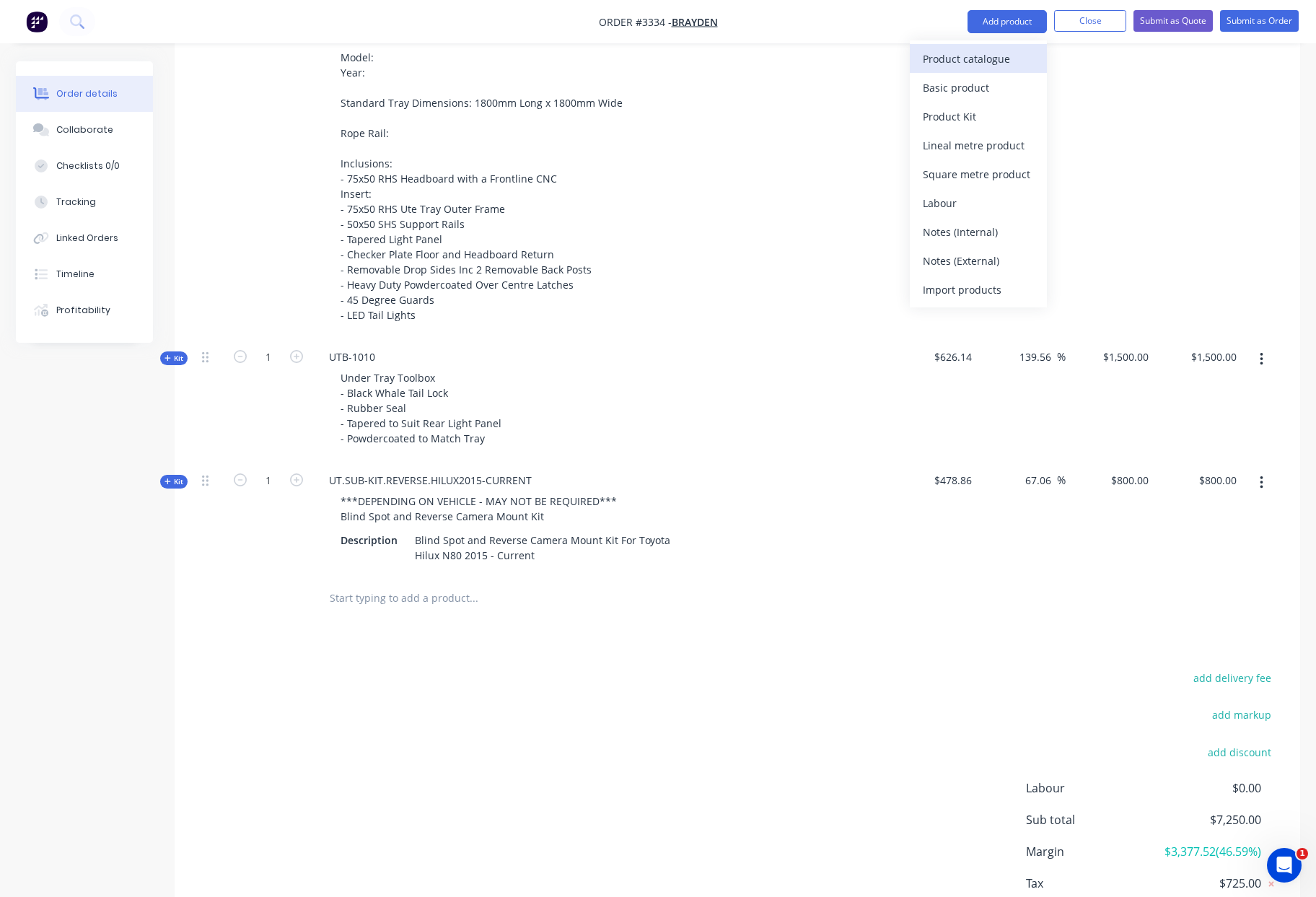
click at [988, 59] on div "Product catalogue" at bounding box center [978, 59] width 111 height 21
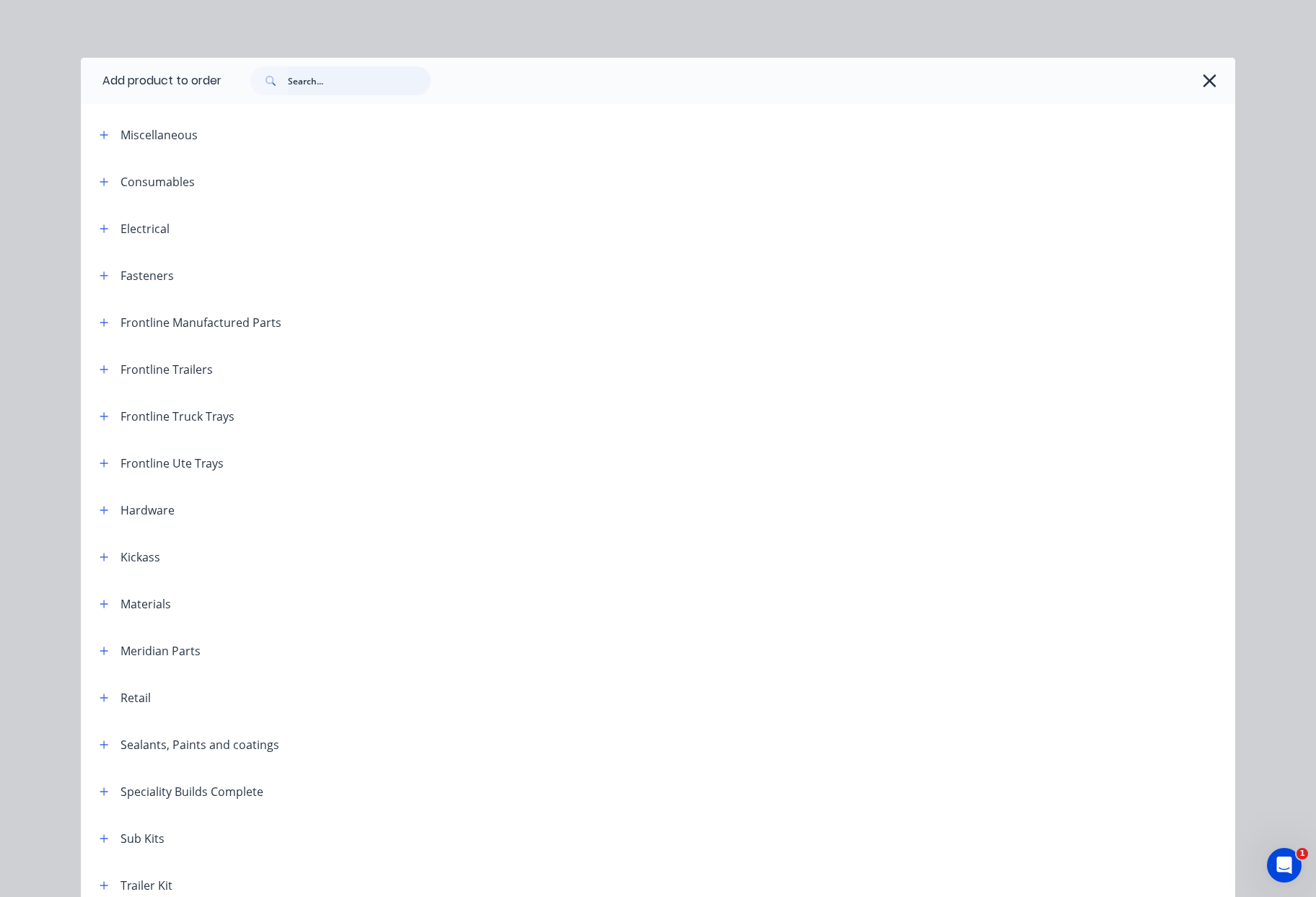
click at [329, 83] on input "text" at bounding box center [359, 80] width 143 height 29
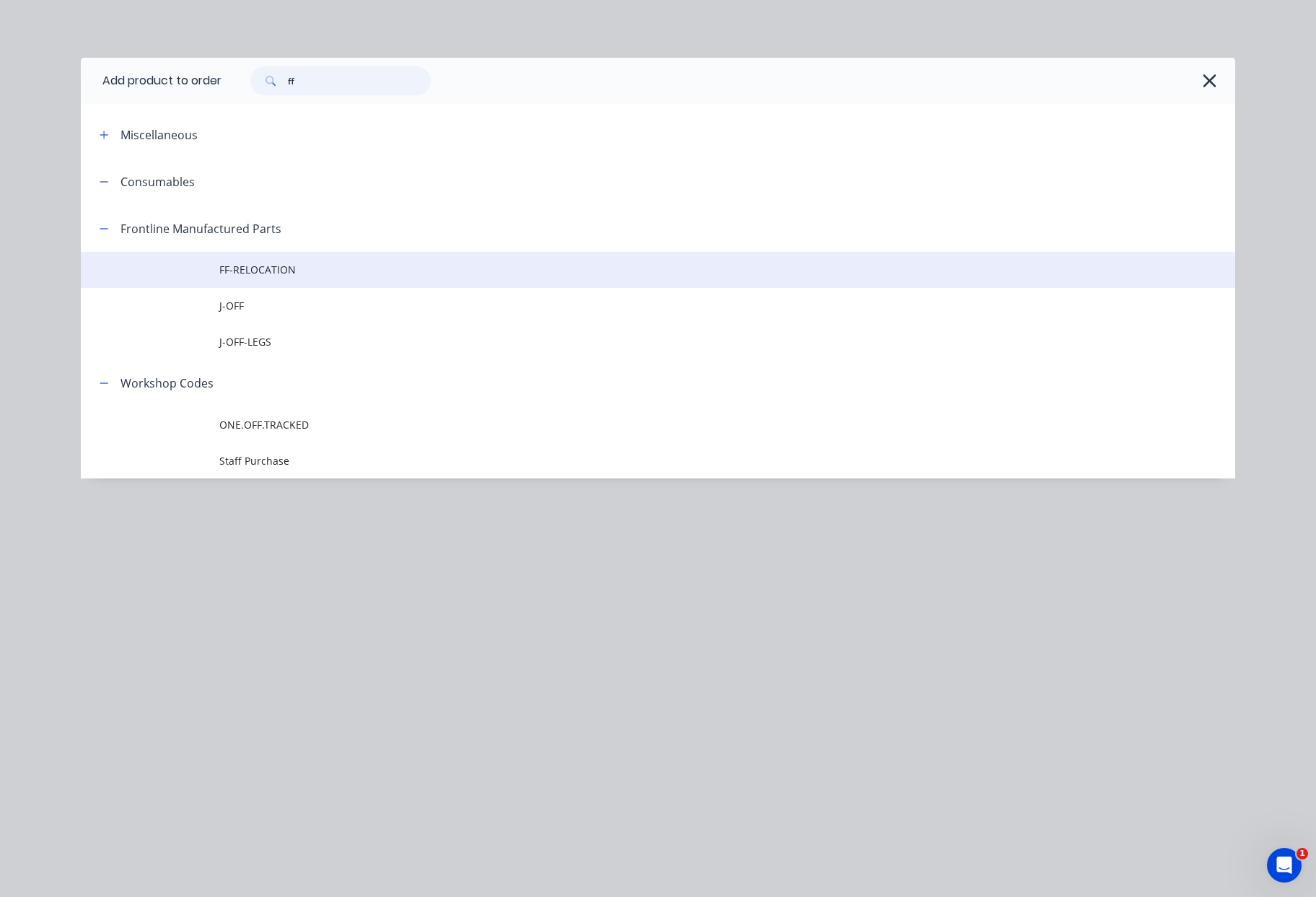
type input "ff"
click at [314, 270] on span "FF-RELOCATION" at bounding box center [626, 269] width 813 height 15
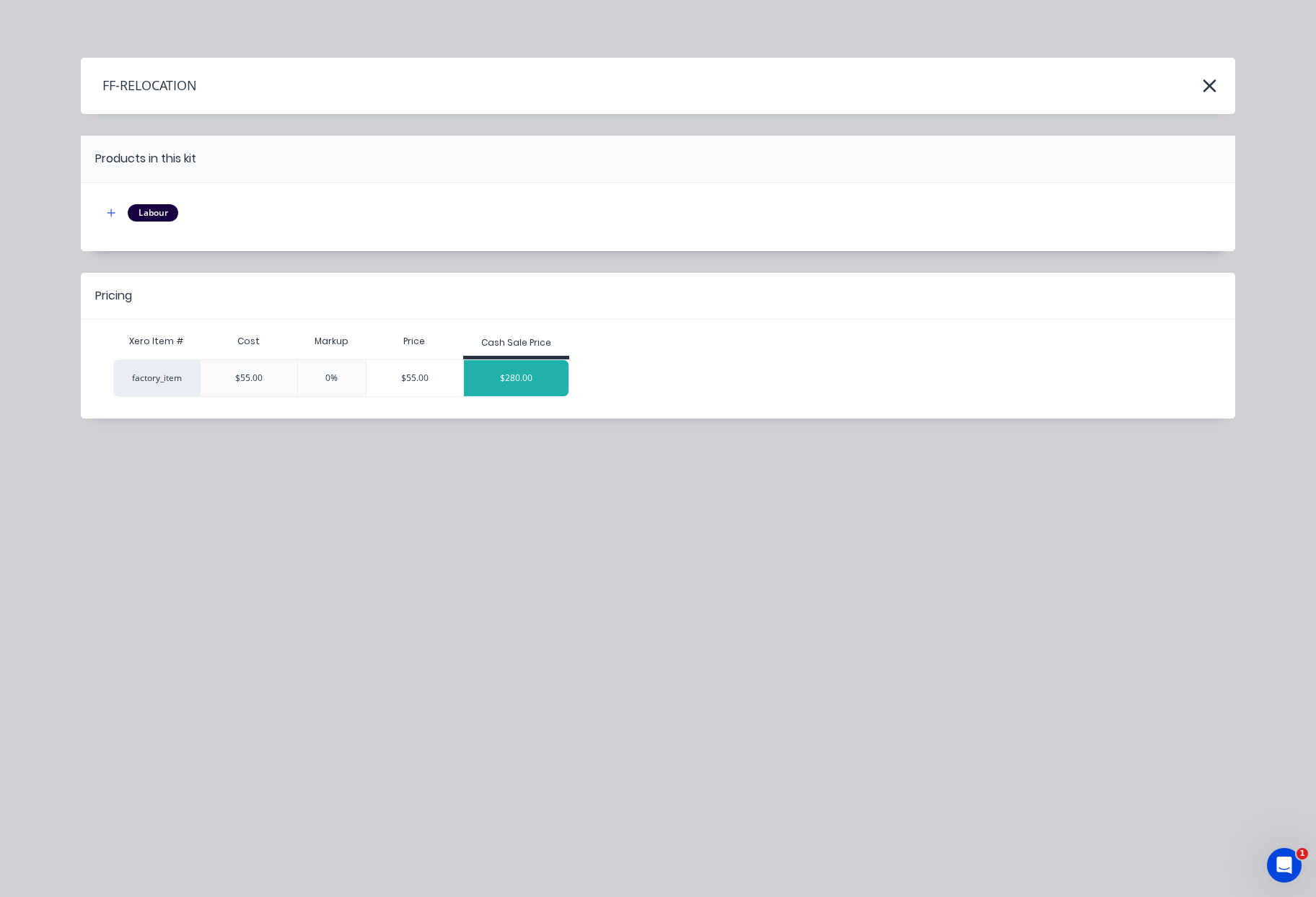
click at [545, 383] on div "$280.00" at bounding box center [516, 378] width 105 height 36
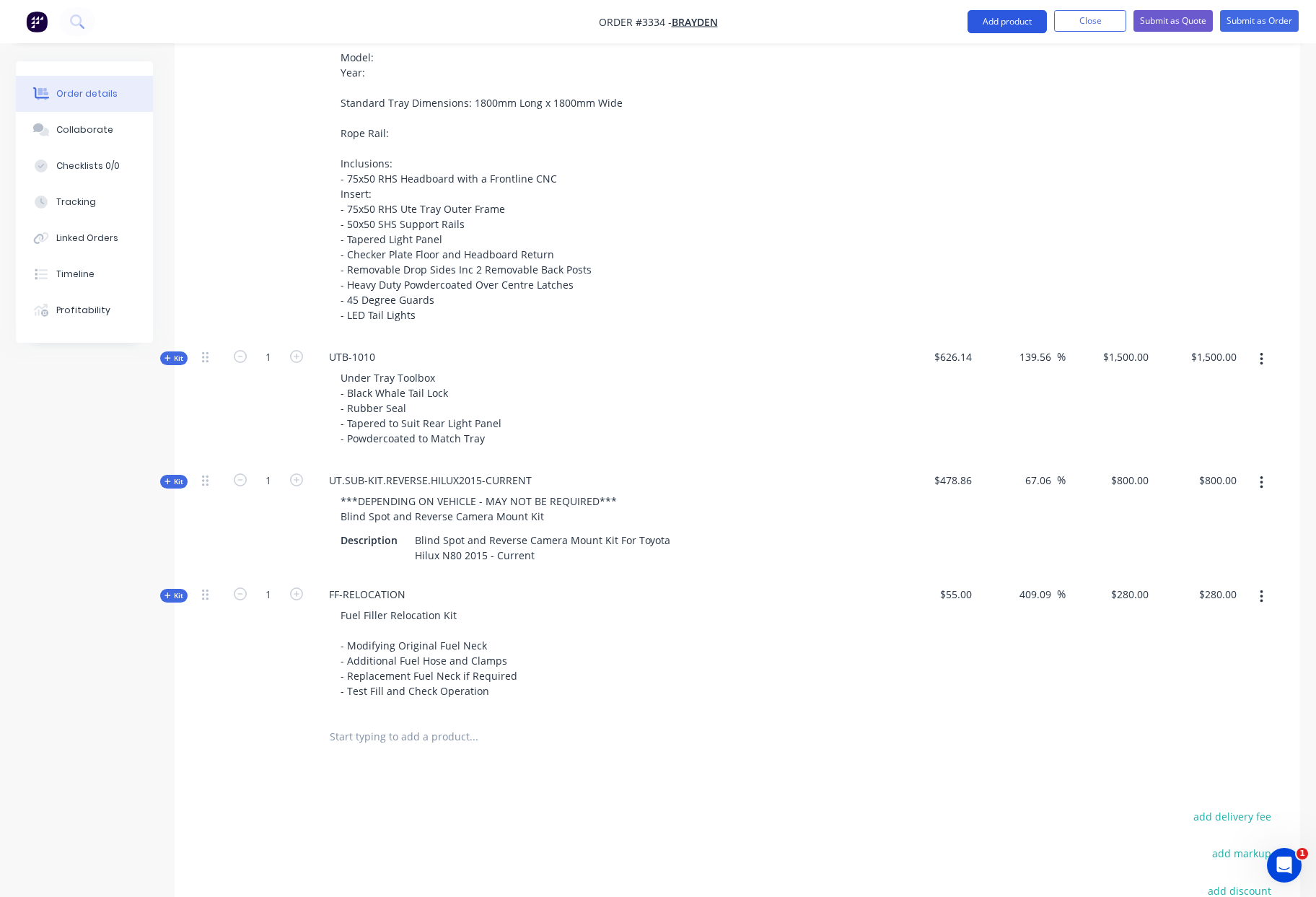
click at [1000, 17] on button "Add product" at bounding box center [1007, 21] width 80 height 23
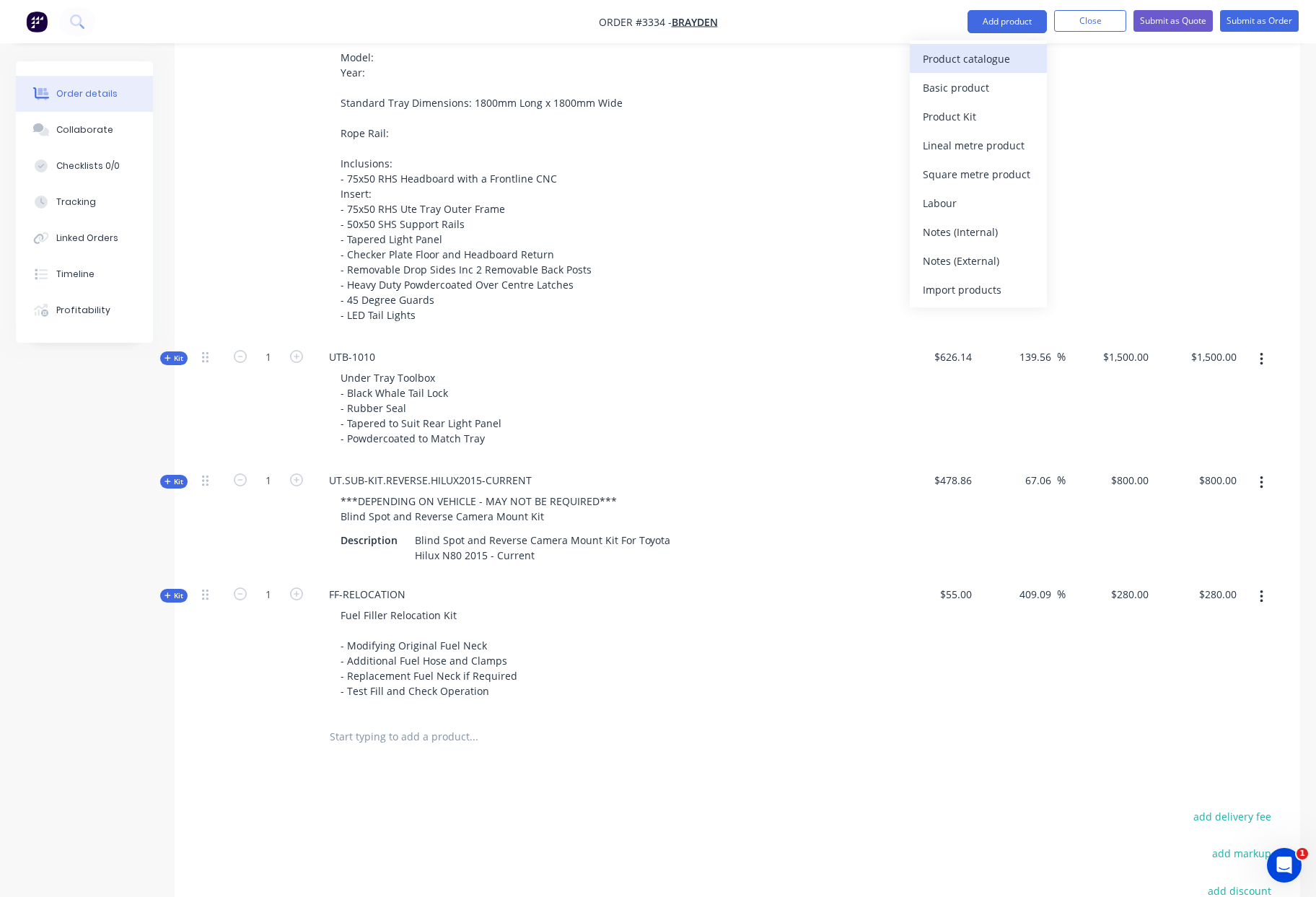
click at [976, 64] on div "Product catalogue" at bounding box center [978, 59] width 111 height 21
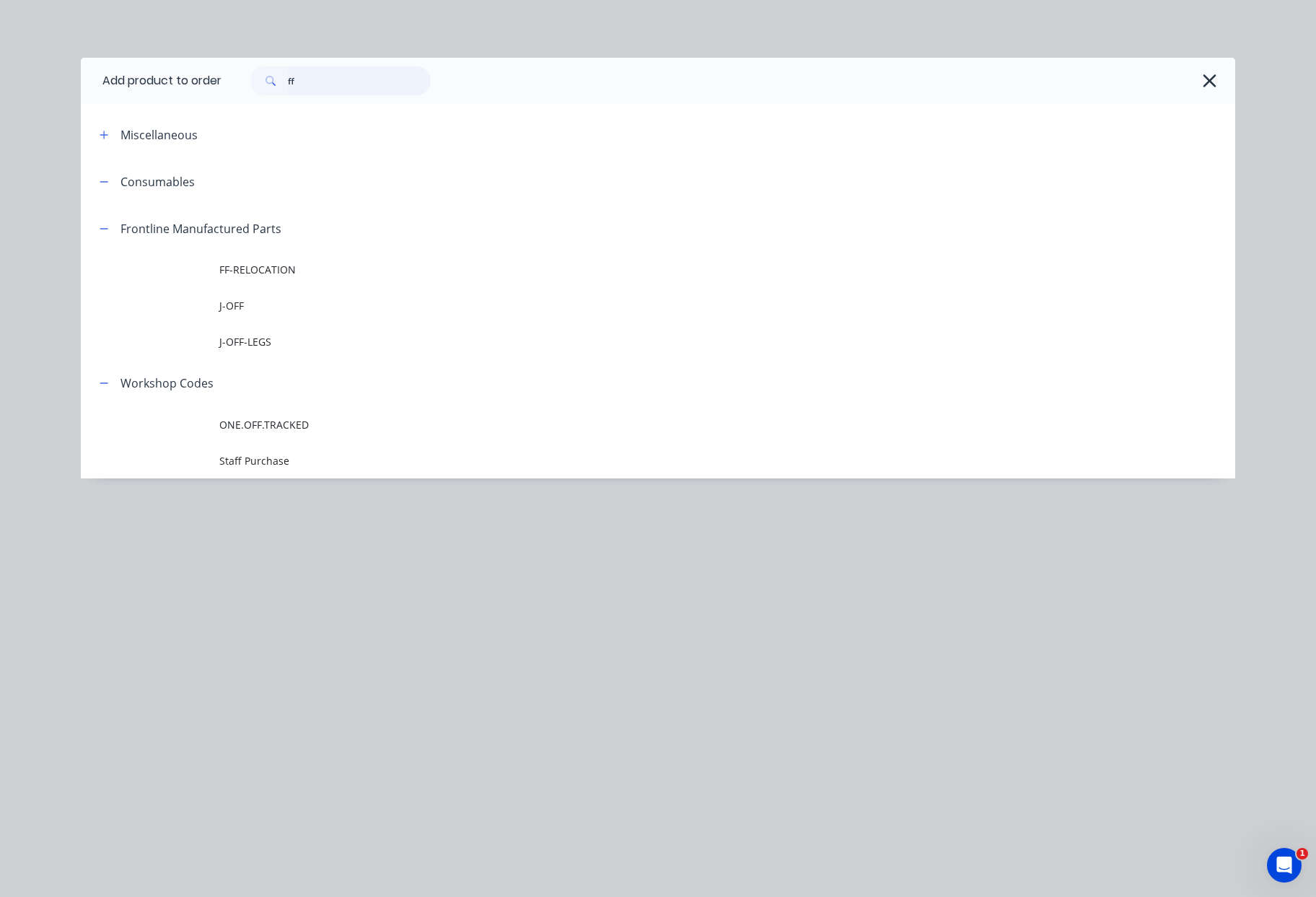
drag, startPoint x: 339, startPoint y: 83, endPoint x: 191, endPoint y: 73, distance: 148.3
click at [196, 74] on header "Add product to order ff" at bounding box center [658, 81] width 1155 height 46
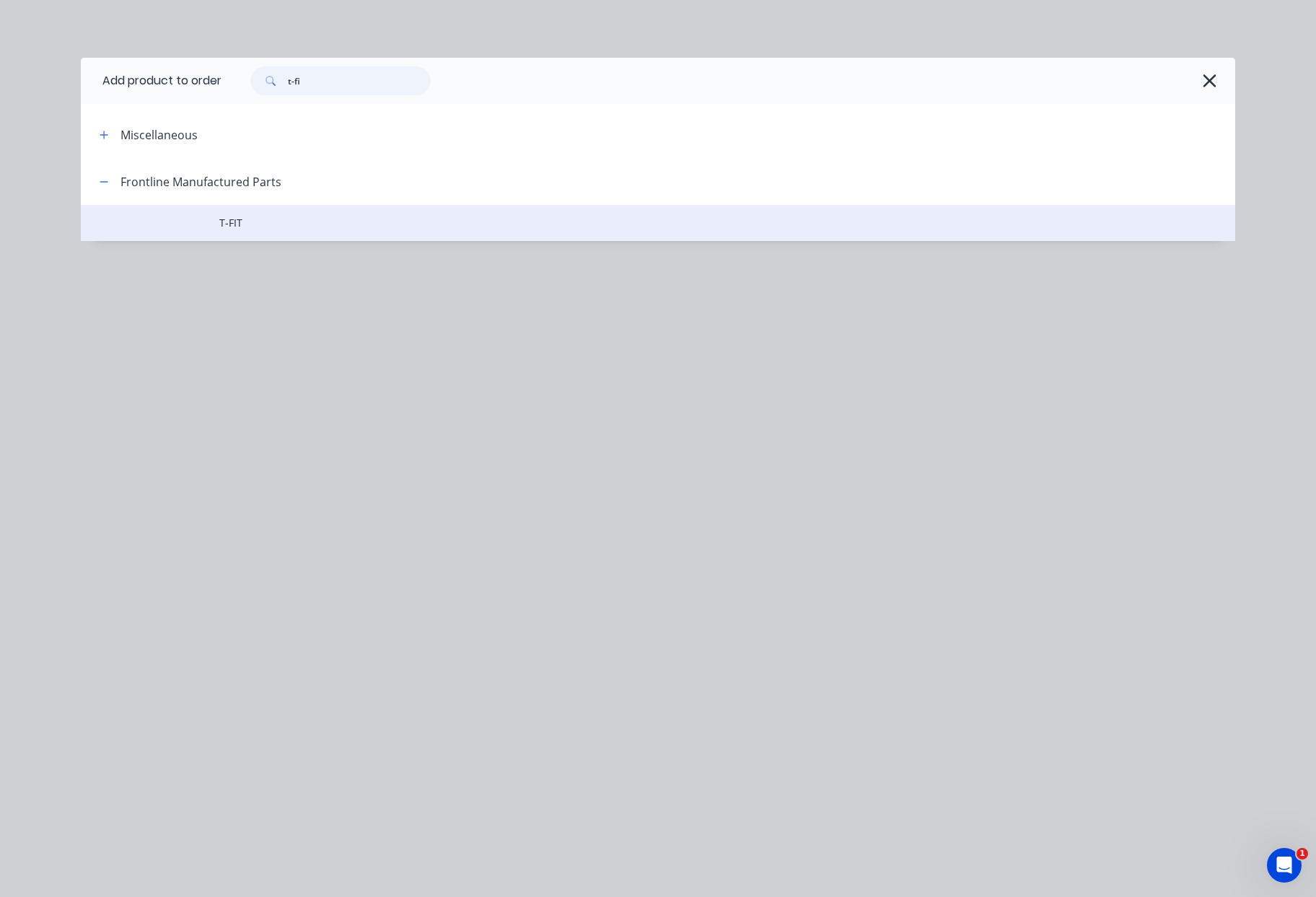
type input "t-fi"
click at [270, 225] on span "T-FIT" at bounding box center [626, 222] width 813 height 15
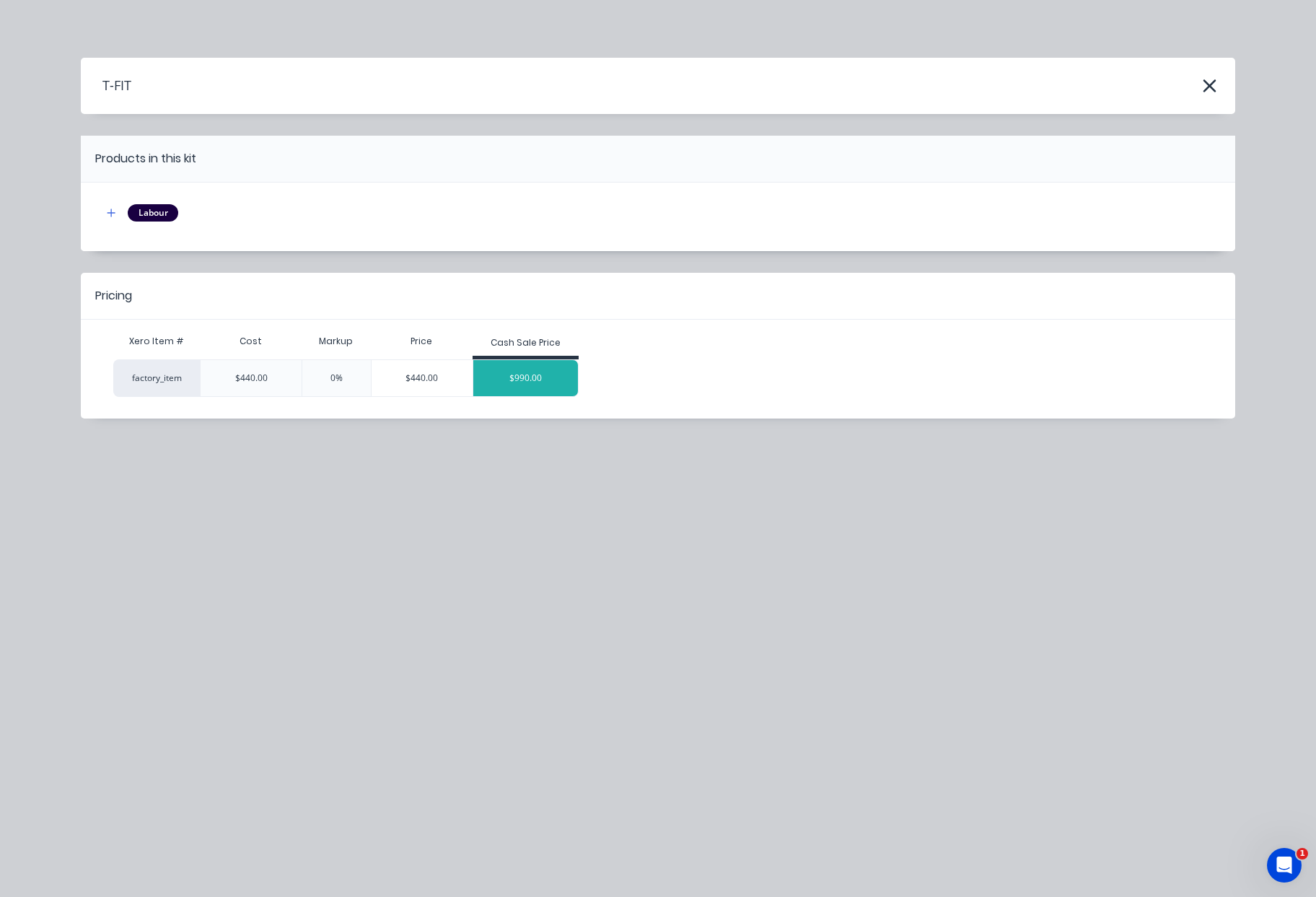
click at [534, 379] on div "$990.00" at bounding box center [526, 378] width 105 height 36
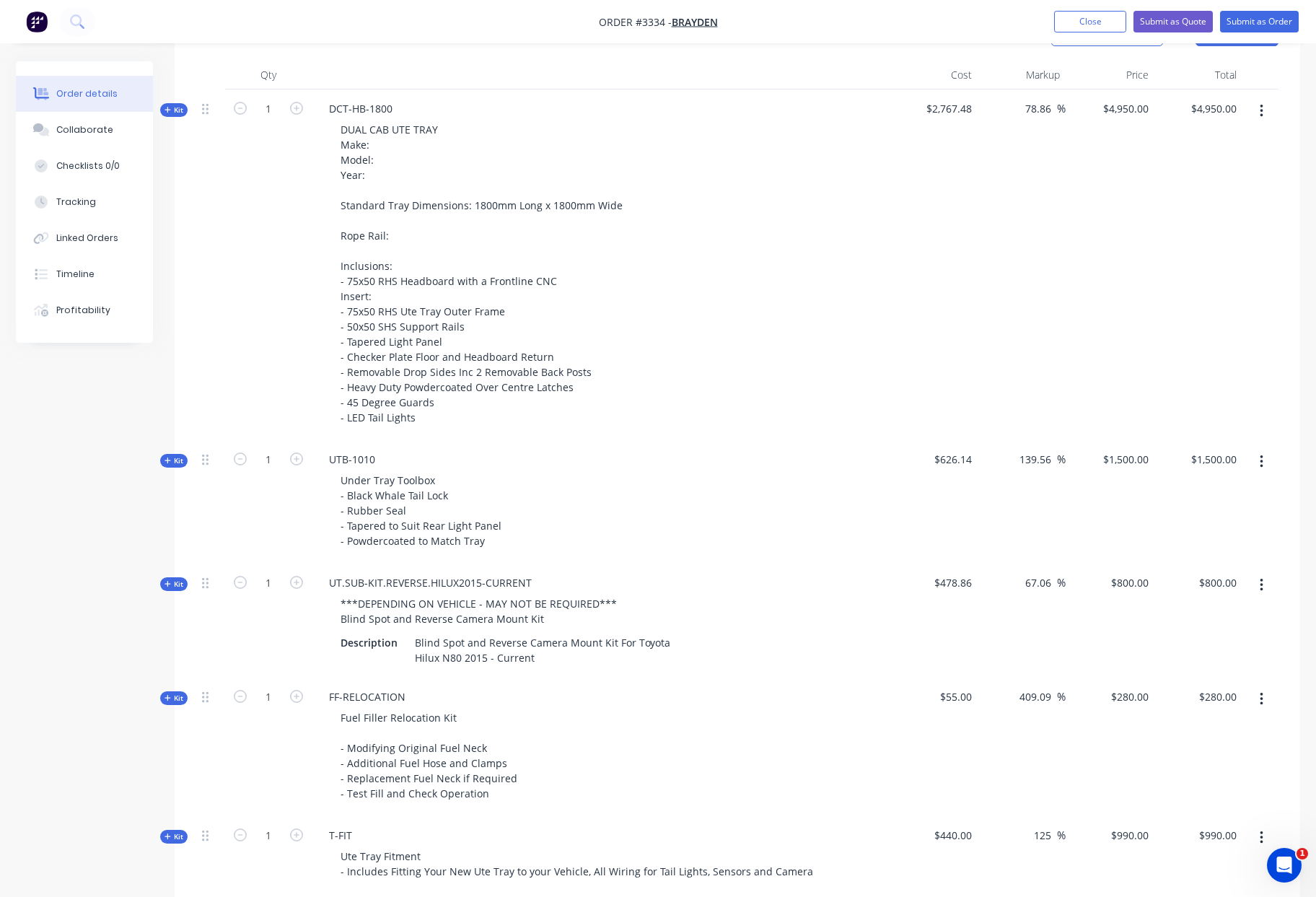
scroll to position [354, 0]
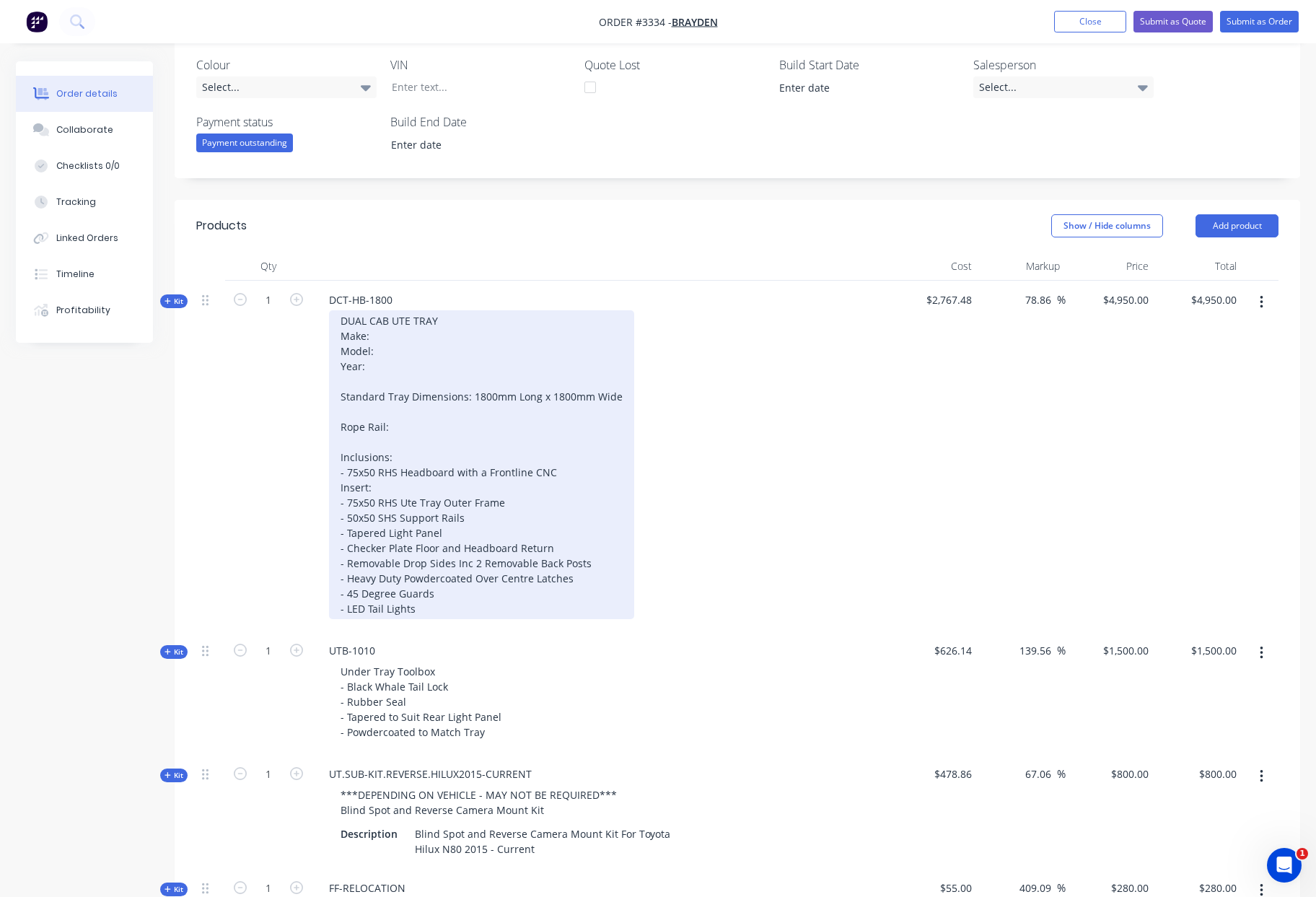
click at [375, 332] on div "DUAL CAB UTE TRAY Make: Model: Year: Standard Tray Dimensions: 1800mm Long x 18…" at bounding box center [482, 464] width 305 height 309
drag, startPoint x: 379, startPoint y: 351, endPoint x: 431, endPoint y: 347, distance: 52.2
click at [380, 351] on div "DUAL CAB UTE TRAY Make: Toyota Model: Year: Standard Tray Dimensions: 1800mm Lo…" at bounding box center [482, 464] width 305 height 309
click at [371, 365] on div "DUAL CAB UTE TRAY Make: Toyota Model: Hilux Year: Standard Tray Dimensions: 180…" at bounding box center [482, 464] width 305 height 309
click at [398, 425] on div "DUAL CAB UTE TRAY Make: Toyota Model: Hilux Year: 2025 Standard Tray Dimensions…" at bounding box center [482, 464] width 305 height 309
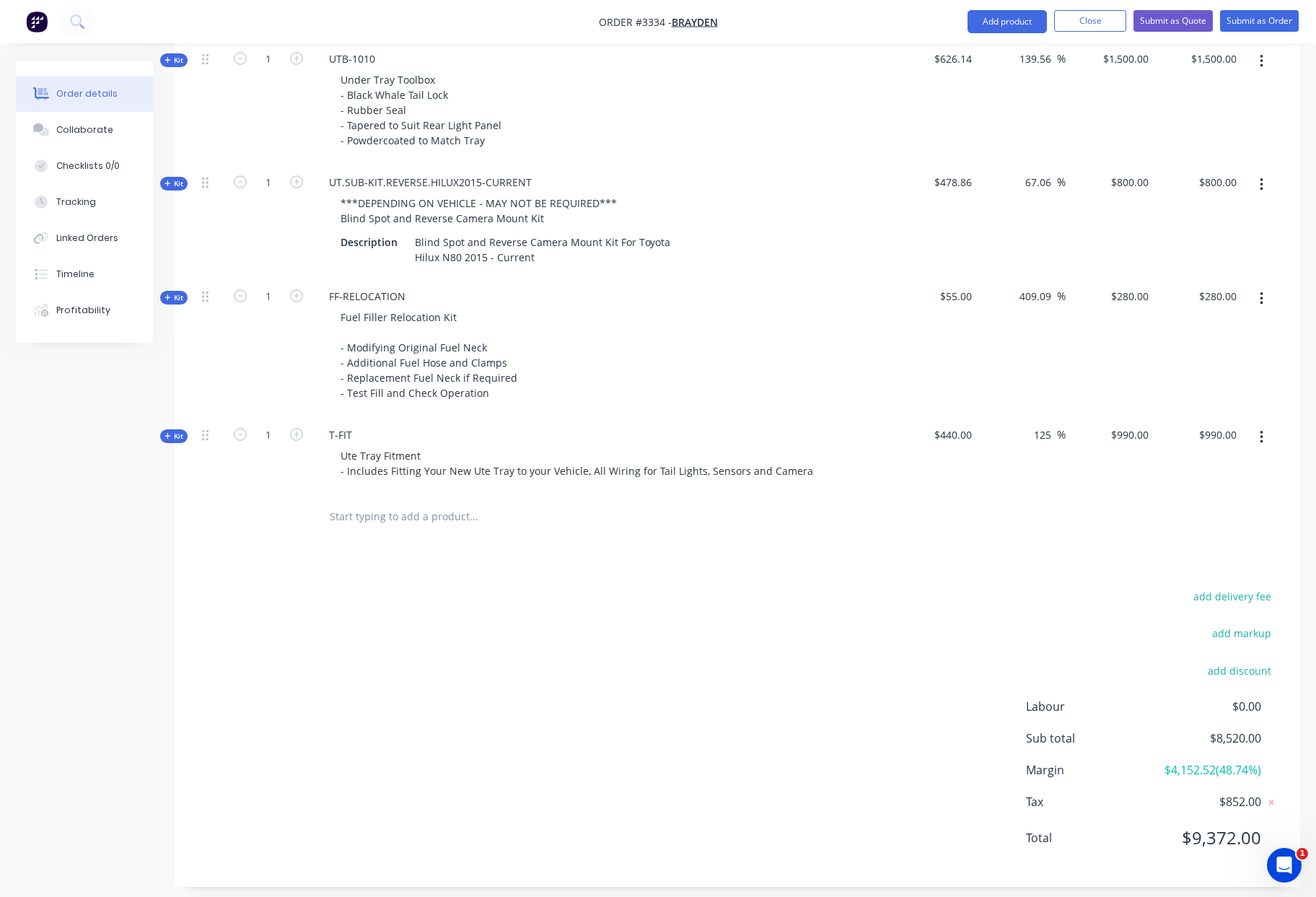
scroll to position [957, 0]
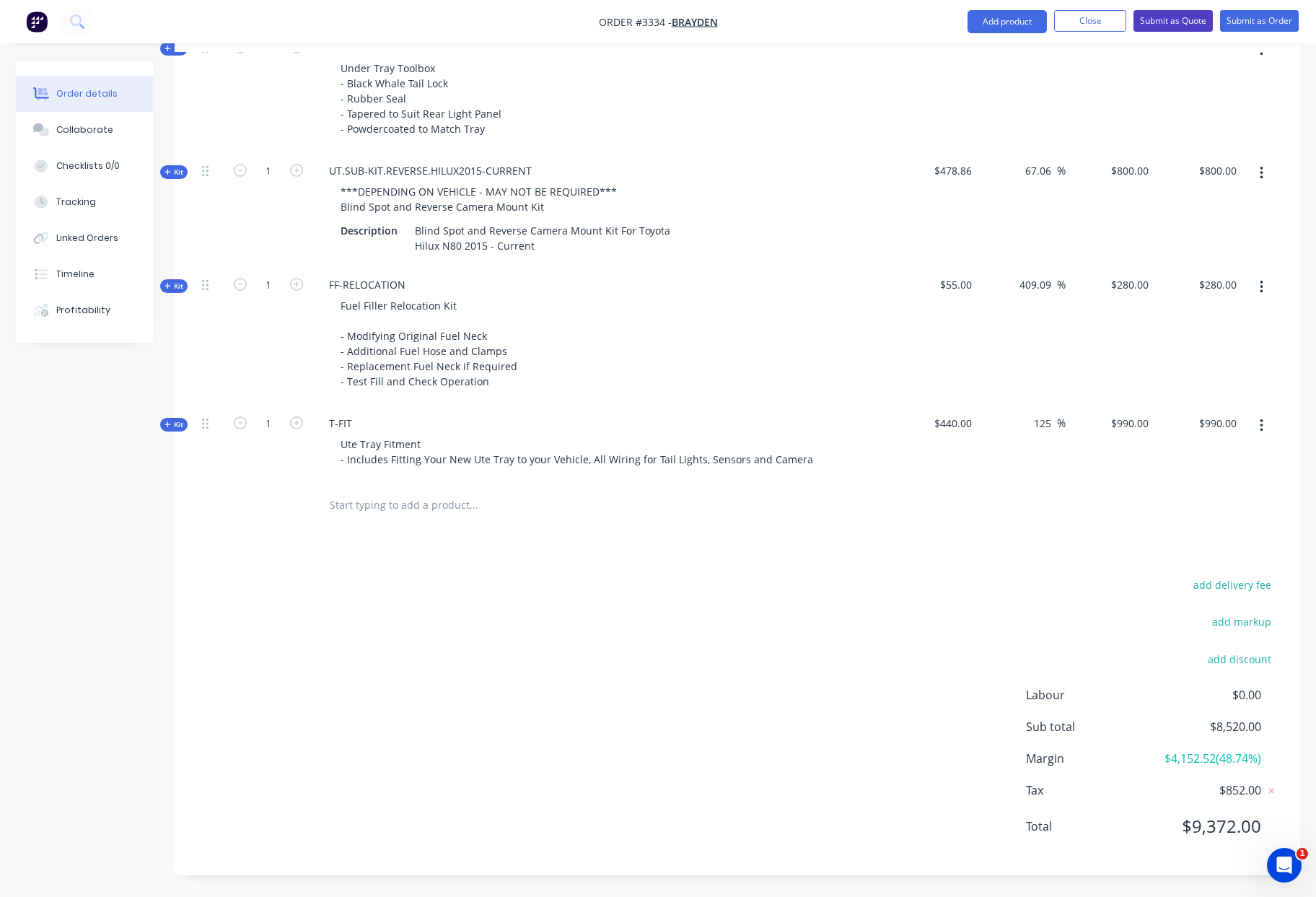
click at [1170, 24] on button "Submit as Quote" at bounding box center [1173, 21] width 80 height 21
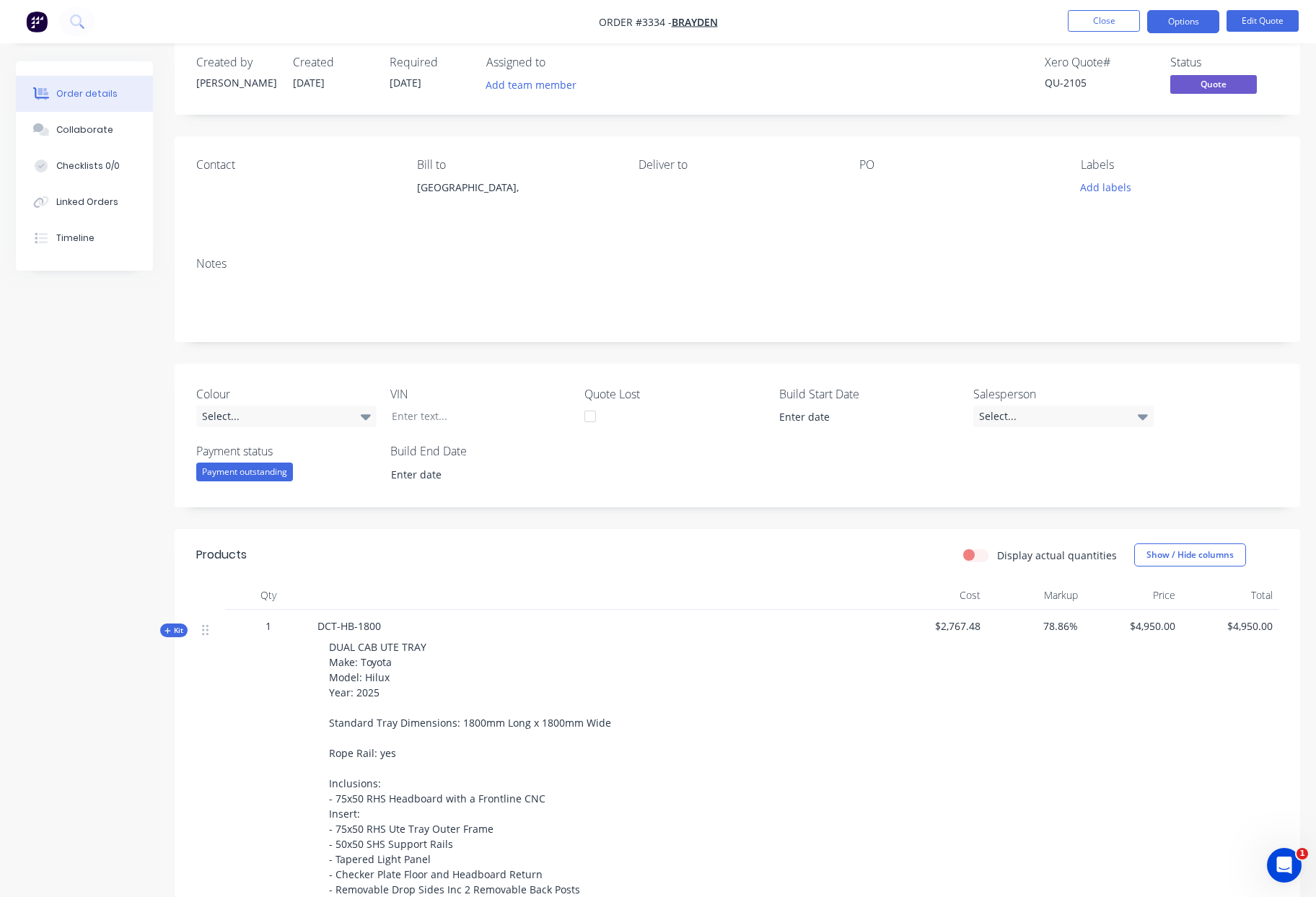
scroll to position [0, 0]
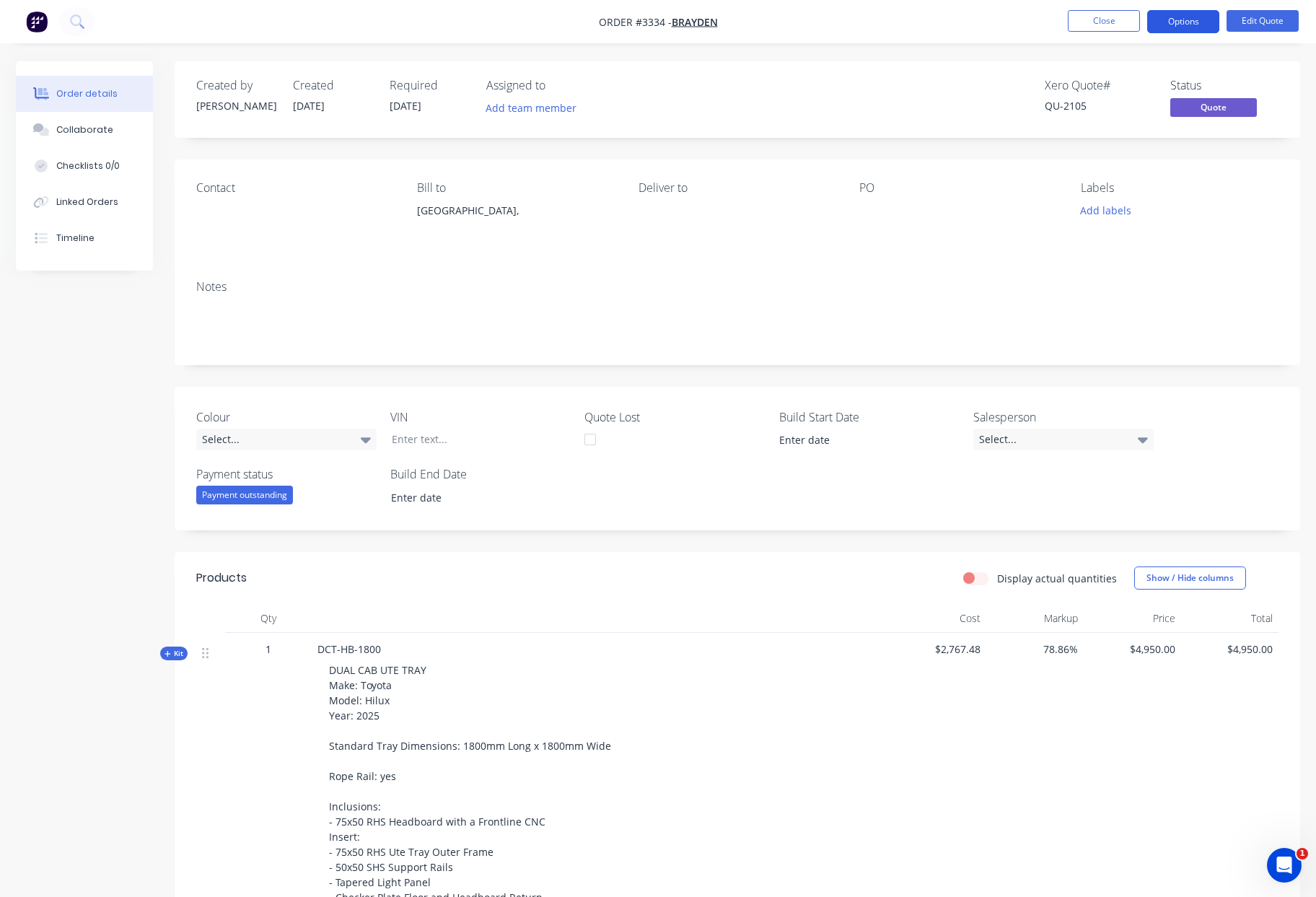
click at [1182, 21] on button "Options" at bounding box center [1183, 21] width 72 height 23
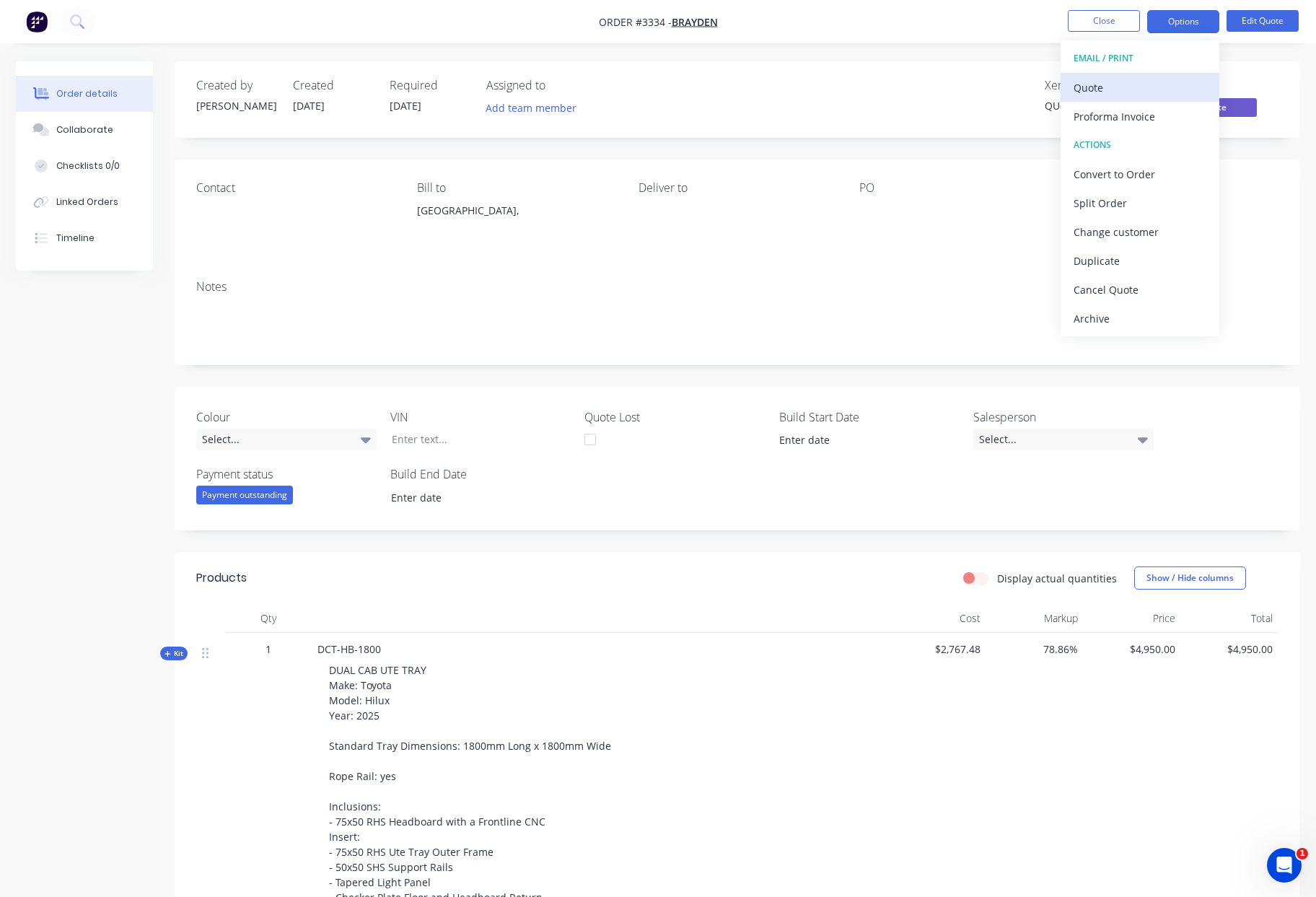
click at [1093, 97] on div "Quote" at bounding box center [1139, 87] width 133 height 21
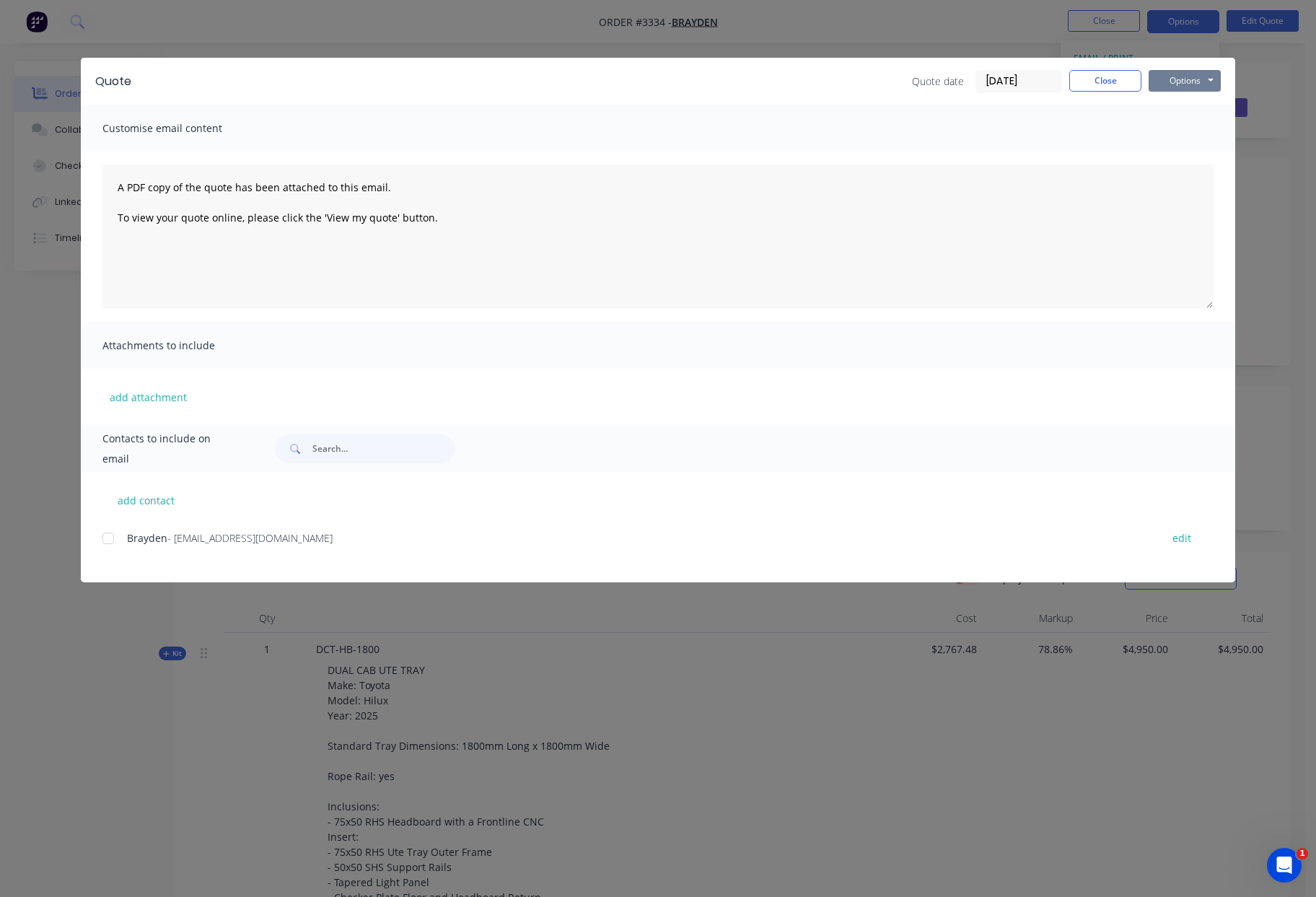
click at [1167, 83] on button "Options" at bounding box center [1184, 80] width 72 height 21
click at [1178, 157] on button "Email" at bounding box center [1194, 154] width 92 height 24
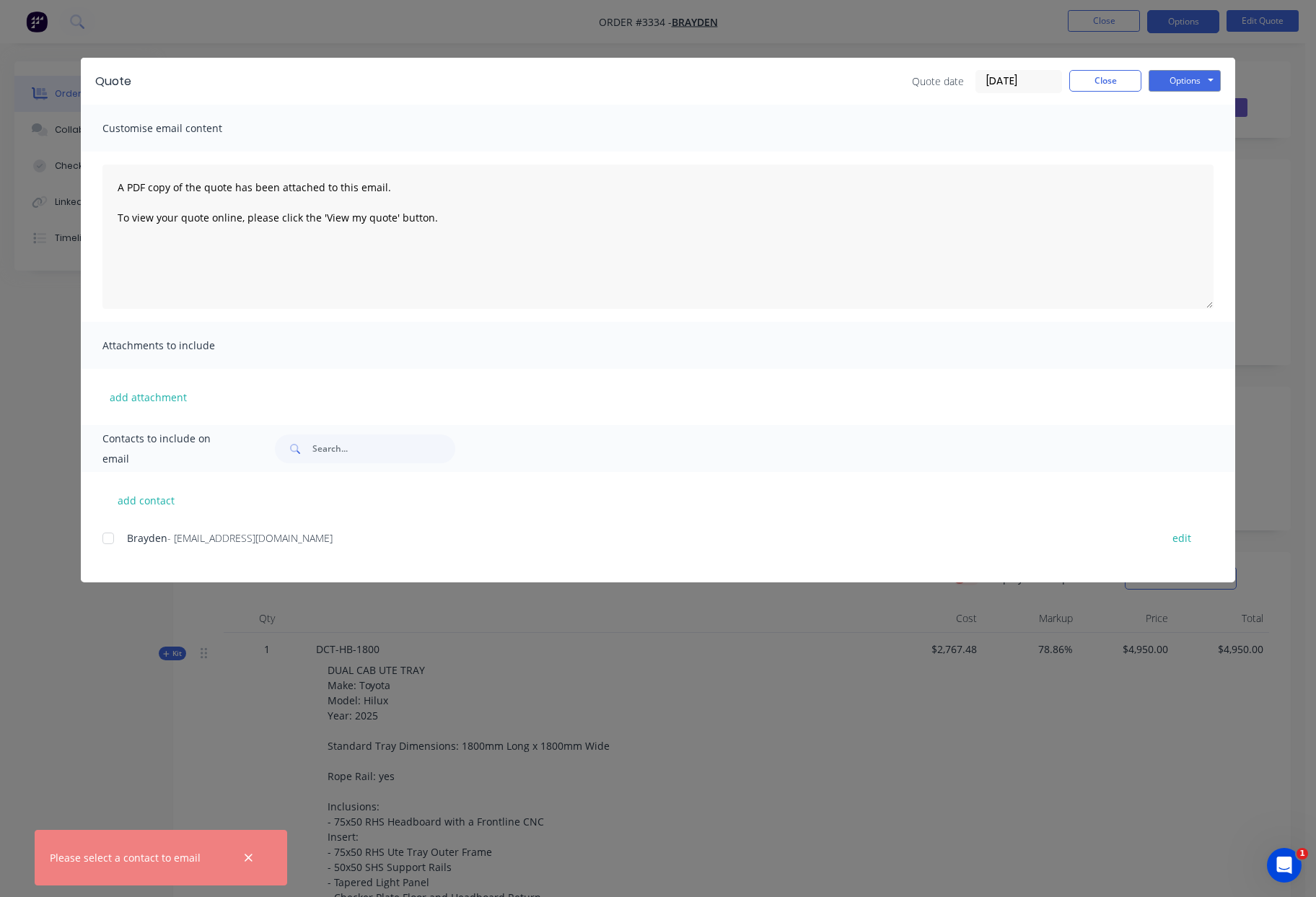
click at [107, 542] on div at bounding box center [108, 538] width 29 height 29
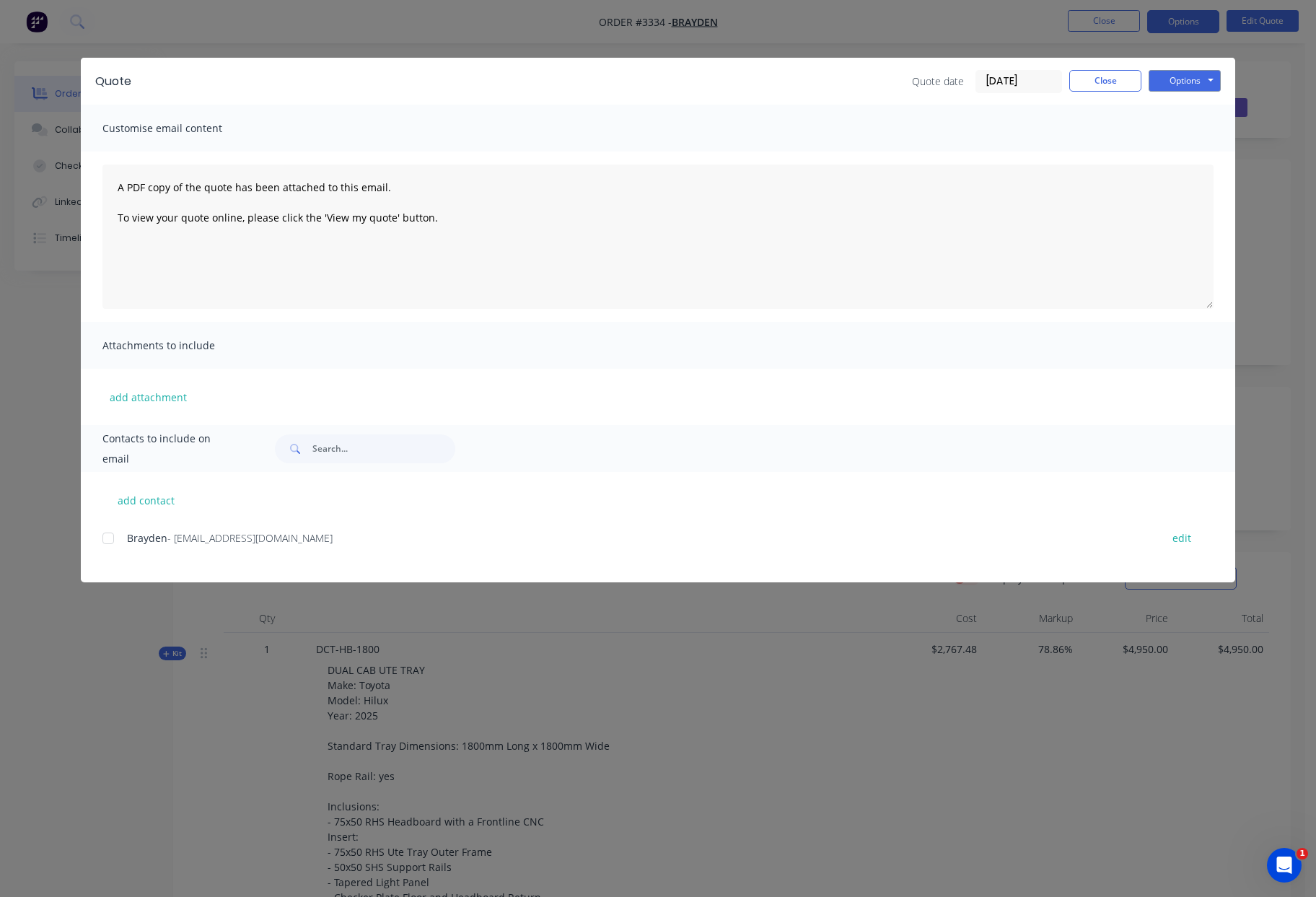
click at [106, 538] on div at bounding box center [108, 538] width 29 height 29
click at [1205, 79] on button "Options" at bounding box center [1184, 80] width 72 height 21
click at [1194, 152] on button "Email" at bounding box center [1194, 154] width 92 height 24
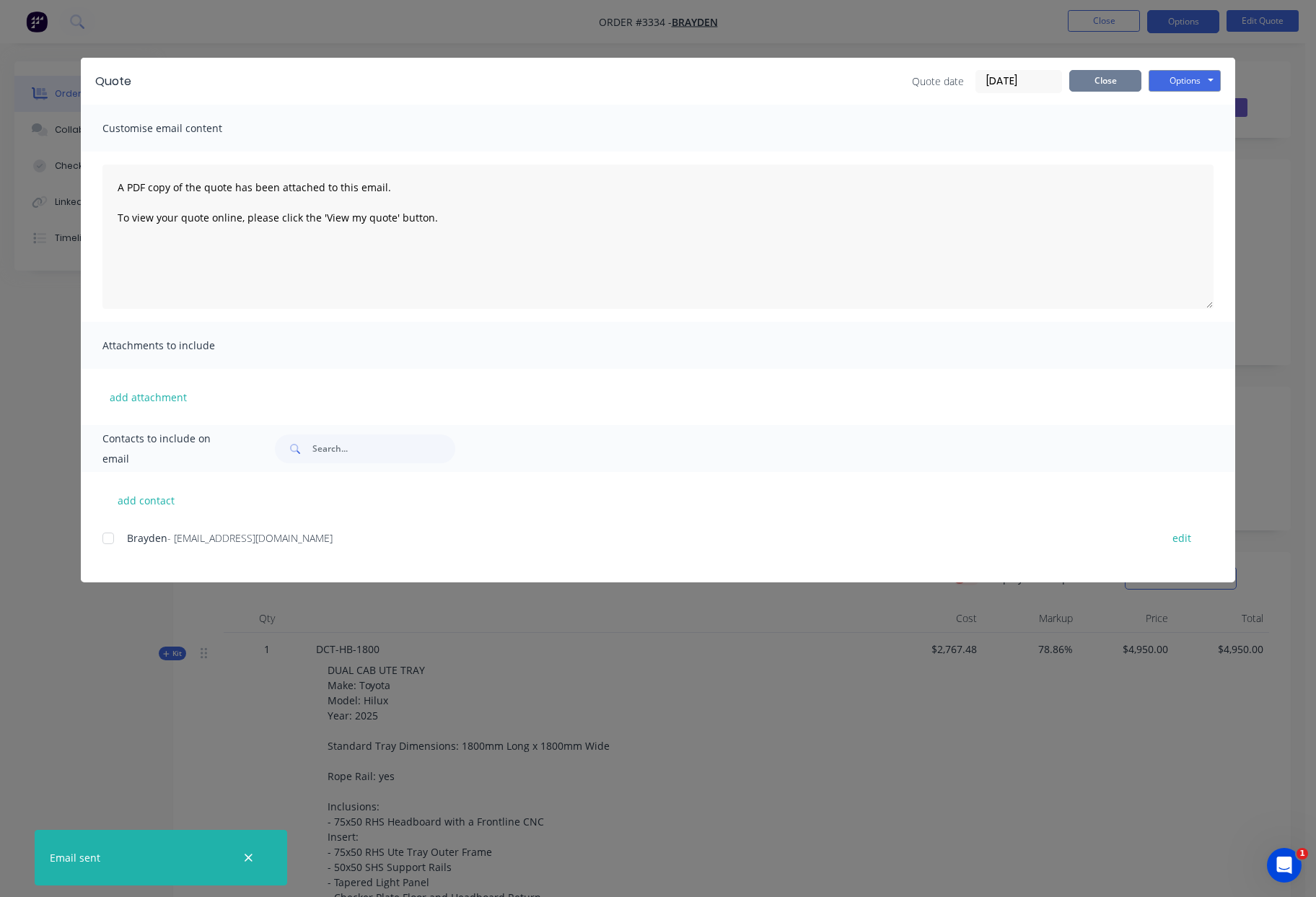
click at [1112, 83] on button "Close" at bounding box center [1105, 80] width 72 height 21
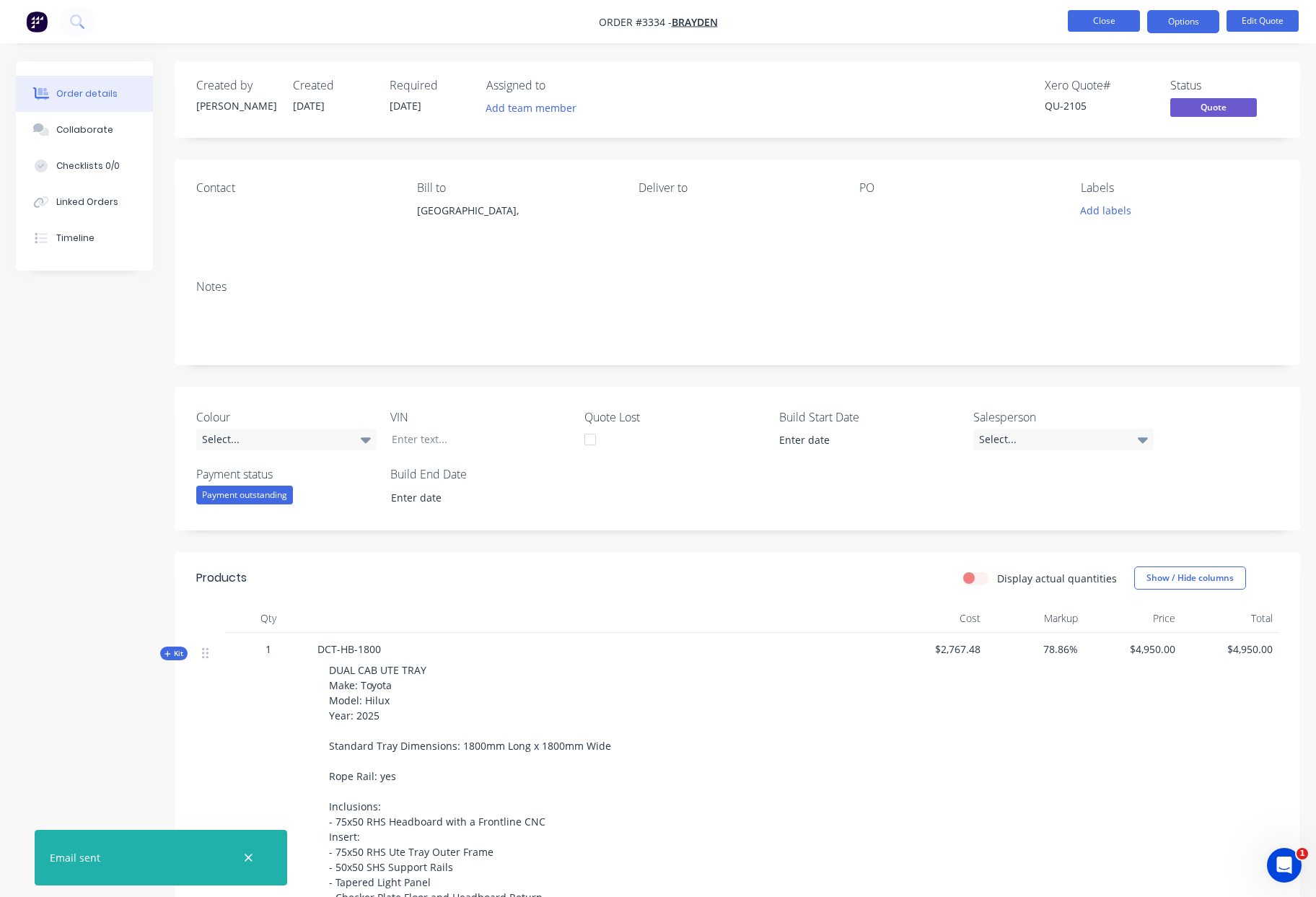
click at [1112, 25] on button "Close" at bounding box center [1104, 21] width 72 height 21
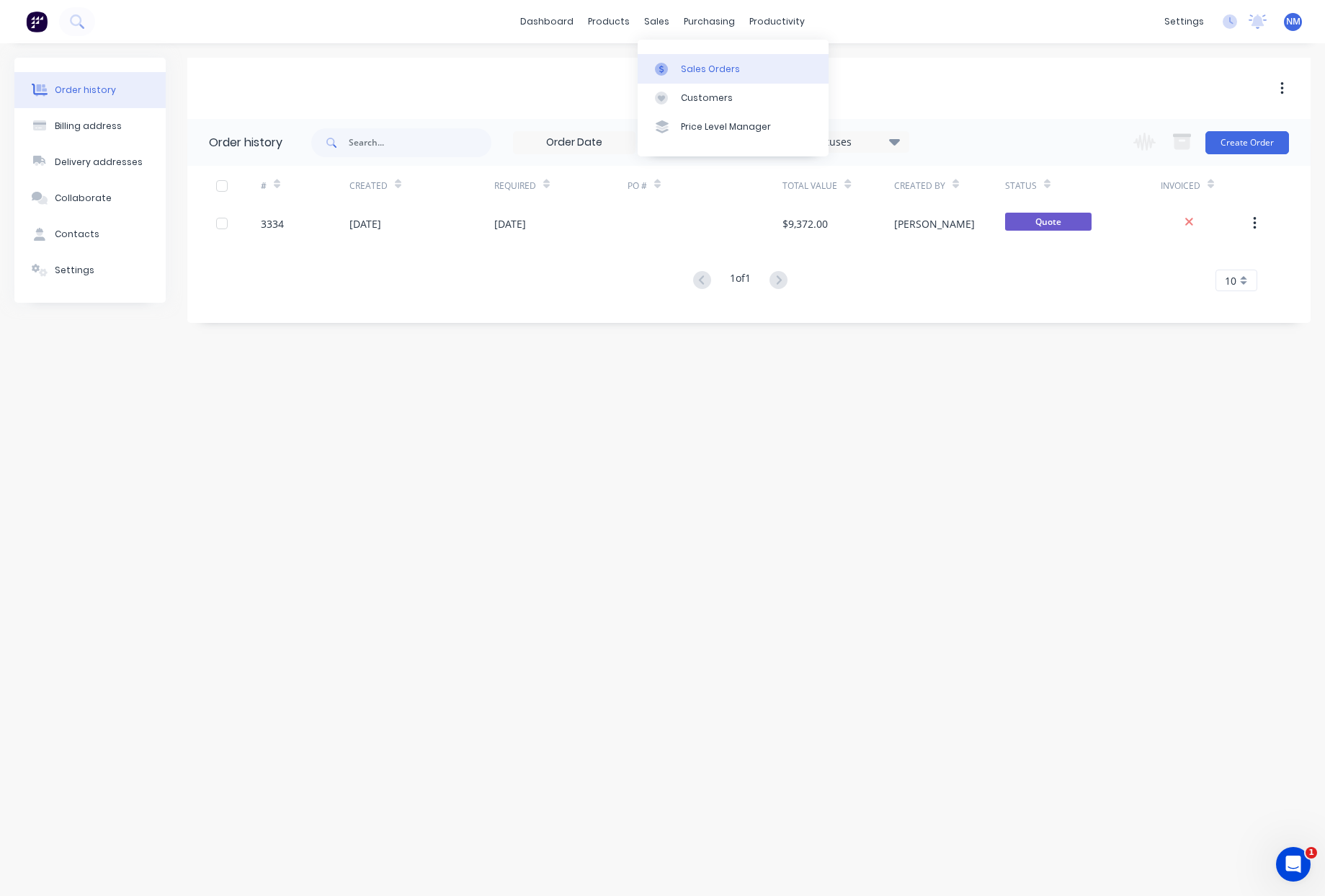
click at [705, 72] on div "Sales Orders" at bounding box center [710, 69] width 59 height 13
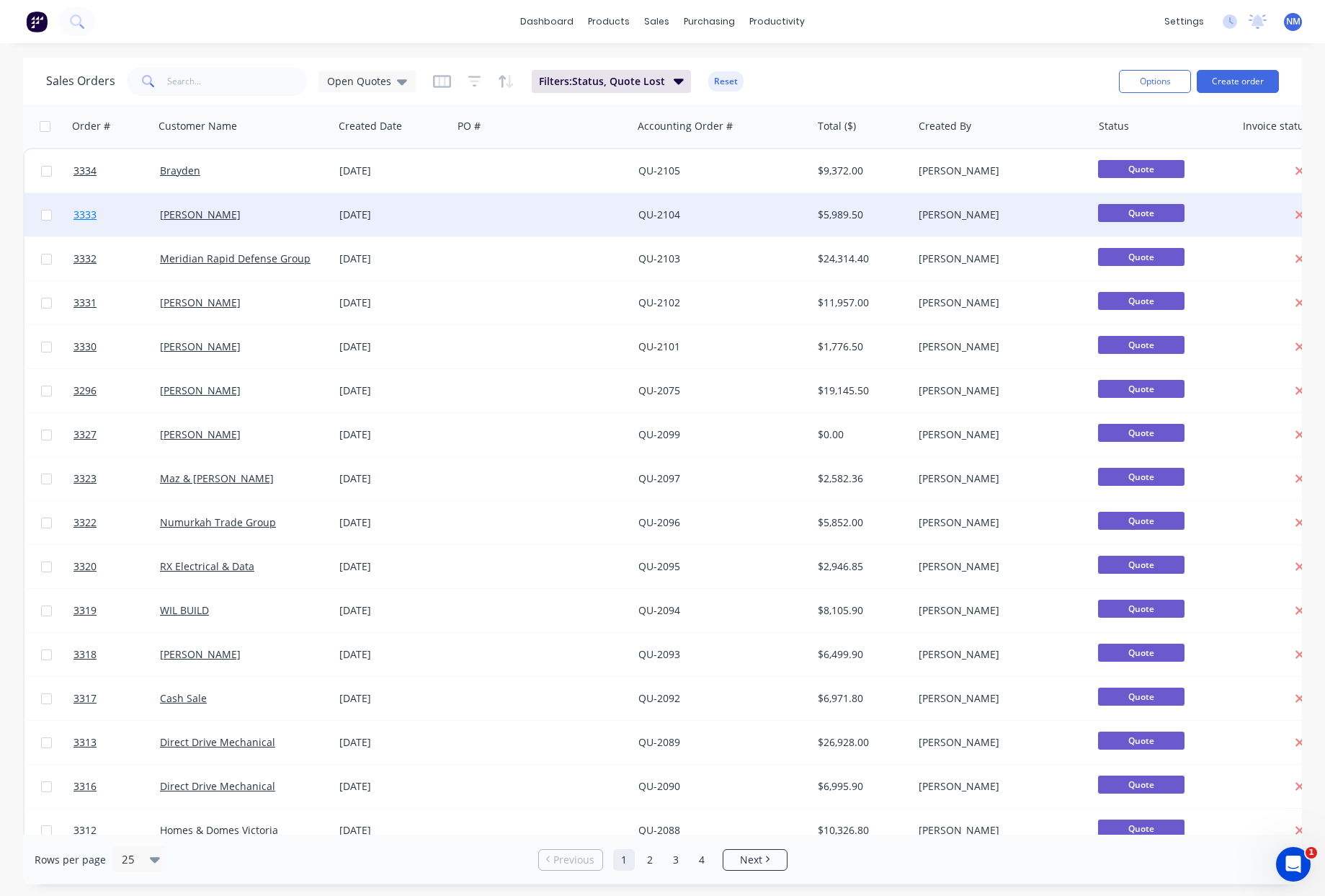
click at [87, 217] on span "3333" at bounding box center [85, 214] width 23 height 14
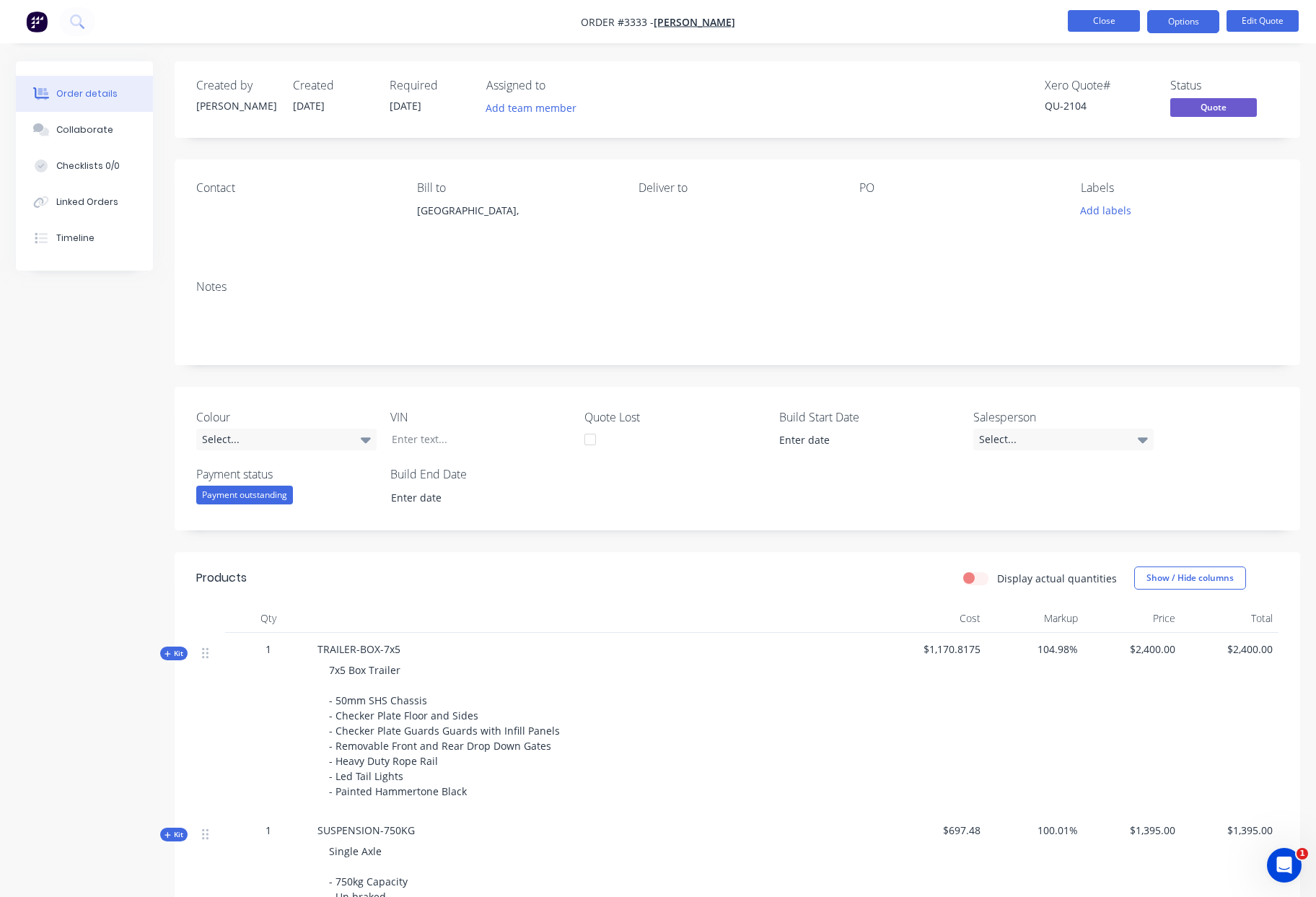
click at [1093, 19] on button "Close" at bounding box center [1104, 21] width 72 height 21
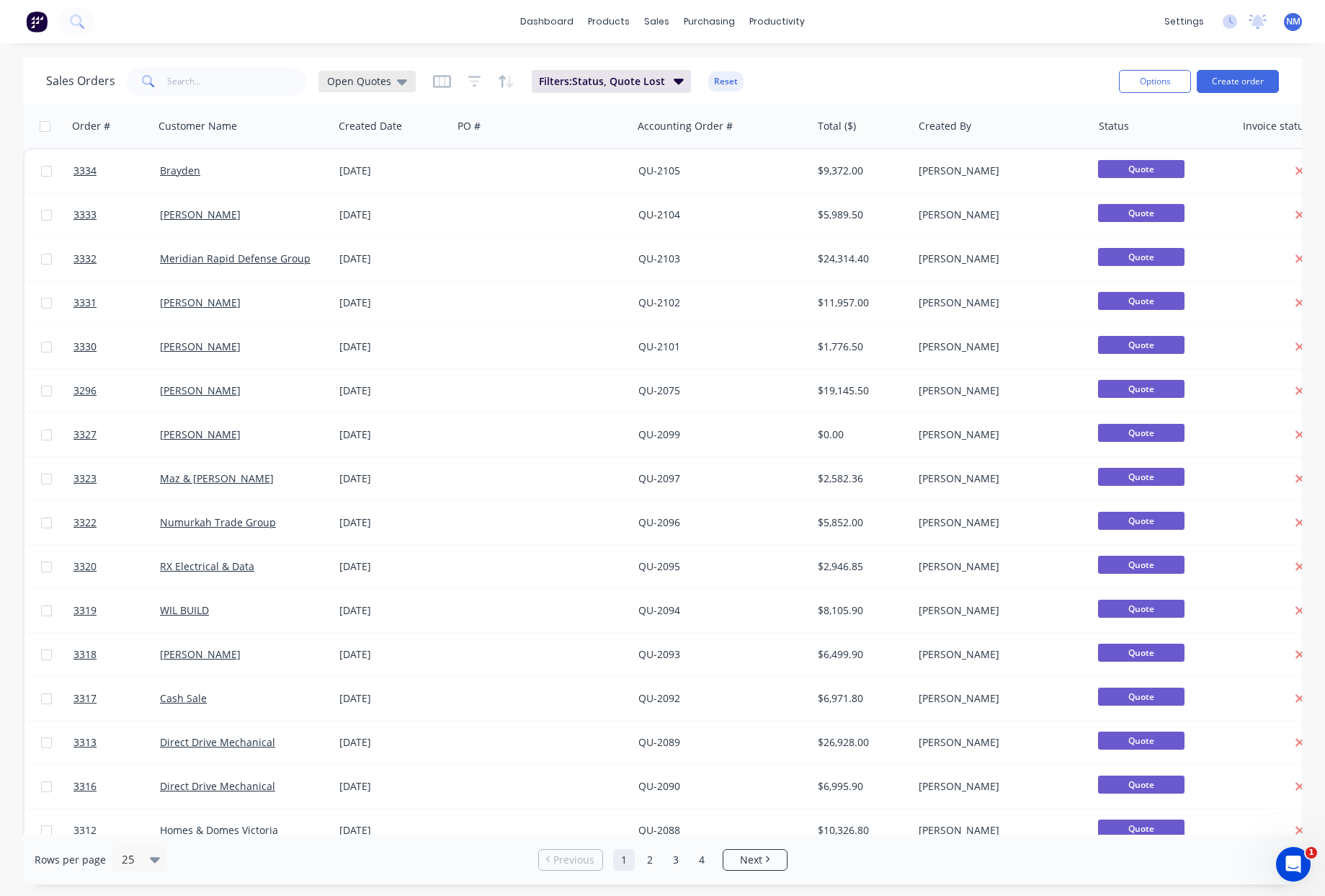
click at [401, 87] on icon at bounding box center [402, 82] width 10 height 16
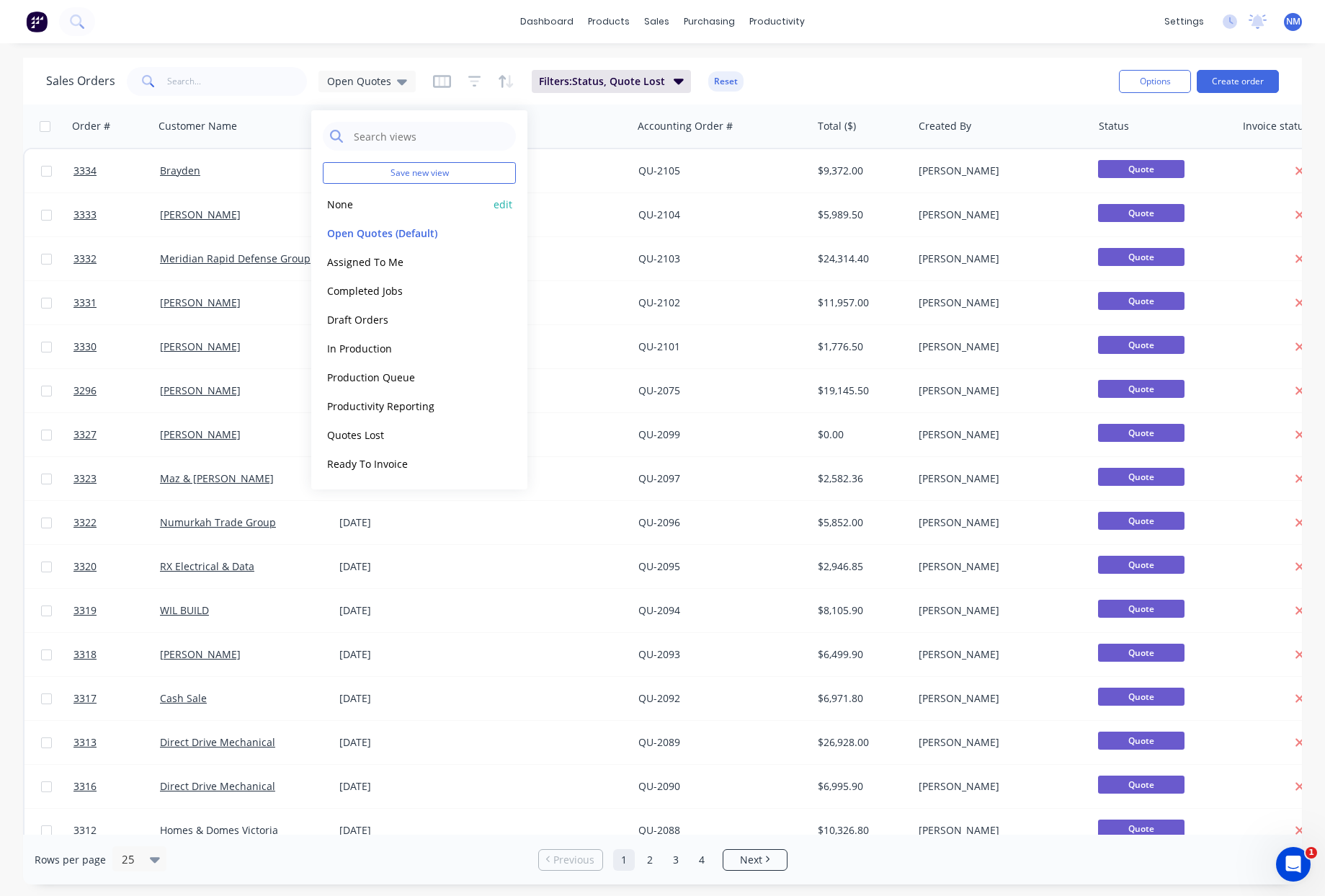
click at [361, 204] on button "None" at bounding box center [404, 204] width 164 height 17
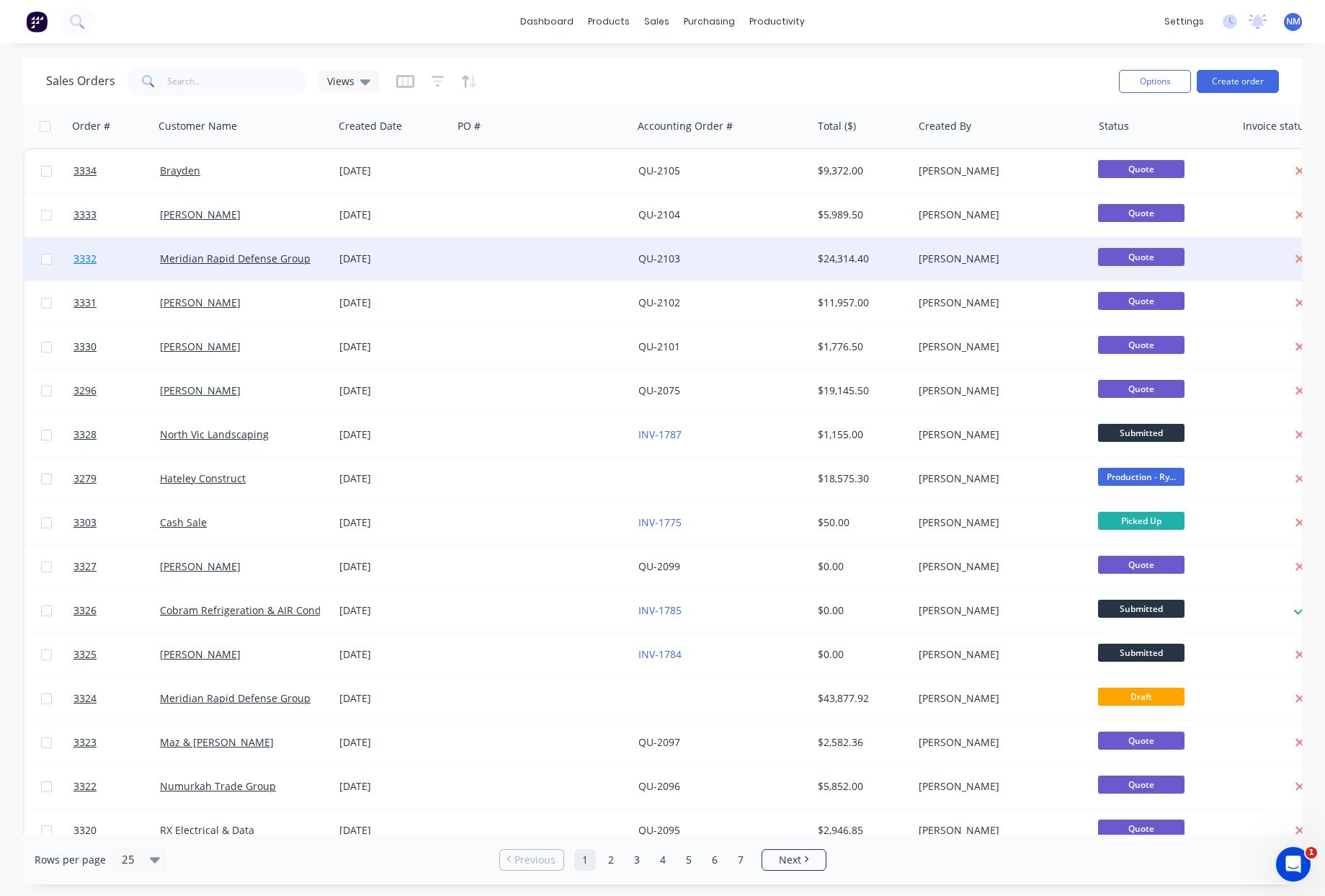
click at [91, 257] on span "3332" at bounding box center [85, 259] width 23 height 14
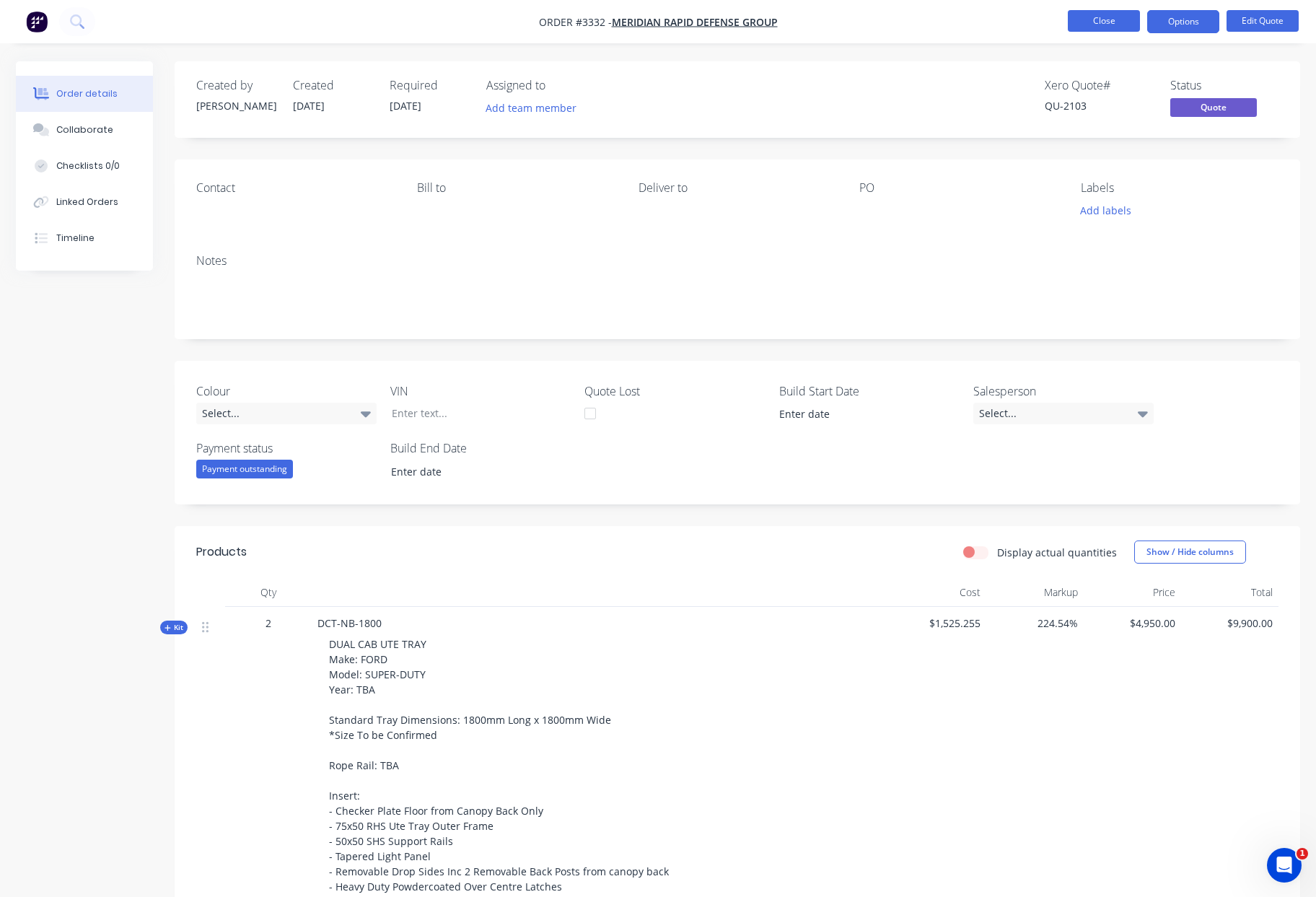
click at [1087, 19] on button "Close" at bounding box center [1104, 21] width 72 height 21
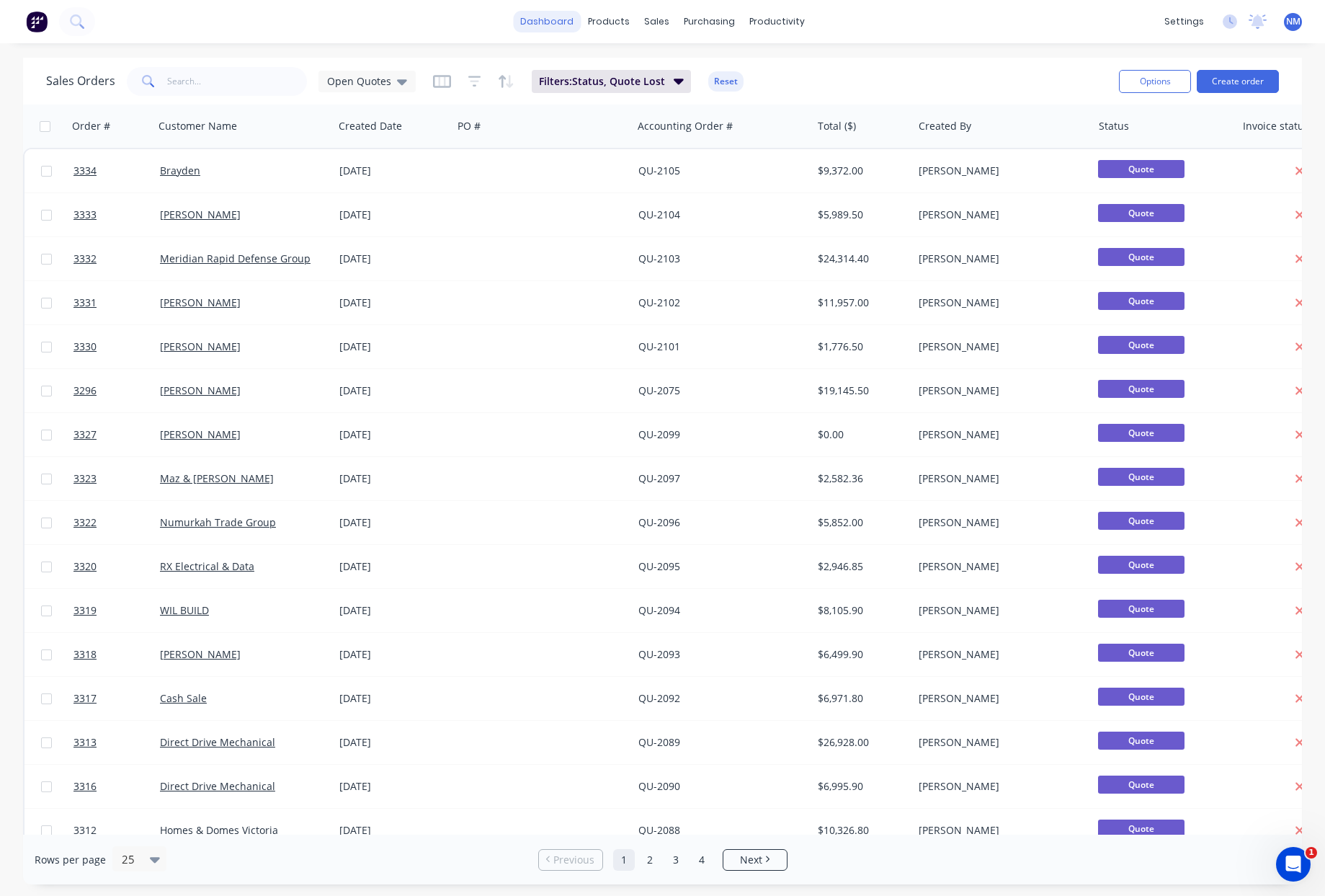
click at [569, 21] on link "dashboard" at bounding box center [547, 21] width 68 height 21
click at [661, 68] on div "Product Catalogue" at bounding box center [673, 69] width 89 height 13
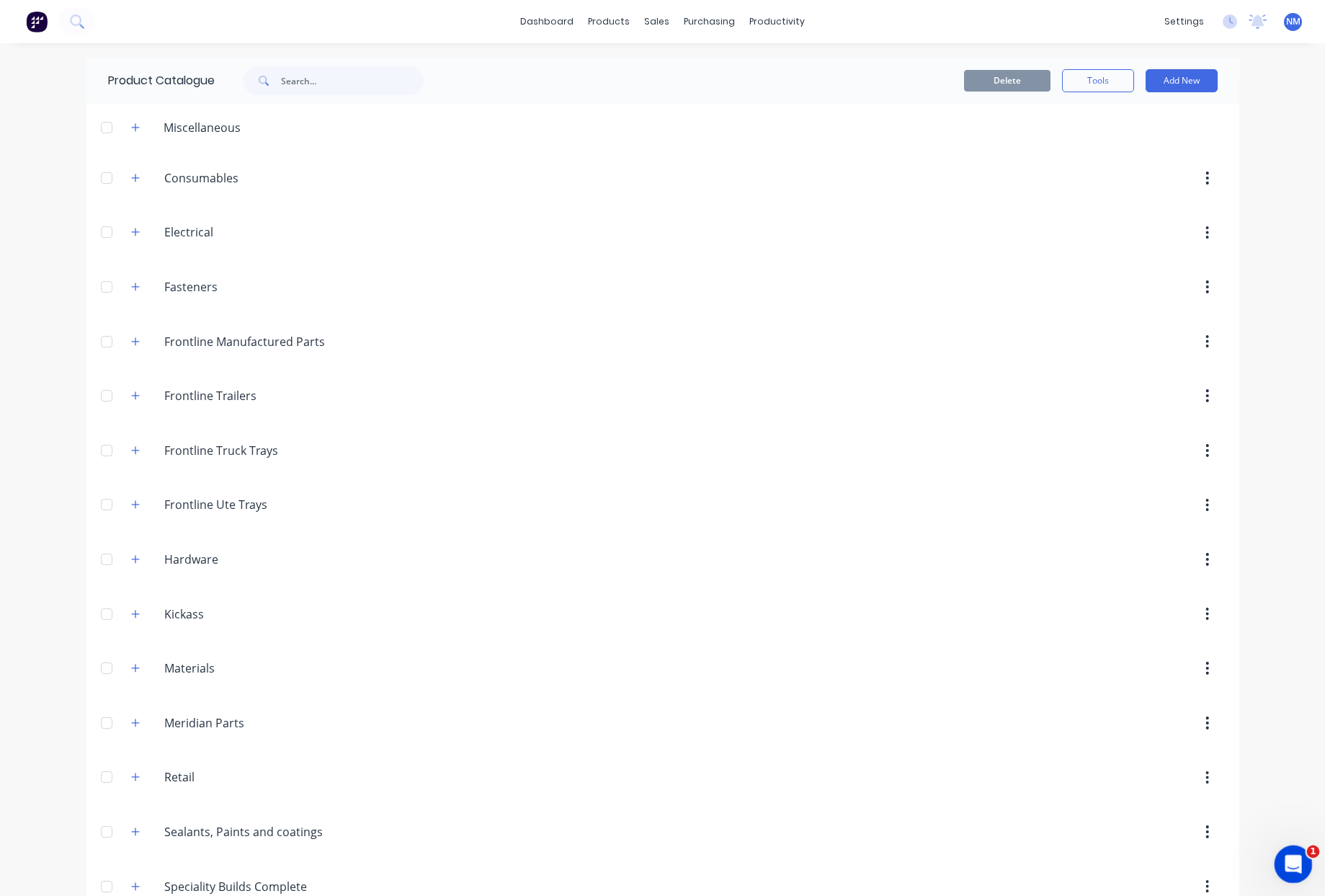
click at [1283, 863] on icon "Open Intercom Messenger" at bounding box center [1292, 863] width 24 height 24
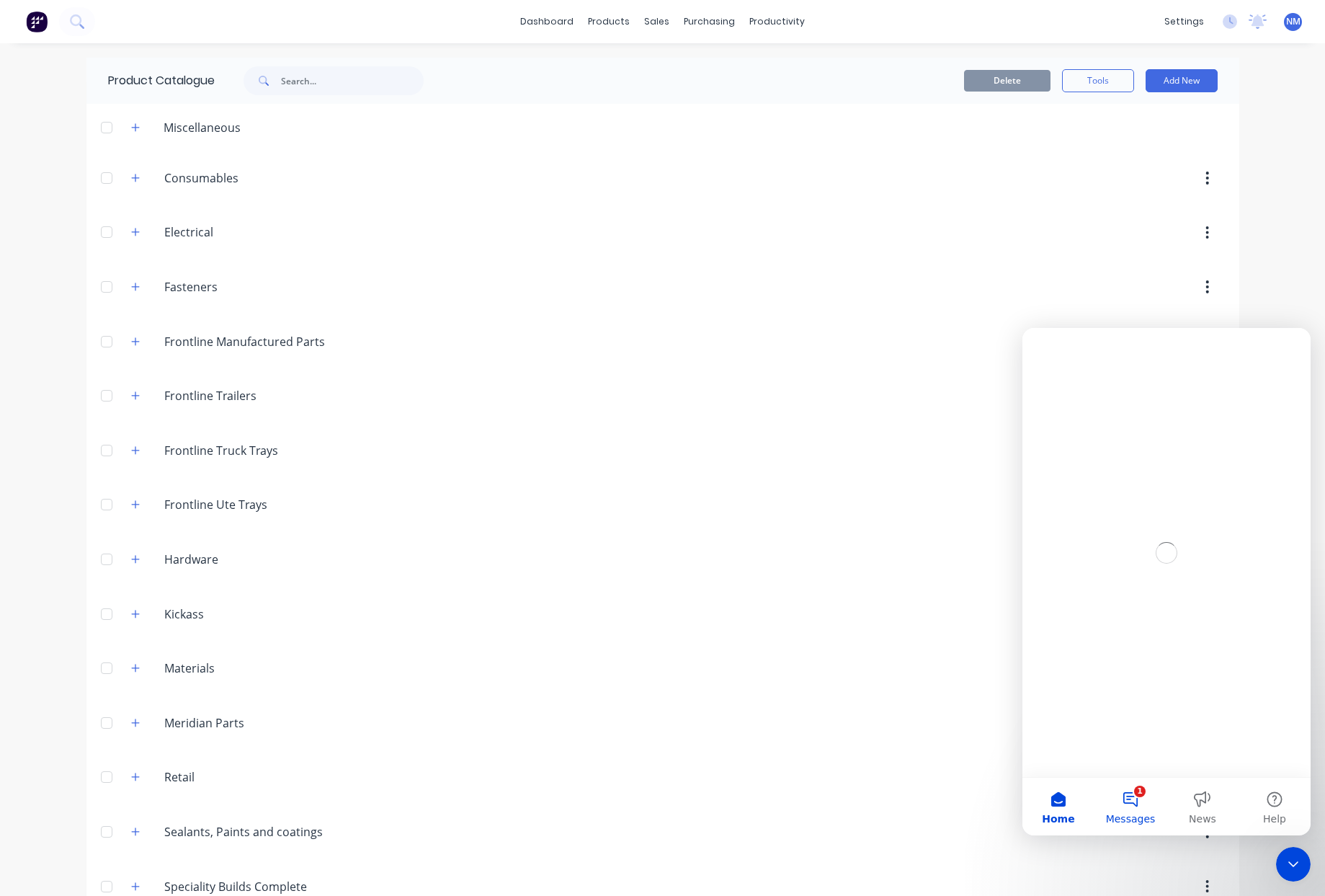
click at [1114, 805] on button "1 Messages" at bounding box center [1130, 806] width 72 height 58
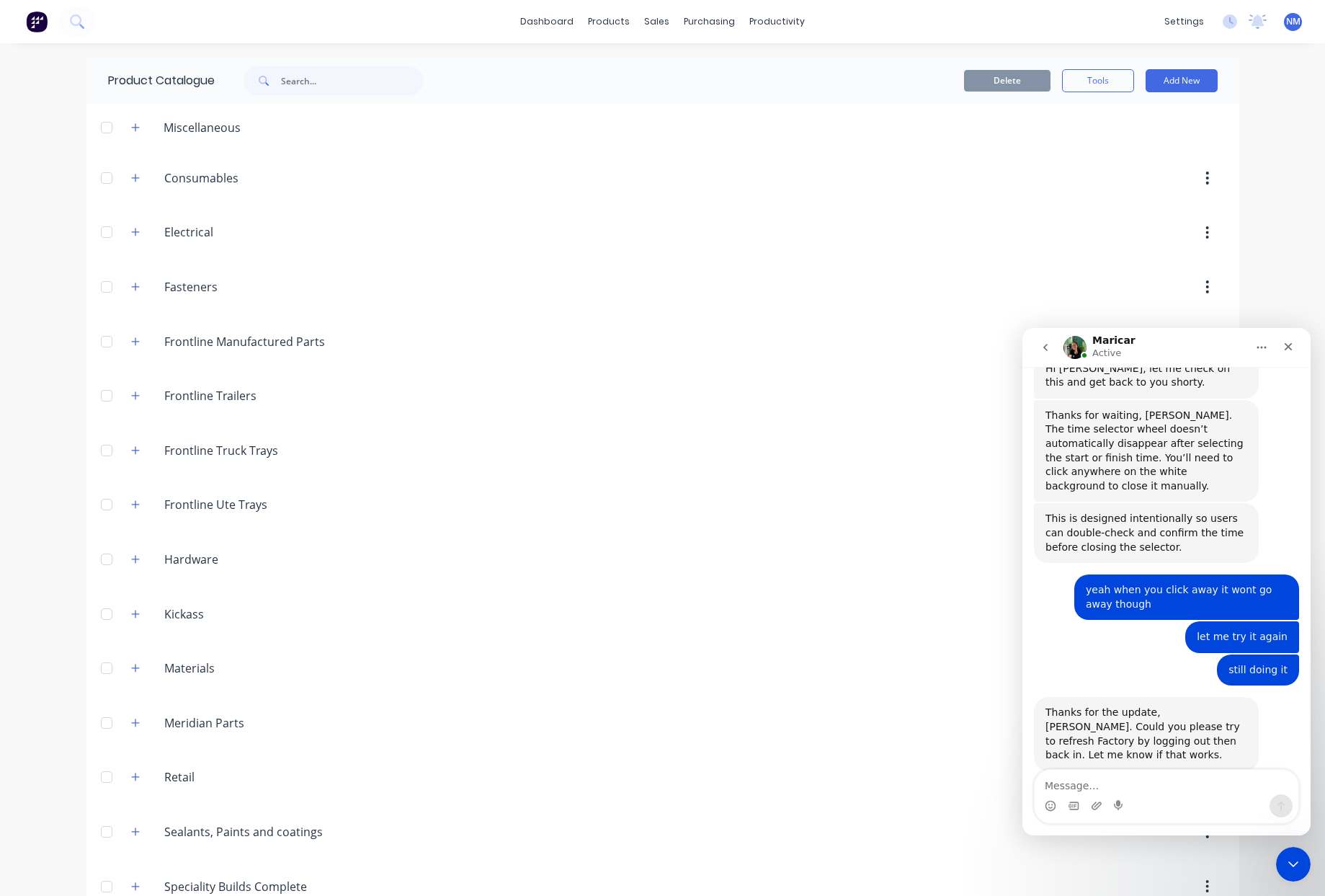
scroll to position [237, 0]
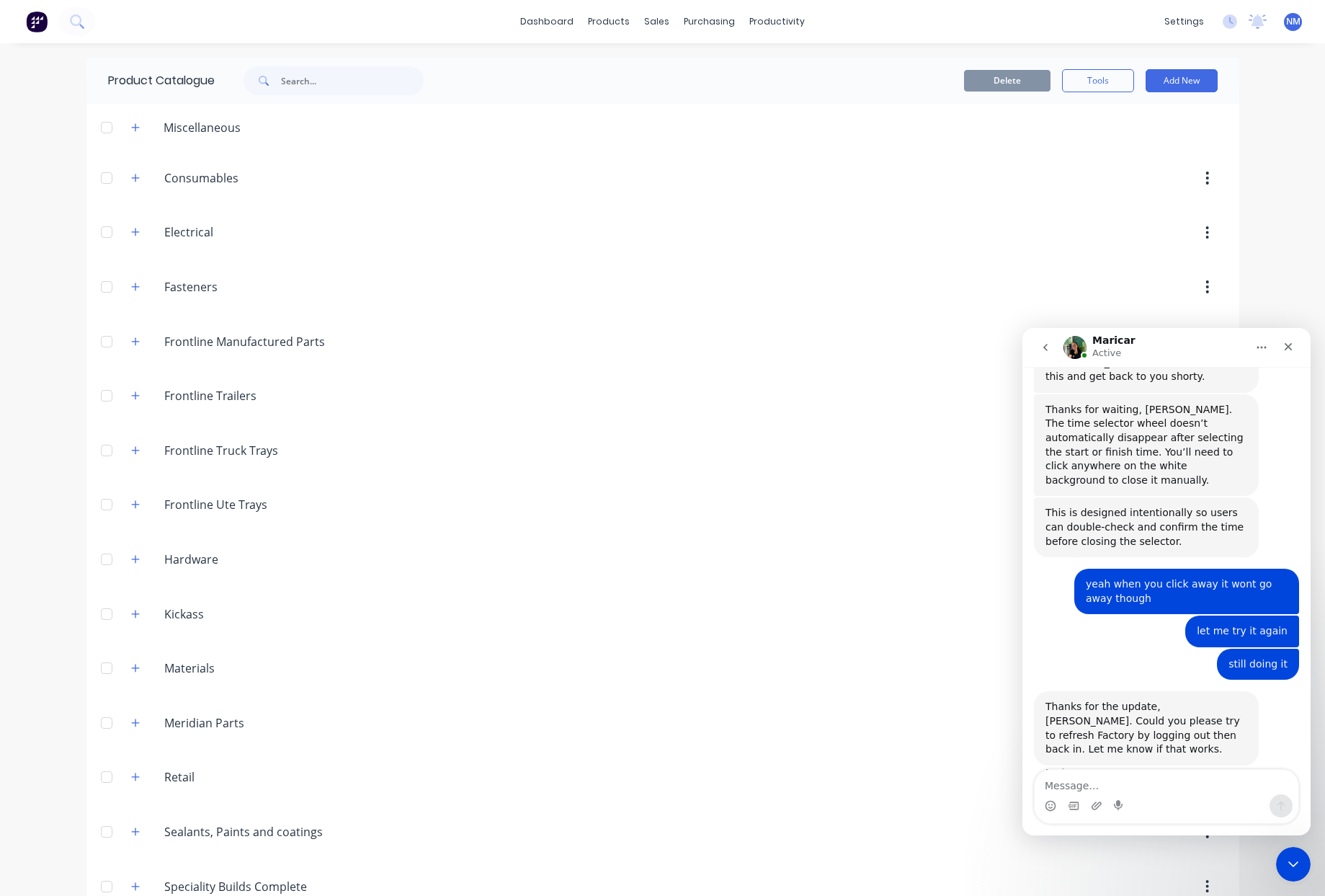
click at [1075, 784] on textarea "Message…" at bounding box center [1167, 782] width 264 height 25
type textarea "ill try it again. however already tried that"
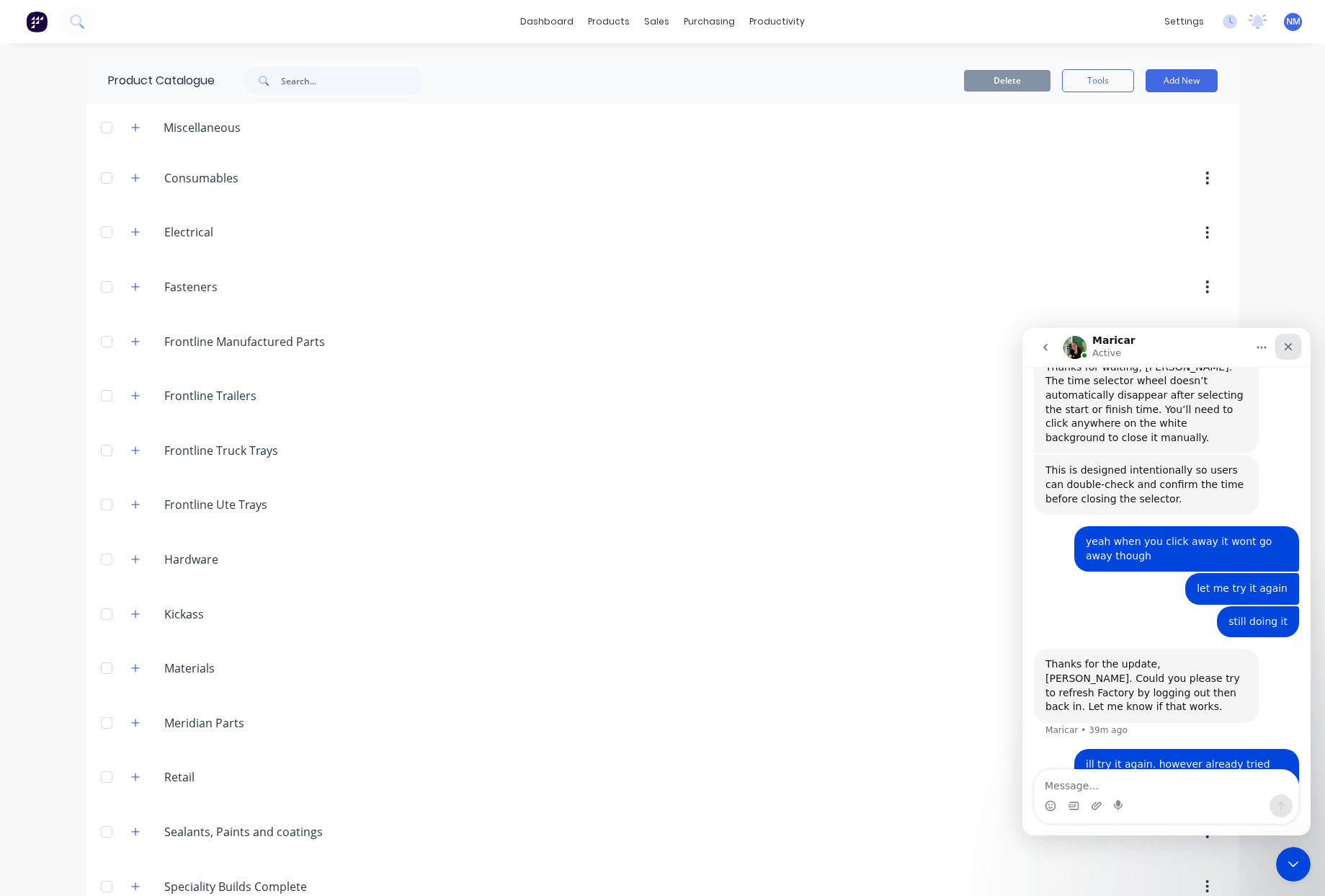
click at [1294, 351] on div "Close" at bounding box center [1288, 346] width 26 height 26
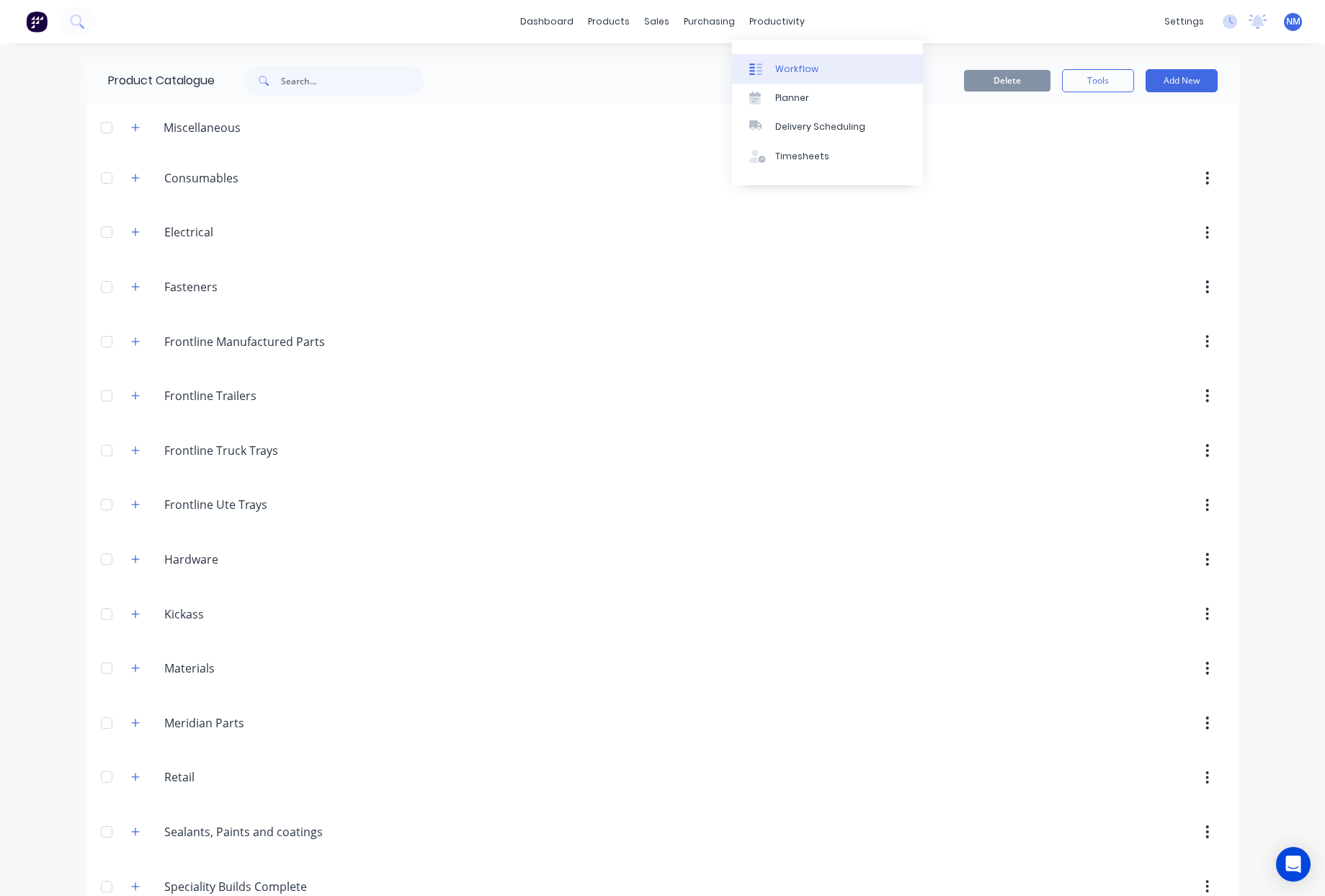
click at [801, 71] on div "Workflow" at bounding box center [797, 69] width 43 height 13
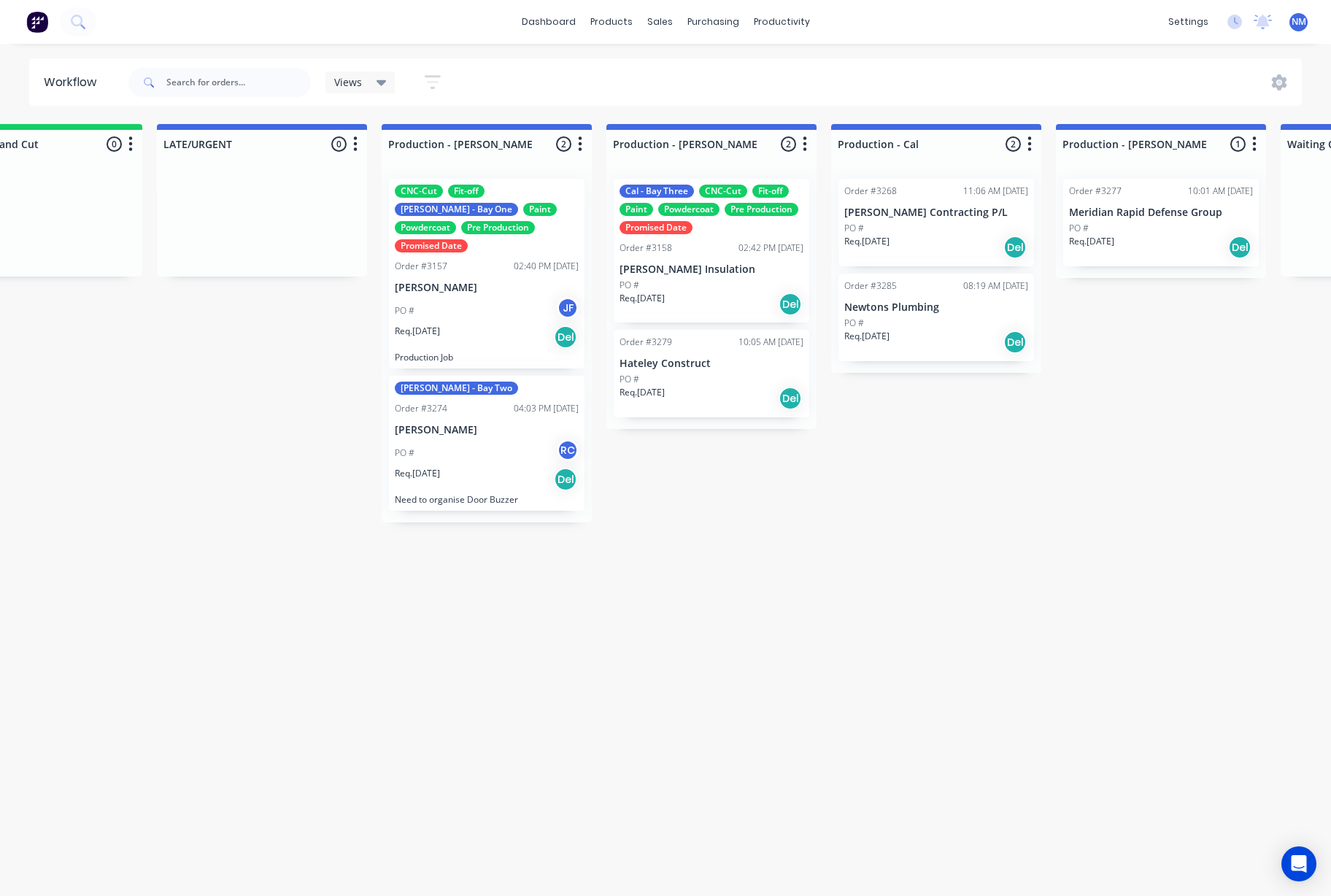
scroll to position [0, 1247]
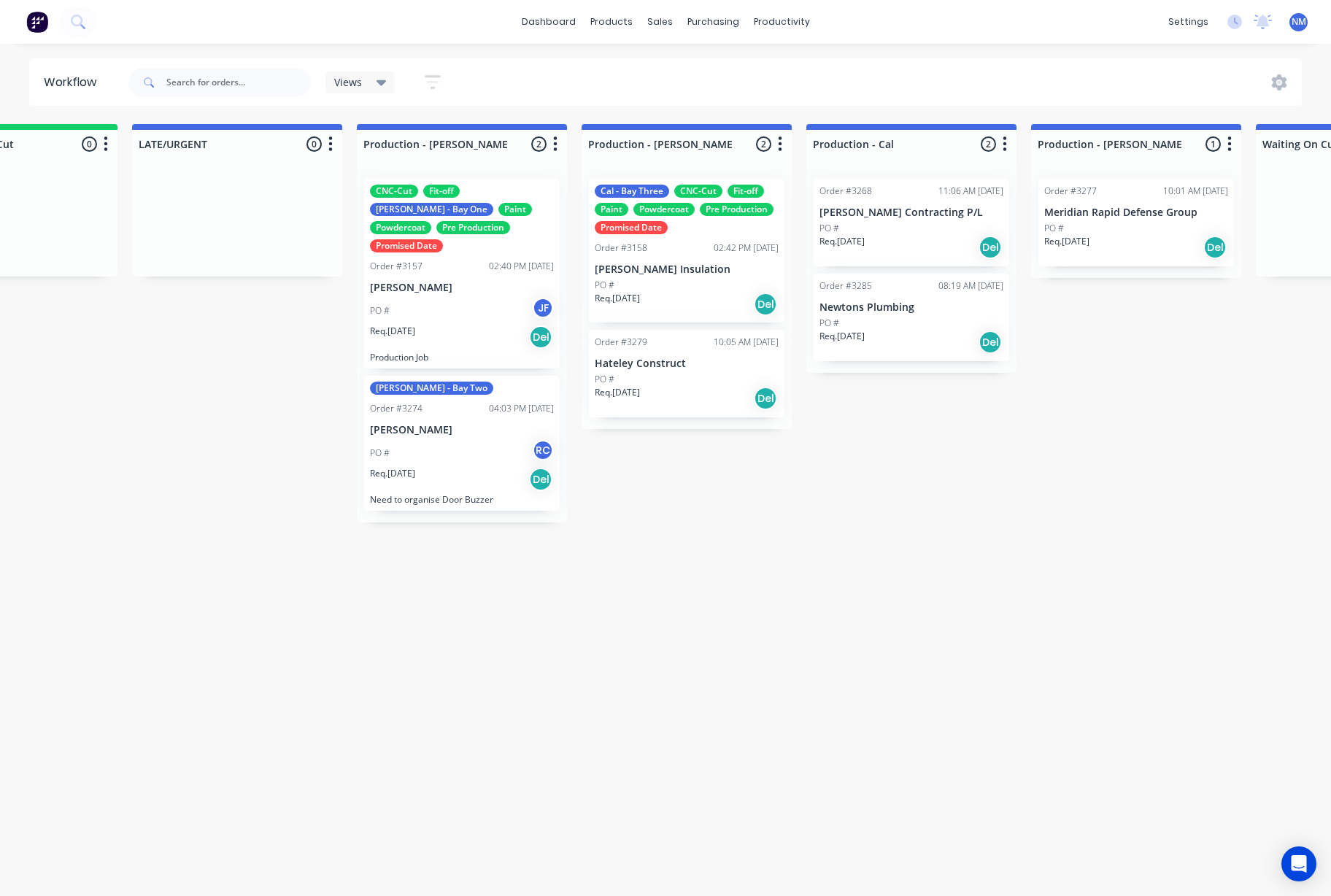
click at [1297, 21] on span "NM" at bounding box center [1299, 22] width 14 height 13
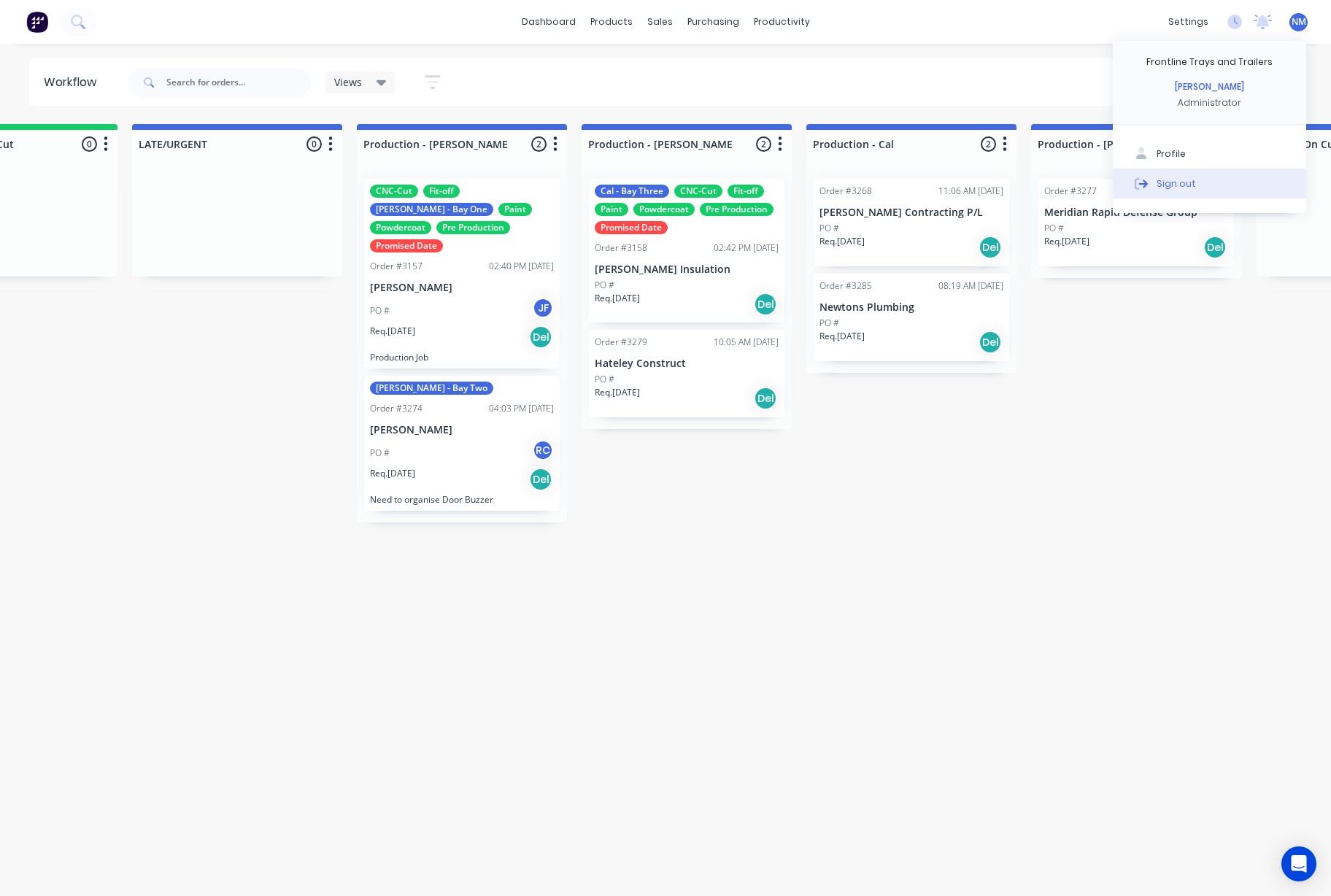
click at [1195, 185] on button "Sign out" at bounding box center [1210, 183] width 193 height 29
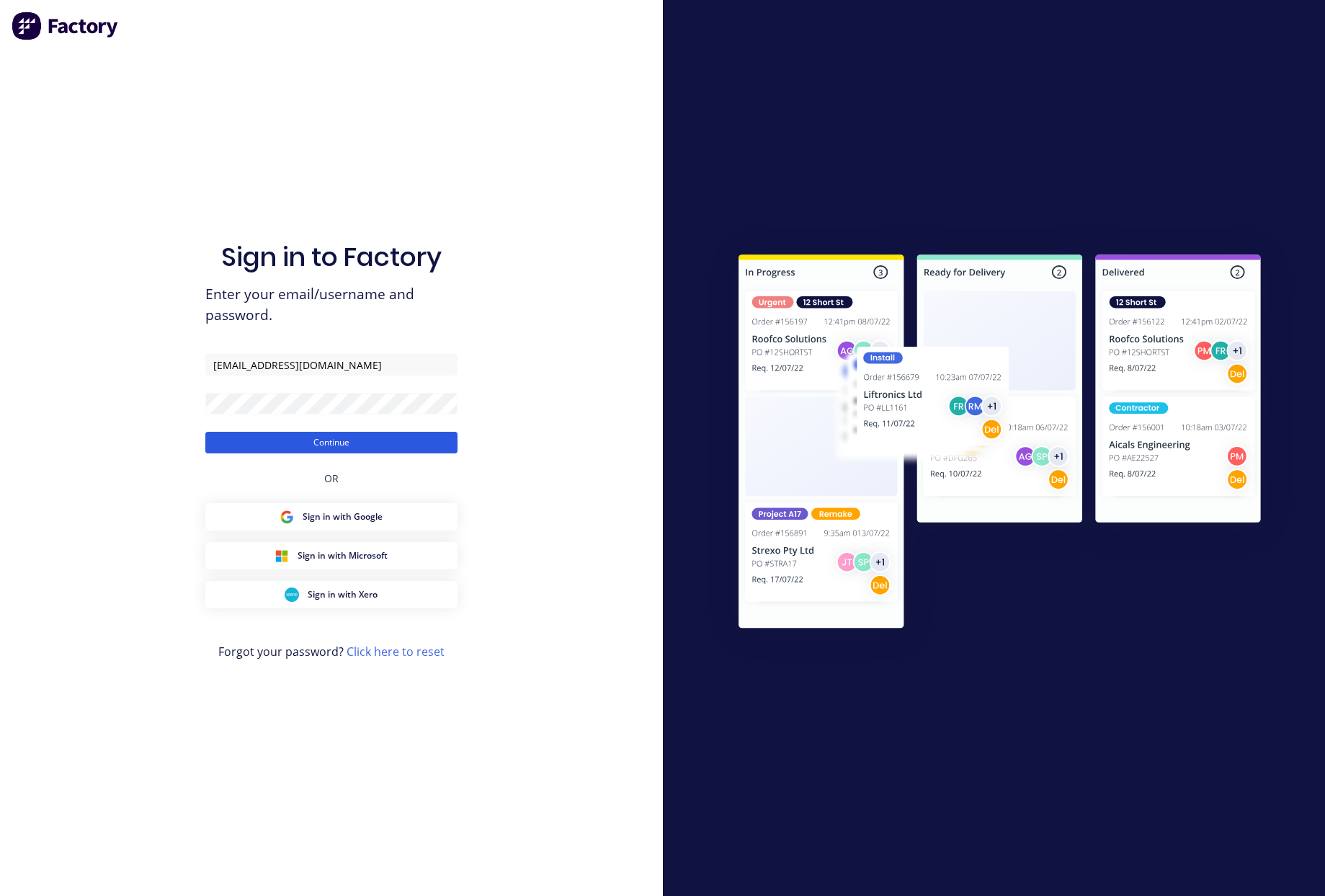
click at [336, 439] on button "Continue" at bounding box center [332, 442] width 253 height 21
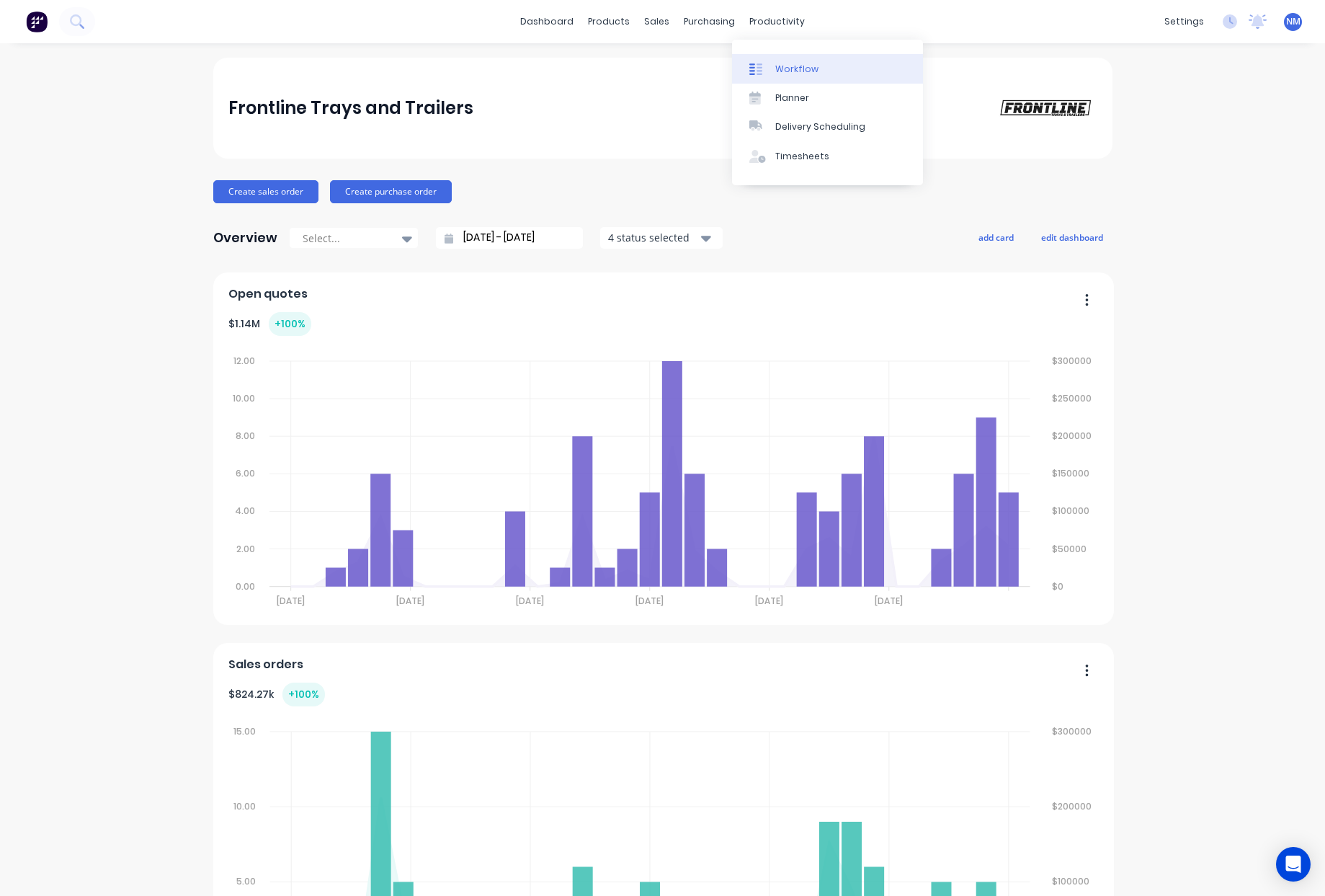
click at [789, 65] on div "Workflow" at bounding box center [797, 69] width 43 height 13
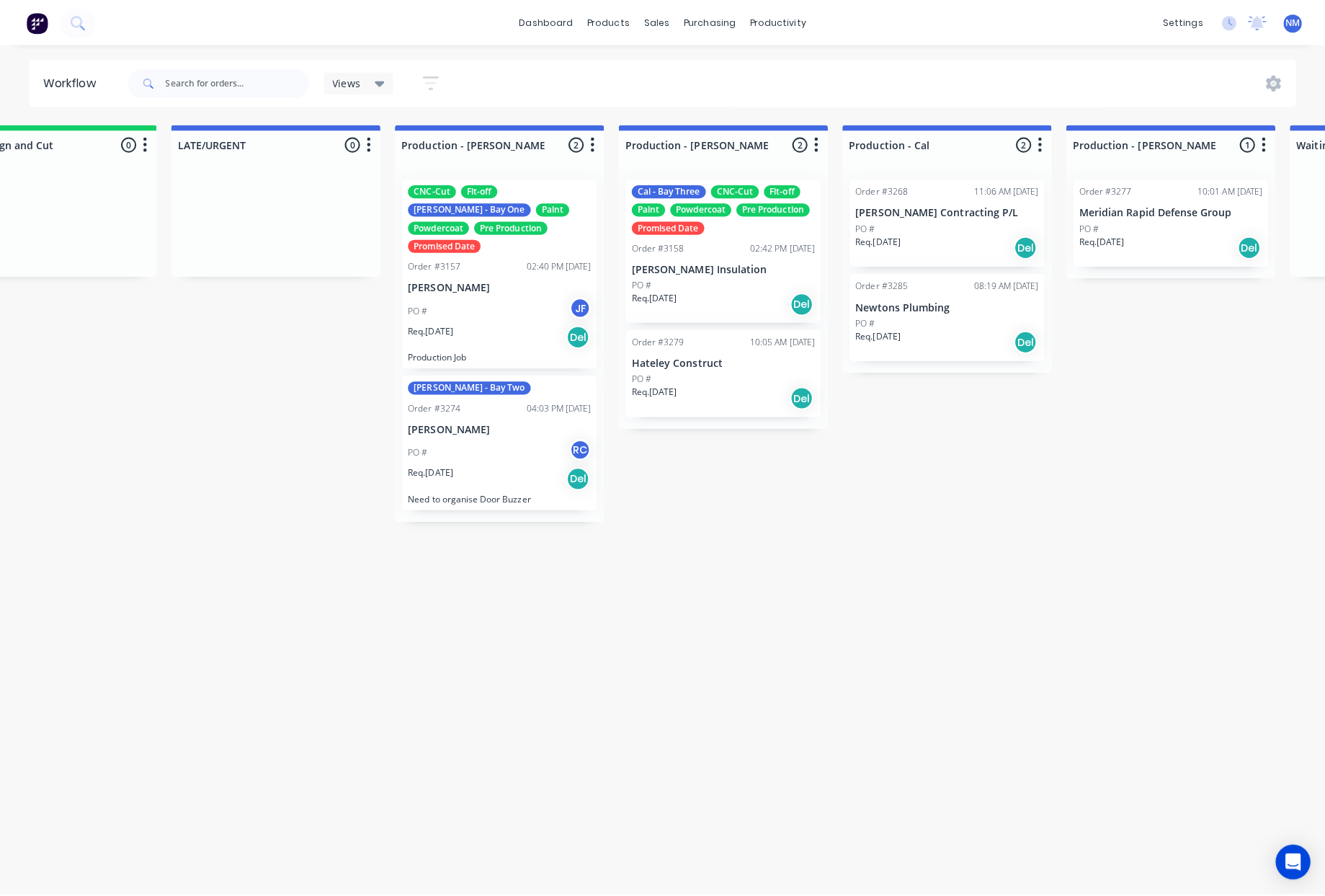
scroll to position [0, 1198]
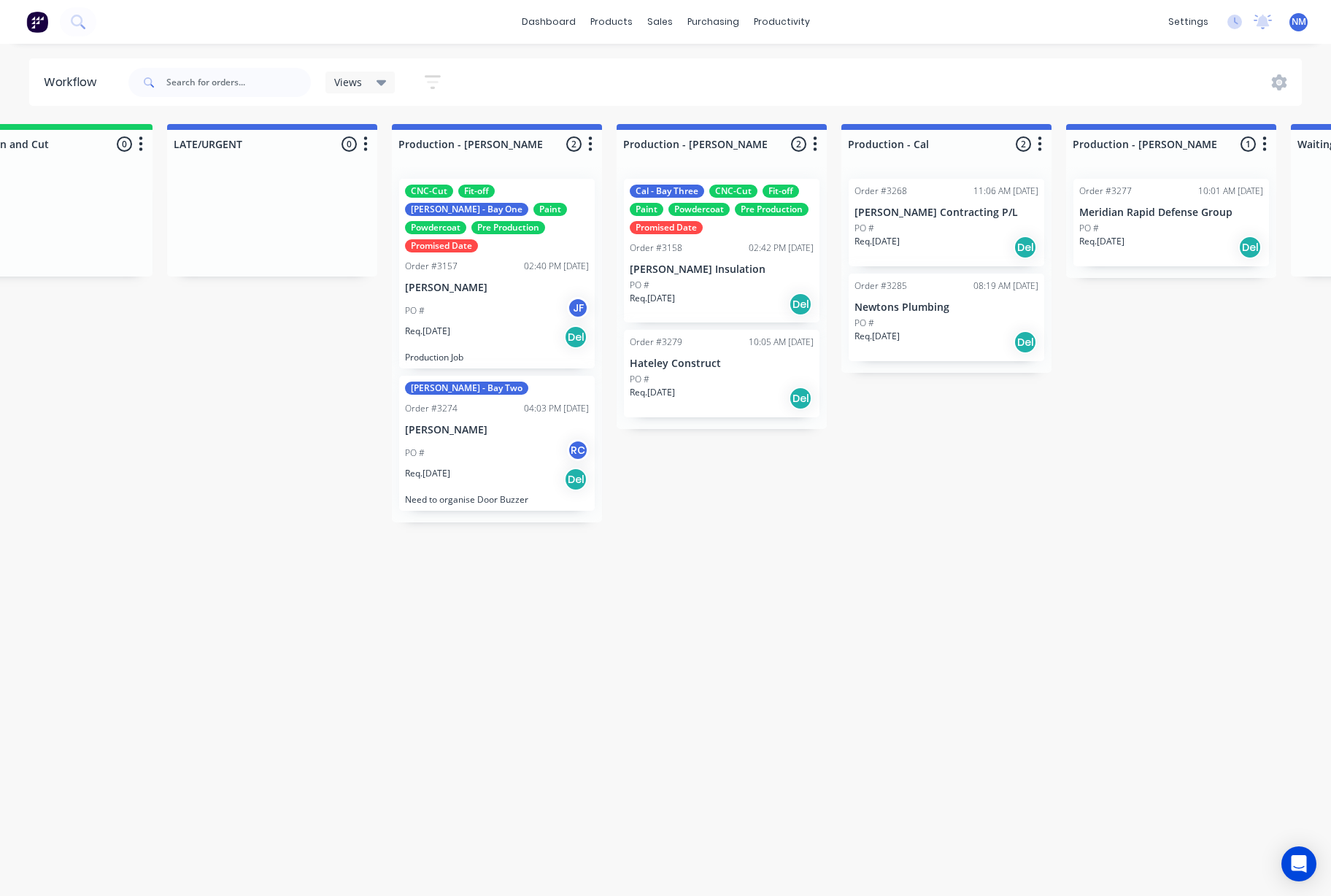
click at [497, 261] on div "CNC-Cut Fit-off [PERSON_NAME] - Bay One Paint Powdercoat Pre Production Promise…" at bounding box center [496, 273] width 195 height 190
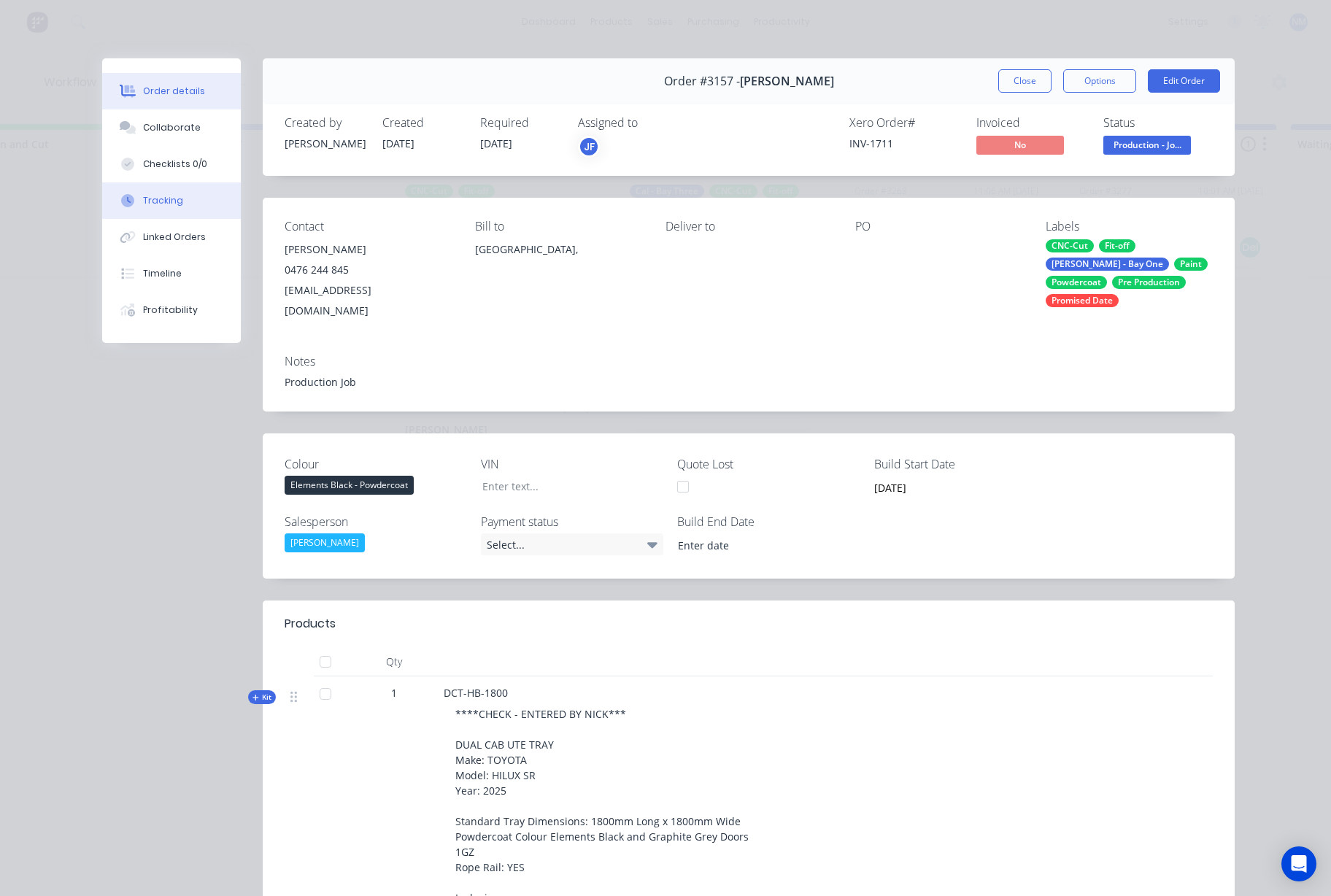
click at [188, 196] on button "Tracking" at bounding box center [171, 200] width 138 height 36
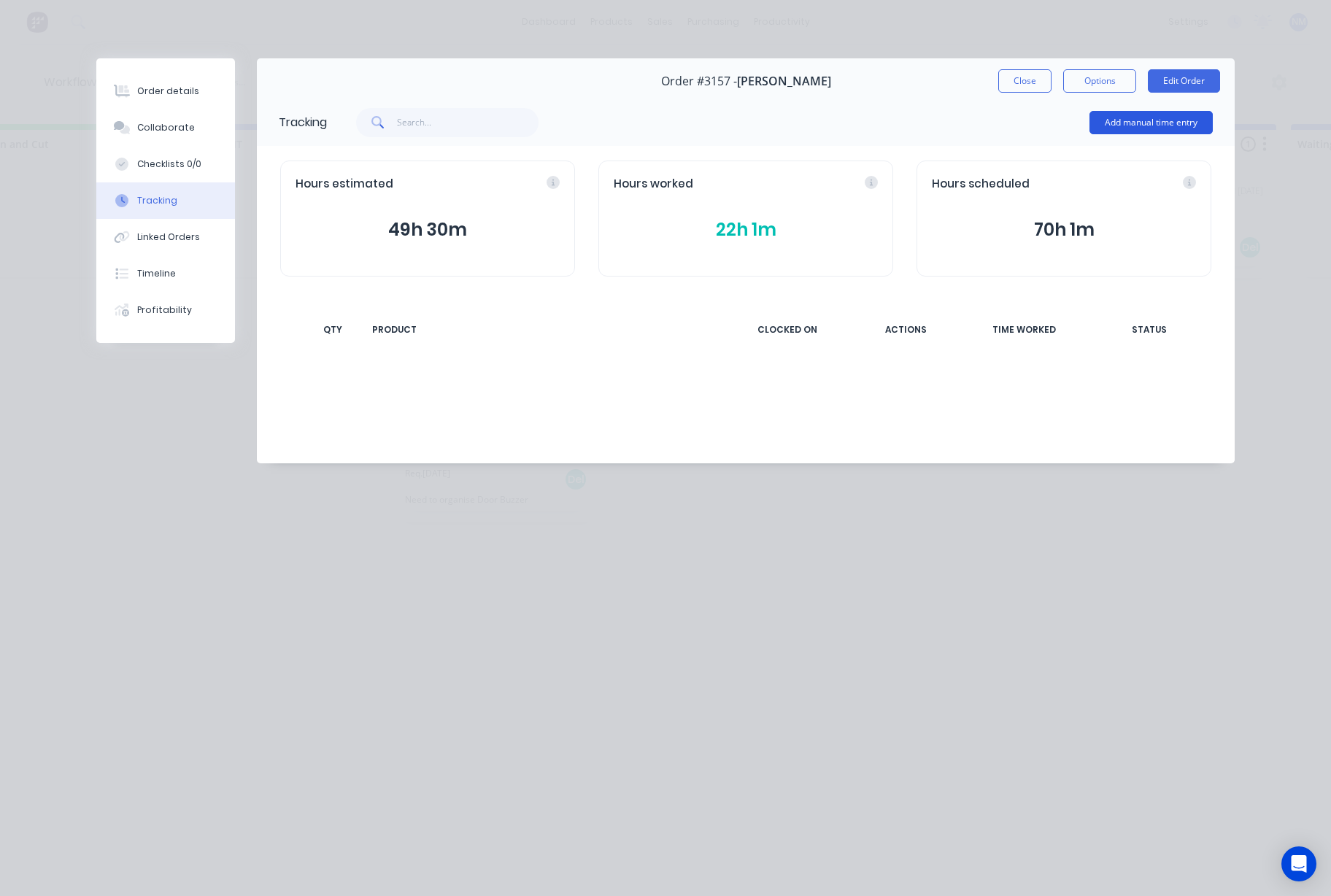
click at [1184, 119] on button "Add manual time entry" at bounding box center [1151, 122] width 123 height 23
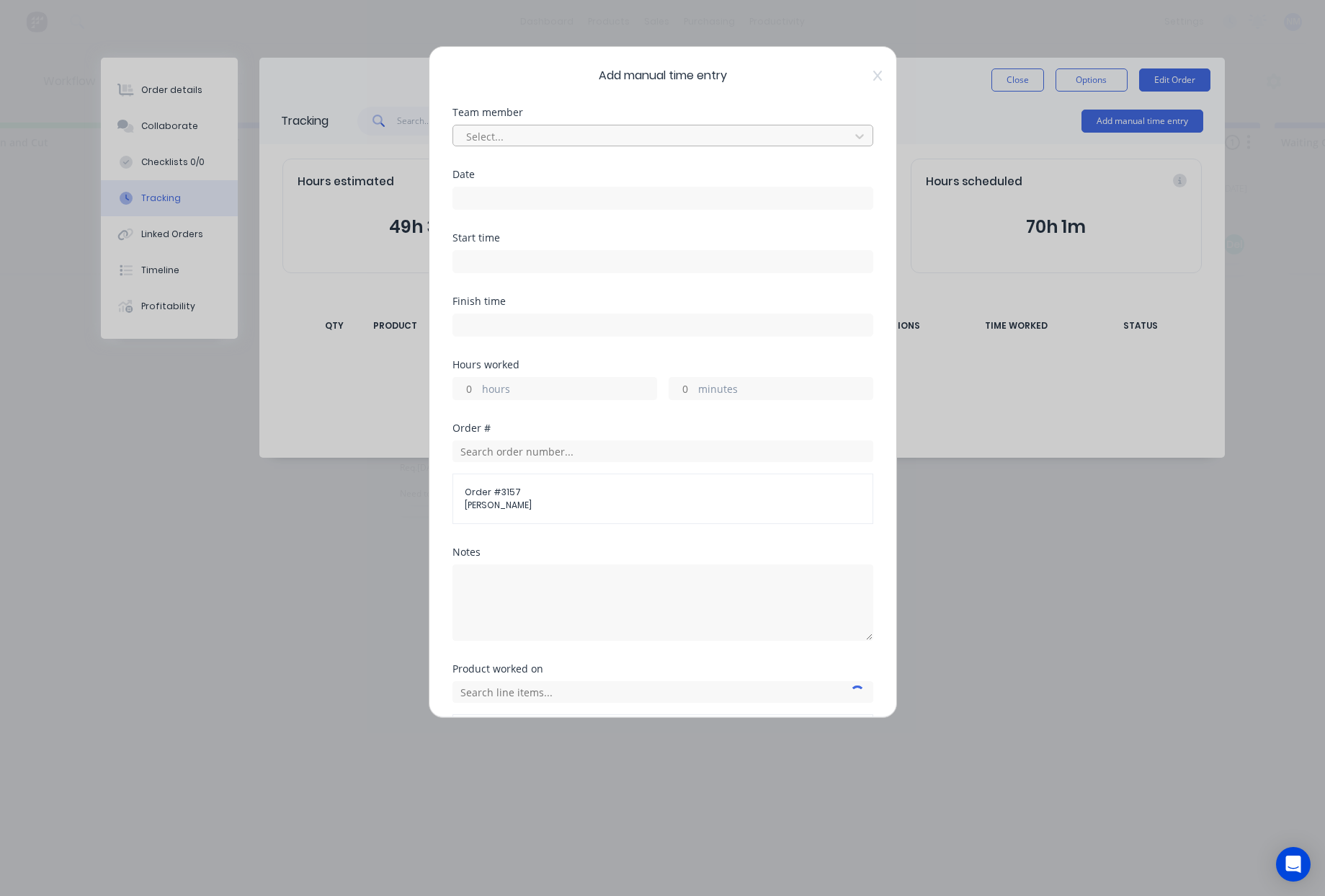
click at [544, 137] on div at bounding box center [653, 137] width 377 height 18
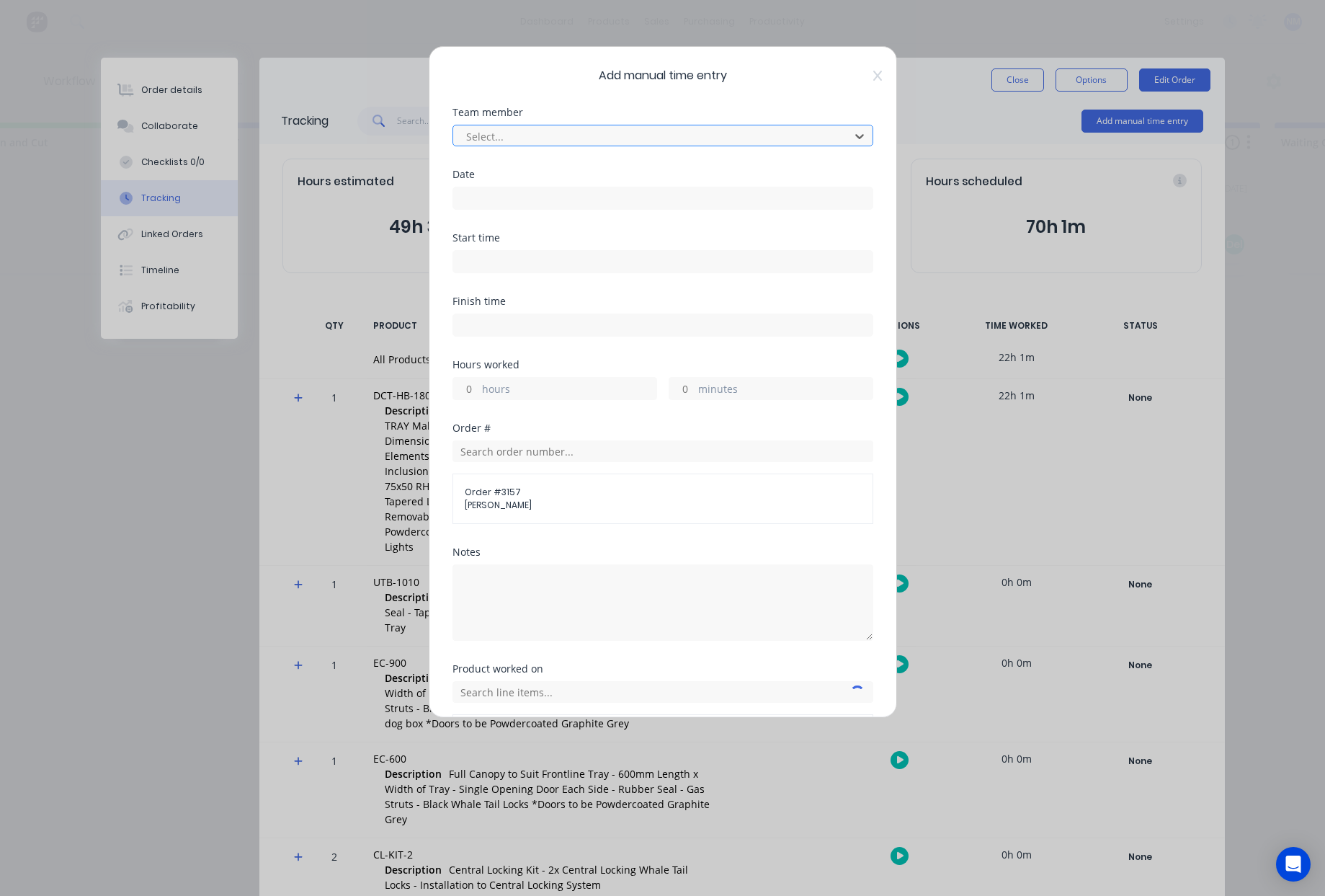
click at [544, 137] on div at bounding box center [653, 137] width 377 height 18
type input "j"
click at [546, 131] on div at bounding box center [653, 137] width 377 height 18
type input "[PERSON_NAME]"
click at [505, 268] on input at bounding box center [663, 261] width 419 height 21
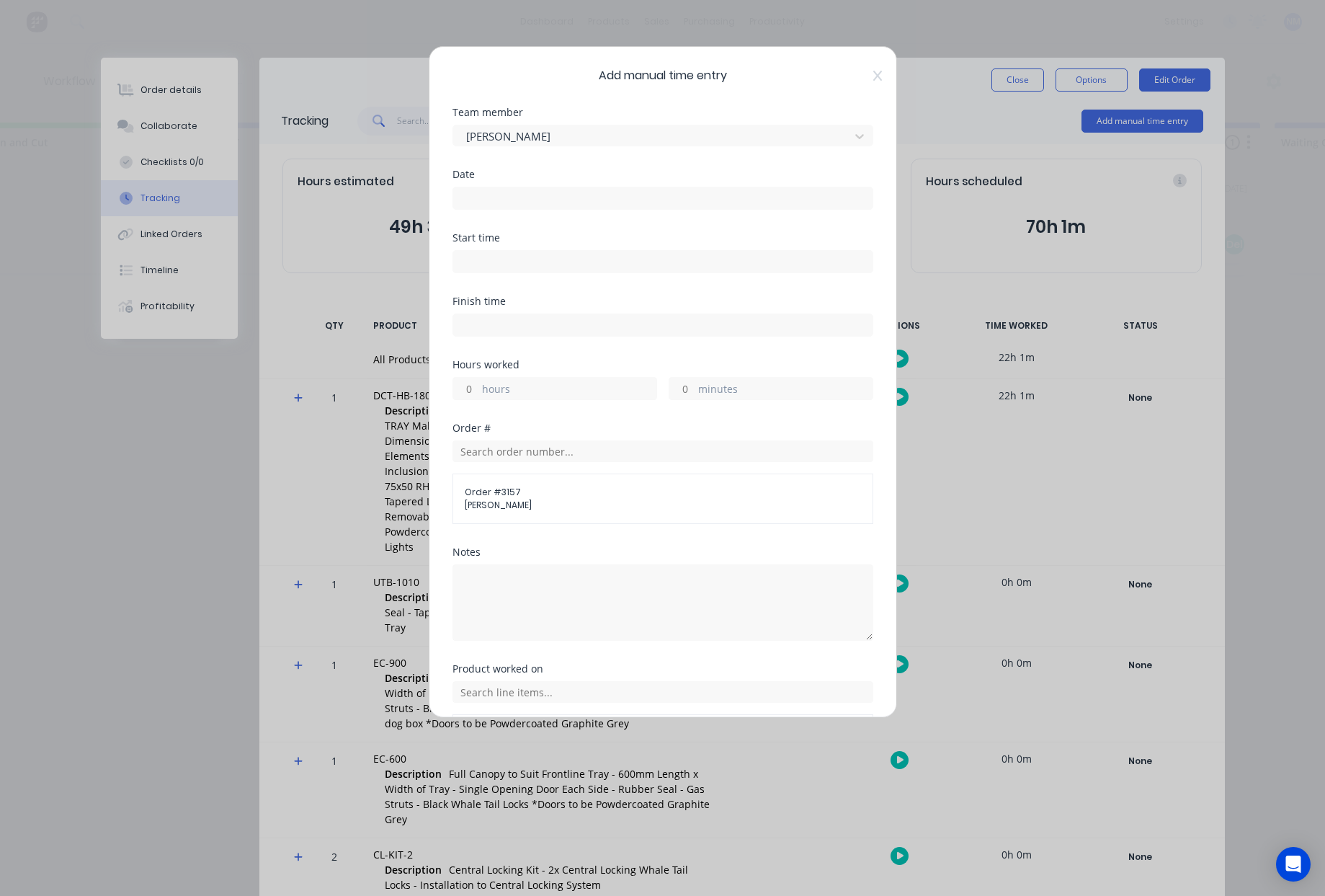
type input "12:35 PM"
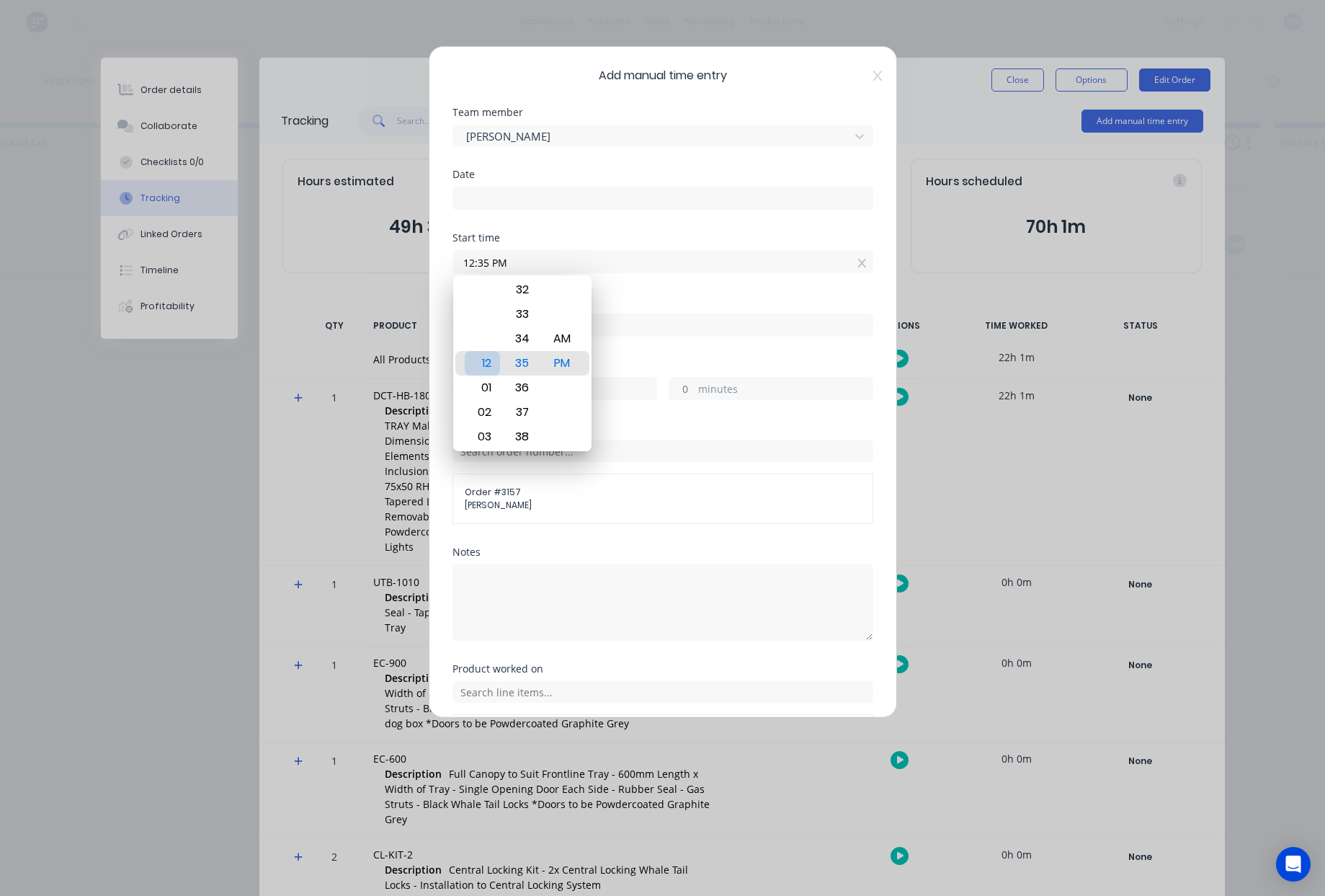
click at [483, 364] on div "12" at bounding box center [482, 363] width 35 height 25
click at [675, 326] on input at bounding box center [663, 325] width 419 height 21
type input "12:35 PM"
type input "0"
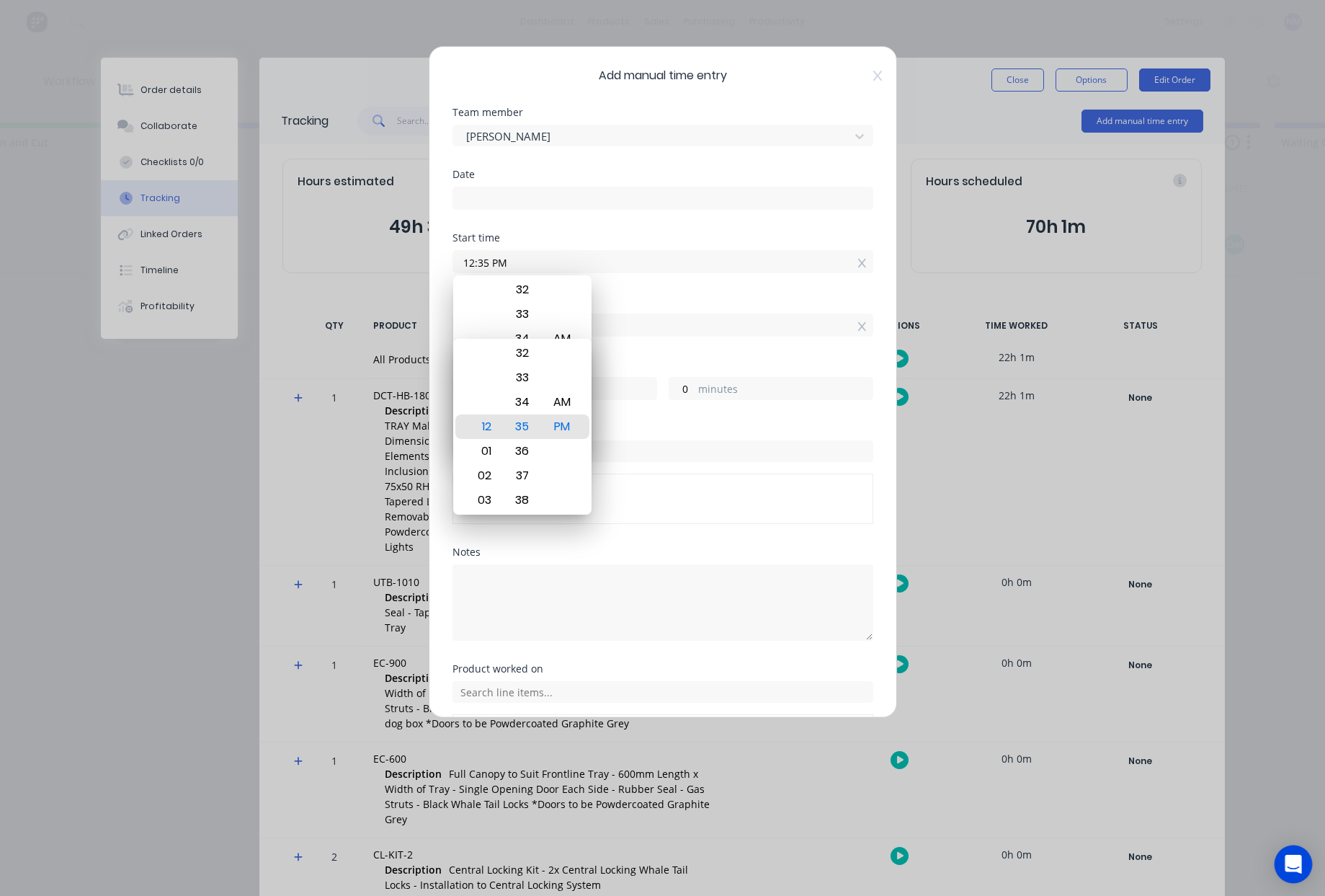
click at [1294, 860] on icon "Open Intercom Messenger" at bounding box center [1293, 864] width 17 height 19
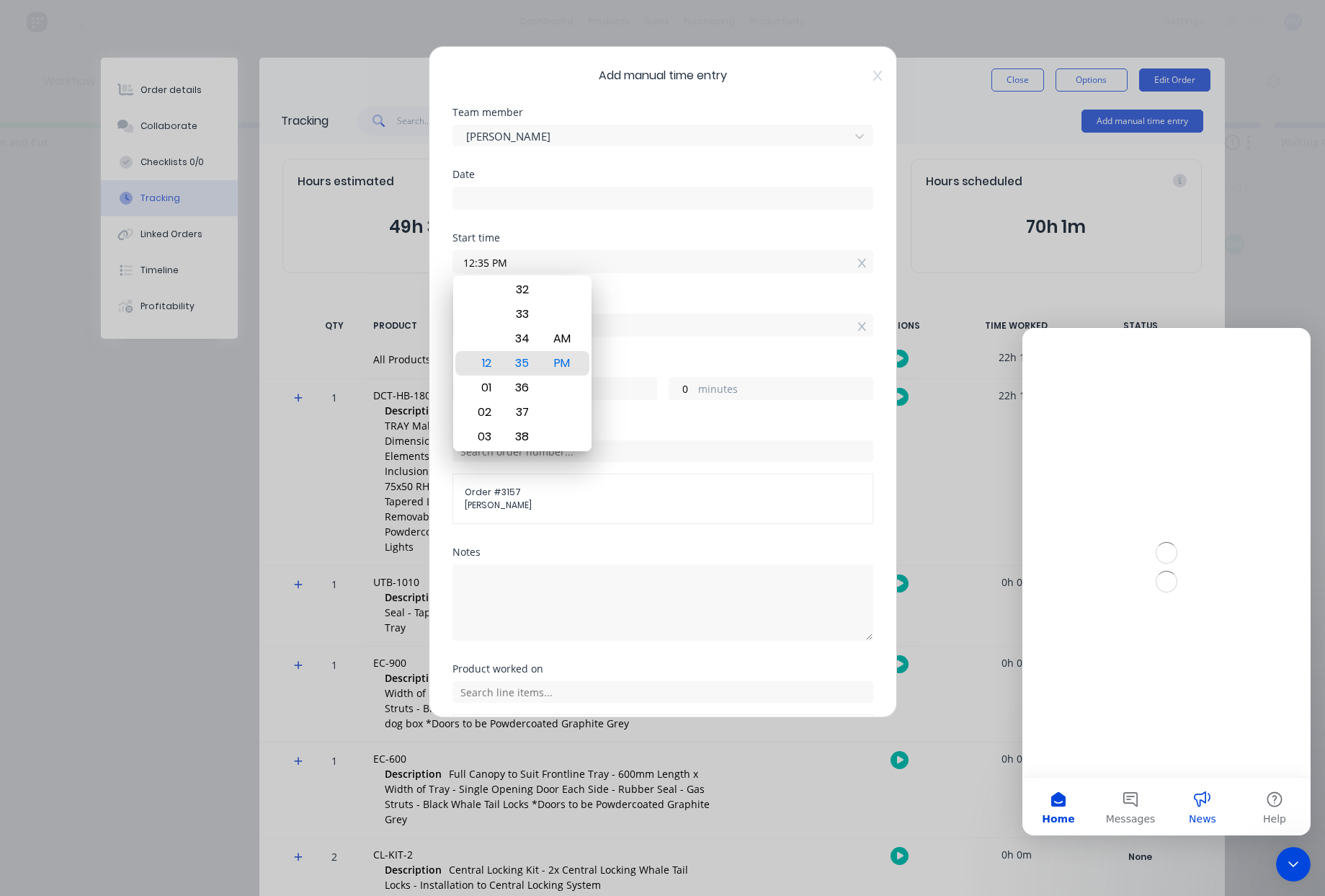
scroll to position [0, 0]
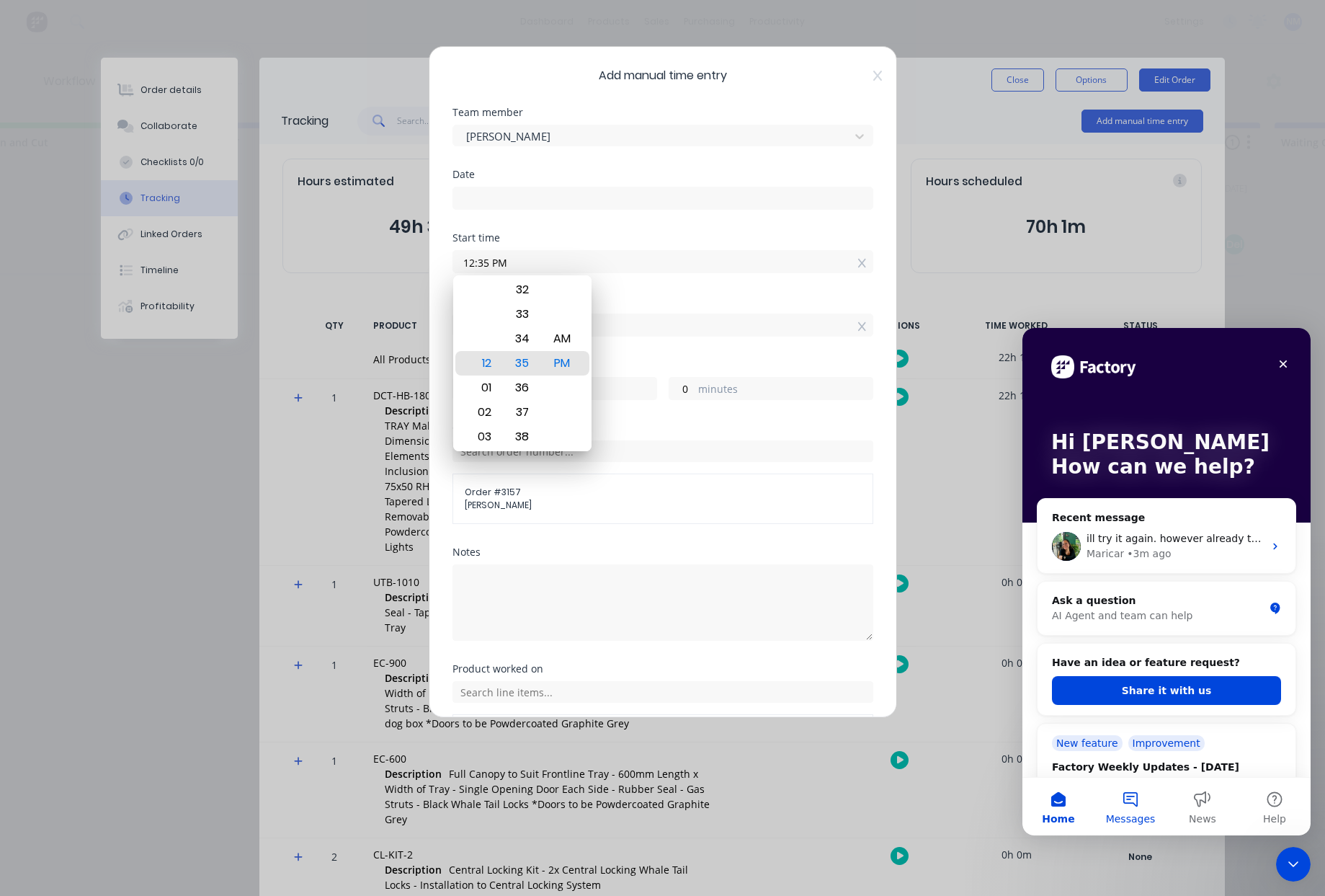
click at [1133, 808] on button "Messages" at bounding box center [1130, 806] width 72 height 58
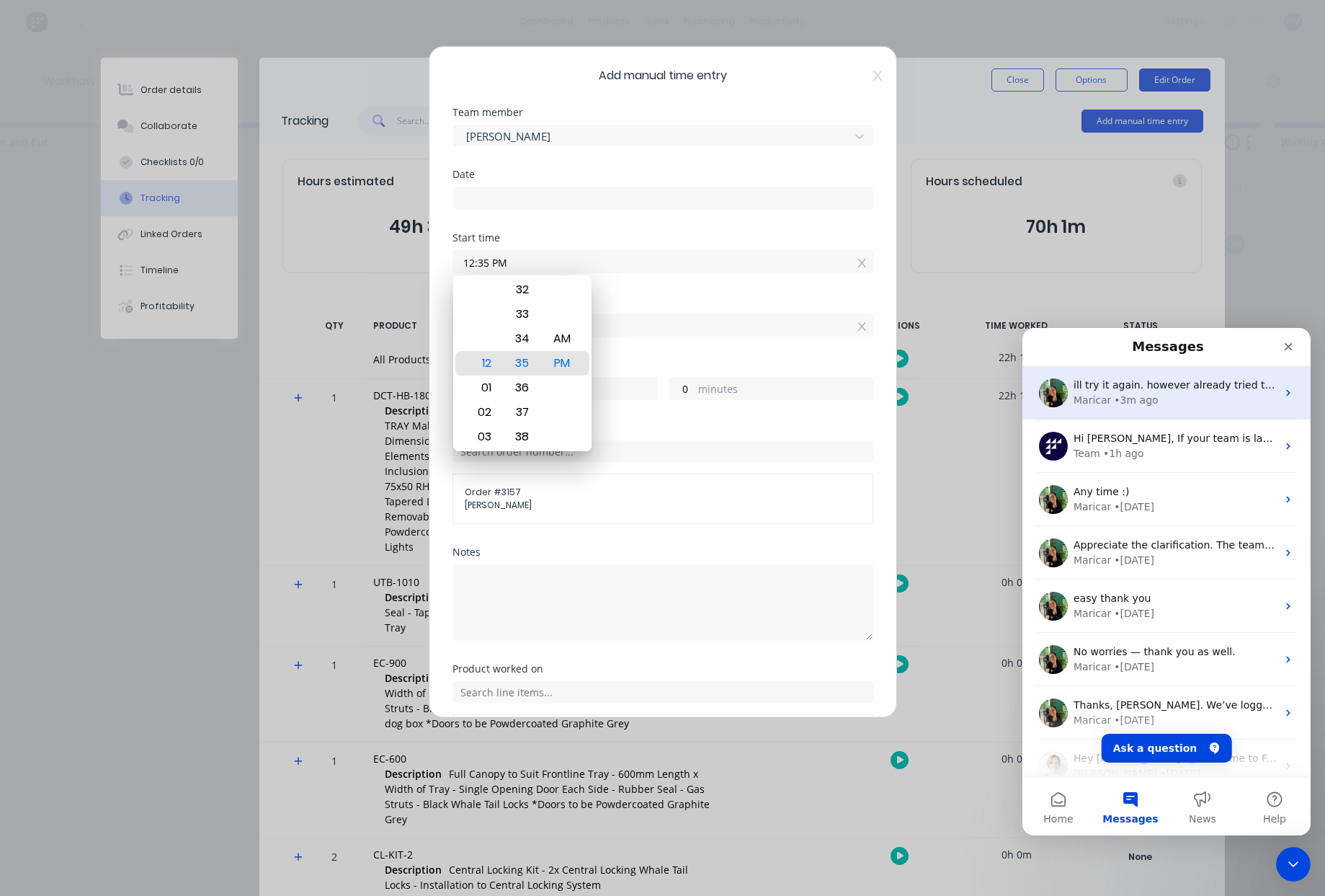
click at [1161, 411] on div "ill try it again. however already tried that Maricar • 3m ago" at bounding box center [1166, 392] width 288 height 53
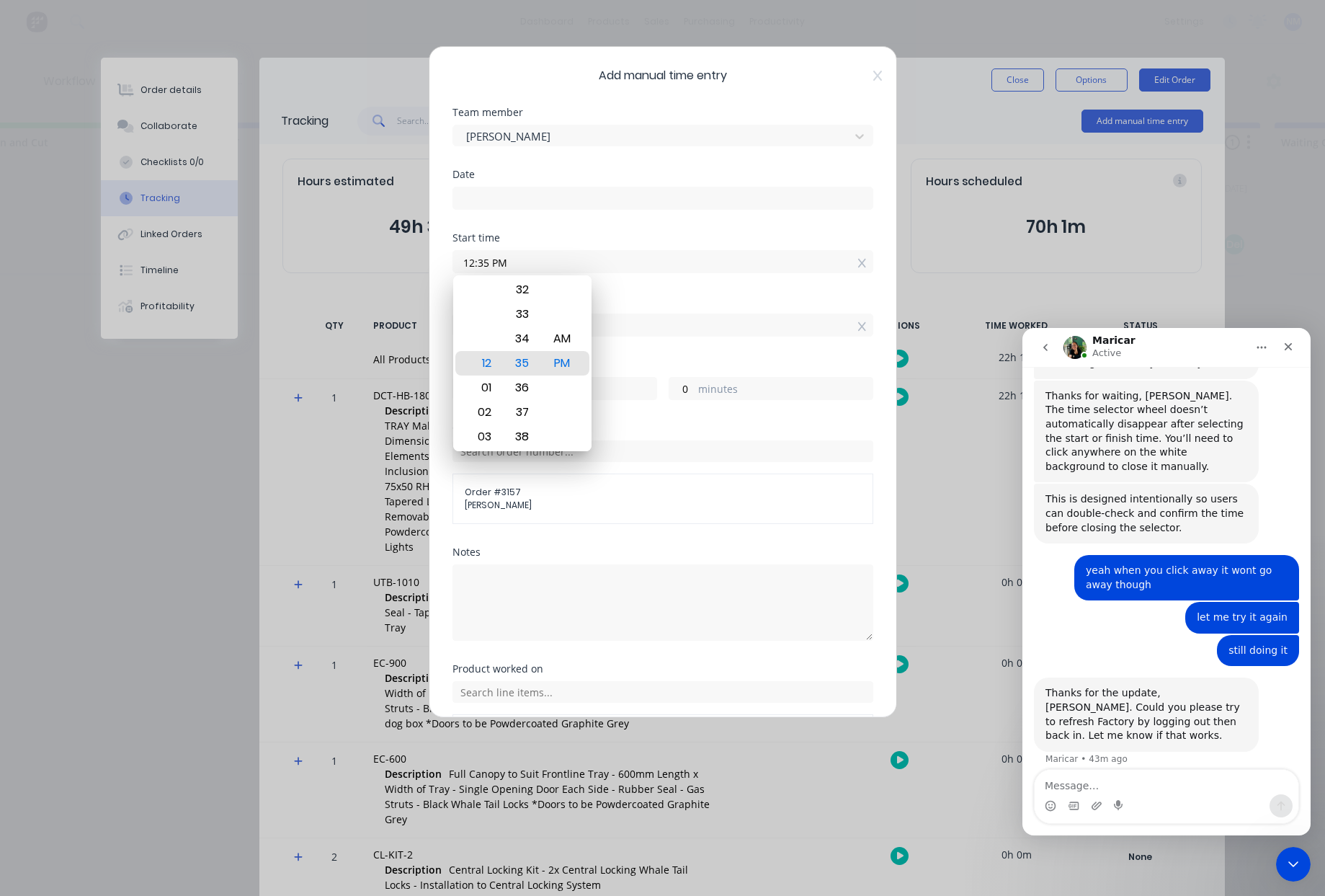
scroll to position [280, 0]
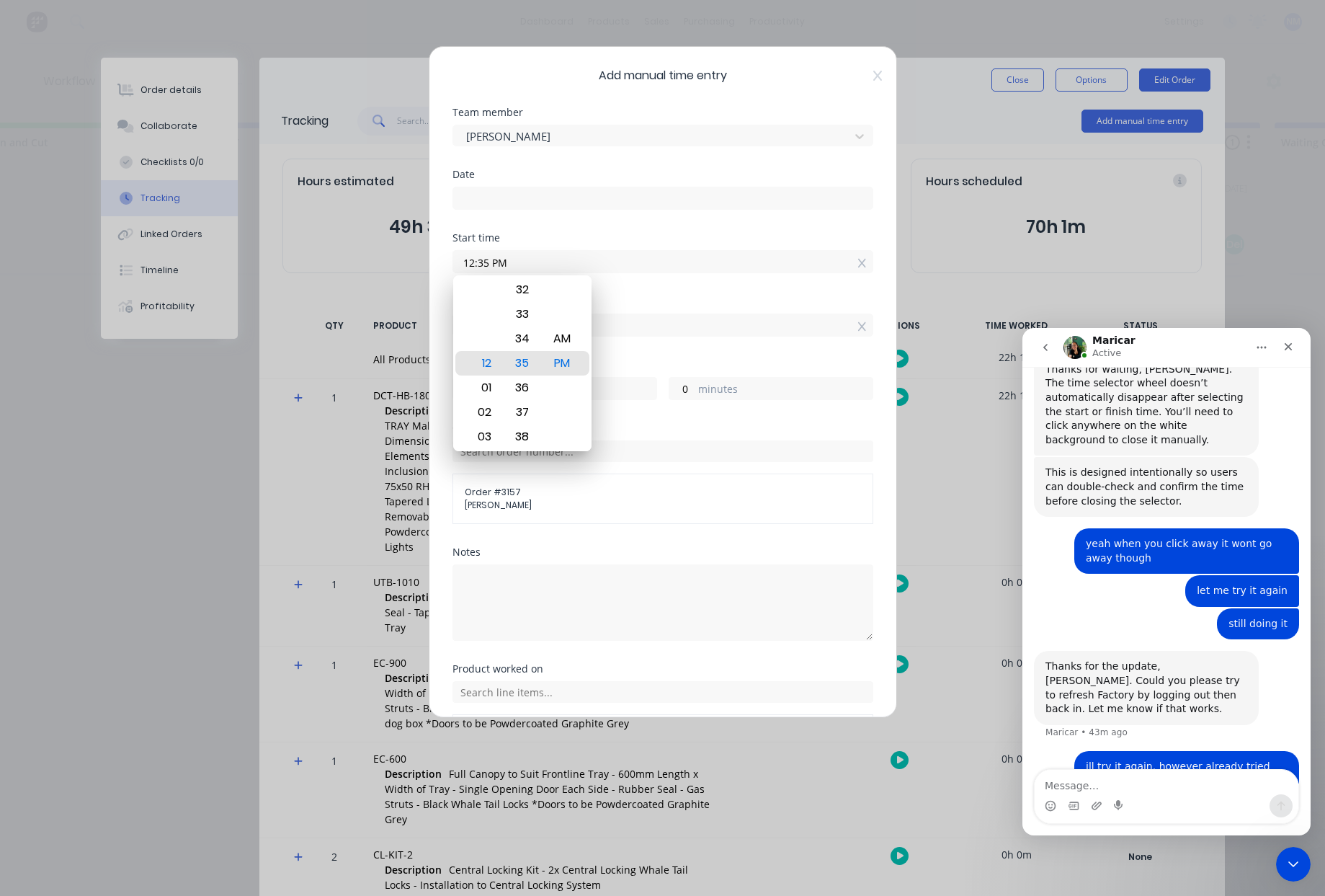
click at [1091, 776] on textarea "Message…" at bounding box center [1167, 782] width 264 height 25
type textarea "still doing the same"
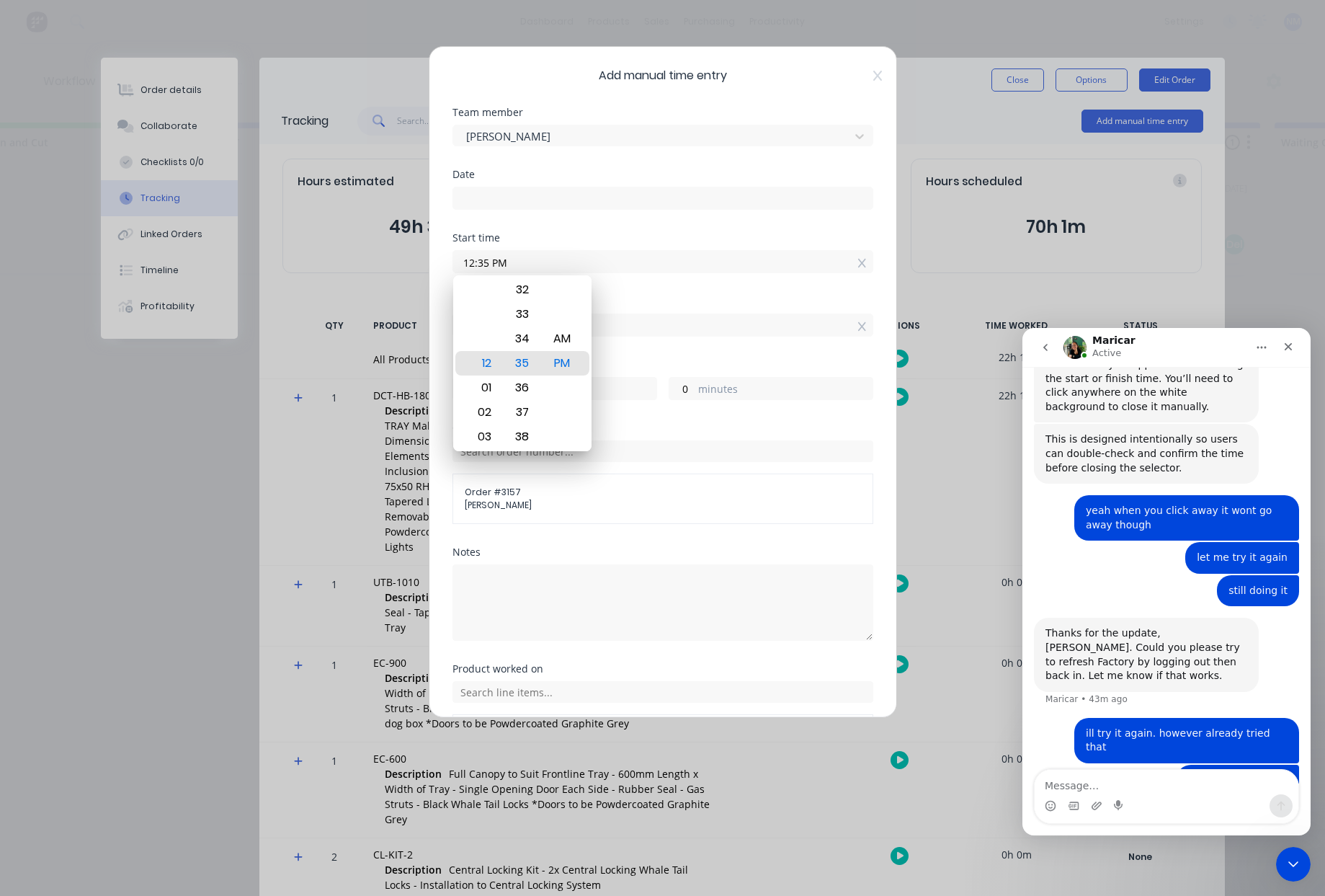
click at [1094, 788] on textarea "Message…" at bounding box center [1167, 782] width 264 height 25
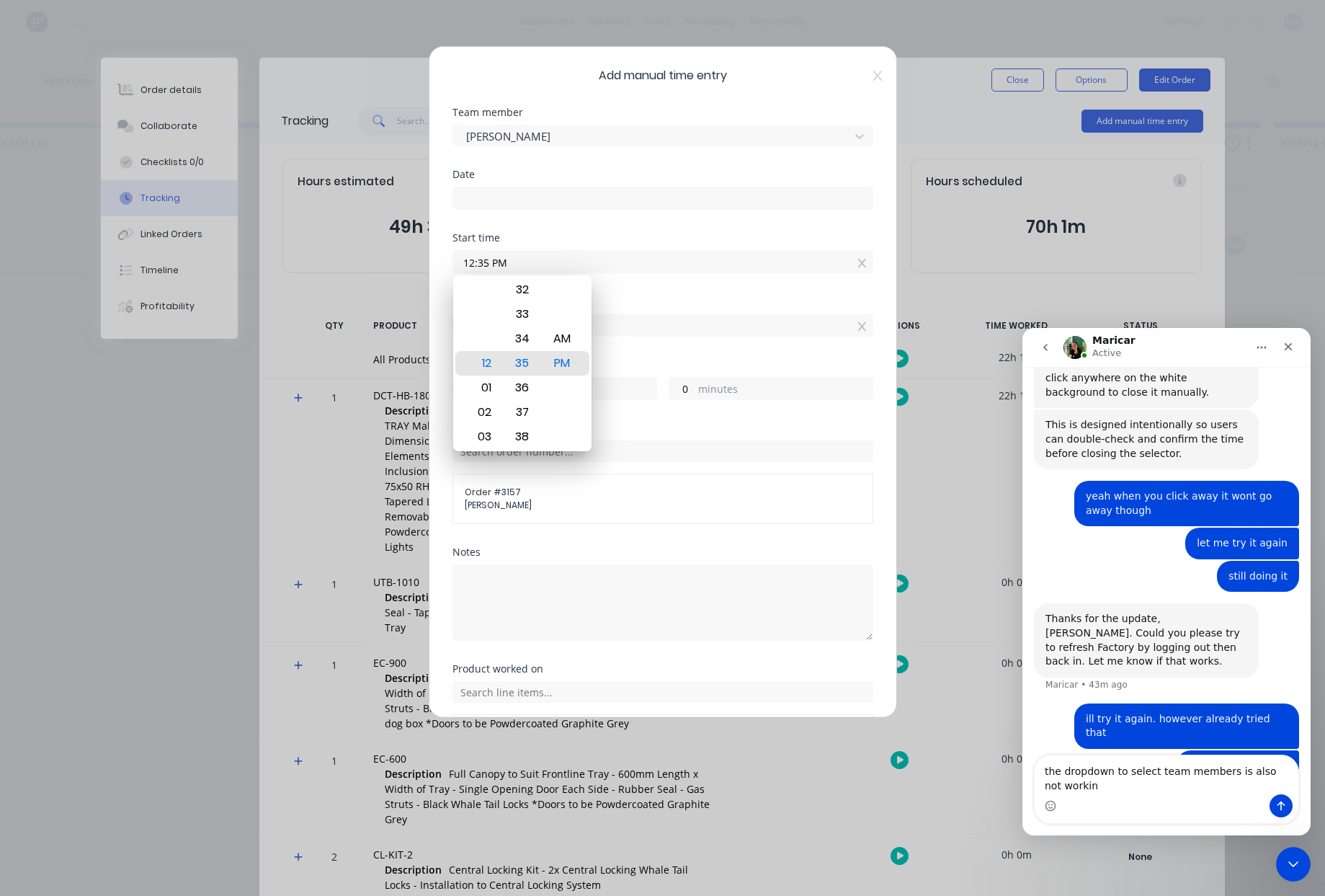
type textarea "the dropdown to select team members is also not working"
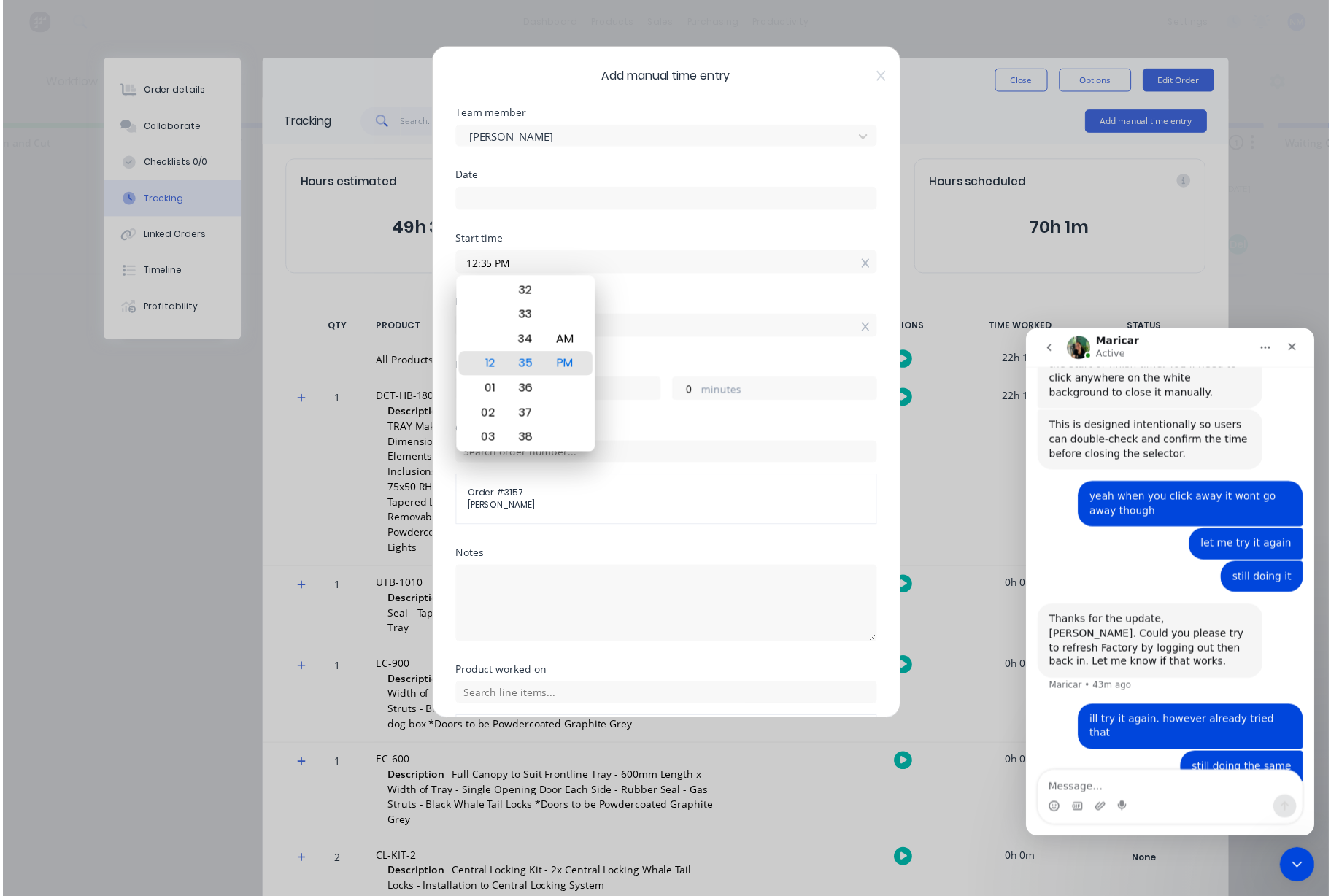
scroll to position [364, 0]
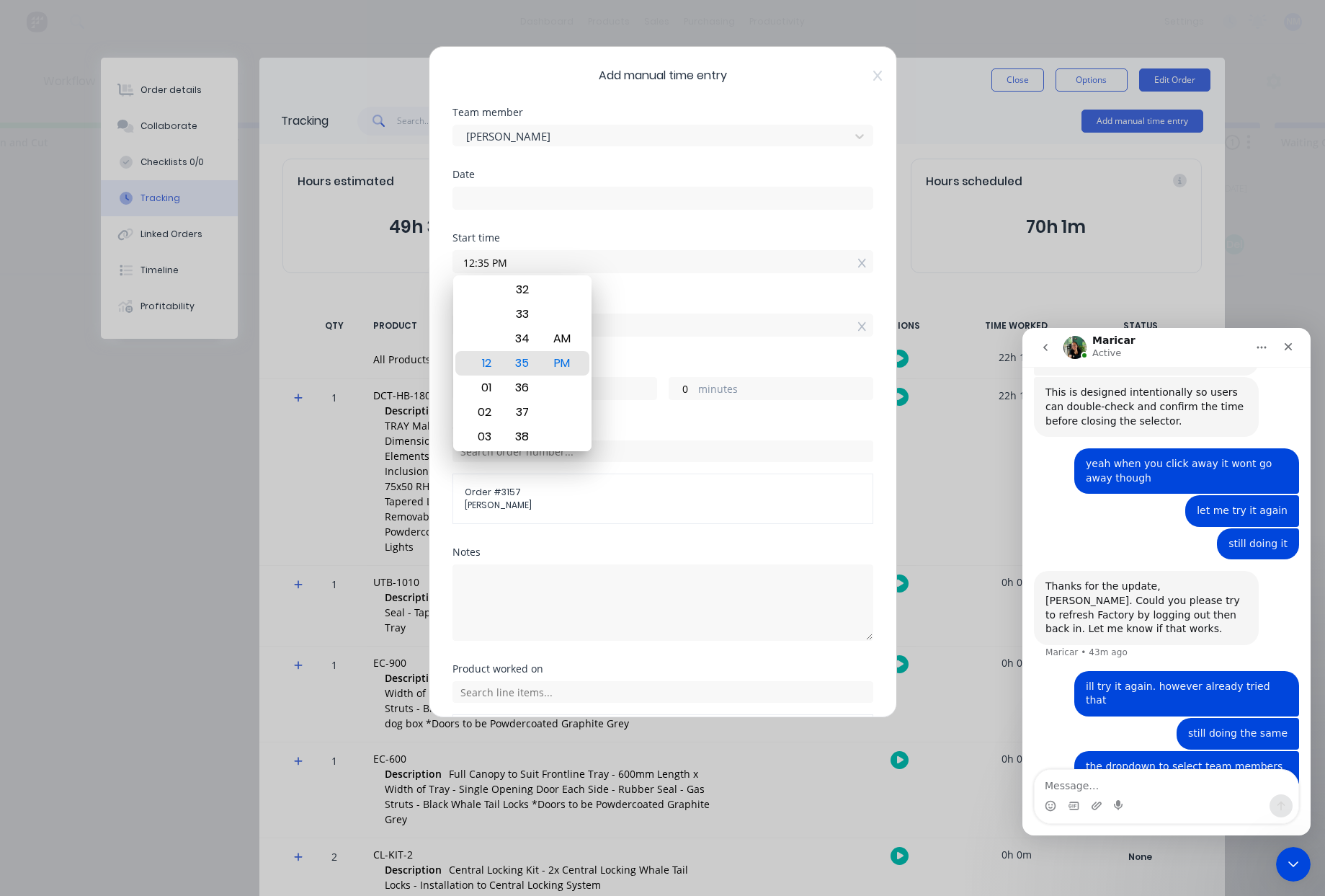
click at [979, 271] on div "Add manual time entry Team member John Fiore Date Start time 12:35 PM Finish ti…" at bounding box center [662, 448] width 1325 height 896
click at [874, 75] on div "Add manual time entry Team member John Fiore Date Start time 12:35 PM Finish ti…" at bounding box center [663, 382] width 469 height 672
click at [874, 73] on icon at bounding box center [878, 75] width 9 height 12
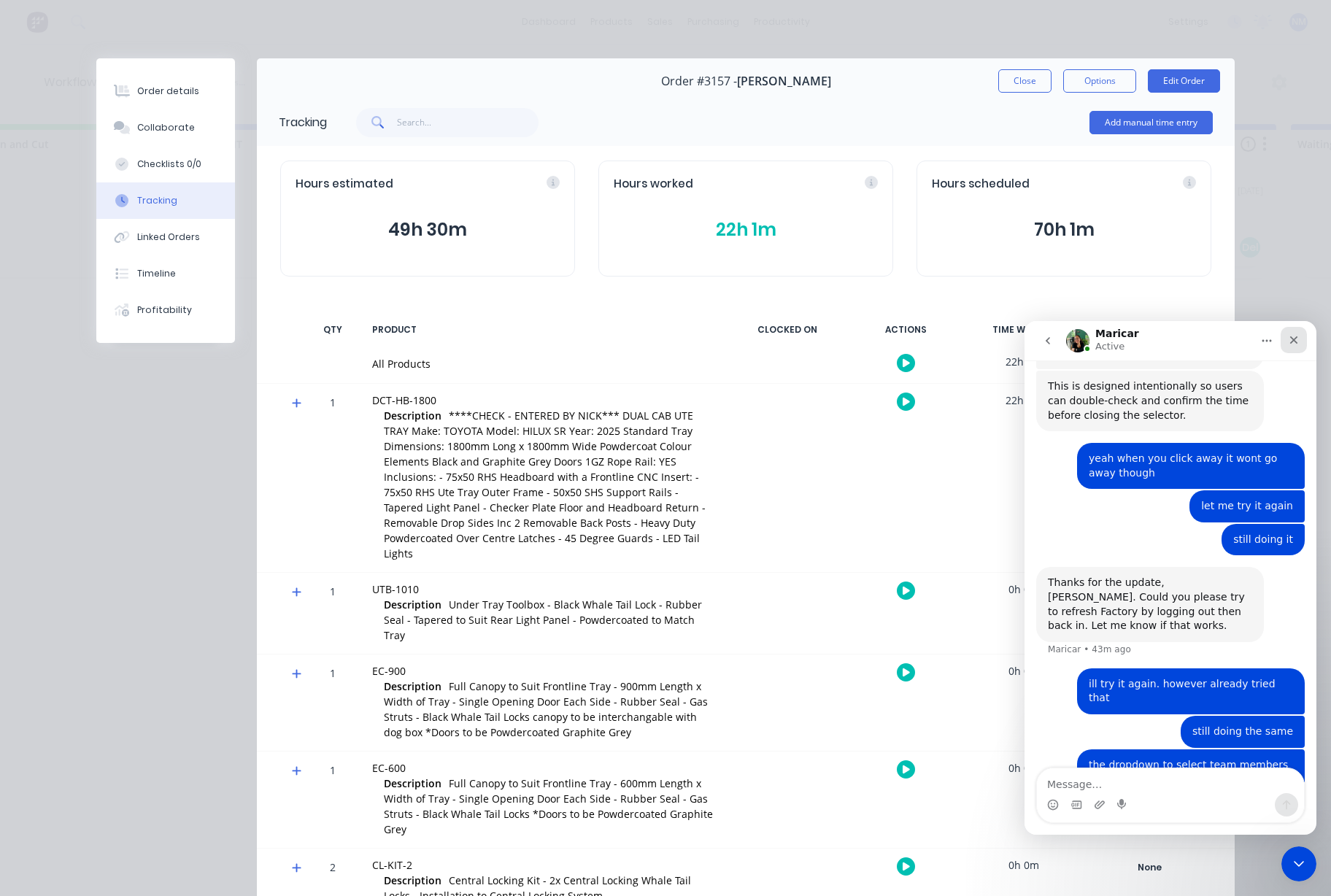
click at [1289, 340] on icon "Close" at bounding box center [1293, 340] width 12 height 12
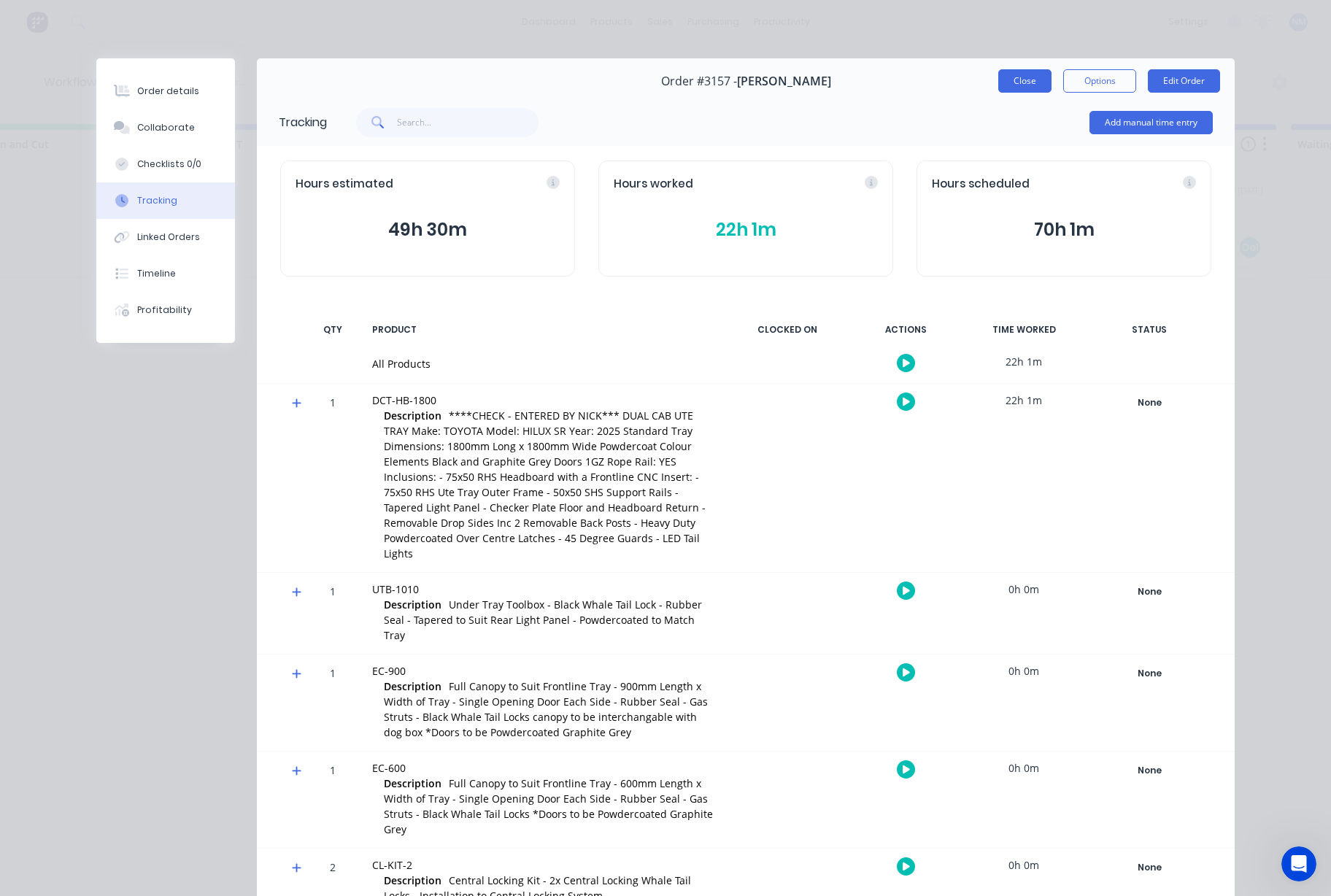
click at [1025, 85] on button "Close" at bounding box center [1025, 80] width 53 height 23
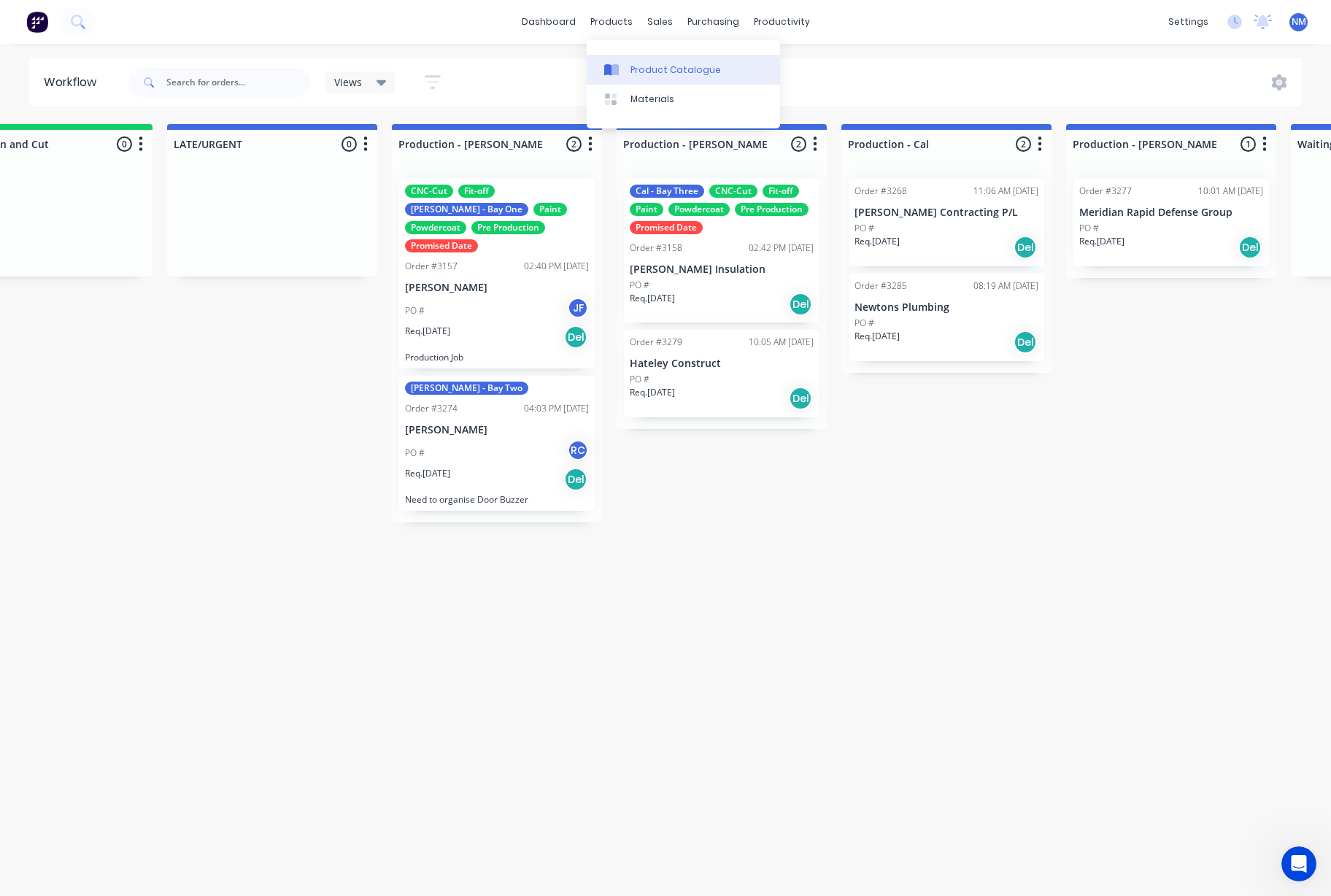
click at [653, 77] on link "Product Catalogue" at bounding box center [683, 69] width 193 height 29
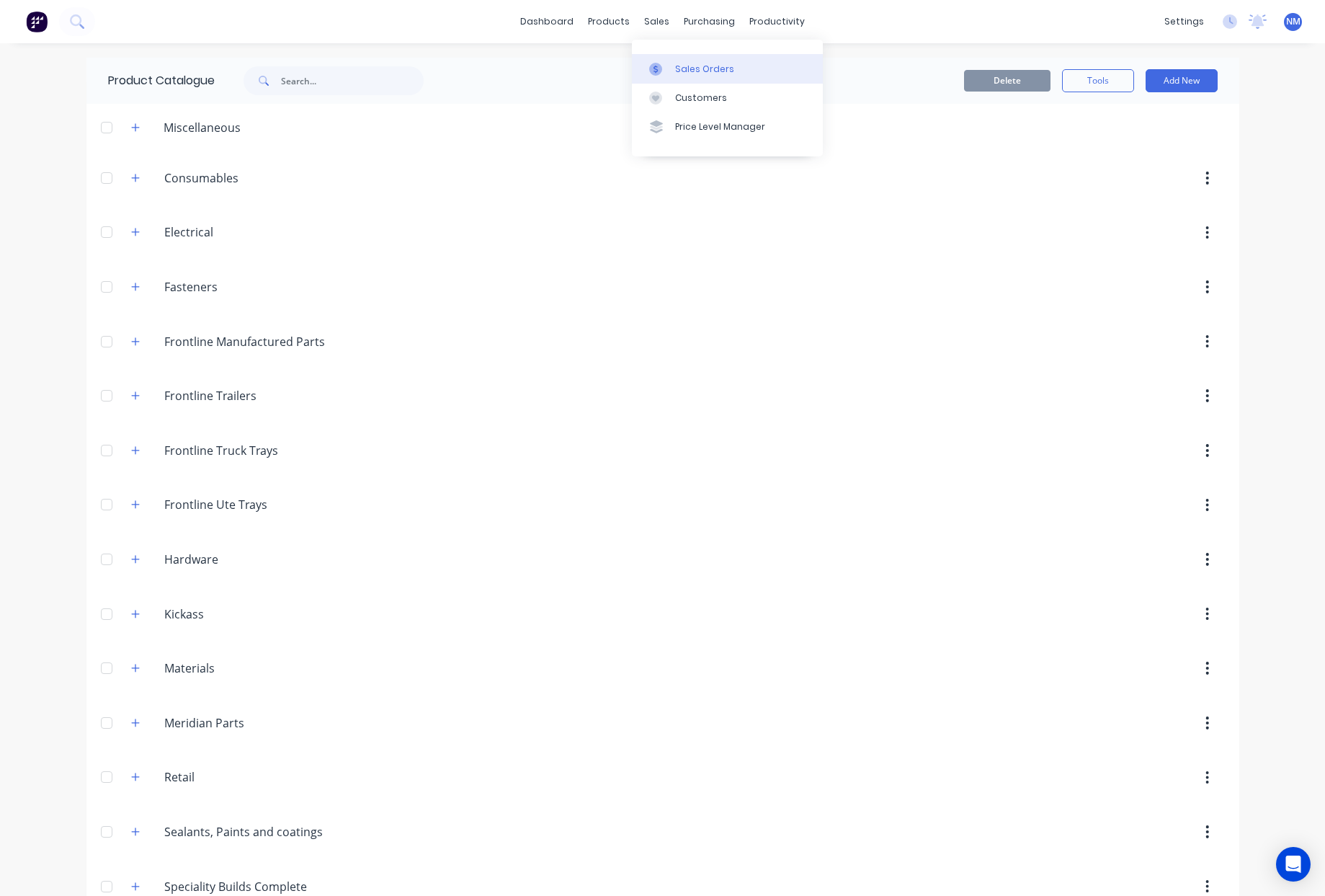
click at [717, 71] on div "Sales Orders" at bounding box center [705, 69] width 59 height 13
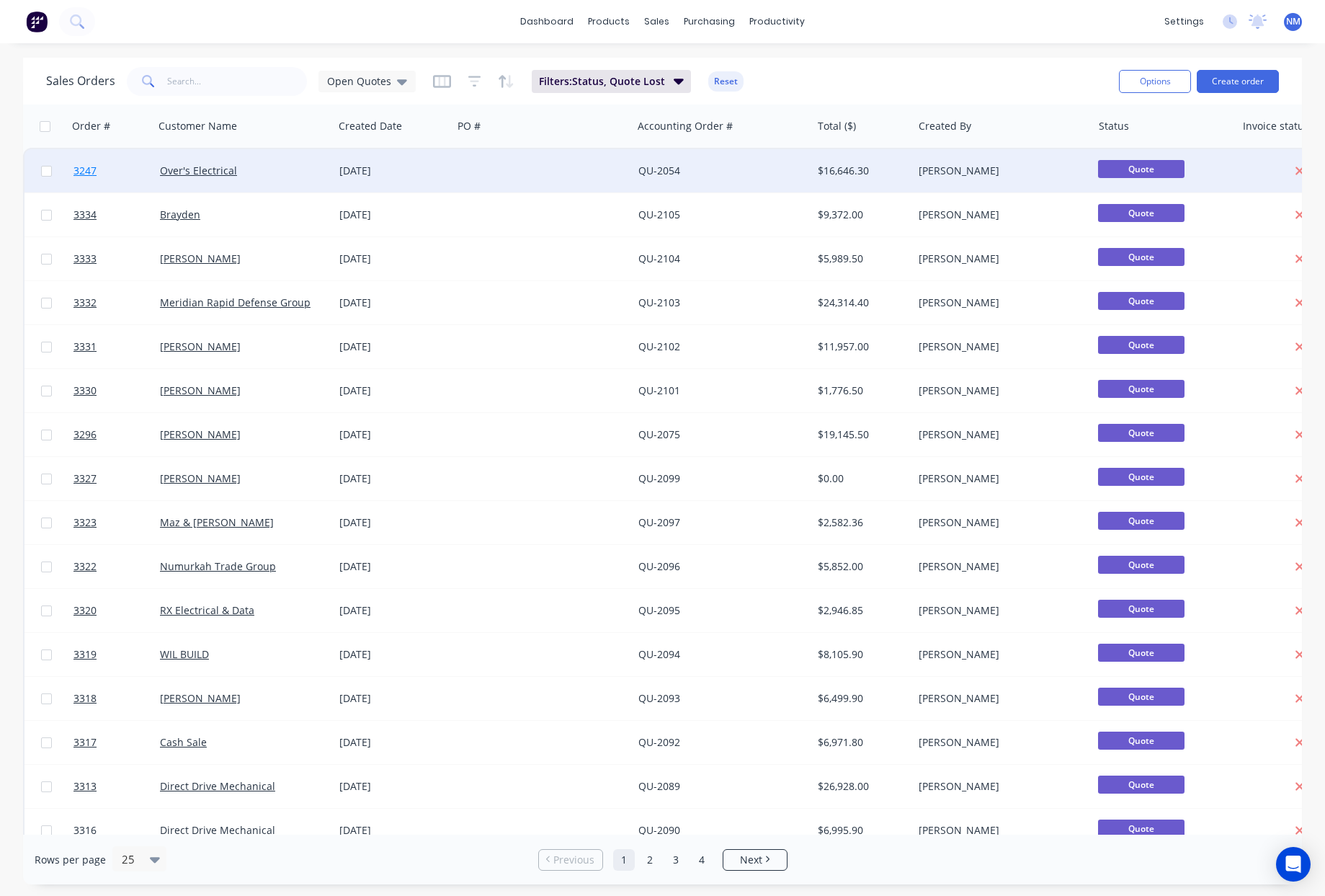
click at [90, 169] on span "3247" at bounding box center [85, 171] width 23 height 14
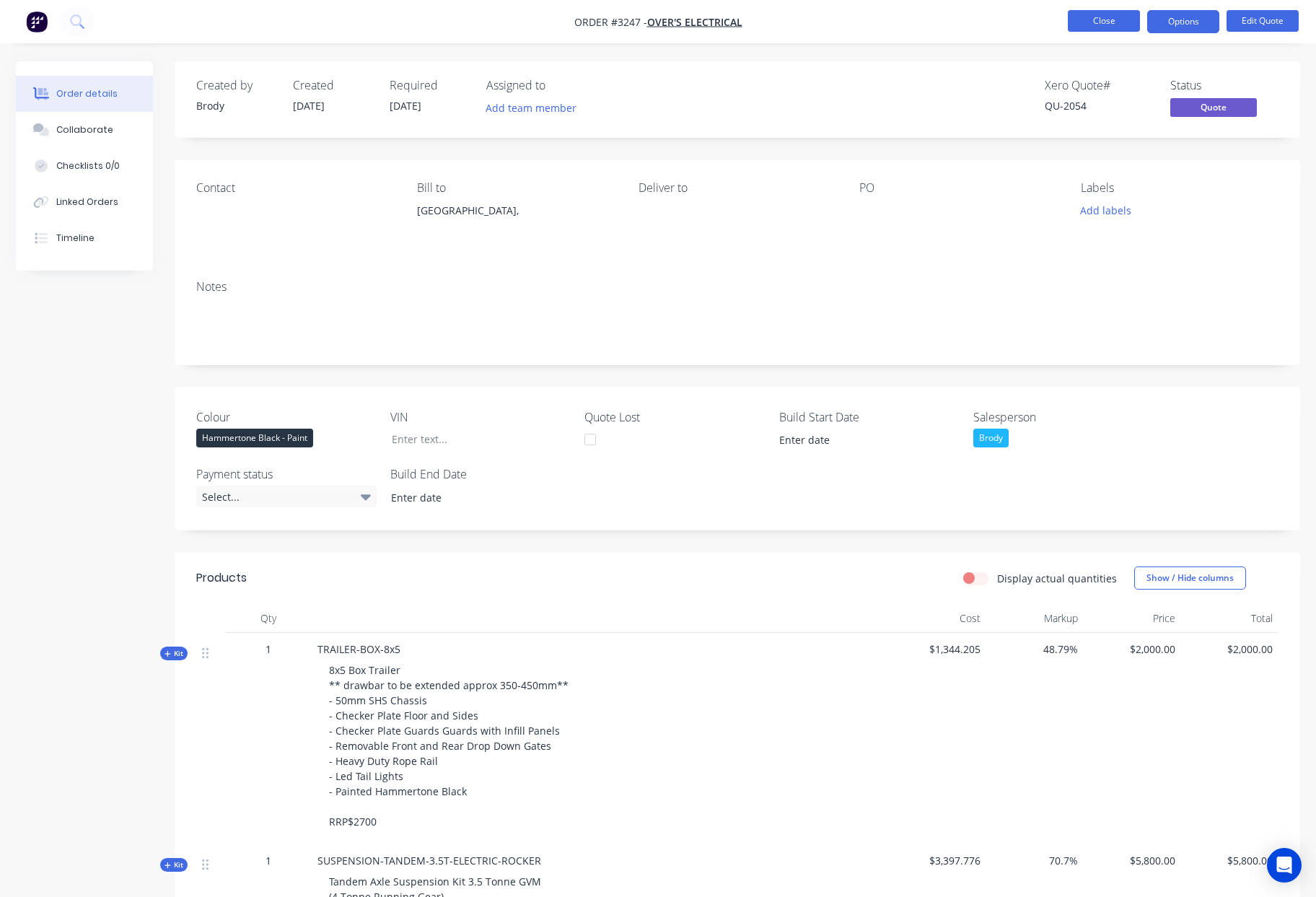
click at [1095, 21] on button "Close" at bounding box center [1104, 21] width 72 height 21
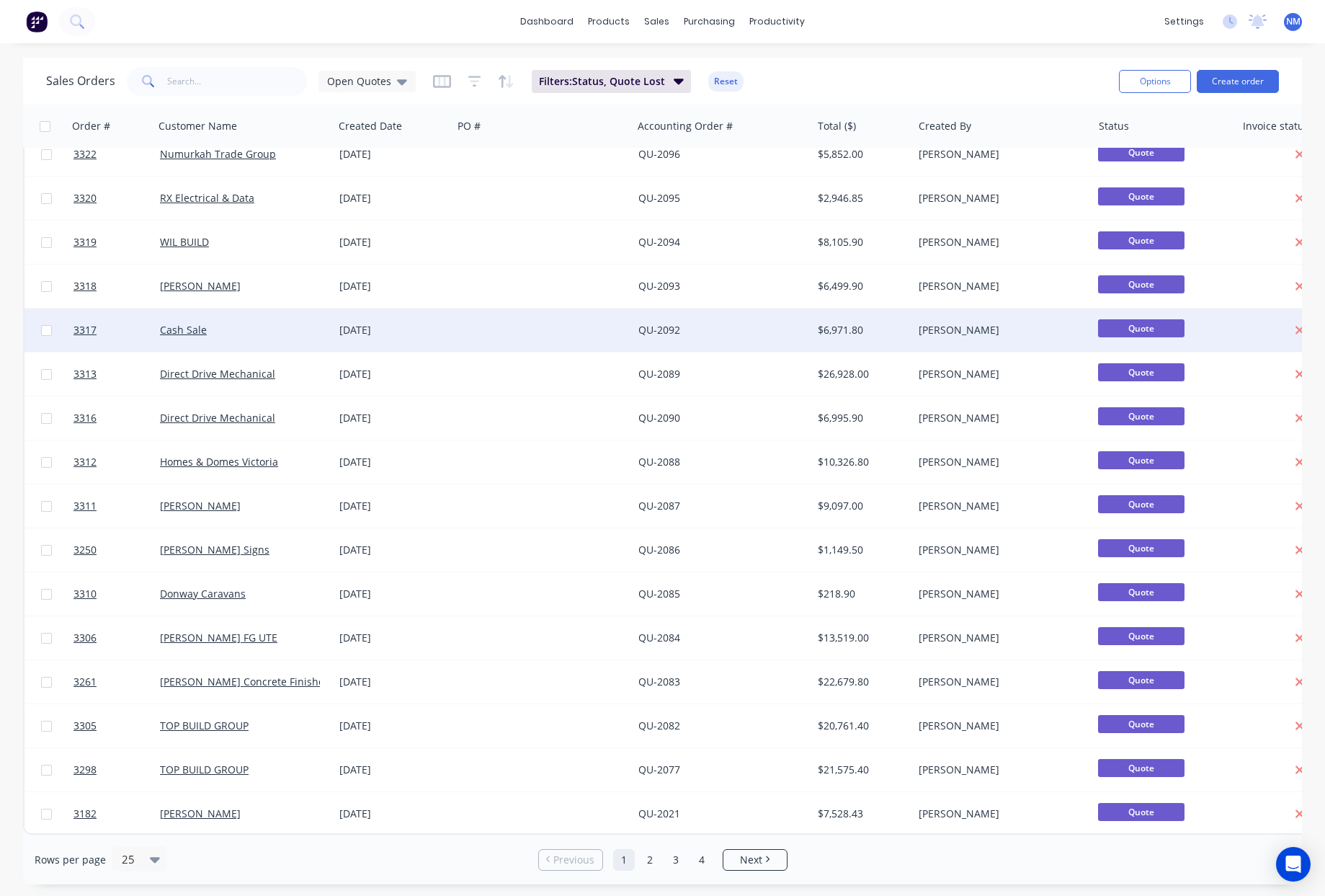
scroll to position [419, 0]
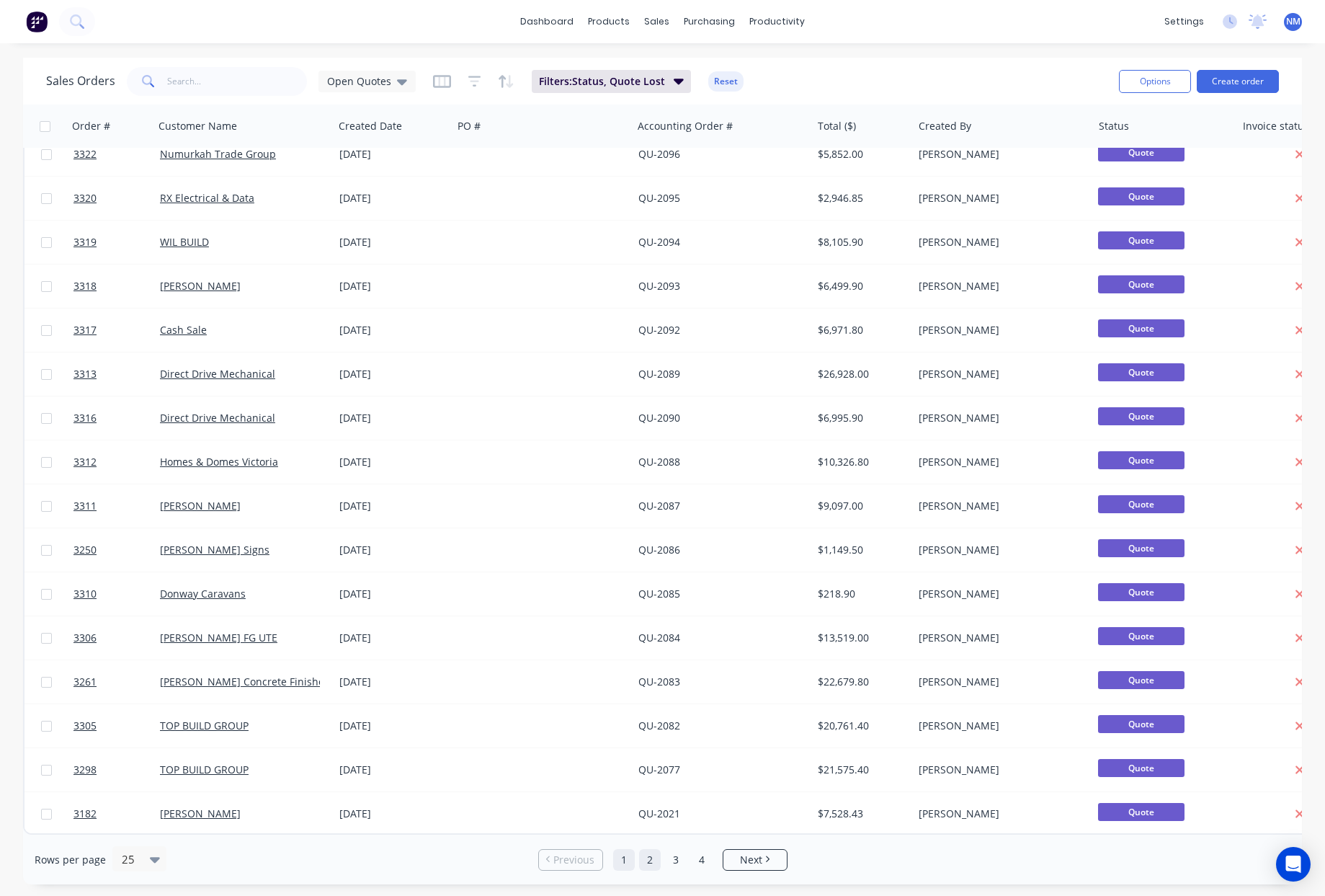
click at [651, 856] on link "2" at bounding box center [650, 859] width 21 height 21
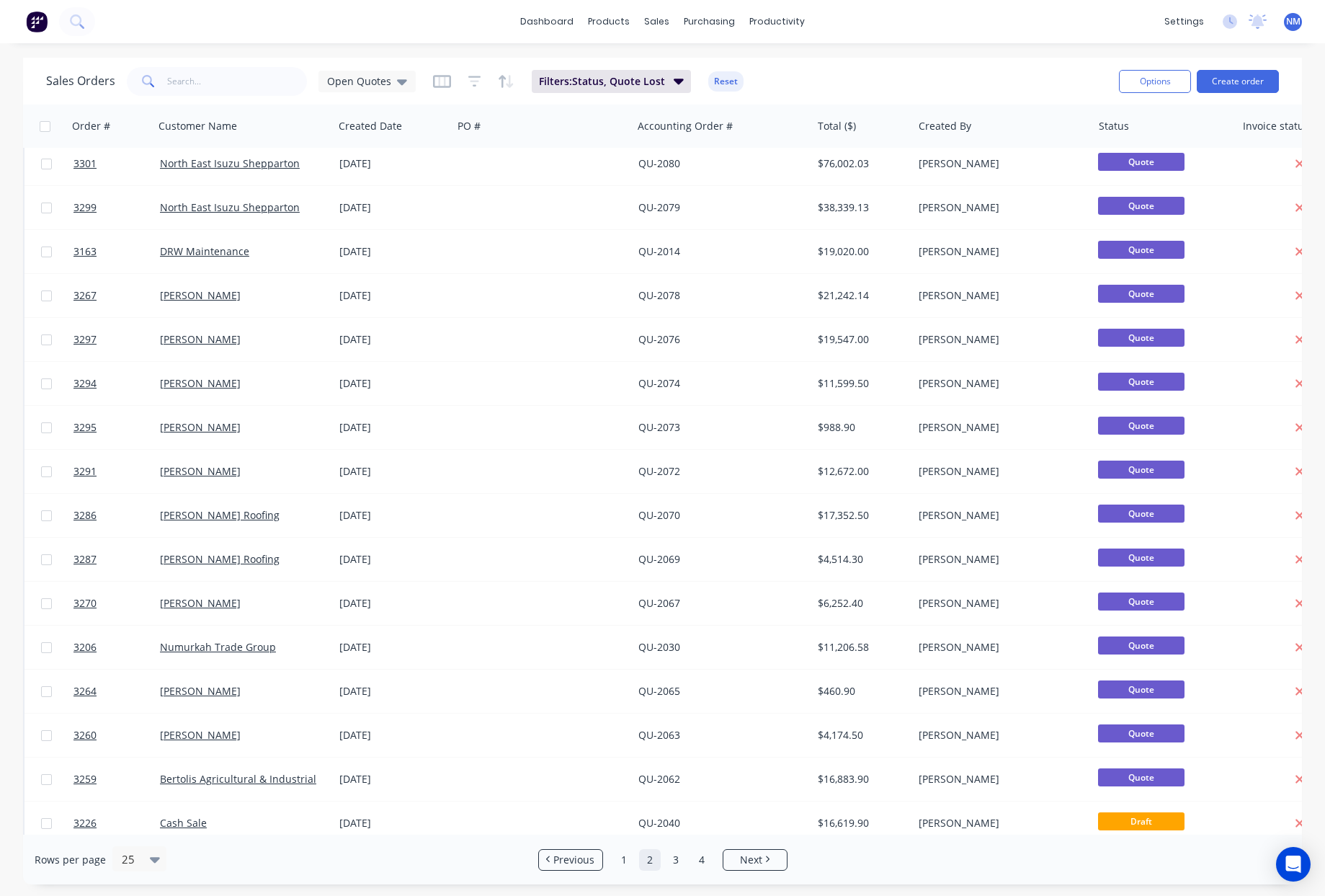
scroll to position [0, 0]
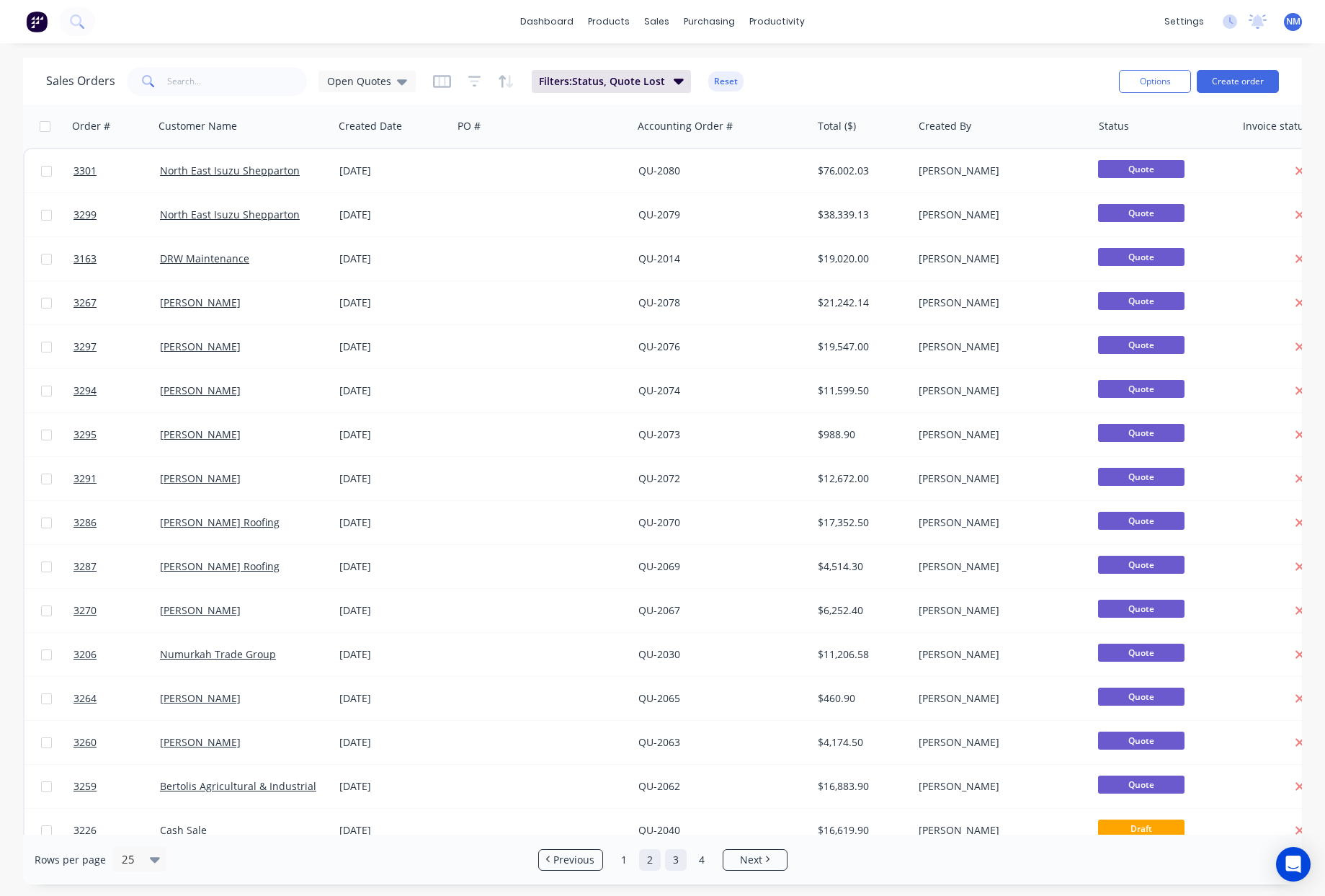
click at [673, 855] on link "3" at bounding box center [675, 859] width 21 height 21
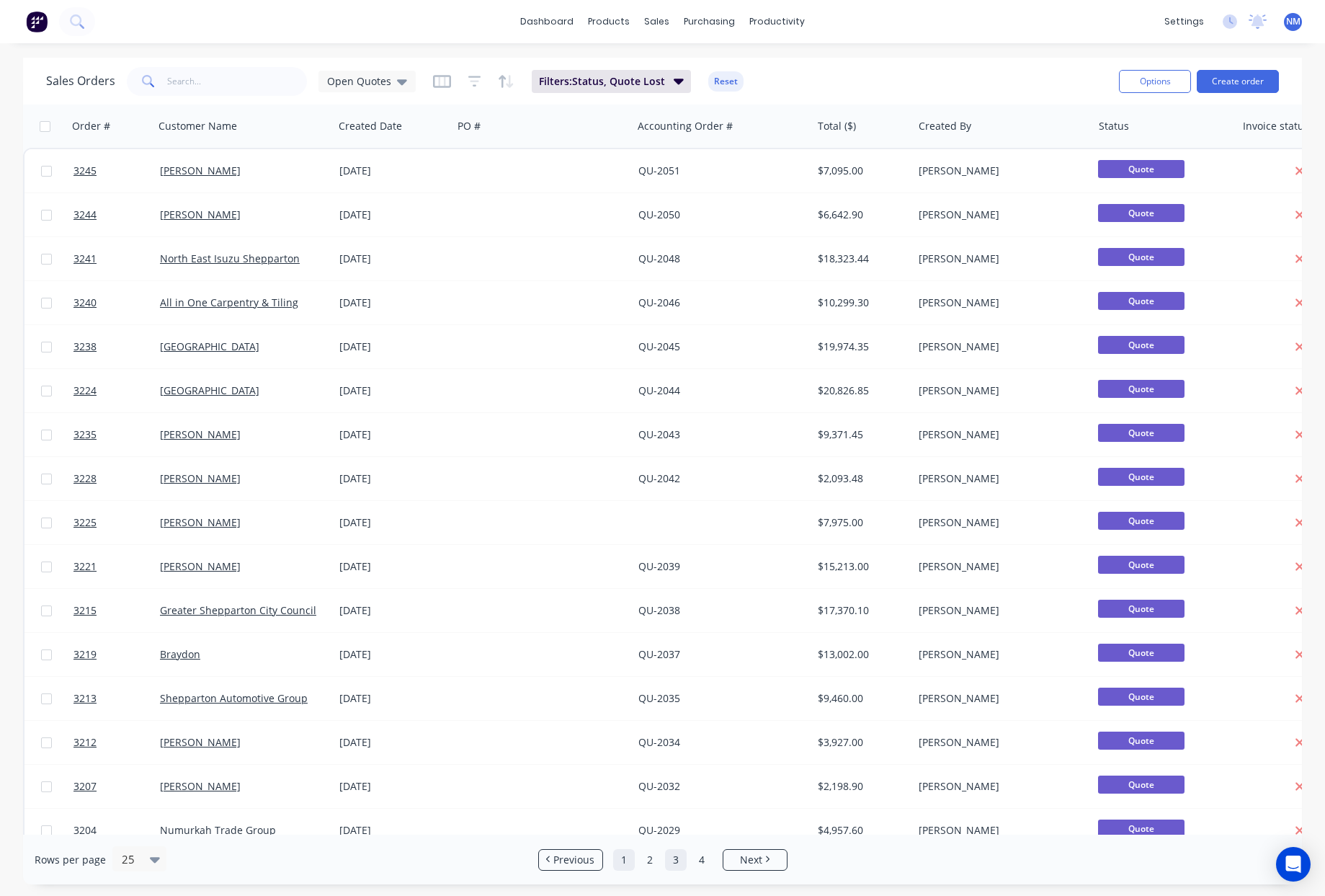
click at [623, 859] on link "1" at bounding box center [624, 859] width 21 height 21
click at [389, 90] on div "Open Quotes" at bounding box center [367, 81] width 97 height 21
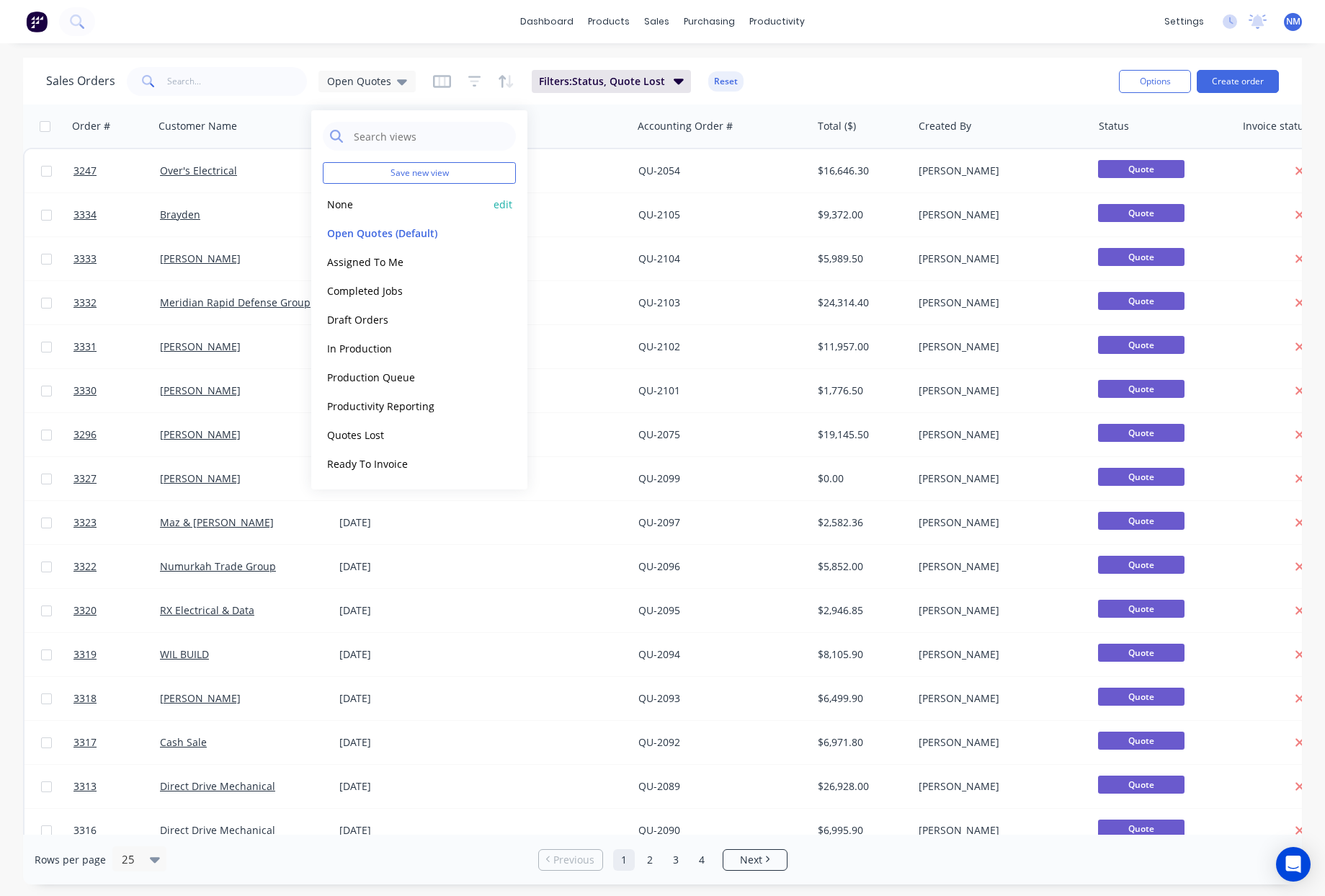
click at [356, 207] on button "None" at bounding box center [404, 204] width 164 height 17
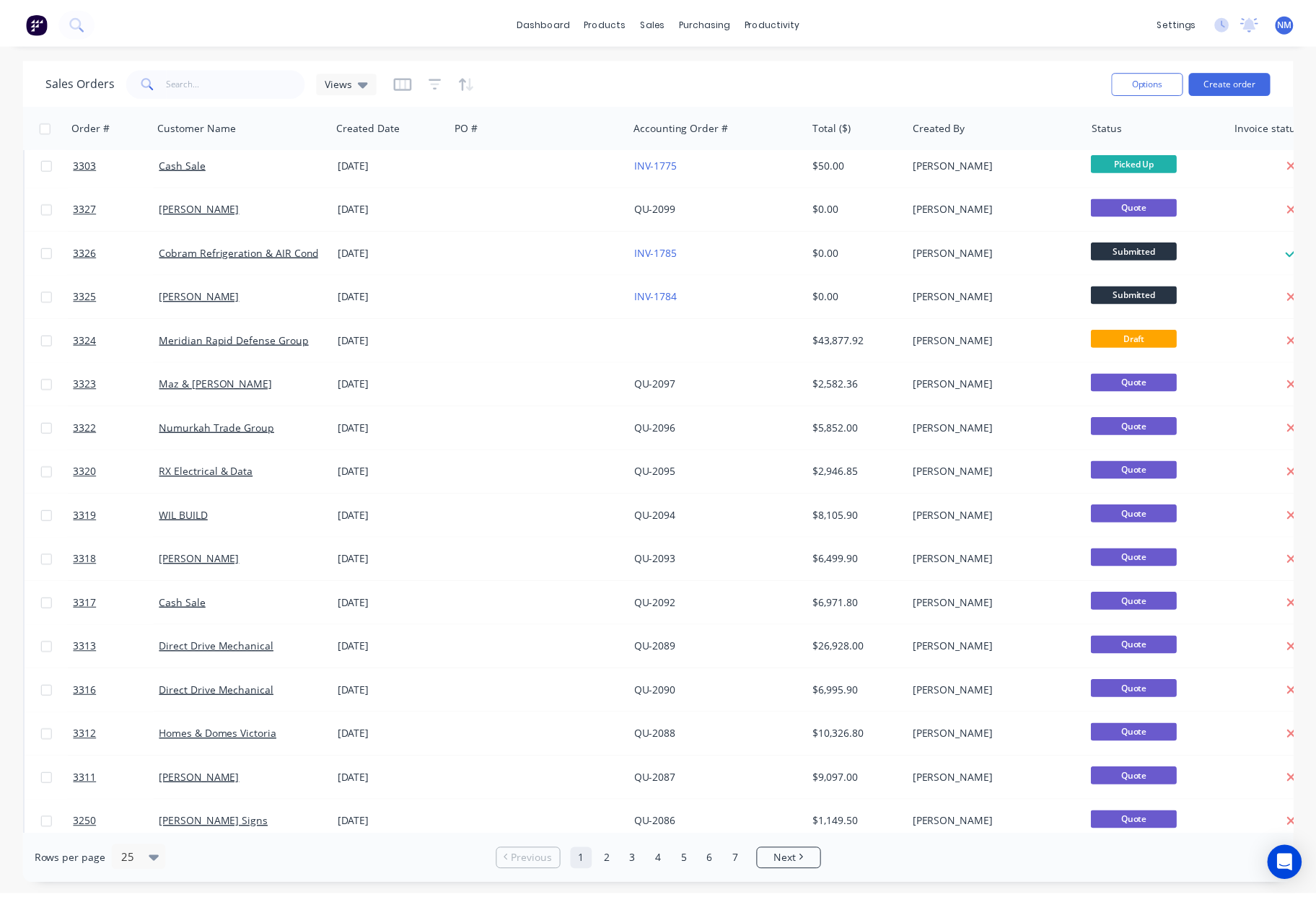
scroll to position [401, 0]
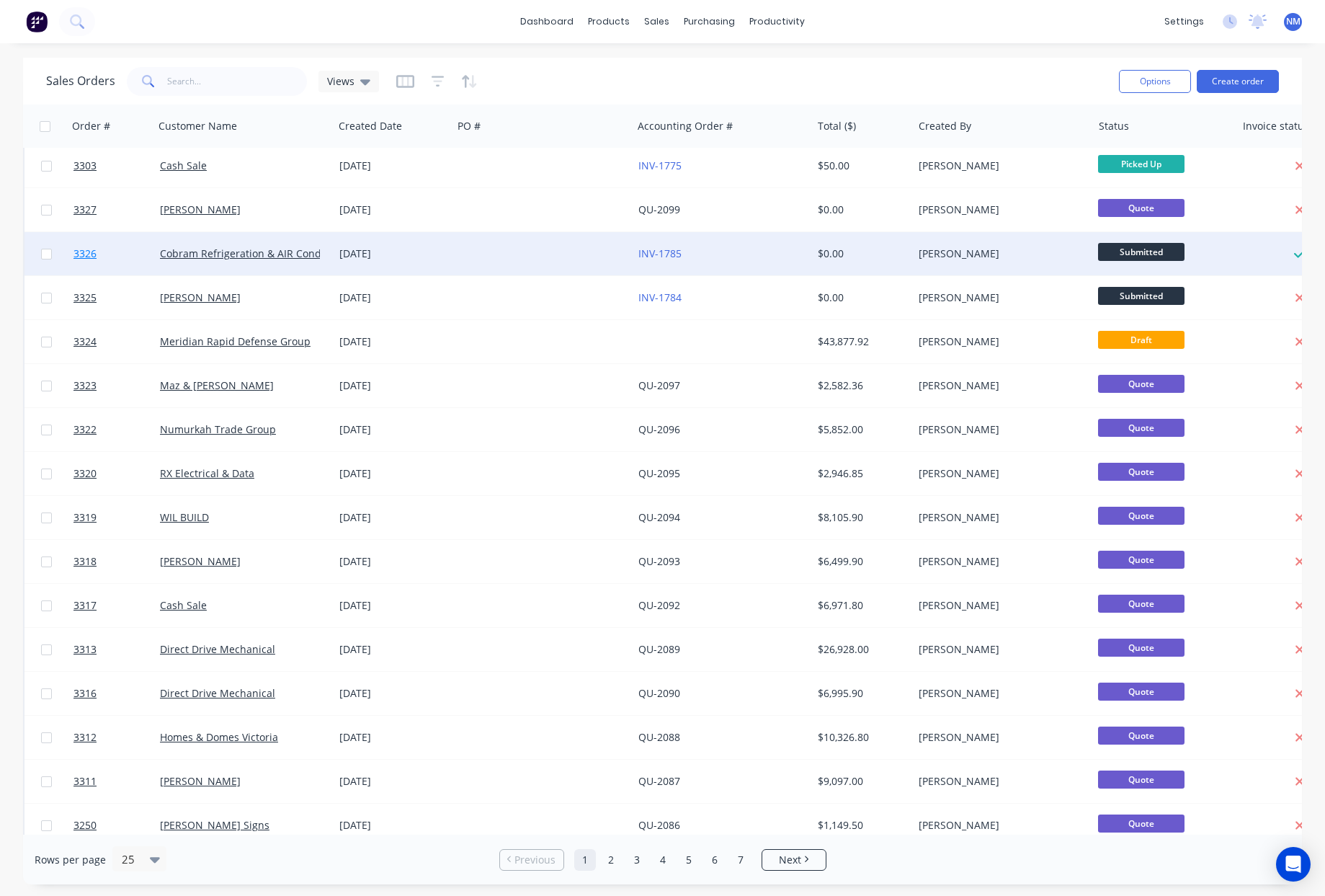
click at [80, 250] on span "3326" at bounding box center [85, 253] width 23 height 14
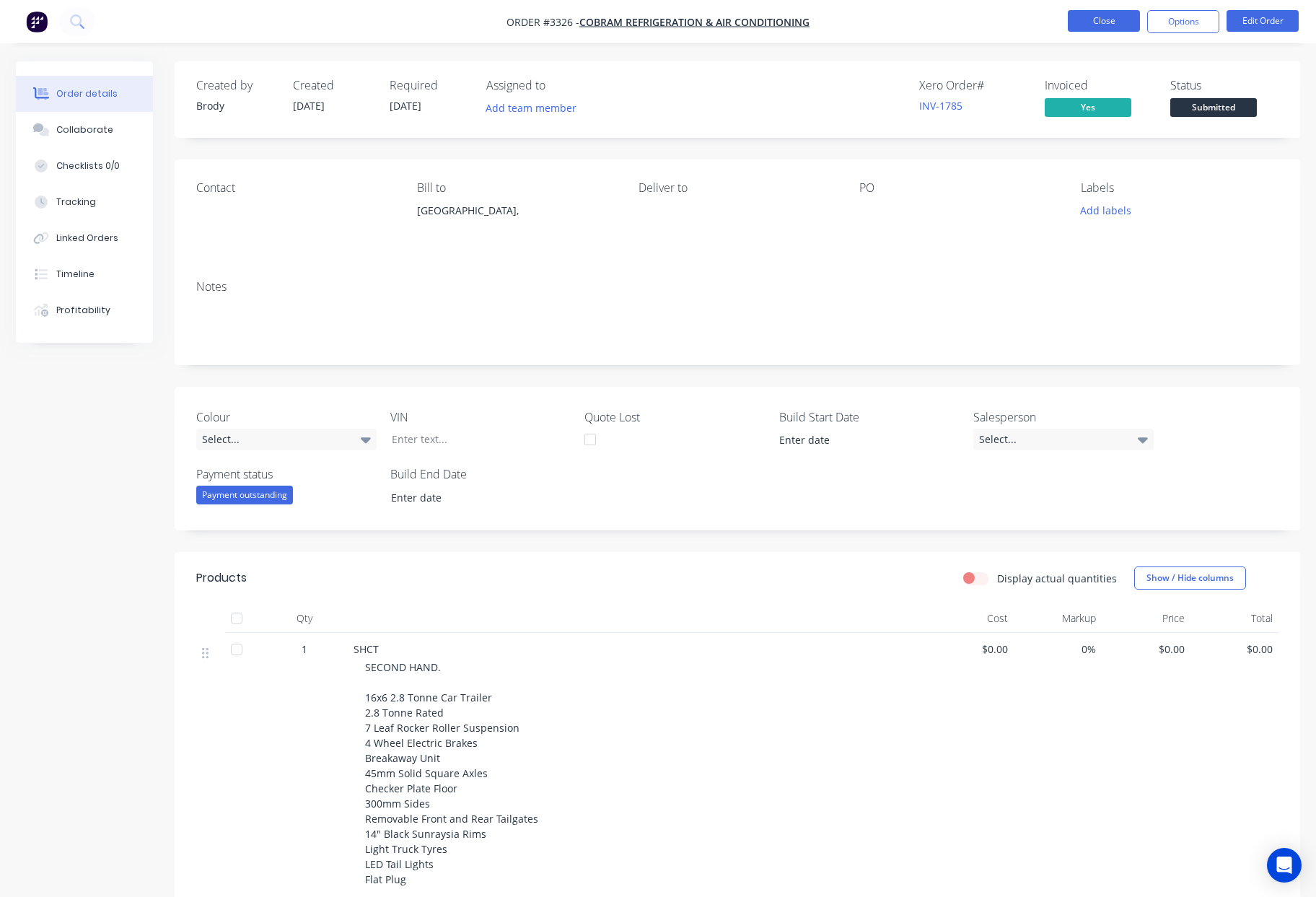
click at [1087, 13] on button "Close" at bounding box center [1104, 21] width 72 height 21
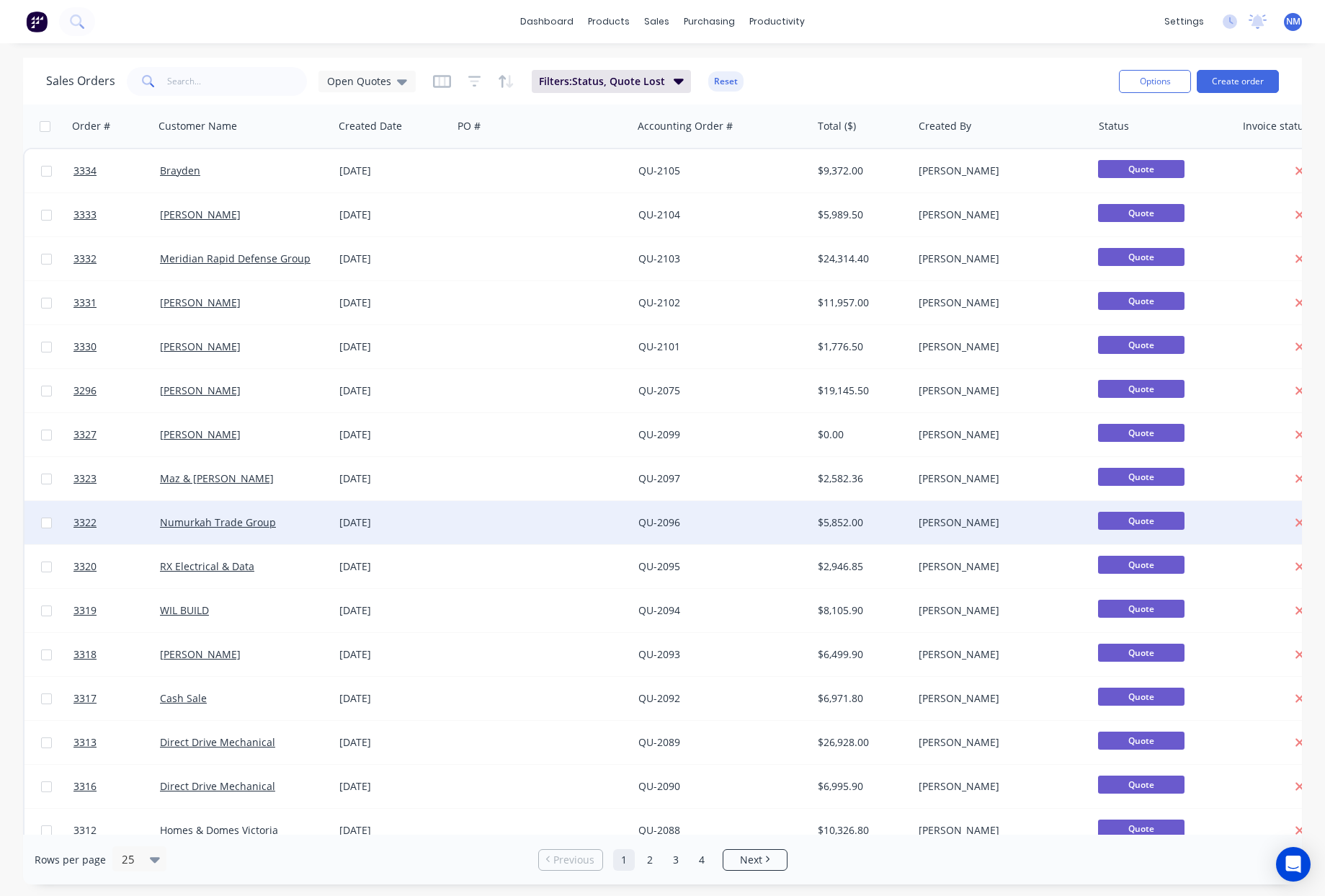
scroll to position [419, 0]
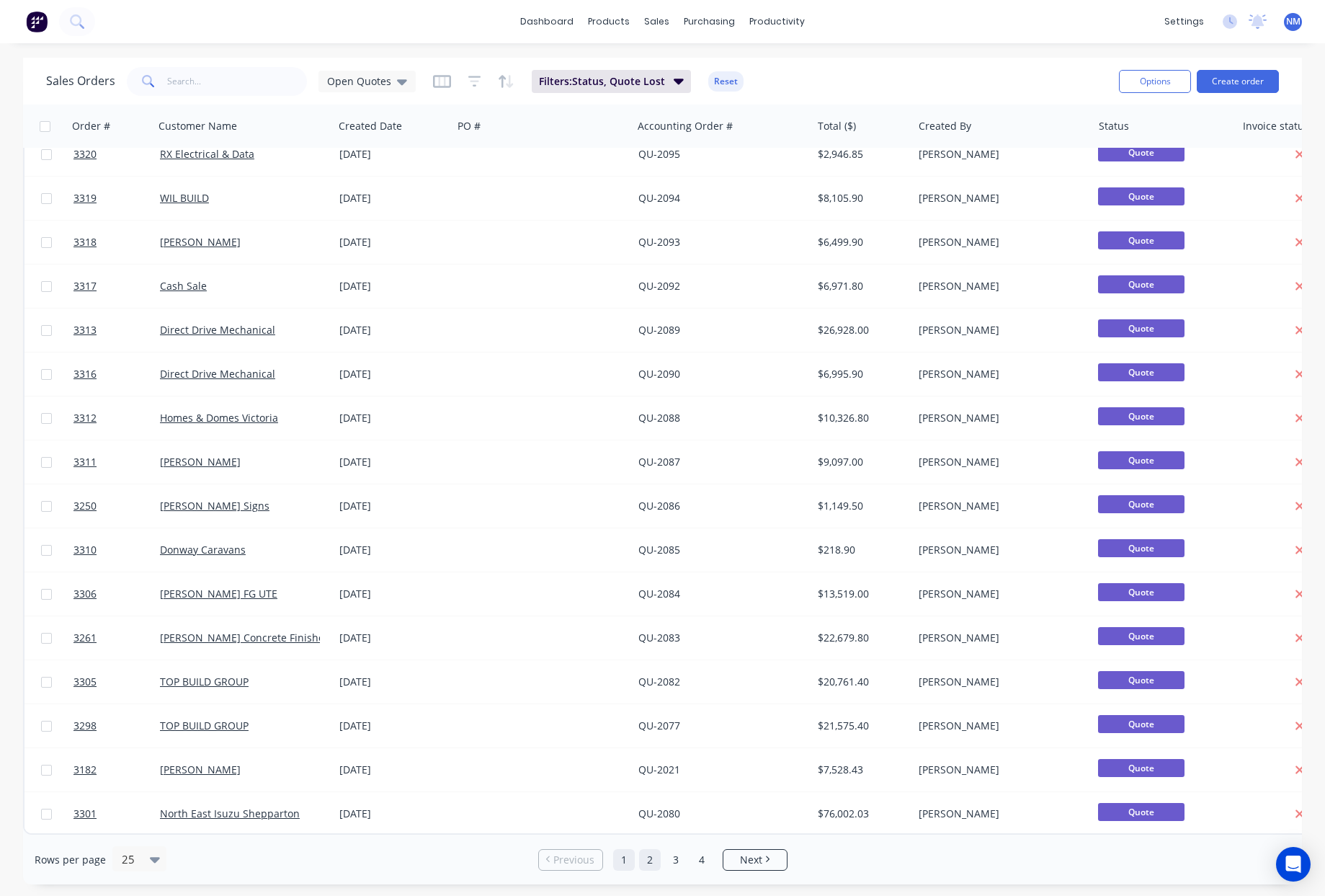
click at [645, 859] on link "2" at bounding box center [650, 859] width 21 height 21
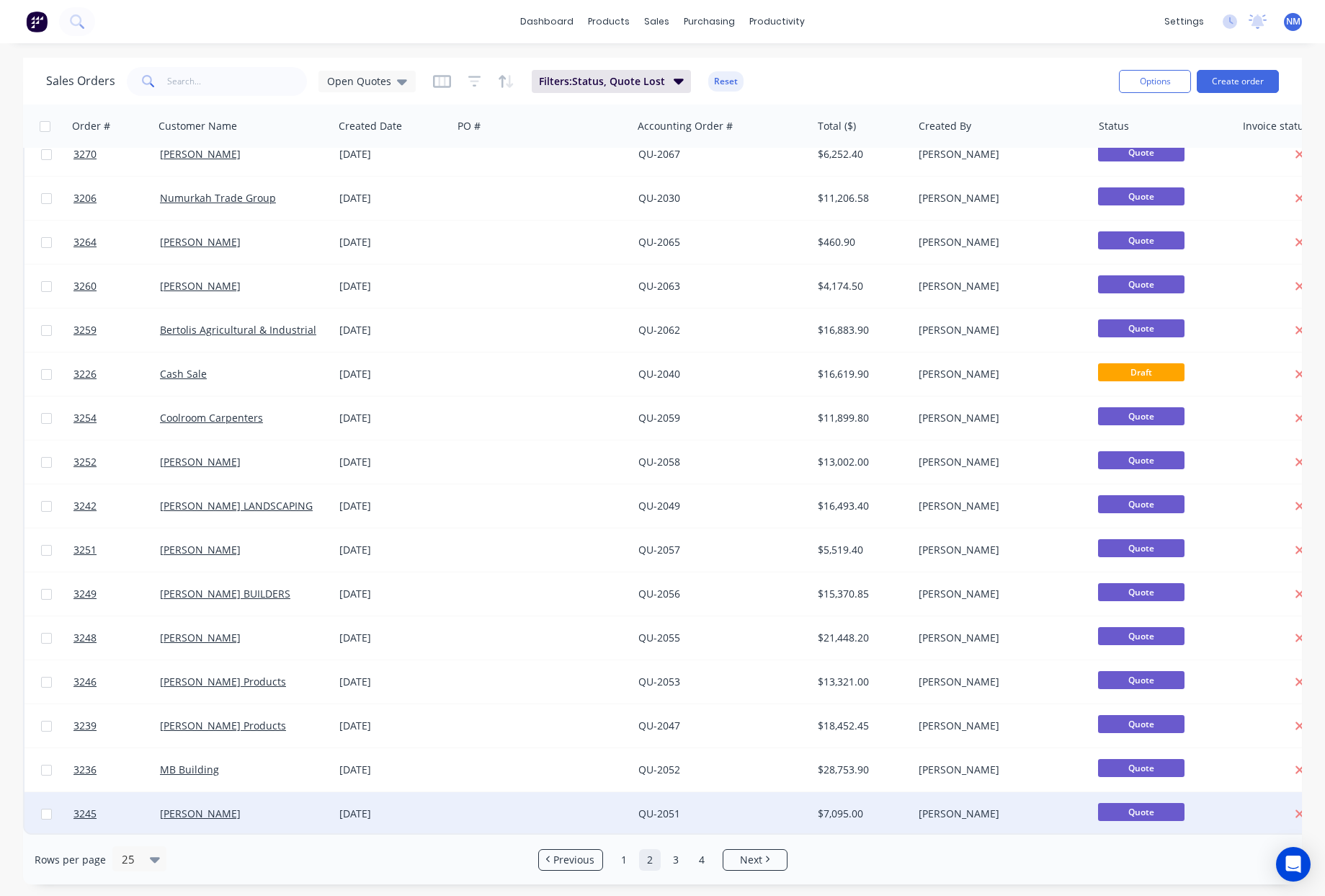
scroll to position [416, 0]
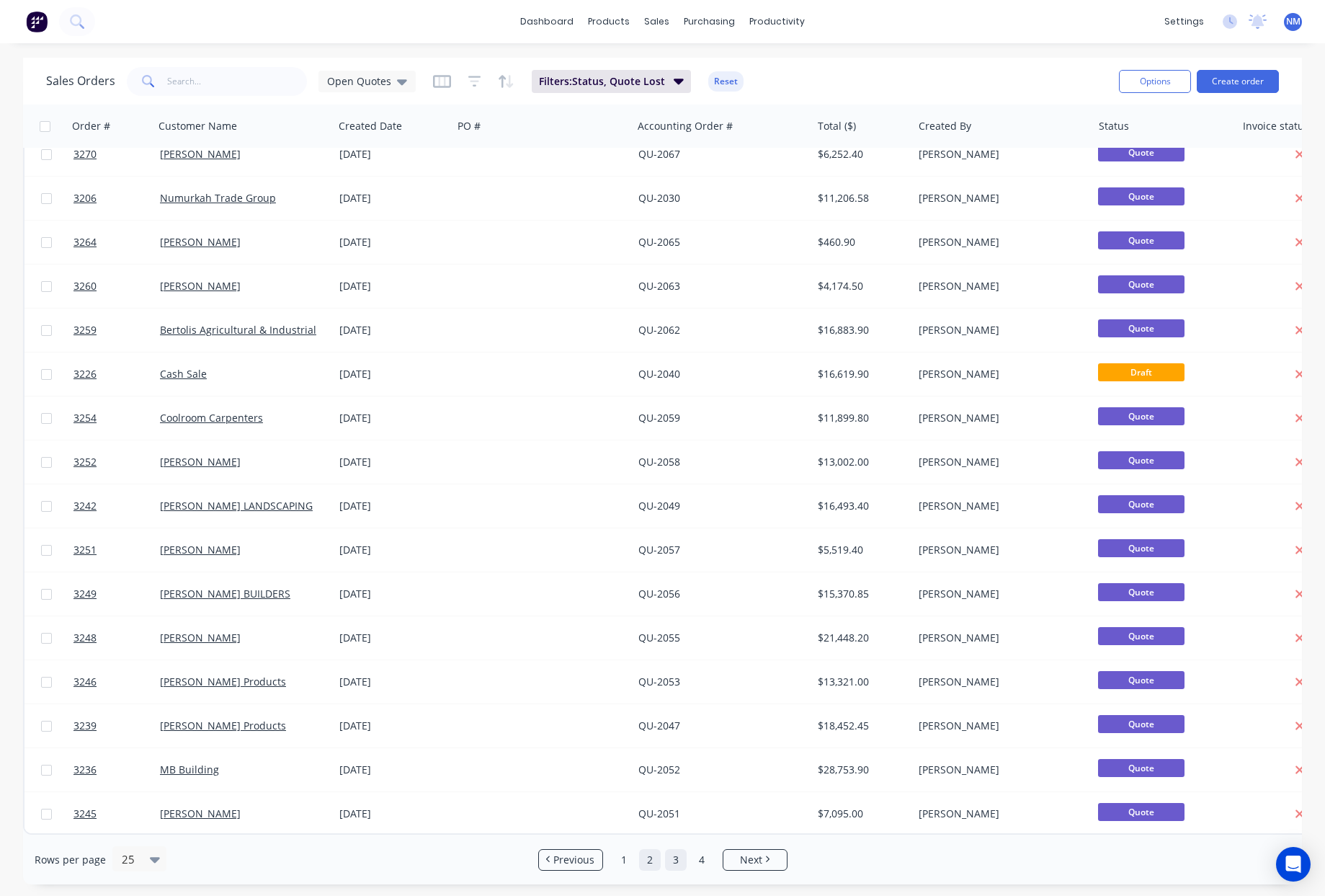
click at [680, 863] on link "3" at bounding box center [675, 859] width 21 height 21
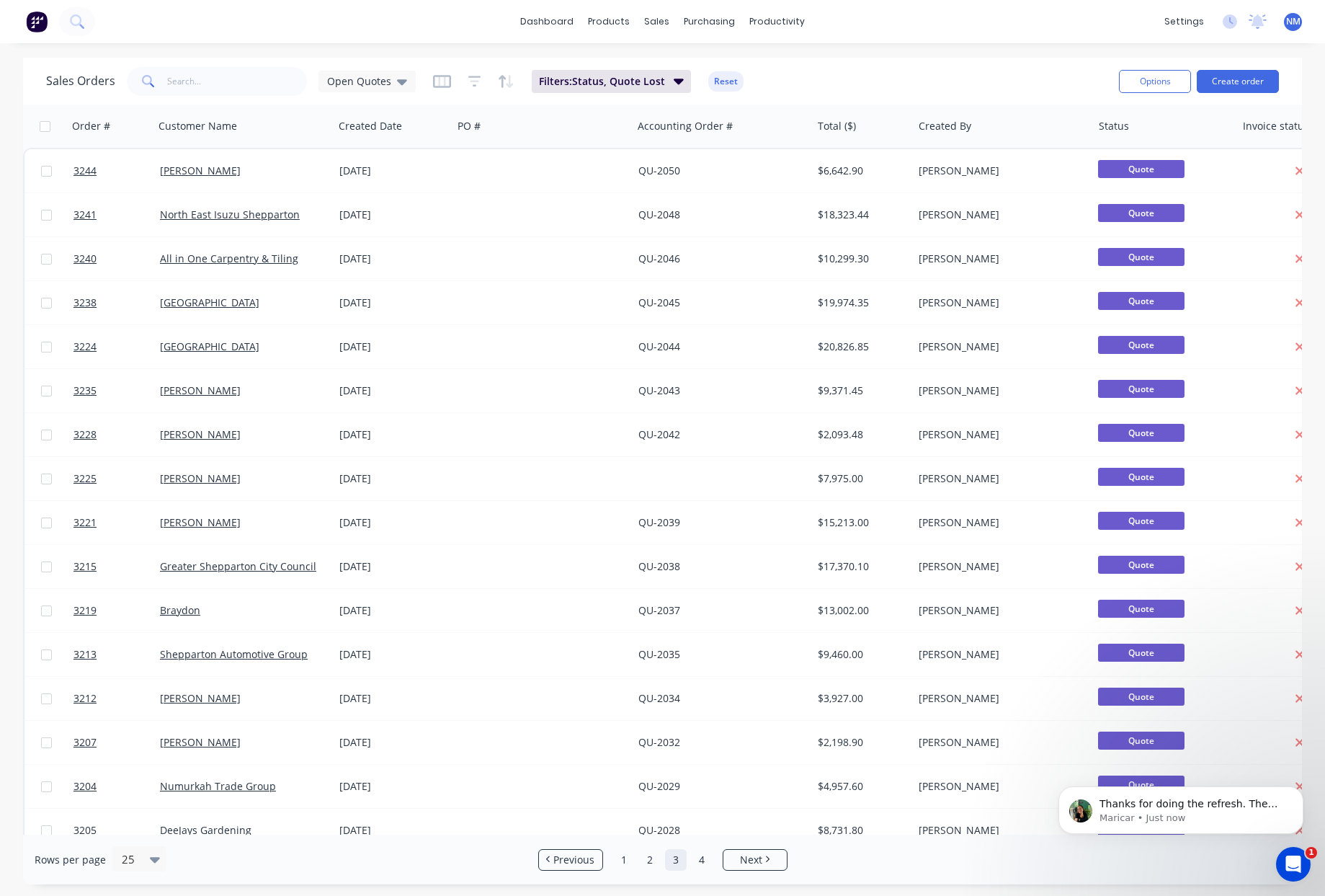
scroll to position [0, 0]
click at [1172, 818] on p "Maricar • Just now" at bounding box center [1192, 818] width 186 height 13
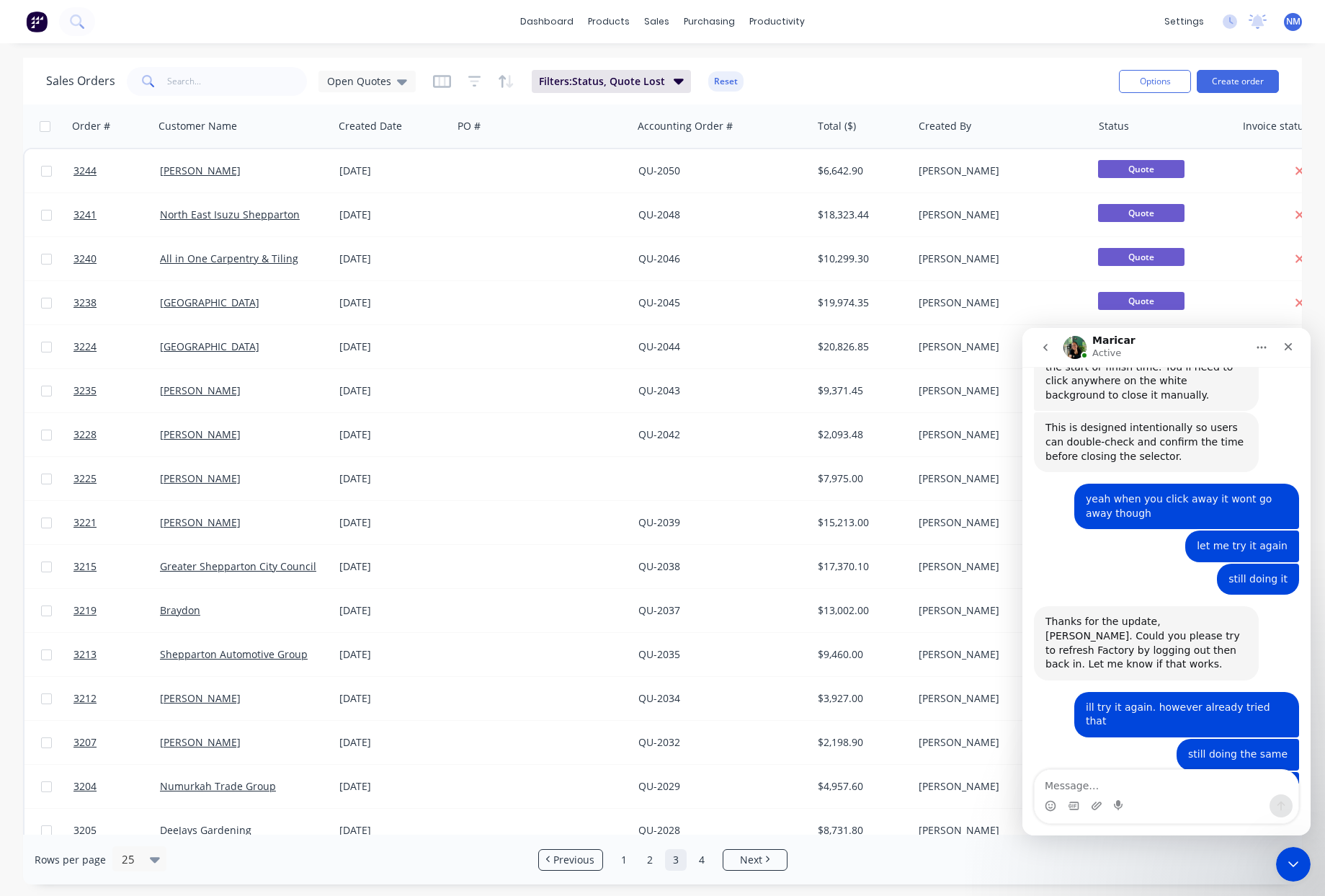
scroll to position [440, 0]
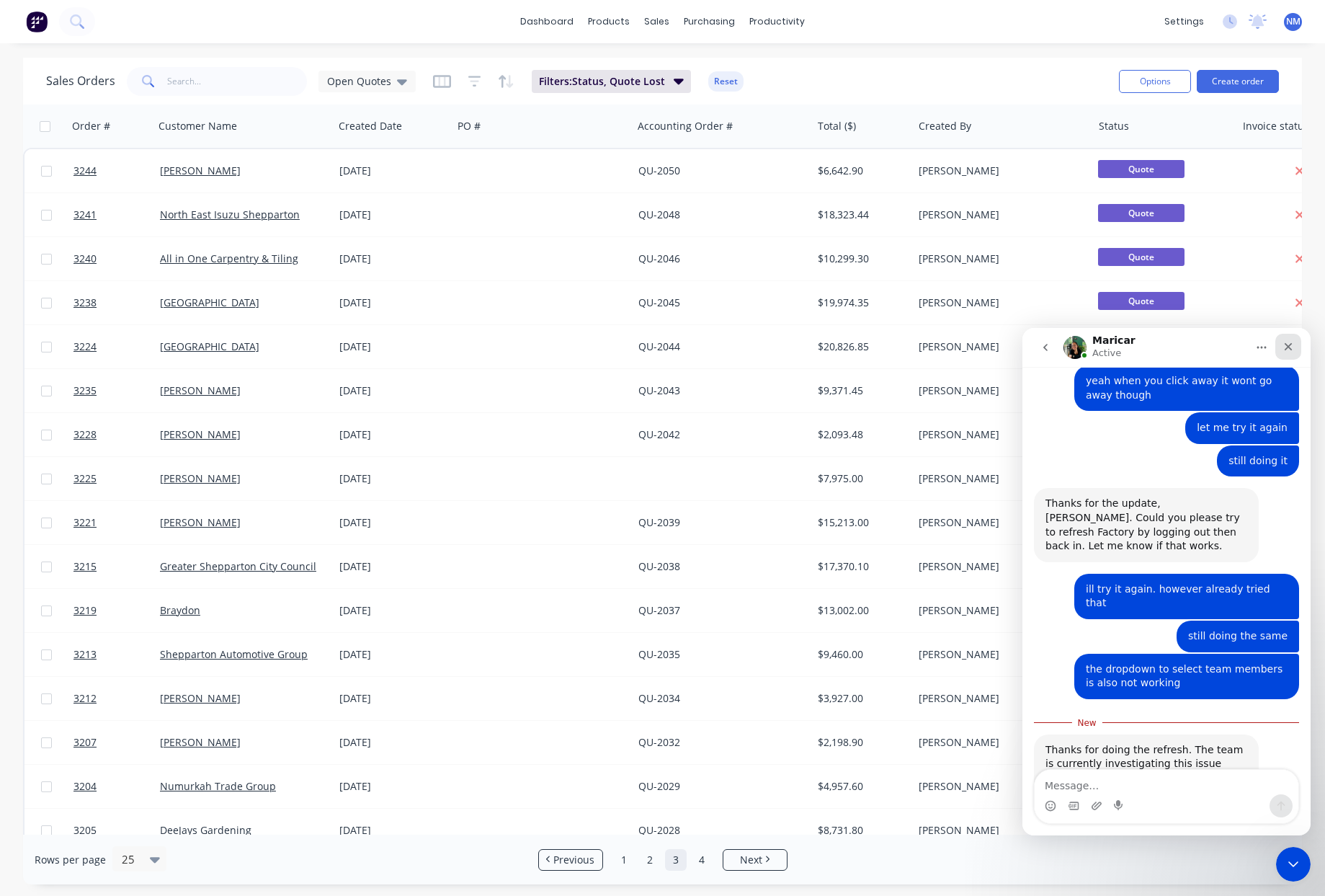
click at [1292, 348] on icon "Close" at bounding box center [1288, 346] width 12 height 12
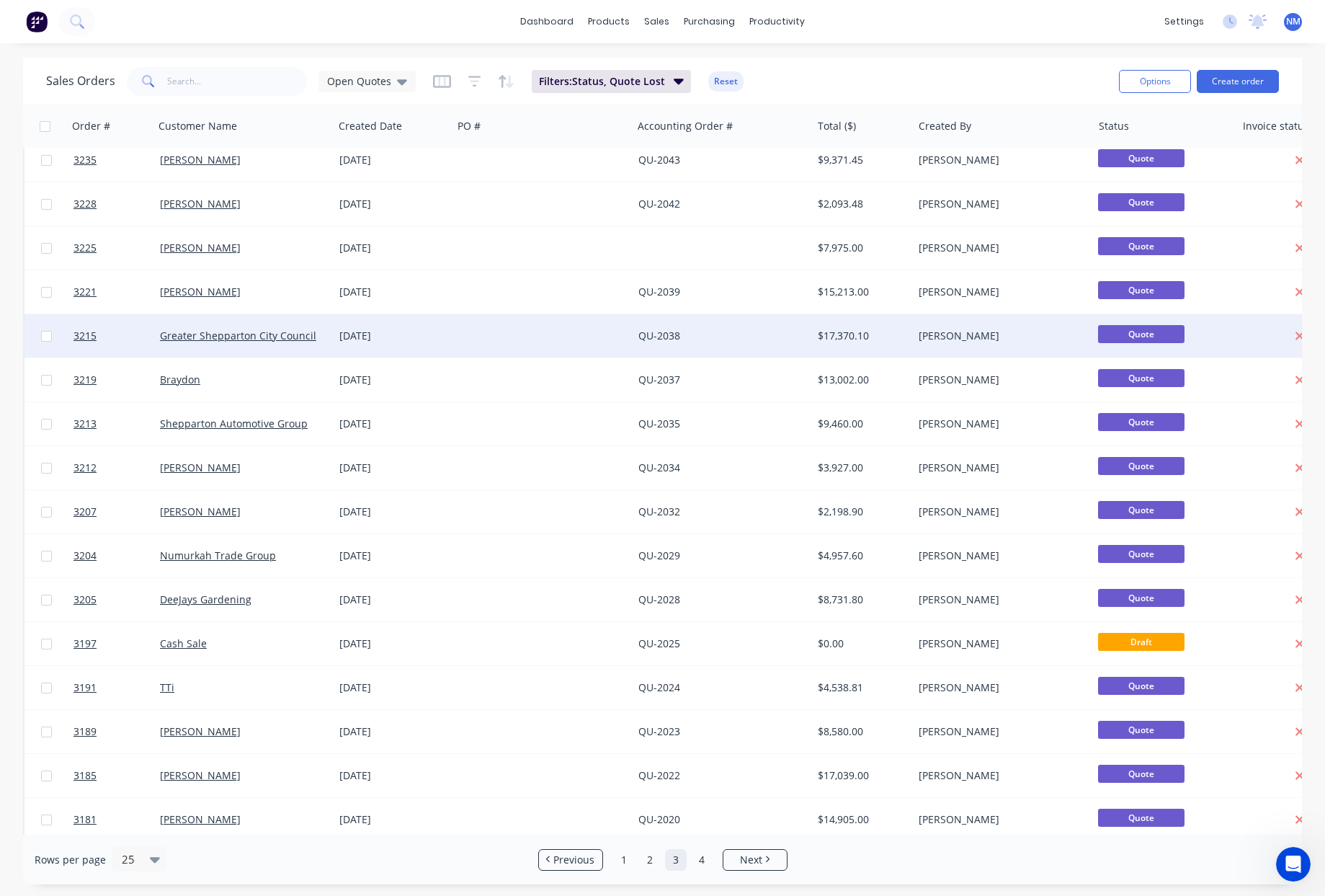
scroll to position [419, 0]
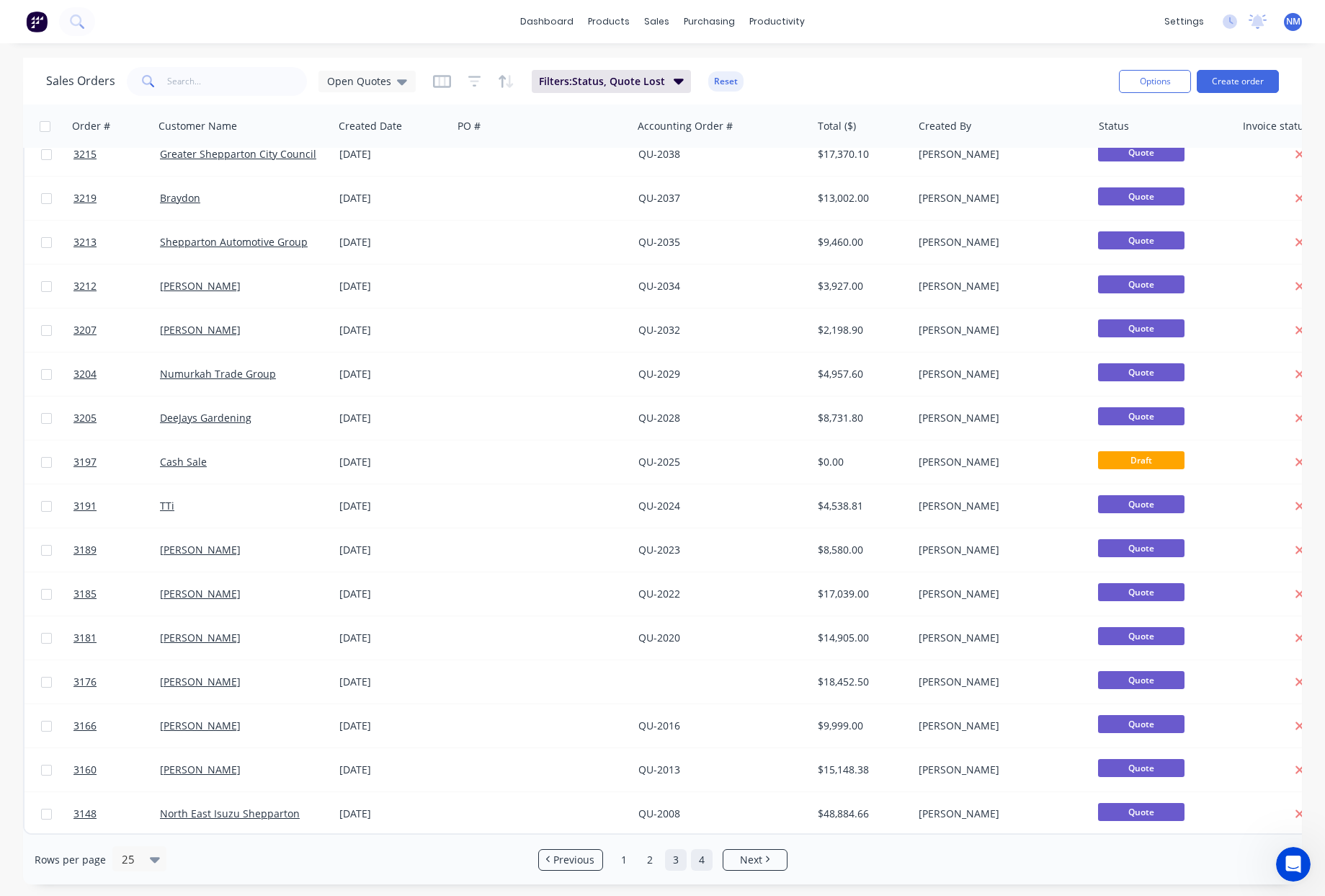
click at [703, 863] on link "4" at bounding box center [701, 859] width 21 height 21
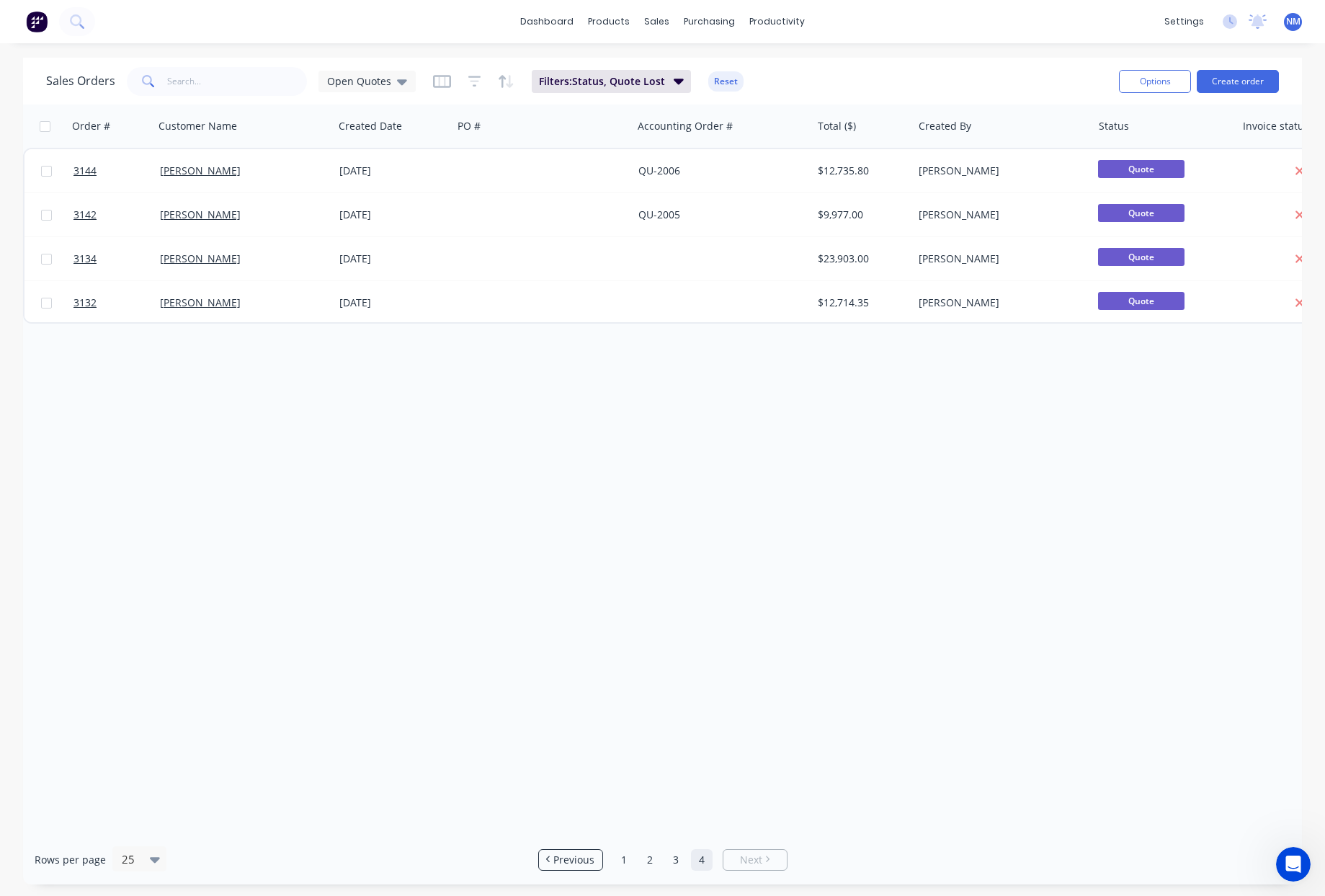
scroll to position [0, 0]
click at [625, 865] on link "1" at bounding box center [624, 859] width 21 height 21
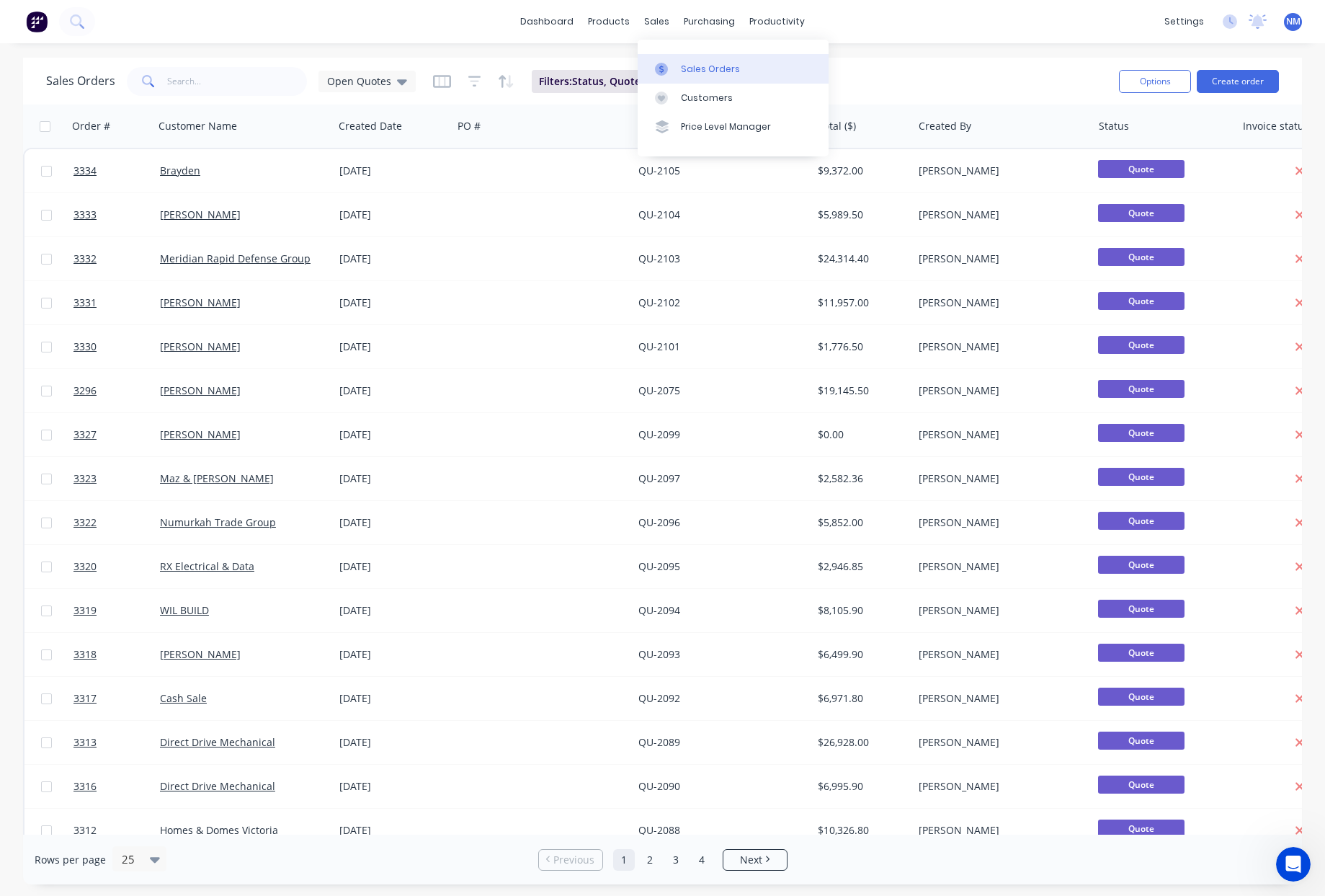
click at [704, 69] on div "Sales Orders" at bounding box center [710, 69] width 59 height 13
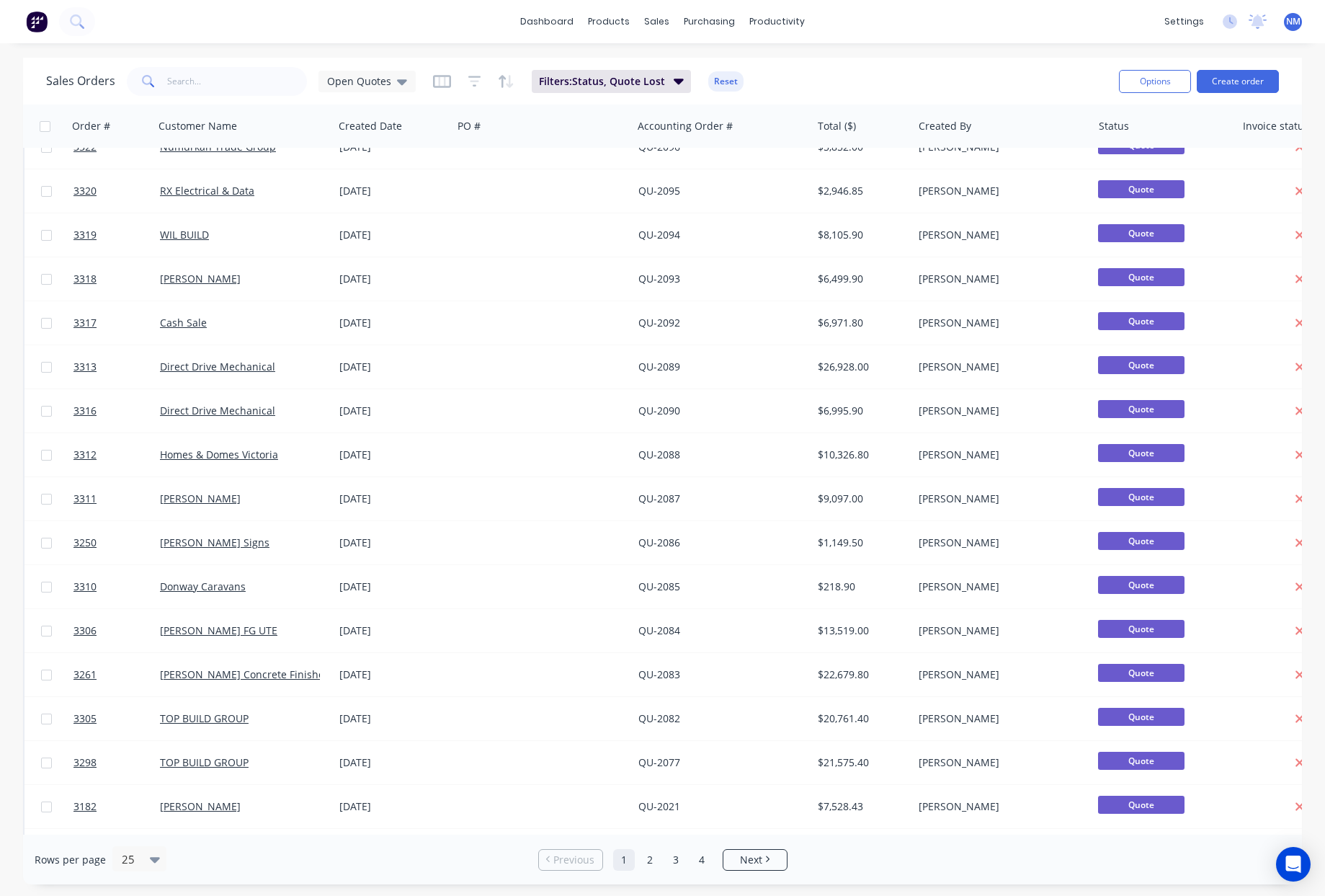
scroll to position [419, 0]
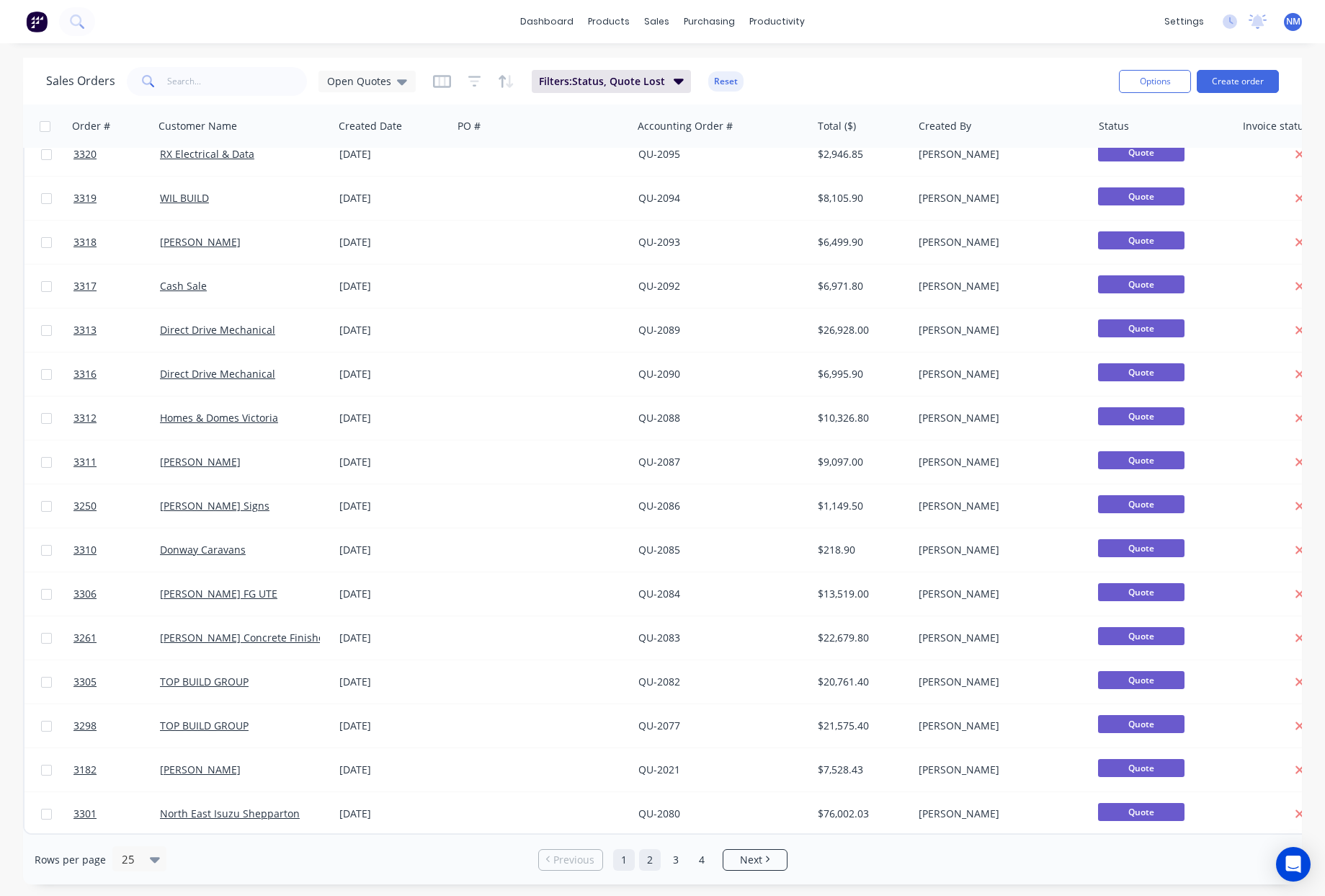
click at [651, 867] on link "2" at bounding box center [650, 859] width 21 height 21
click at [676, 859] on link "3" at bounding box center [675, 859] width 21 height 21
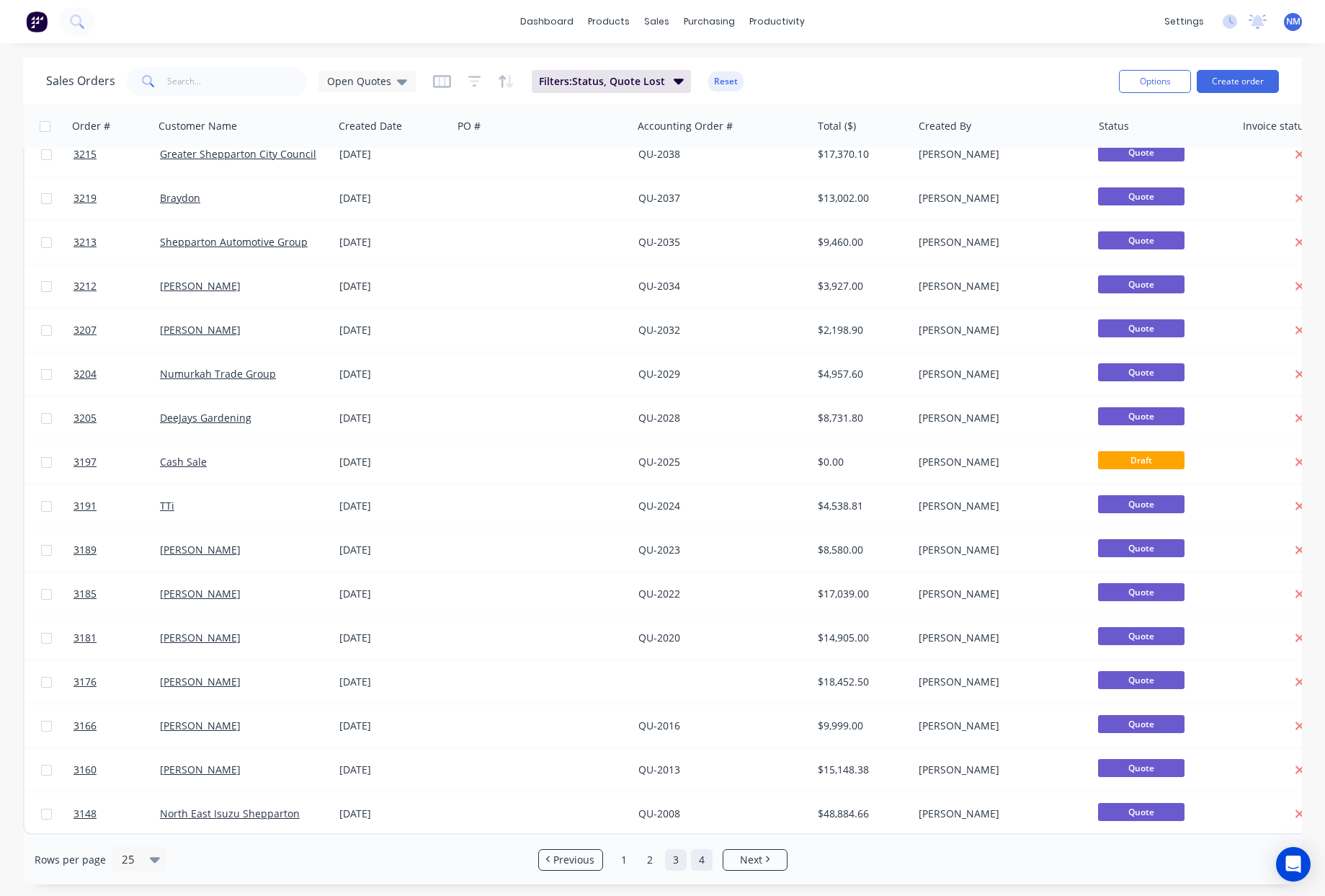
click at [697, 860] on link "4" at bounding box center [701, 859] width 21 height 21
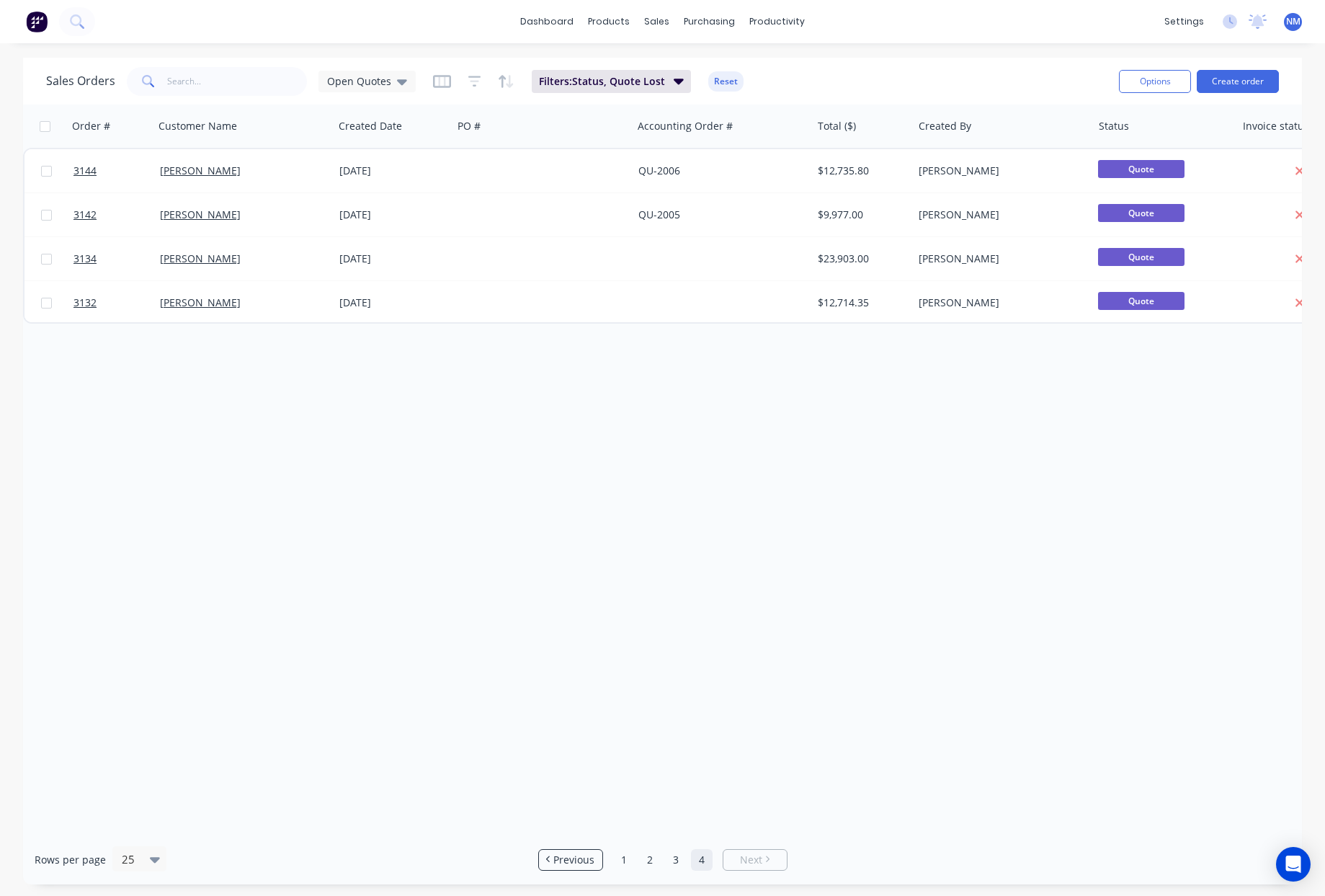
scroll to position [0, 0]
click at [710, 58] on link "Sales Orders" at bounding box center [733, 68] width 191 height 29
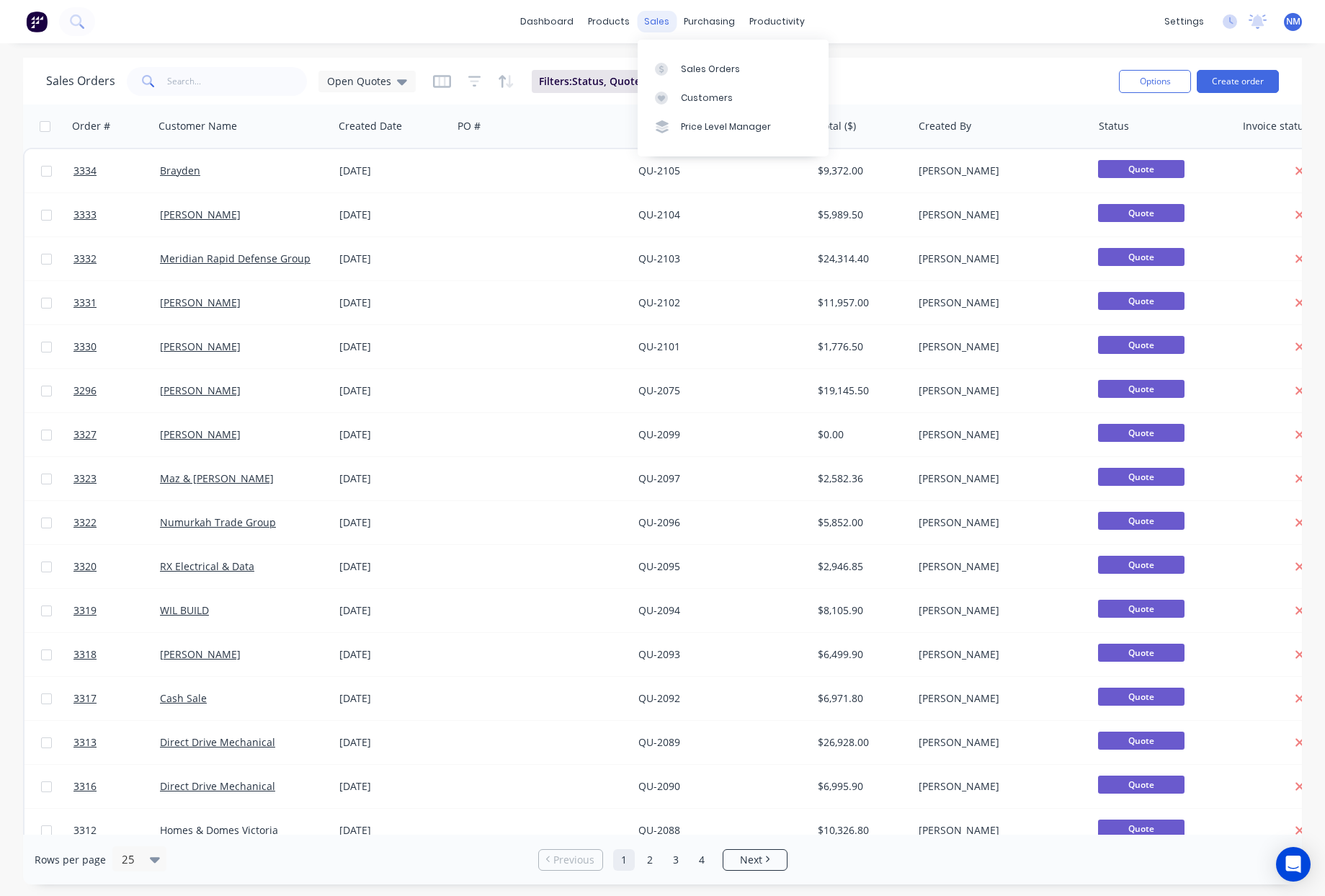
click at [651, 25] on div "sales" at bounding box center [657, 21] width 40 height 21
click at [731, 95] on link "Customers" at bounding box center [733, 98] width 191 height 29
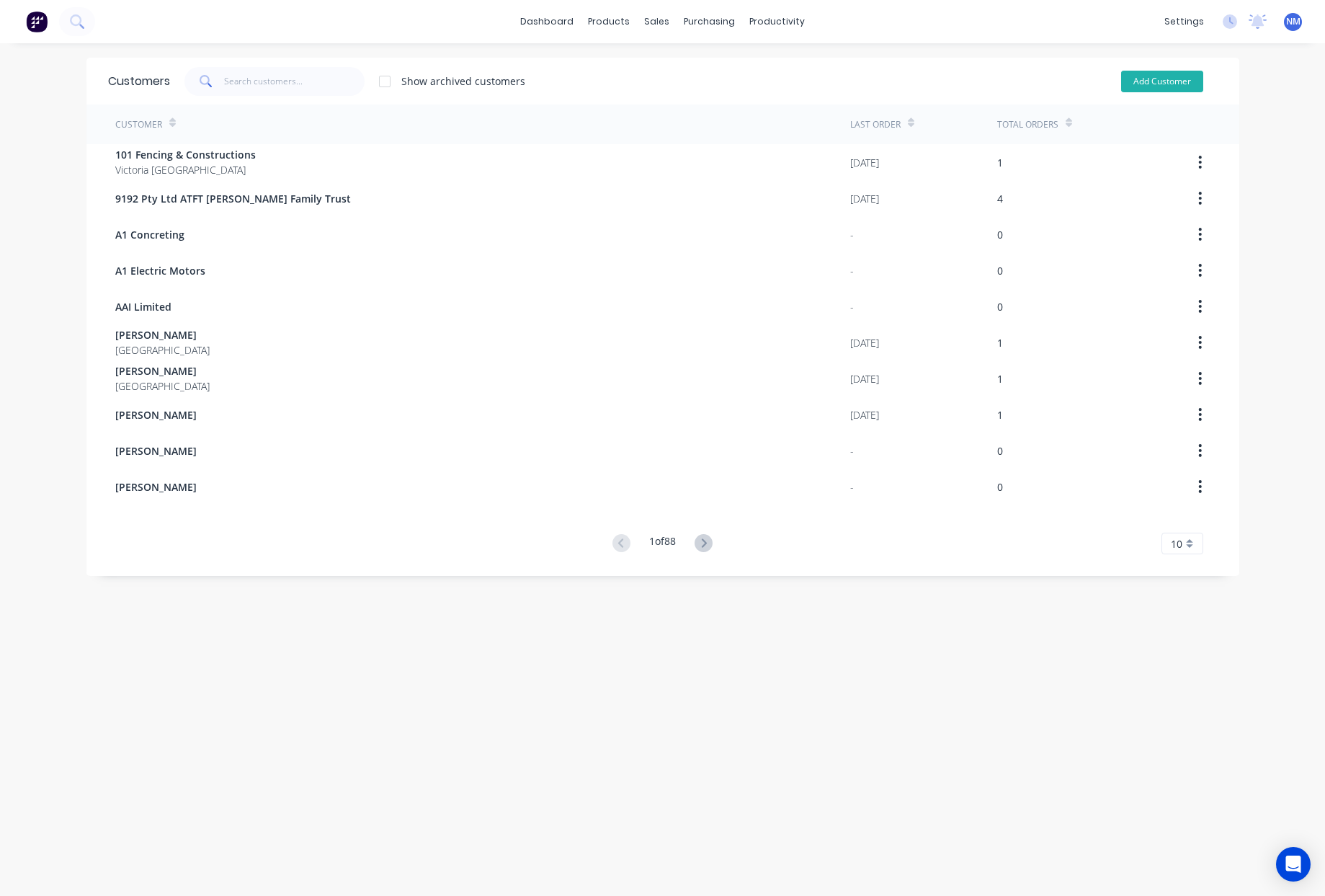
click at [1160, 79] on button "Add Customer" at bounding box center [1162, 81] width 82 height 21
select select "AU"
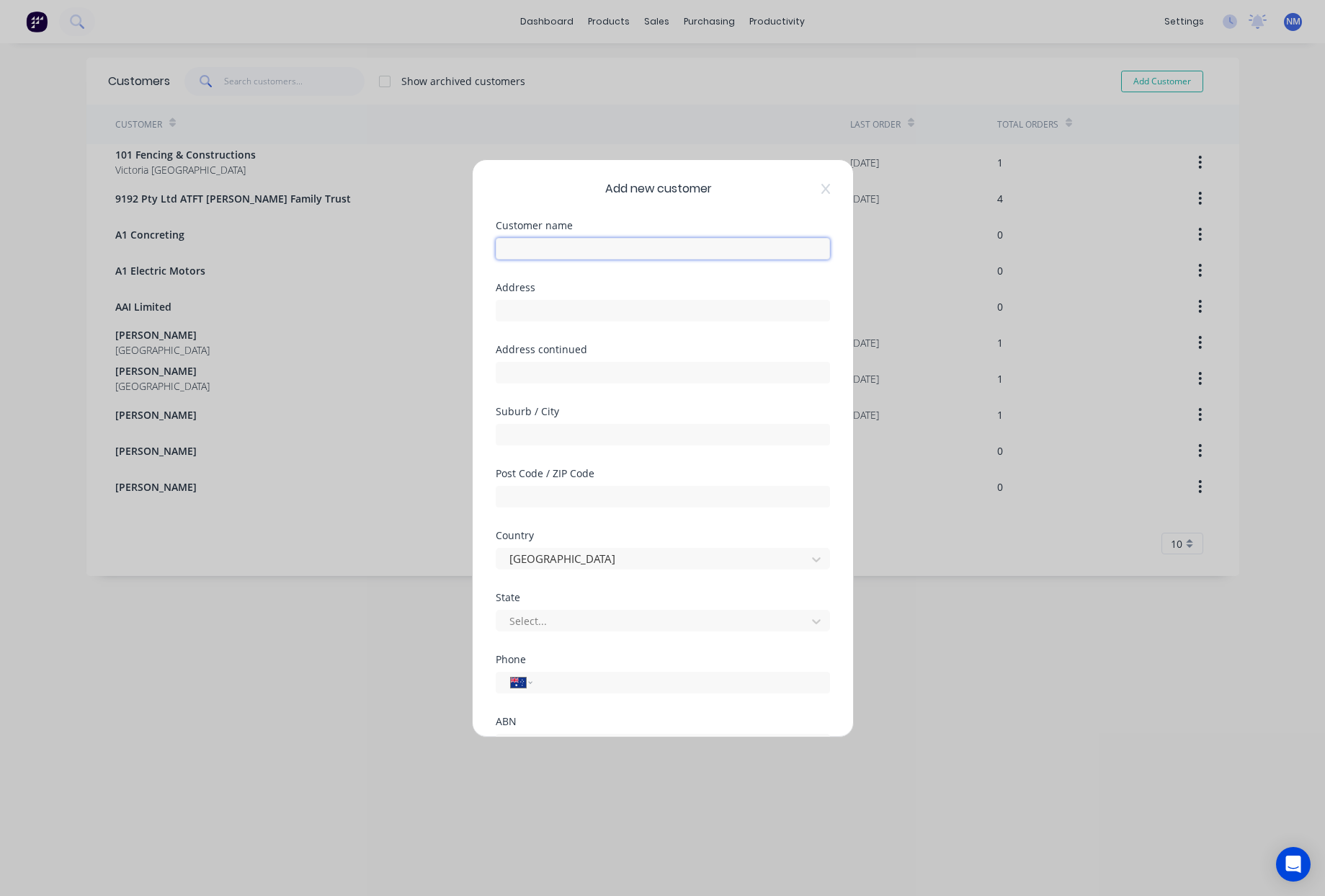
click at [610, 245] on input "text" at bounding box center [662, 248] width 334 height 21
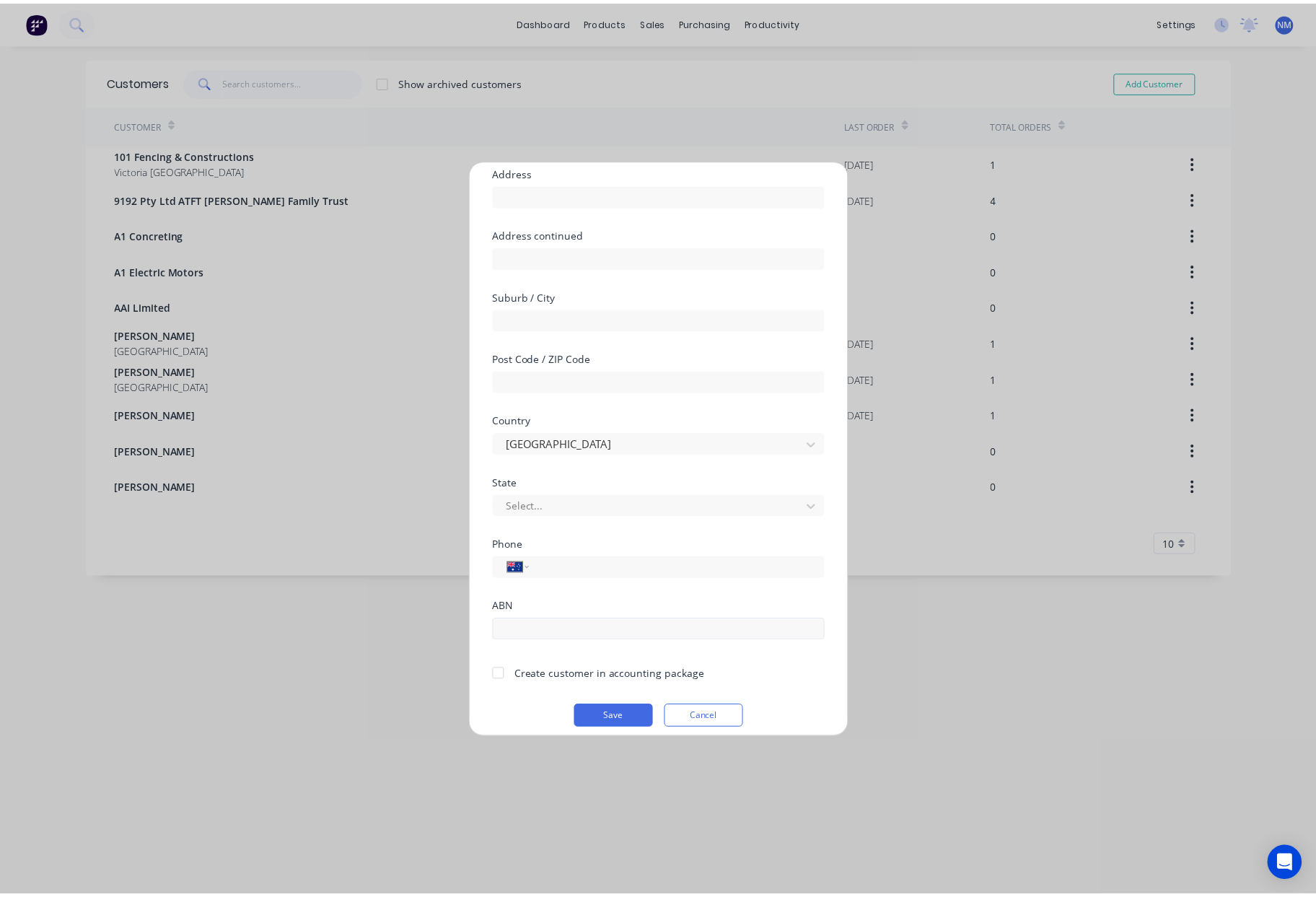
scroll to position [127, 0]
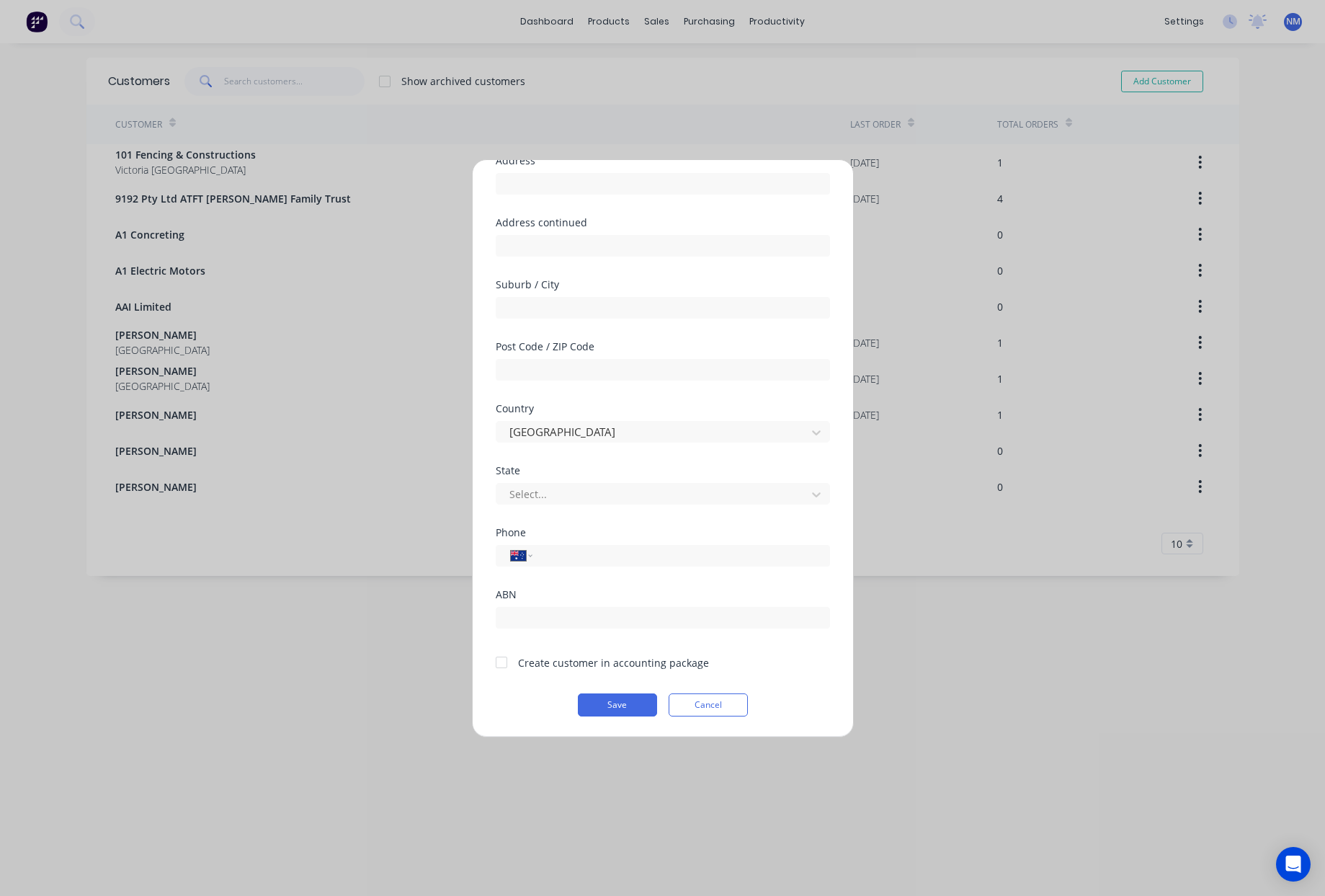
type input "[PERSON_NAME]"
click at [502, 659] on div at bounding box center [501, 662] width 29 height 29
click at [595, 712] on button "Save" at bounding box center [618, 705] width 79 height 23
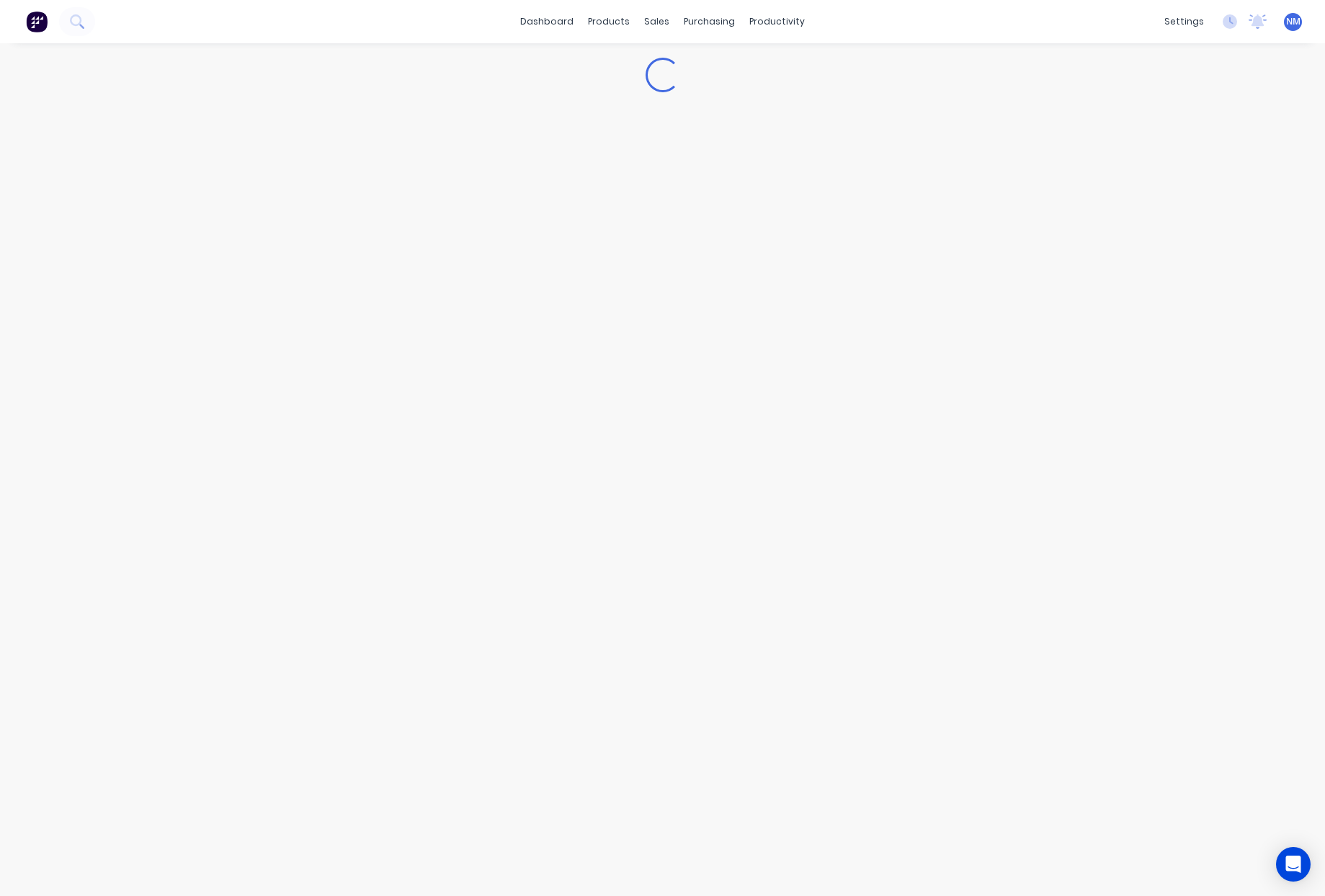
click at [605, 709] on div "Loading..." at bounding box center [662, 469] width 1325 height 852
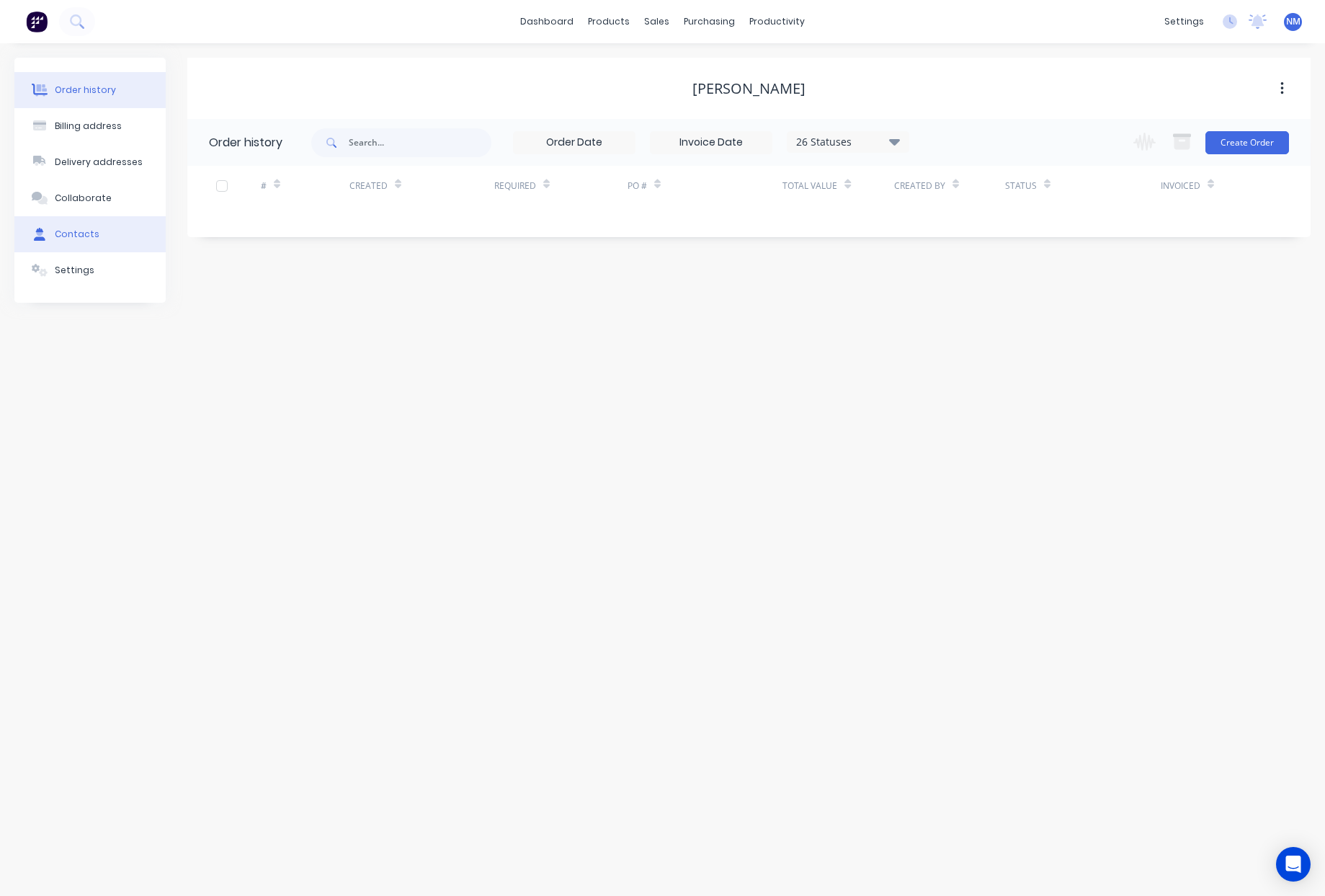
click at [92, 234] on div "Contacts" at bounding box center [77, 234] width 44 height 13
click at [1269, 148] on button "Add contact" at bounding box center [1265, 141] width 66 height 21
select select "AU"
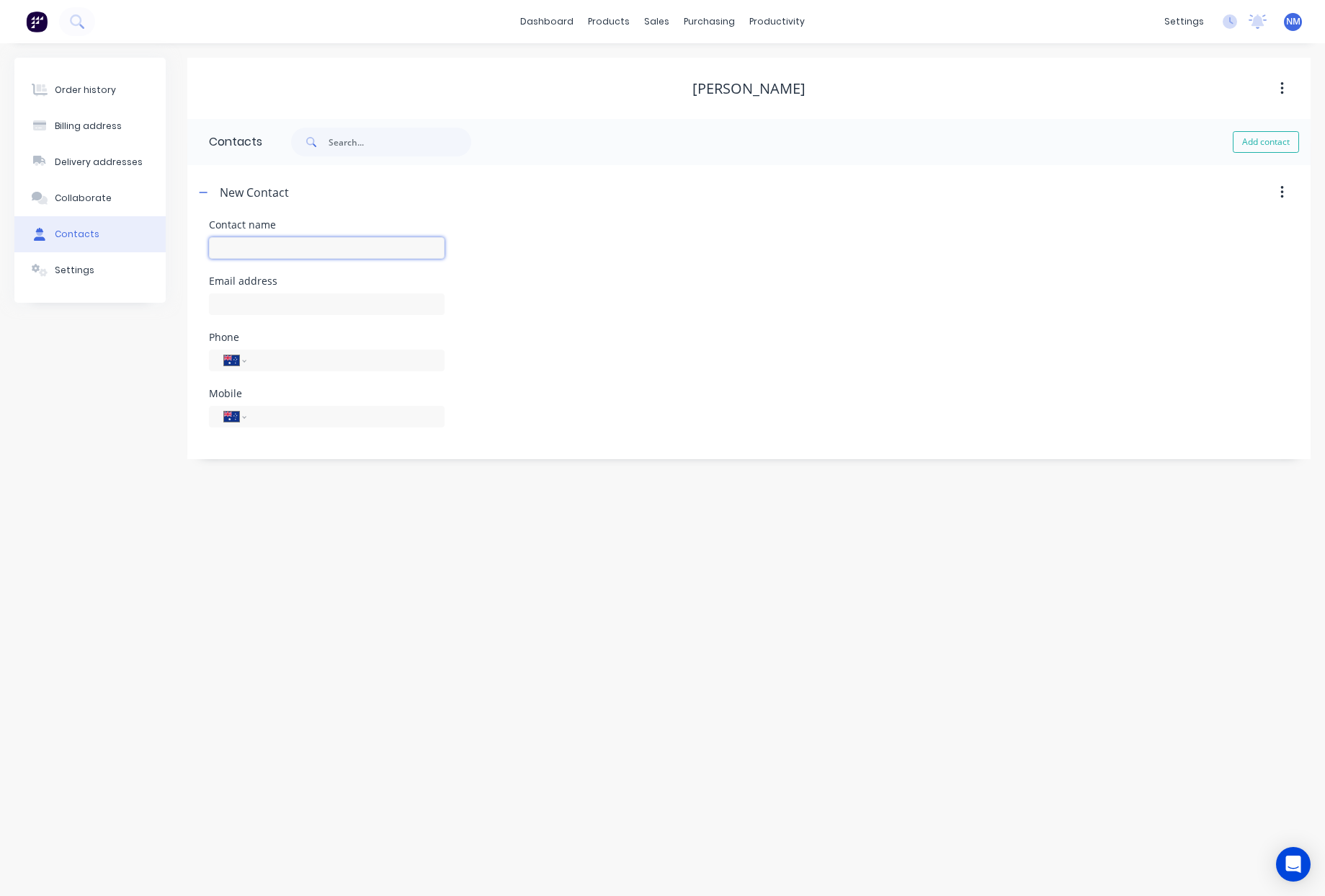
click at [284, 245] on input "text" at bounding box center [326, 247] width 236 height 21
type input "[PERSON_NAME]"
click at [342, 361] on input "tel" at bounding box center [343, 360] width 173 height 17
select select "AU"
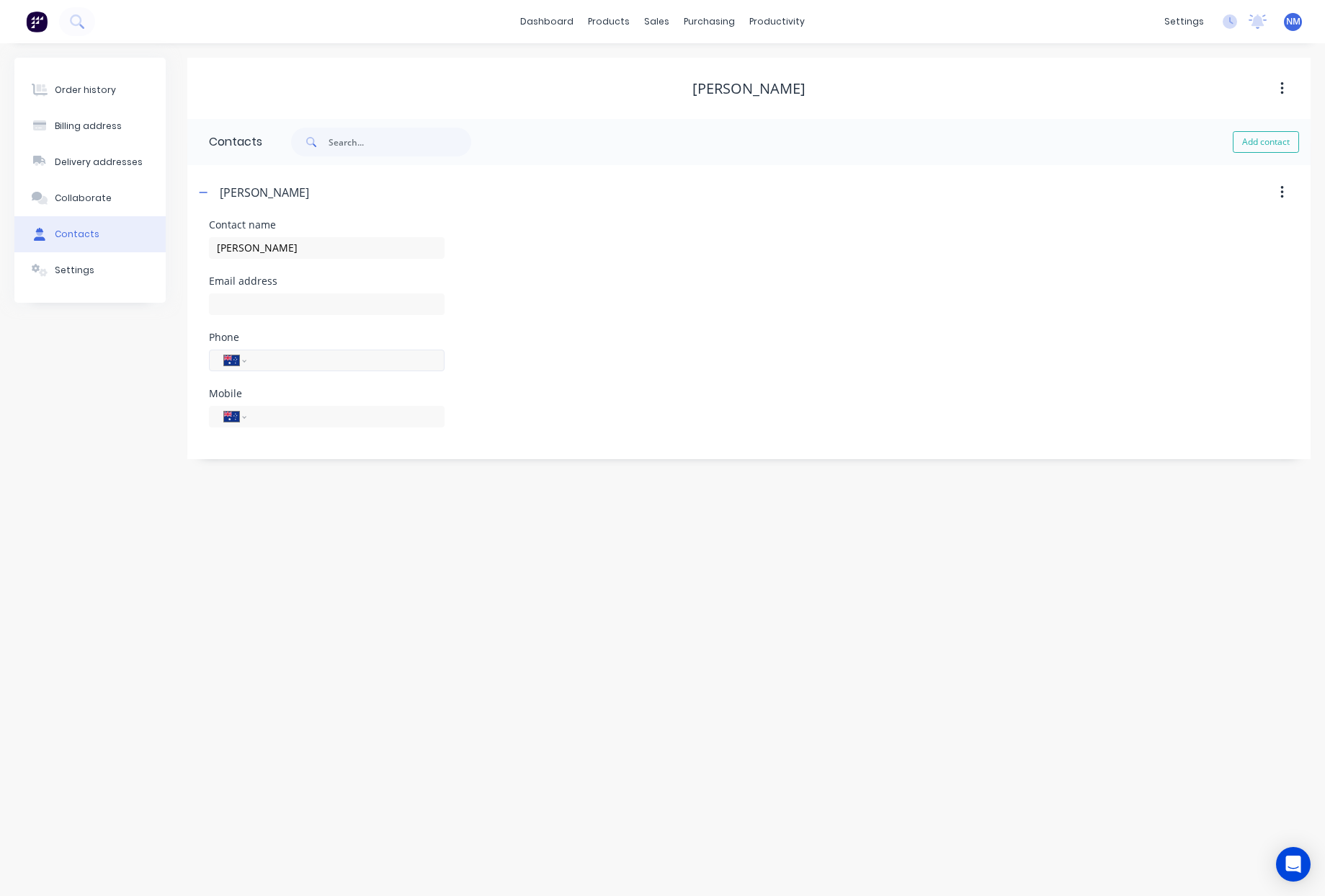
click at [343, 365] on input "tel" at bounding box center [343, 360] width 173 height 17
type input "0490 417 439"
click at [83, 205] on button "Collaborate" at bounding box center [90, 198] width 152 height 36
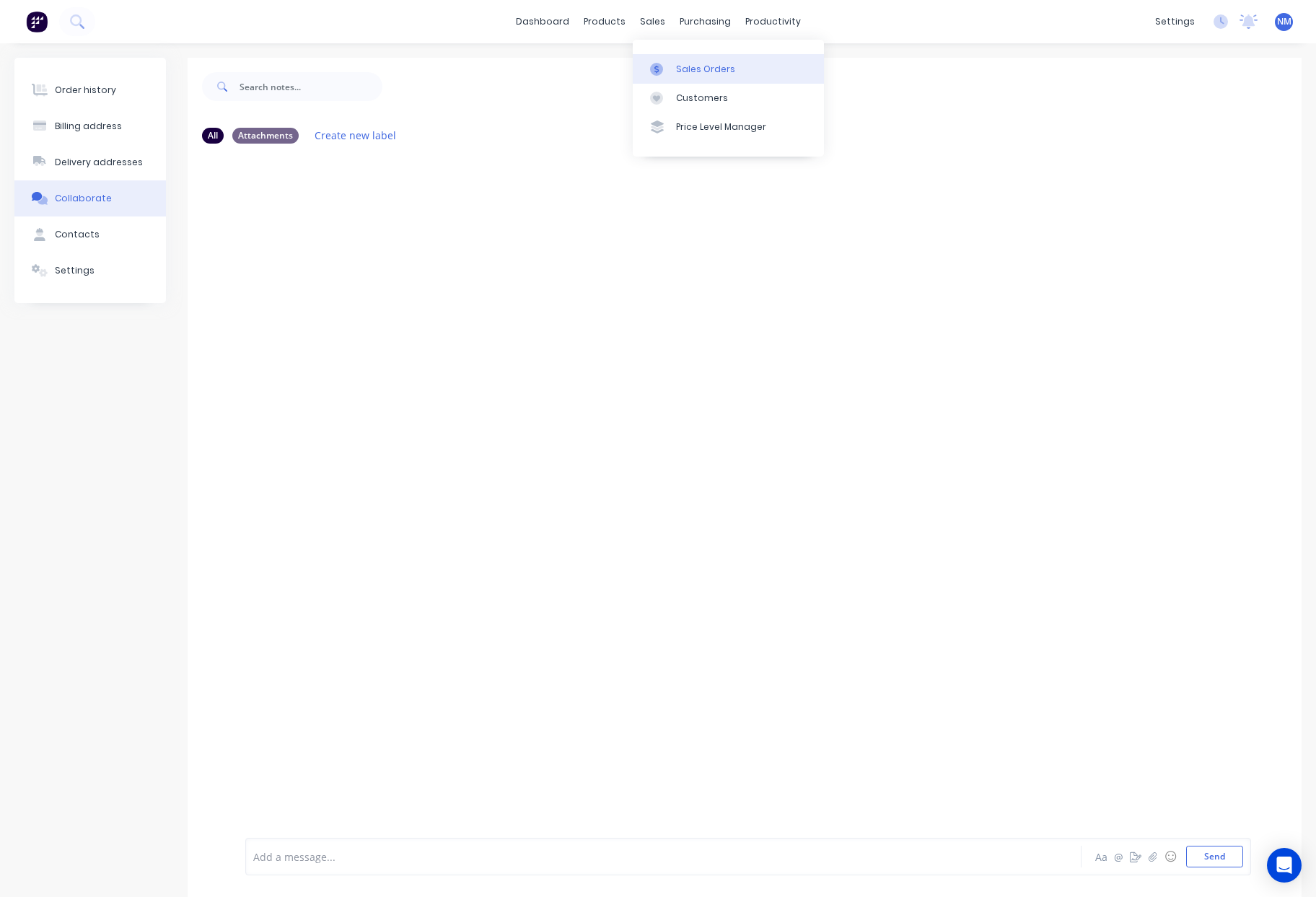
click at [681, 75] on link "Sales Orders" at bounding box center [728, 68] width 191 height 29
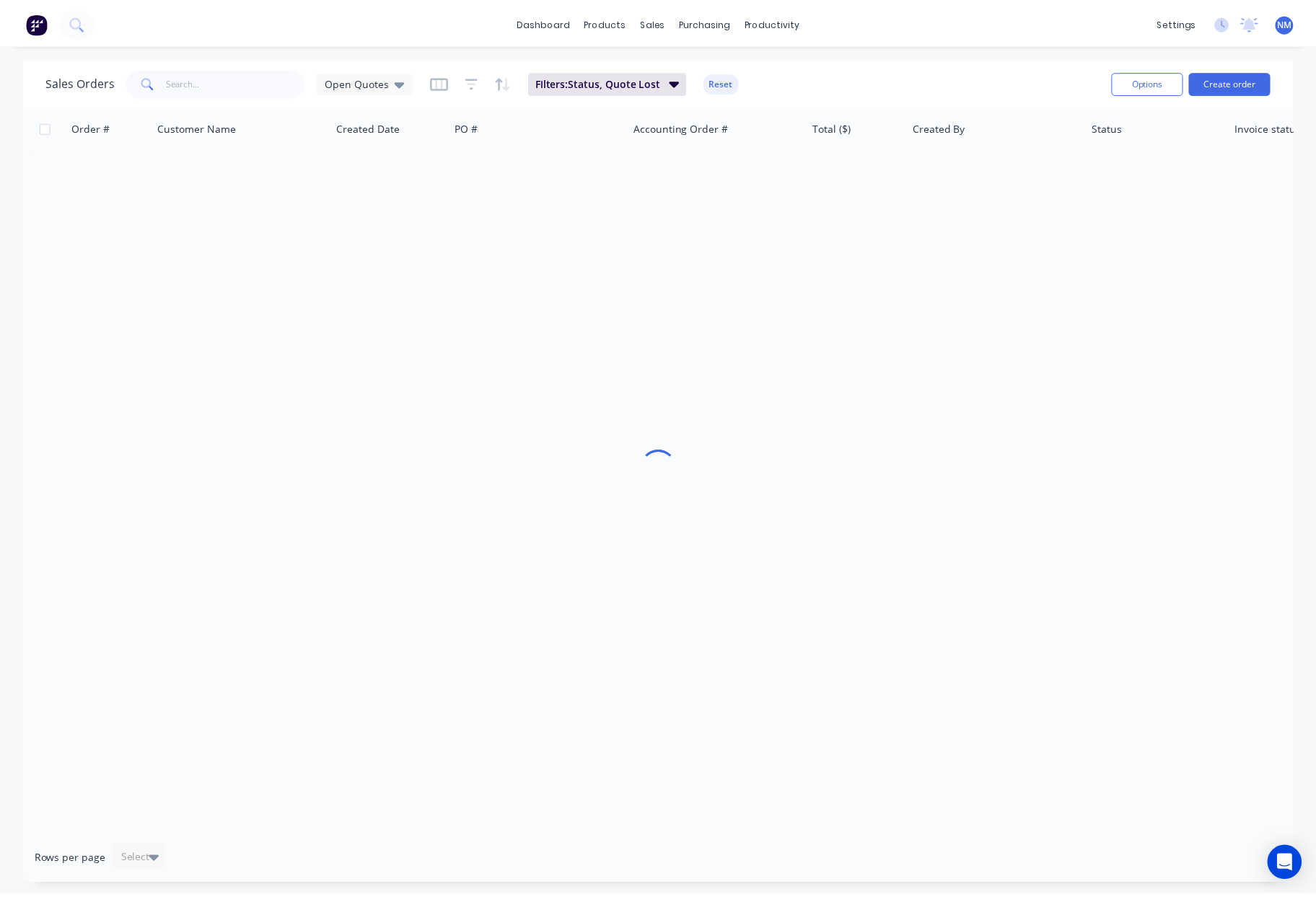
scroll to position [2, 0]
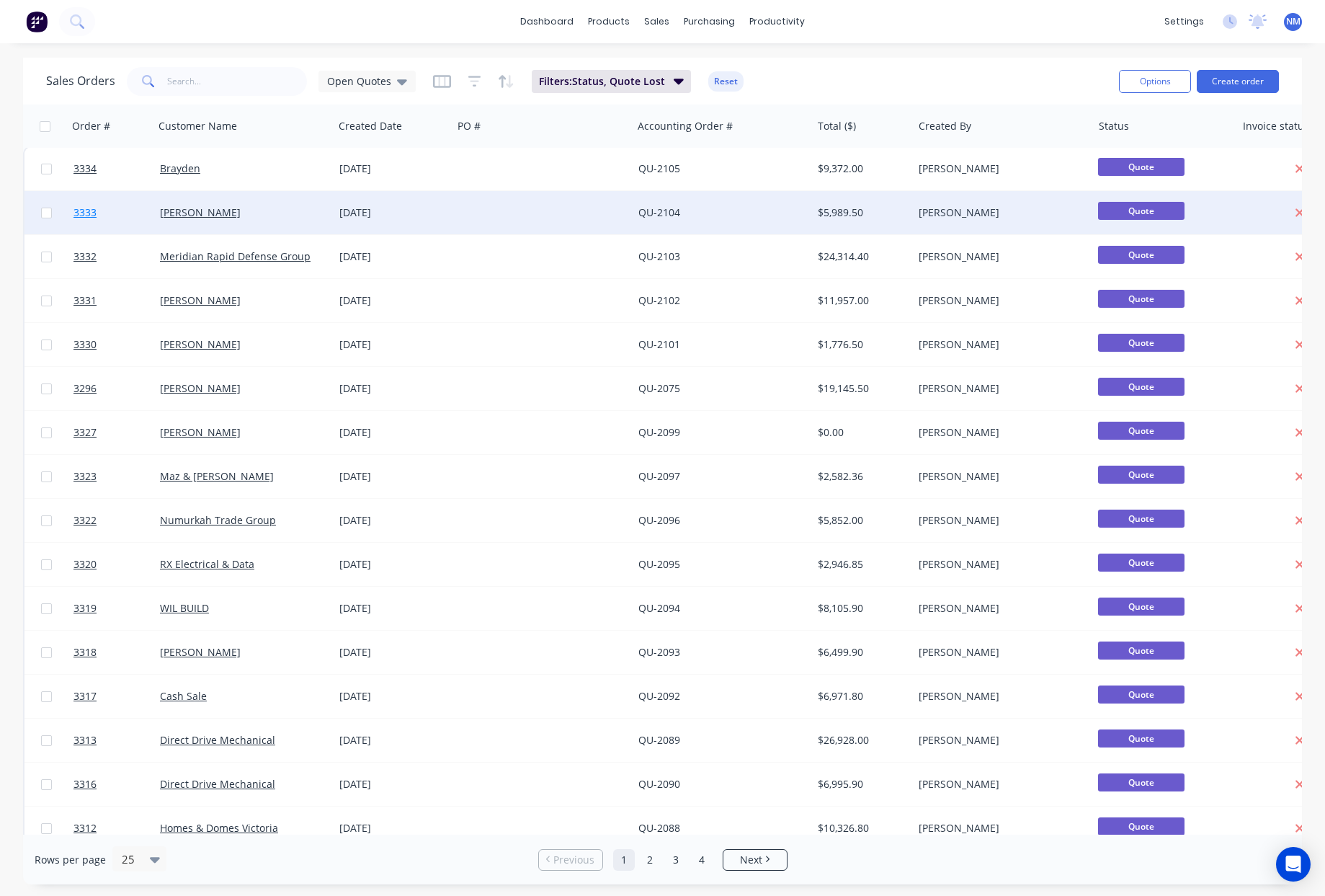
click at [90, 216] on span "3333" at bounding box center [85, 213] width 23 height 14
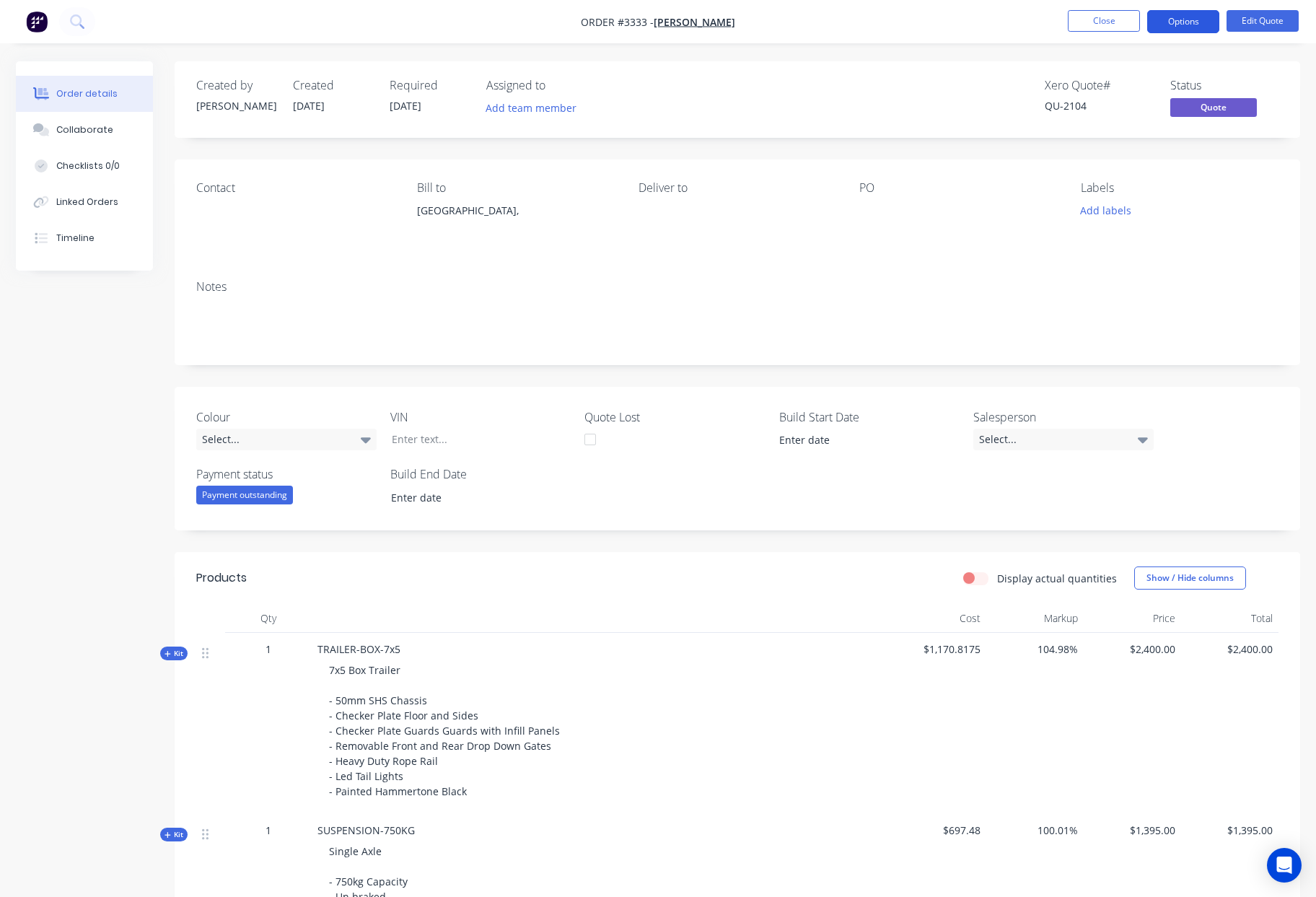
click at [1177, 26] on button "Options" at bounding box center [1183, 21] width 72 height 23
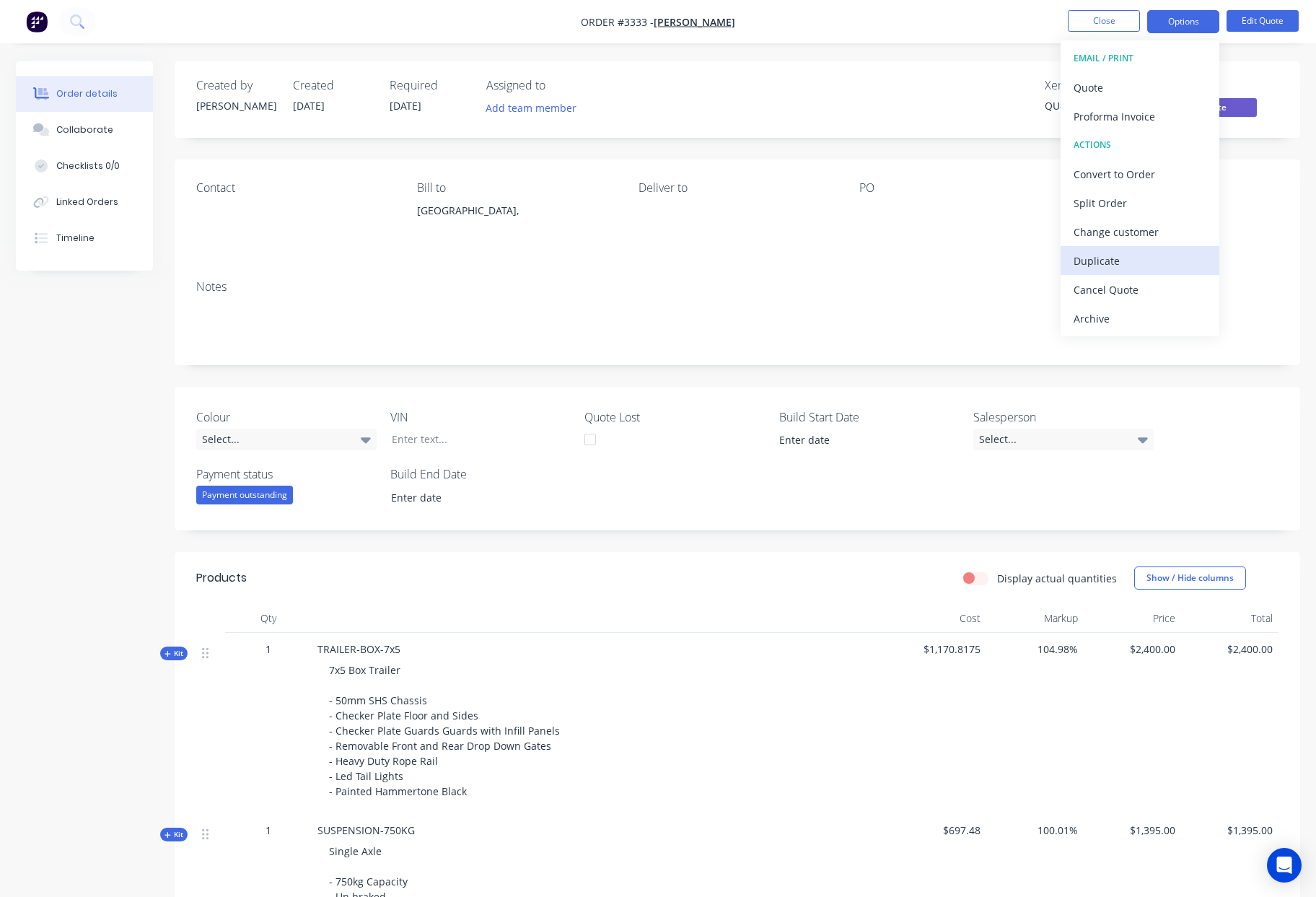
click at [1122, 257] on div "Duplicate" at bounding box center [1139, 261] width 133 height 21
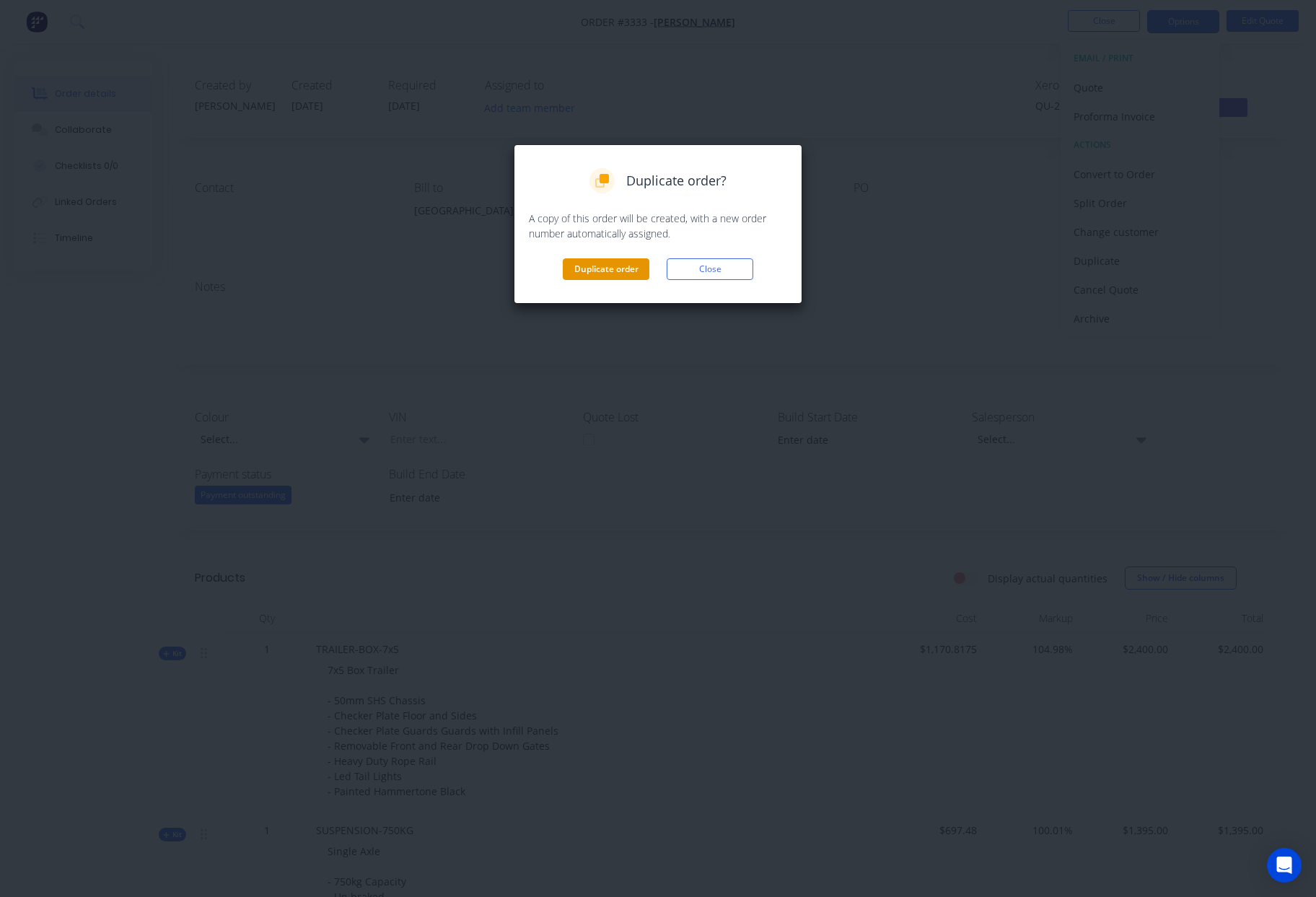
click at [622, 267] on button "Duplicate order" at bounding box center [606, 269] width 87 height 21
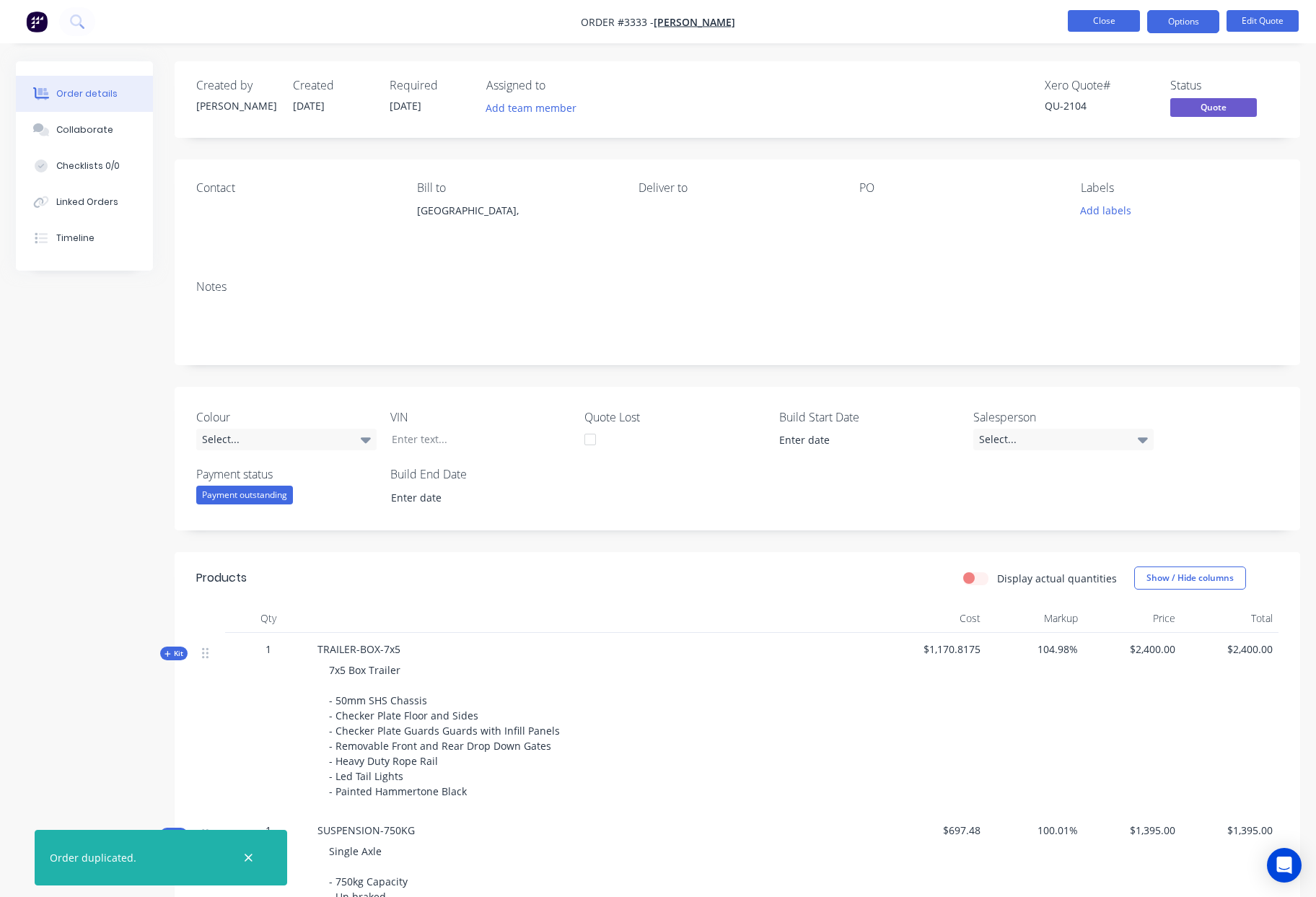
click at [1111, 12] on button "Close" at bounding box center [1104, 21] width 72 height 21
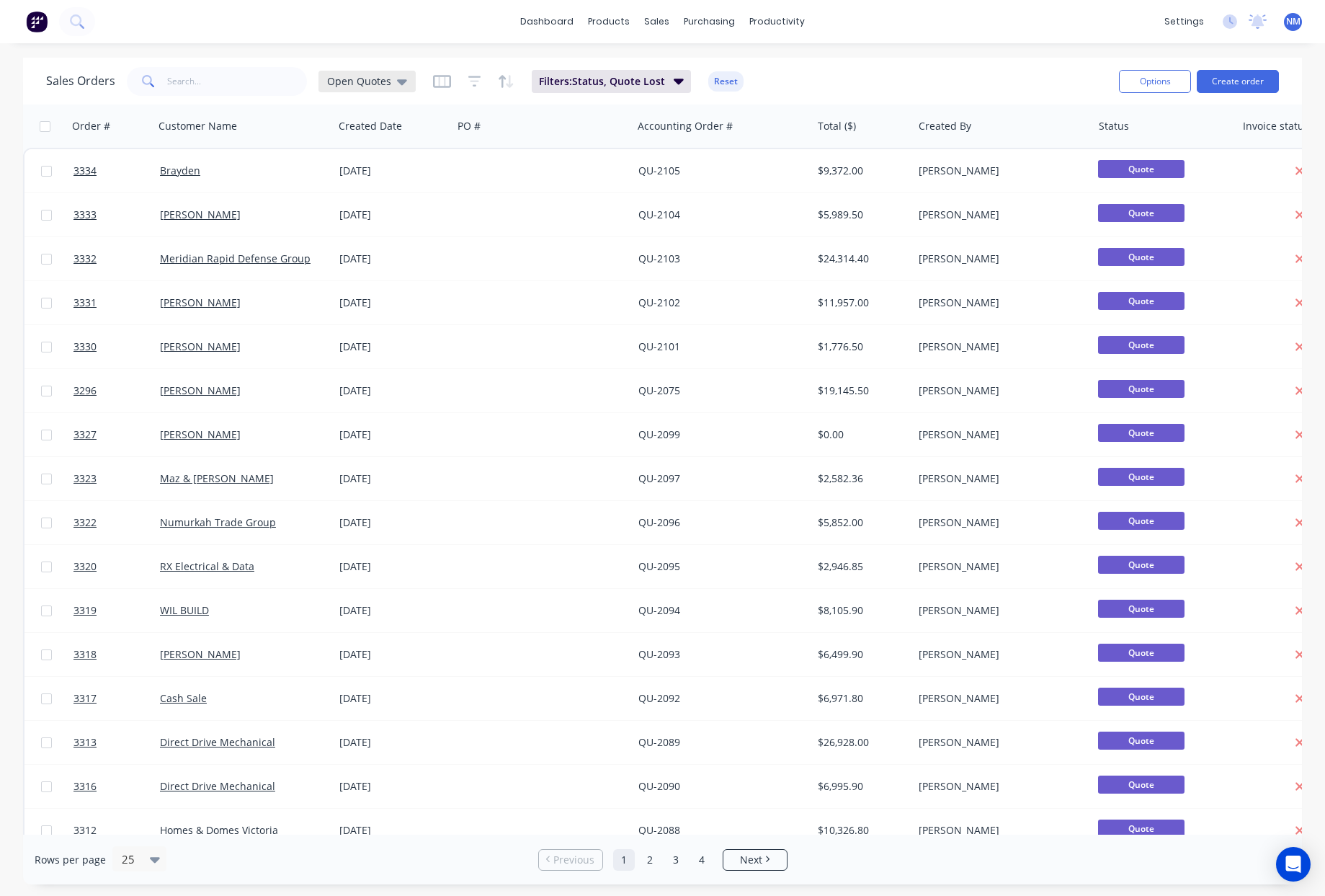
click at [347, 81] on span "Open Quotes" at bounding box center [359, 81] width 64 height 15
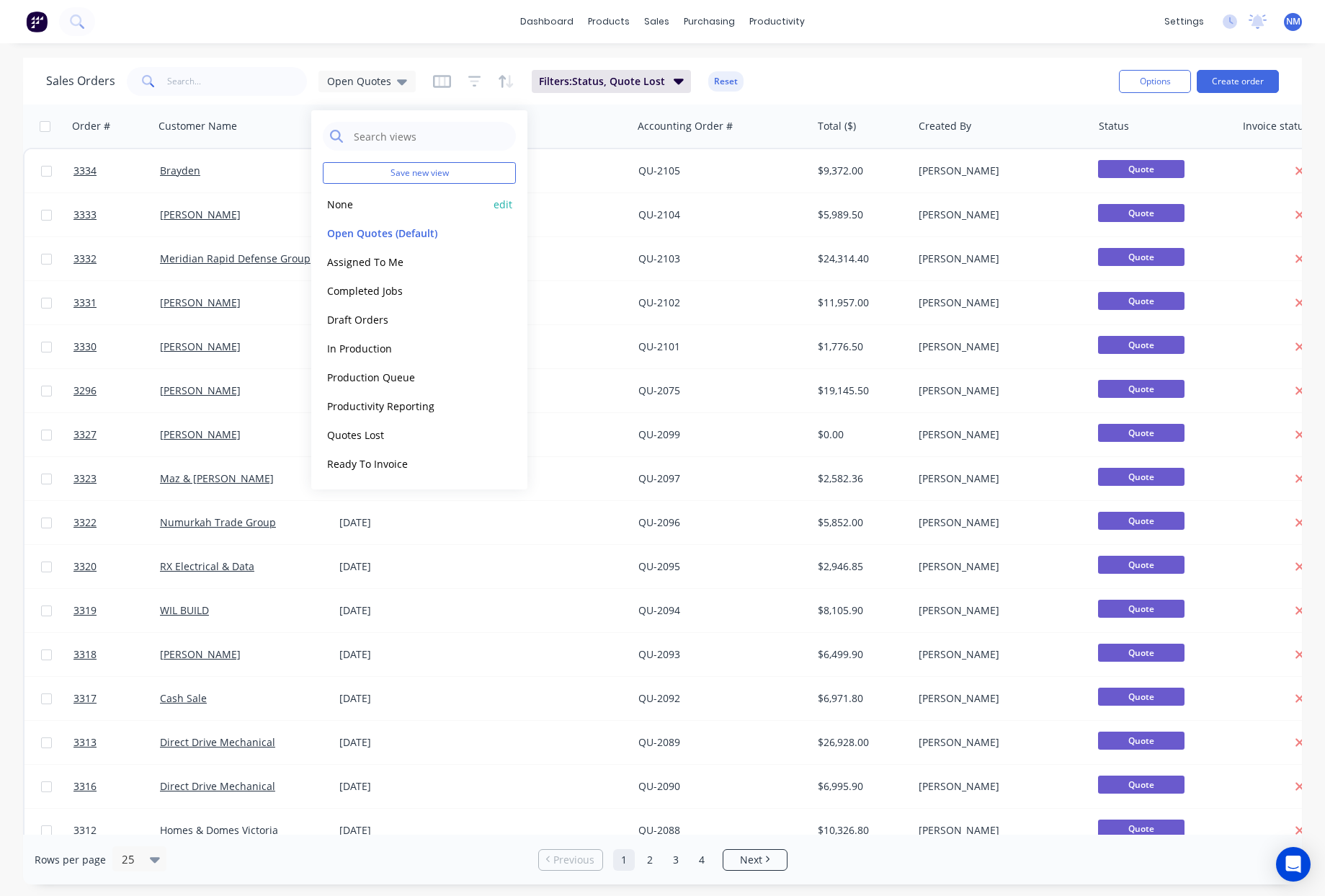
click at [357, 211] on button "None" at bounding box center [404, 204] width 164 height 17
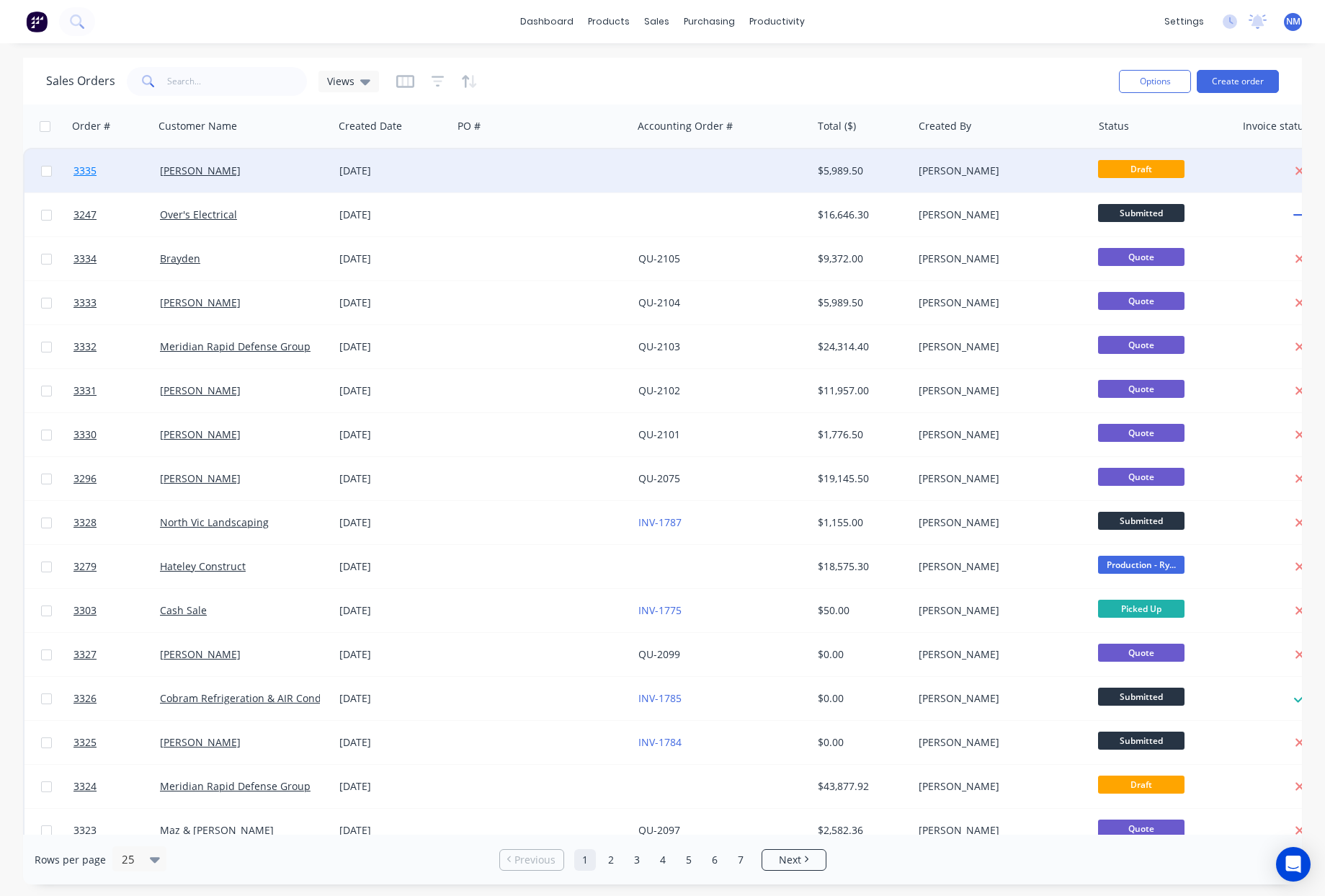
click at [88, 168] on span "3335" at bounding box center [85, 171] width 23 height 14
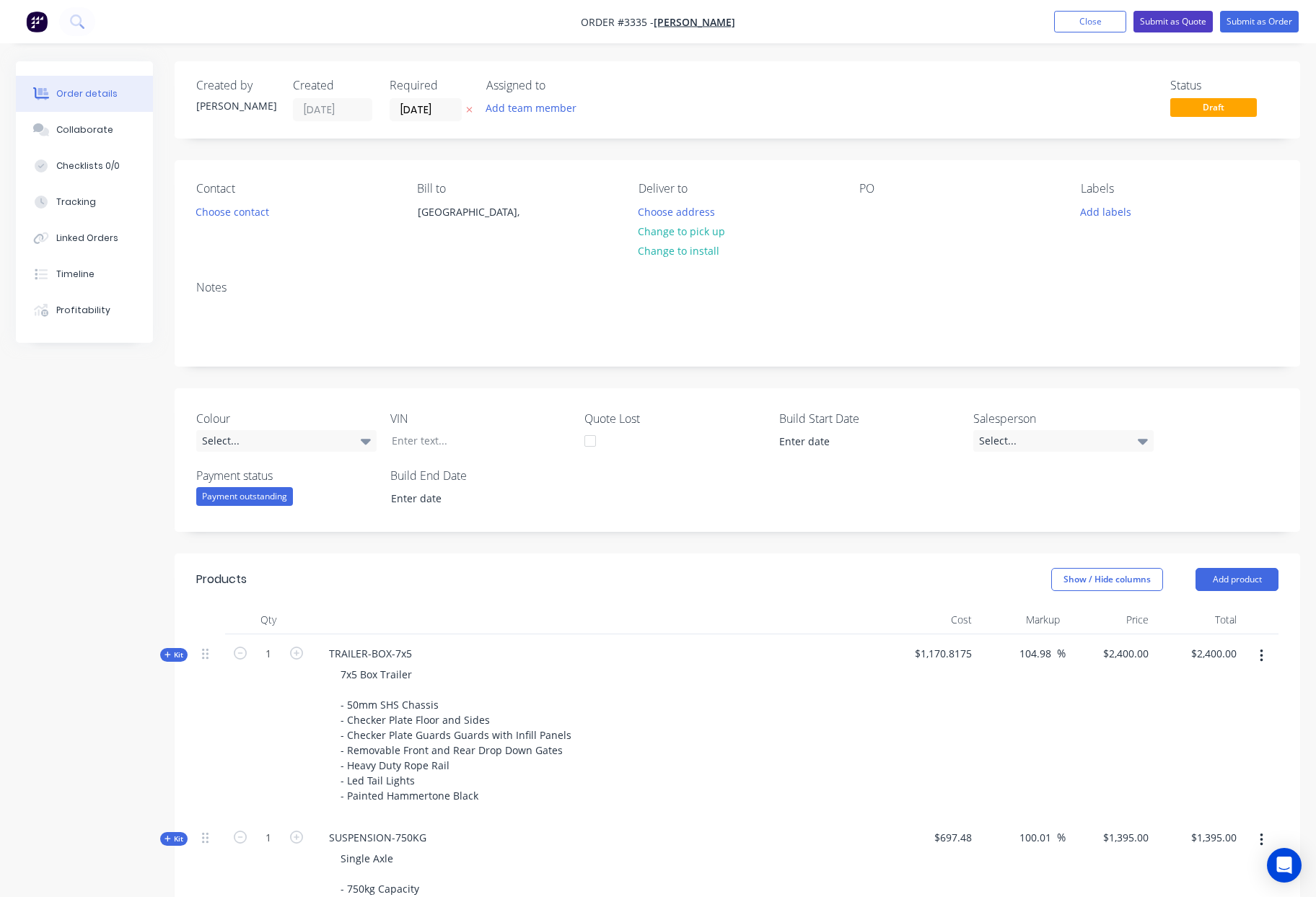
click at [1189, 23] on button "Submit as Quote" at bounding box center [1173, 21] width 80 height 21
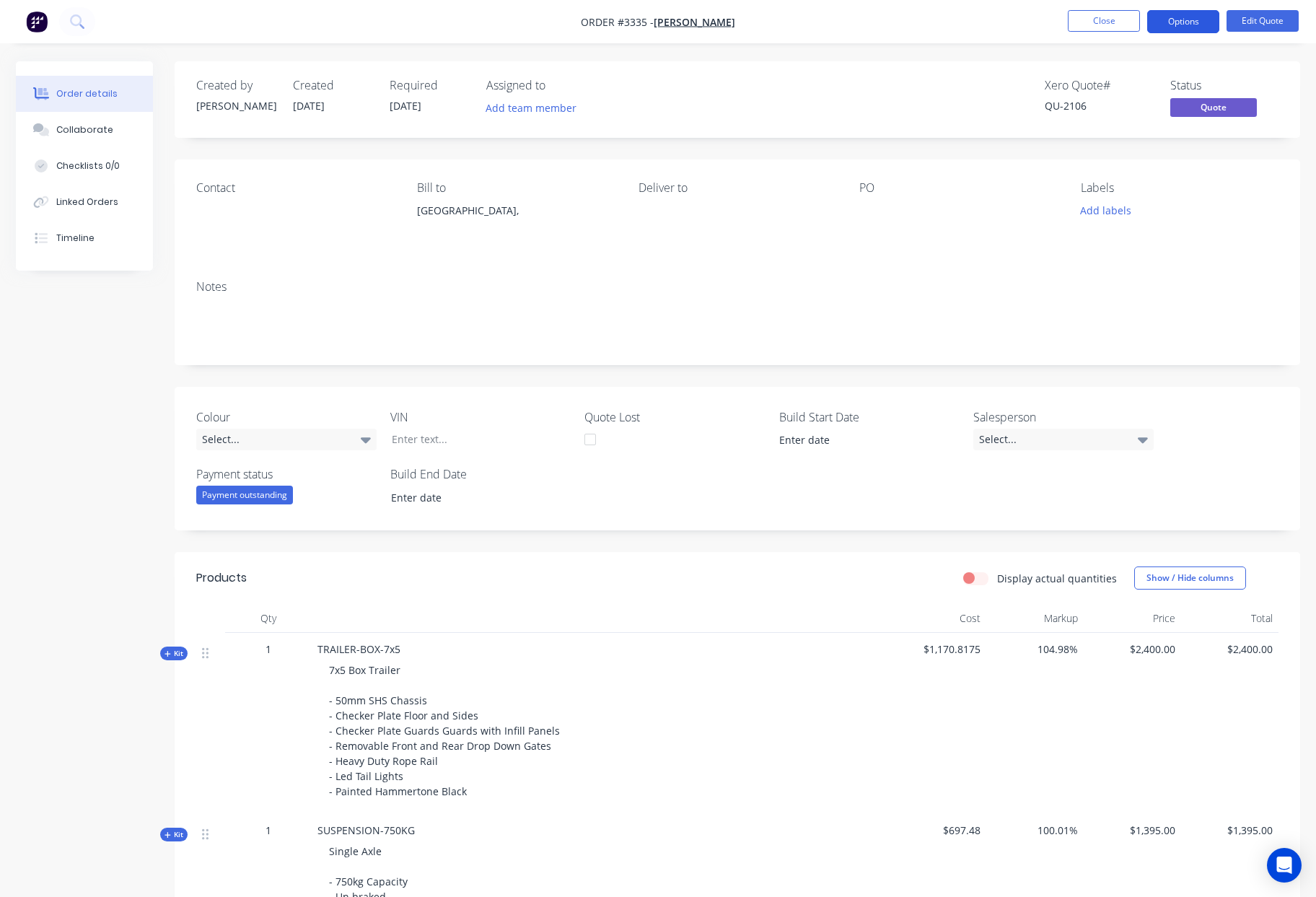
click at [1196, 22] on button "Options" at bounding box center [1183, 21] width 72 height 23
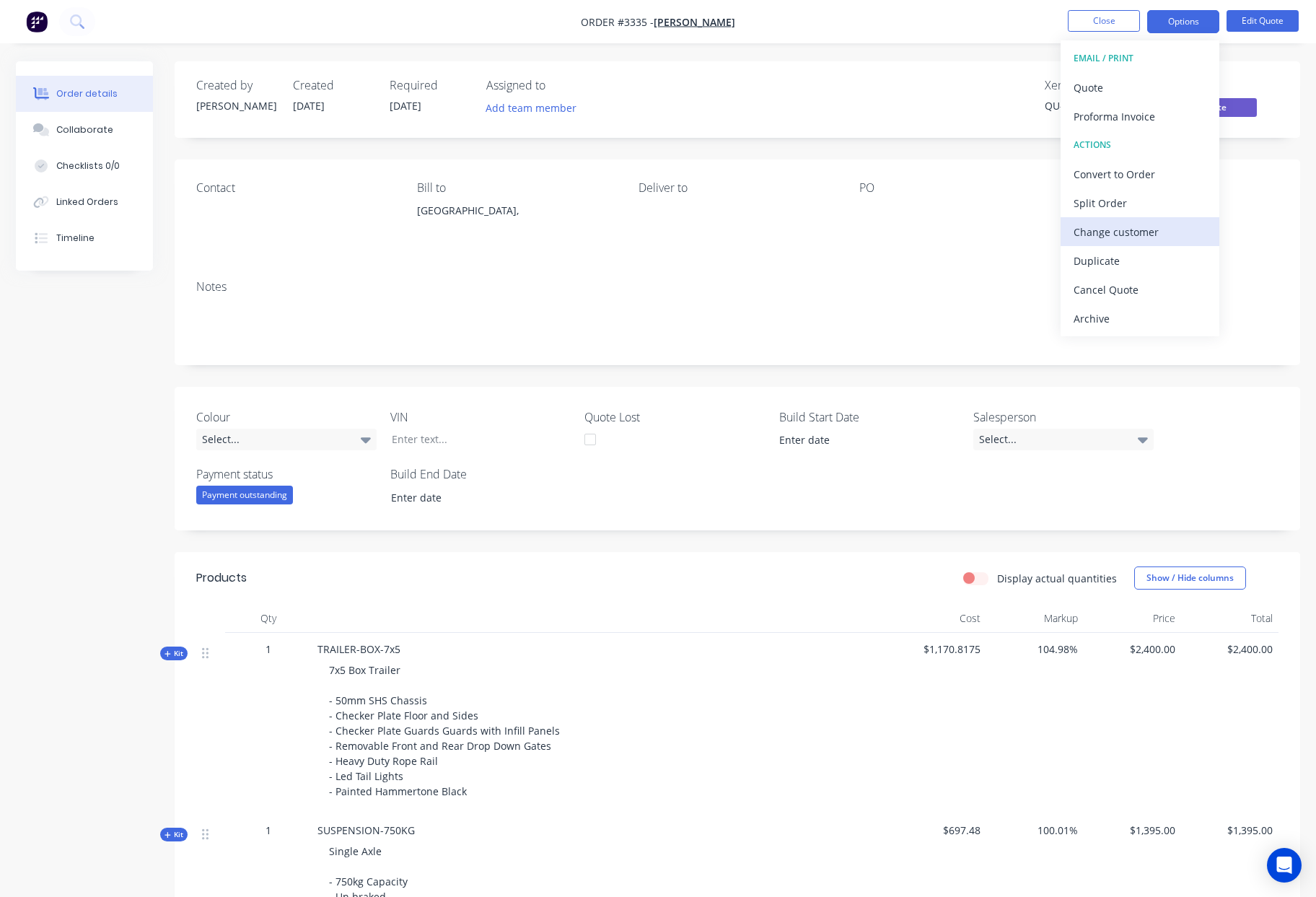
click at [1151, 237] on div "Change customer" at bounding box center [1139, 232] width 133 height 21
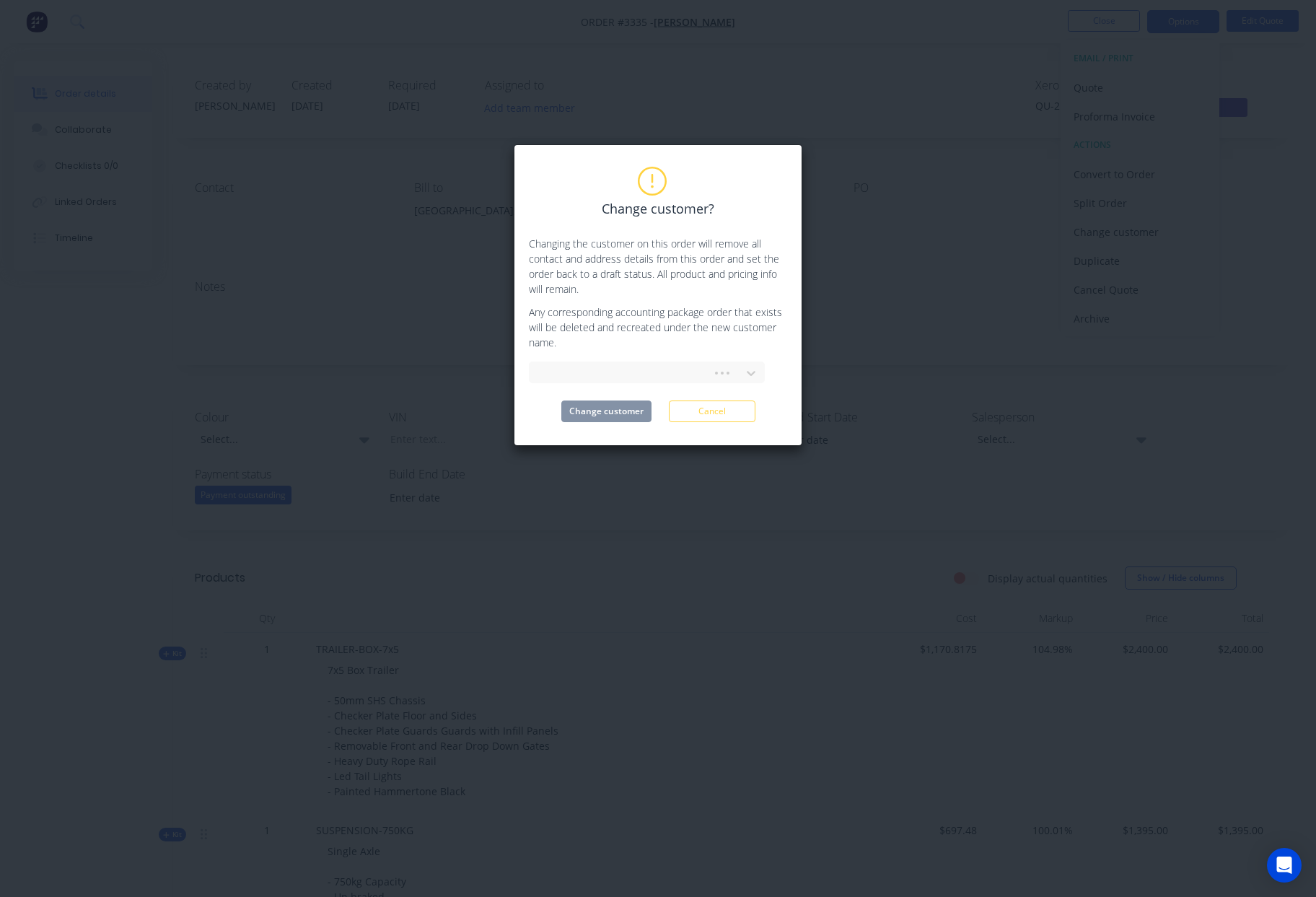
click at [661, 384] on div "Change customer? Changing the customer on this order will remove all contact an…" at bounding box center [658, 294] width 258 height 254
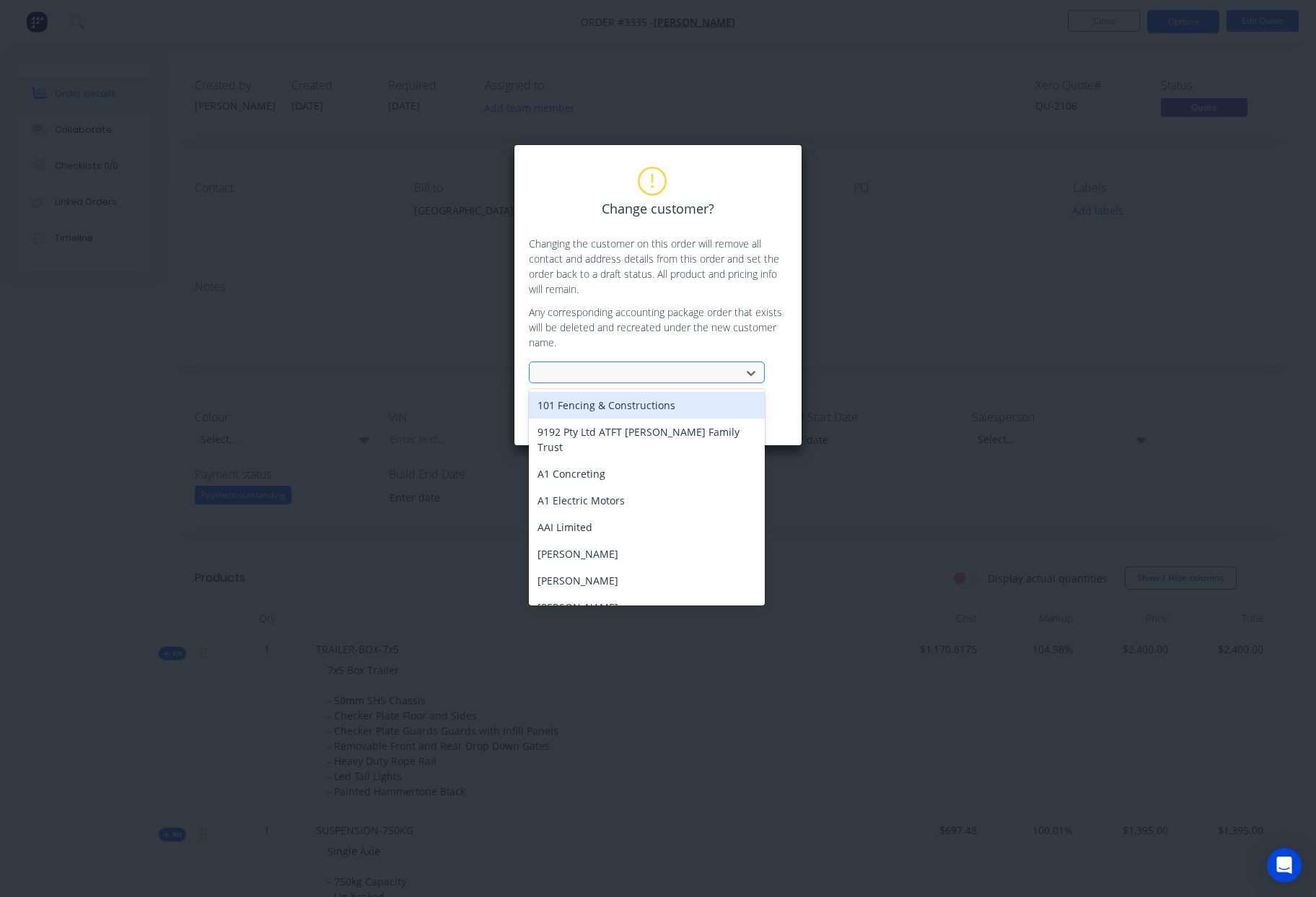
click at [661, 374] on div at bounding box center [637, 373] width 192 height 18
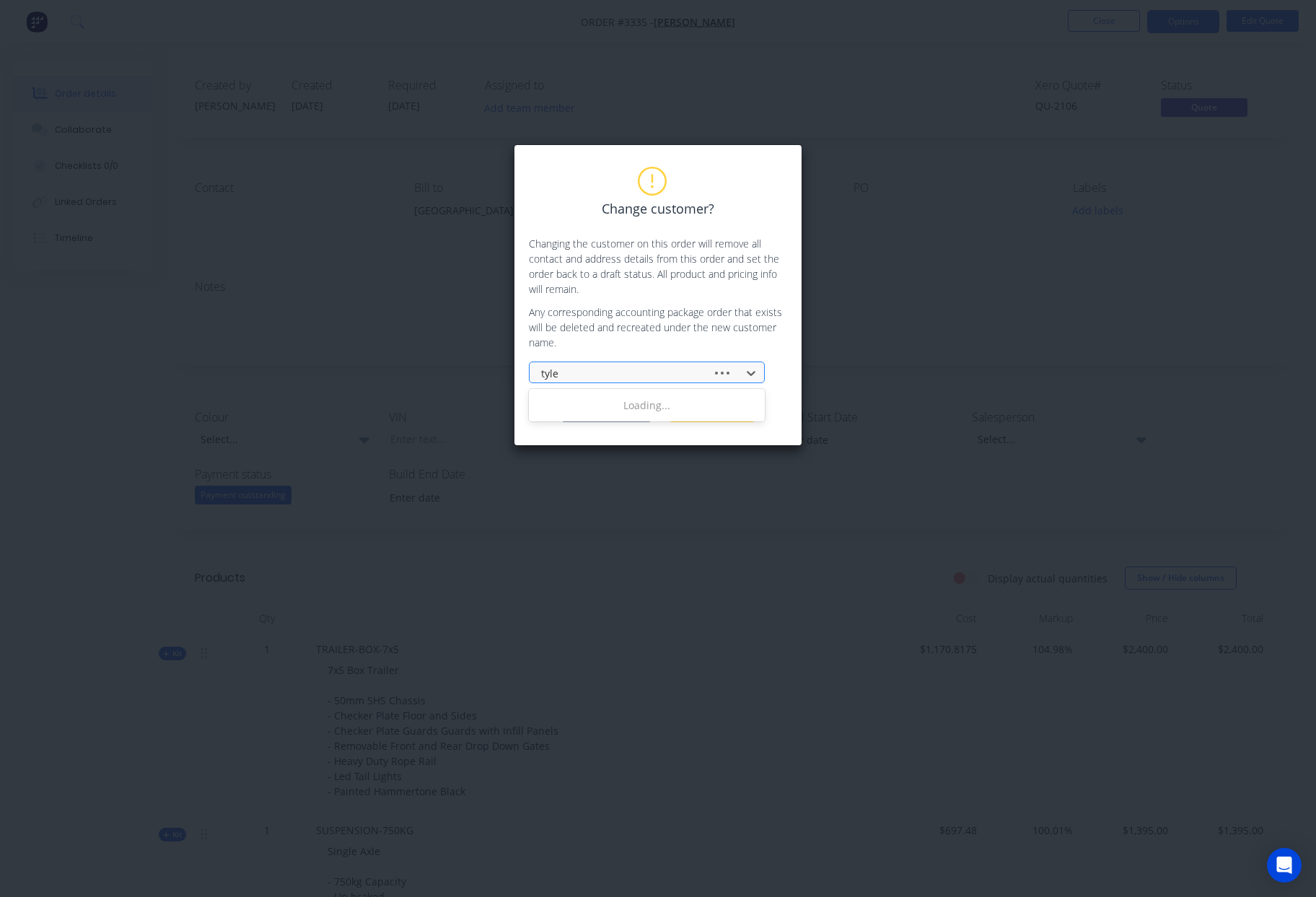
type input "tyler"
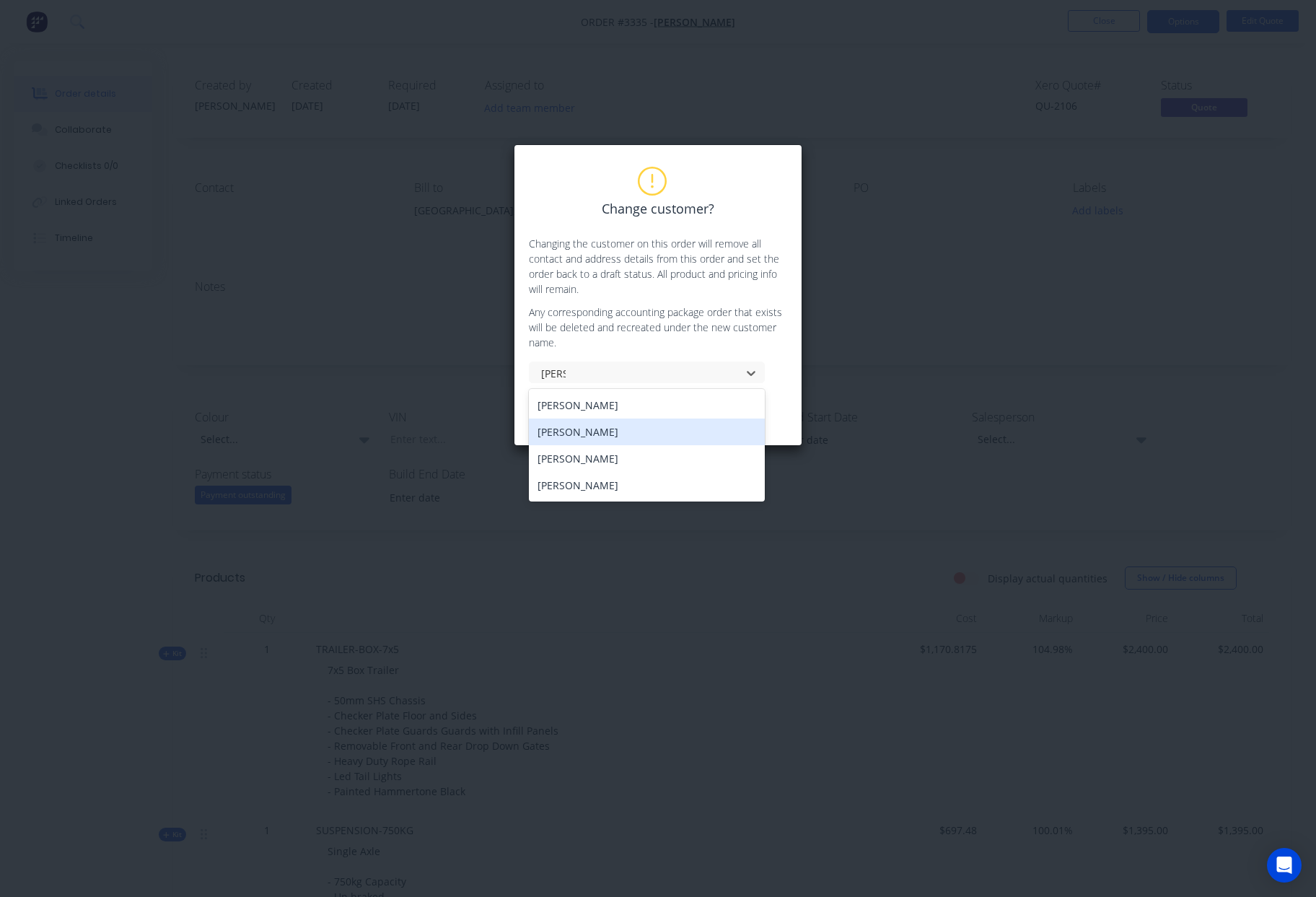
click at [602, 436] on div "[PERSON_NAME]" at bounding box center [646, 432] width 236 height 27
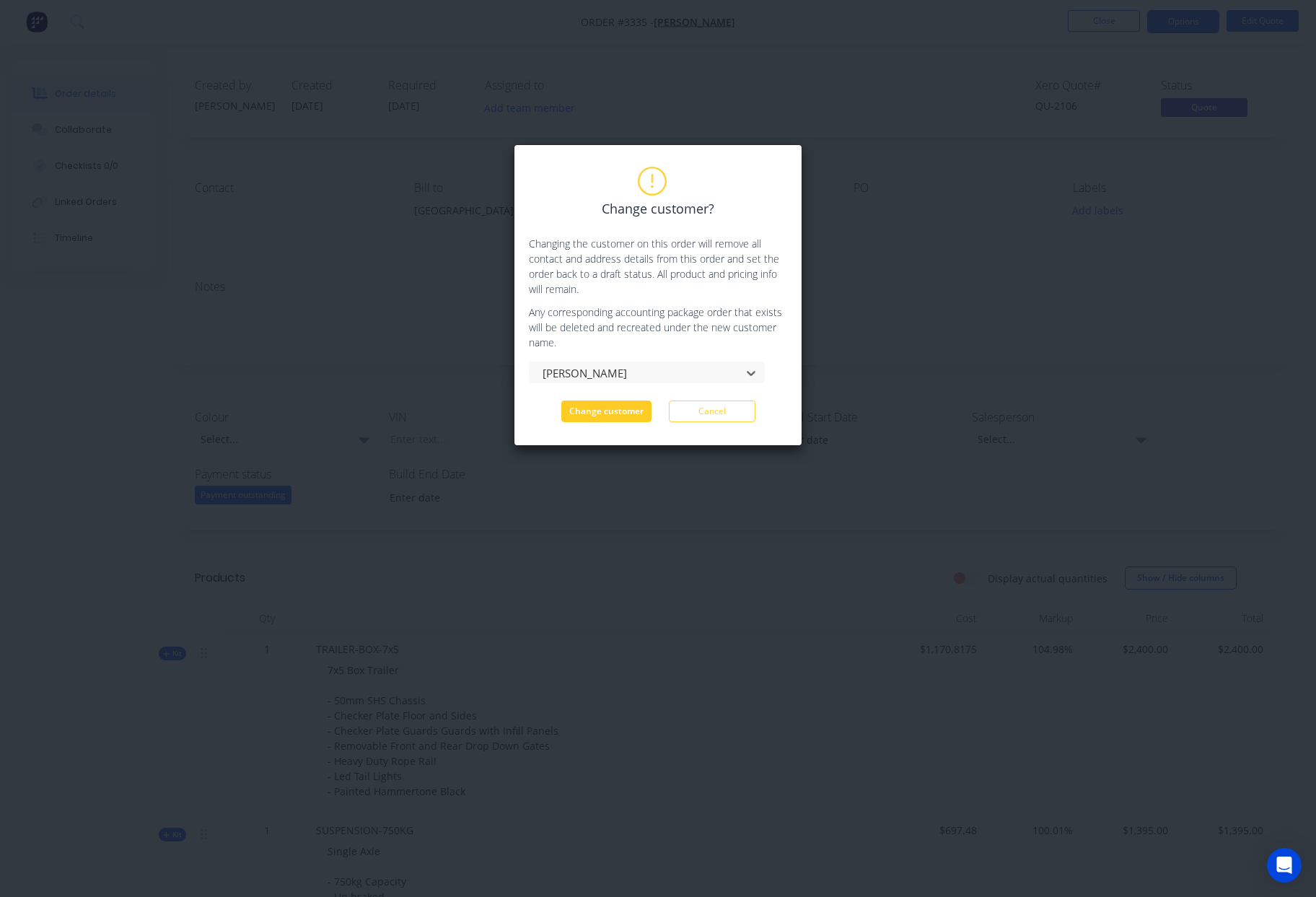
click at [611, 412] on button "Change customer" at bounding box center [606, 411] width 90 height 21
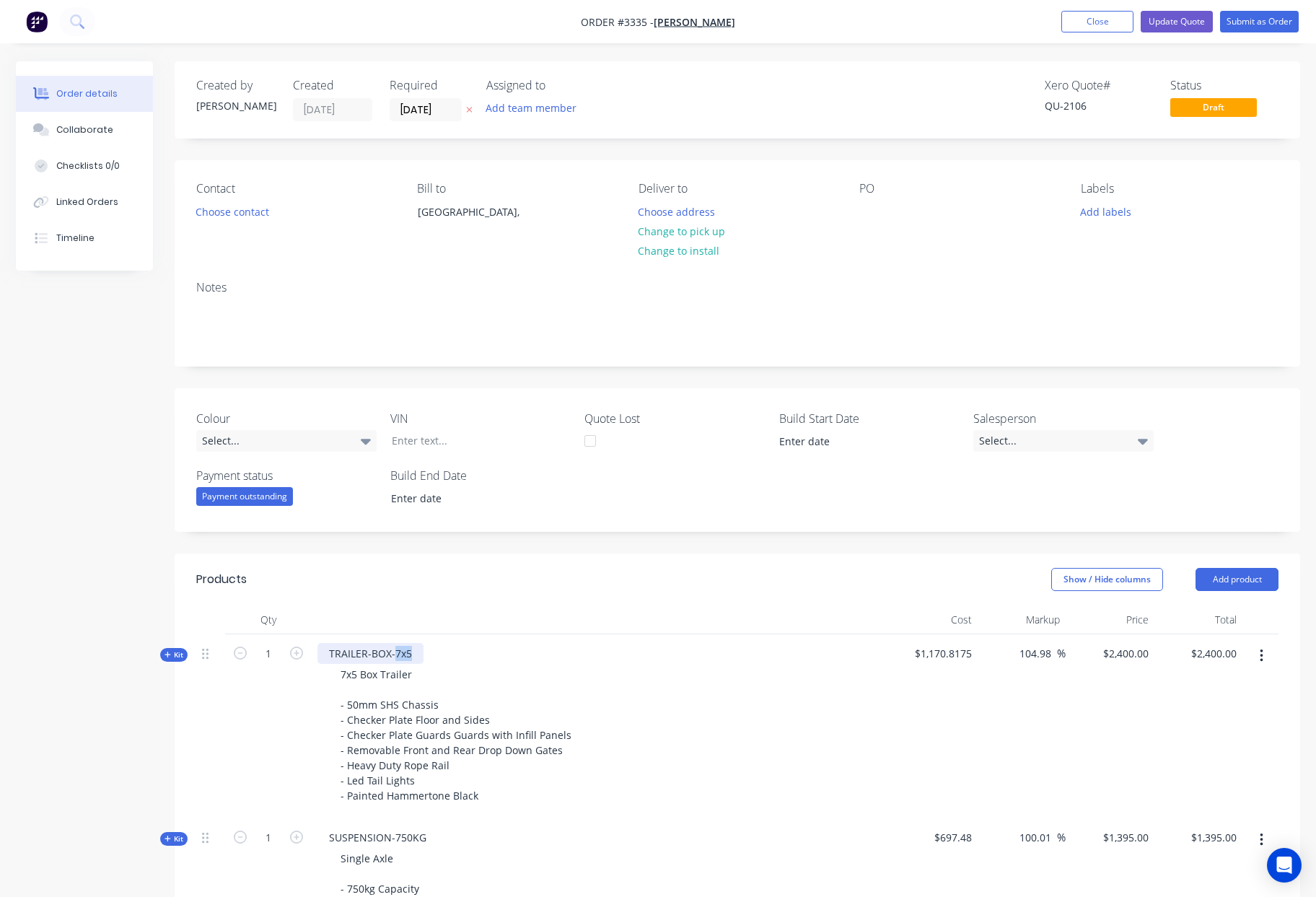
drag, startPoint x: 412, startPoint y: 650, endPoint x: 394, endPoint y: 654, distance: 18.4
click at [394, 654] on div "TRAILER-BOX-7x5" at bounding box center [370, 653] width 106 height 21
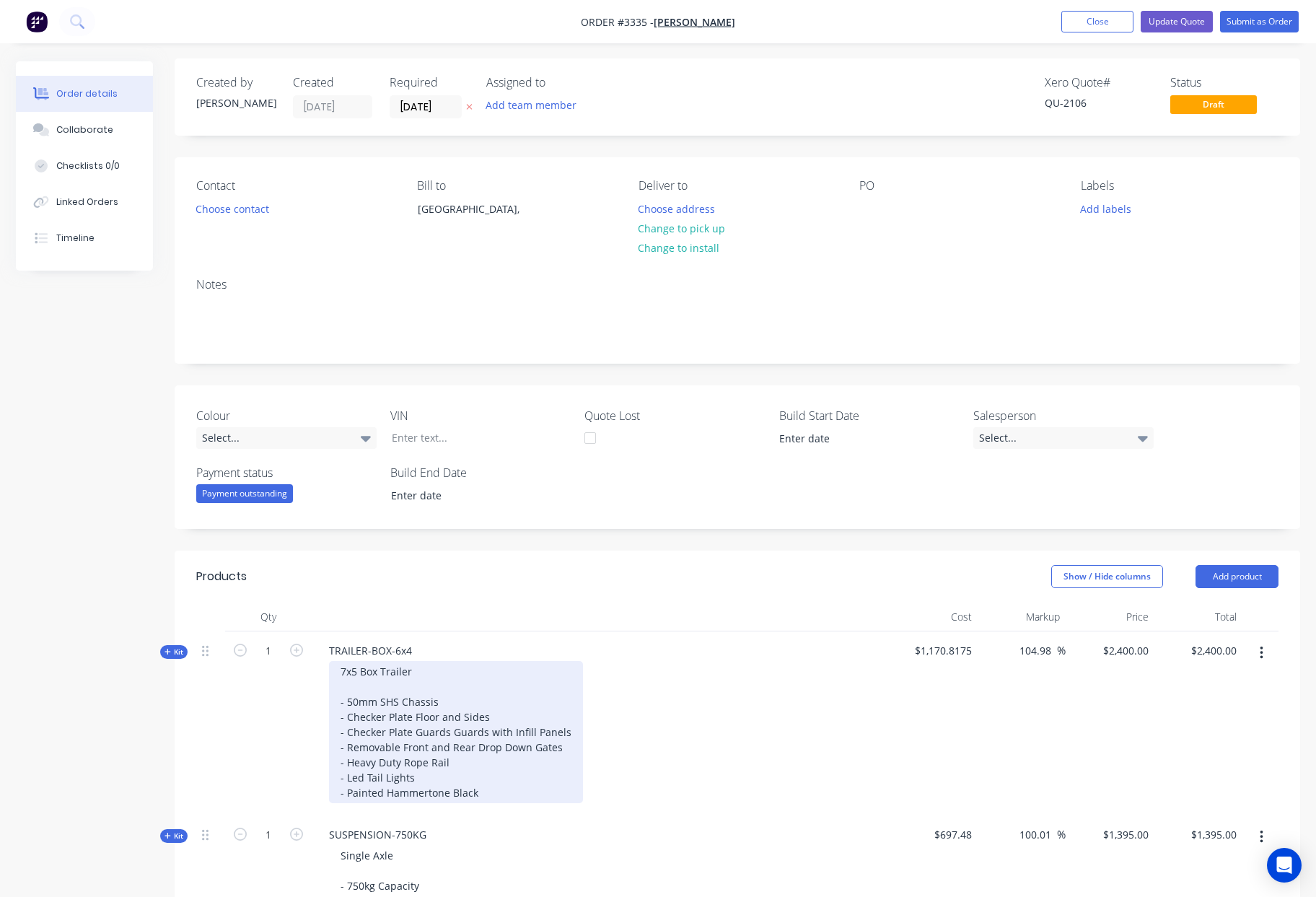
click at [358, 672] on div "7x5 Box Trailer - 50mm SHS Chassis - Checker Plate Floor and Sides - Checker Pl…" at bounding box center [456, 732] width 254 height 142
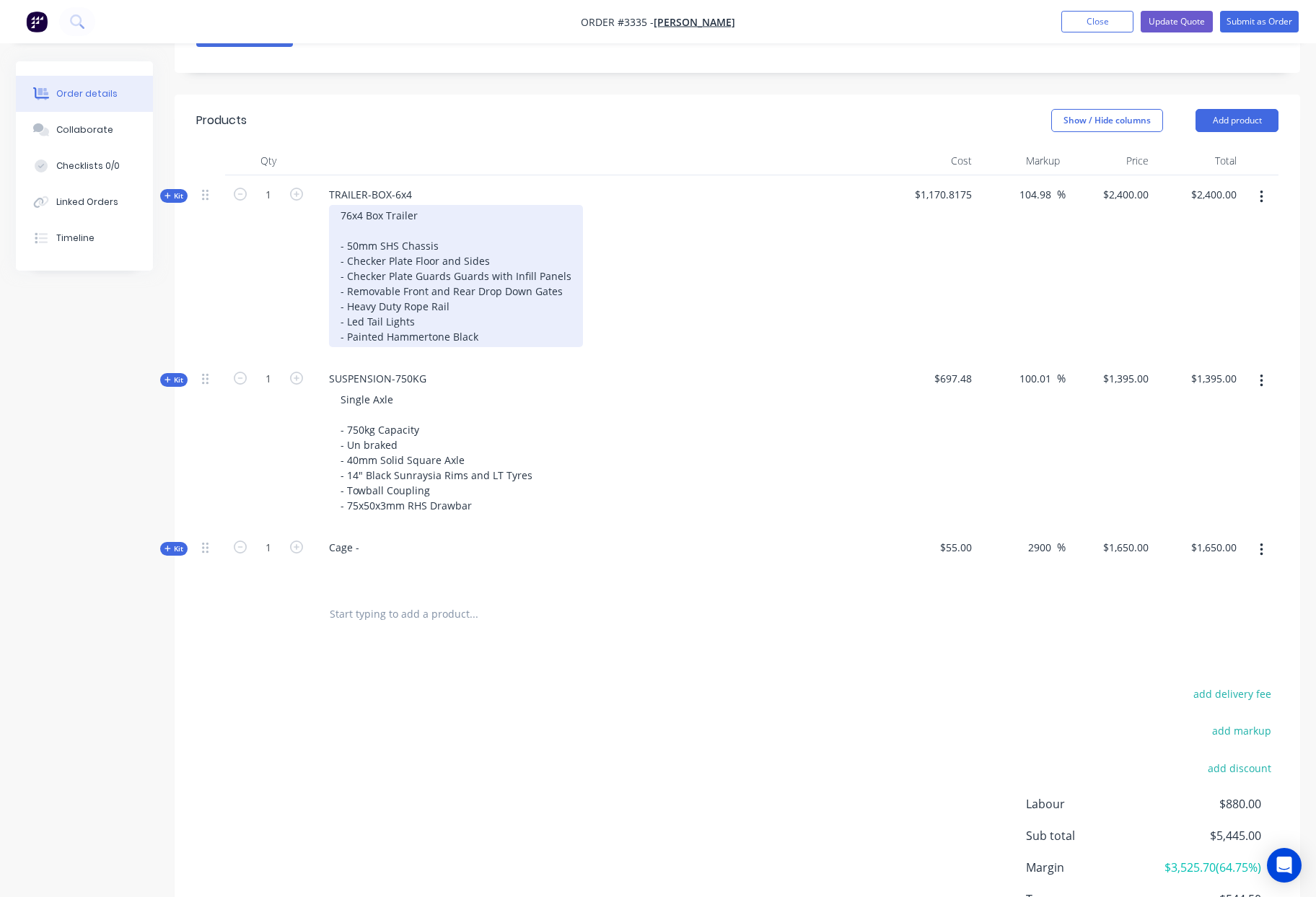
scroll to position [0, 0]
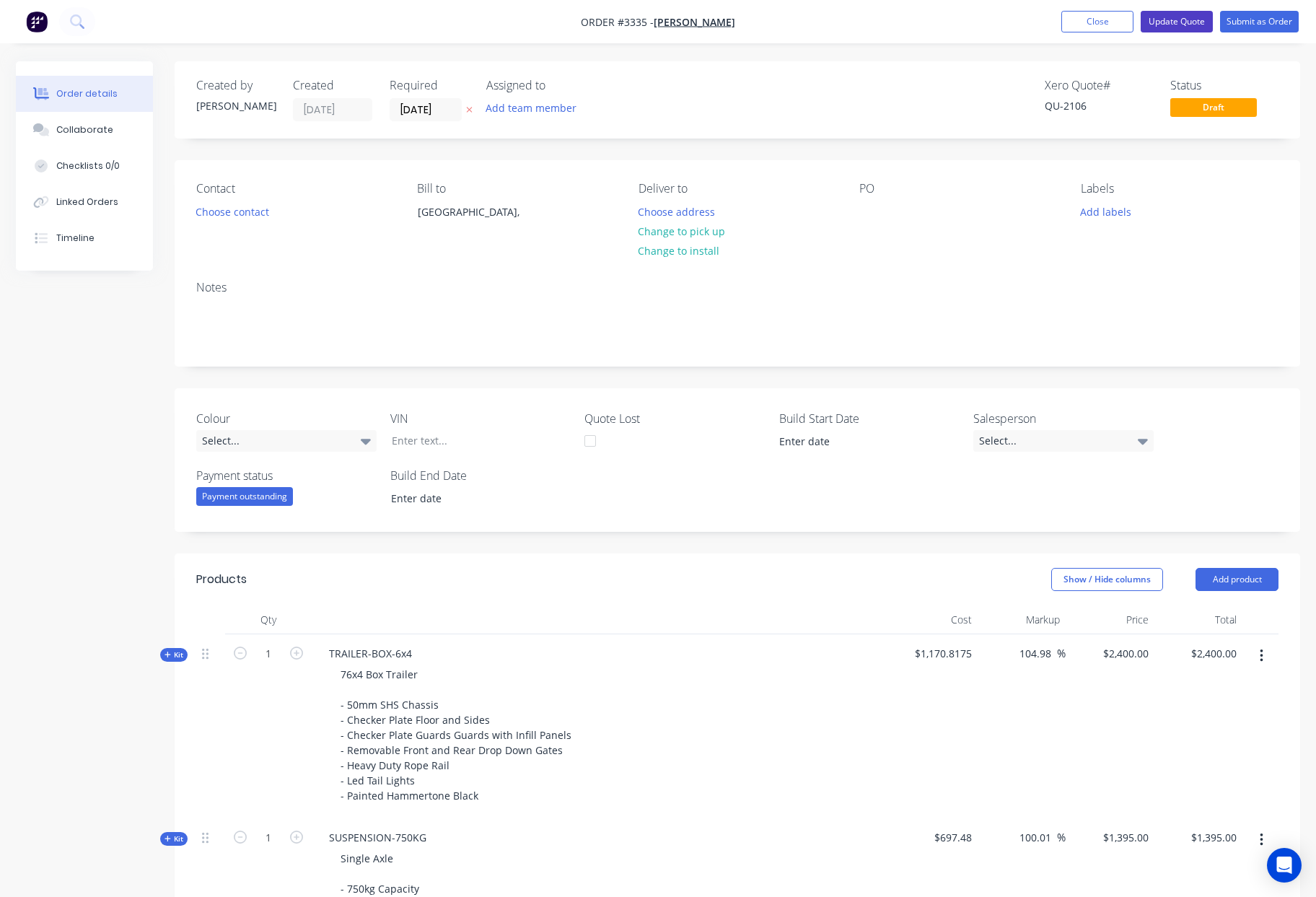
click at [1181, 25] on button "Update Quote" at bounding box center [1176, 21] width 72 height 21
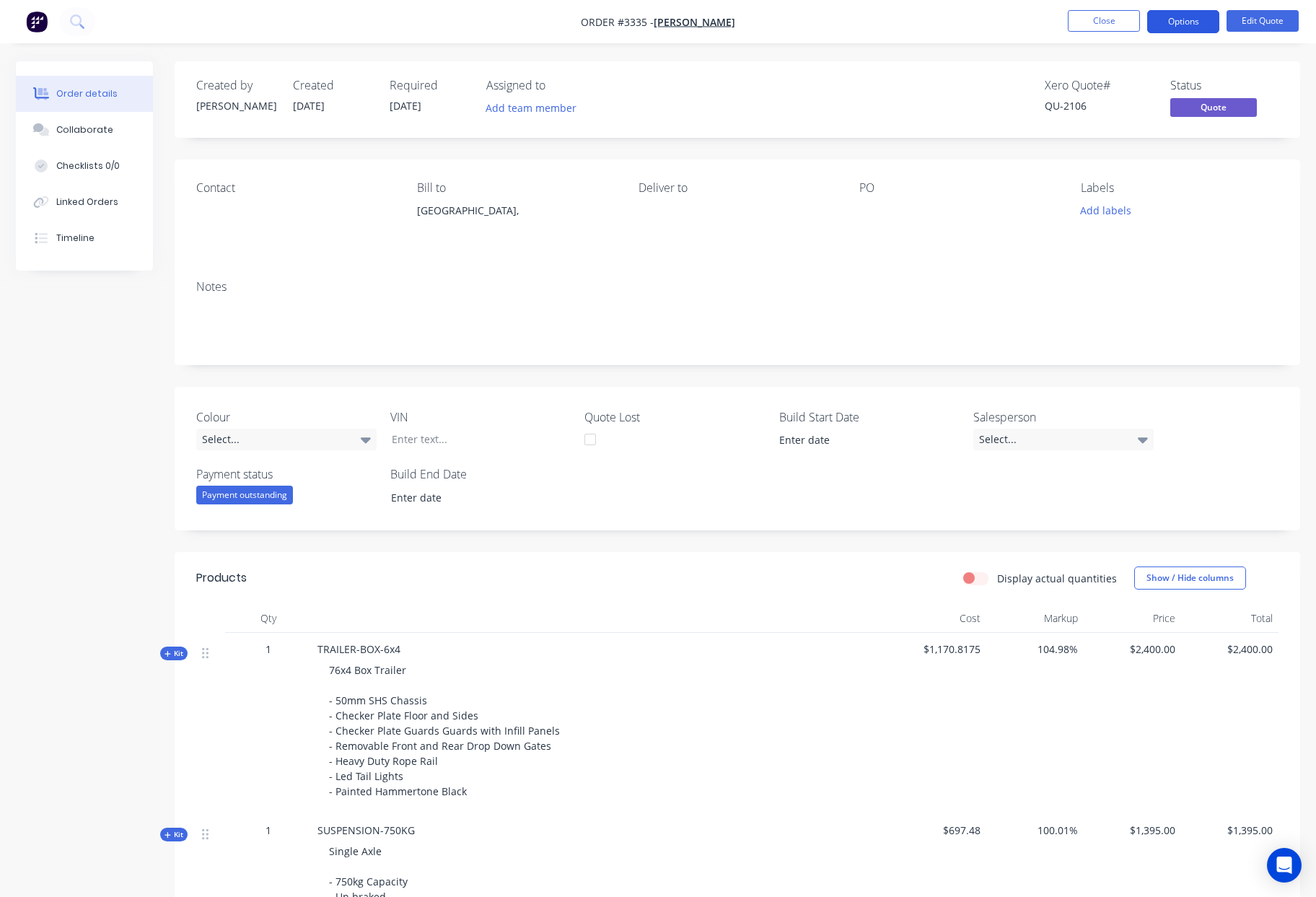
click at [1194, 27] on button "Options" at bounding box center [1183, 21] width 72 height 23
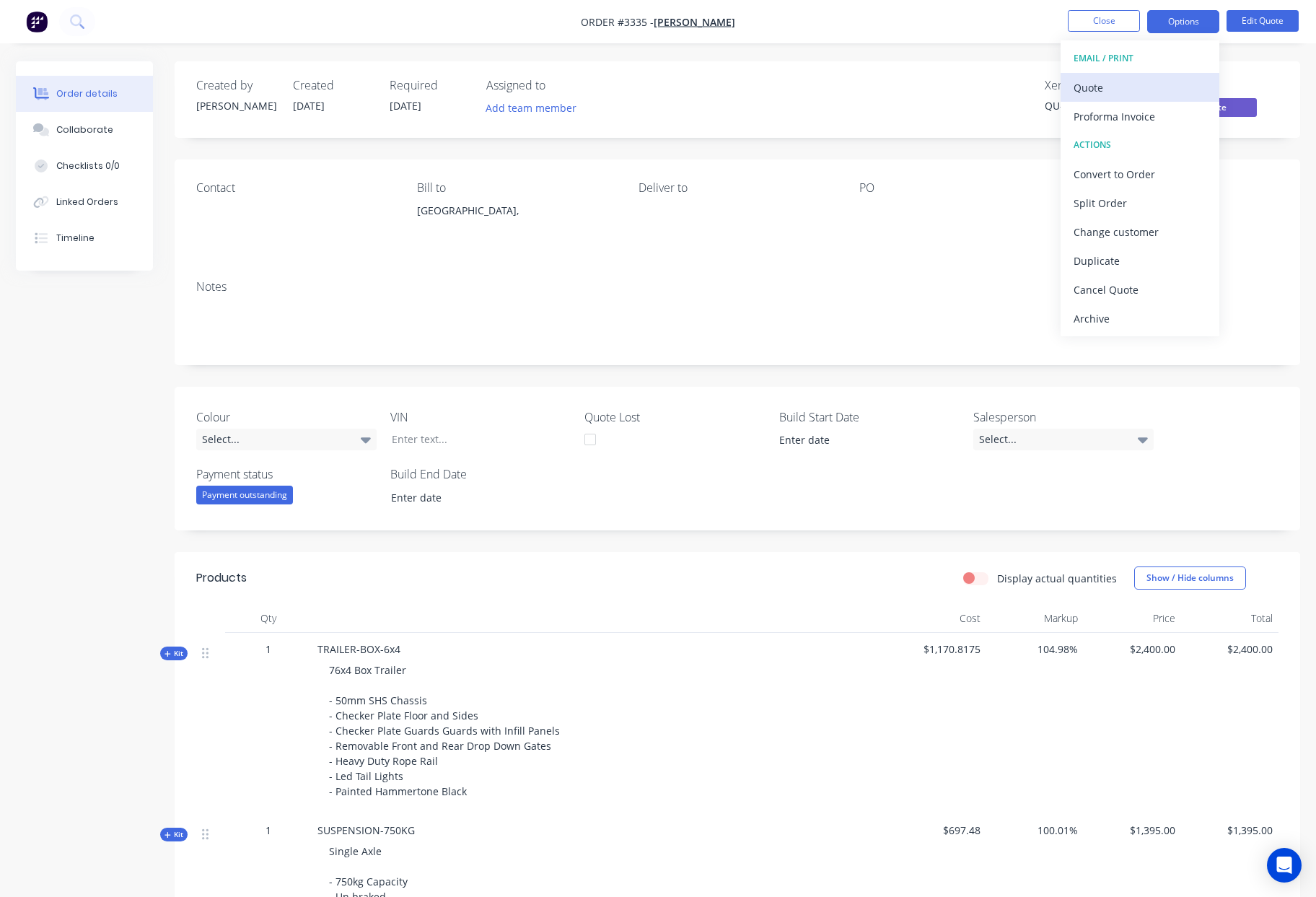
click at [1112, 97] on div "Quote" at bounding box center [1139, 87] width 133 height 21
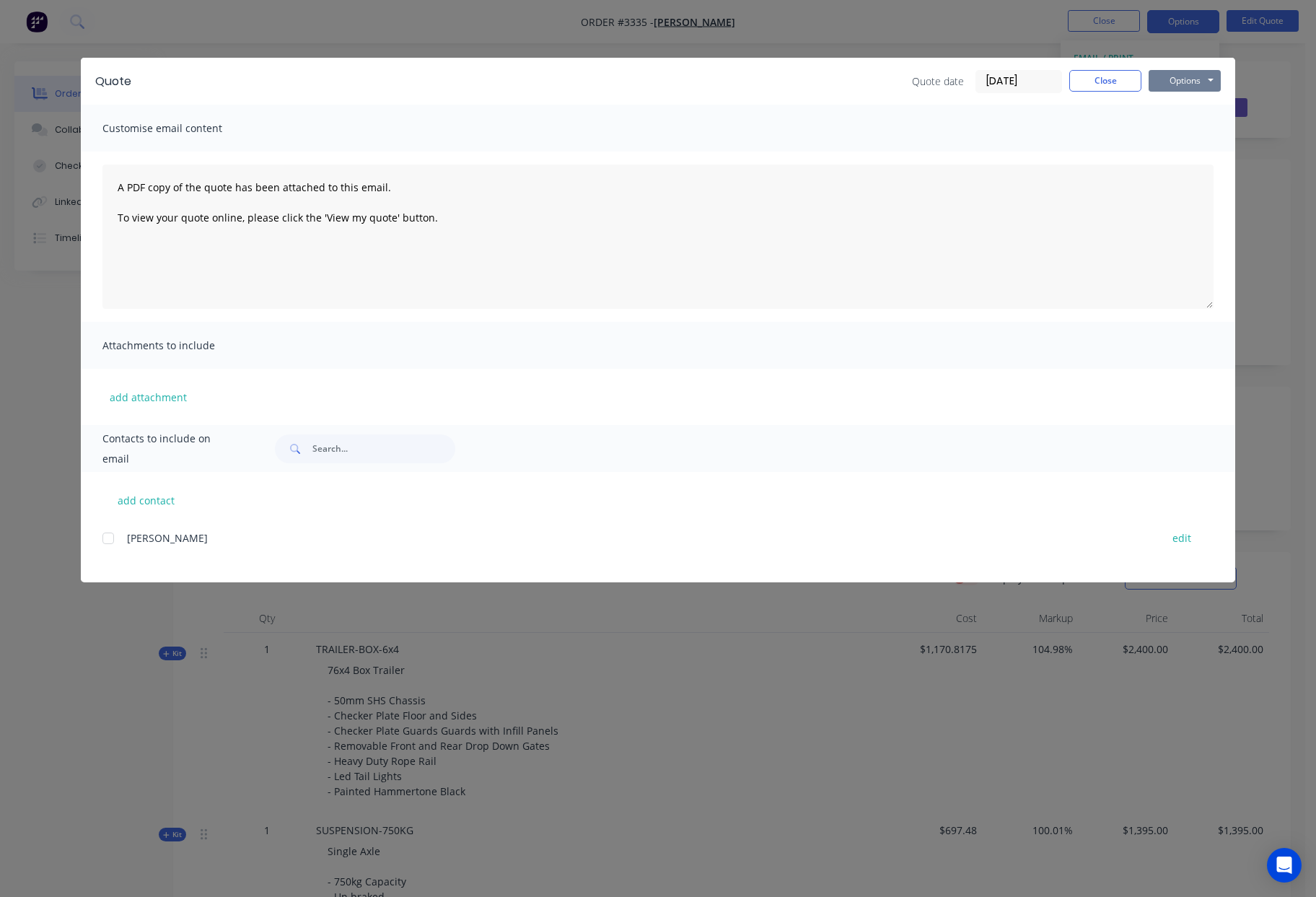
click at [1209, 74] on button "Options" at bounding box center [1184, 80] width 72 height 21
click at [1211, 135] on button "Print" at bounding box center [1194, 130] width 92 height 24
click at [1114, 75] on button "Close" at bounding box center [1105, 80] width 72 height 21
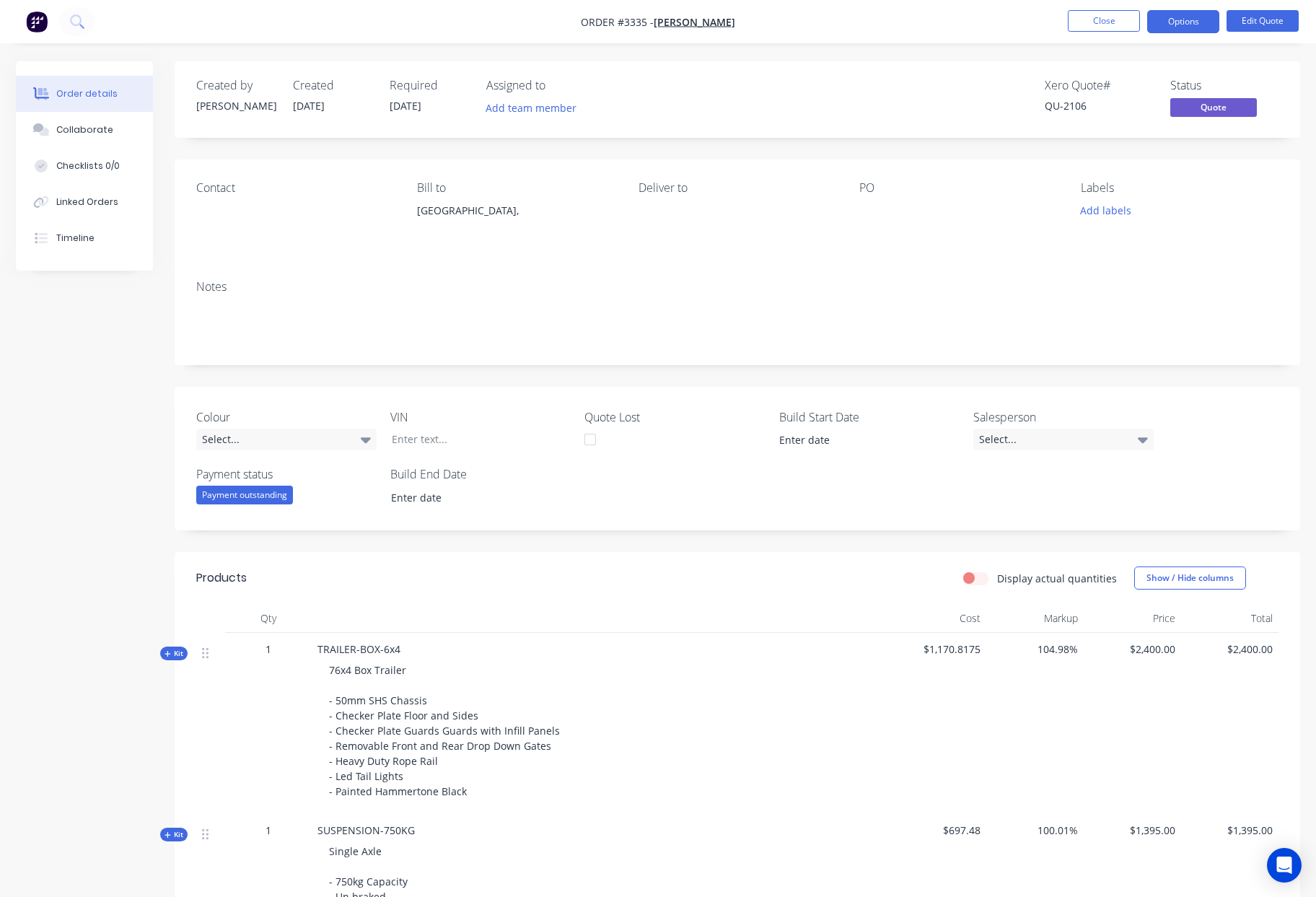
click at [336, 670] on span "76x4 Box Trailer - 50mm SHS Chassis - Checker Plate Floor and Sides - Checker P…" at bounding box center [444, 731] width 231 height 135
click at [1254, 24] on button "Edit Quote" at bounding box center [1262, 21] width 72 height 21
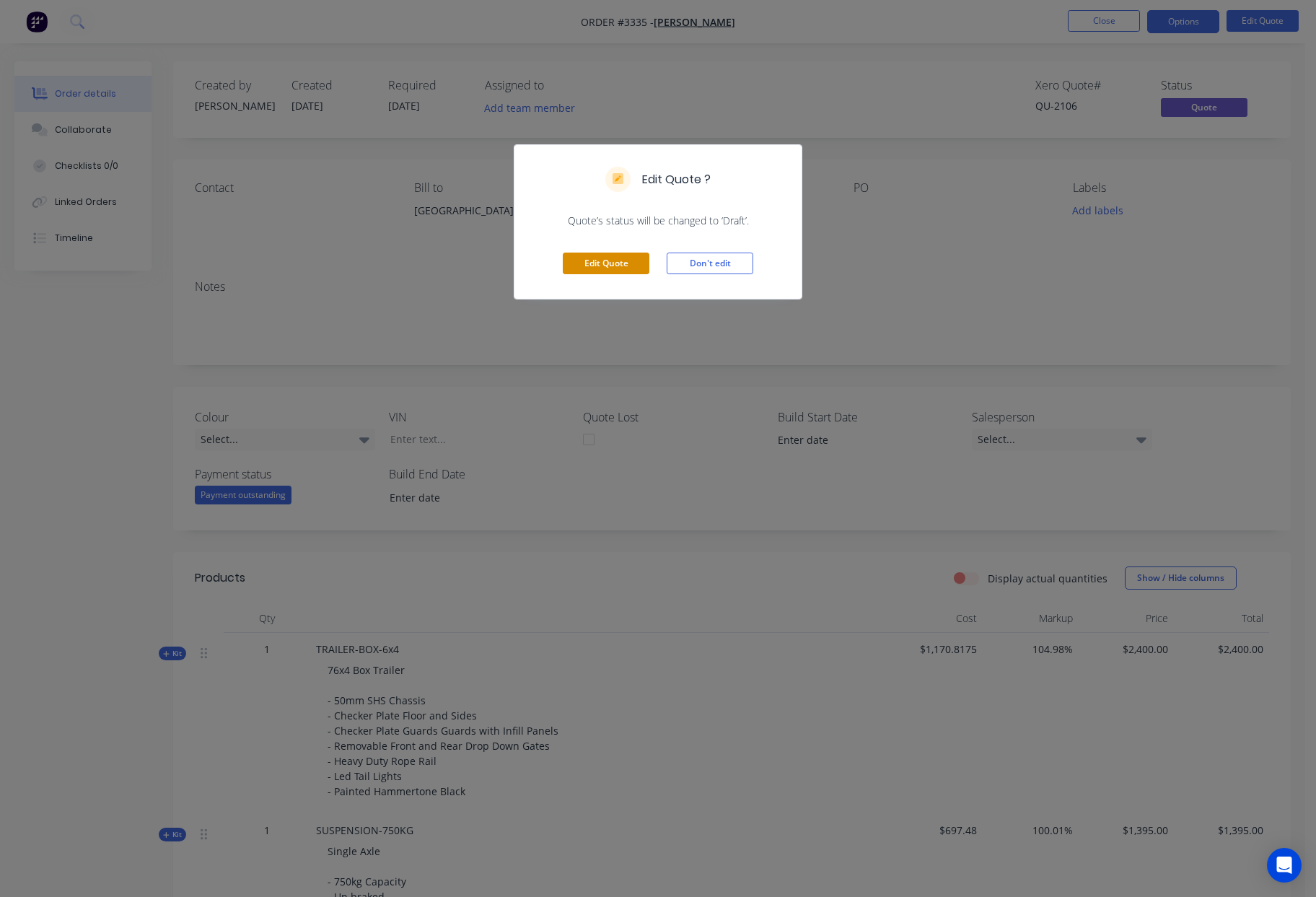
click at [611, 262] on button "Edit Quote" at bounding box center [606, 263] width 87 height 21
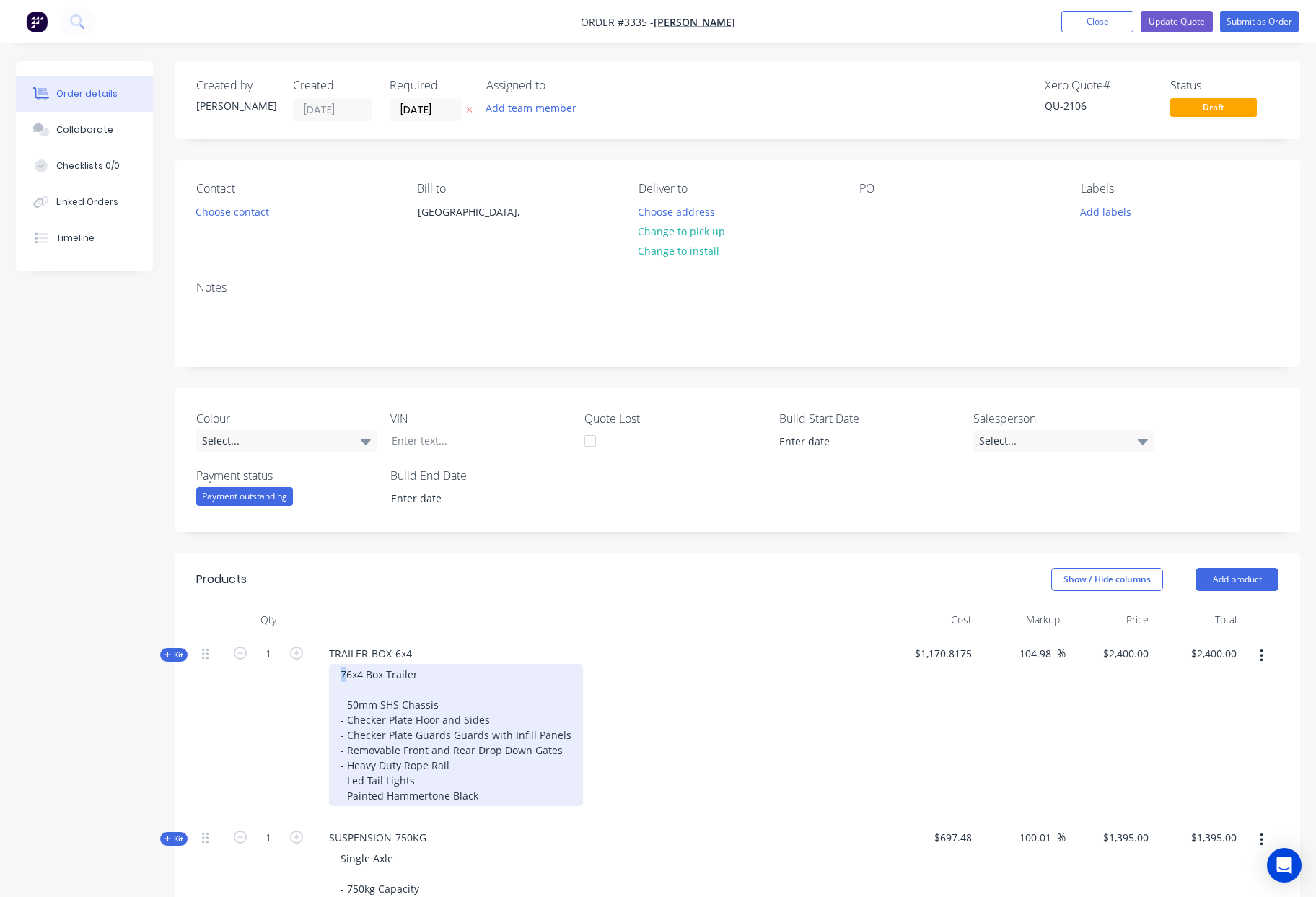
drag, startPoint x: 346, startPoint y: 673, endPoint x: 332, endPoint y: 672, distance: 14.0
click at [332, 672] on div "76x4 Box Trailer - 50mm SHS Chassis - Checker Plate Floor and Sides - Checker P…" at bounding box center [456, 735] width 254 height 142
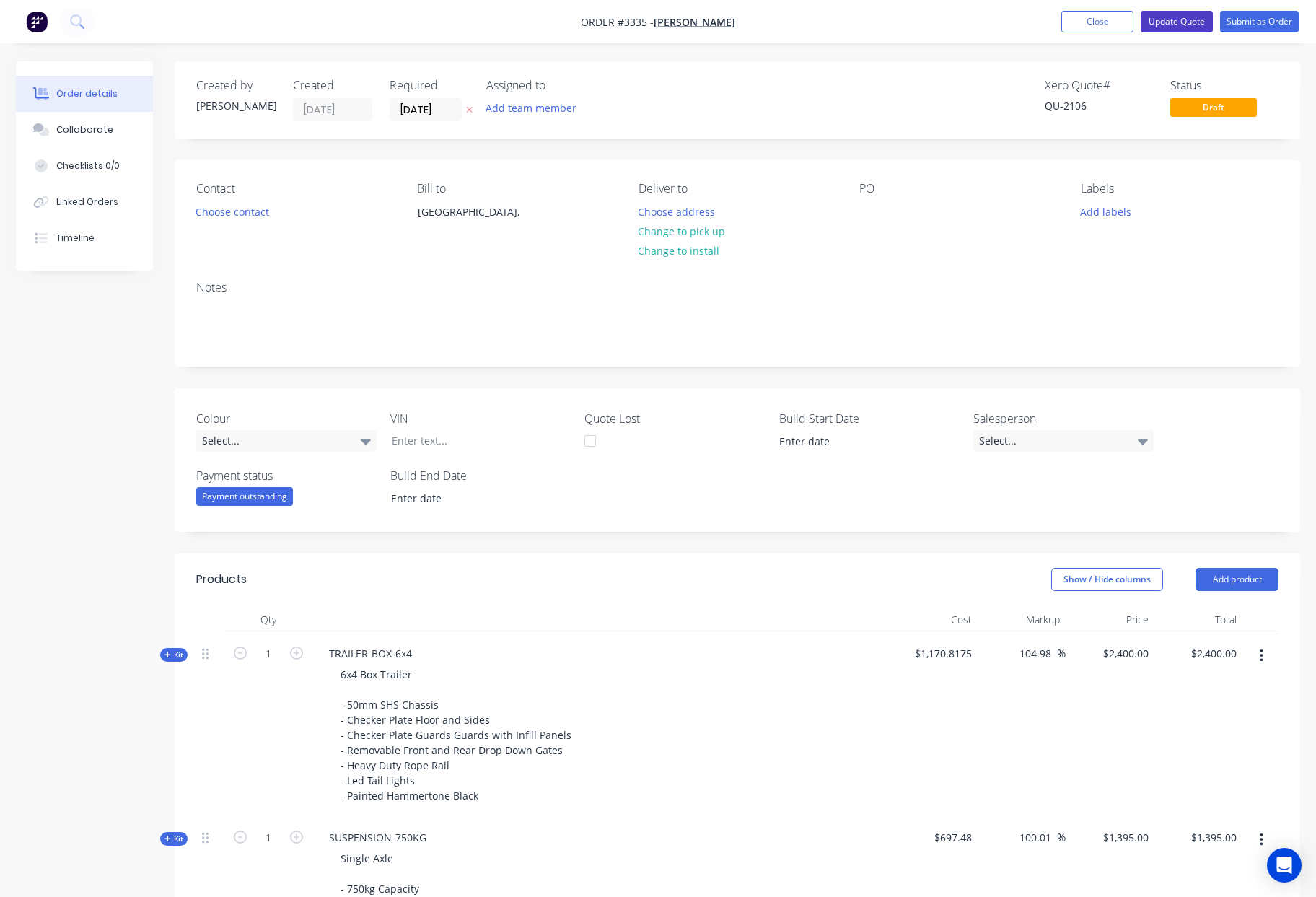
click at [1167, 25] on button "Update Quote" at bounding box center [1176, 21] width 72 height 21
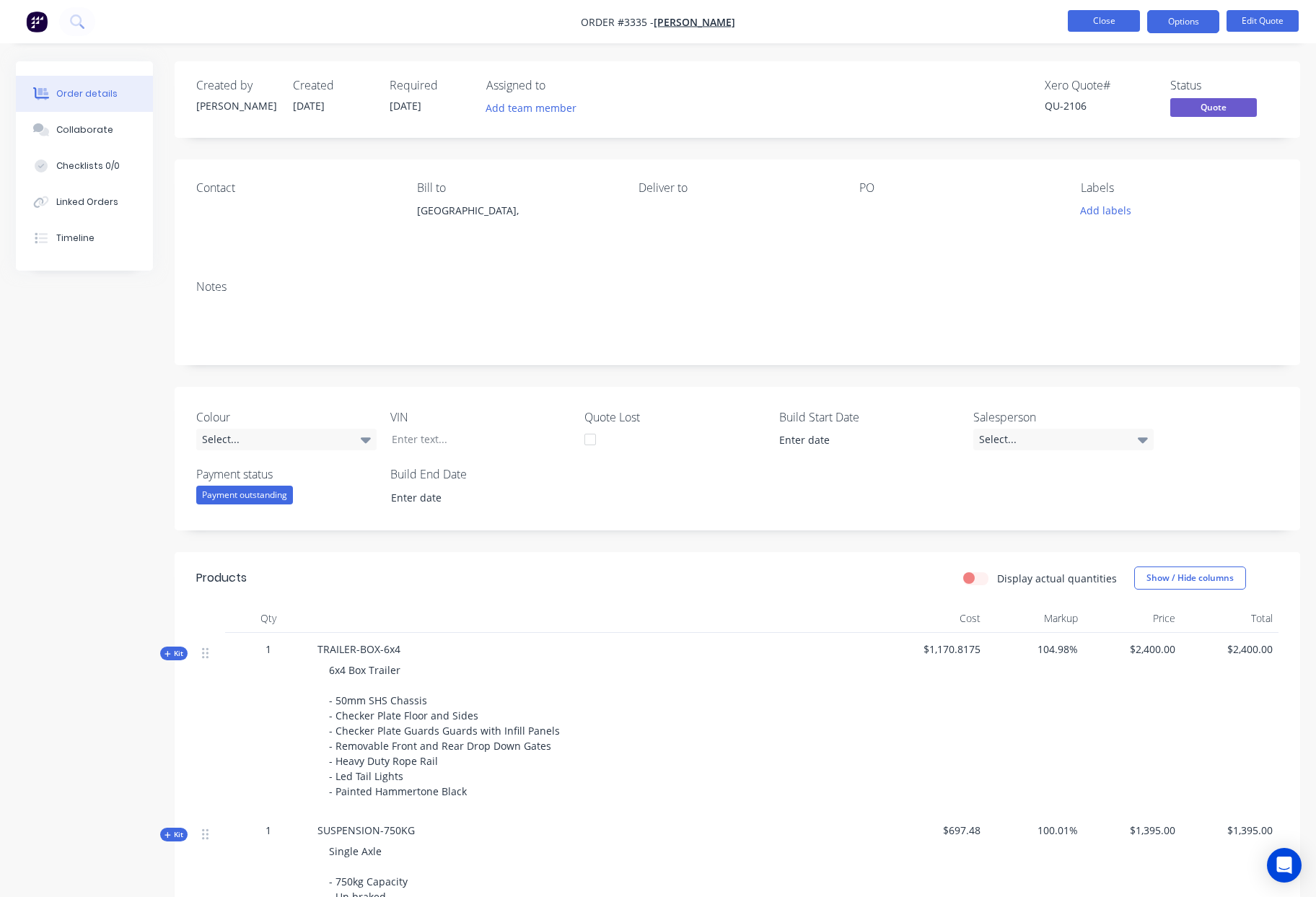
click at [1109, 19] on button "Close" at bounding box center [1104, 21] width 72 height 21
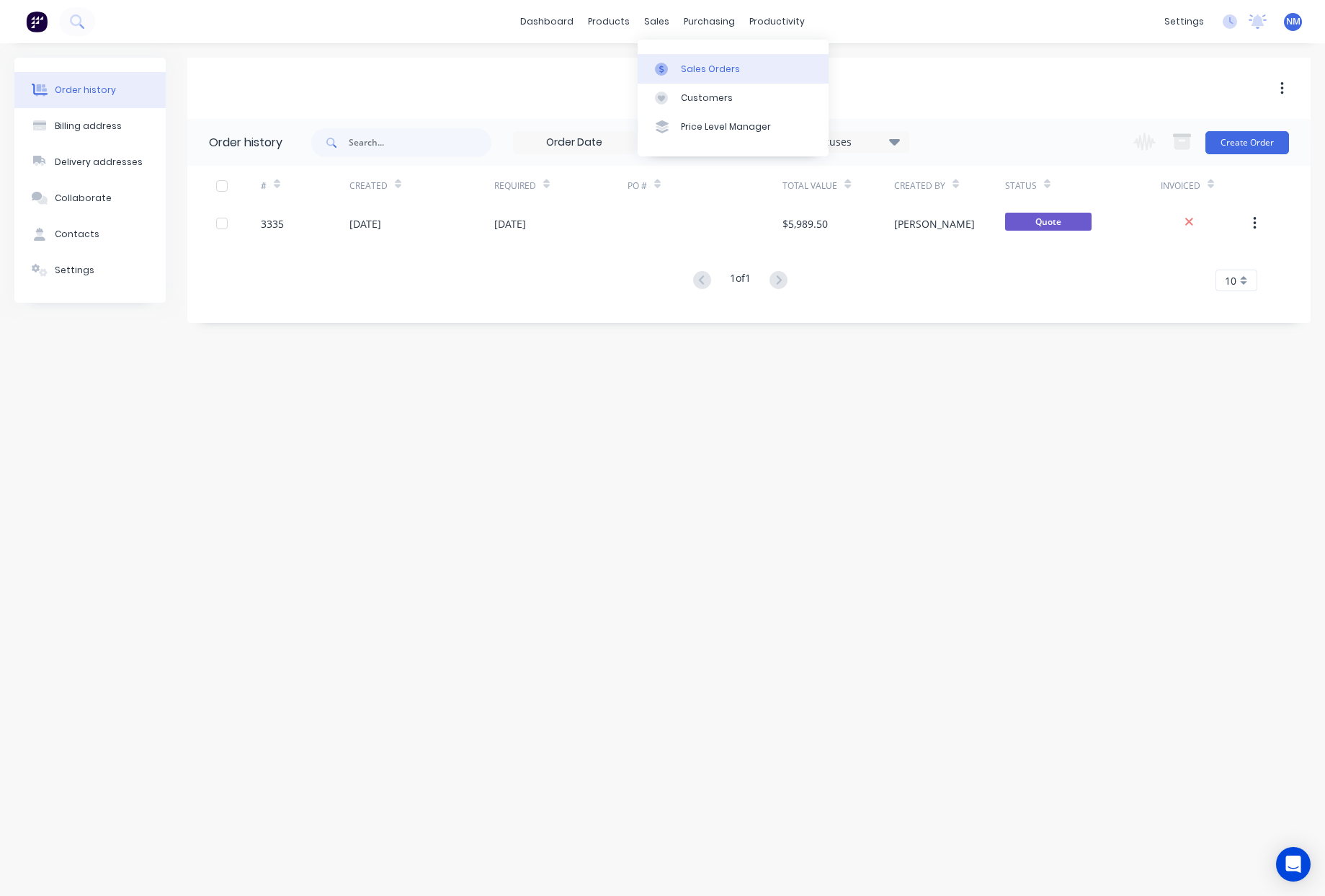
click at [686, 75] on link "Sales Orders" at bounding box center [733, 68] width 191 height 29
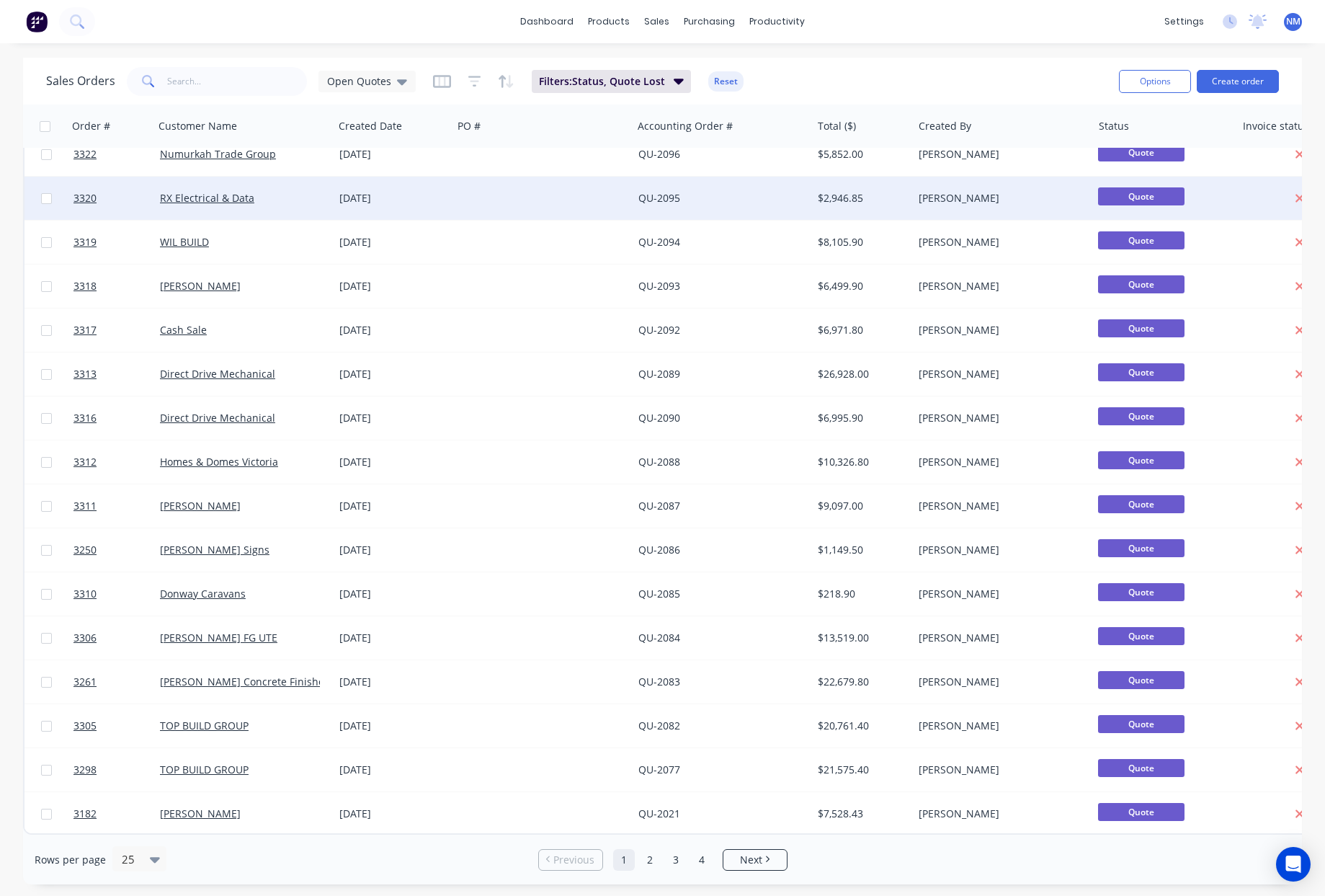
scroll to position [419, 0]
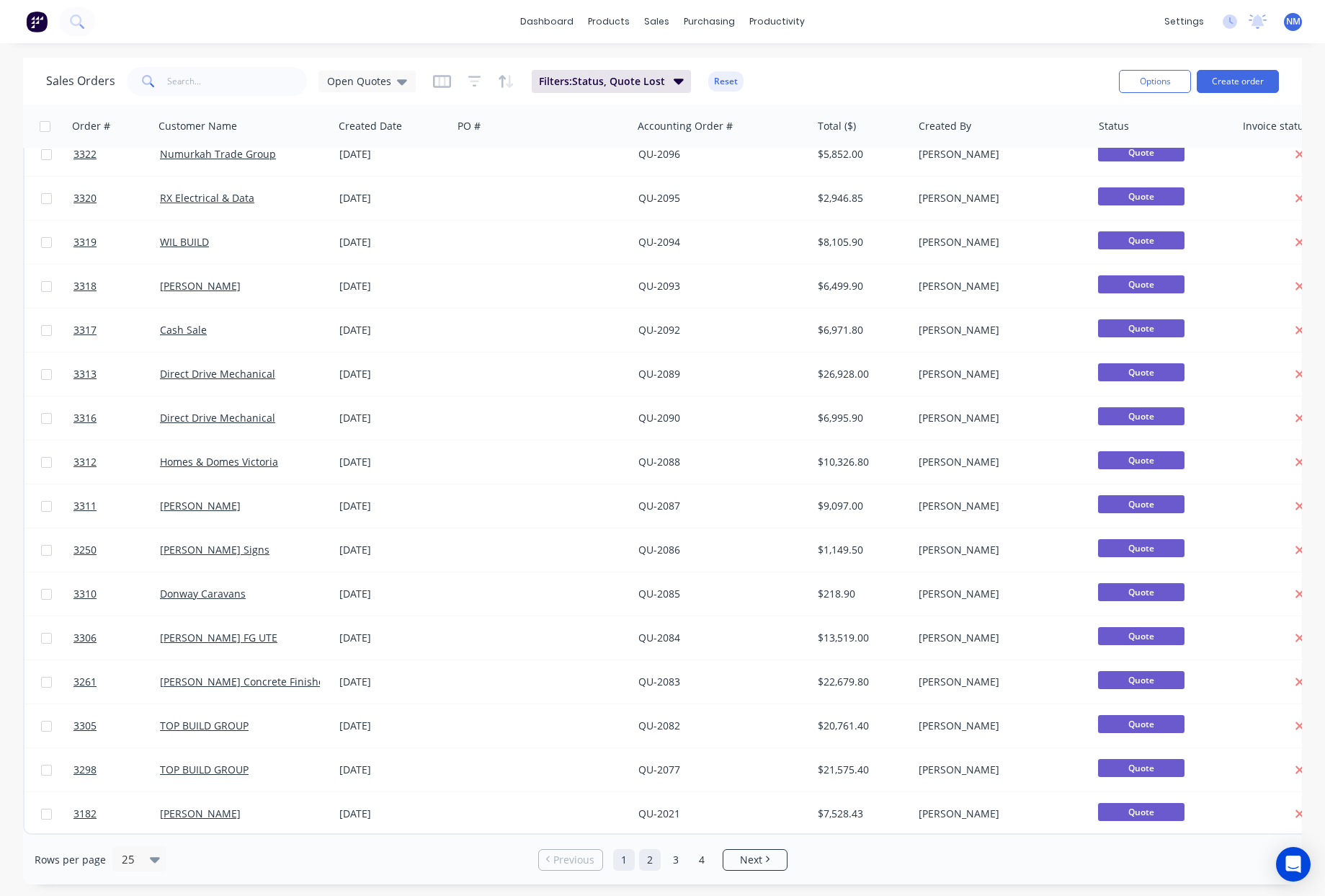
click at [644, 858] on link "2" at bounding box center [650, 859] width 21 height 21
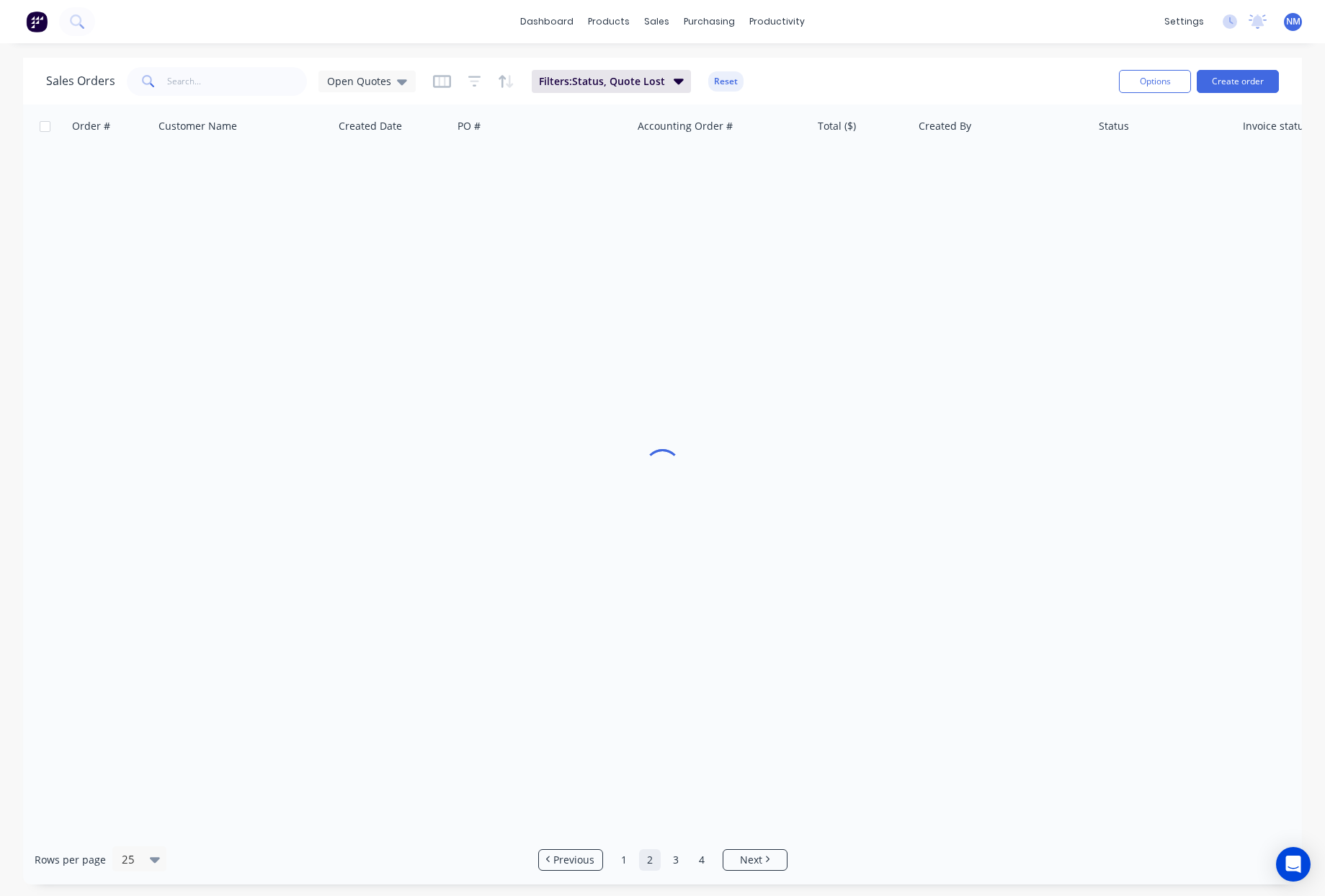
scroll to position [0, 0]
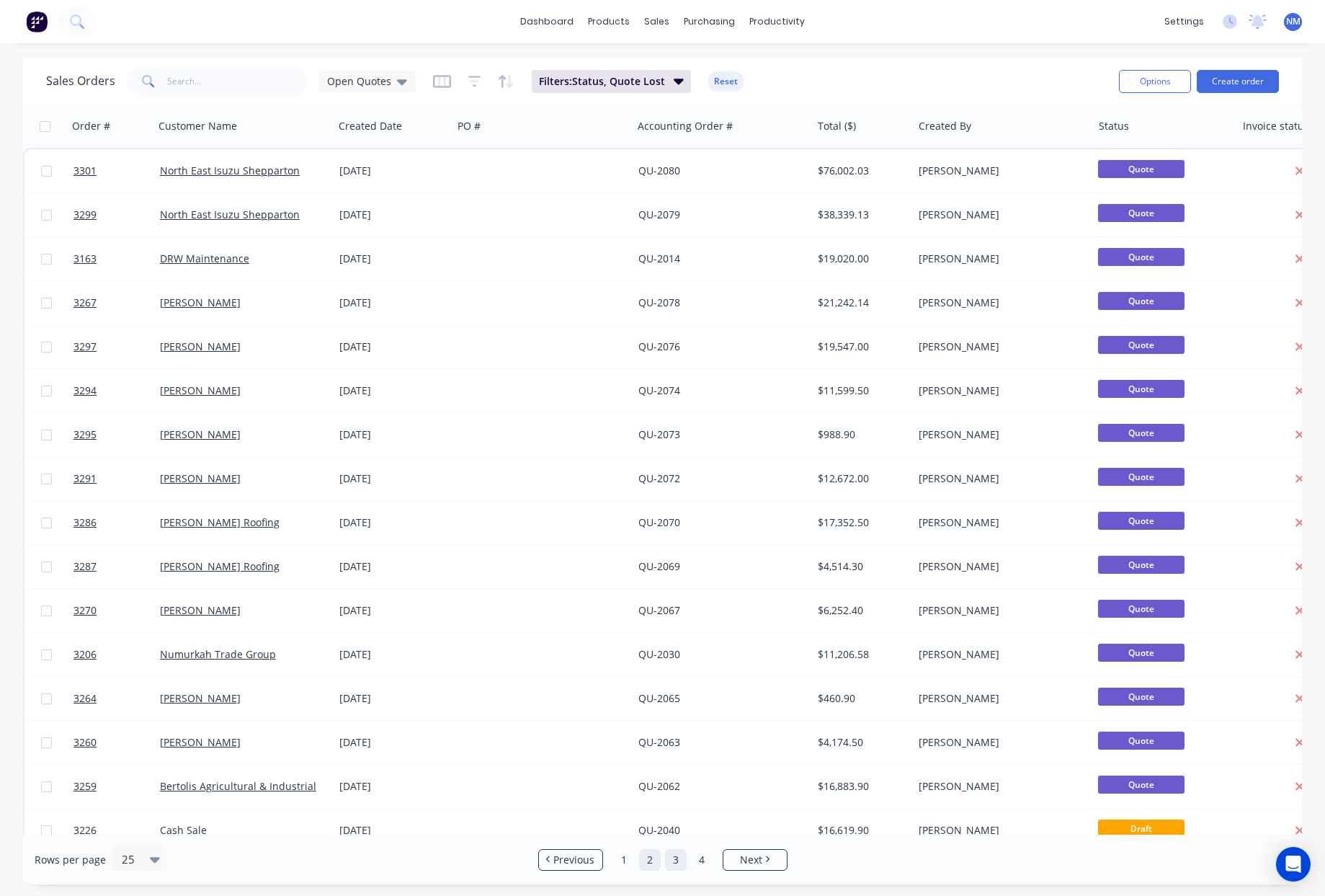
click at [676, 865] on link "3" at bounding box center [675, 859] width 21 height 21
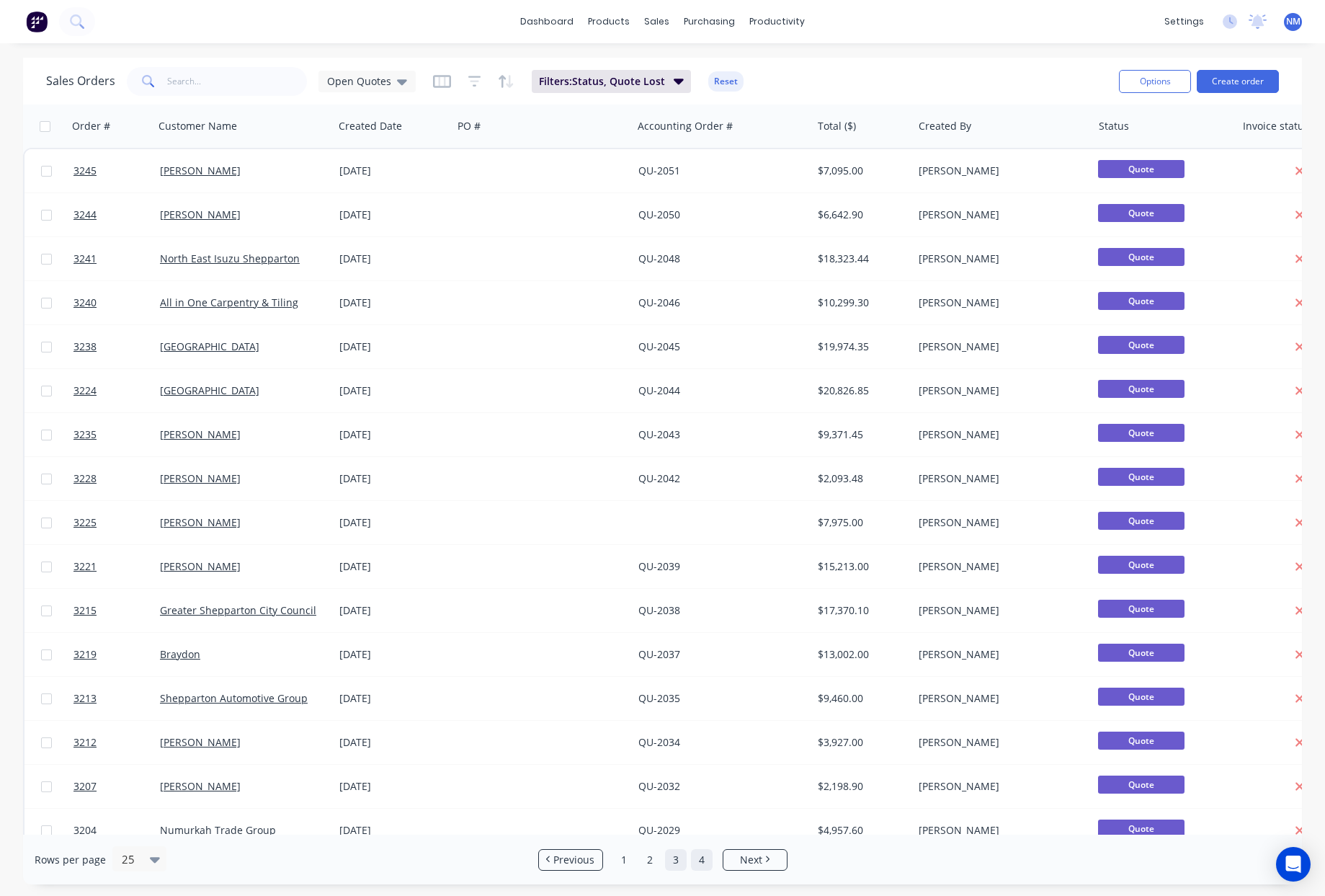
click at [704, 863] on link "4" at bounding box center [701, 859] width 21 height 21
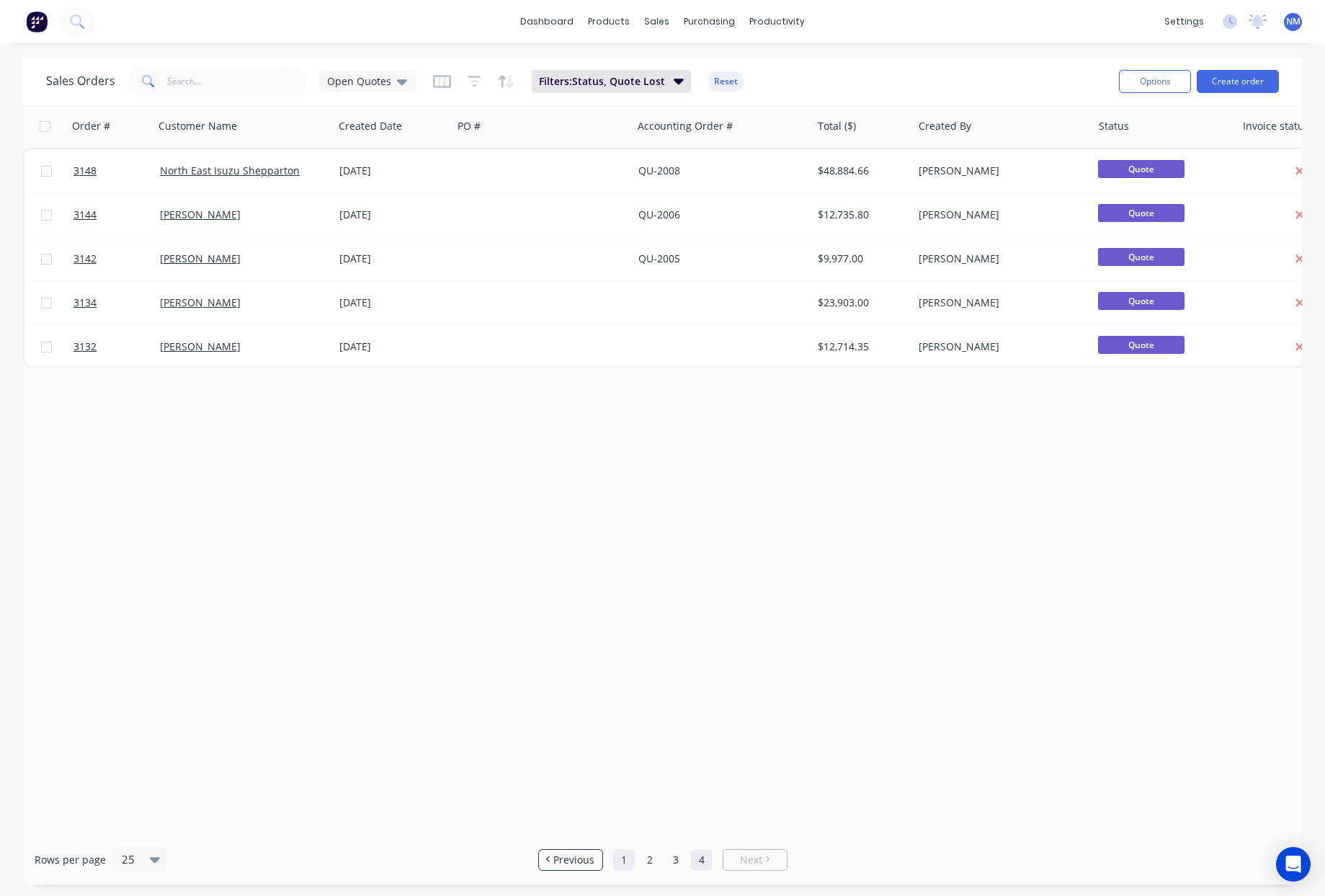
click at [625, 866] on link "1" at bounding box center [624, 859] width 21 height 21
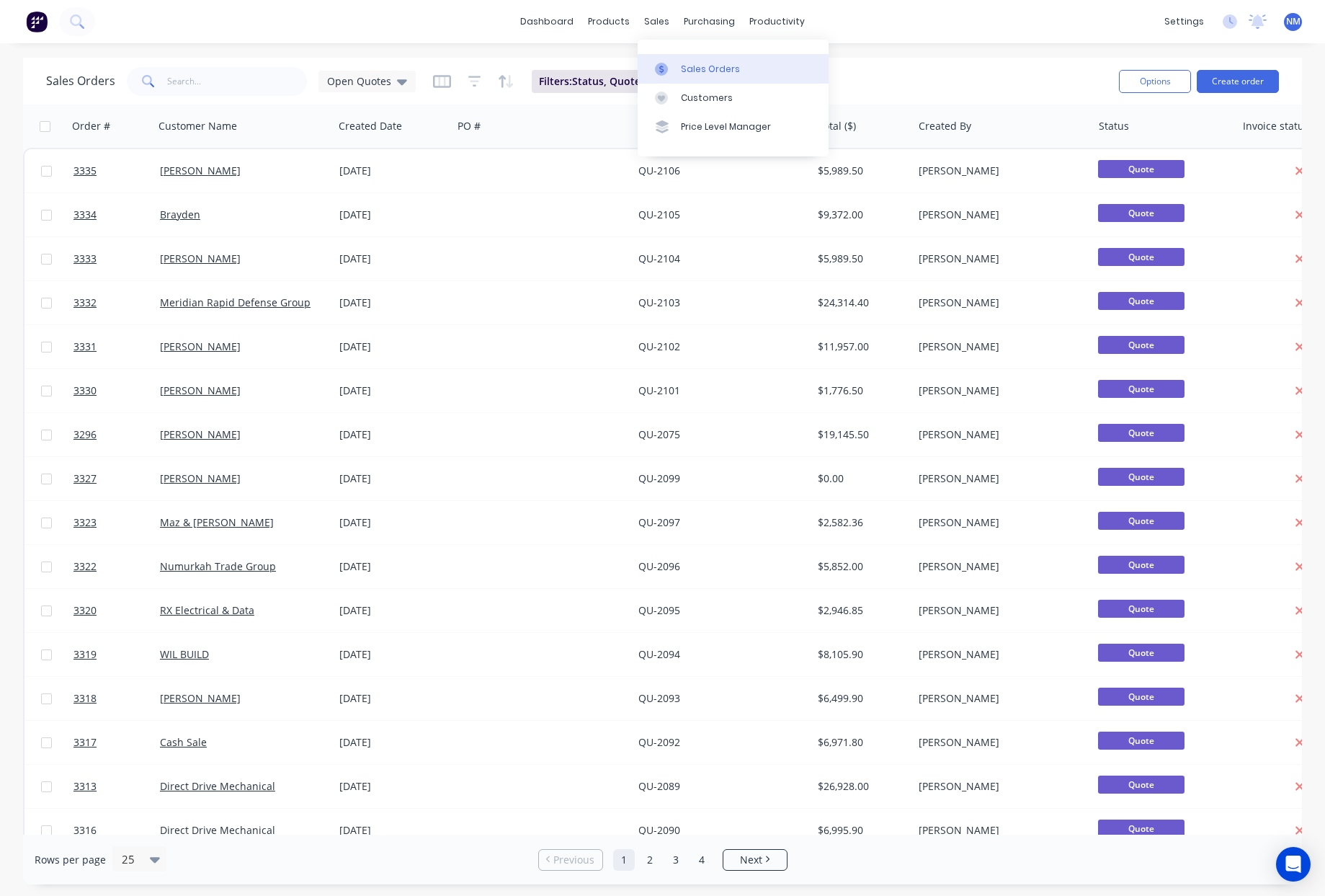
click at [701, 68] on div "Sales Orders" at bounding box center [710, 69] width 59 height 13
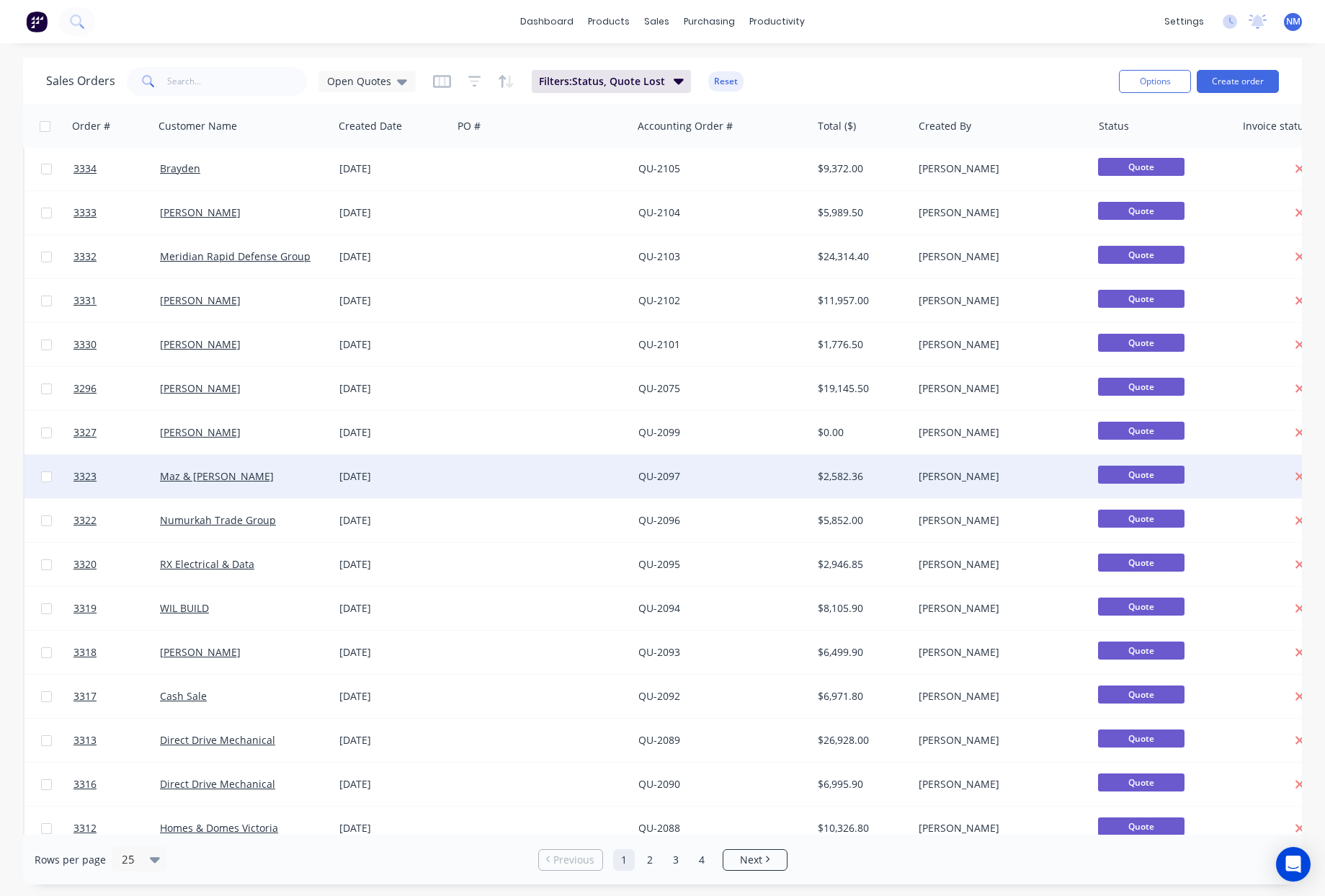
scroll to position [419, 0]
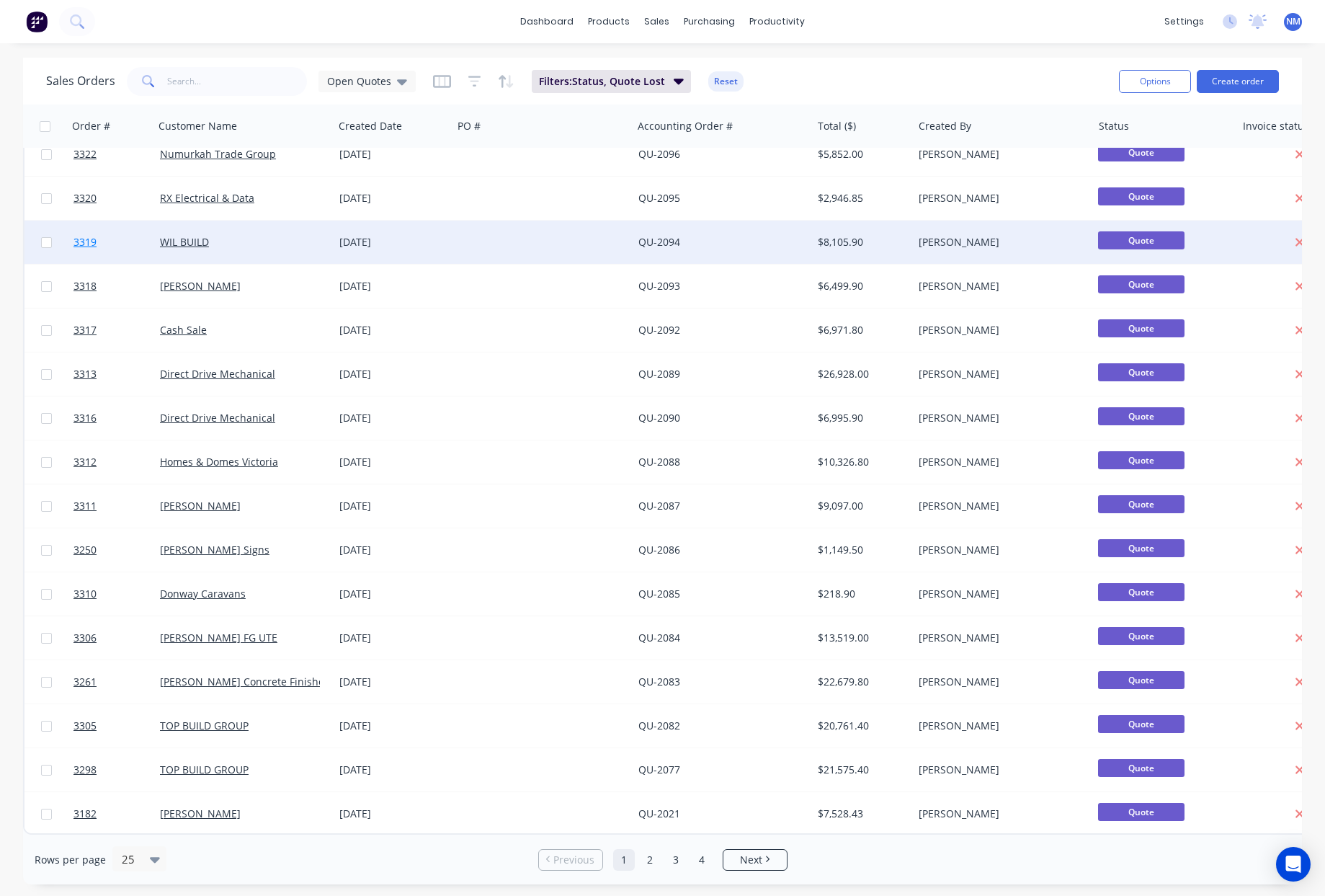
click at [83, 238] on span "3319" at bounding box center [85, 242] width 23 height 14
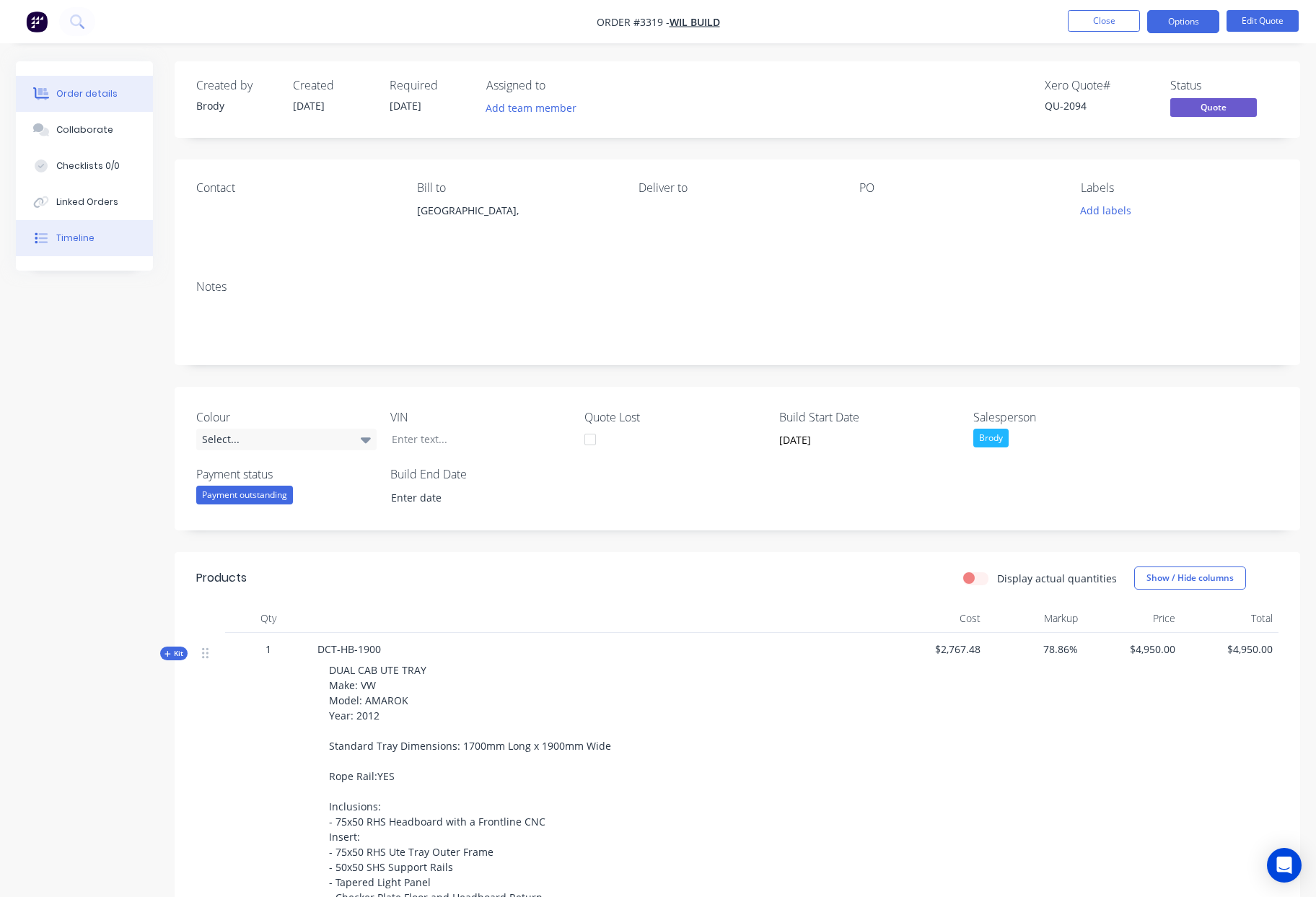
click at [101, 247] on button "Timeline" at bounding box center [84, 238] width 137 height 36
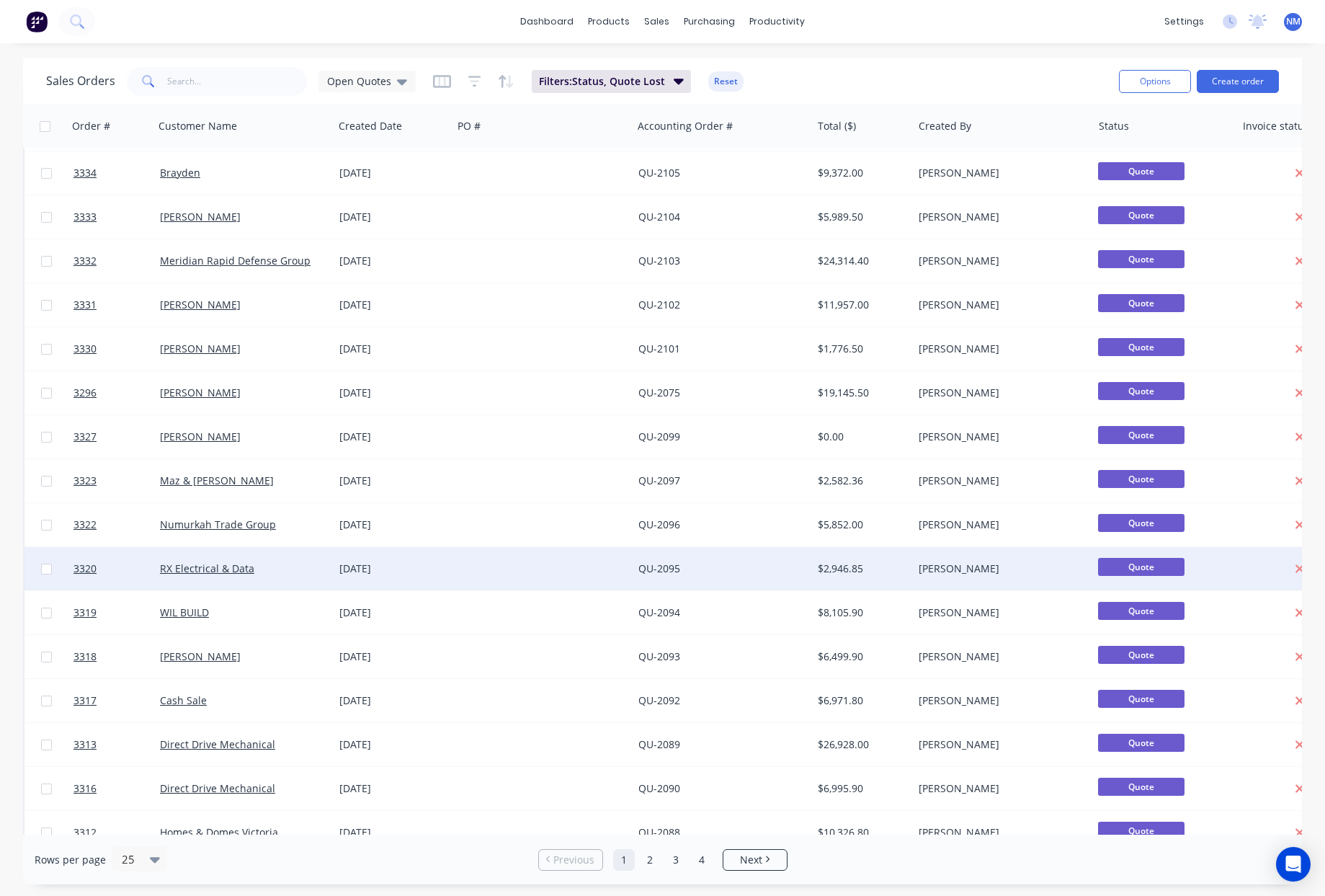
scroll to position [47, 0]
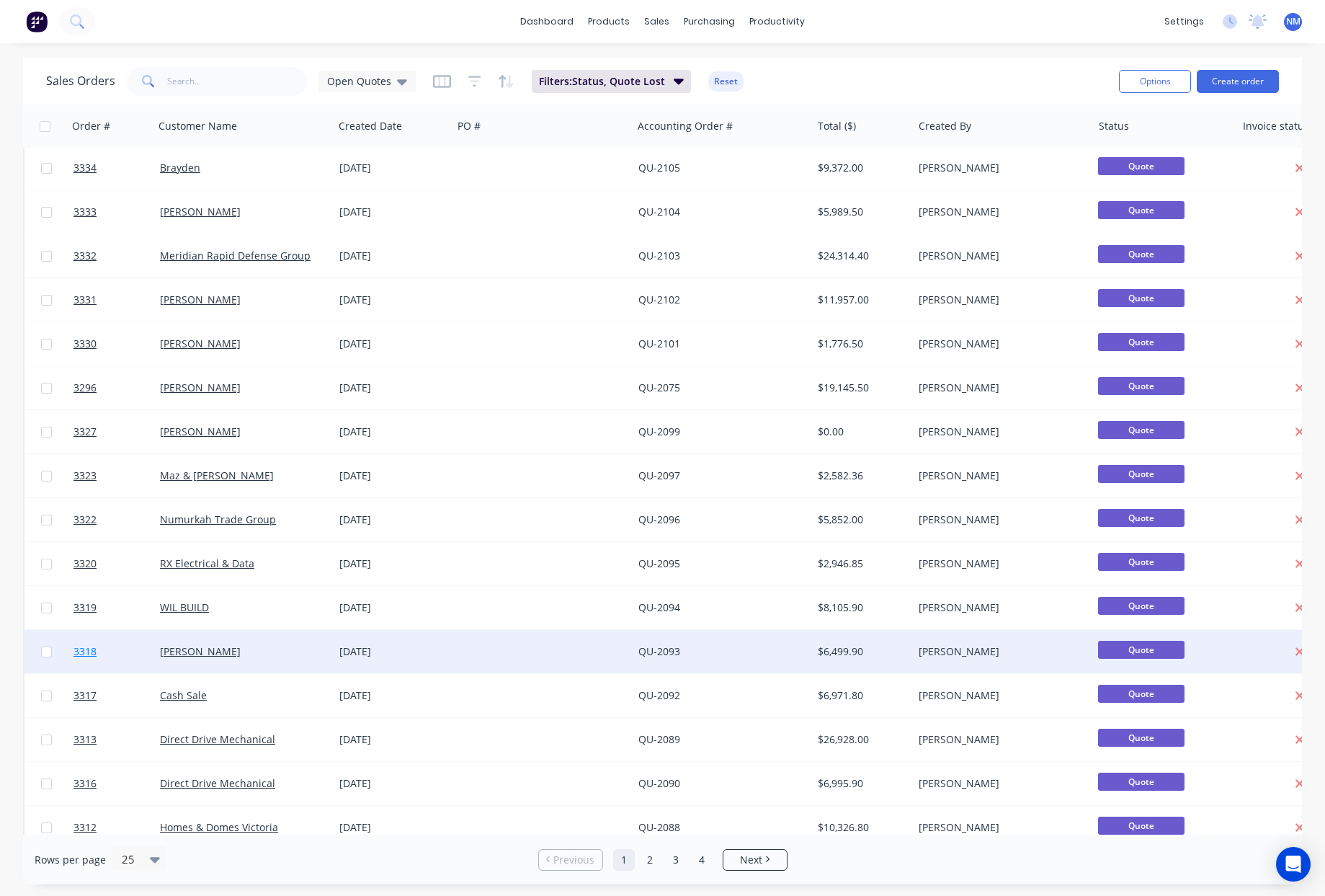
click at [83, 651] on span "3318" at bounding box center [85, 651] width 23 height 14
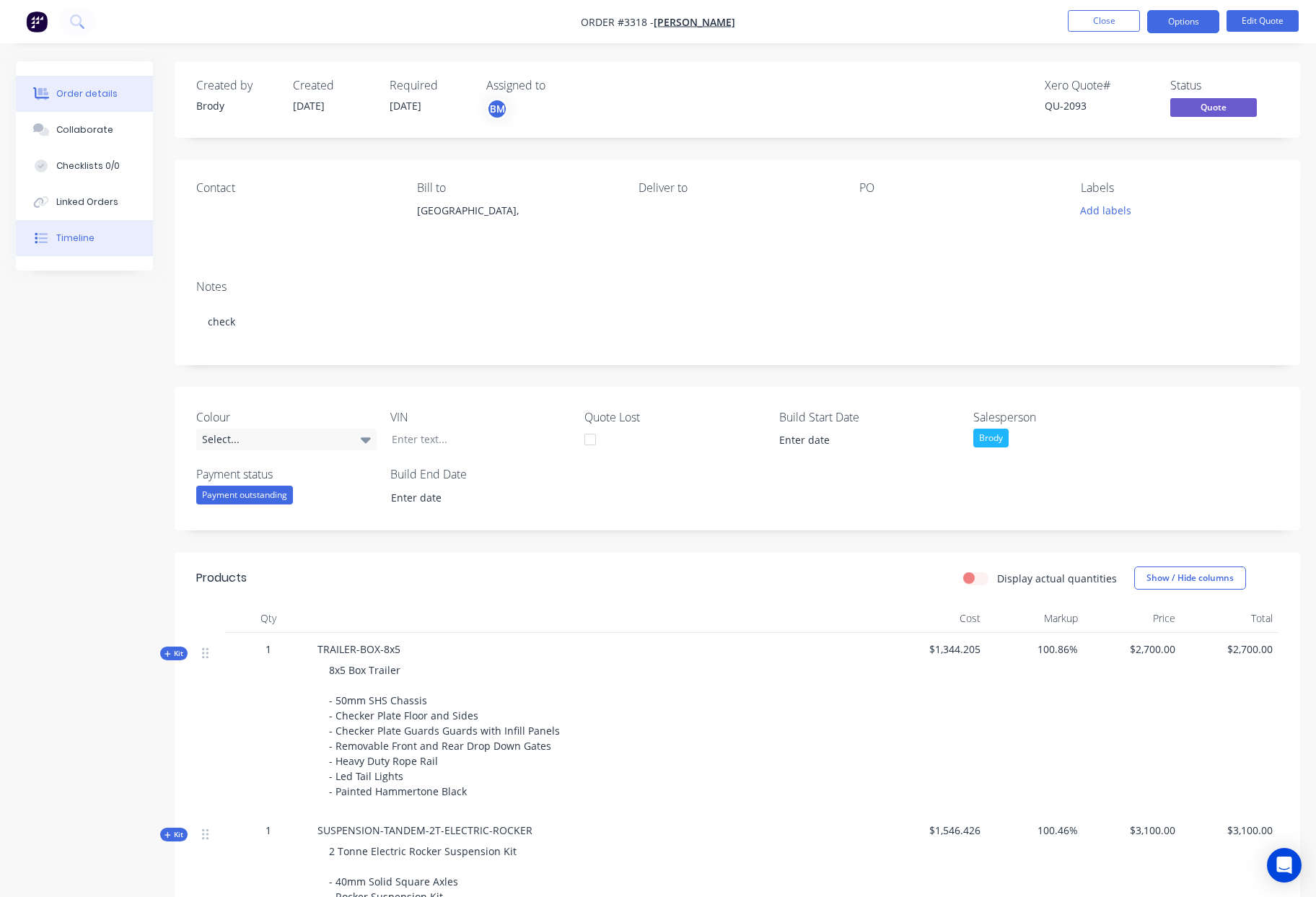
click at [98, 243] on button "Timeline" at bounding box center [84, 238] width 137 height 36
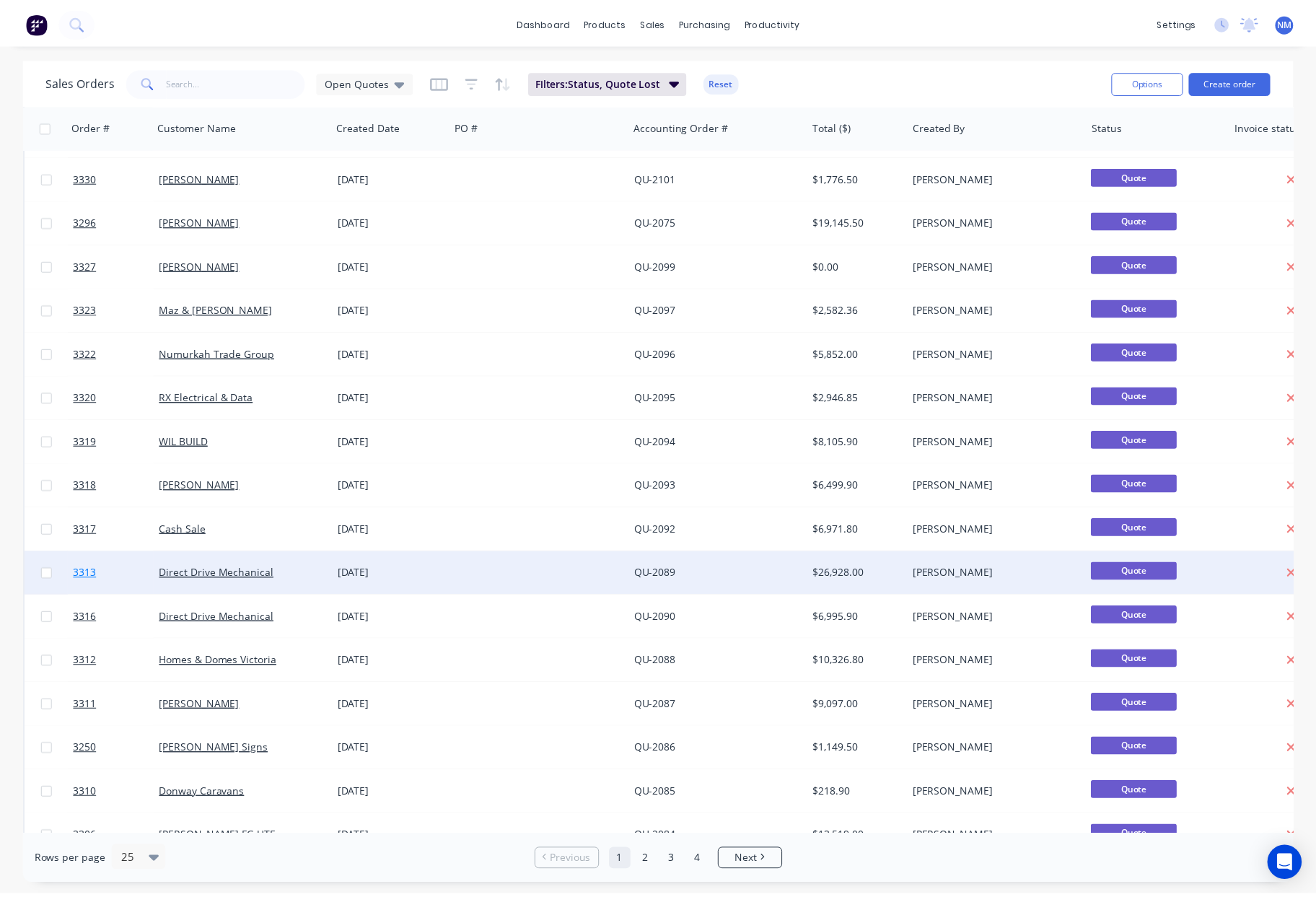
scroll to position [298, 0]
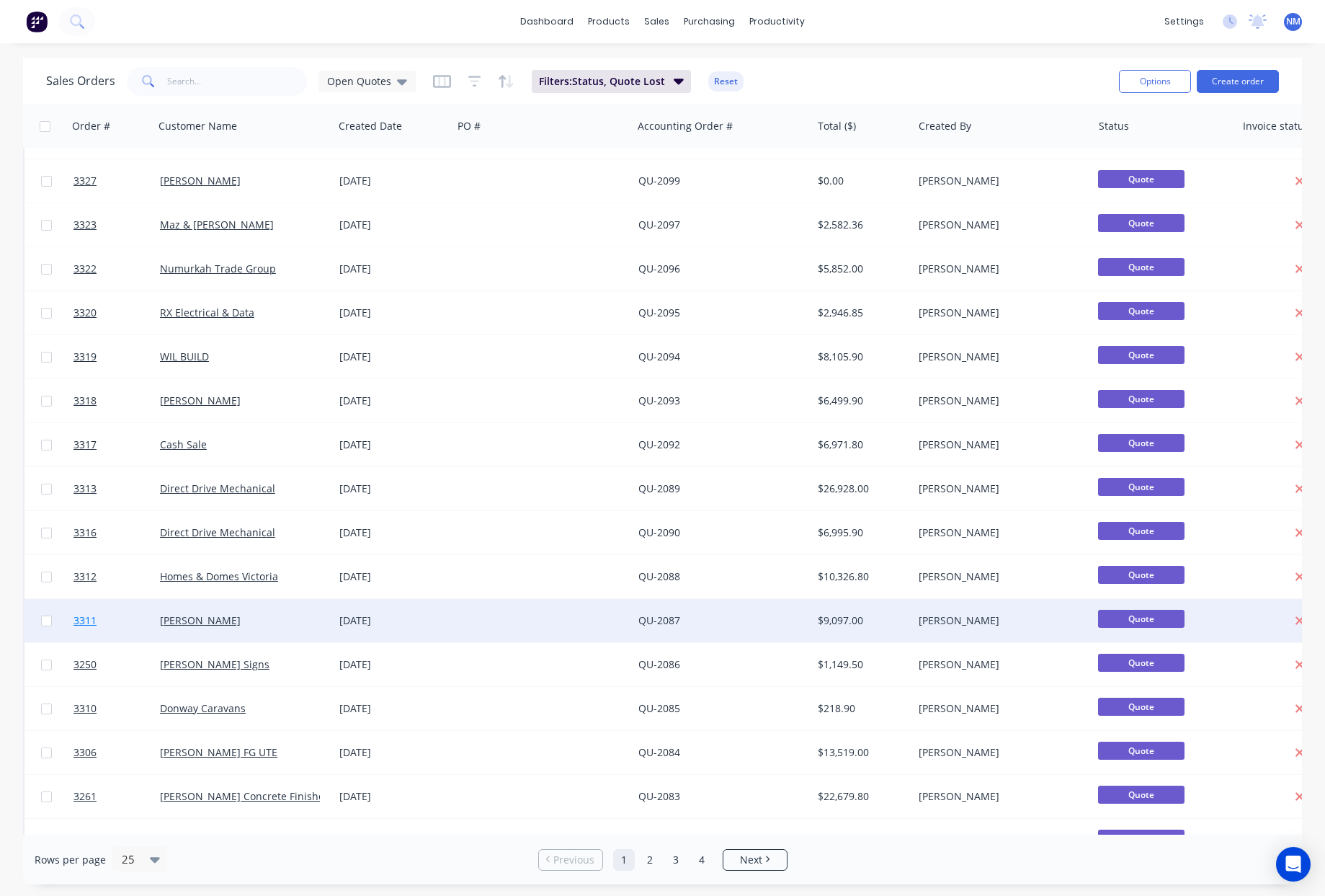
click at [91, 620] on span "3311" at bounding box center [85, 620] width 23 height 14
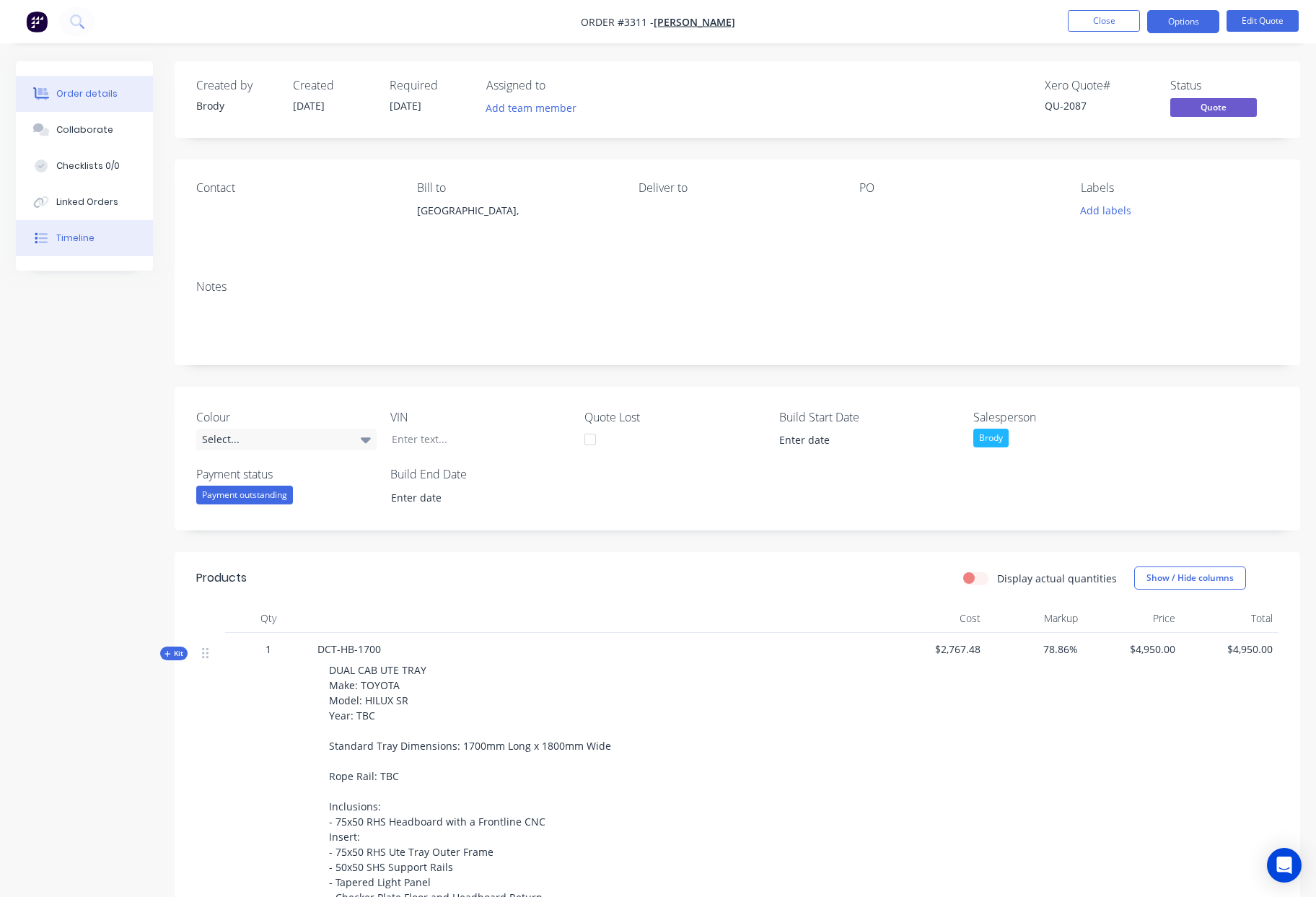
click at [103, 241] on button "Timeline" at bounding box center [84, 238] width 137 height 36
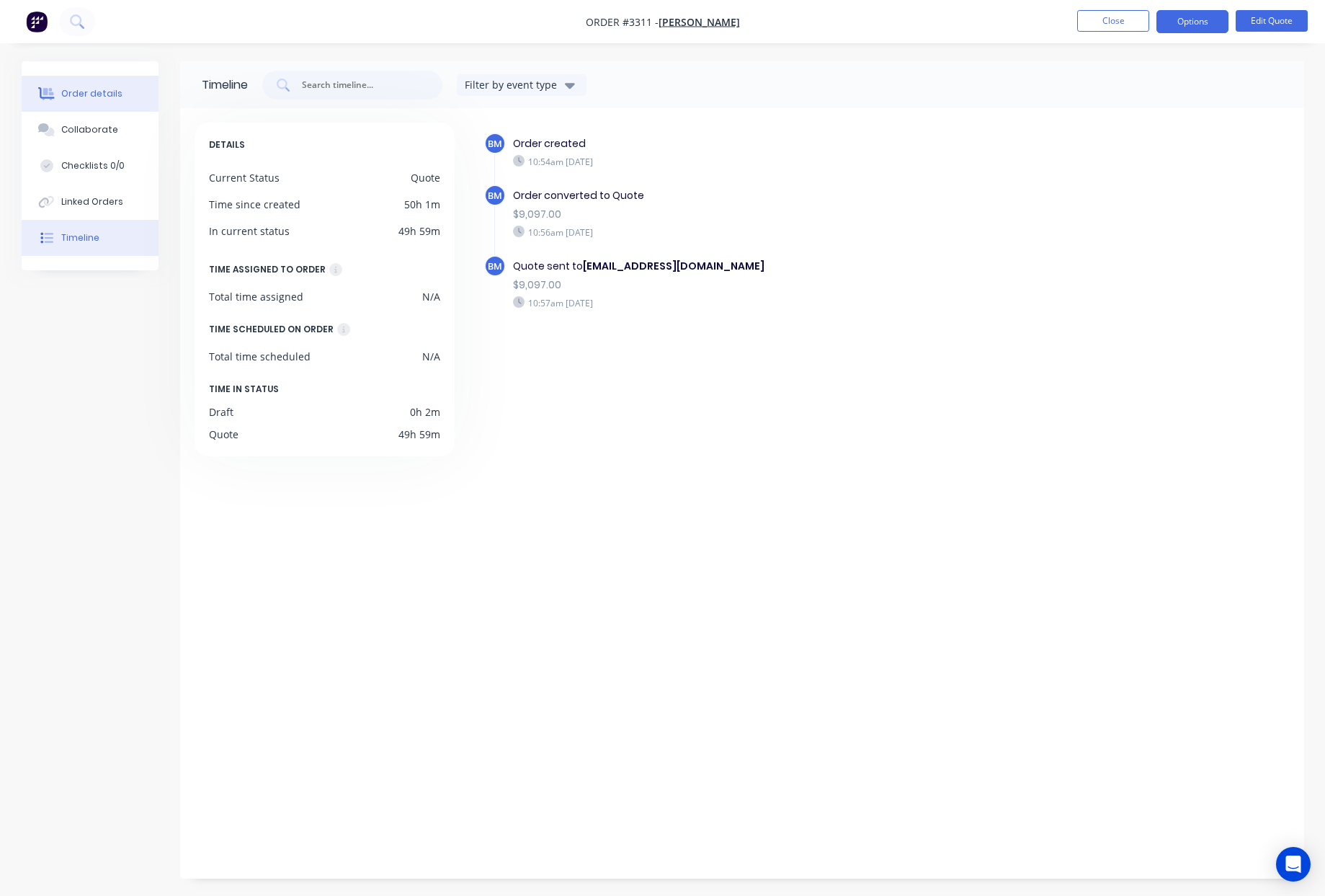
click at [100, 97] on div "Order details" at bounding box center [91, 94] width 61 height 13
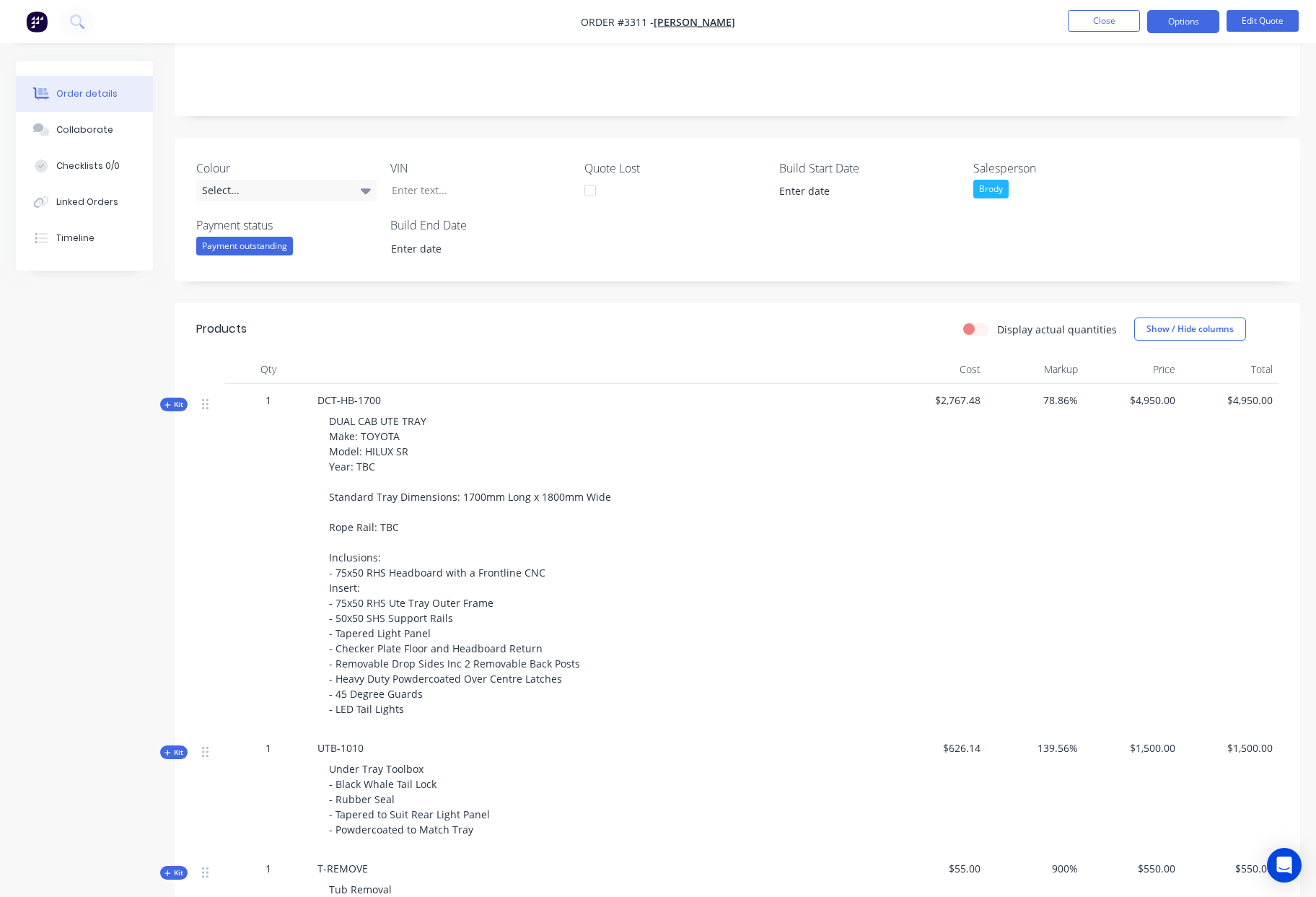
scroll to position [233, 0]
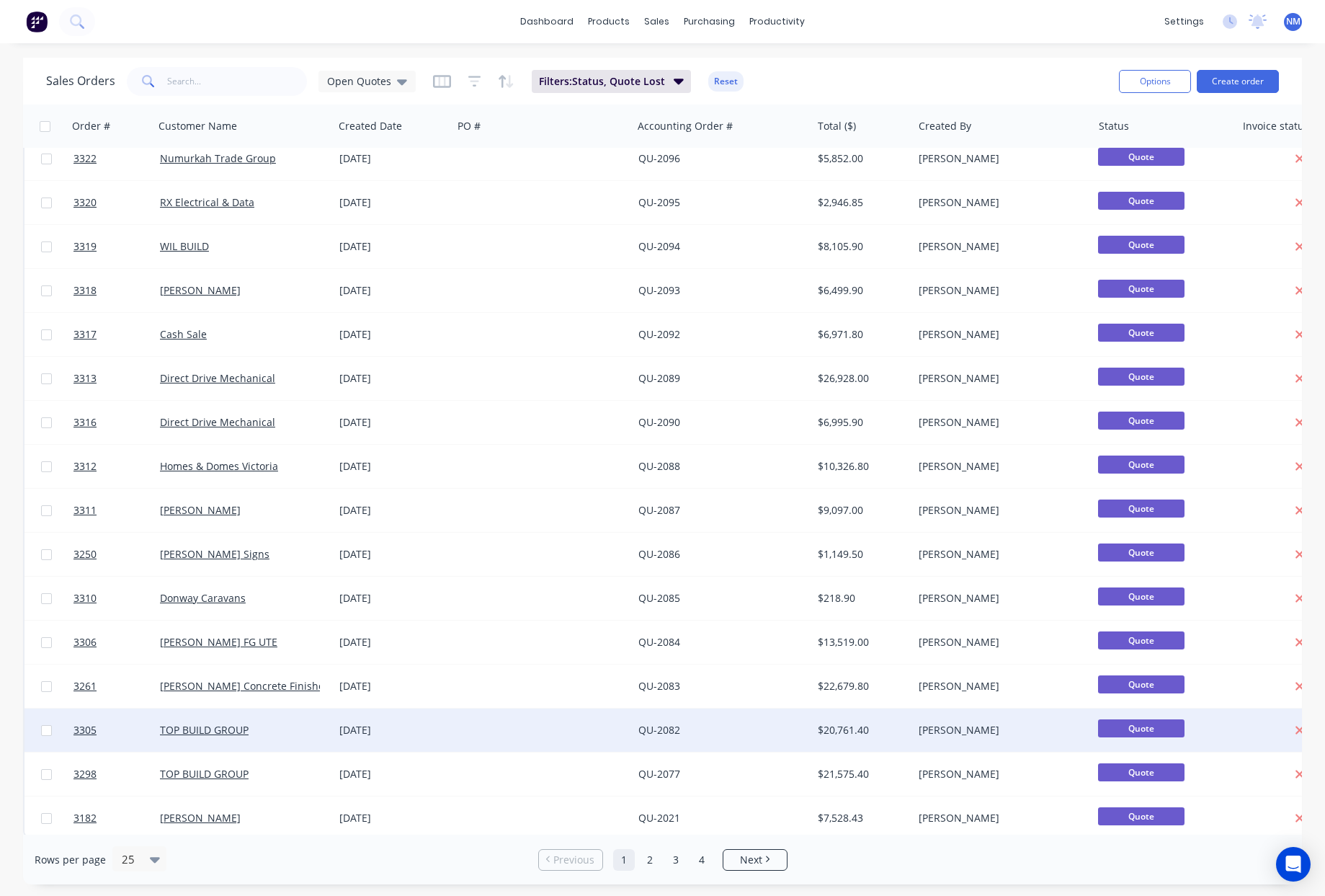
scroll to position [419, 0]
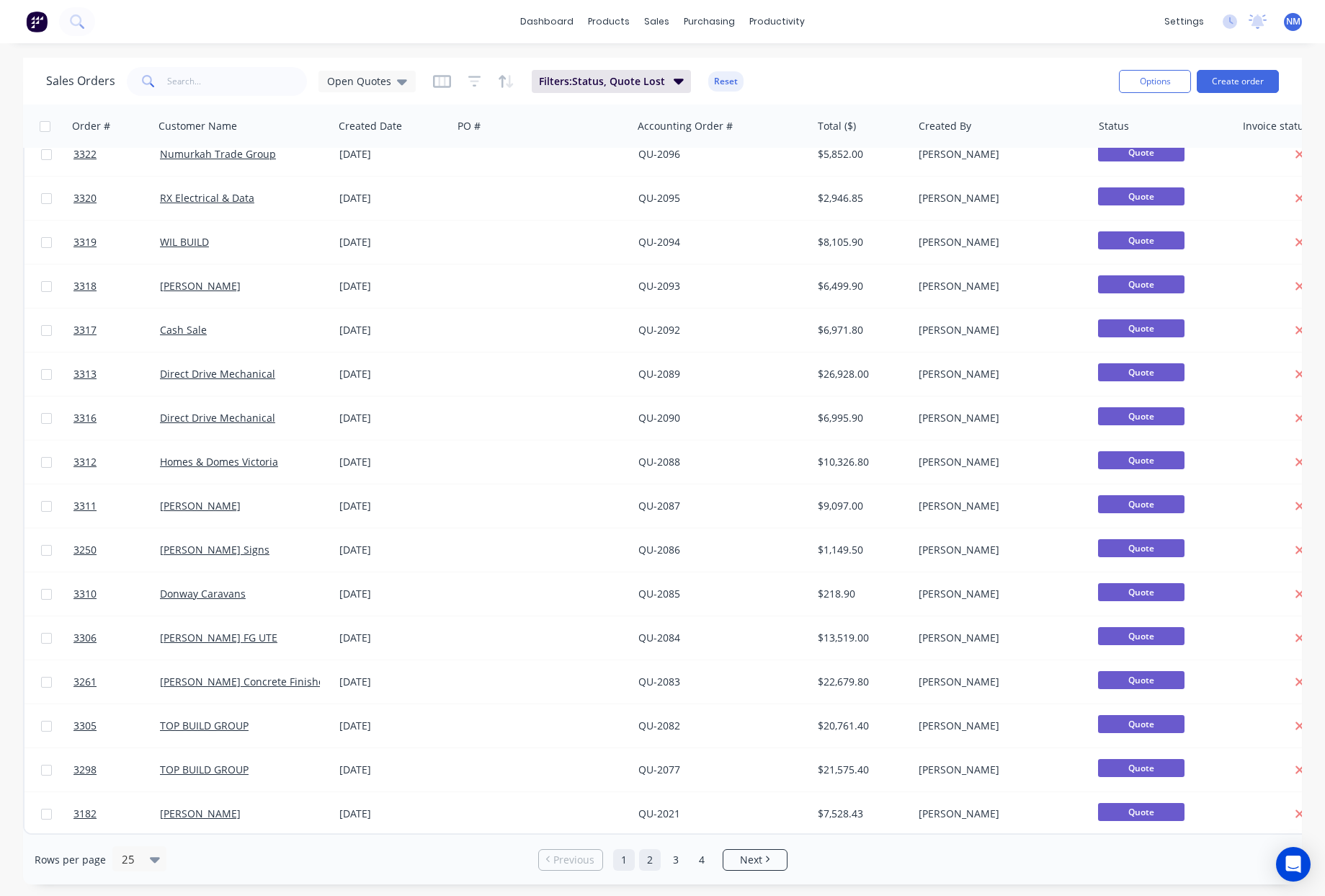
click at [643, 866] on link "2" at bounding box center [650, 859] width 21 height 21
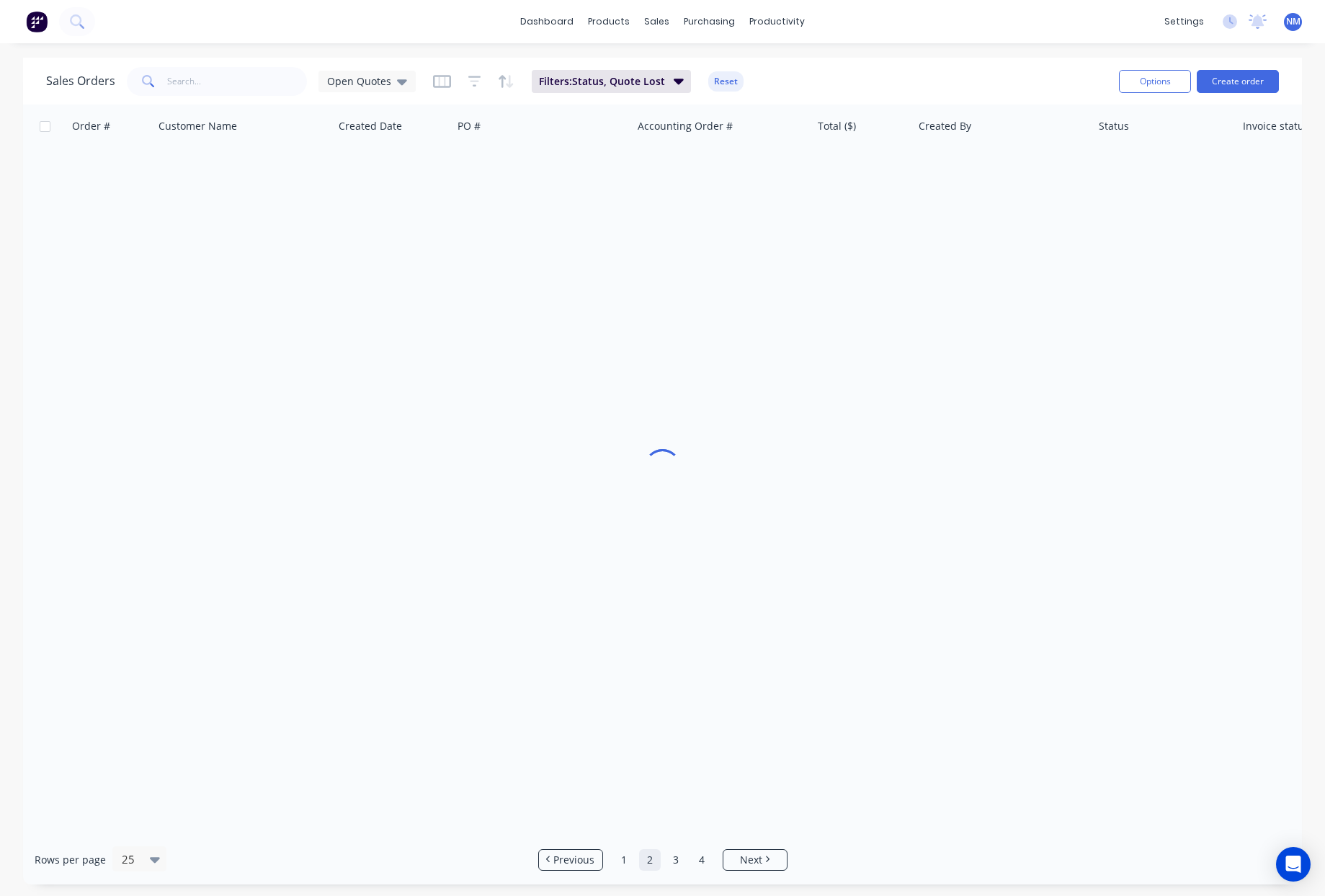
scroll to position [0, 0]
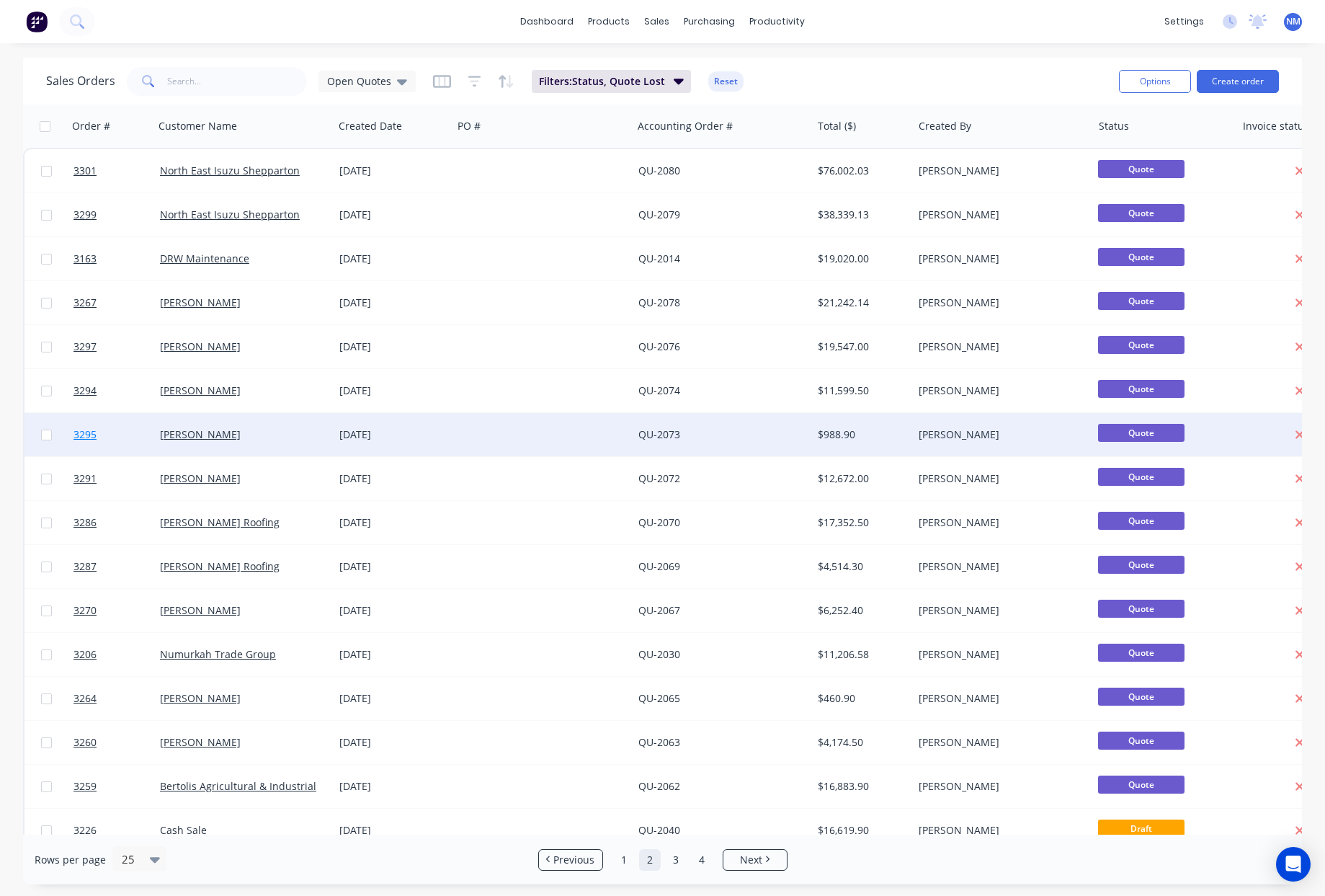
click at [89, 437] on span "3295" at bounding box center [85, 434] width 23 height 14
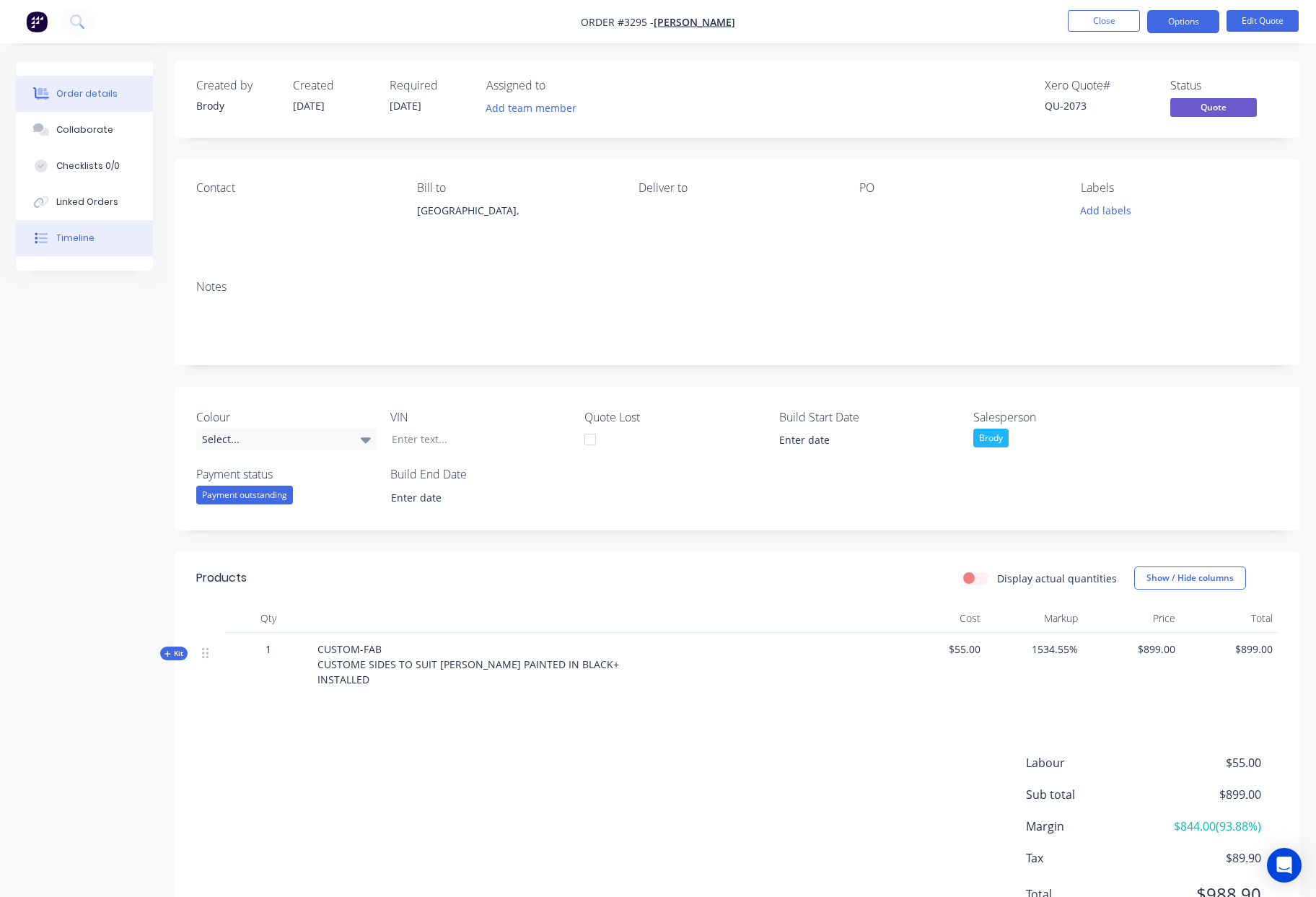
click at [70, 235] on div "Timeline" at bounding box center [76, 238] width 38 height 13
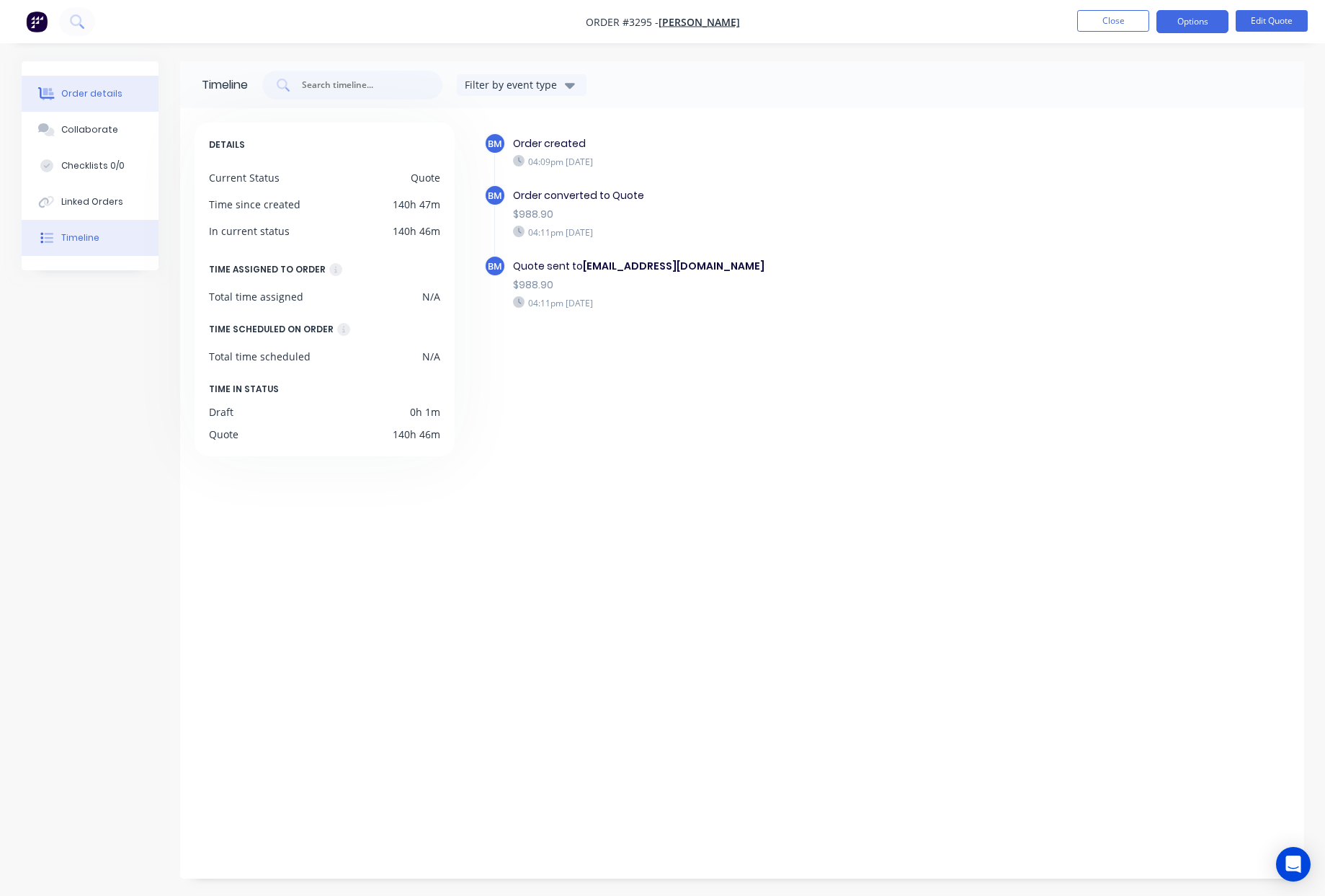
click at [91, 82] on button "Order details" at bounding box center [90, 93] width 137 height 36
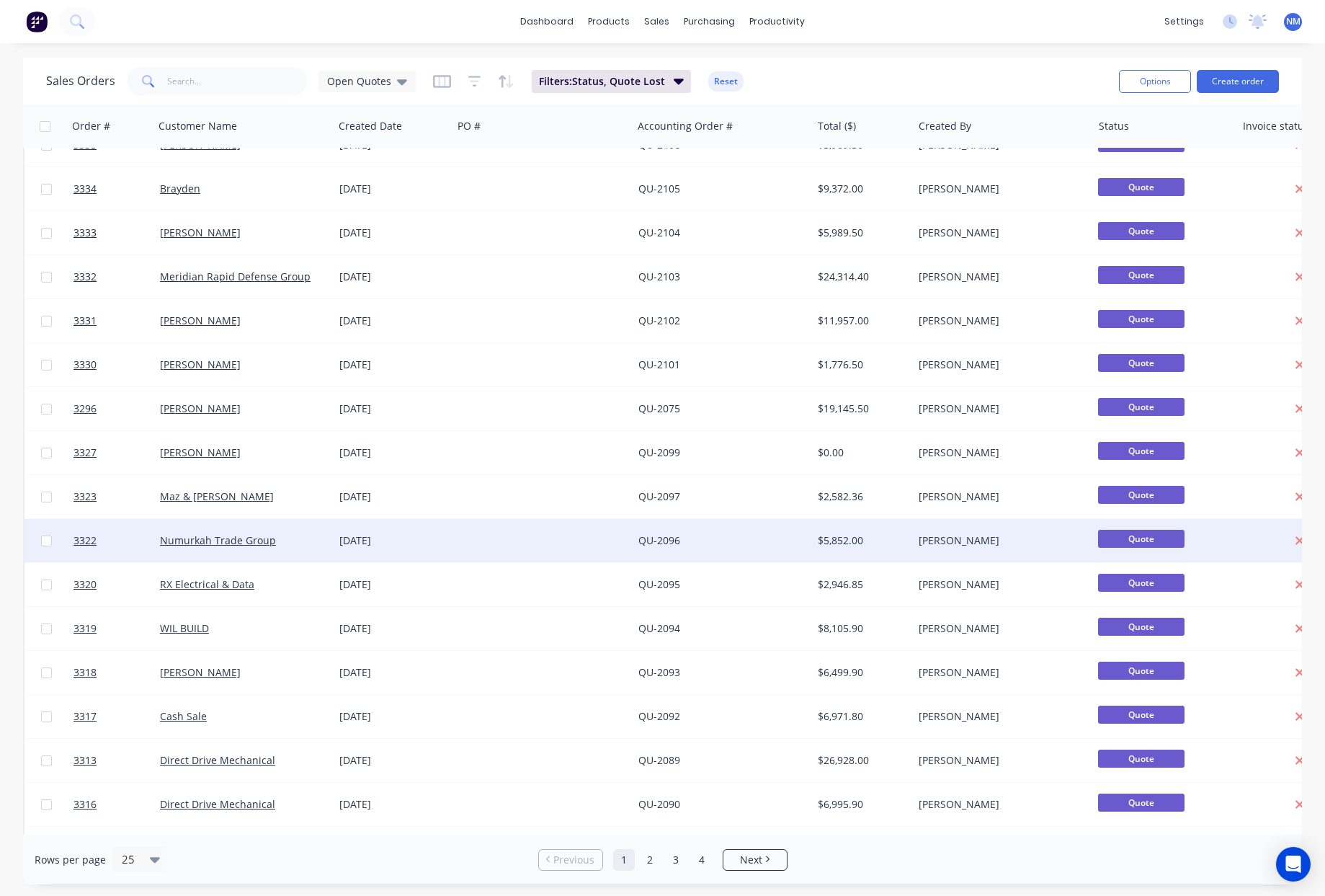
scroll to position [53, 0]
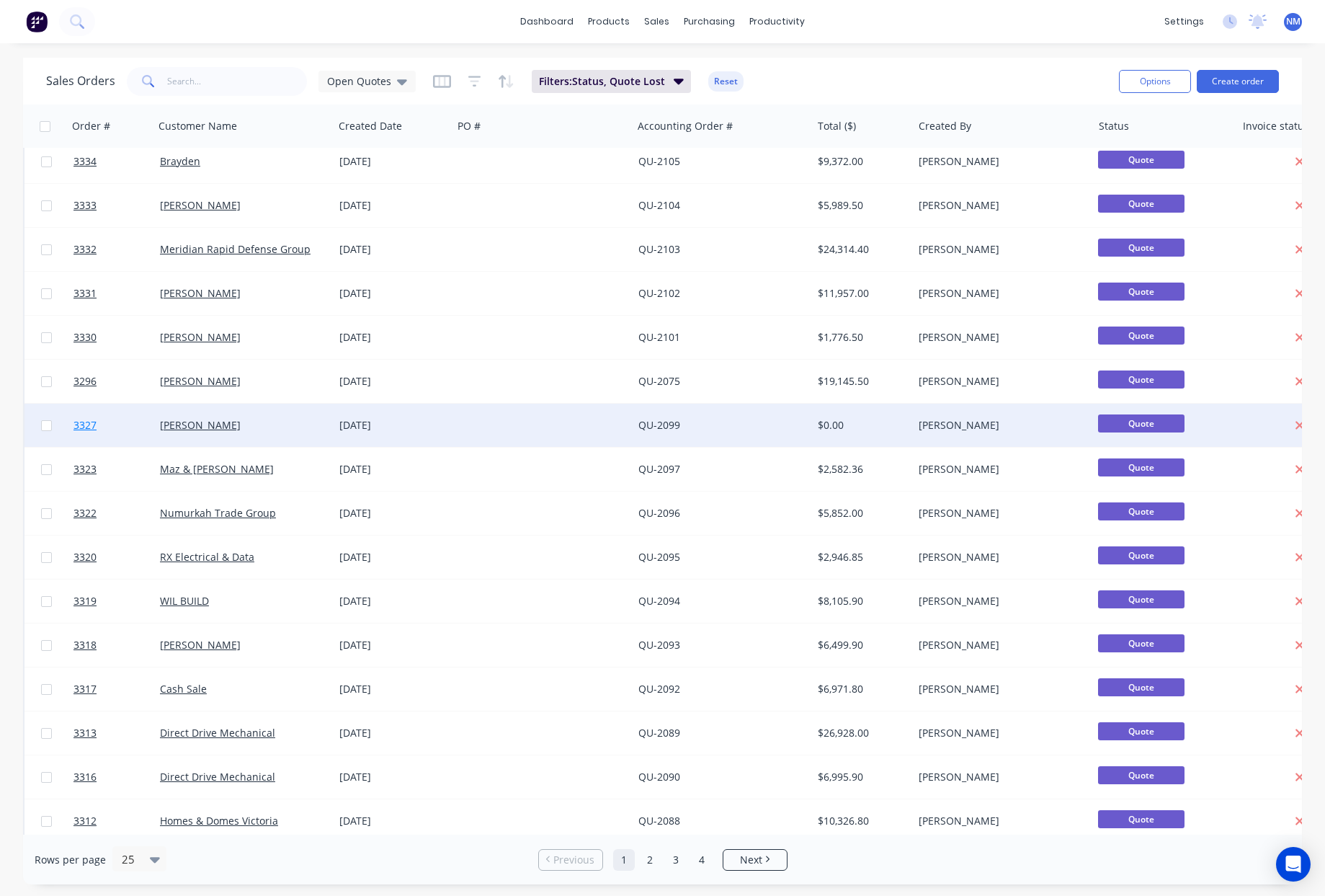
click at [84, 431] on span "3327" at bounding box center [85, 425] width 23 height 14
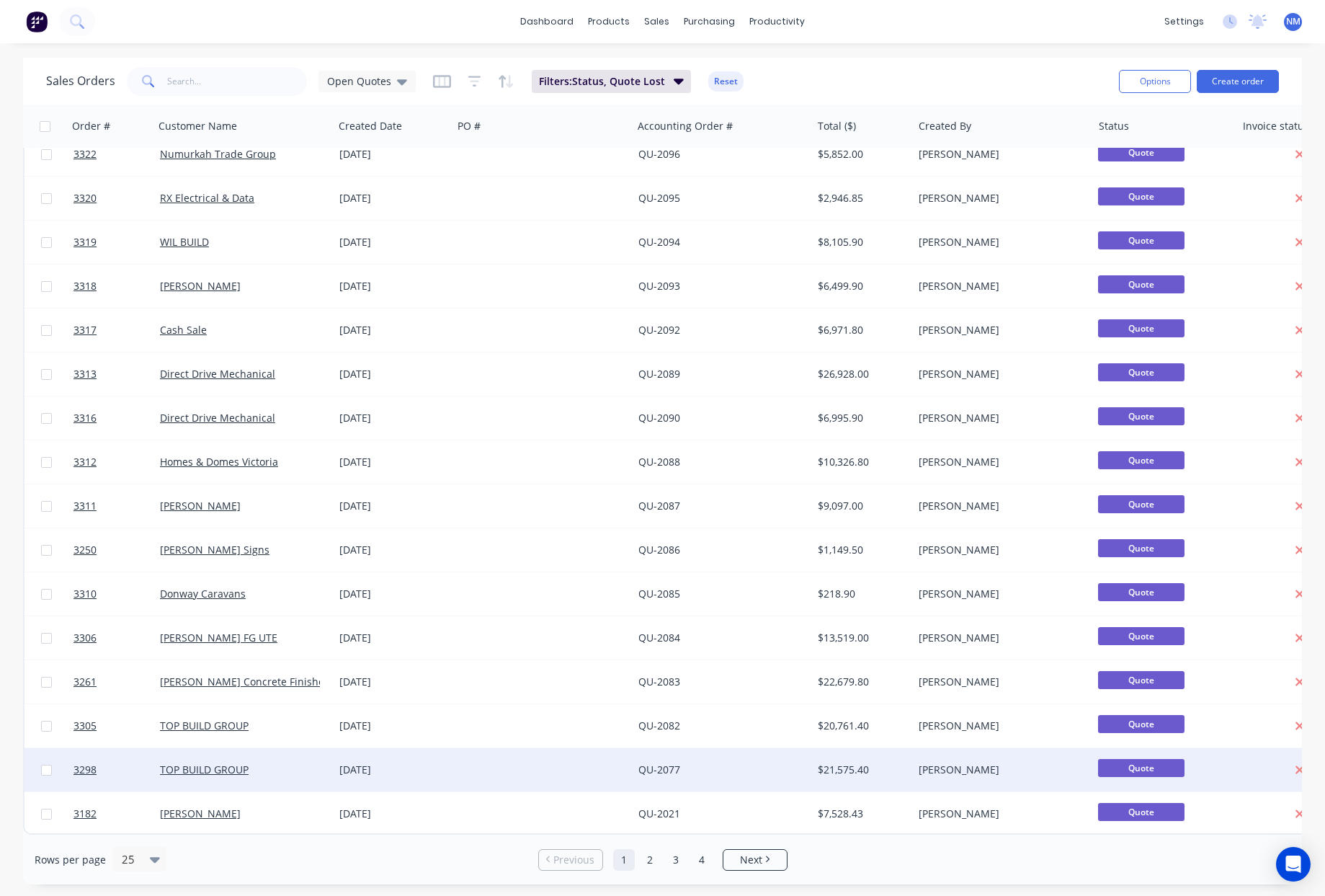
scroll to position [416, 0]
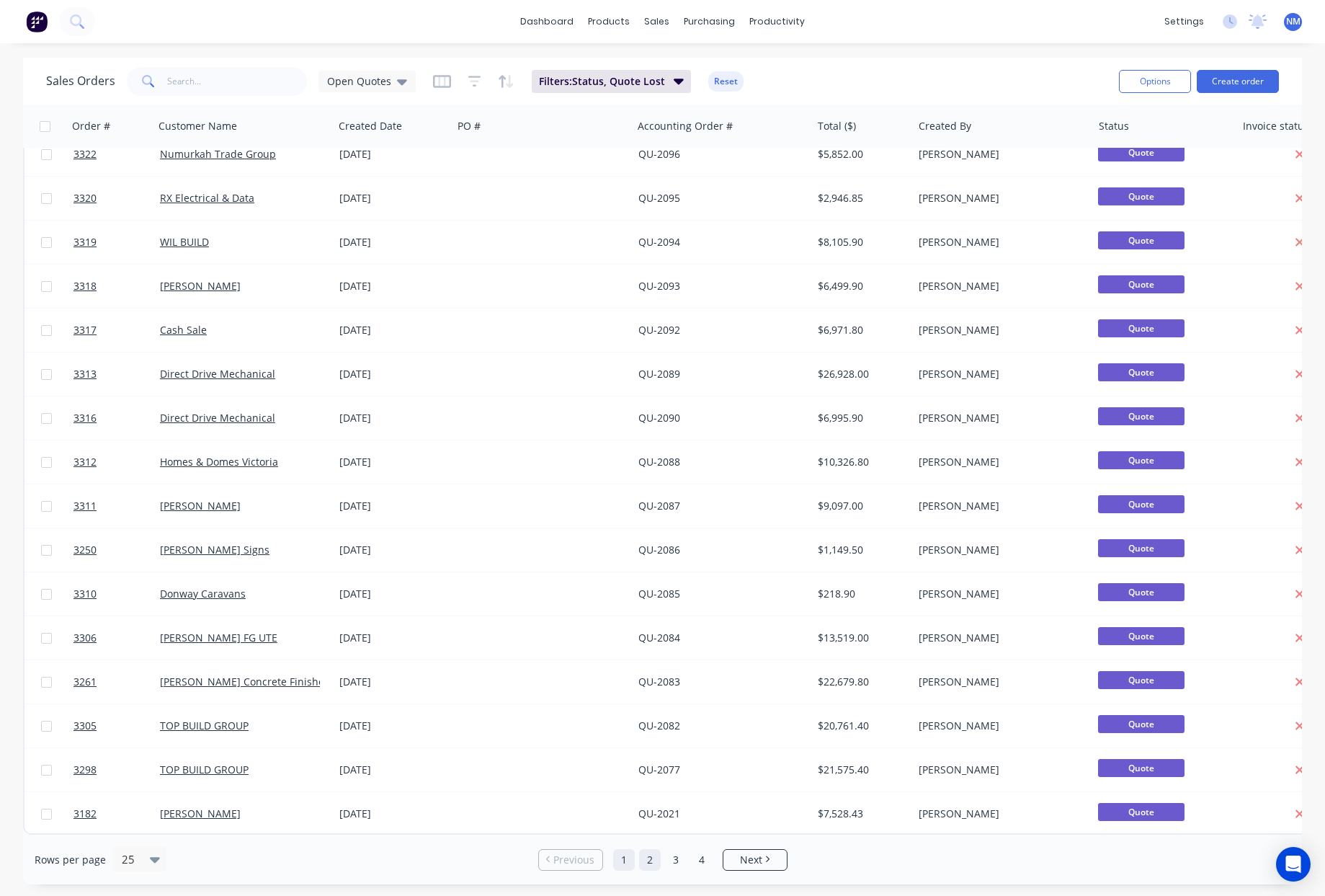
click at [655, 862] on link "2" at bounding box center [650, 859] width 21 height 21
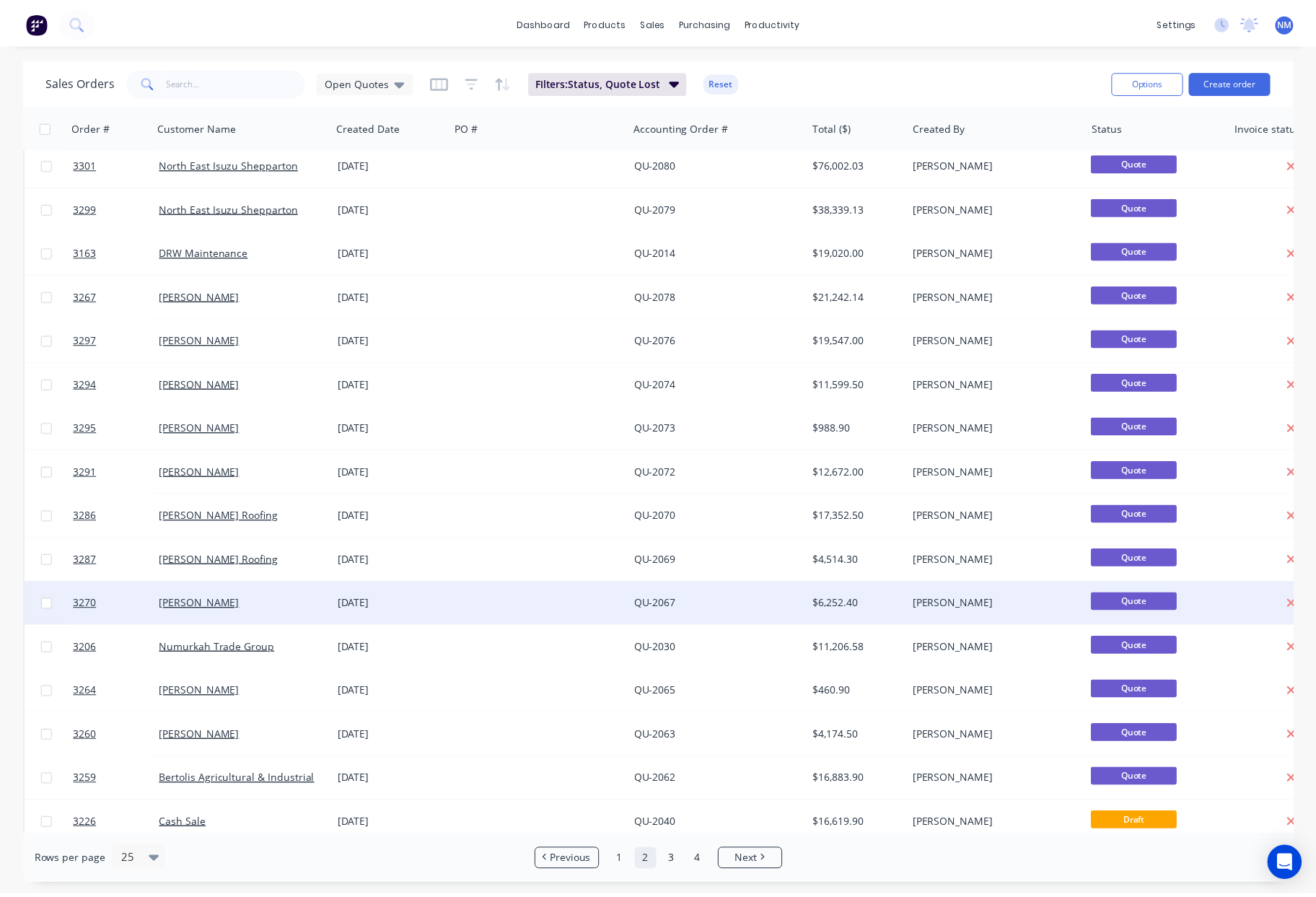
scroll to position [12, 0]
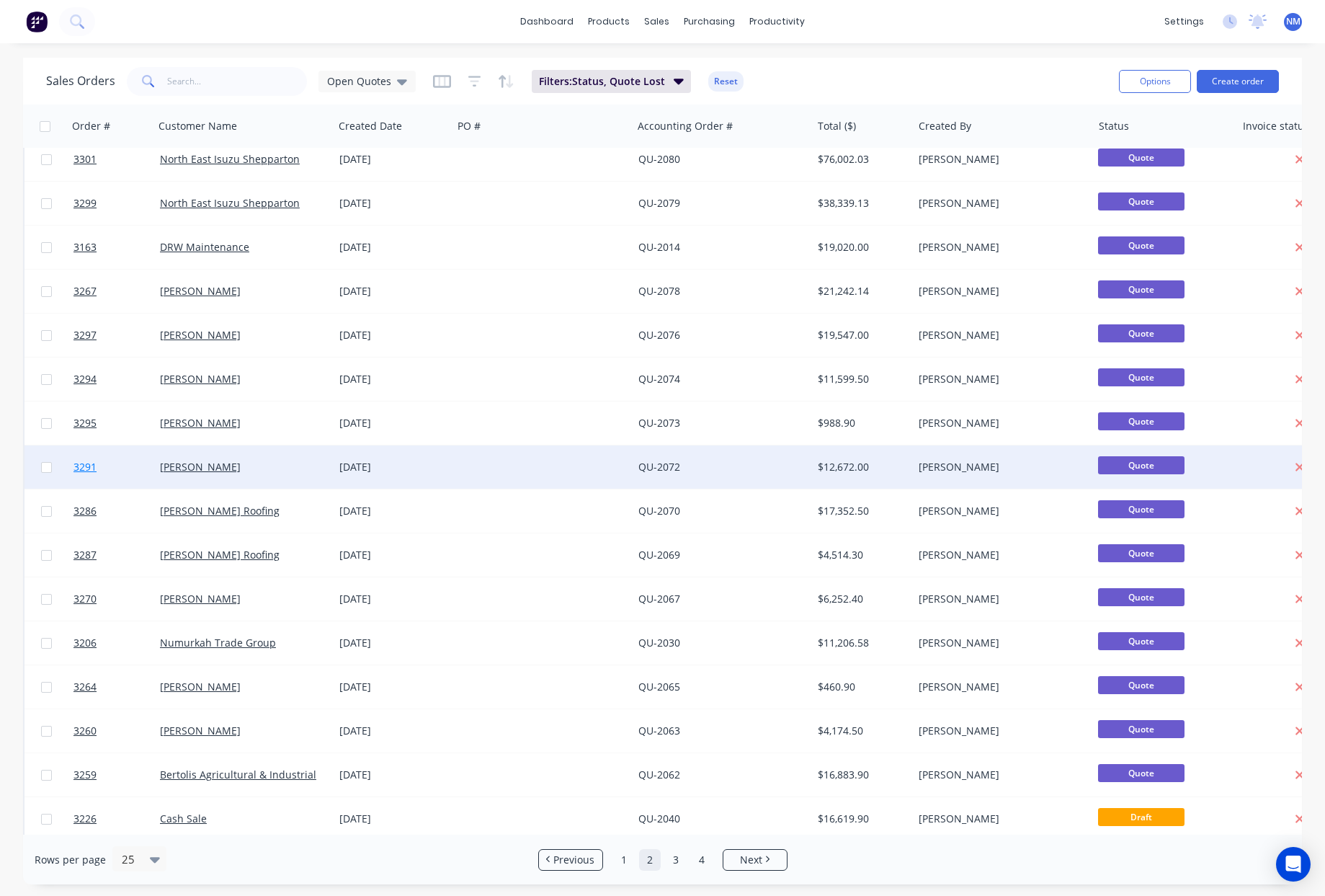
click at [83, 469] on span "3291" at bounding box center [85, 467] width 23 height 14
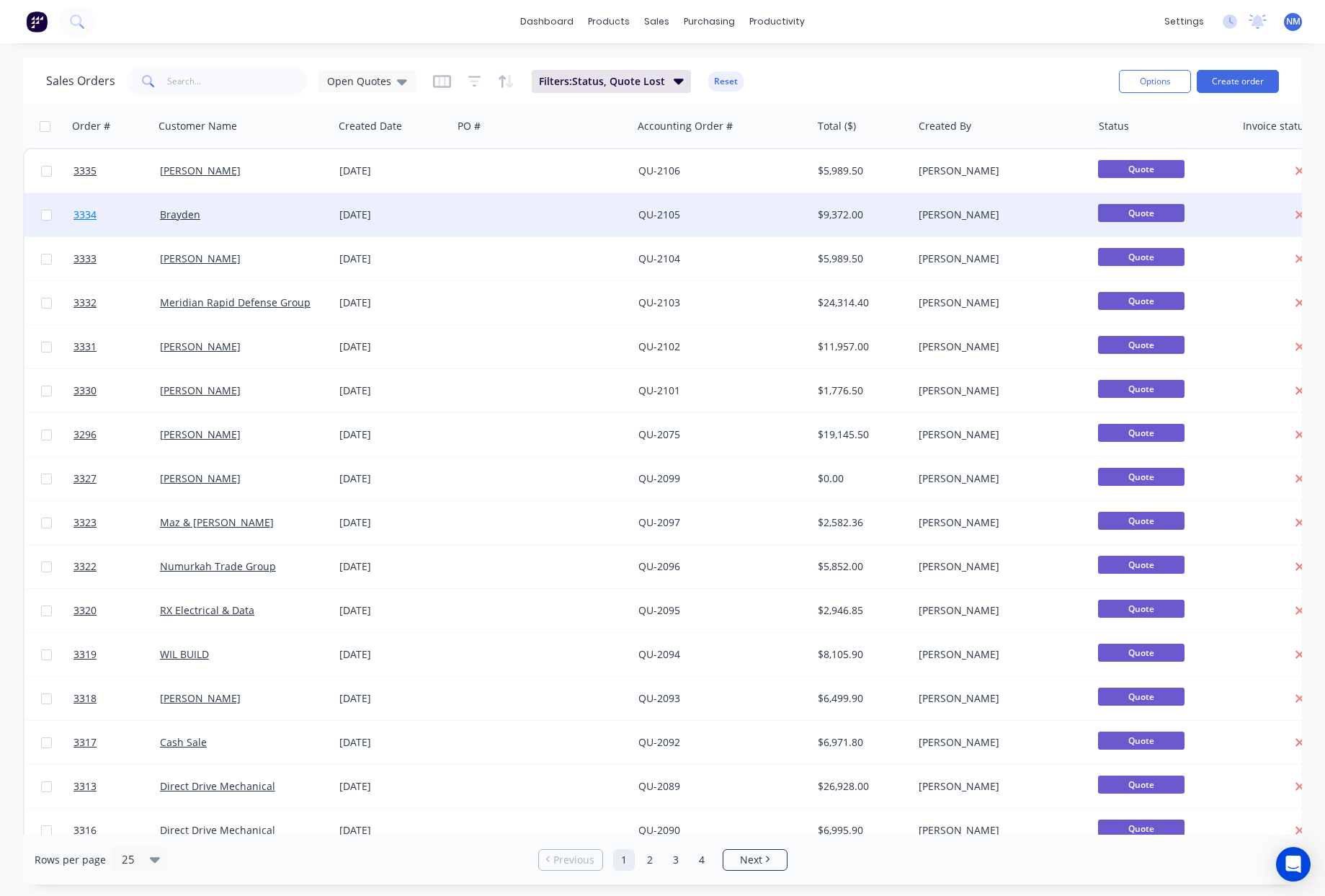
click at [83, 218] on span "3334" at bounding box center [85, 214] width 23 height 14
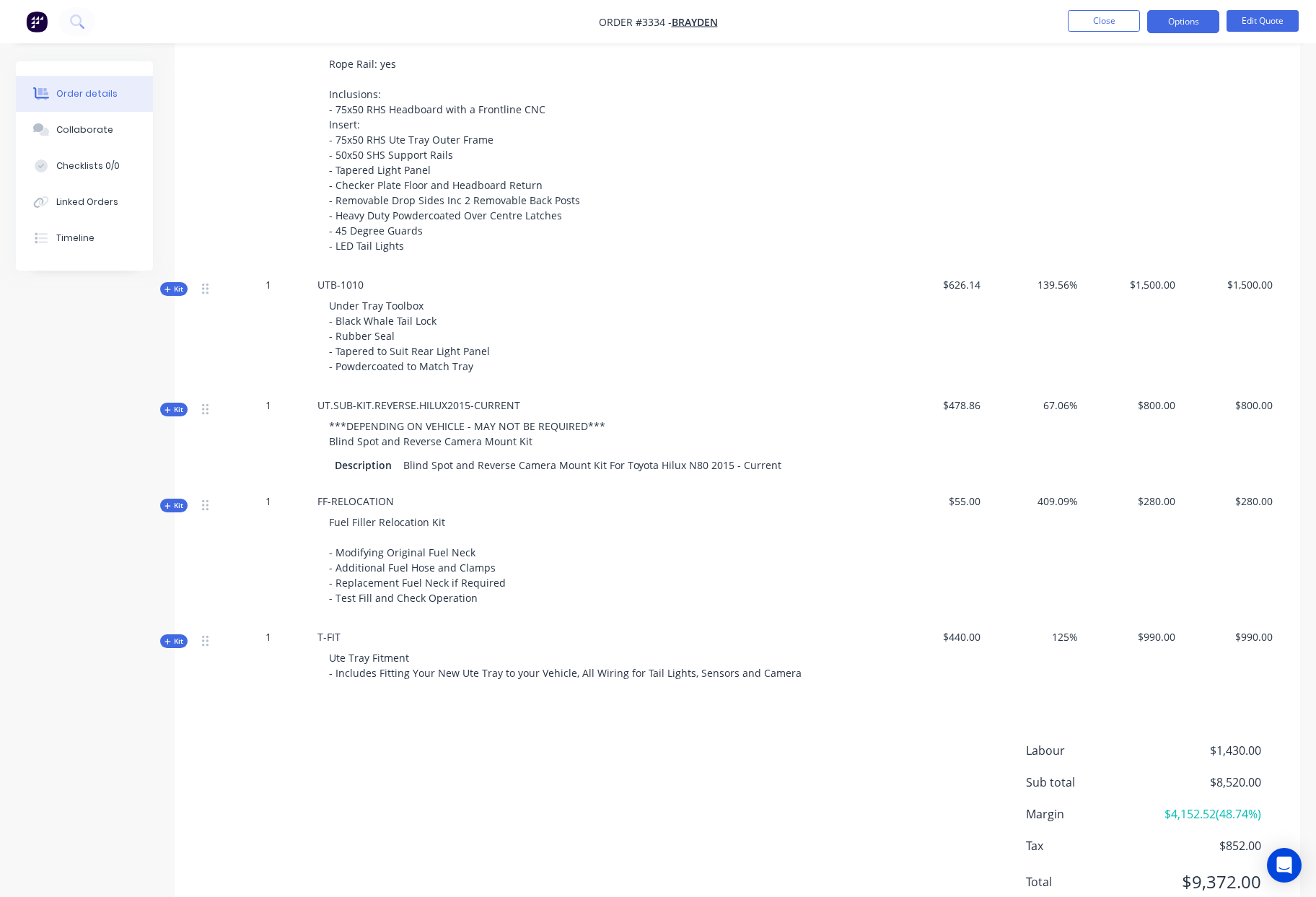
scroll to position [767, 0]
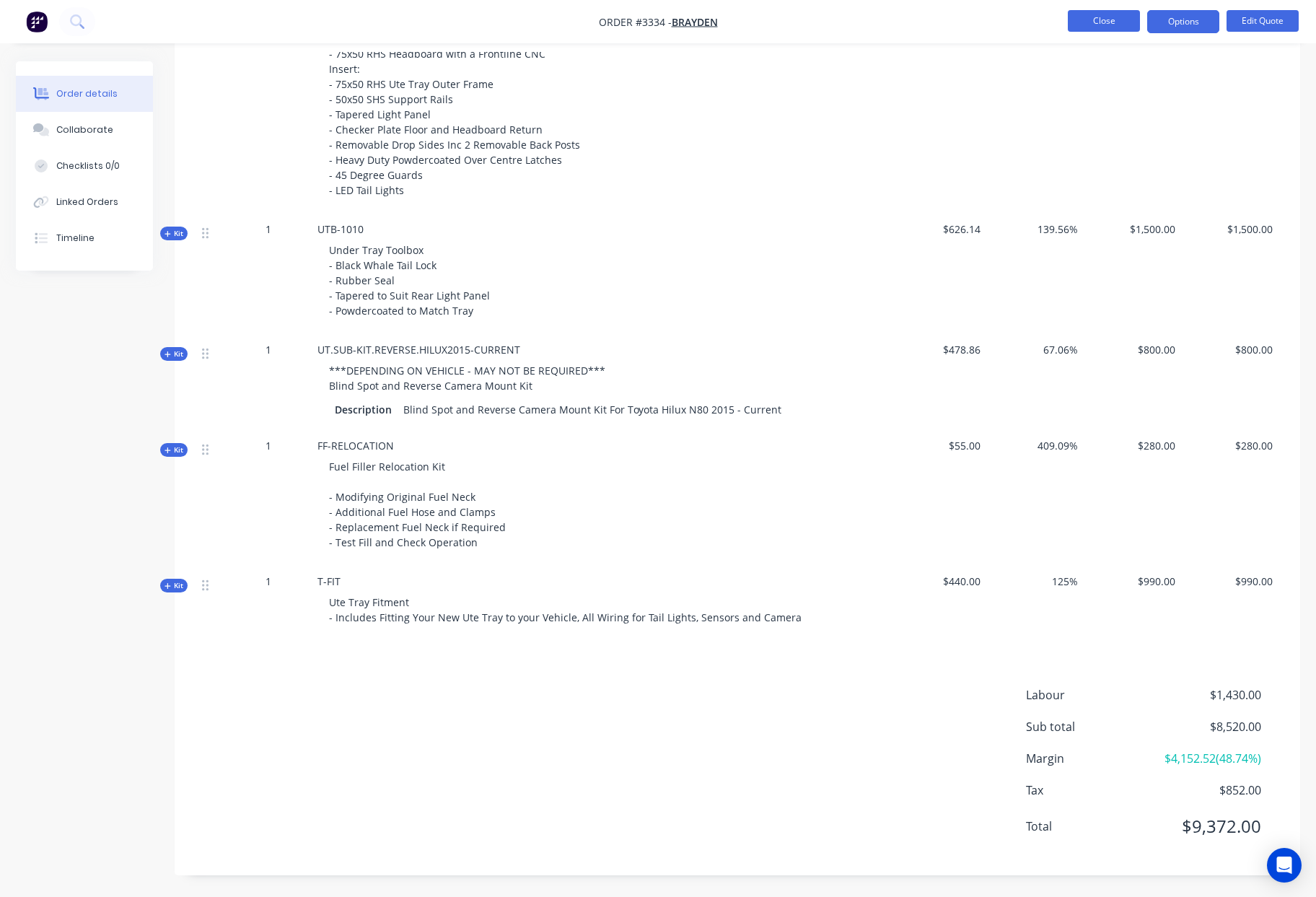
click at [1078, 18] on button "Close" at bounding box center [1104, 21] width 72 height 21
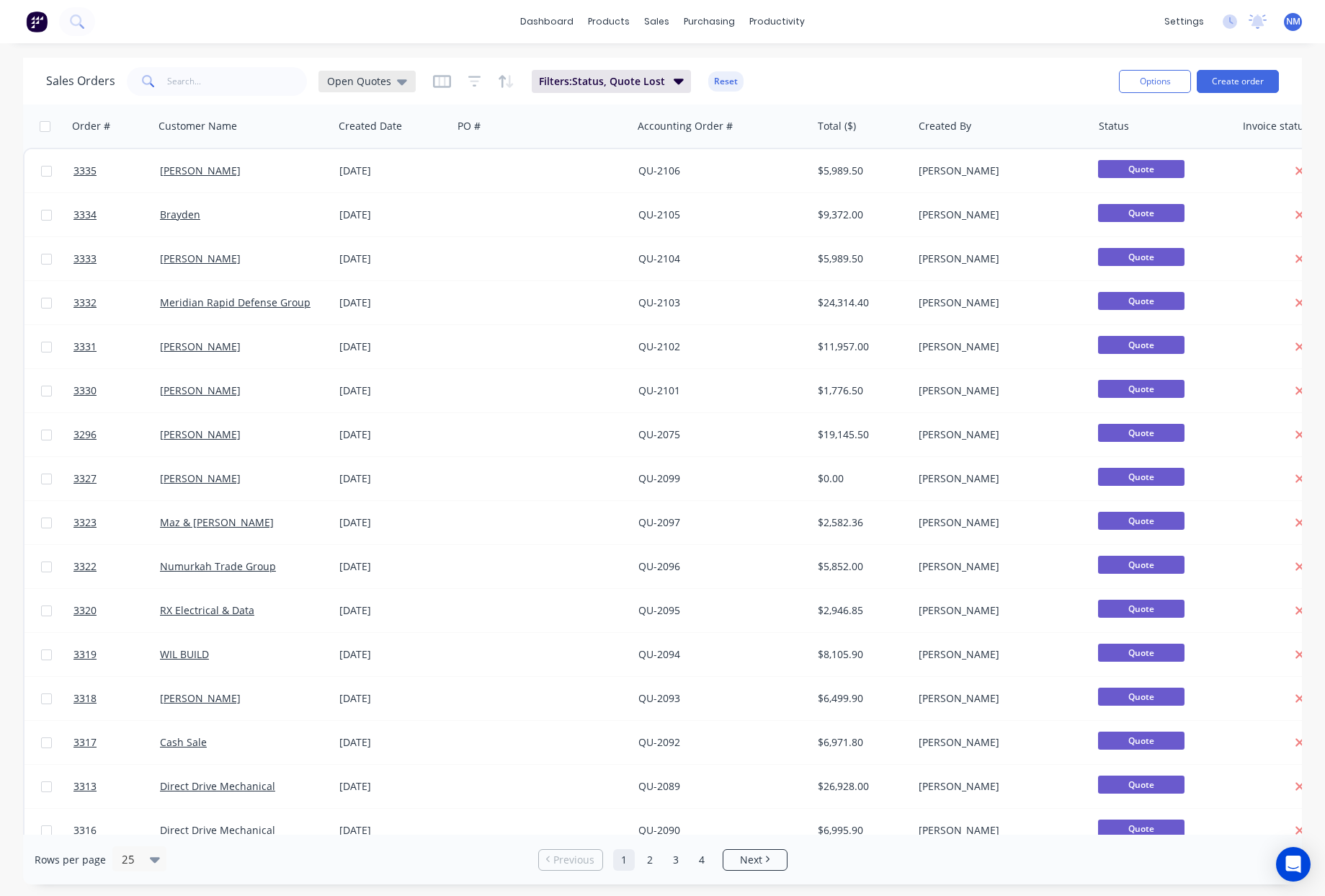
click at [392, 81] on div "Open Quotes" at bounding box center [367, 81] width 80 height 13
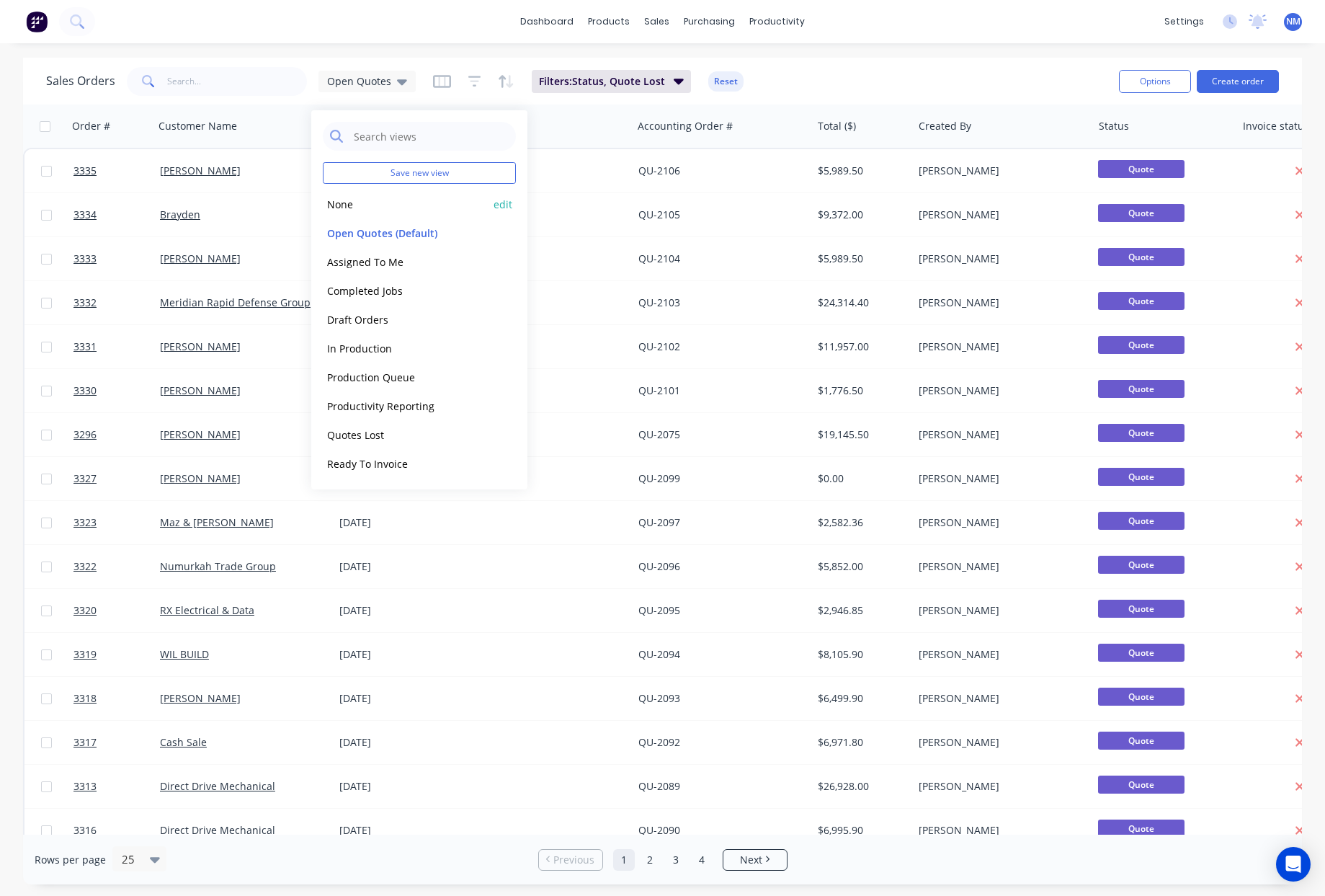
click at [330, 207] on button "None" at bounding box center [404, 204] width 164 height 17
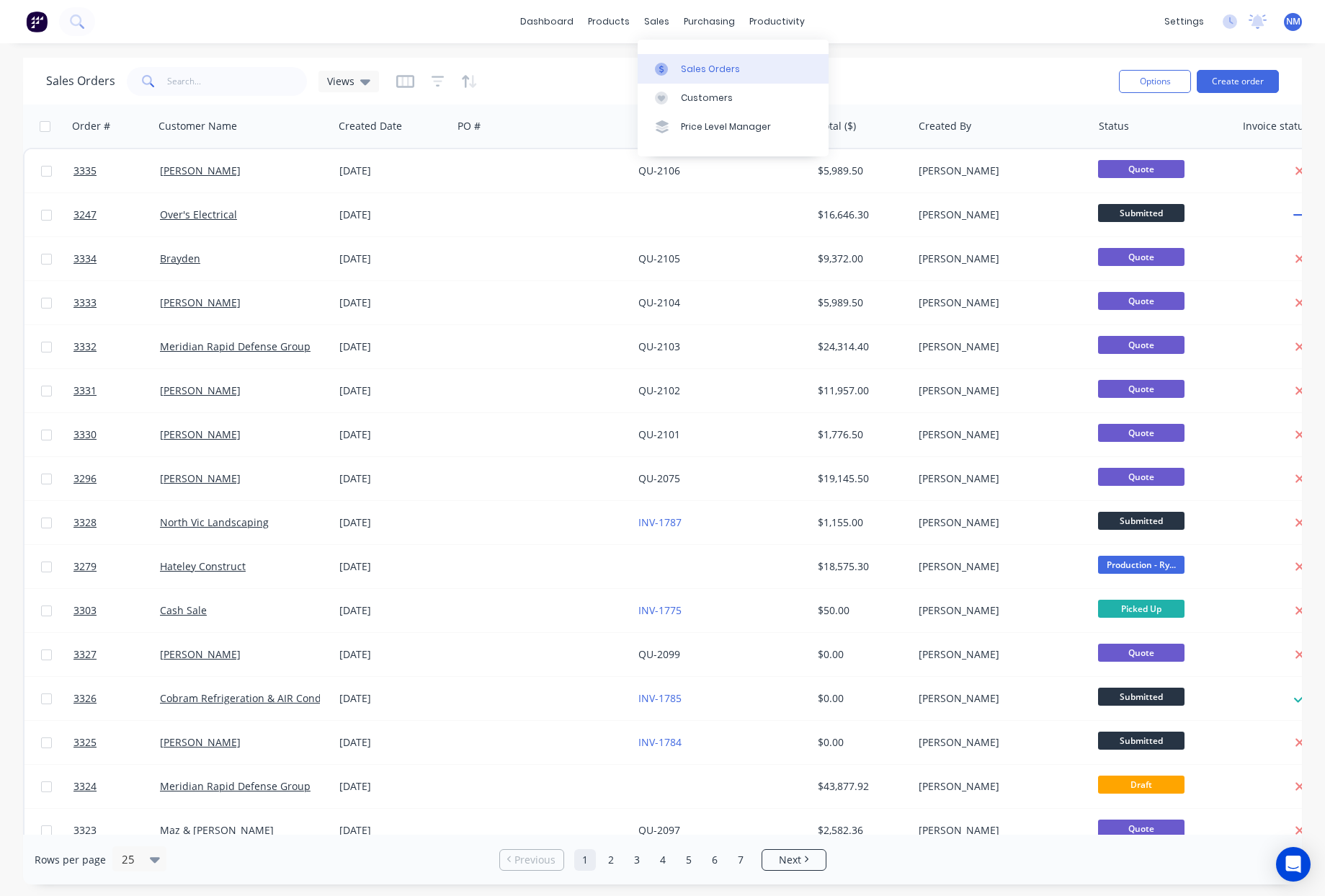
click at [687, 64] on div "Sales Orders" at bounding box center [710, 69] width 59 height 13
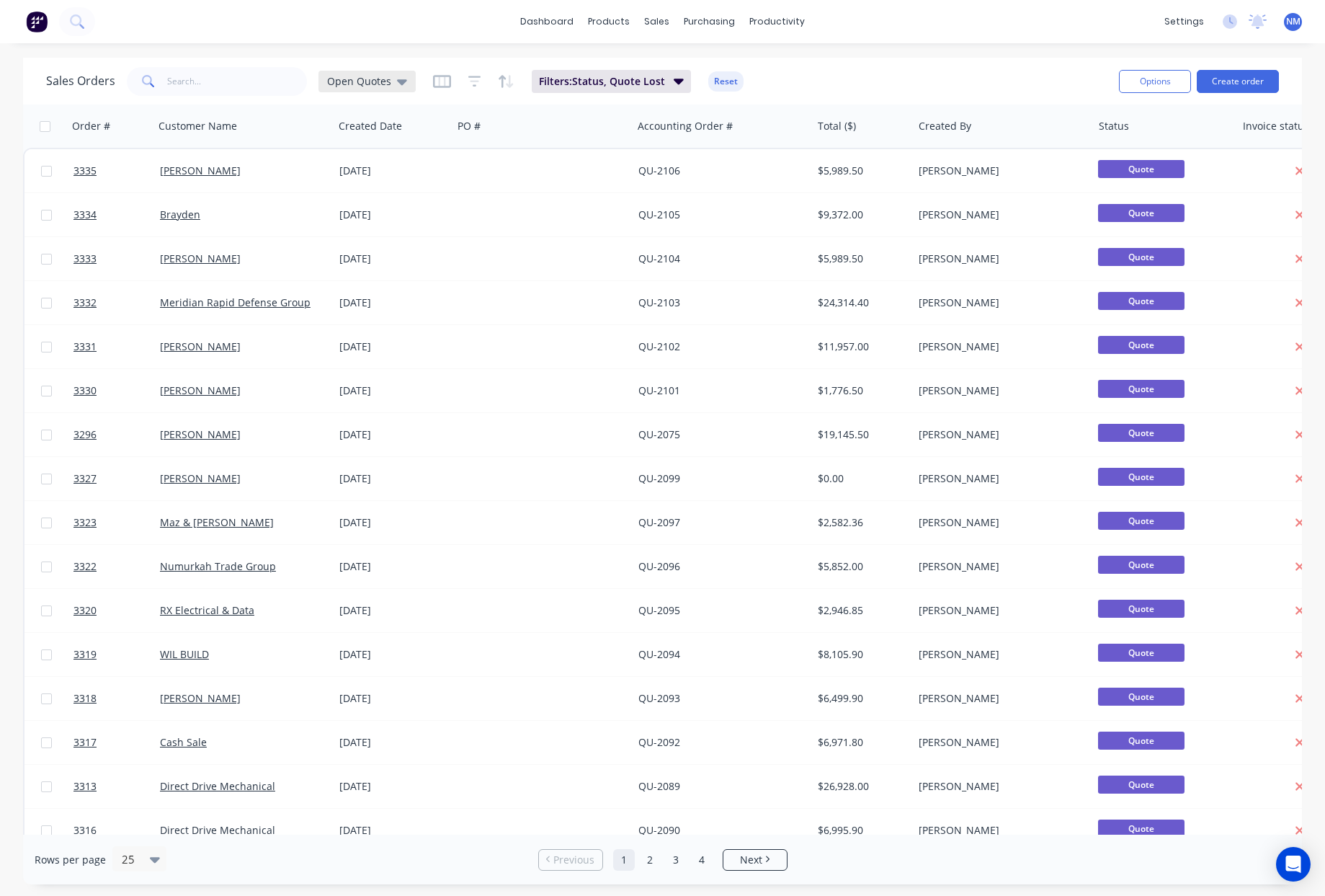
click at [404, 75] on div "Open Quotes" at bounding box center [367, 81] width 97 height 21
click at [317, 59] on div "Sales Orders Open Quotes Filters: Status, Quote Lost Reset Options Create order" at bounding box center [662, 81] width 1279 height 47
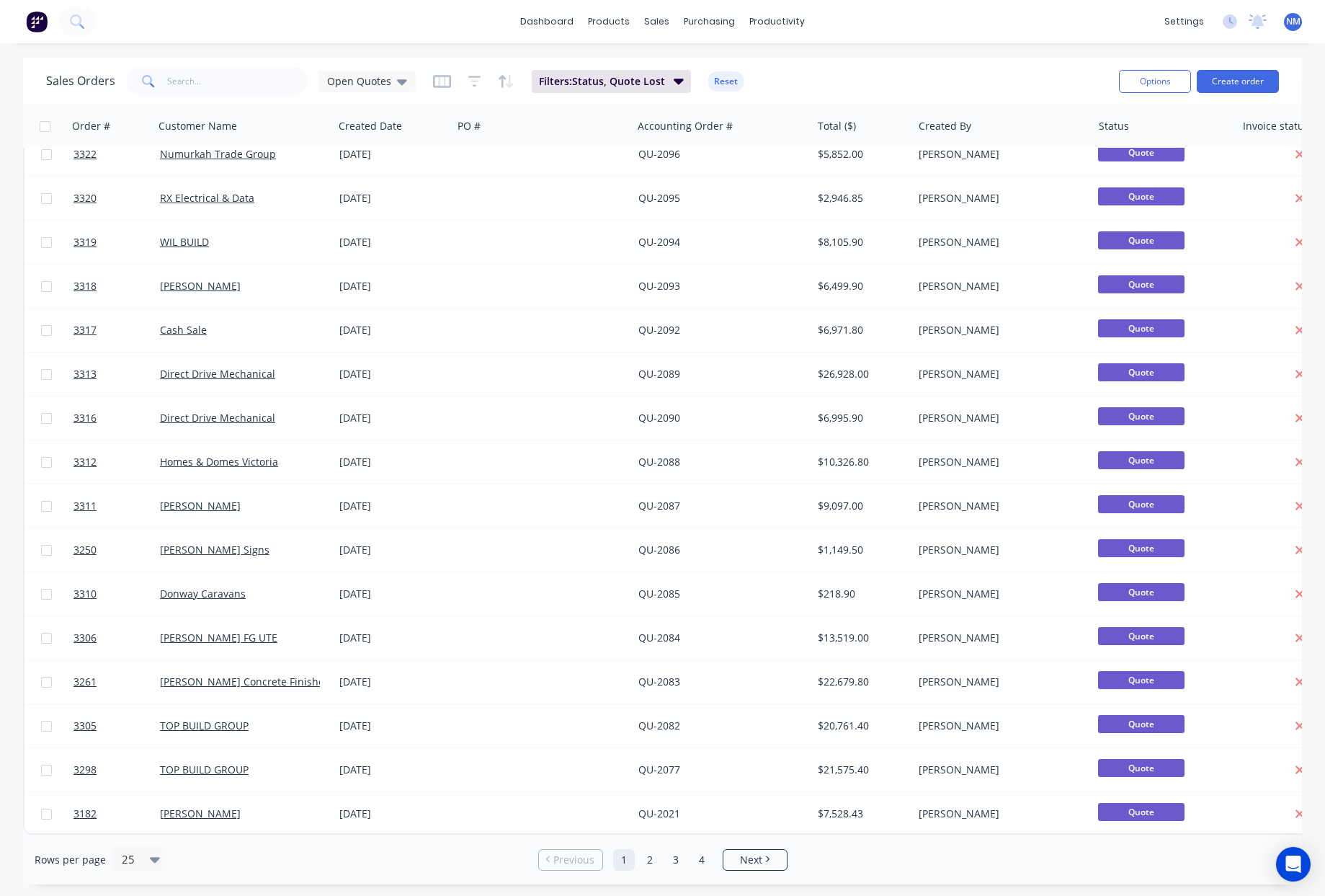
scroll to position [419, 0]
click at [649, 863] on link "2" at bounding box center [650, 859] width 21 height 21
click at [629, 861] on link "1" at bounding box center [624, 859] width 21 height 21
click at [683, 74] on div "Sales Orders" at bounding box center [710, 69] width 59 height 13
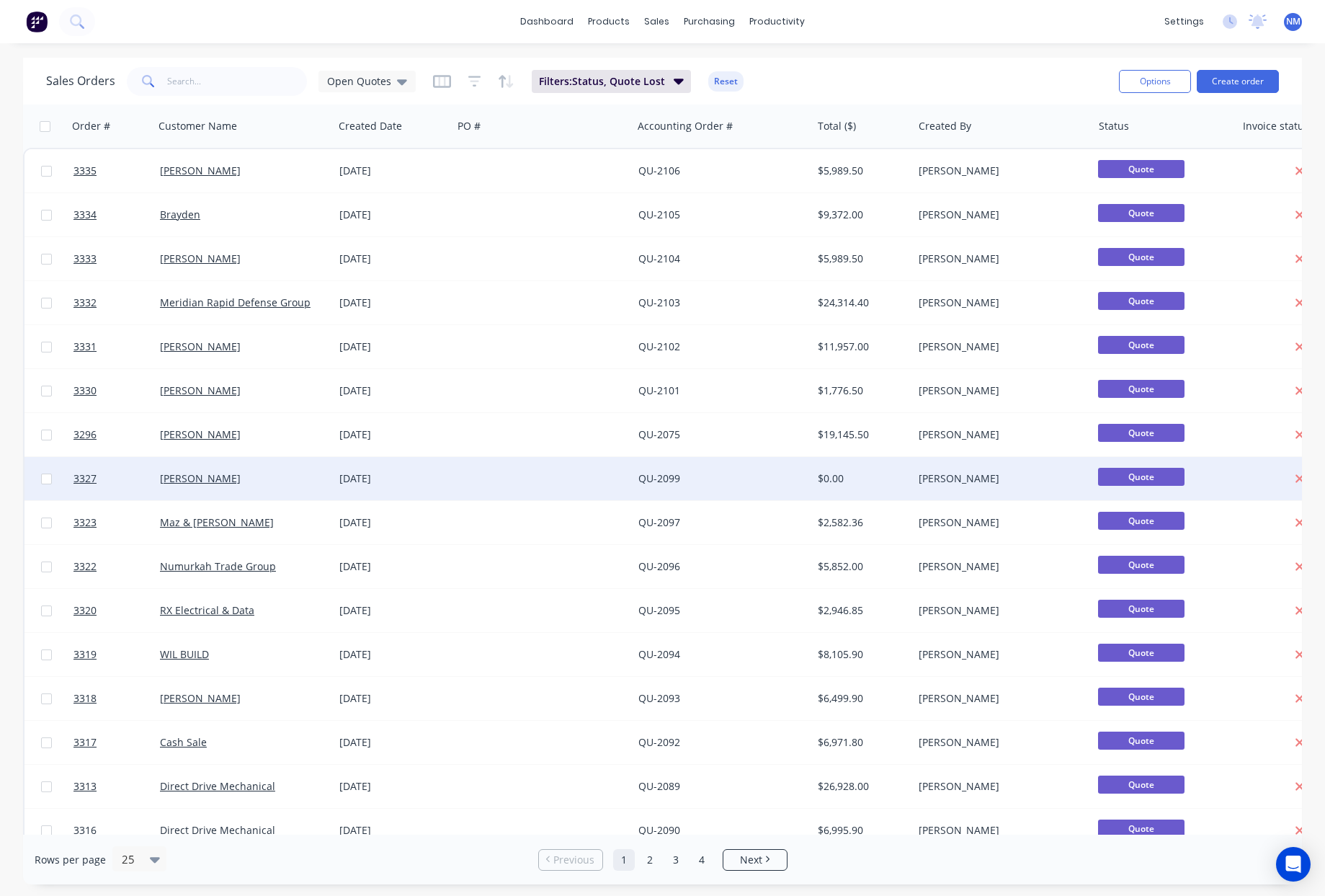
scroll to position [419, 0]
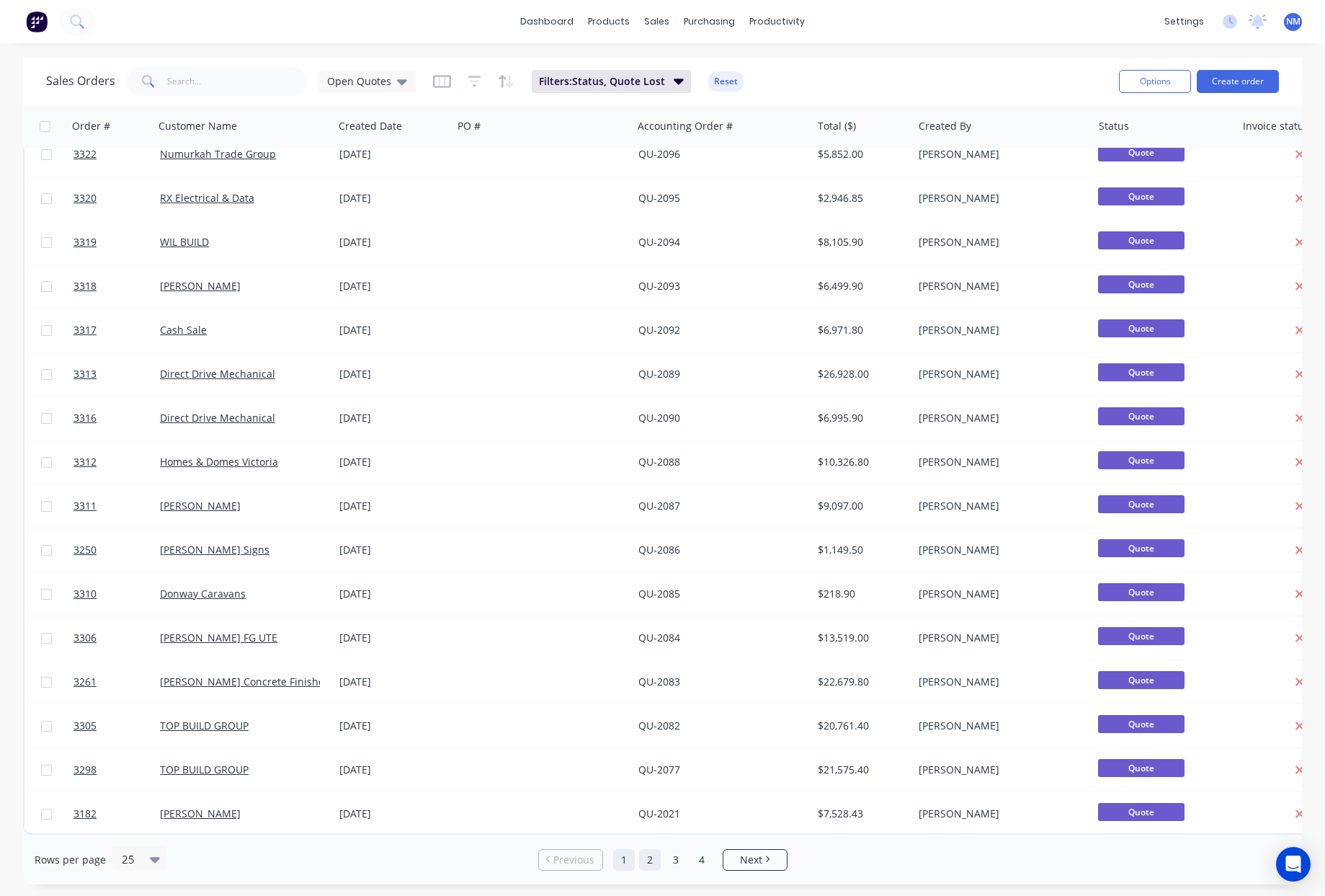
click at [646, 859] on link "2" at bounding box center [650, 859] width 21 height 21
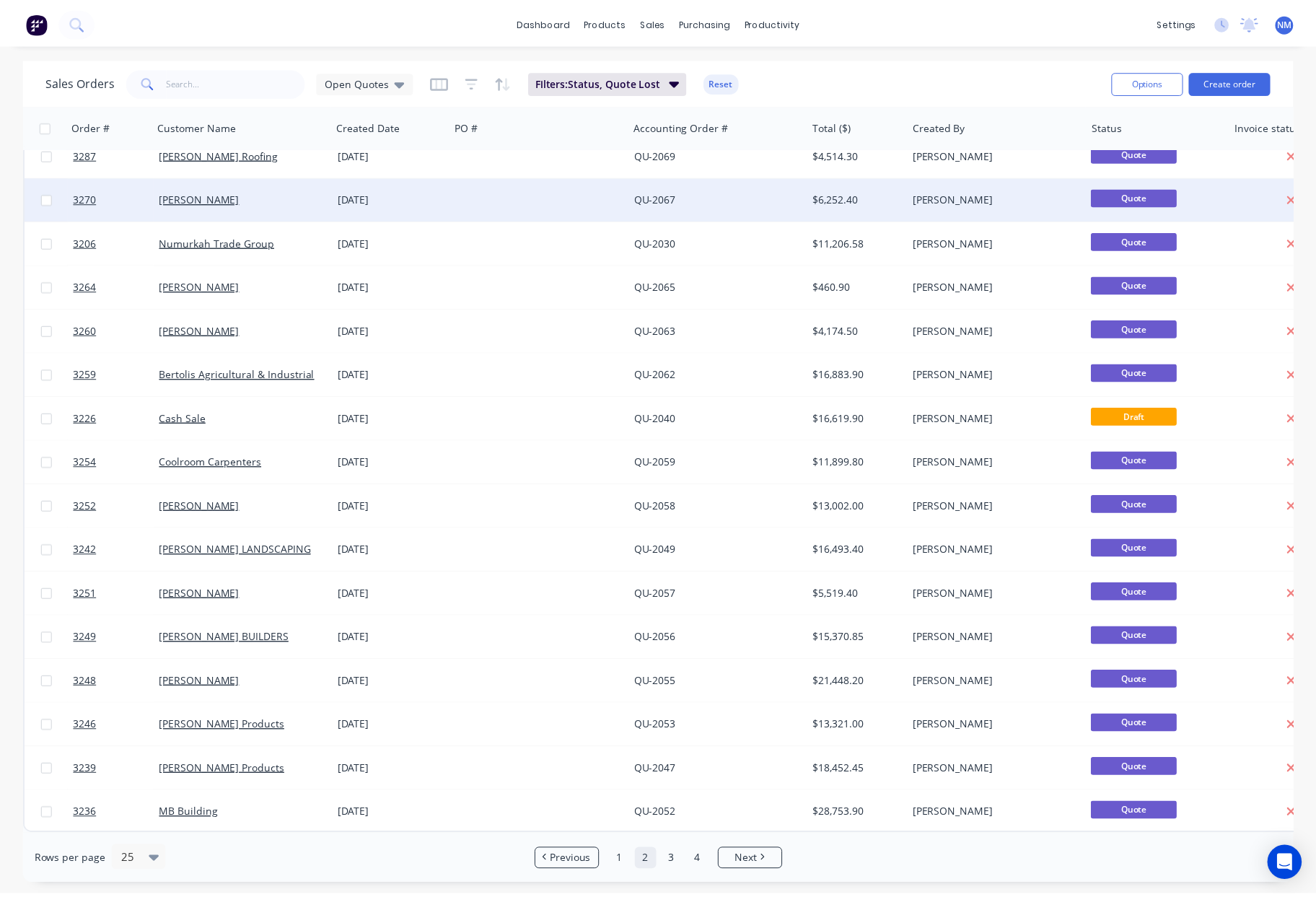
scroll to position [0, 0]
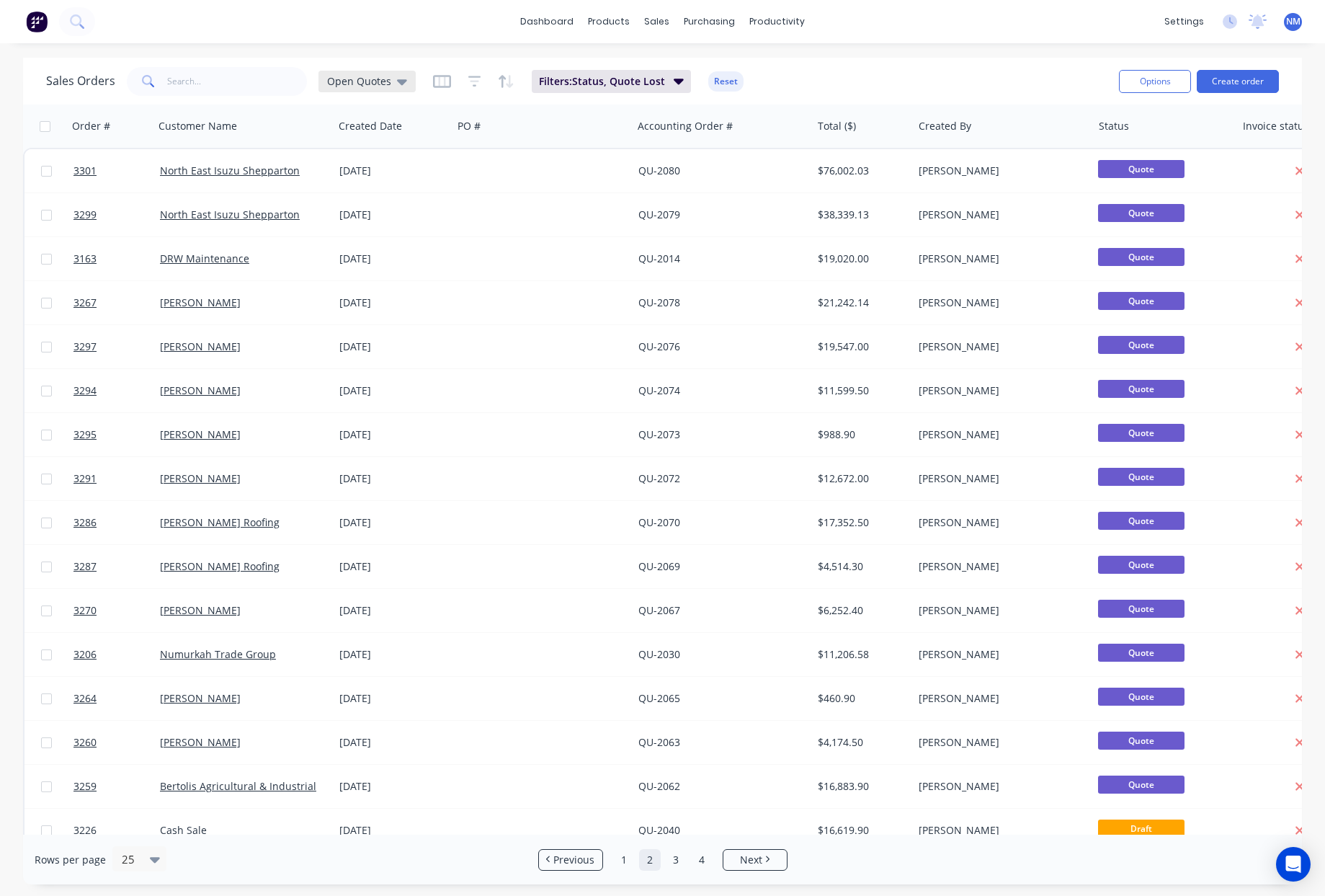
click at [384, 87] on span "Open Quotes" at bounding box center [359, 81] width 64 height 15
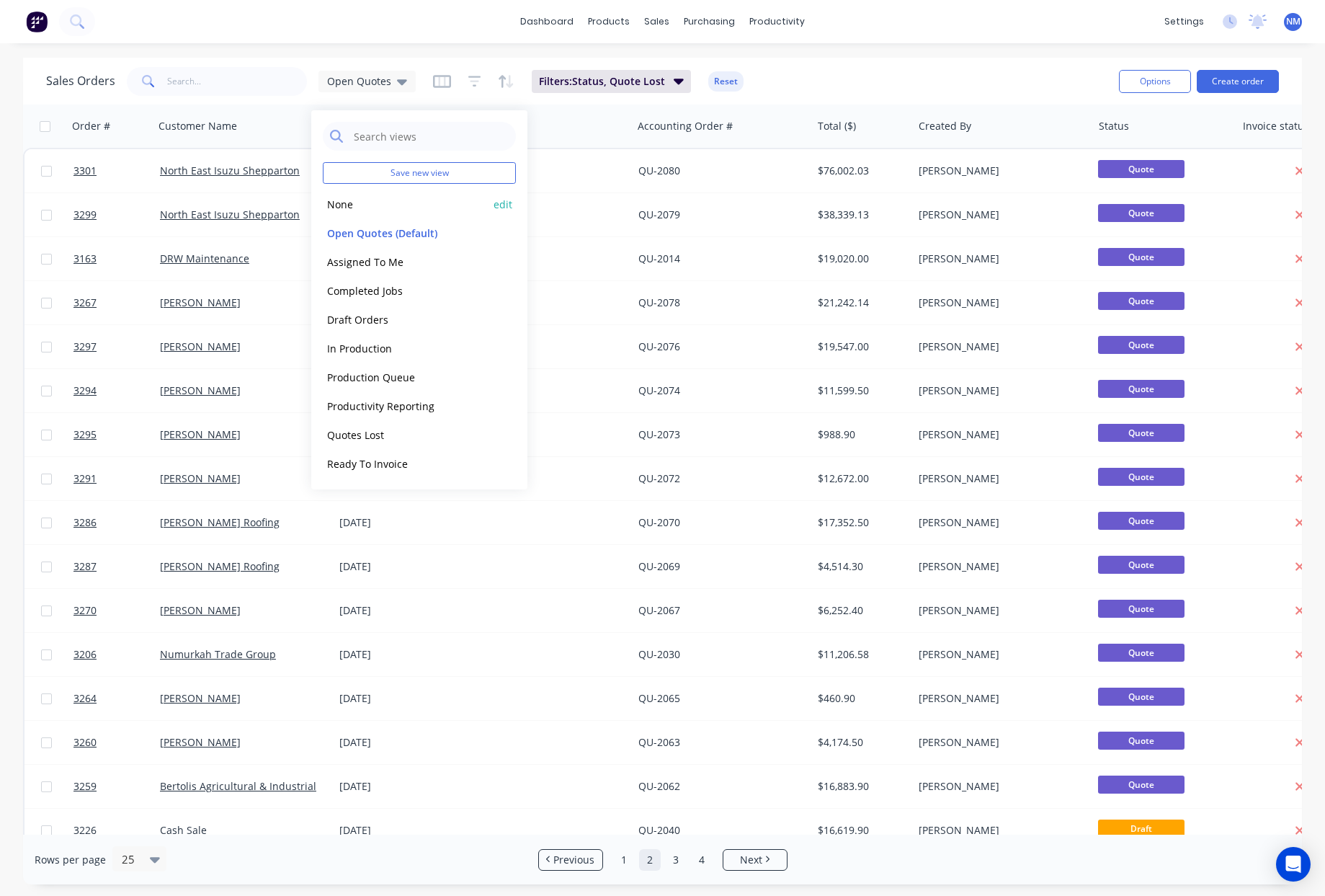
click at [342, 208] on button "None" at bounding box center [404, 204] width 164 height 17
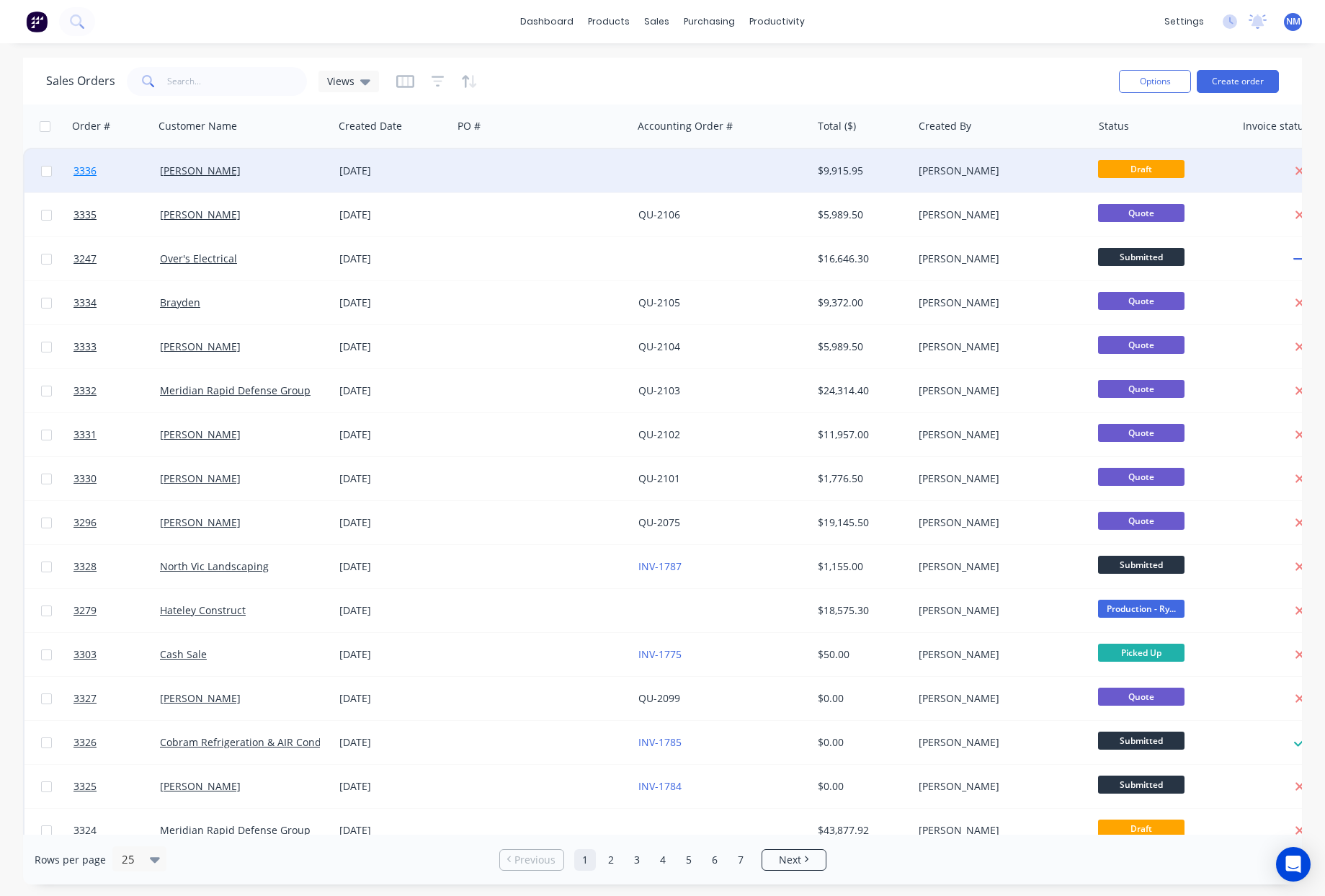
click at [88, 170] on span "3336" at bounding box center [85, 171] width 23 height 14
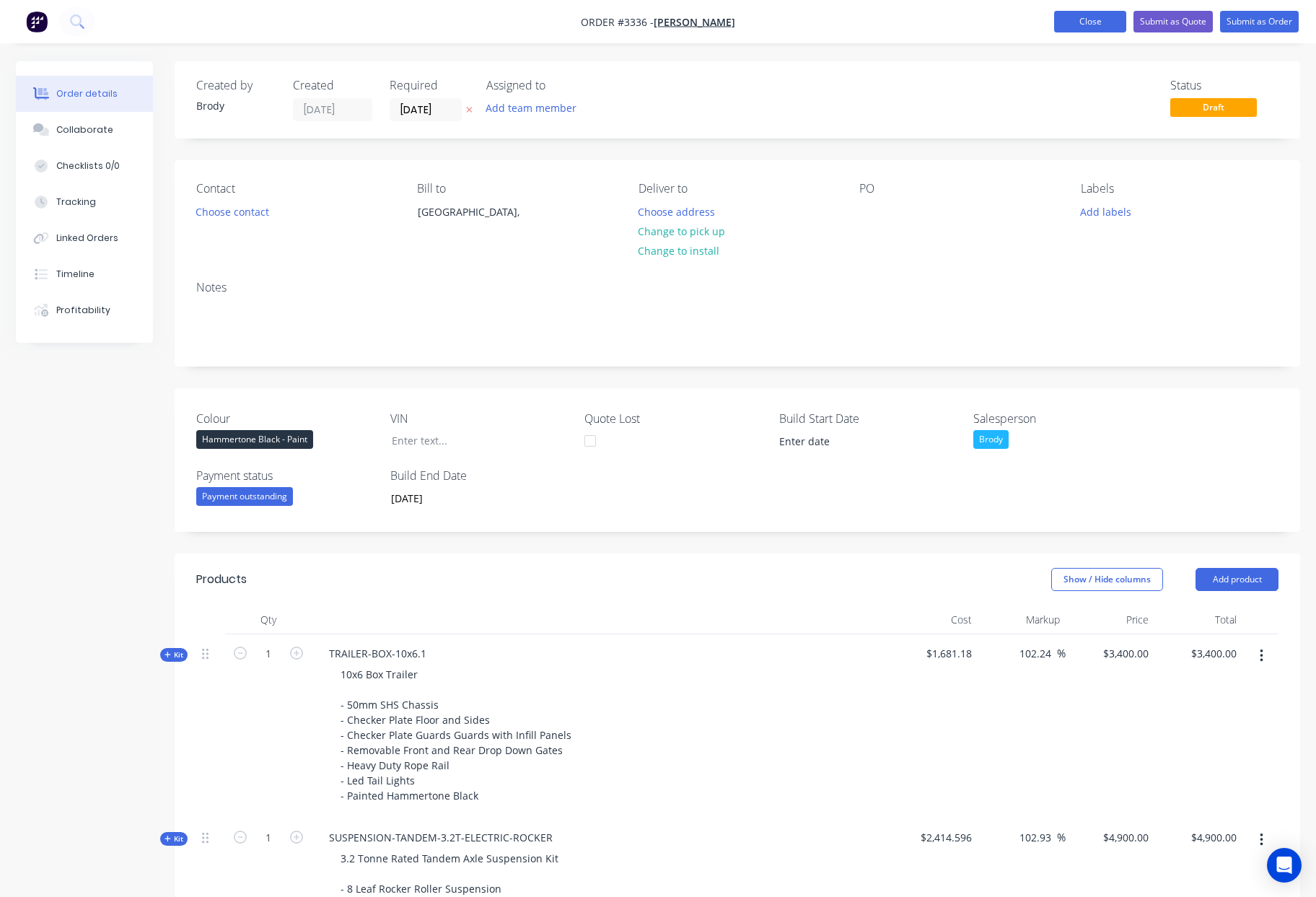
click at [1083, 20] on button "Close" at bounding box center [1089, 21] width 72 height 21
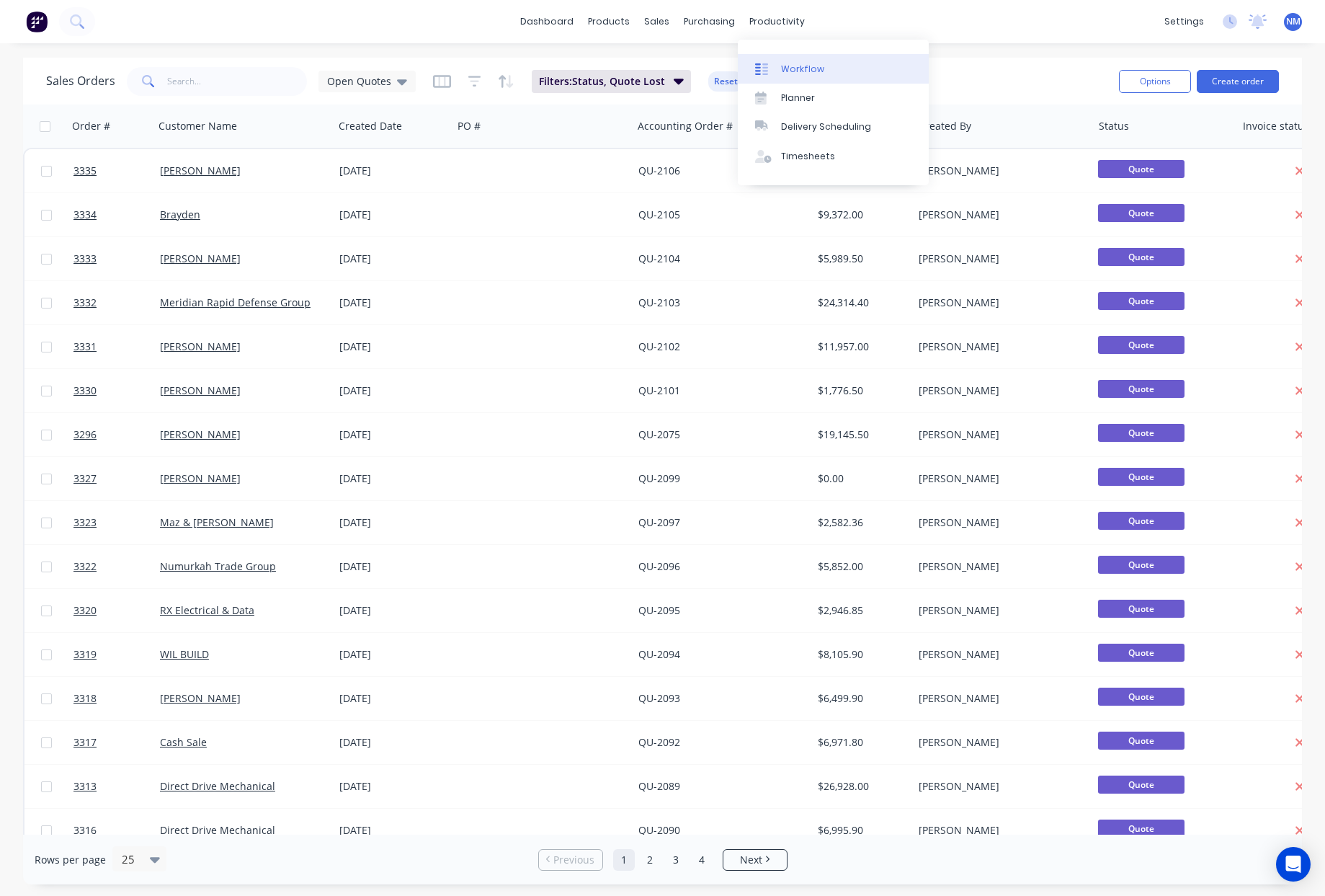
click at [788, 58] on link "Workflow" at bounding box center [833, 68] width 191 height 29
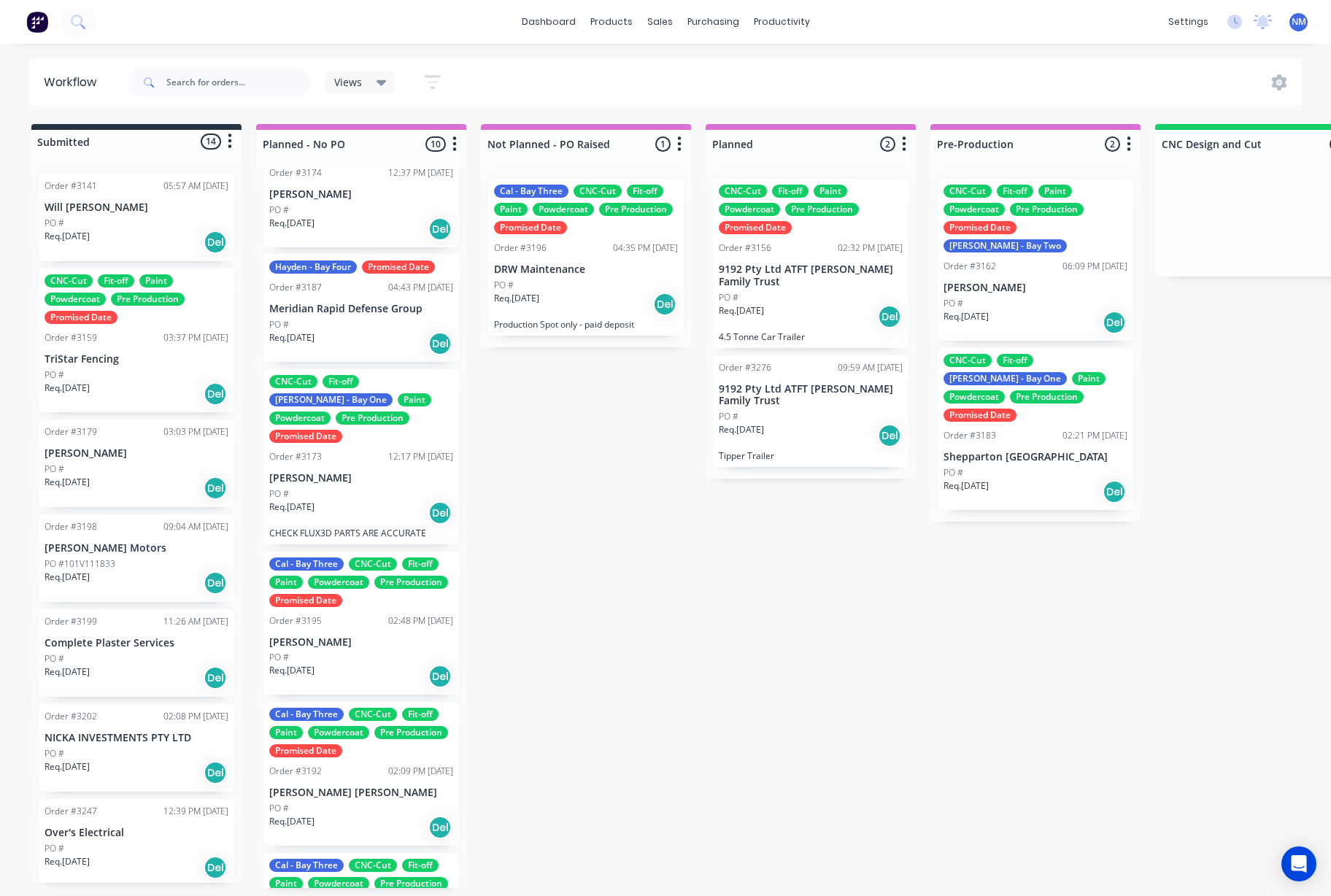
scroll to position [3, 0]
click at [825, 97] on link "Planner" at bounding box center [838, 102] width 193 height 29
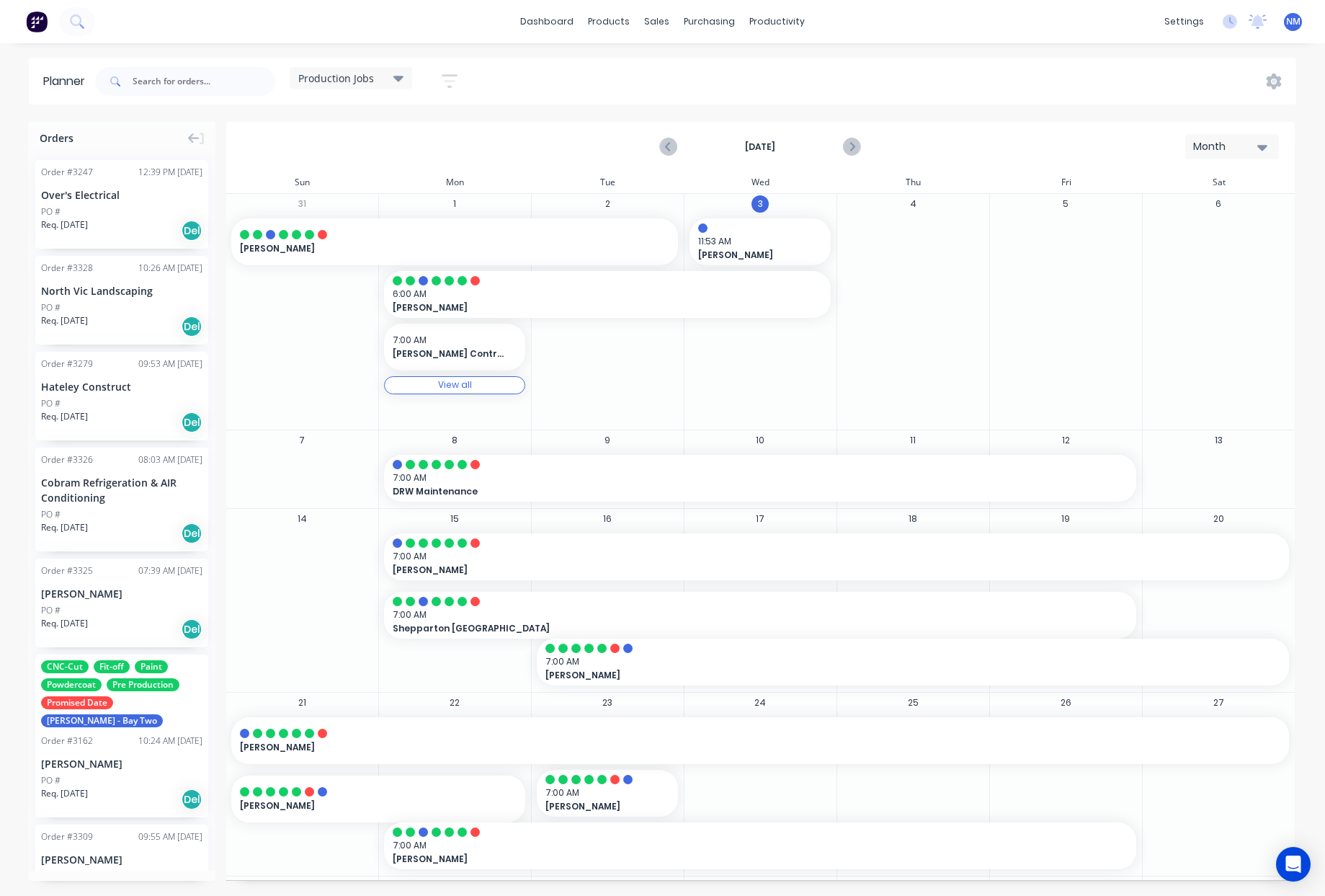
click at [354, 71] on span "Production Jobs" at bounding box center [336, 78] width 75 height 15
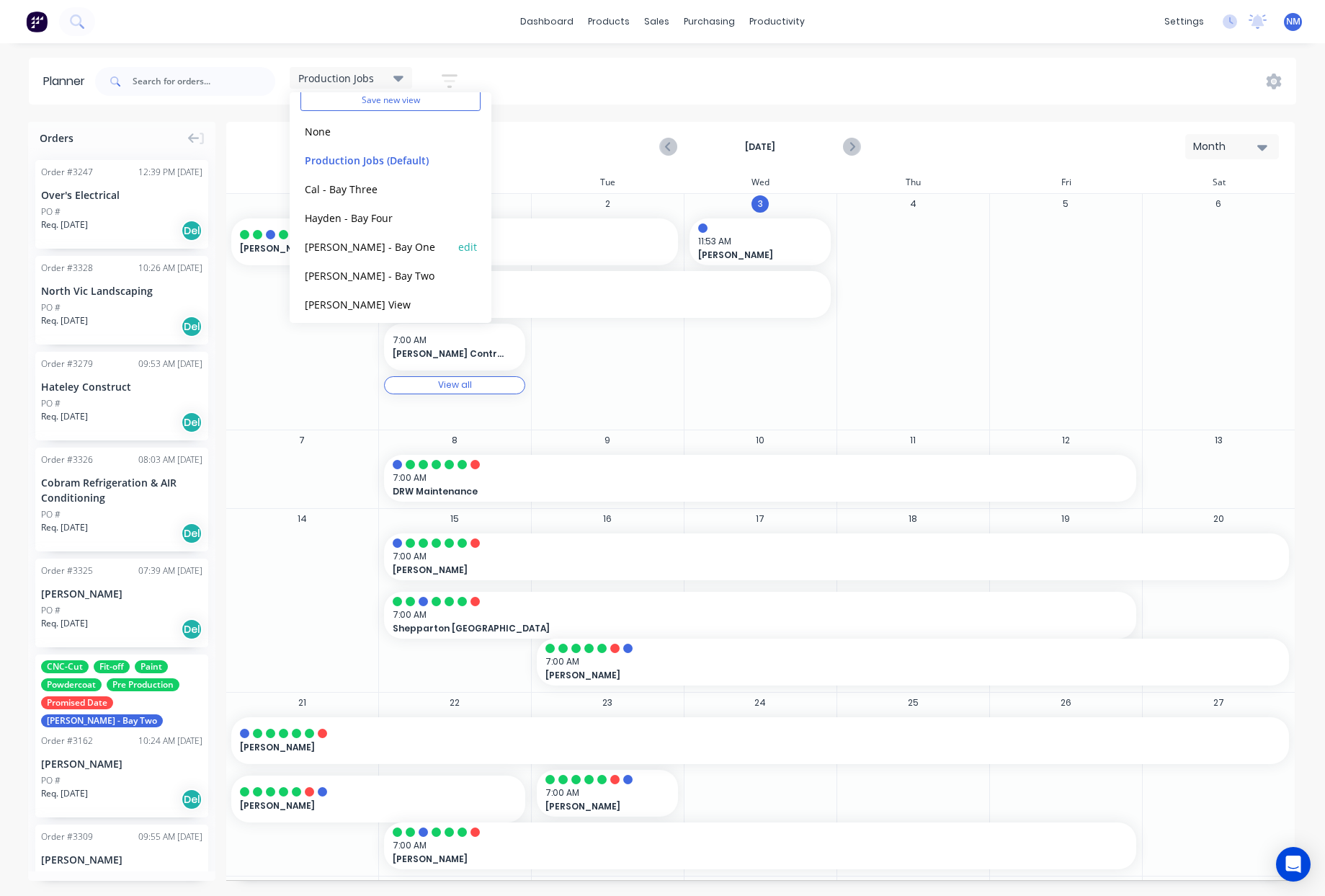
scroll to position [60, 0]
click at [376, 271] on button "[PERSON_NAME] - Bay Two" at bounding box center [377, 268] width 153 height 17
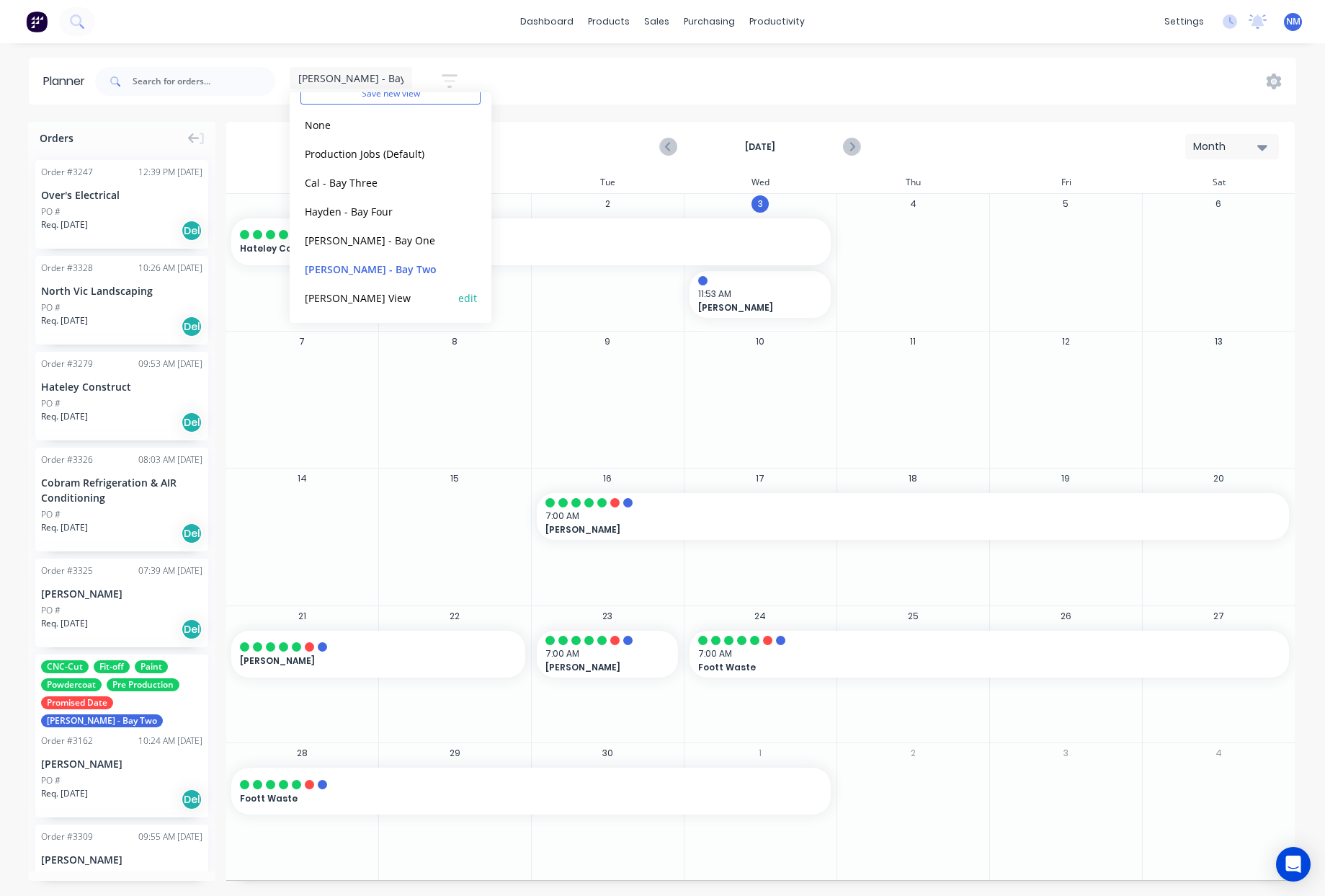
click at [377, 298] on button "Ryan Calley View" at bounding box center [377, 297] width 153 height 17
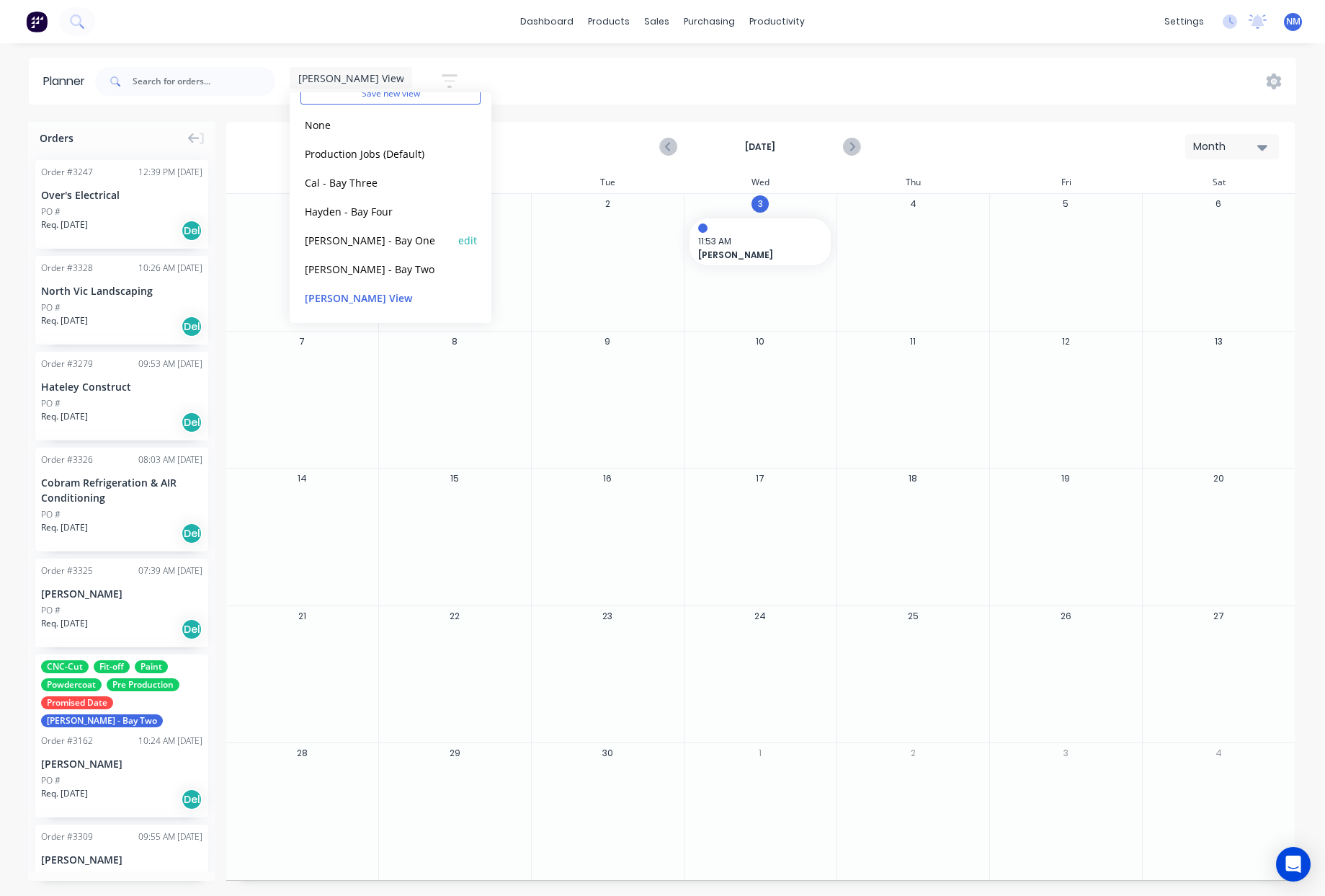
click at [354, 243] on button "[PERSON_NAME] - Bay One" at bounding box center [377, 239] width 153 height 17
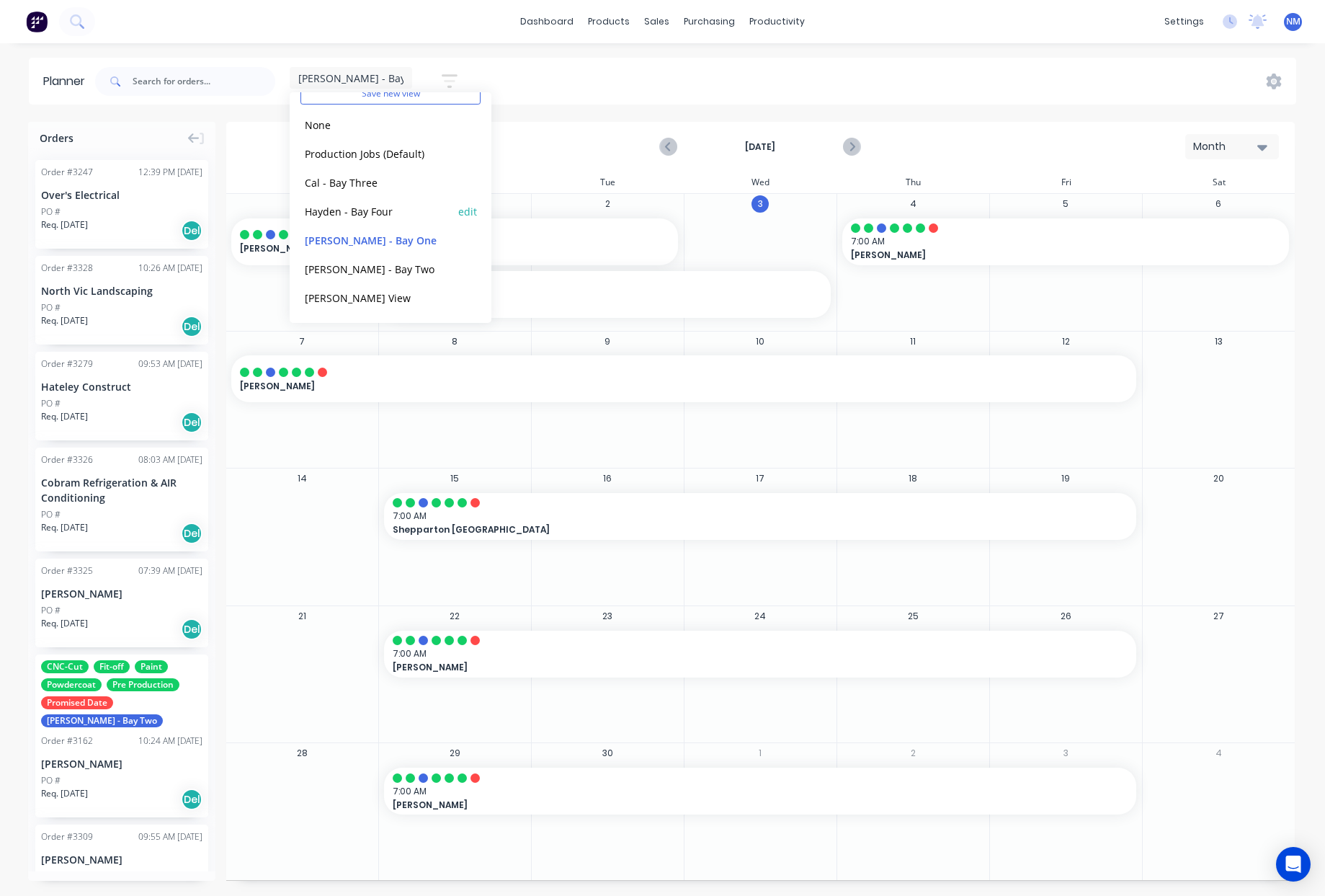
click at [360, 210] on button "Hayden - Bay Four" at bounding box center [377, 210] width 153 height 17
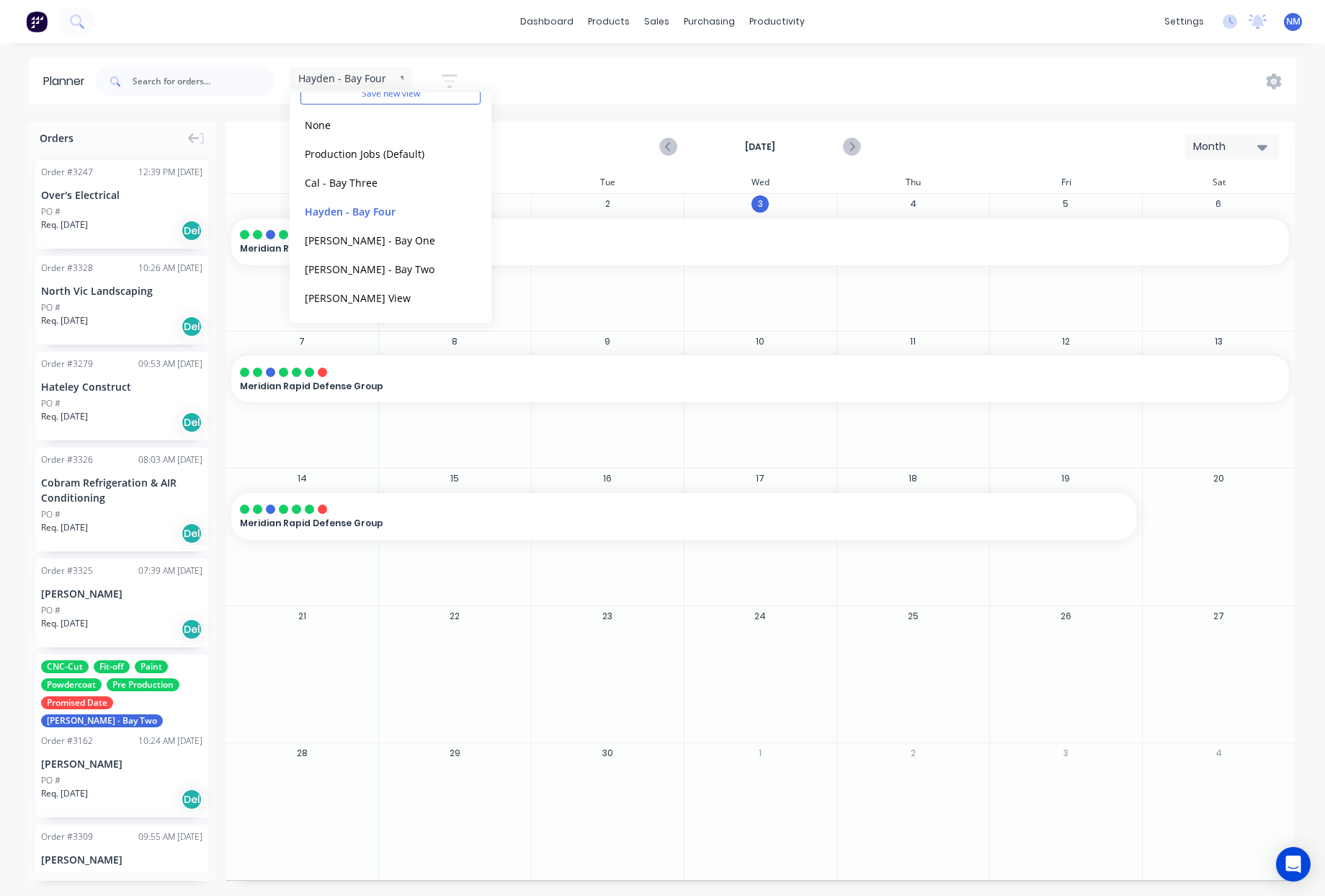
click at [593, 73] on div "Hayden - Bay Four Save new view None edit Production Jobs (Default) edit Cal - …" at bounding box center [694, 81] width 1204 height 43
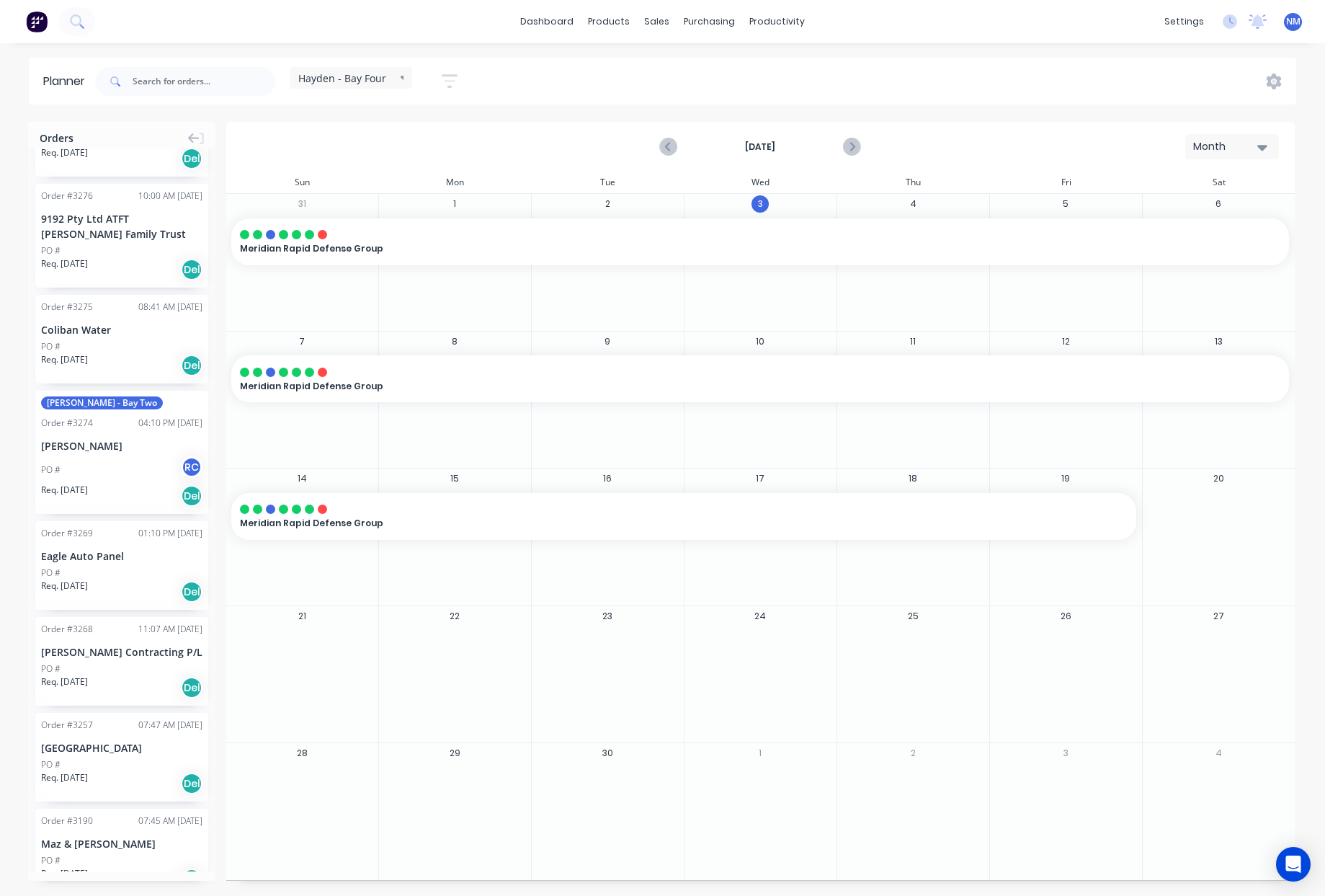
scroll to position [1482, 0]
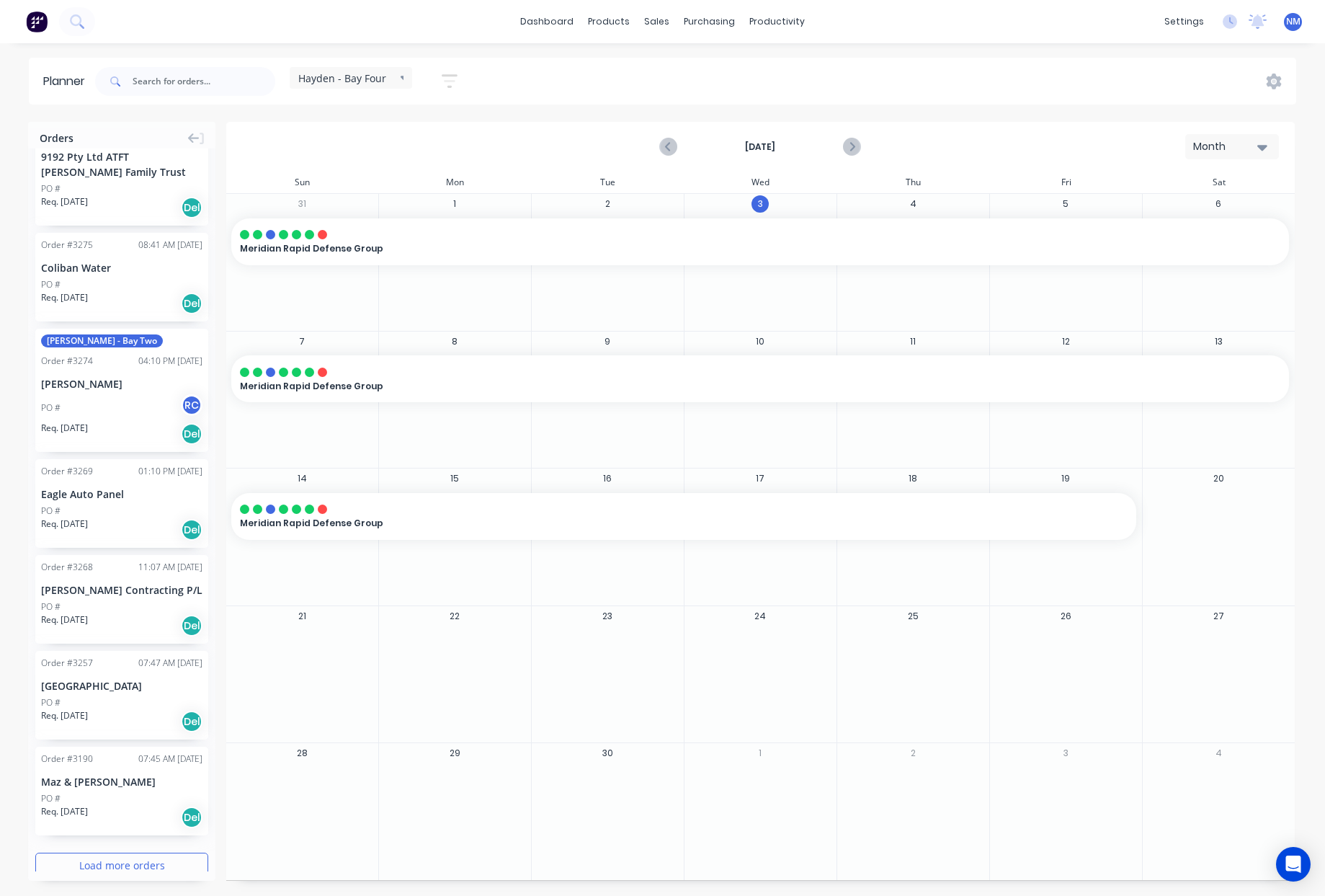
click at [394, 76] on div "Hayden - Bay Four" at bounding box center [351, 78] width 105 height 13
click at [365, 273] on button "[PERSON_NAME] - Bay Two" at bounding box center [377, 268] width 153 height 17
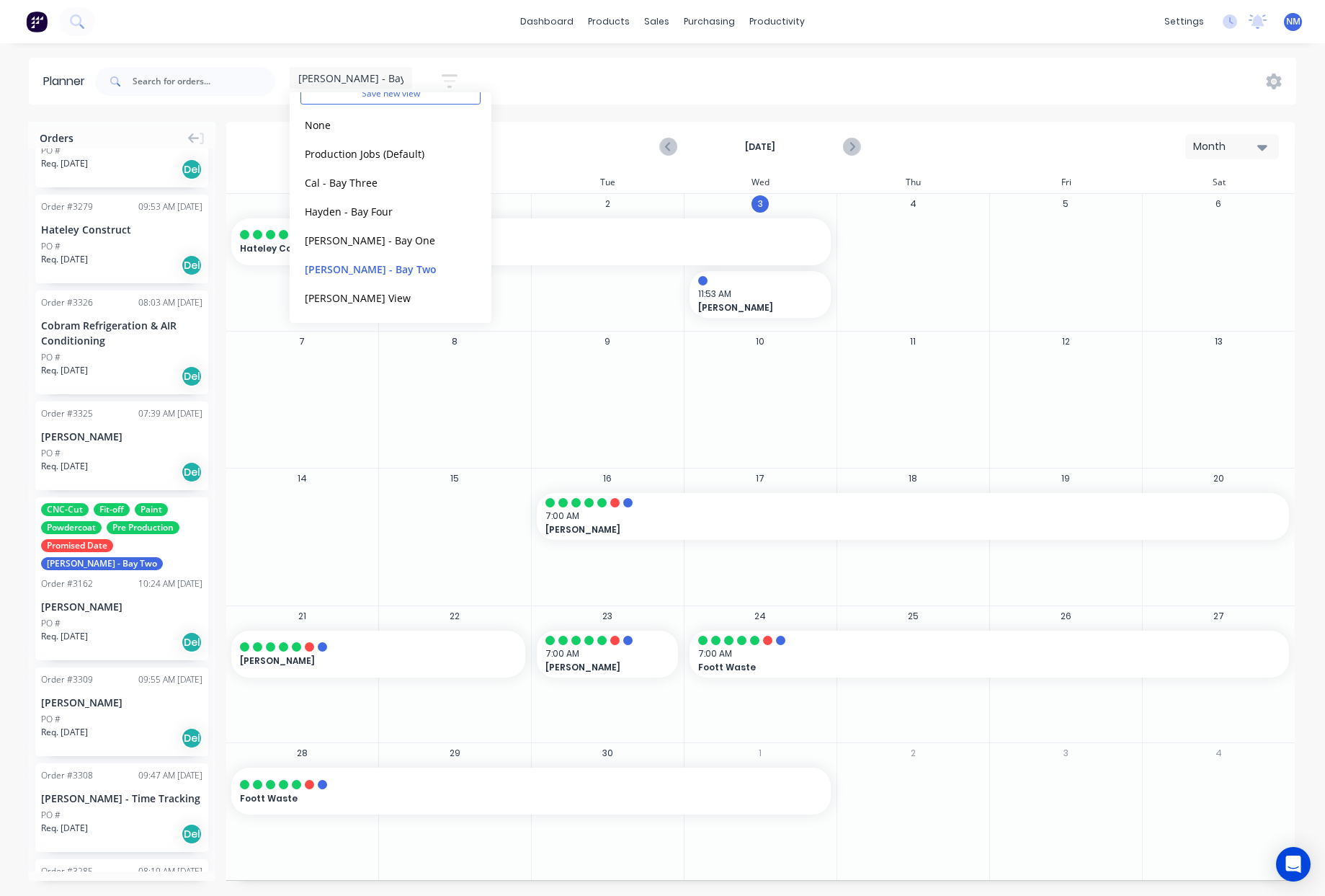
scroll to position [0, 0]
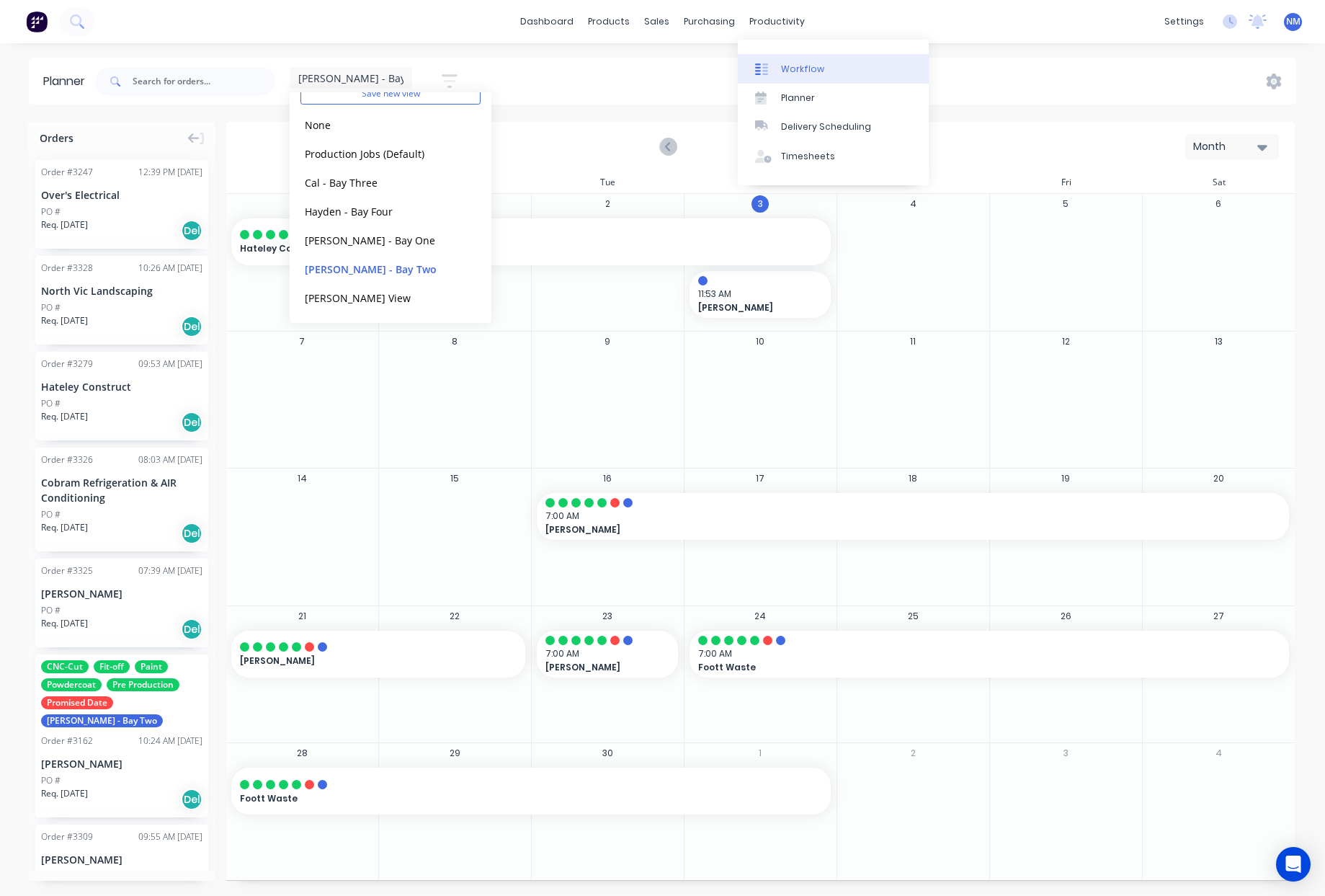
click at [787, 71] on div "Workflow" at bounding box center [802, 69] width 43 height 13
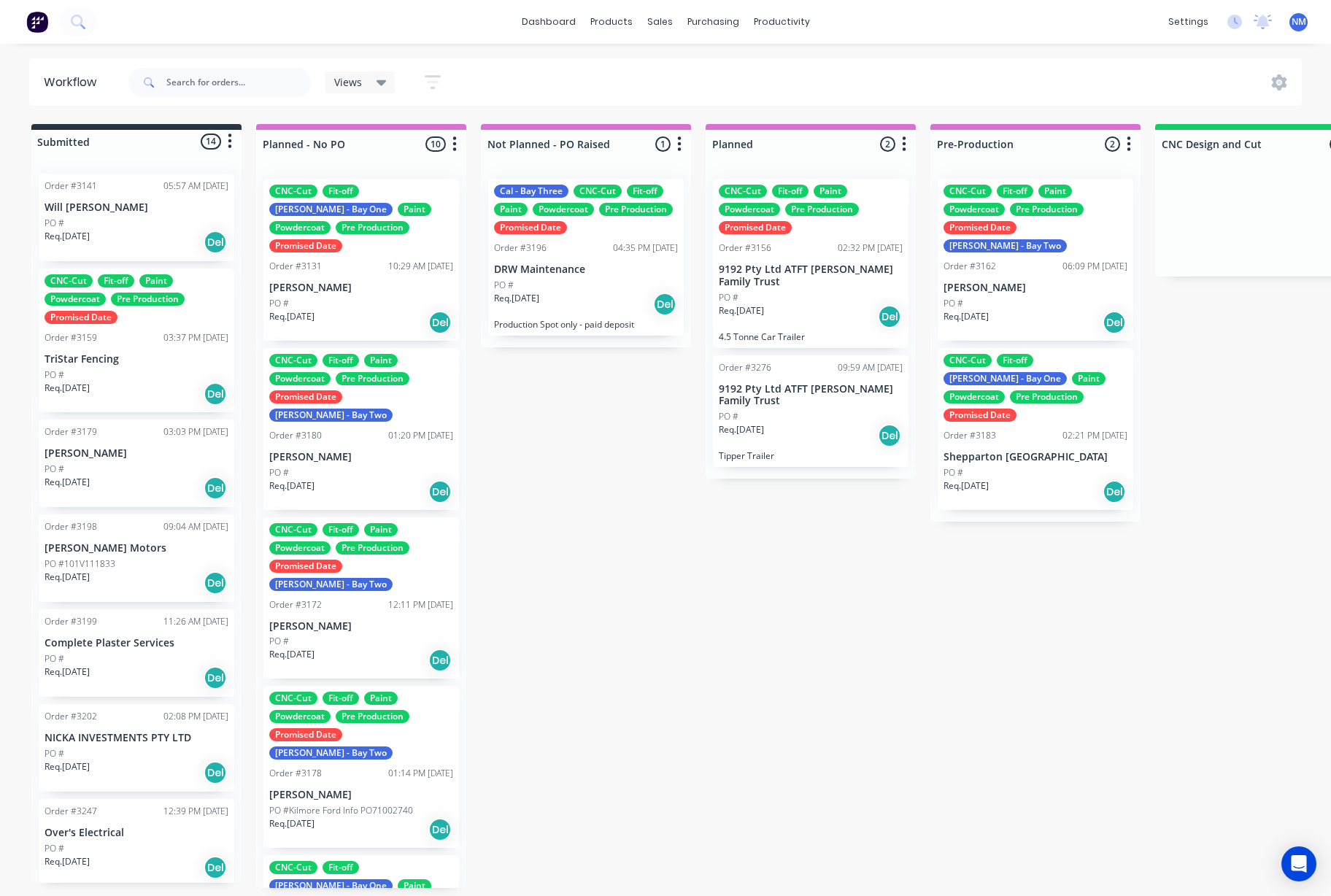
click at [129, 527] on div "Order #3198 09:04 AM [DATE]" at bounding box center [136, 527] width 184 height 13
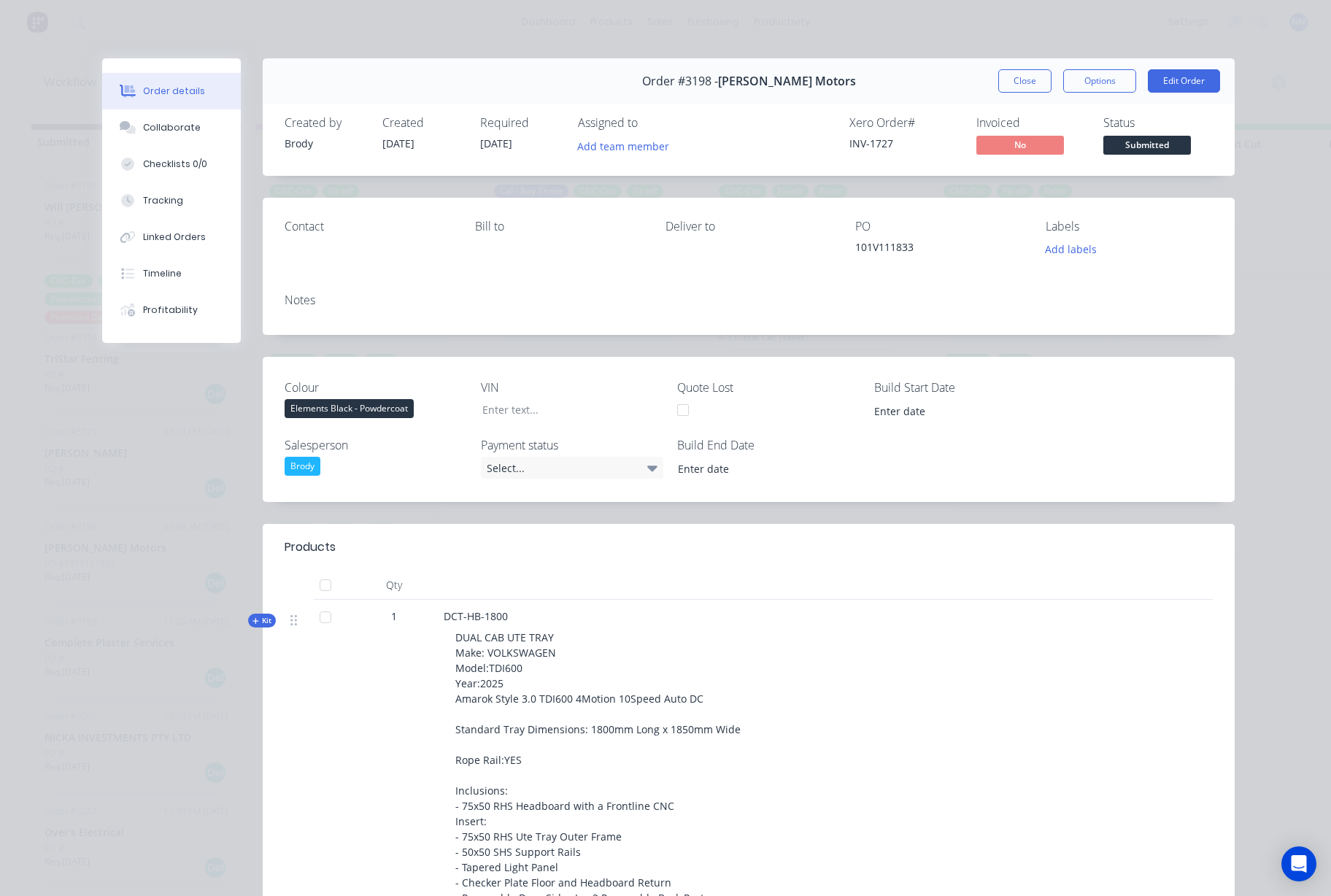
click at [258, 619] on span "Kit" at bounding box center [262, 621] width 19 height 11
click at [146, 319] on button "Profitability" at bounding box center [171, 310] width 138 height 36
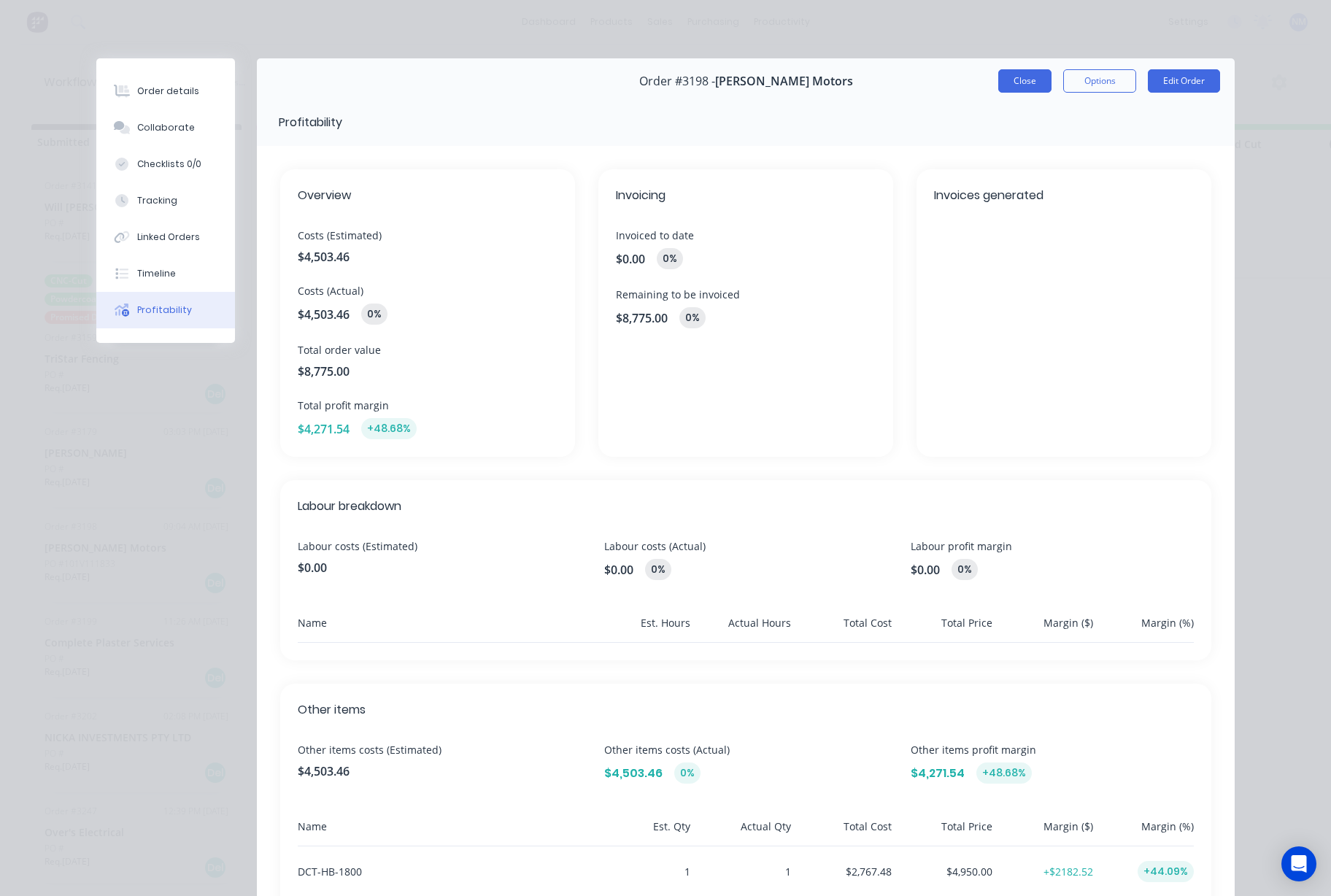
click at [1017, 72] on button "Close" at bounding box center [1025, 80] width 53 height 23
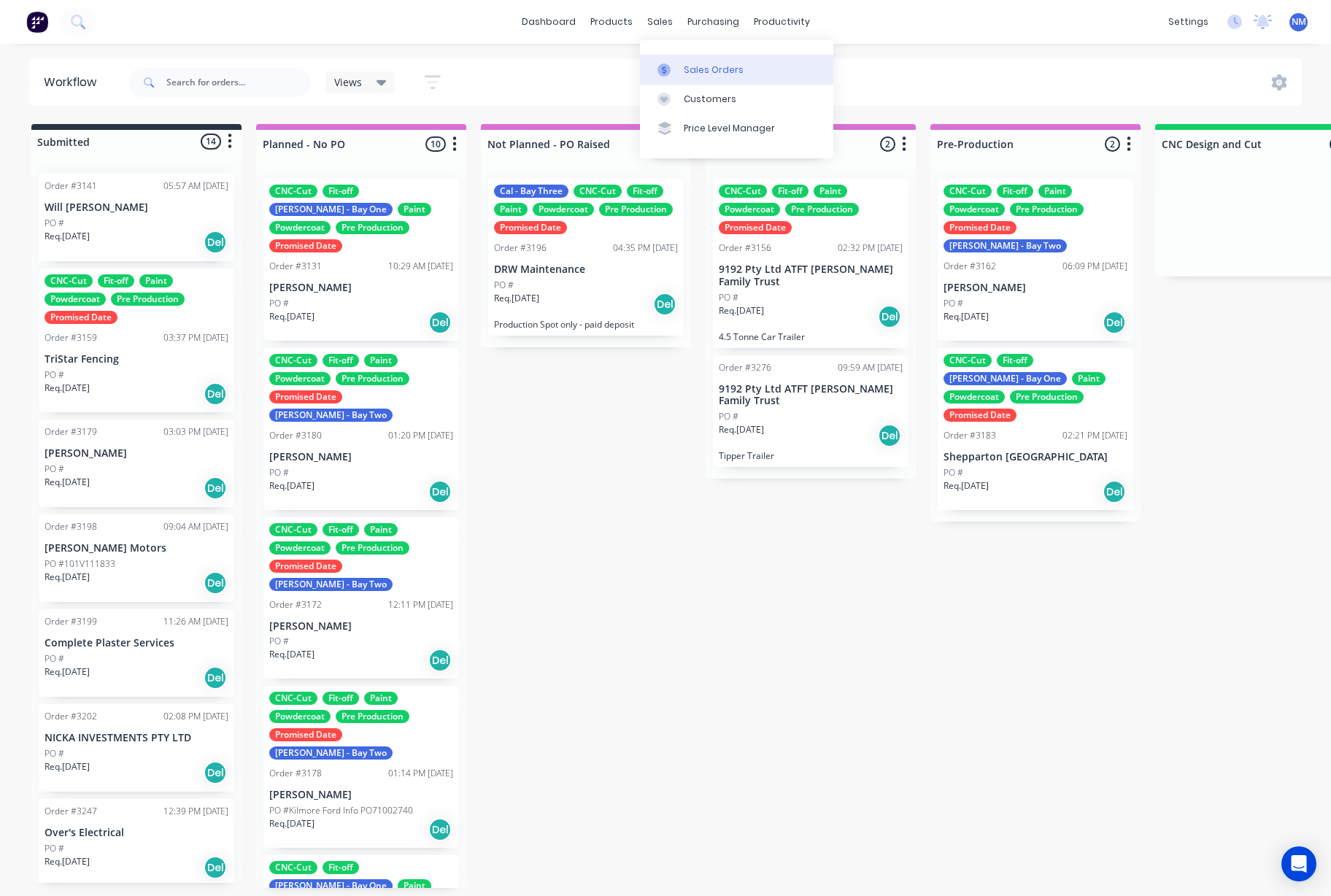
click at [693, 60] on link "Sales Orders" at bounding box center [737, 69] width 193 height 29
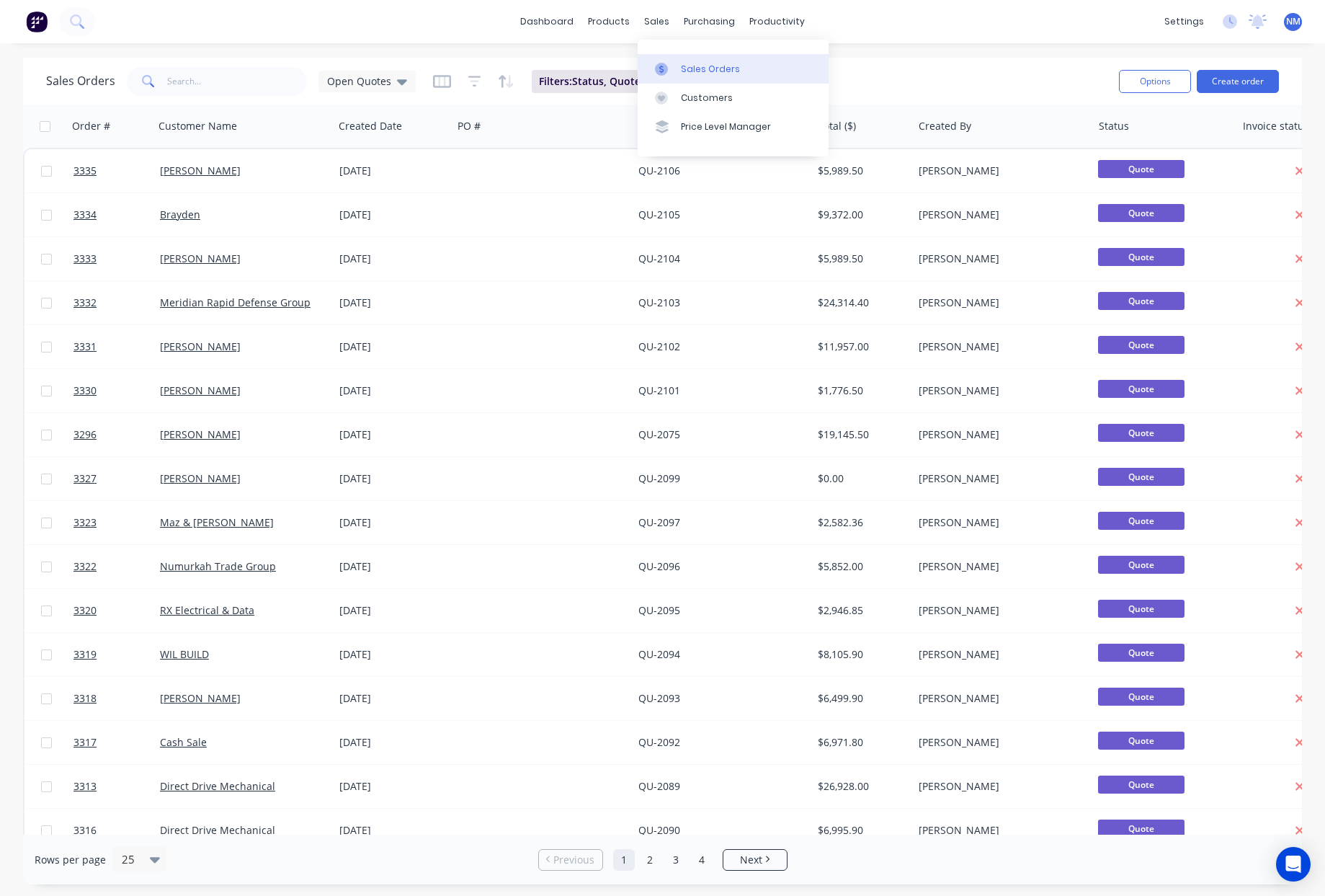
click at [692, 71] on div "Sales Orders" at bounding box center [710, 69] width 59 height 13
click at [697, 72] on div "Sales Orders" at bounding box center [710, 69] width 59 height 13
click at [646, 72] on div "Product Catalogue" at bounding box center [673, 69] width 89 height 13
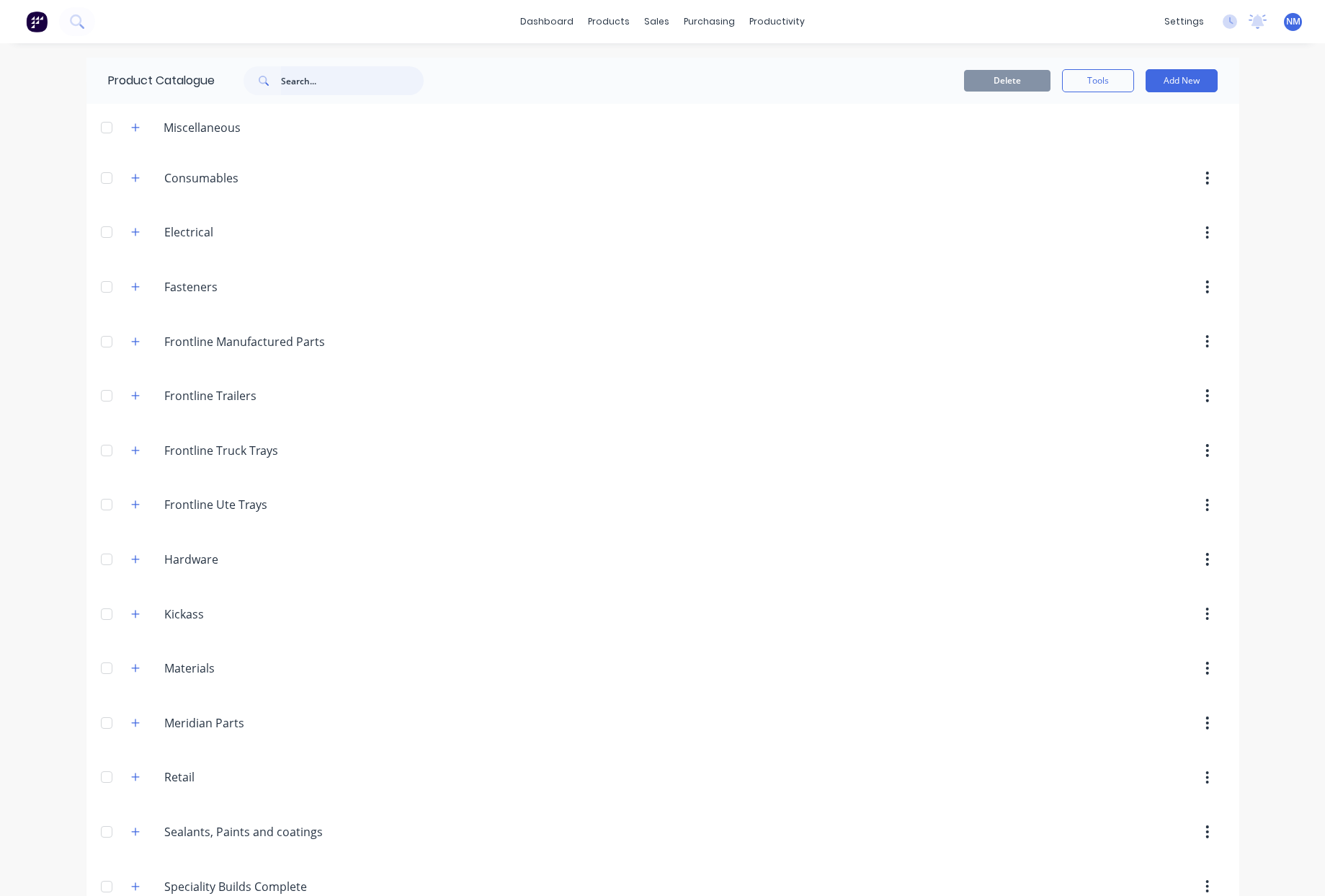
drag, startPoint x: 319, startPoint y: 85, endPoint x: 307, endPoint y: 75, distance: 15.6
click at [319, 85] on input "text" at bounding box center [353, 80] width 143 height 29
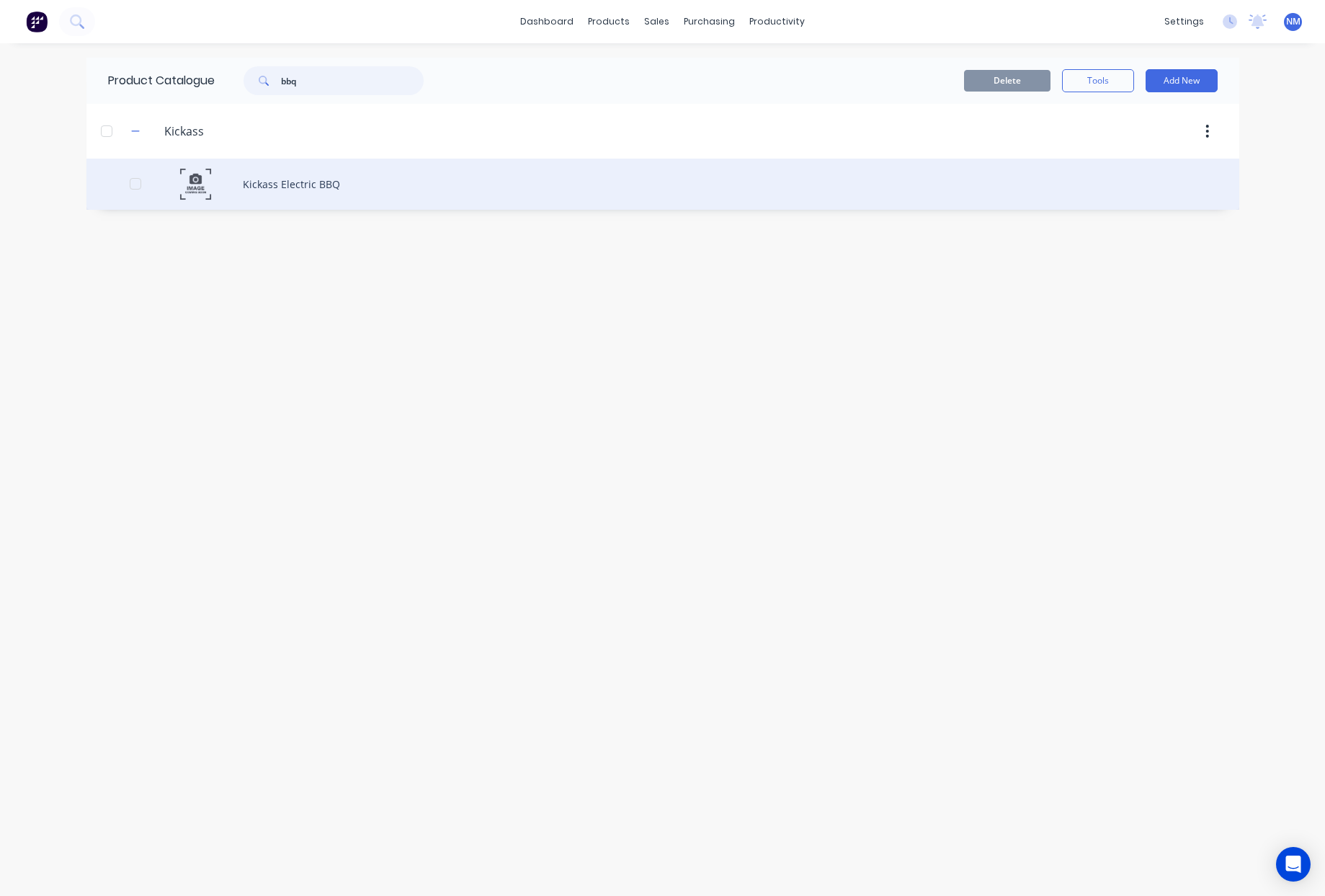
type input "bbq"
click at [336, 173] on div "Kickass Electric BBQ" at bounding box center [663, 184] width 1153 height 51
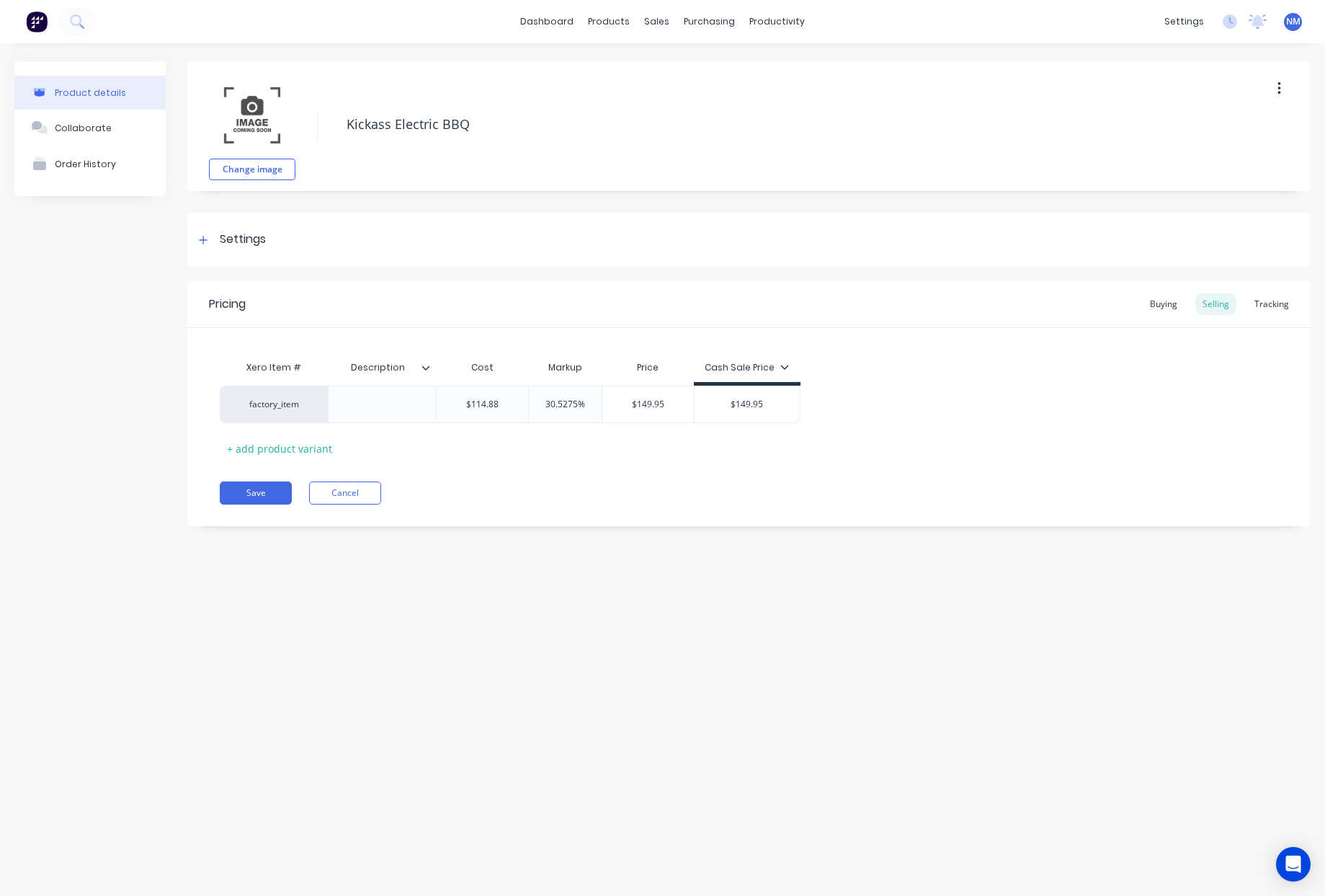
type textarea "x"
click at [722, 79] on link "Sales Orders" at bounding box center [733, 68] width 191 height 29
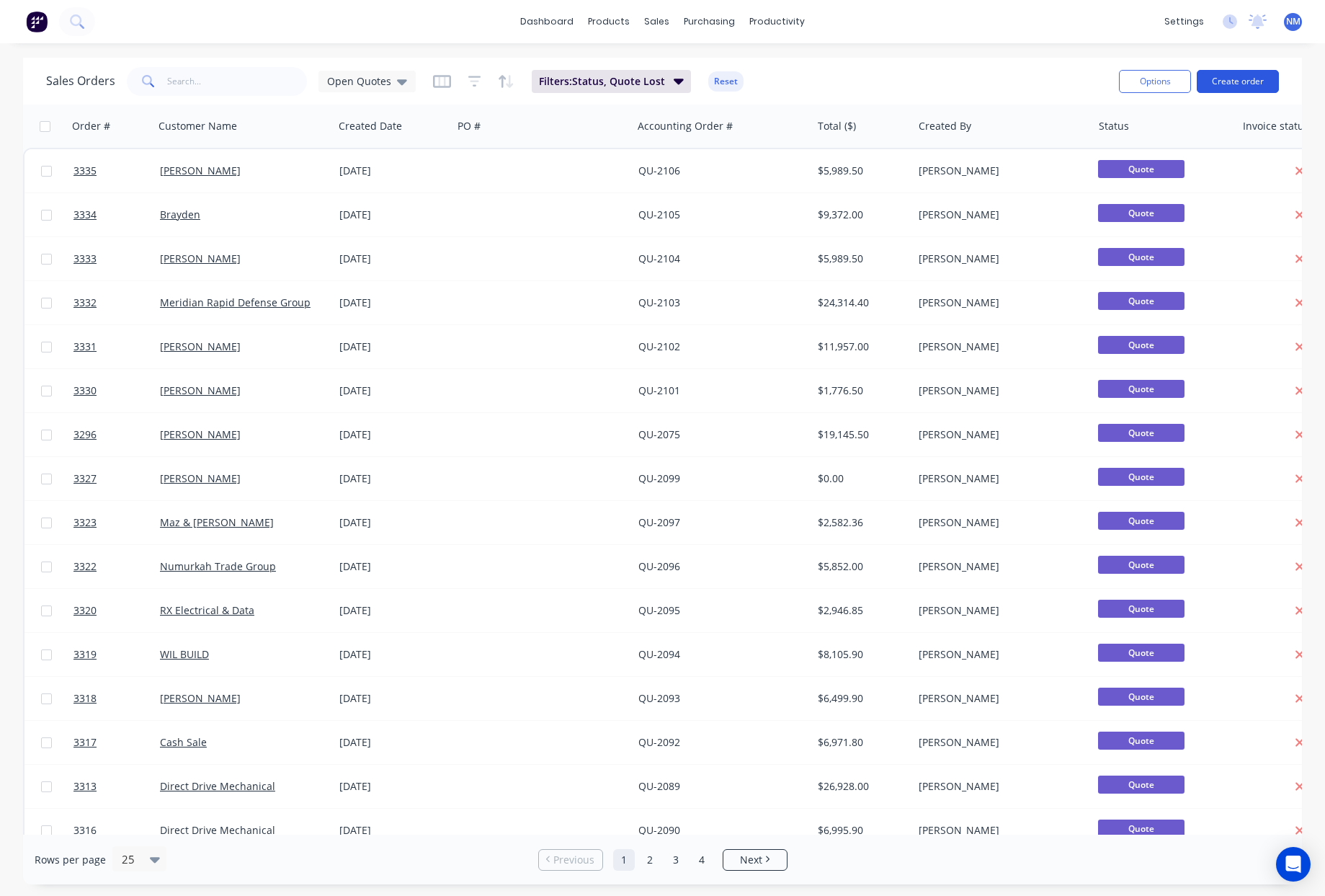
click at [1242, 83] on button "Create order" at bounding box center [1238, 81] width 82 height 23
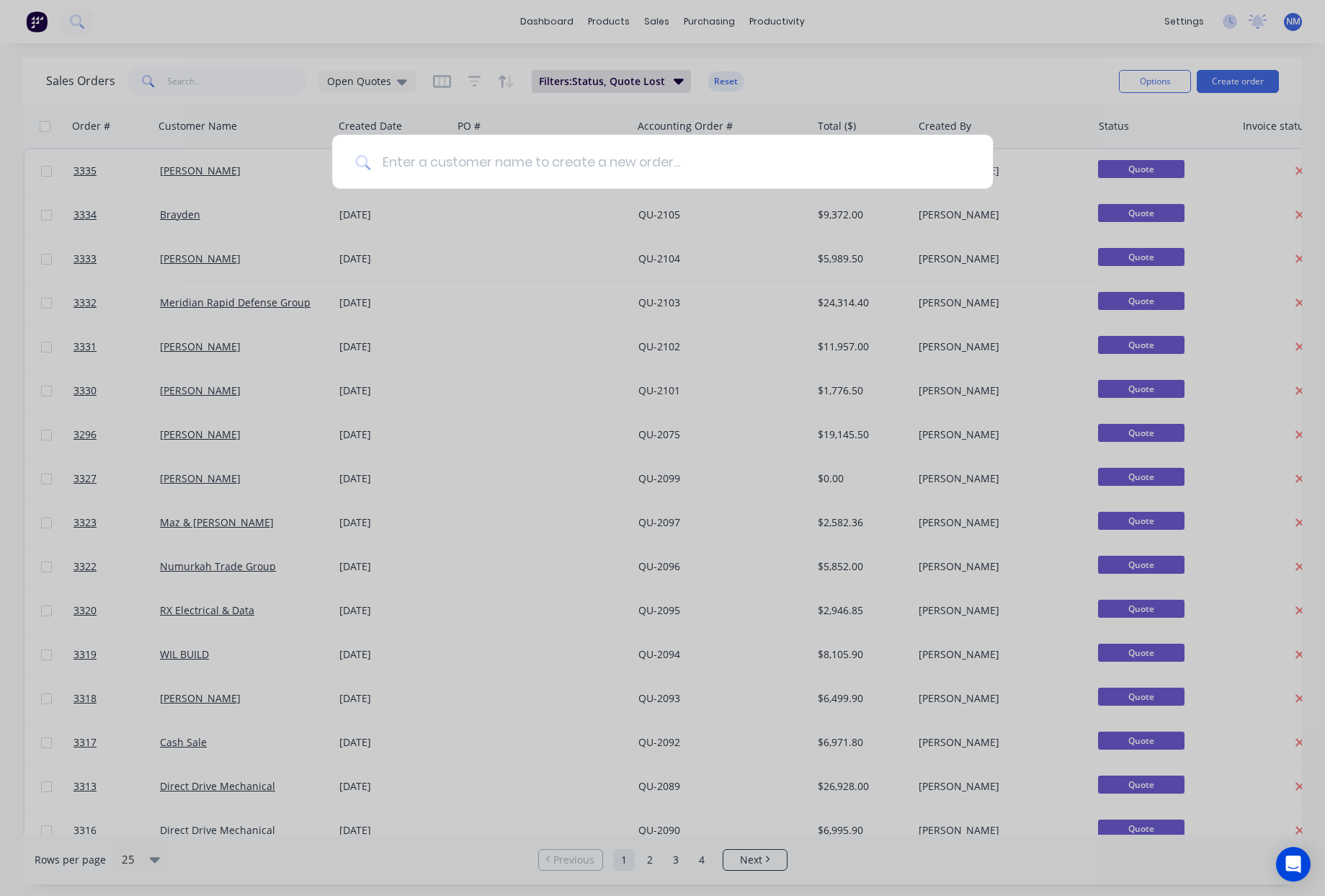
click at [581, 166] on input at bounding box center [670, 162] width 600 height 54
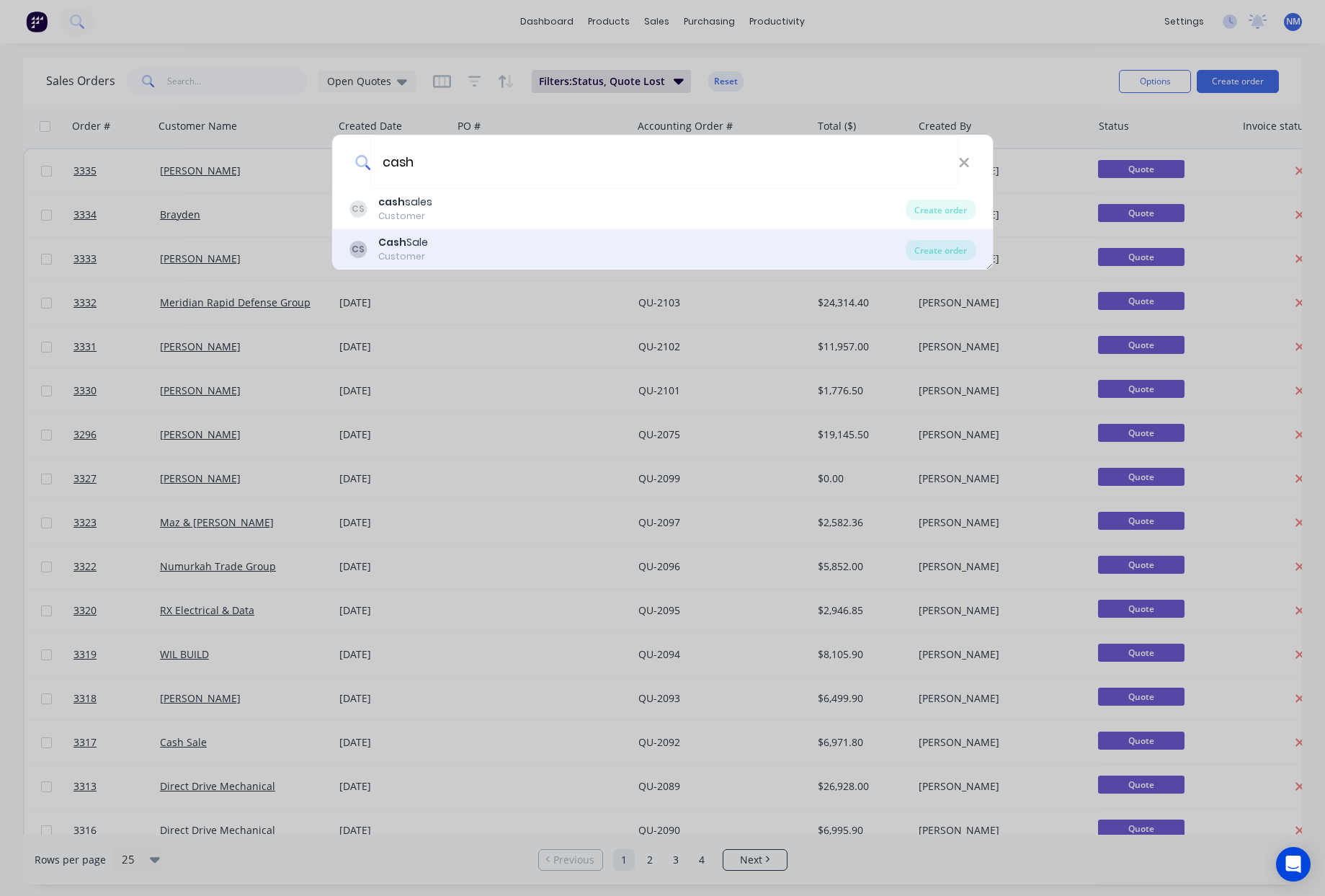
type input "cash"
click at [463, 254] on div "CS Cash Sale Customer" at bounding box center [628, 249] width 557 height 28
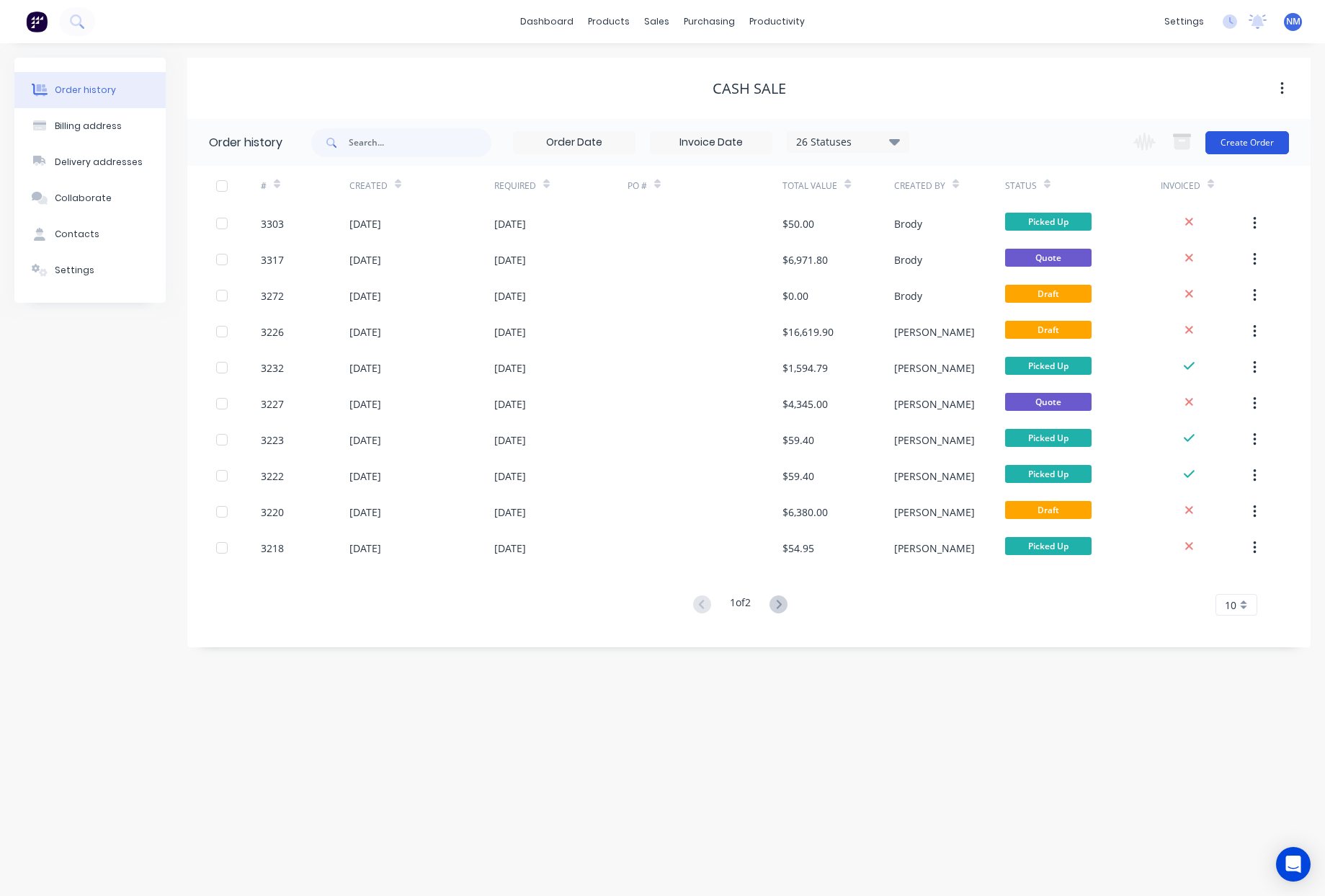
click at [1229, 144] on button "Create Order" at bounding box center [1247, 142] width 83 height 23
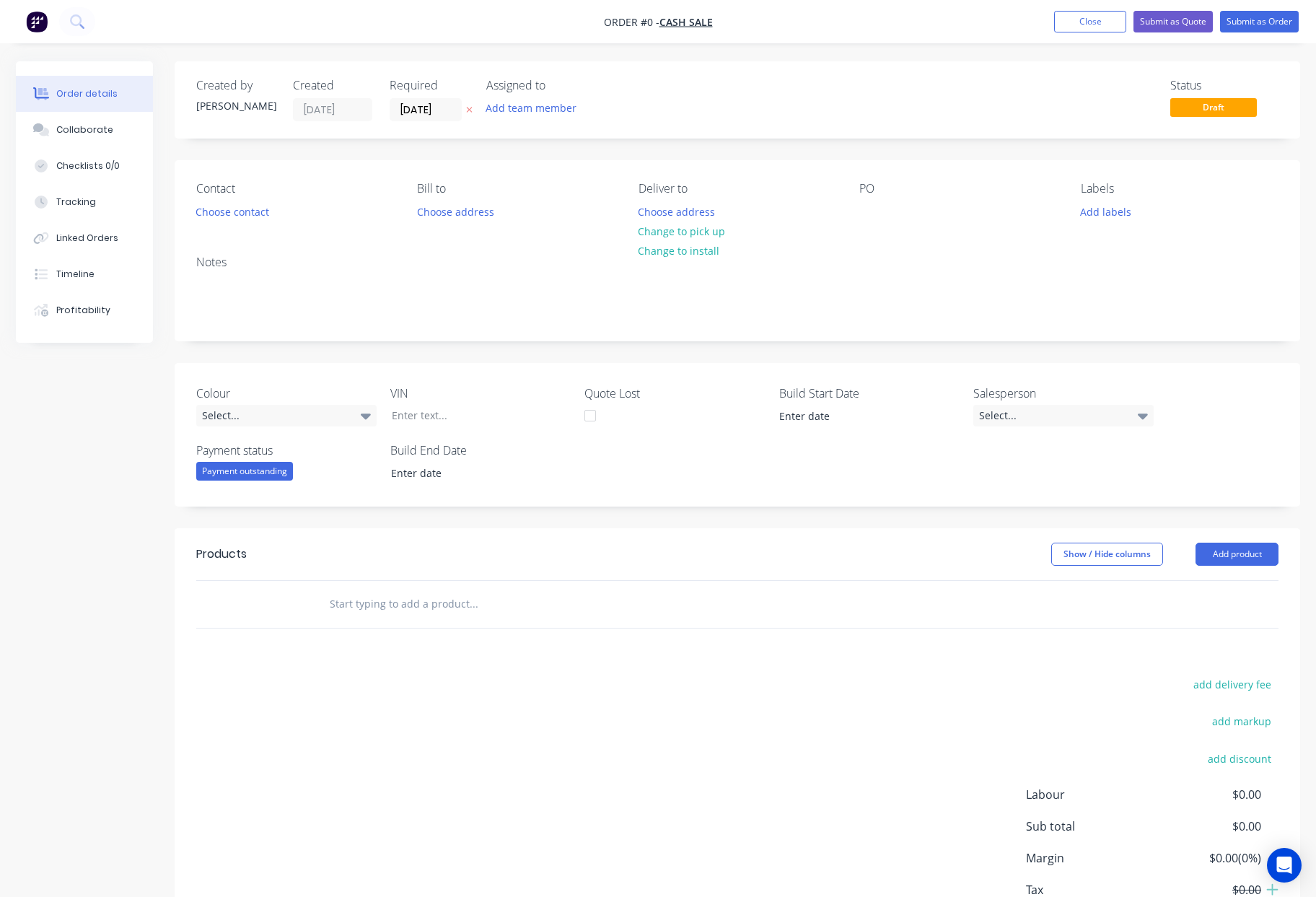
click at [449, 611] on input "text" at bounding box center [473, 604] width 289 height 29
click at [1256, 555] on button "Add product" at bounding box center [1236, 553] width 83 height 23
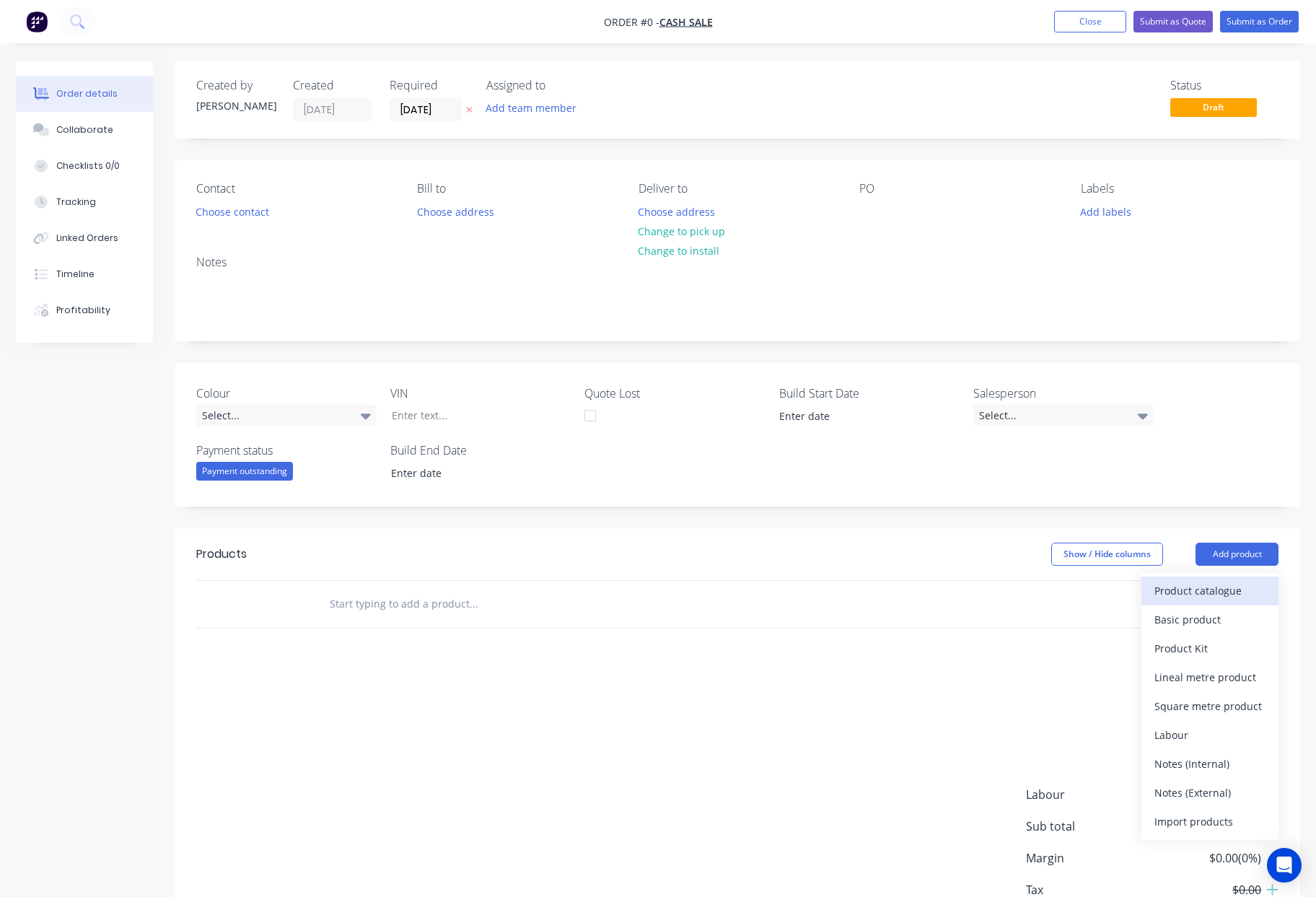
click at [1194, 587] on div "Product catalogue" at bounding box center [1210, 590] width 111 height 21
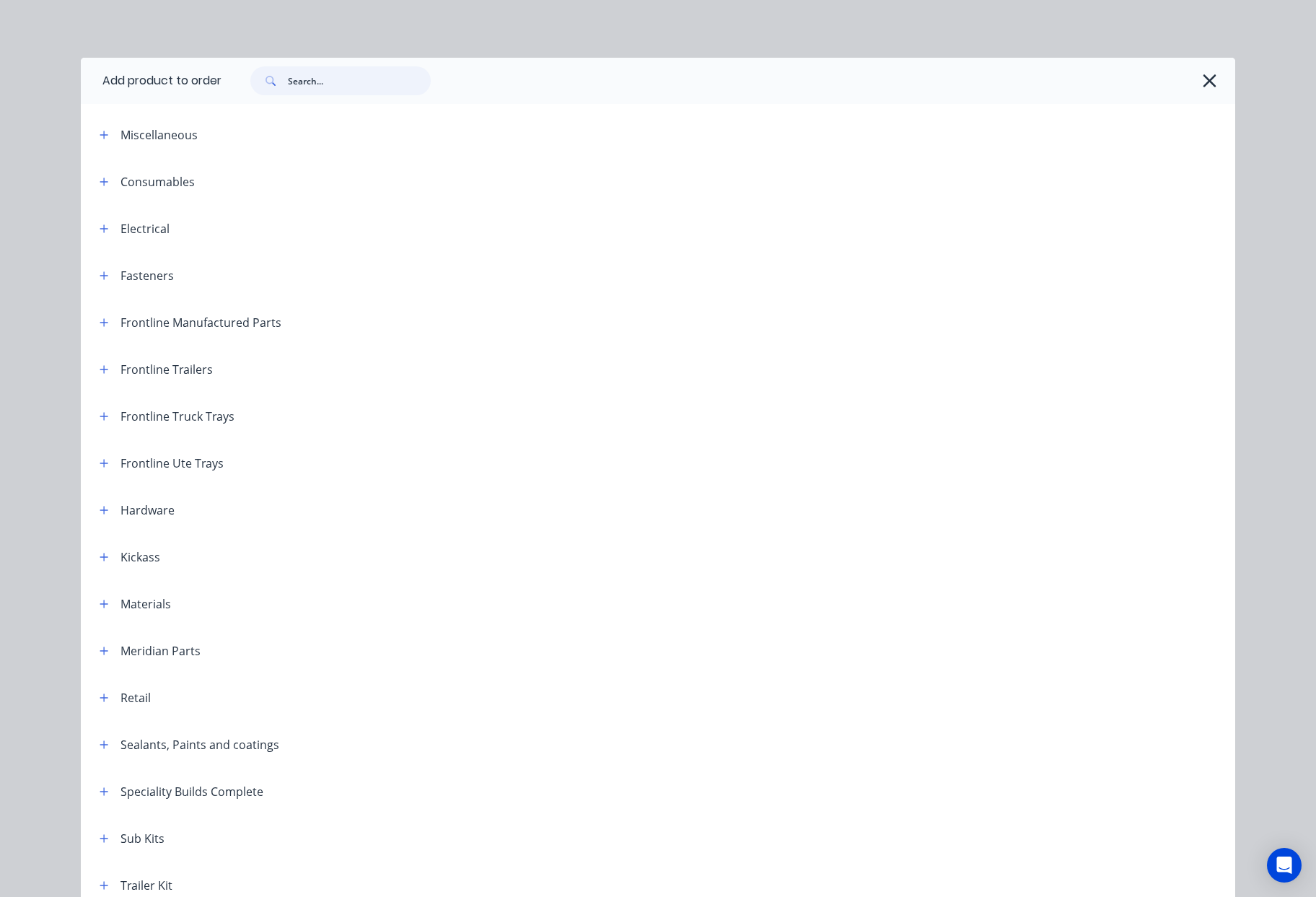
click at [309, 86] on input "text" at bounding box center [359, 80] width 143 height 29
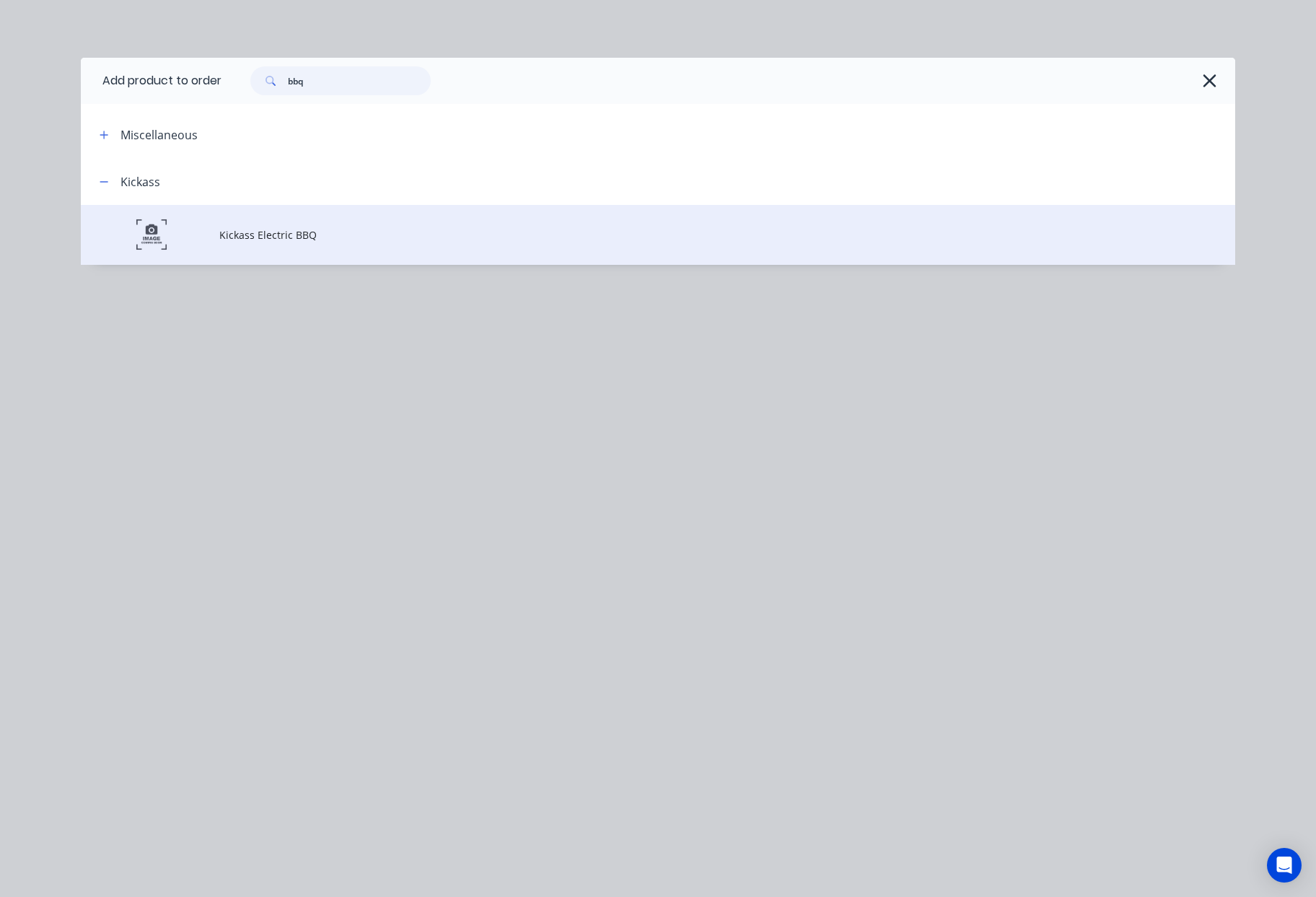
type input "bbq"
click at [283, 245] on td "Kickass Electric BBQ" at bounding box center [727, 235] width 1015 height 60
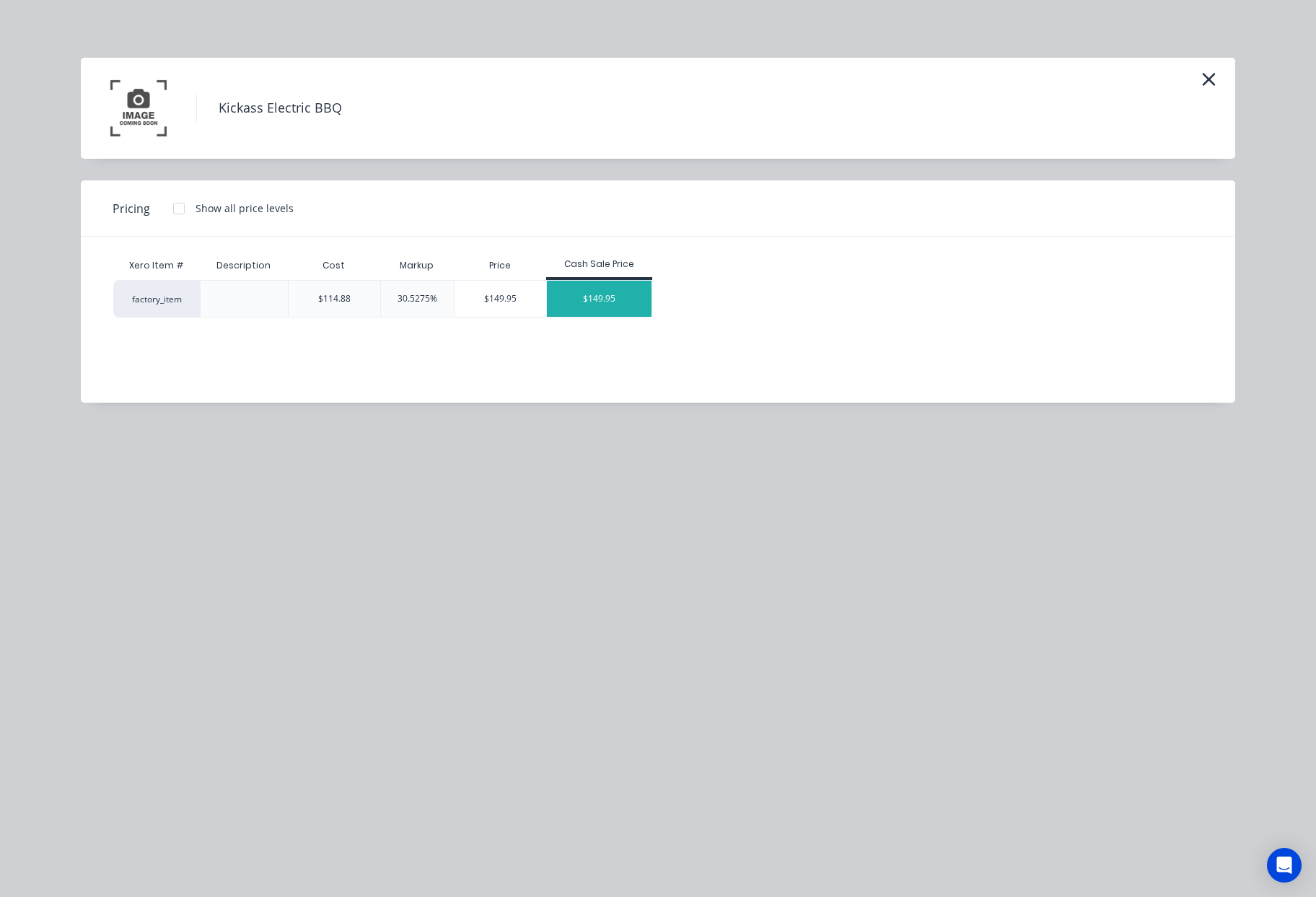
click at [596, 307] on div "$149.95" at bounding box center [600, 298] width 105 height 36
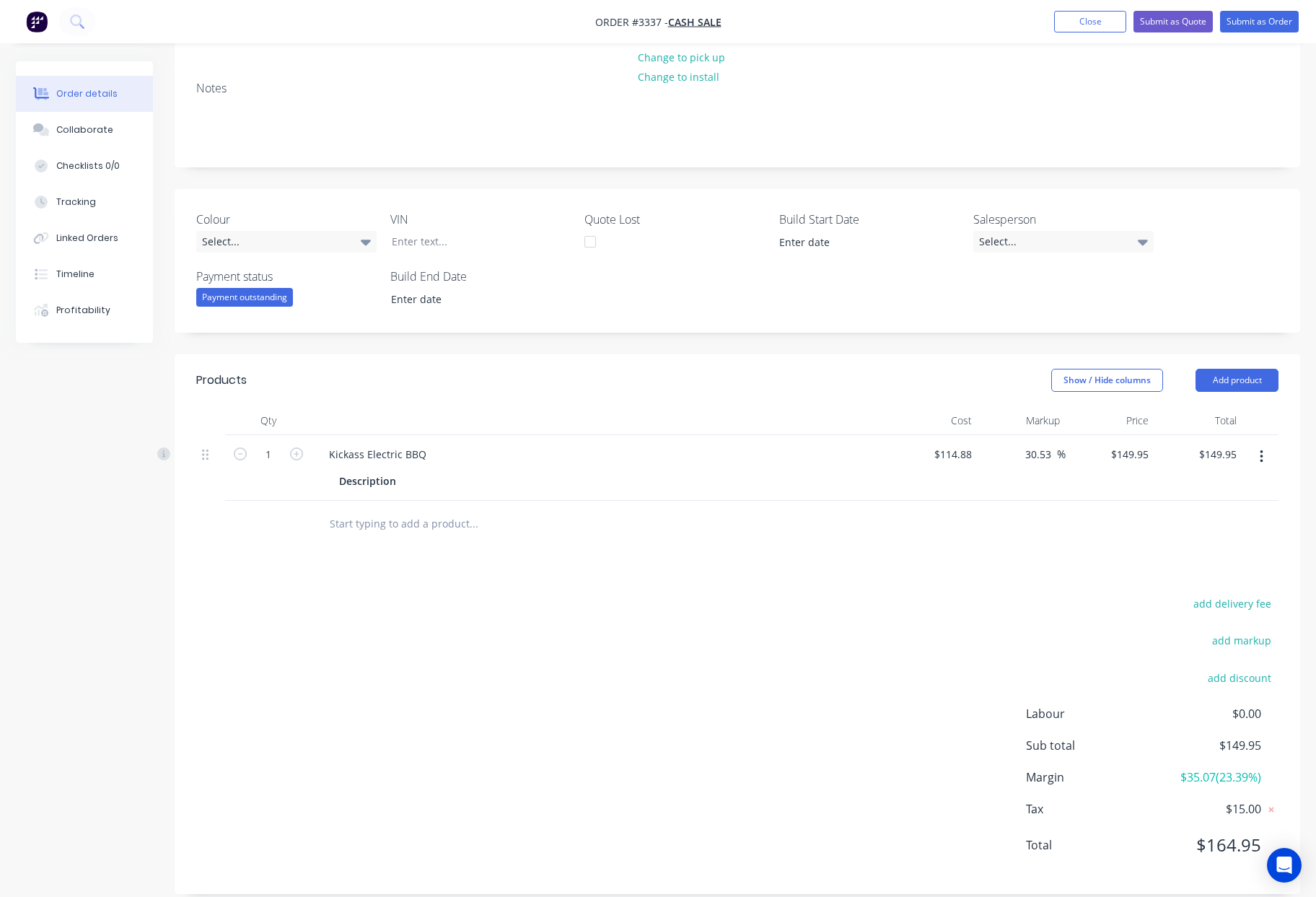
scroll to position [192, 0]
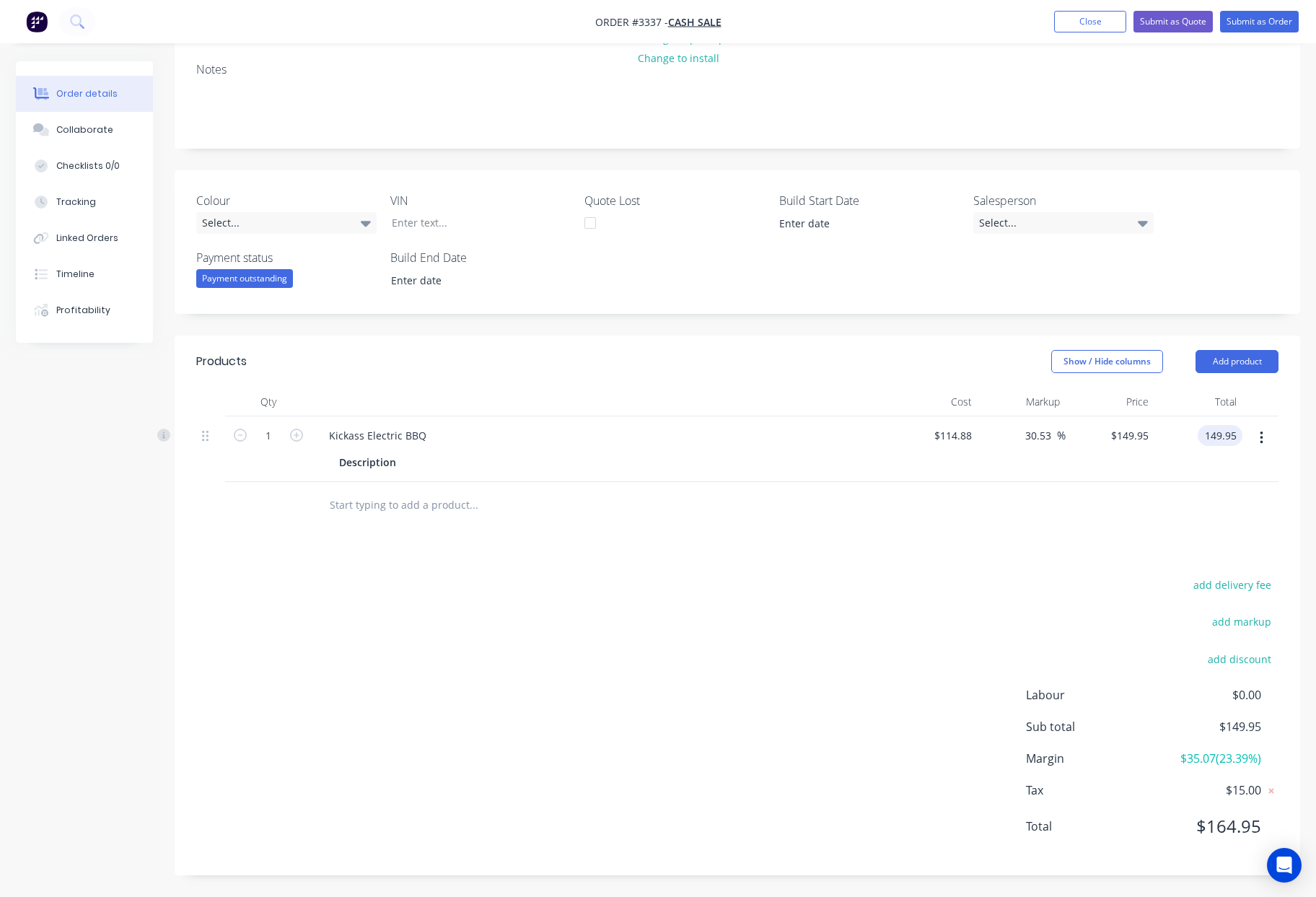
click at [1227, 438] on input "149.95" at bounding box center [1222, 435] width 39 height 21
type input "129"
type input "12.29"
type input "$129.00"
click at [925, 650] on div "add delivery fee add markup add discount Labour $0.00 Sub total $149.95 Margin …" at bounding box center [737, 714] width 1082 height 278
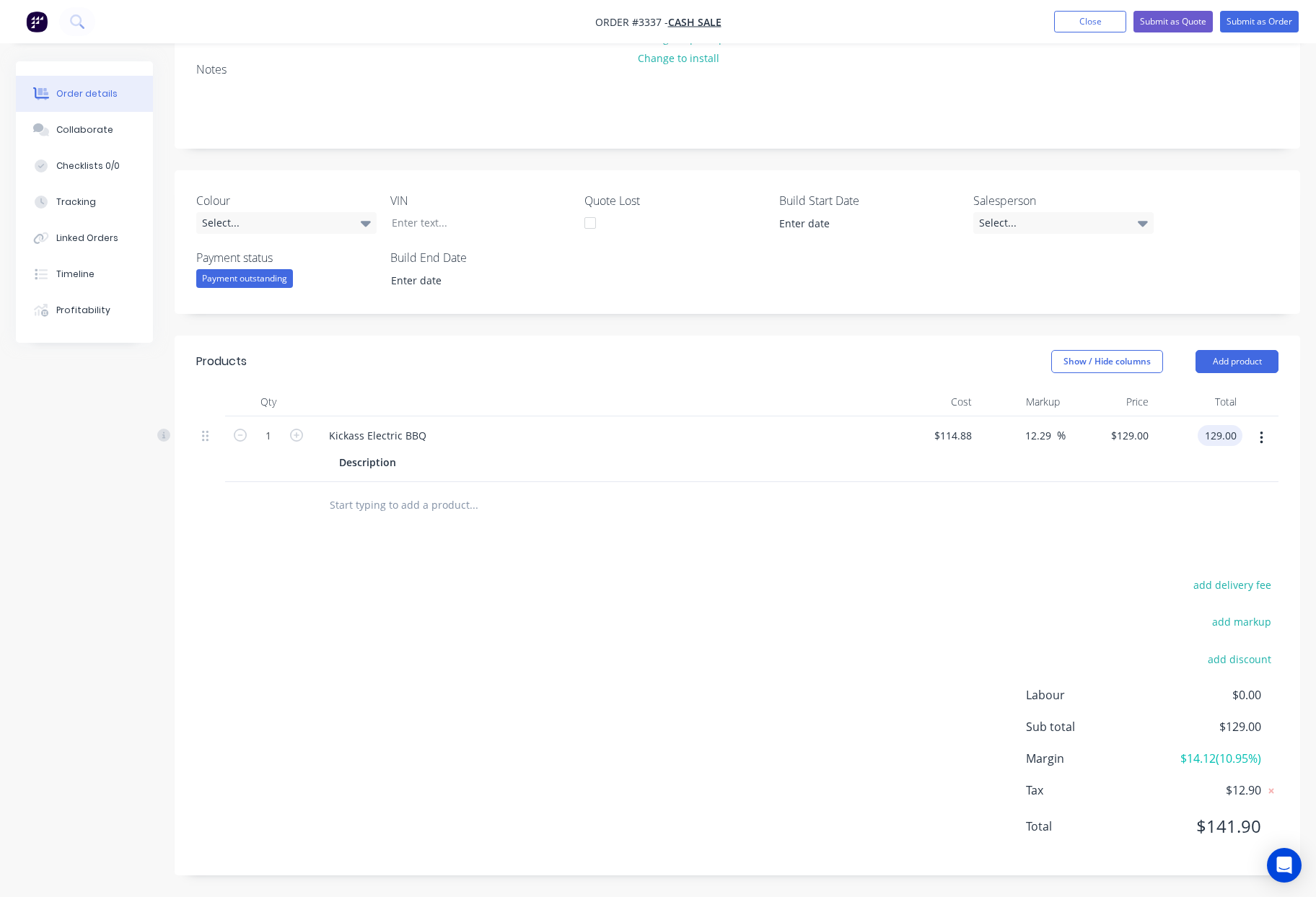
click at [1221, 436] on input "129.00" at bounding box center [1222, 435] width 39 height 21
type input "135"
type input "17.51"
type input "$135.00"
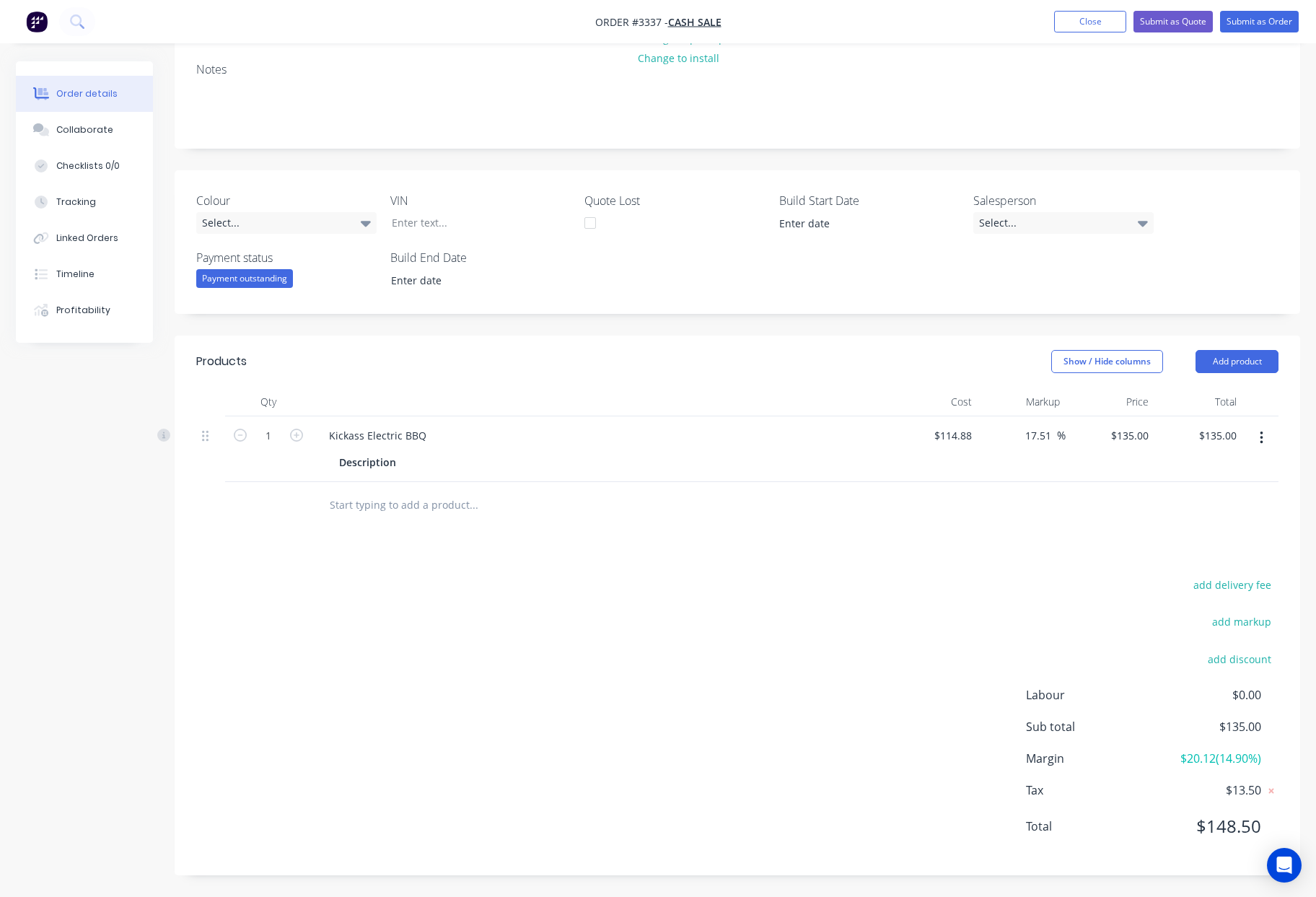
click at [862, 681] on div "add delivery fee add markup add discount Labour $0.00 Sub total $135.00 Margin …" at bounding box center [737, 714] width 1082 height 278
click at [1252, 23] on button "Submit as Order" at bounding box center [1259, 21] width 79 height 21
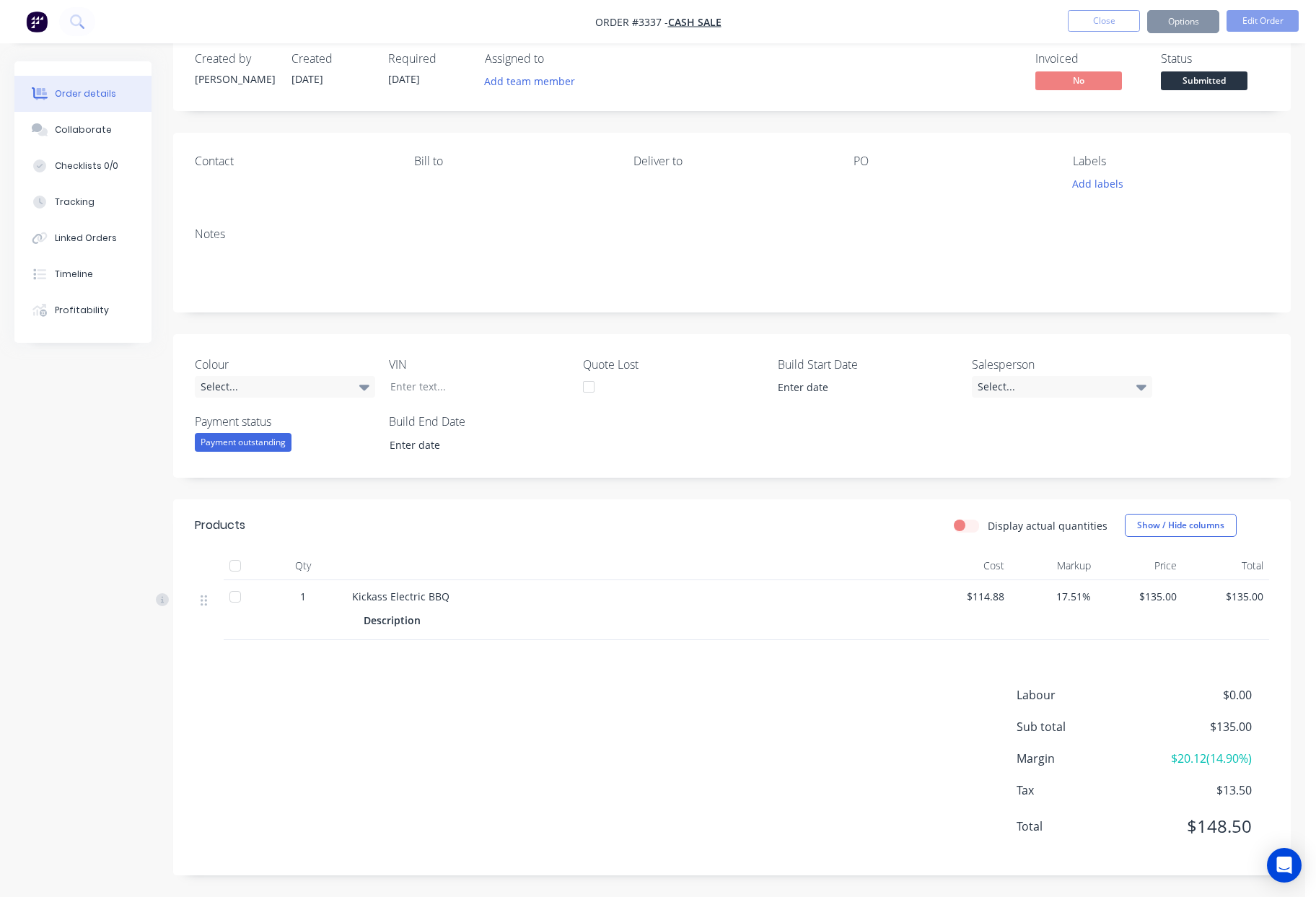
scroll to position [0, 0]
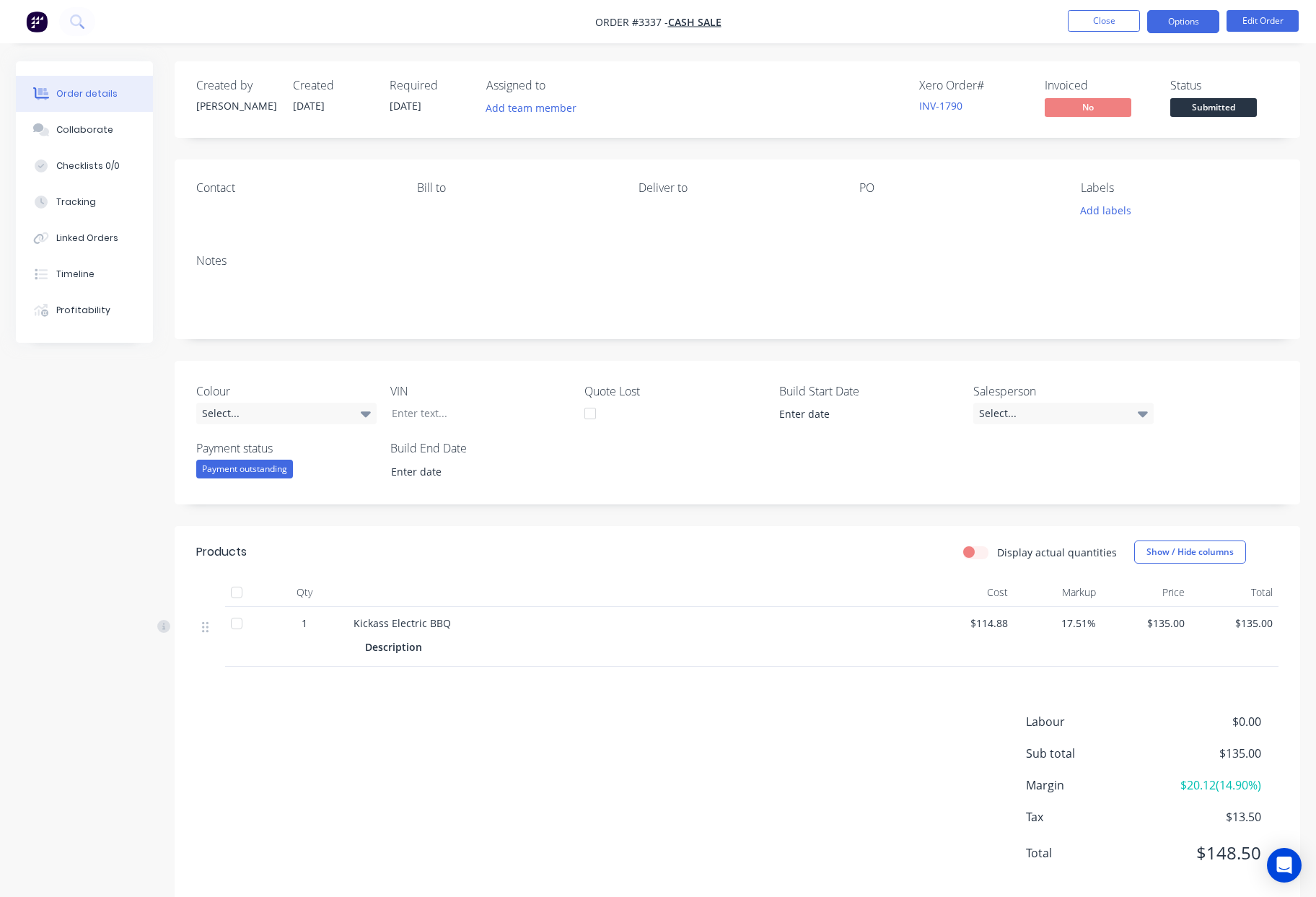
click at [1178, 21] on button "Options" at bounding box center [1183, 21] width 72 height 23
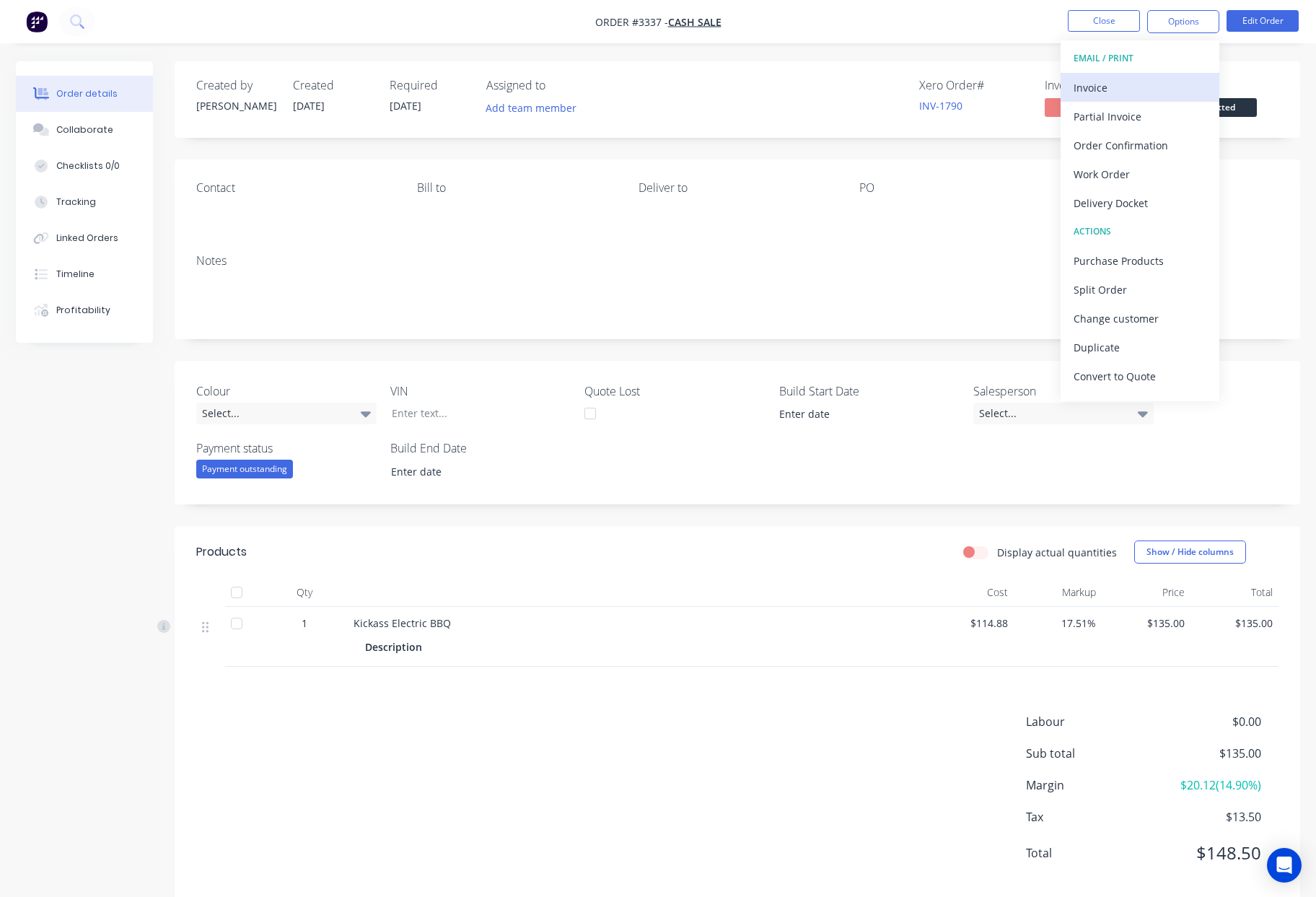
click at [1139, 88] on div "Invoice" at bounding box center [1139, 87] width 133 height 21
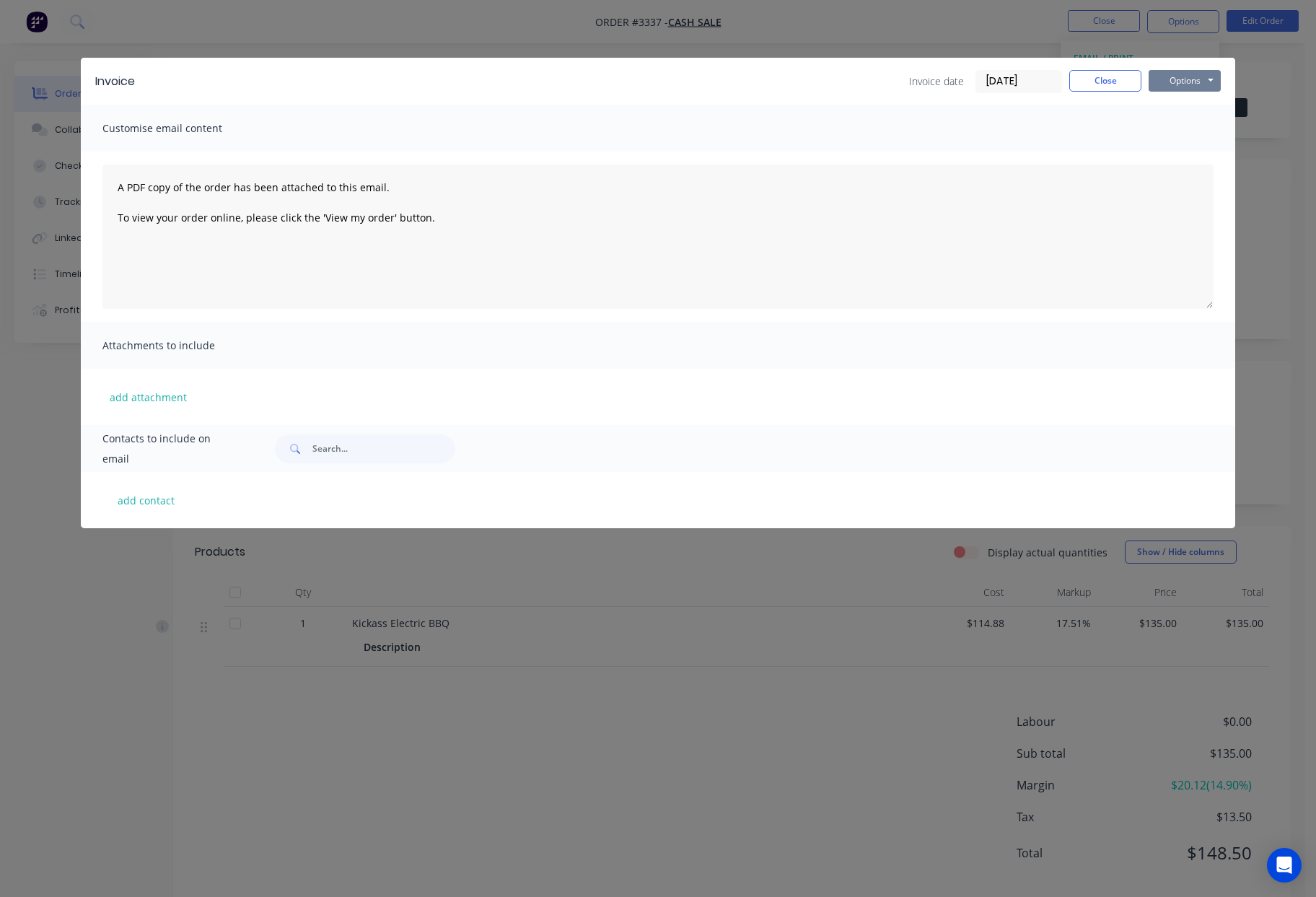
click at [1203, 83] on button "Options" at bounding box center [1184, 80] width 72 height 21
click at [1204, 137] on button "Print" at bounding box center [1194, 130] width 92 height 24
click at [1112, 86] on button "Close" at bounding box center [1105, 80] width 72 height 21
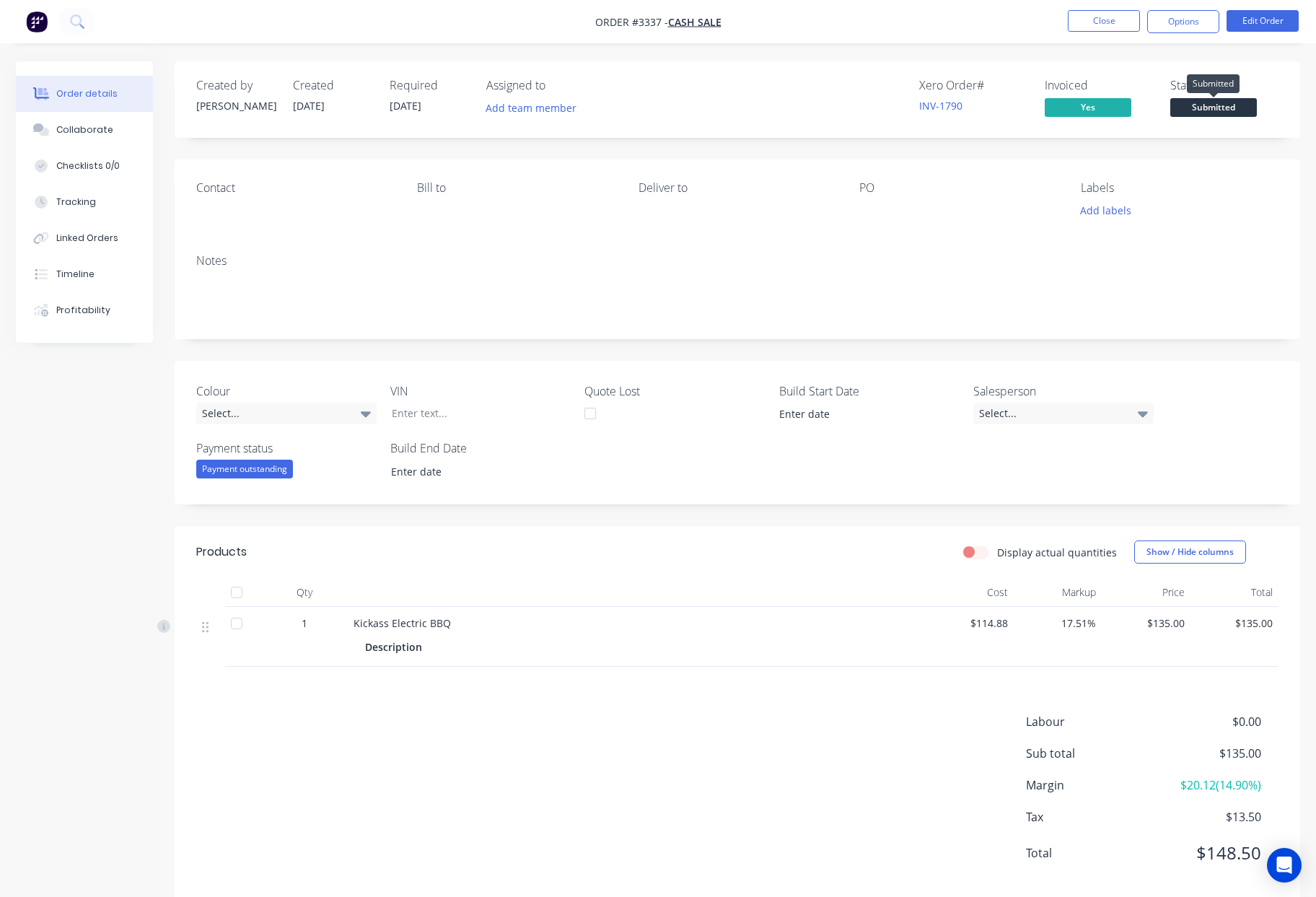
click at [1225, 111] on span "Submitted" at bounding box center [1213, 107] width 87 height 18
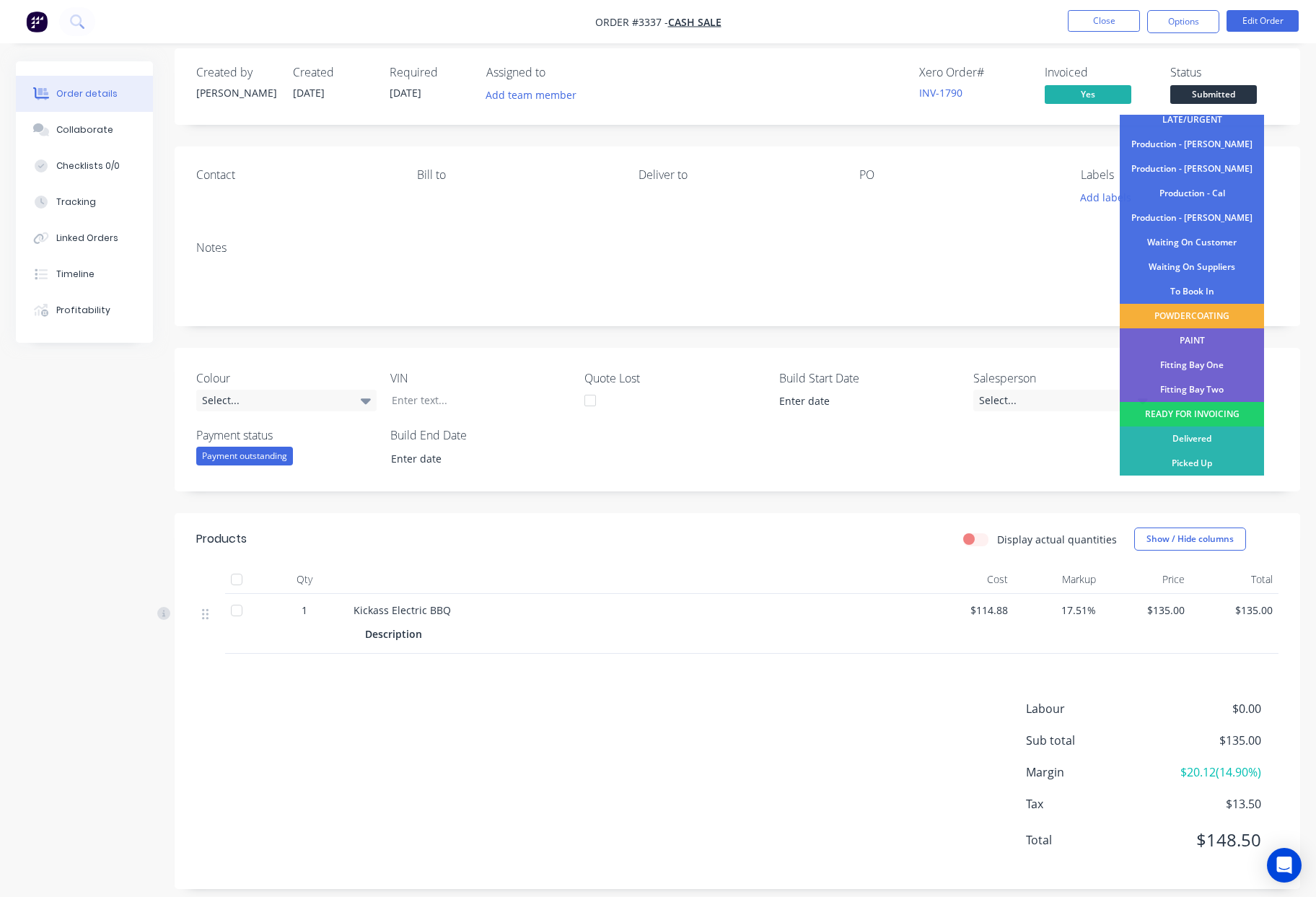
scroll to position [27, 0]
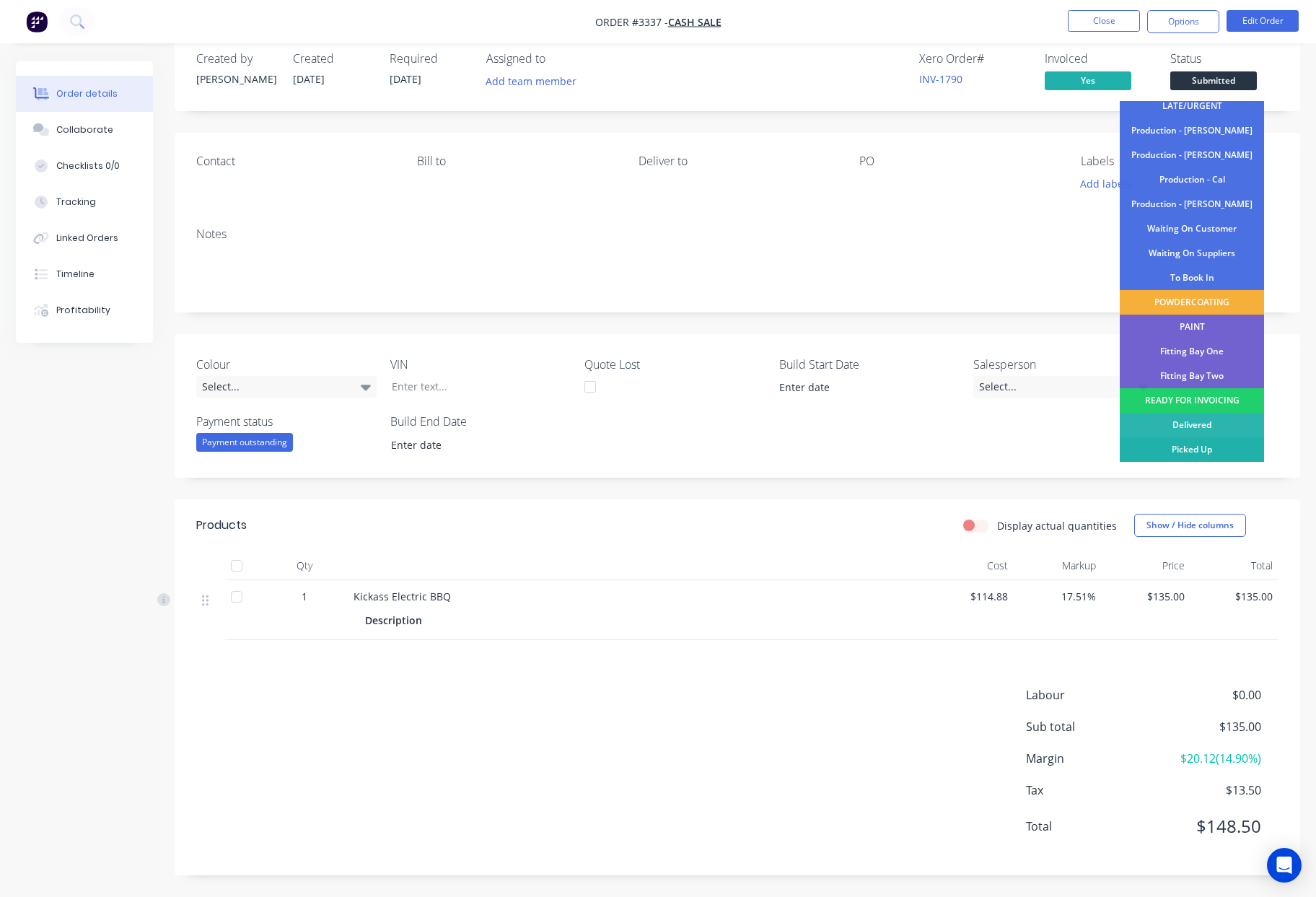
click at [1204, 447] on div "Picked Up" at bounding box center [1191, 449] width 144 height 25
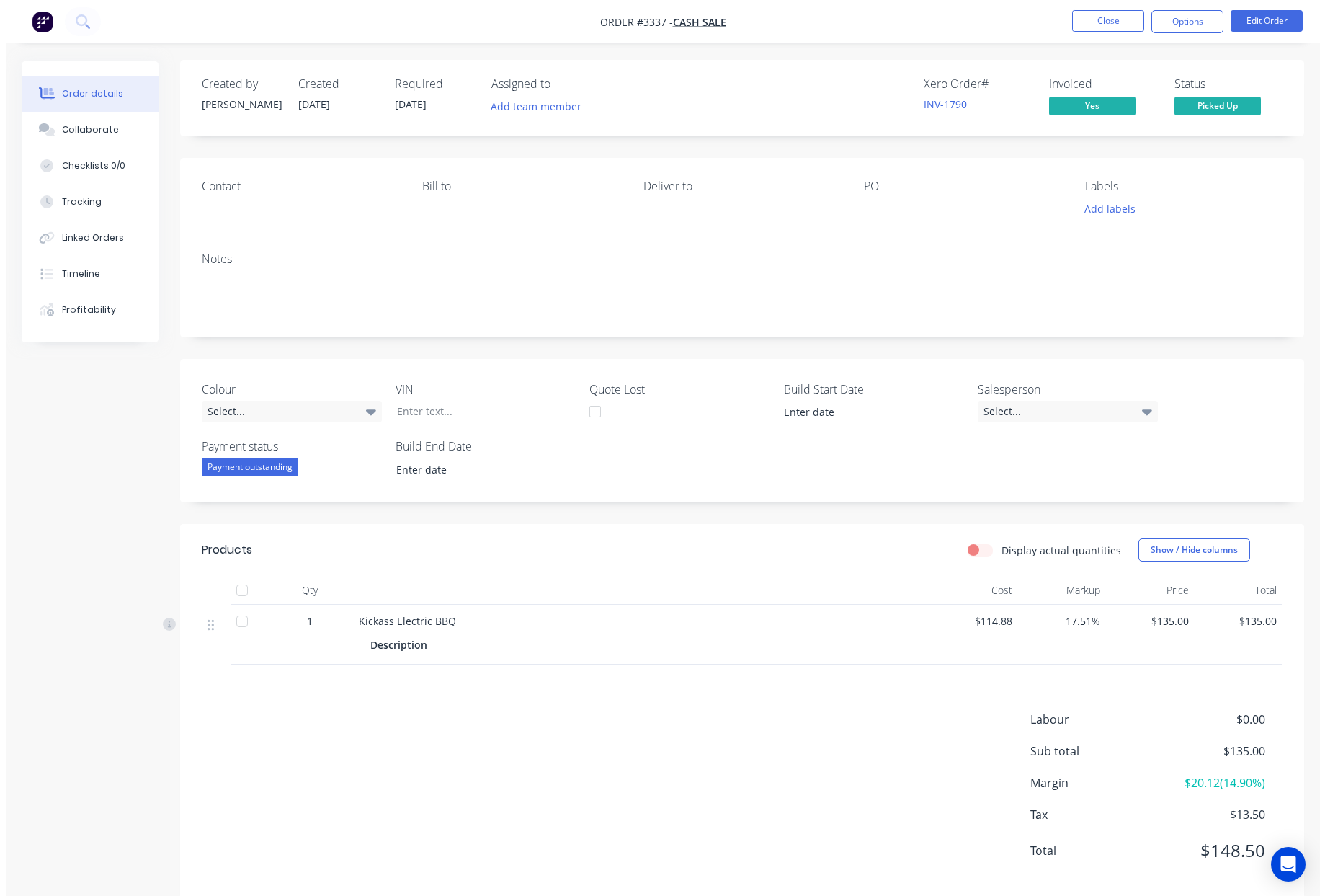
scroll to position [0, 0]
click at [1120, 22] on button "Close" at bounding box center [1103, 21] width 72 height 21
